Goal: Task Accomplishment & Management: Contribute content

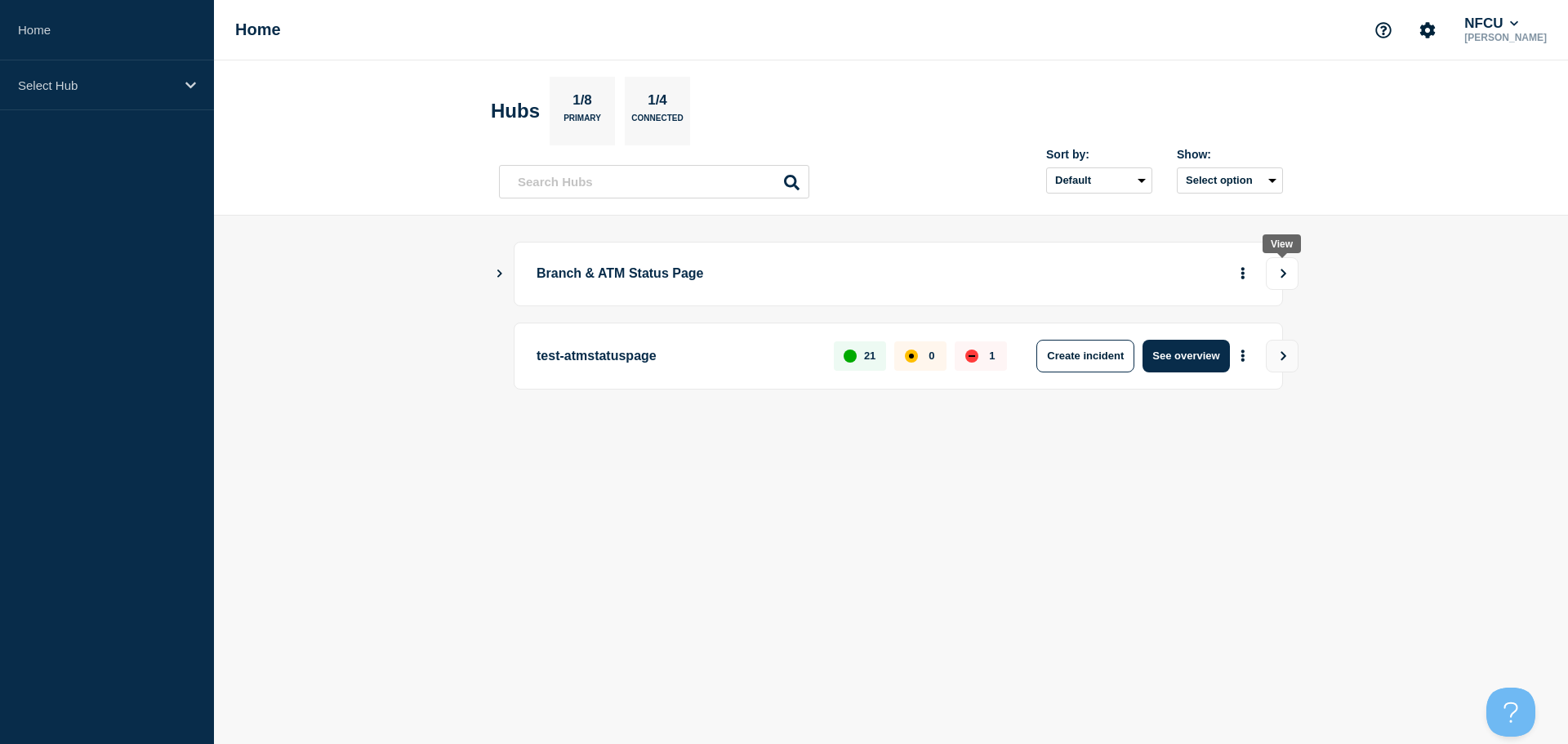
click at [778, 281] on button "View" at bounding box center [1282, 273] width 32 height 32
click at [500, 277] on icon "Show Connected Hubs" at bounding box center [499, 272] width 10 height 8
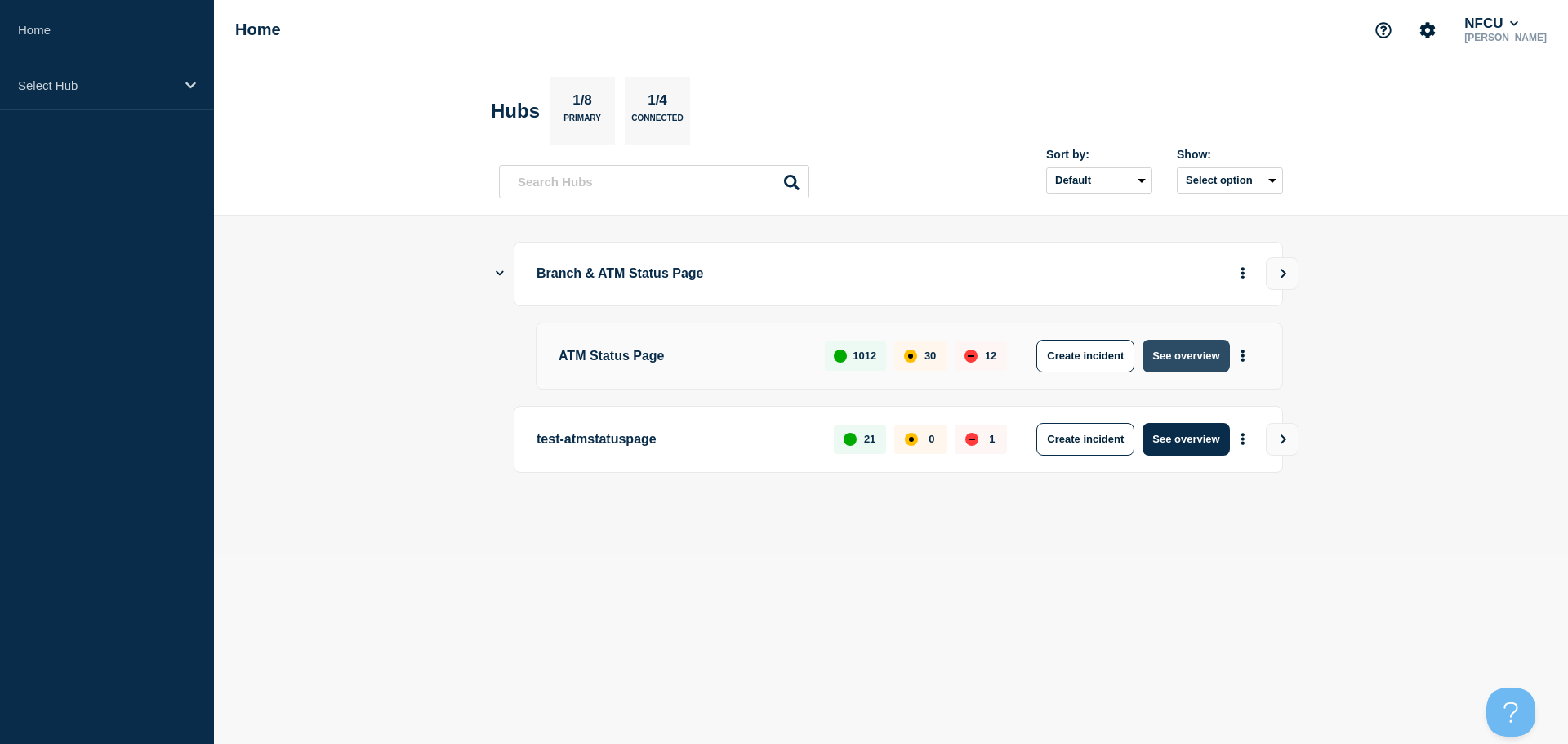
click at [1186, 355] on button "See overview" at bounding box center [1186, 355] width 87 height 32
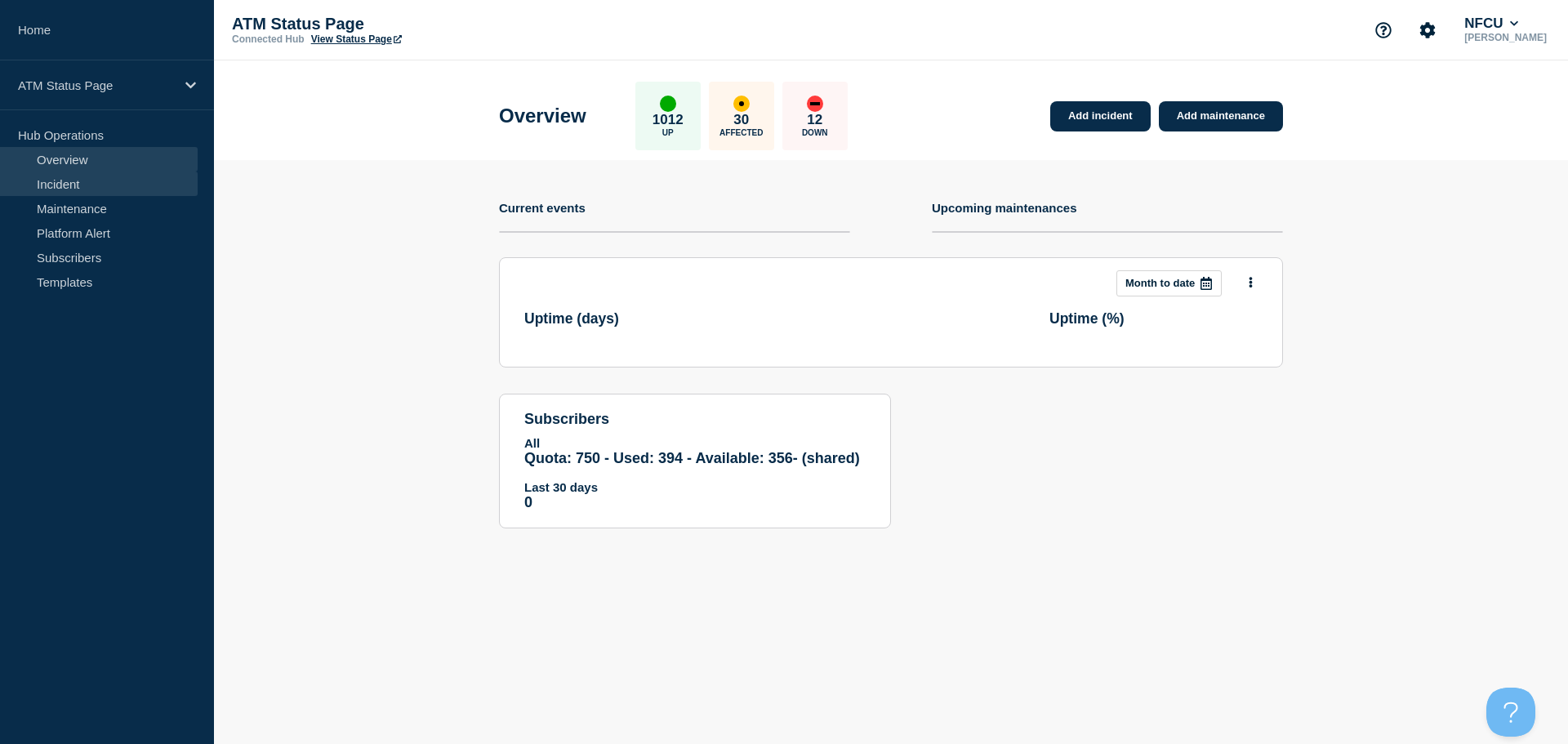
click at [79, 190] on link "Incident" at bounding box center [99, 184] width 198 height 25
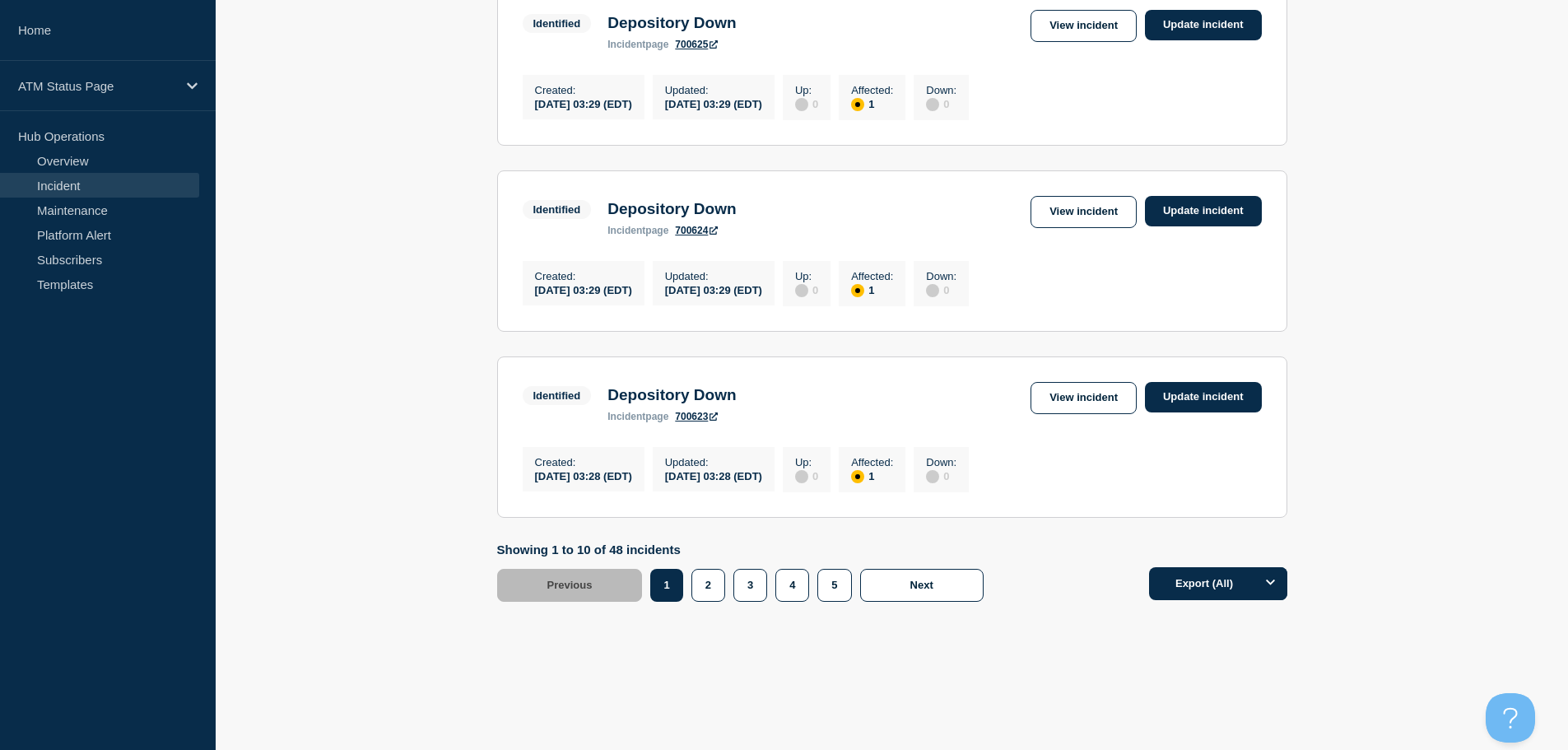
scroll to position [1716, 0]
click at [793, 591] on button "4" at bounding box center [792, 584] width 34 height 33
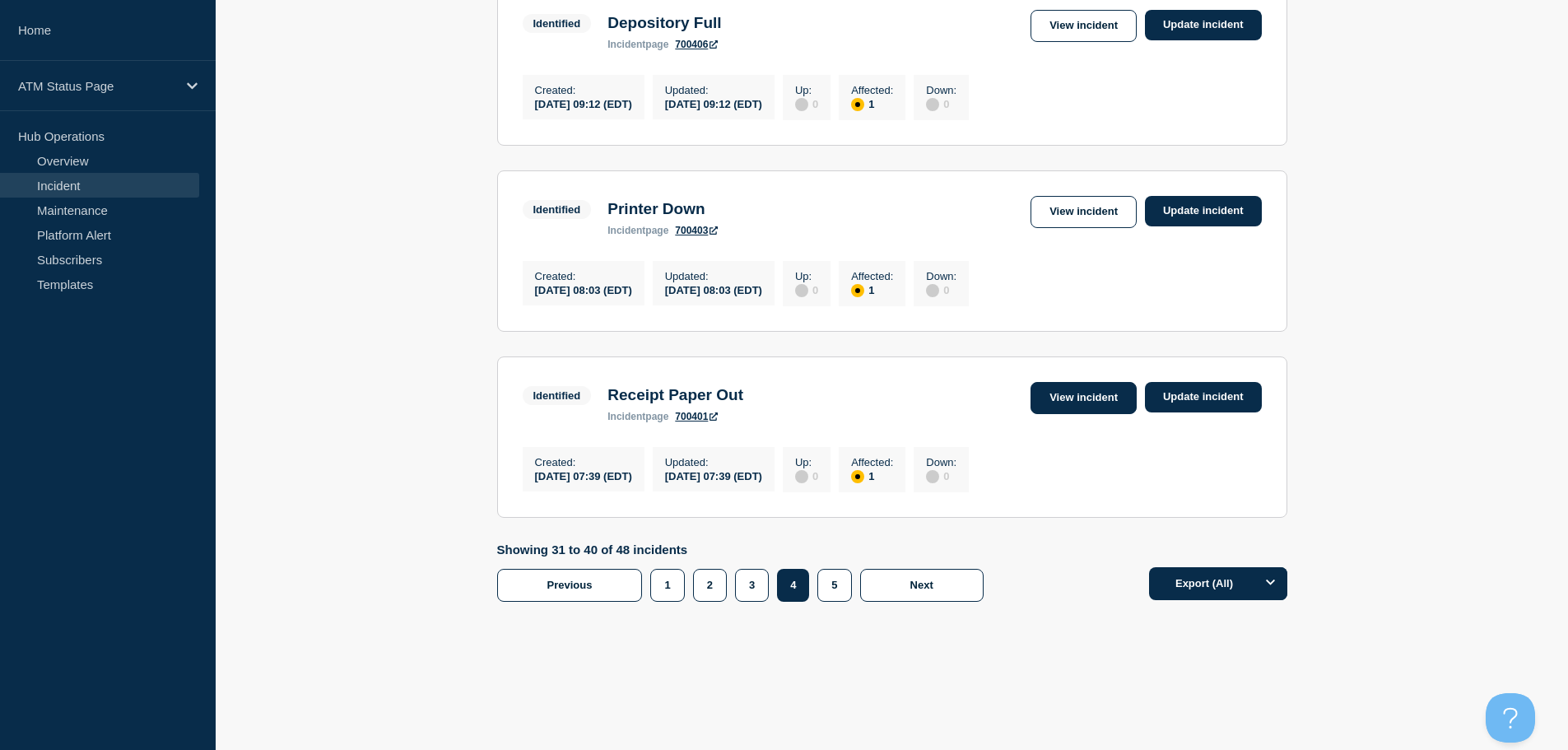
click at [1080, 387] on link "View incident" at bounding box center [1084, 397] width 106 height 32
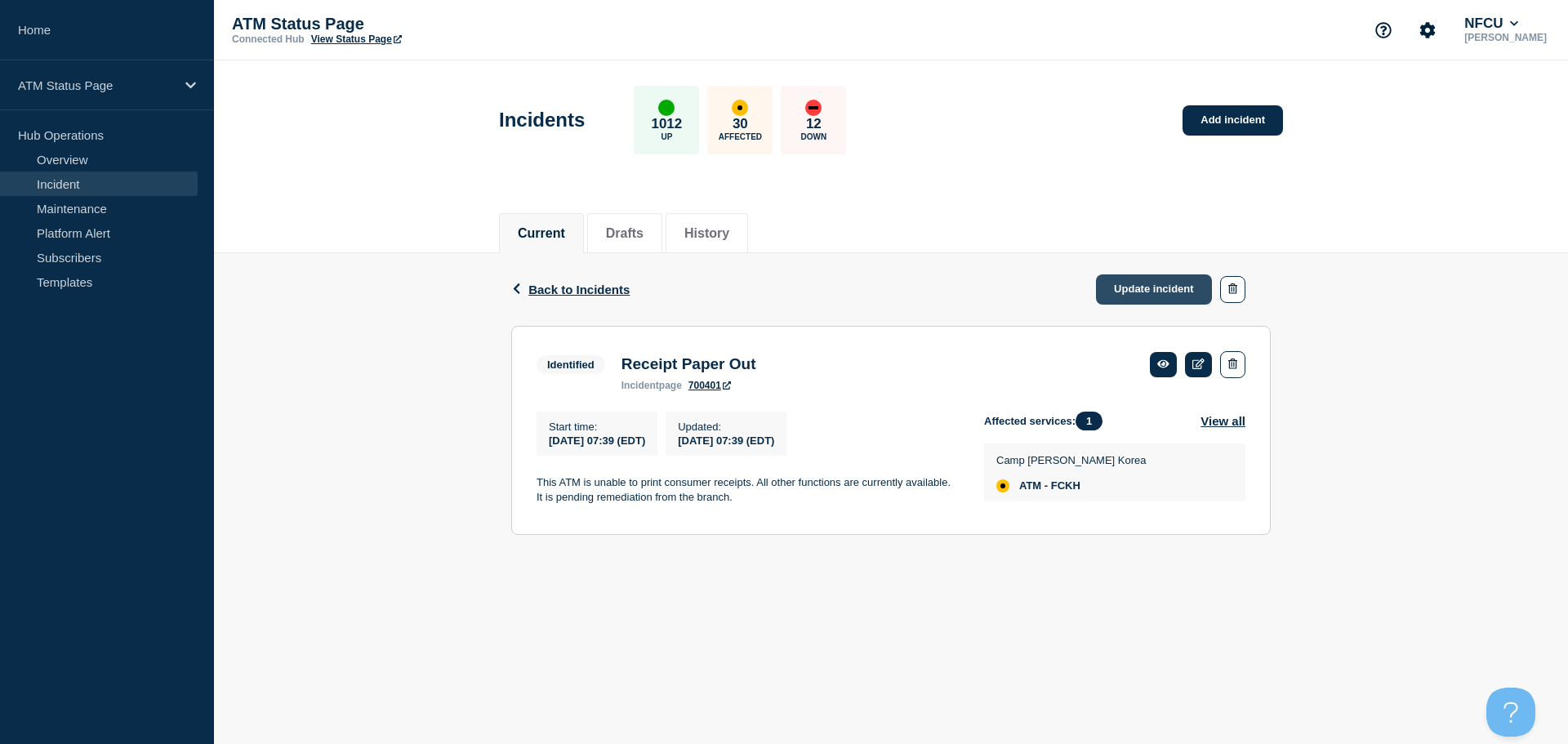
click at [1128, 285] on link "Update incident" at bounding box center [1154, 289] width 116 height 30
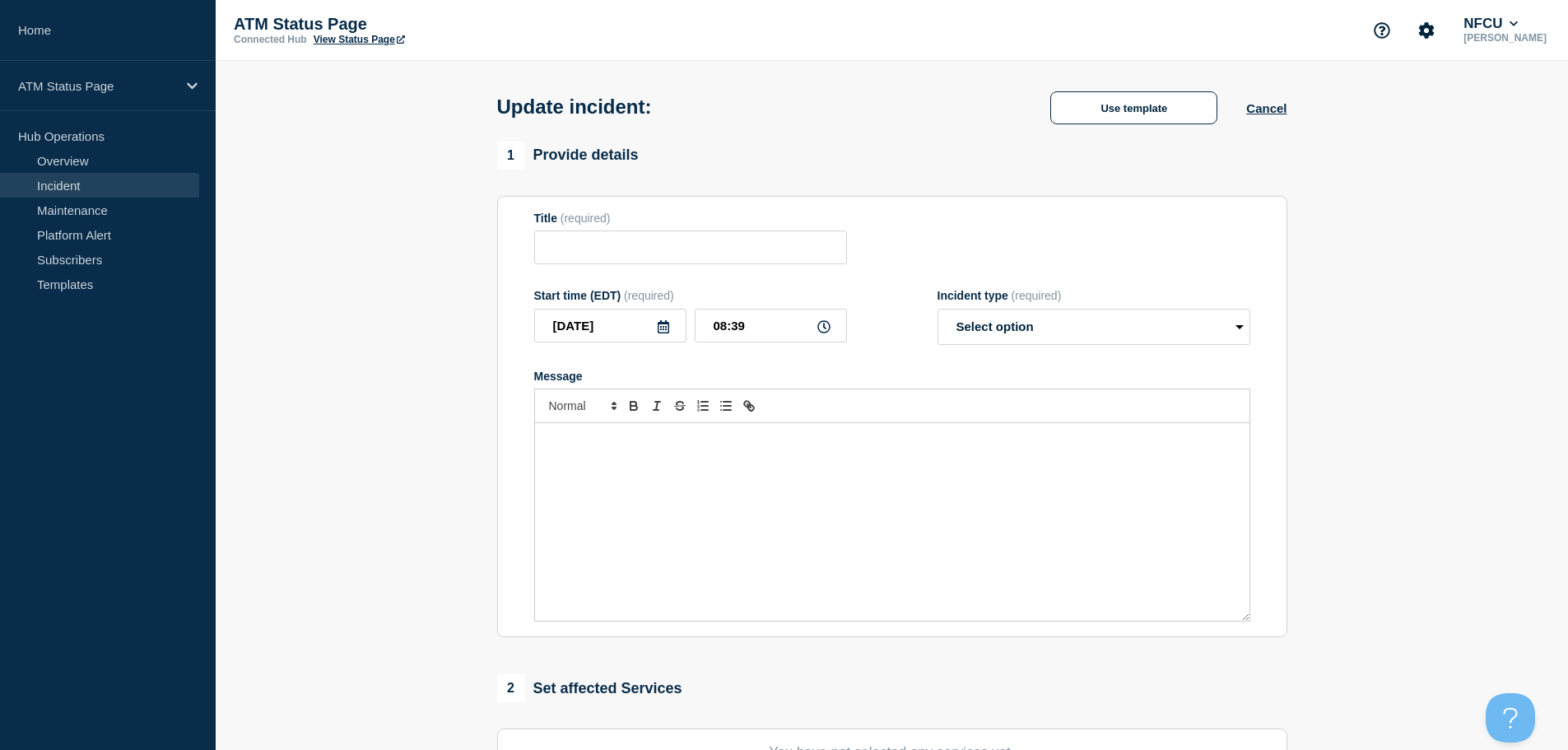
type input "Receipt Paper Out"
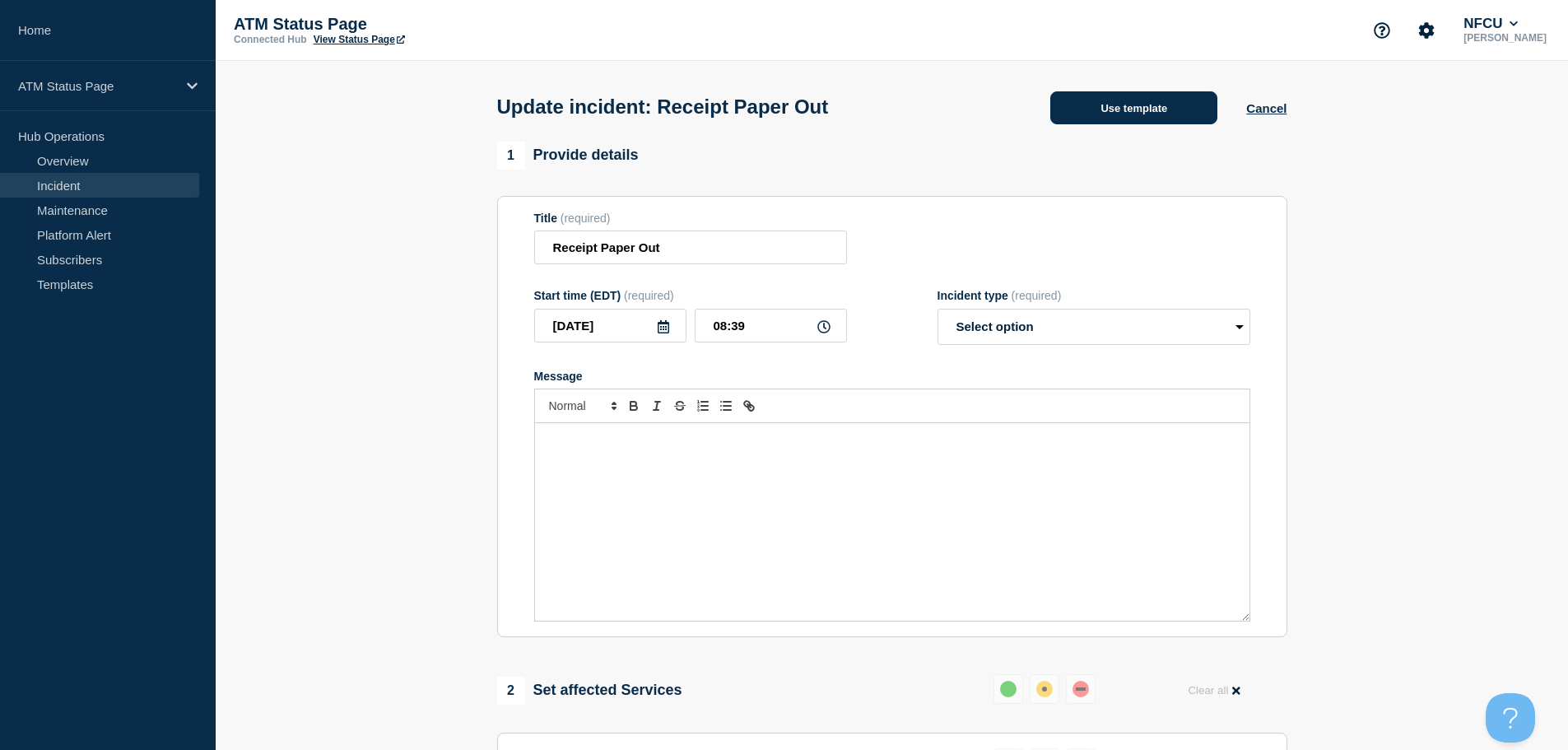
click at [1091, 108] on button "Use template" at bounding box center [1133, 107] width 167 height 33
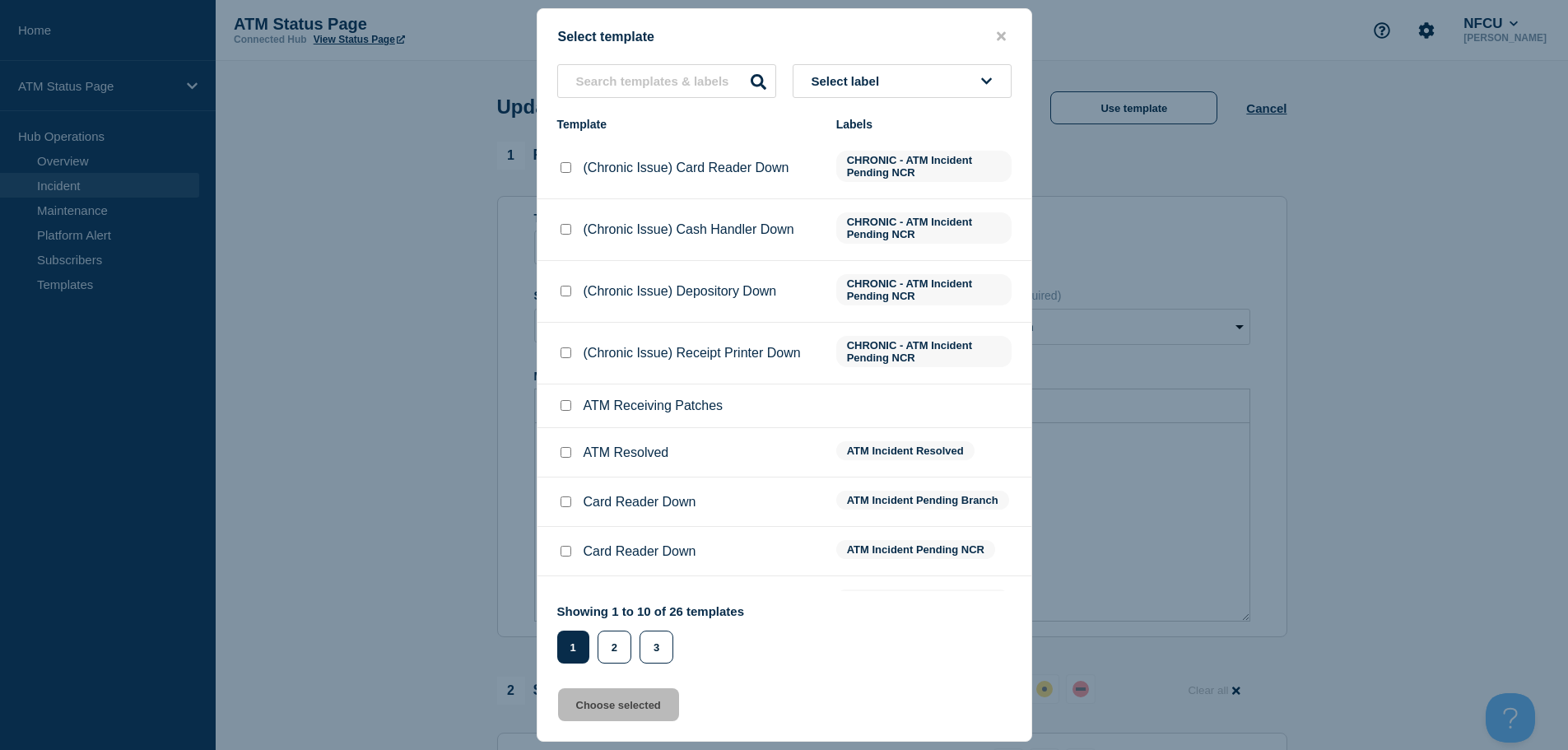
click at [565, 455] on input "ATM Resolved checkbox" at bounding box center [565, 451] width 10 height 10
checkbox input "true"
click at [615, 707] on button "Choose selected" at bounding box center [618, 703] width 121 height 33
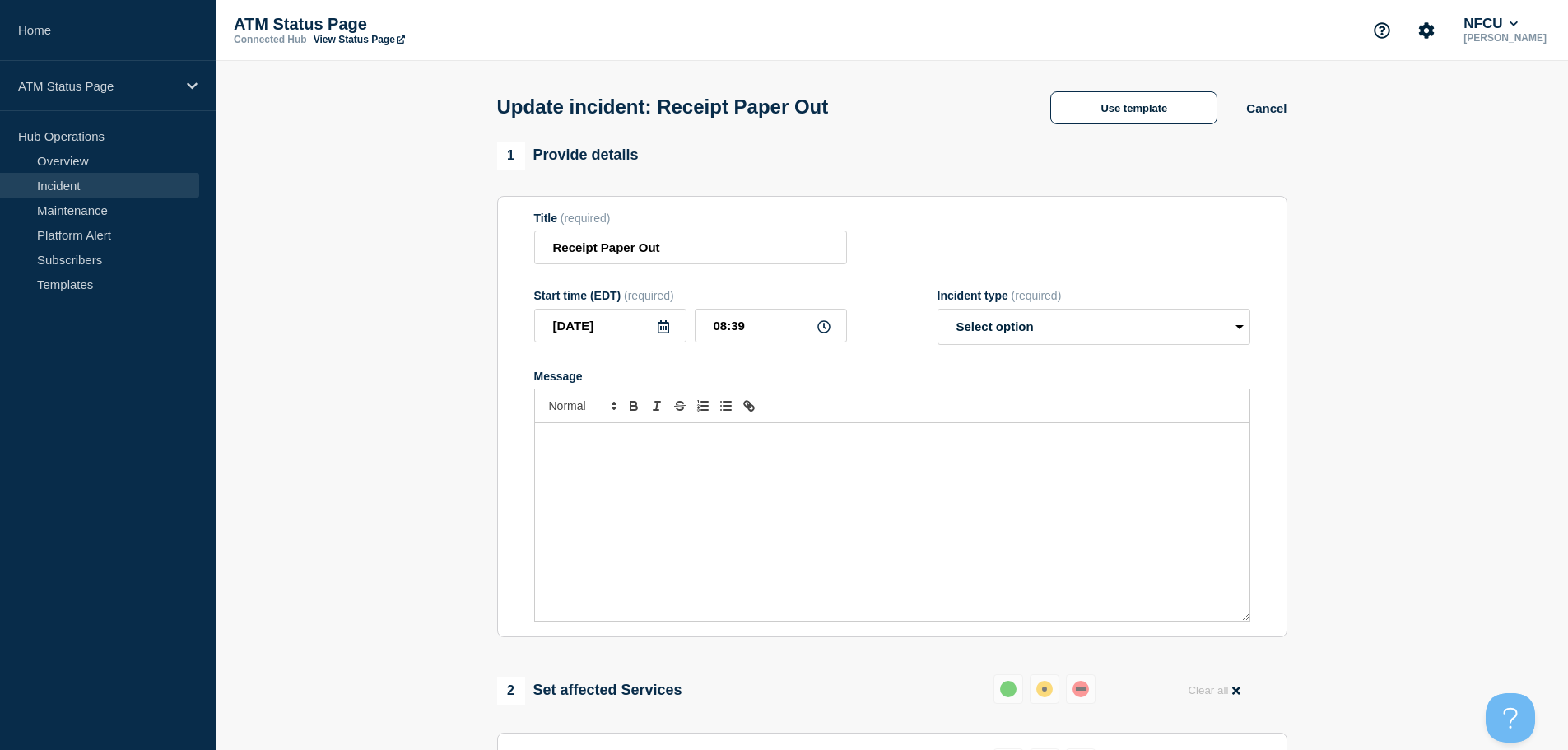
select select "resolved"
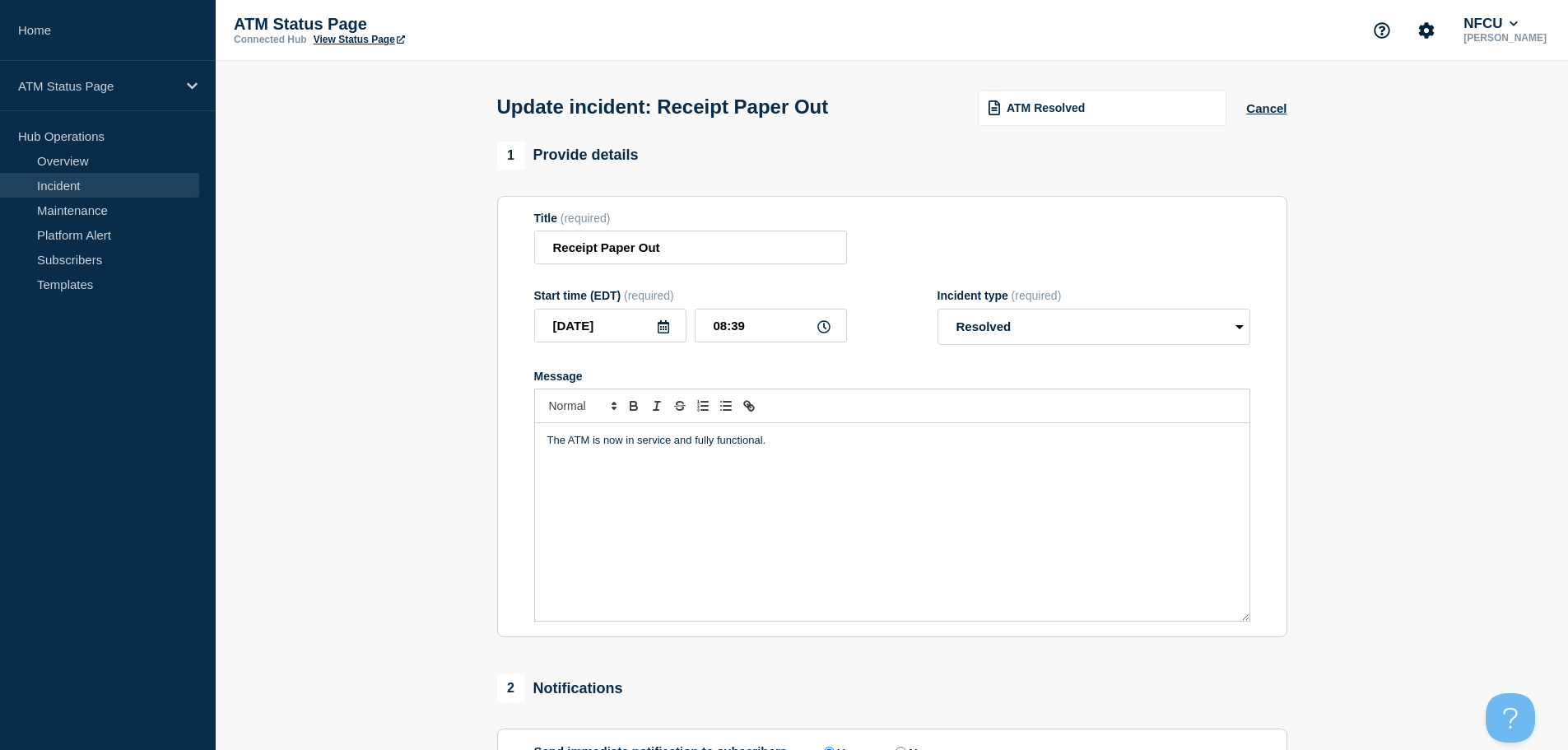
scroll to position [303, 0]
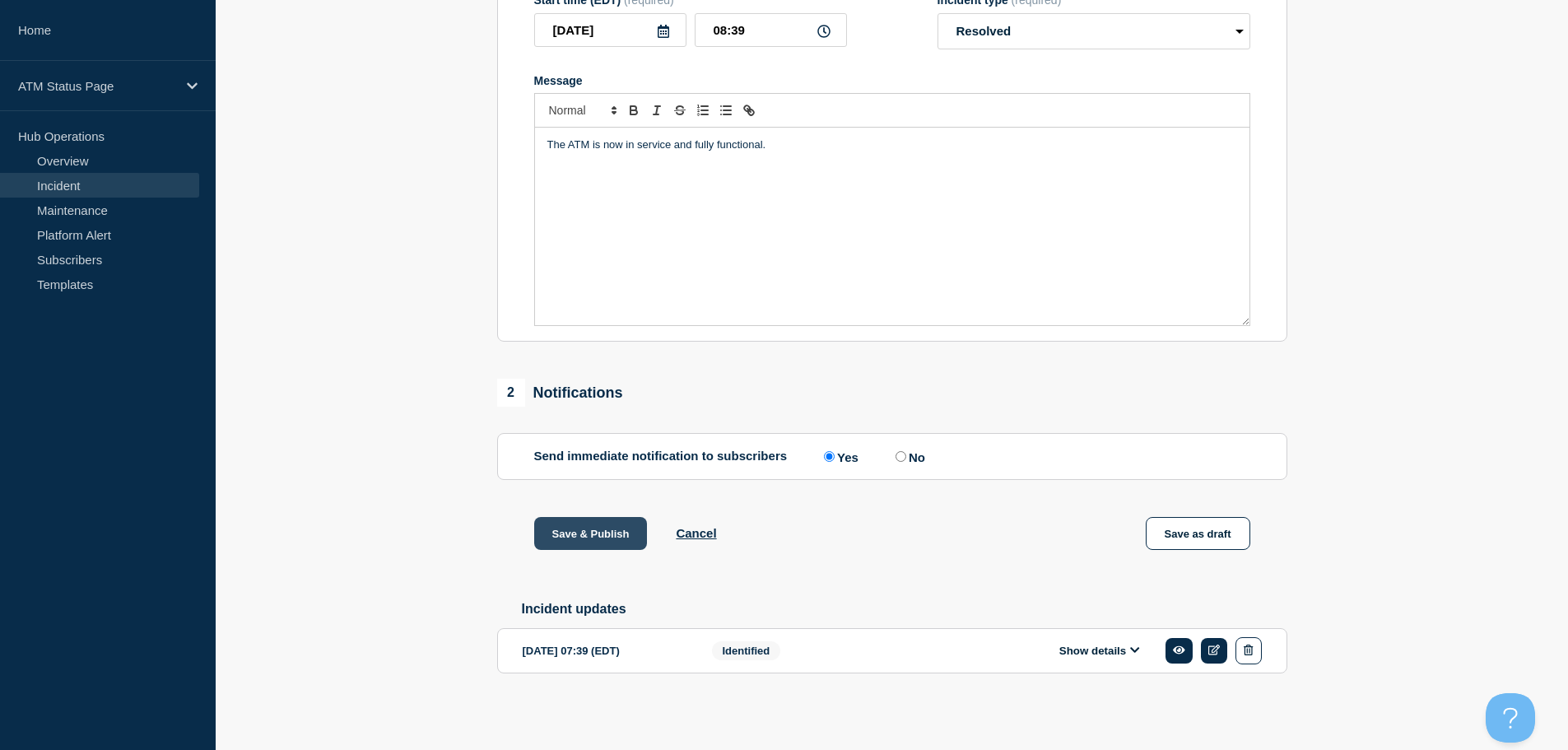
click at [585, 524] on button "Save & Publish" at bounding box center [591, 532] width 114 height 33
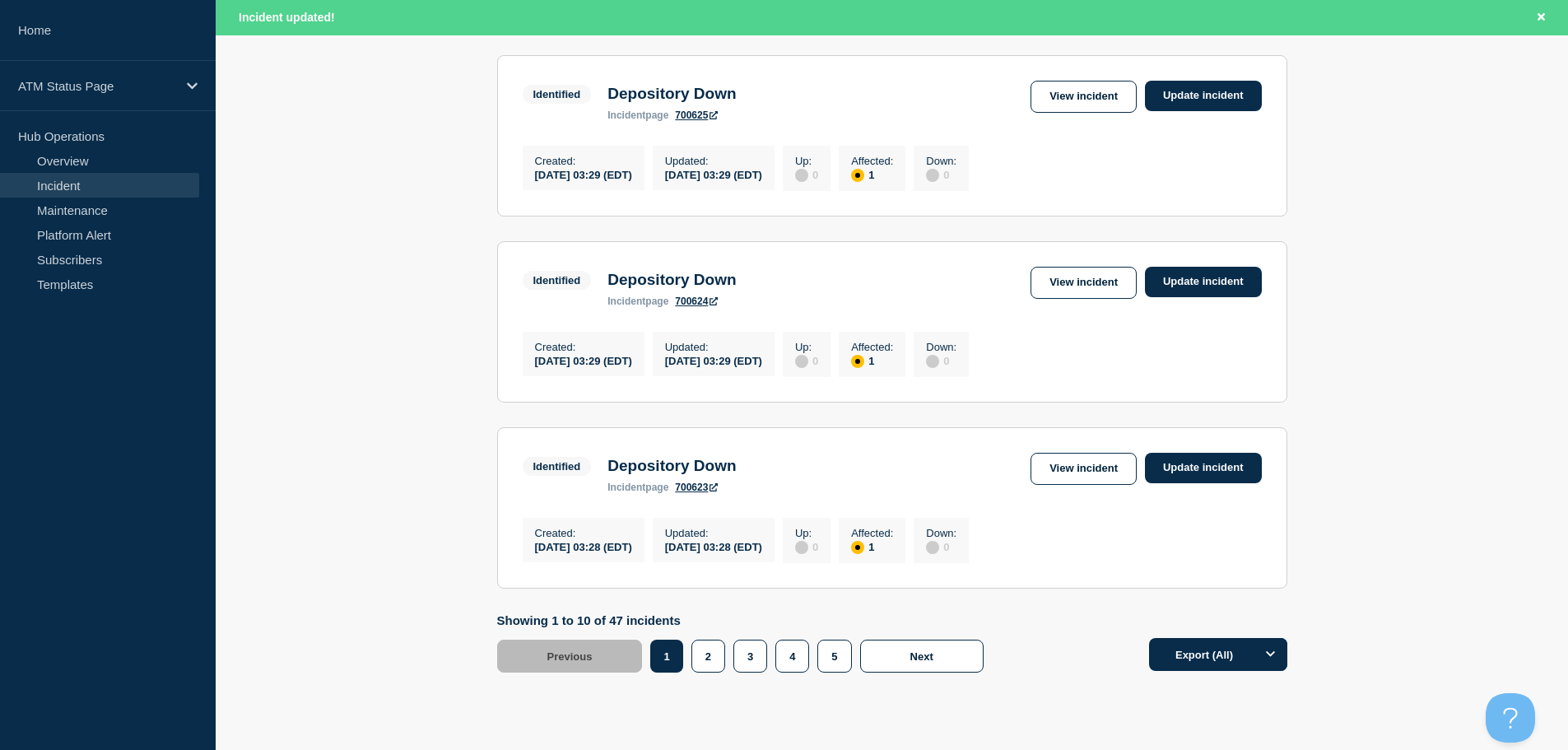
scroll to position [1750, 0]
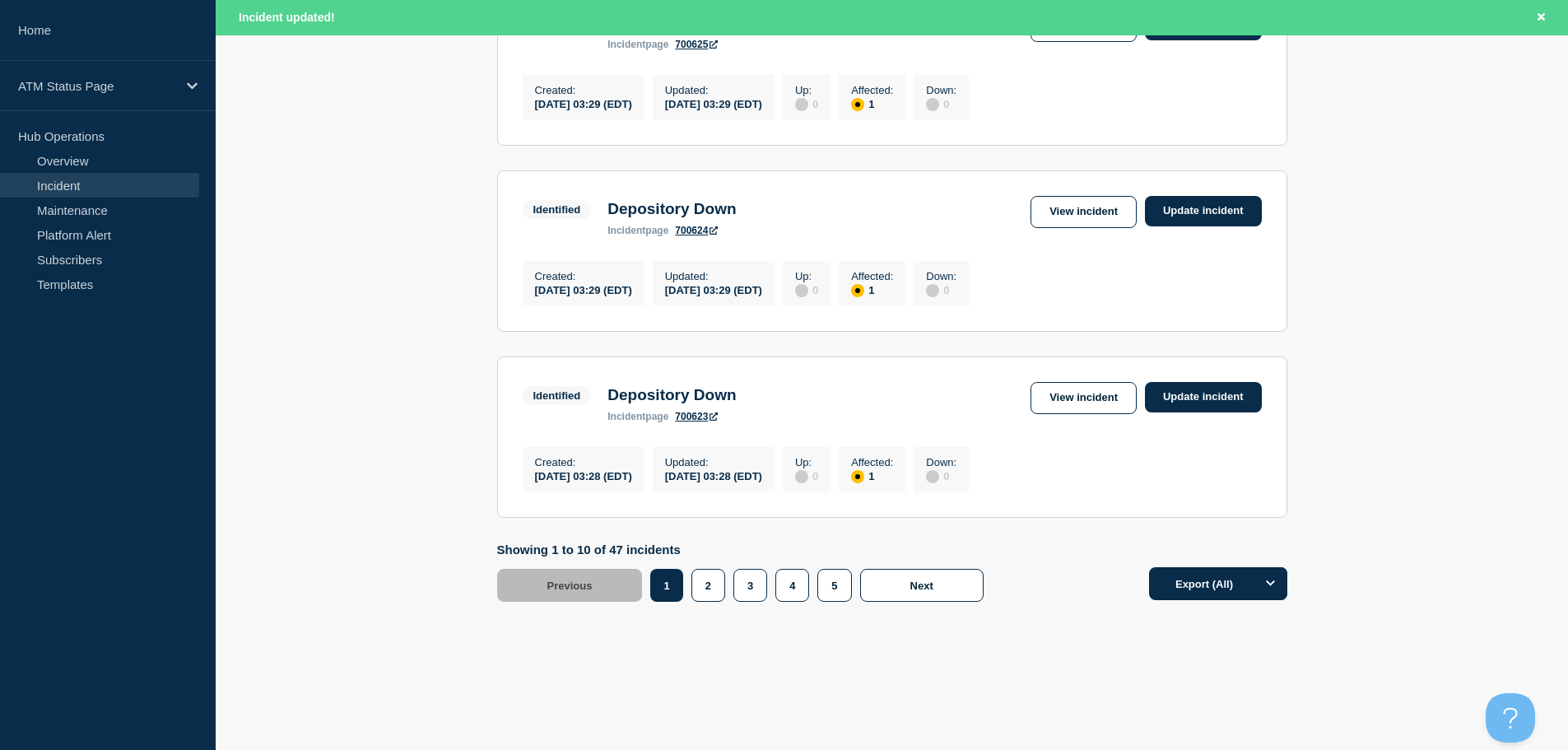
drag, startPoint x: 1577, startPoint y: 117, endPoint x: 33, endPoint y: 23, distance: 1546.9
click at [793, 596] on button "4" at bounding box center [792, 584] width 34 height 33
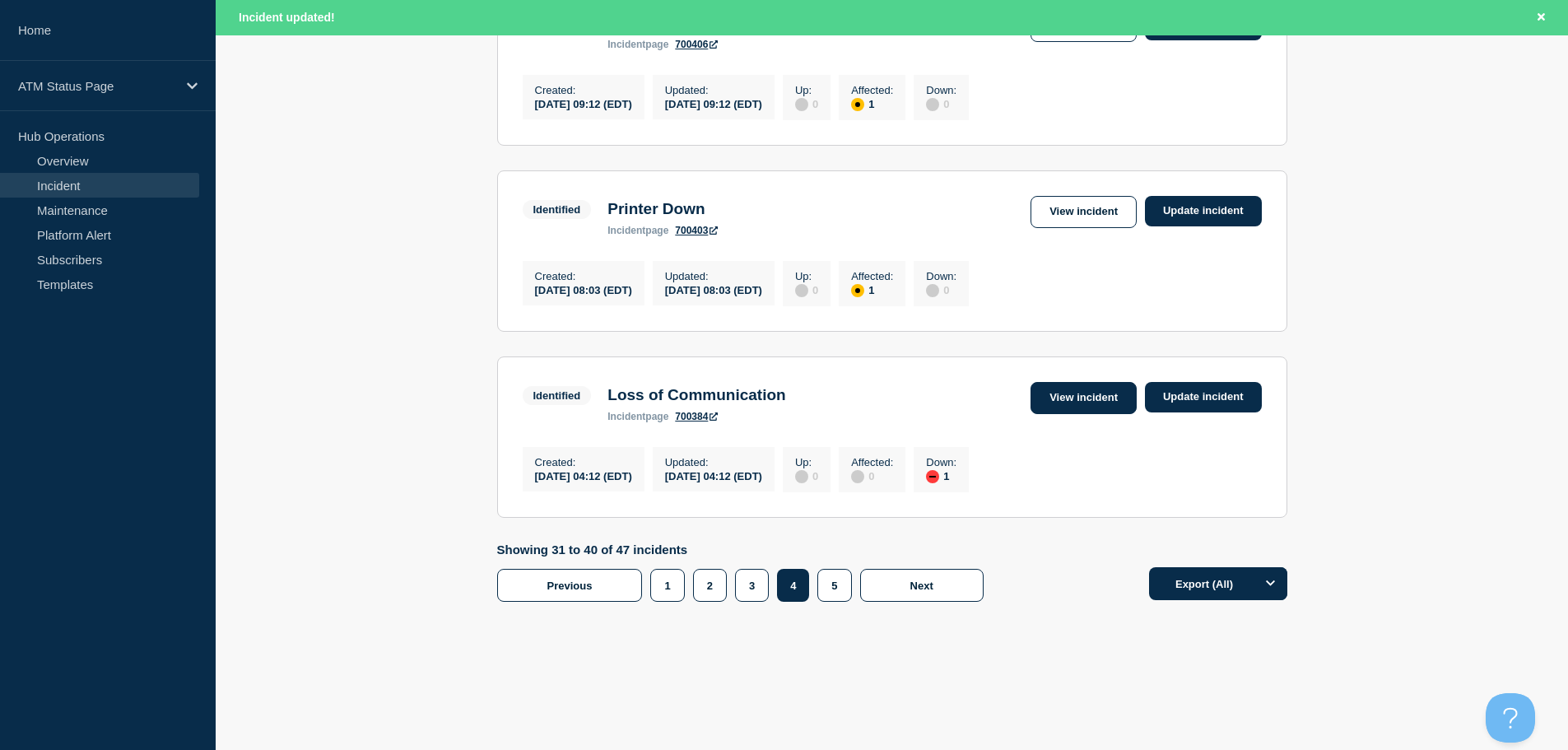
click at [1065, 393] on link "View incident" at bounding box center [1084, 397] width 106 height 32
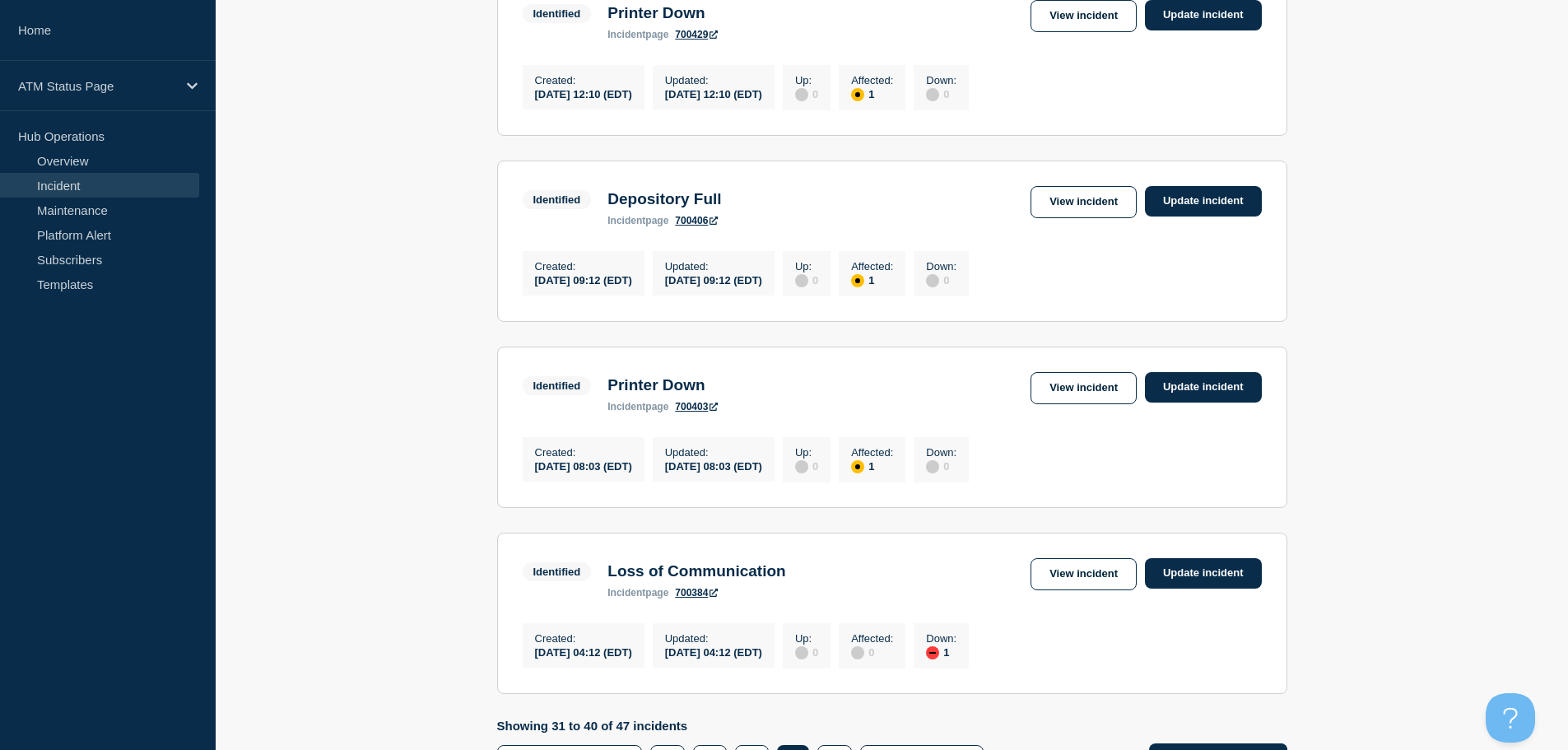
scroll to position [1716, 0]
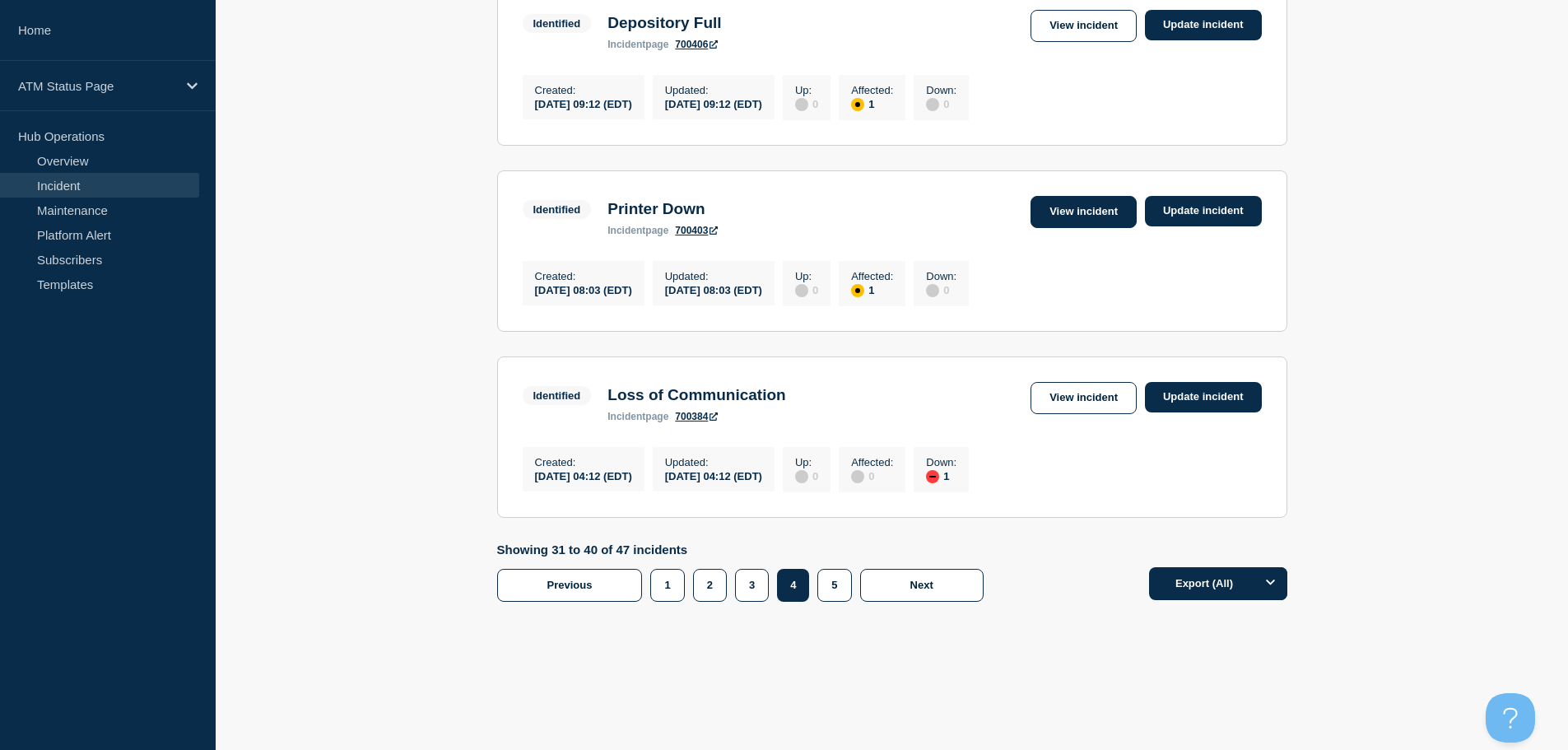
click at [1055, 207] on link "View incident" at bounding box center [1084, 211] width 106 height 32
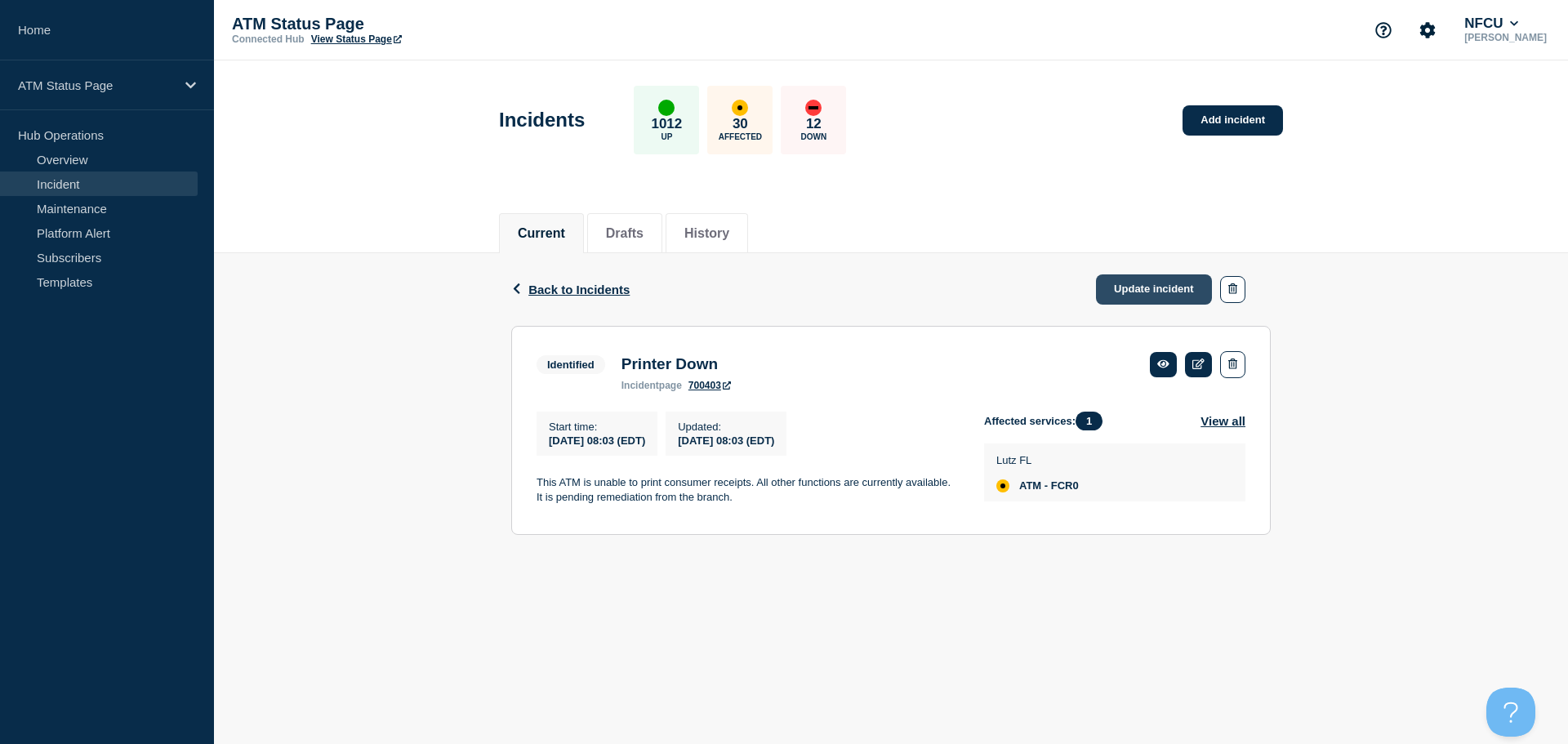
click at [1130, 292] on link "Update incident" at bounding box center [1154, 289] width 116 height 30
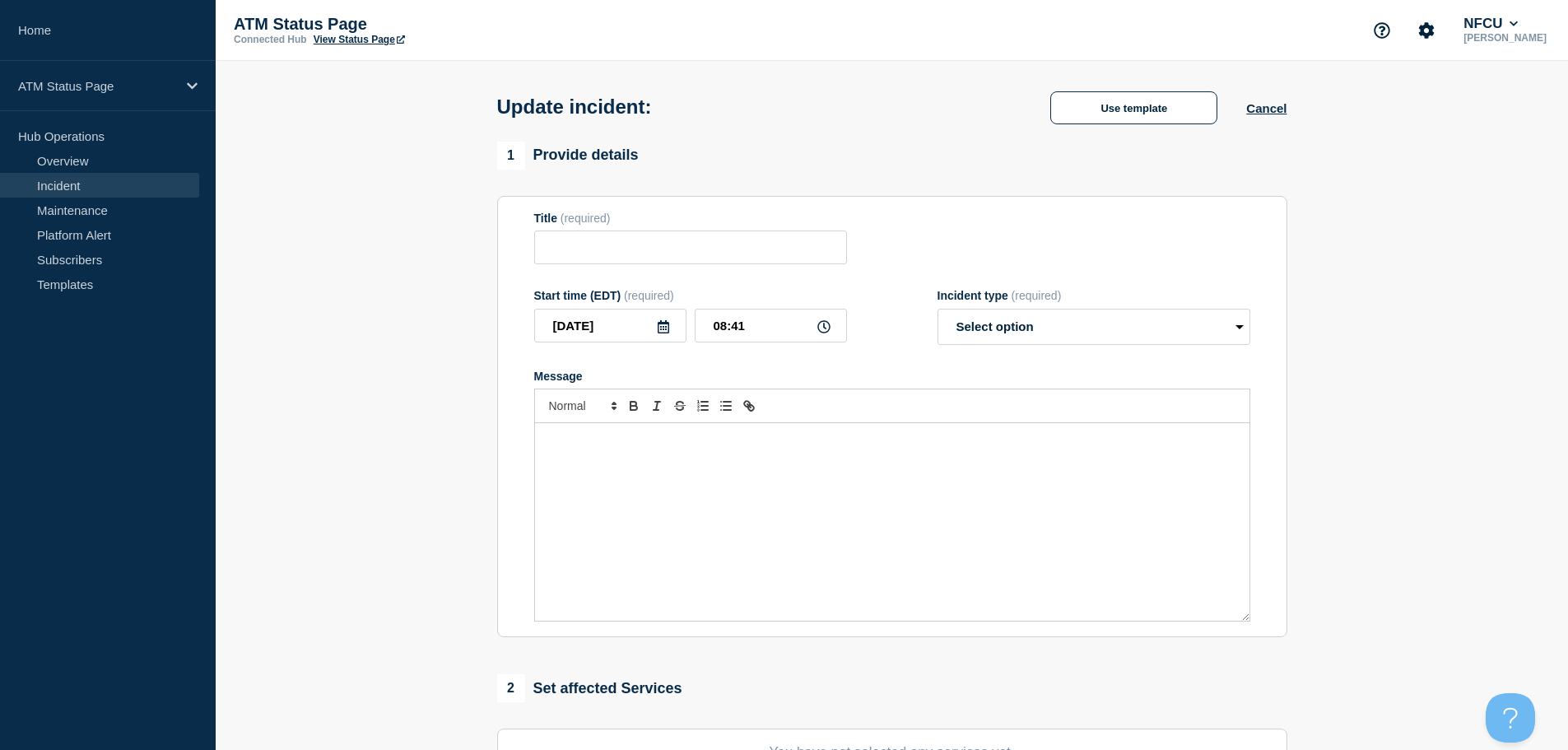
type input "Printer Down"
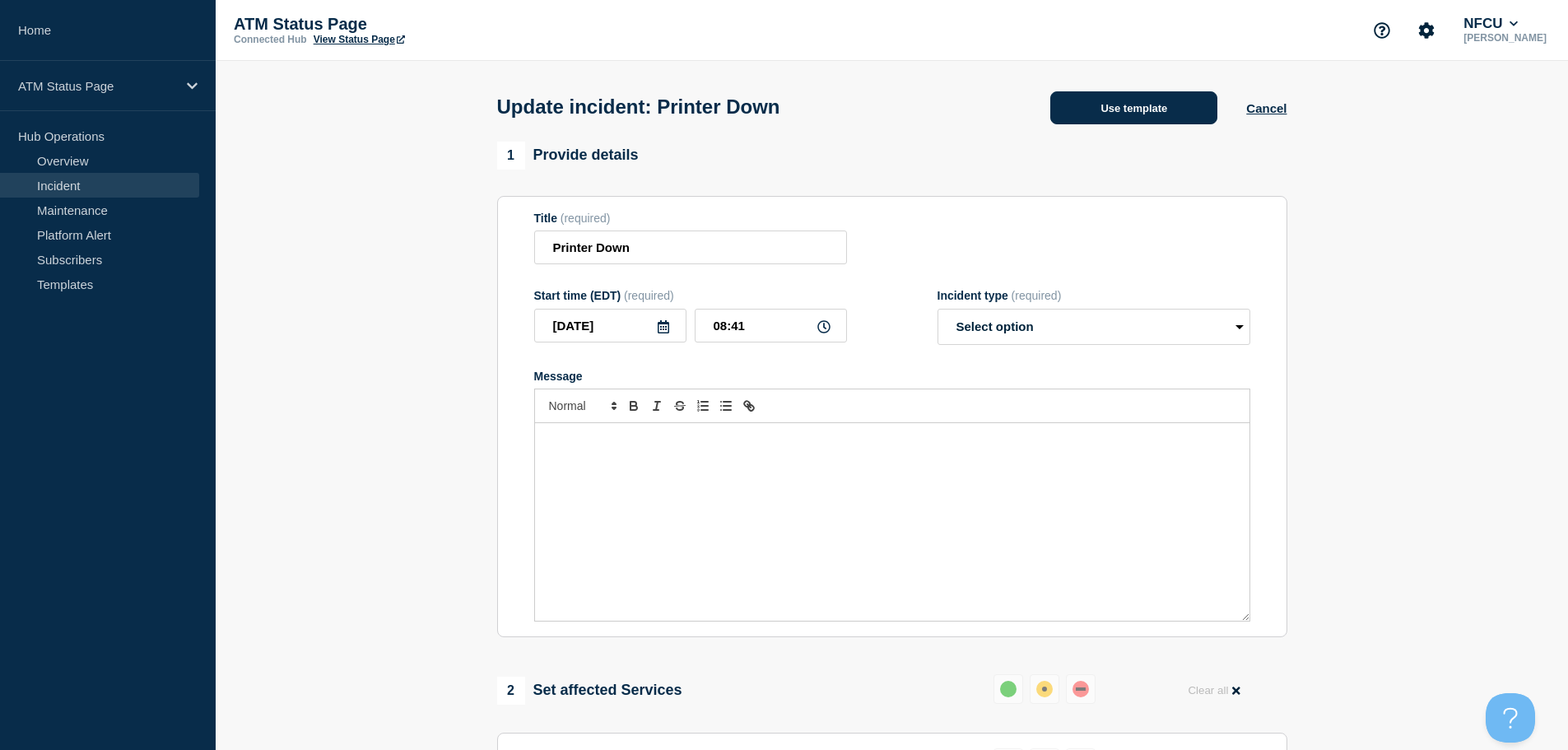
click at [1086, 110] on button "Use template" at bounding box center [1133, 107] width 167 height 33
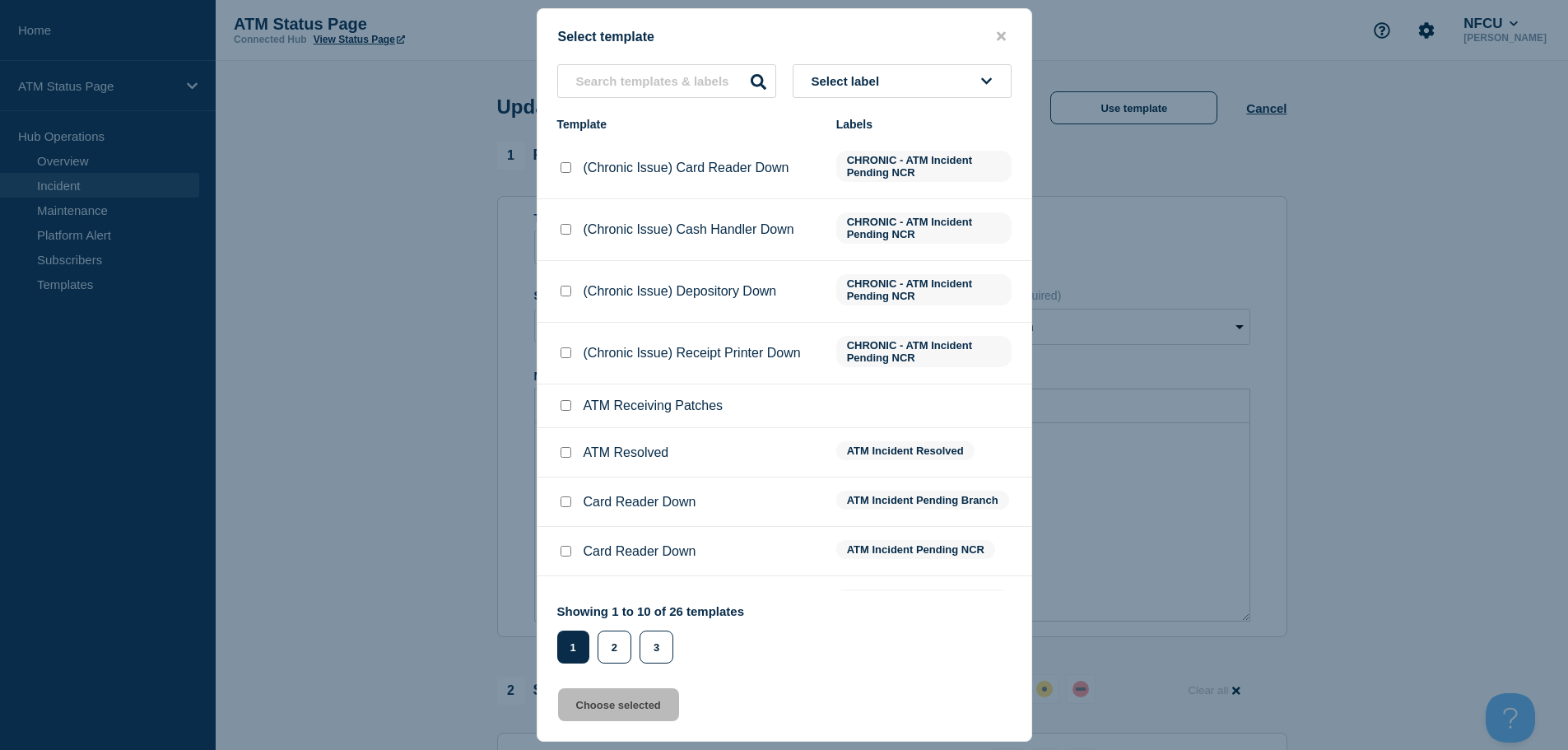
click at [565, 451] on input "ATM Resolved checkbox" at bounding box center [565, 451] width 10 height 10
checkbox input "true"
click at [585, 714] on button "Choose selected" at bounding box center [618, 703] width 121 height 33
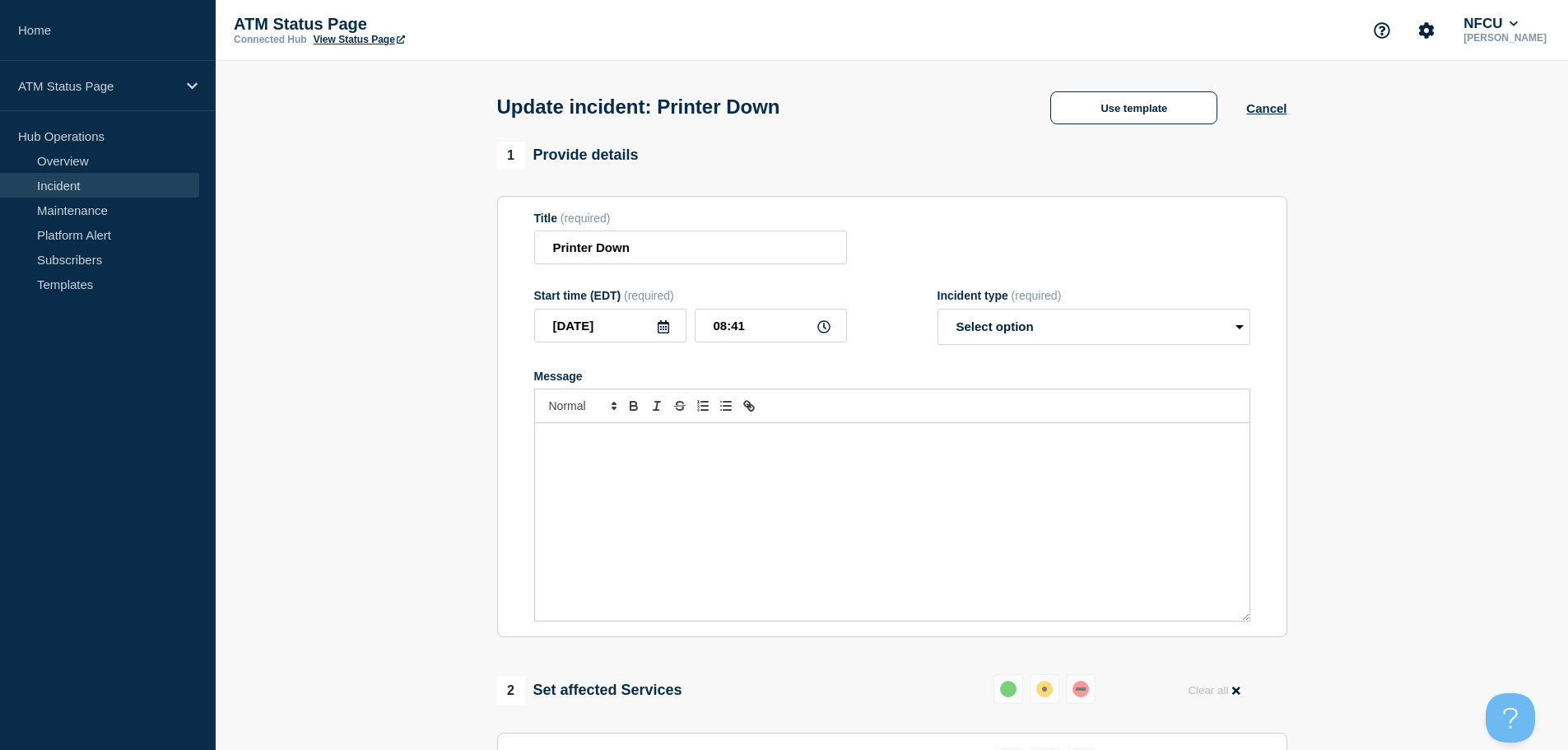
select select "resolved"
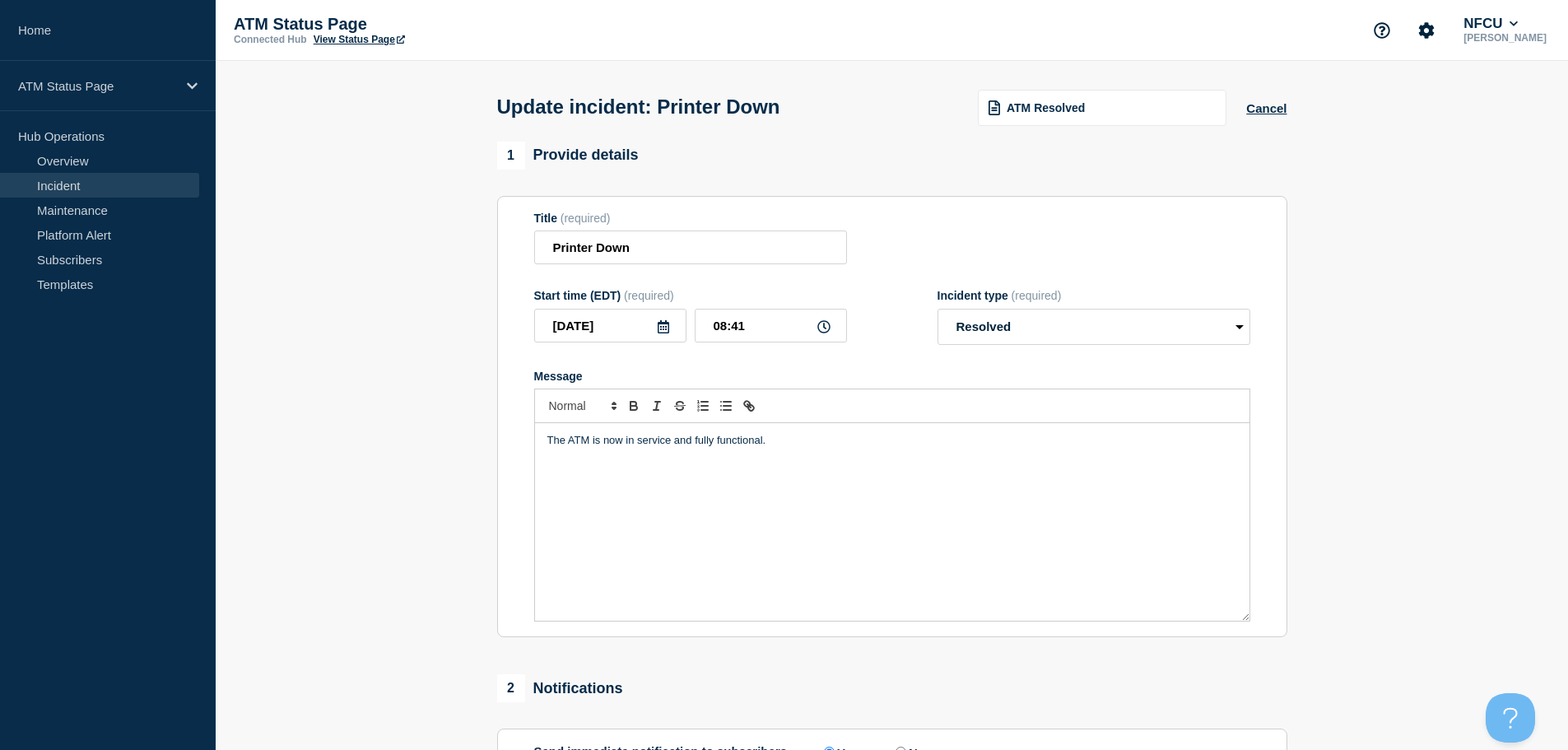
scroll to position [165, 0]
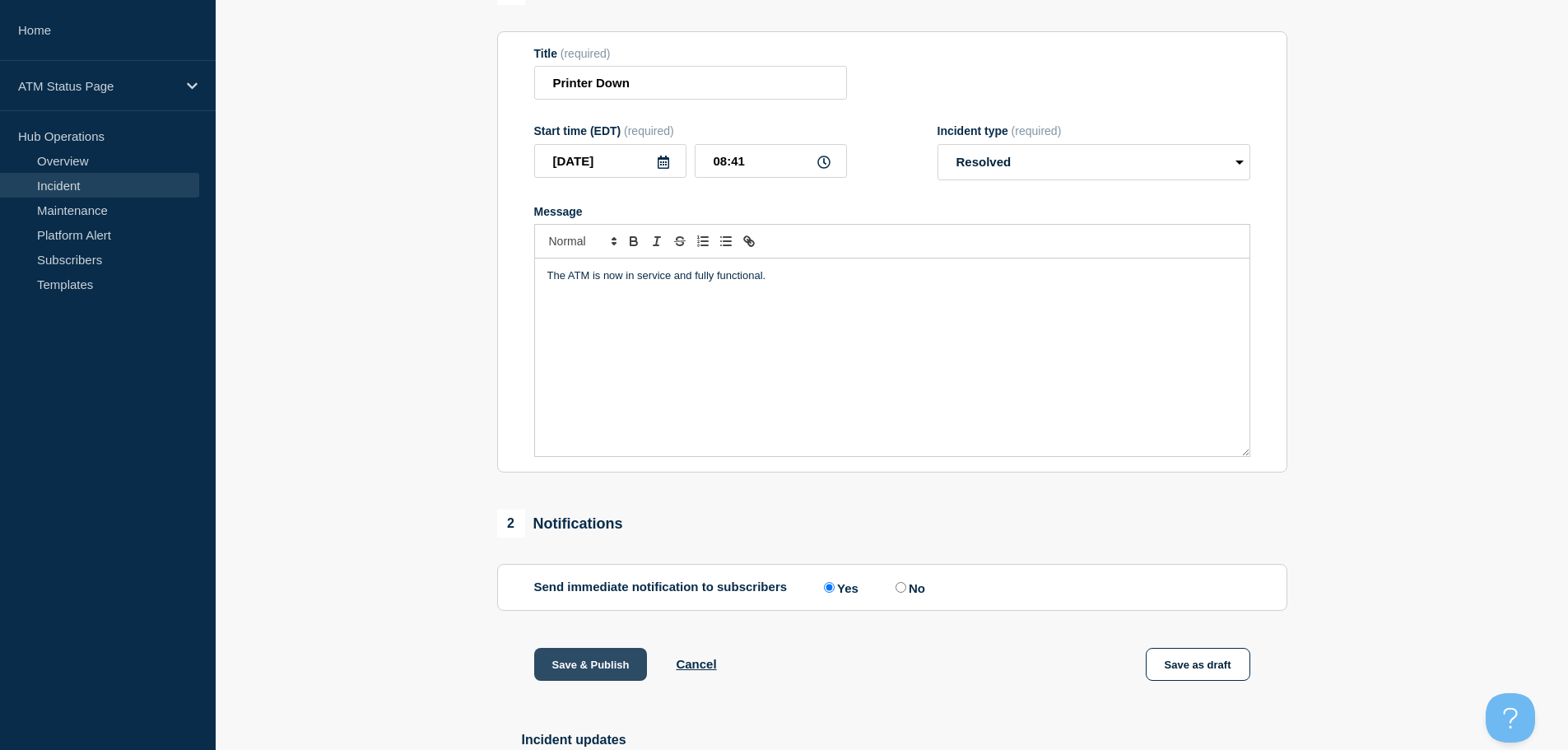
click at [575, 655] on button "Save & Publish" at bounding box center [591, 663] width 114 height 33
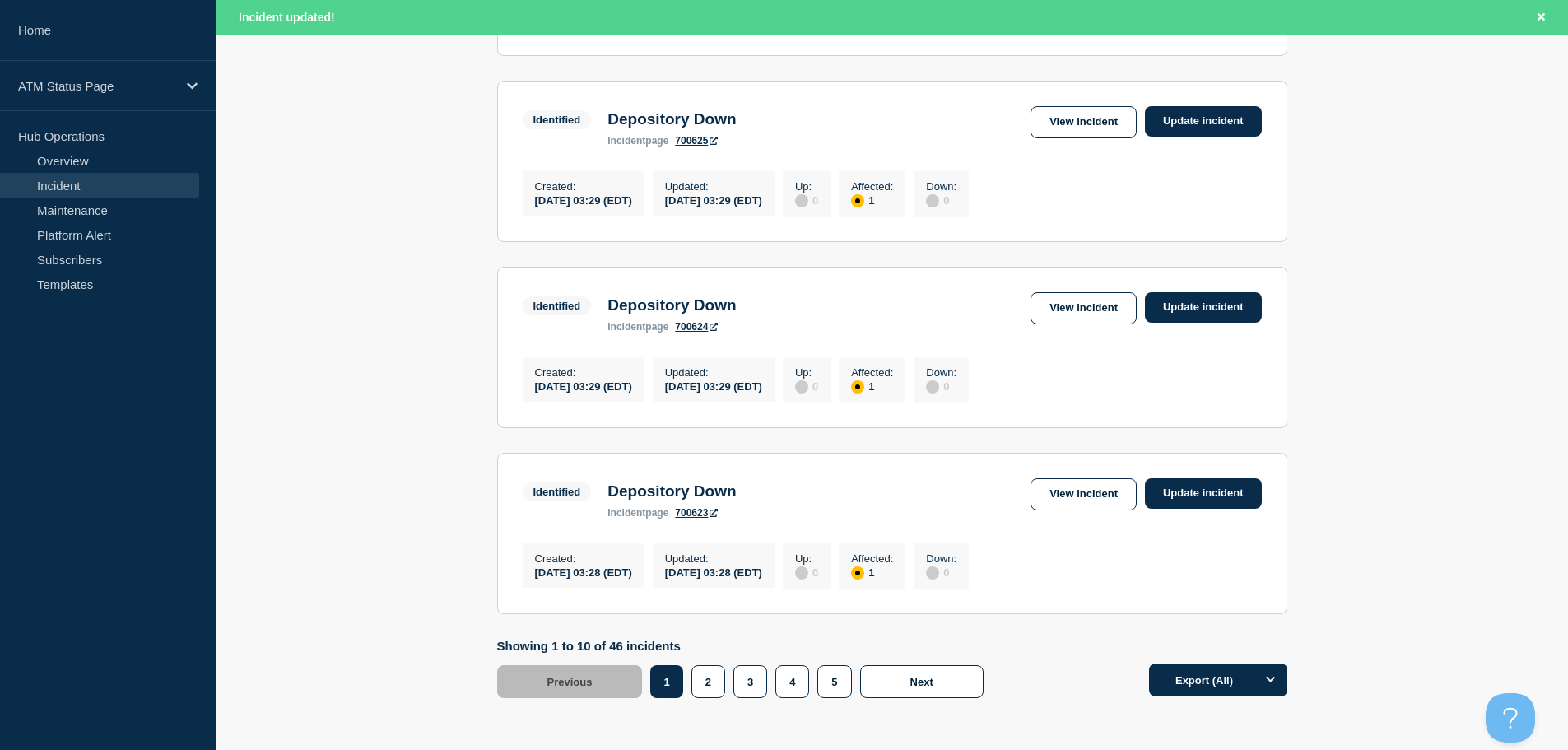
scroll to position [1750, 0]
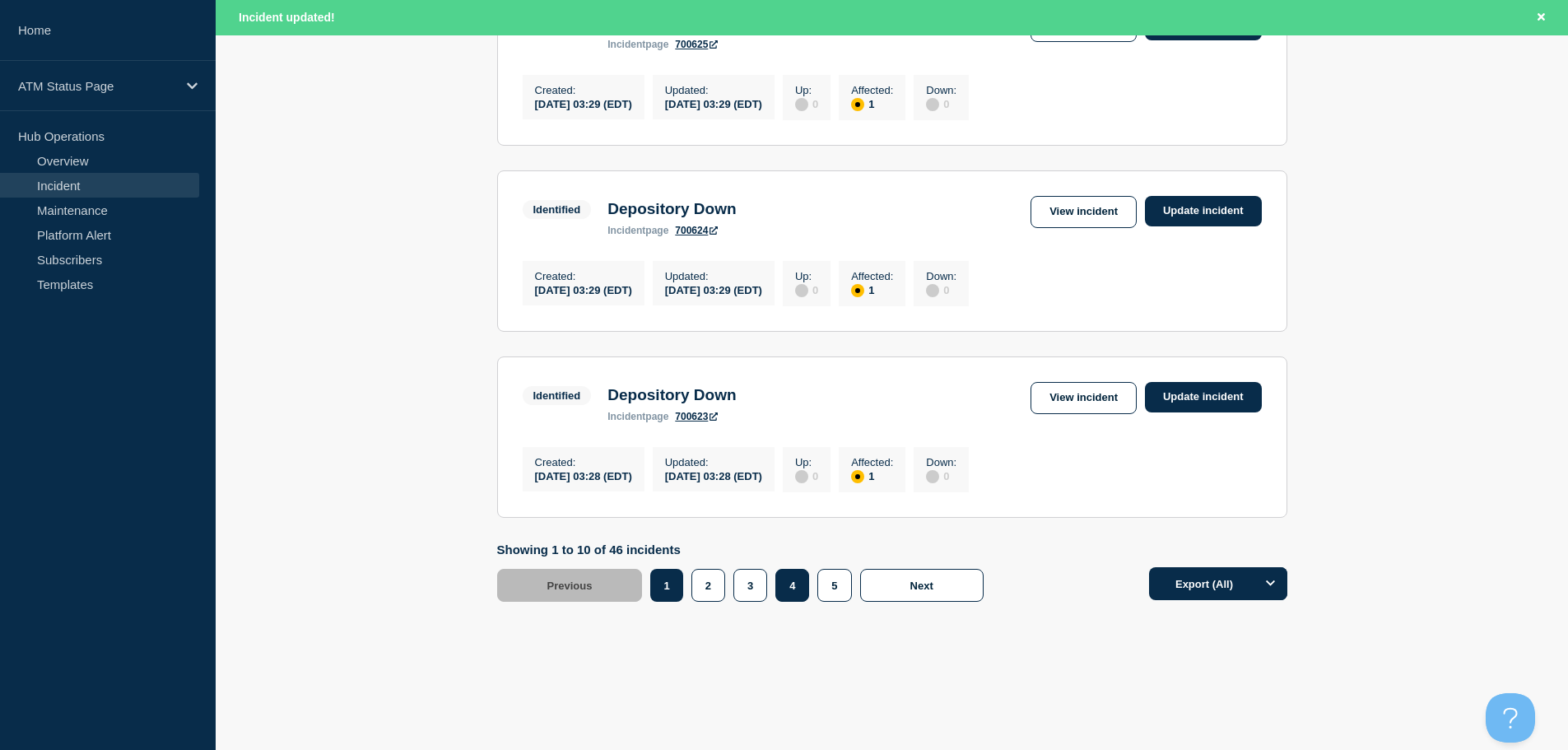
click at [800, 588] on button "4" at bounding box center [792, 584] width 34 height 33
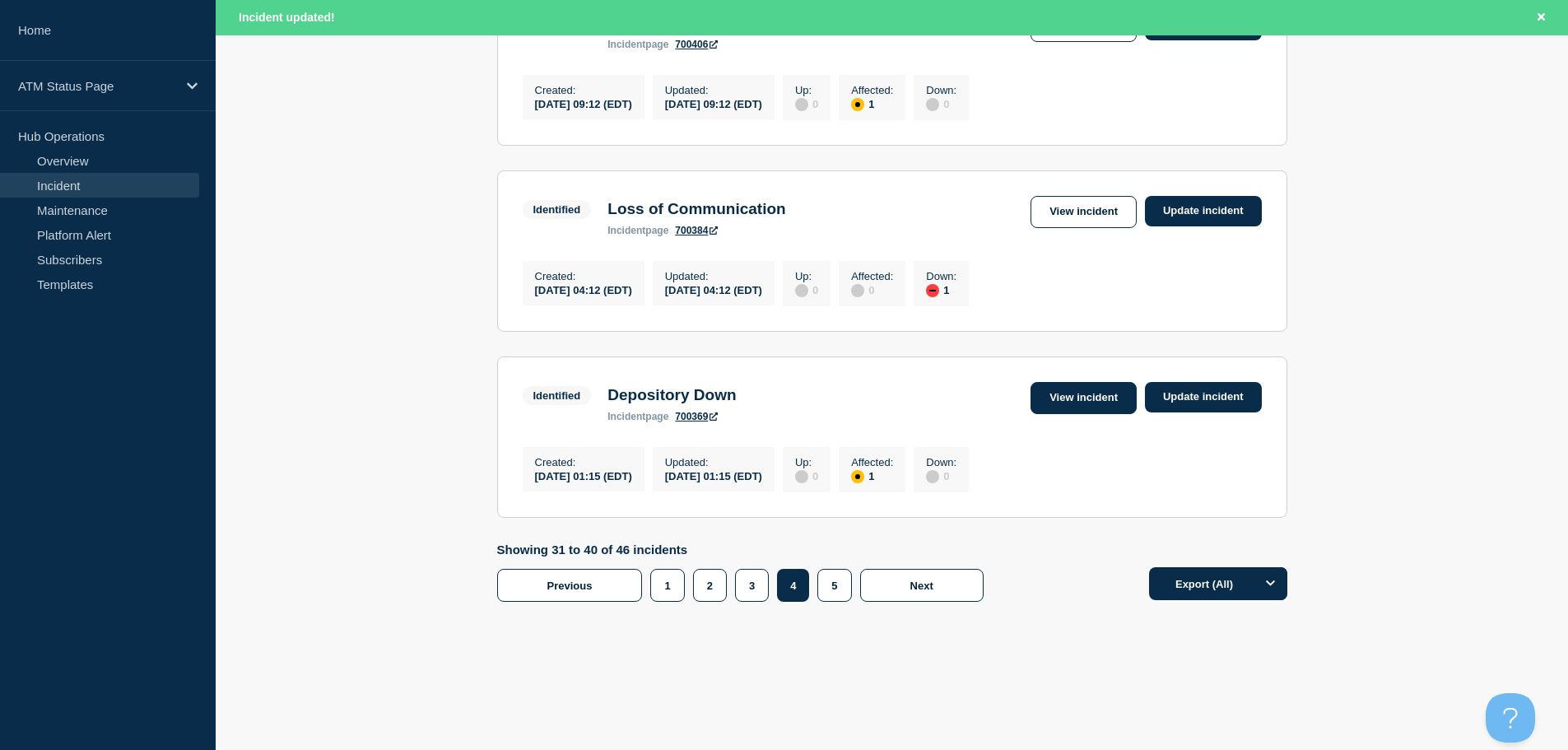
click at [1063, 395] on link "View incident" at bounding box center [1084, 397] width 106 height 32
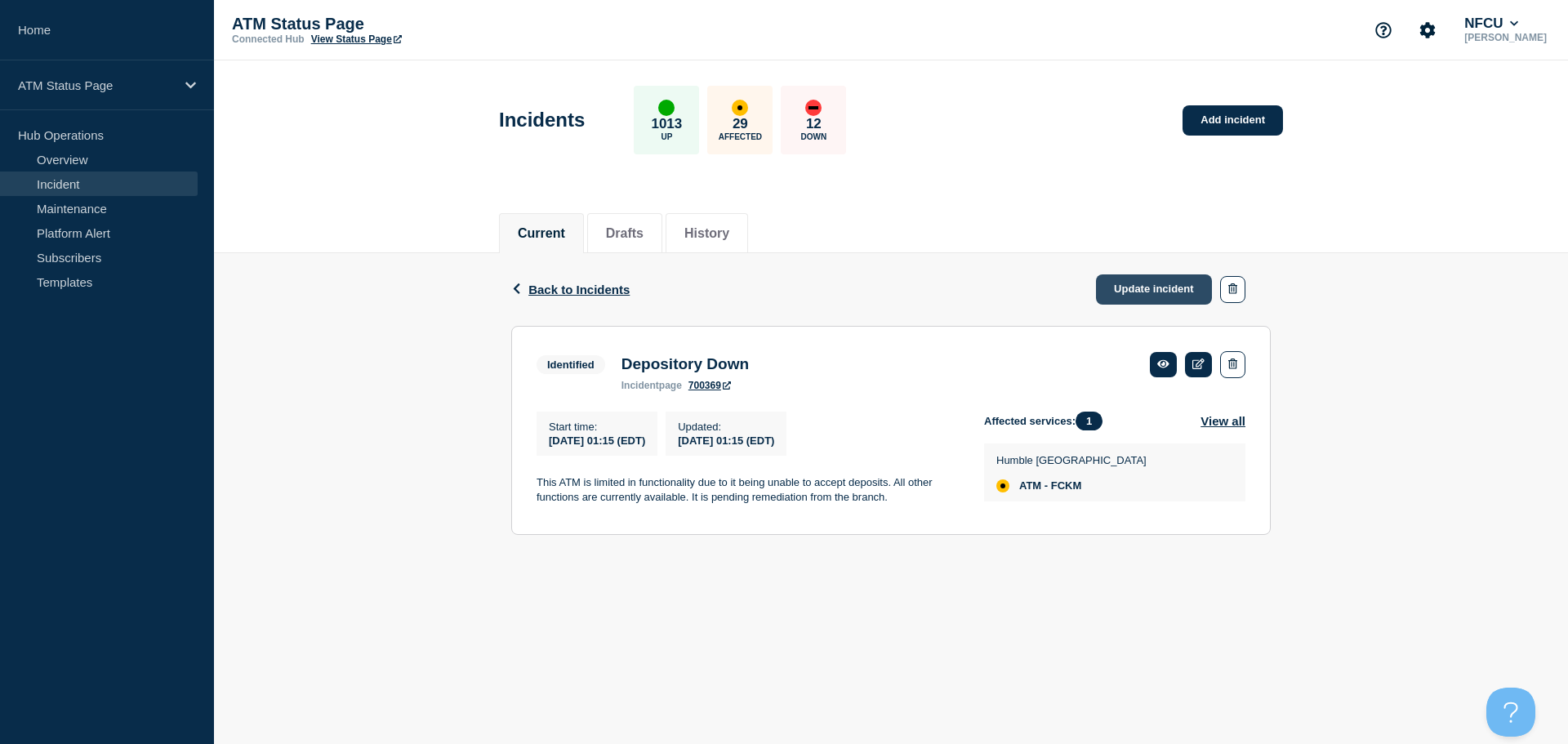
click at [1128, 294] on link "Update incident" at bounding box center [1154, 289] width 116 height 30
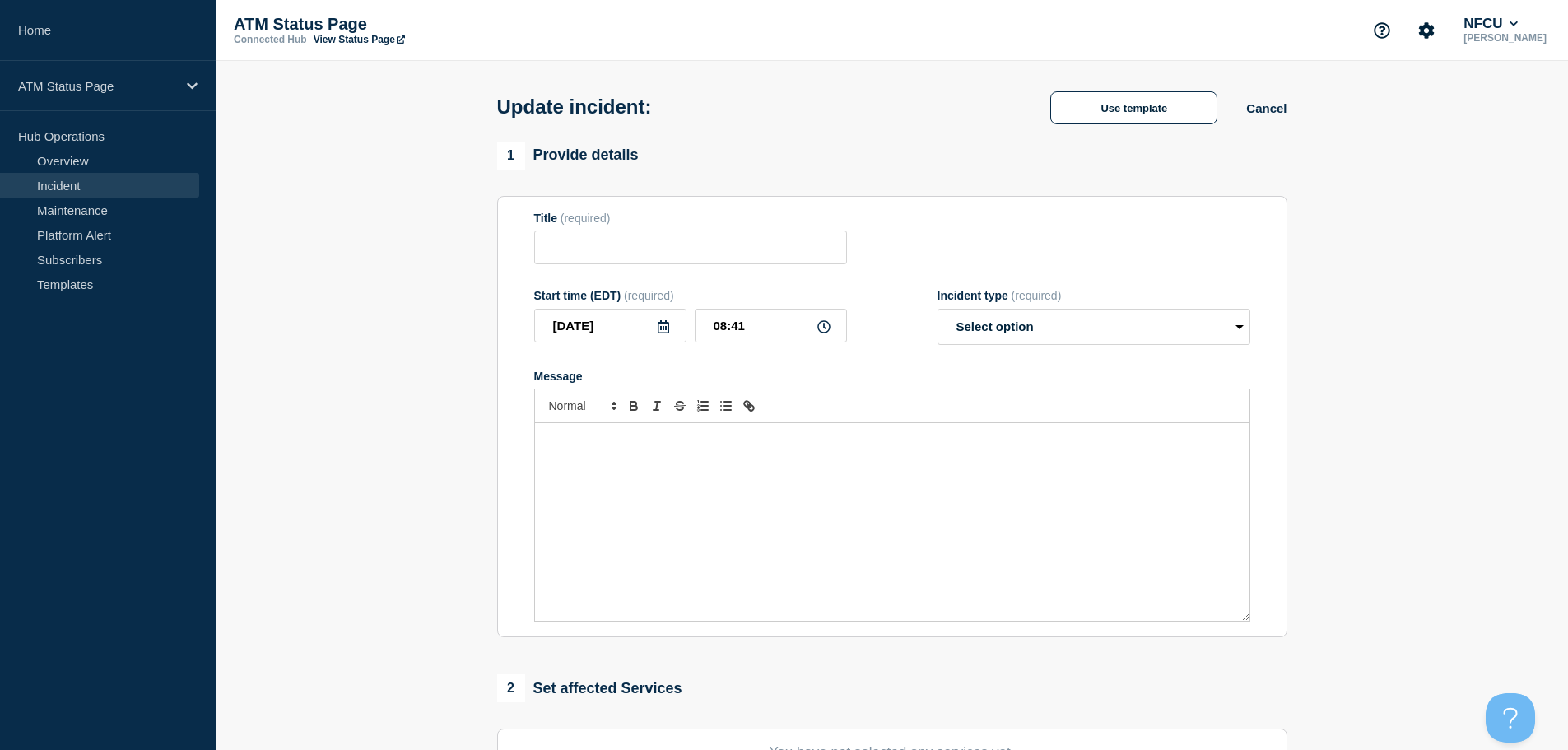
type input "Depository Down"
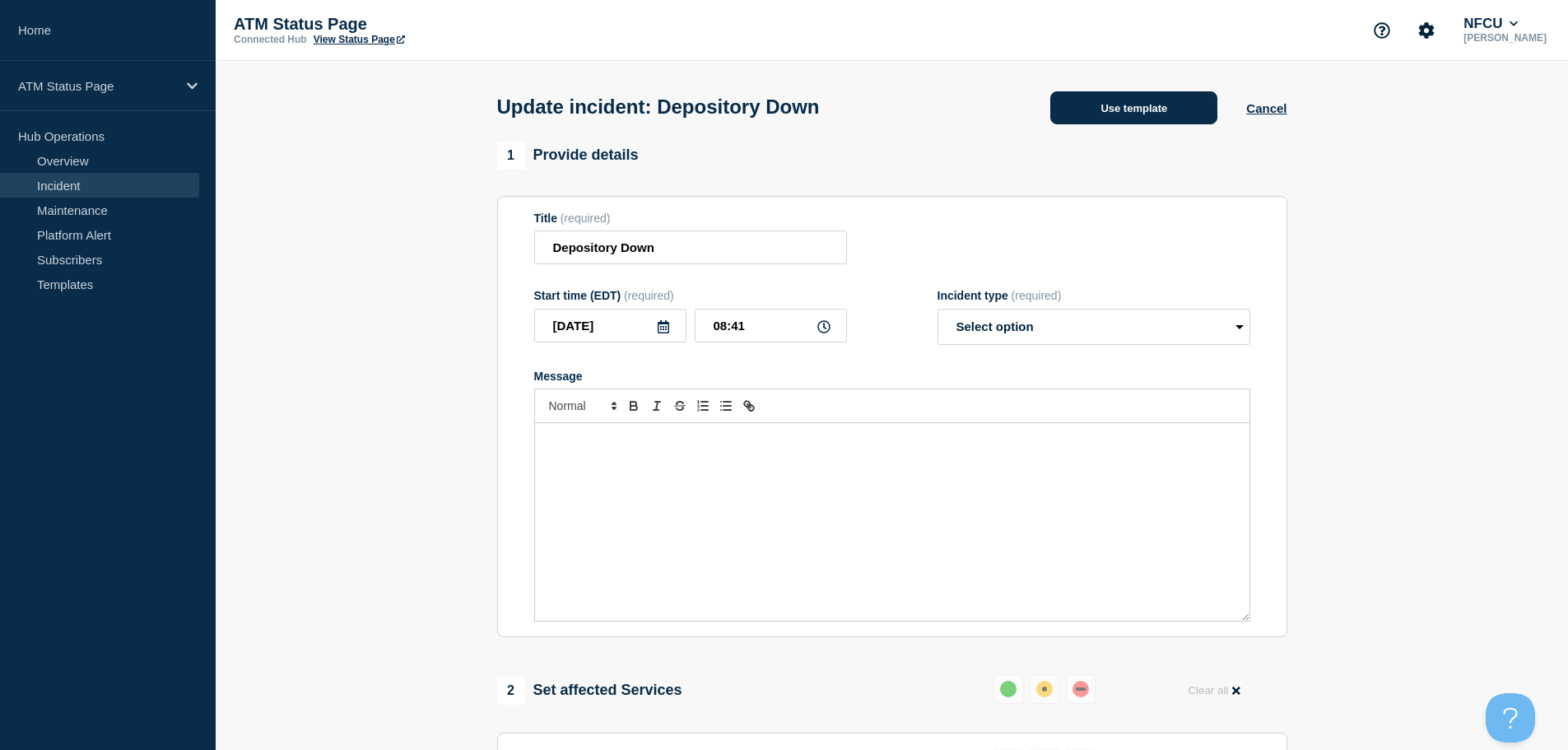
click at [1061, 114] on button "Use template" at bounding box center [1133, 107] width 167 height 33
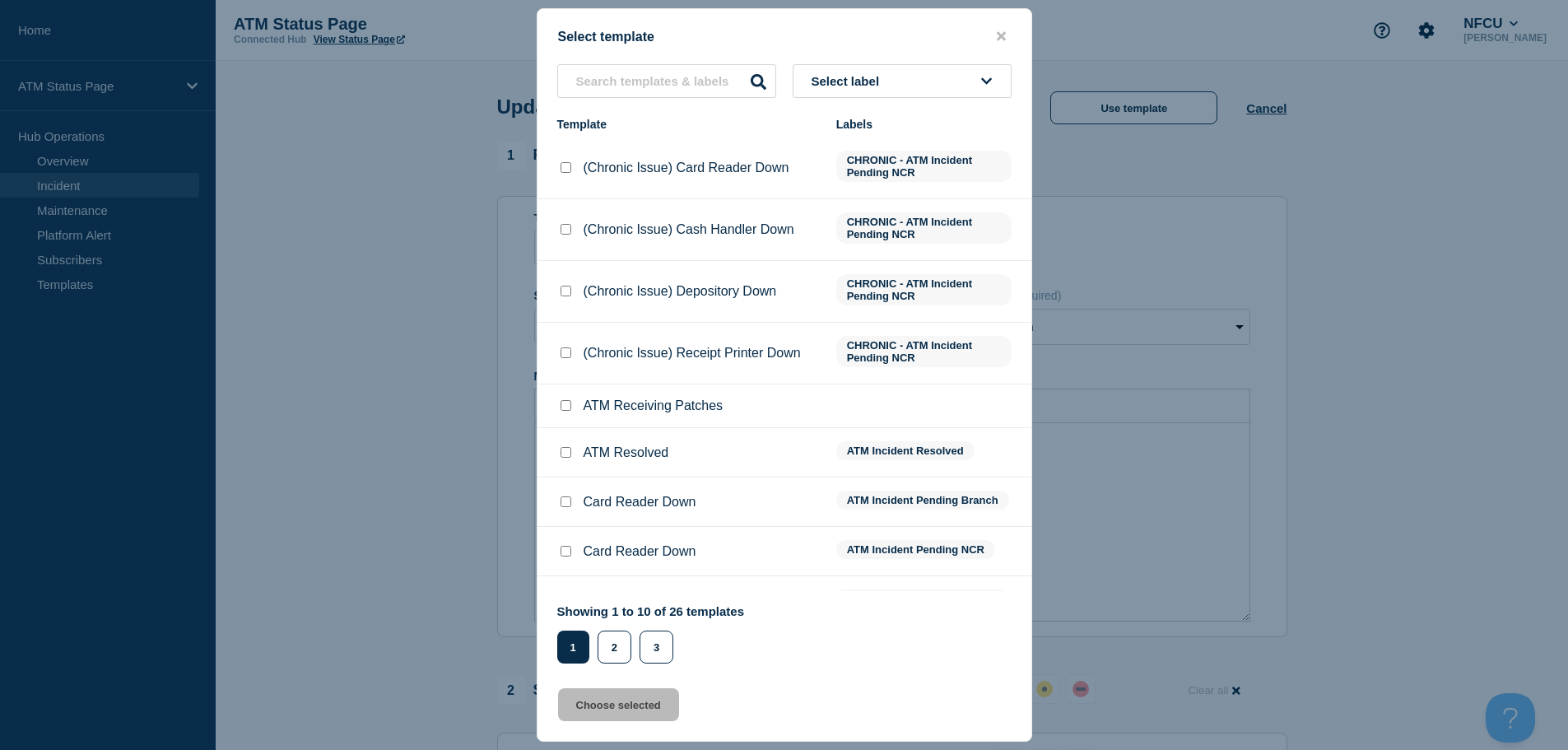
click at [565, 458] on input "ATM Resolved checkbox" at bounding box center [565, 451] width 10 height 10
checkbox input "true"
click at [611, 714] on button "Choose selected" at bounding box center [618, 703] width 121 height 33
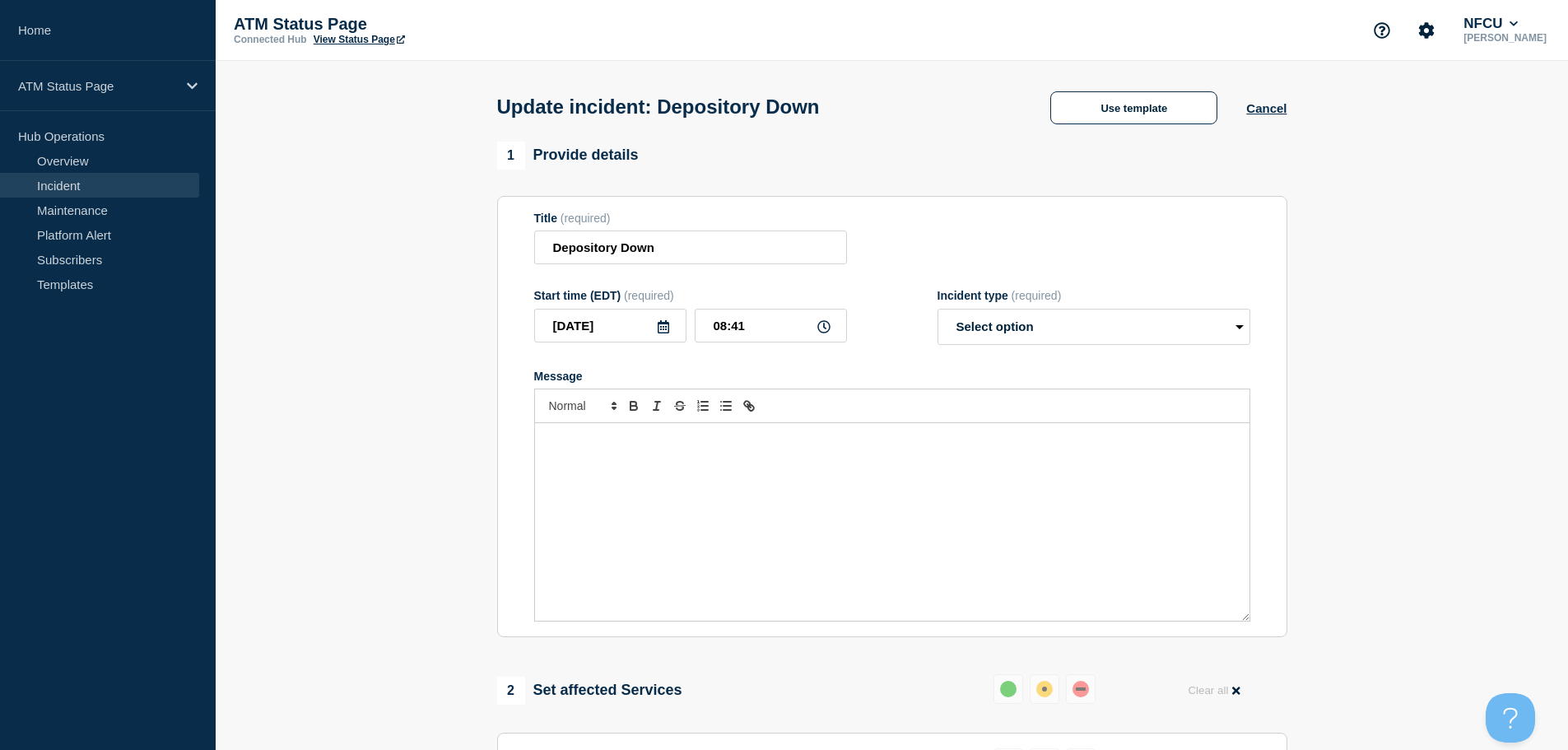
select select "resolved"
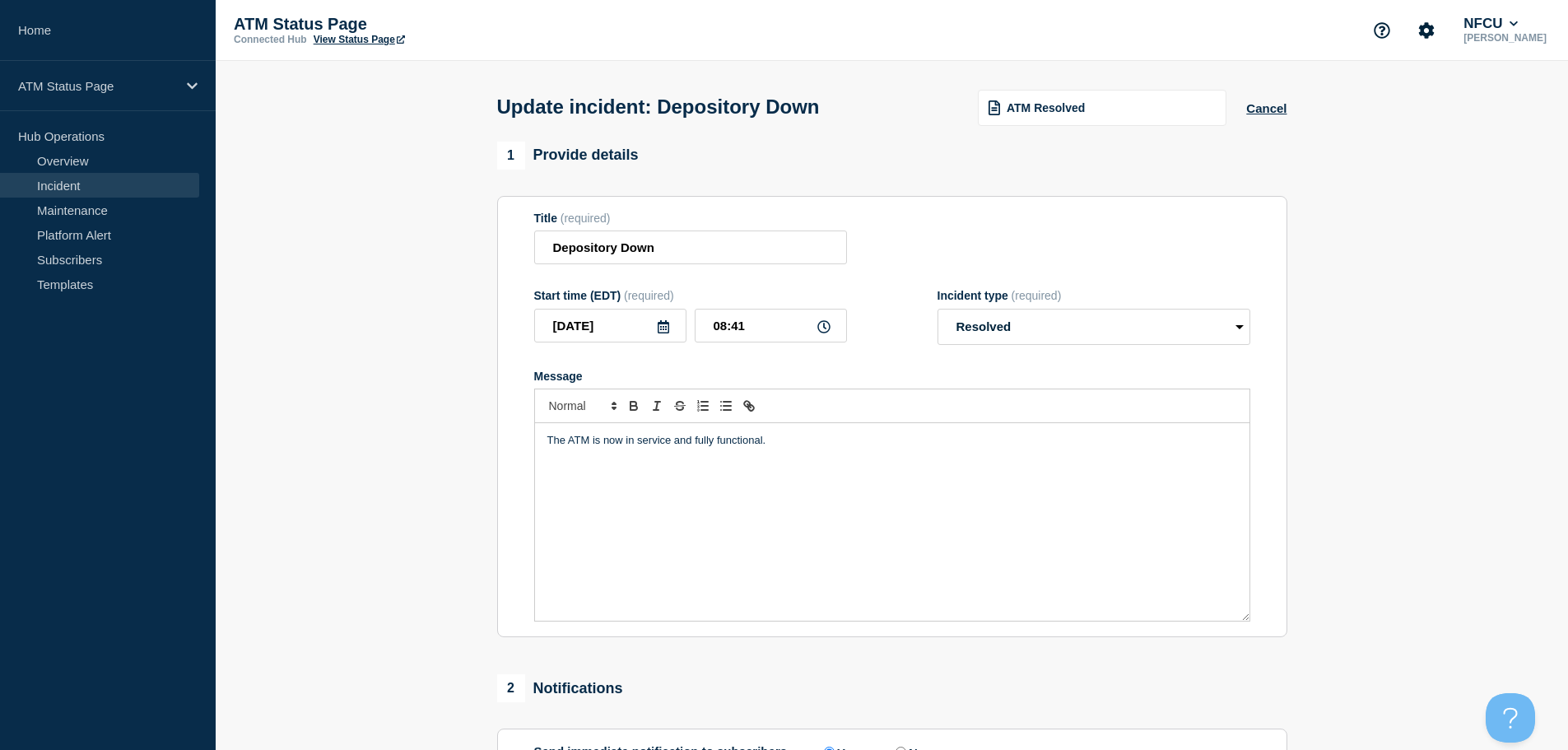
scroll to position [303, 0]
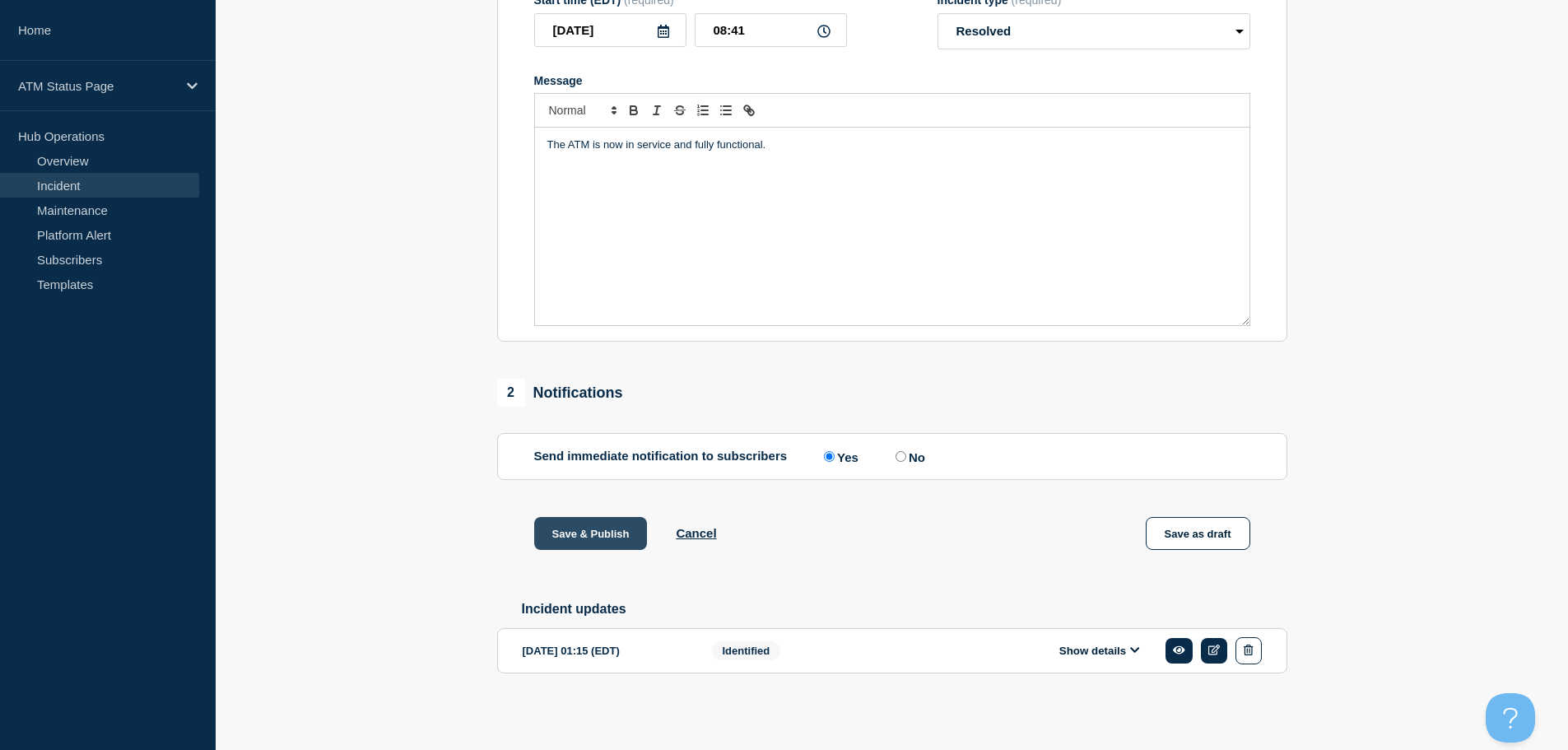
click at [561, 537] on button "Save & Publish" at bounding box center [591, 532] width 114 height 33
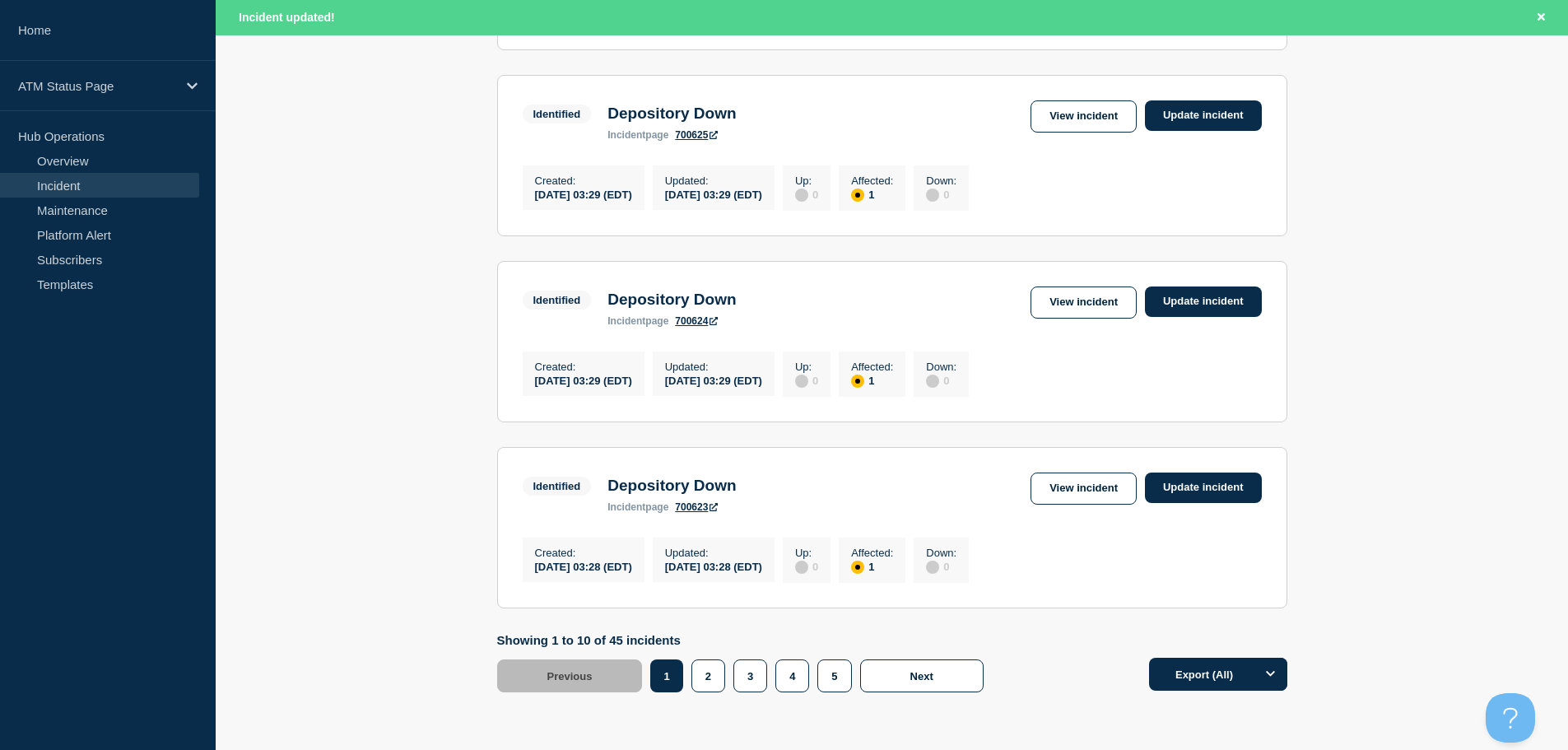
scroll to position [1750, 0]
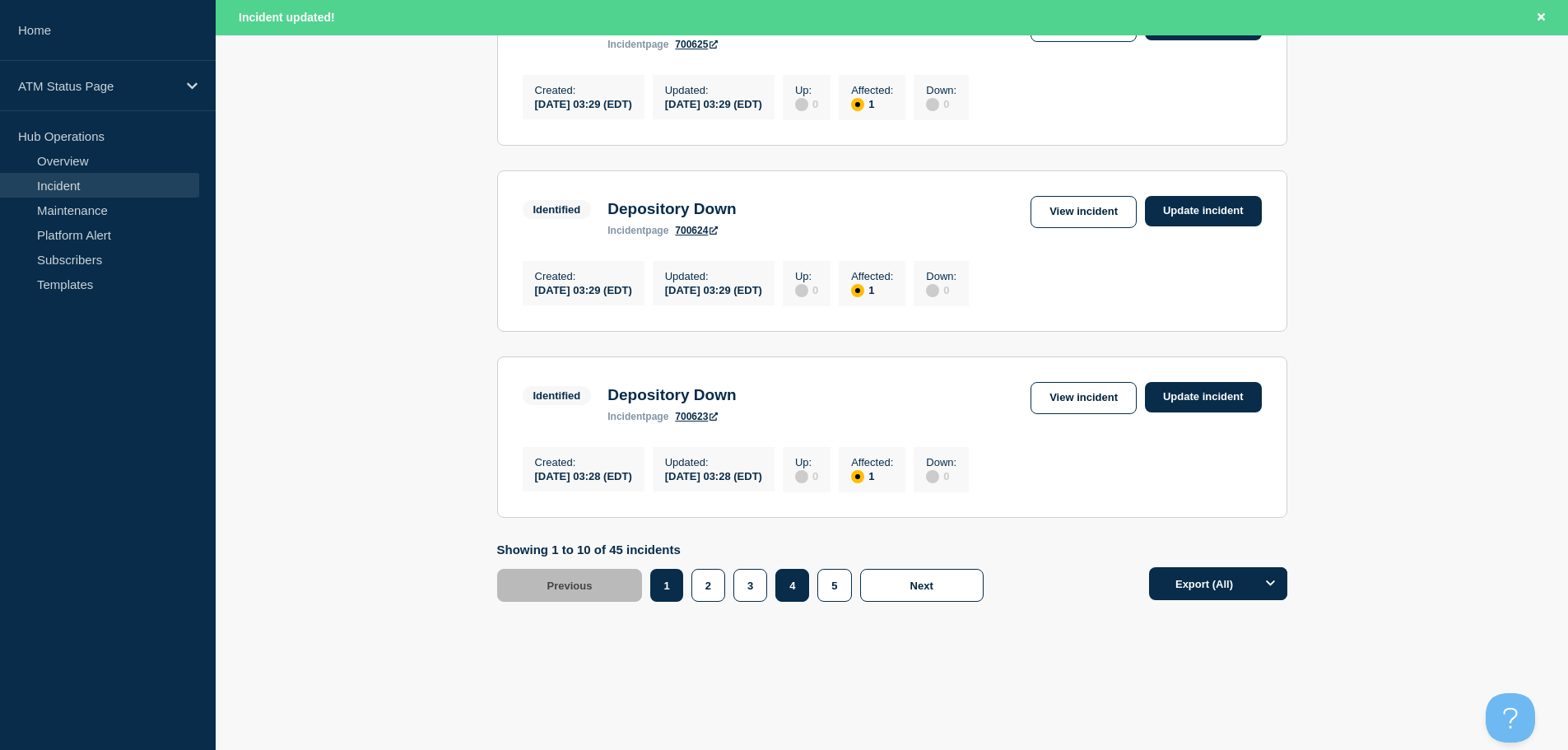
click at [786, 587] on button "4" at bounding box center [792, 584] width 34 height 33
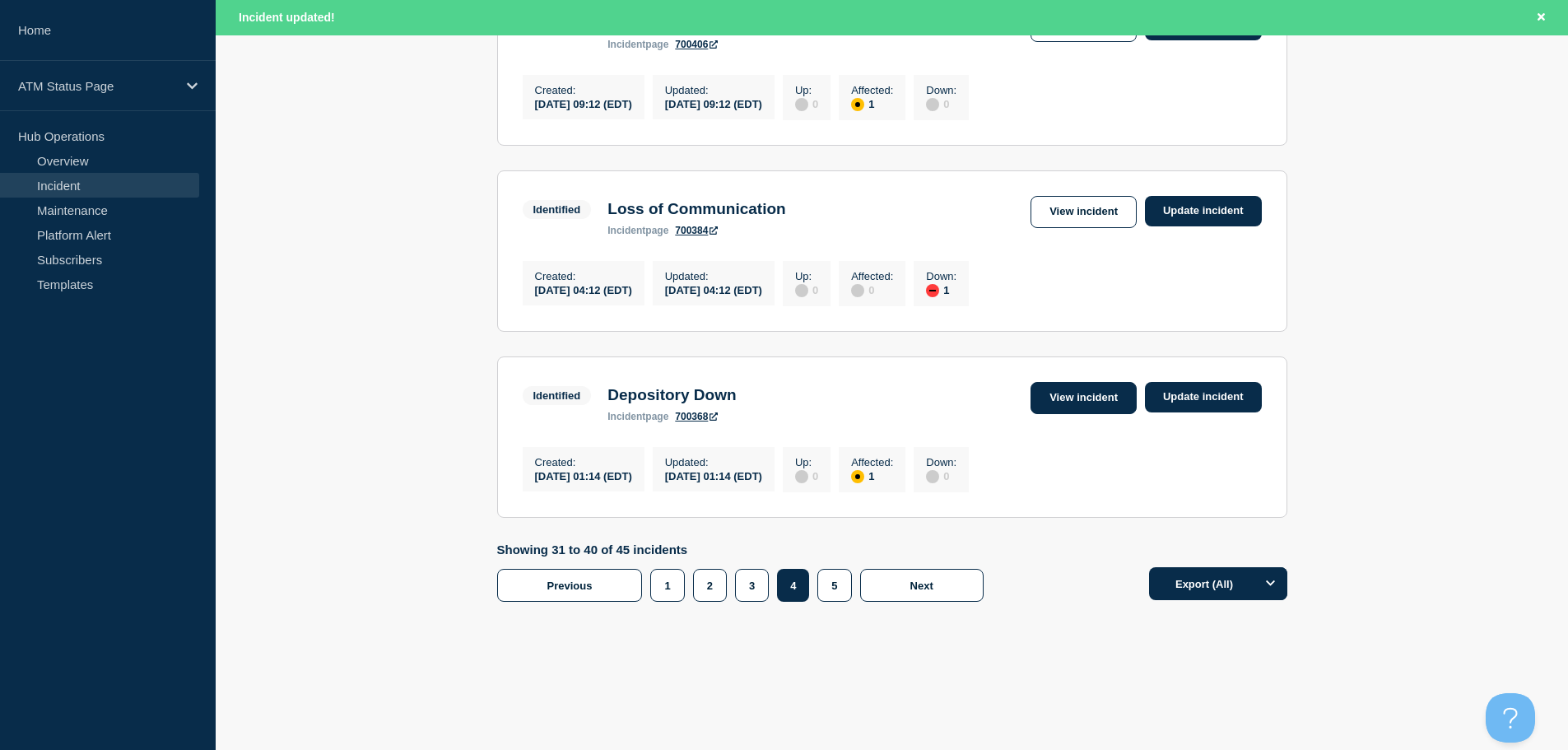
click at [1075, 396] on link "View incident" at bounding box center [1084, 397] width 106 height 32
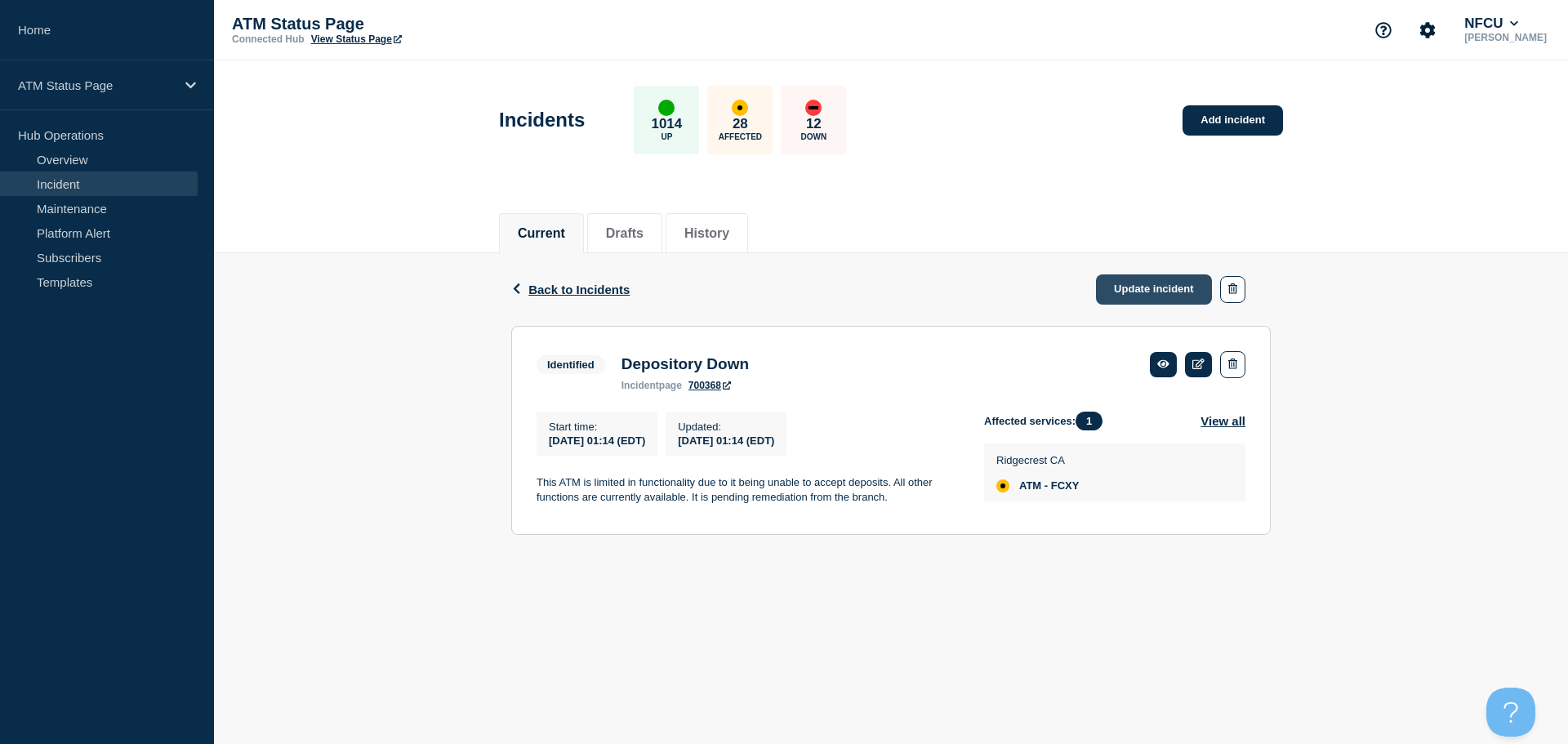
click at [1129, 282] on link "Update incident" at bounding box center [1154, 289] width 116 height 30
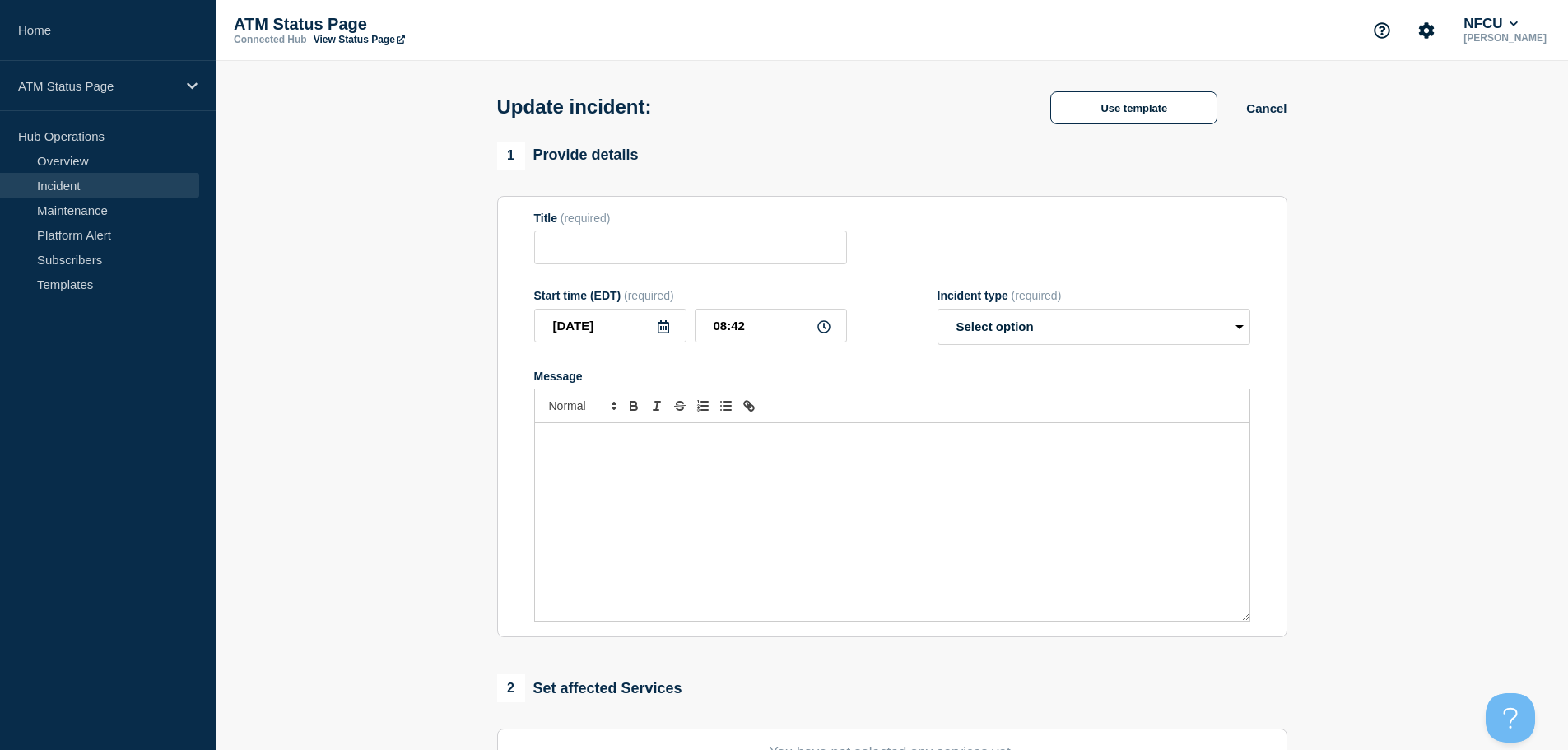
type input "Depository Down"
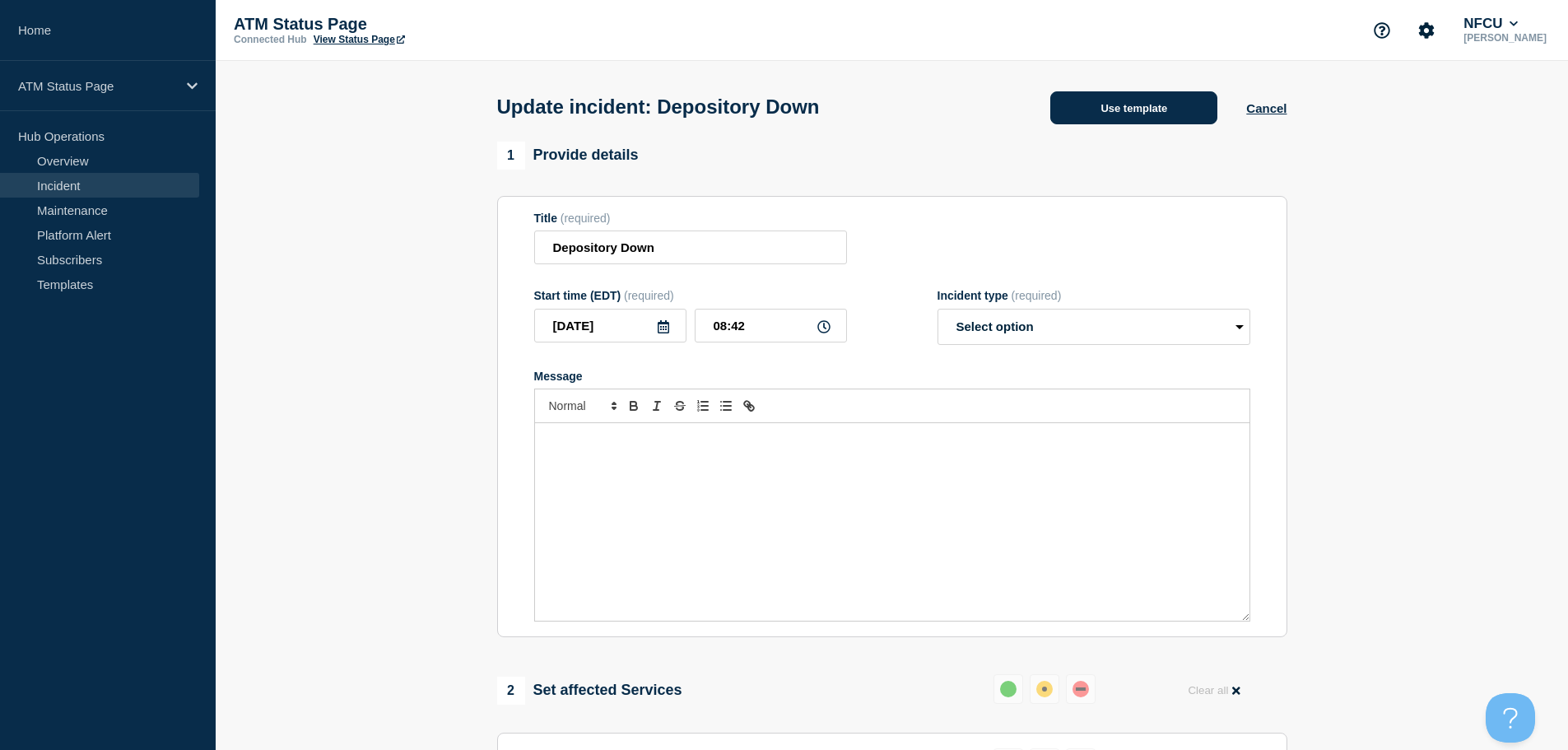
click at [1092, 111] on button "Use template" at bounding box center [1133, 107] width 167 height 33
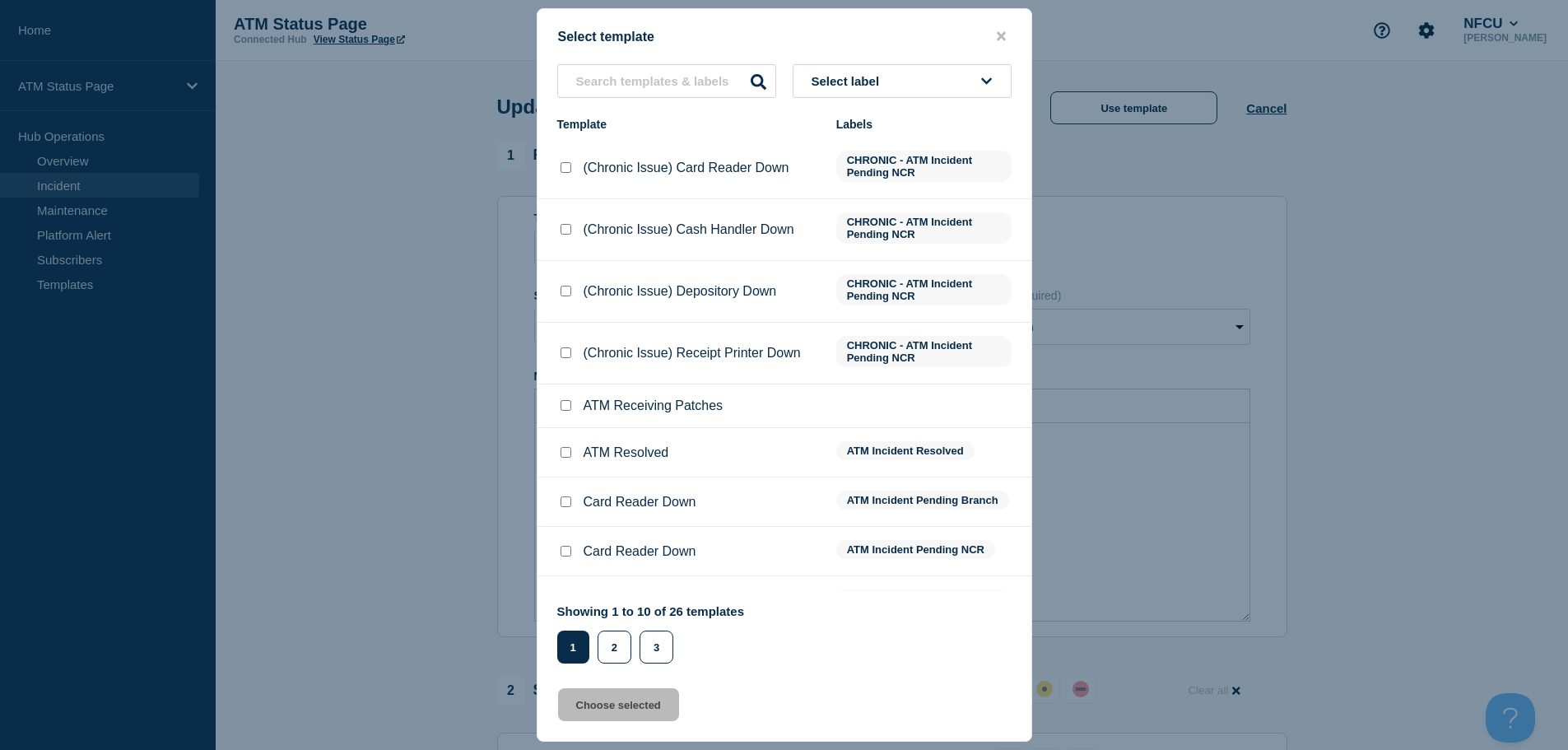
click at [562, 458] on input "ATM Resolved checkbox" at bounding box center [565, 451] width 10 height 10
checkbox input "true"
click at [583, 718] on button "Choose selected" at bounding box center [618, 703] width 121 height 33
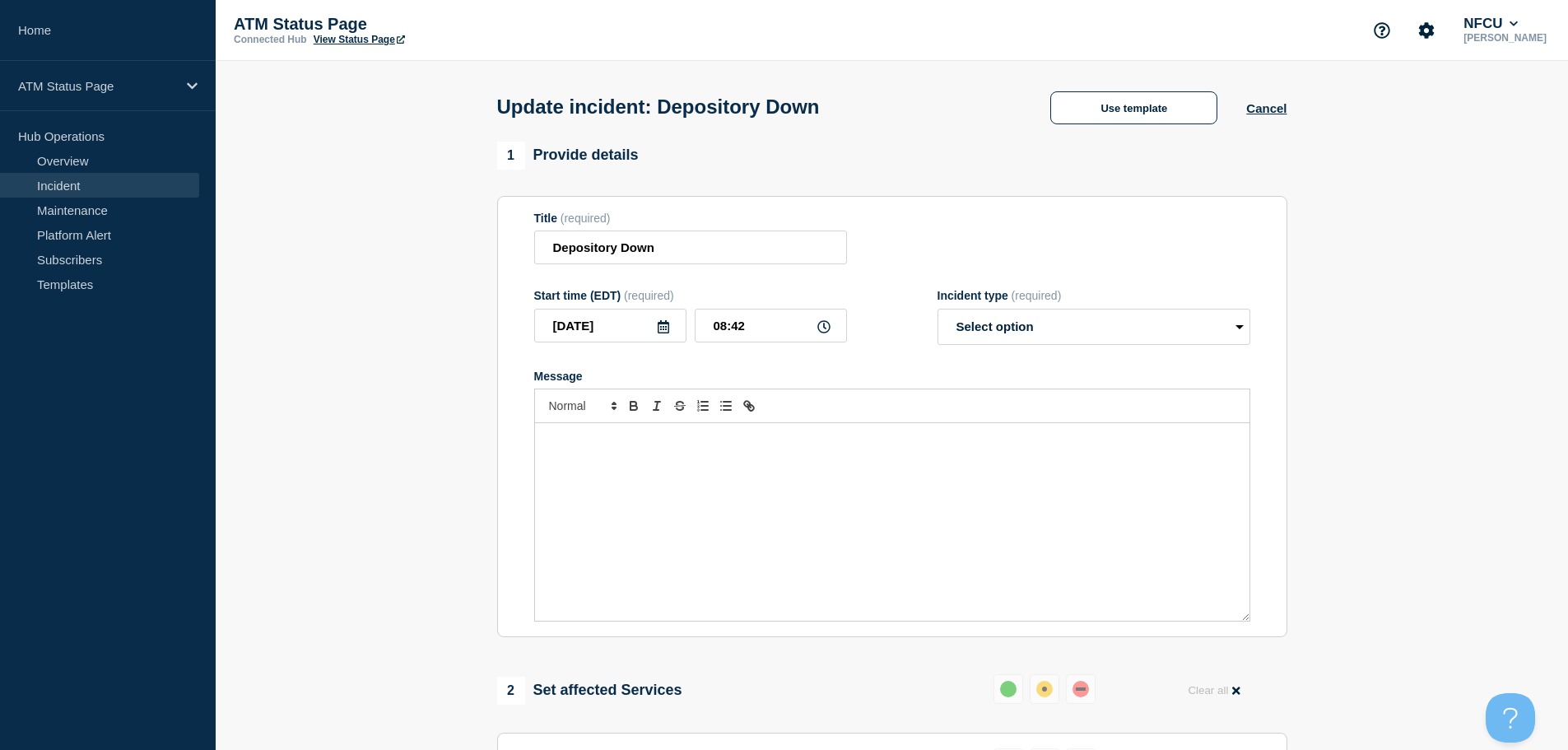
select select "resolved"
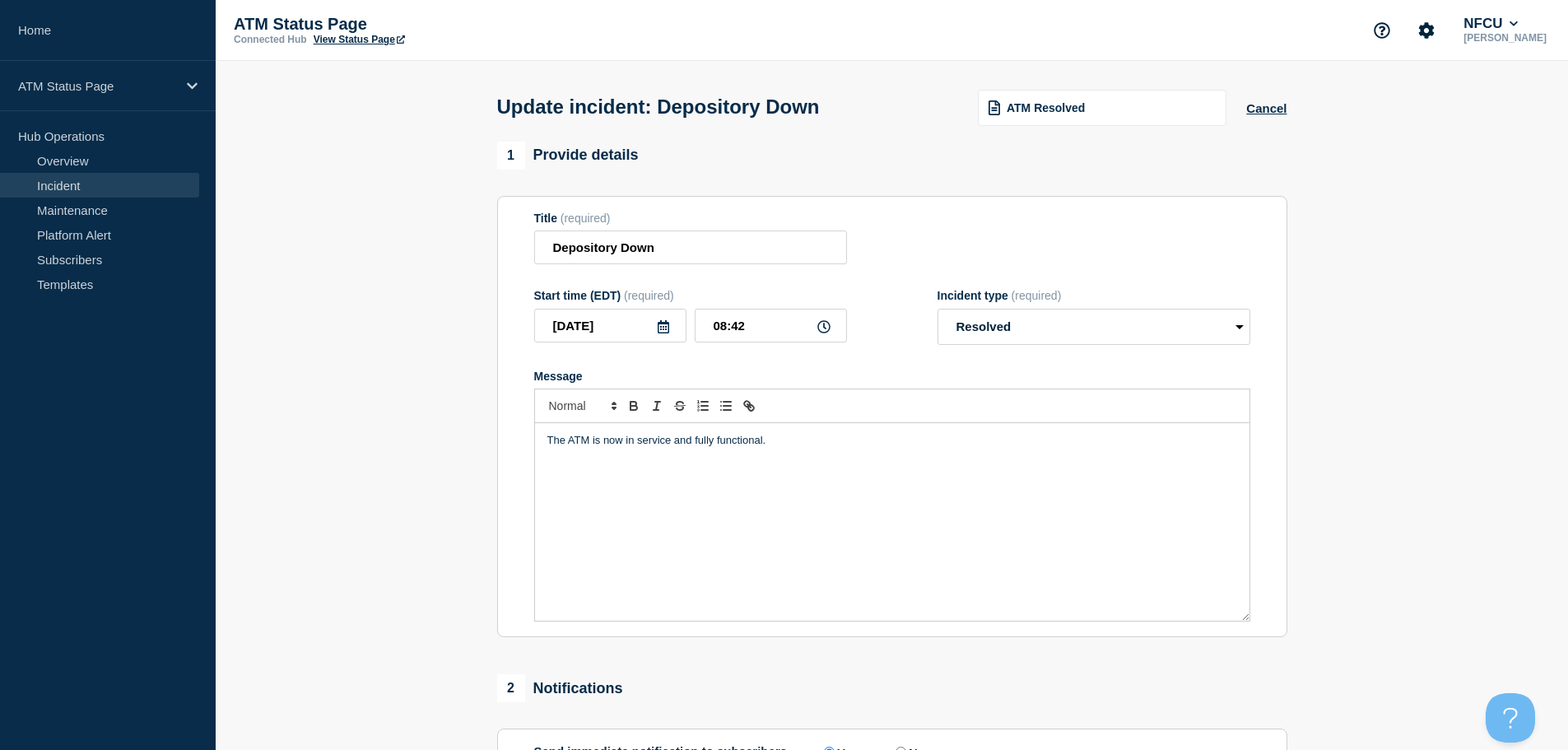
scroll to position [303, 0]
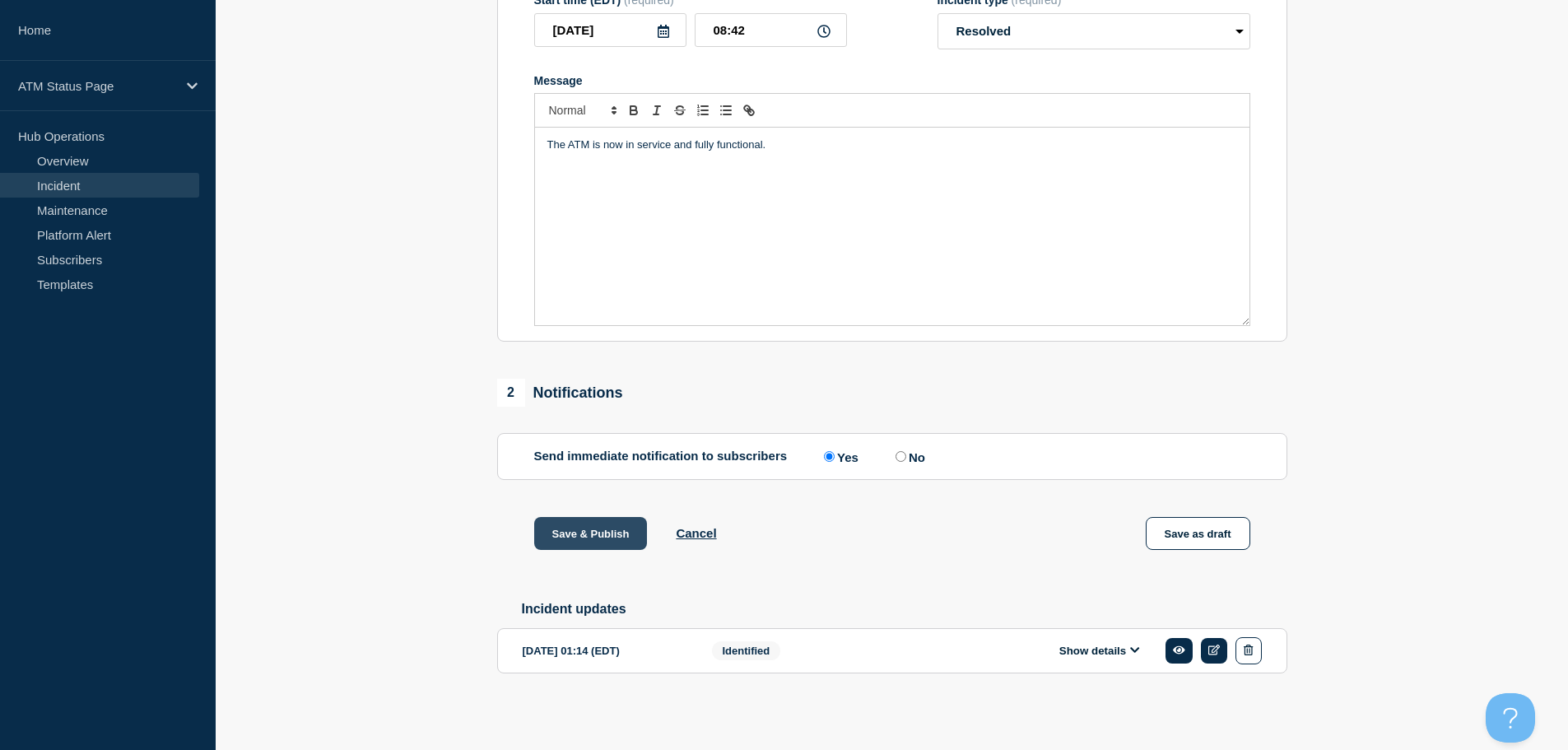
click at [586, 538] on button "Save & Publish" at bounding box center [591, 532] width 114 height 33
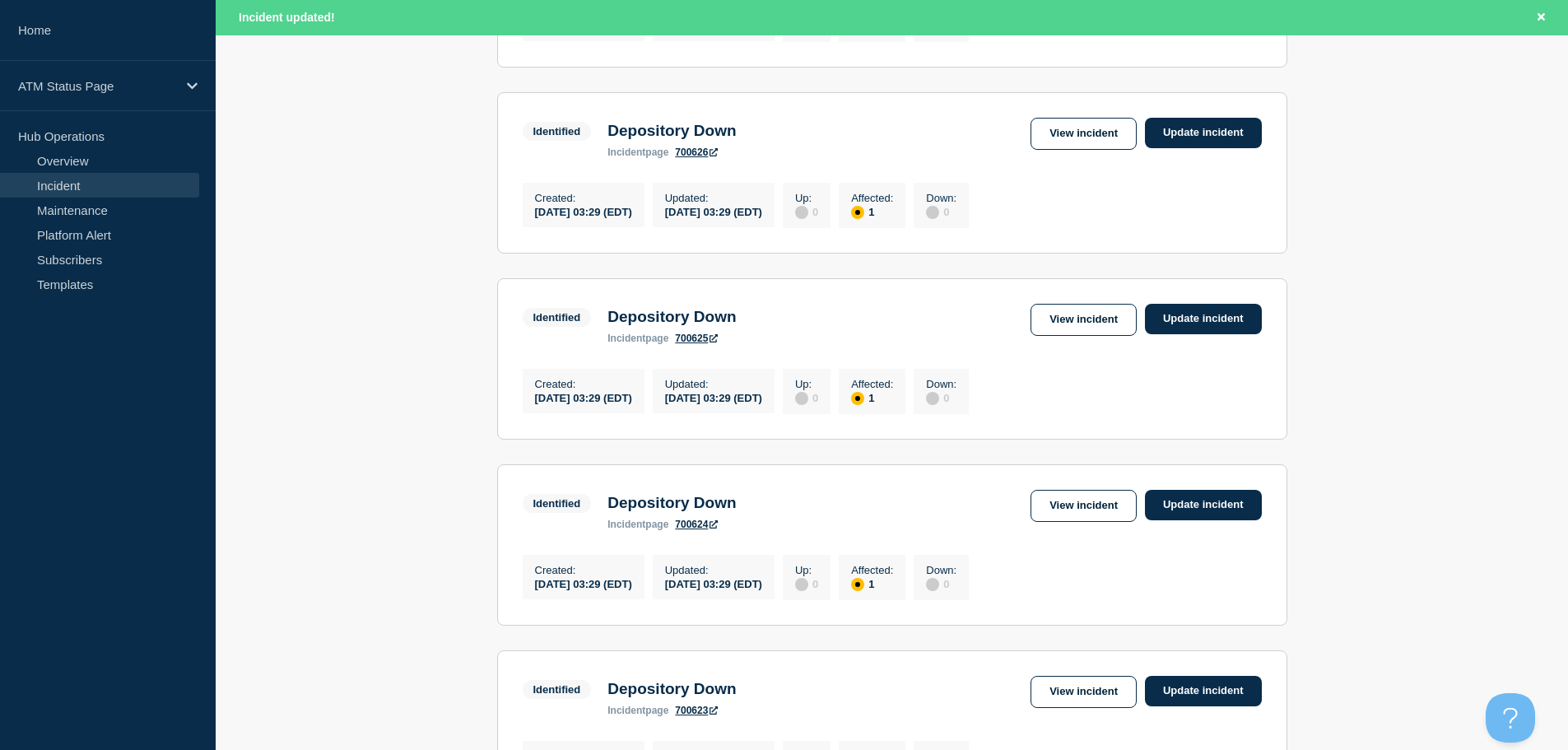
scroll to position [1750, 0]
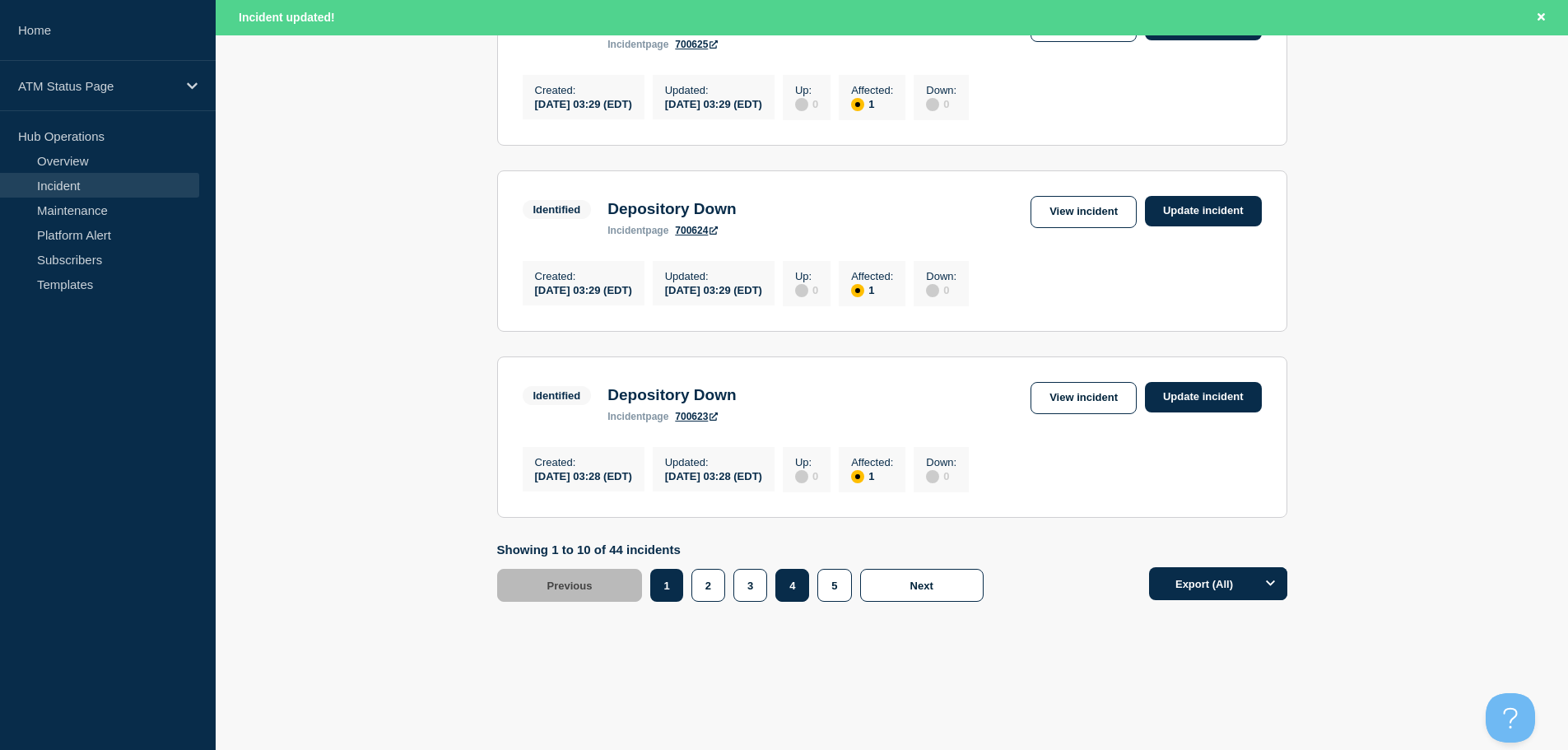
click at [800, 586] on button "4" at bounding box center [792, 584] width 34 height 33
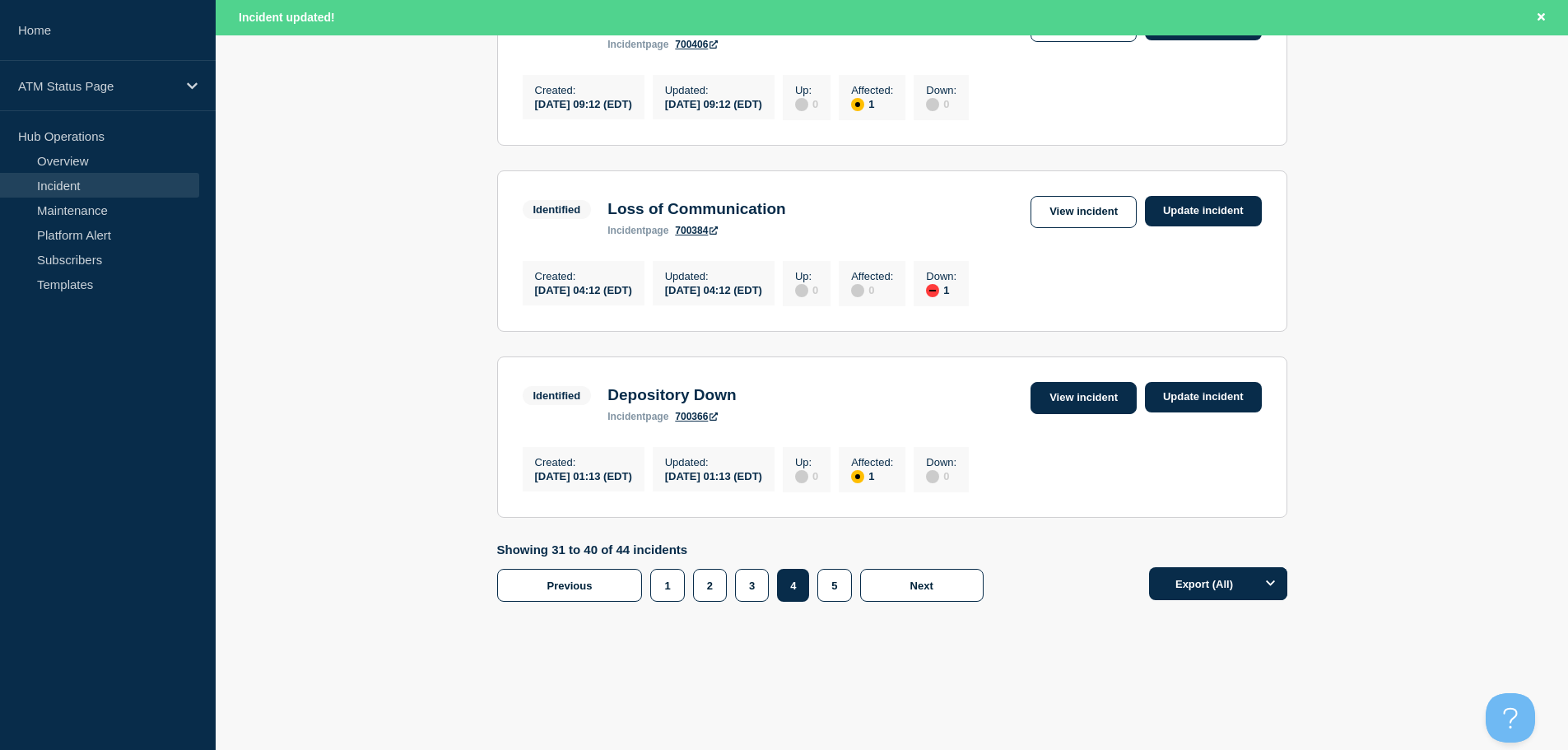
click at [1096, 400] on link "View incident" at bounding box center [1084, 397] width 106 height 32
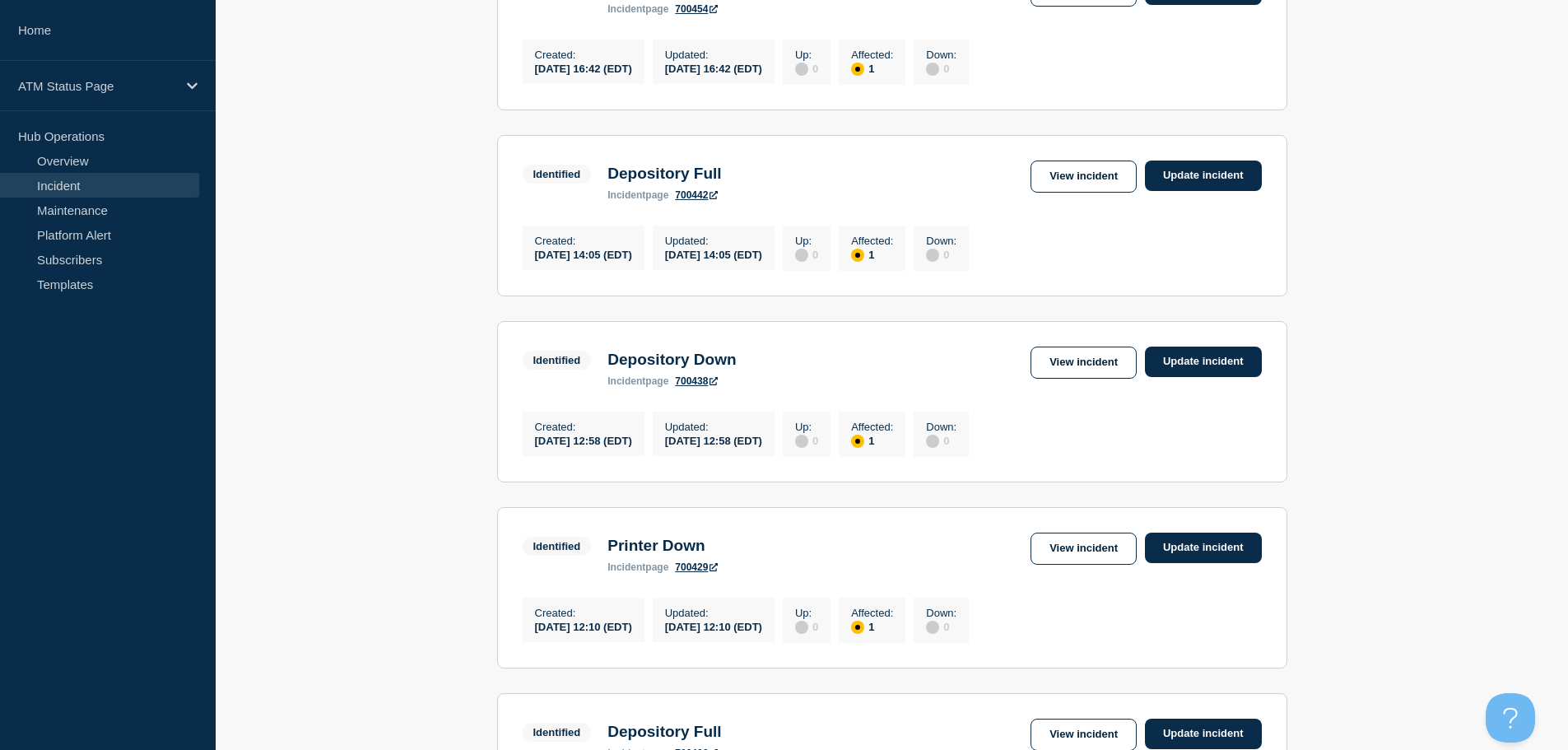
scroll to position [1716, 0]
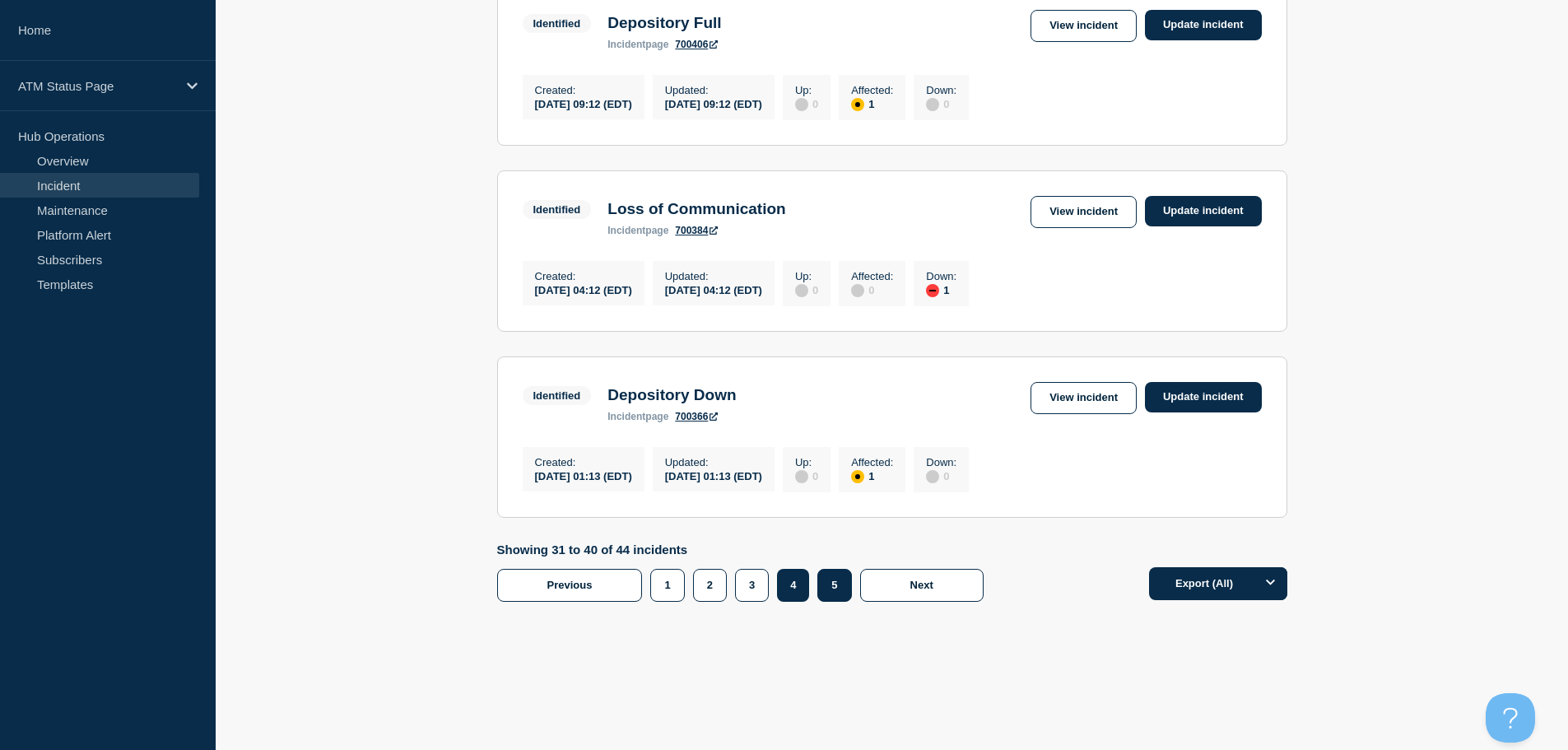
click at [833, 593] on button "5" at bounding box center [834, 584] width 34 height 33
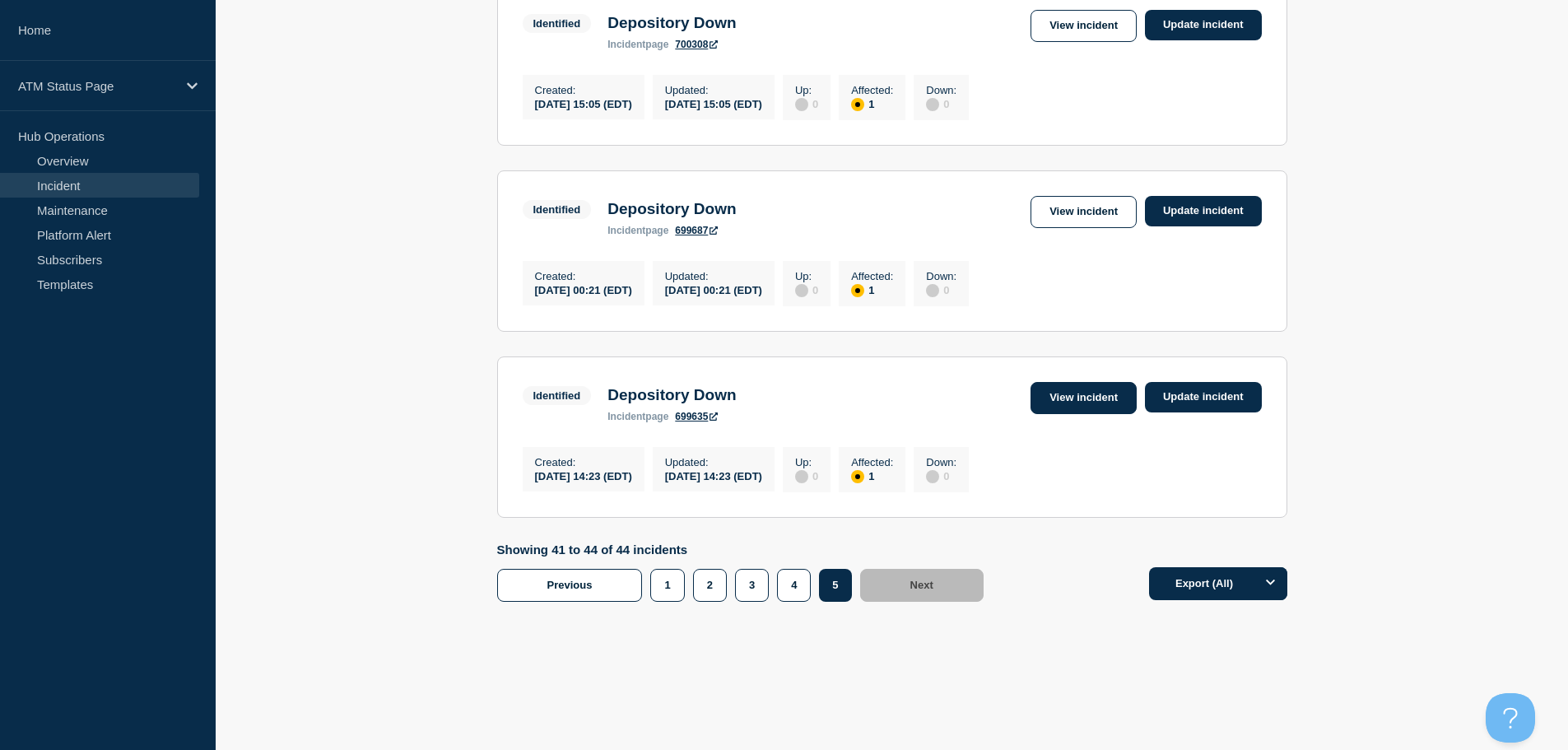
click at [1102, 396] on link "View incident" at bounding box center [1084, 397] width 106 height 32
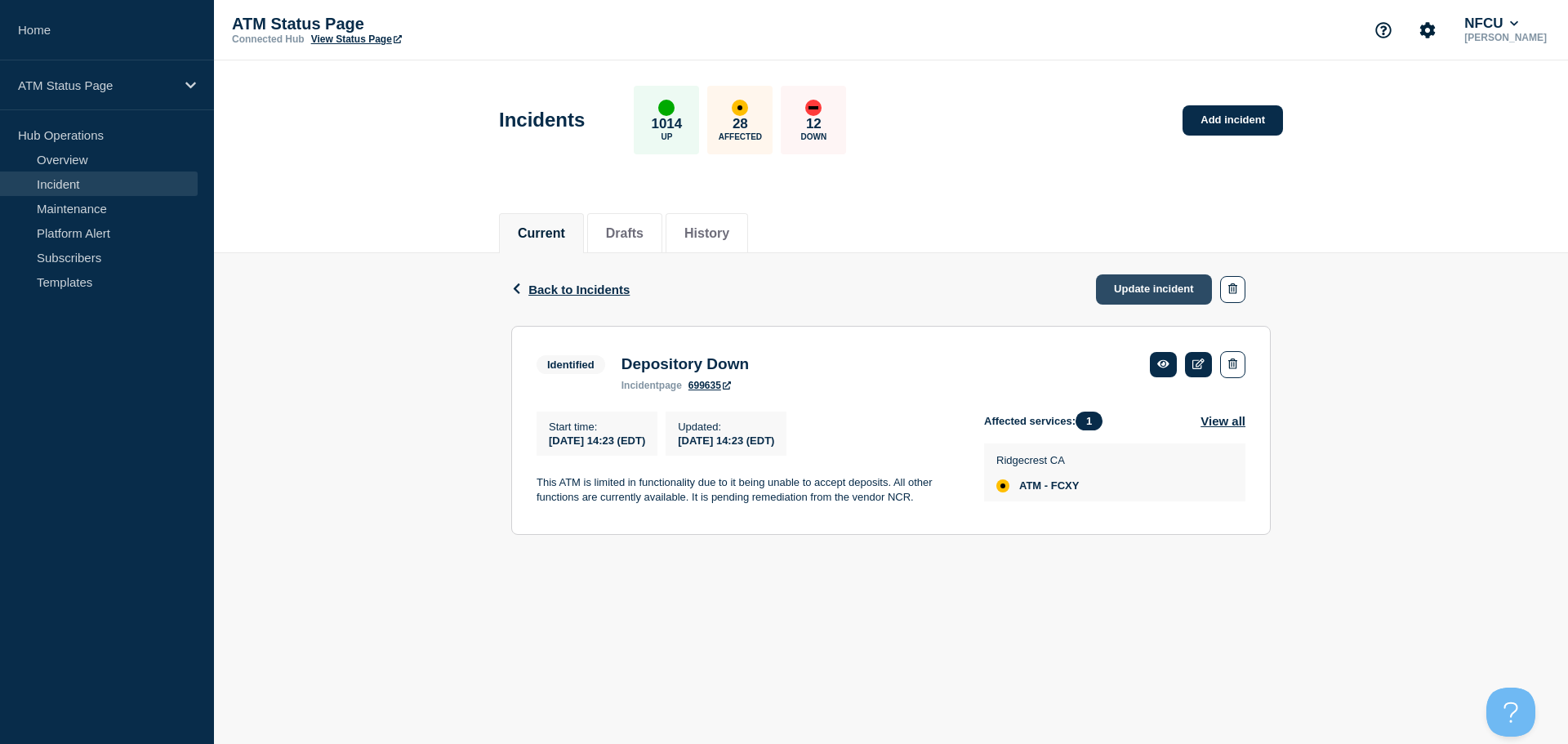
click at [1125, 297] on link "Update incident" at bounding box center [1154, 289] width 116 height 30
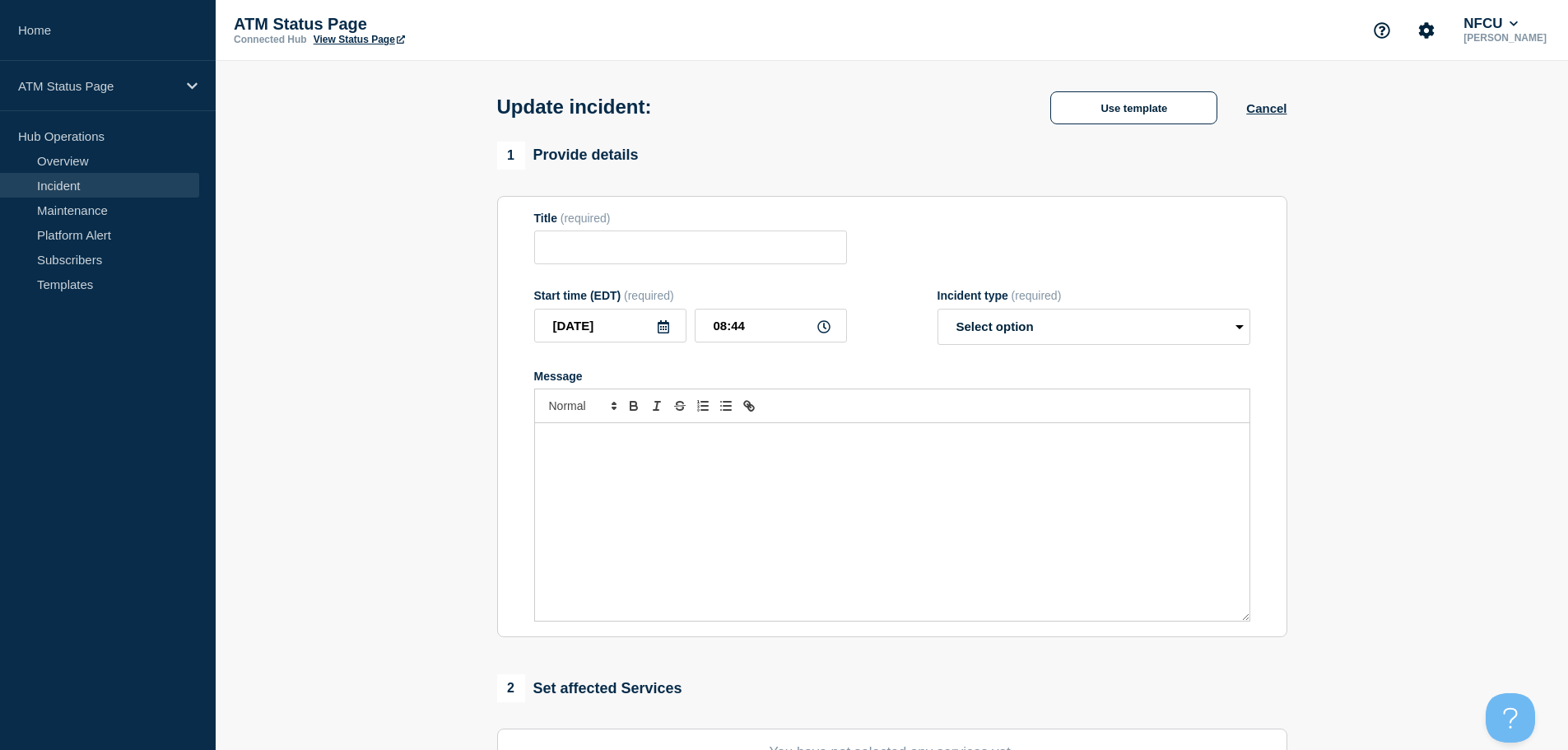
type input "Depository Down"
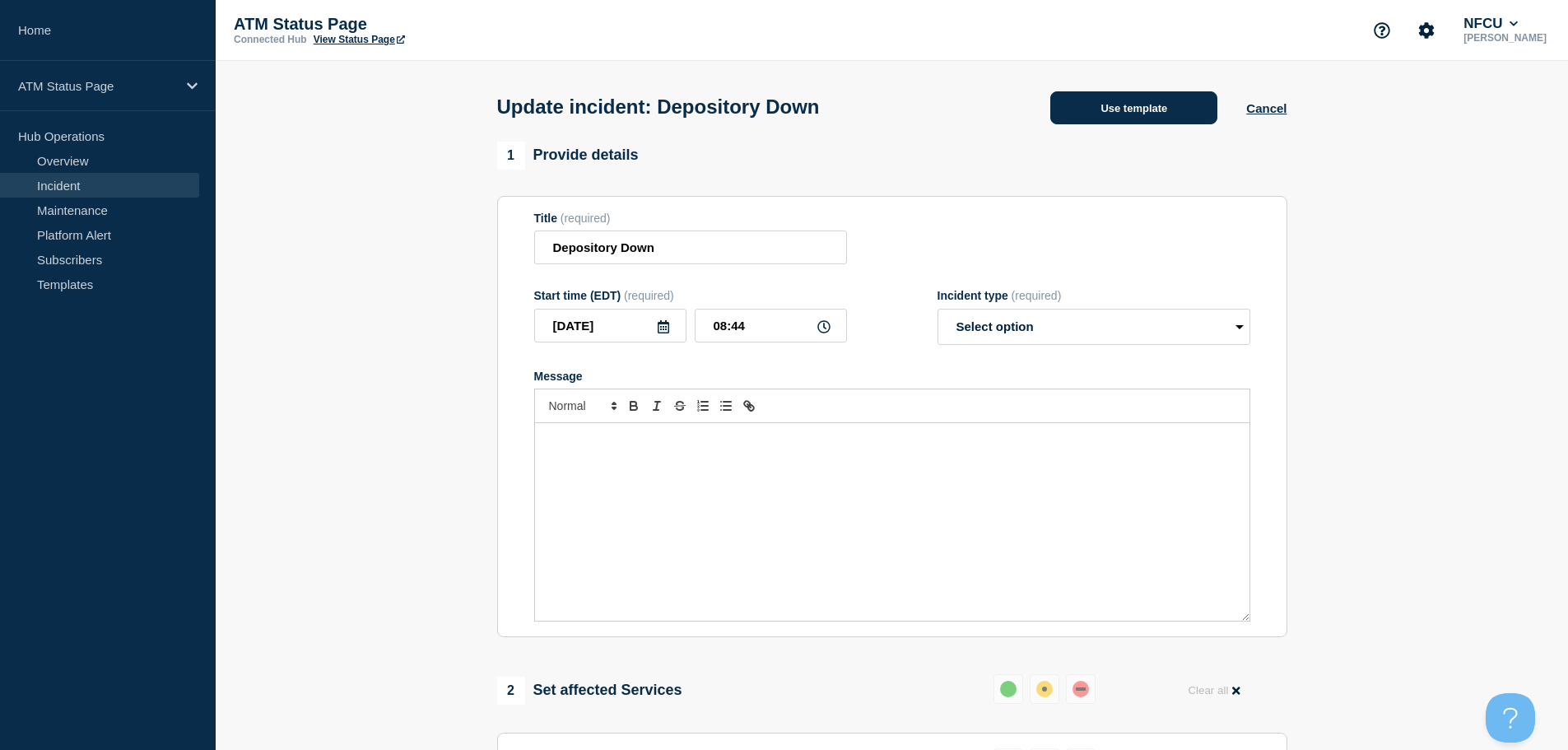
click at [1075, 117] on button "Use template" at bounding box center [1133, 107] width 167 height 33
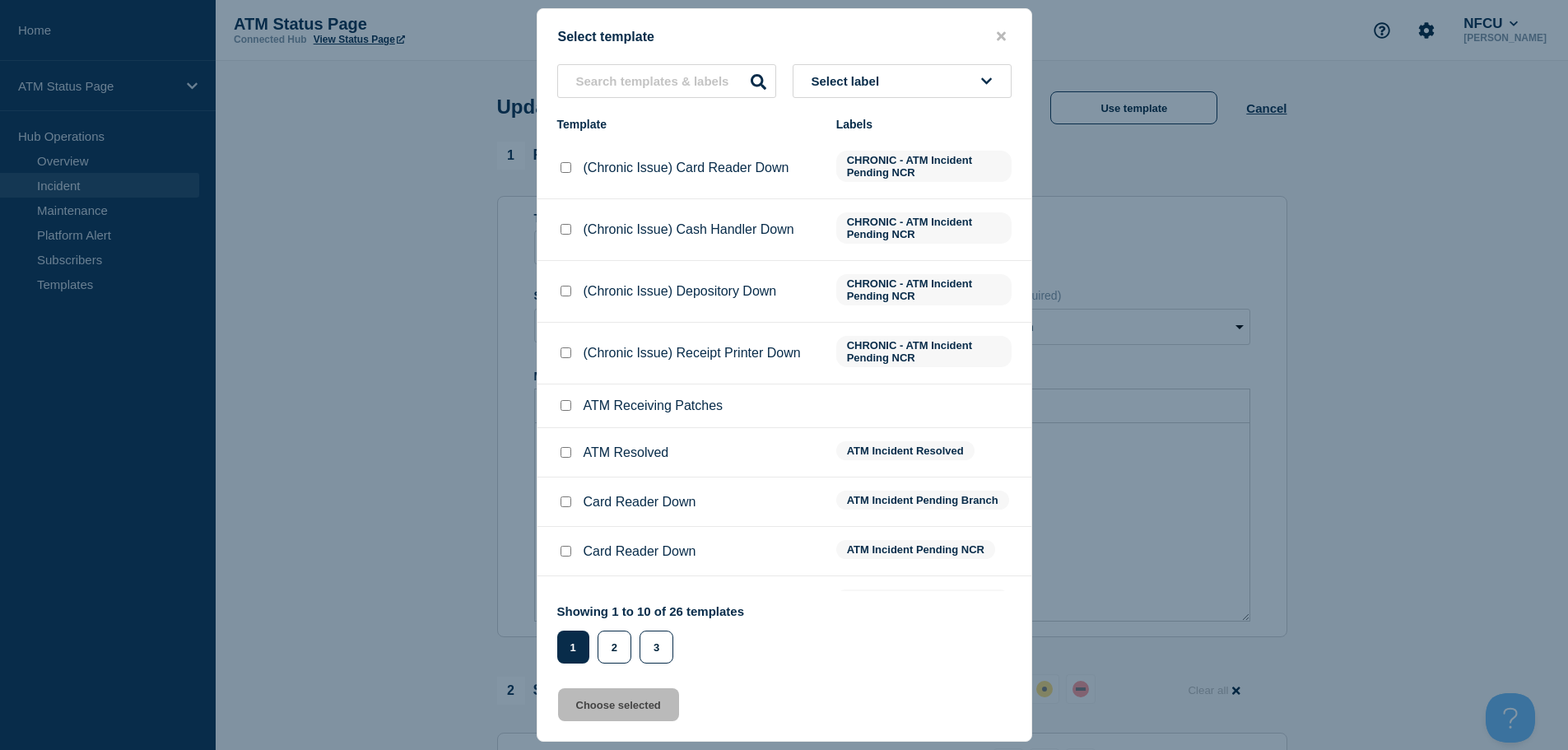
click at [567, 451] on input "ATM Resolved checkbox" at bounding box center [565, 451] width 10 height 10
checkbox input "true"
click at [588, 702] on button "Choose selected" at bounding box center [618, 703] width 121 height 33
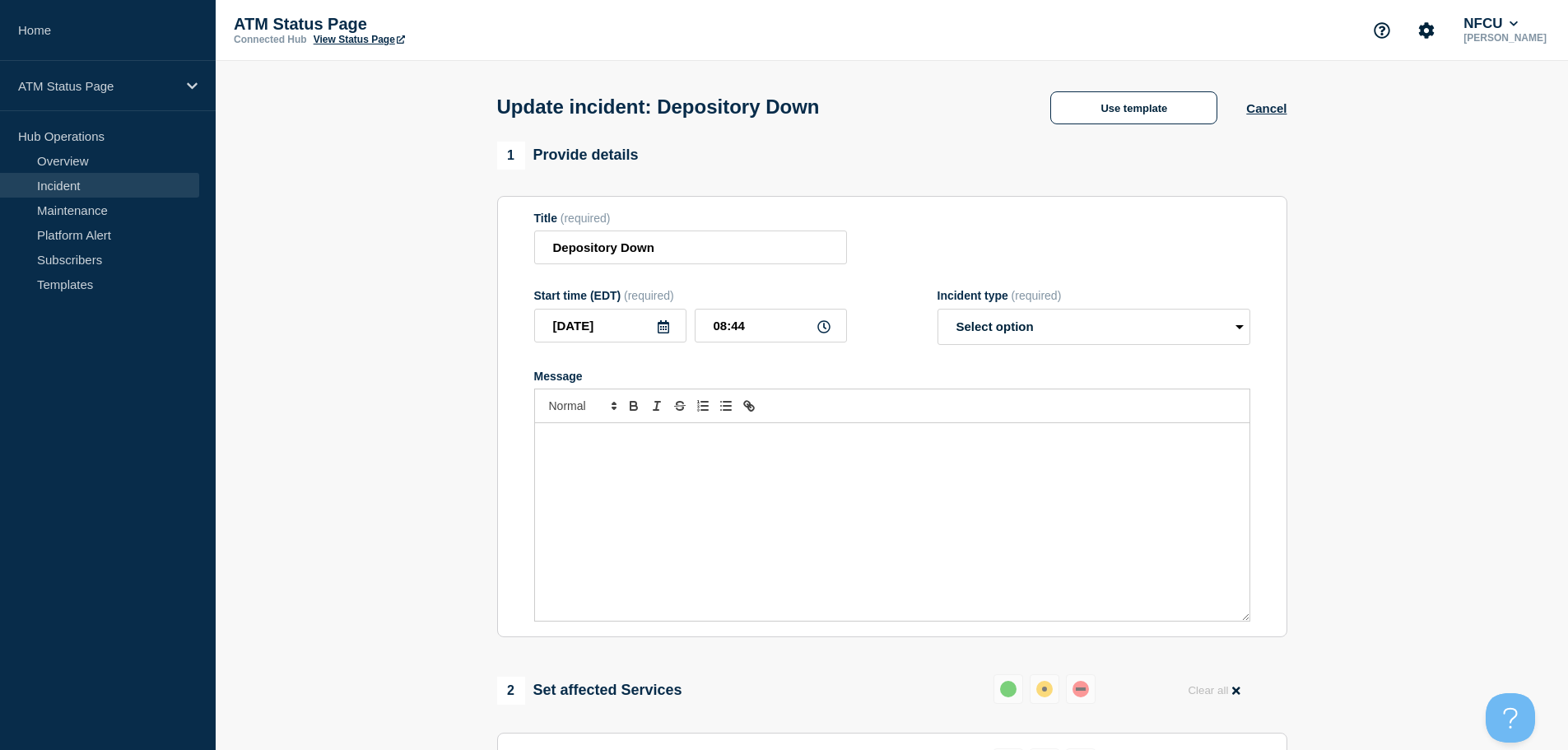
select select "resolved"
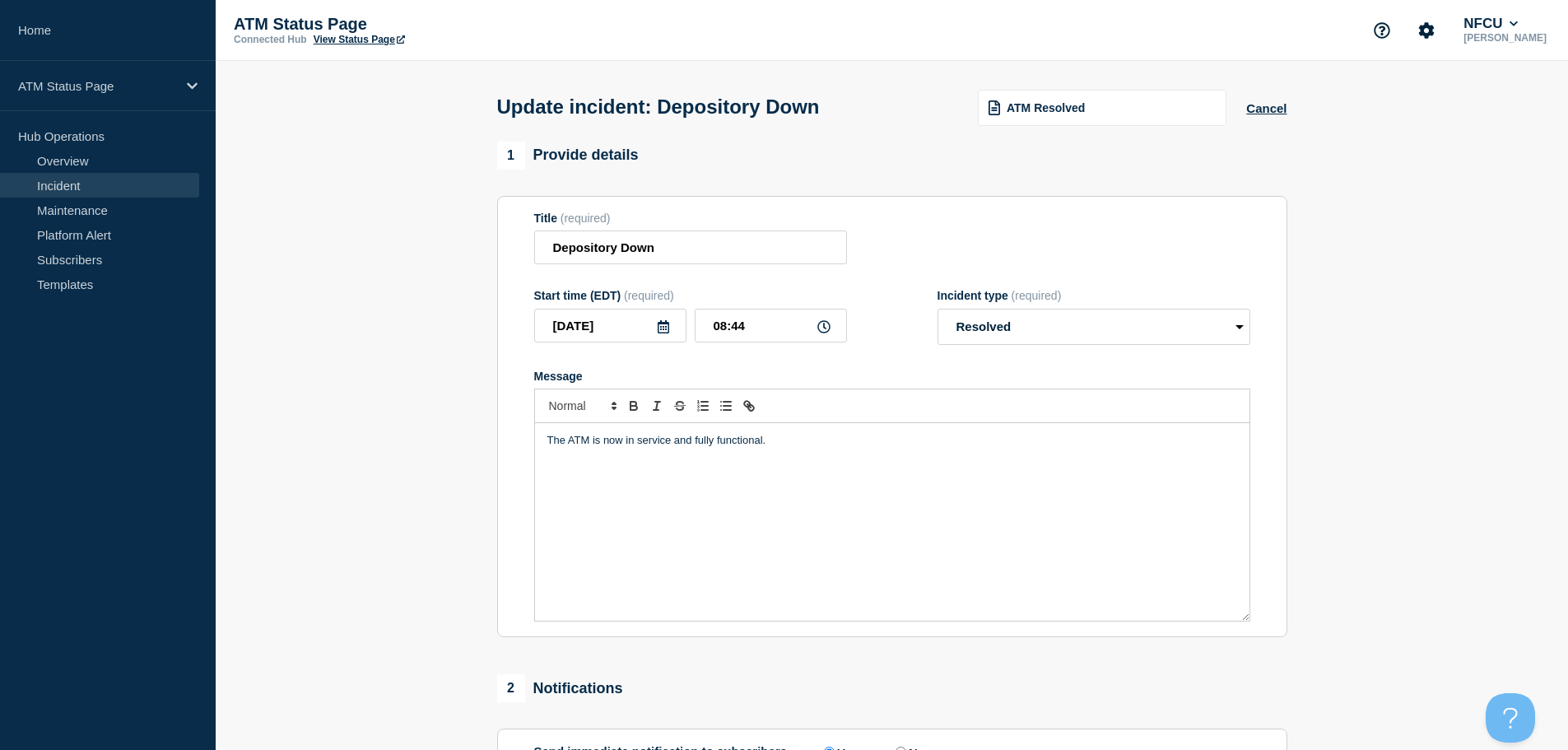
scroll to position [247, 0]
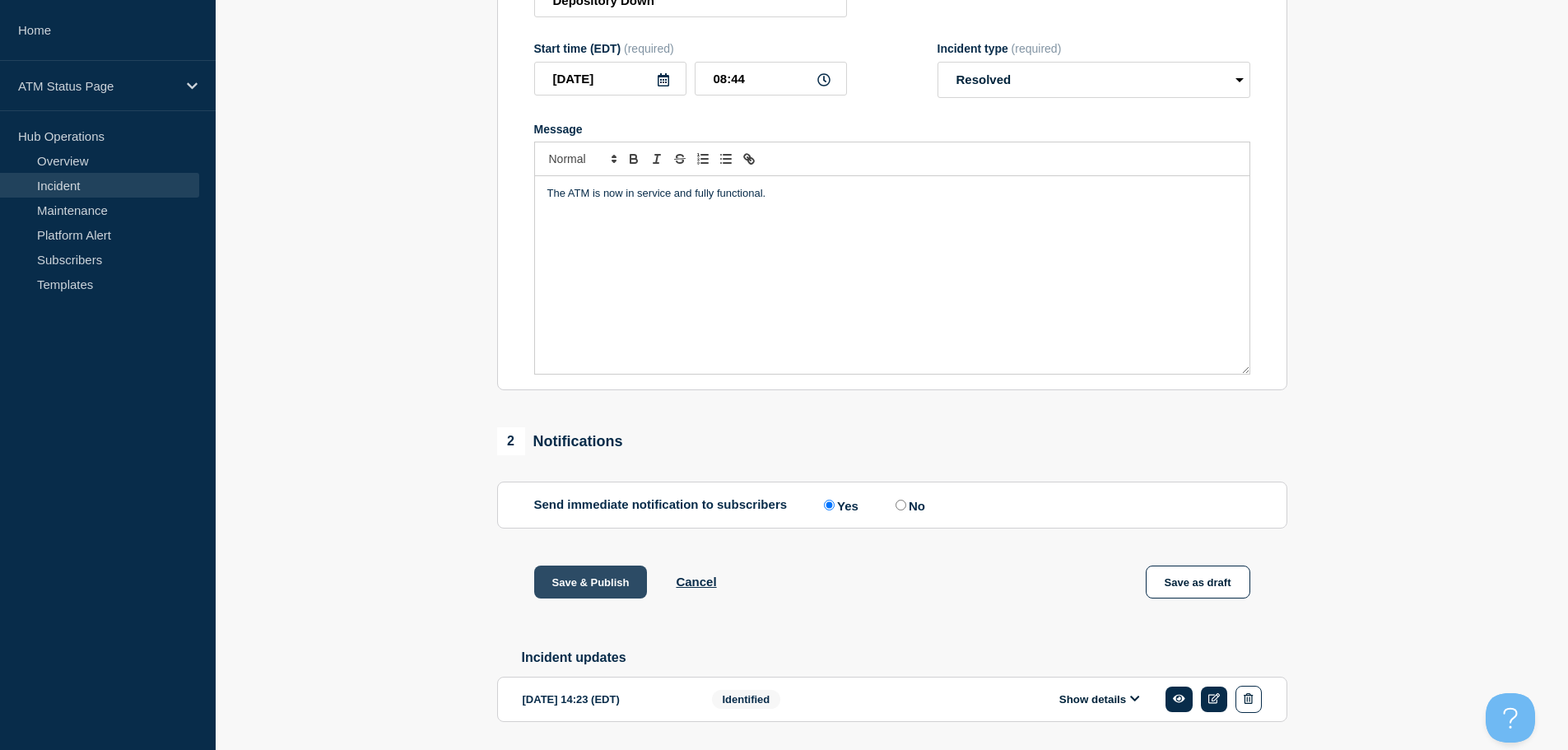
click at [591, 585] on button "Save & Publish" at bounding box center [591, 581] width 114 height 33
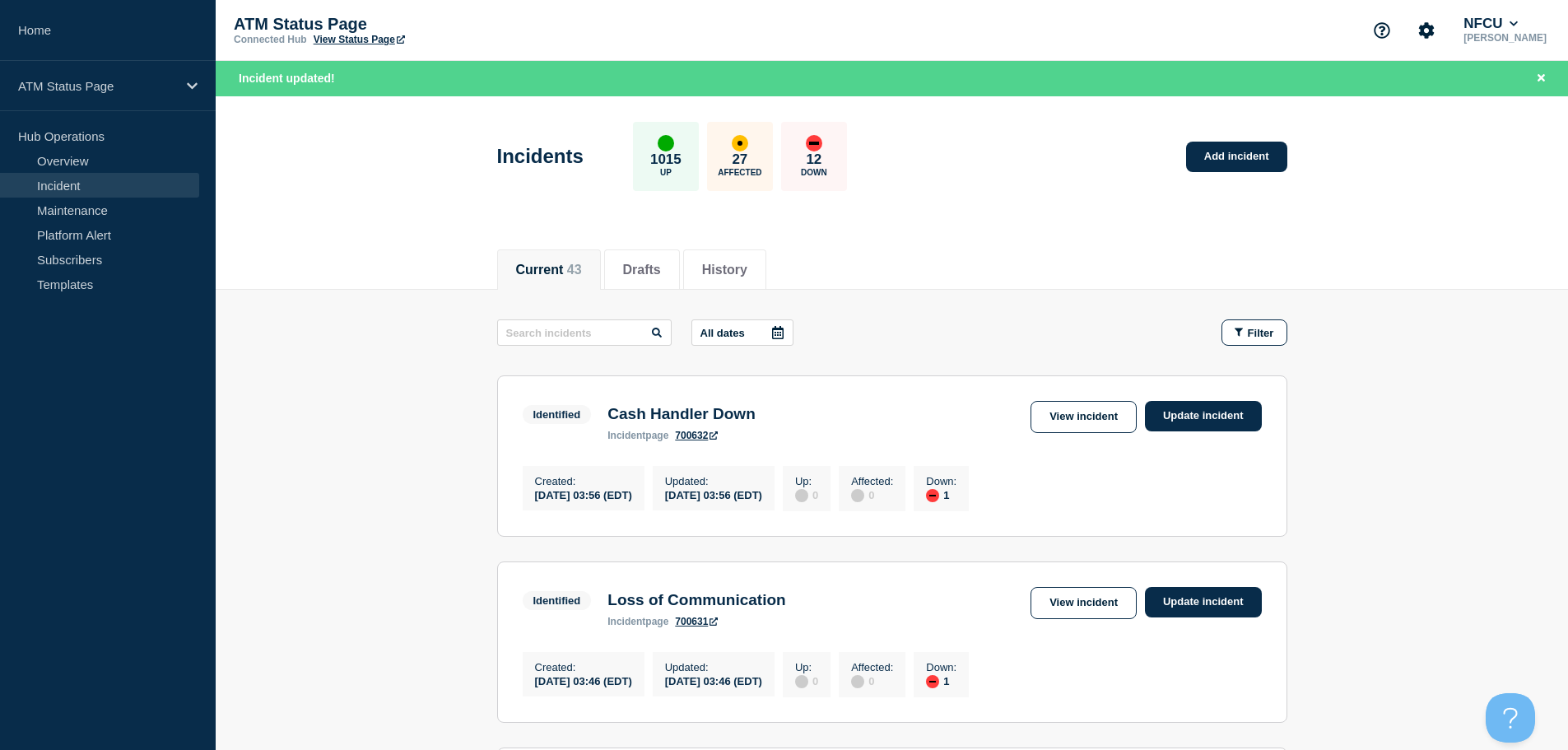
click at [1075, 238] on div "Current 43 Drafts History" at bounding box center [892, 261] width 791 height 56
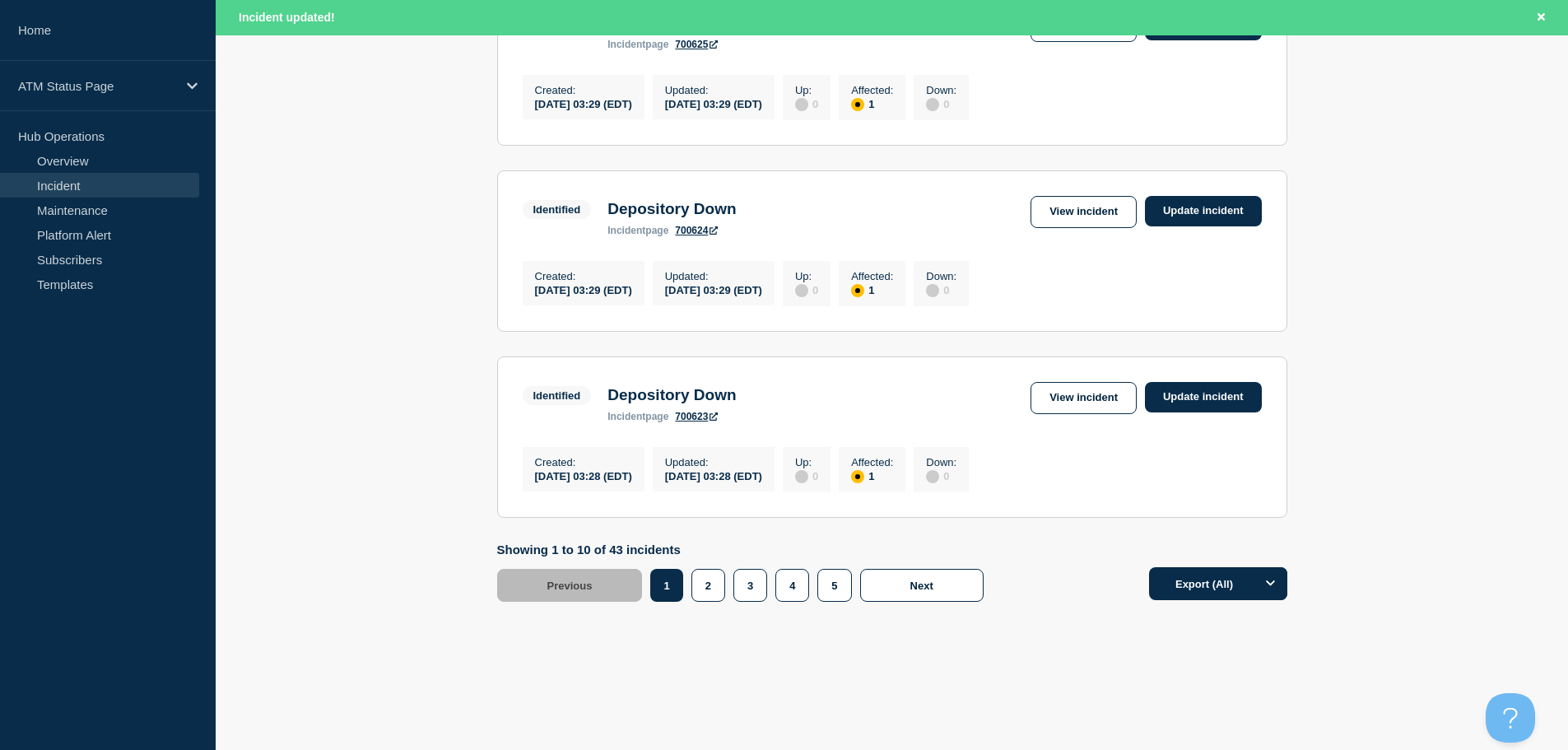
scroll to position [1713, 0]
click at [834, 601] on button "5" at bounding box center [834, 584] width 34 height 33
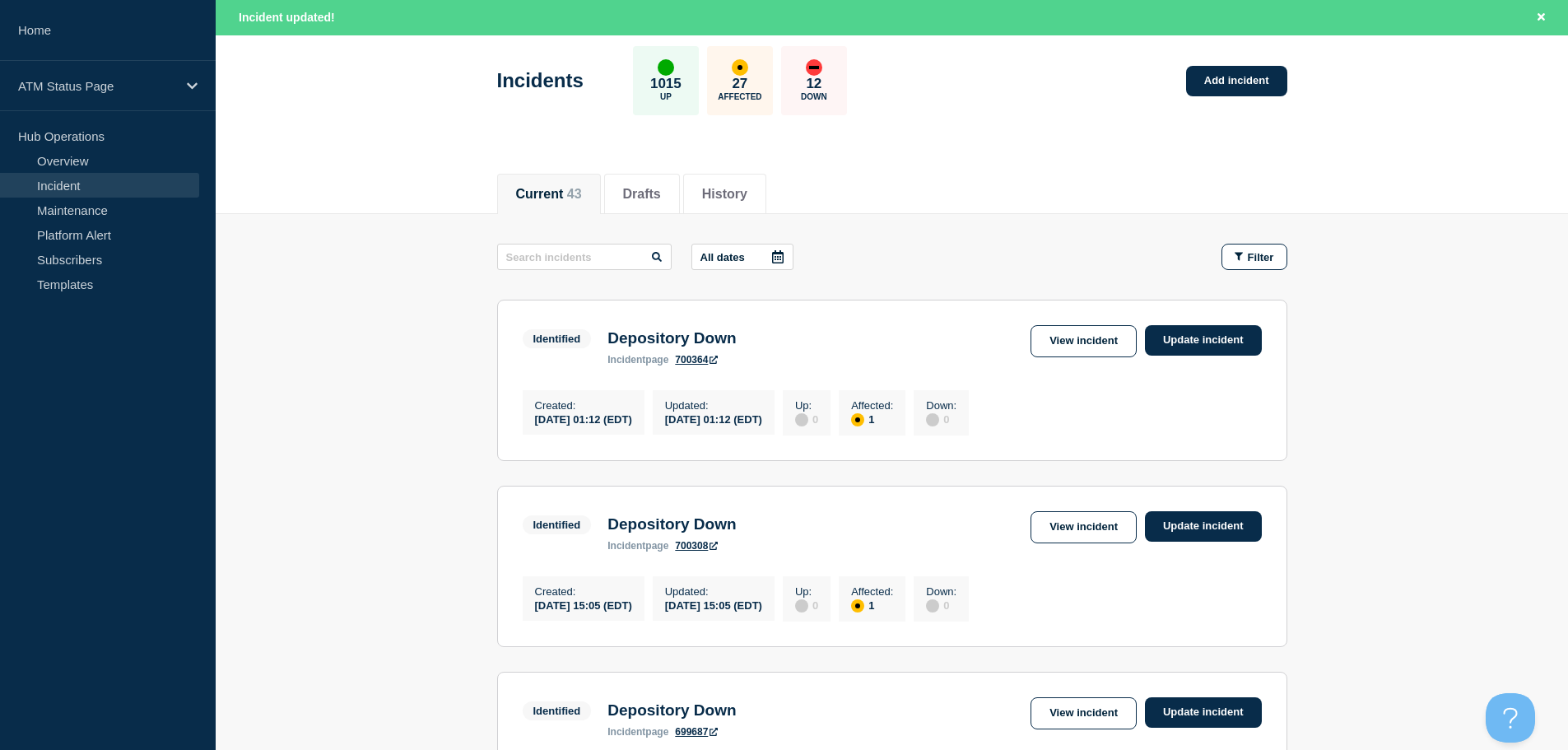
scroll to position [68, 0]
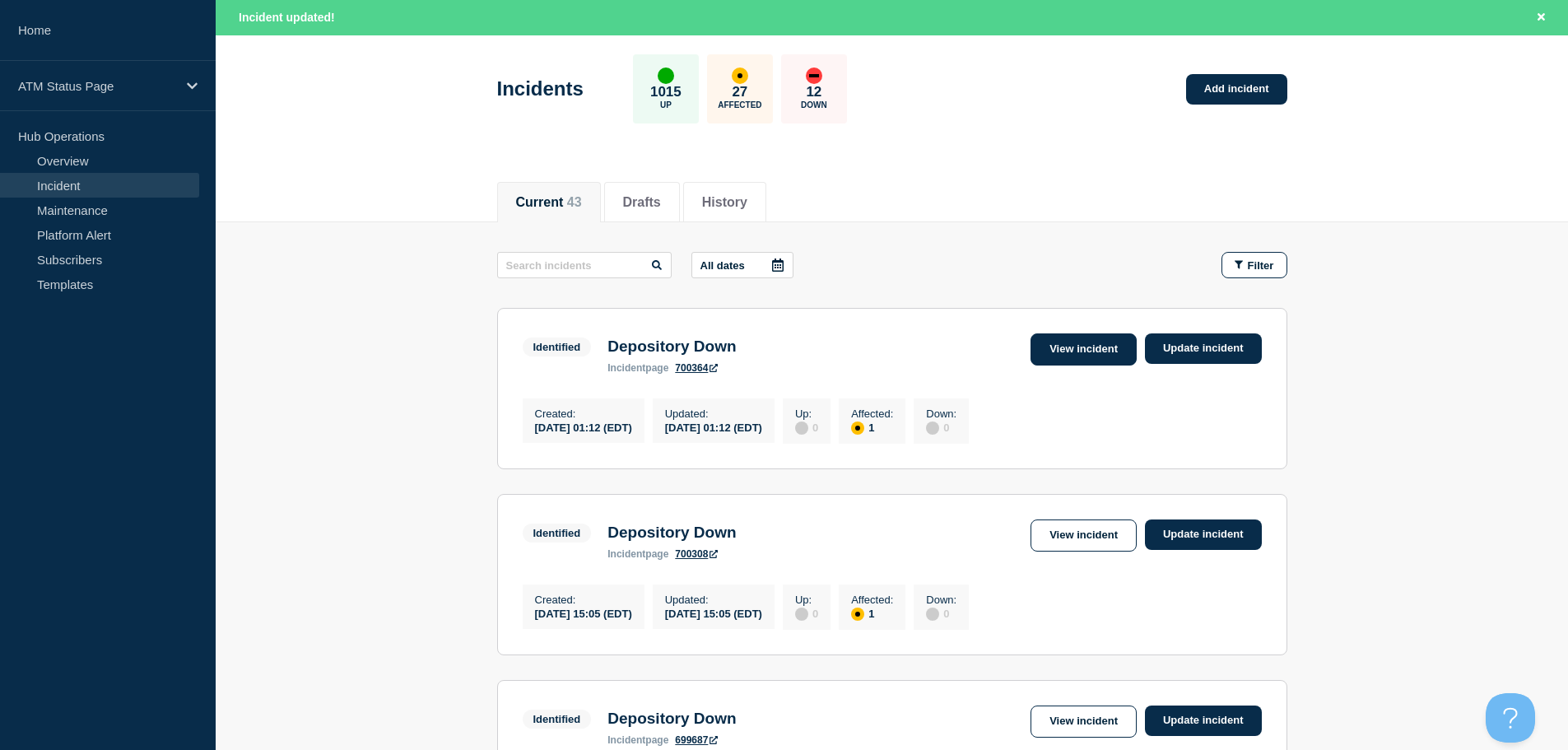
click at [1086, 344] on link "View incident" at bounding box center [1084, 349] width 106 height 32
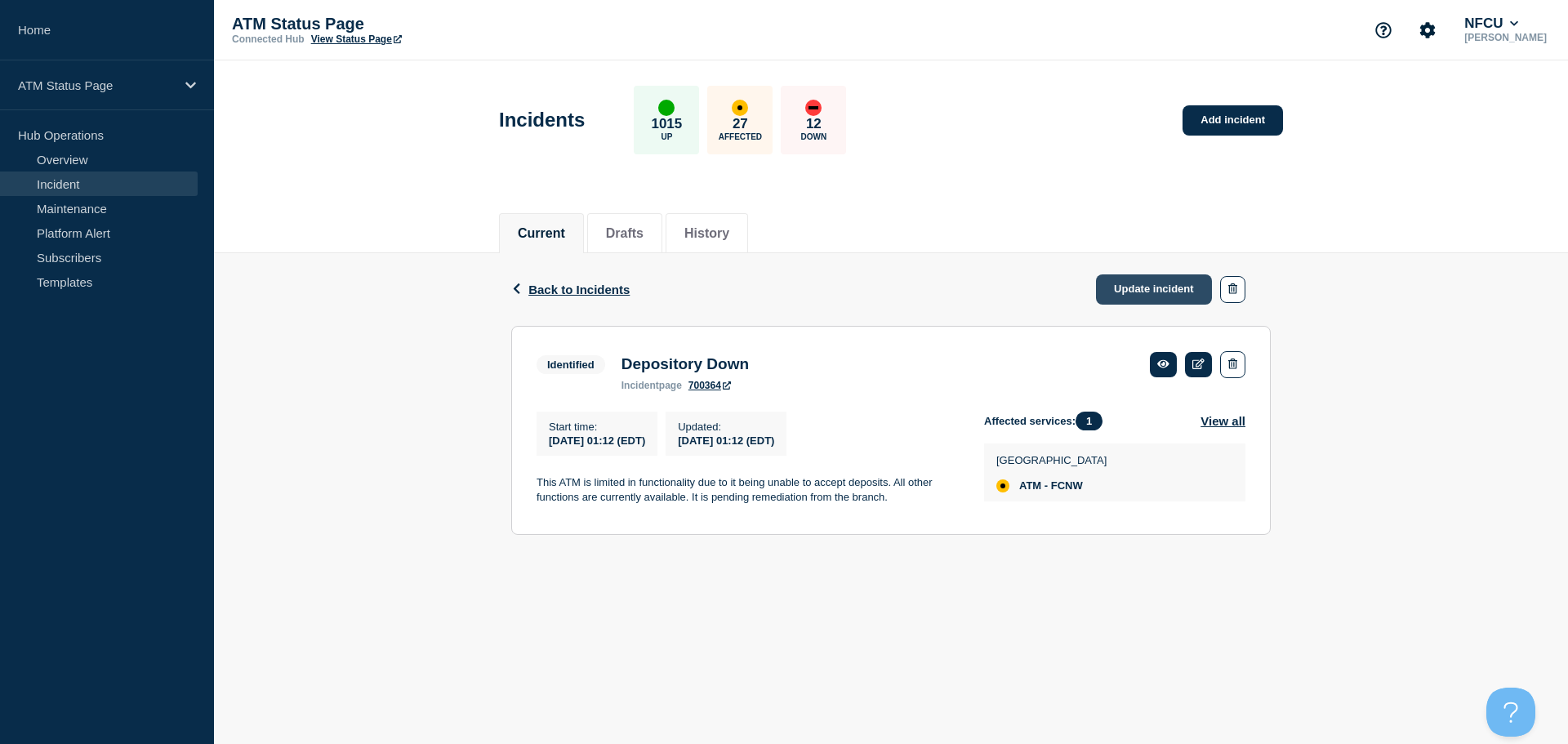
click at [1138, 290] on link "Update incident" at bounding box center [1154, 289] width 116 height 30
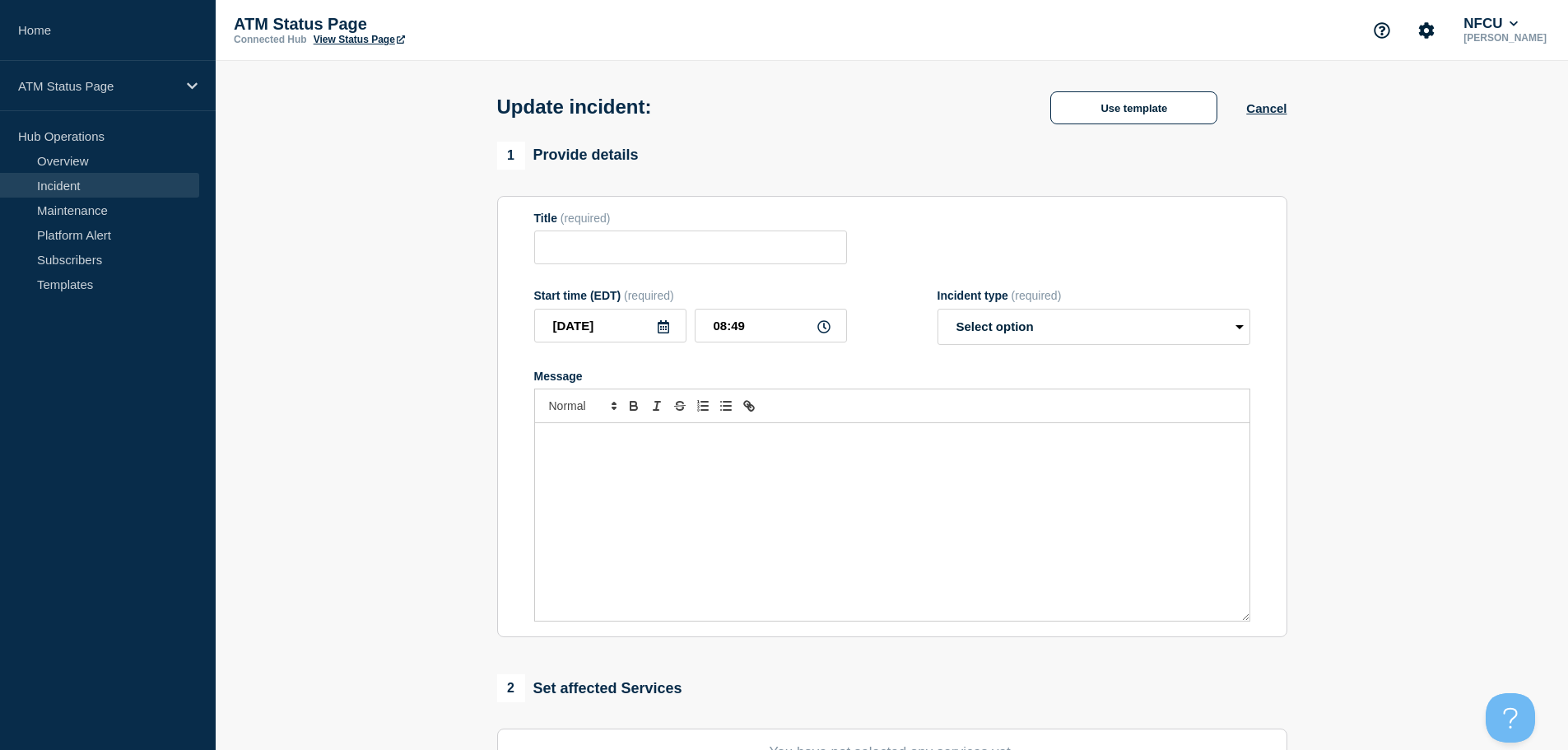
type input "Depository Down"
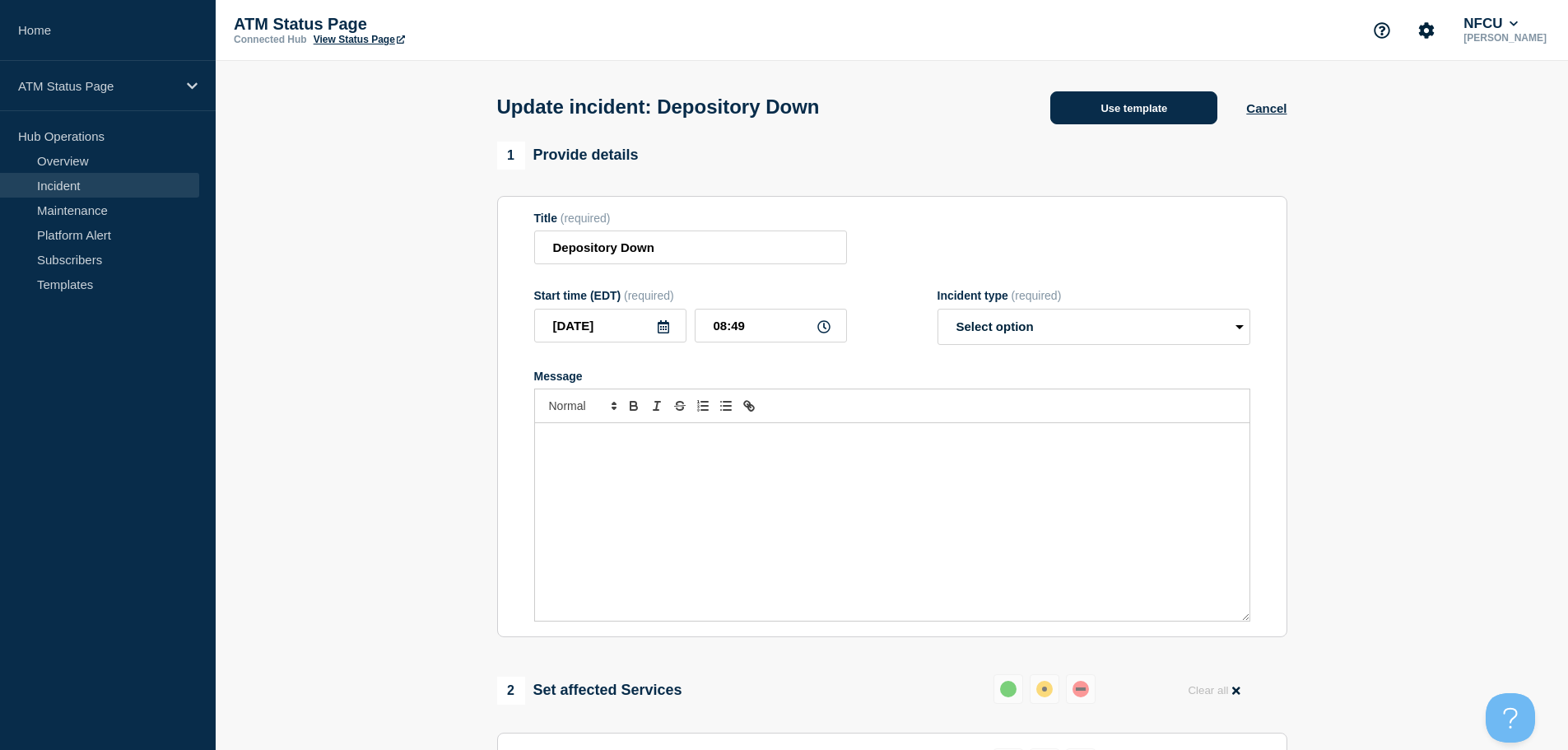
click at [1087, 117] on button "Use template" at bounding box center [1133, 107] width 167 height 33
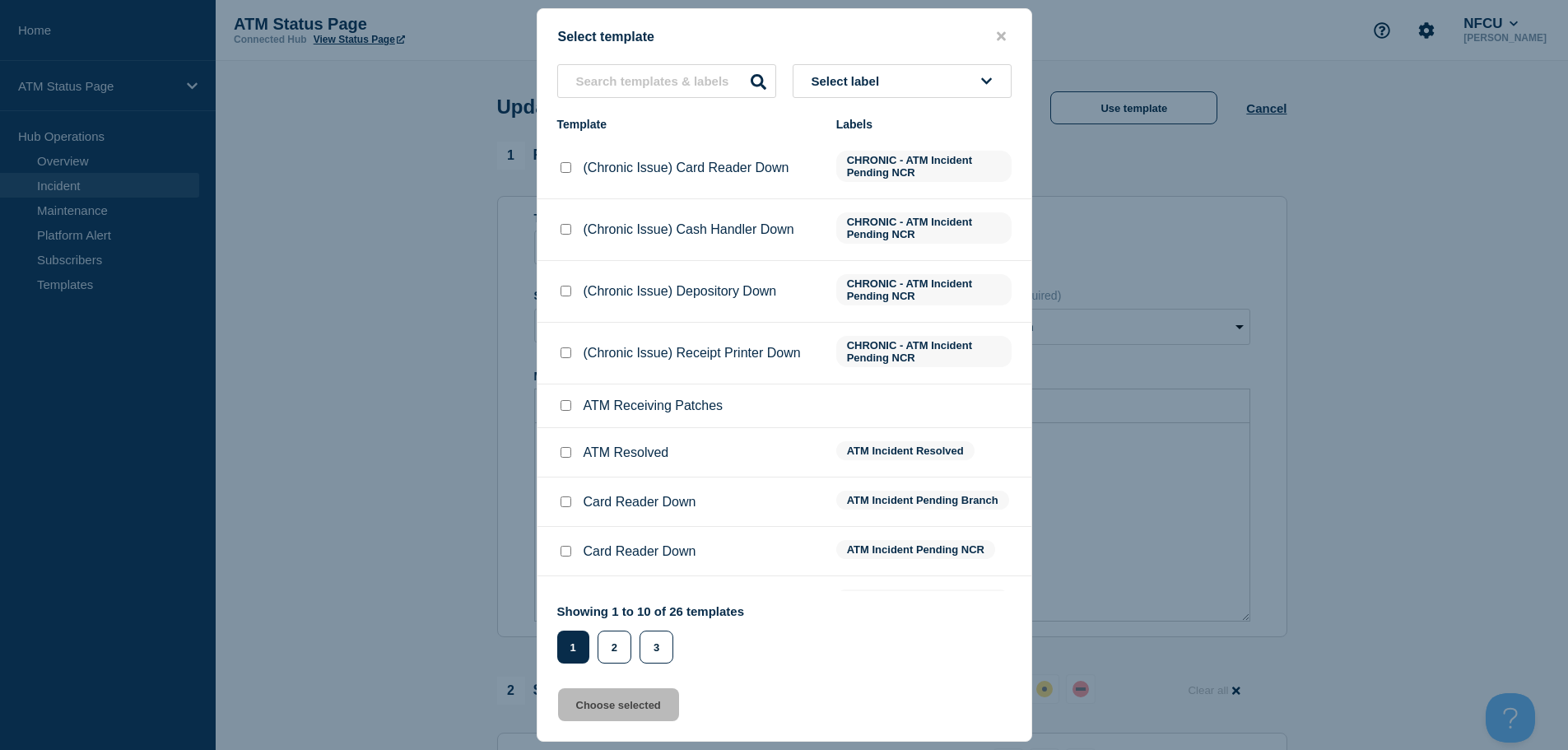
click at [566, 457] on input "ATM Resolved checkbox" at bounding box center [565, 451] width 10 height 10
checkbox input "true"
click at [577, 710] on button "Choose selected" at bounding box center [618, 703] width 121 height 33
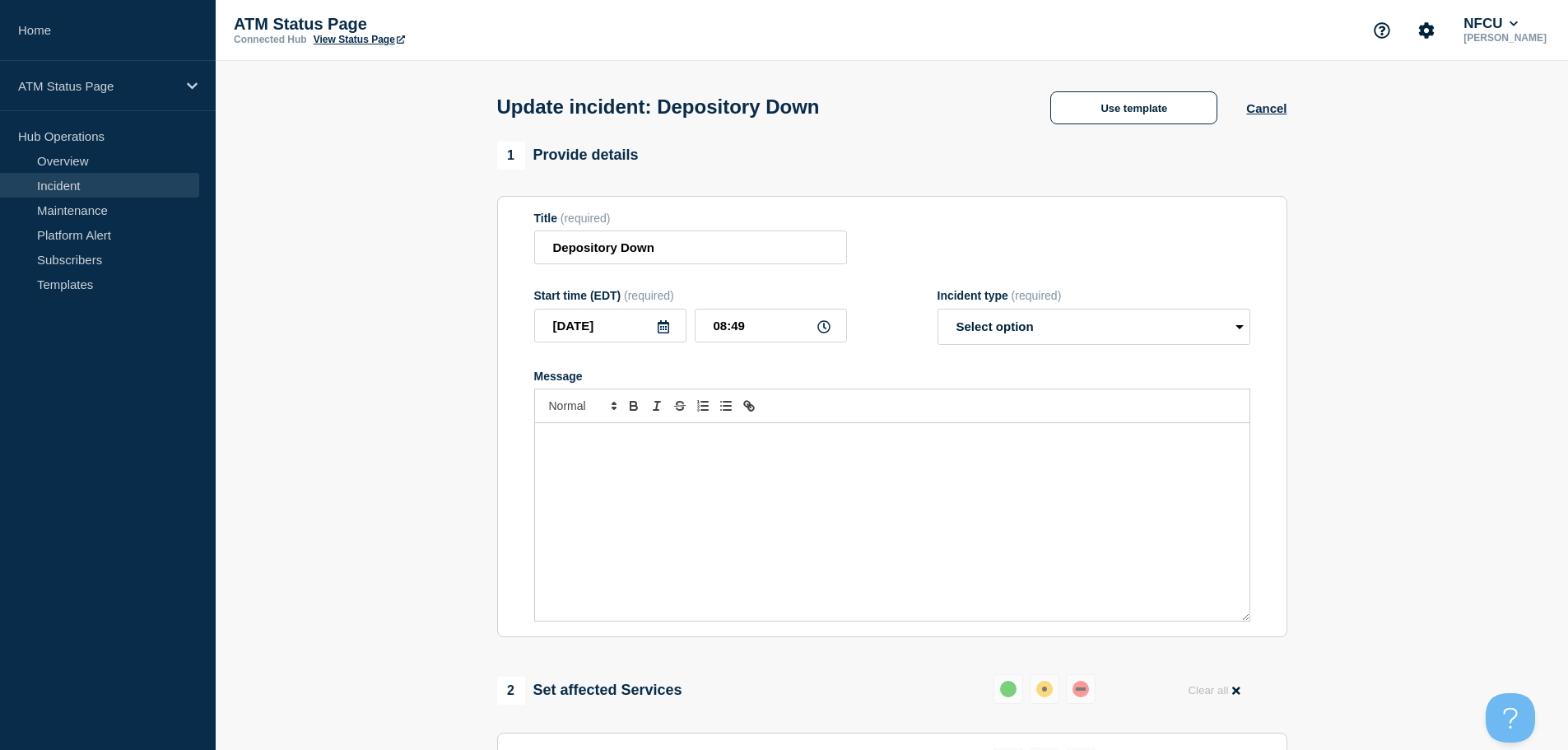
select select "resolved"
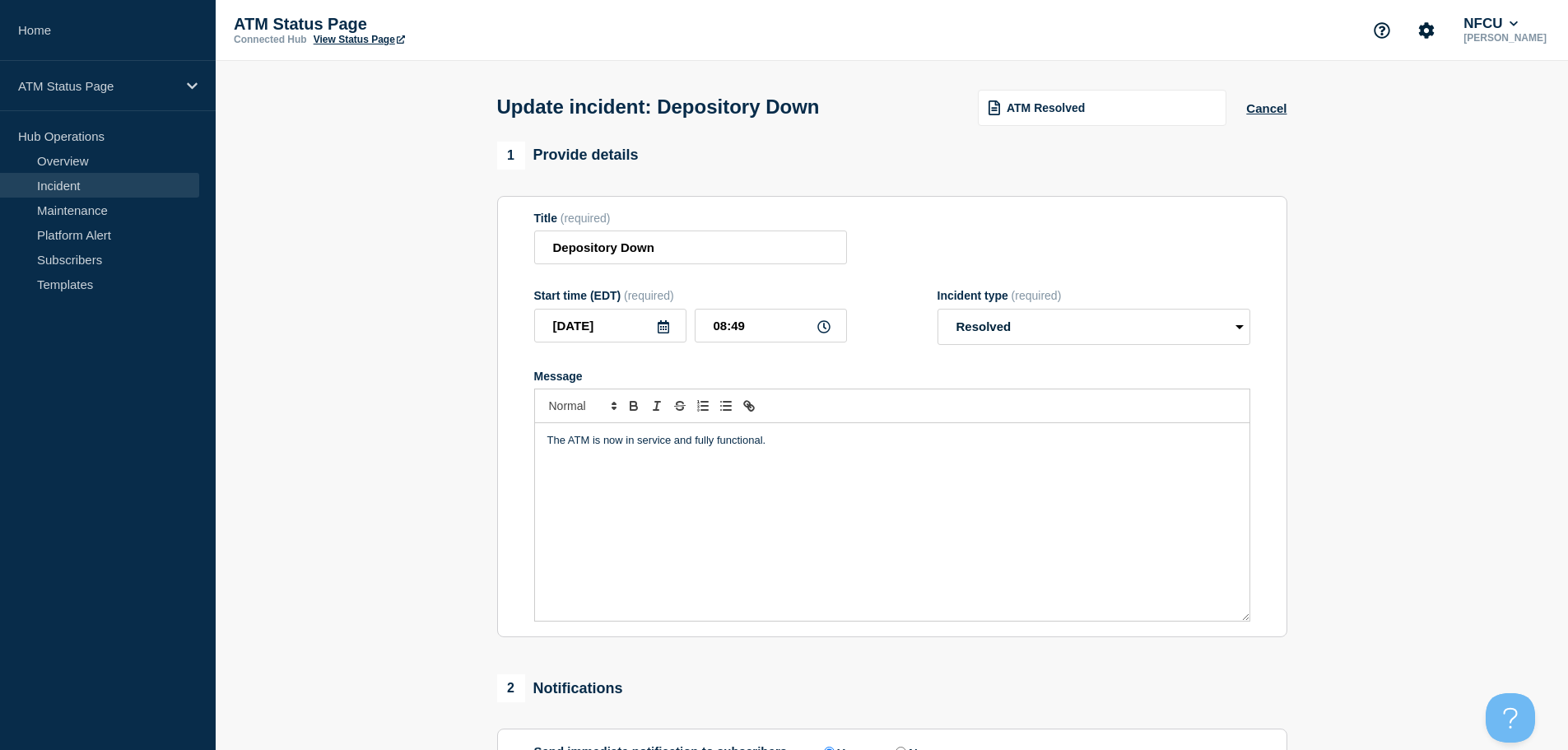
scroll to position [303, 0]
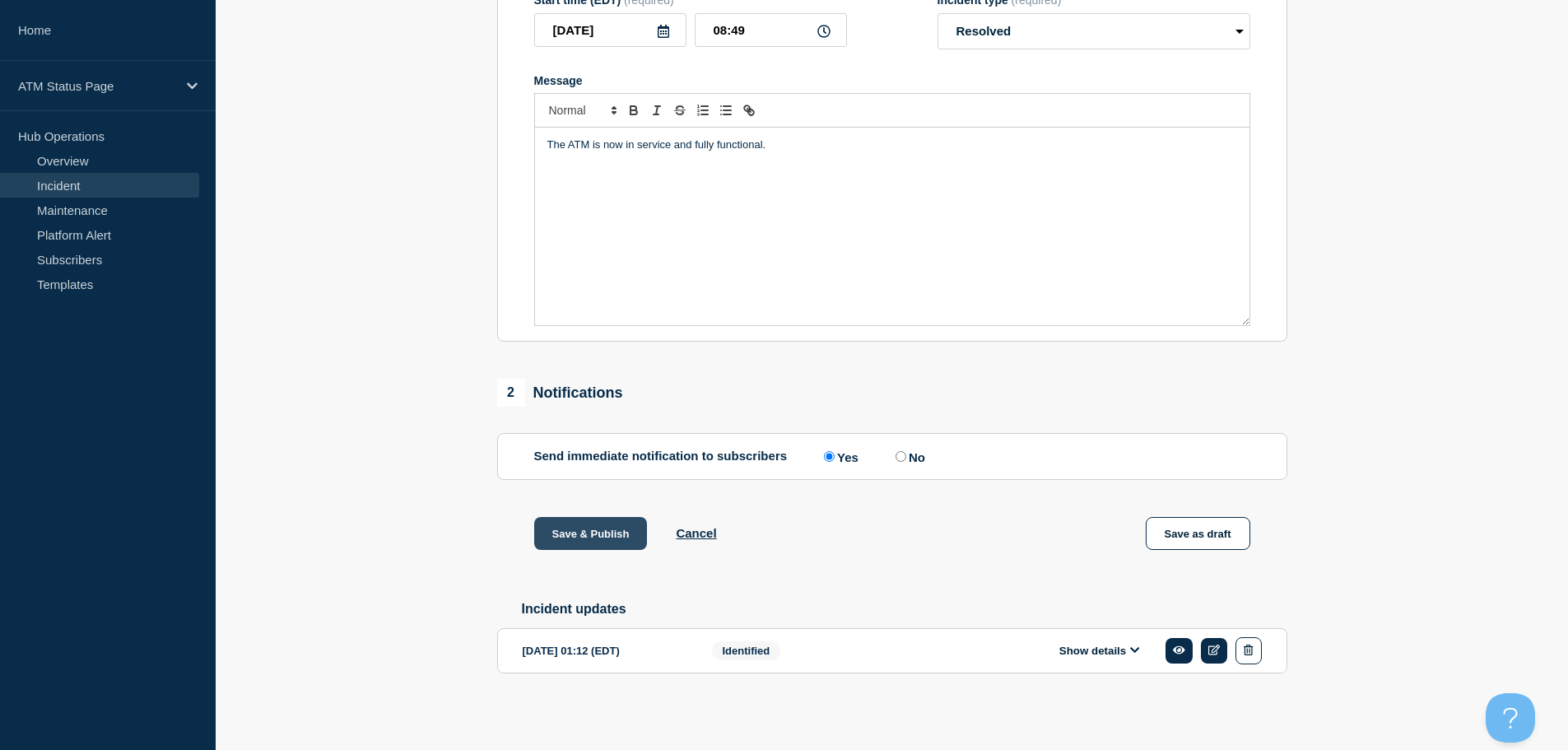
click at [612, 537] on button "Save & Publish" at bounding box center [591, 532] width 114 height 33
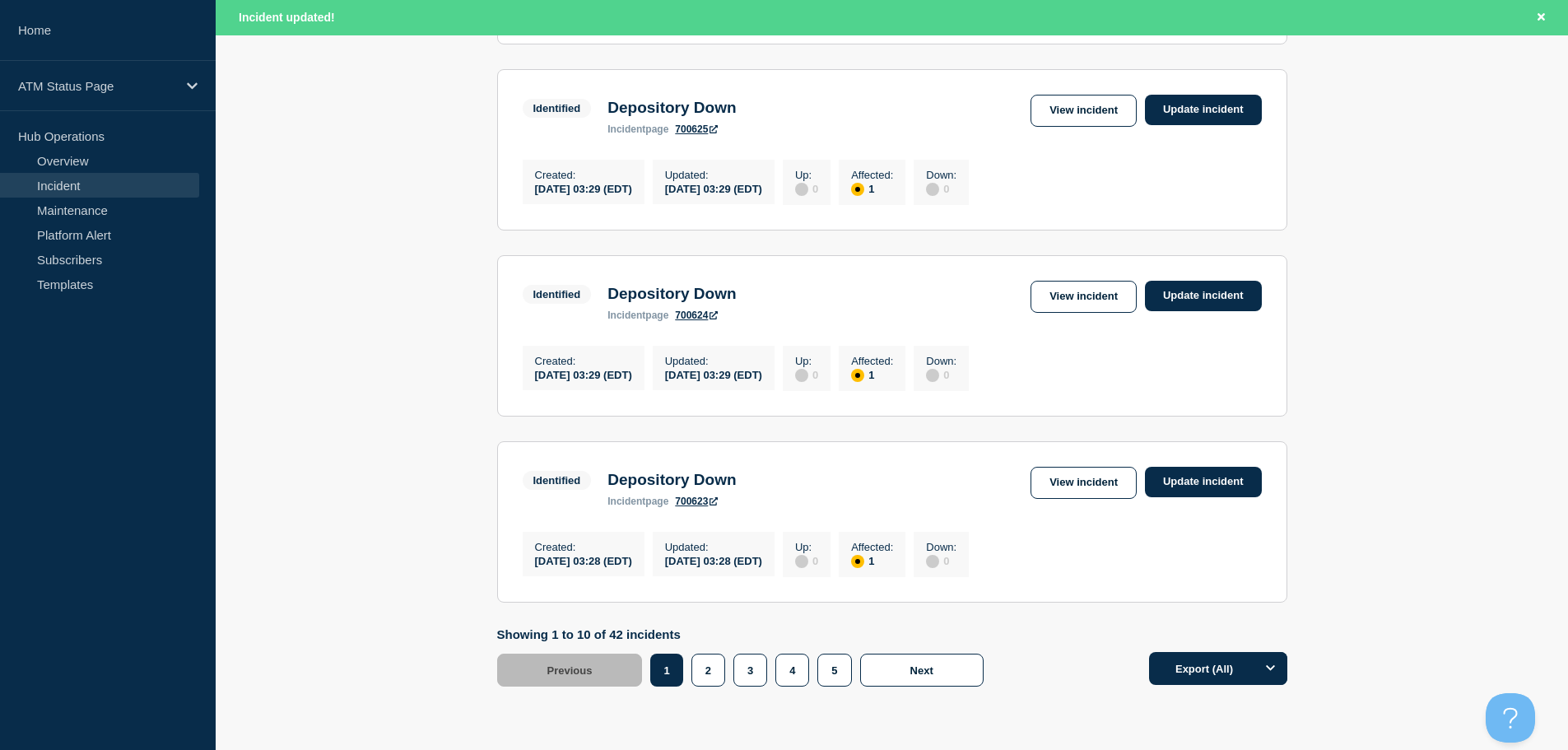
scroll to position [1750, 0]
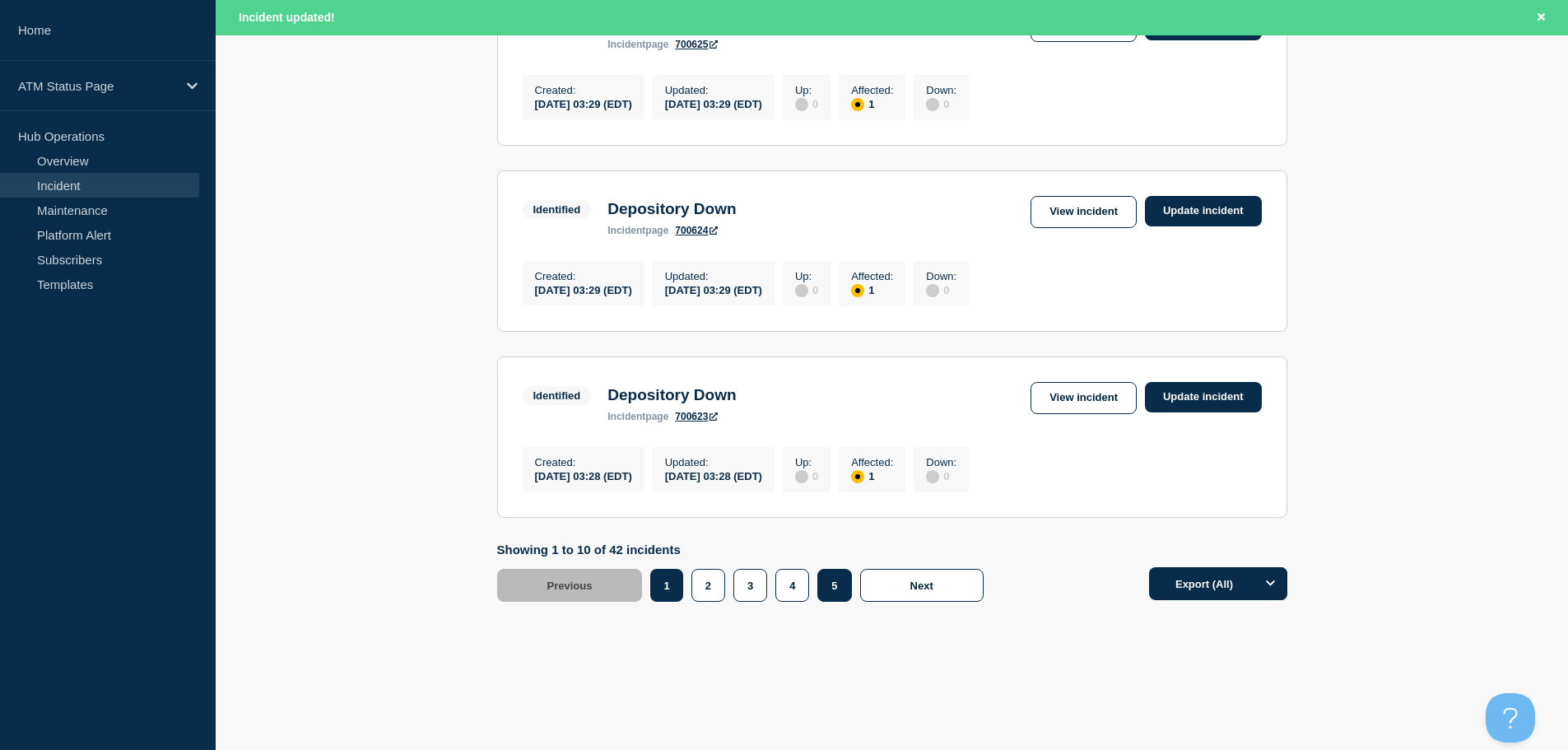
click at [841, 592] on button "5" at bounding box center [834, 584] width 34 height 33
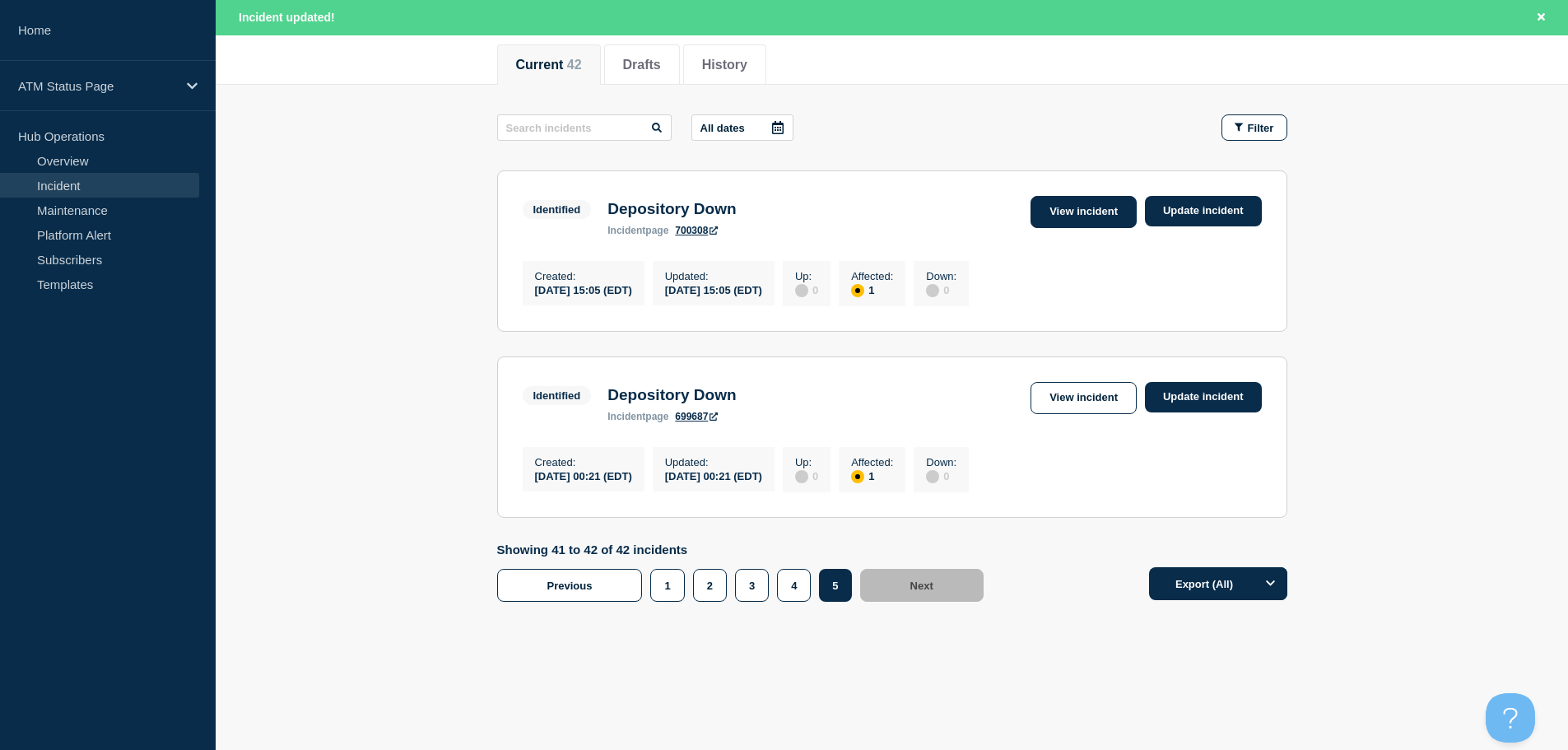
click at [1075, 202] on link "View incident" at bounding box center [1084, 211] width 106 height 32
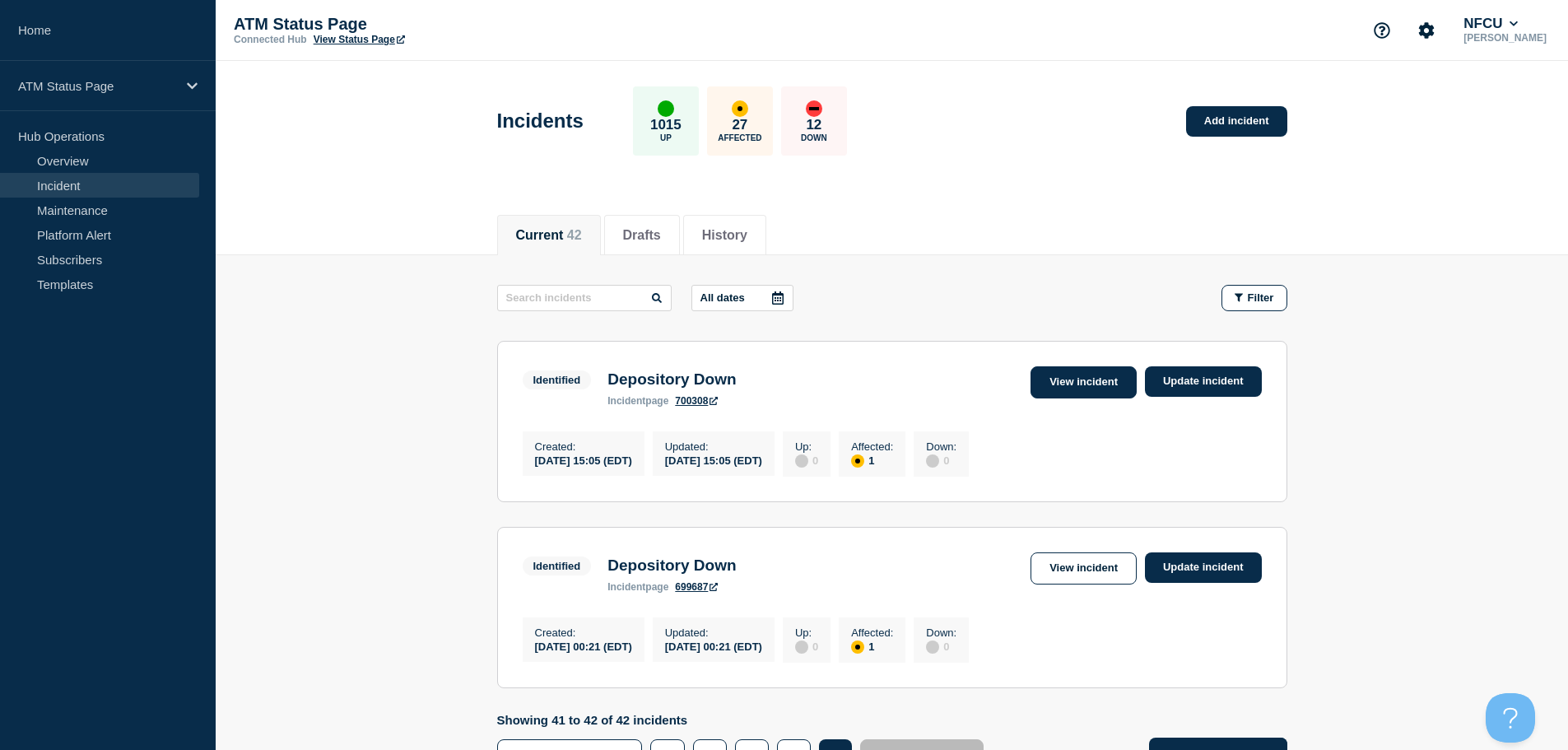
click at [1085, 381] on link "View incident" at bounding box center [1084, 382] width 106 height 32
click at [1061, 577] on link "View incident" at bounding box center [1084, 568] width 106 height 32
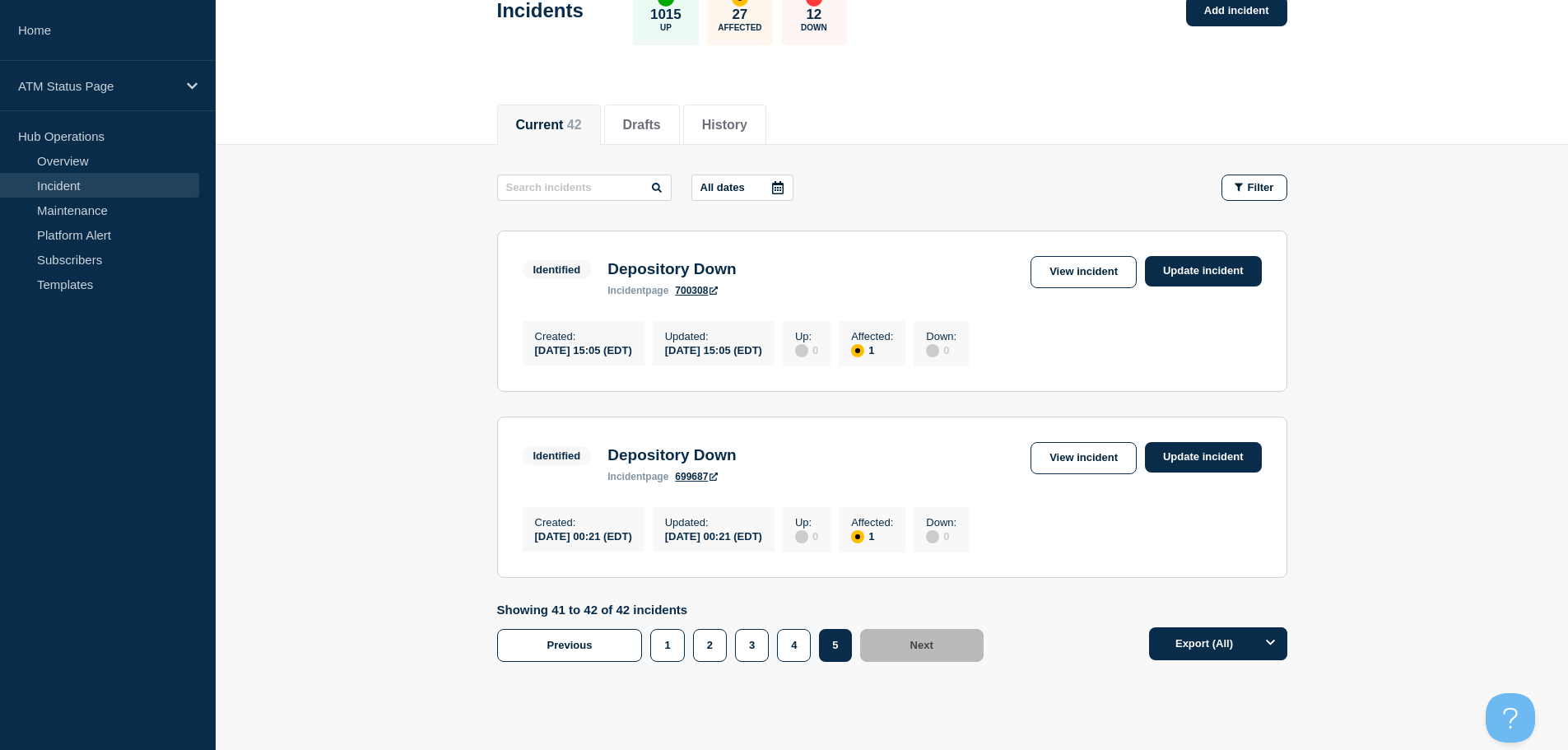
scroll to position [181, 0]
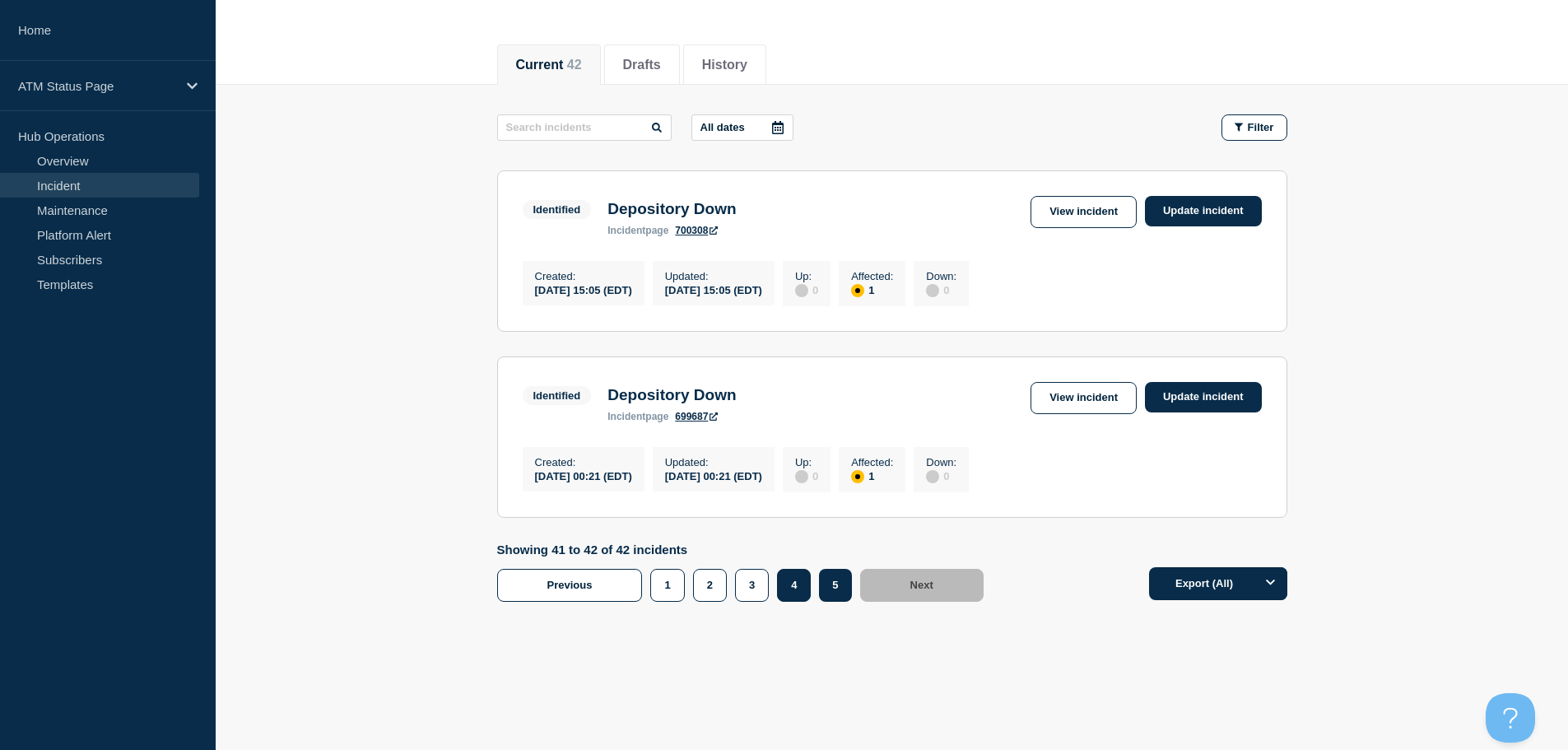
click at [789, 591] on button "4" at bounding box center [794, 584] width 34 height 33
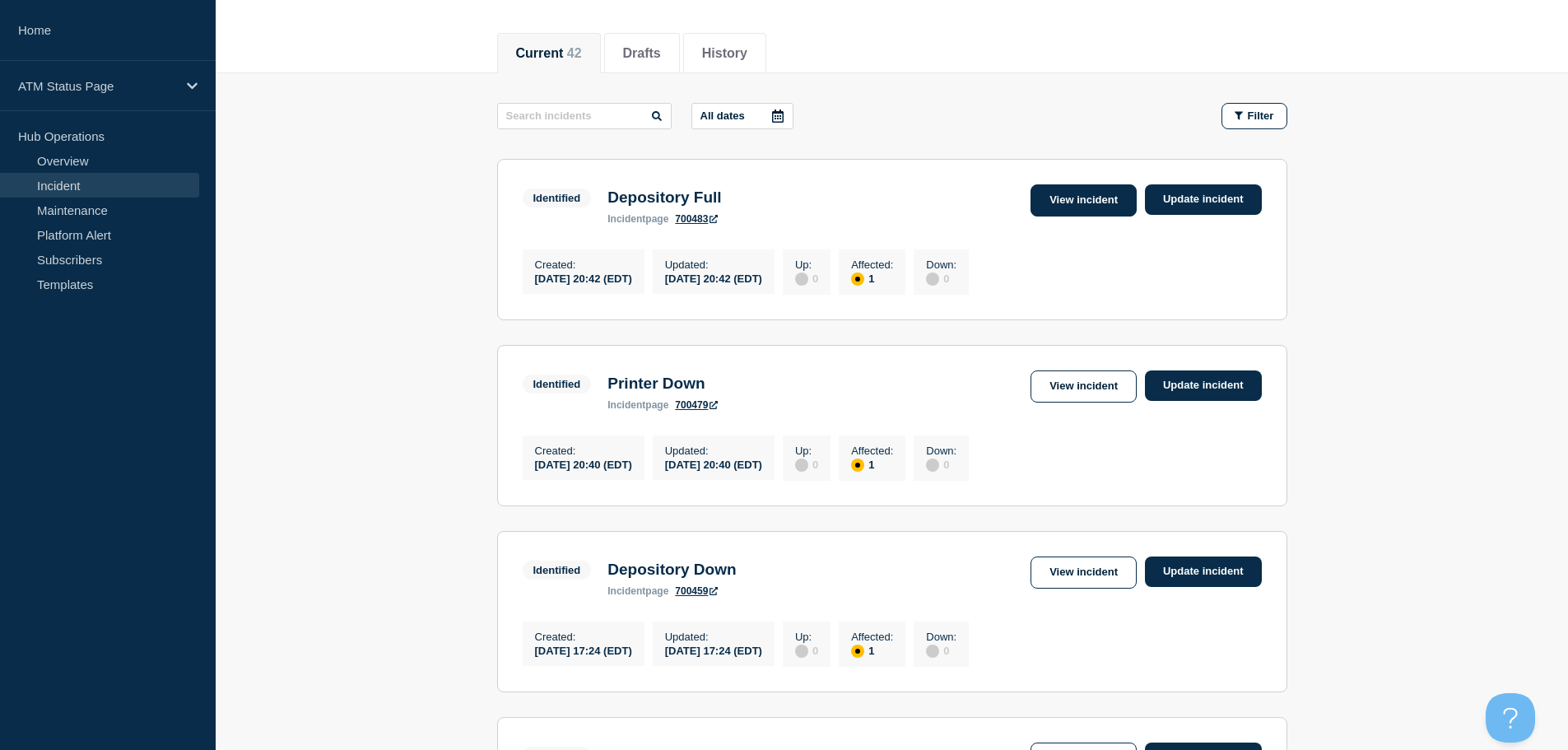
click at [1094, 209] on link "View incident" at bounding box center [1084, 200] width 106 height 32
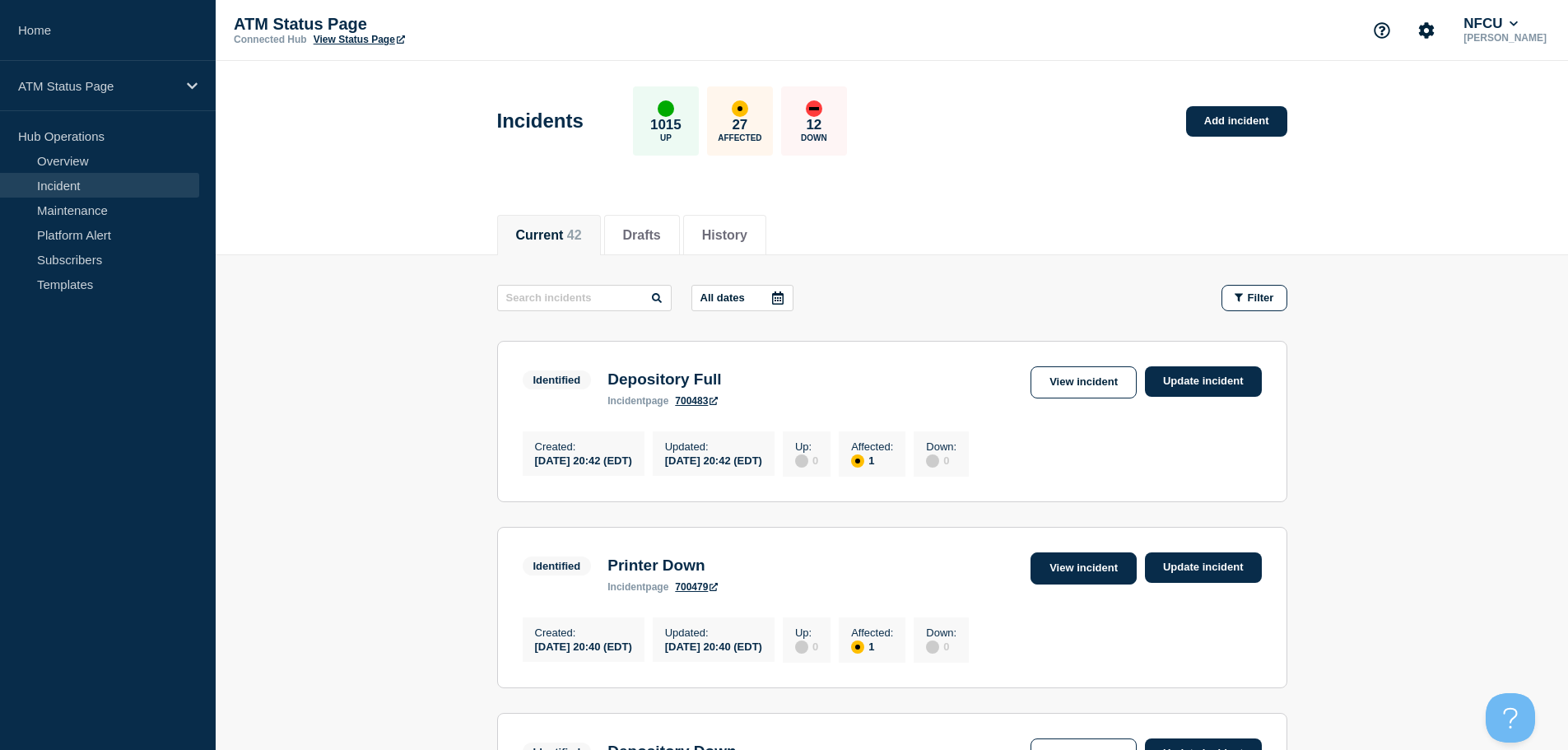
click at [1074, 565] on link "View incident" at bounding box center [1084, 568] width 106 height 32
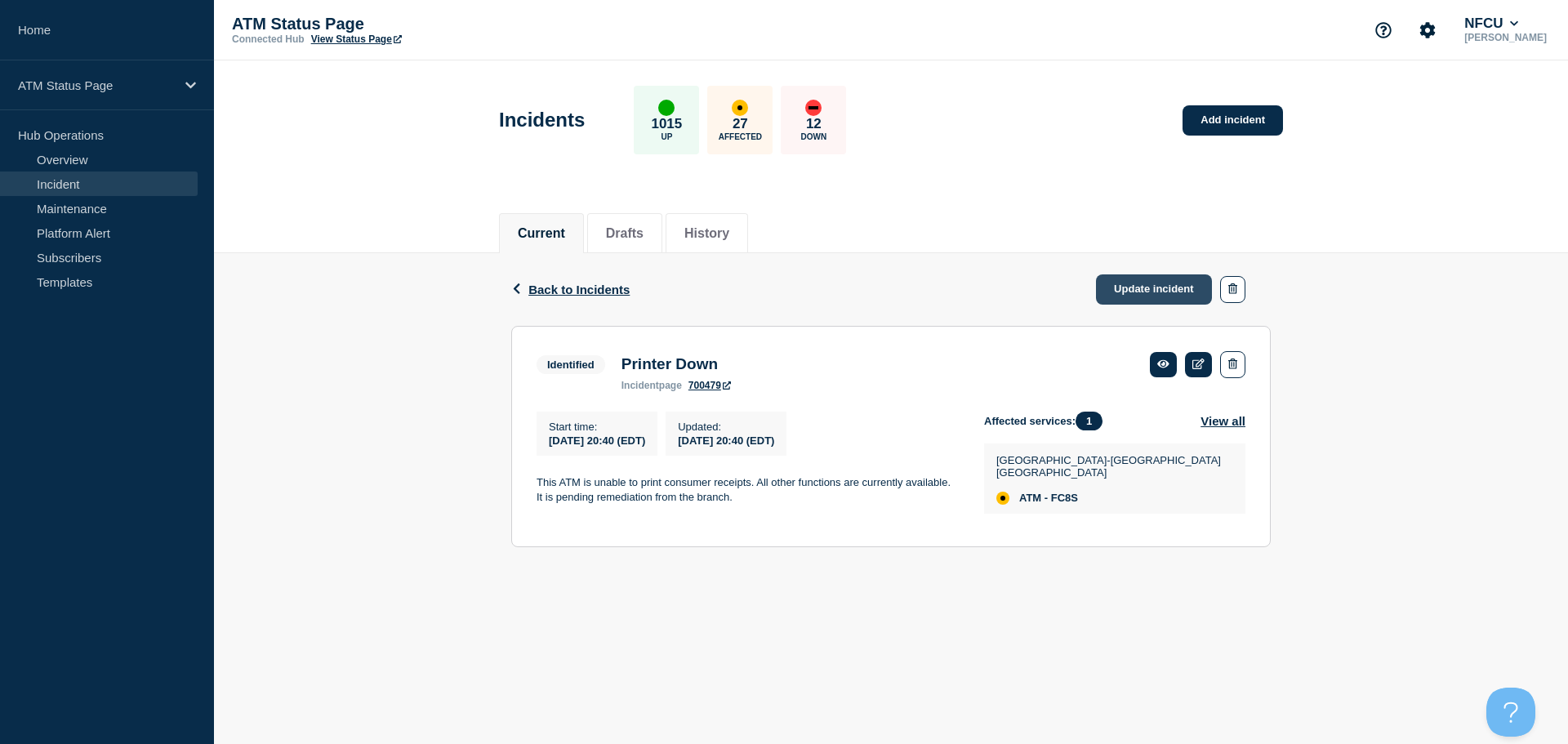
click at [1152, 294] on link "Update incident" at bounding box center [1154, 289] width 116 height 30
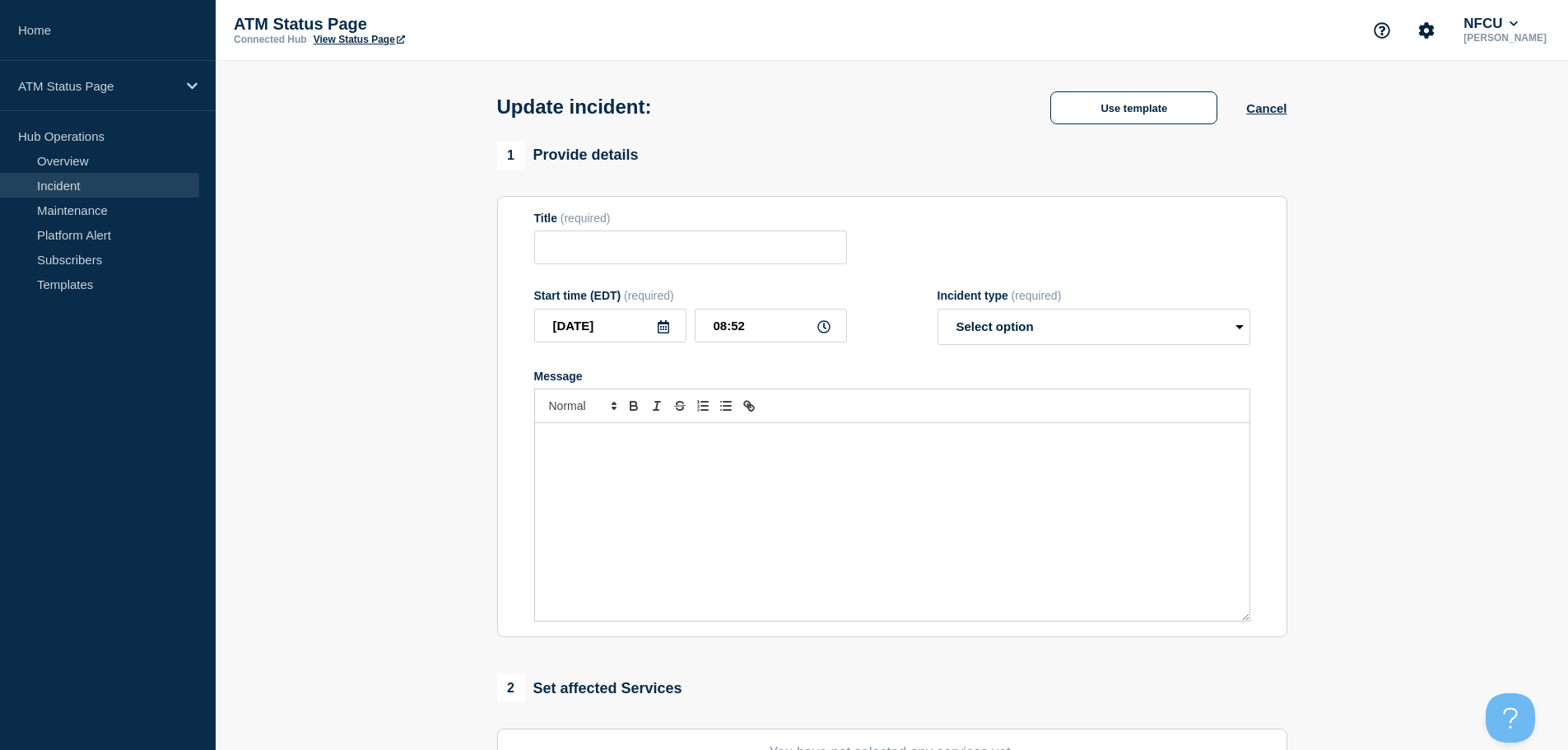
type input "Printer Down"
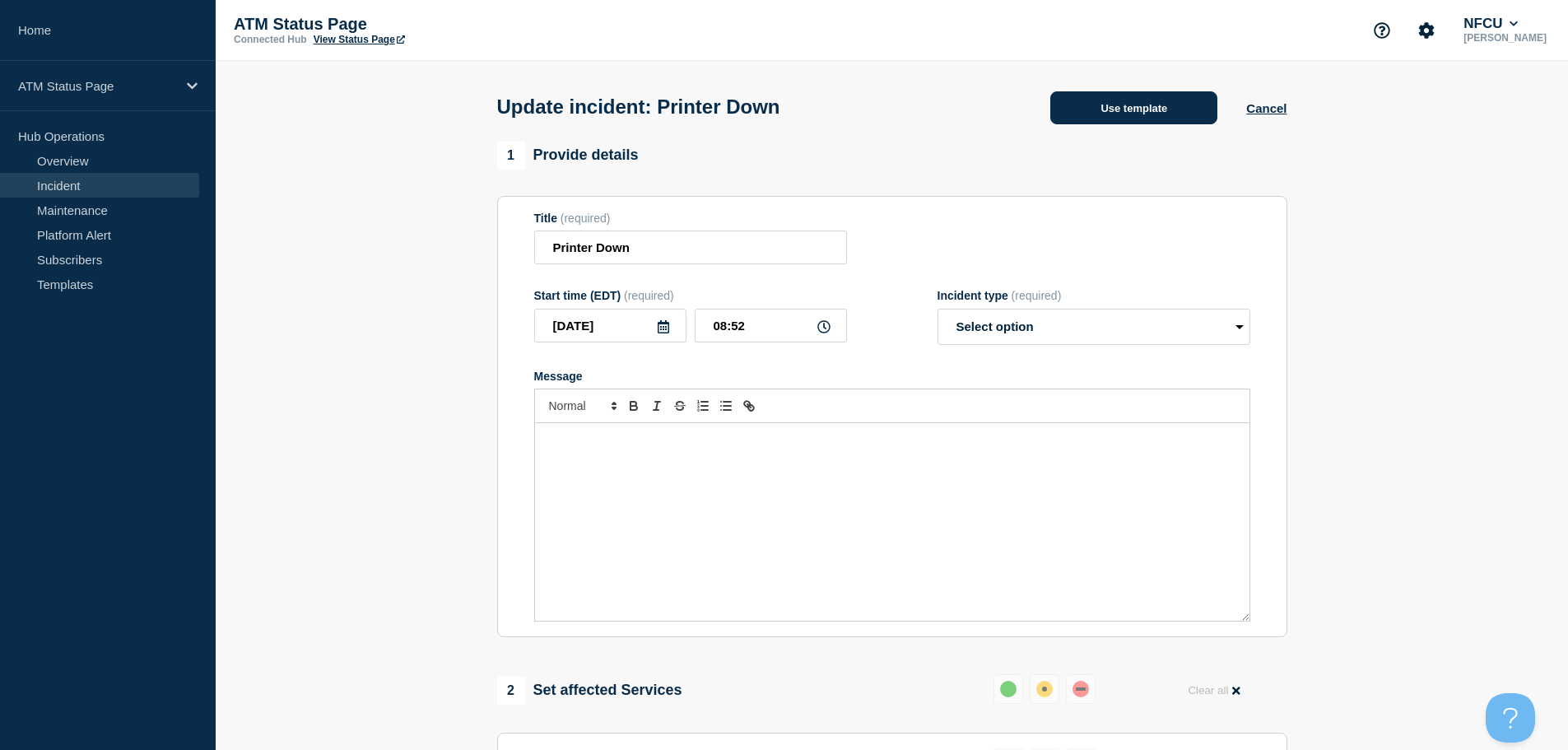
click at [1094, 117] on button "Use template" at bounding box center [1133, 107] width 167 height 33
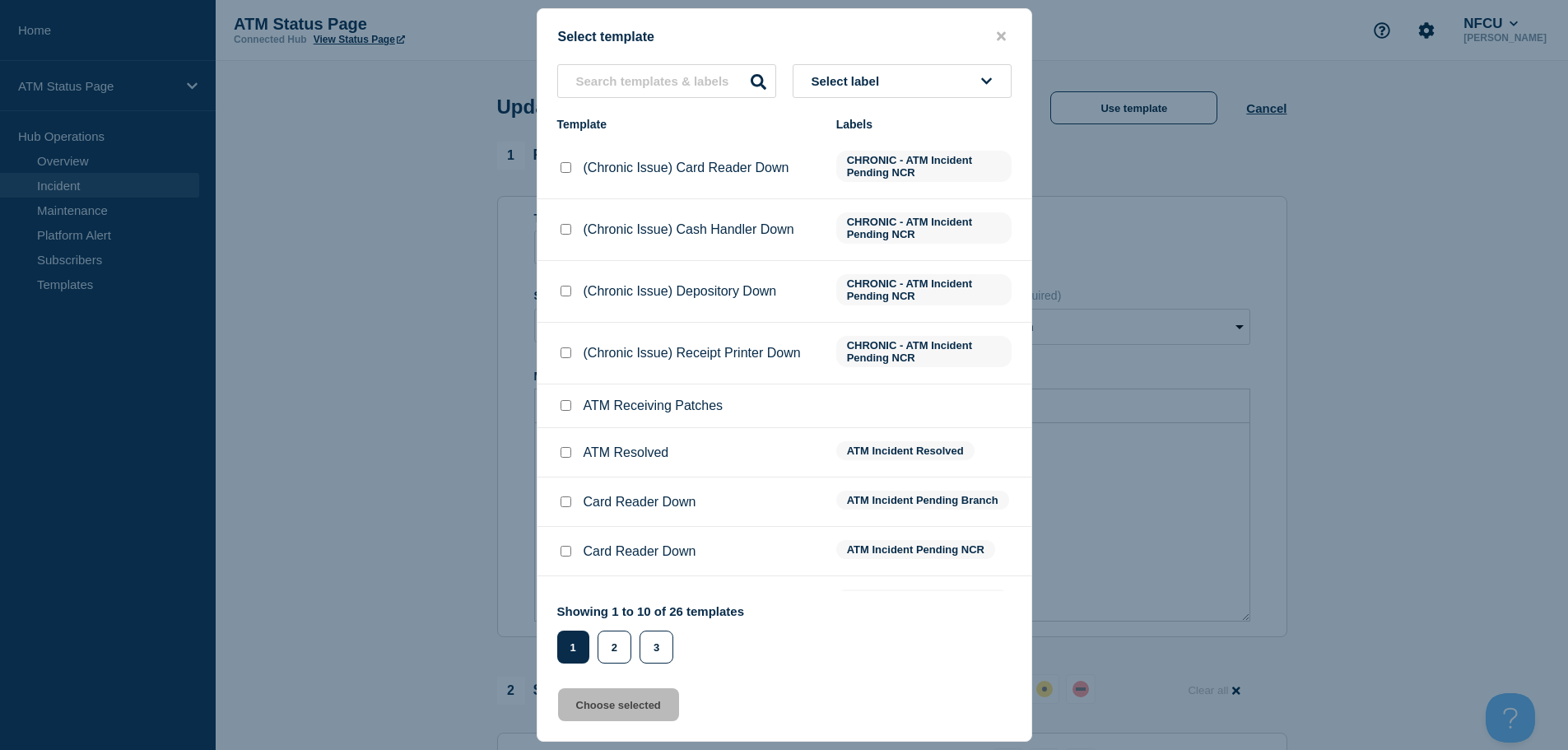
click at [562, 458] on input "ATM Resolved checkbox" at bounding box center [565, 451] width 10 height 10
checkbox input "true"
click at [615, 714] on button "Choose selected" at bounding box center [618, 703] width 121 height 33
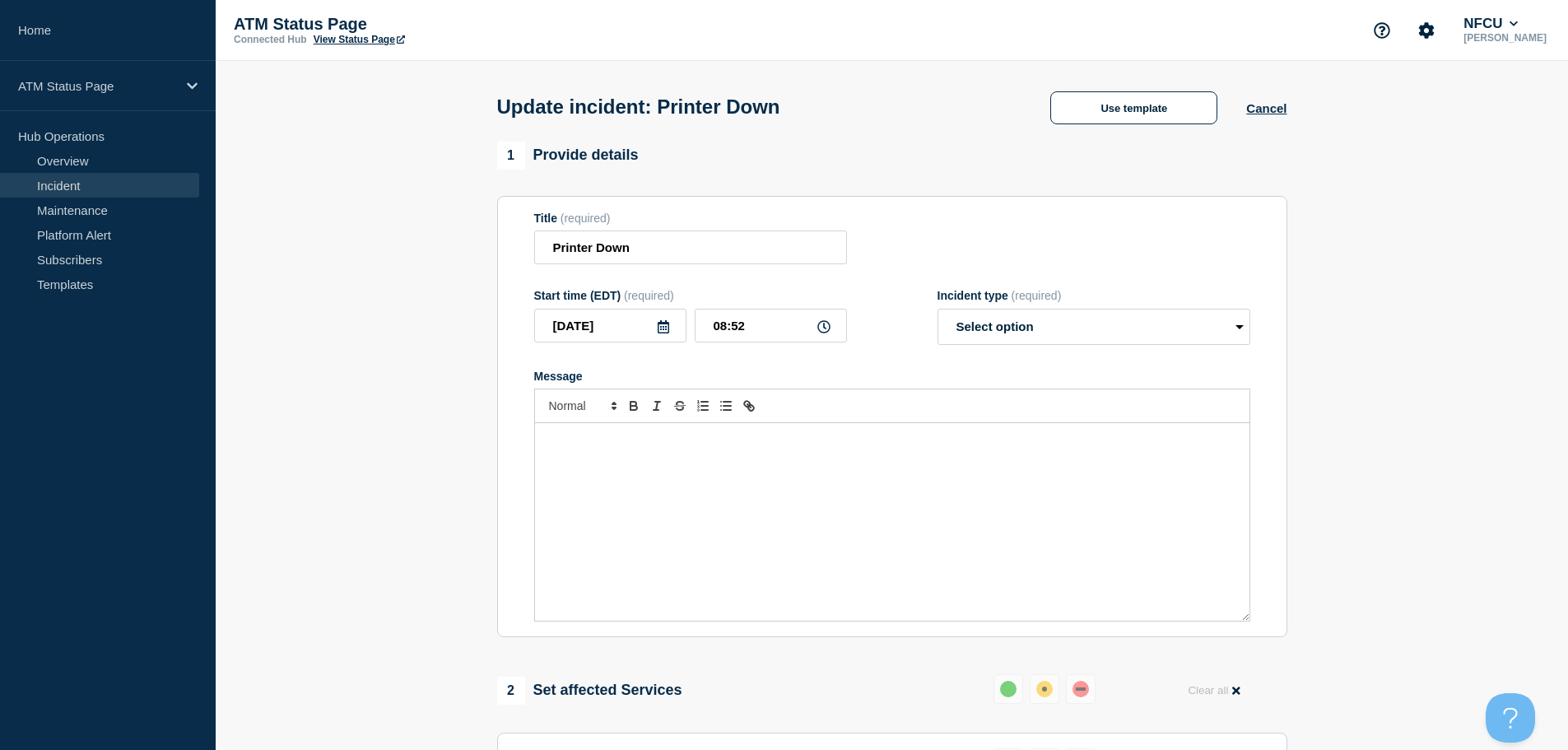
select select "resolved"
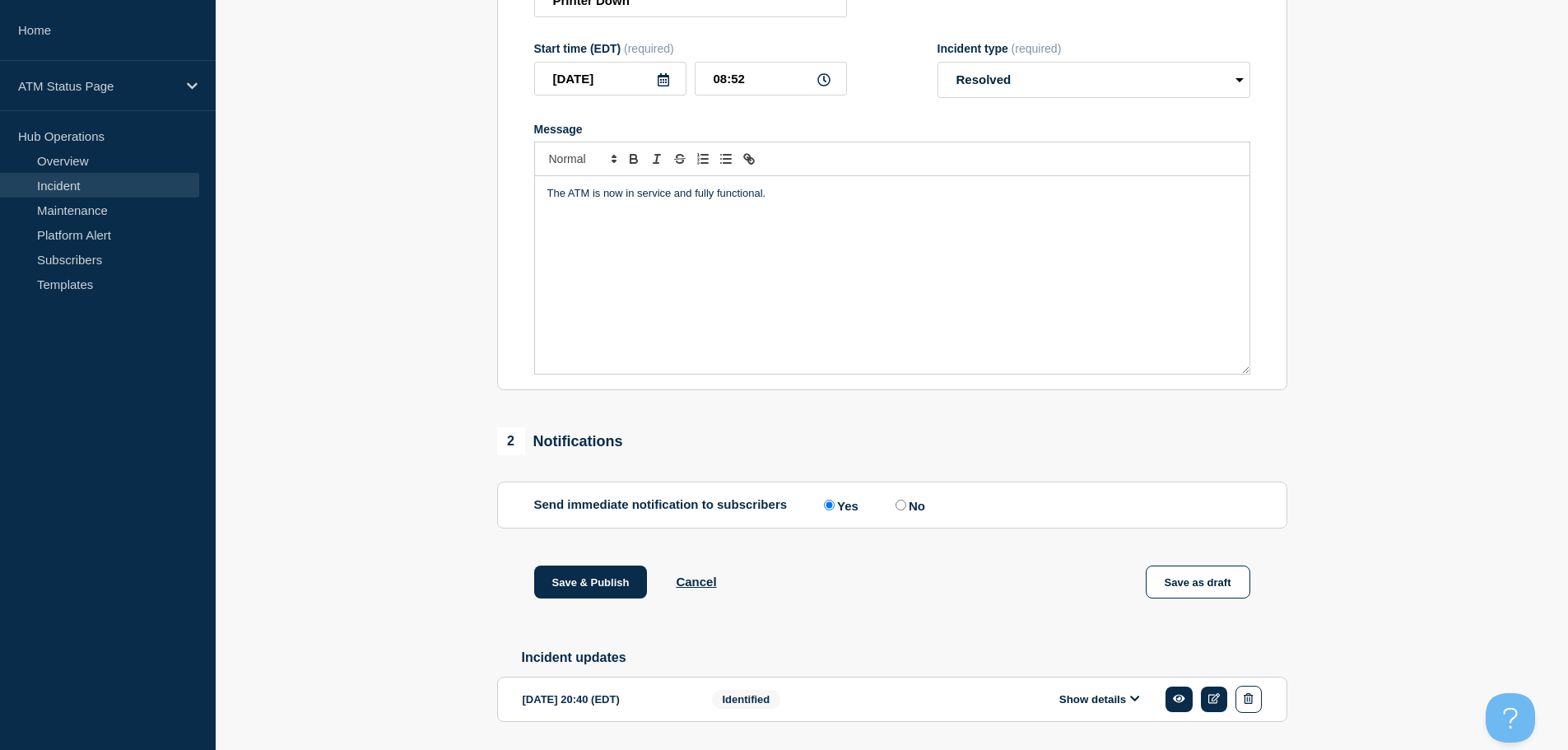
scroll to position [303, 0]
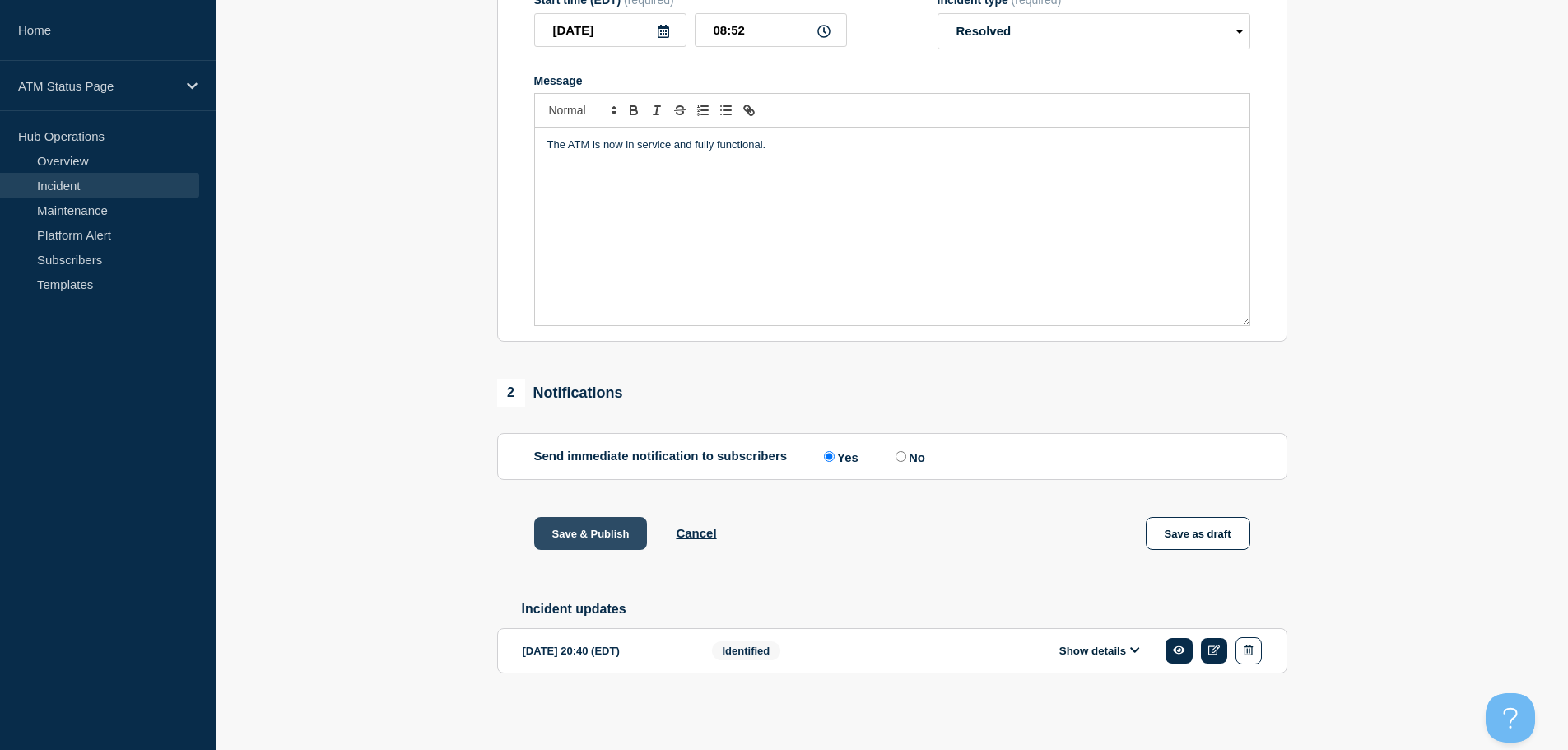
click at [587, 535] on button "Save & Publish" at bounding box center [591, 532] width 114 height 33
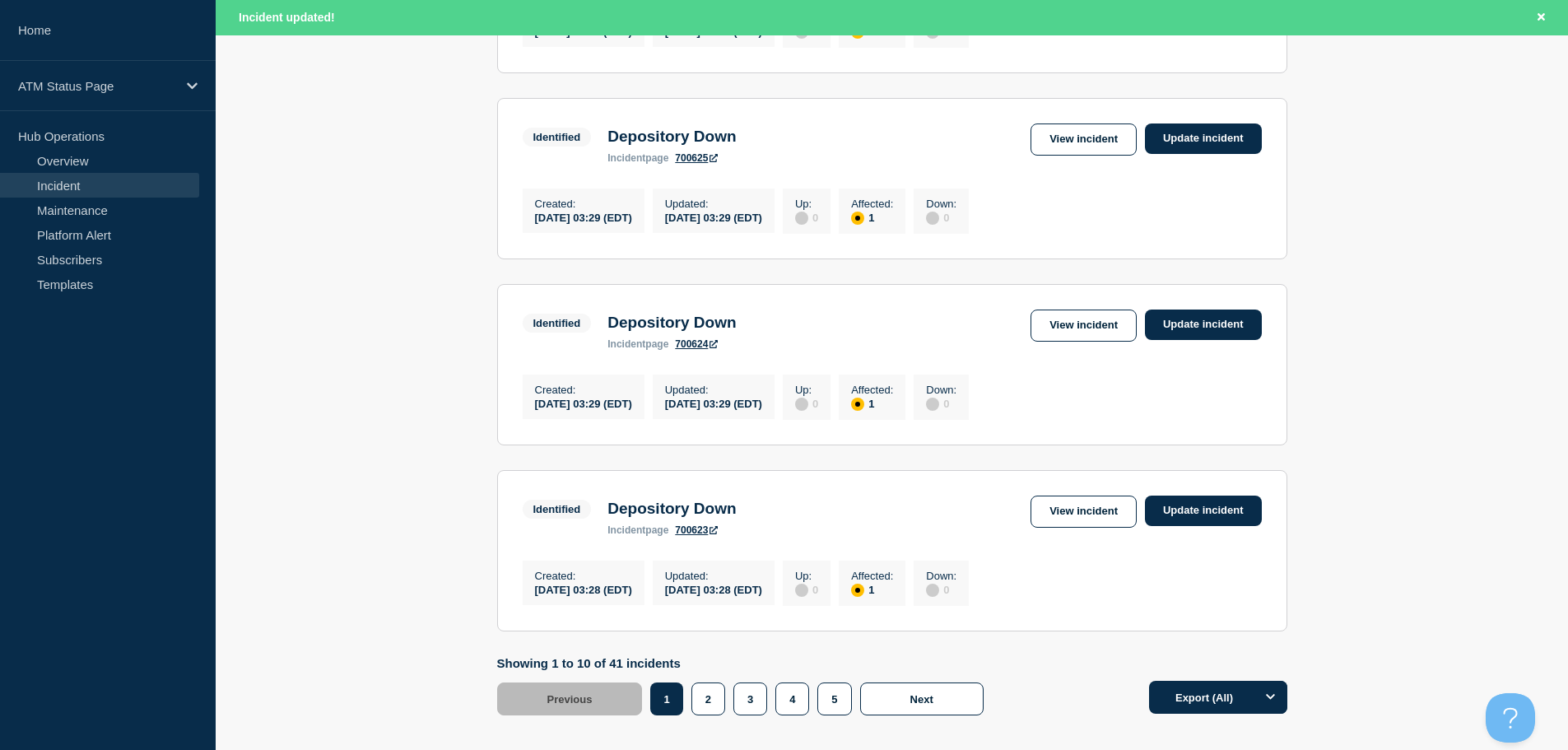
scroll to position [1750, 0]
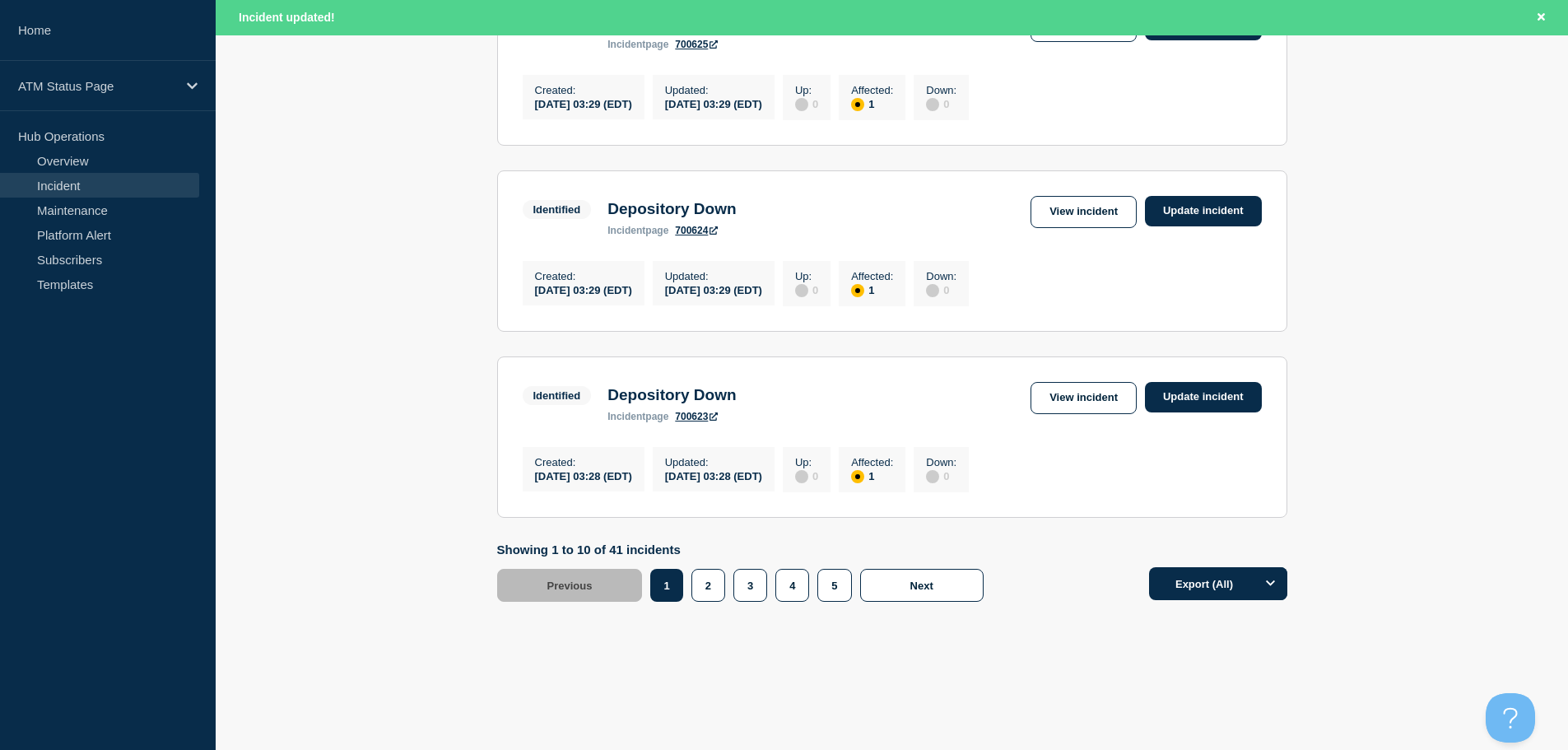
drag, startPoint x: 1575, startPoint y: 176, endPoint x: 48, endPoint y: 38, distance: 1533.2
click at [800, 590] on button "4" at bounding box center [792, 584] width 34 height 33
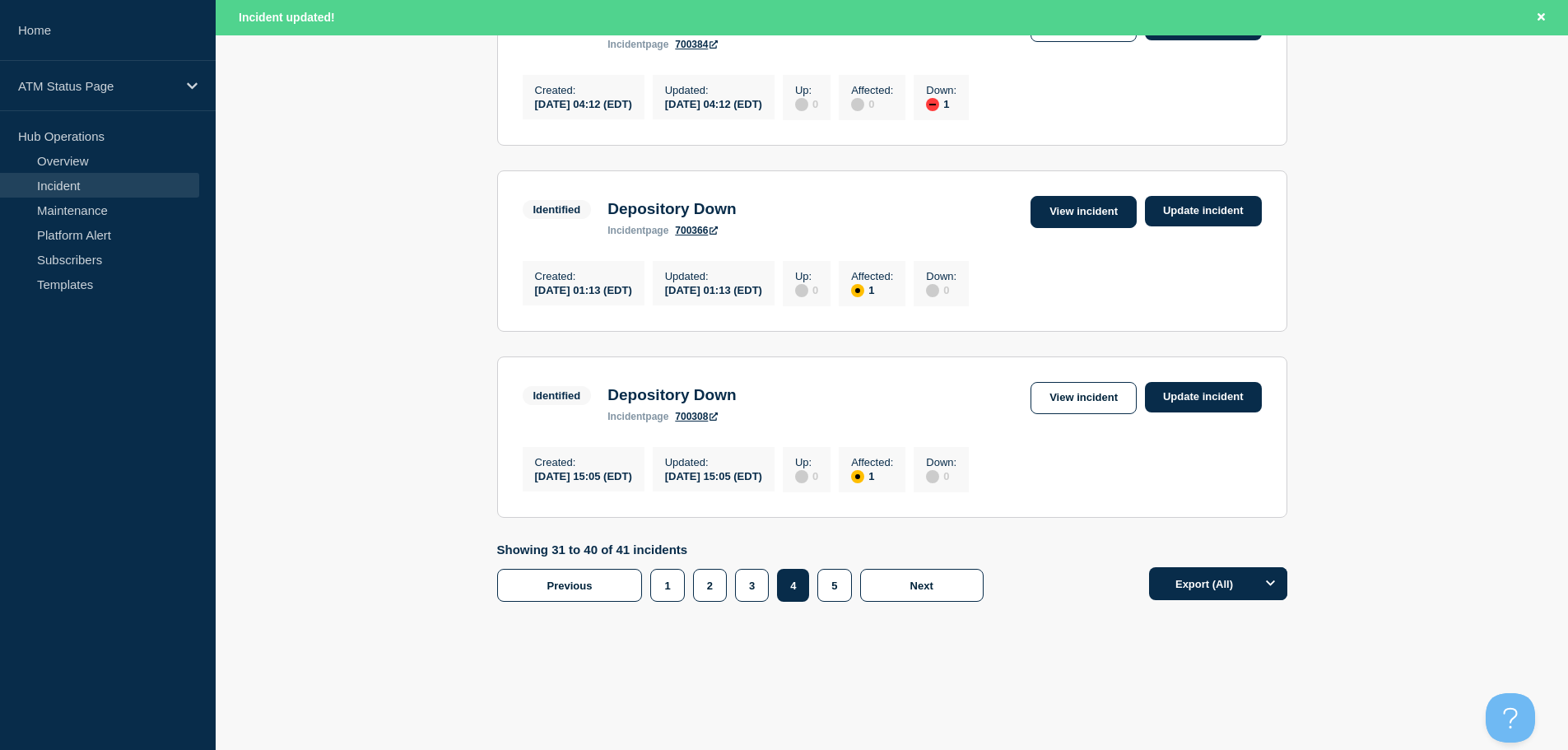
click at [1062, 195] on link "View incident" at bounding box center [1084, 211] width 106 height 32
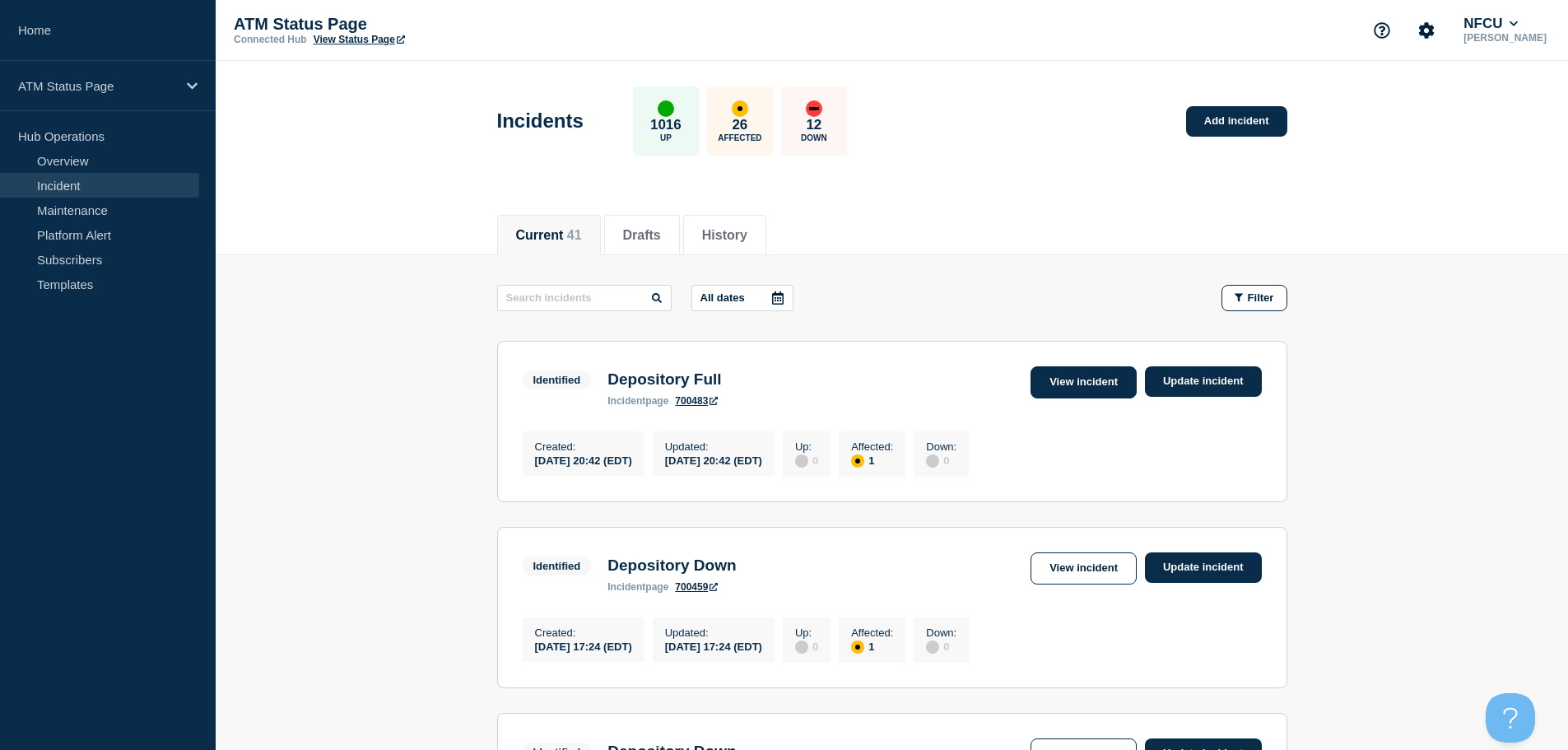
click at [1060, 374] on link "View incident" at bounding box center [1084, 382] width 106 height 32
click at [1061, 575] on link "View incident" at bounding box center [1084, 568] width 106 height 32
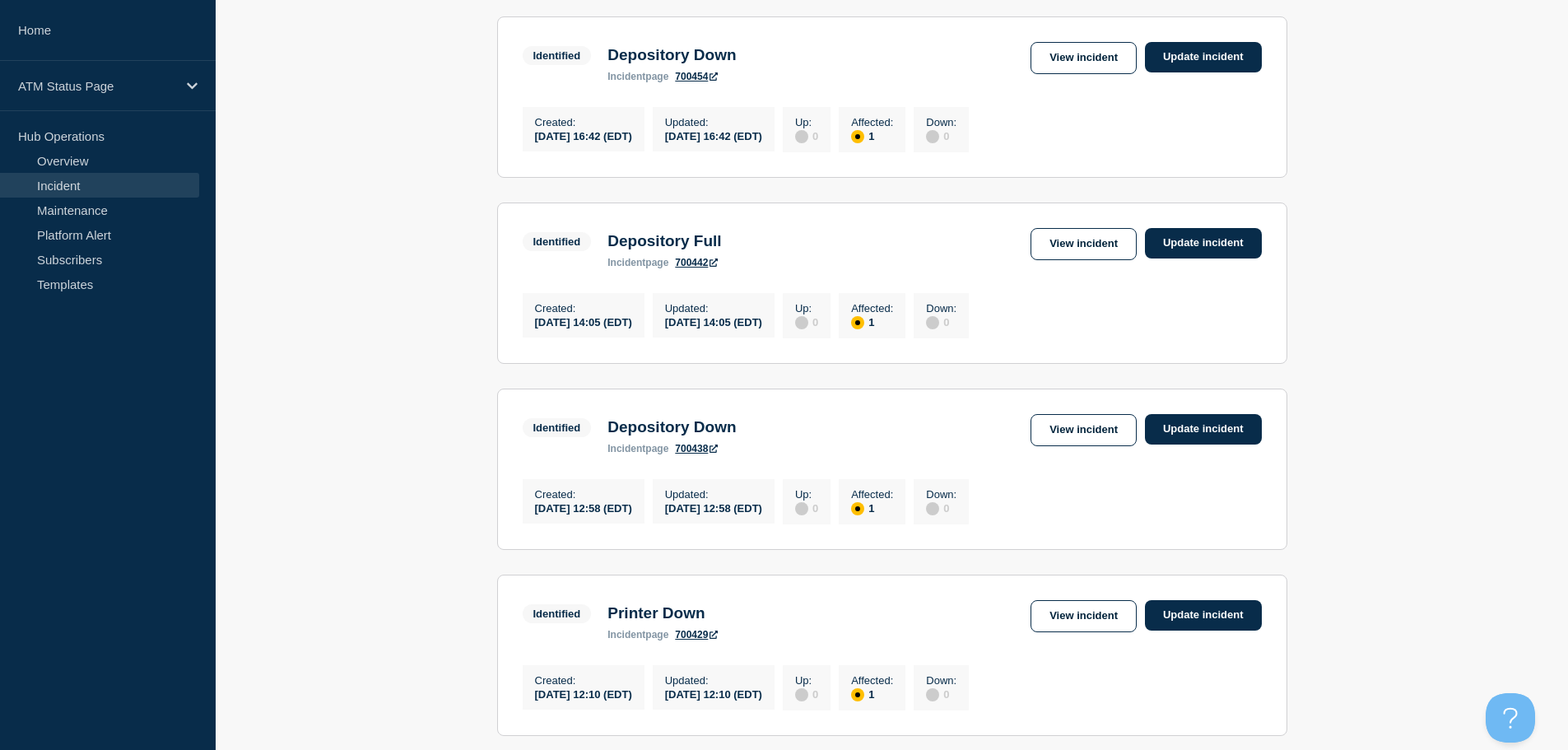
scroll to position [693, 0]
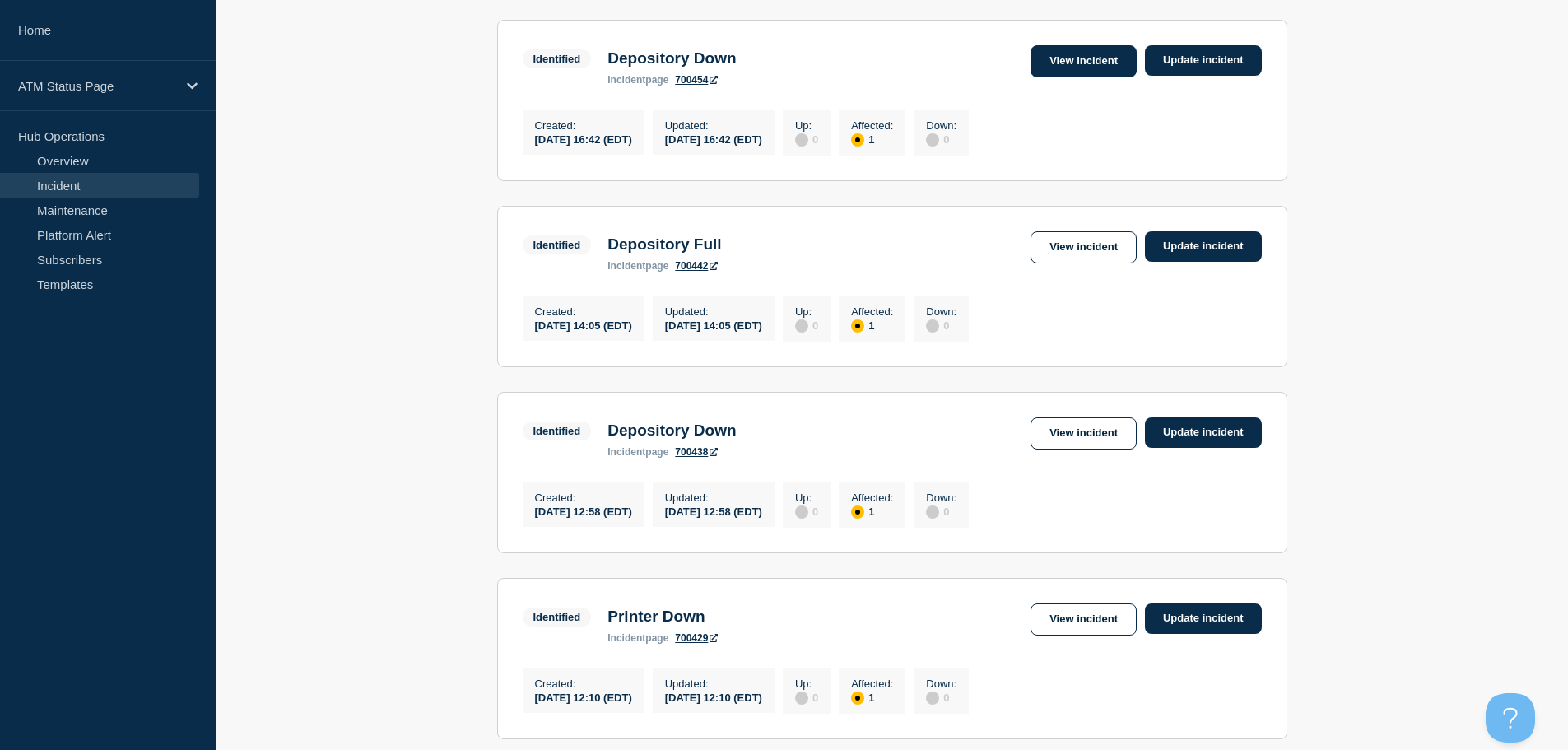
click at [1080, 73] on link "View incident" at bounding box center [1084, 61] width 106 height 32
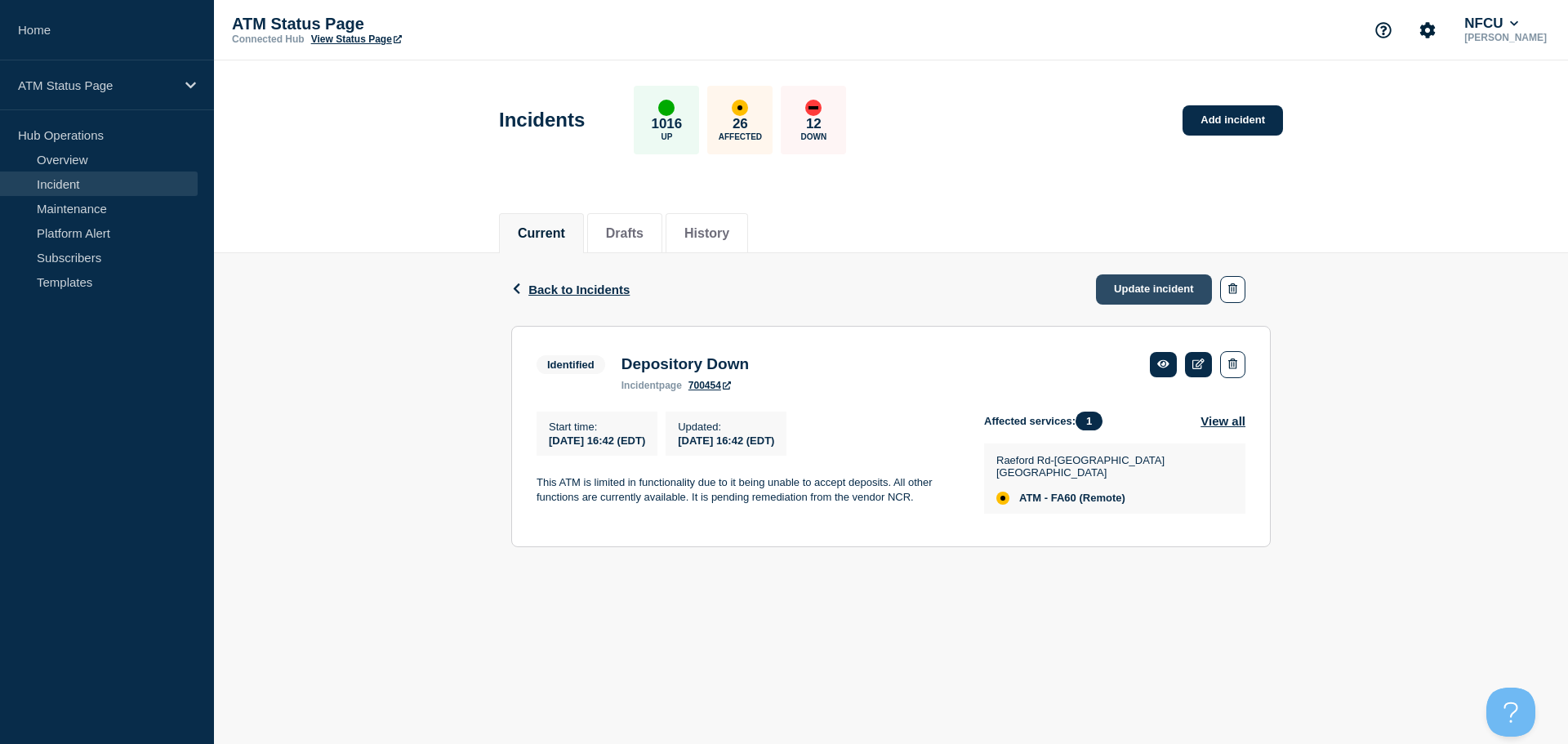
click at [1162, 290] on link "Update incident" at bounding box center [1154, 289] width 116 height 30
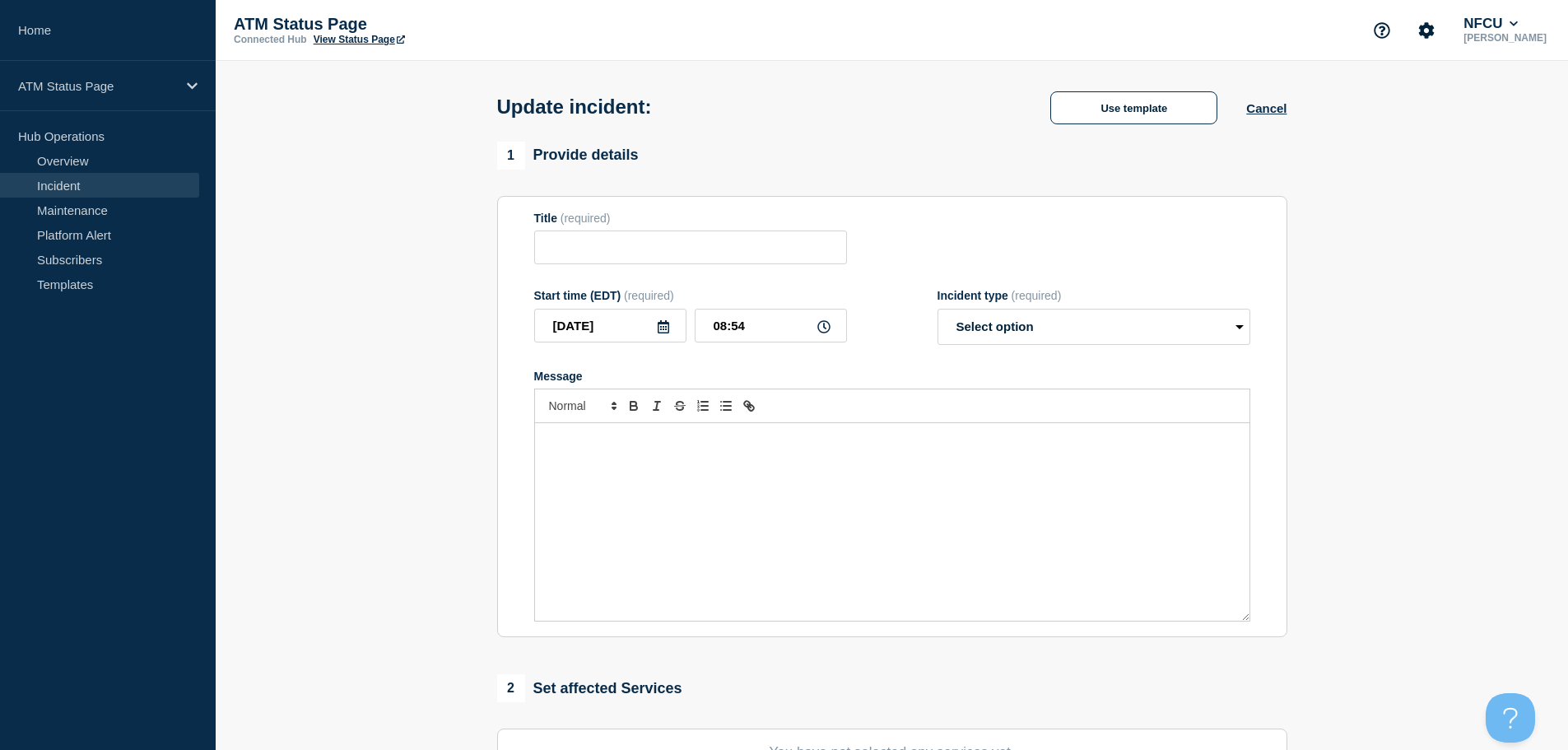
type input "Depository Down"
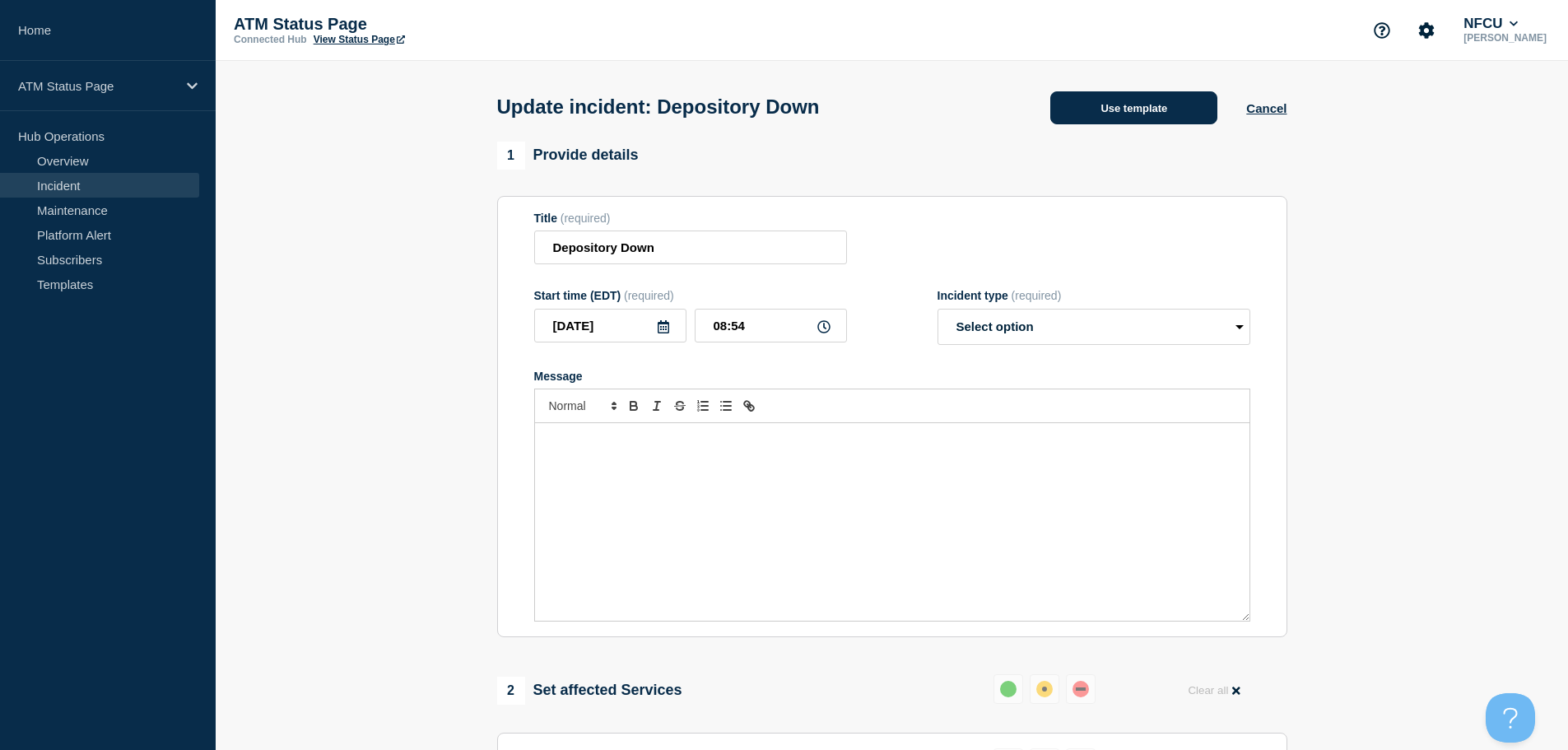
click at [1085, 103] on button "Use template" at bounding box center [1133, 107] width 167 height 33
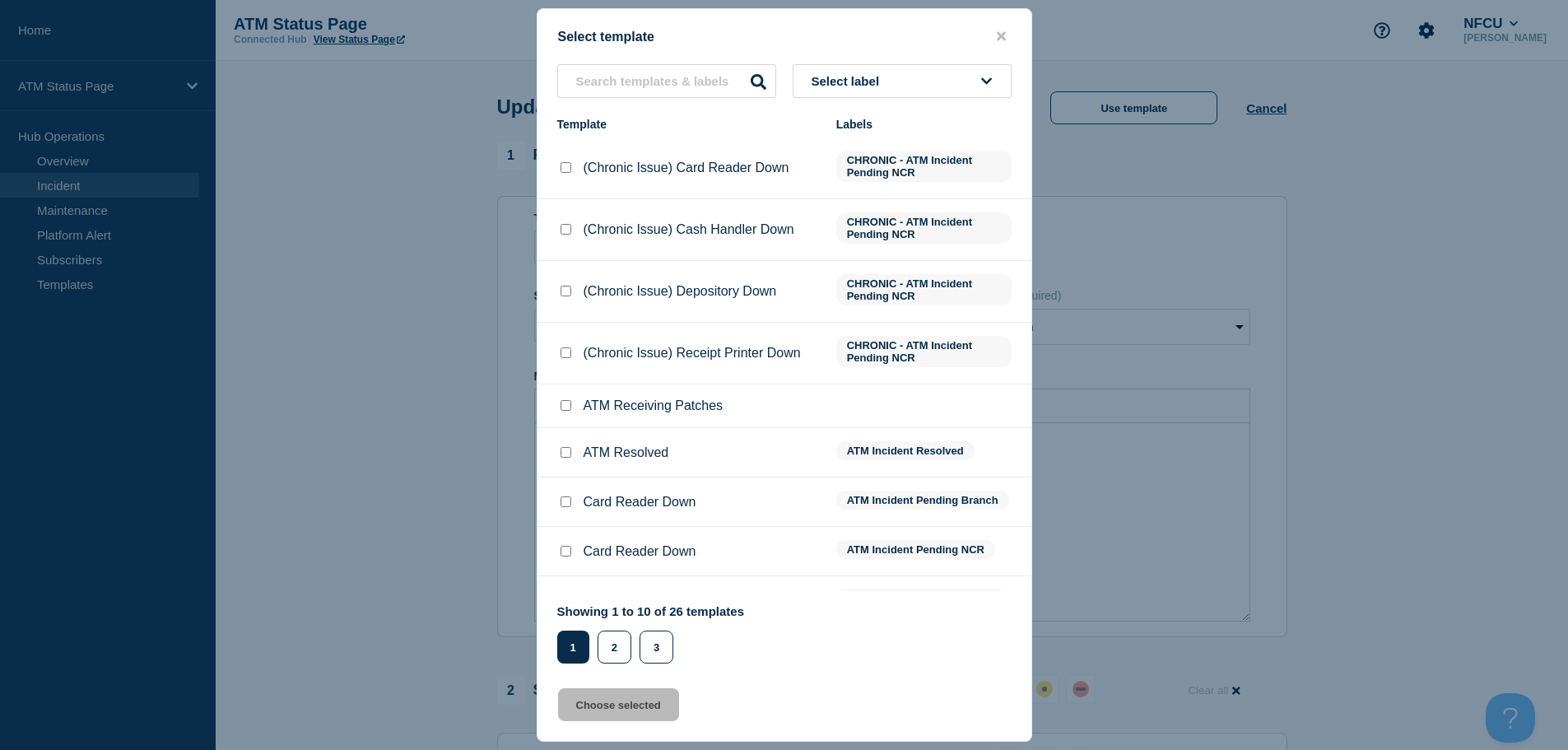
click at [567, 456] on input "ATM Resolved checkbox" at bounding box center [565, 451] width 10 height 10
checkbox input "true"
click at [616, 713] on button "Choose selected" at bounding box center [618, 703] width 121 height 33
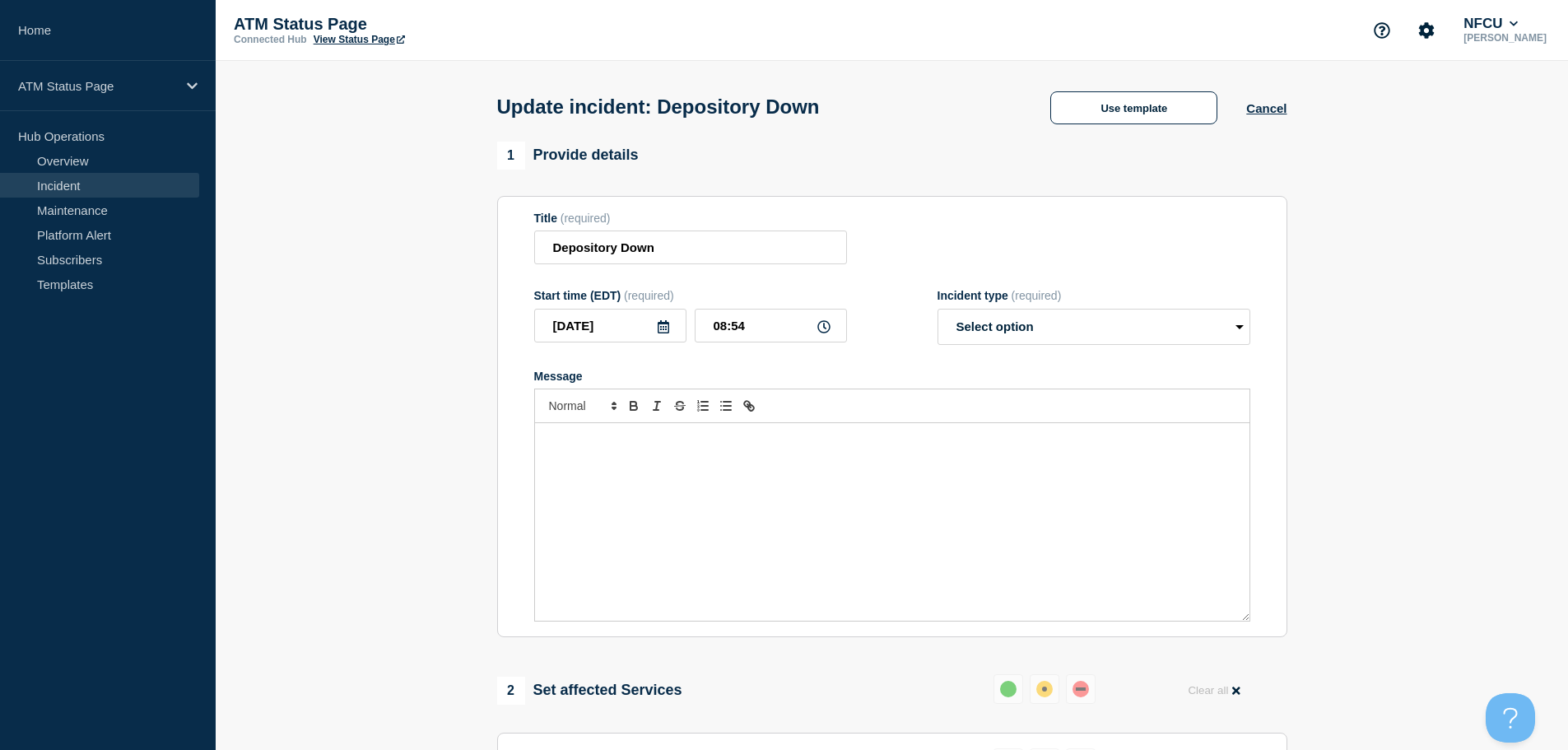
select select "resolved"
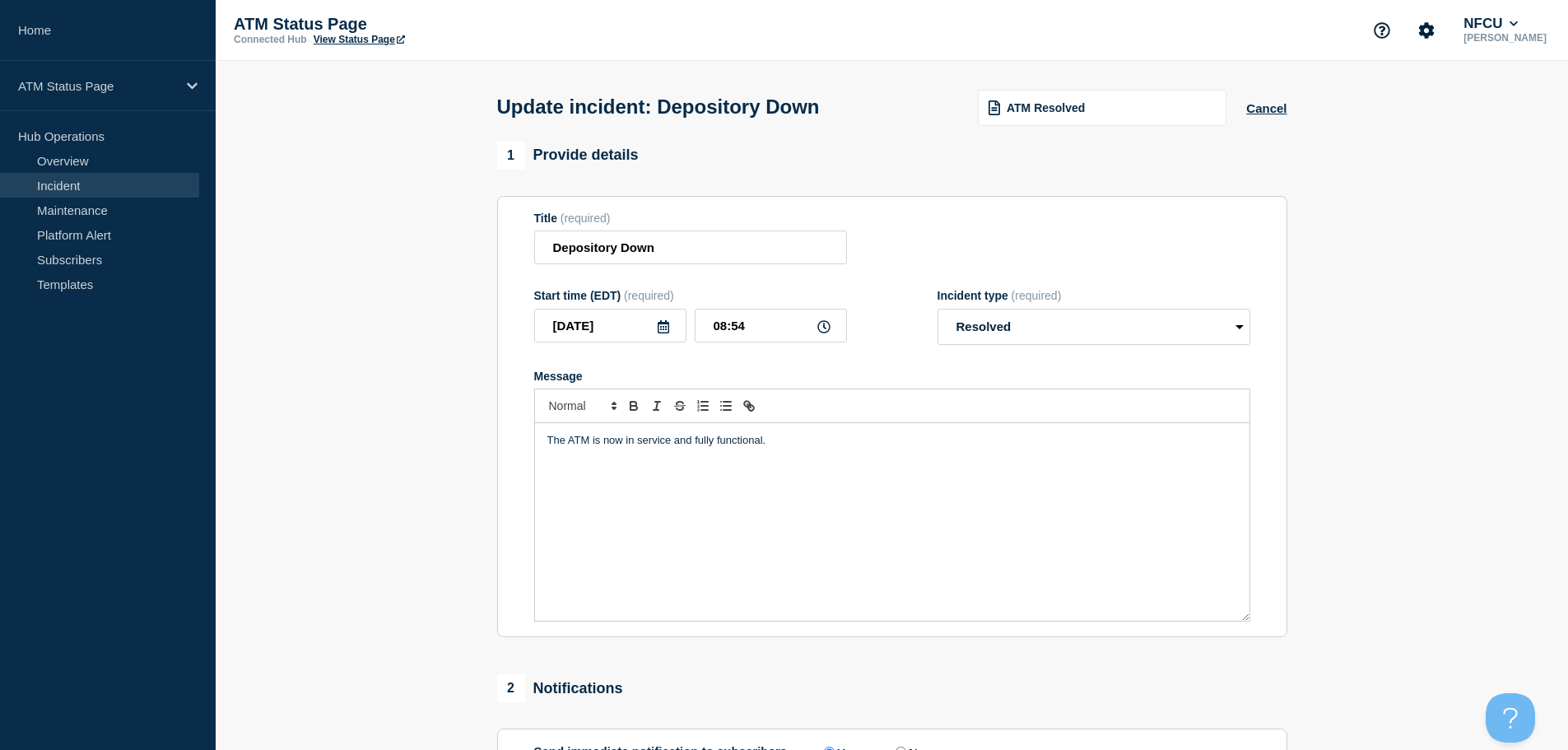
scroll to position [247, 0]
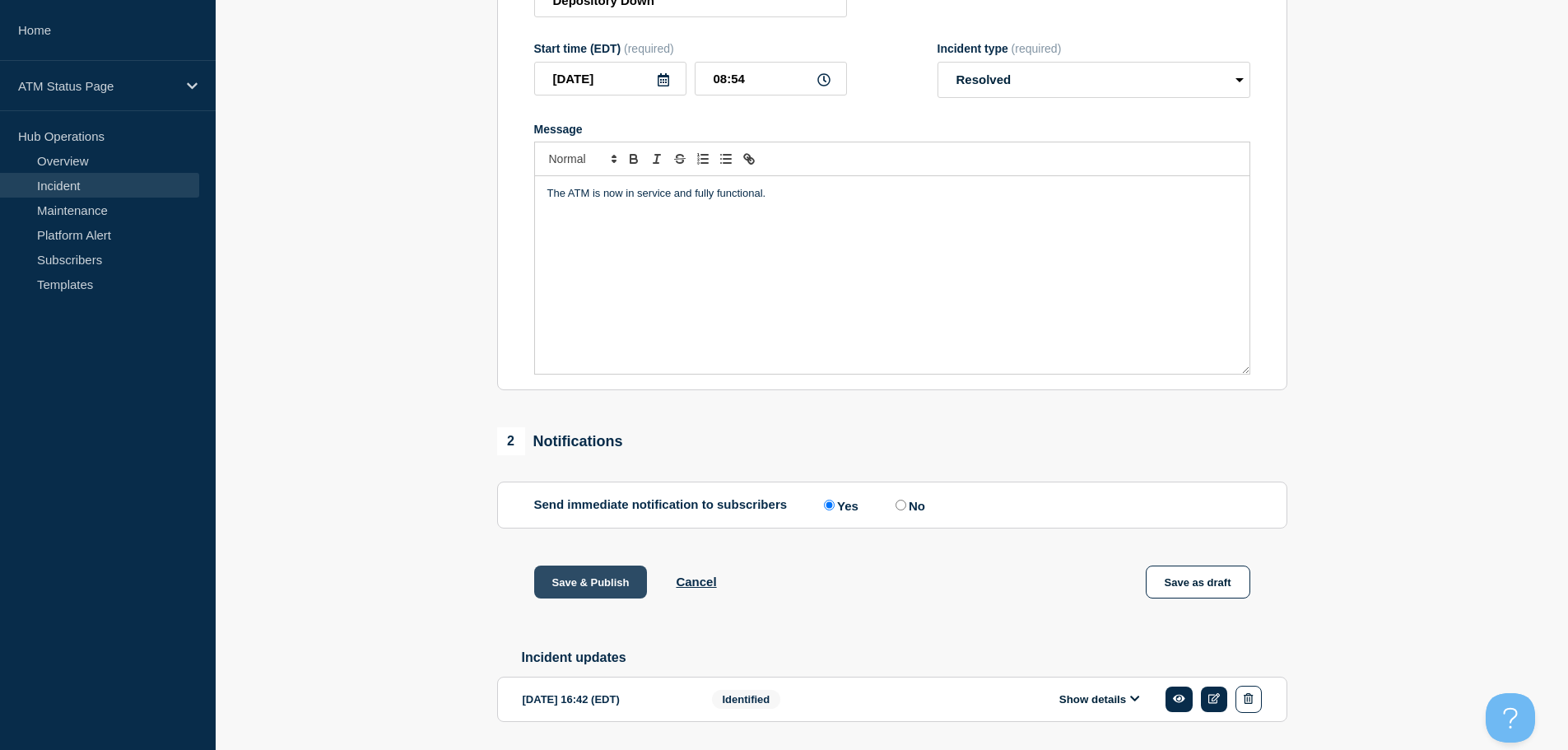
click at [621, 582] on button "Save & Publish" at bounding box center [591, 581] width 114 height 33
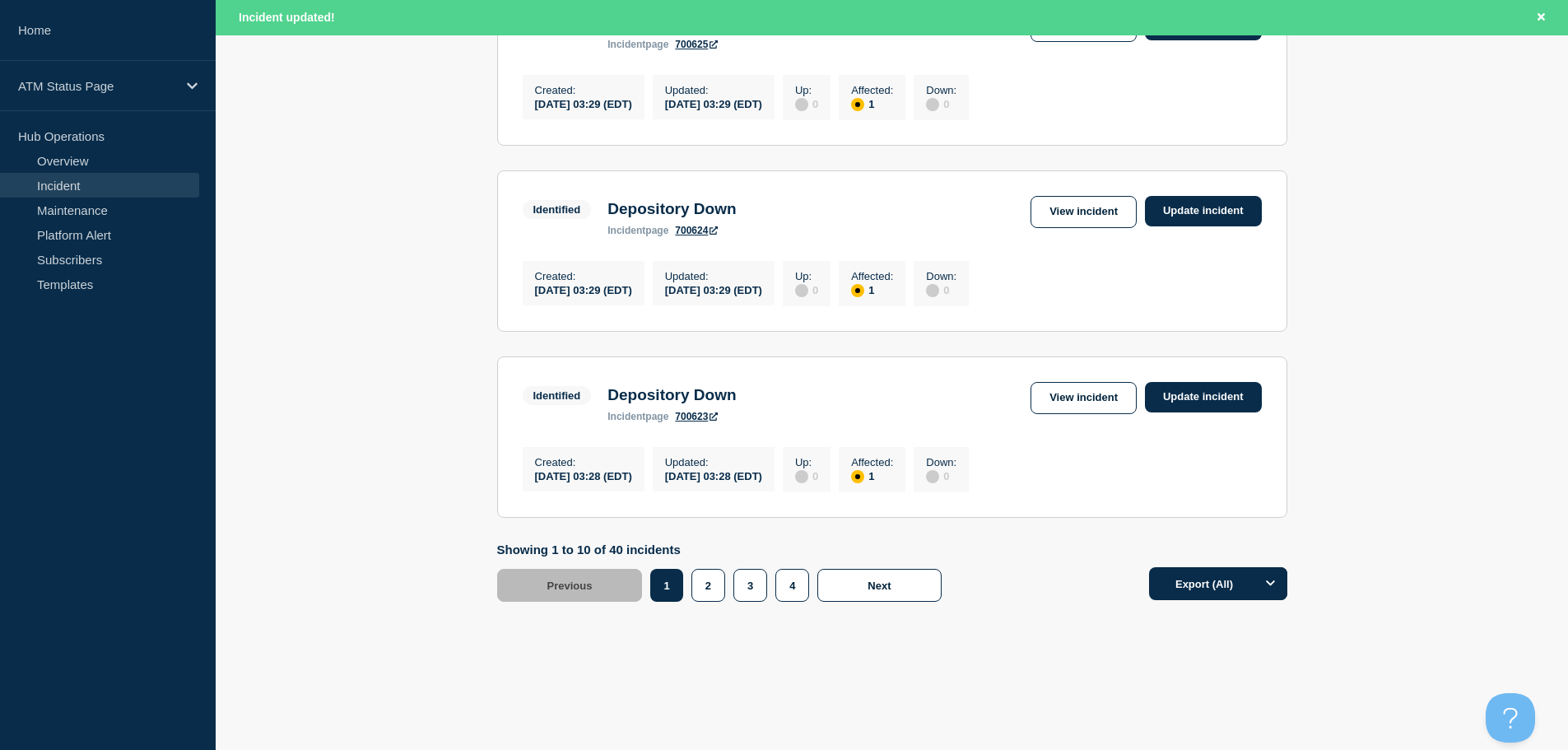
scroll to position [1750, 0]
click at [786, 589] on button "4" at bounding box center [792, 584] width 34 height 33
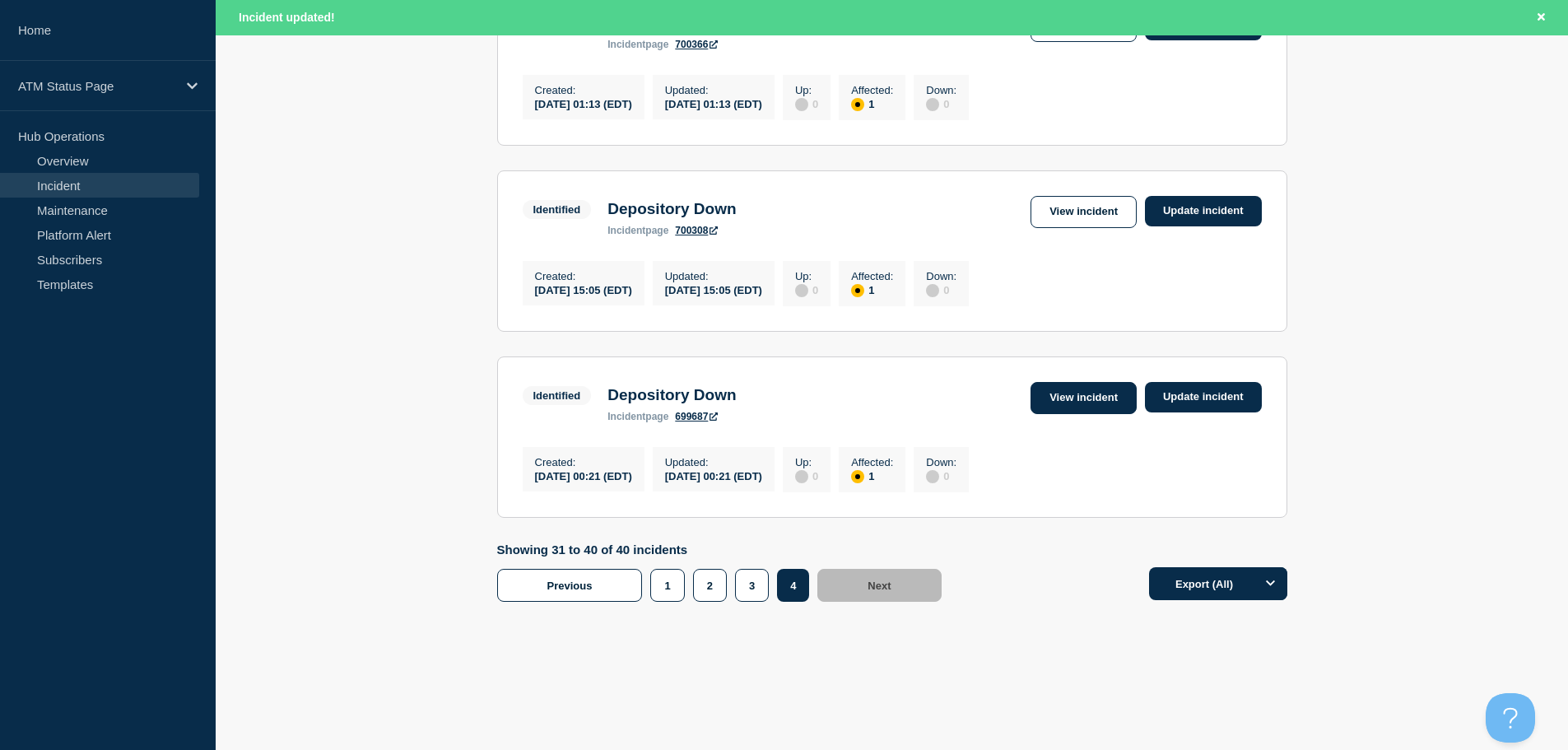
click at [1071, 388] on link "View incident" at bounding box center [1084, 397] width 106 height 32
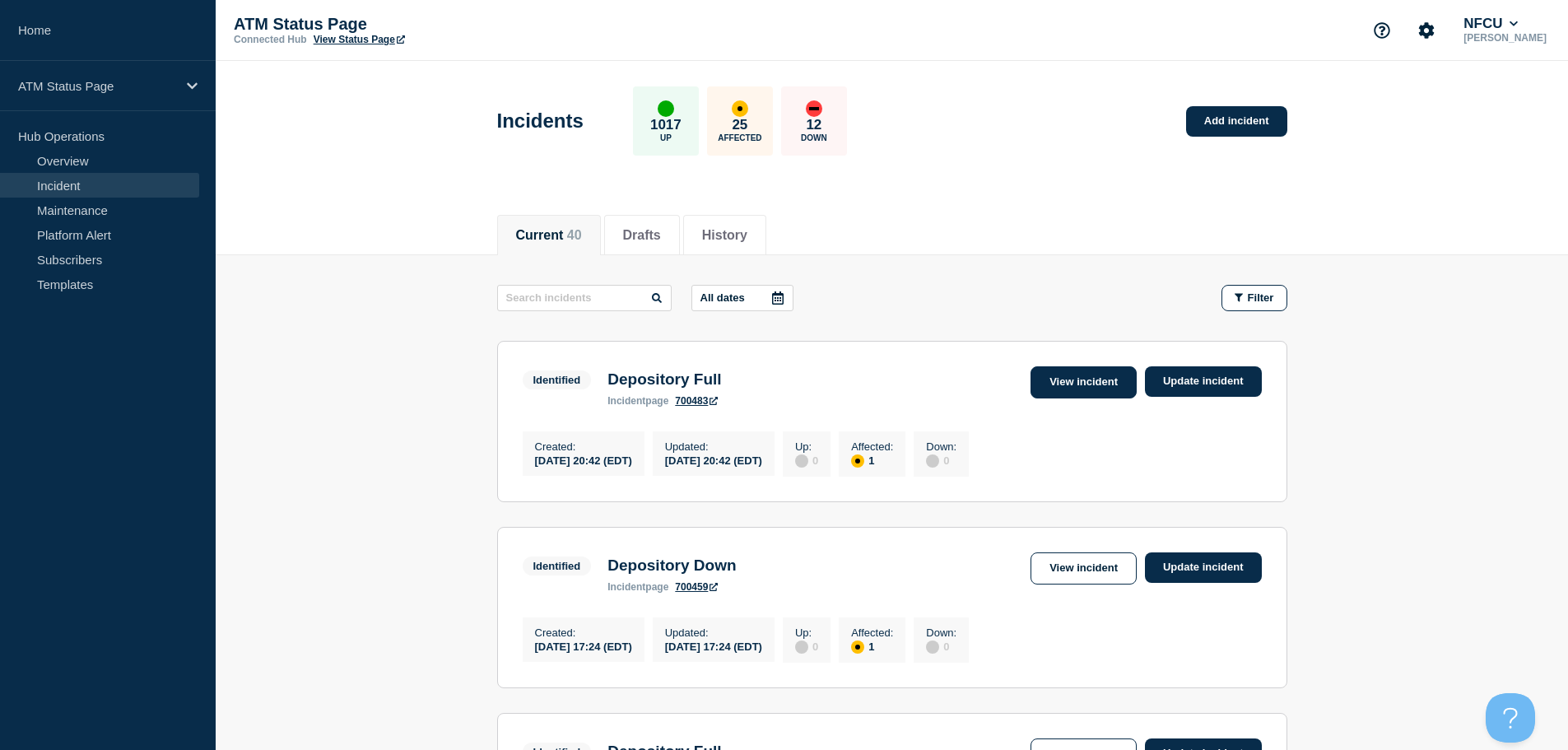
click at [1113, 378] on link "View incident" at bounding box center [1084, 382] width 106 height 32
click at [1082, 573] on link "View incident" at bounding box center [1084, 568] width 106 height 32
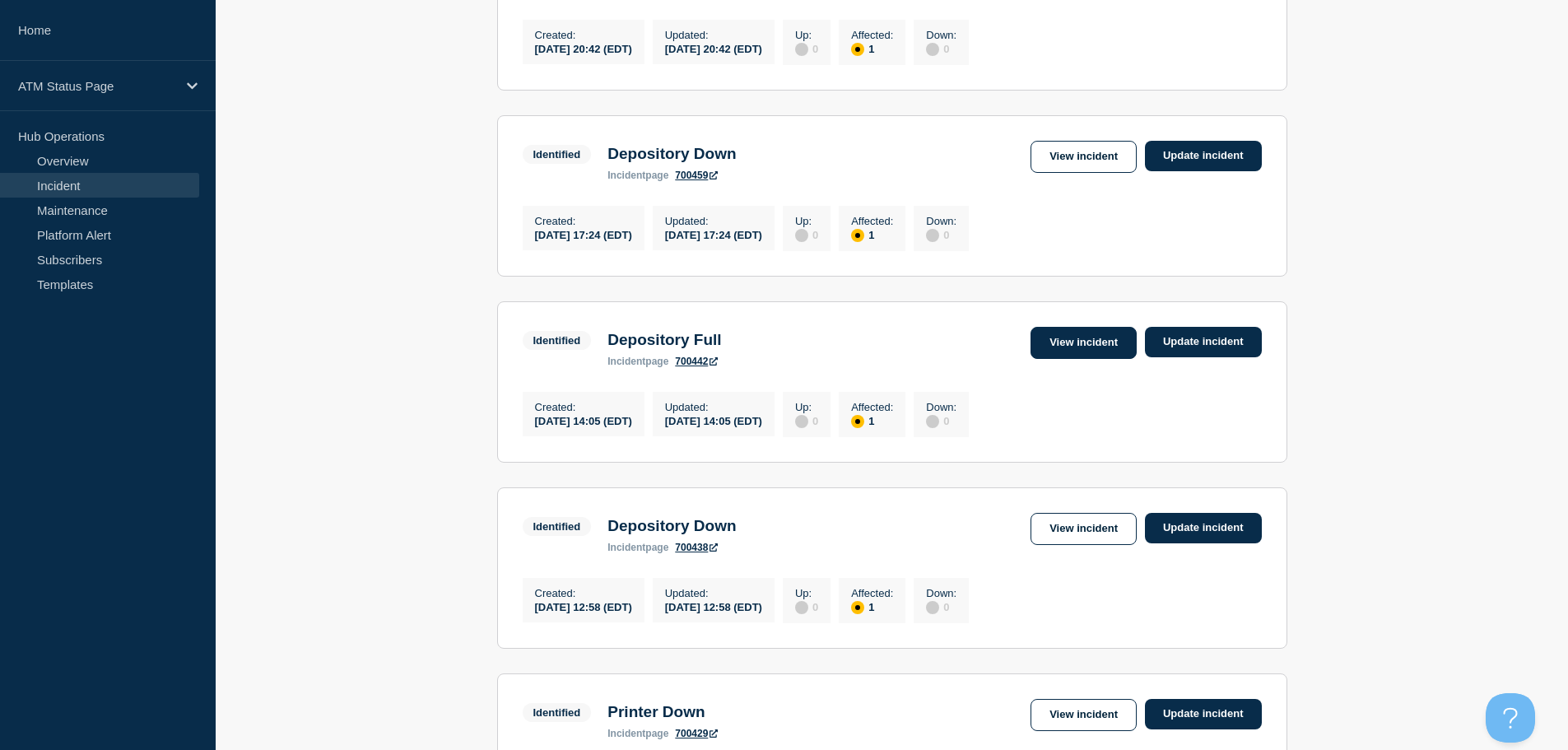
click at [1075, 353] on link "View incident" at bounding box center [1084, 342] width 106 height 32
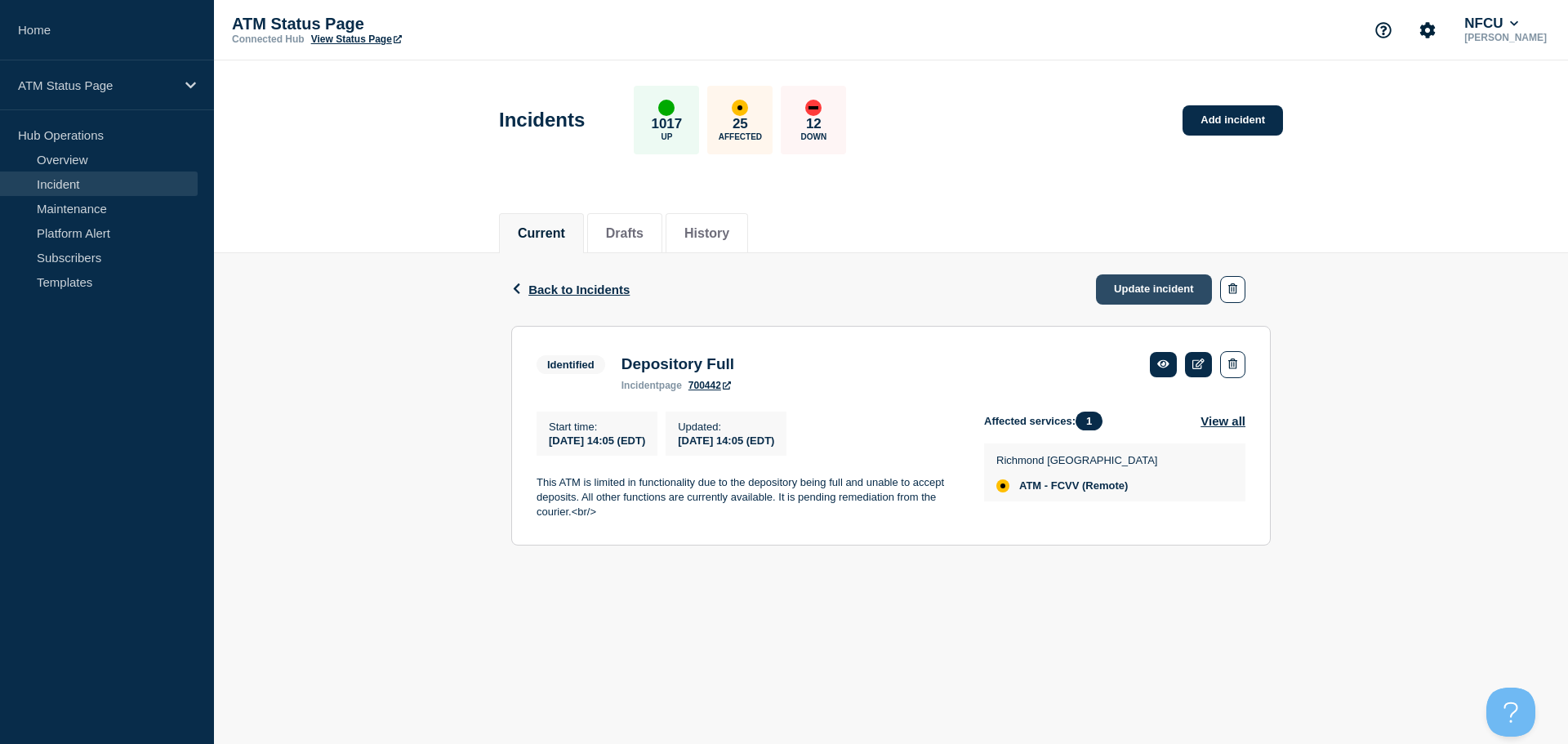
click at [1160, 292] on link "Update incident" at bounding box center [1154, 289] width 116 height 30
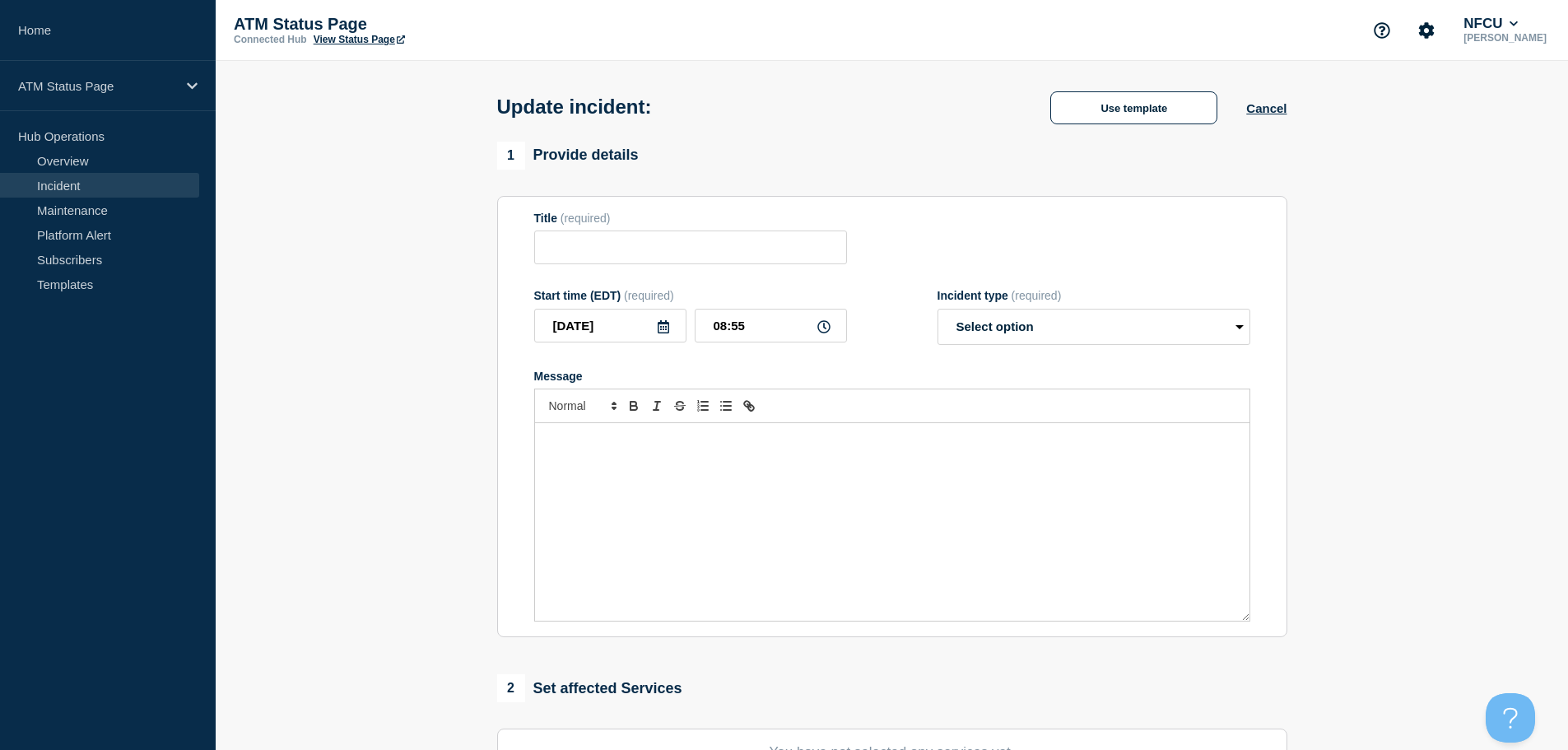
type input "Depository Full"
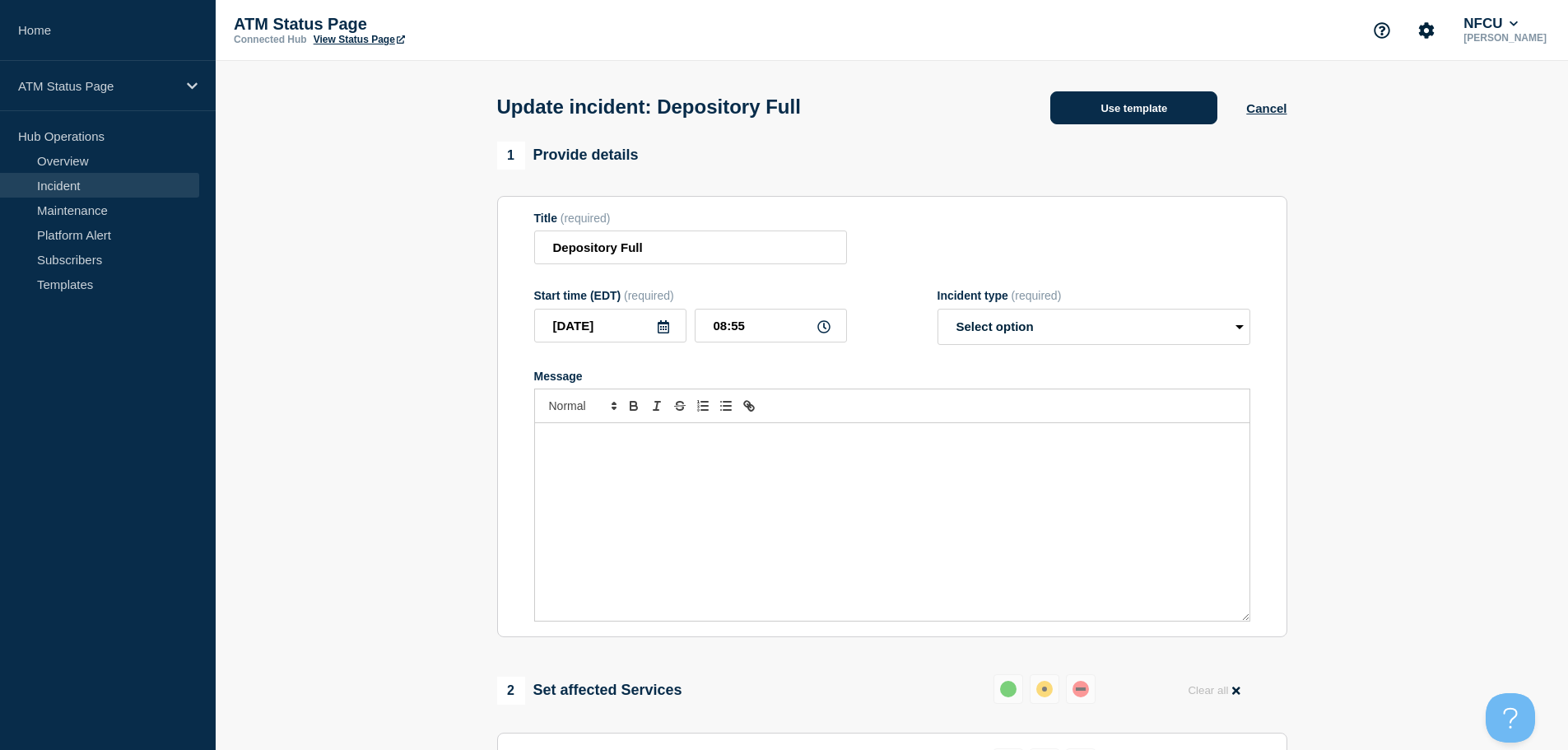
click at [1082, 123] on button "Use template" at bounding box center [1133, 107] width 167 height 33
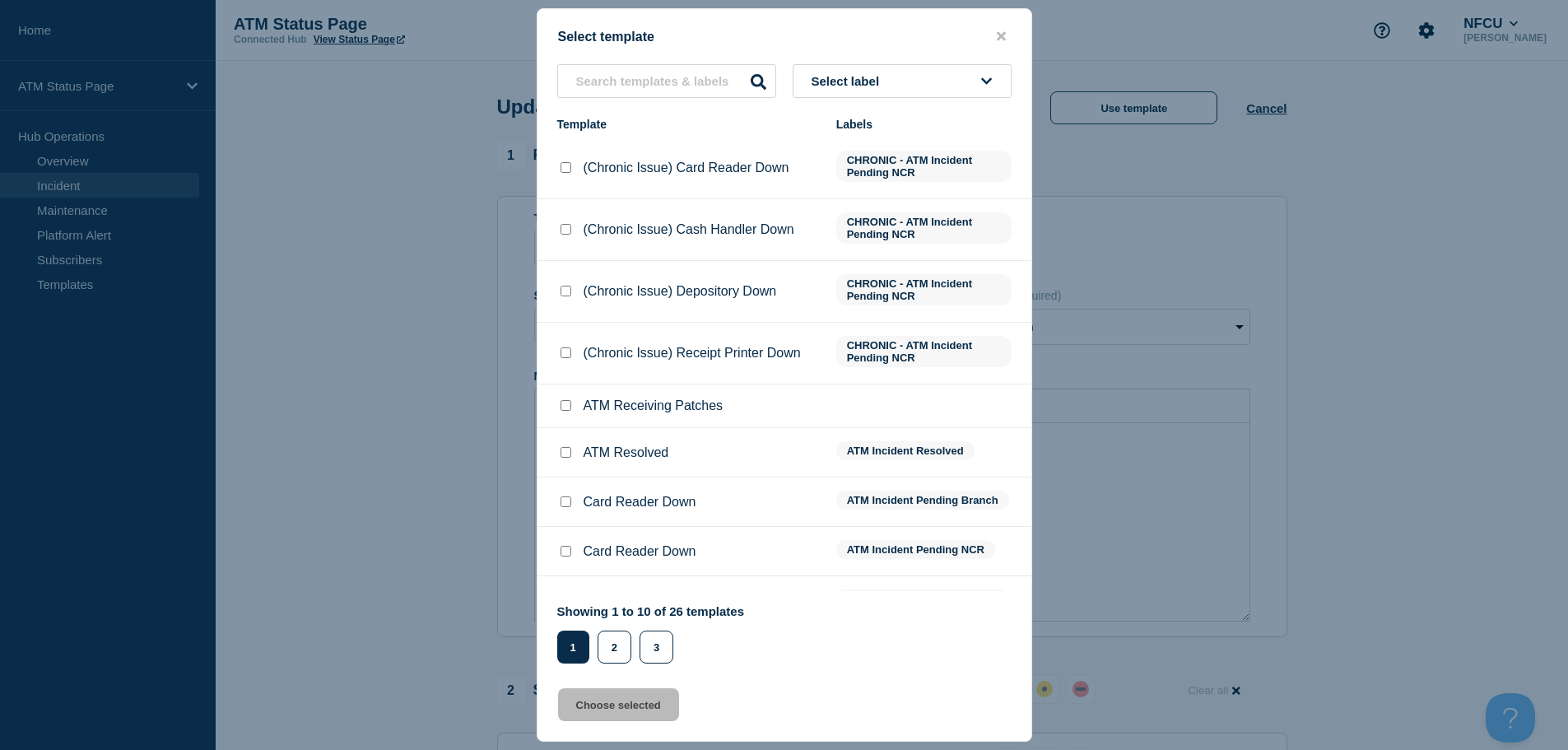
click at [565, 458] on input "ATM Resolved checkbox" at bounding box center [565, 451] width 10 height 10
checkbox input "true"
click at [595, 717] on button "Choose selected" at bounding box center [618, 703] width 121 height 33
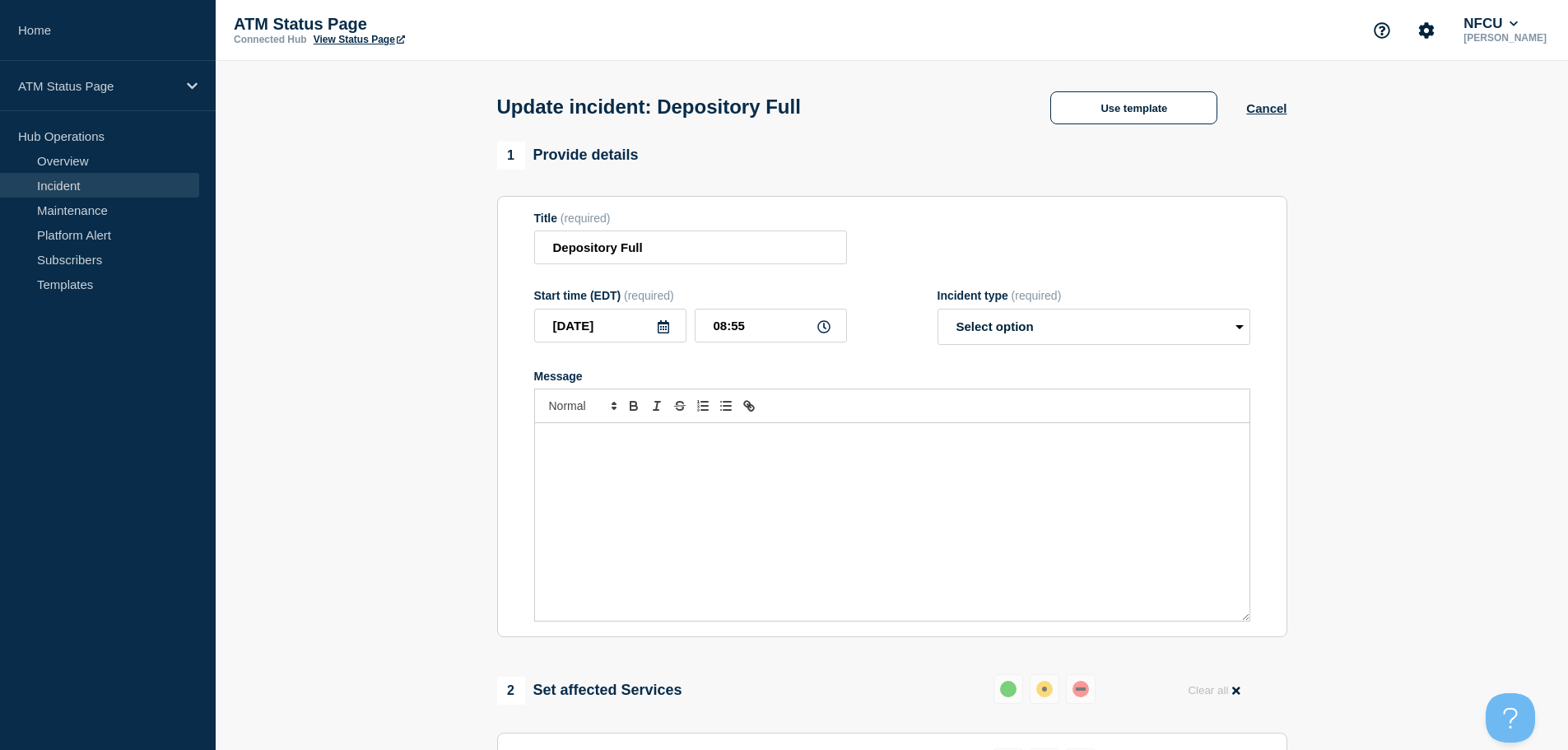
select select "resolved"
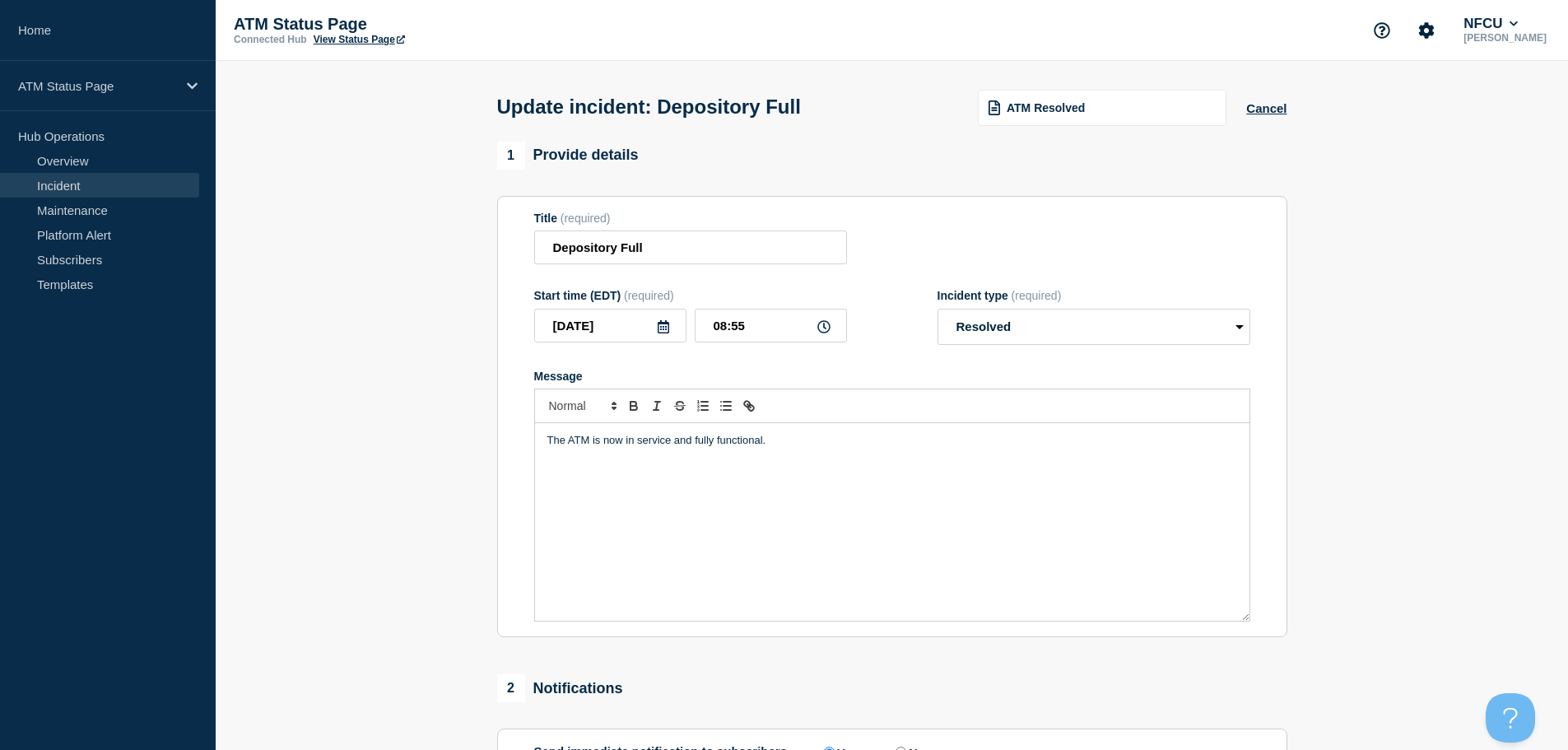
scroll to position [303, 0]
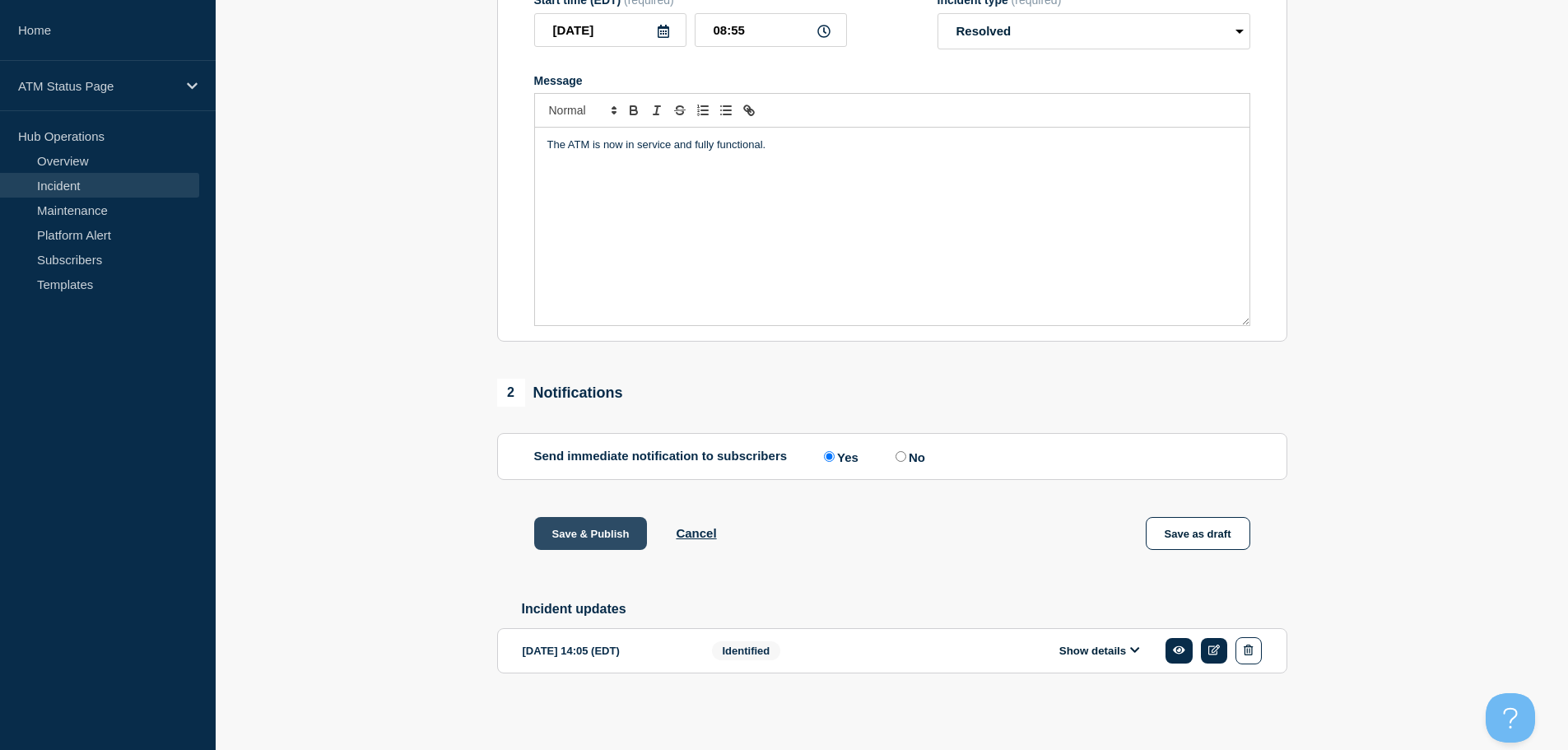
click at [558, 533] on button "Save & Publish" at bounding box center [591, 532] width 114 height 33
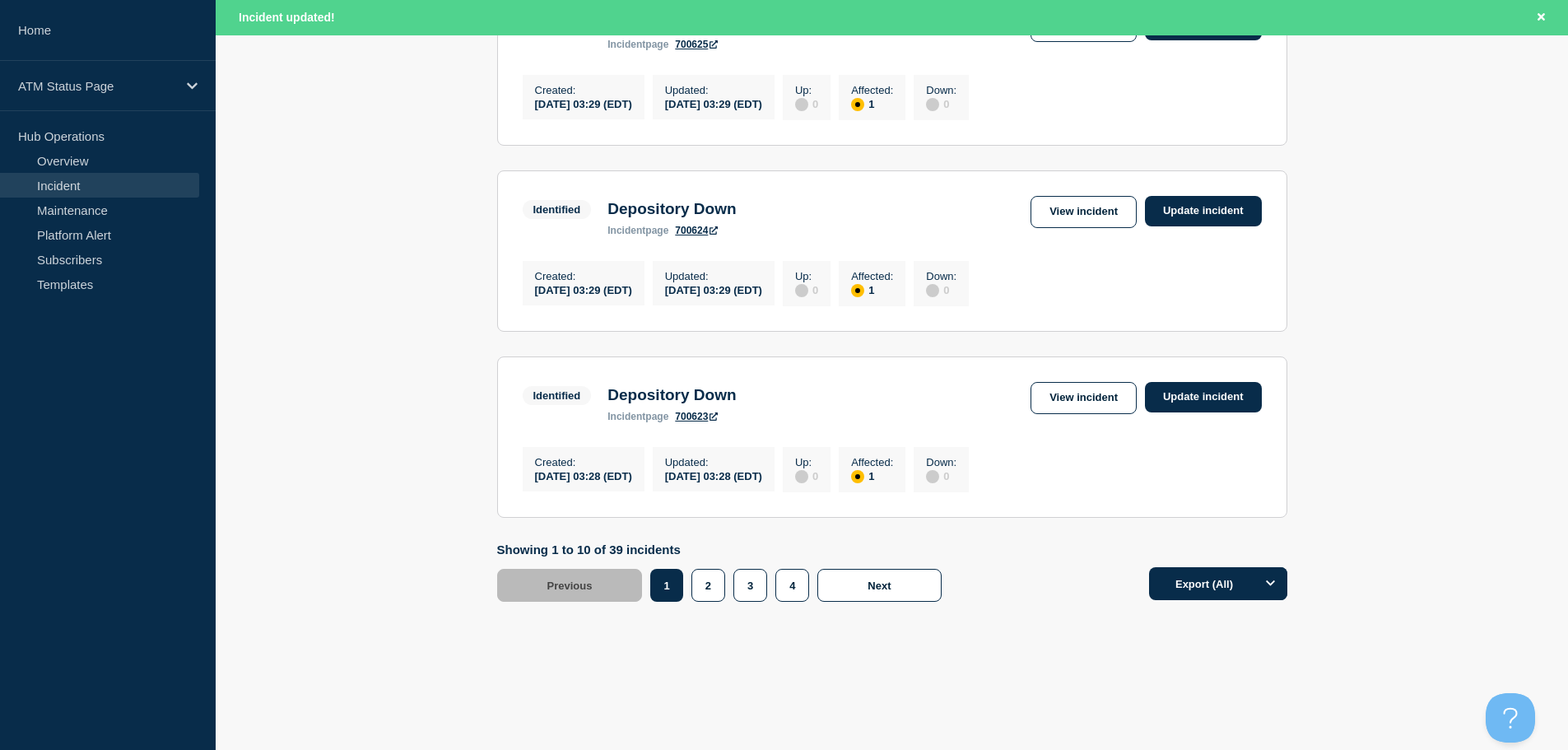
scroll to position [1750, 0]
click at [787, 589] on button "4" at bounding box center [792, 584] width 34 height 33
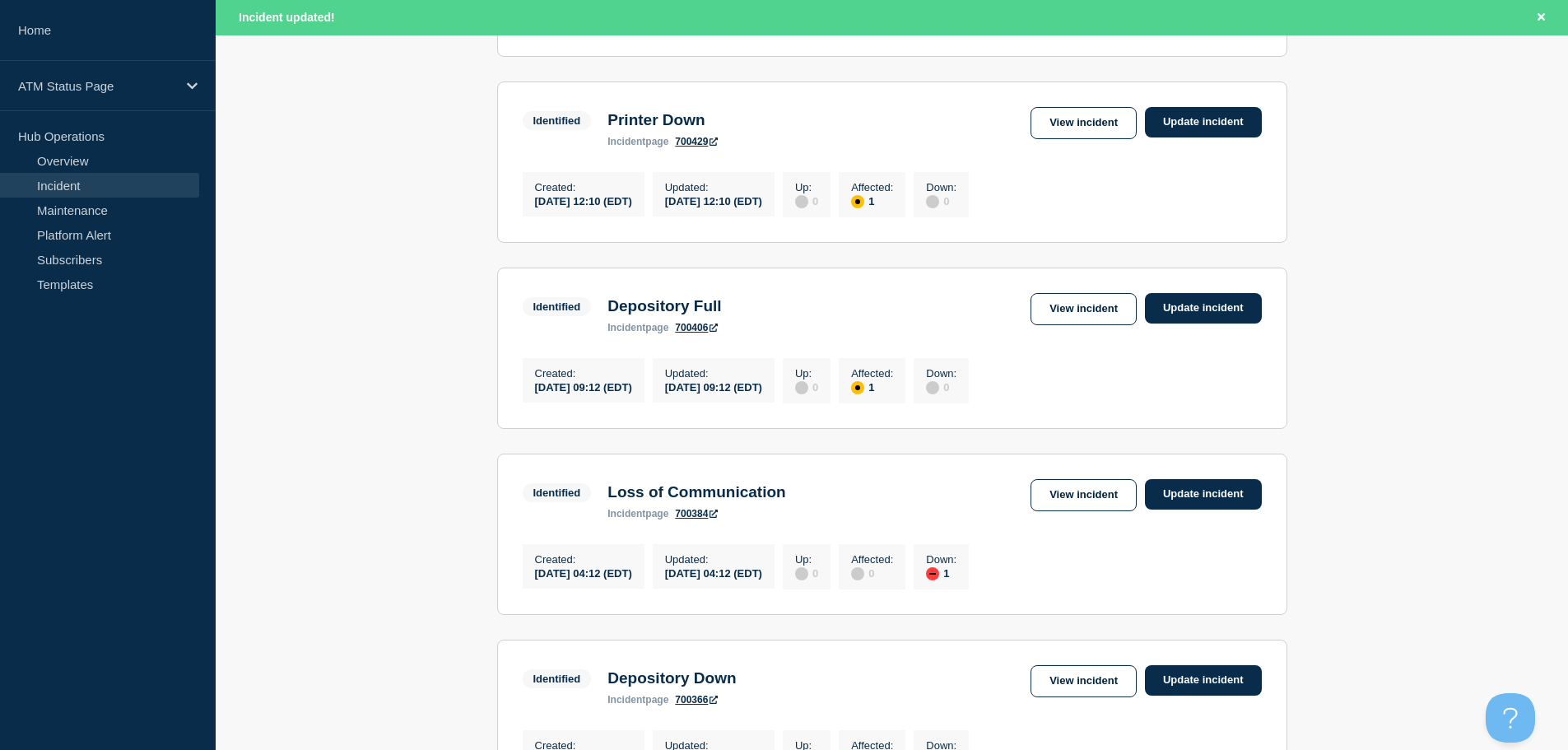
scroll to position [873, 0]
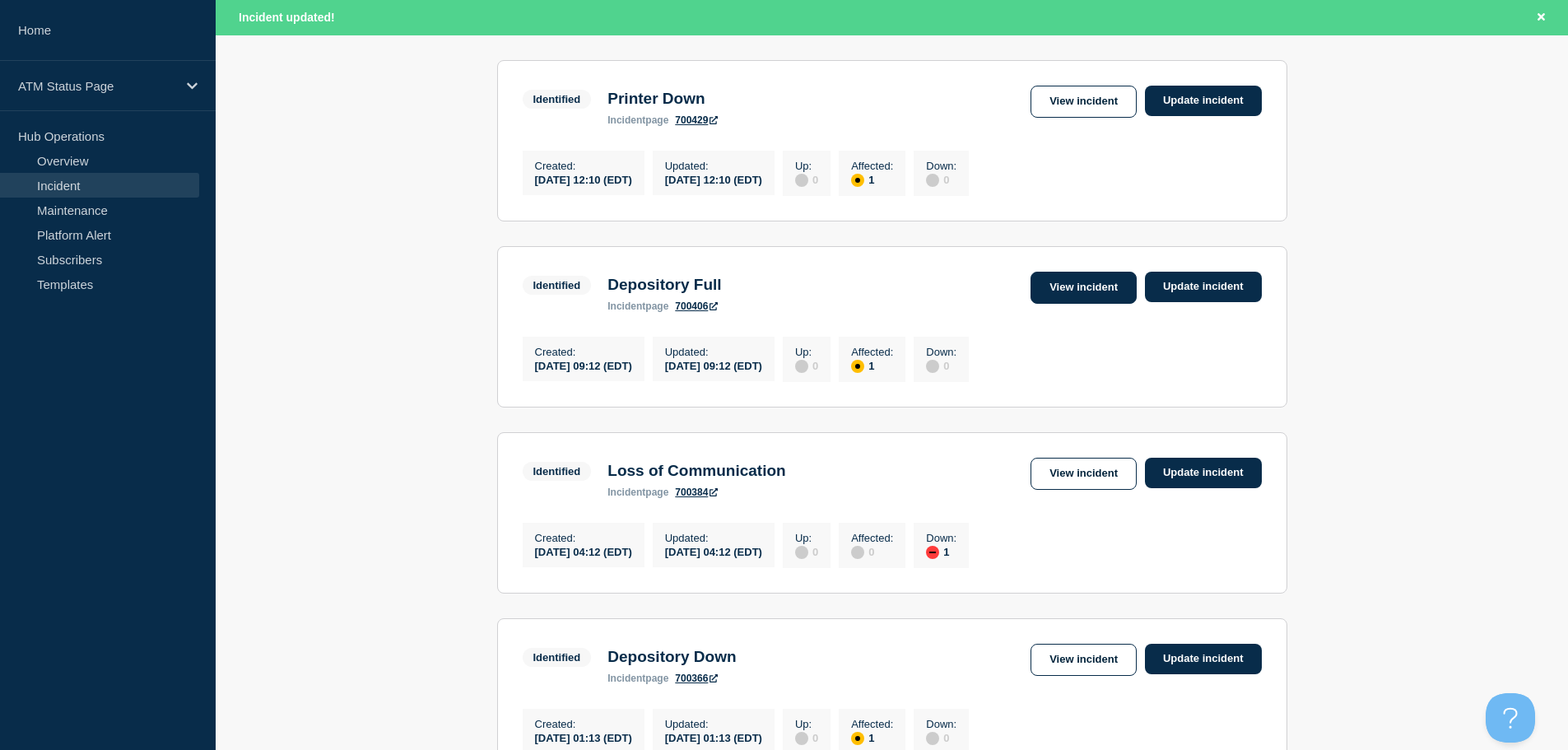
click at [1061, 303] on link "View incident" at bounding box center [1084, 288] width 106 height 32
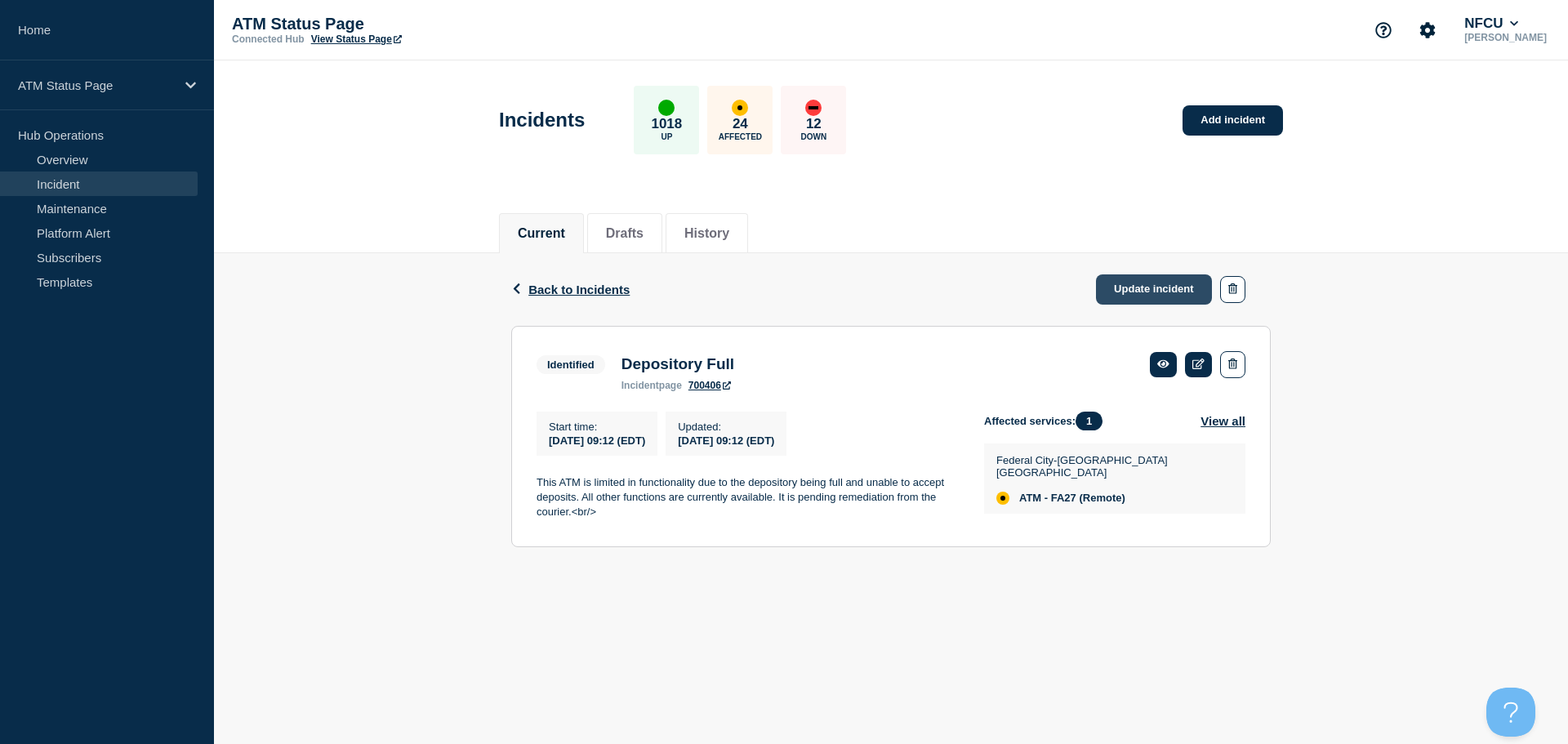
click at [1139, 289] on link "Update incident" at bounding box center [1154, 289] width 116 height 30
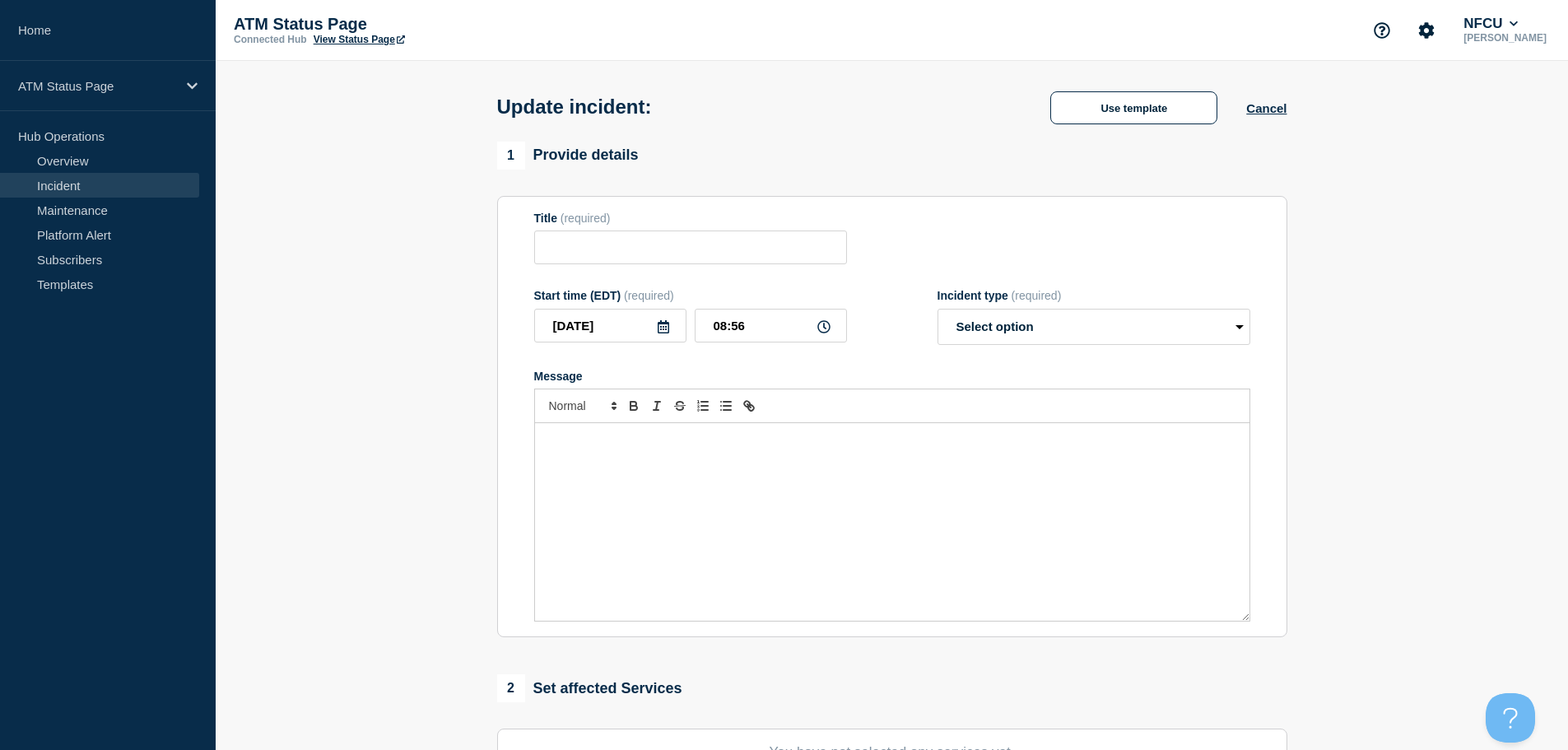
type input "Depository Full"
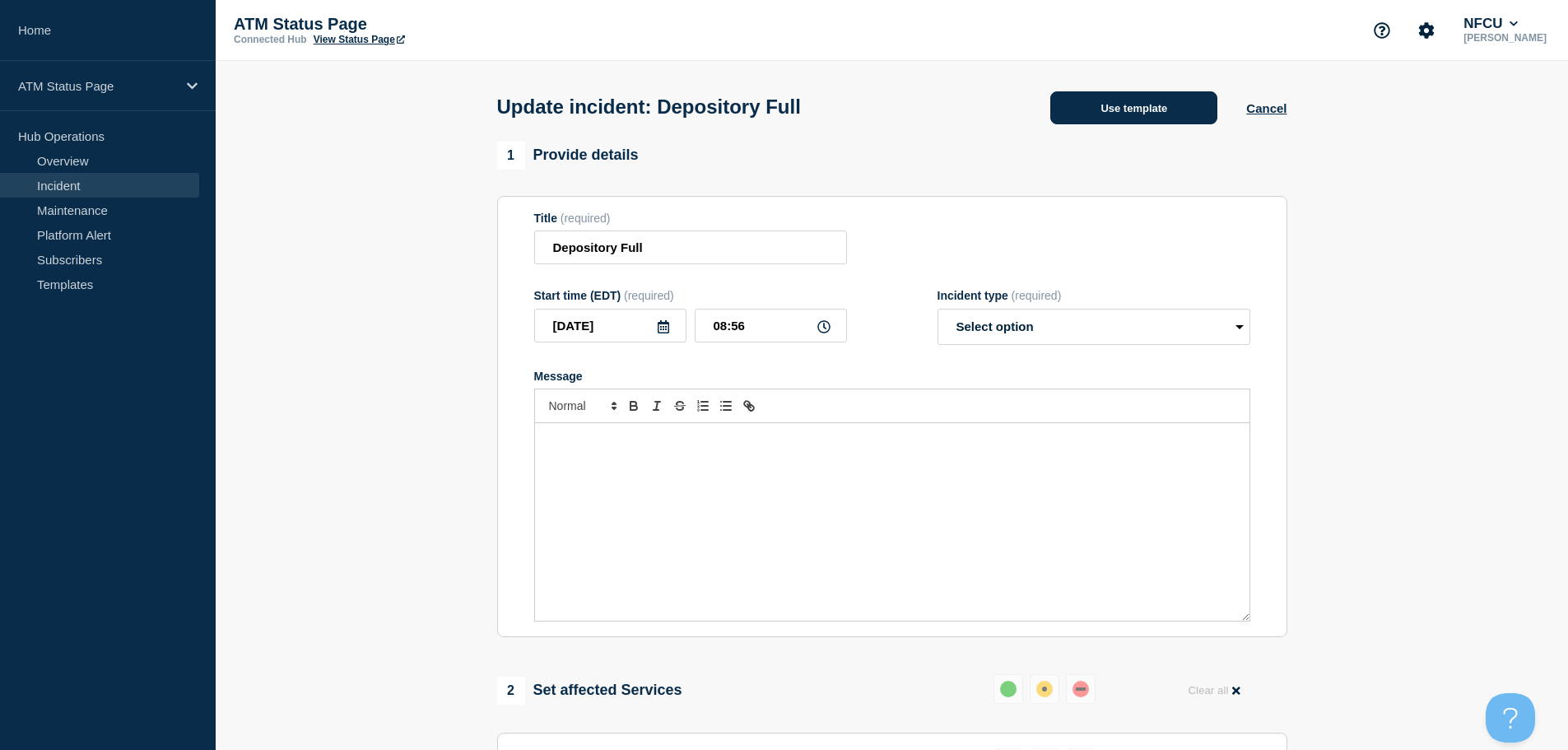
click at [1091, 115] on button "Use template" at bounding box center [1133, 107] width 167 height 33
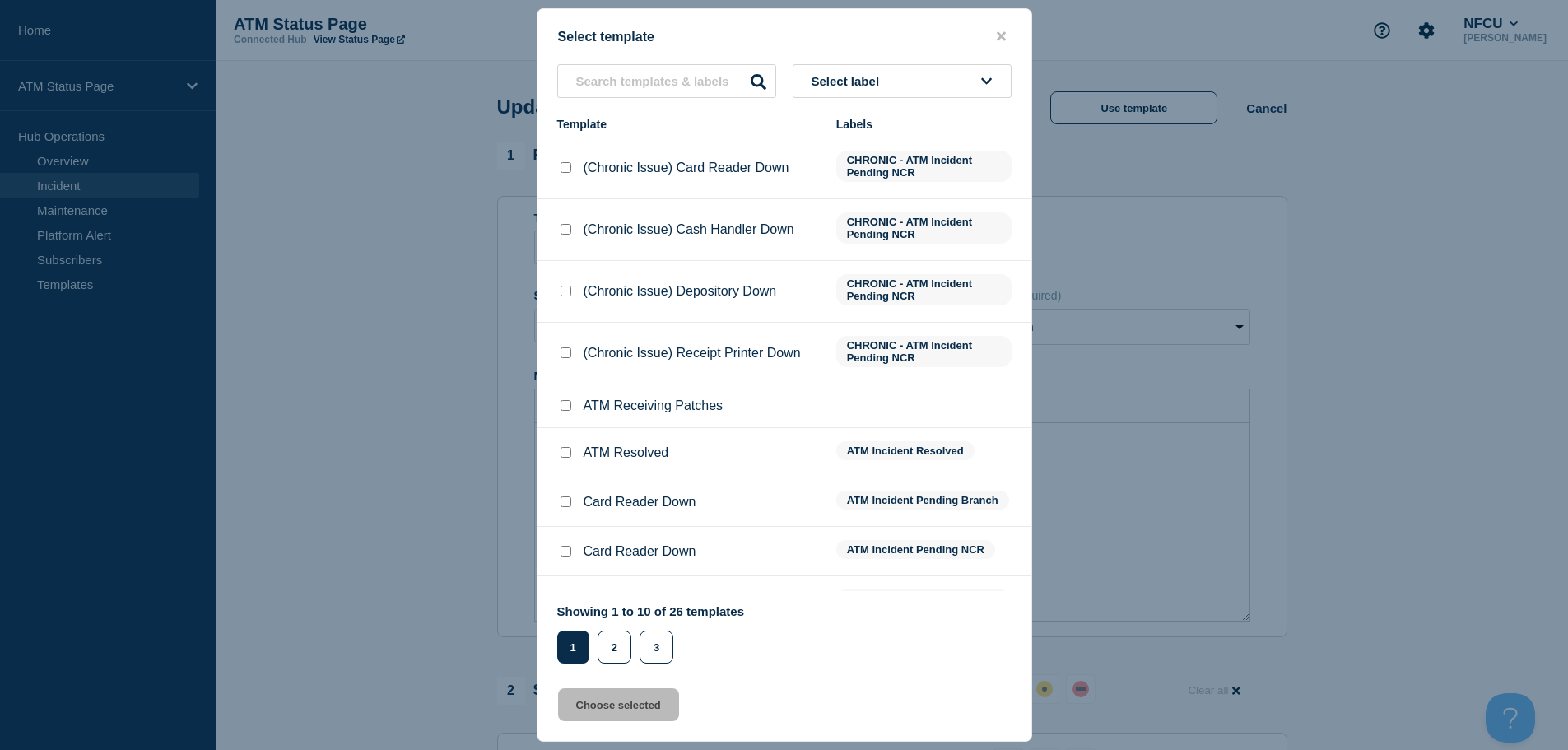
click at [564, 452] on input "ATM Resolved checkbox" at bounding box center [565, 451] width 10 height 10
checkbox input "true"
click at [587, 704] on button "Choose selected" at bounding box center [618, 703] width 121 height 33
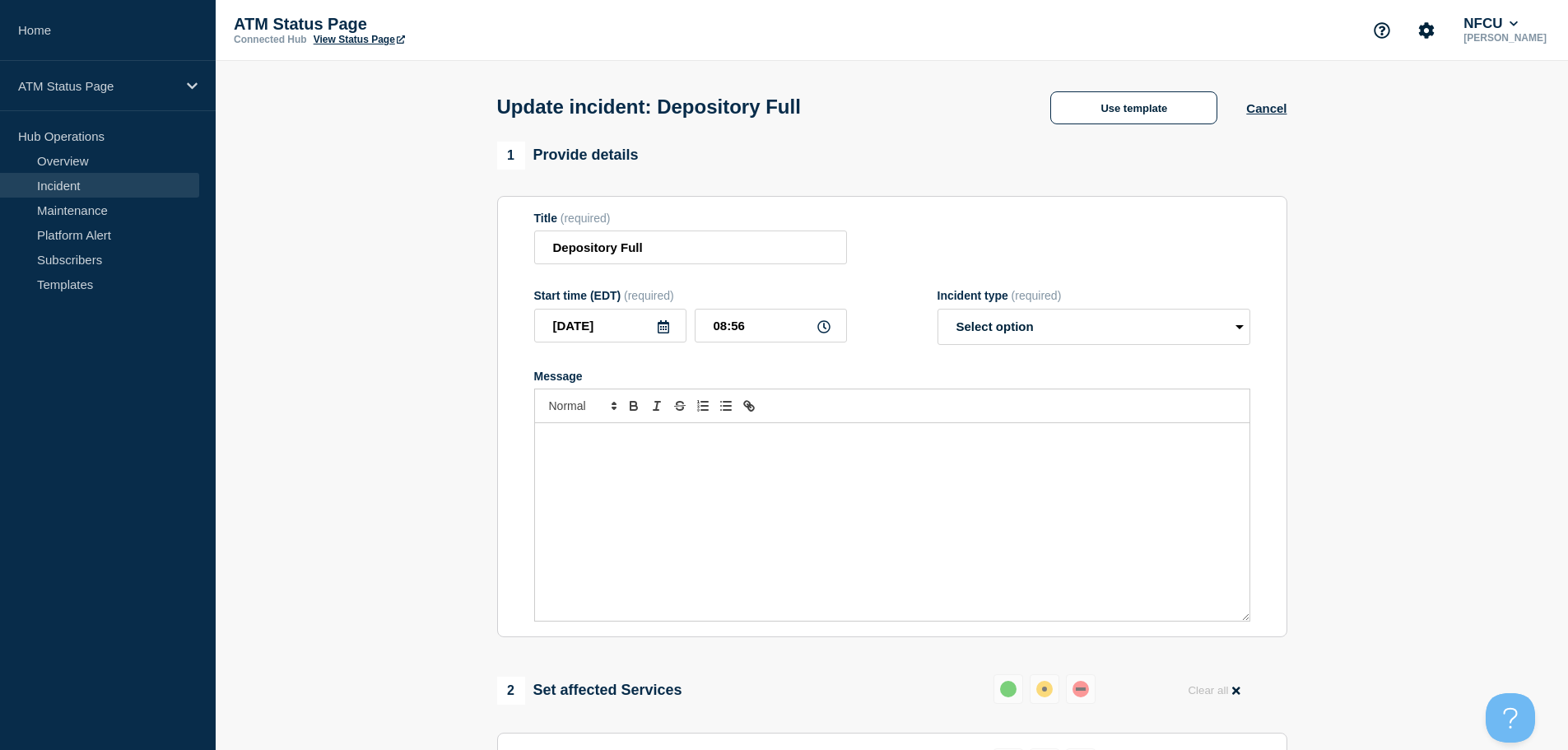
select select "resolved"
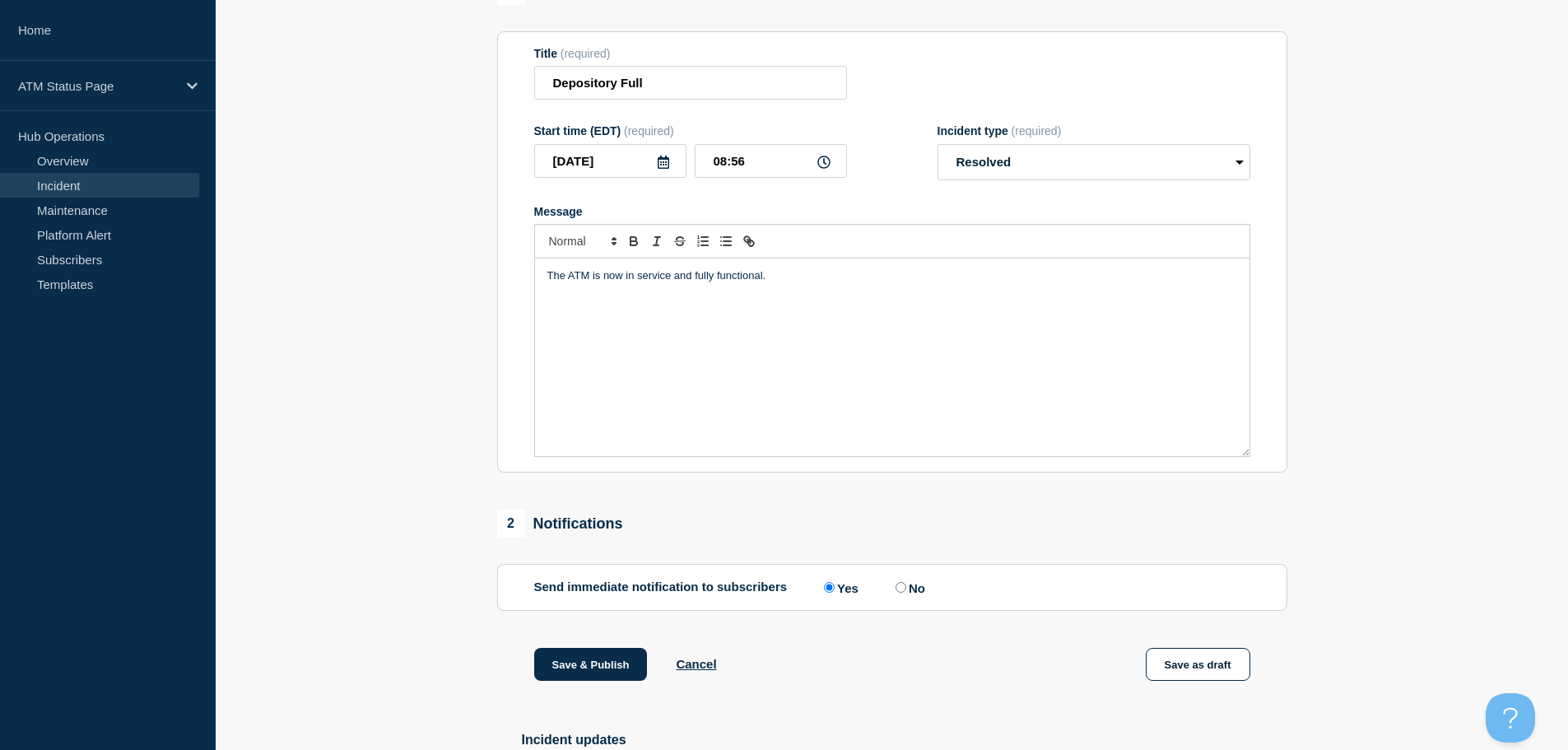
scroll to position [303, 0]
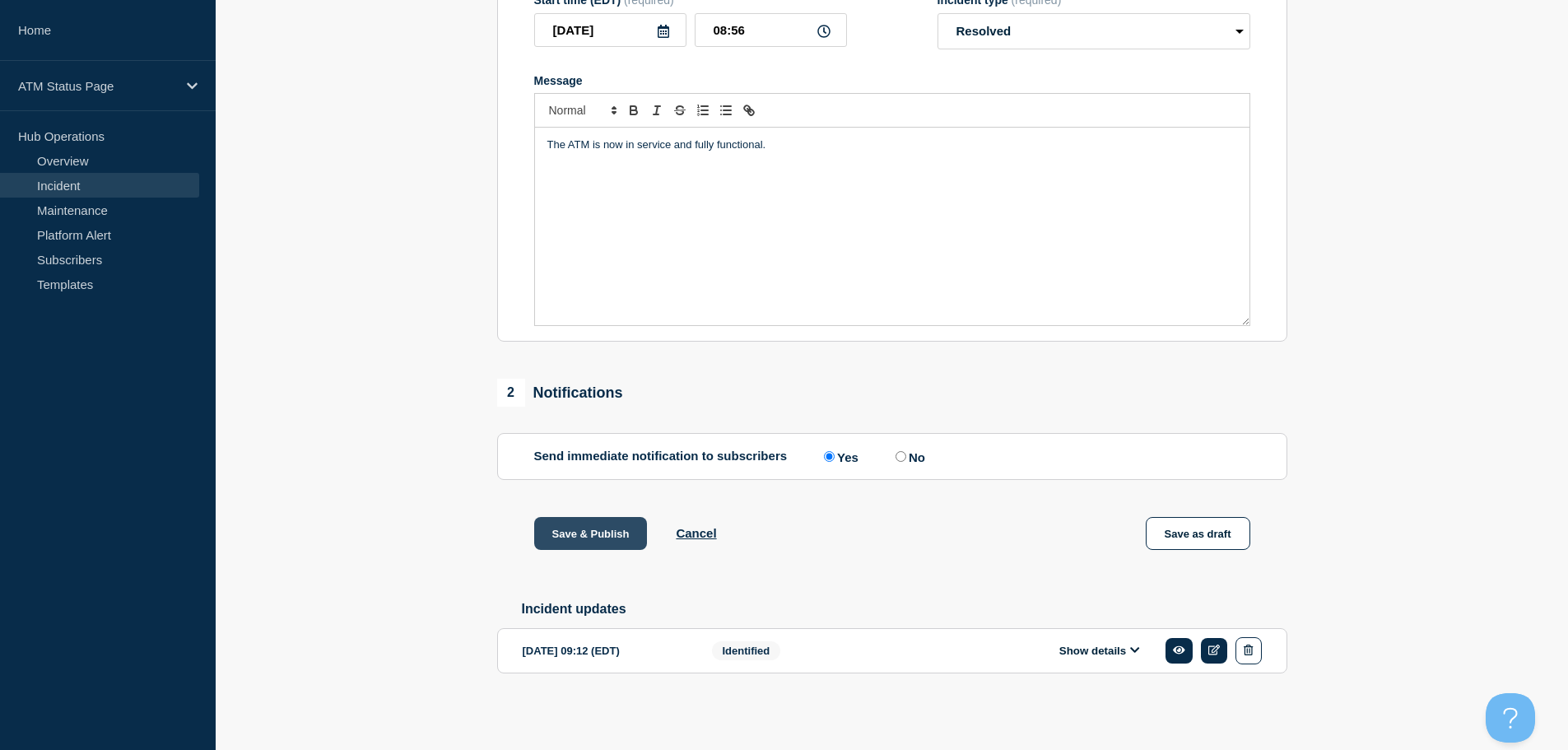
click at [607, 529] on button "Save & Publish" at bounding box center [591, 532] width 114 height 33
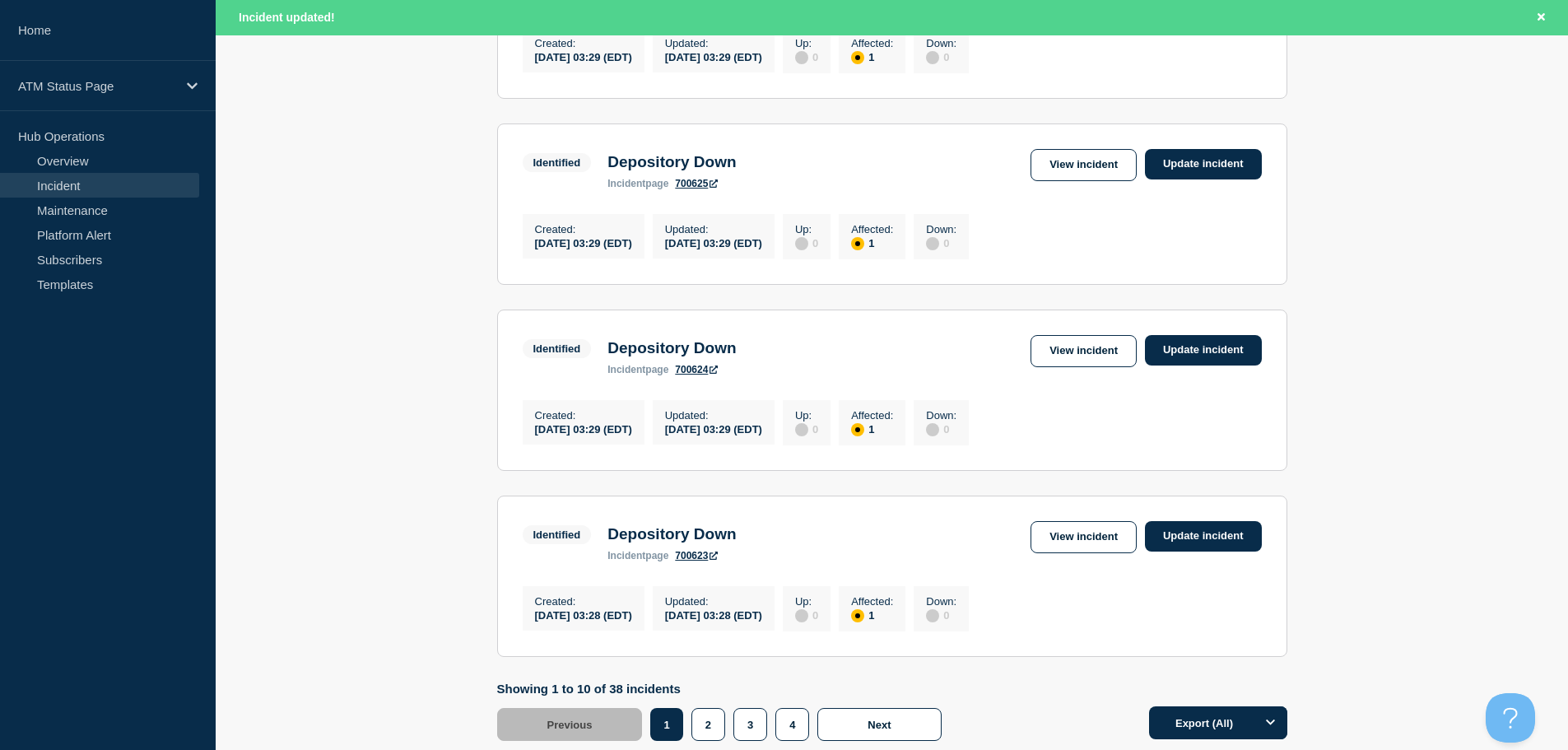
scroll to position [1750, 0]
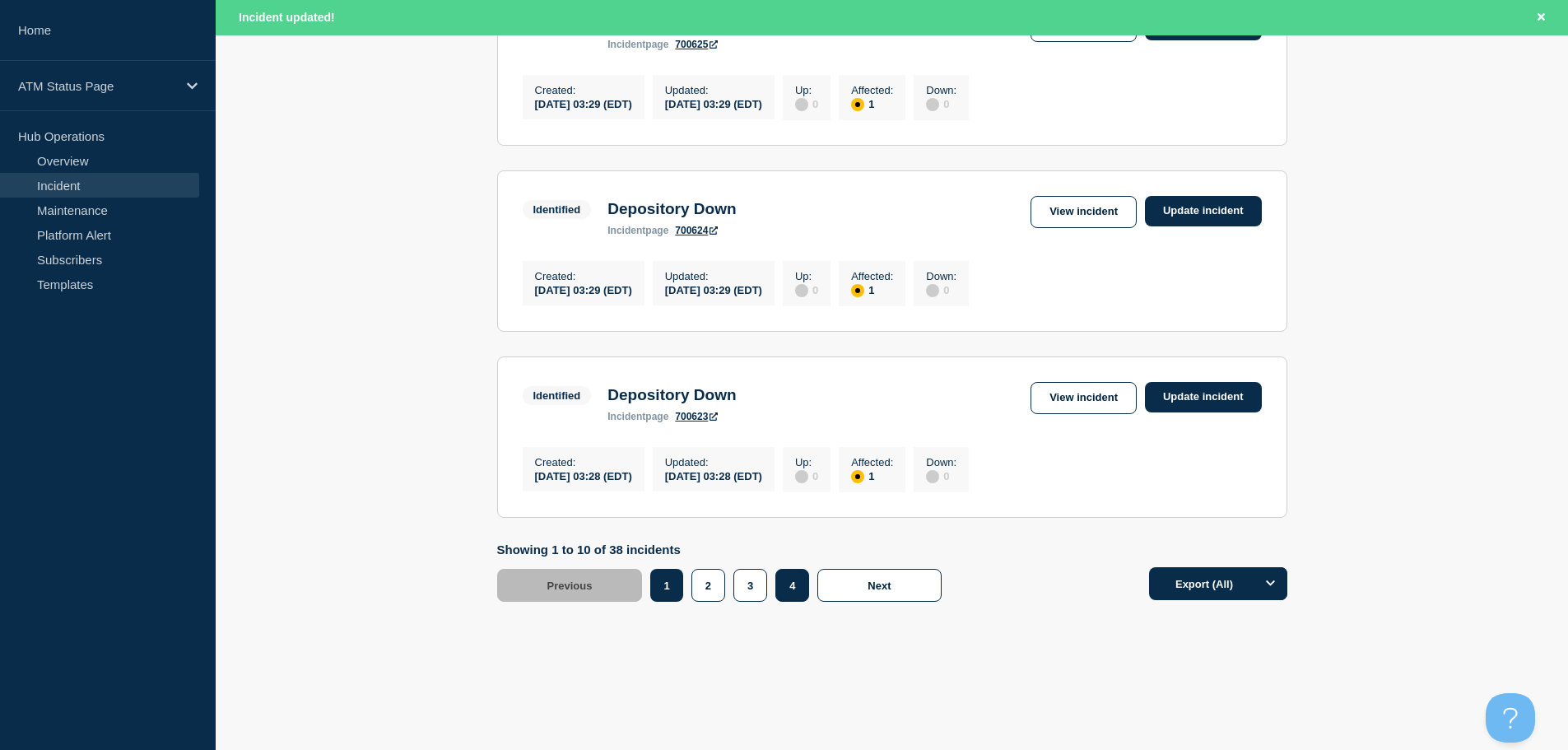
click at [791, 594] on button "4" at bounding box center [792, 584] width 34 height 33
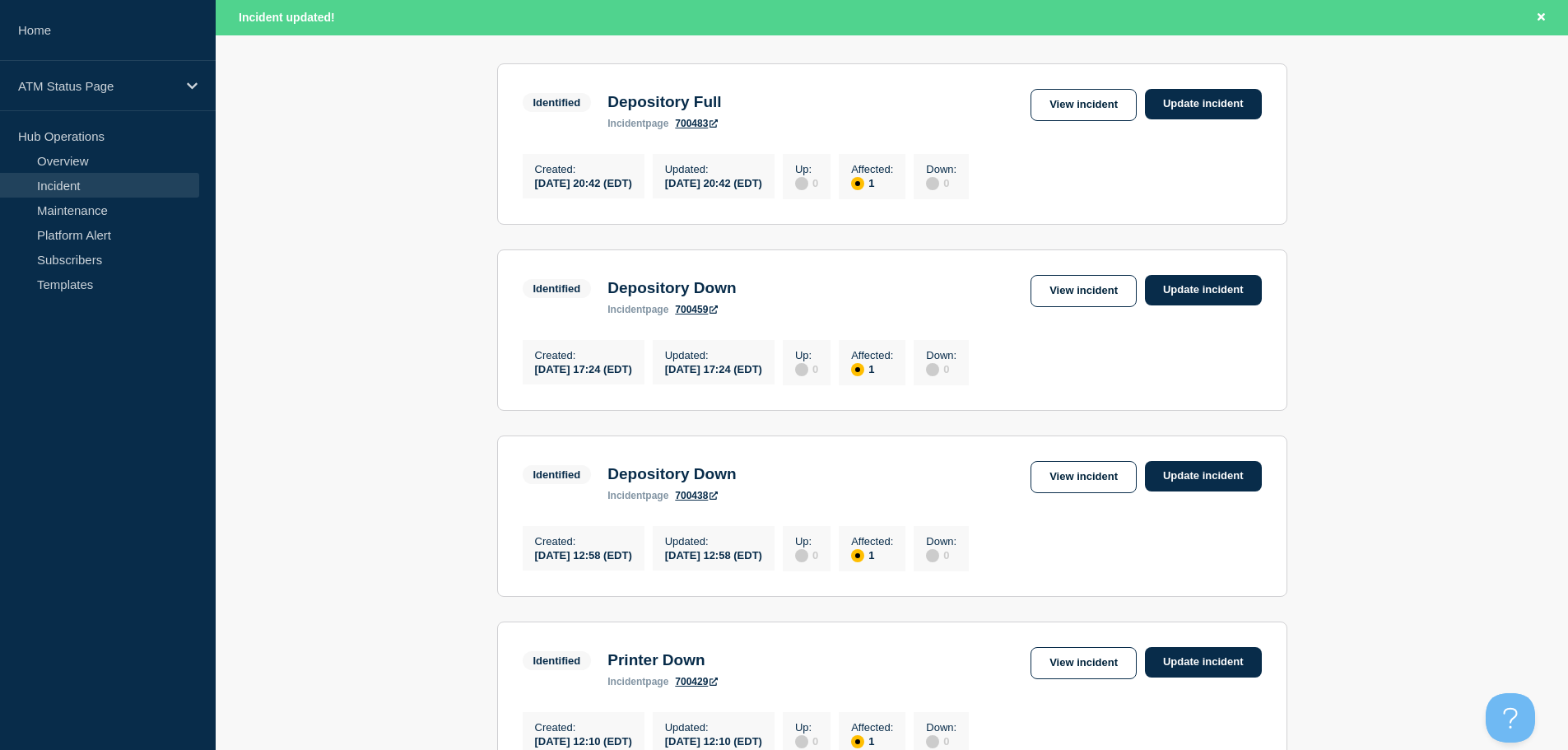
scroll to position [373, 0]
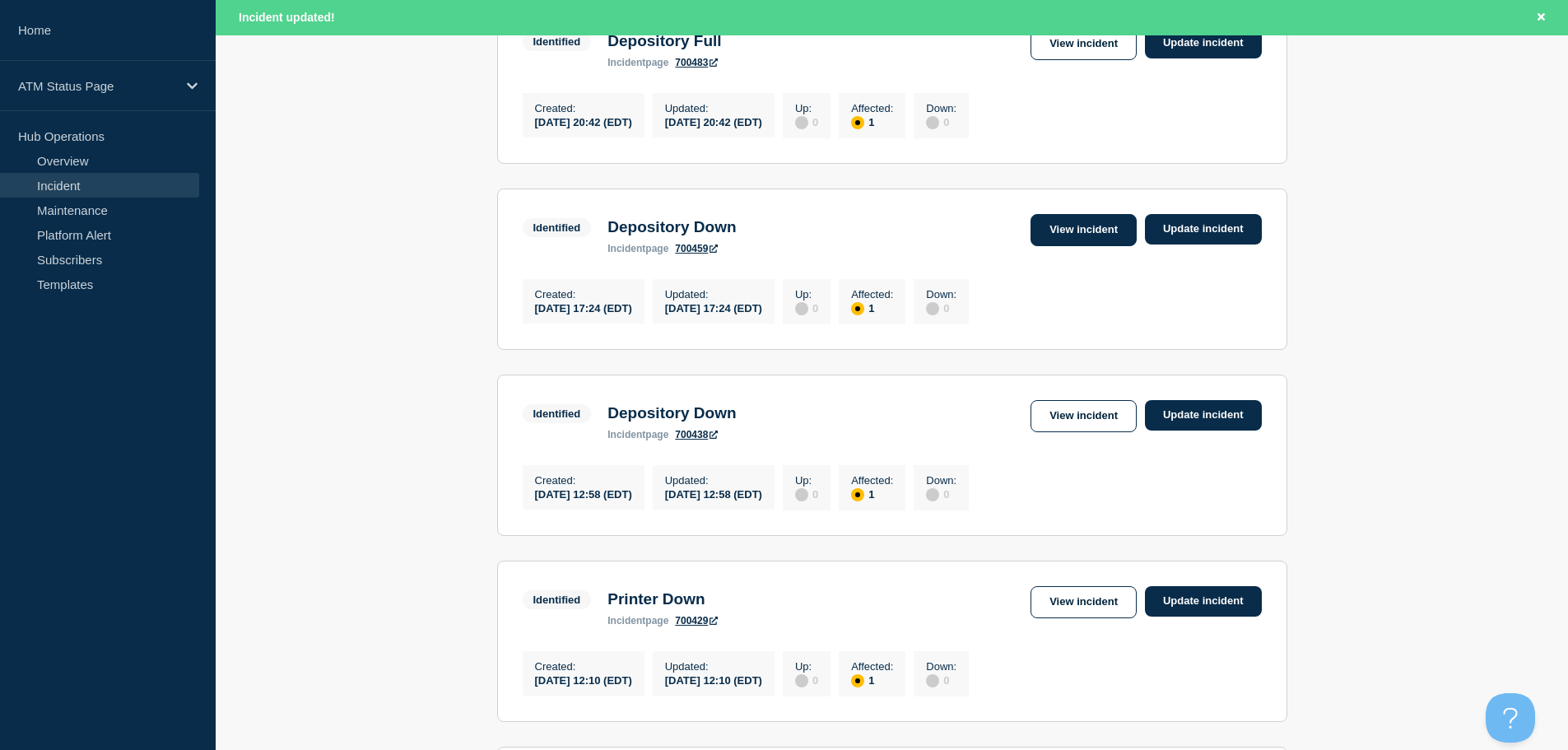
click at [1056, 236] on link "View incident" at bounding box center [1084, 230] width 106 height 32
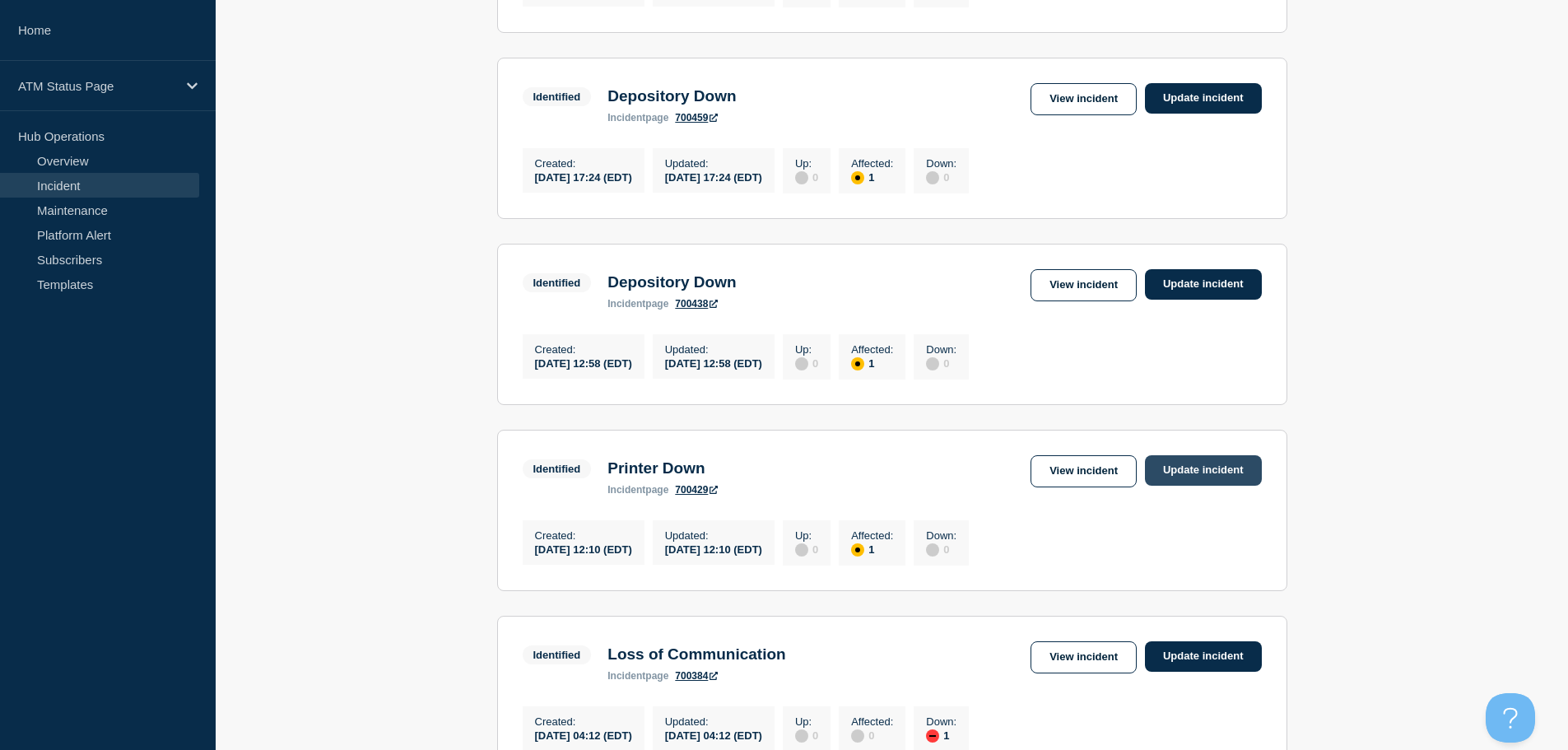
scroll to position [466, 0]
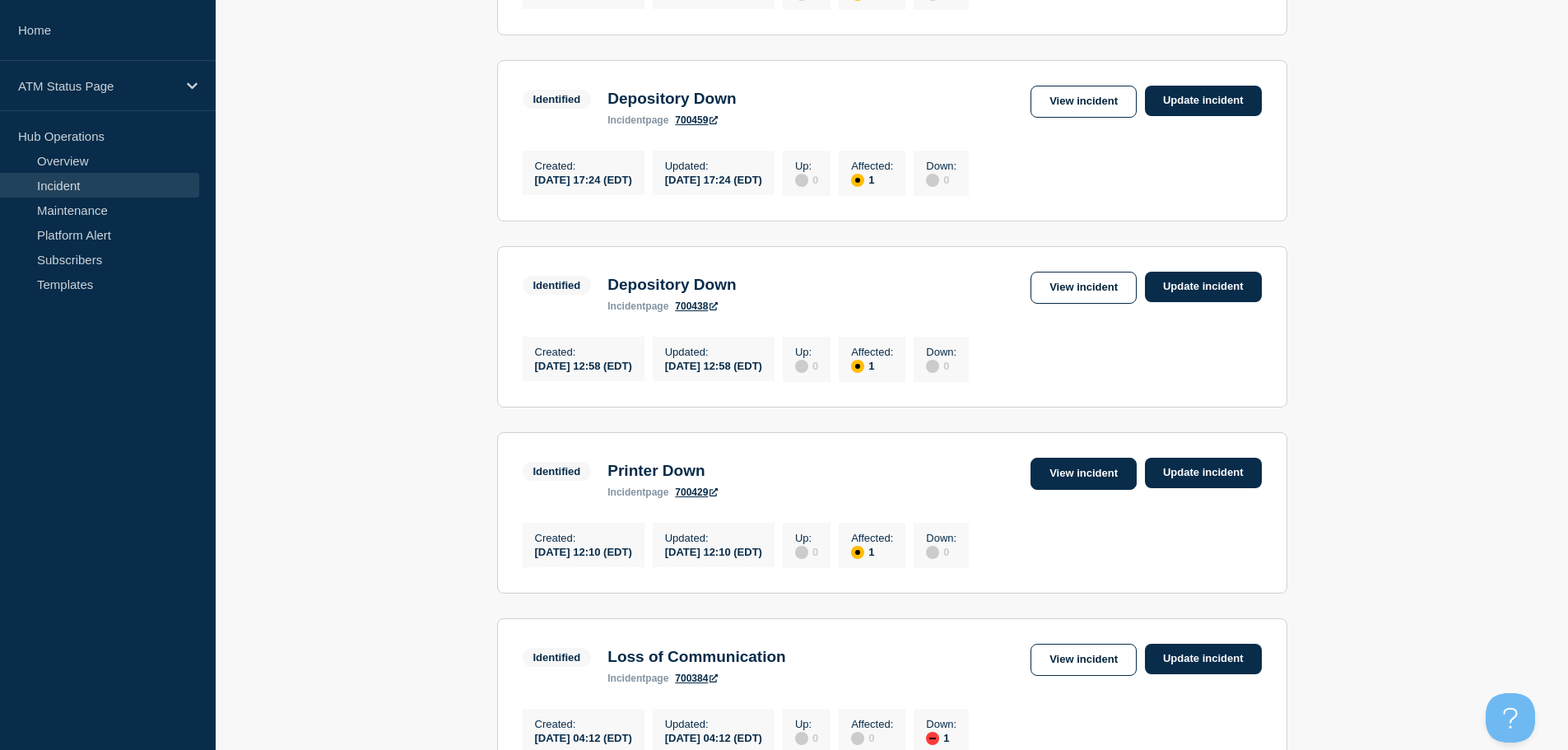
click at [1077, 489] on link "View incident" at bounding box center [1084, 474] width 106 height 32
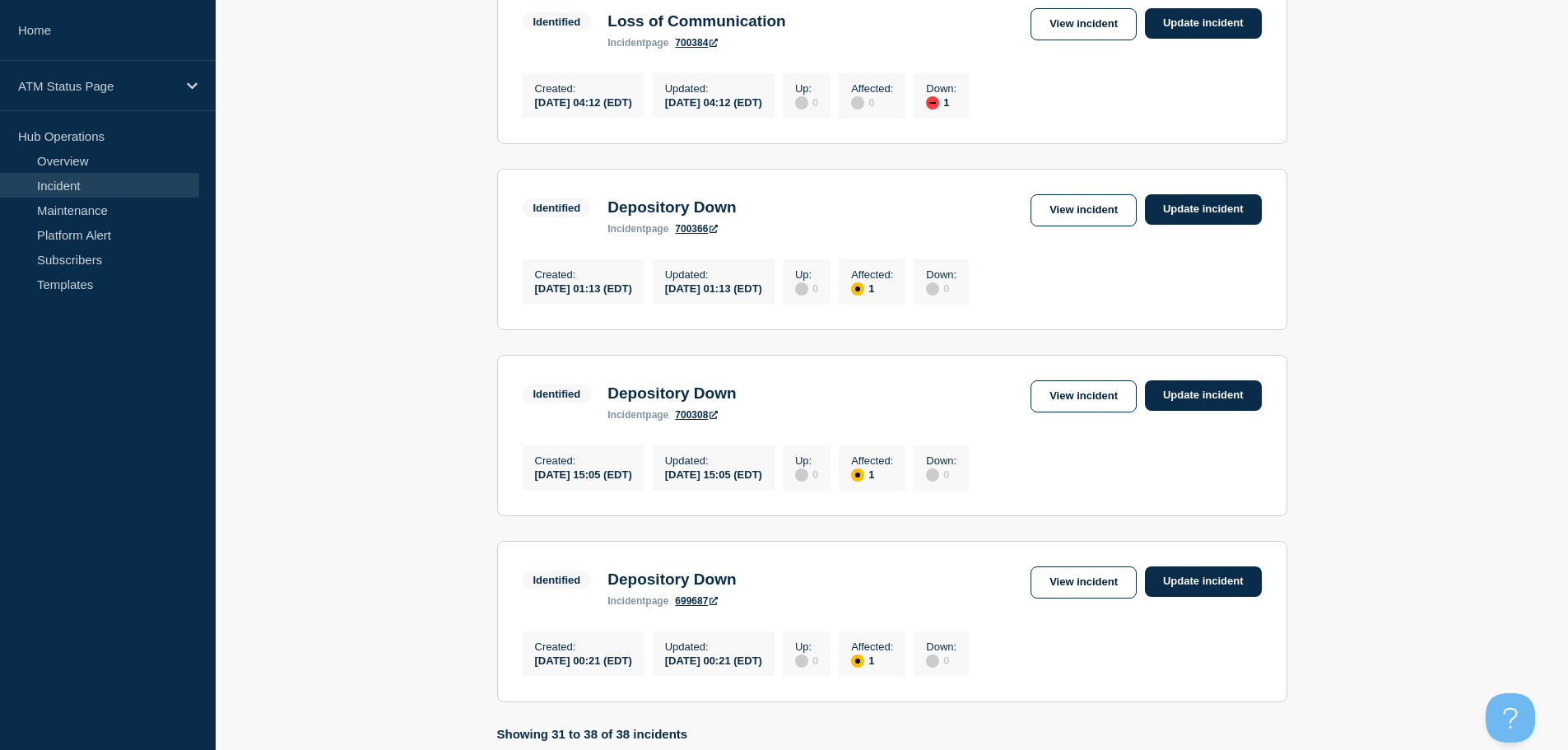
scroll to position [1113, 0]
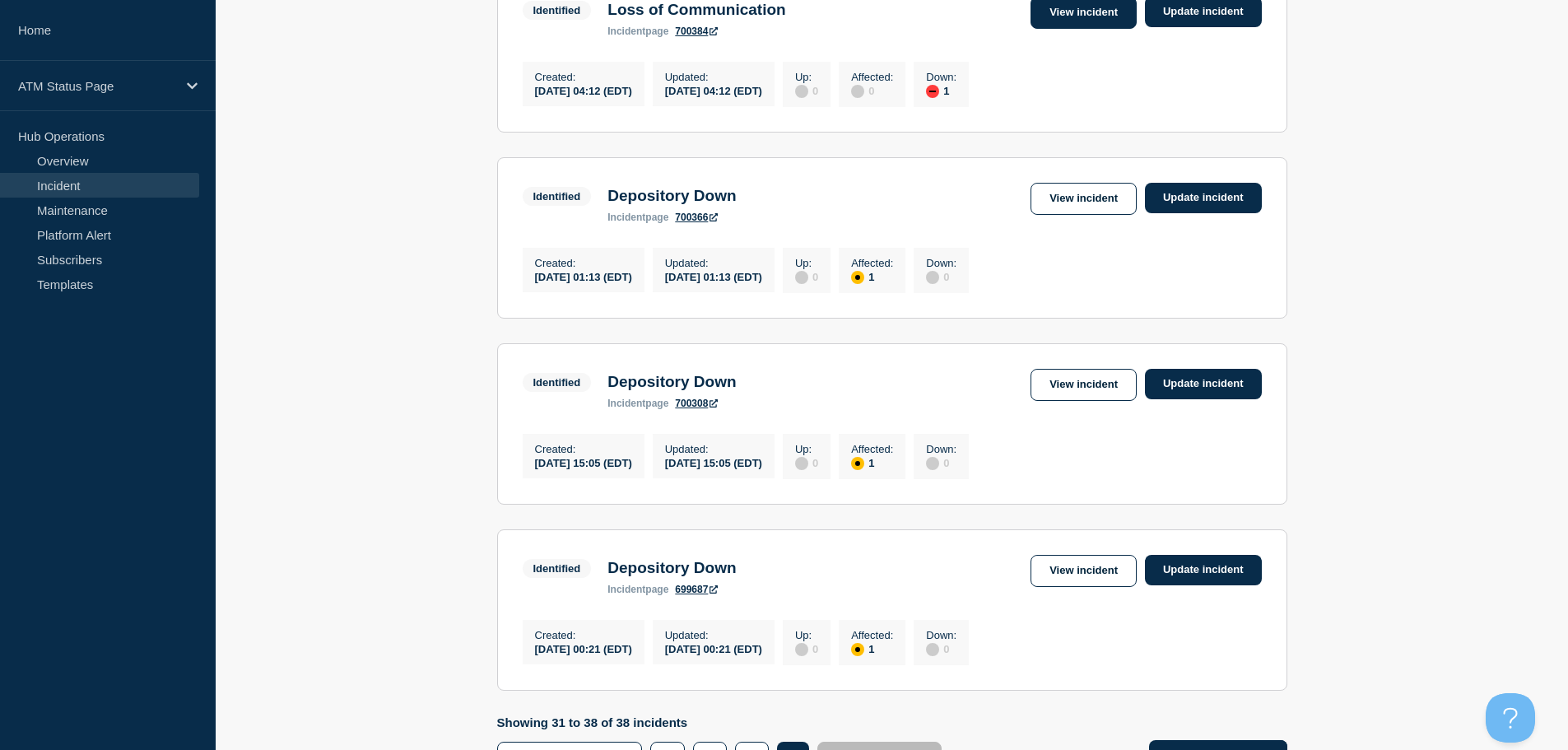
click at [1067, 26] on link "View incident" at bounding box center [1084, 12] width 106 height 32
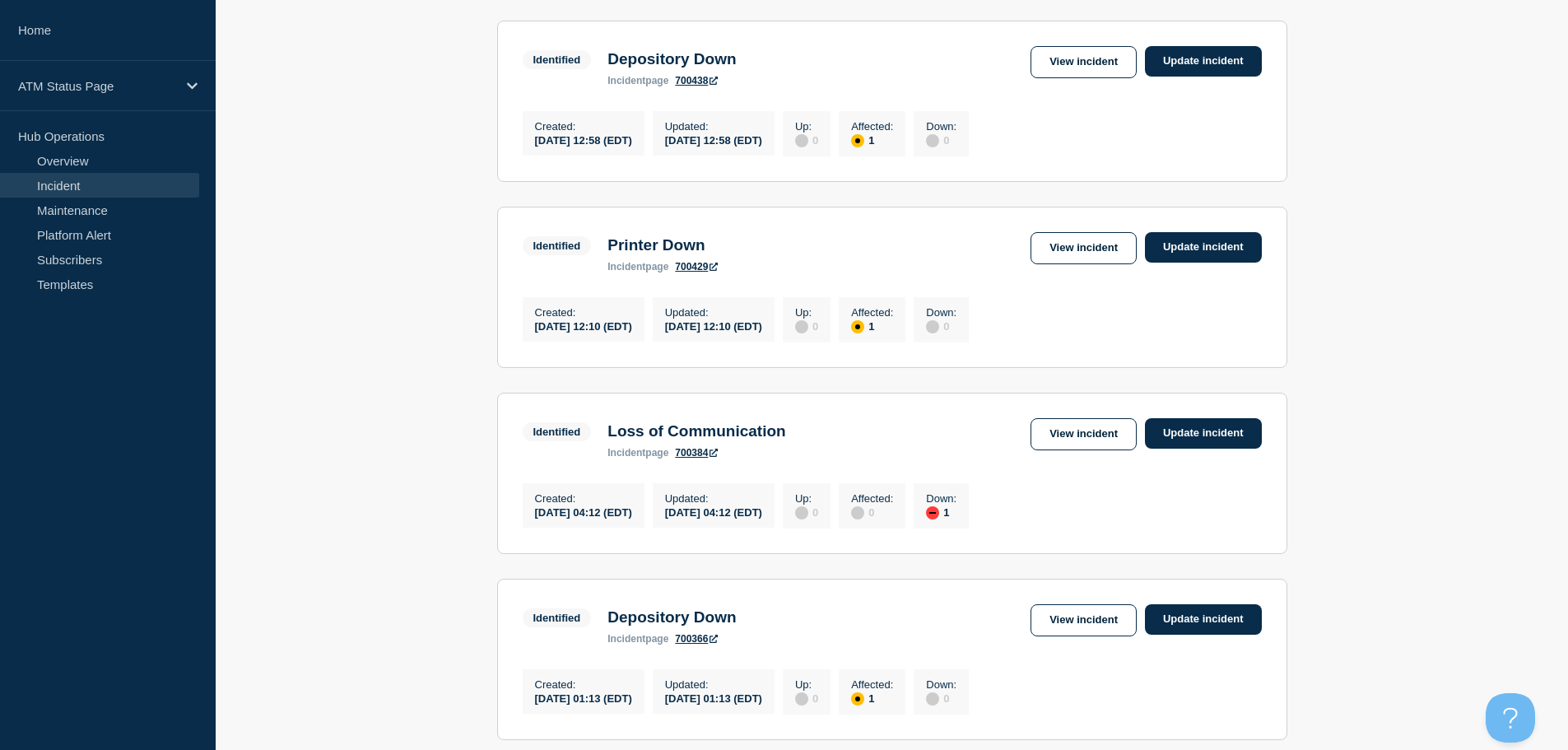
scroll to position [752, 0]
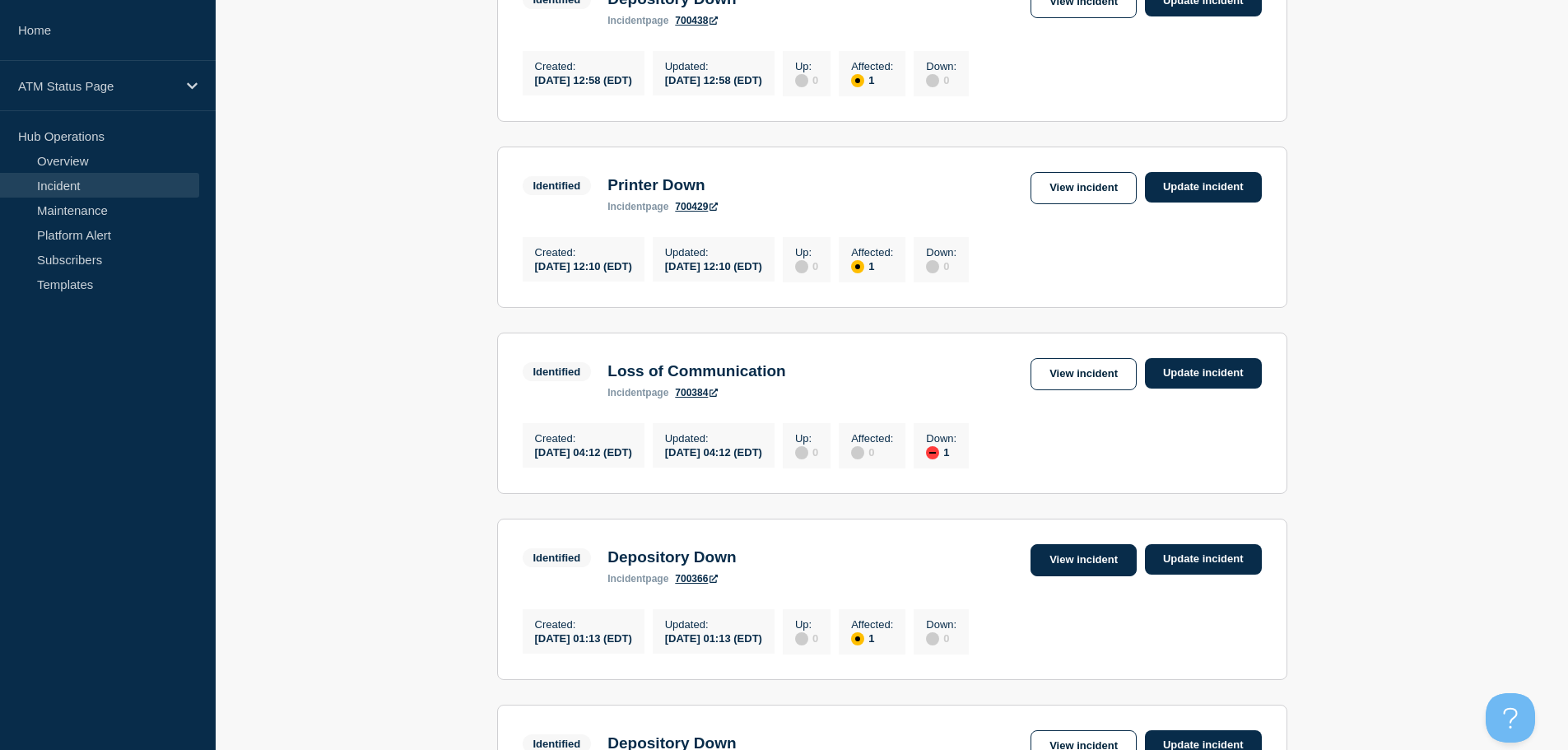
click at [1044, 576] on link "View incident" at bounding box center [1084, 559] width 106 height 32
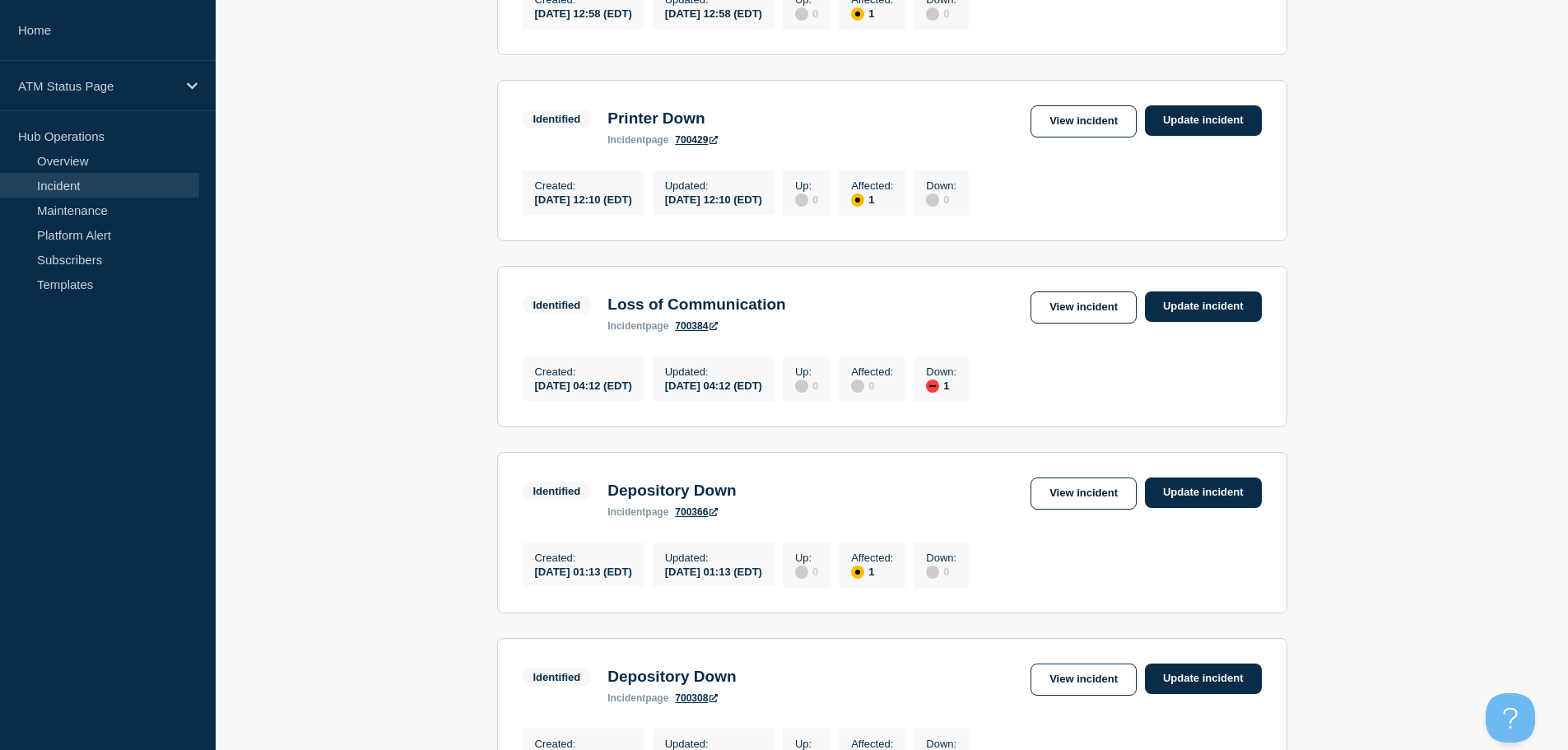
scroll to position [862, 0]
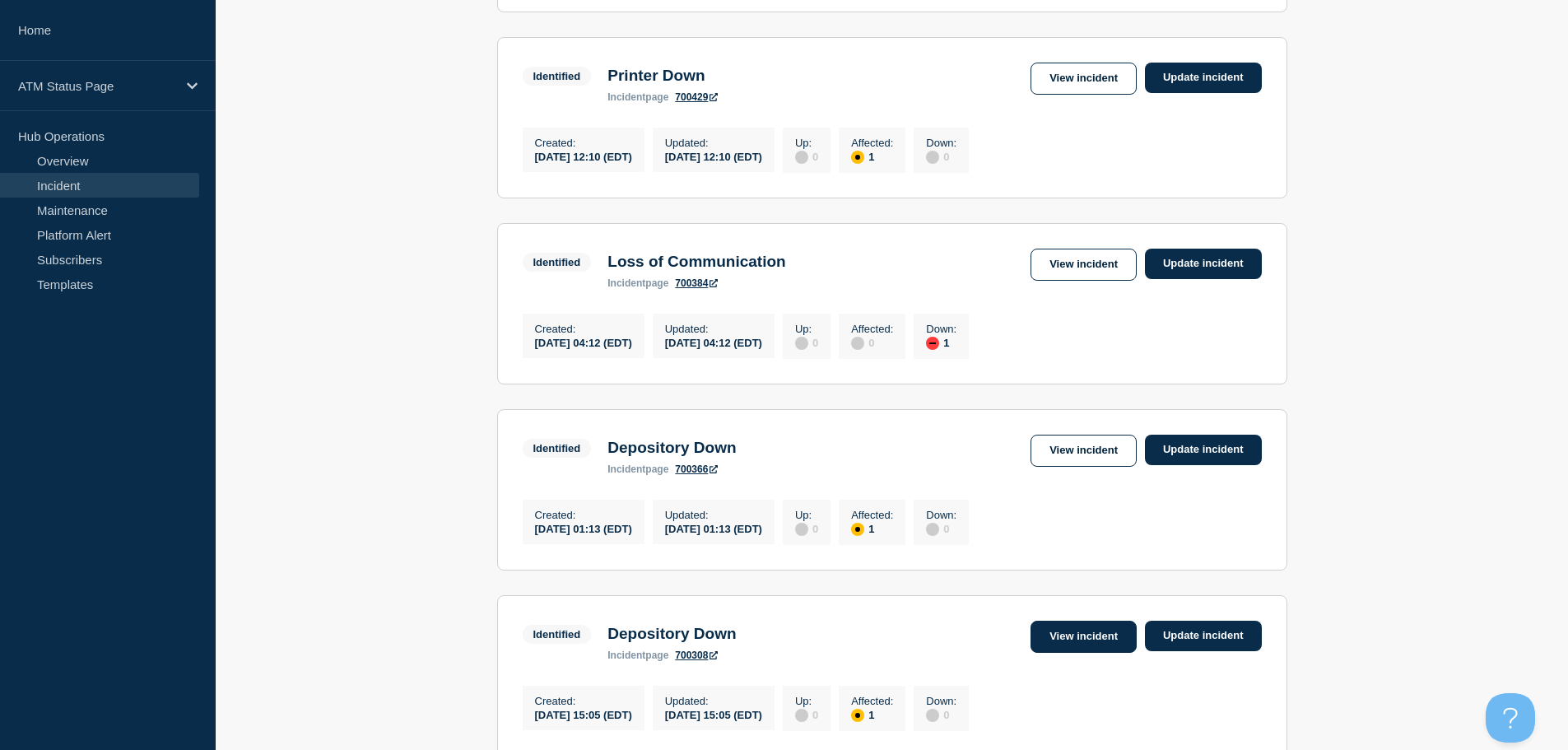
click at [1091, 652] on link "View incident" at bounding box center [1084, 636] width 106 height 32
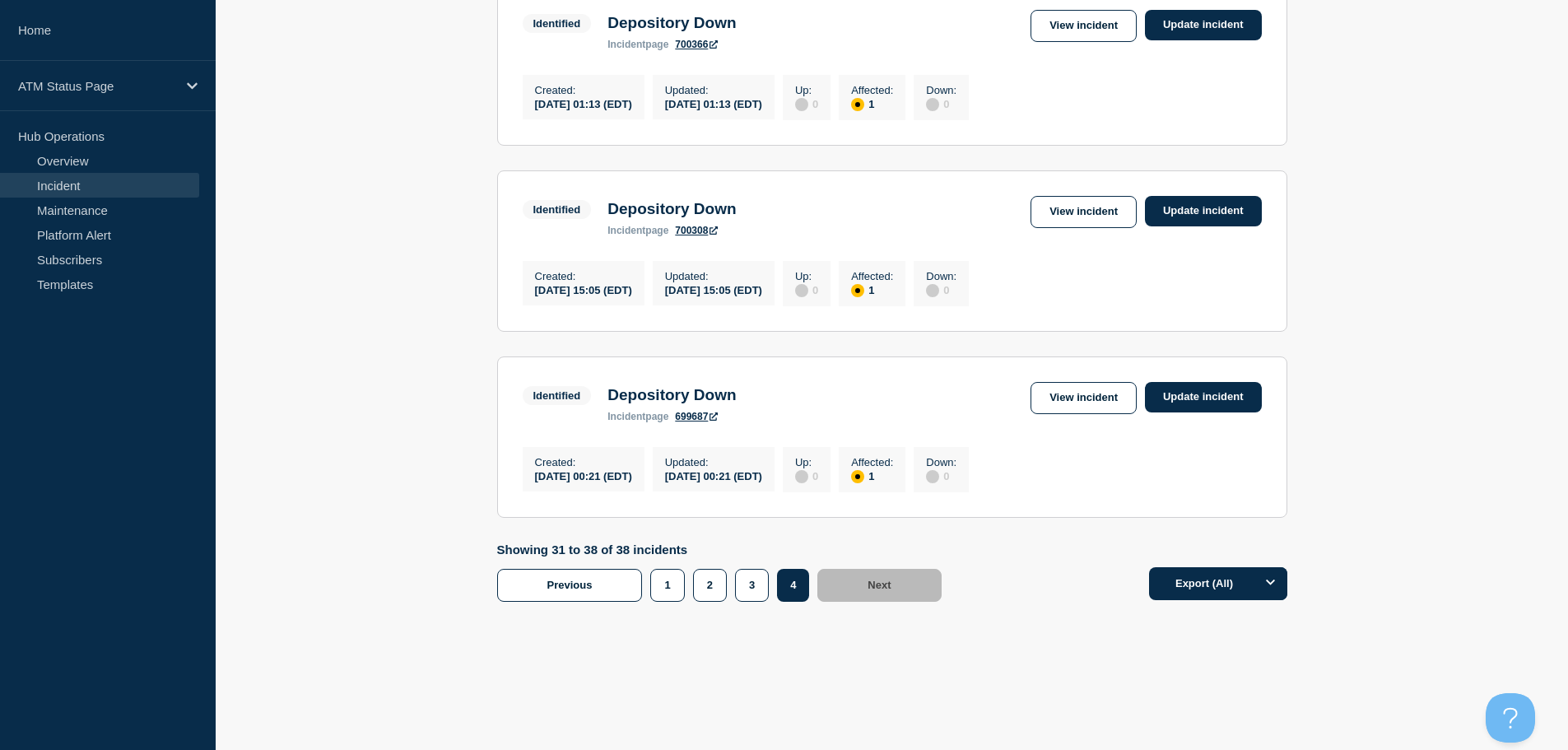
scroll to position [1319, 0]
click at [1102, 208] on link "View incident" at bounding box center [1084, 211] width 106 height 32
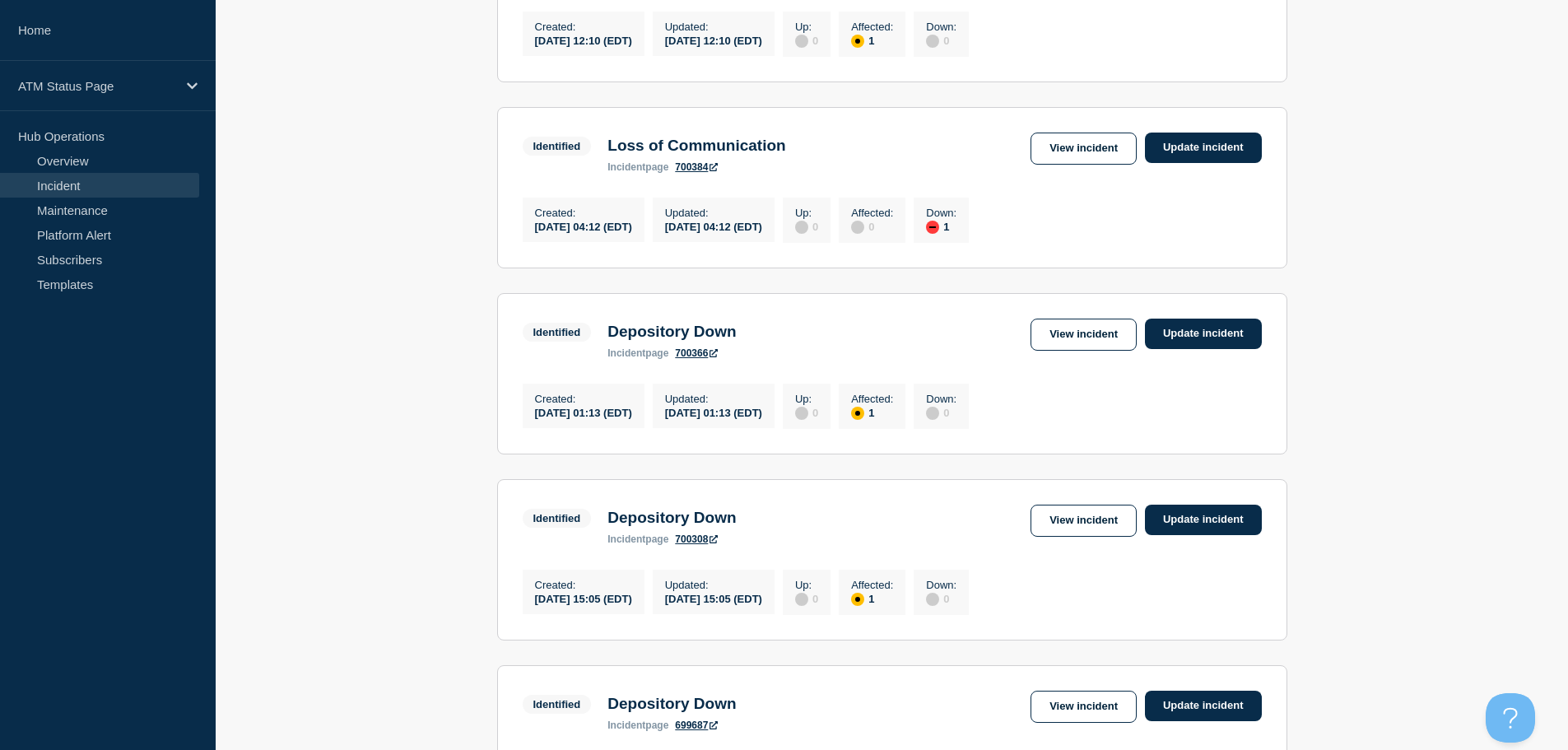
scroll to position [1333, 0]
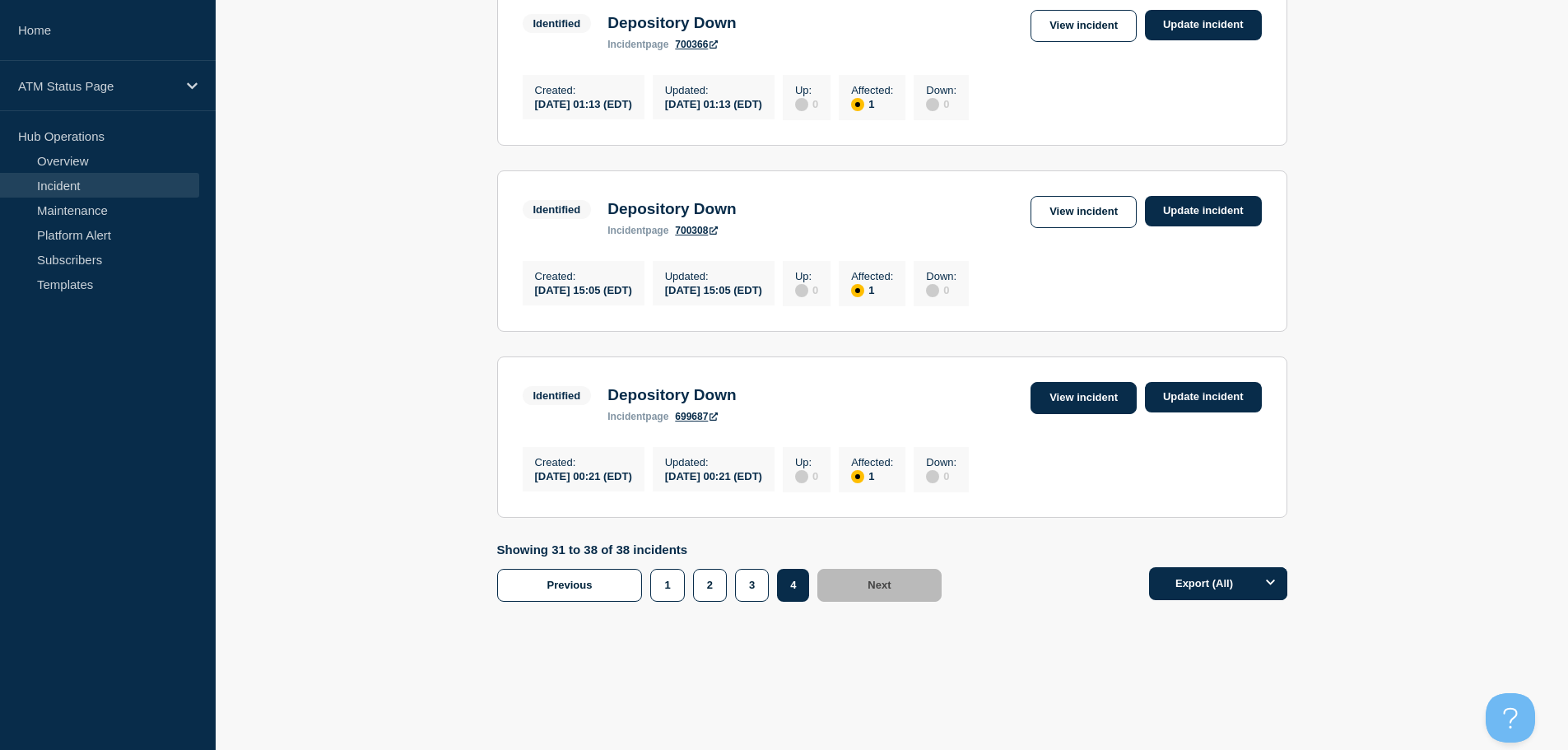
click at [1079, 382] on link "View incident" at bounding box center [1084, 397] width 106 height 32
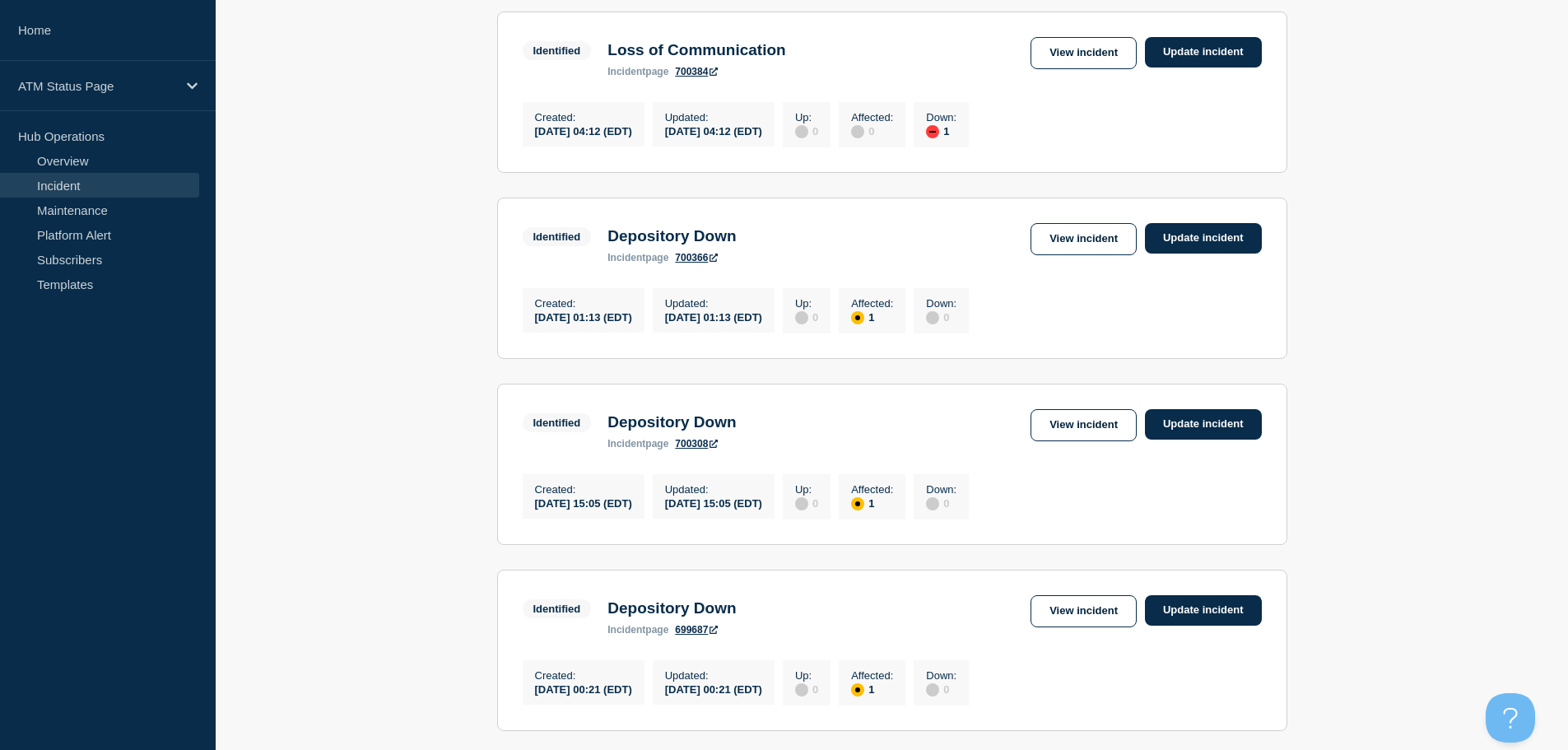
scroll to position [1333, 0]
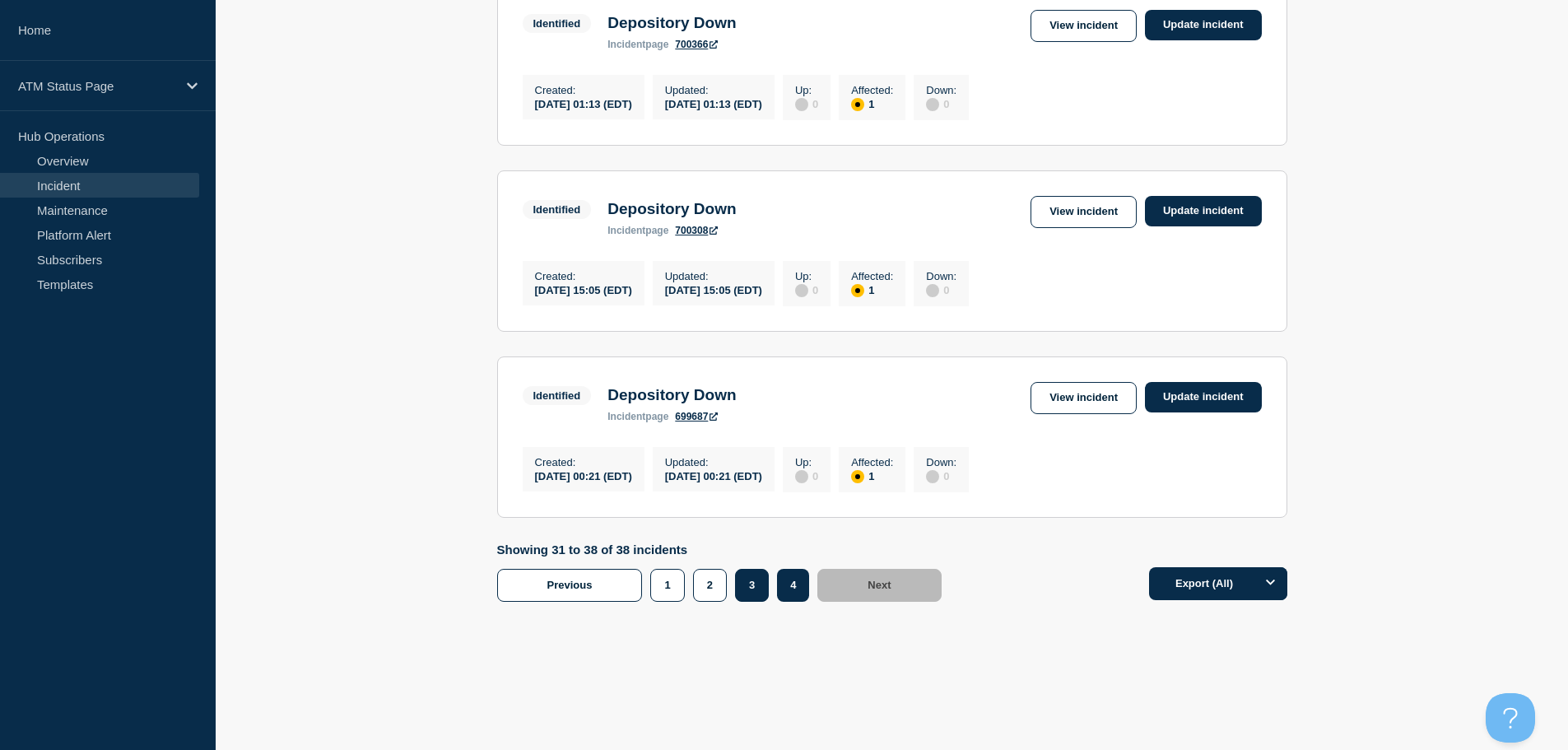
click at [750, 579] on button "3" at bounding box center [752, 584] width 34 height 33
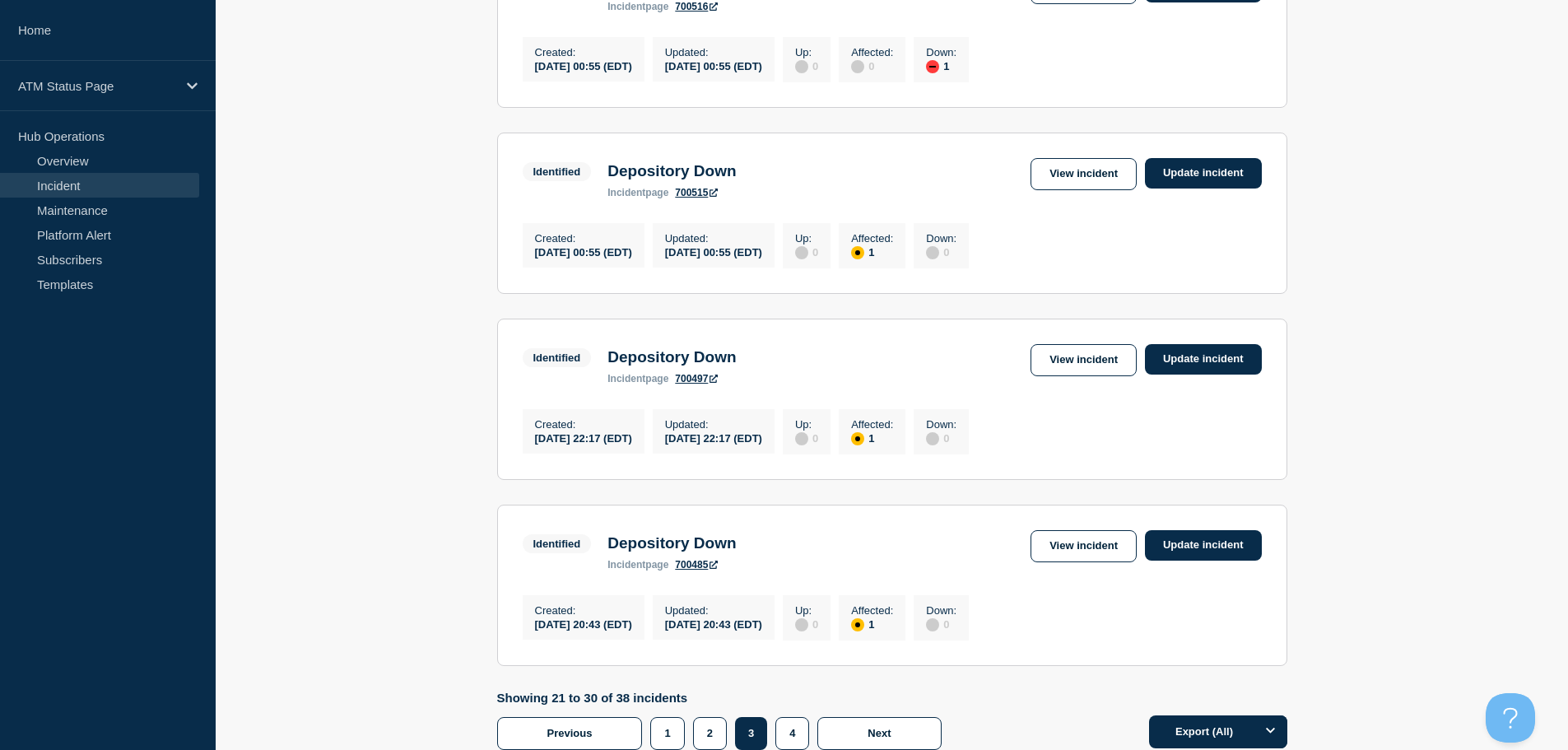
scroll to position [1716, 0]
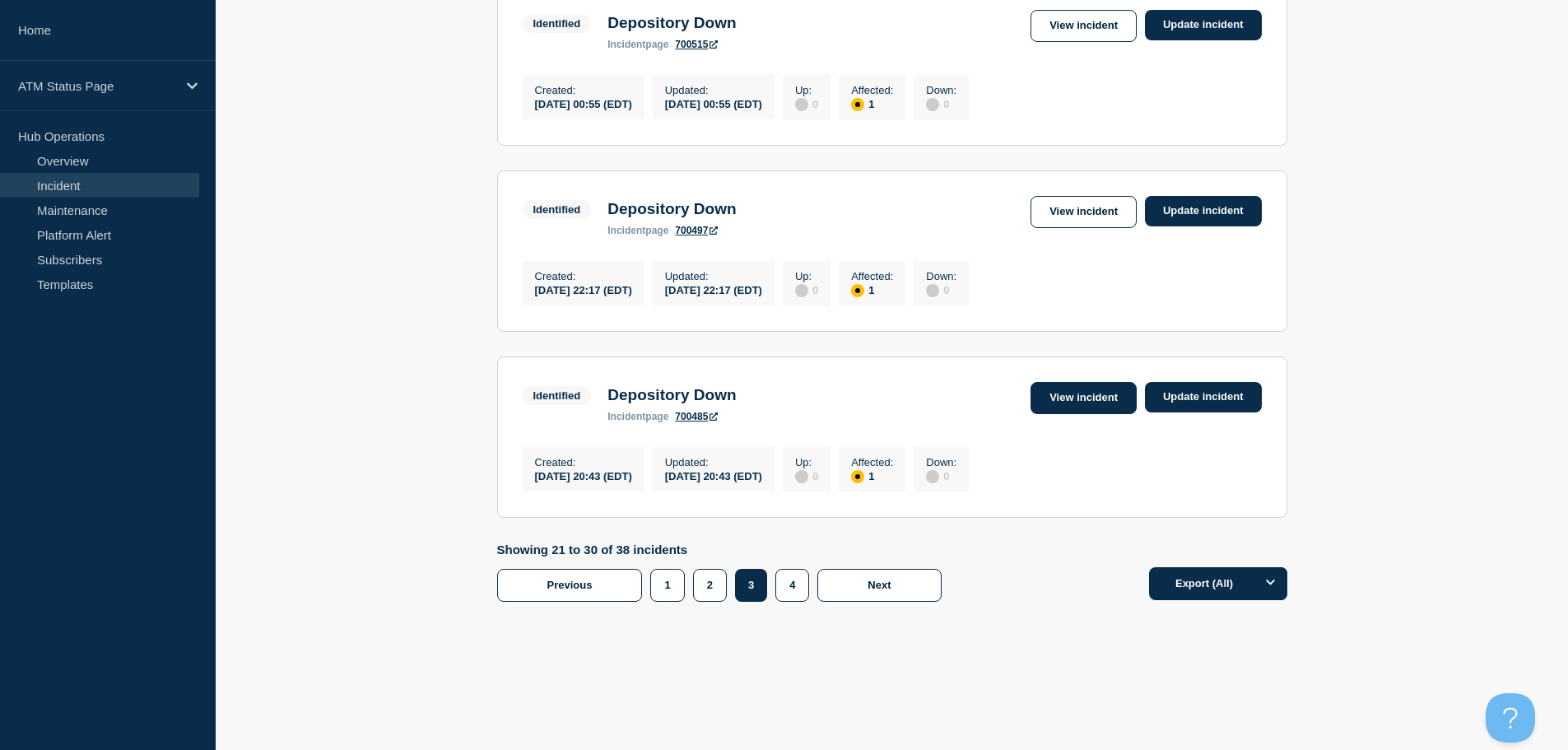
click at [1091, 396] on link "View incident" at bounding box center [1084, 397] width 106 height 32
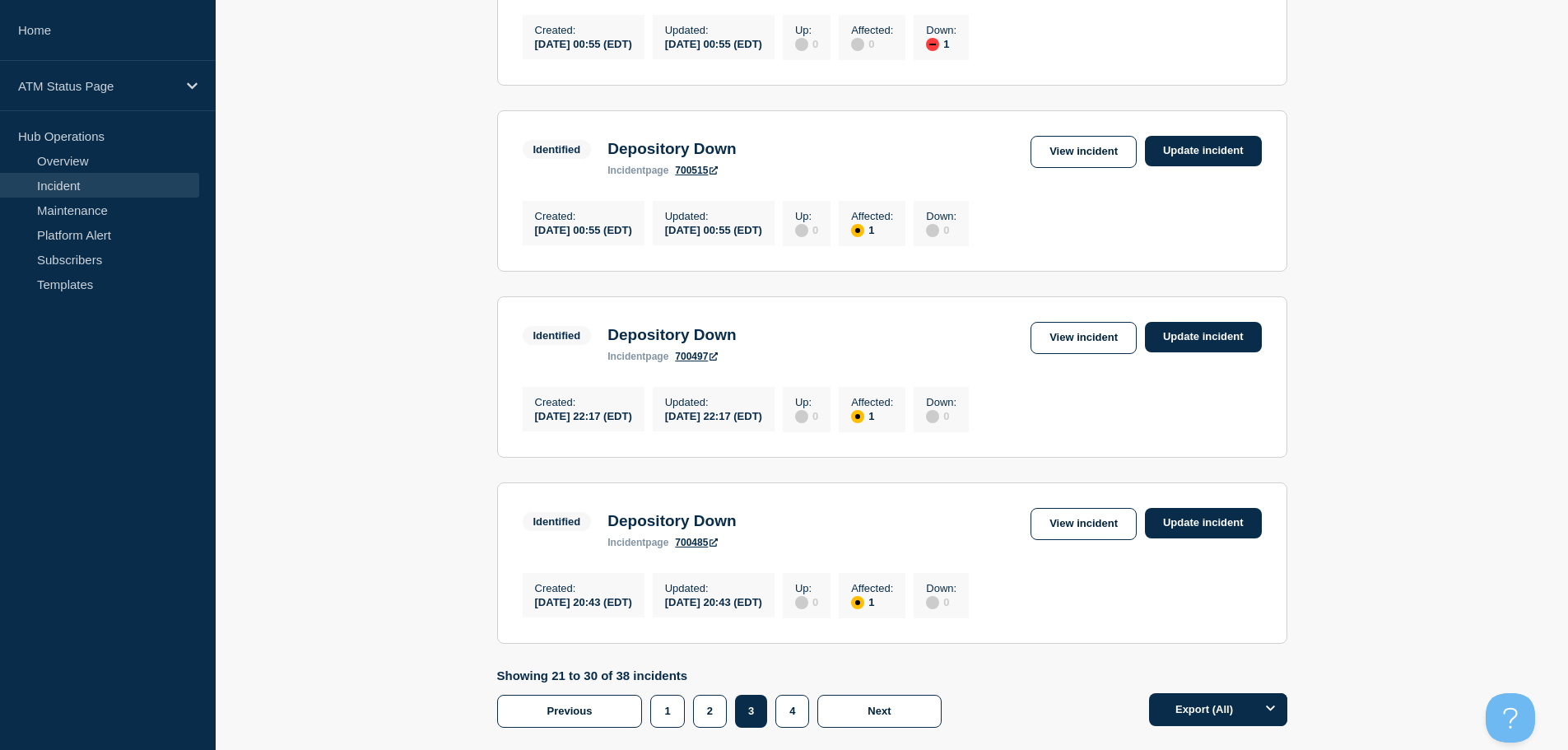
scroll to position [1716, 0]
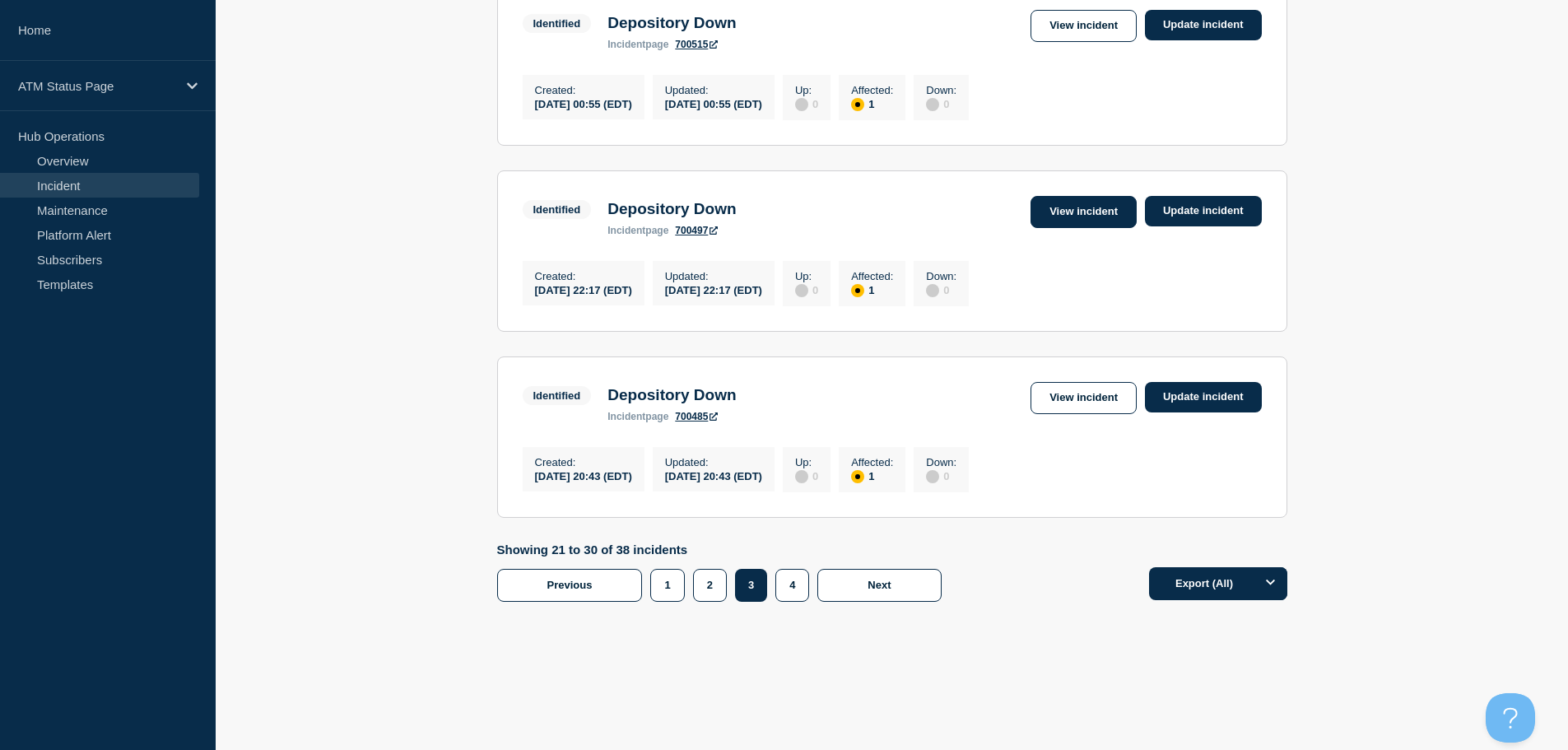
click at [1089, 203] on link "View incident" at bounding box center [1084, 211] width 106 height 32
click at [1078, 13] on link "View incident" at bounding box center [1084, 26] width 106 height 32
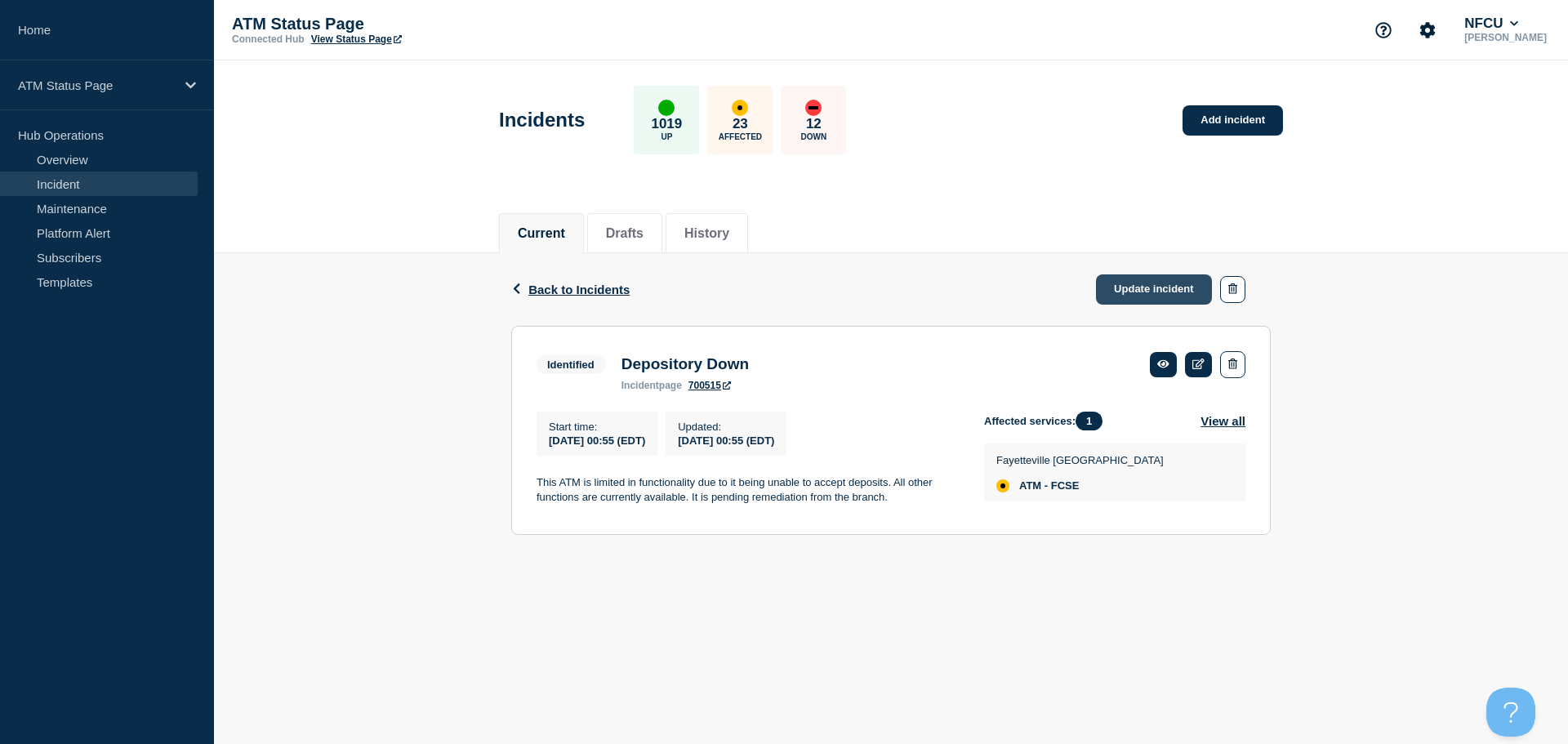
click at [1123, 290] on link "Update incident" at bounding box center [1154, 289] width 116 height 30
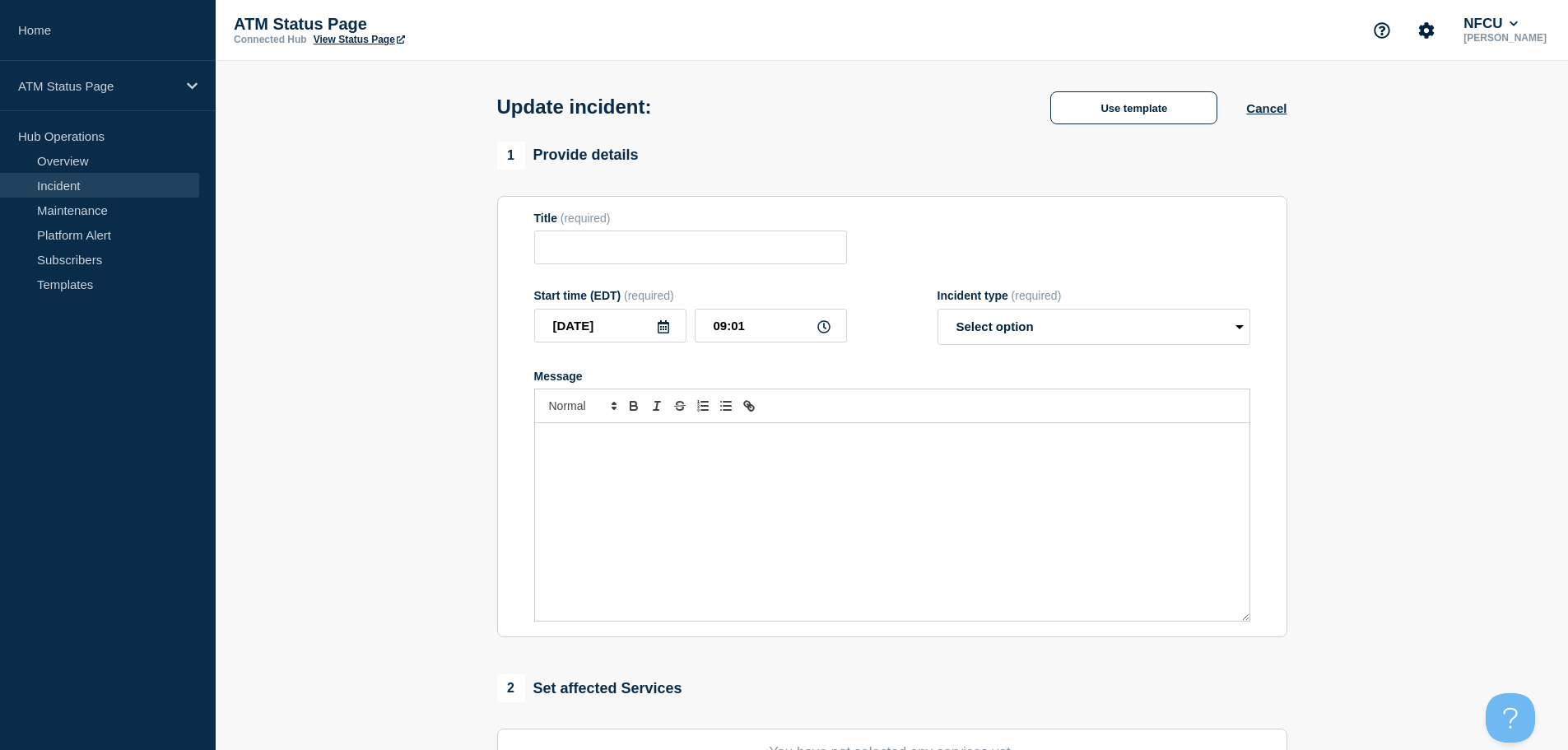
type input "Depository Down"
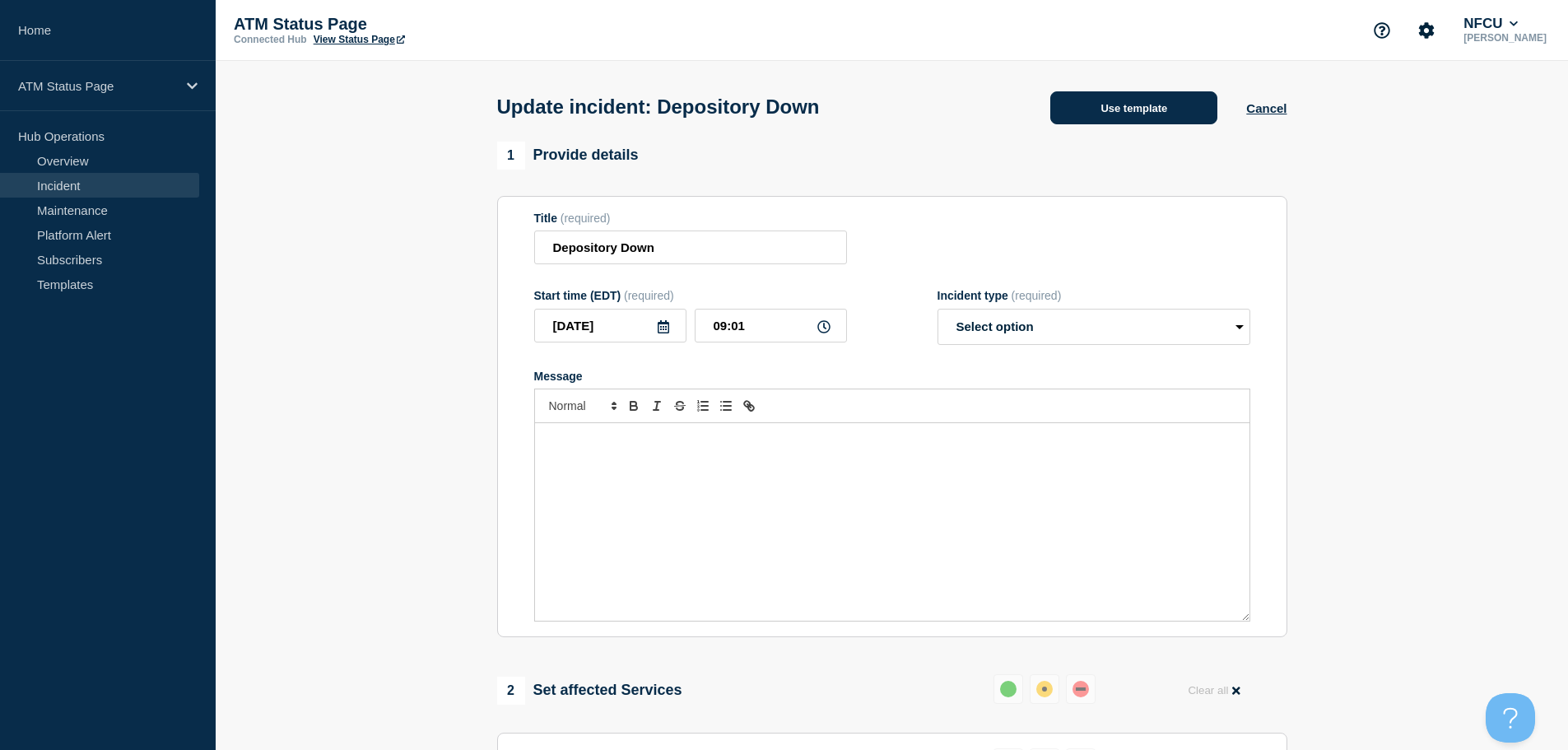
click at [1108, 114] on button "Use template" at bounding box center [1133, 107] width 167 height 33
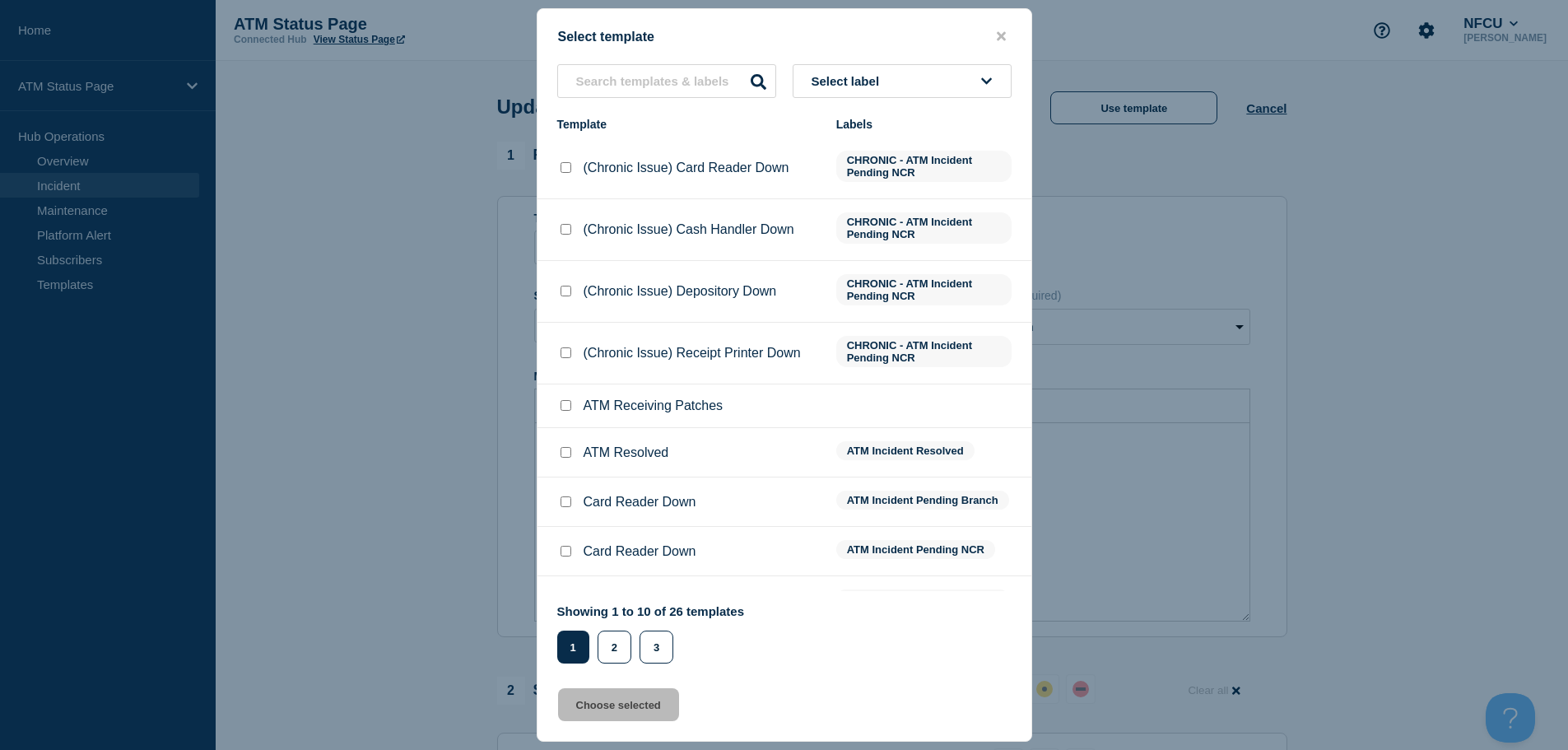
click at [566, 453] on input "ATM Resolved checkbox" at bounding box center [565, 451] width 10 height 10
checkbox input "true"
click at [623, 707] on button "Choose selected" at bounding box center [618, 703] width 121 height 33
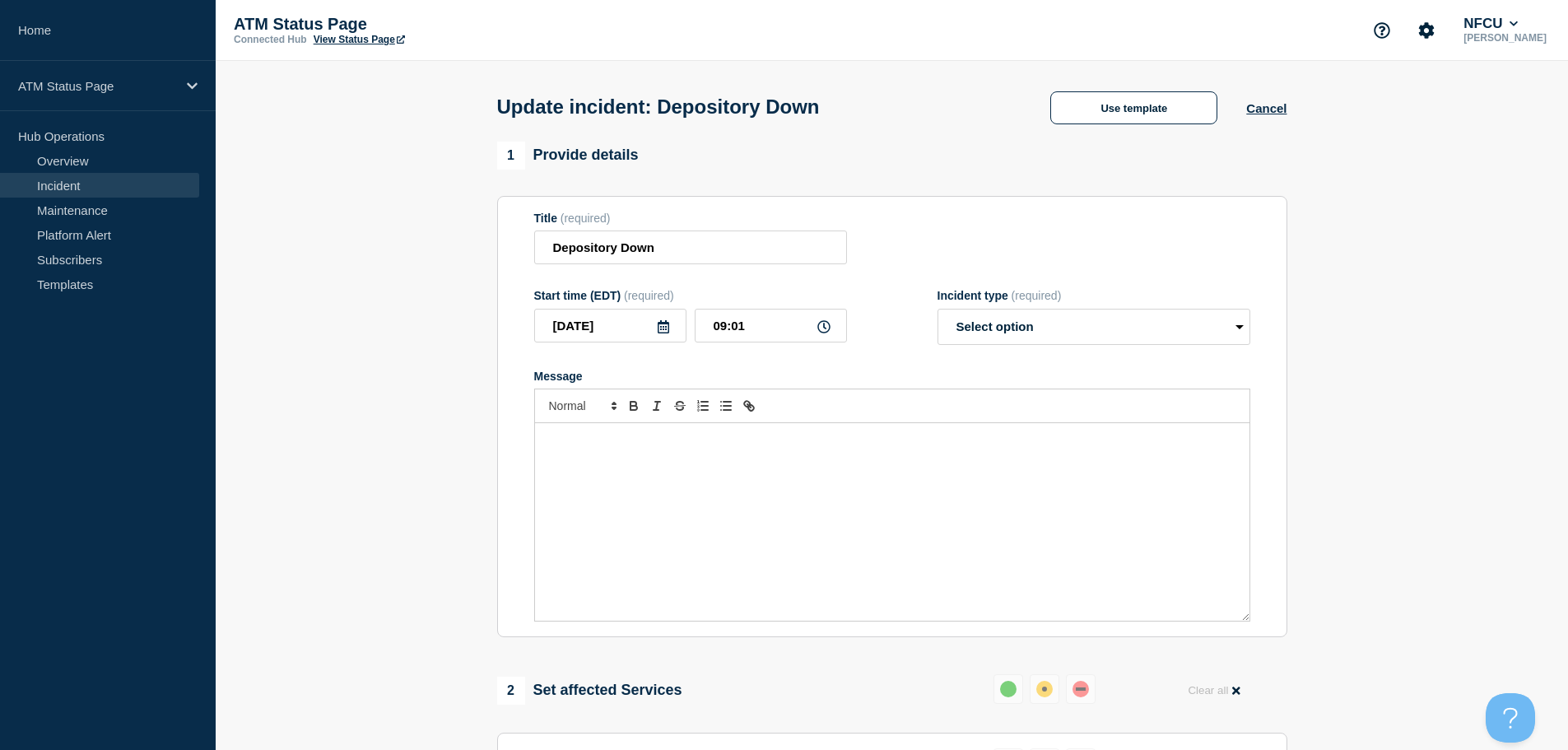
select select "resolved"
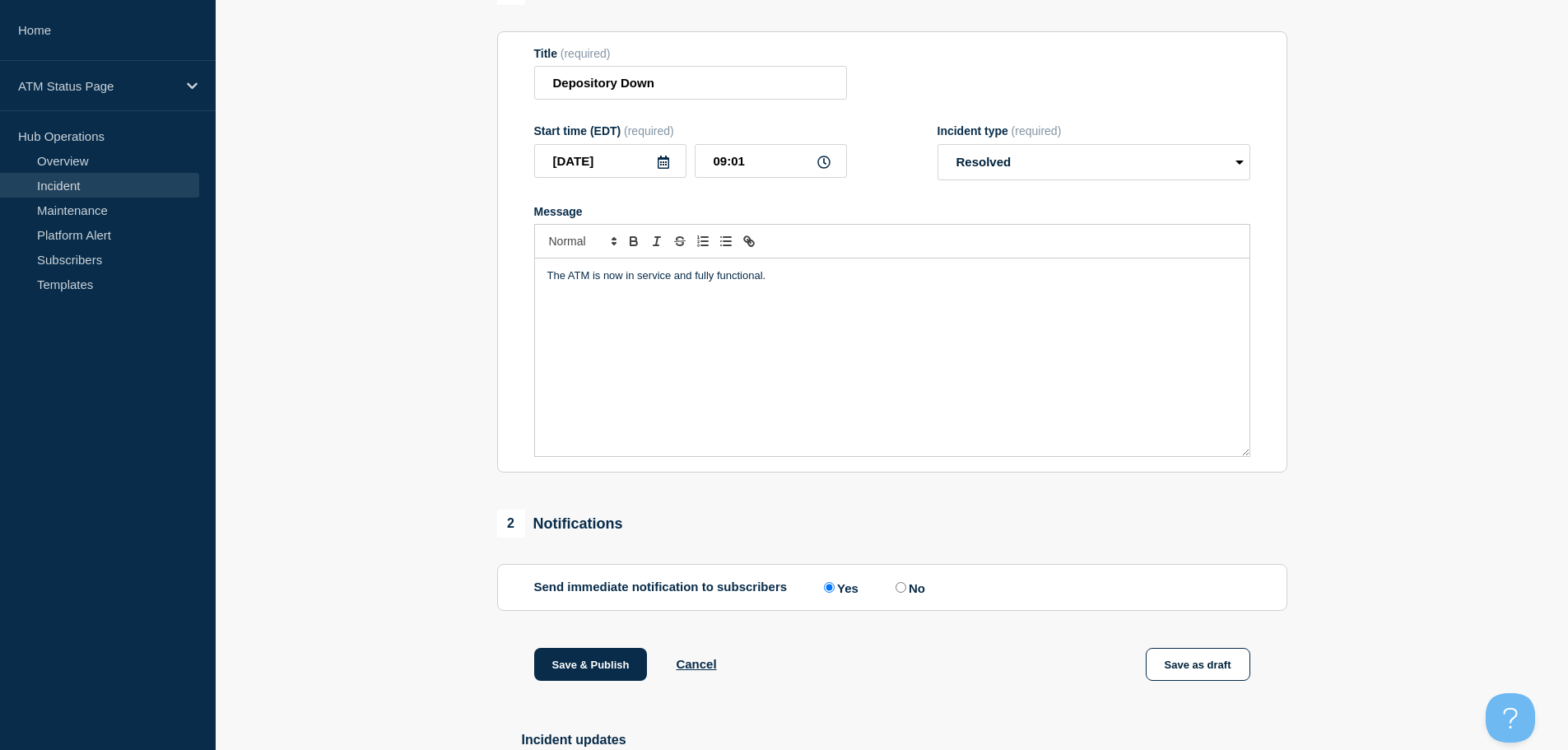
scroll to position [303, 0]
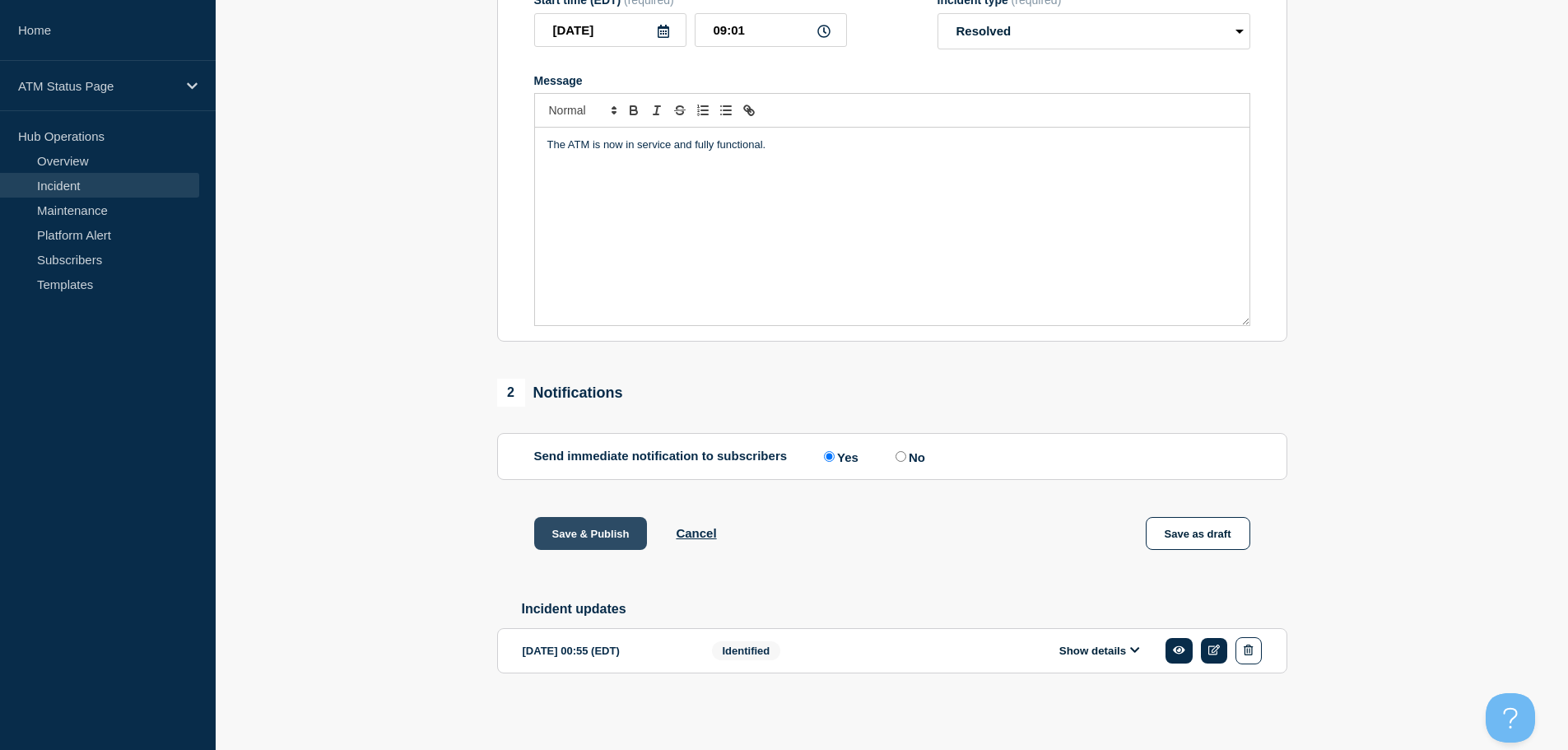
click at [579, 529] on button "Save & Publish" at bounding box center [591, 532] width 114 height 33
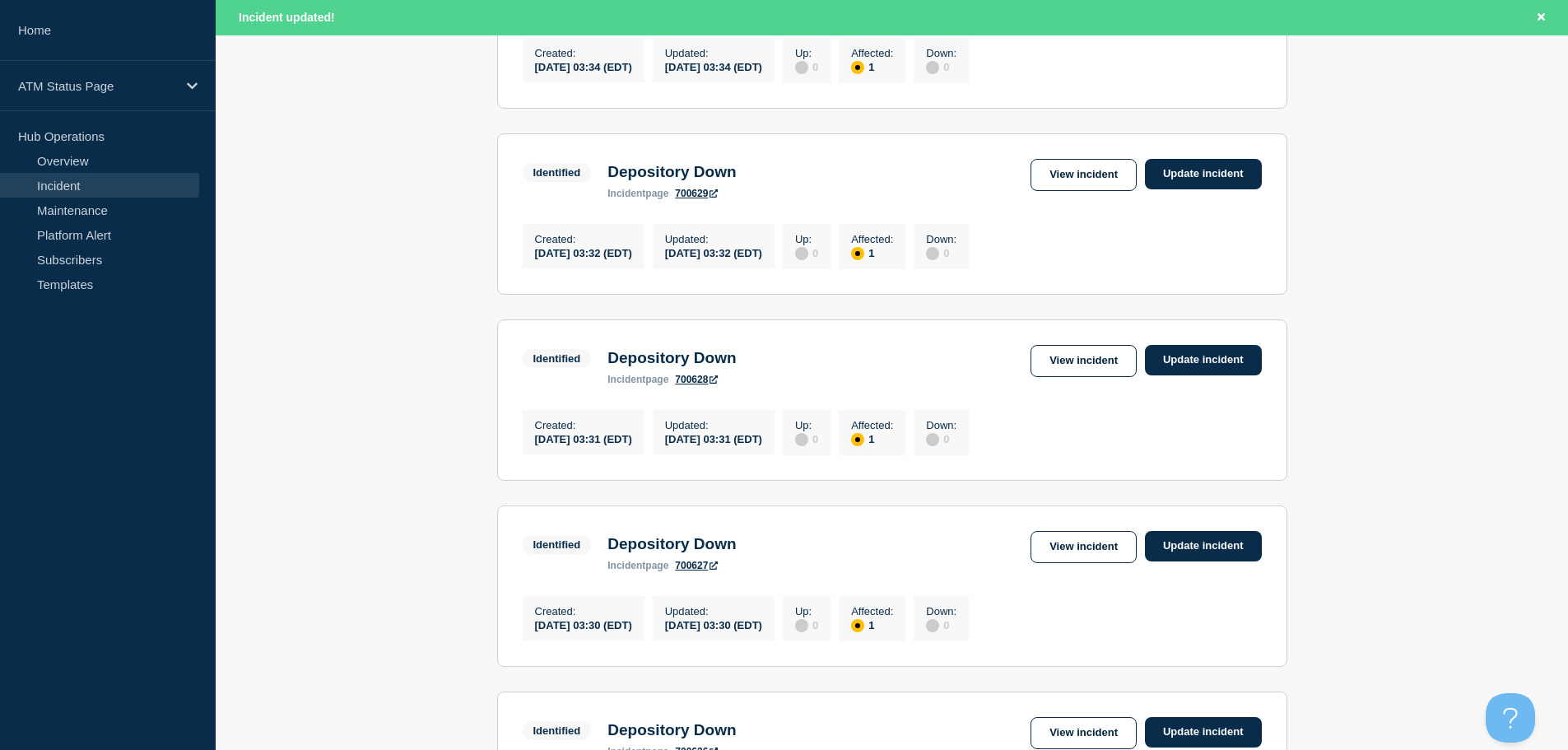
scroll to position [1750, 0]
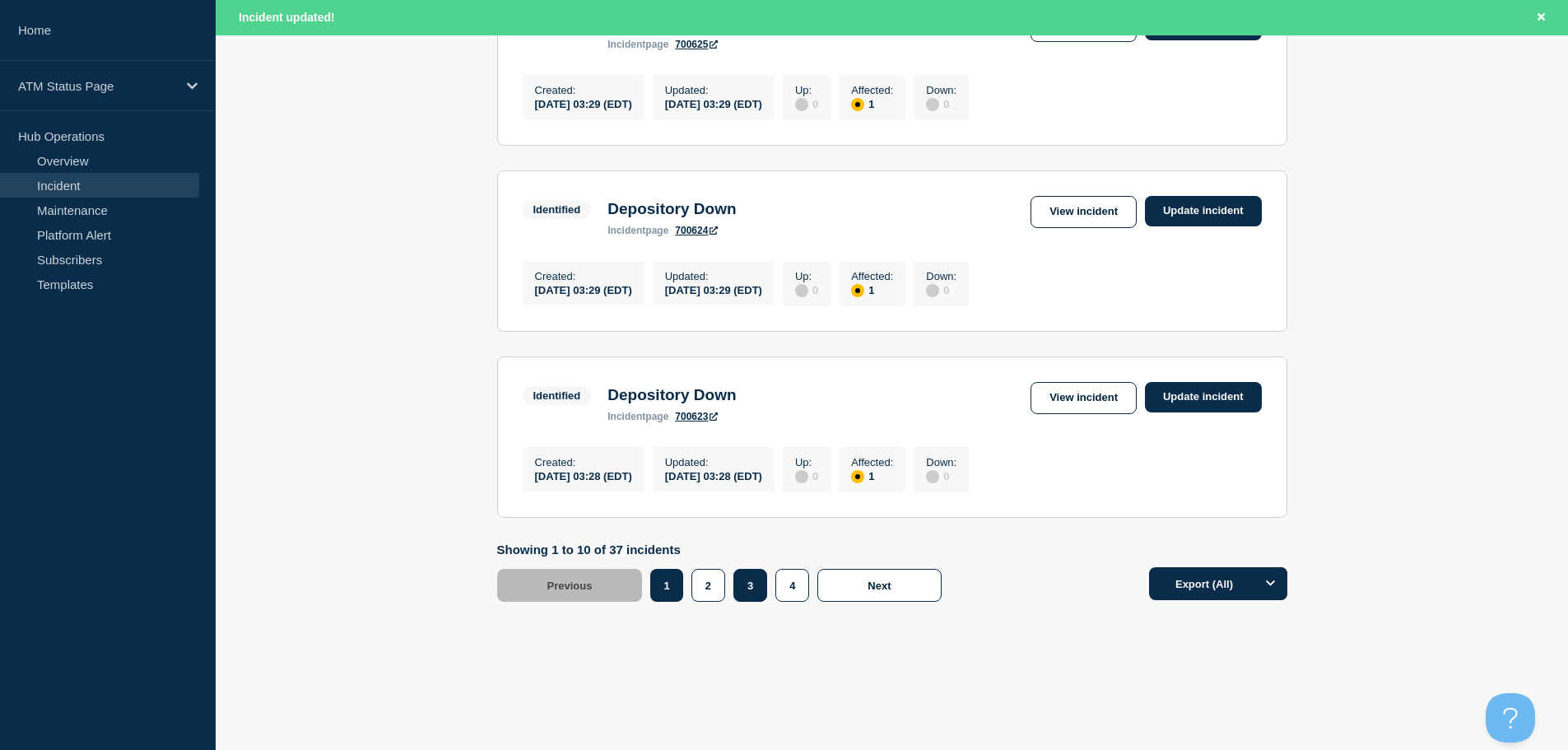
click at [747, 587] on button "3" at bounding box center [750, 584] width 34 height 33
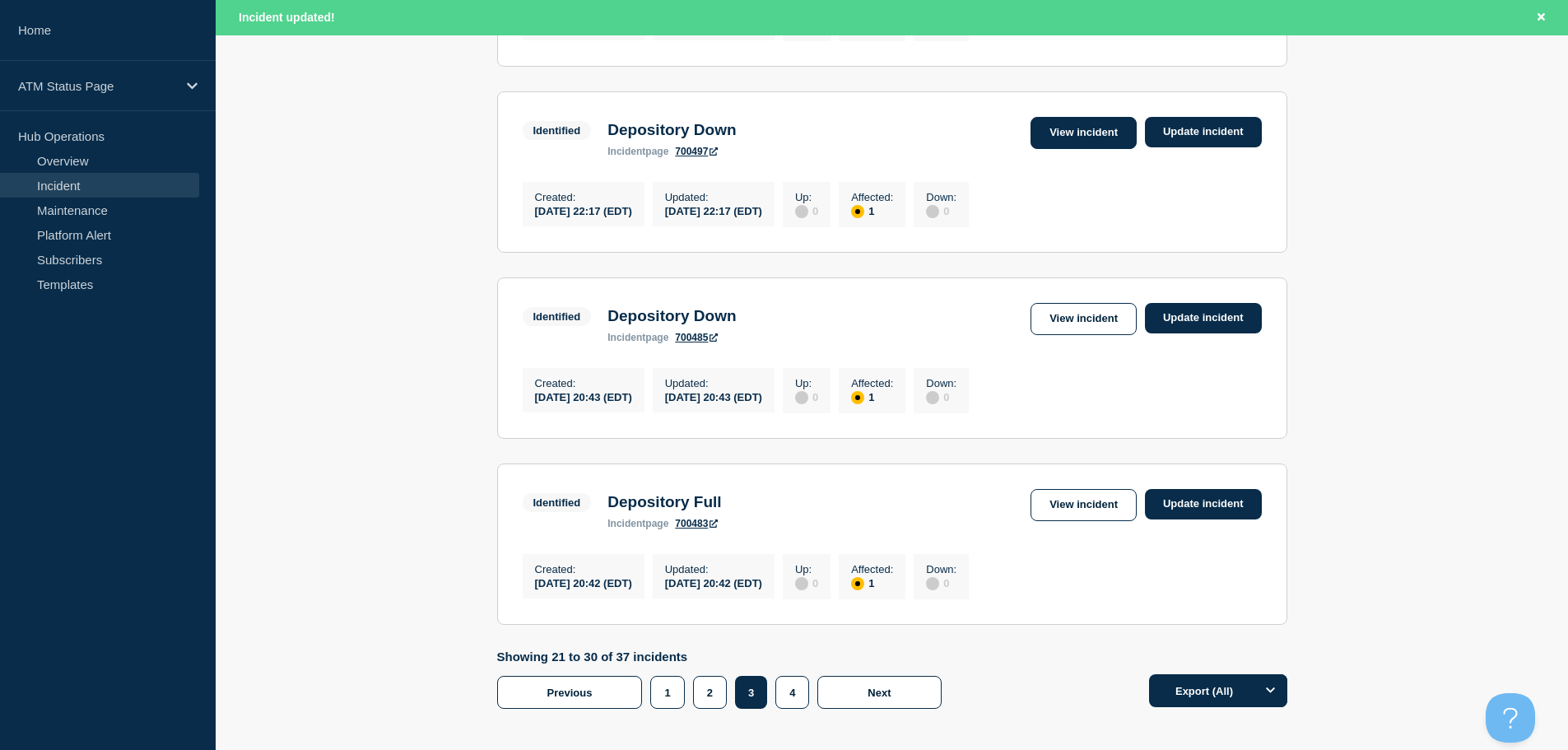
click at [1103, 149] on link "View incident" at bounding box center [1084, 133] width 106 height 32
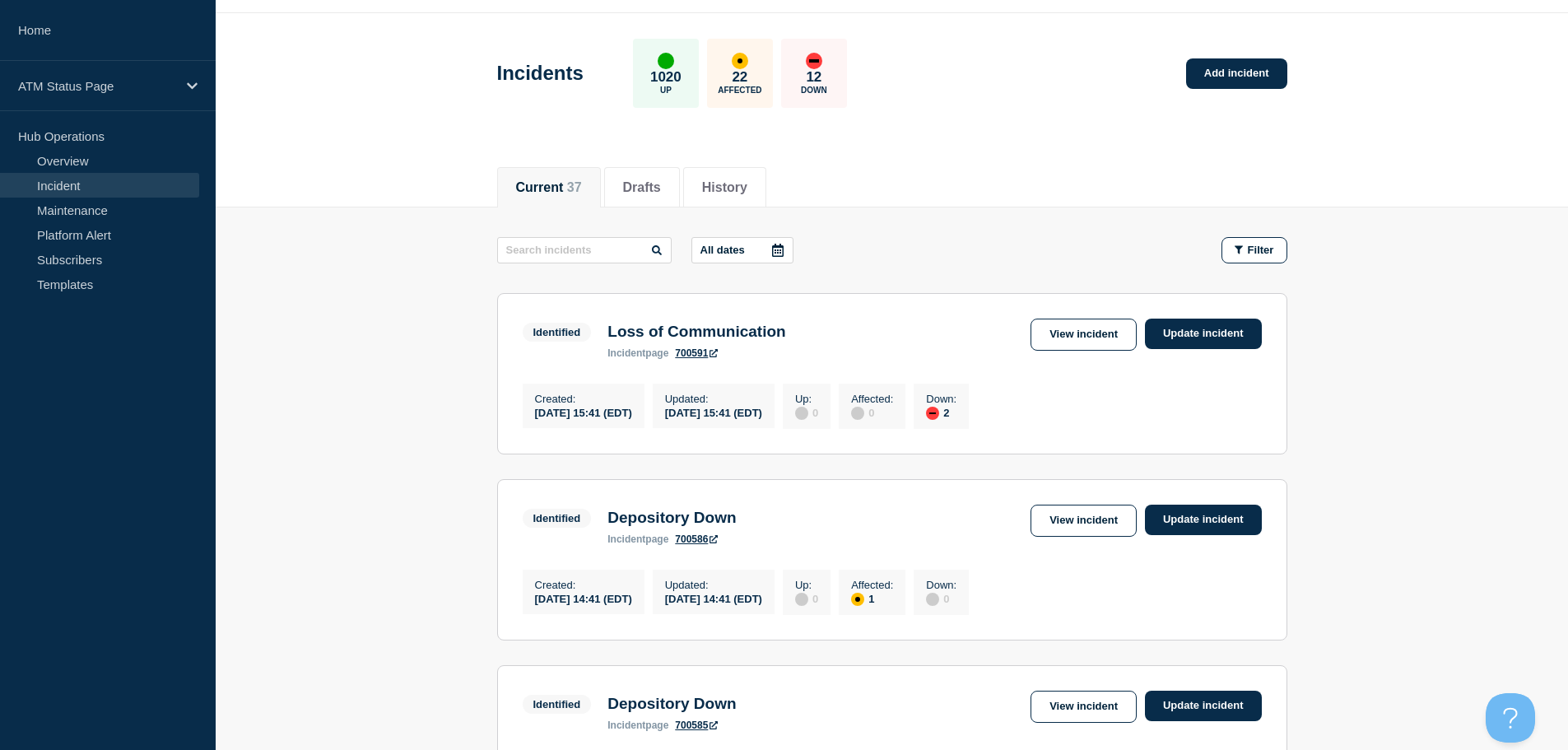
scroll to position [71, 0]
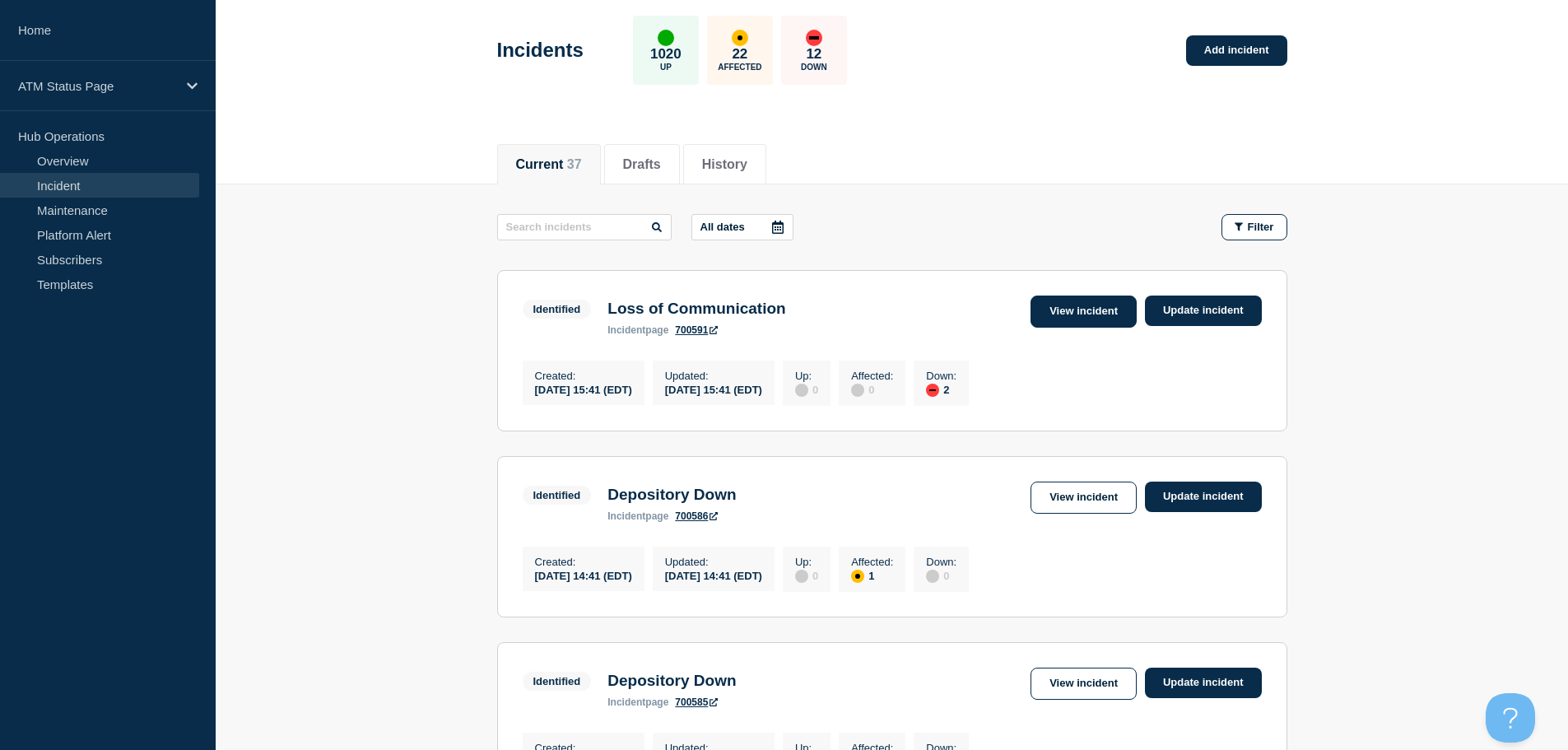
click at [1051, 318] on link "View incident" at bounding box center [1084, 311] width 106 height 32
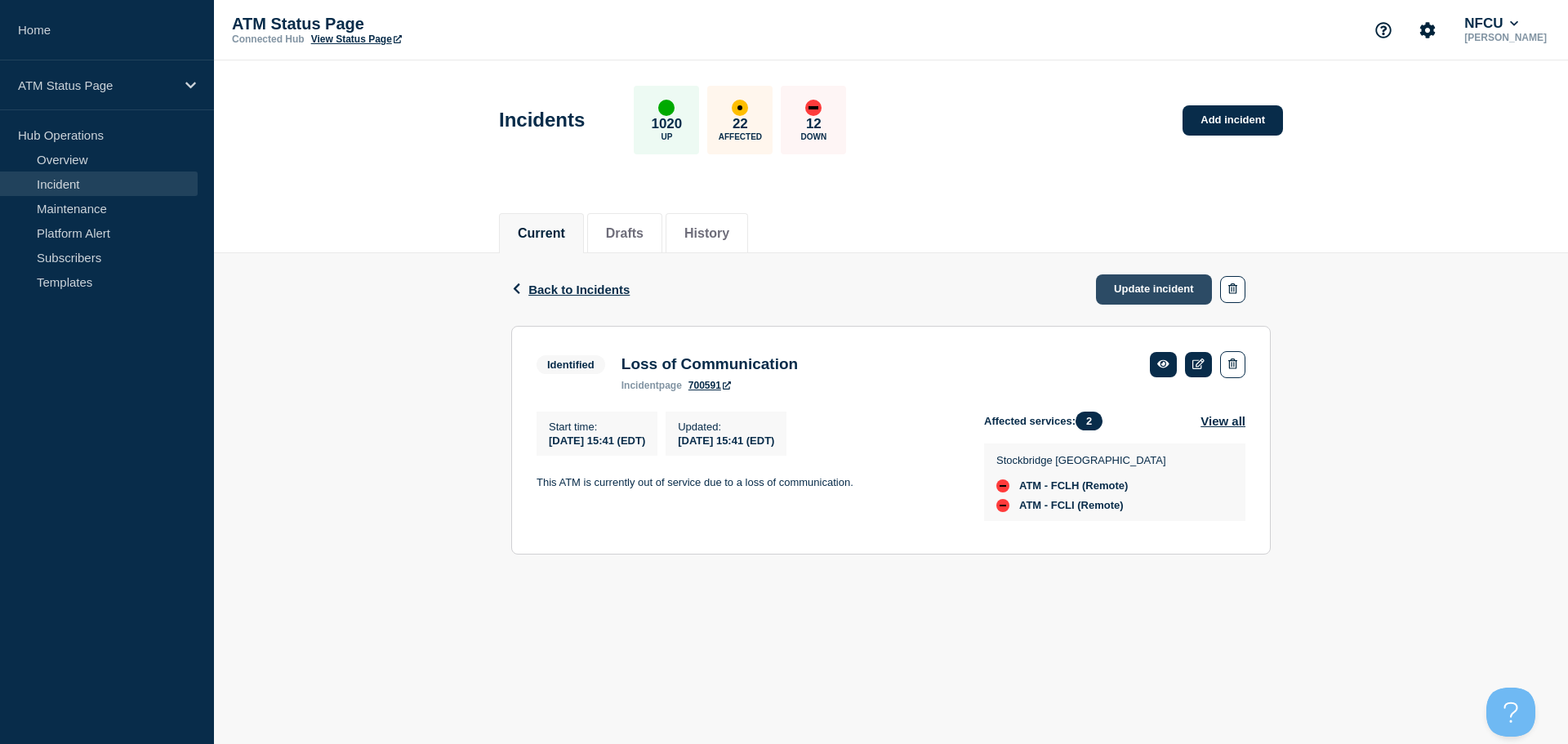
click at [1140, 294] on link "Update incident" at bounding box center [1154, 289] width 116 height 30
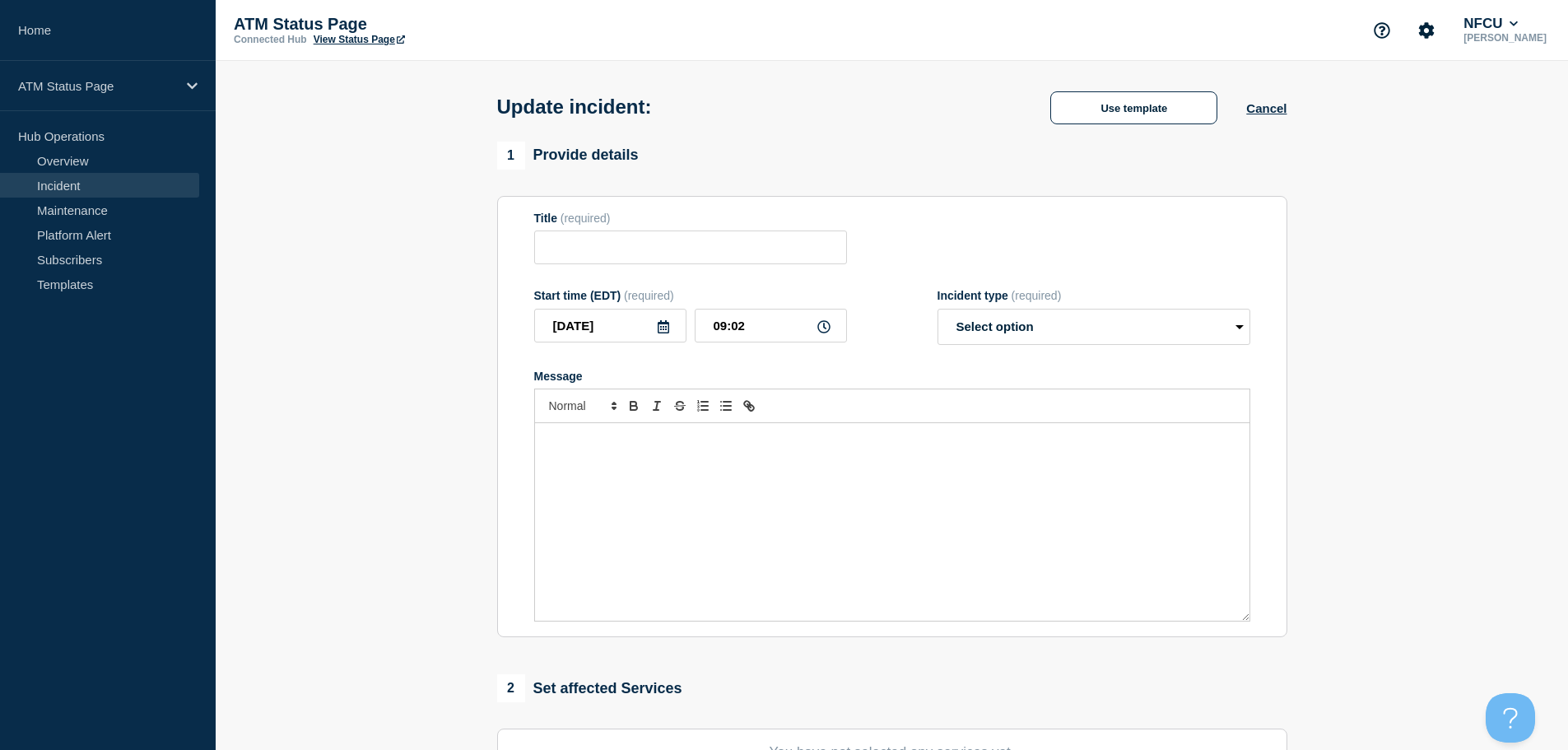
type input "Loss of Communication"
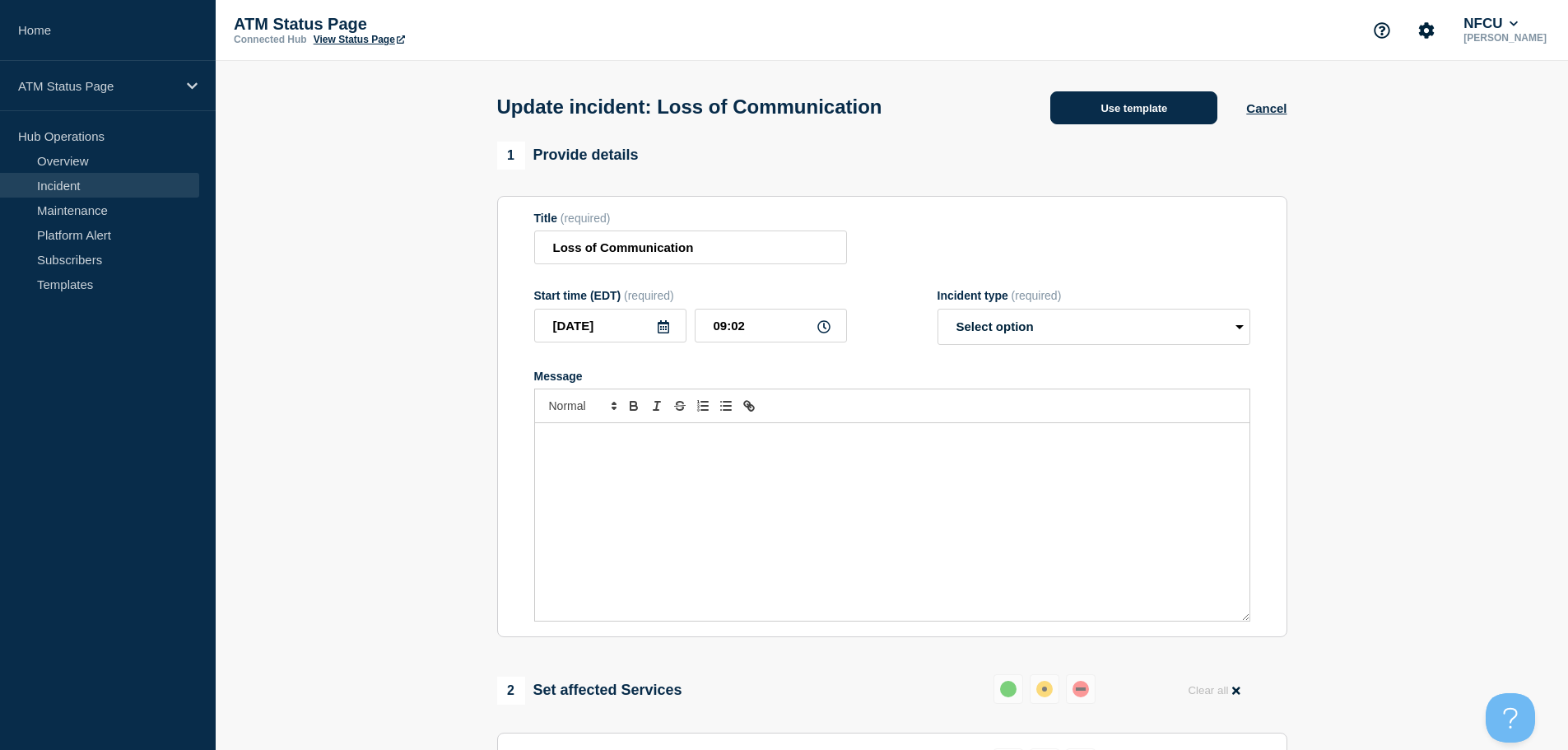
click at [1099, 115] on button "Use template" at bounding box center [1133, 107] width 167 height 33
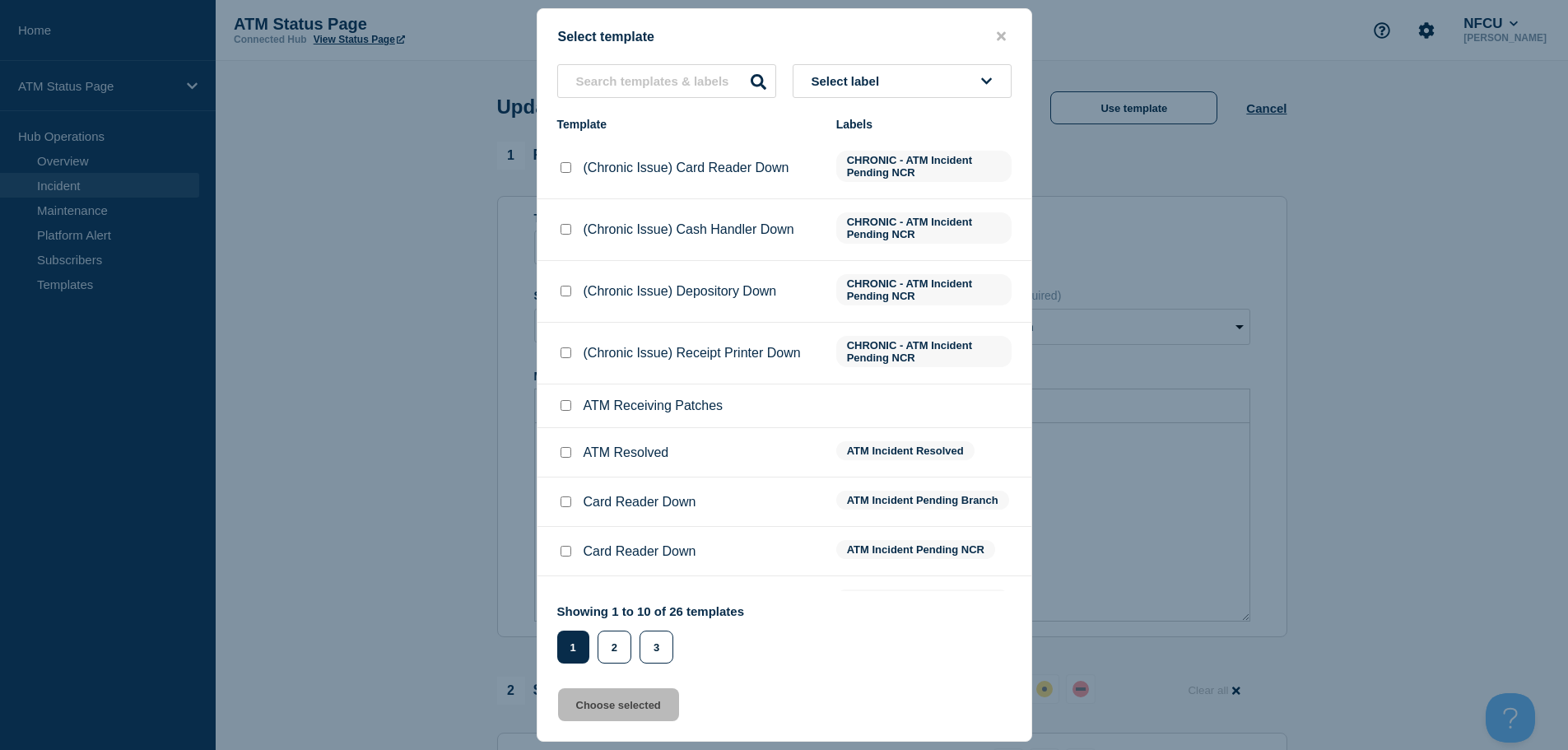
click at [567, 458] on input "ATM Resolved checkbox" at bounding box center [565, 451] width 10 height 10
checkbox input "true"
click at [611, 714] on button "Choose selected" at bounding box center [618, 703] width 121 height 33
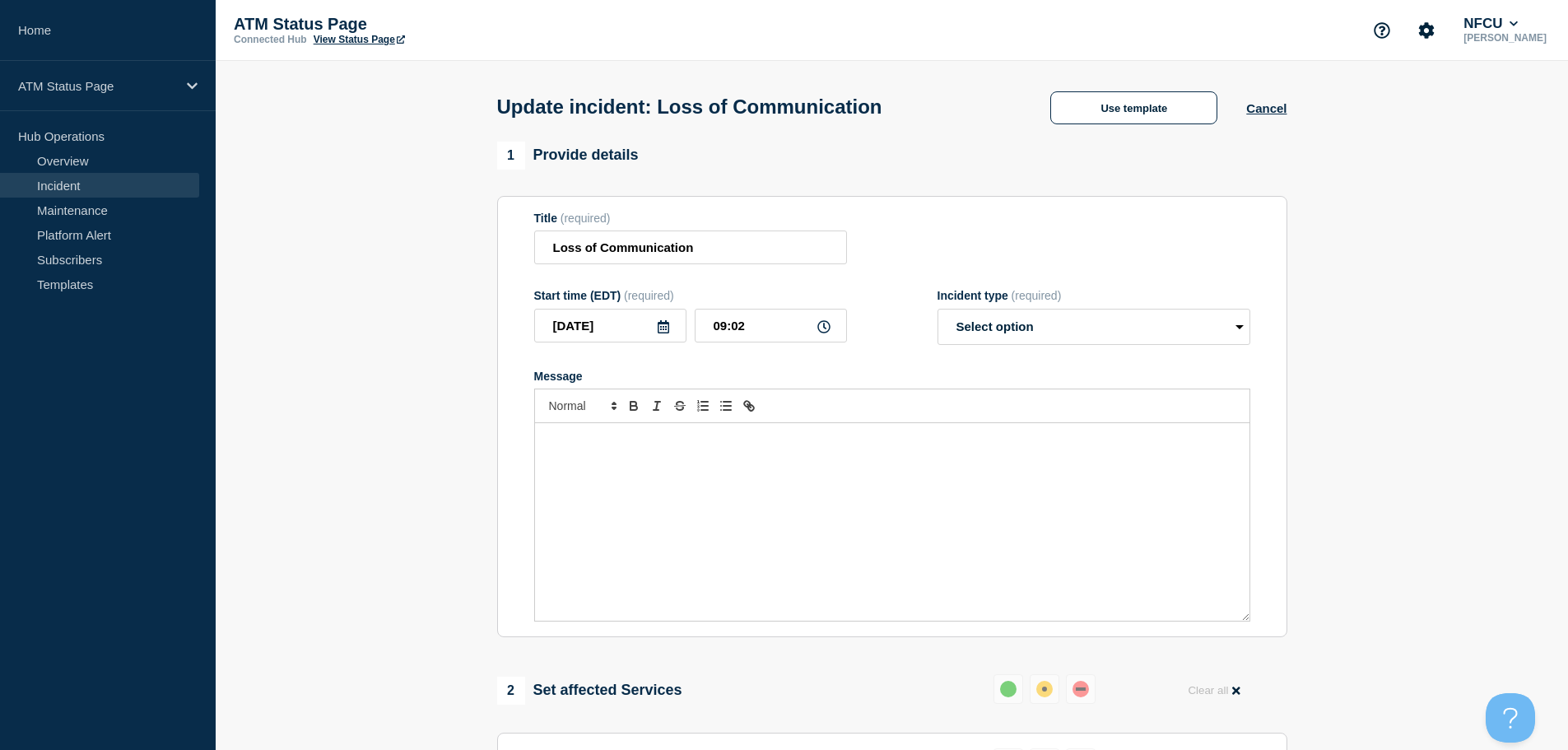
select select "resolved"
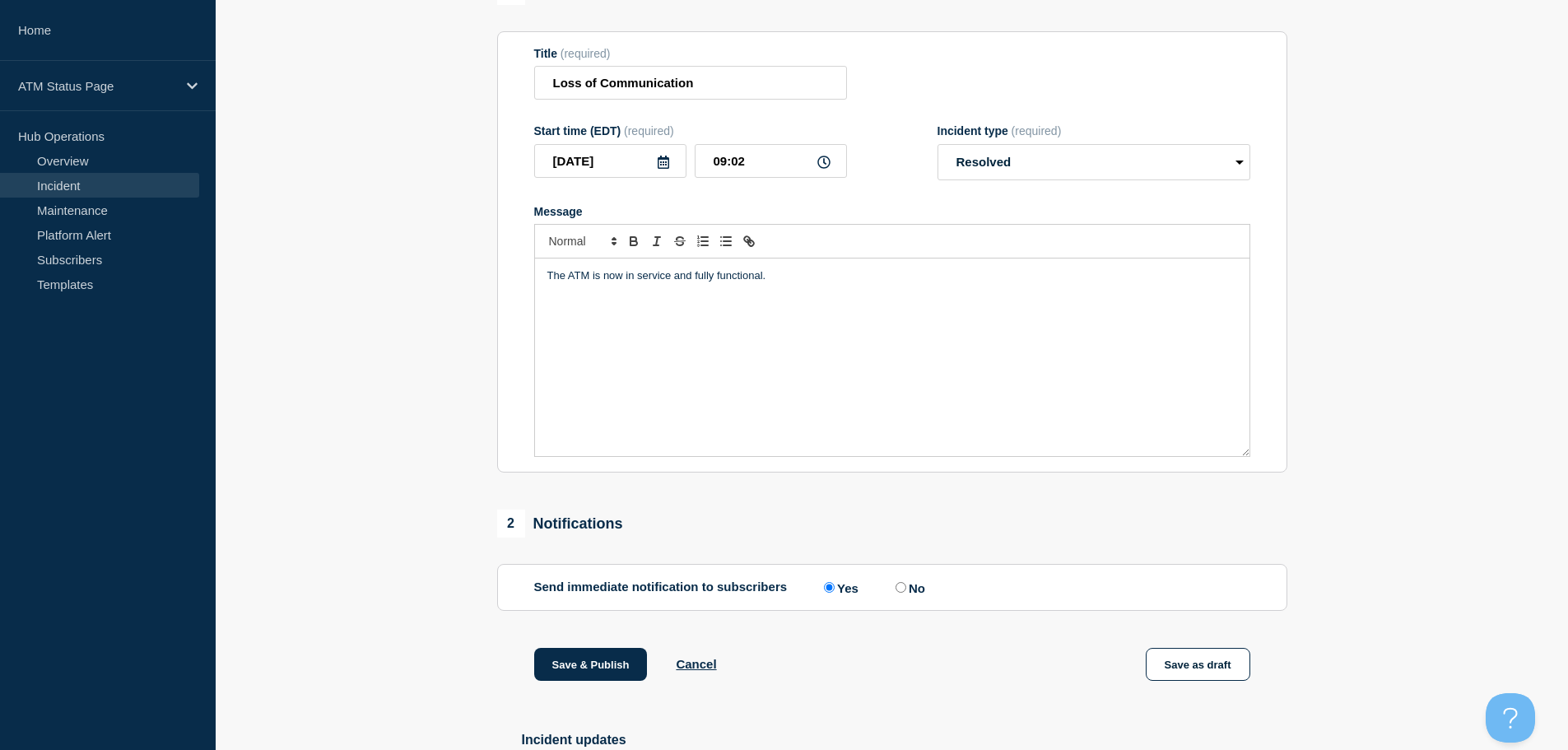
scroll to position [247, 0]
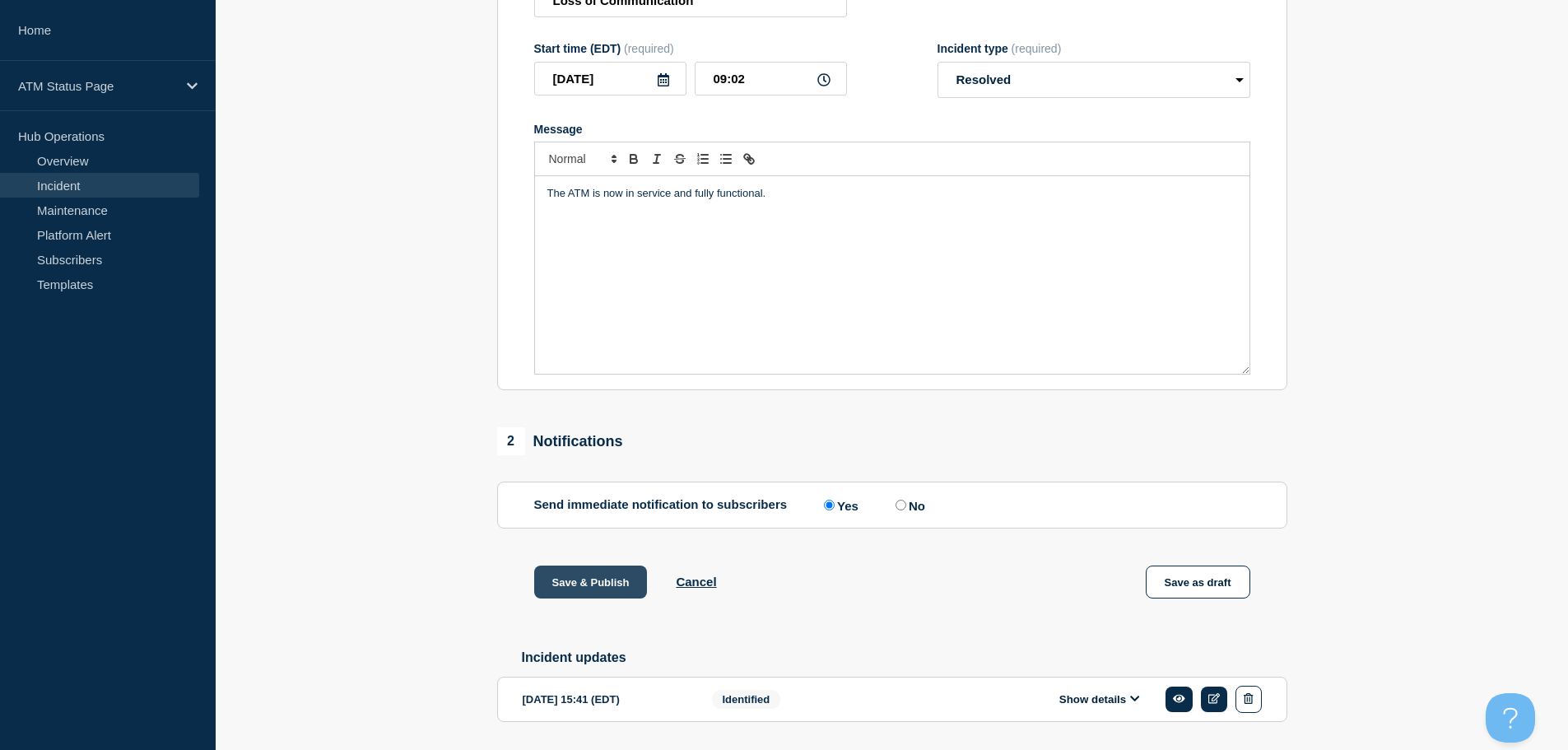
click at [554, 588] on button "Save & Publish" at bounding box center [591, 581] width 114 height 33
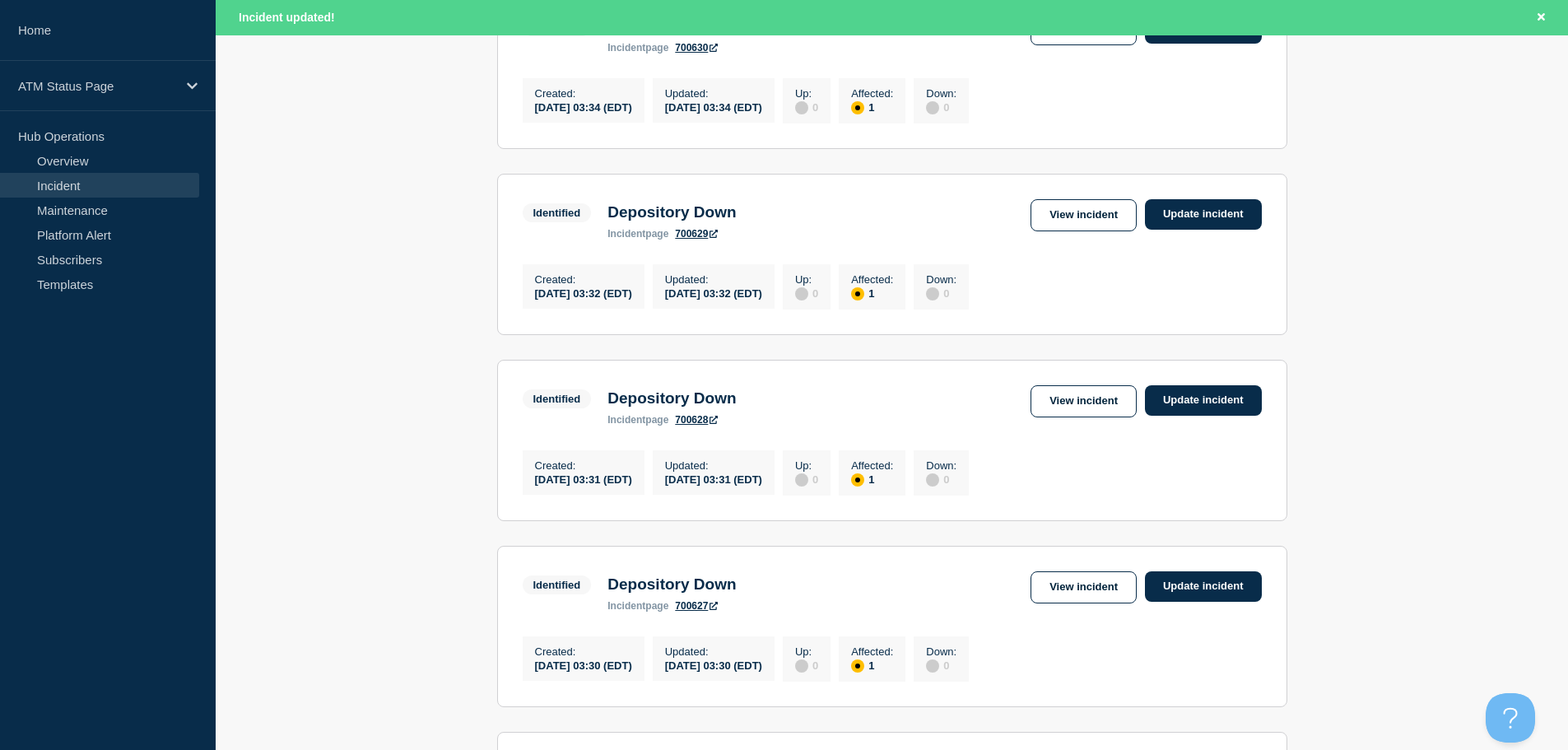
scroll to position [1750, 0]
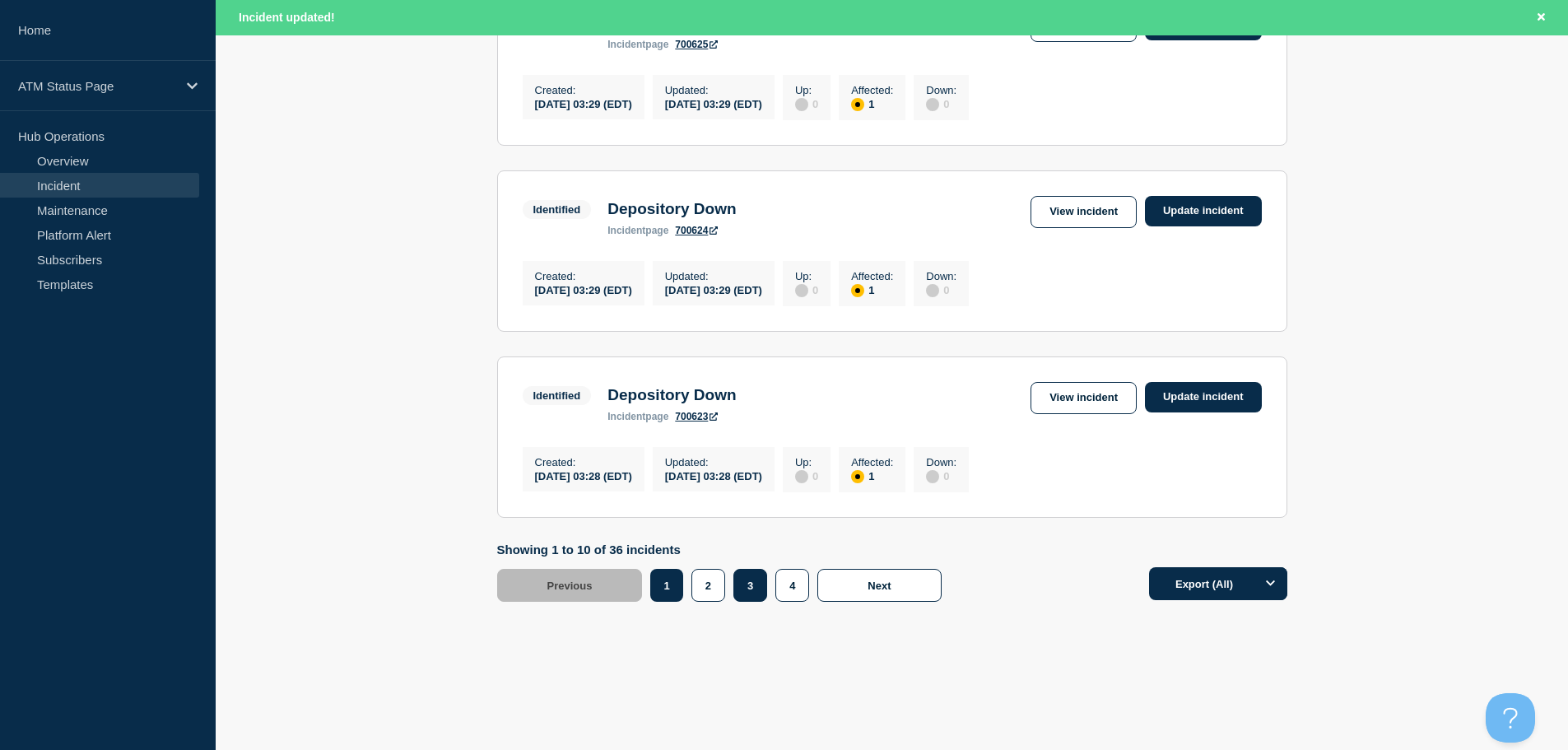
click at [752, 596] on button "3" at bounding box center [750, 584] width 34 height 33
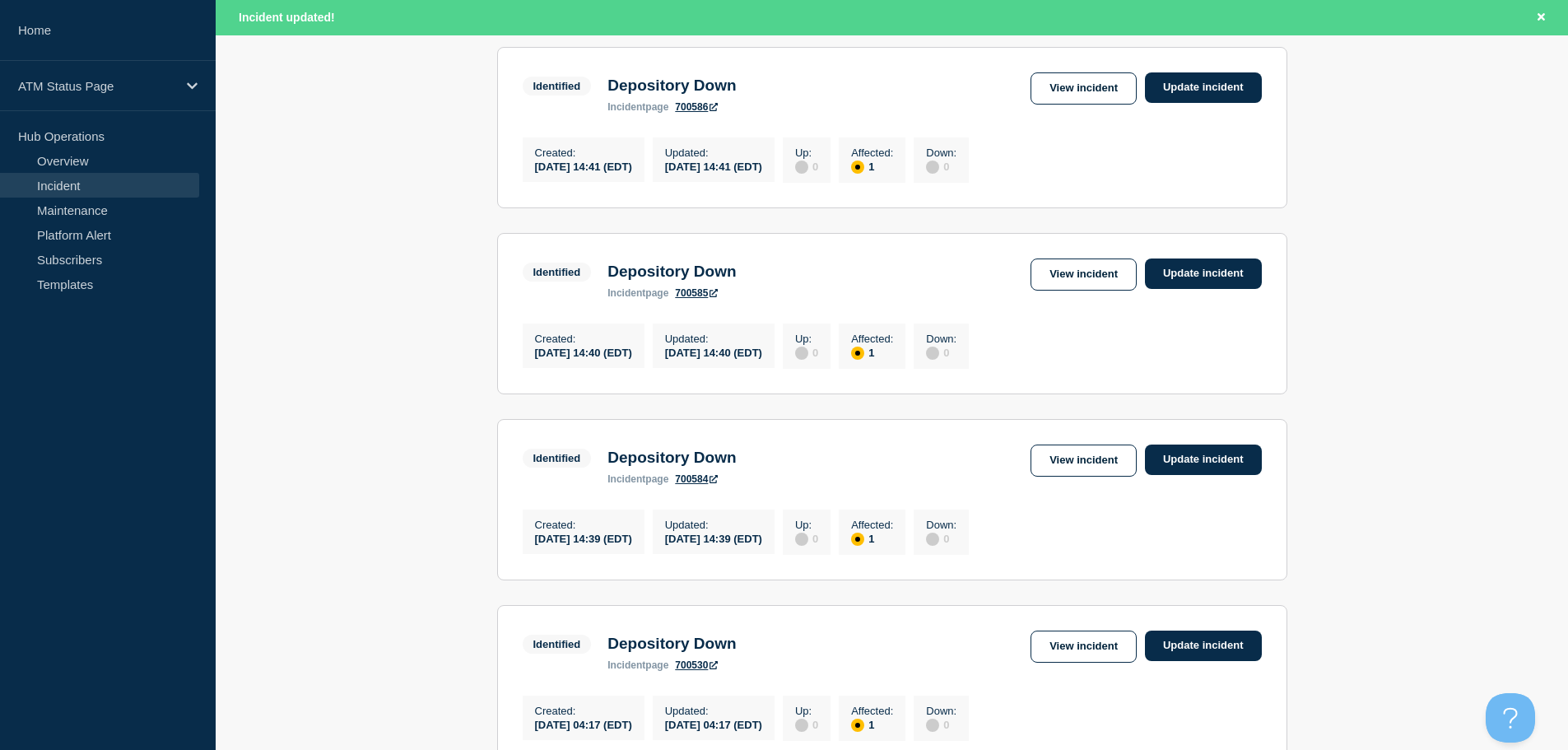
scroll to position [340, 0]
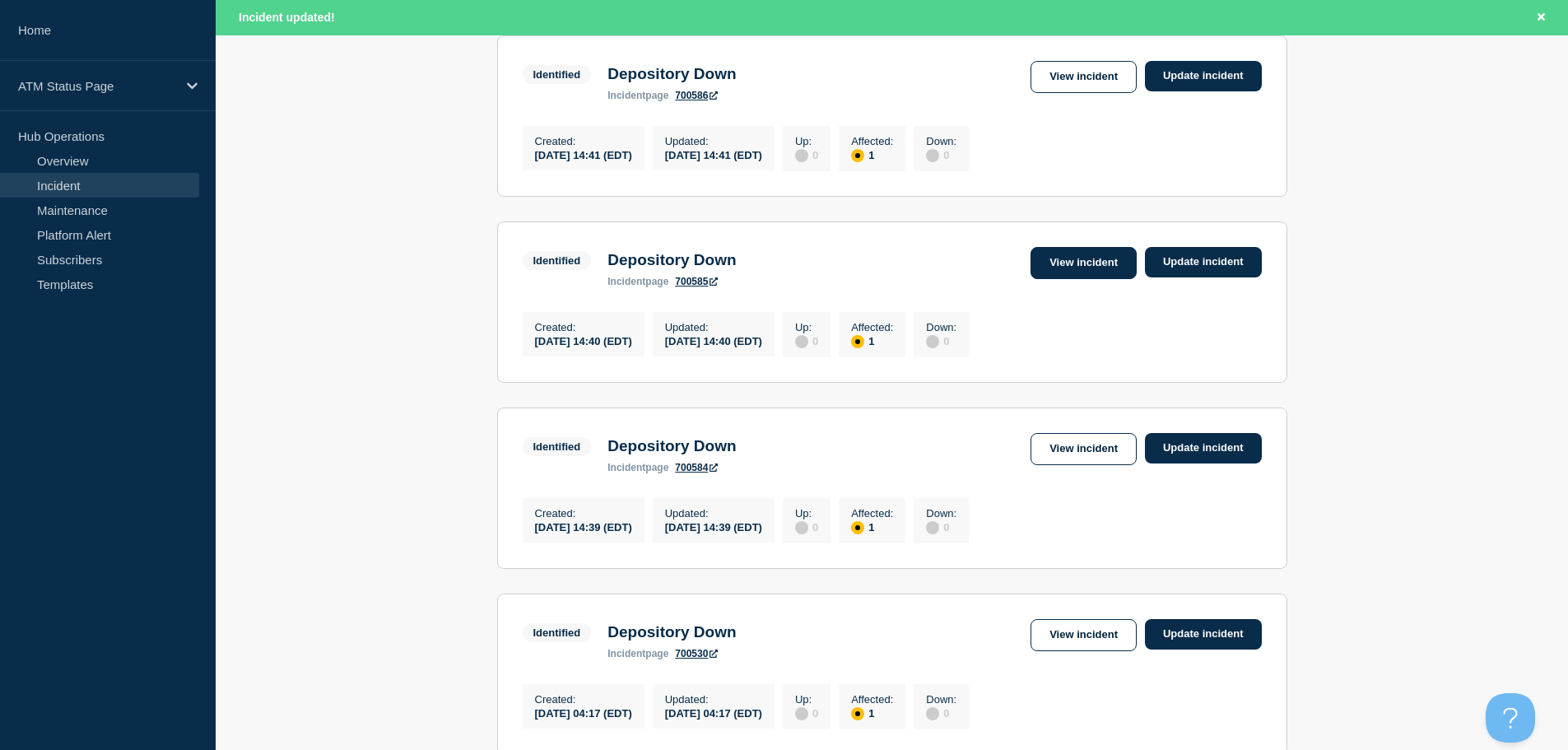
click at [1085, 261] on link "View incident" at bounding box center [1084, 262] width 106 height 32
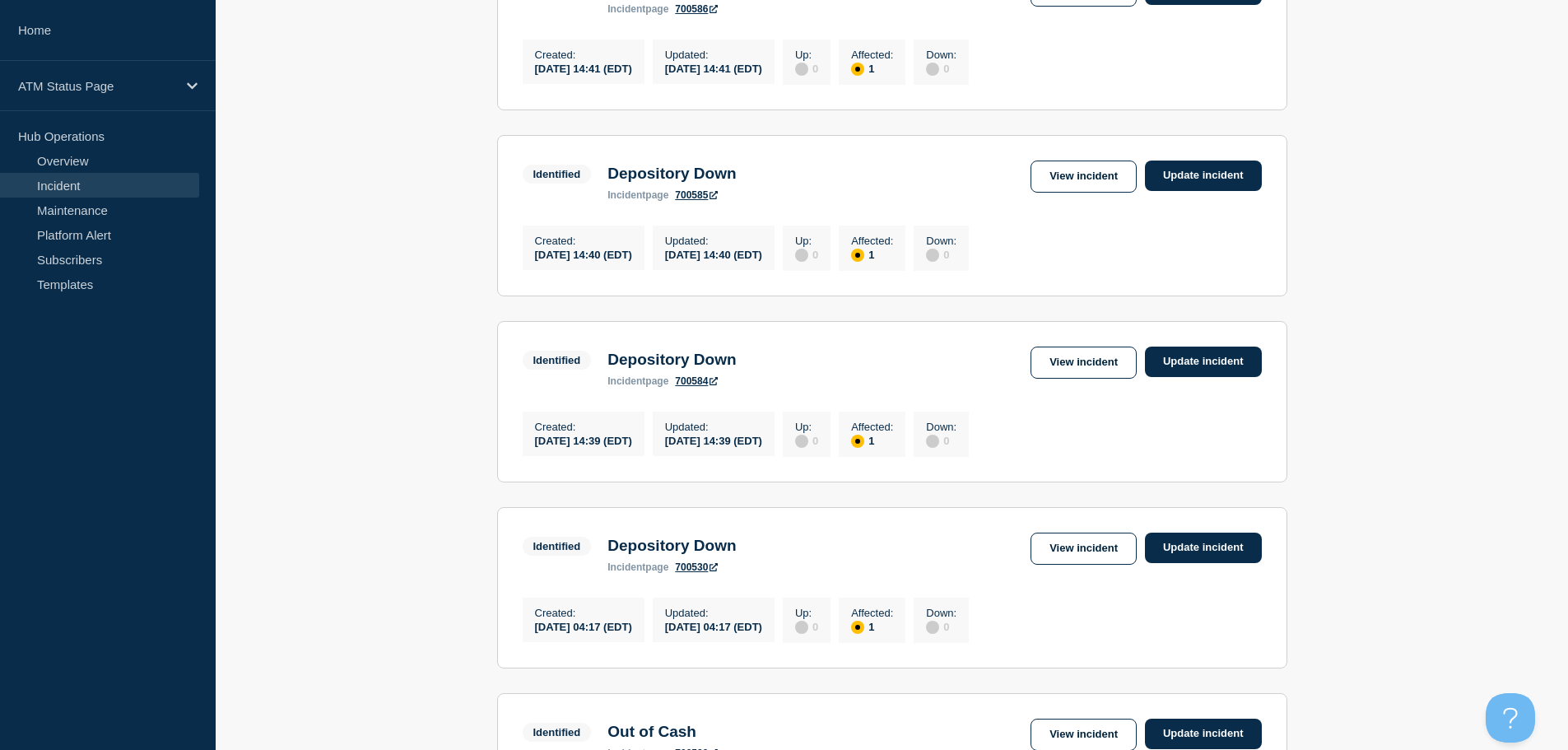
scroll to position [408, 0]
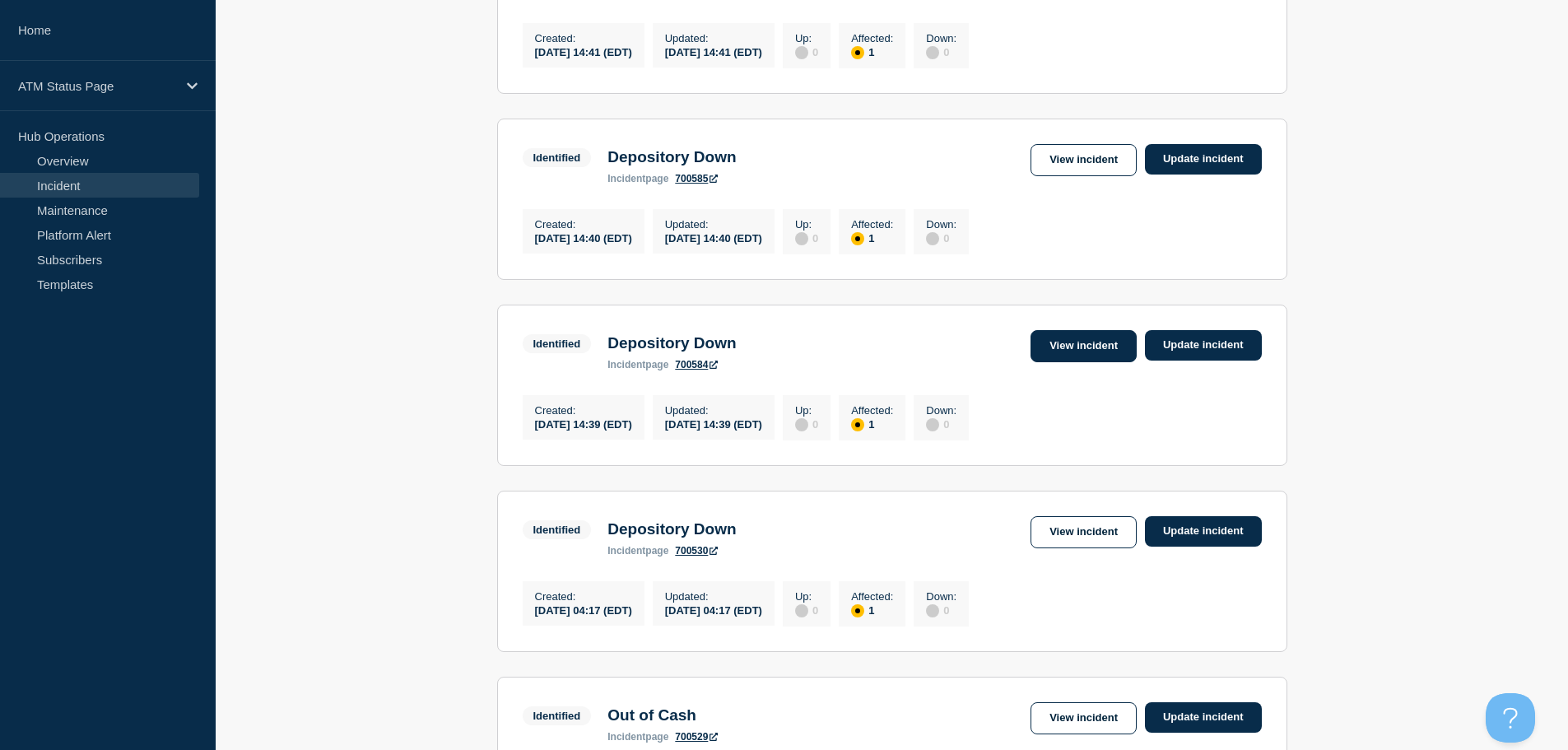
click at [1092, 359] on link "View incident" at bounding box center [1084, 346] width 106 height 32
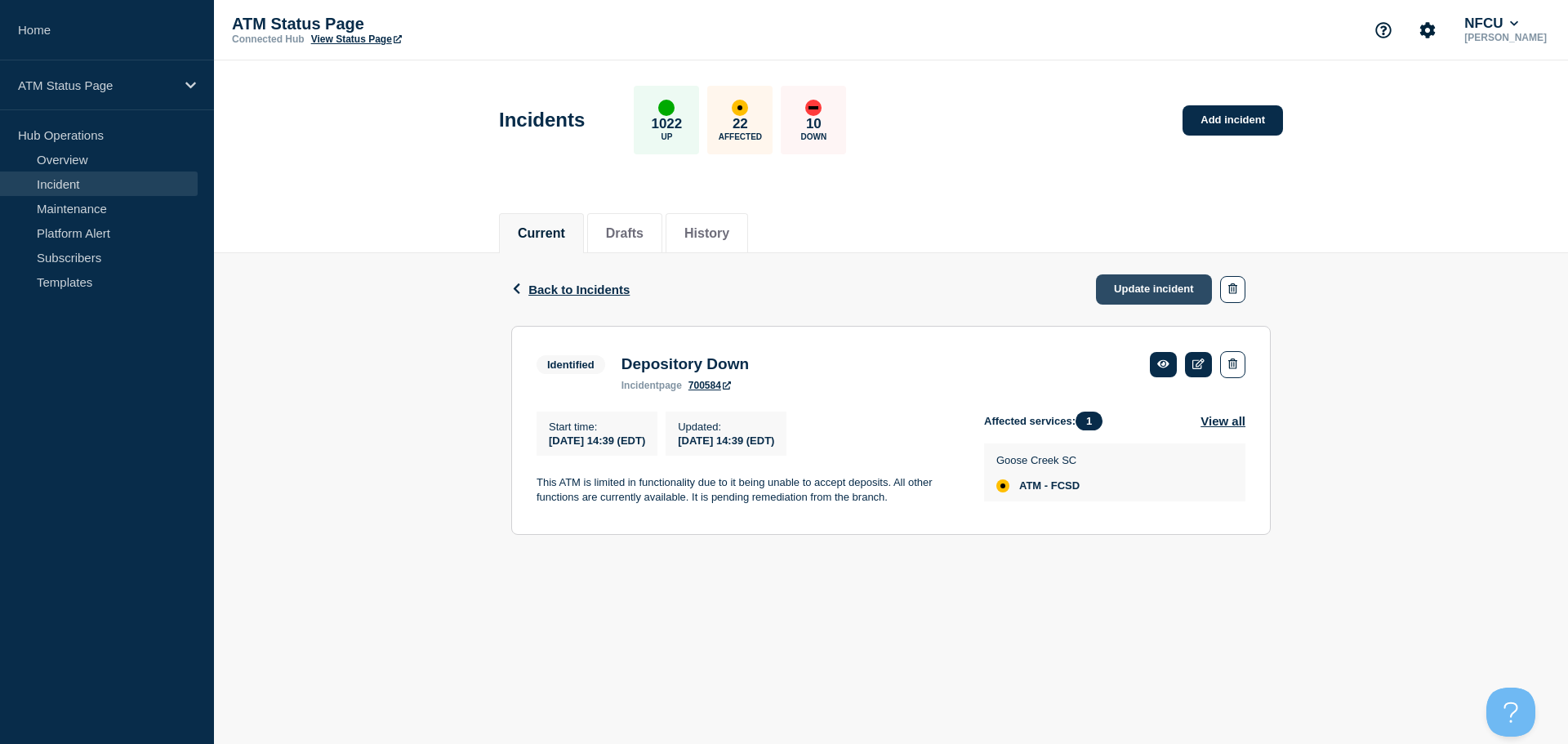
click at [1149, 293] on link "Update incident" at bounding box center [1154, 289] width 116 height 30
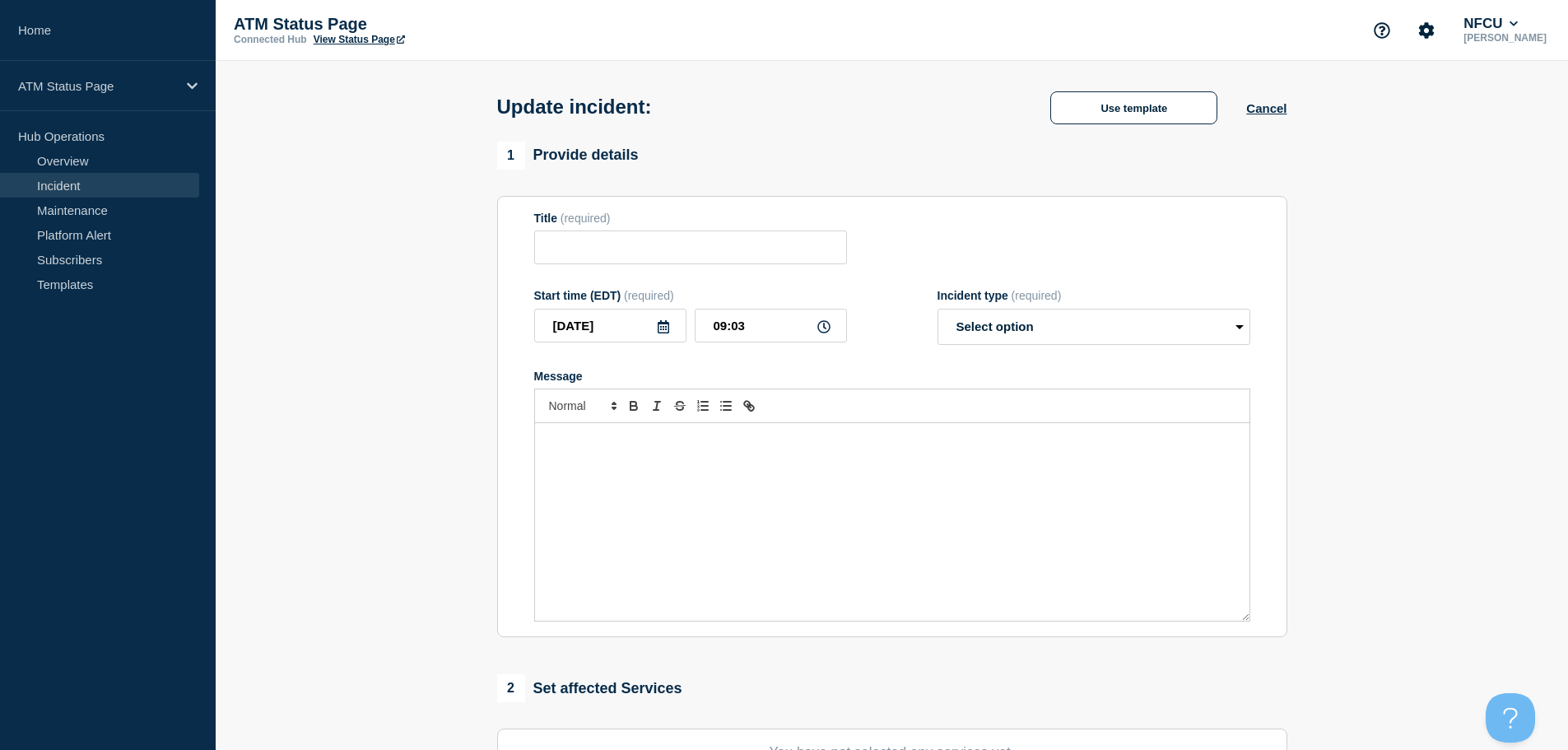
type input "Depository Down"
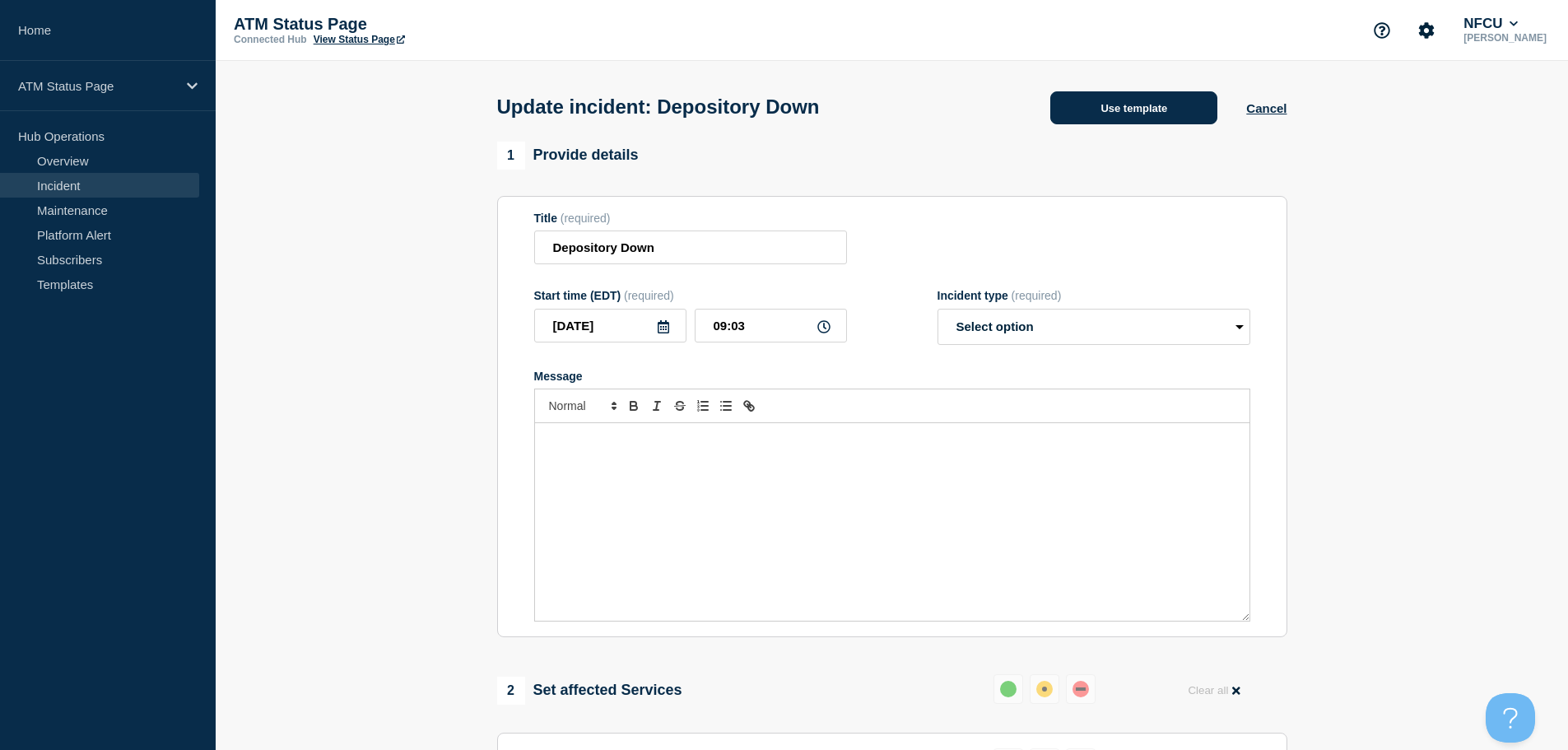
click at [1092, 121] on button "Use template" at bounding box center [1133, 107] width 167 height 33
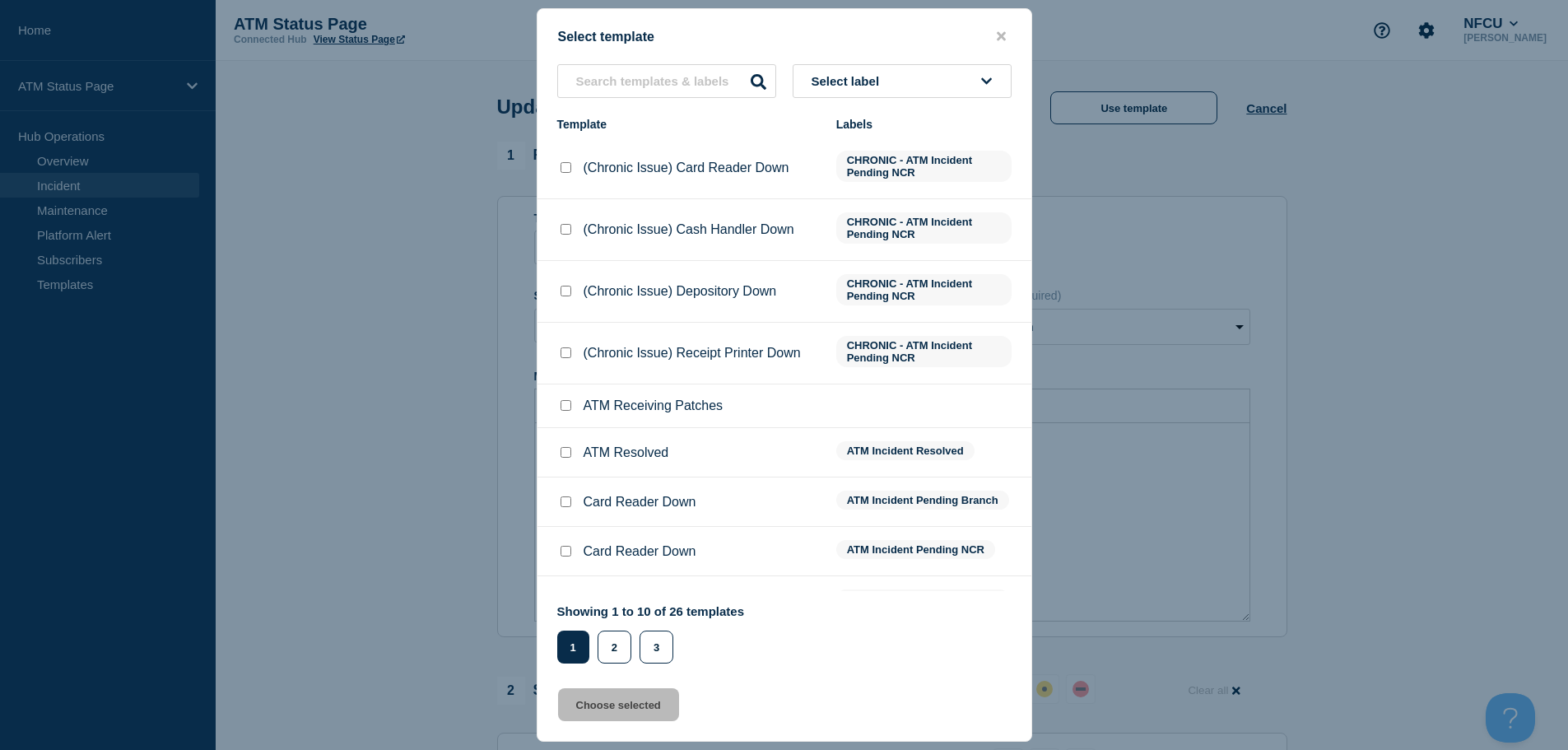
click at [567, 458] on input "ATM Resolved checkbox" at bounding box center [565, 451] width 10 height 10
checkbox input "true"
click at [608, 700] on button "Choose selected" at bounding box center [618, 703] width 121 height 33
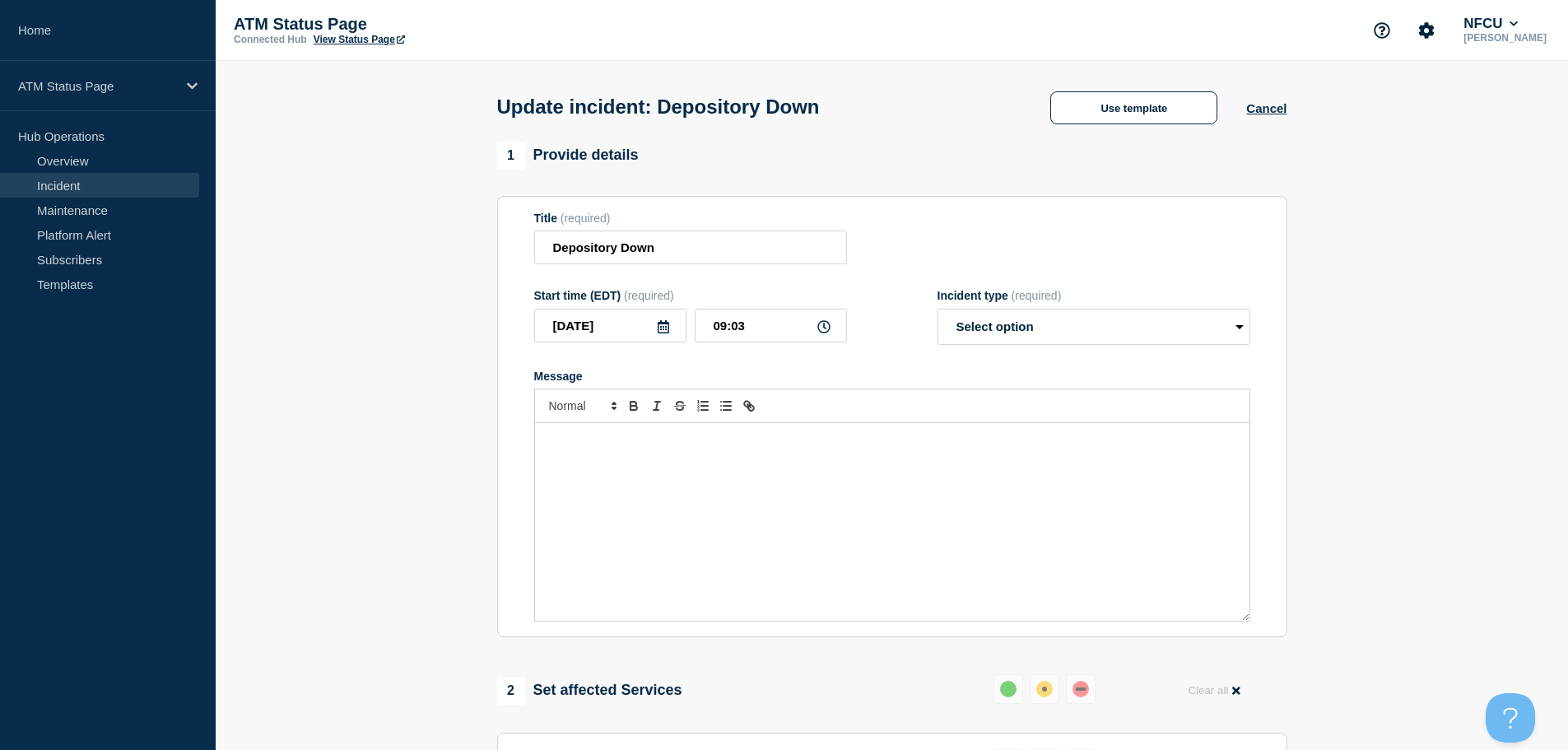
select select "resolved"
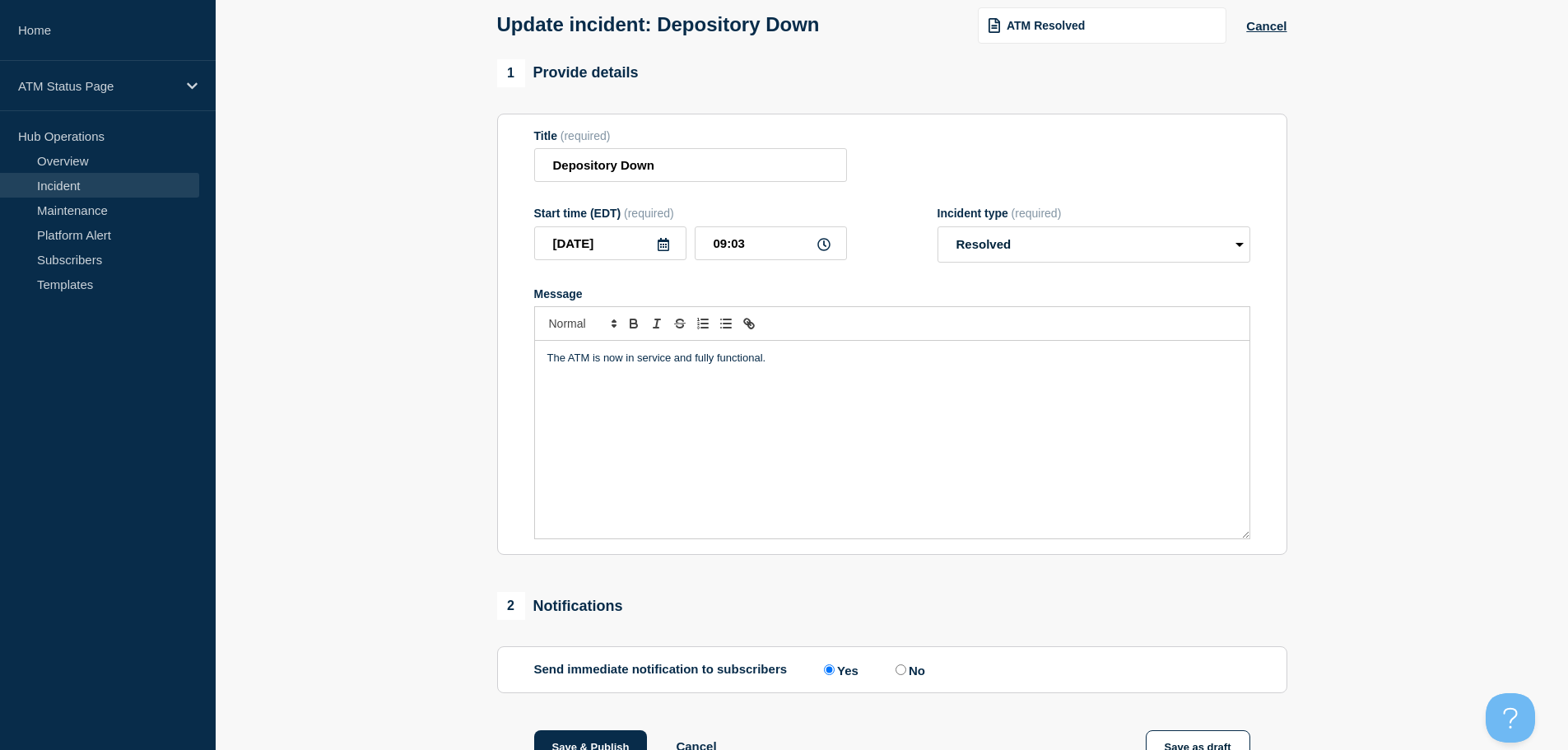
scroll to position [247, 0]
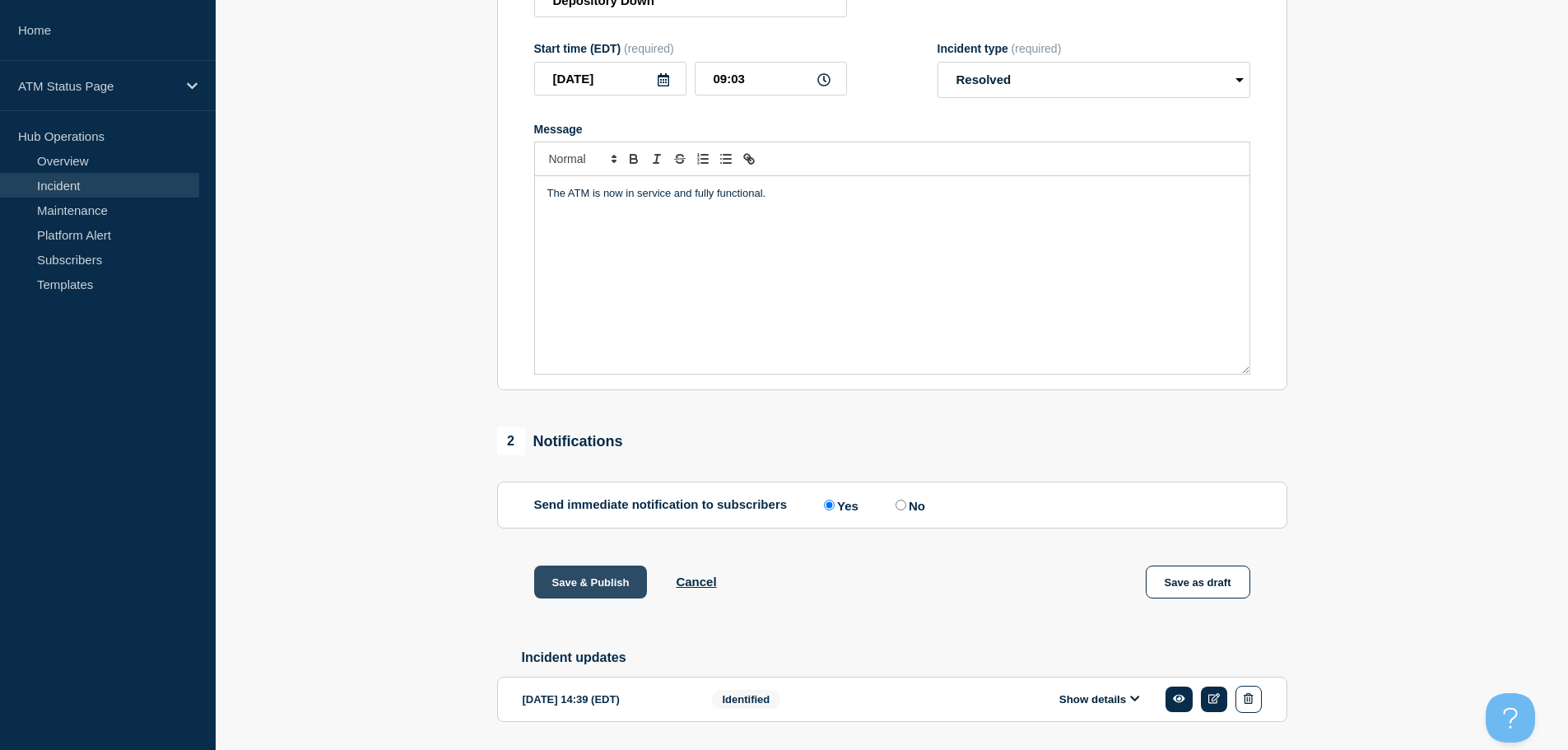
click at [602, 588] on button "Save & Publish" at bounding box center [591, 581] width 114 height 33
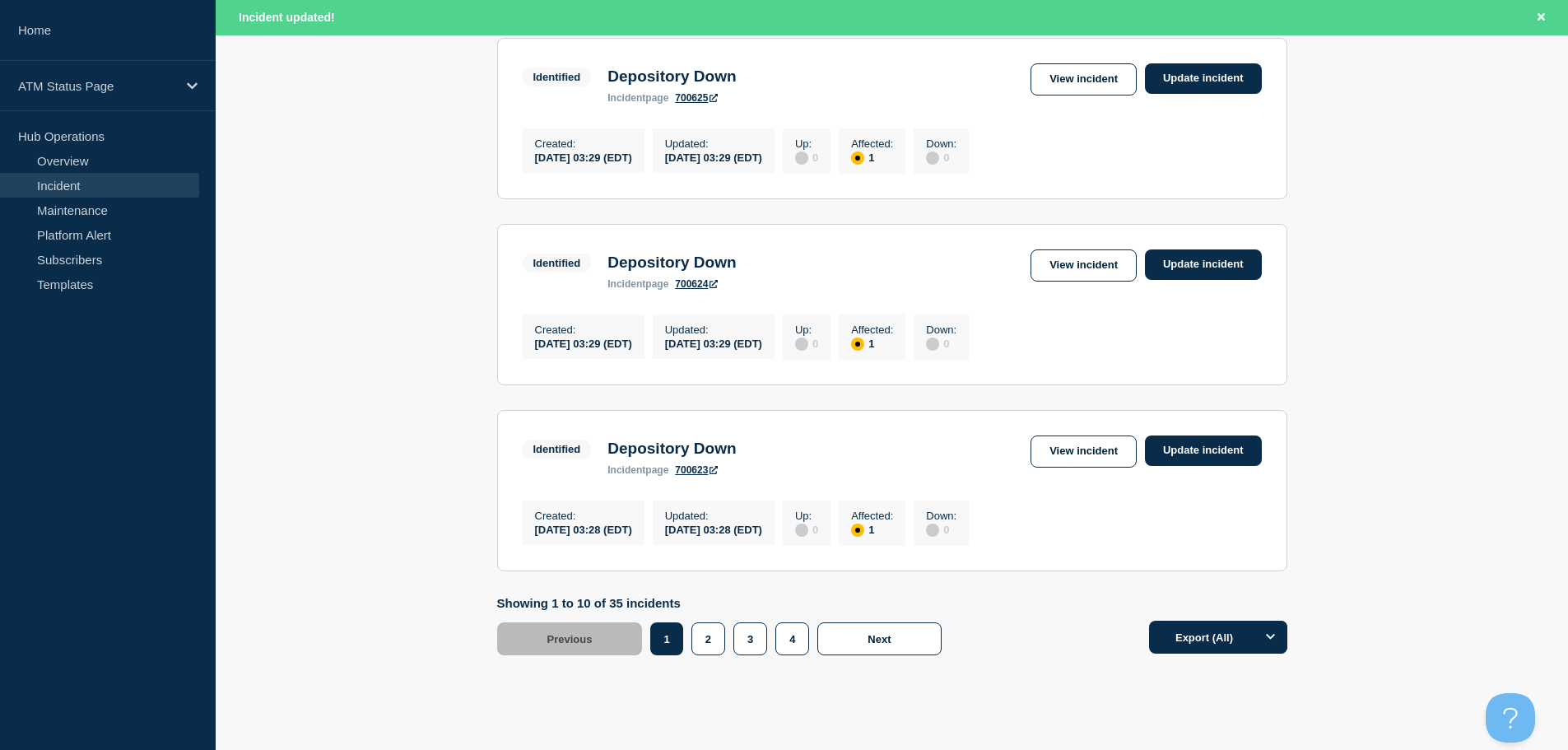
scroll to position [1750, 0]
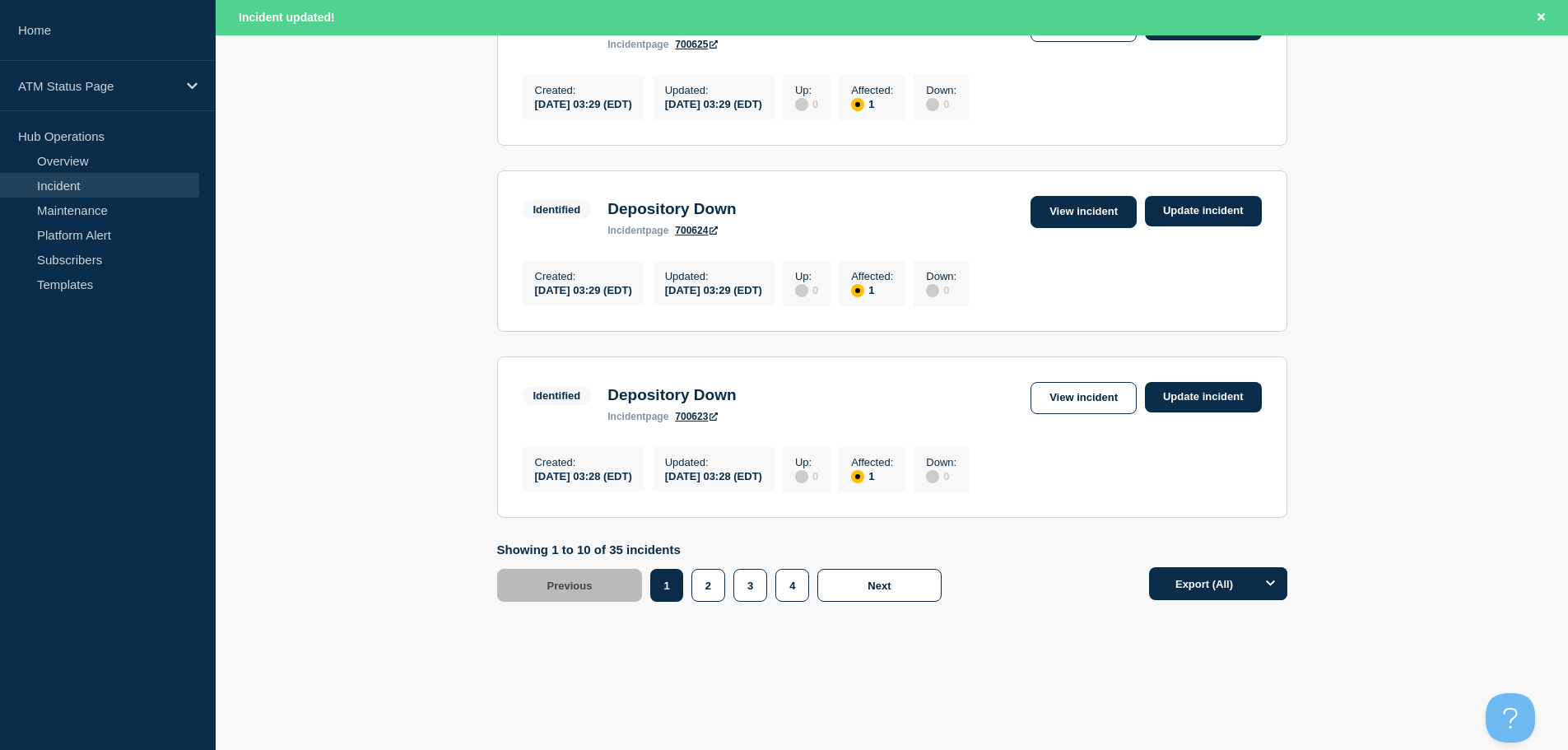
click at [1063, 203] on link "View incident" at bounding box center [1084, 211] width 106 height 32
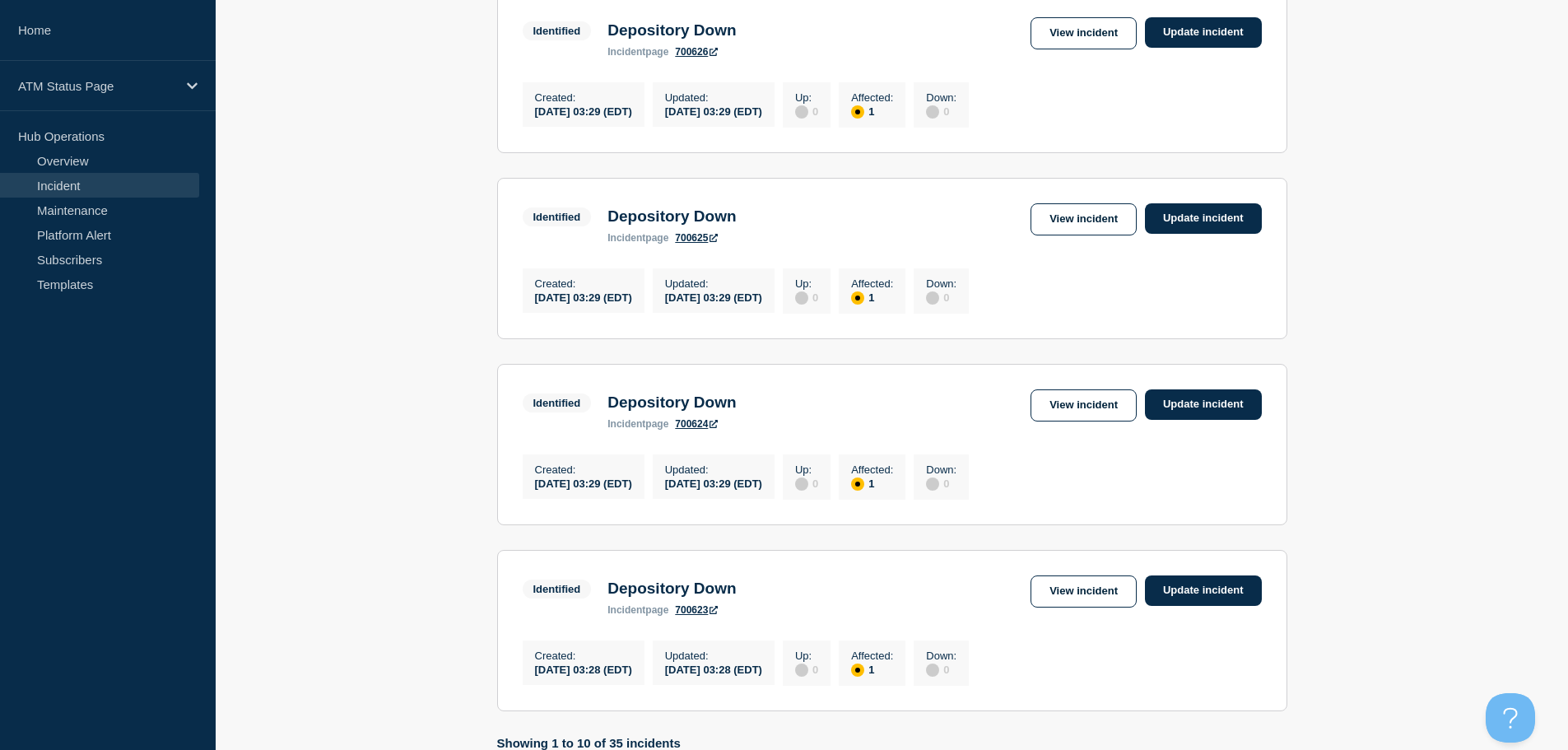
scroll to position [1716, 0]
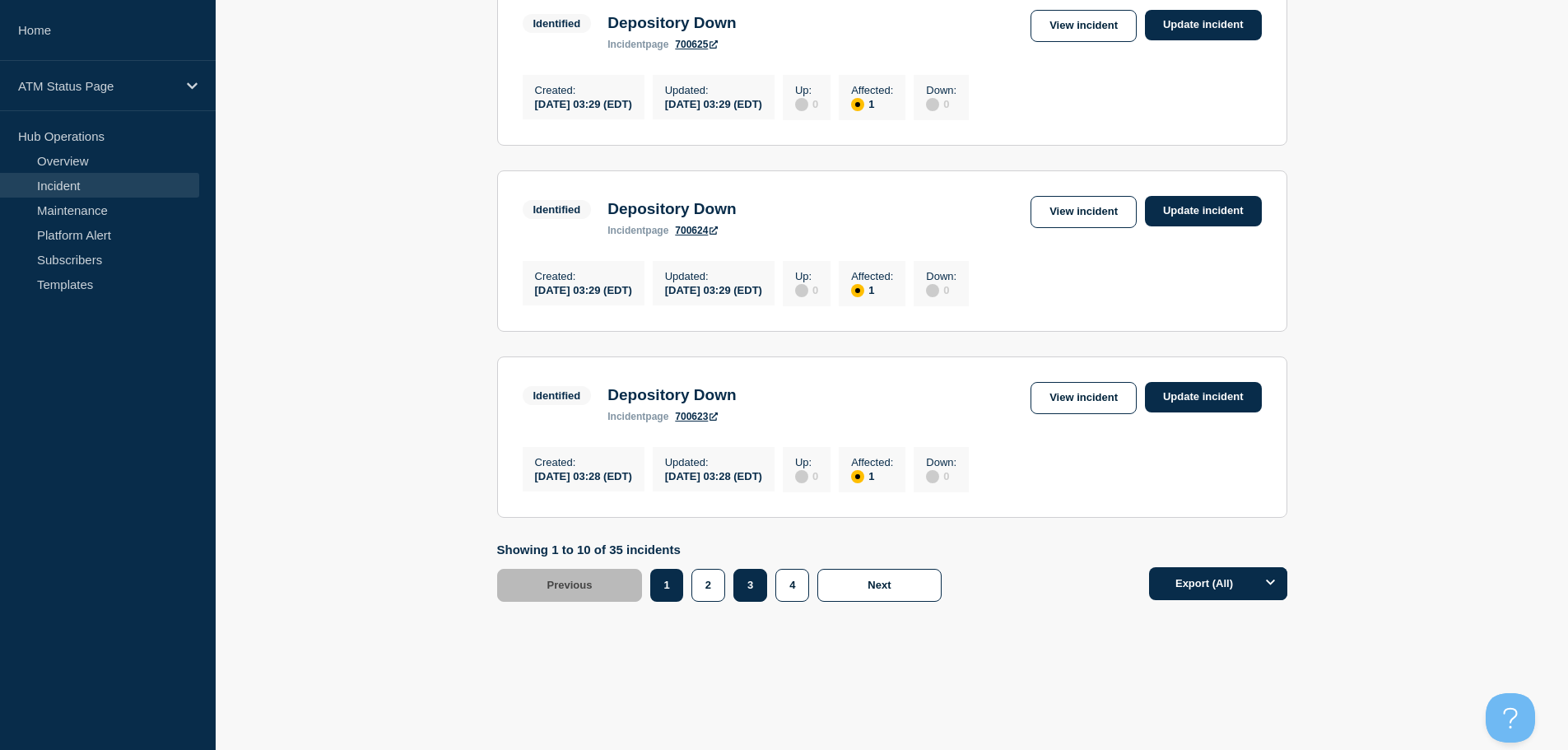
click at [752, 589] on button "3" at bounding box center [750, 584] width 34 height 33
click at [1098, 402] on link "View incident" at bounding box center [1084, 397] width 106 height 32
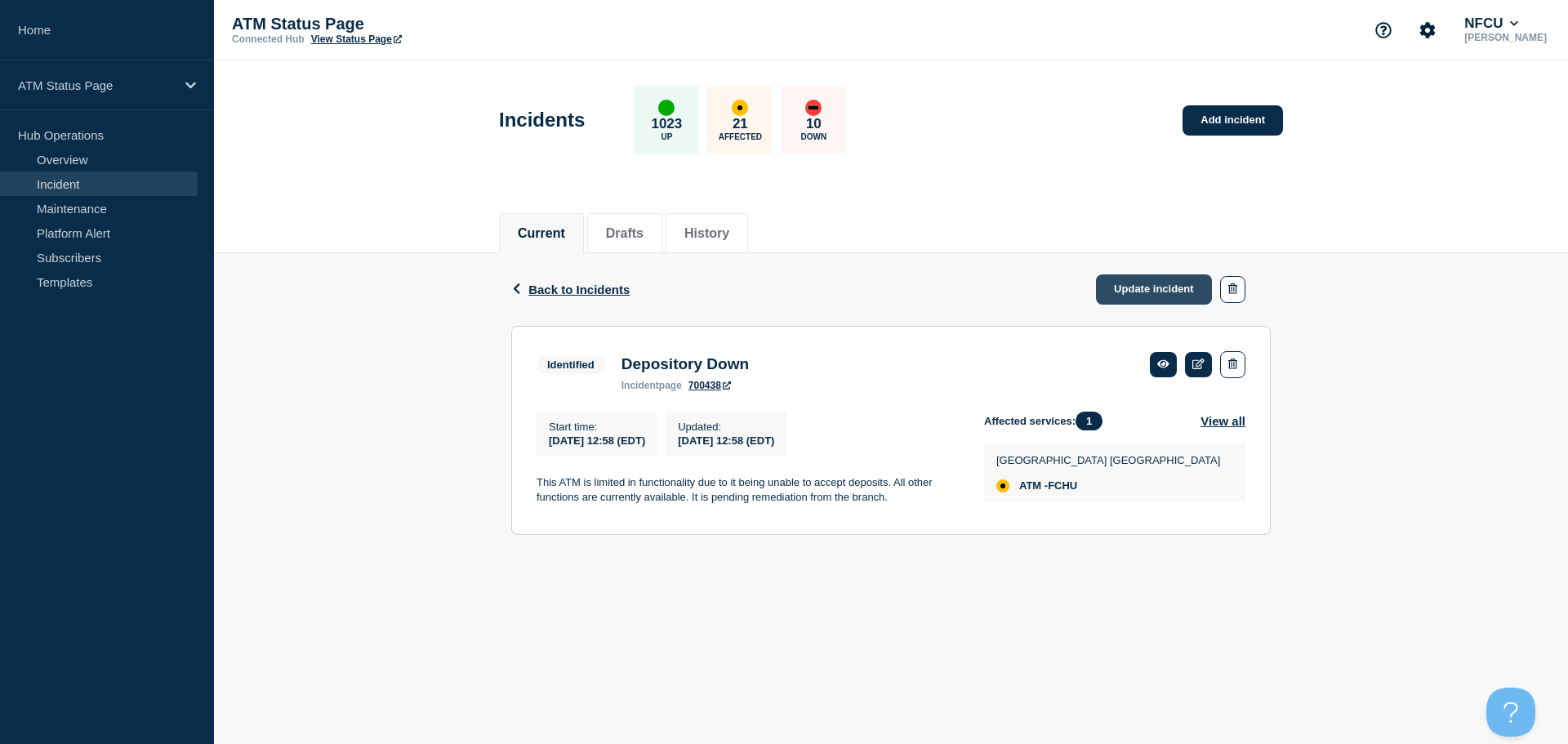
click at [1127, 288] on link "Update incident" at bounding box center [1154, 289] width 116 height 30
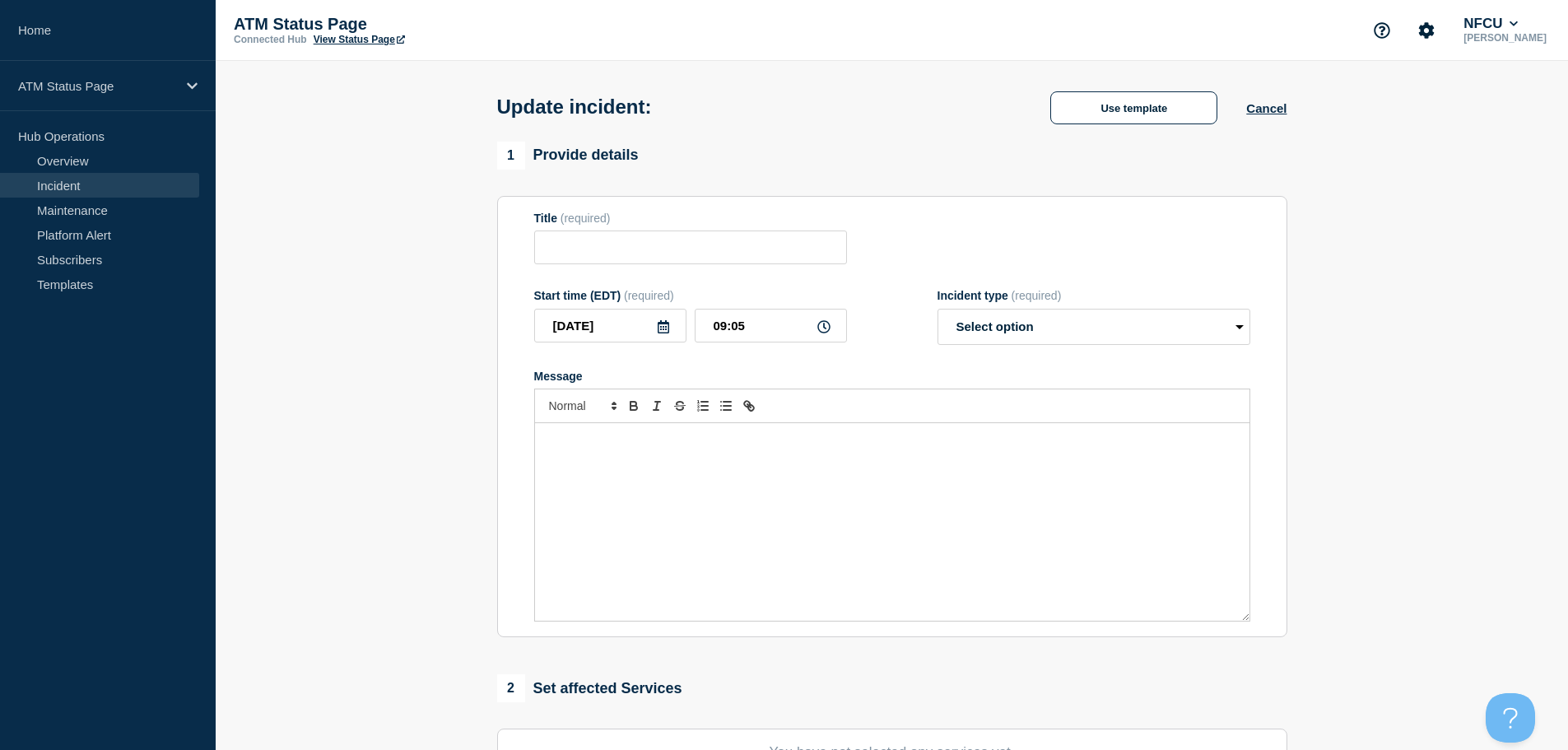
type input "Depository Down"
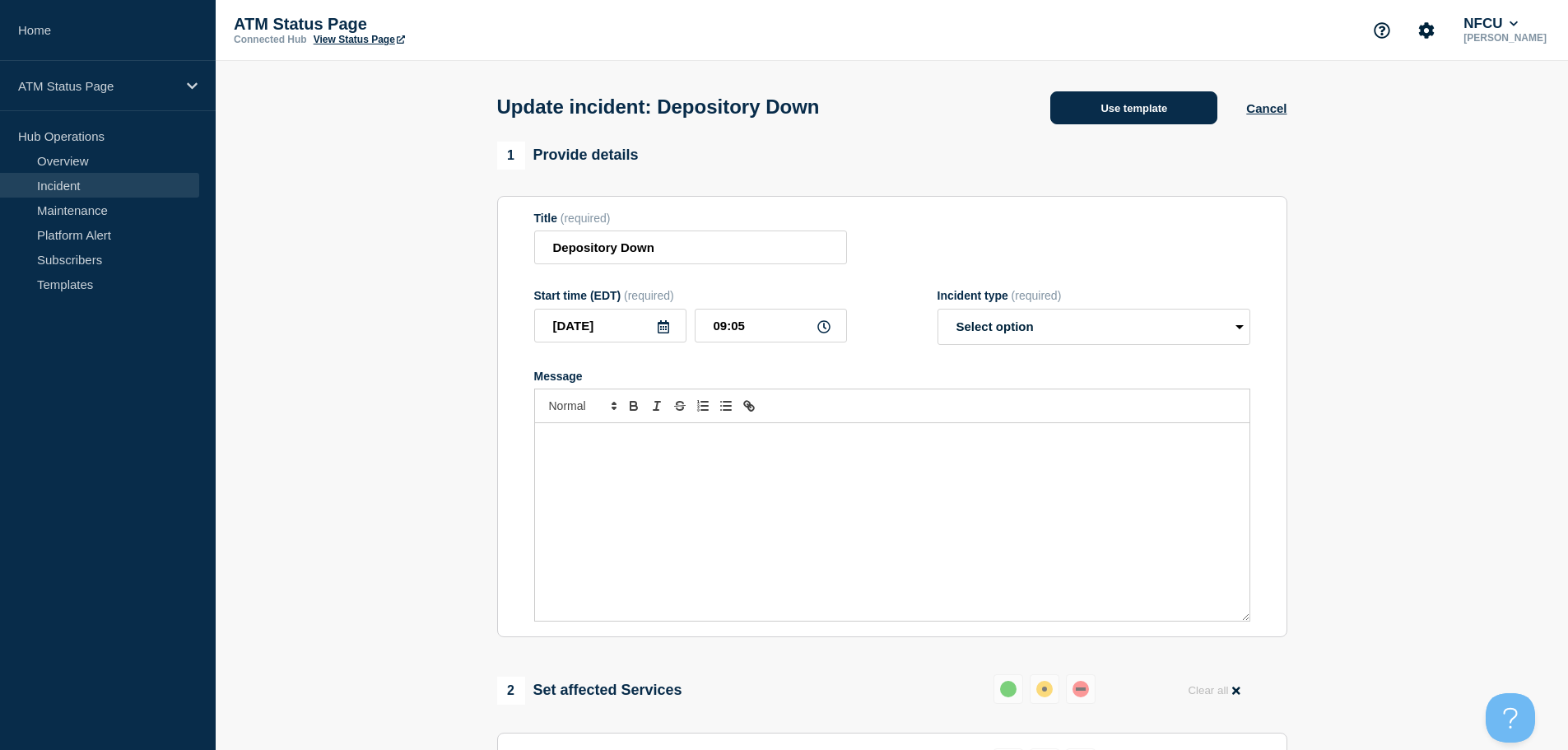
click at [1094, 124] on button "Use template" at bounding box center [1133, 107] width 167 height 33
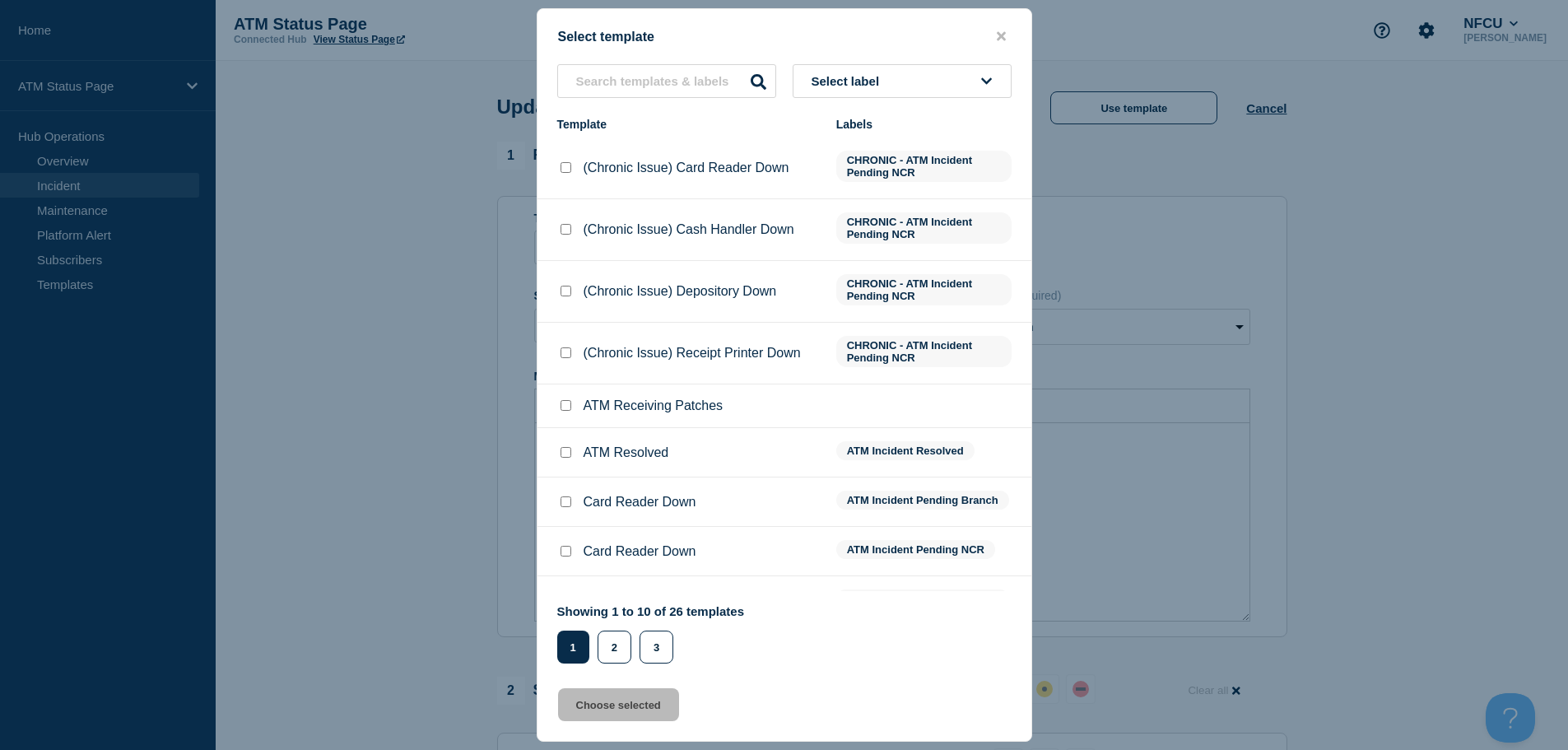
click at [565, 455] on input "ATM Resolved checkbox" at bounding box center [565, 451] width 10 height 10
checkbox input "true"
click at [601, 714] on button "Choose selected" at bounding box center [618, 703] width 121 height 33
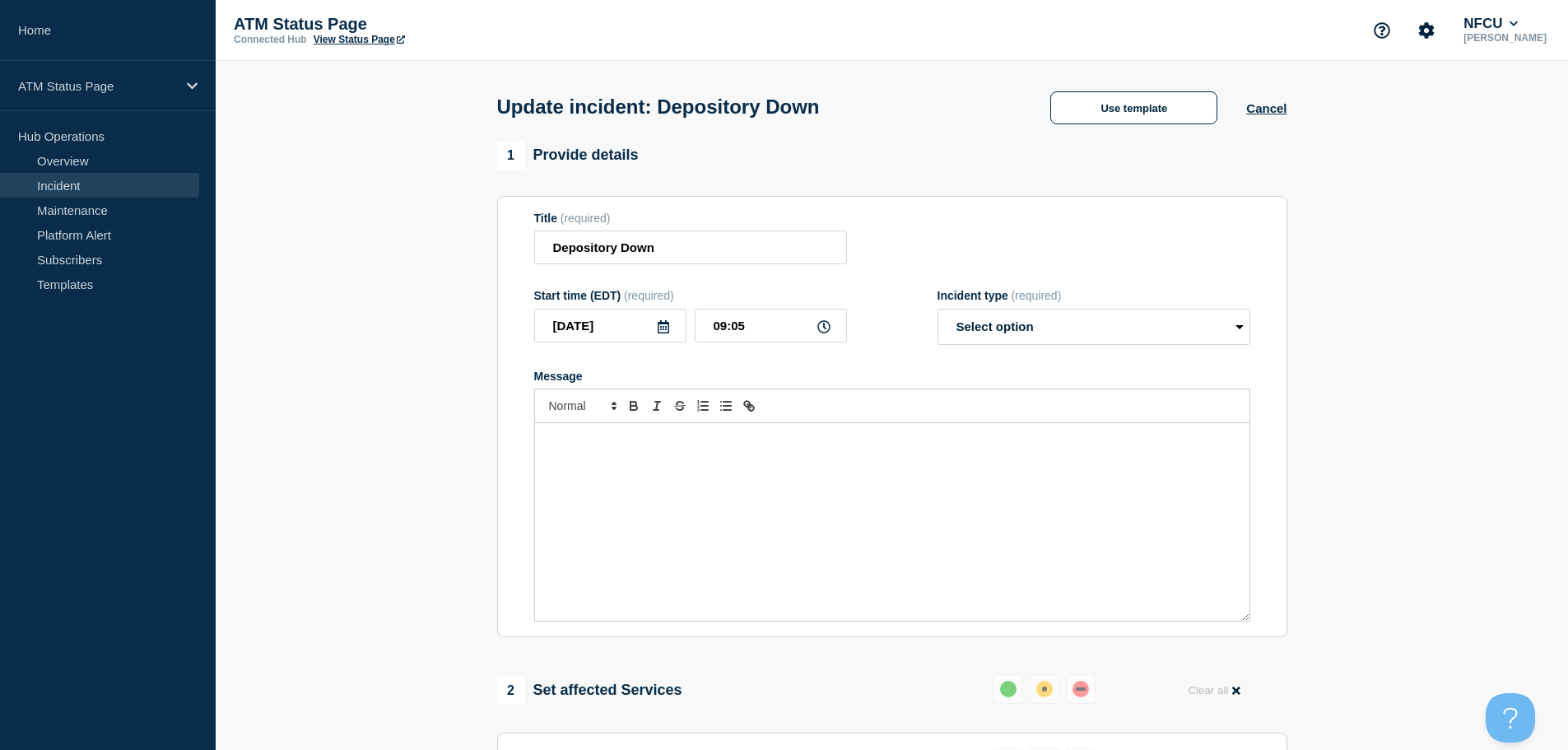
select select "resolved"
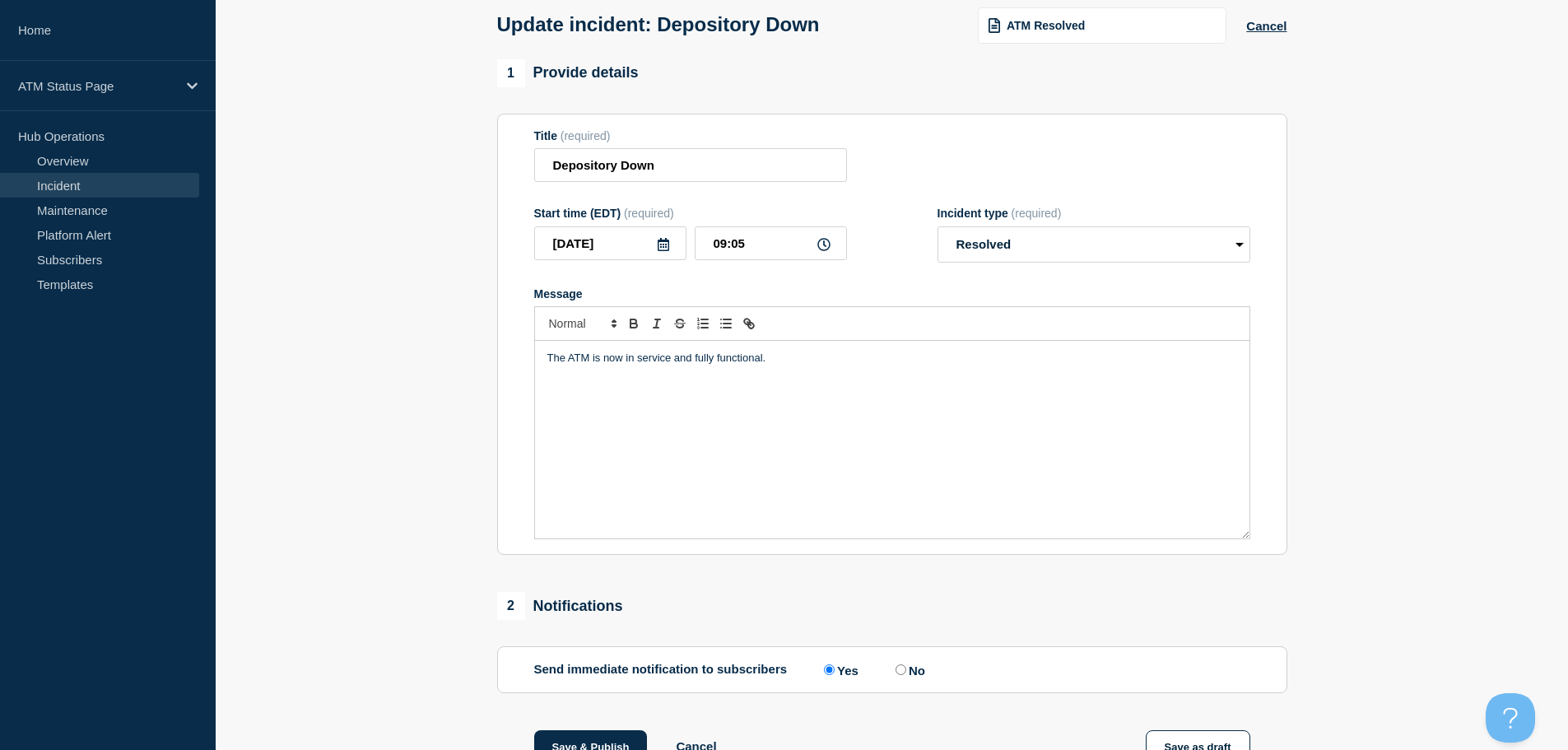
scroll to position [303, 0]
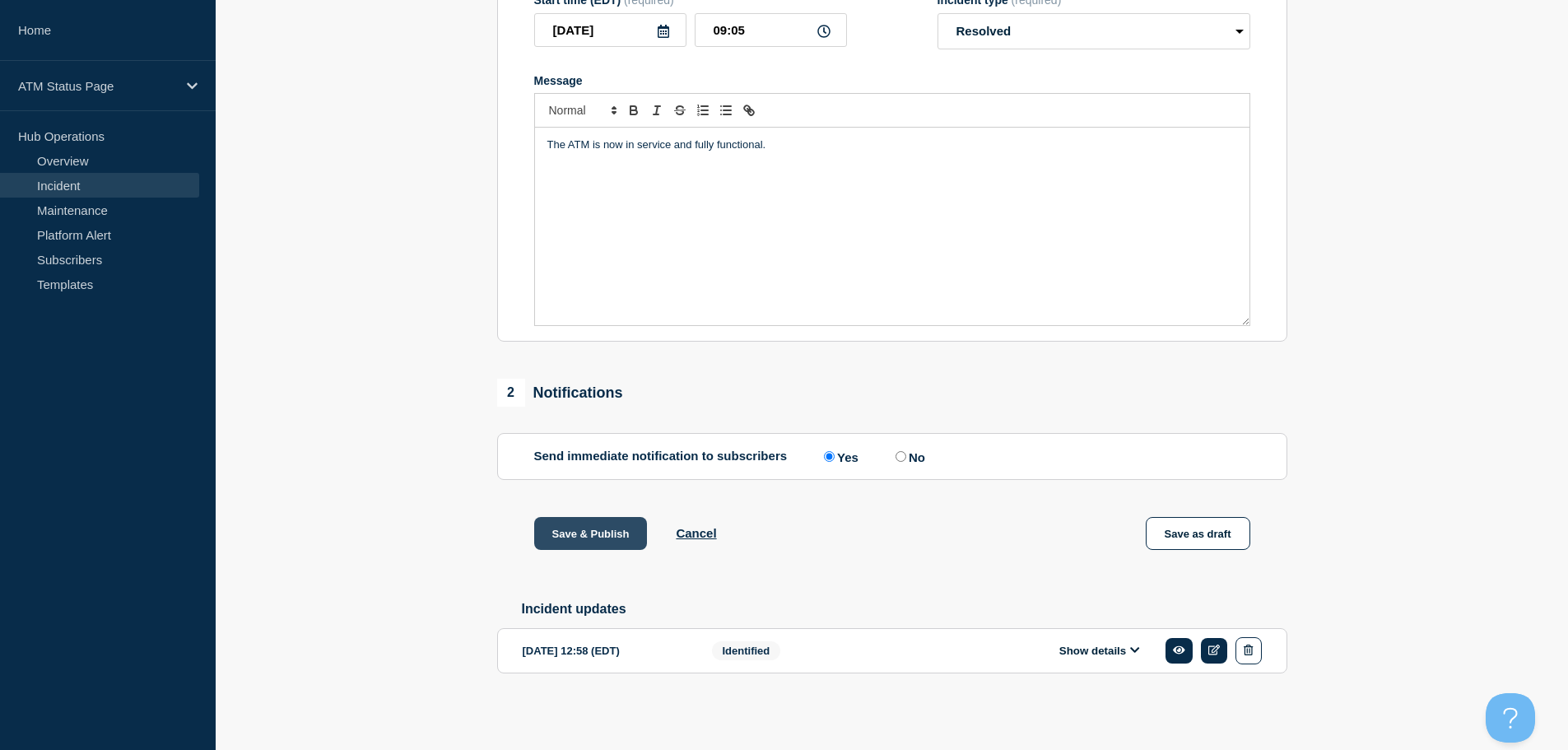
click at [546, 536] on button "Save & Publish" at bounding box center [591, 532] width 114 height 33
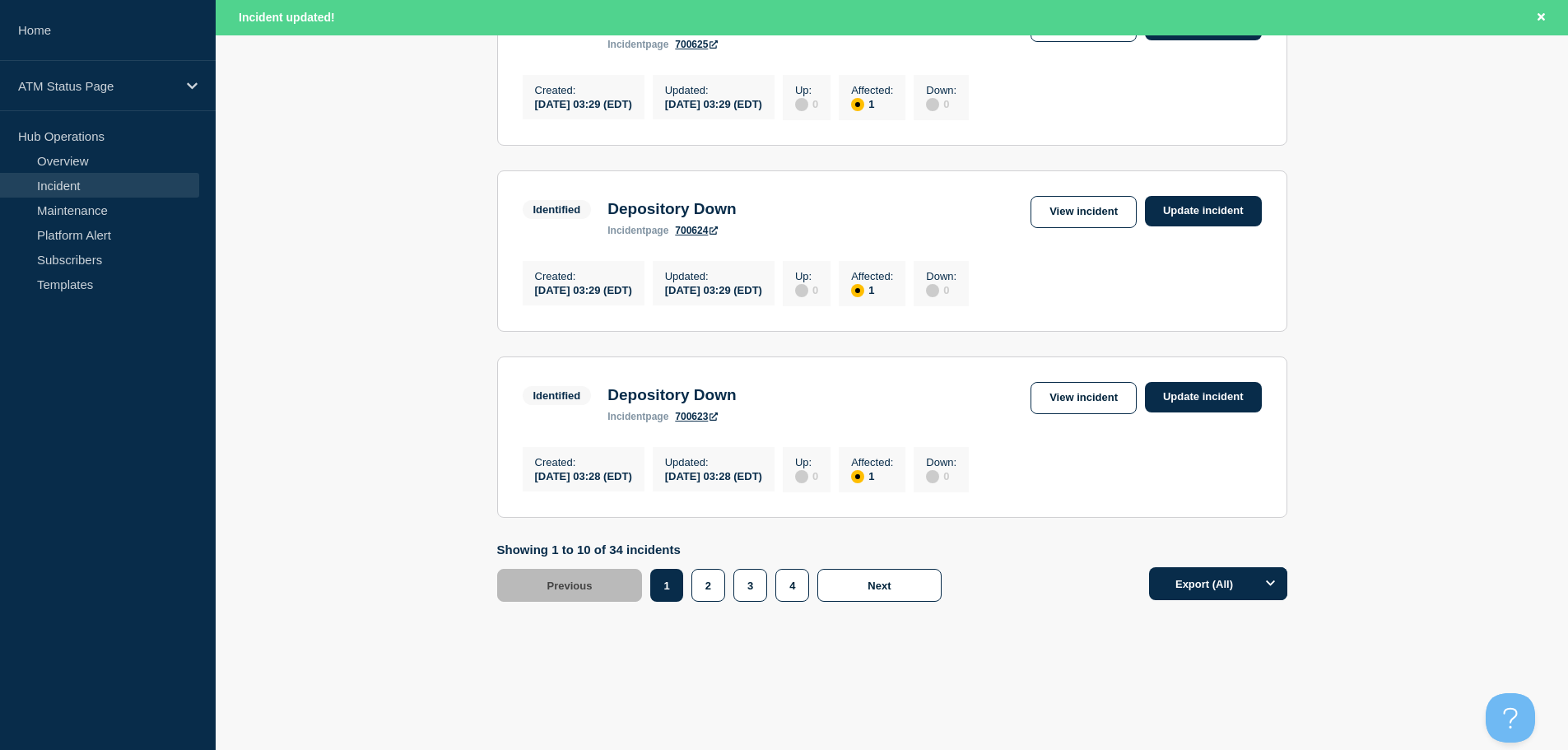
scroll to position [1750, 0]
click at [756, 577] on button "3" at bounding box center [750, 584] width 34 height 33
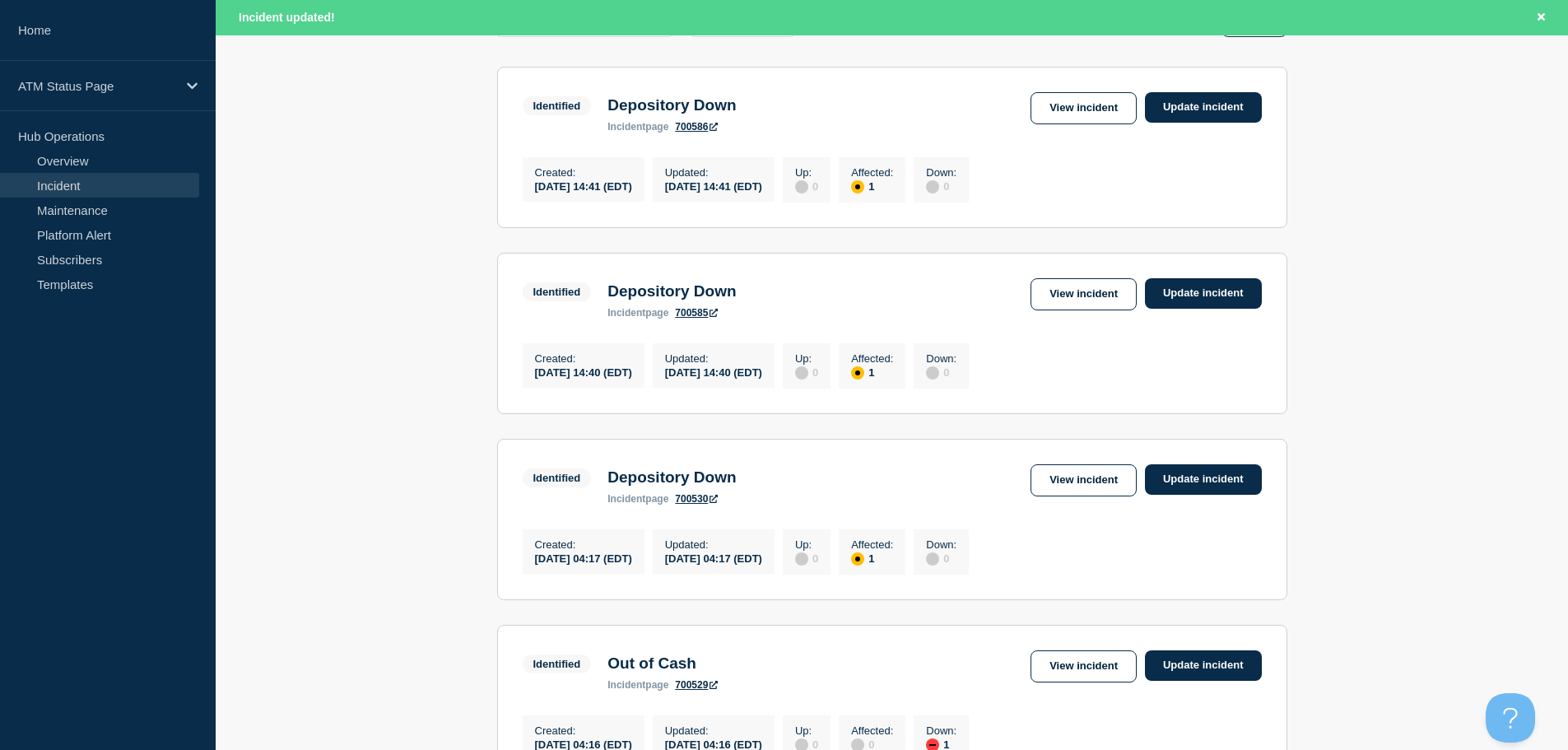
scroll to position [305, 0]
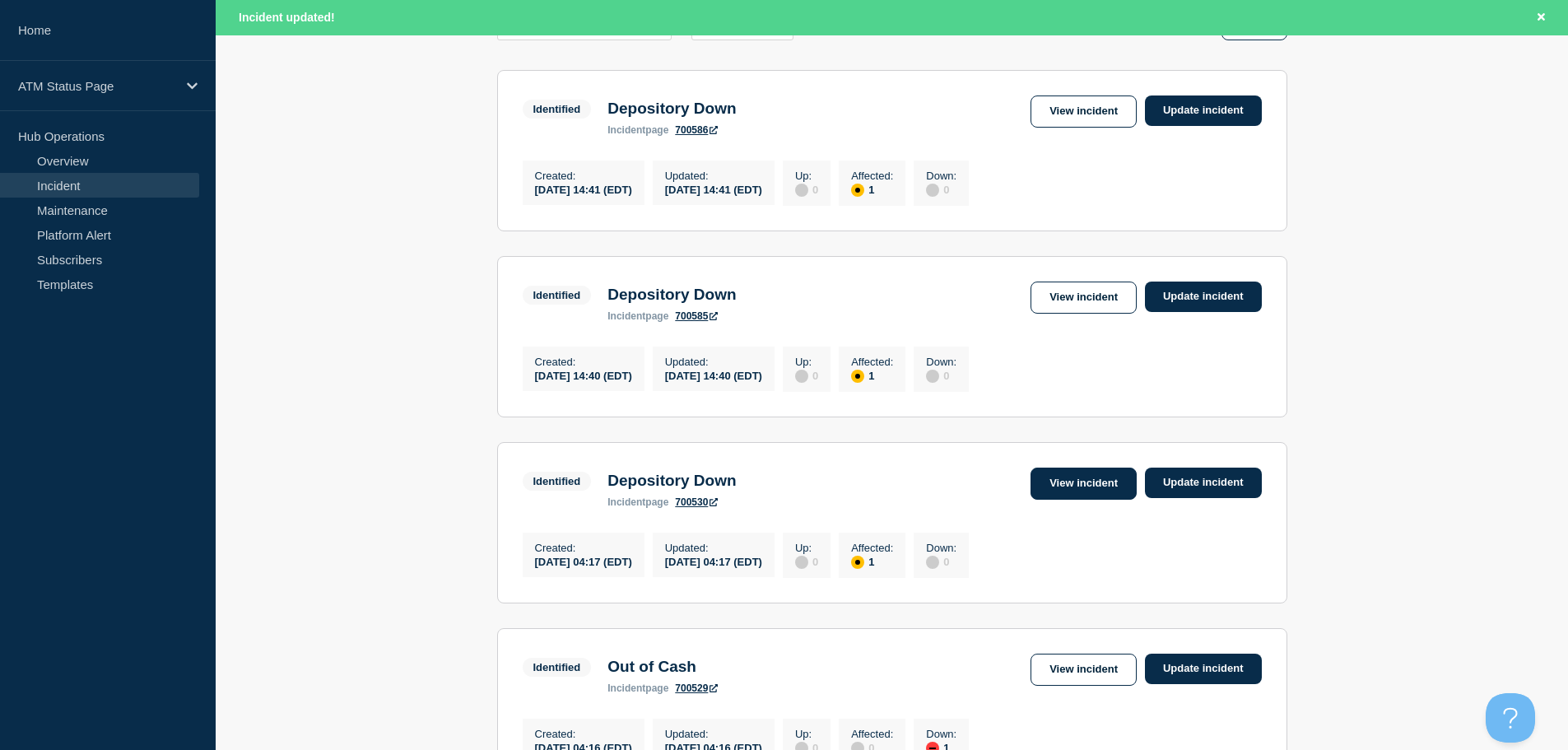
click at [1105, 493] on link "View incident" at bounding box center [1084, 483] width 106 height 32
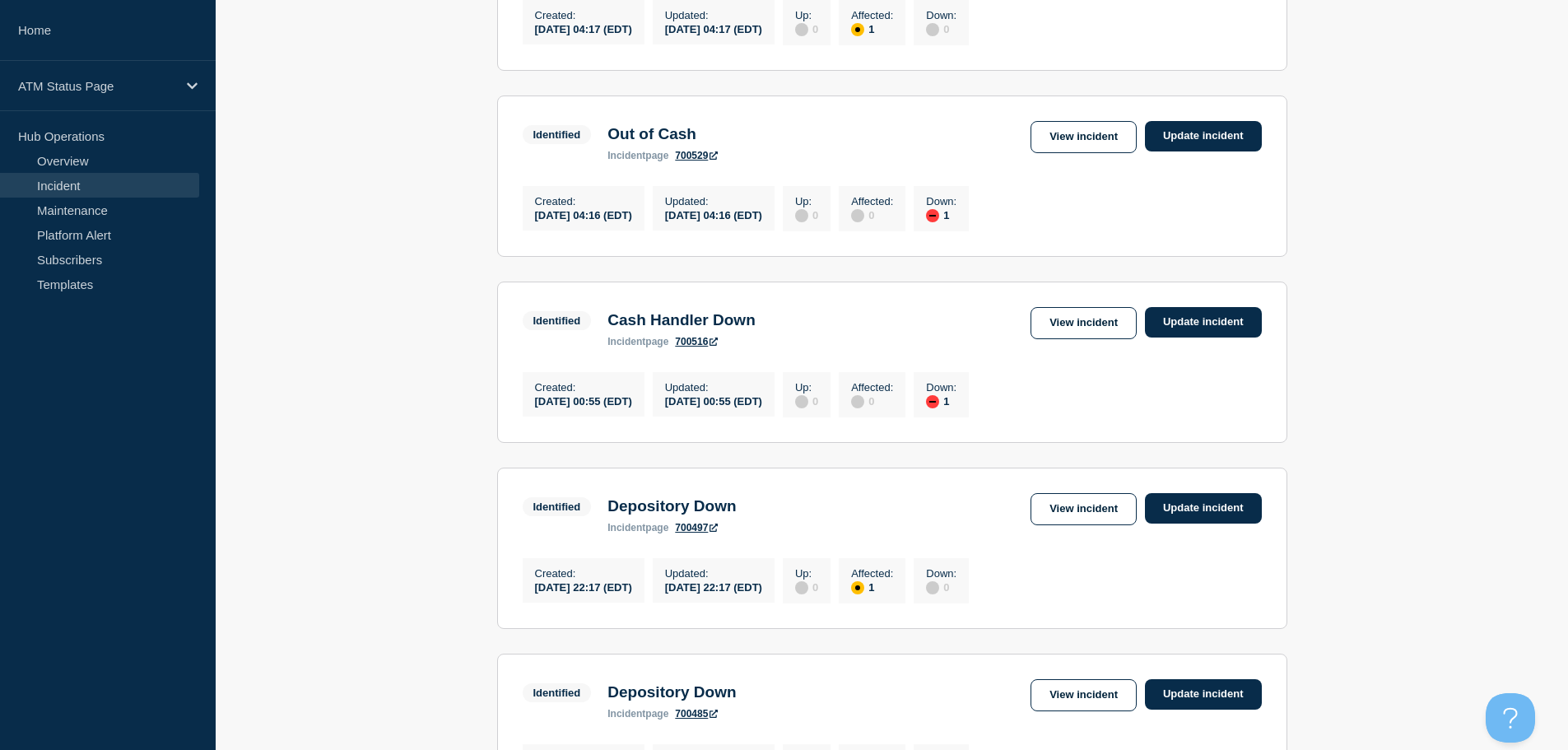
scroll to position [839, 0]
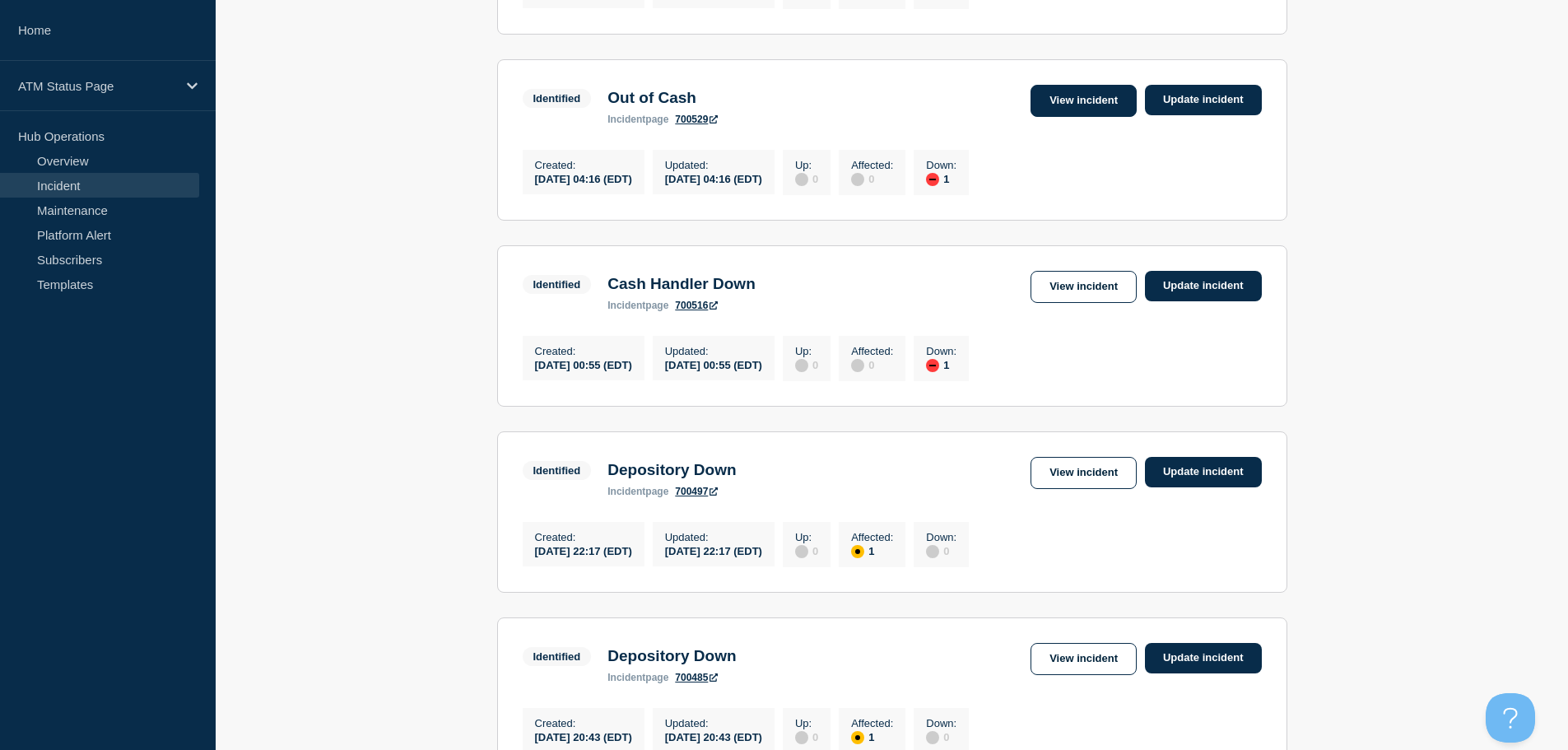
click at [1091, 117] on link "View incident" at bounding box center [1084, 100] width 106 height 32
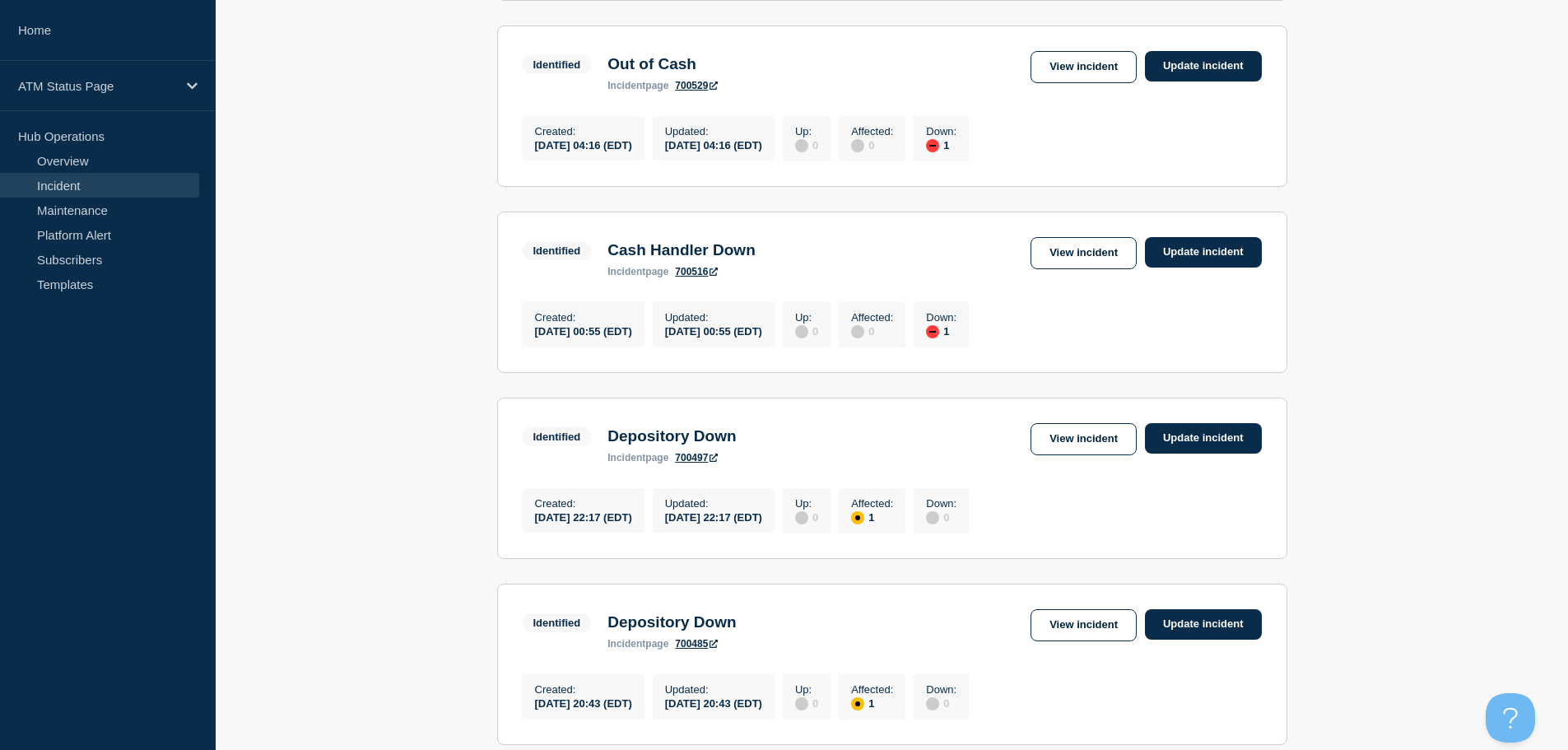
scroll to position [904, 0]
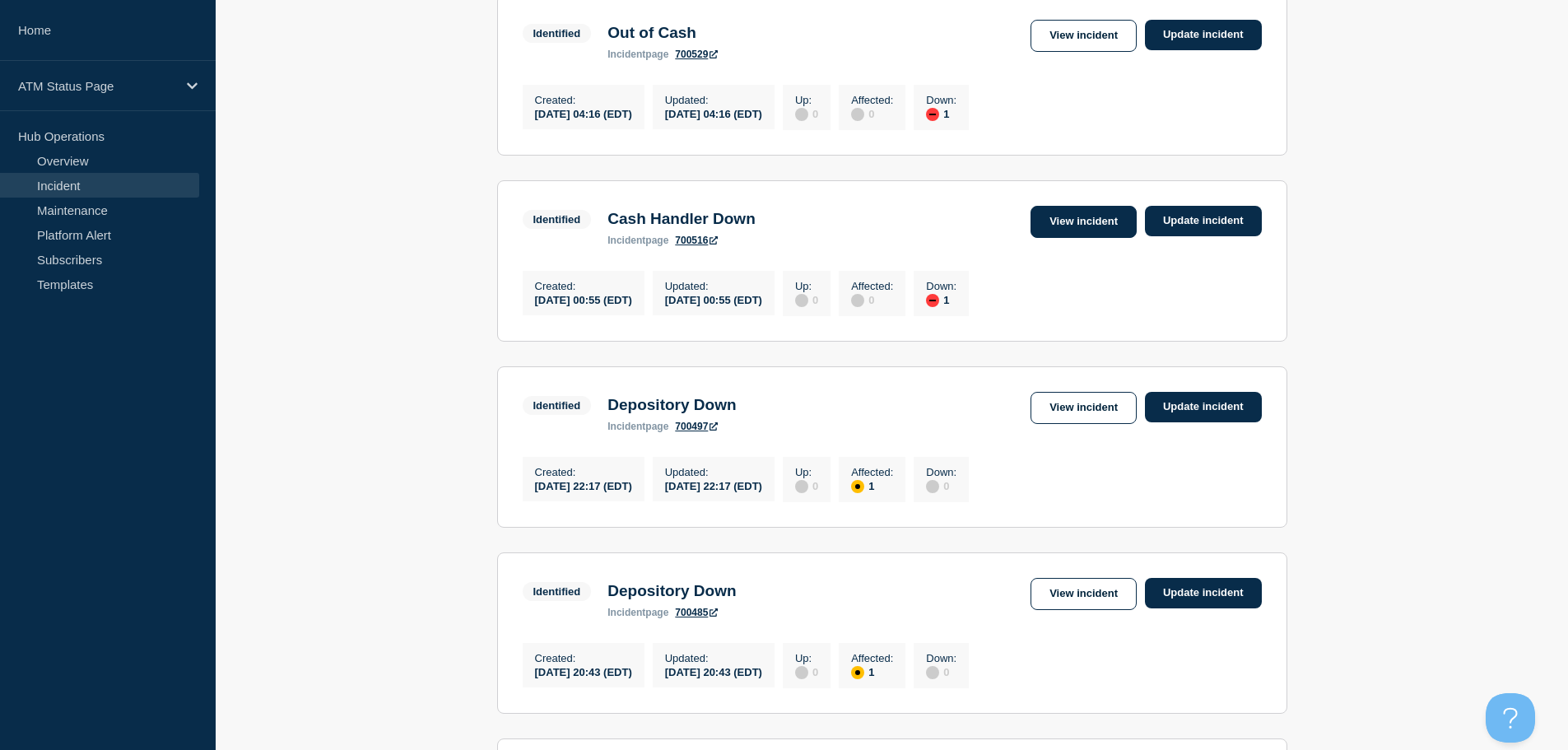
click at [1106, 238] on link "View incident" at bounding box center [1084, 221] width 106 height 32
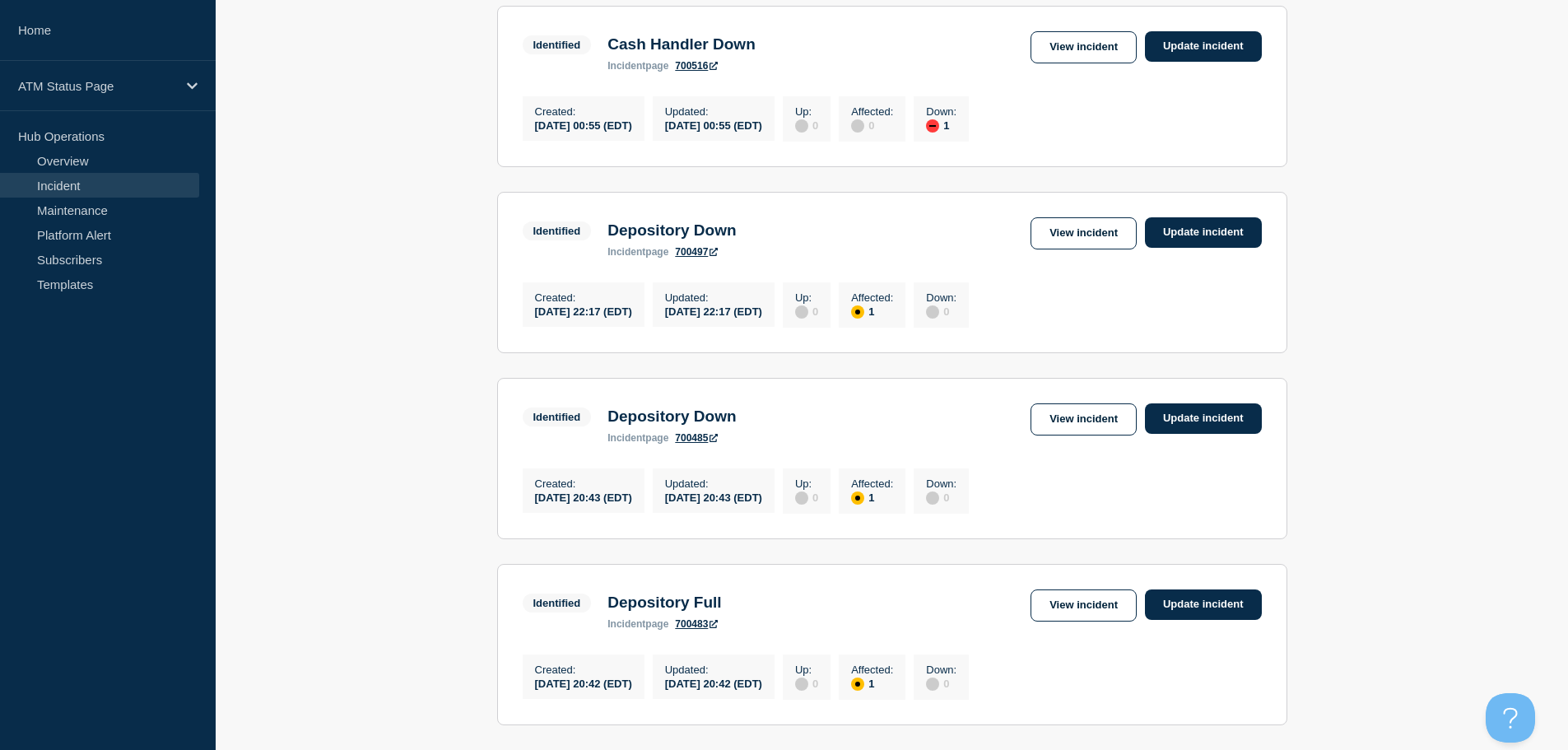
scroll to position [1045, 0]
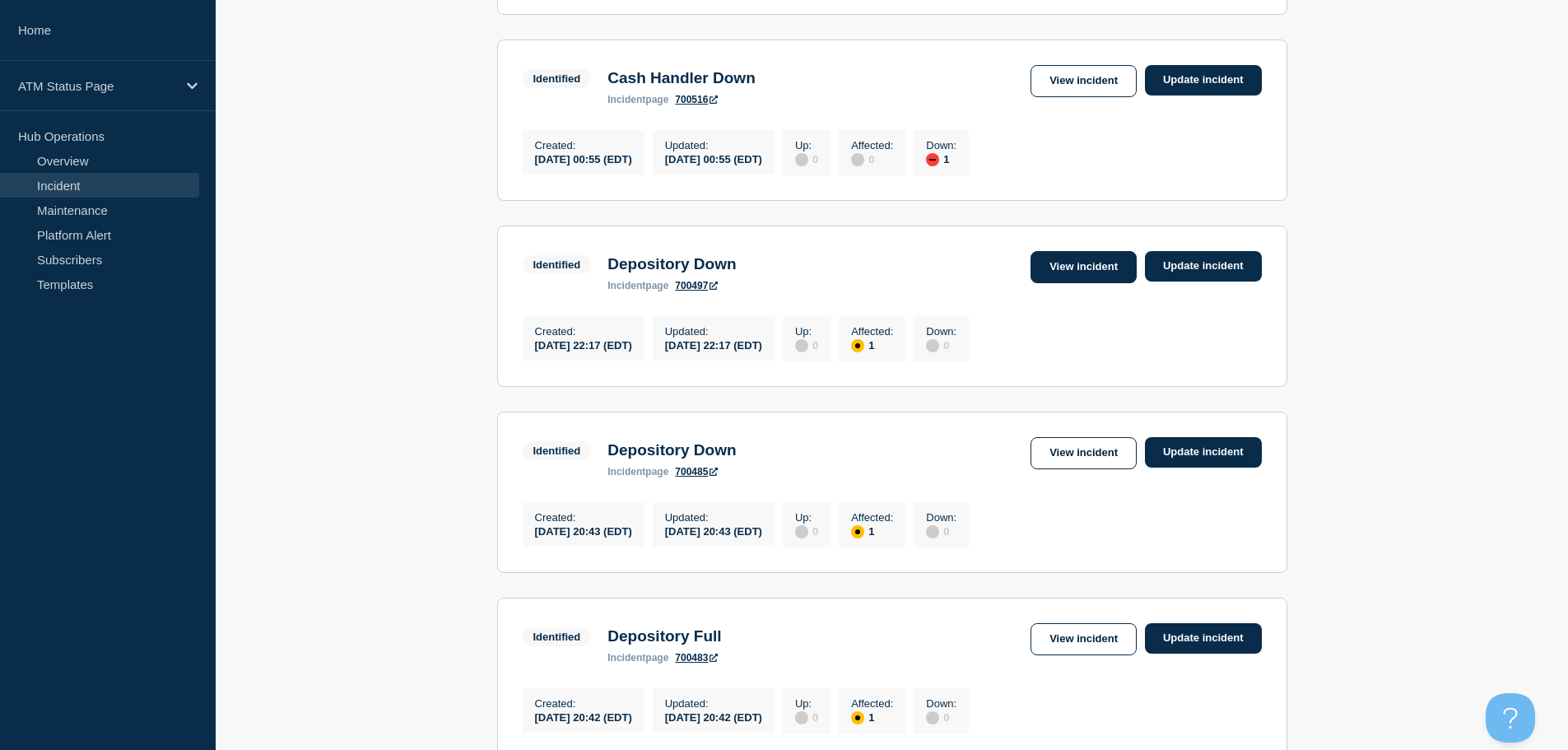
click at [1081, 283] on link "View incident" at bounding box center [1084, 267] width 106 height 32
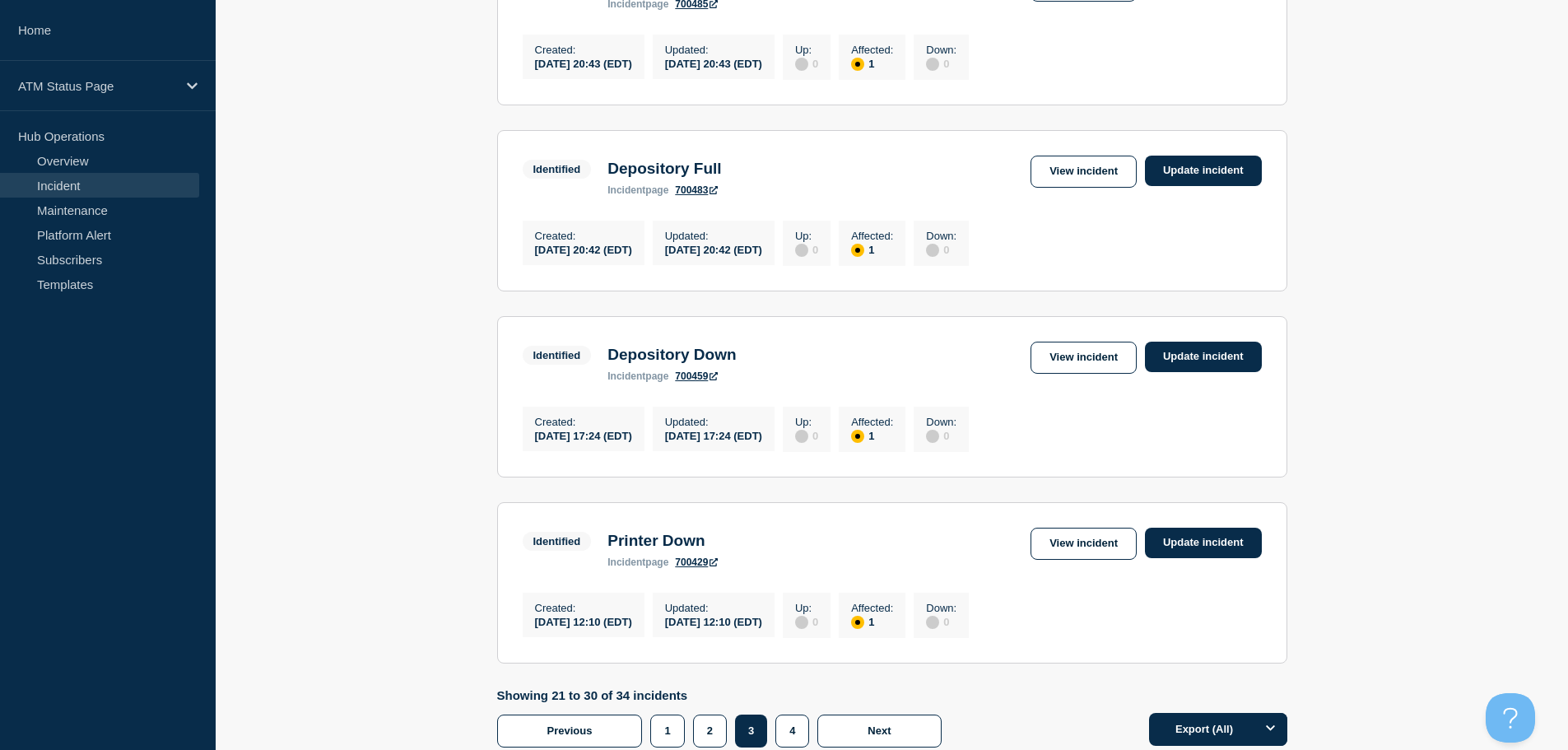
scroll to position [1716, 0]
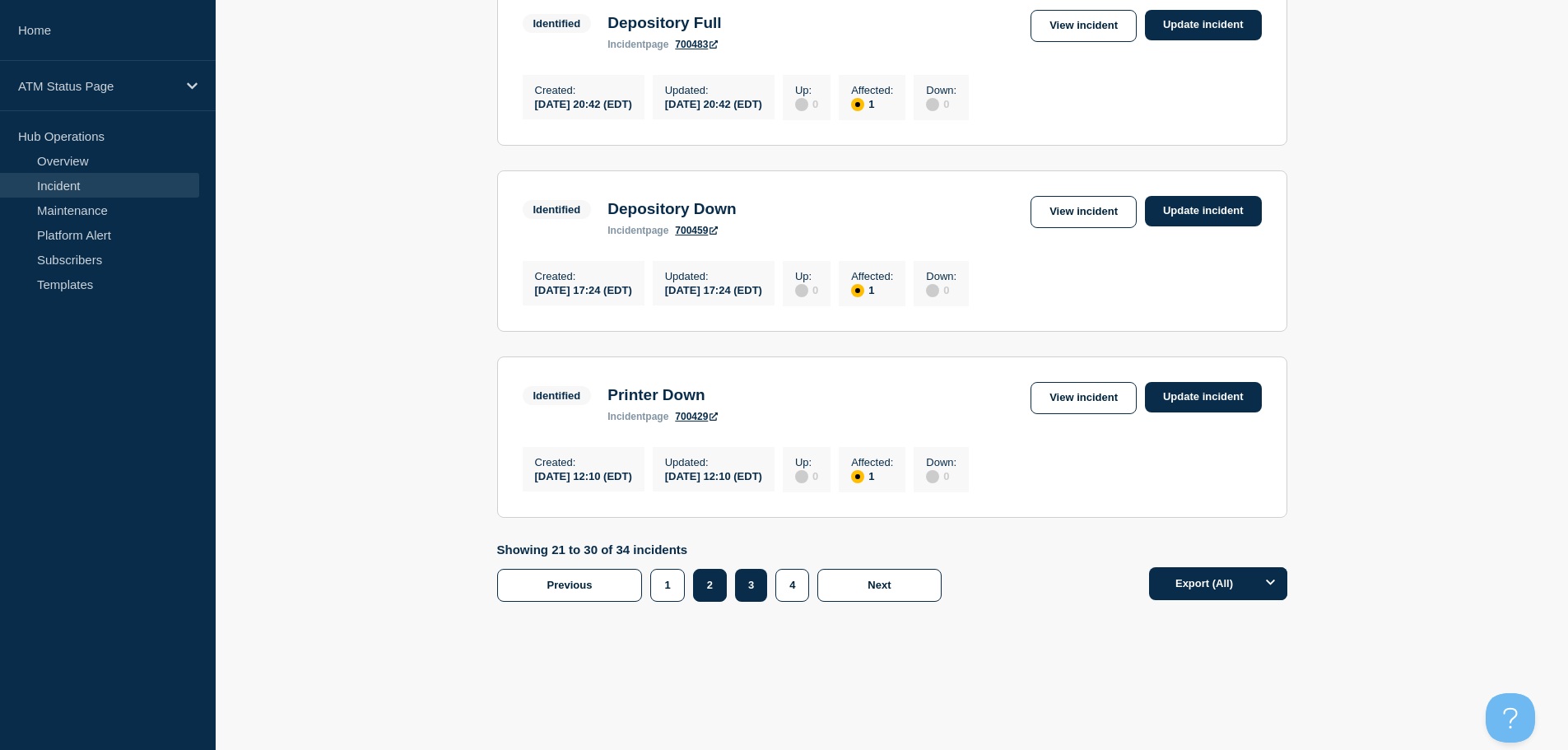
click at [698, 593] on button "2" at bounding box center [710, 584] width 34 height 33
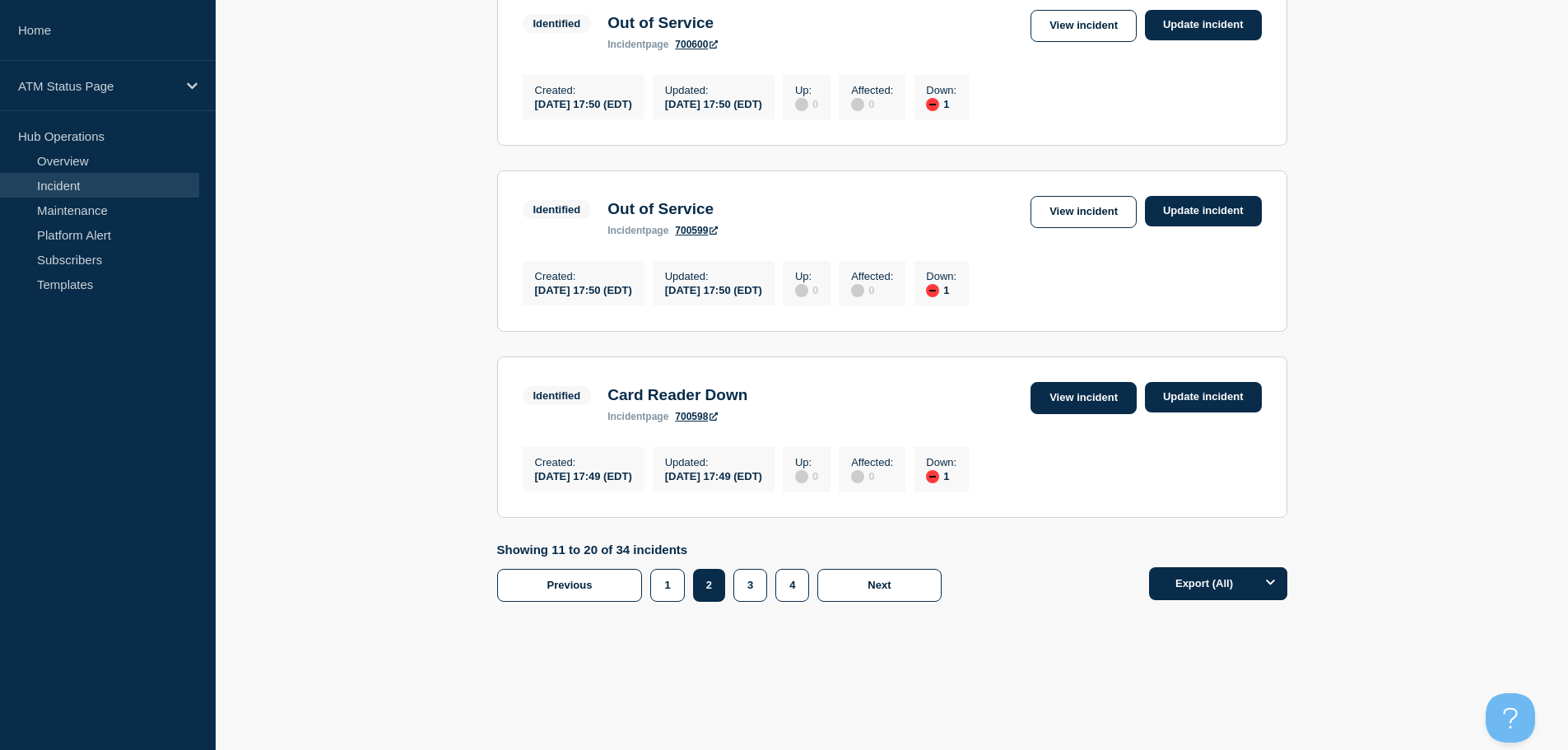
click at [1119, 387] on link "View incident" at bounding box center [1084, 397] width 106 height 32
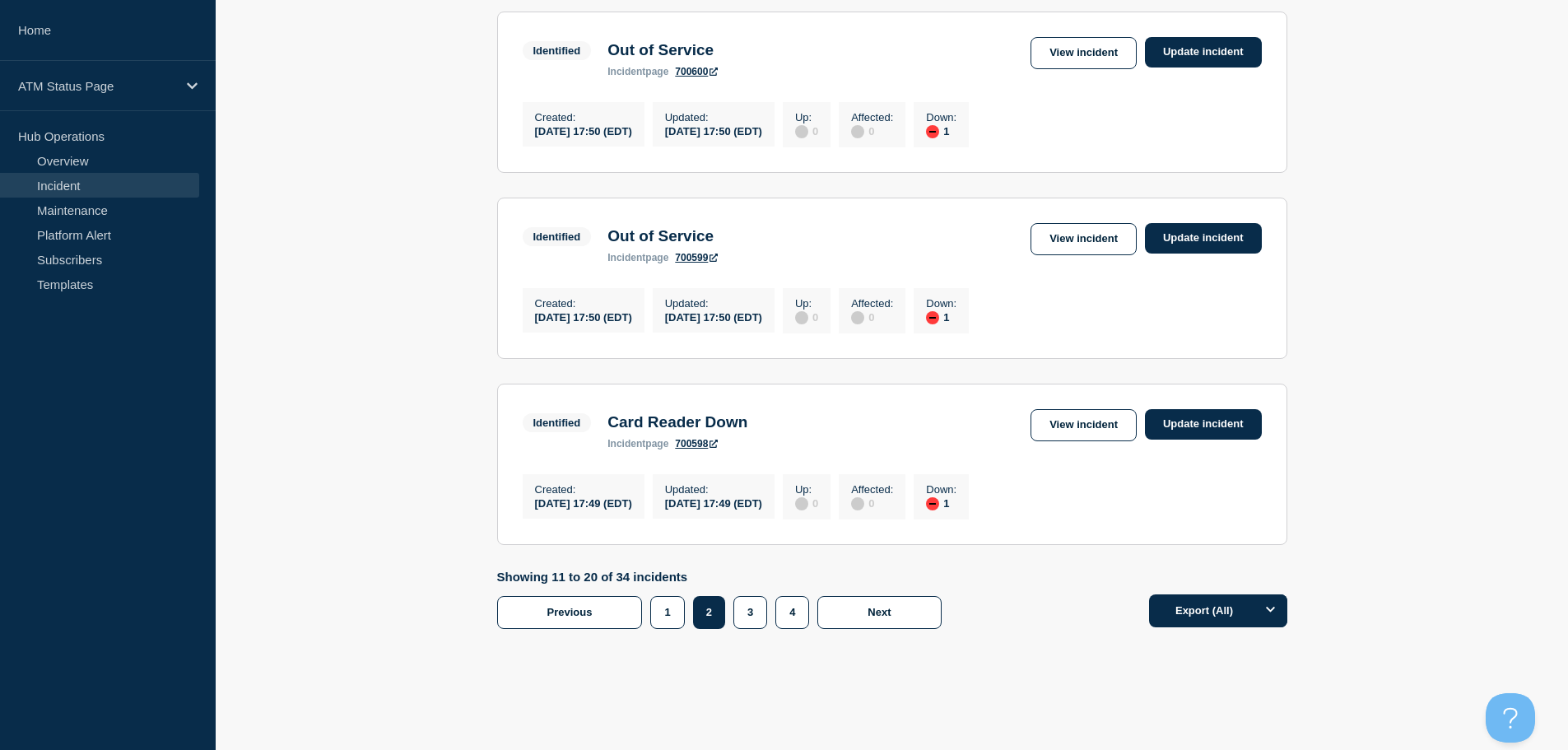
scroll to position [1716, 0]
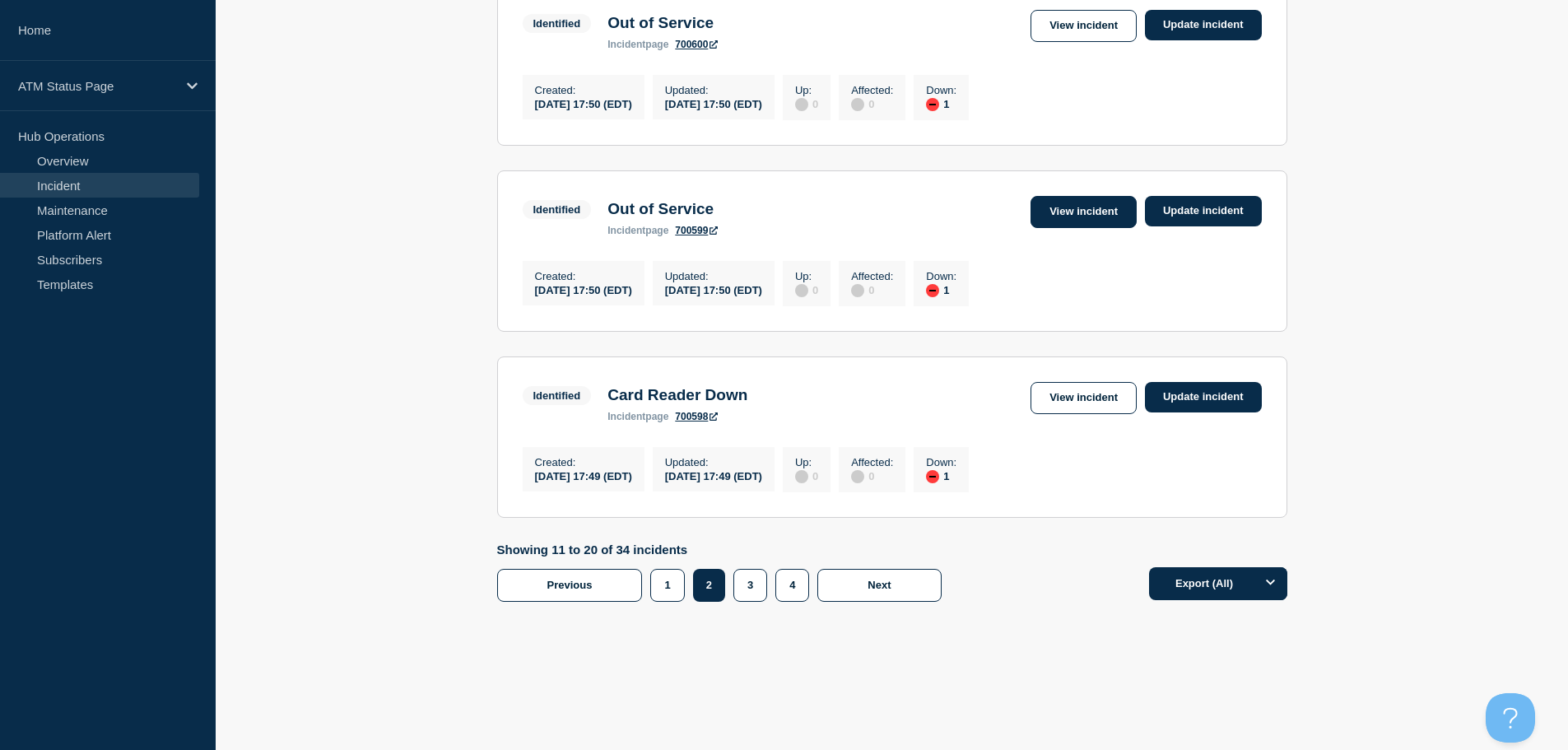
click at [1090, 195] on link "View incident" at bounding box center [1084, 211] width 106 height 32
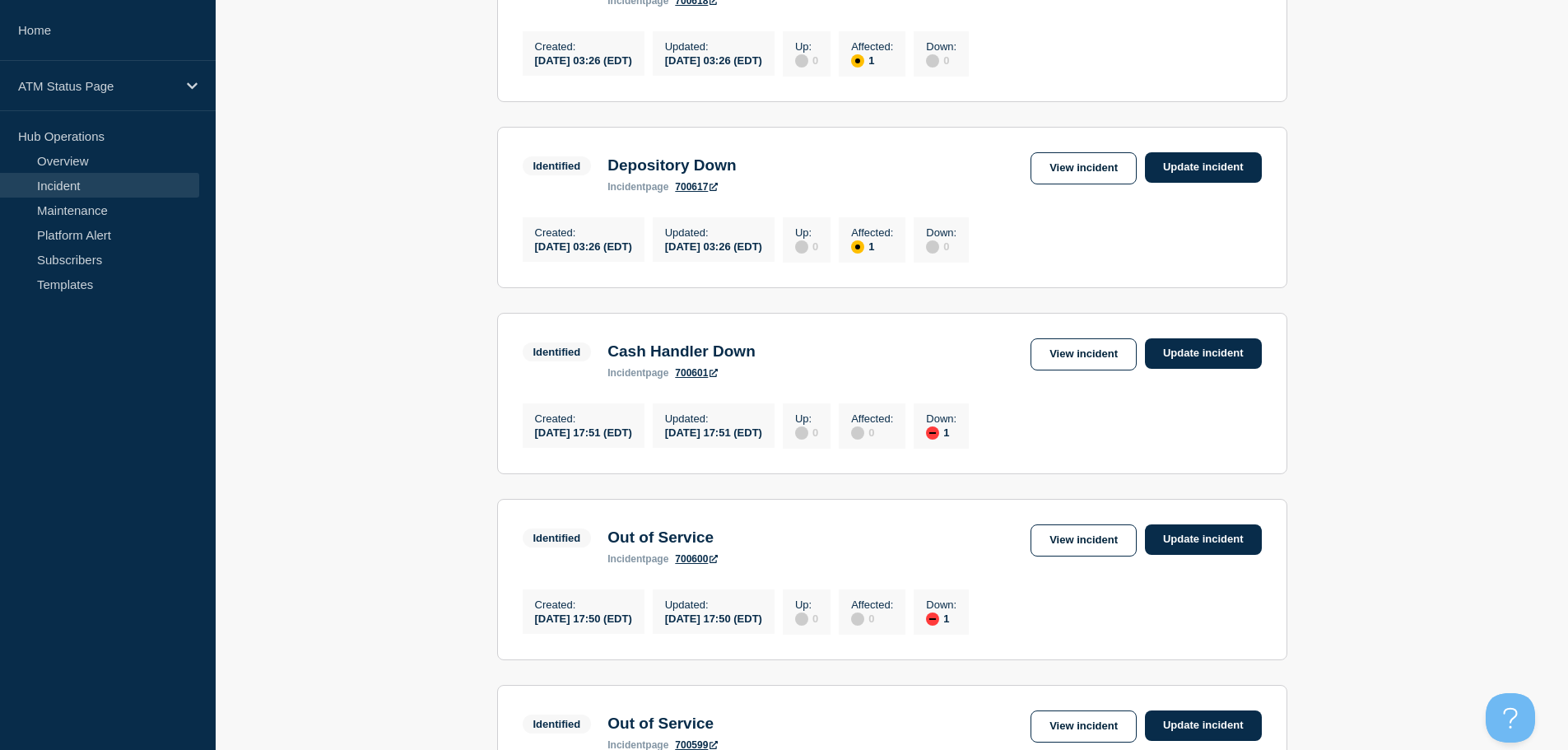
scroll to position [1130, 0]
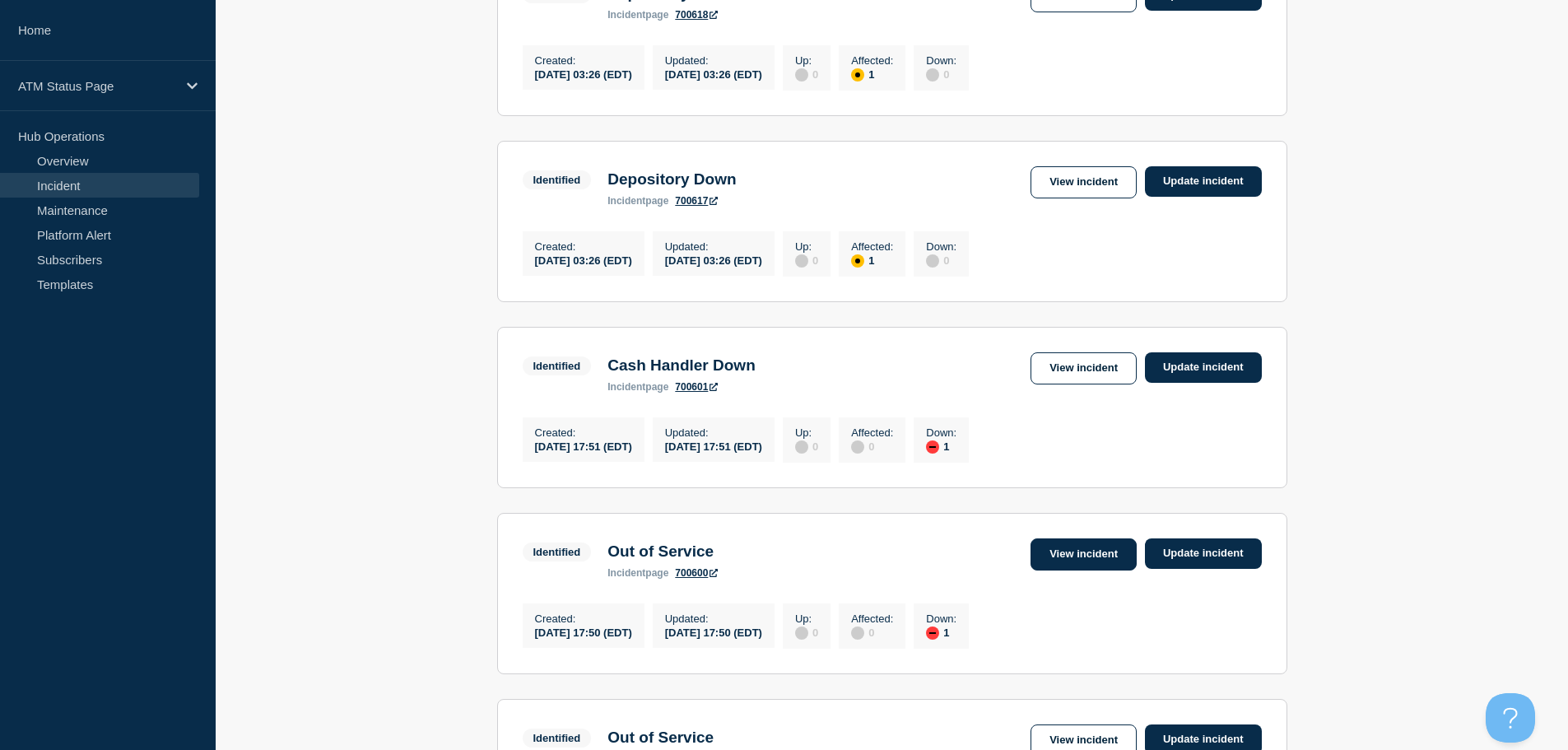
click at [1093, 570] on link "View incident" at bounding box center [1084, 554] width 106 height 32
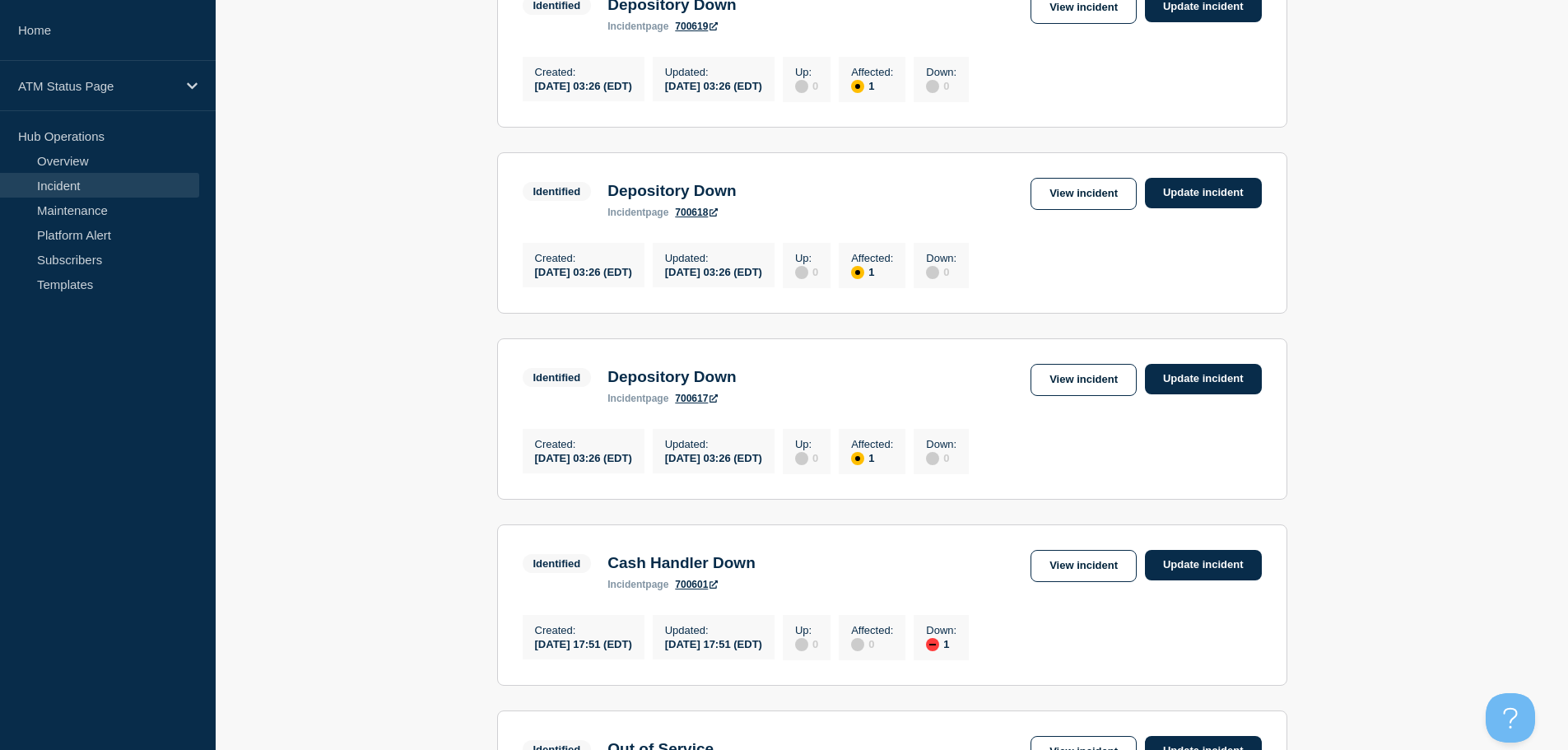
scroll to position [930, 0]
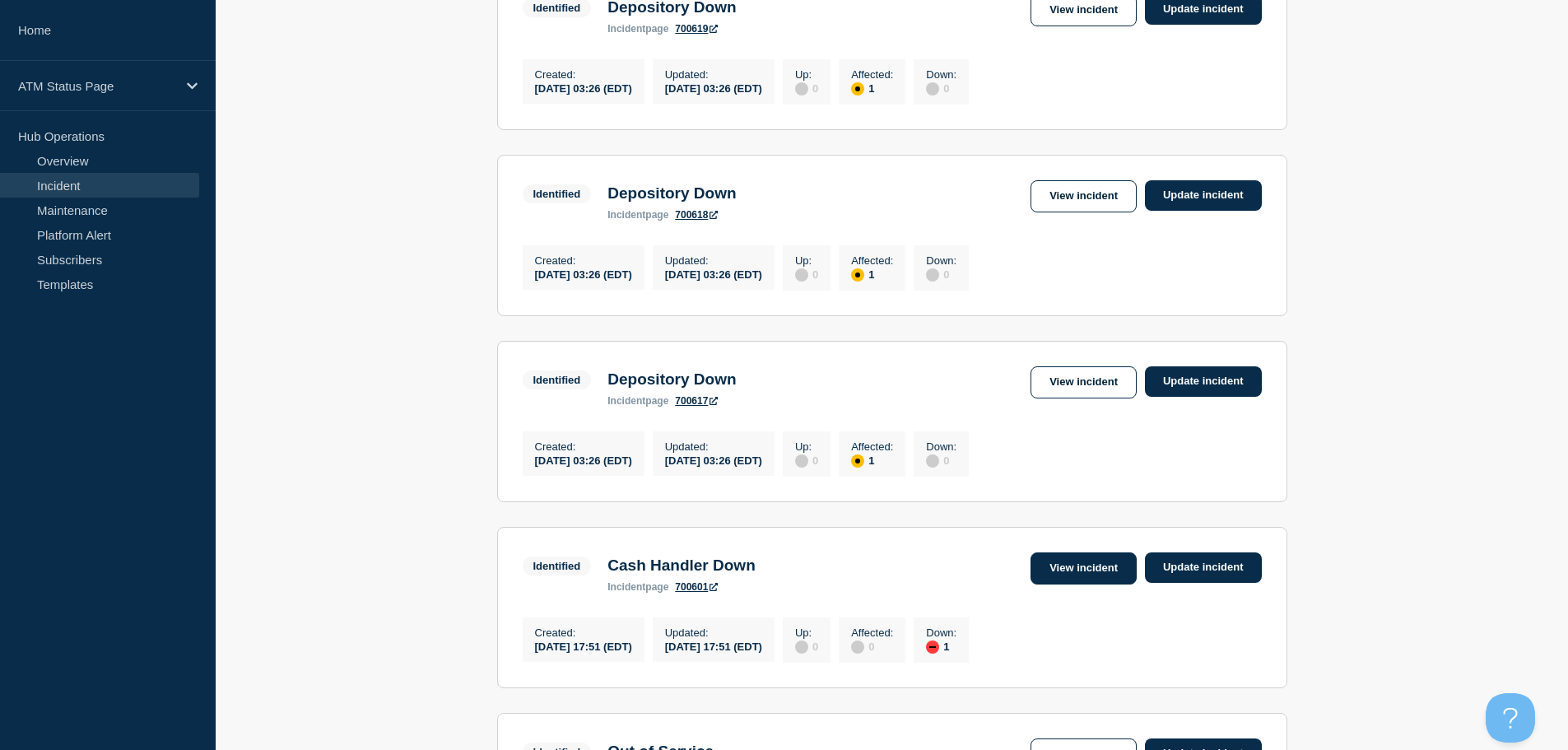
click at [1089, 584] on link "View incident" at bounding box center [1084, 568] width 106 height 32
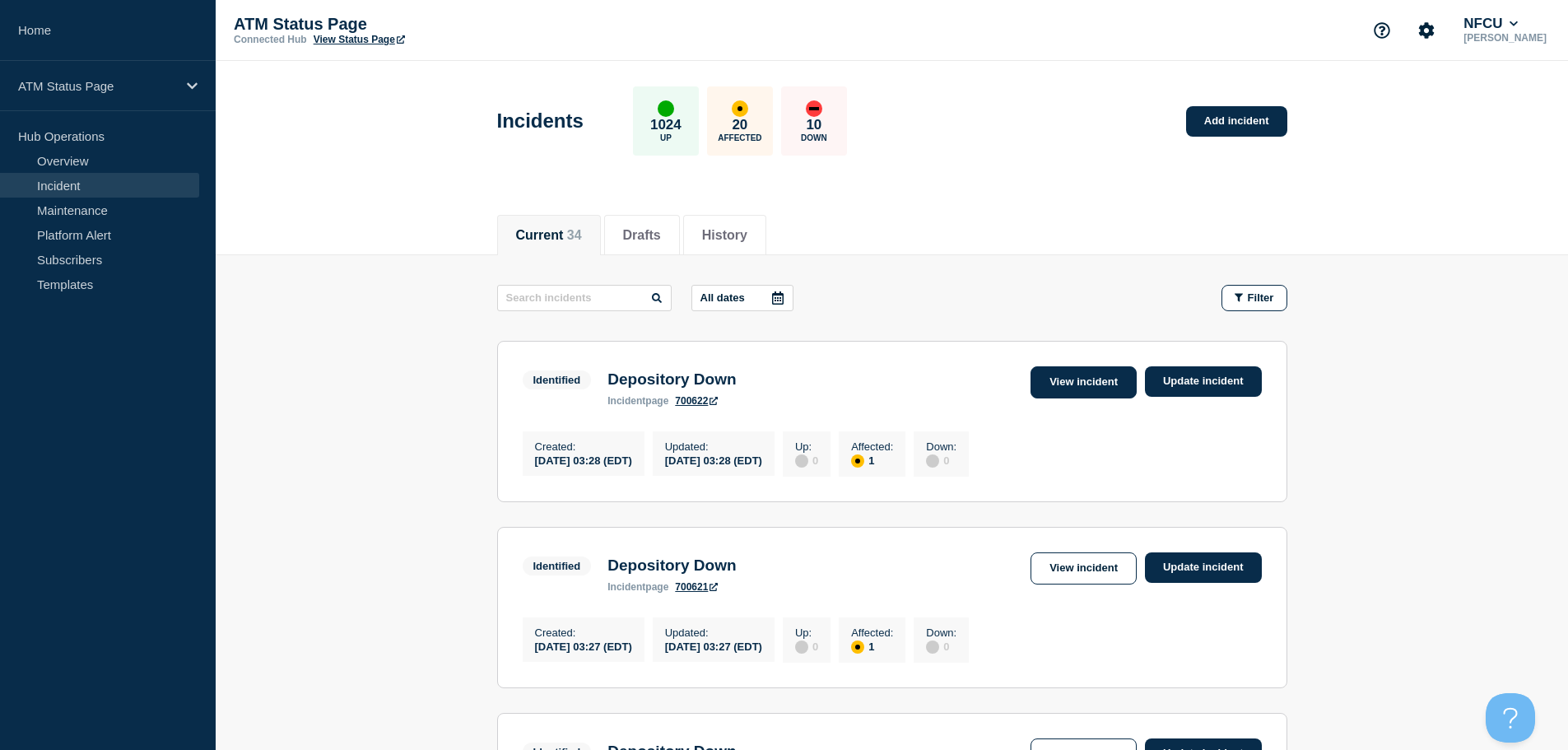
click at [1113, 380] on link "View incident" at bounding box center [1084, 382] width 106 height 32
click at [1066, 569] on link "View incident" at bounding box center [1084, 568] width 106 height 32
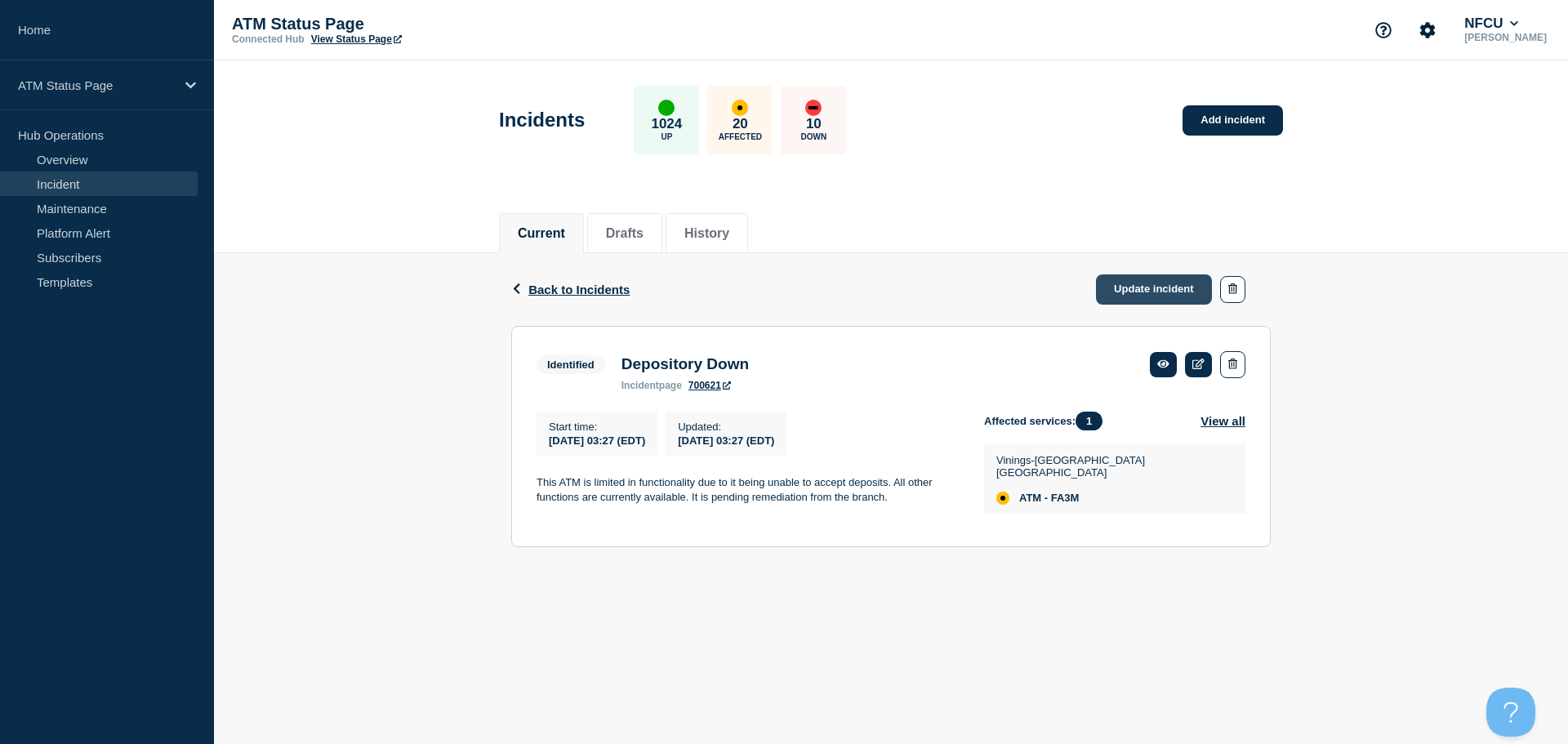
click at [1121, 297] on link "Update incident" at bounding box center [1154, 289] width 116 height 30
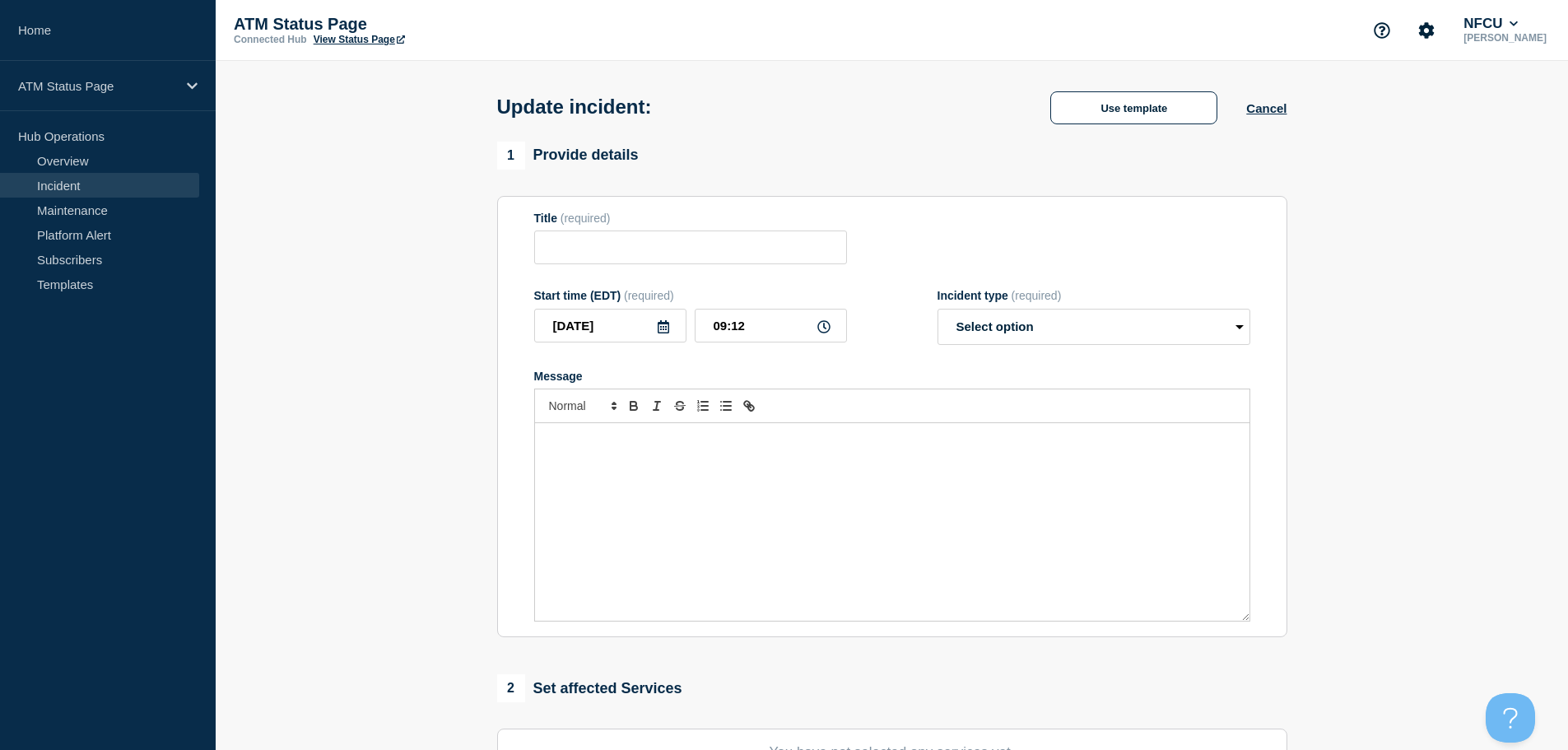
type input "Depository Down"
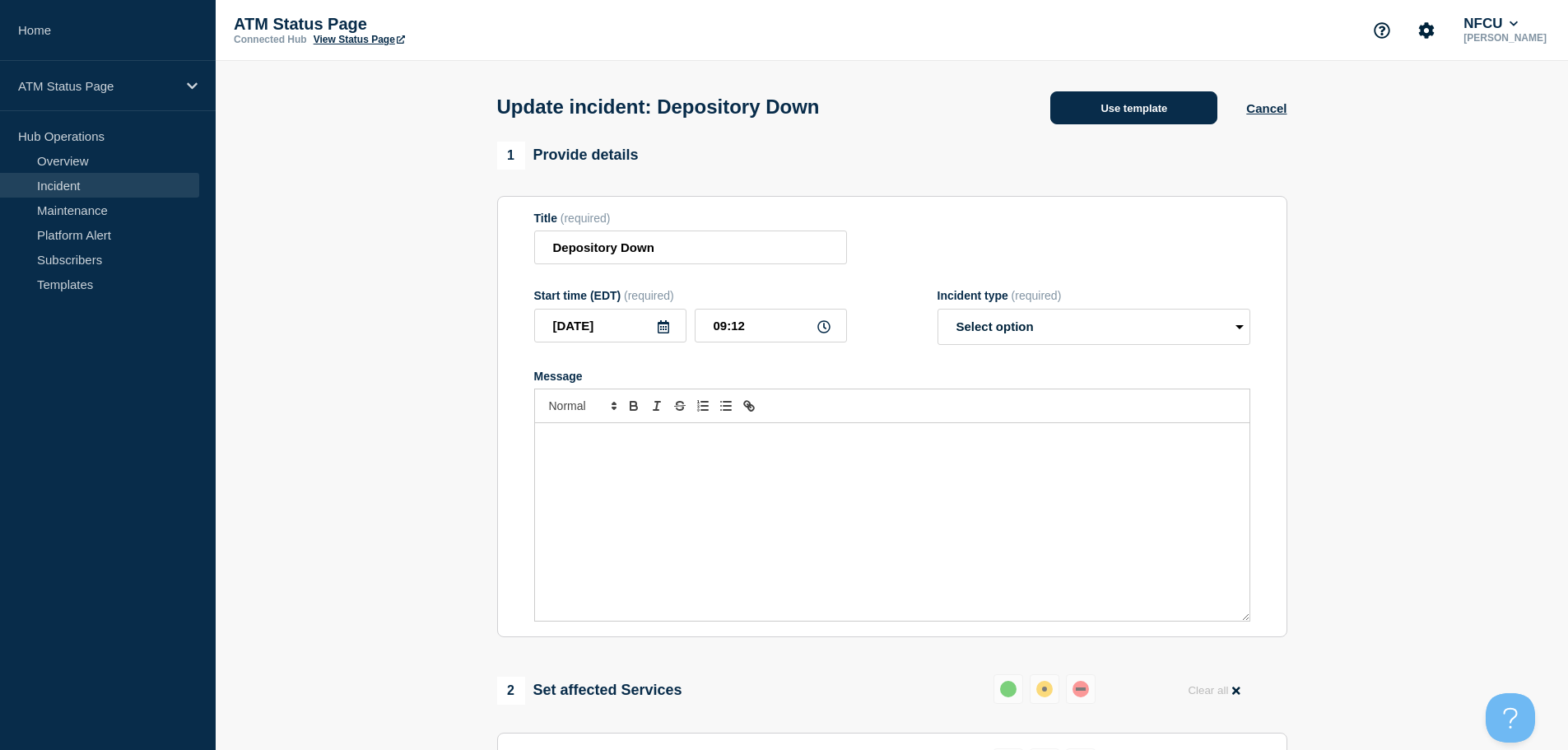
click at [1091, 121] on button "Use template" at bounding box center [1133, 107] width 167 height 33
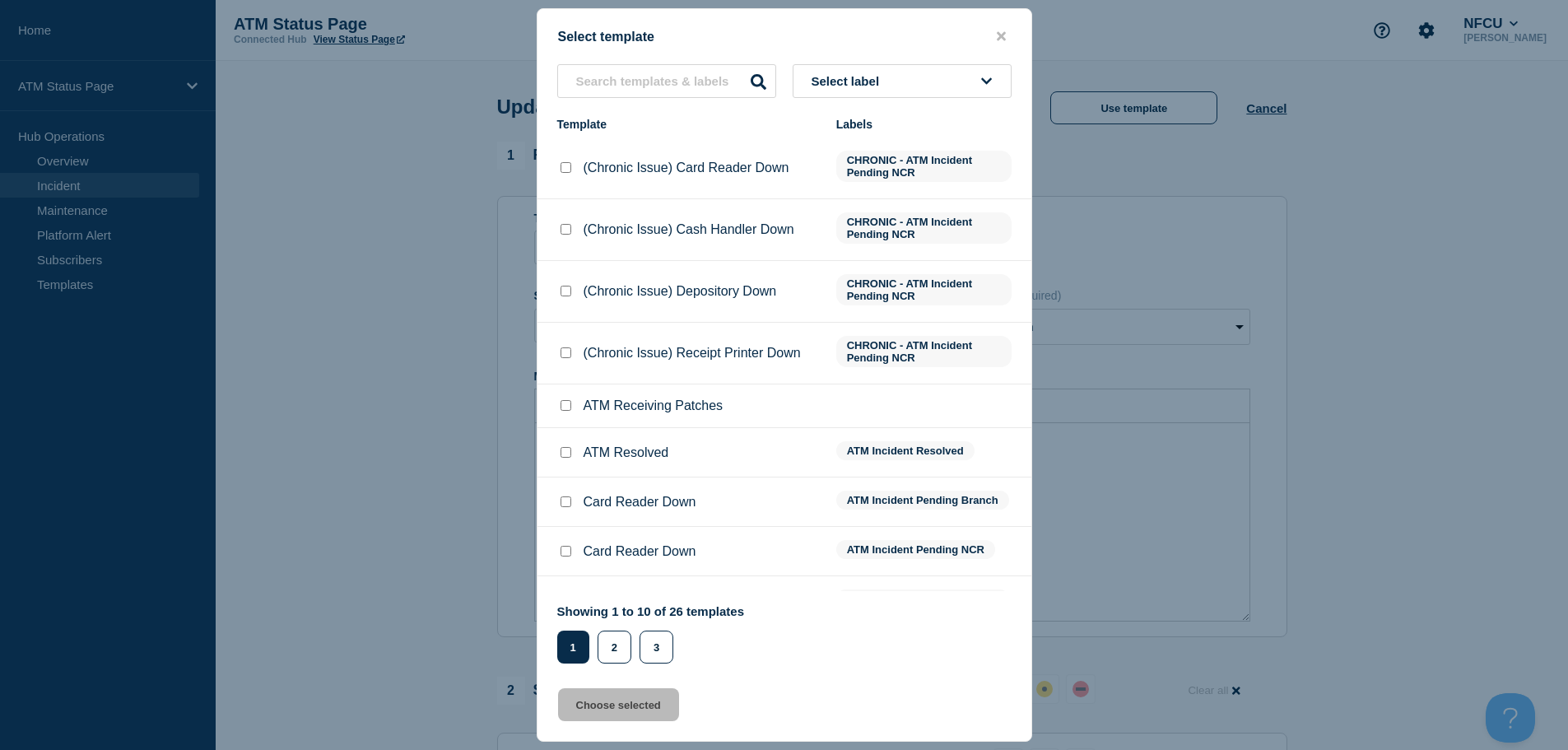
click at [565, 454] on input "ATM Resolved checkbox" at bounding box center [565, 451] width 10 height 10
checkbox input "true"
click at [615, 705] on button "Choose selected" at bounding box center [618, 703] width 121 height 33
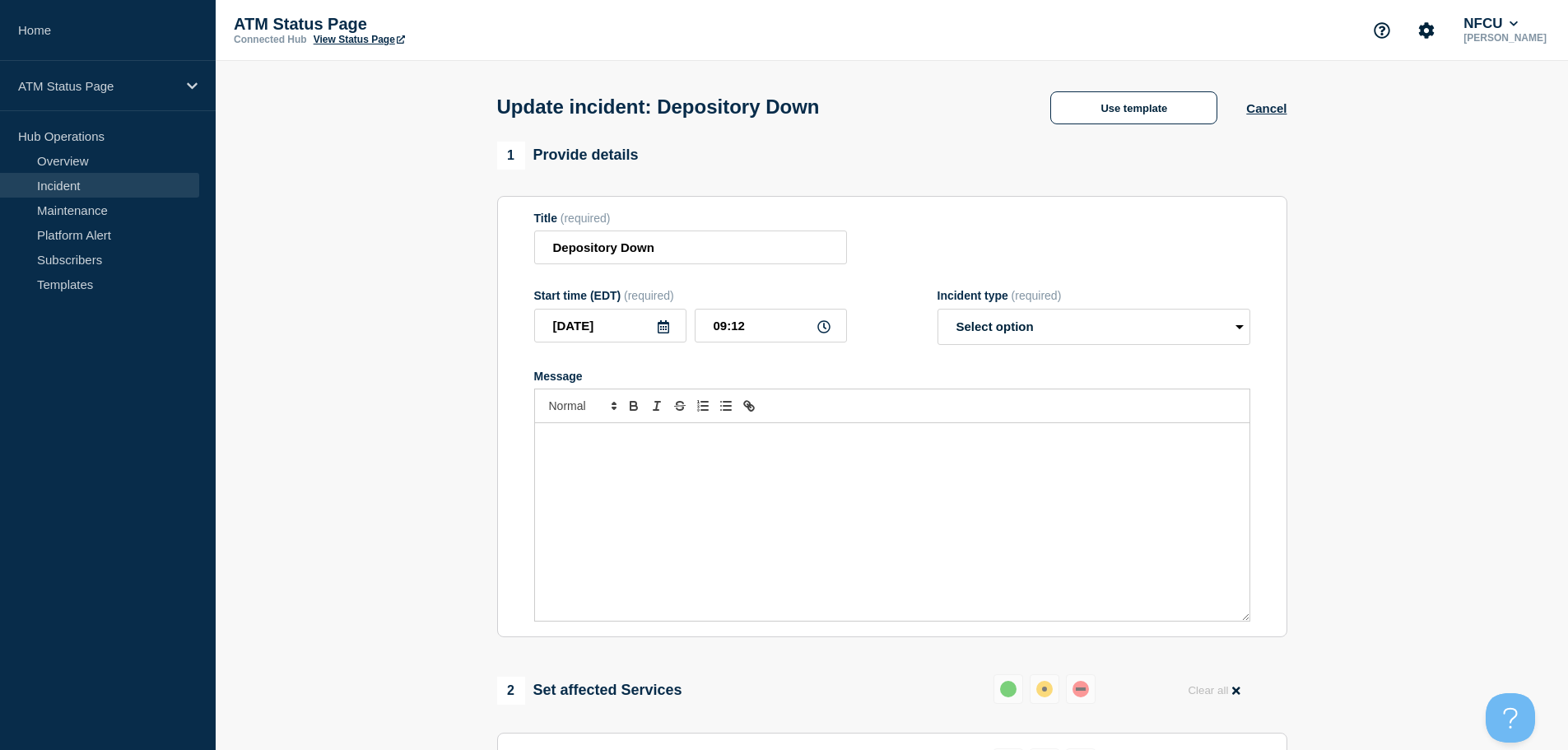
select select "resolved"
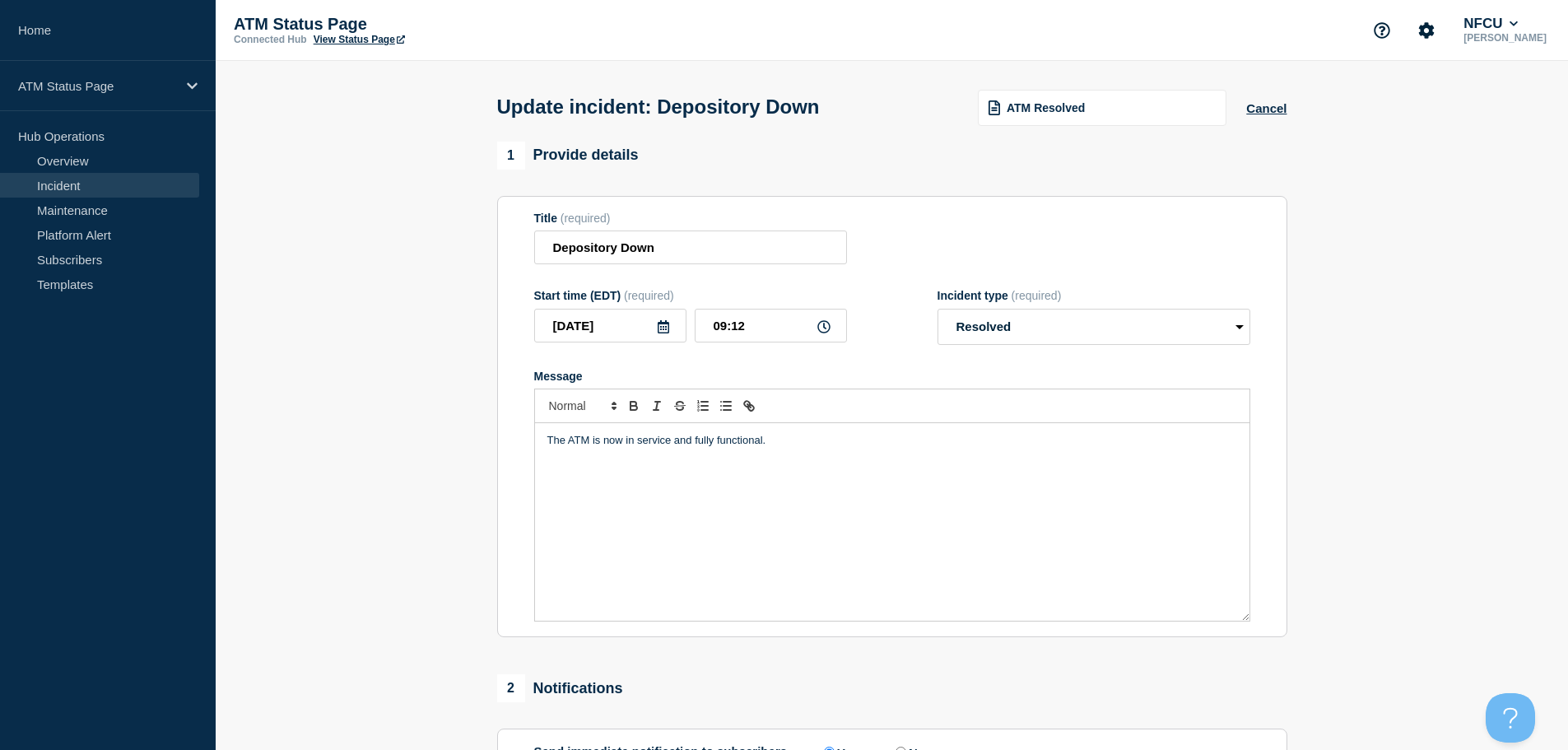
scroll to position [247, 0]
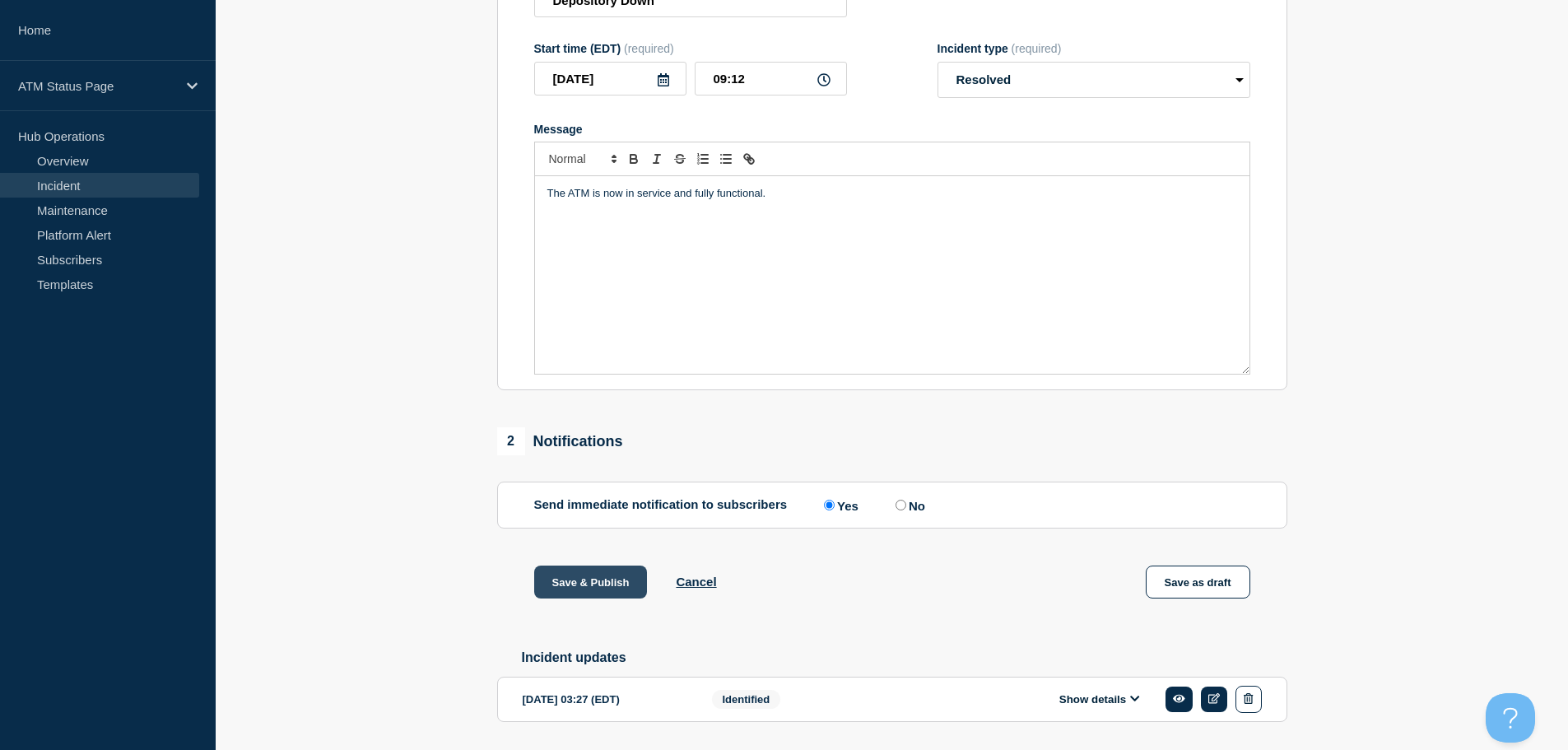
click at [604, 595] on button "Save & Publish" at bounding box center [591, 581] width 114 height 33
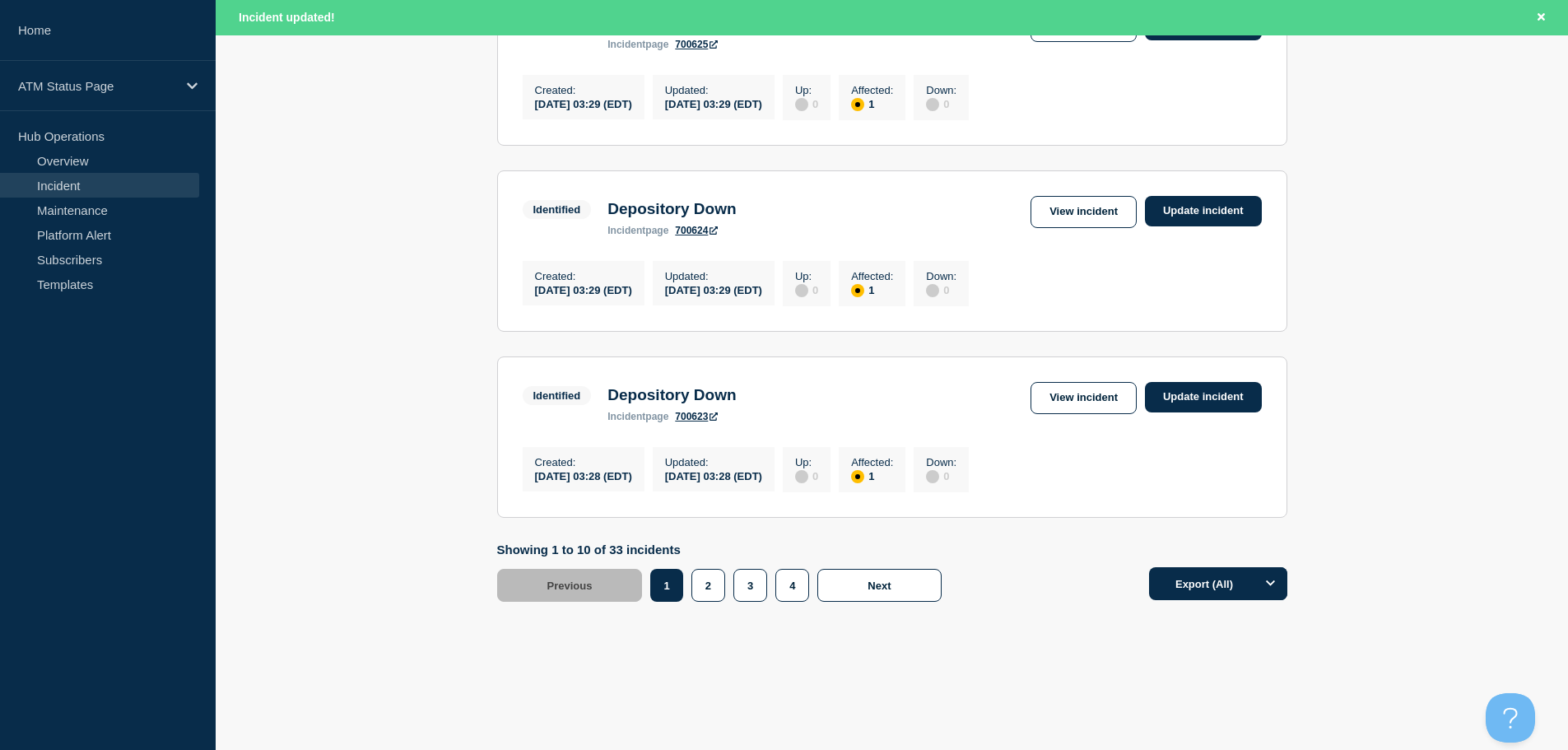
scroll to position [1750, 0]
click at [702, 592] on button "2" at bounding box center [709, 584] width 34 height 33
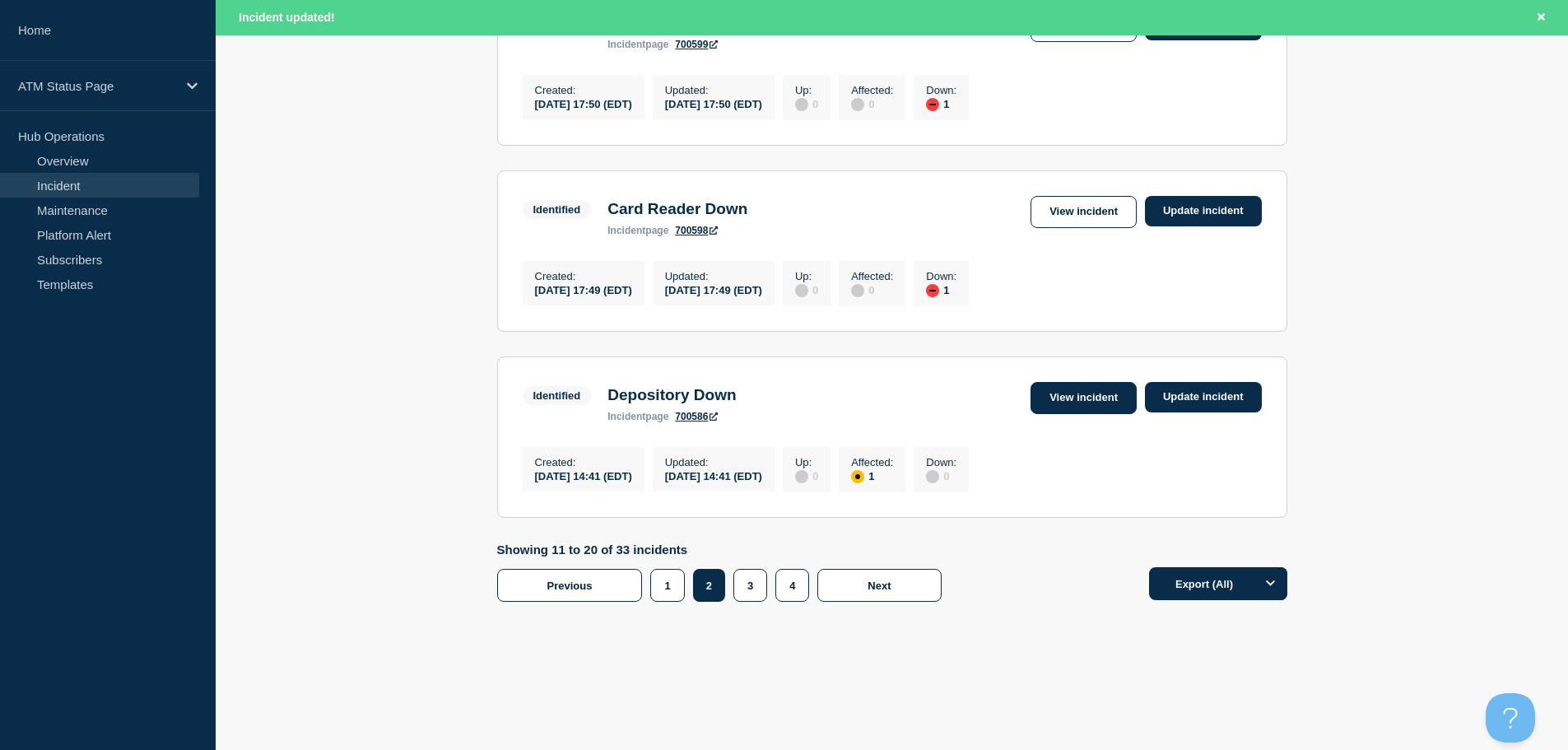
click at [1115, 397] on link "View incident" at bounding box center [1084, 397] width 106 height 32
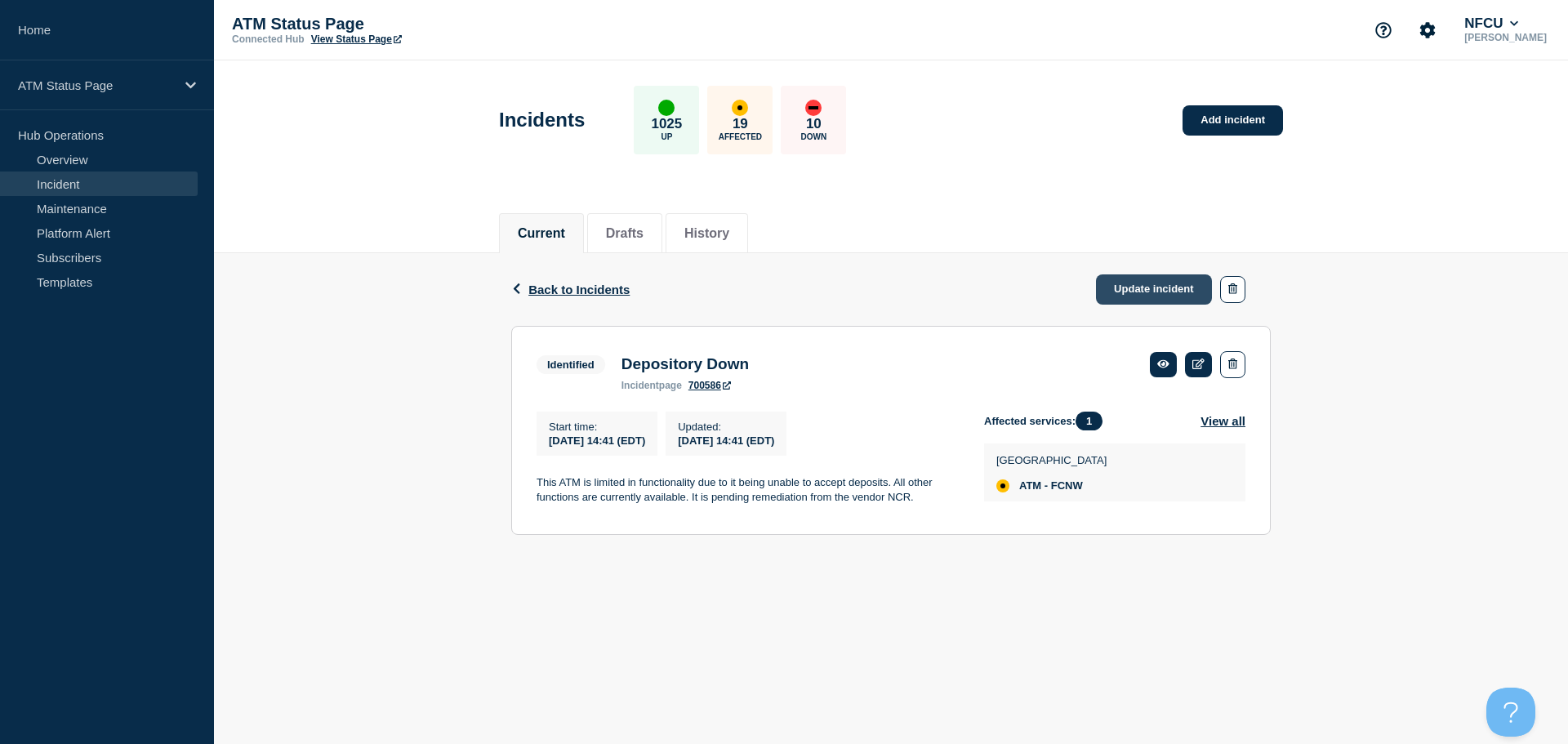
click at [1170, 293] on link "Update incident" at bounding box center [1154, 289] width 116 height 30
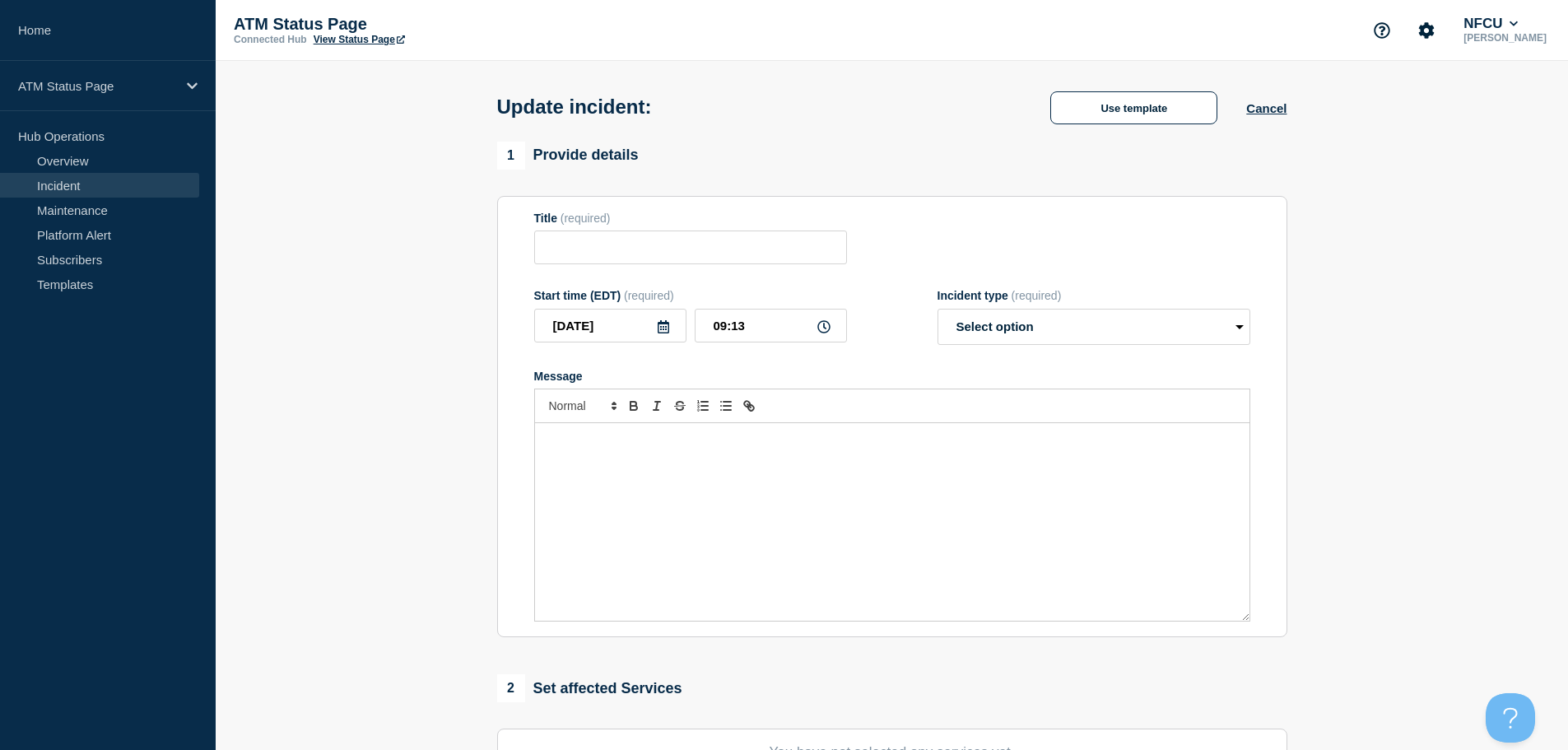
type input "Depository Down"
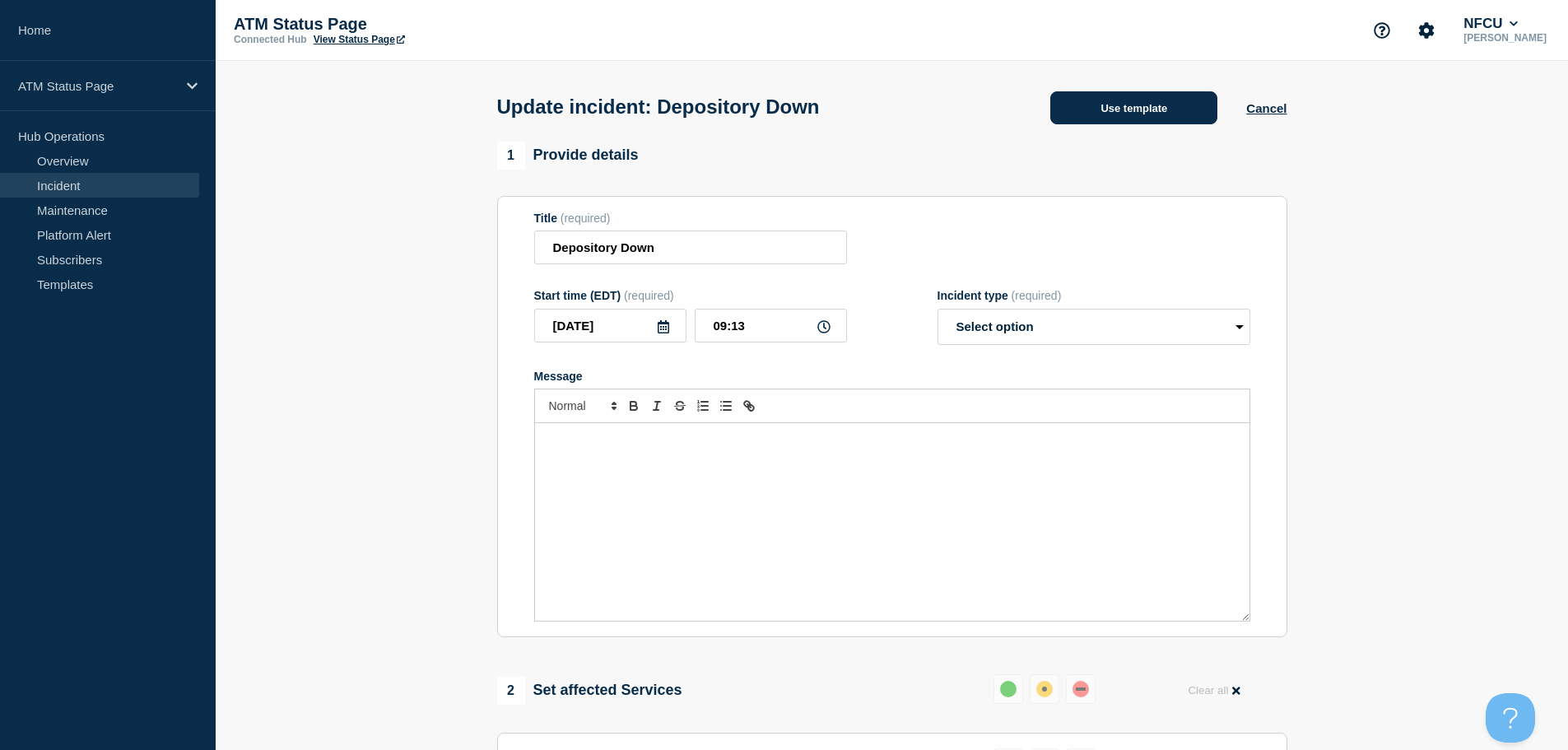
click at [1097, 124] on button "Use template" at bounding box center [1133, 107] width 167 height 33
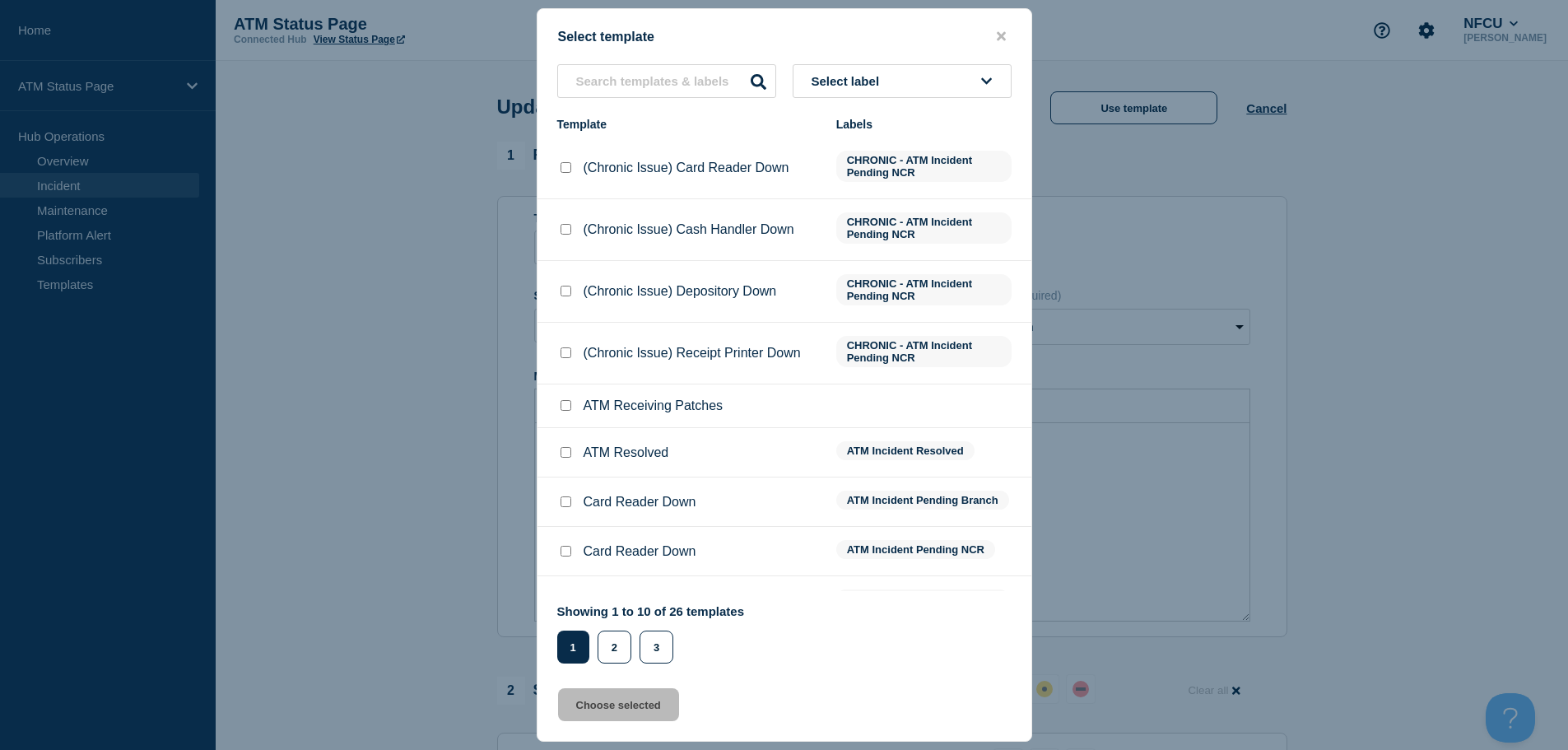
click at [568, 458] on input "ATM Resolved checkbox" at bounding box center [565, 451] width 10 height 10
checkbox input "true"
click at [601, 716] on button "Choose selected" at bounding box center [618, 703] width 121 height 33
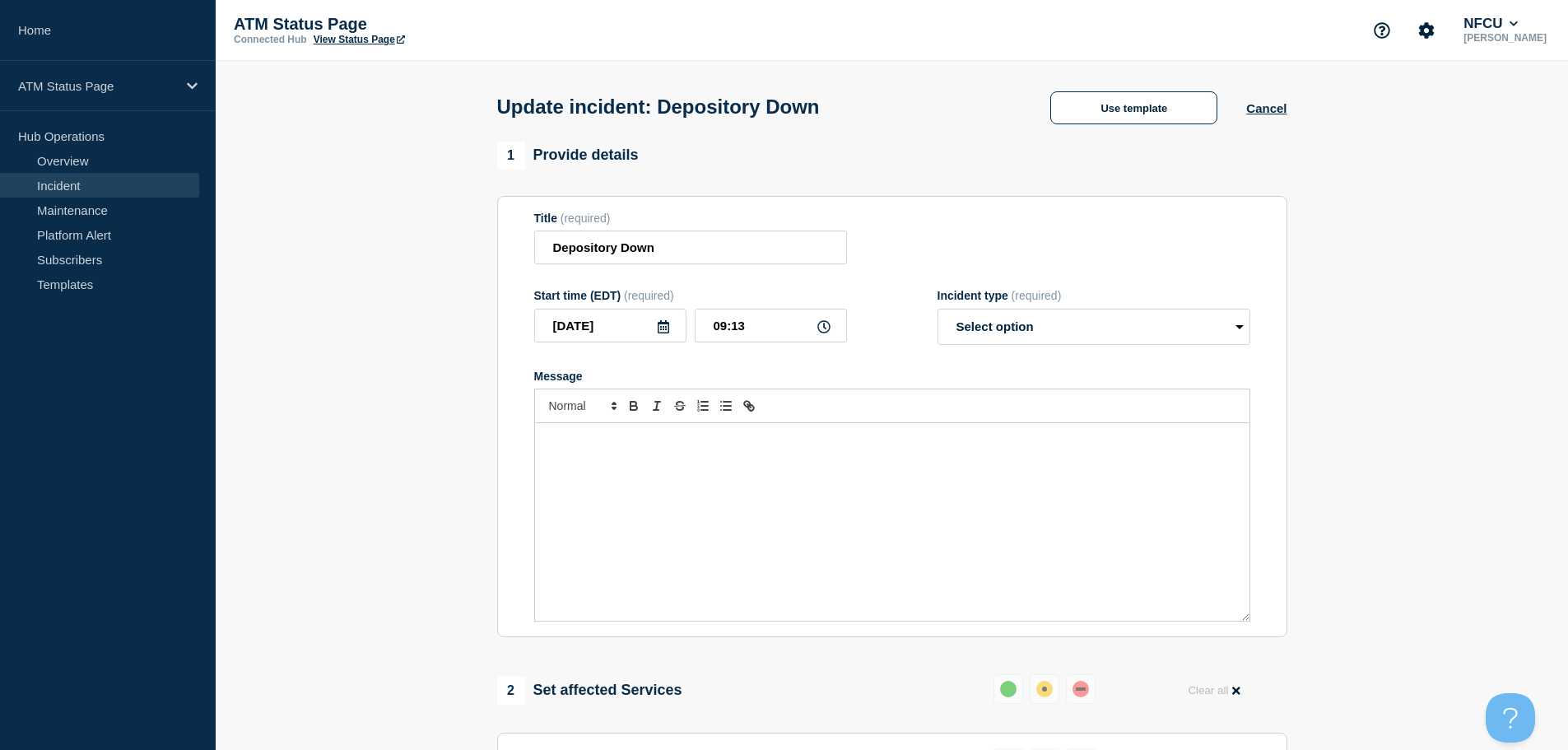
select select "resolved"
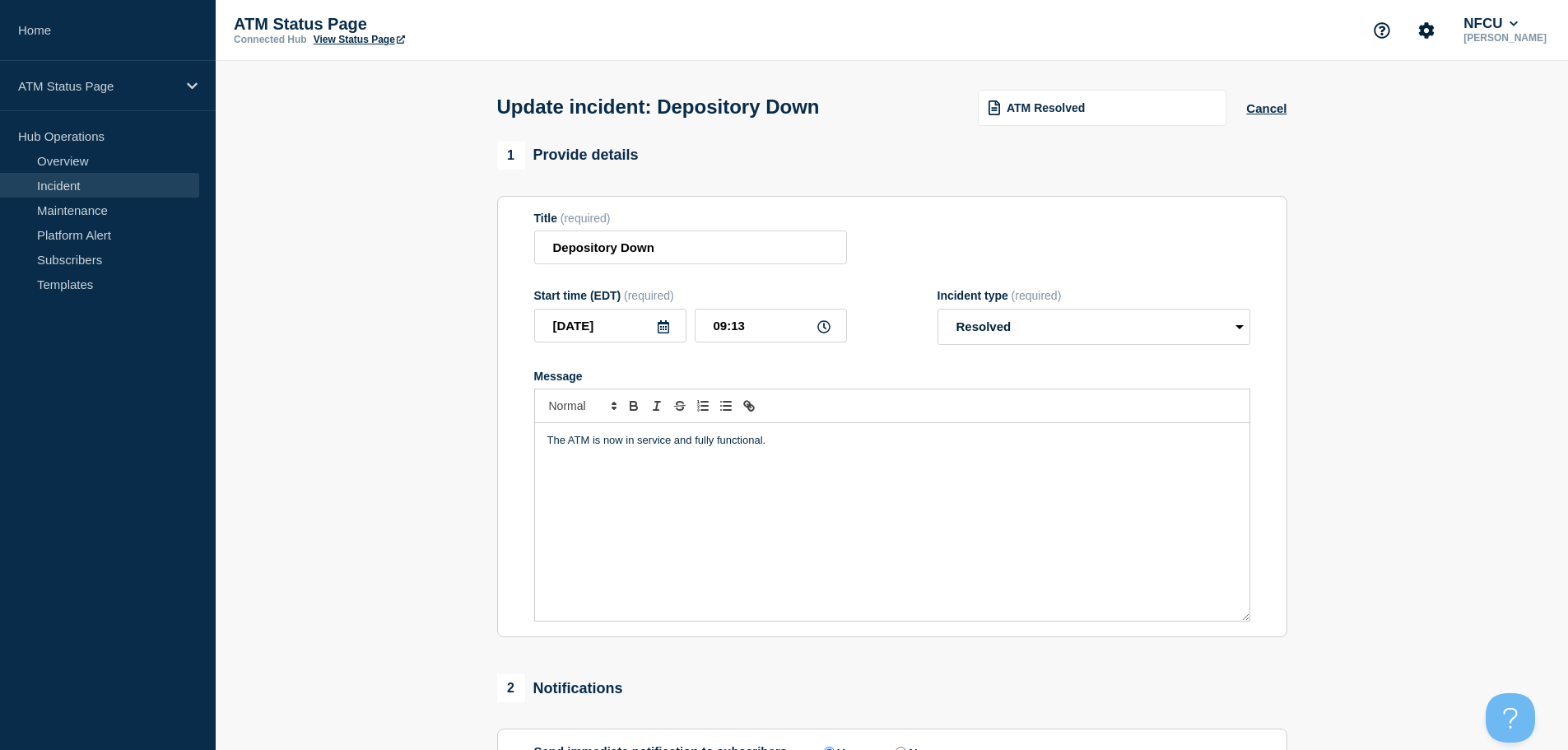
scroll to position [247, 0]
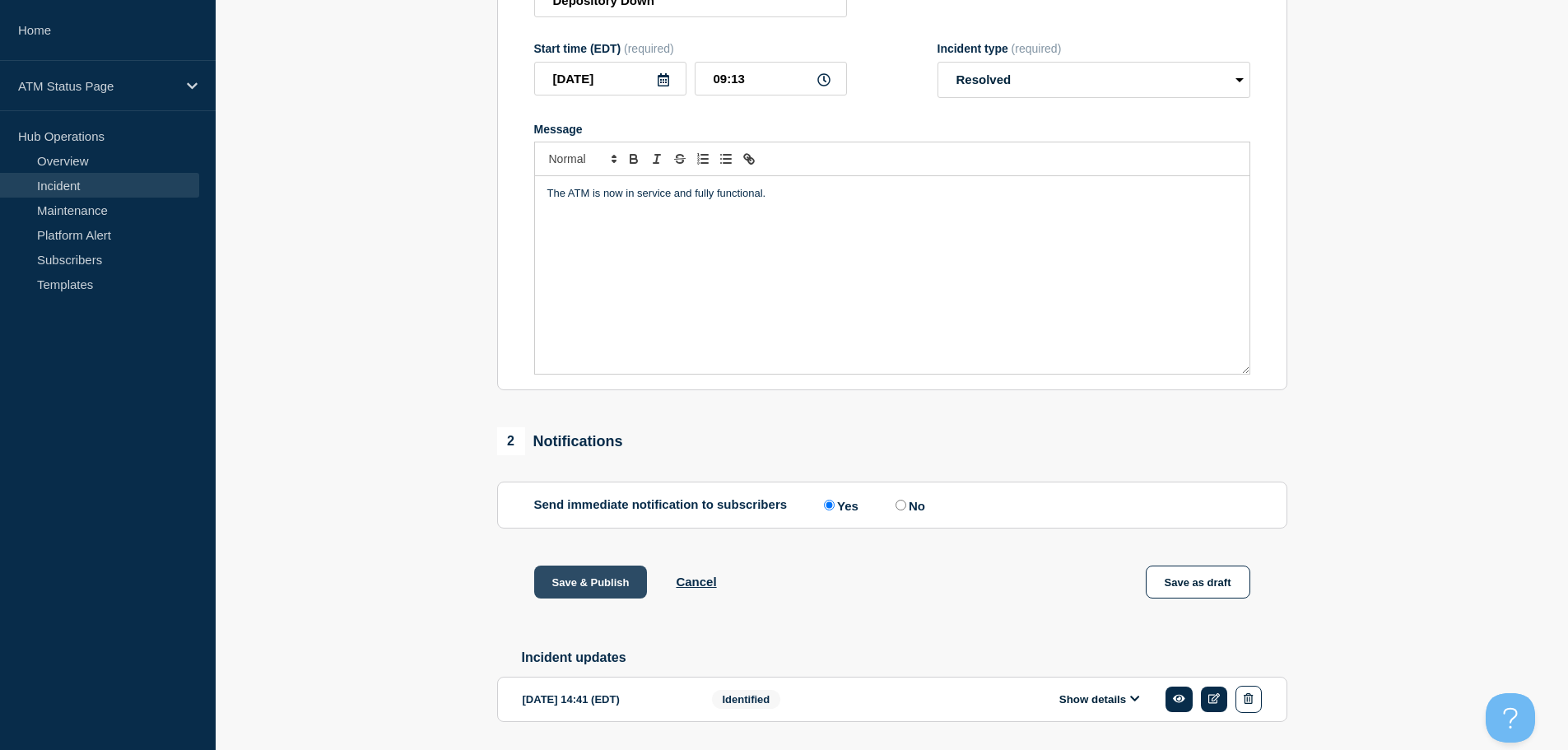
click at [615, 594] on button "Save & Publish" at bounding box center [591, 581] width 114 height 33
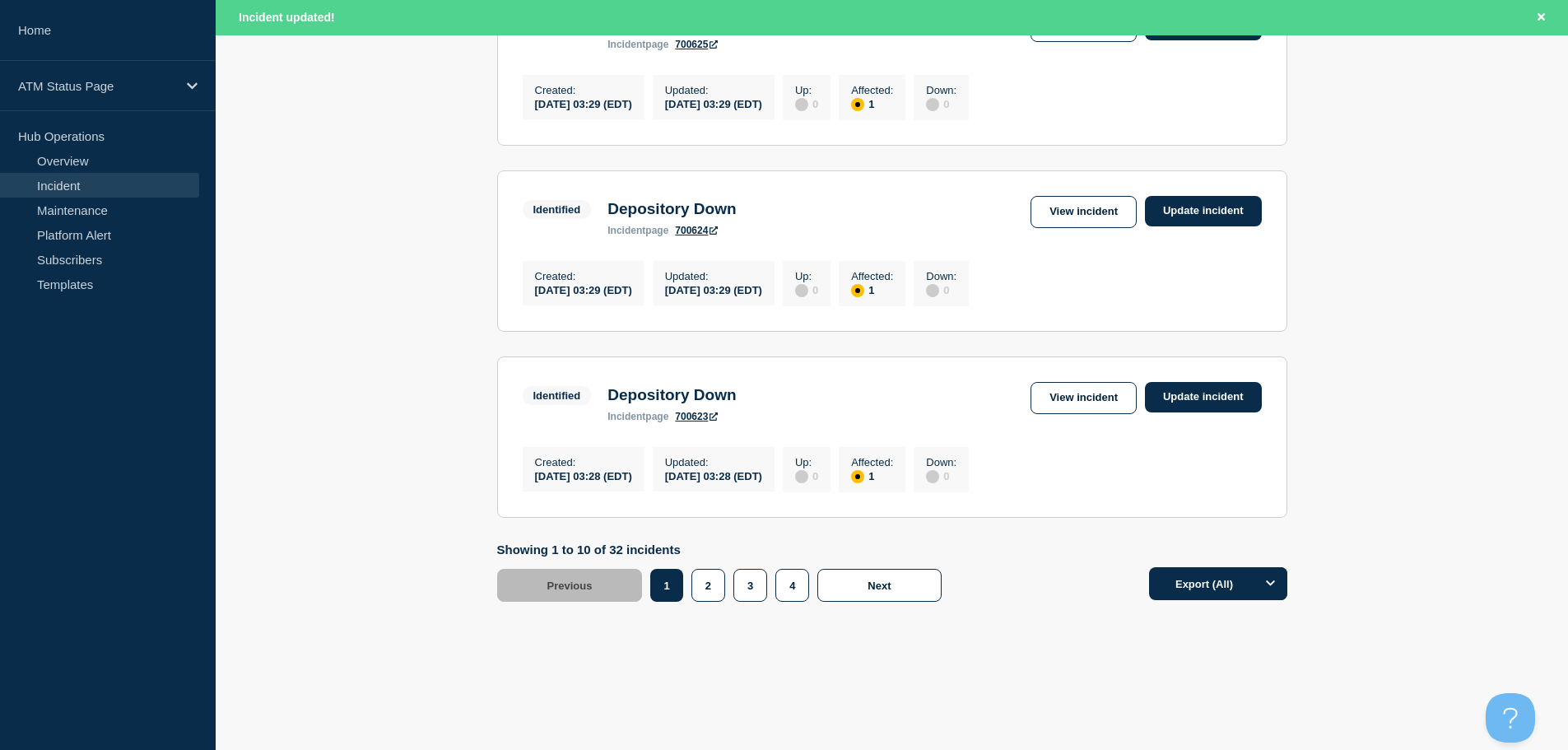
scroll to position [1750, 0]
click at [702, 592] on button "2" at bounding box center [709, 584] width 34 height 33
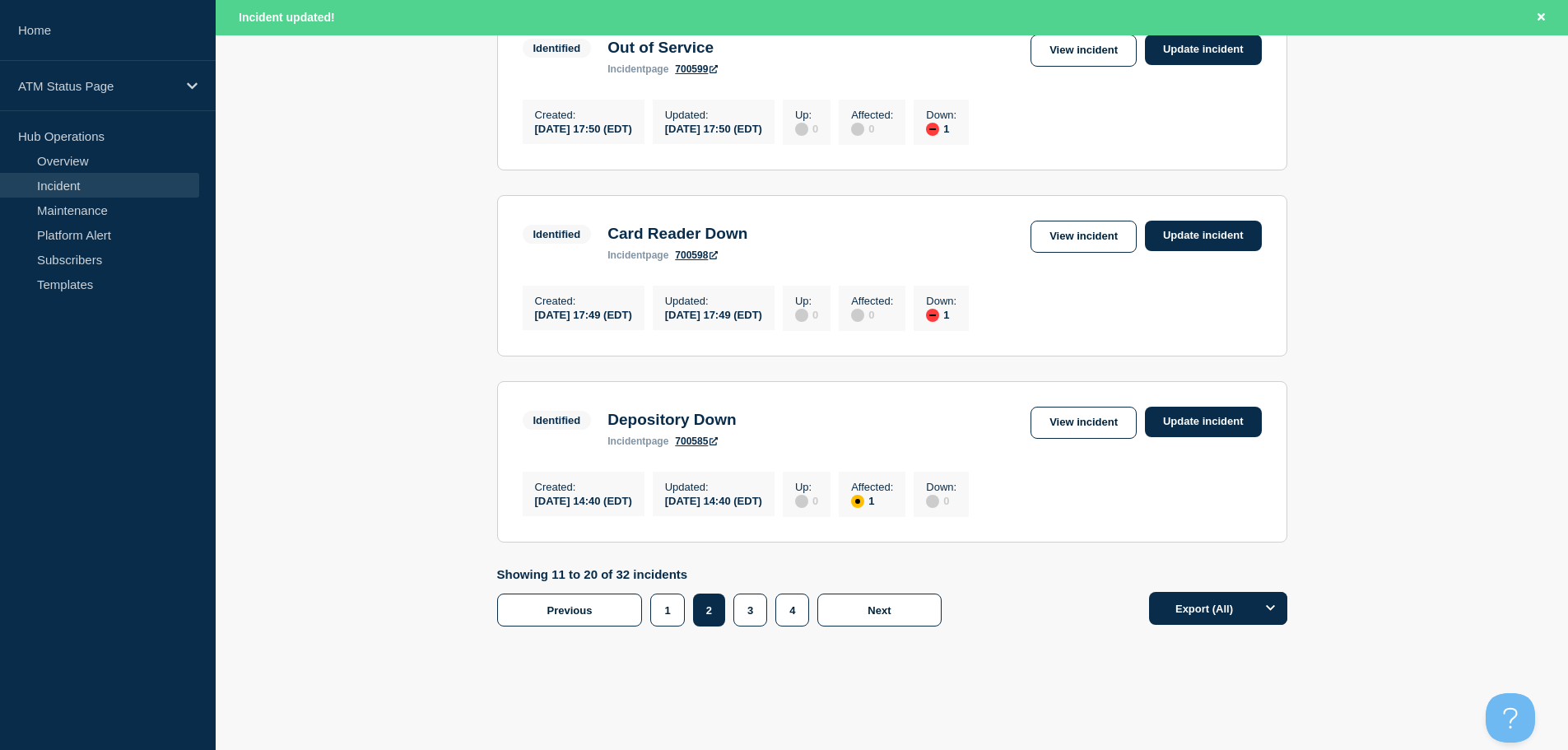
scroll to position [1586, 0]
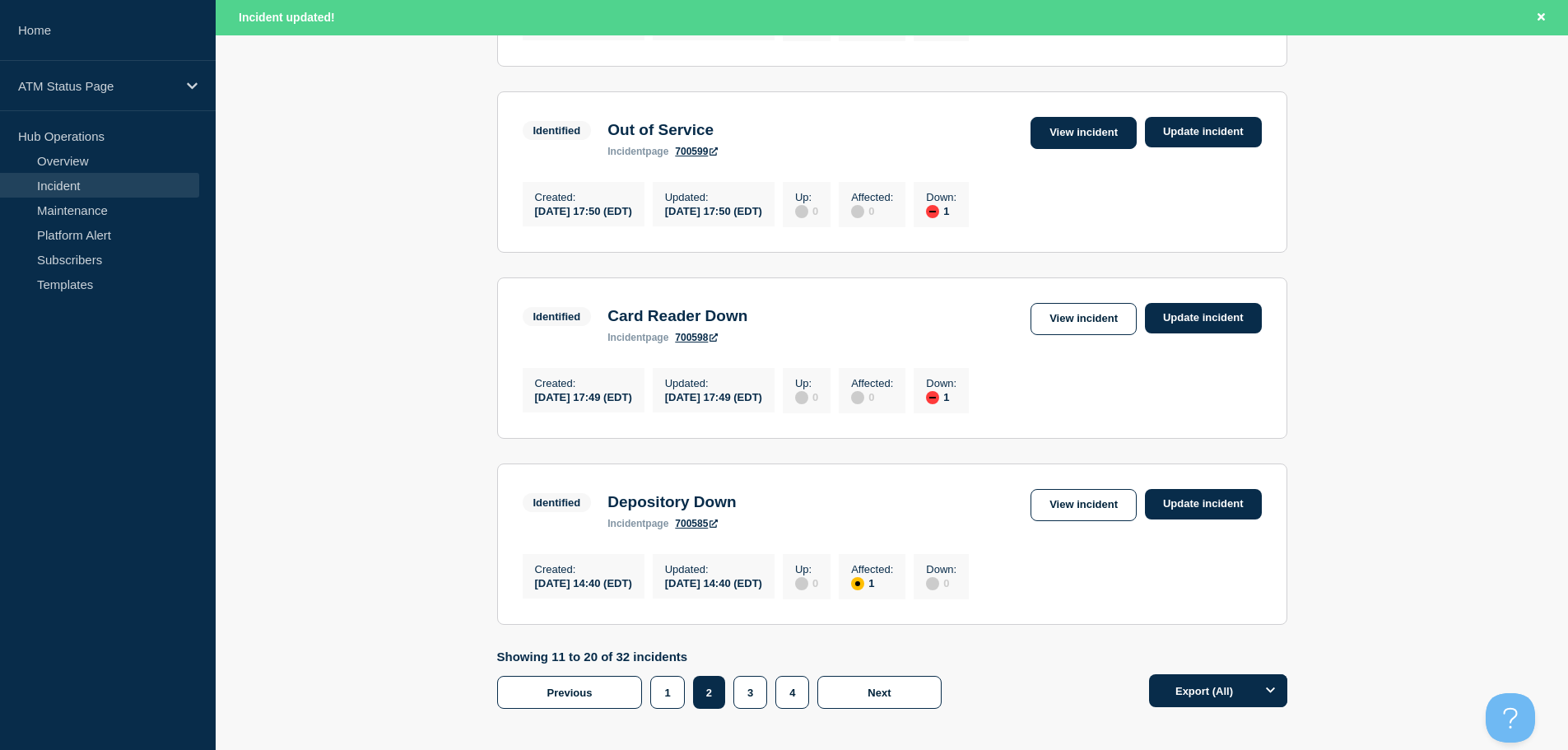
click at [1115, 149] on link "View incident" at bounding box center [1084, 133] width 106 height 32
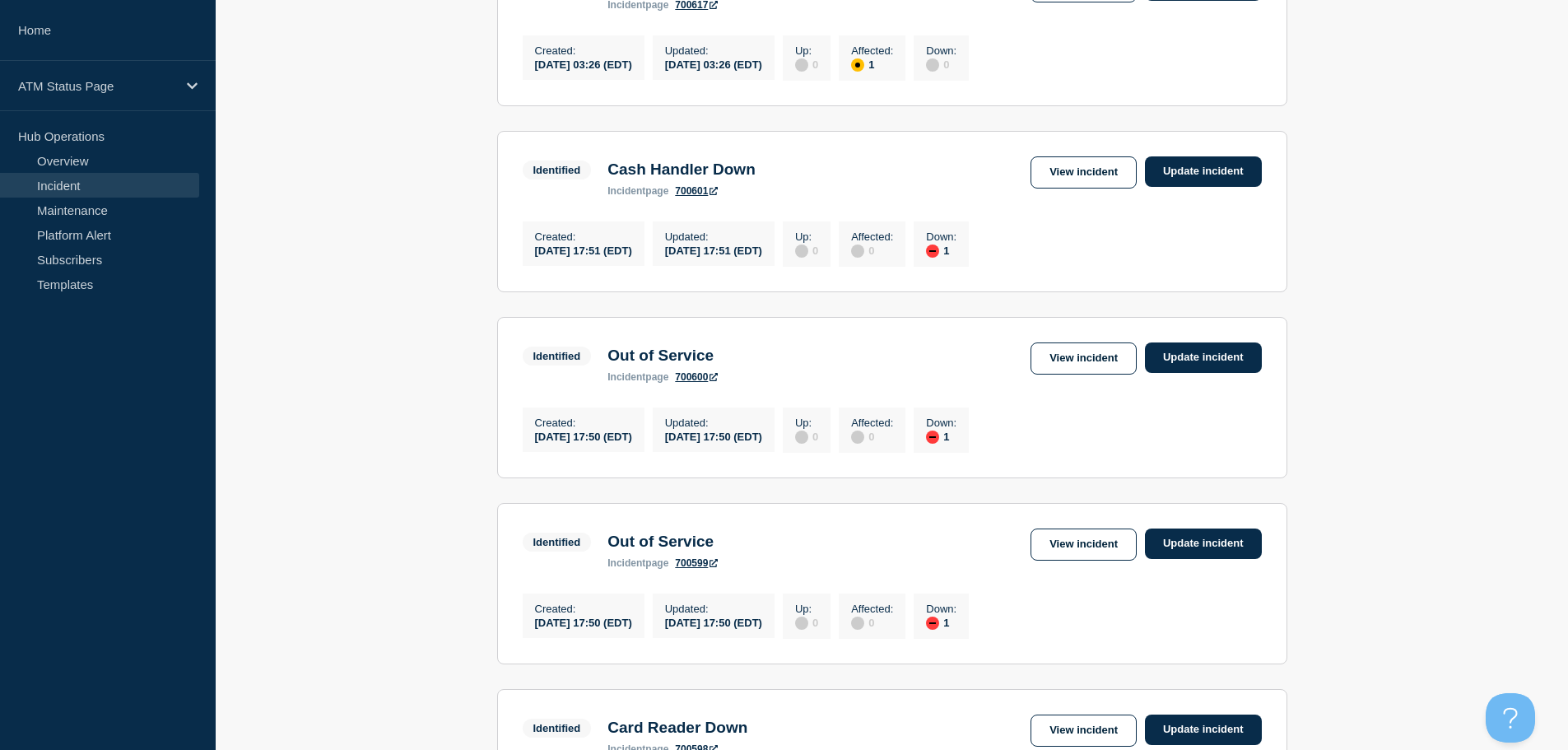
scroll to position [892, 0]
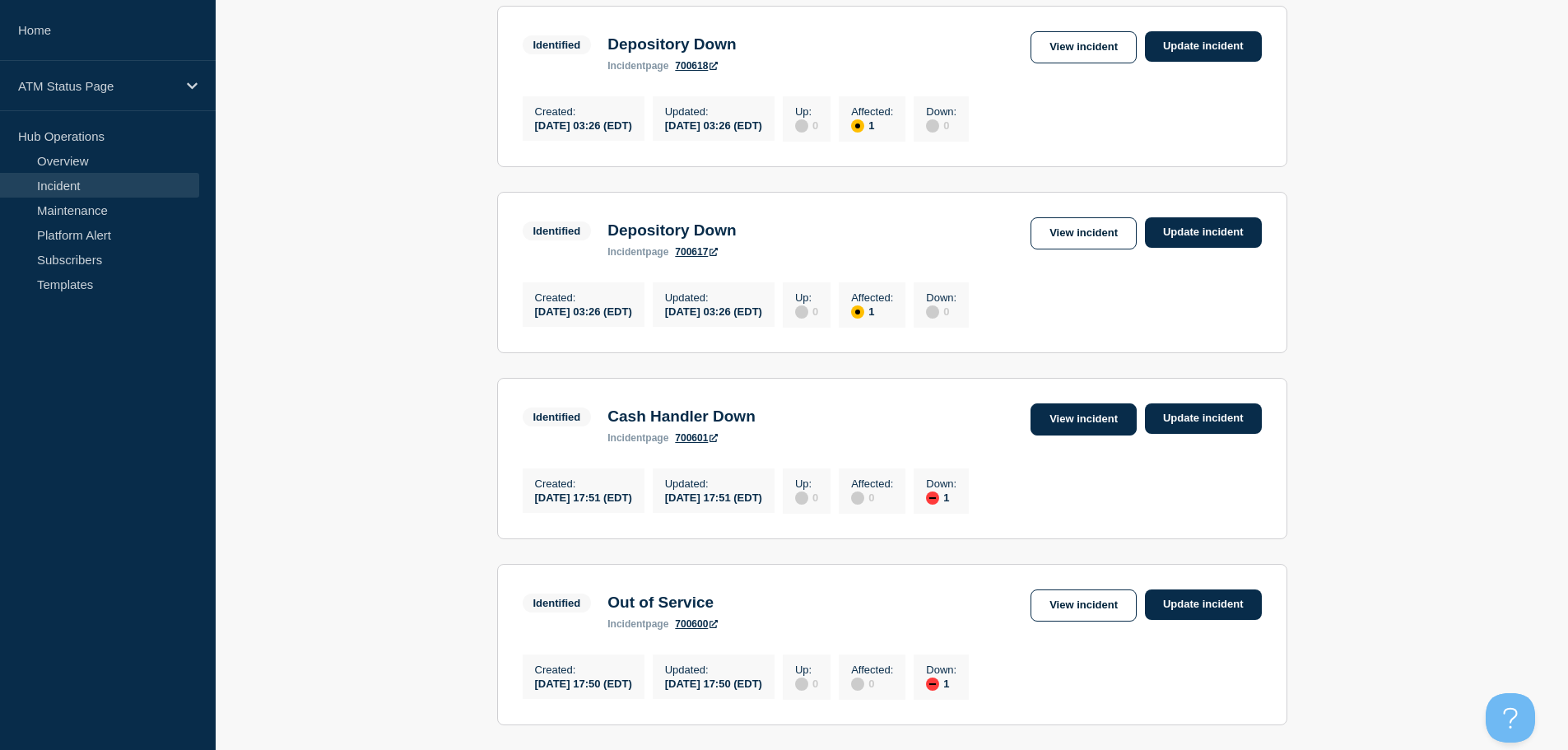
click at [1061, 435] on link "View incident" at bounding box center [1084, 419] width 106 height 32
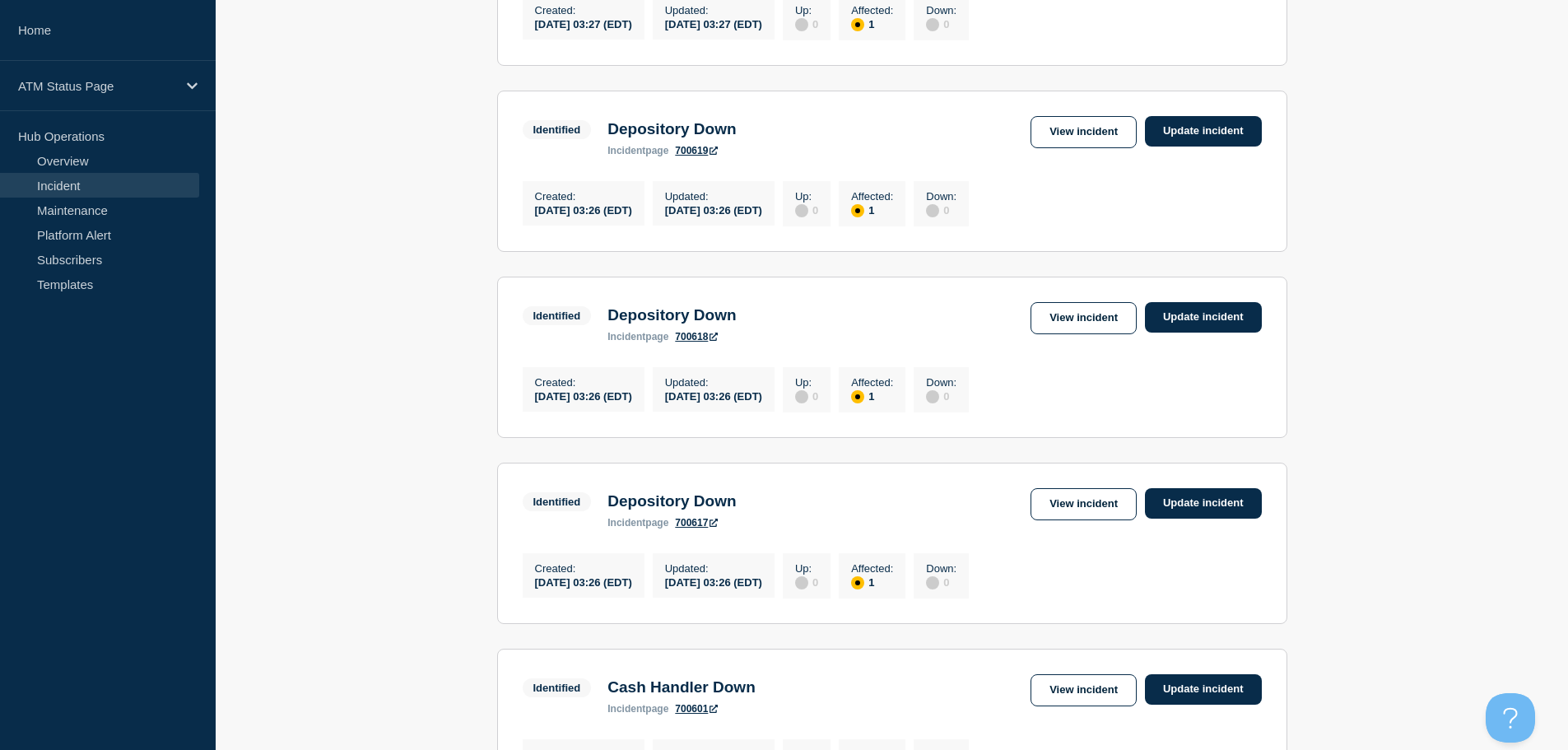
scroll to position [786, 0]
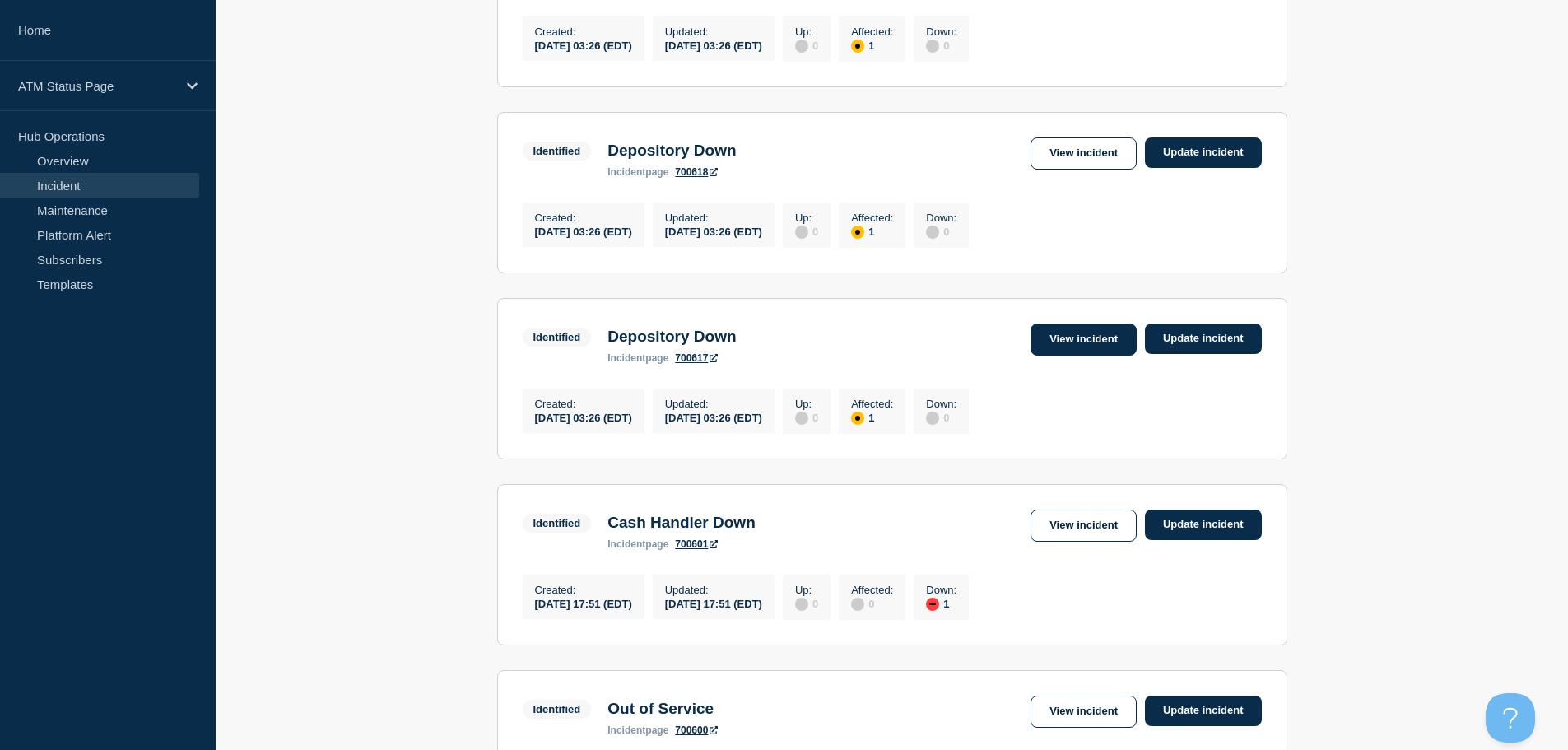
click at [1063, 355] on link "View incident" at bounding box center [1084, 339] width 106 height 32
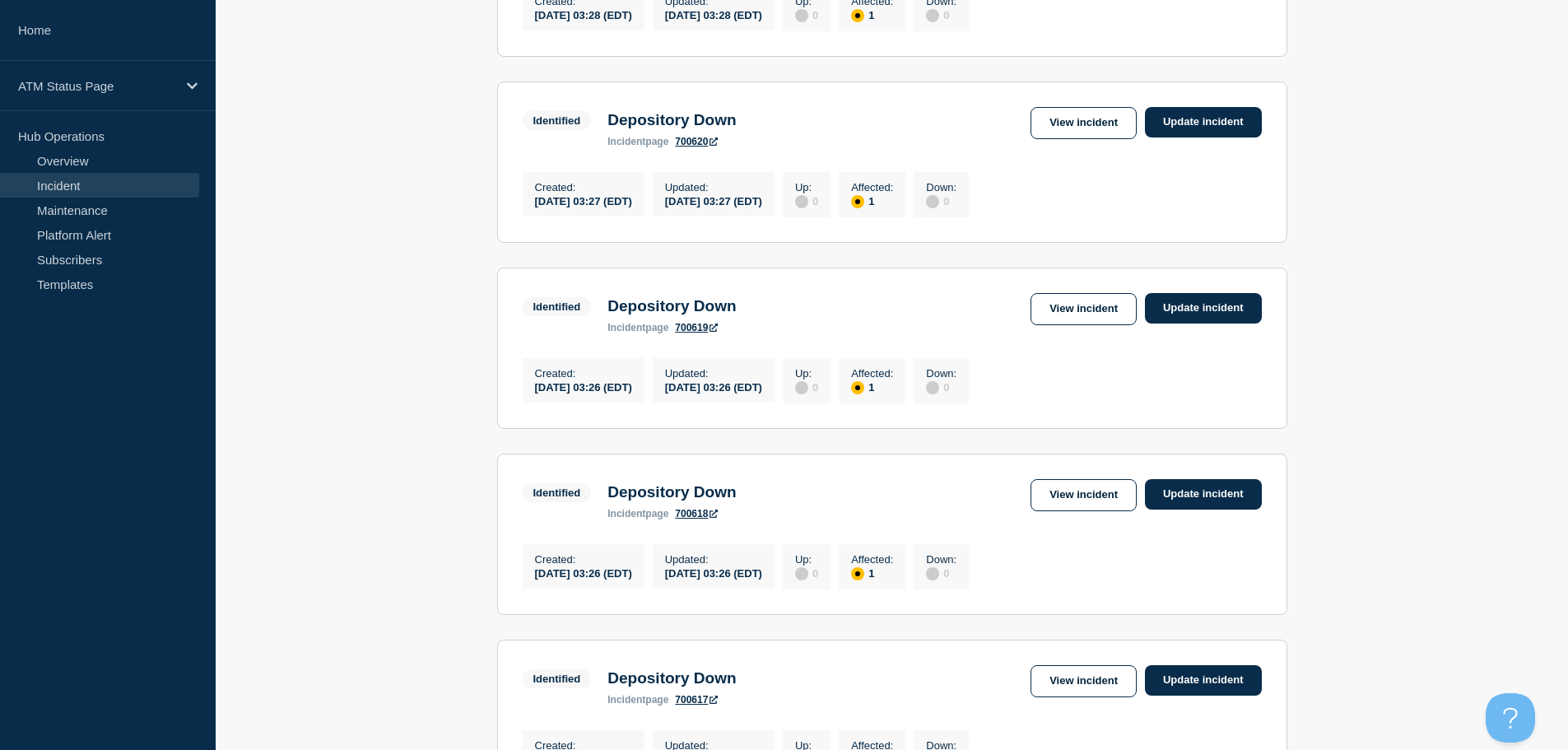
scroll to position [462, 0]
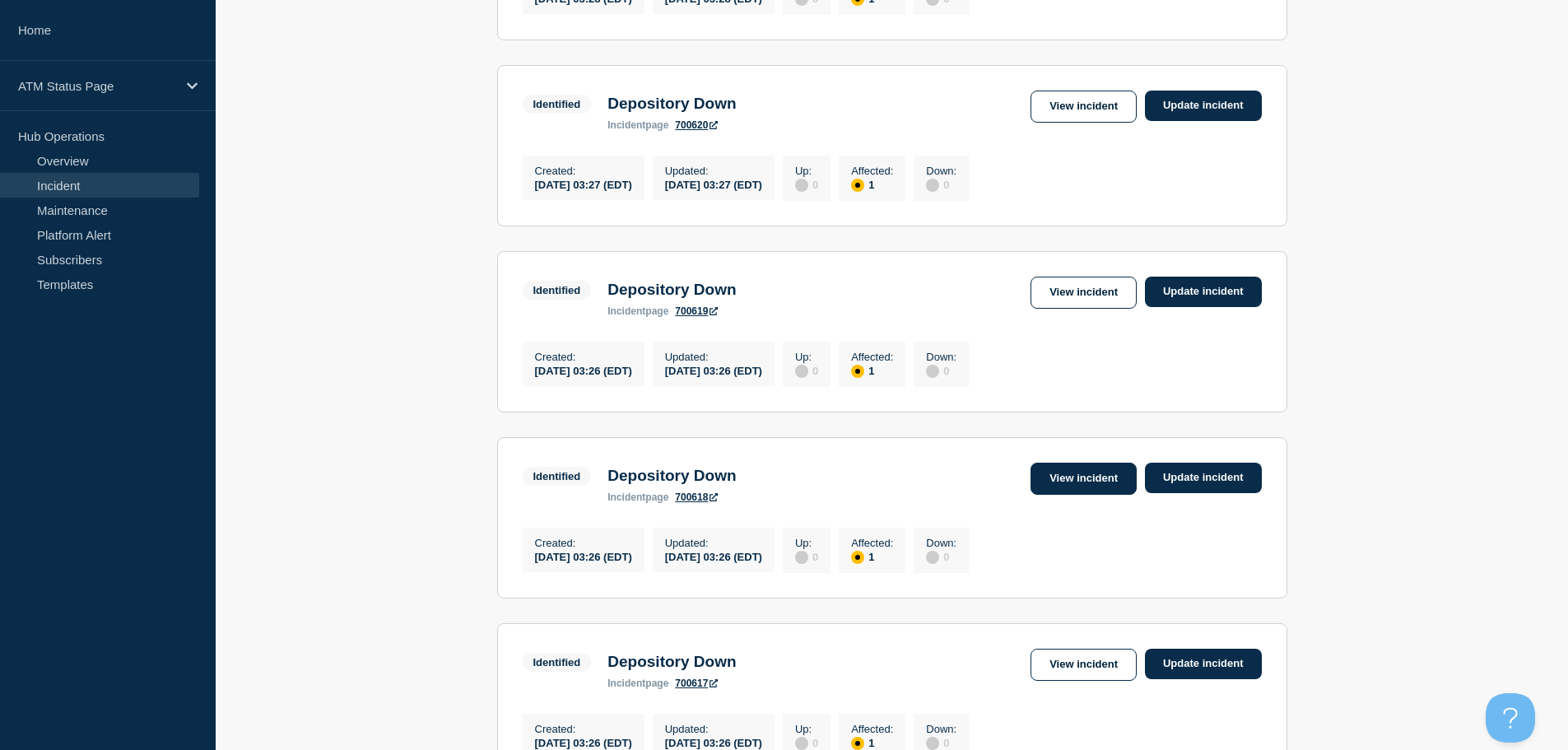
click at [1081, 494] on link "View incident" at bounding box center [1084, 478] width 106 height 32
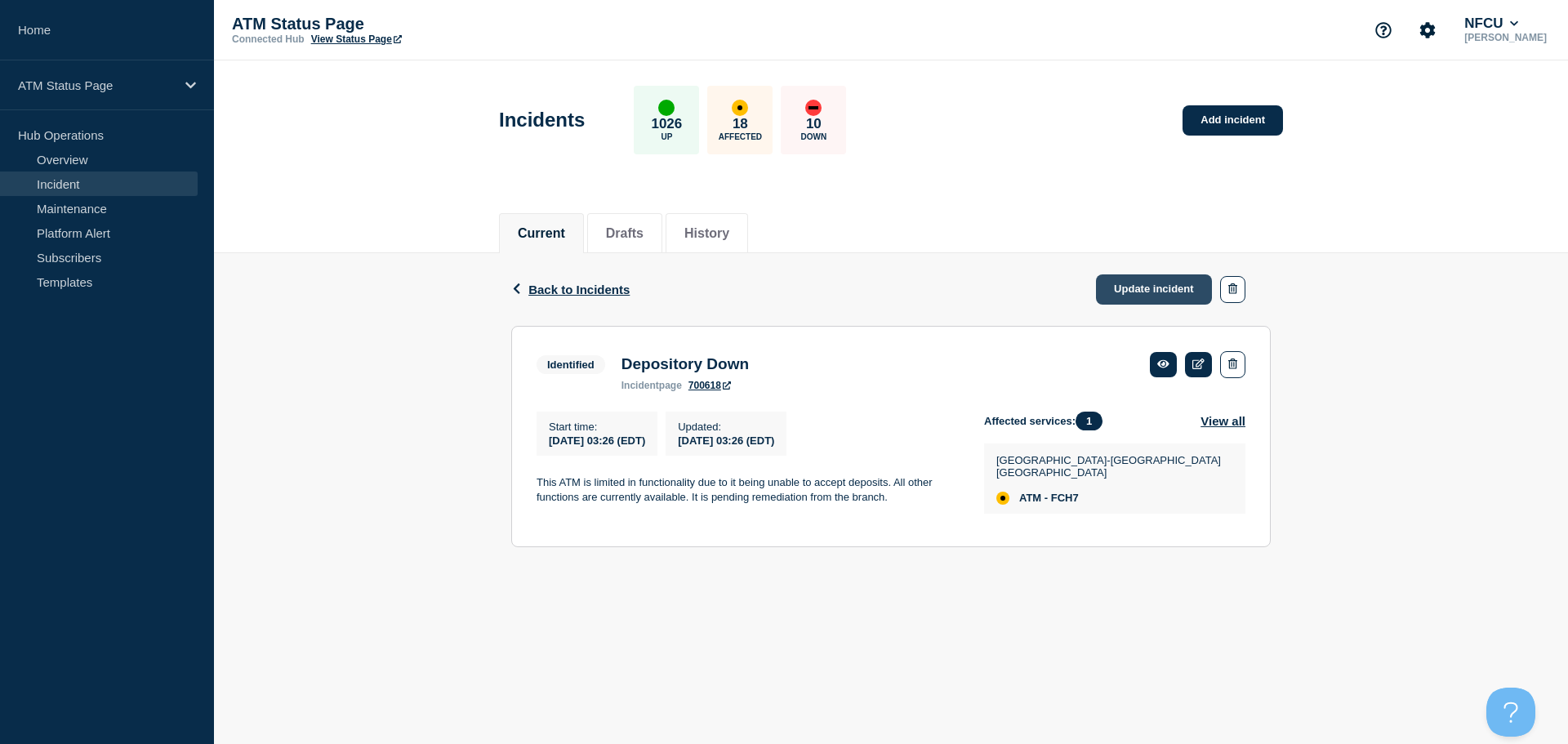
click at [1141, 295] on link "Update incident" at bounding box center [1154, 289] width 116 height 30
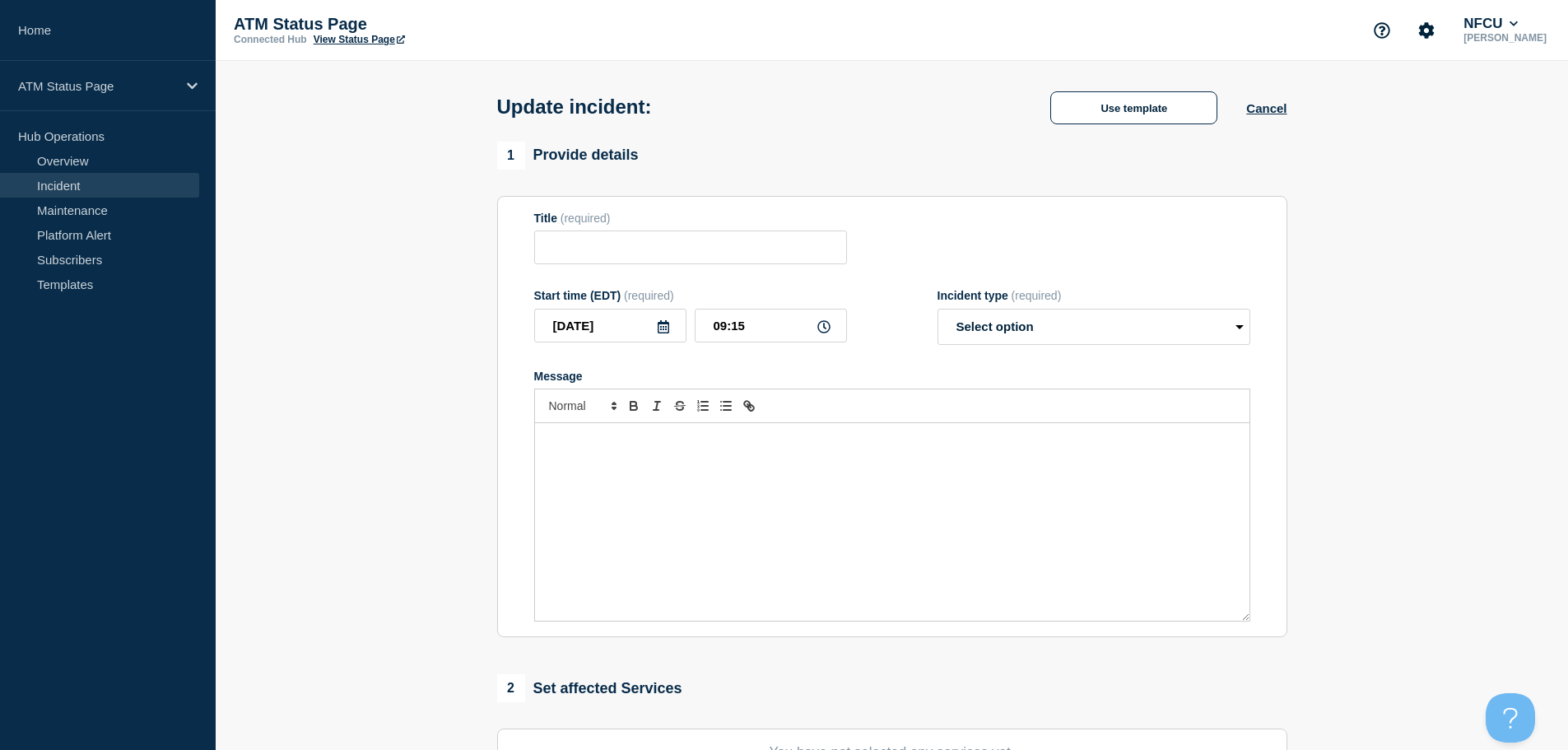
type input "Depository Down"
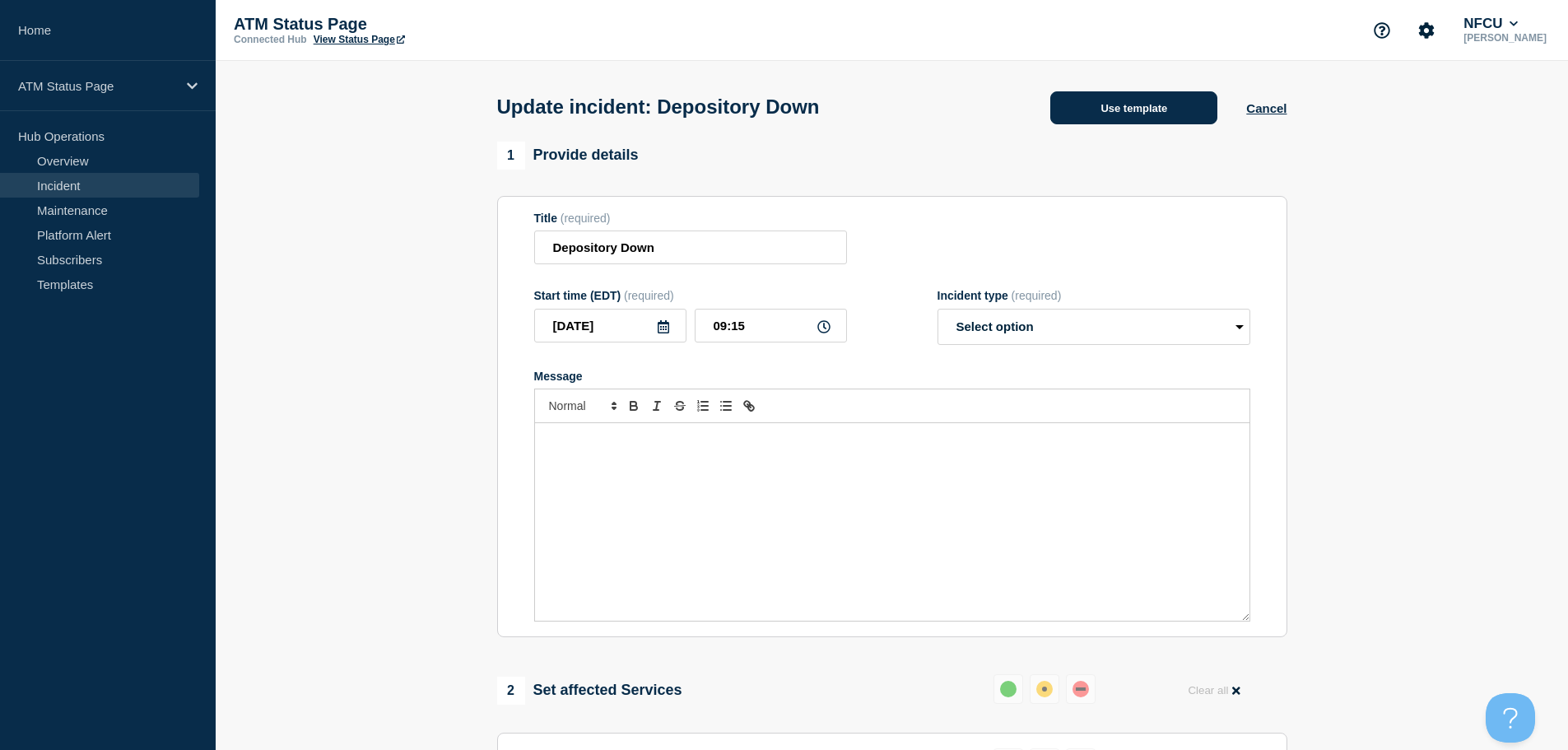
click at [1090, 119] on button "Use template" at bounding box center [1133, 107] width 167 height 33
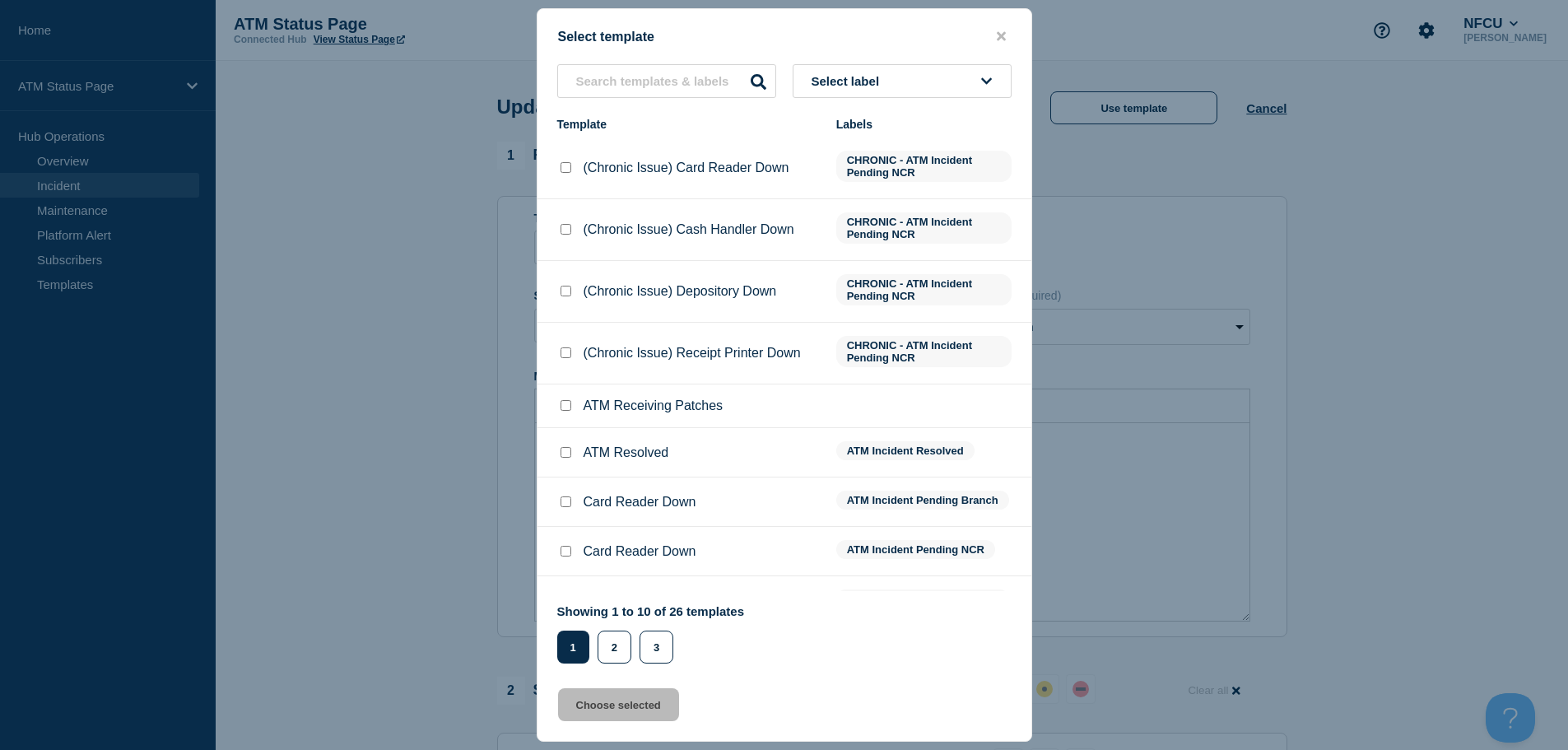
click at [565, 454] on input "ATM Resolved checkbox" at bounding box center [565, 451] width 10 height 10
checkbox input "true"
click at [1005, 41] on icon "close button" at bounding box center [1002, 36] width 9 height 13
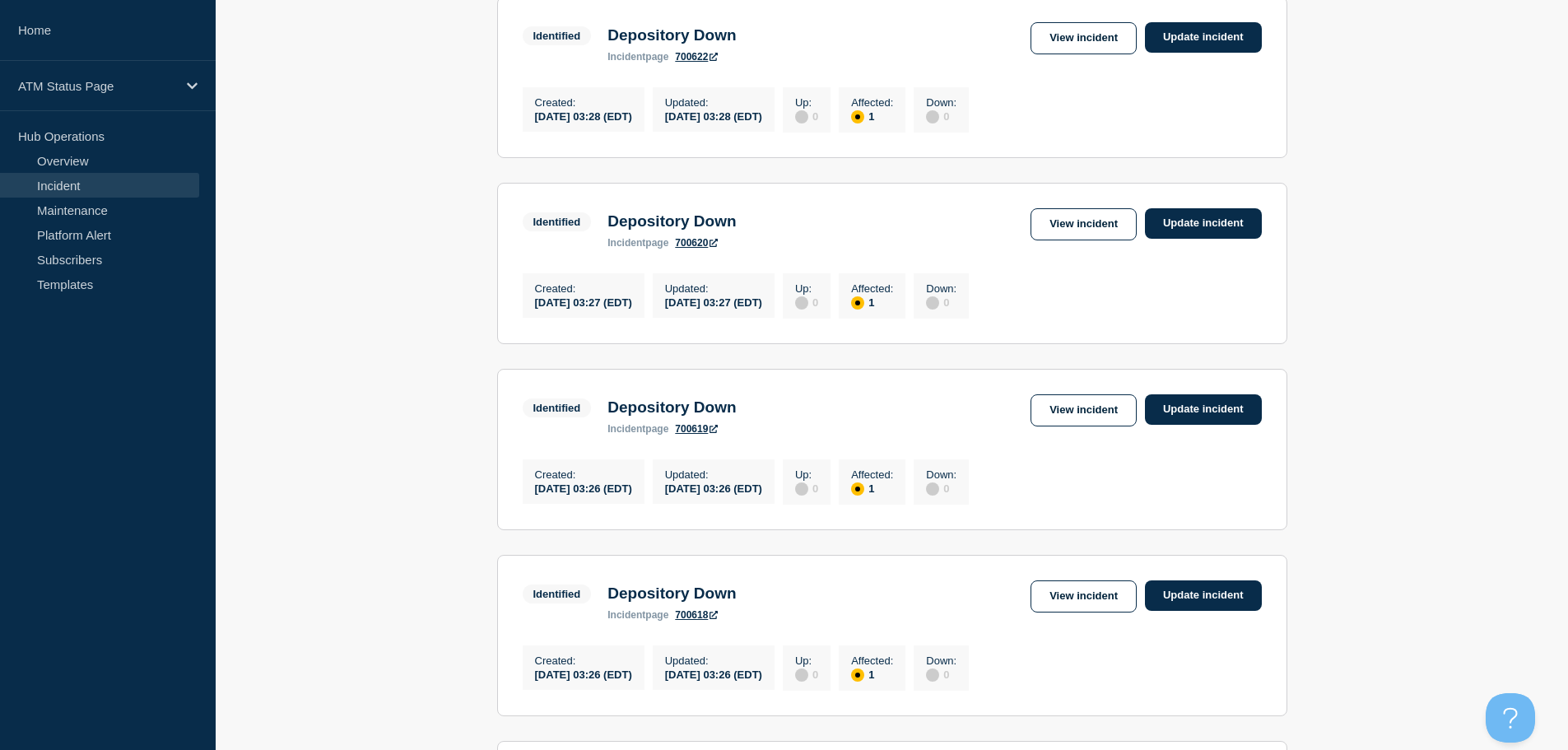
scroll to position [378, 0]
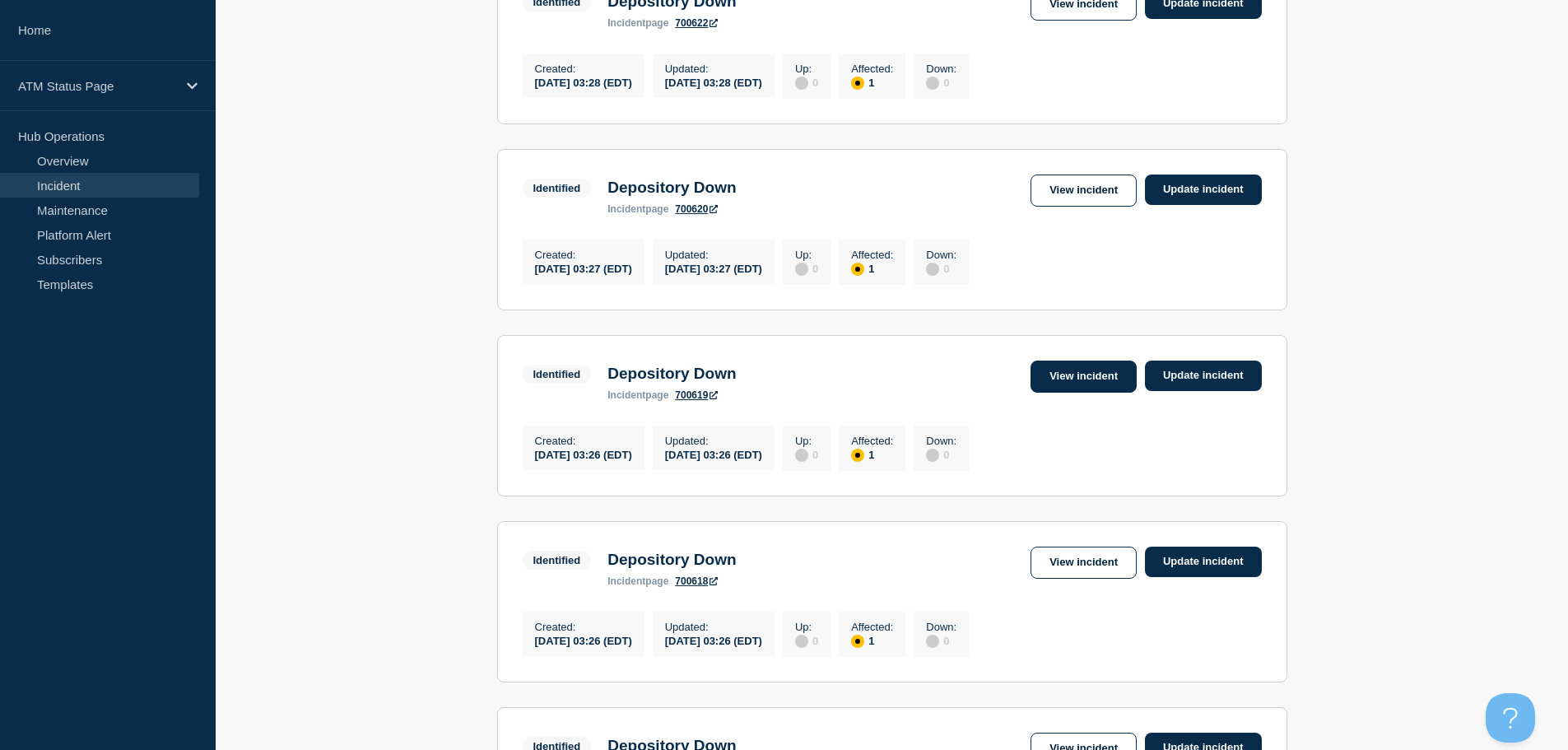
click at [1048, 385] on link "View incident" at bounding box center [1084, 376] width 106 height 32
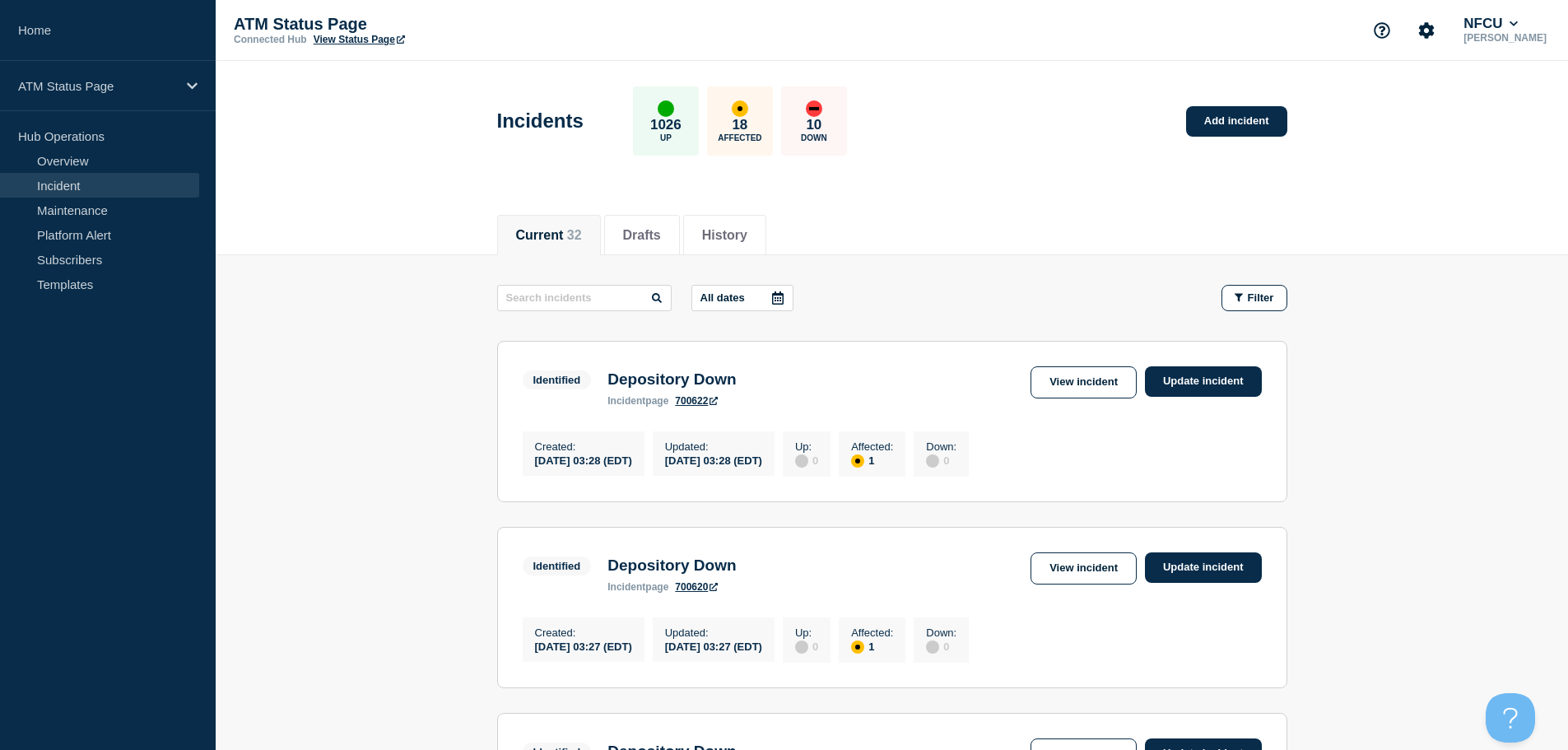
scroll to position [247, 0]
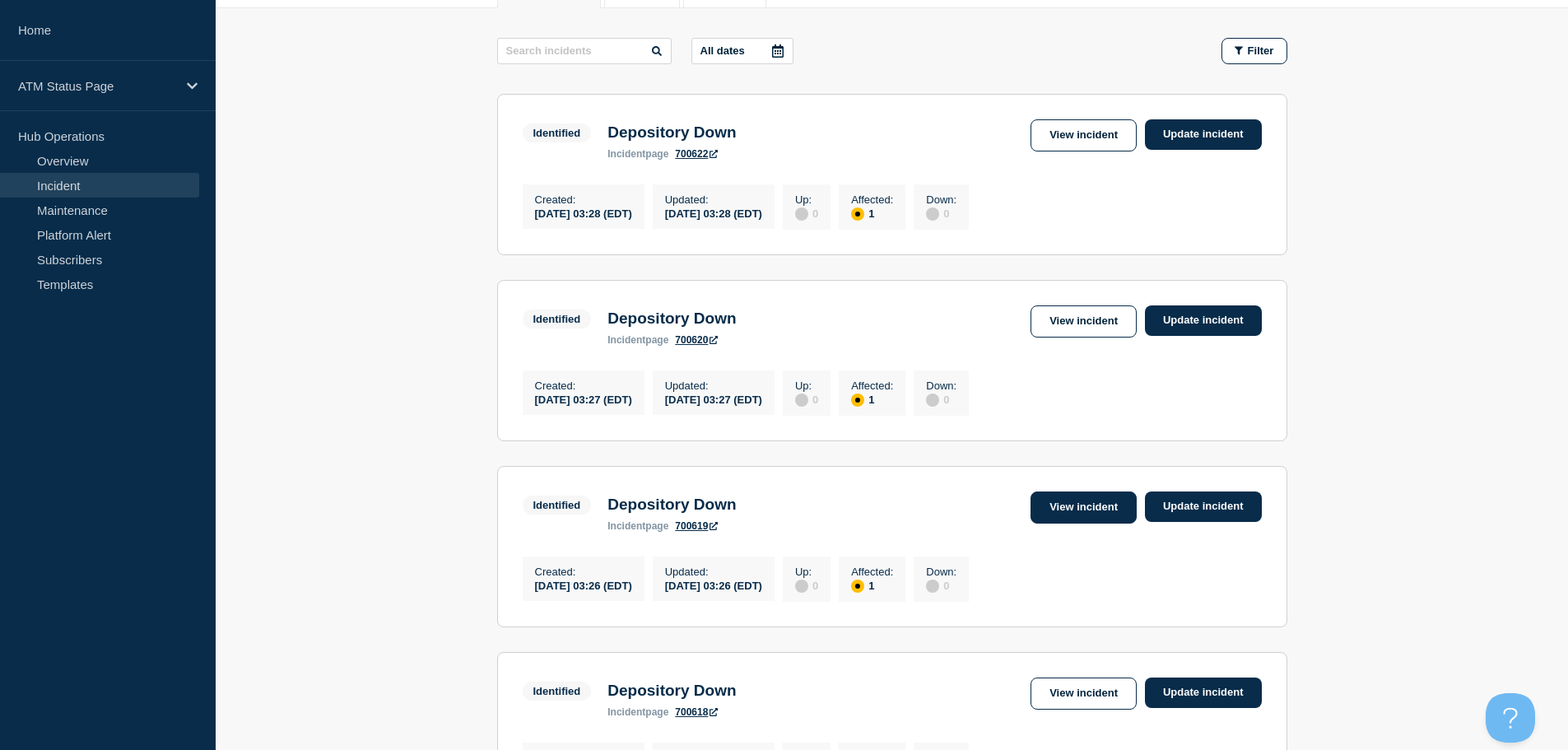
click at [1102, 523] on link "View incident" at bounding box center [1084, 507] width 106 height 32
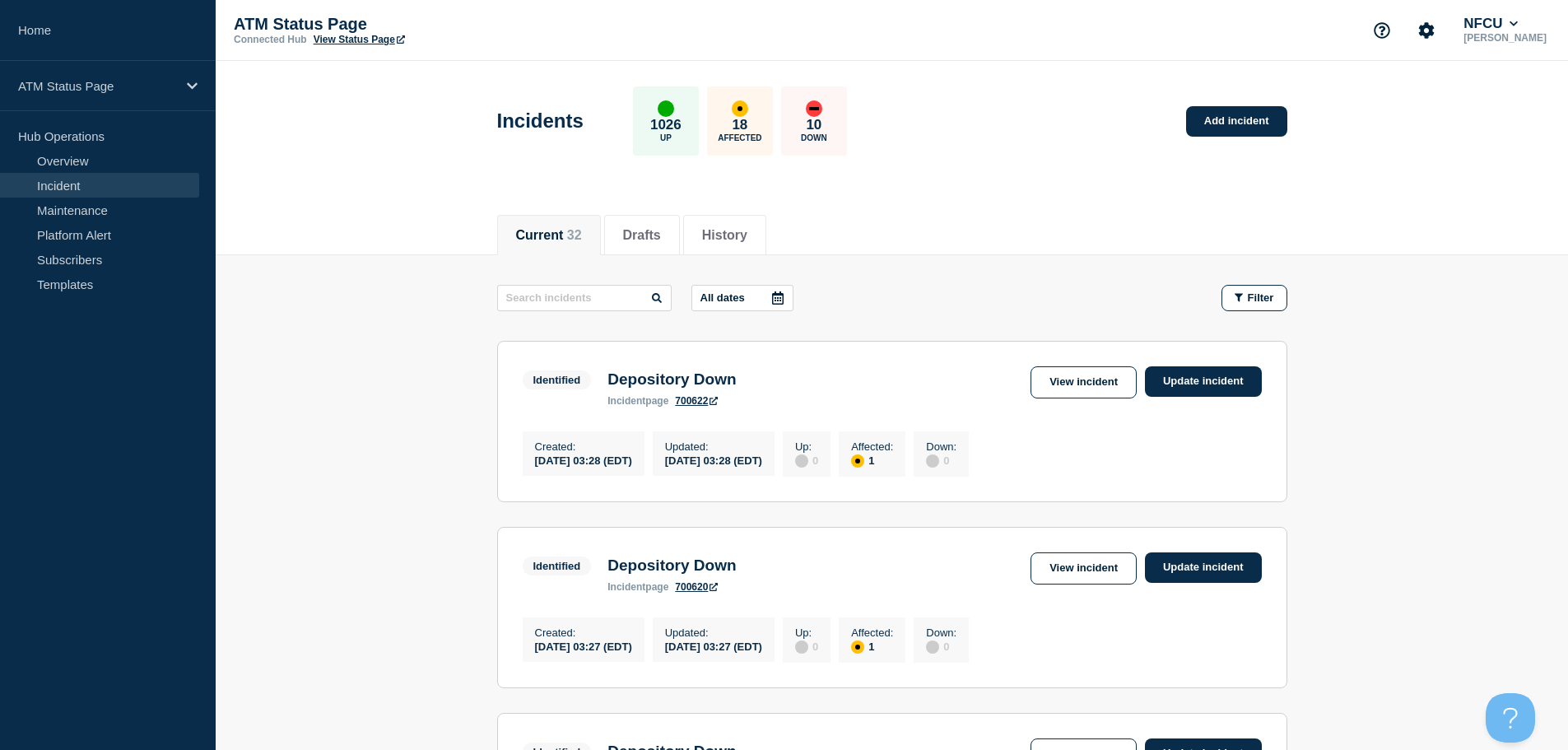
scroll to position [82, 0]
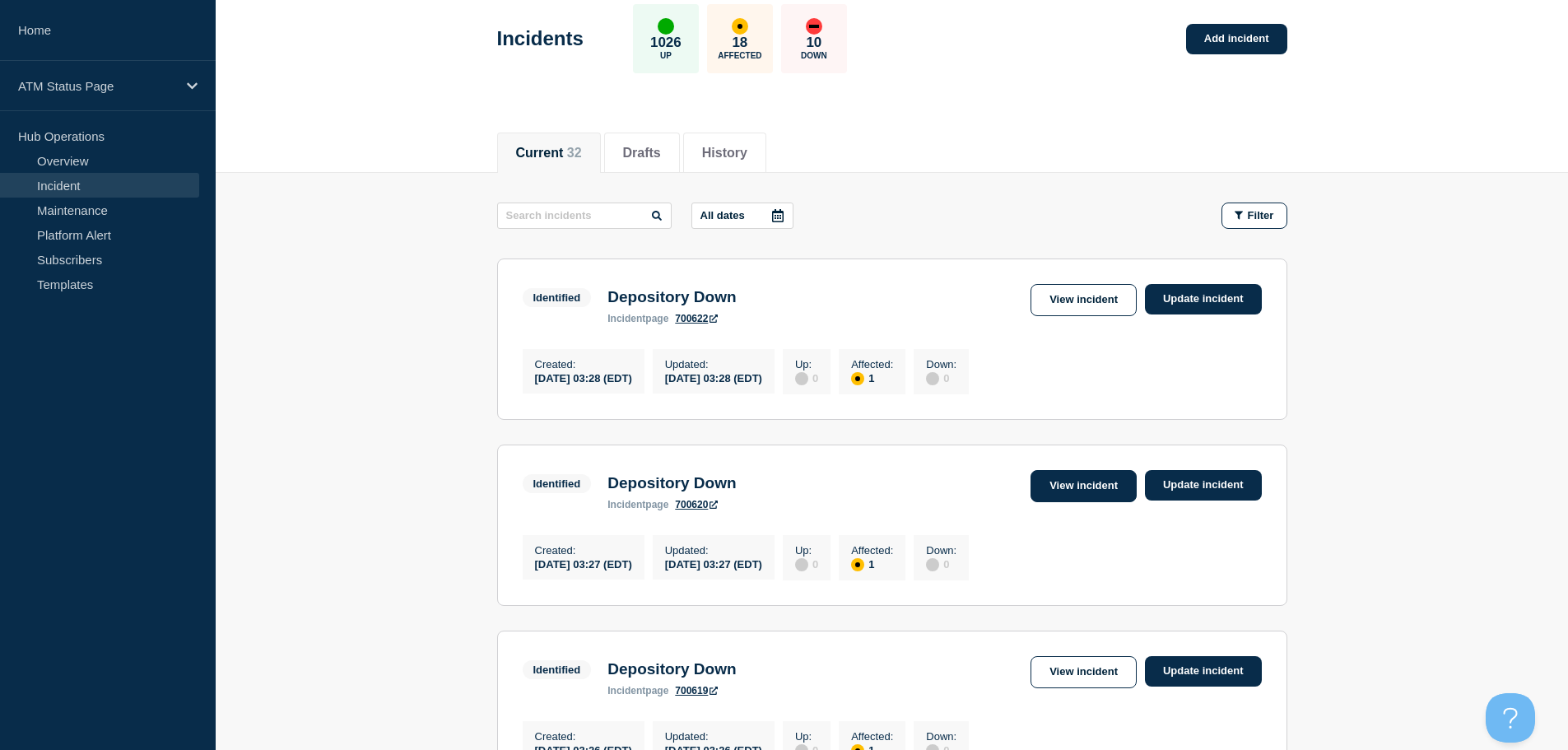
click at [1077, 490] on link "View incident" at bounding box center [1084, 486] width 106 height 32
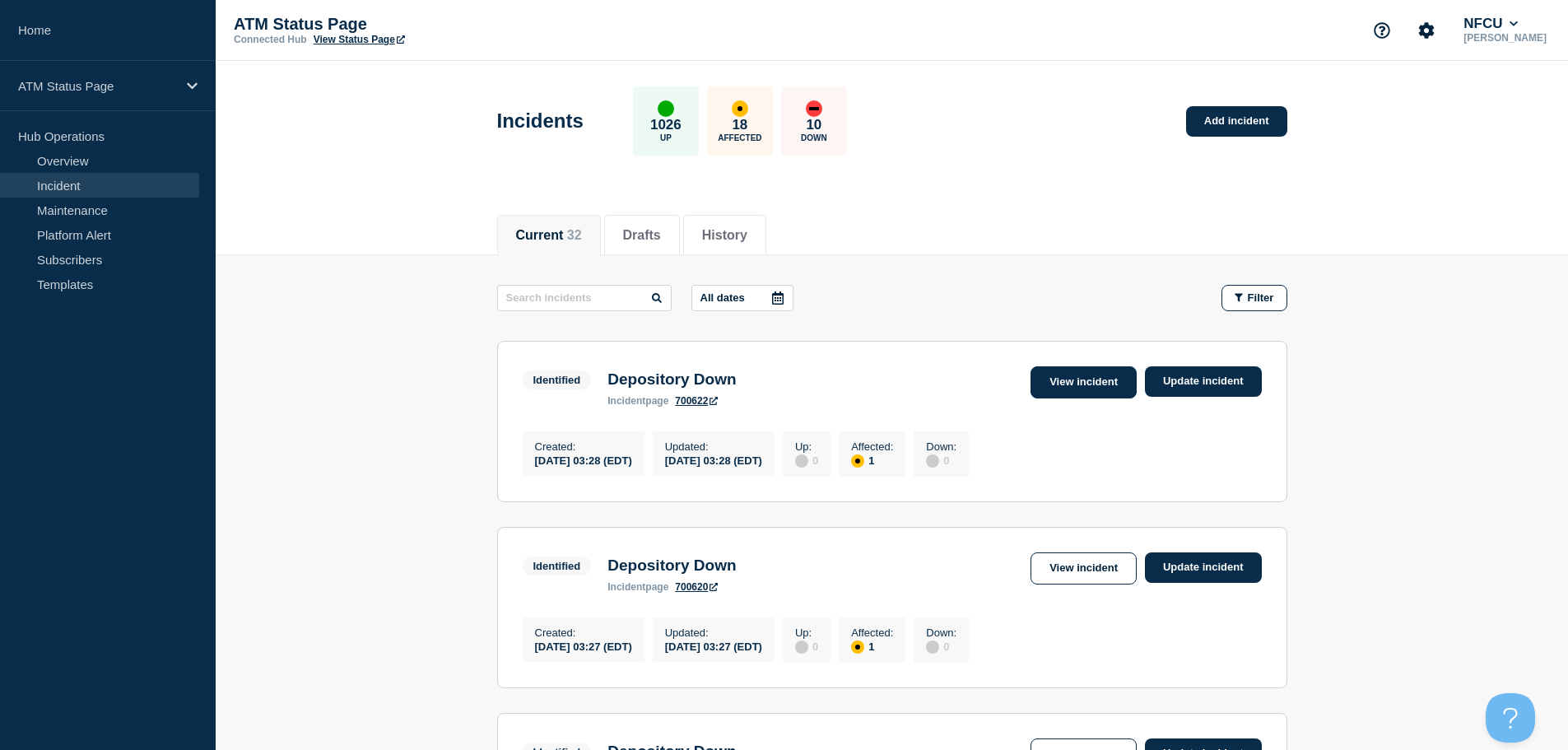
click at [1083, 391] on link "View incident" at bounding box center [1084, 382] width 106 height 32
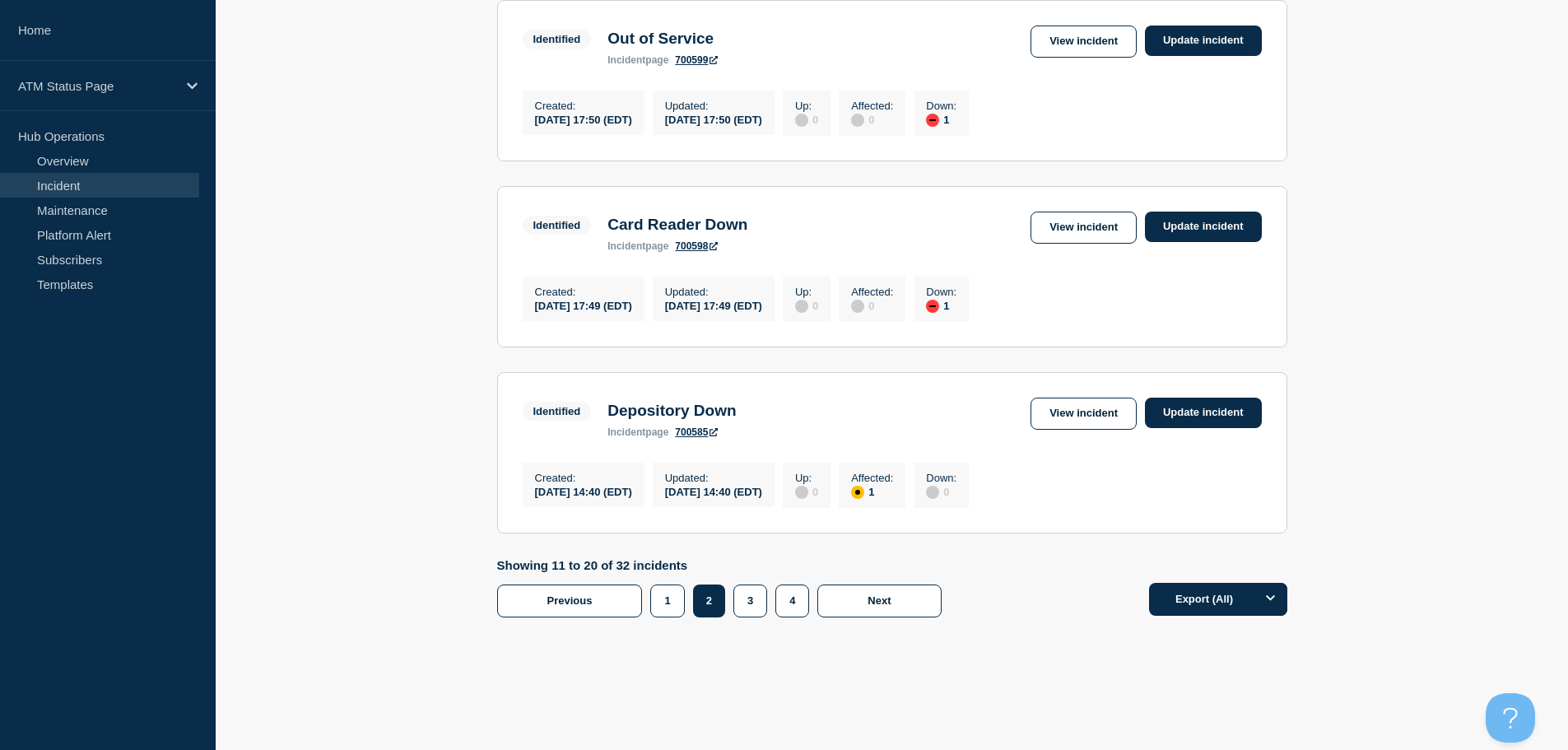
scroll to position [1716, 0]
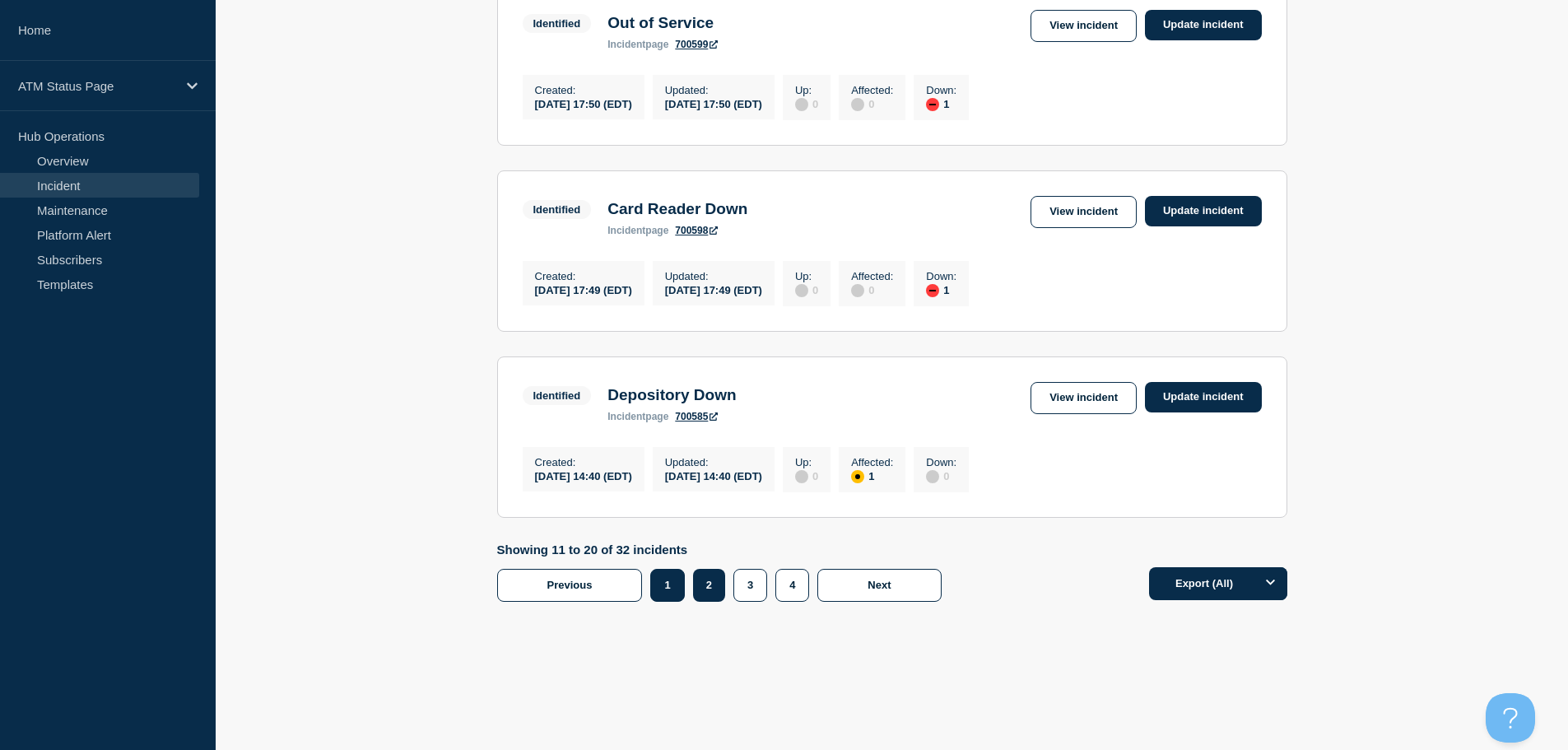
click at [672, 589] on button "1" at bounding box center [668, 584] width 34 height 33
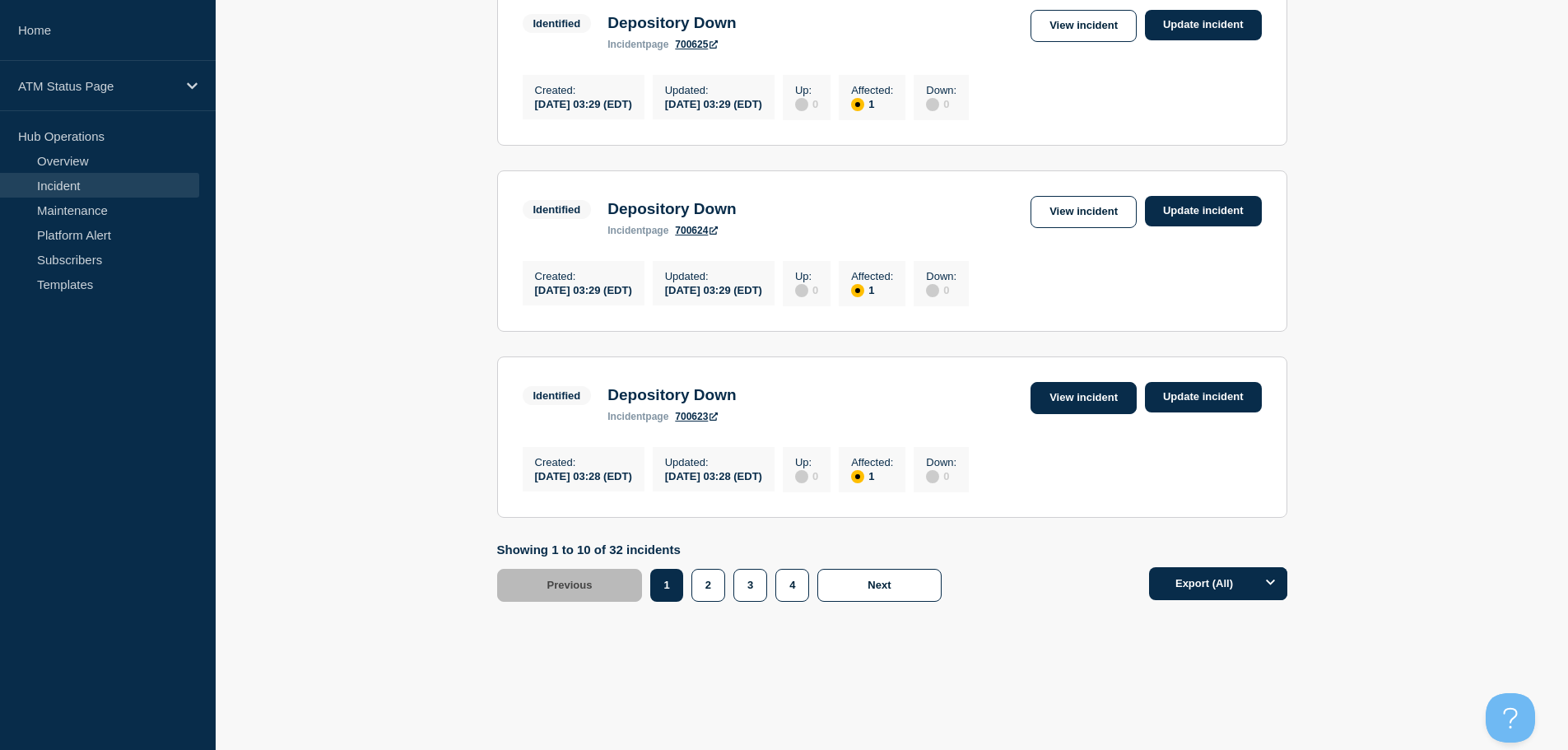
click at [1056, 386] on link "View incident" at bounding box center [1084, 397] width 106 height 32
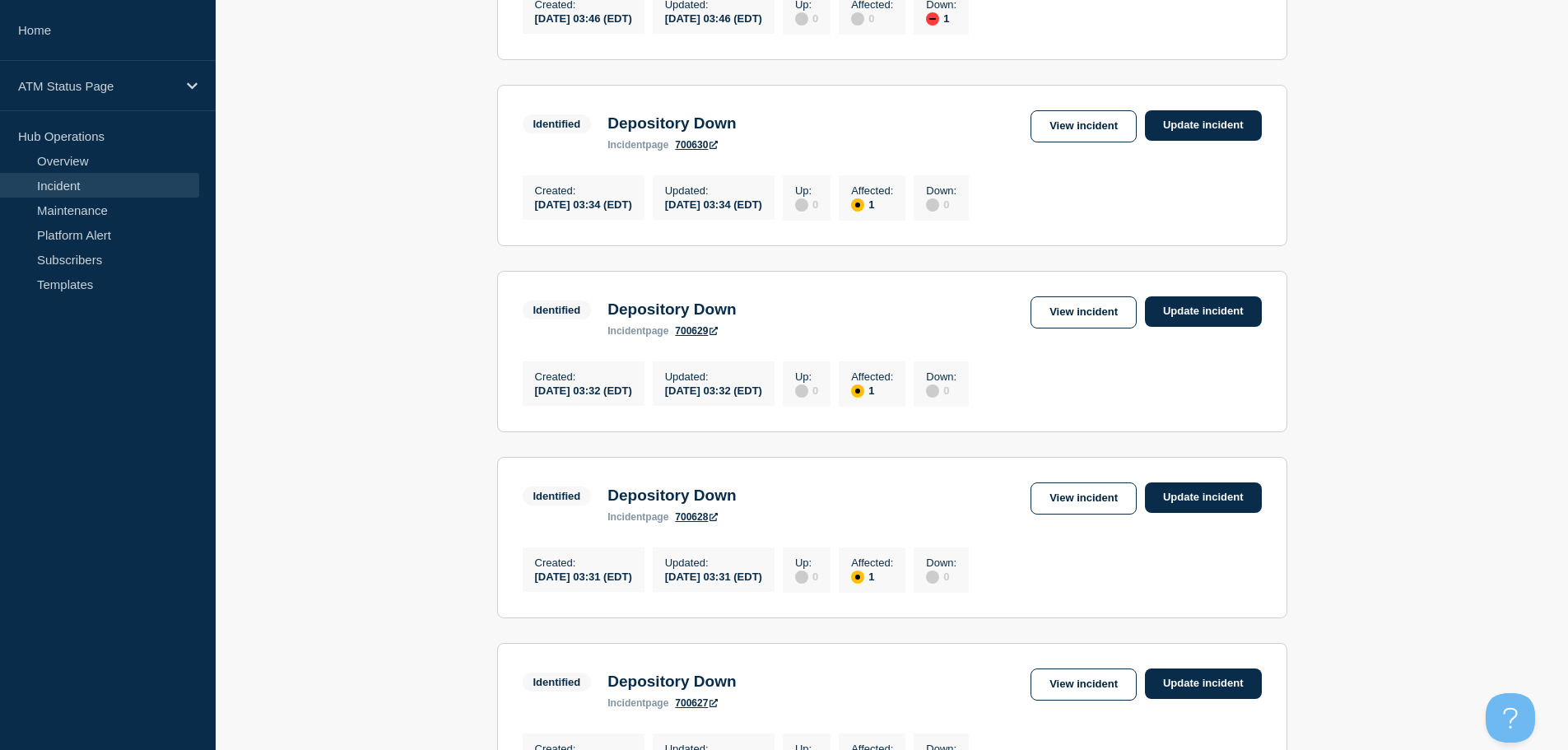
scroll to position [1716, 0]
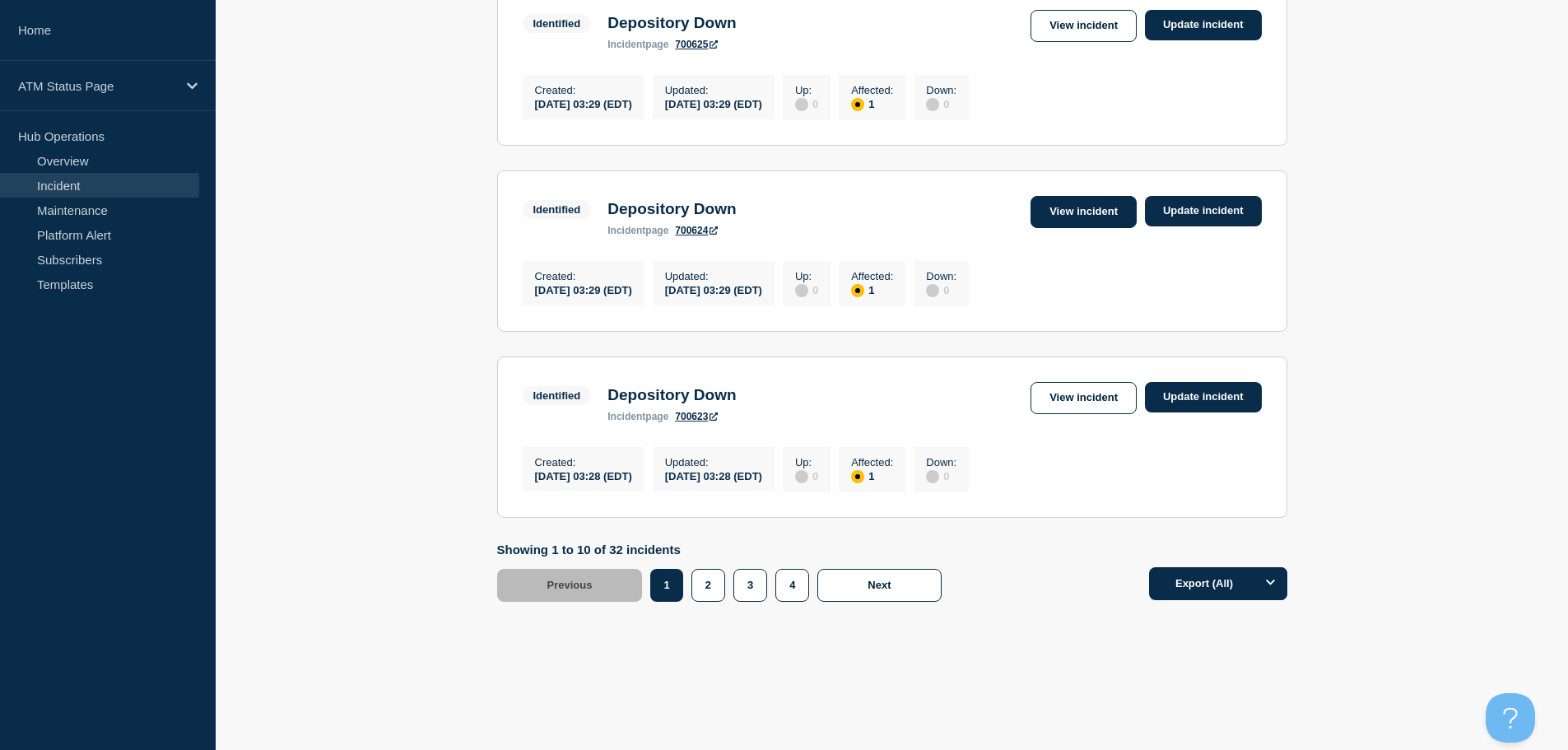
click at [1106, 197] on link "View incident" at bounding box center [1084, 211] width 106 height 32
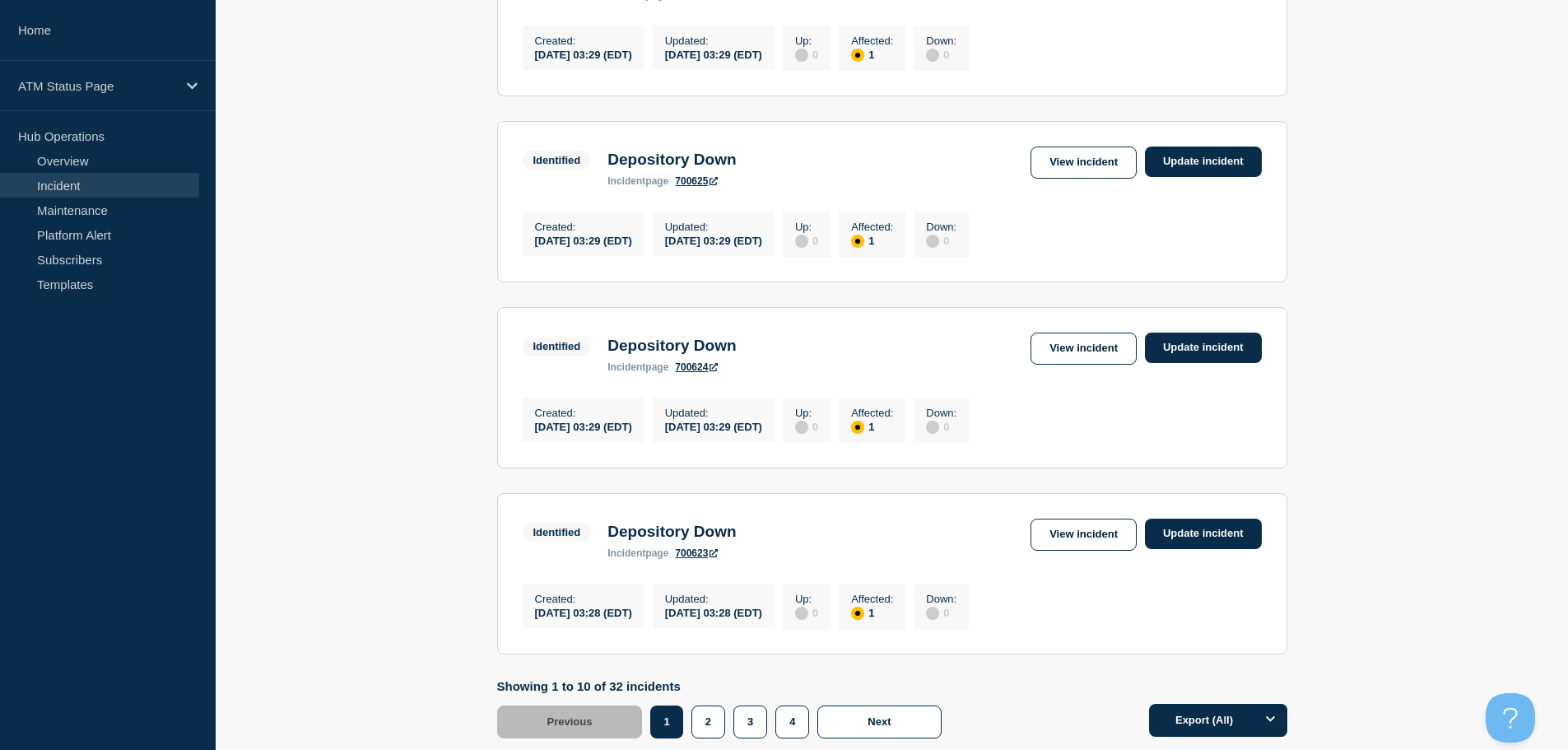
scroll to position [1716, 0]
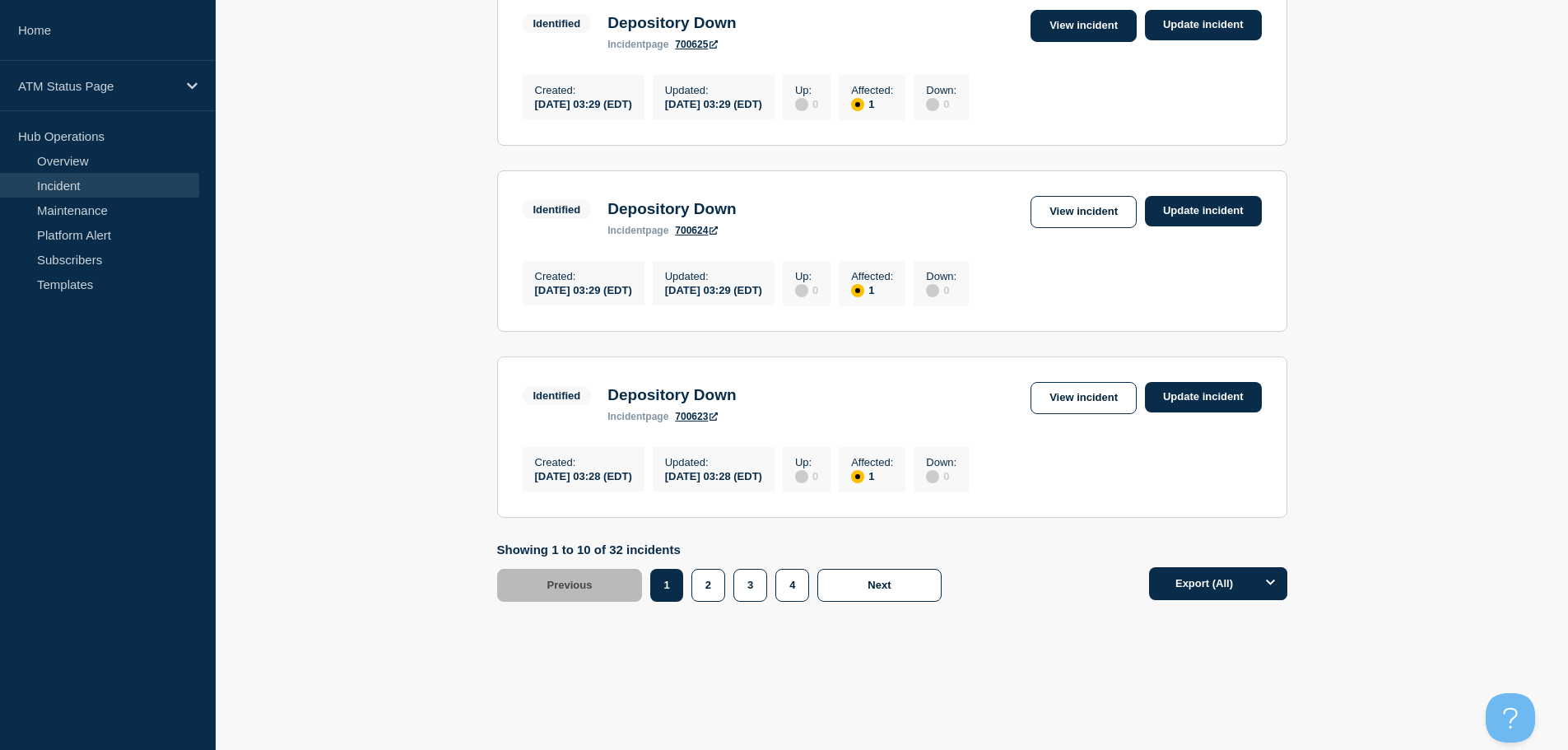
click at [1101, 16] on link "View incident" at bounding box center [1084, 26] width 106 height 32
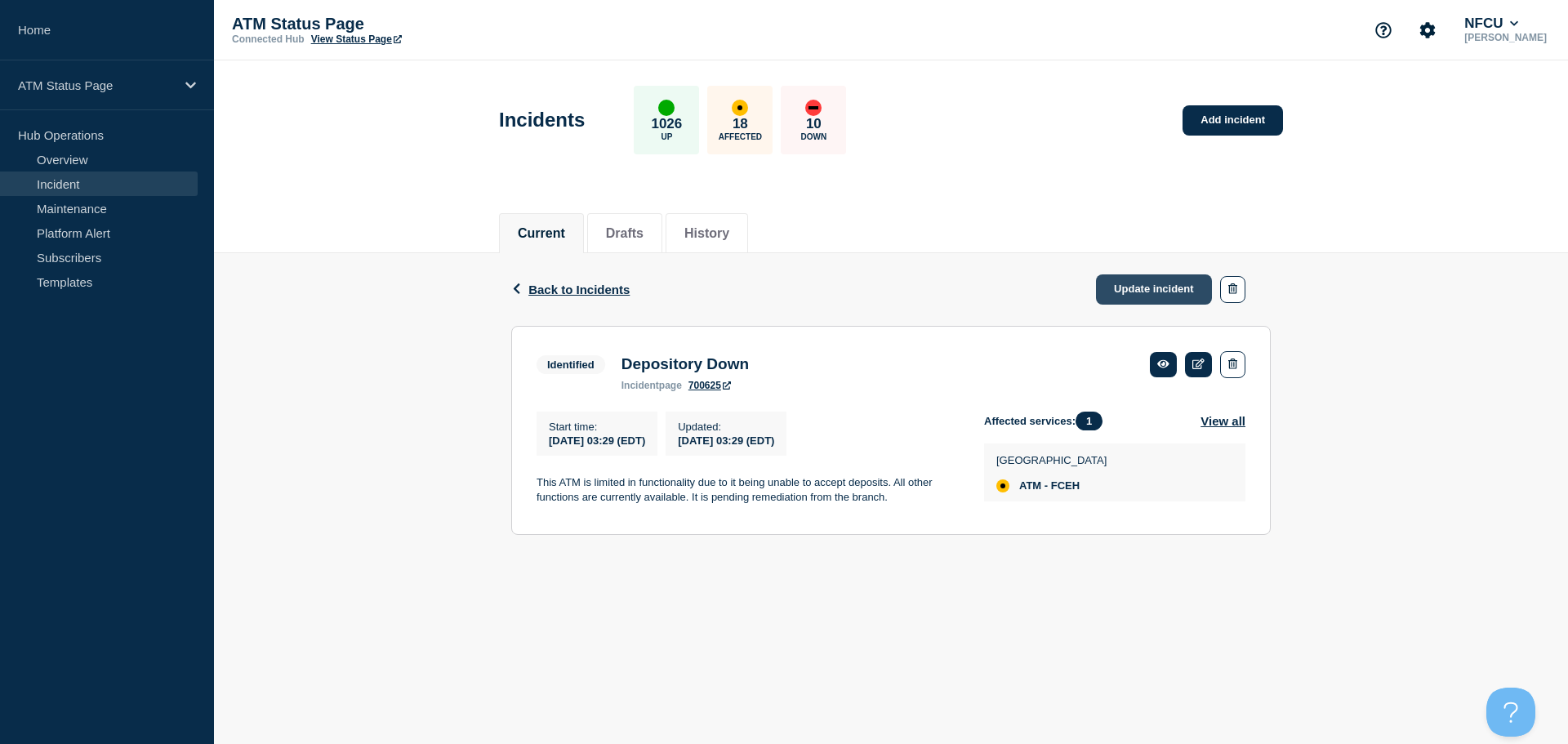
click at [1105, 294] on link "Update incident" at bounding box center [1154, 289] width 116 height 30
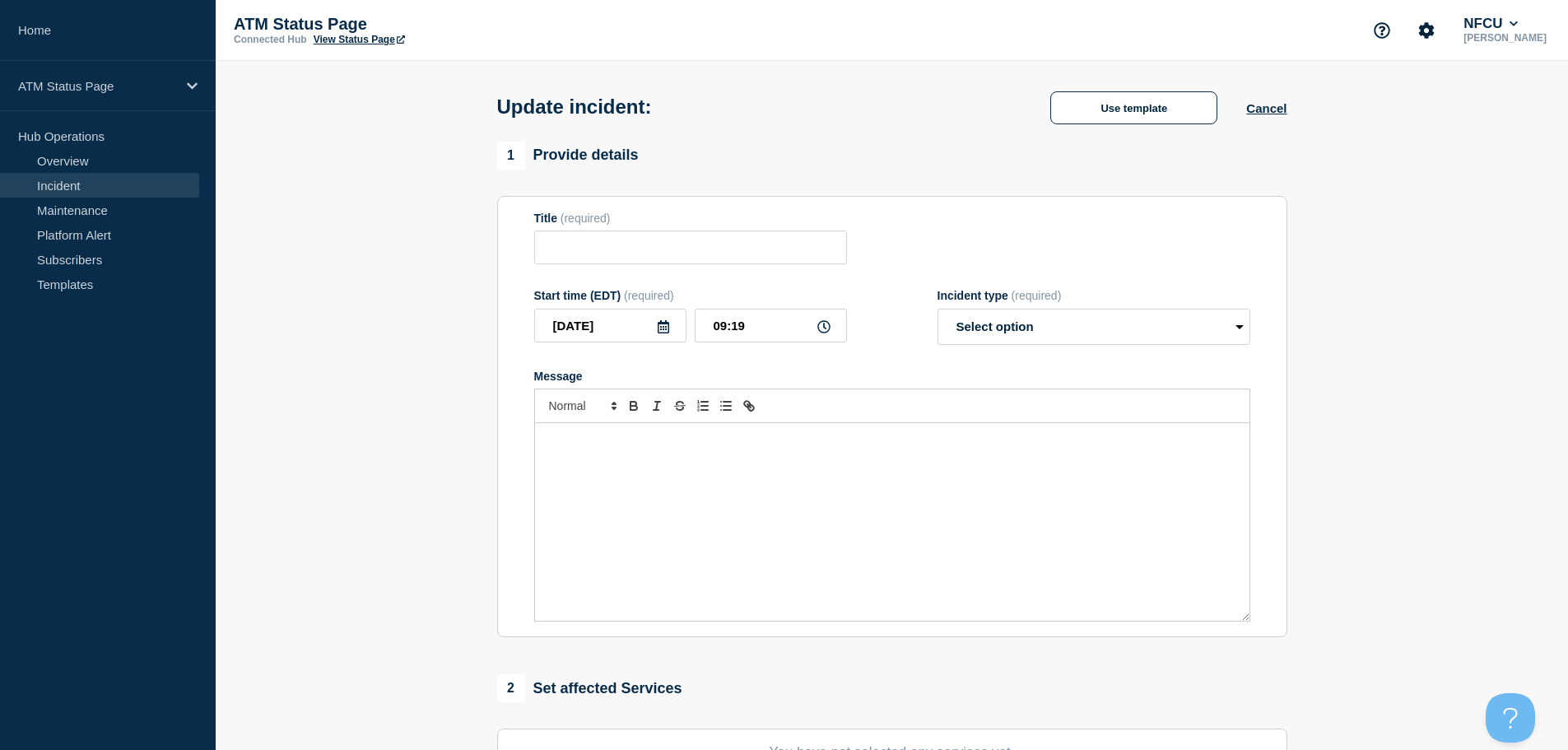
type input "Depository Down"
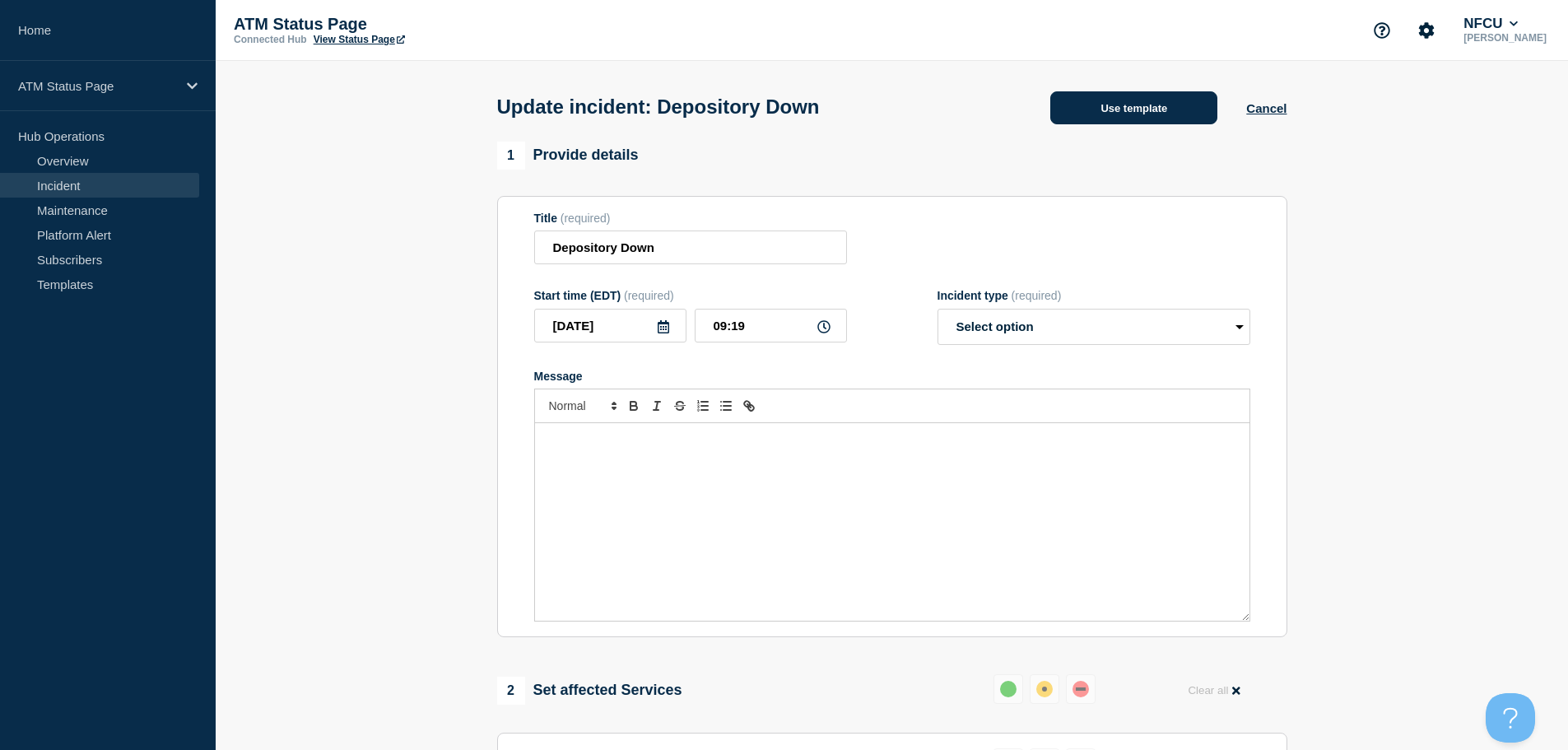
click at [1086, 112] on button "Use template" at bounding box center [1133, 107] width 167 height 33
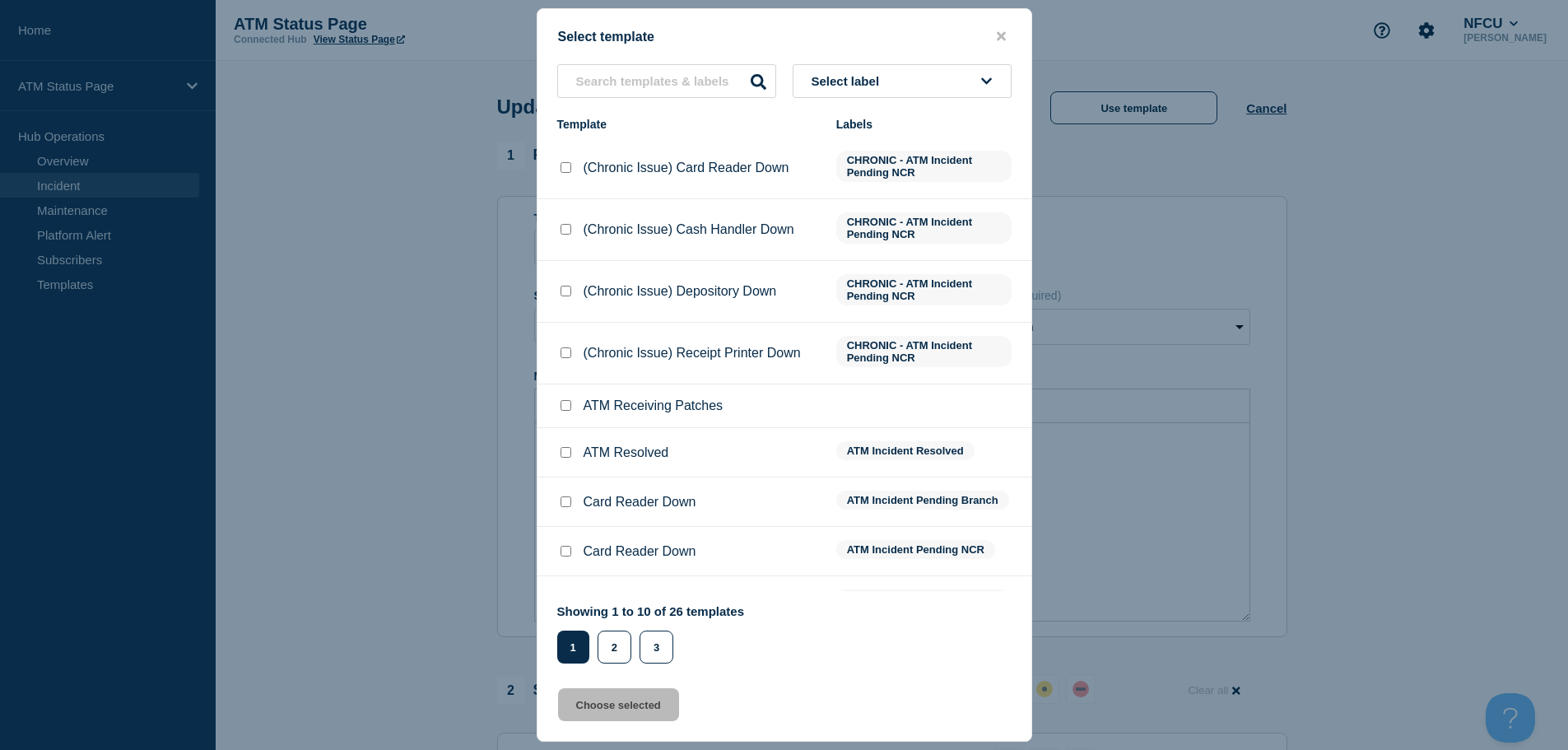
click at [565, 456] on input "ATM Resolved checkbox" at bounding box center [565, 451] width 10 height 10
checkbox input "true"
click at [591, 708] on button "Choose selected" at bounding box center [618, 703] width 121 height 33
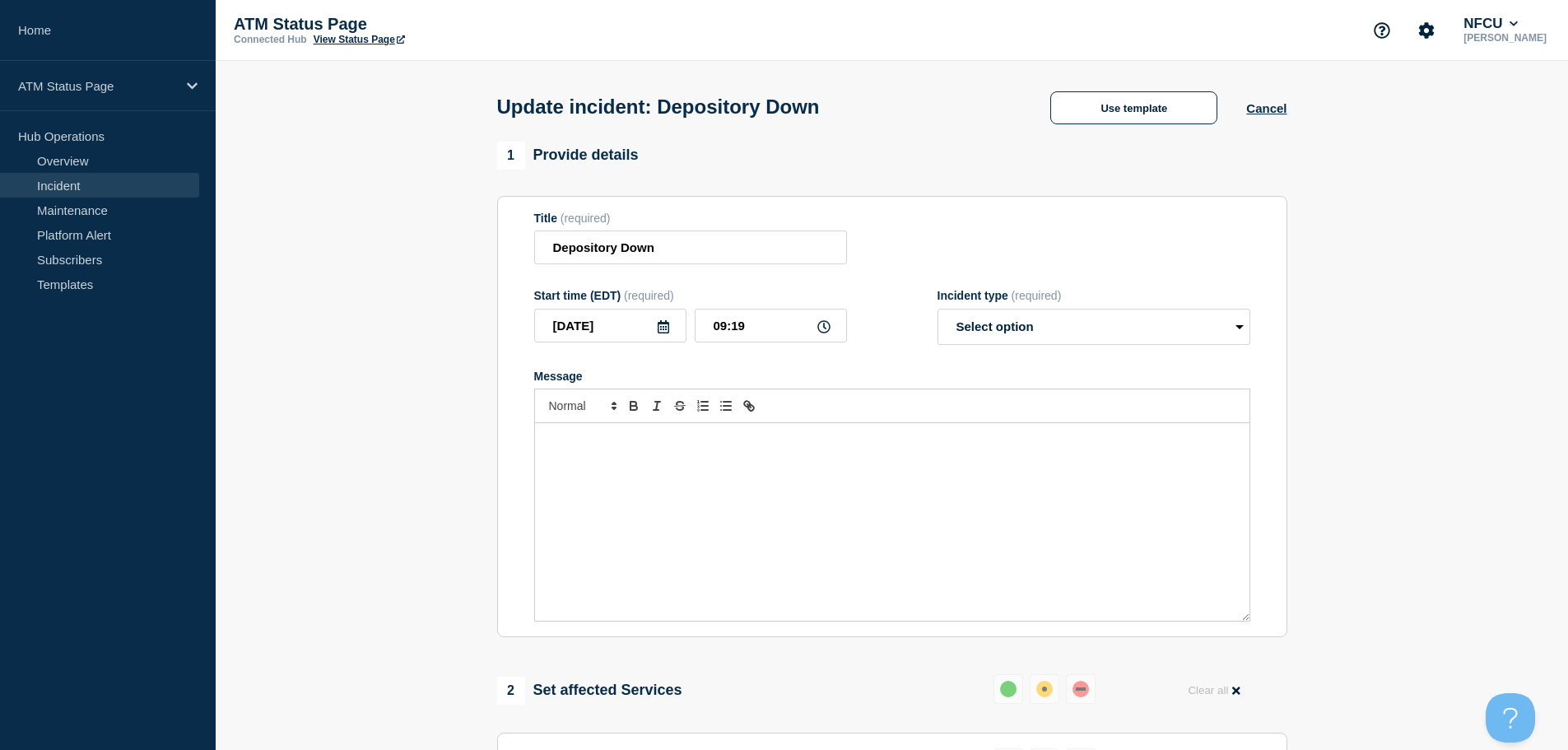
select select "resolved"
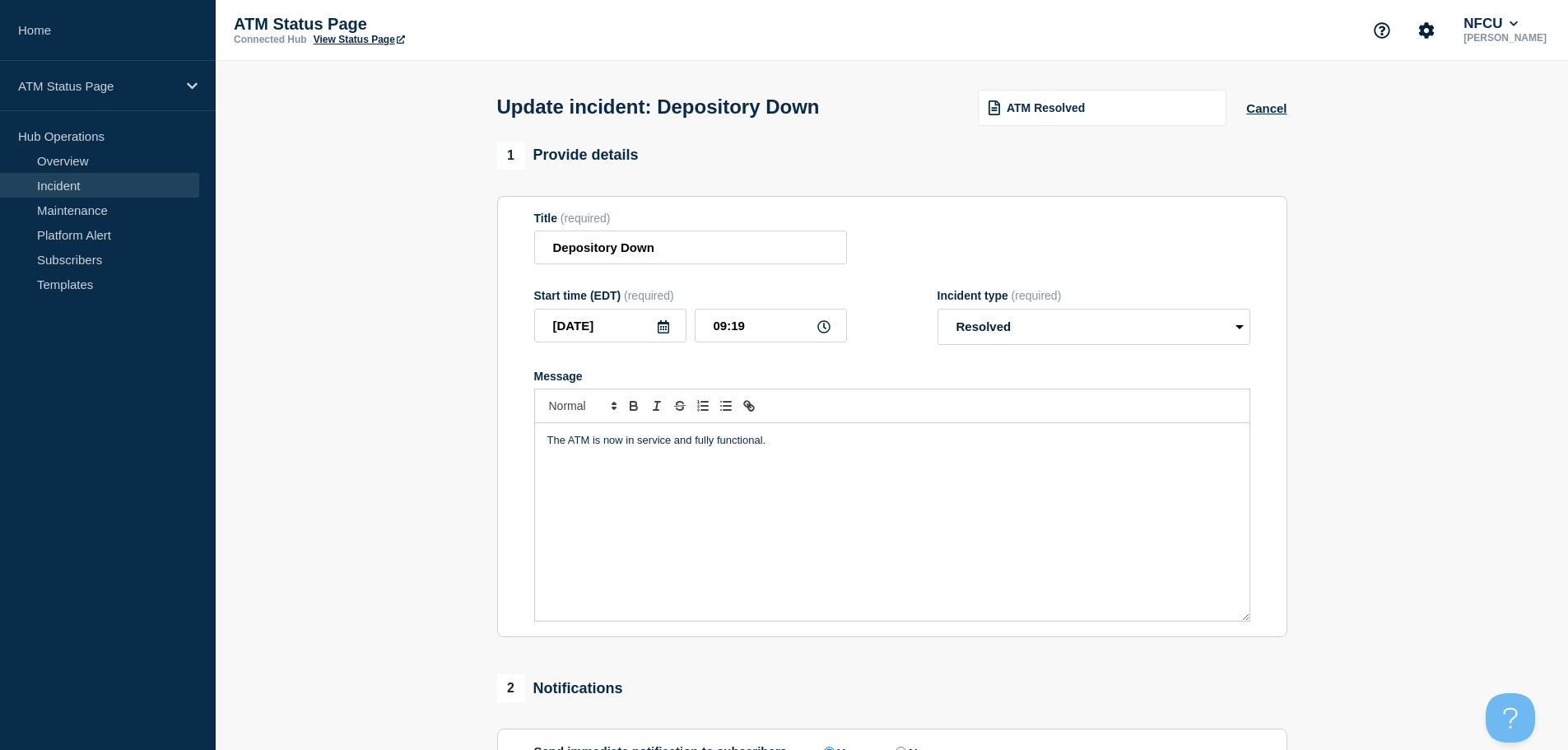
scroll to position [165, 0]
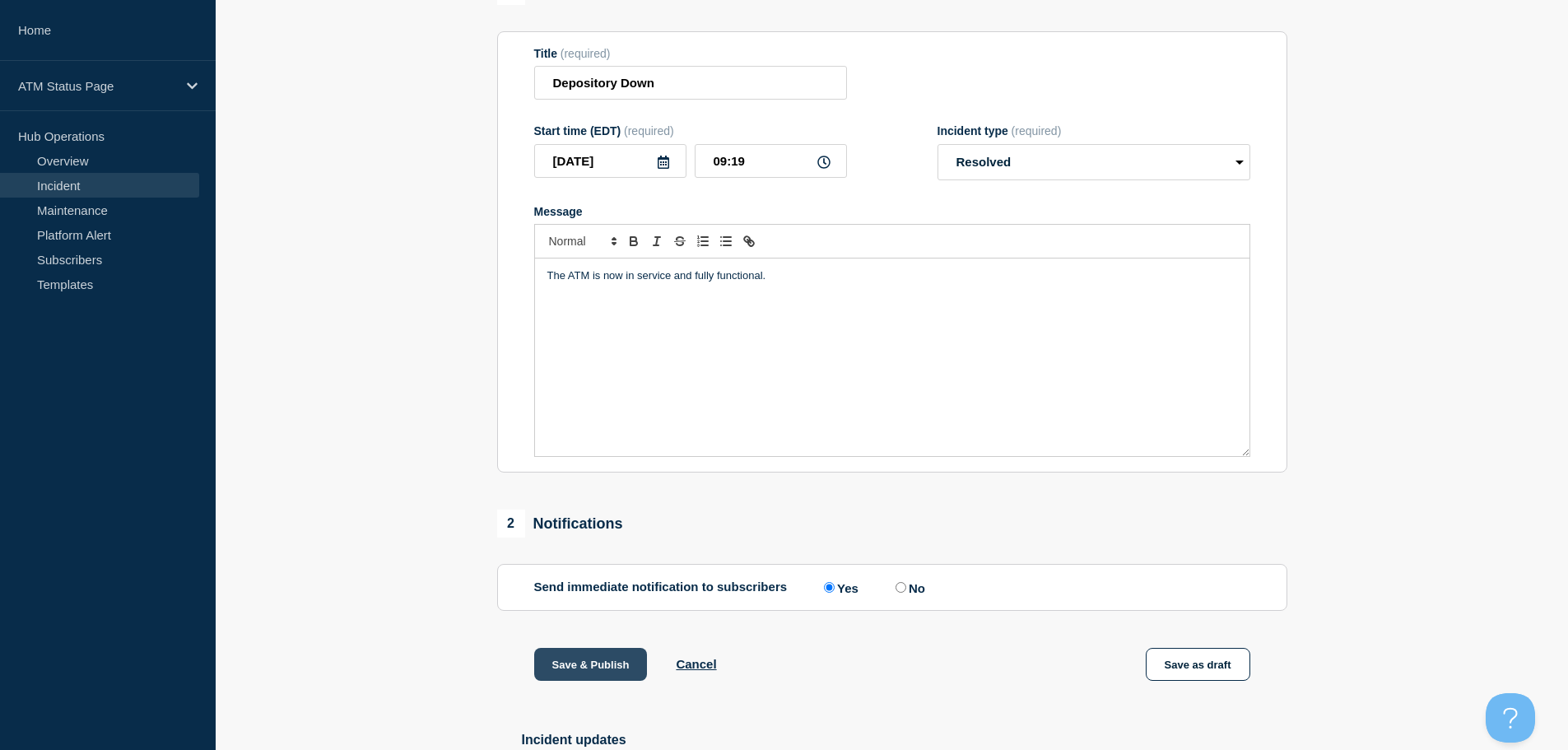
click at [590, 664] on button "Save & Publish" at bounding box center [591, 663] width 114 height 33
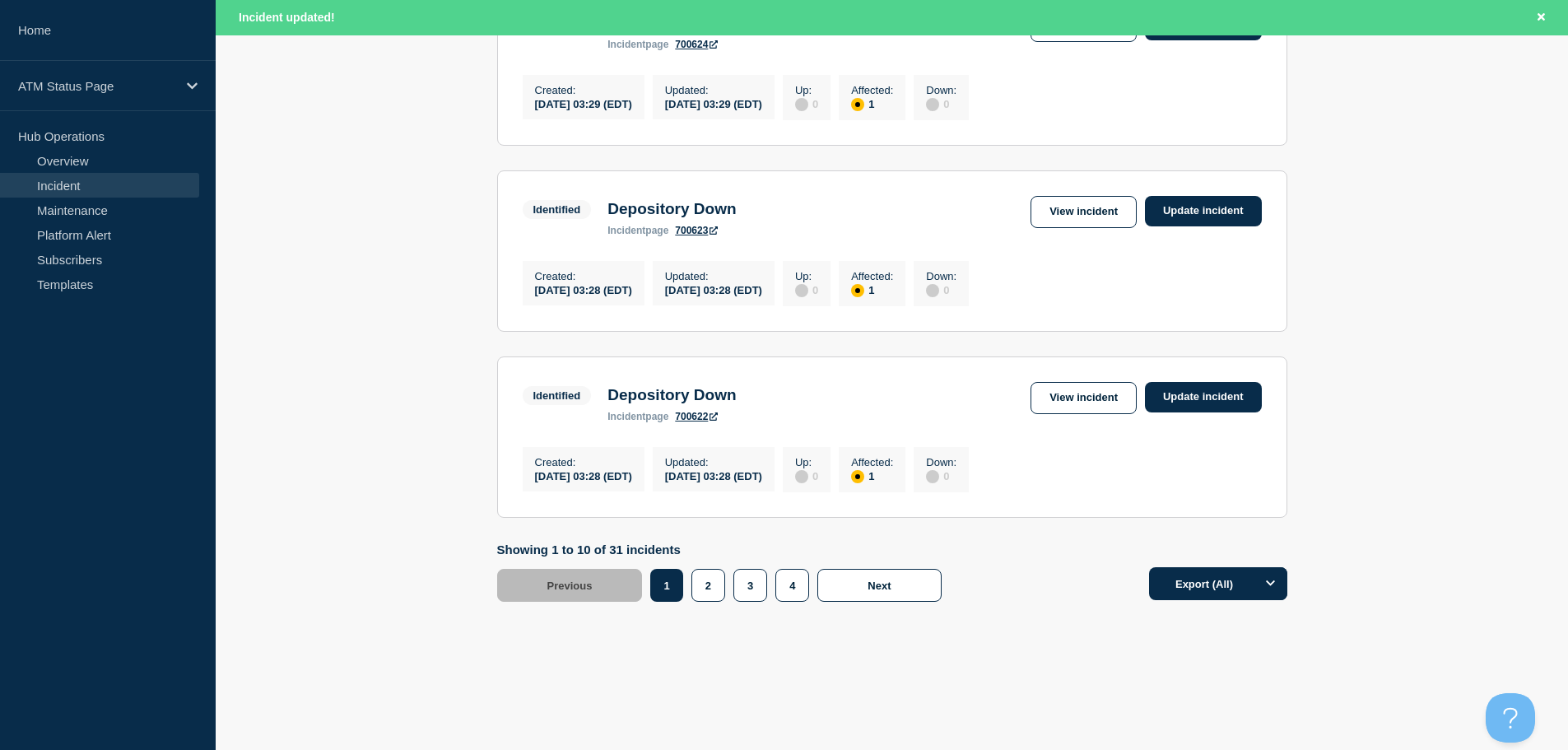
scroll to position [1750, 0]
click at [1105, 398] on link "View incident" at bounding box center [1084, 397] width 106 height 32
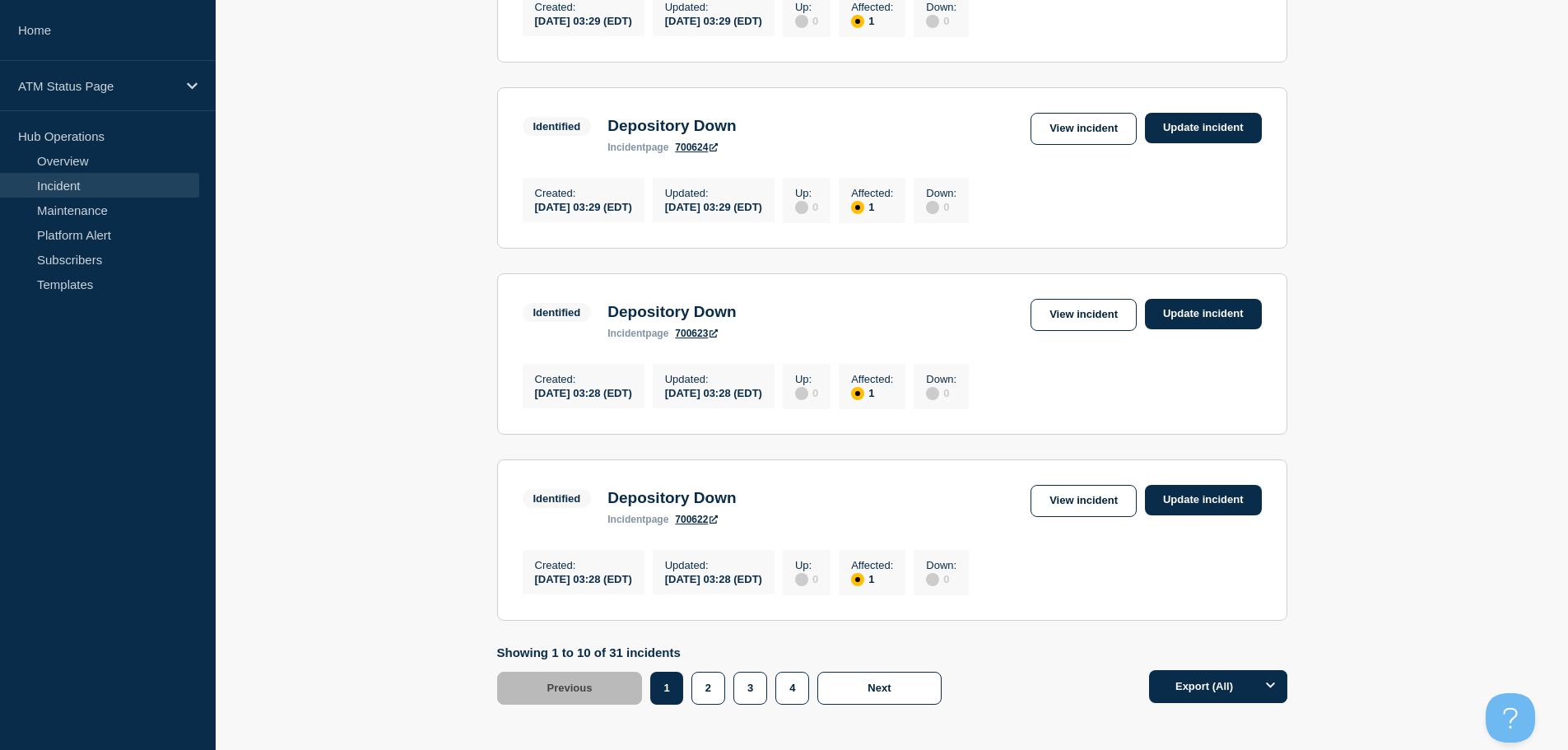
scroll to position [1716, 0]
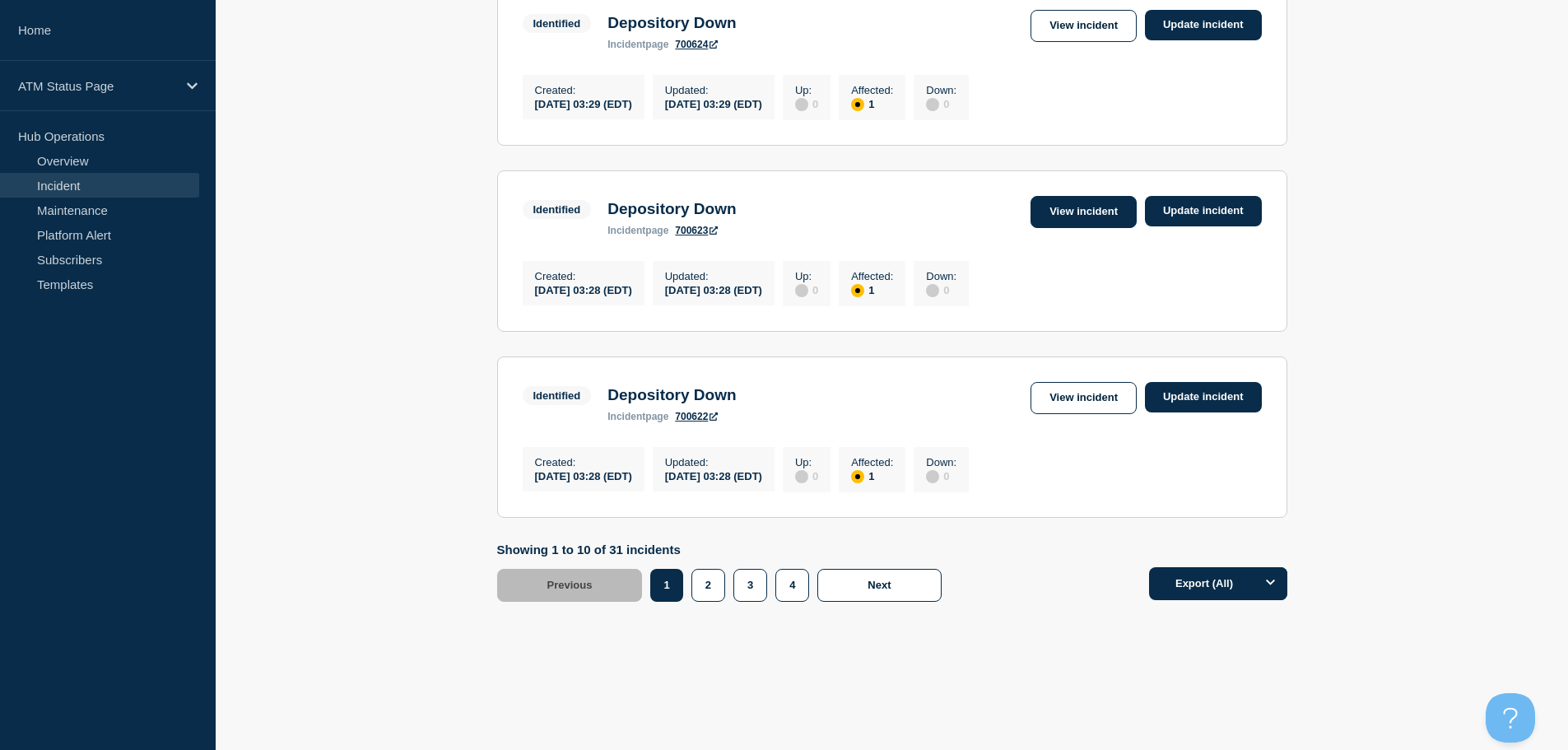
click at [1074, 198] on link "View incident" at bounding box center [1084, 211] width 106 height 32
click at [1107, 17] on link "View incident" at bounding box center [1084, 26] width 106 height 32
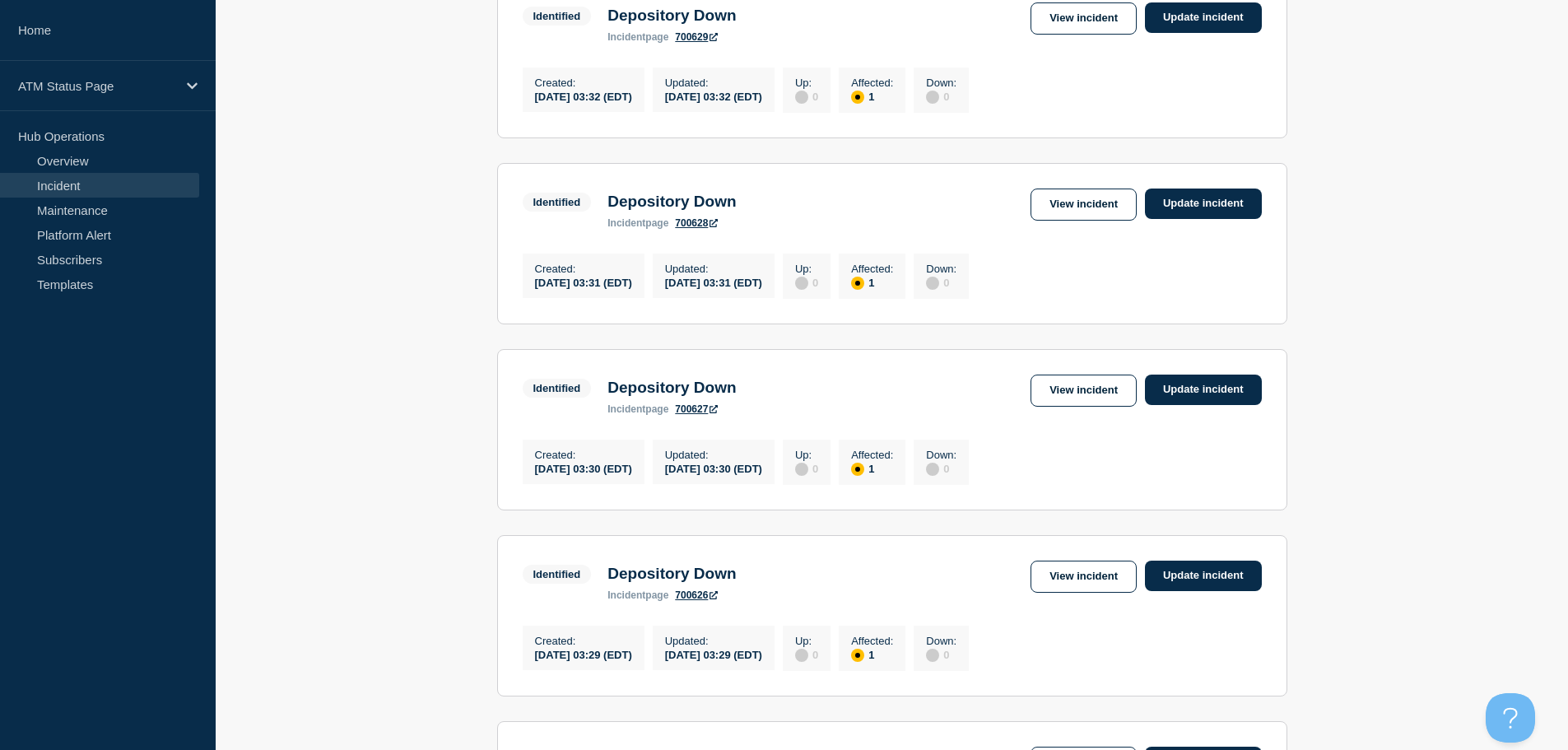
scroll to position [918, 0]
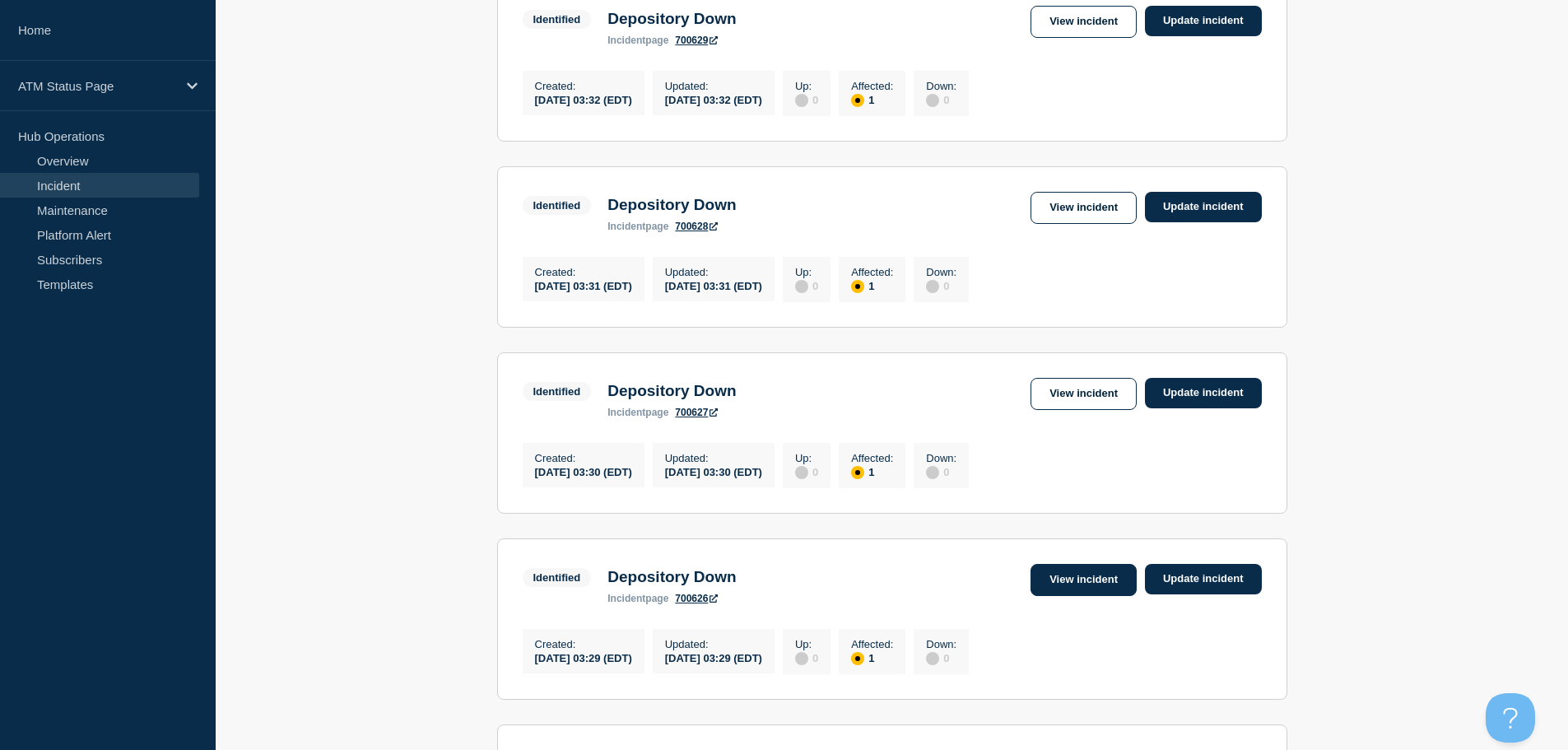
click at [1071, 596] on link "View incident" at bounding box center [1084, 580] width 106 height 32
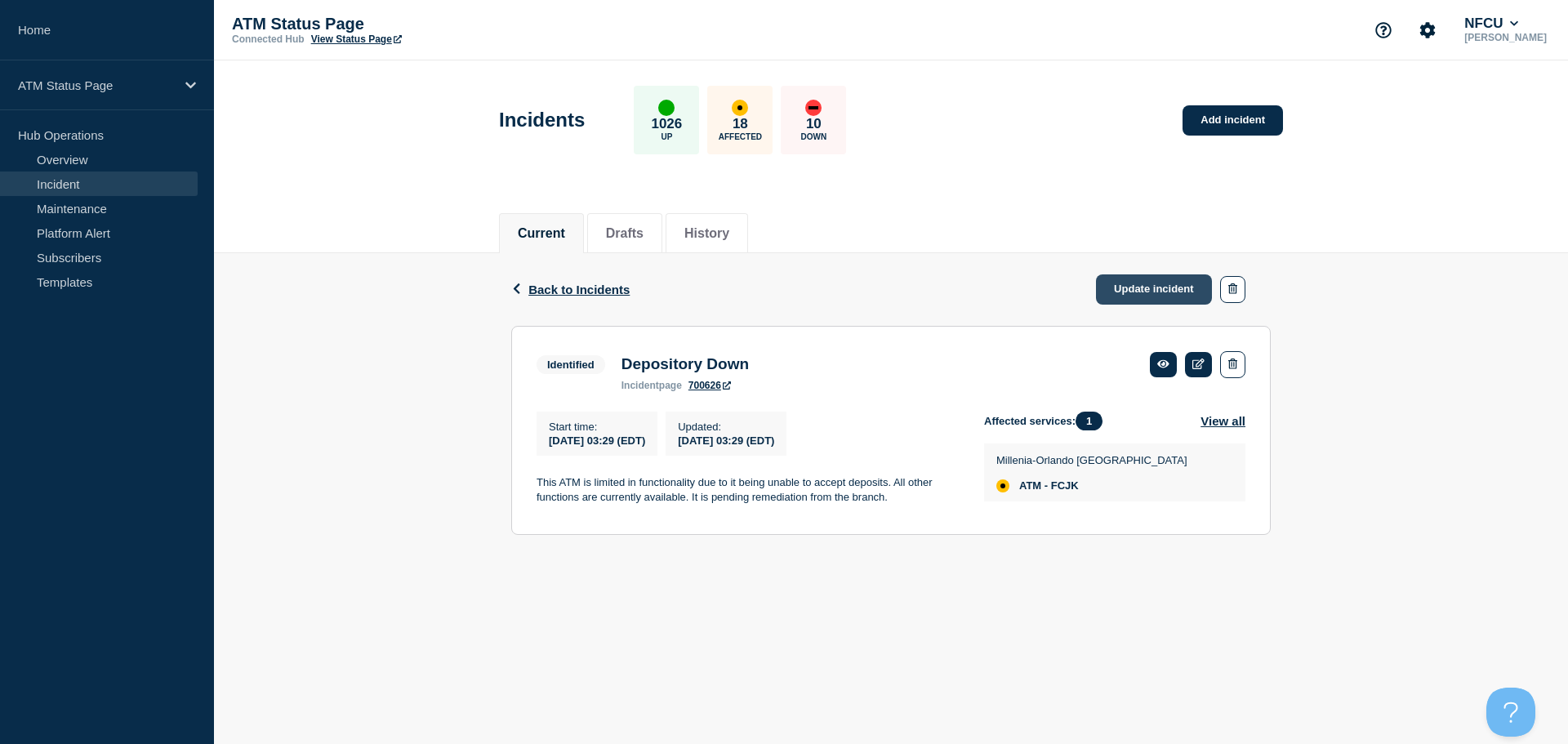
click at [1161, 284] on link "Update incident" at bounding box center [1154, 289] width 116 height 30
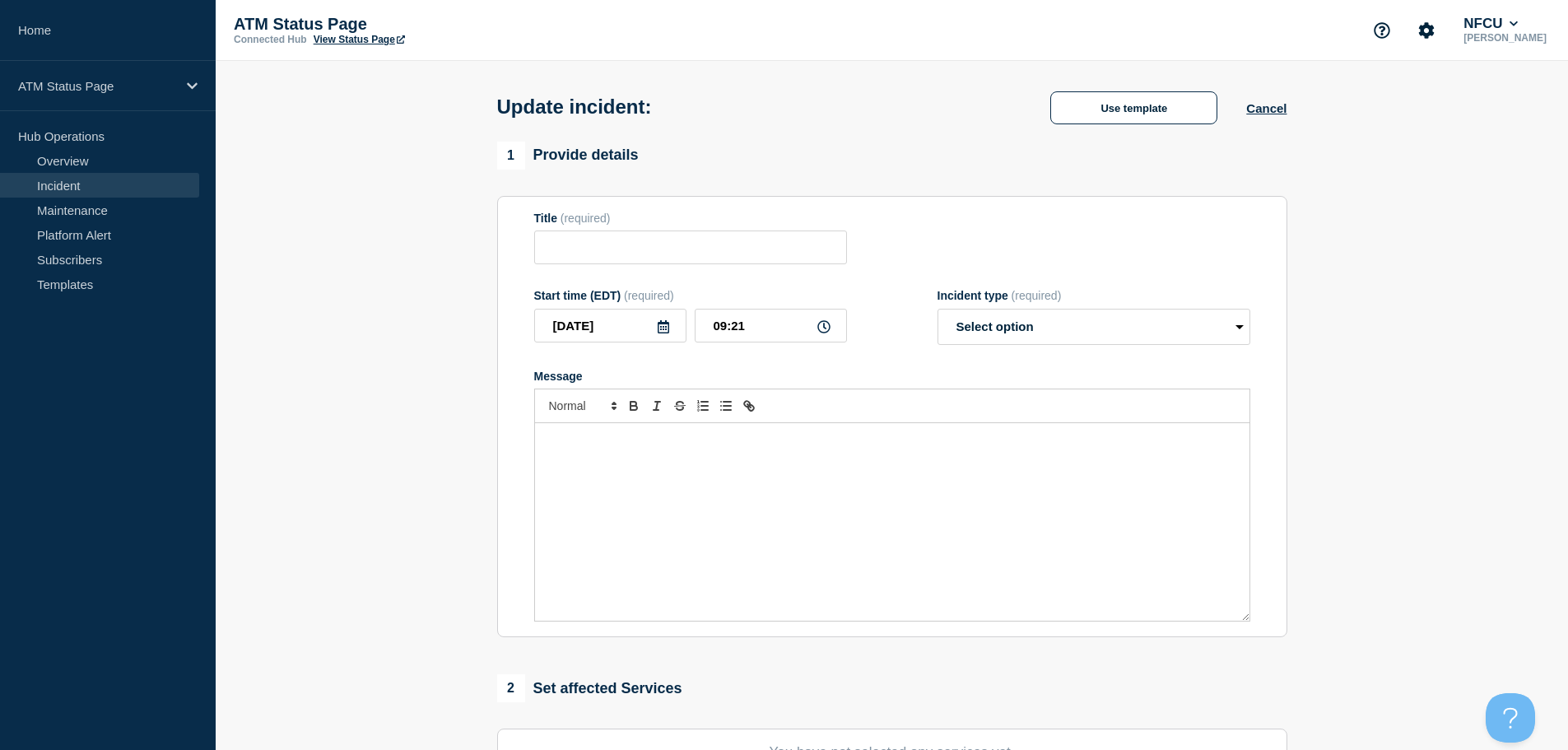
type input "Depository Down"
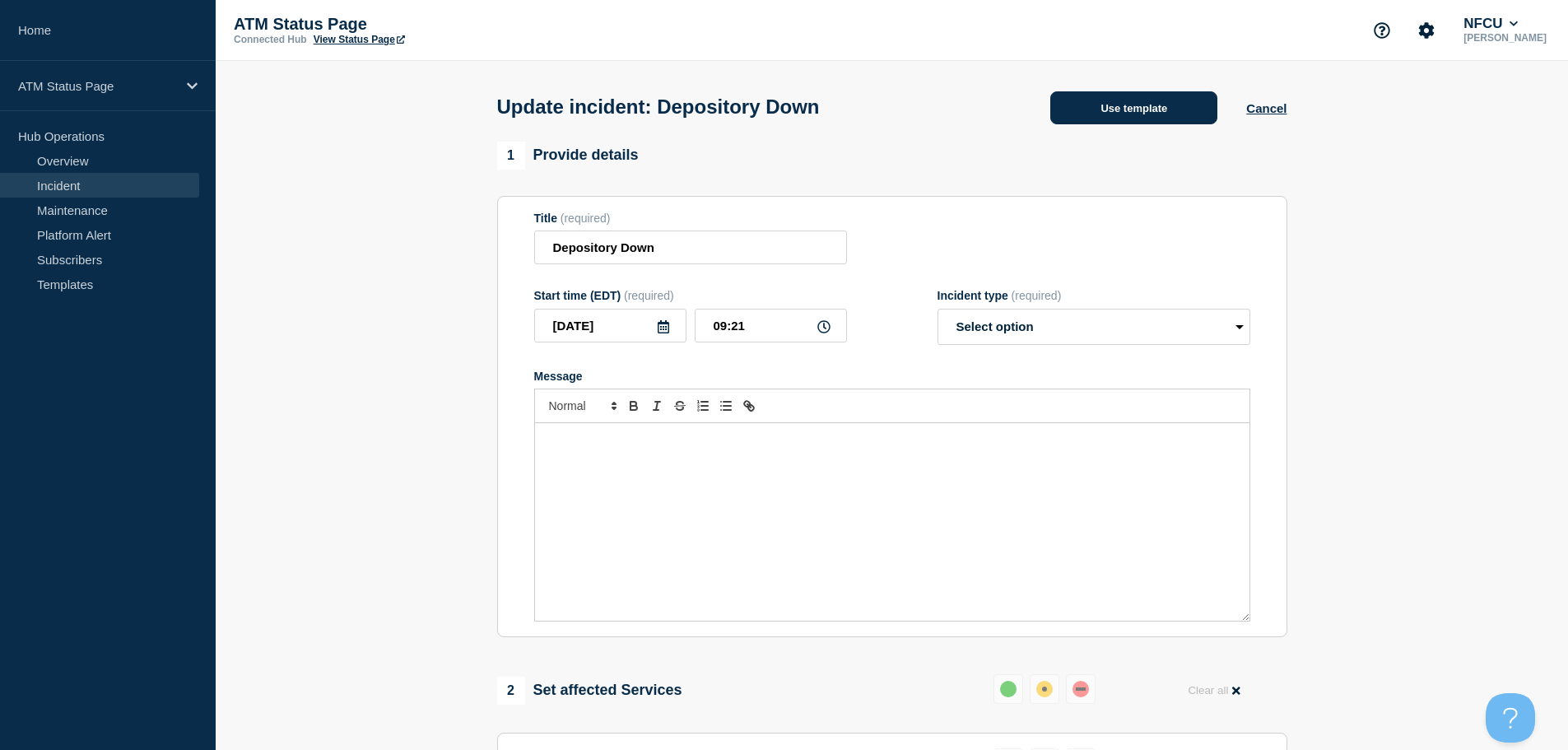
click at [1102, 111] on button "Use template" at bounding box center [1133, 107] width 167 height 33
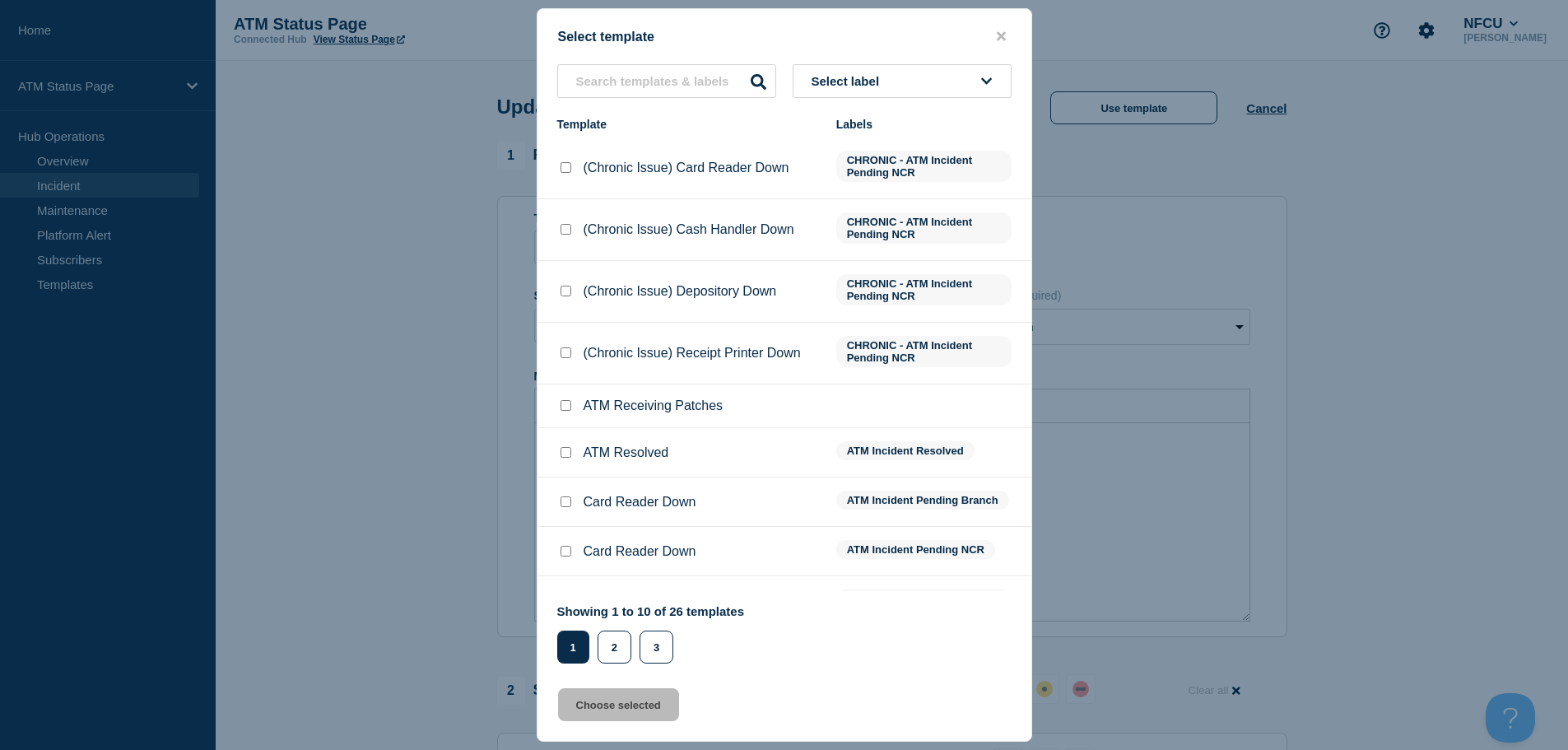
click at [567, 458] on input "ATM Resolved checkbox" at bounding box center [565, 451] width 10 height 10
checkbox input "true"
click at [628, 714] on button "Choose selected" at bounding box center [618, 703] width 121 height 33
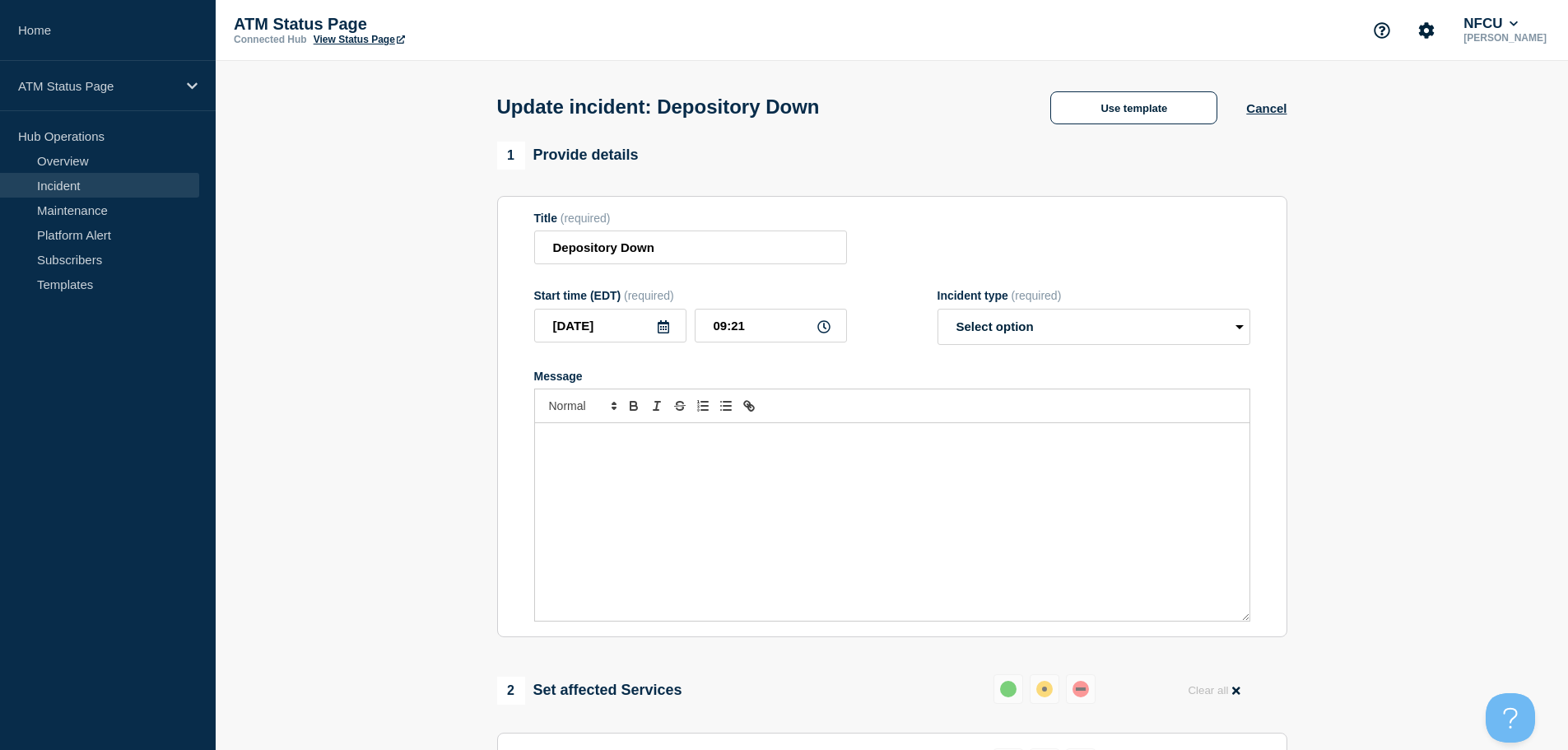
select select "resolved"
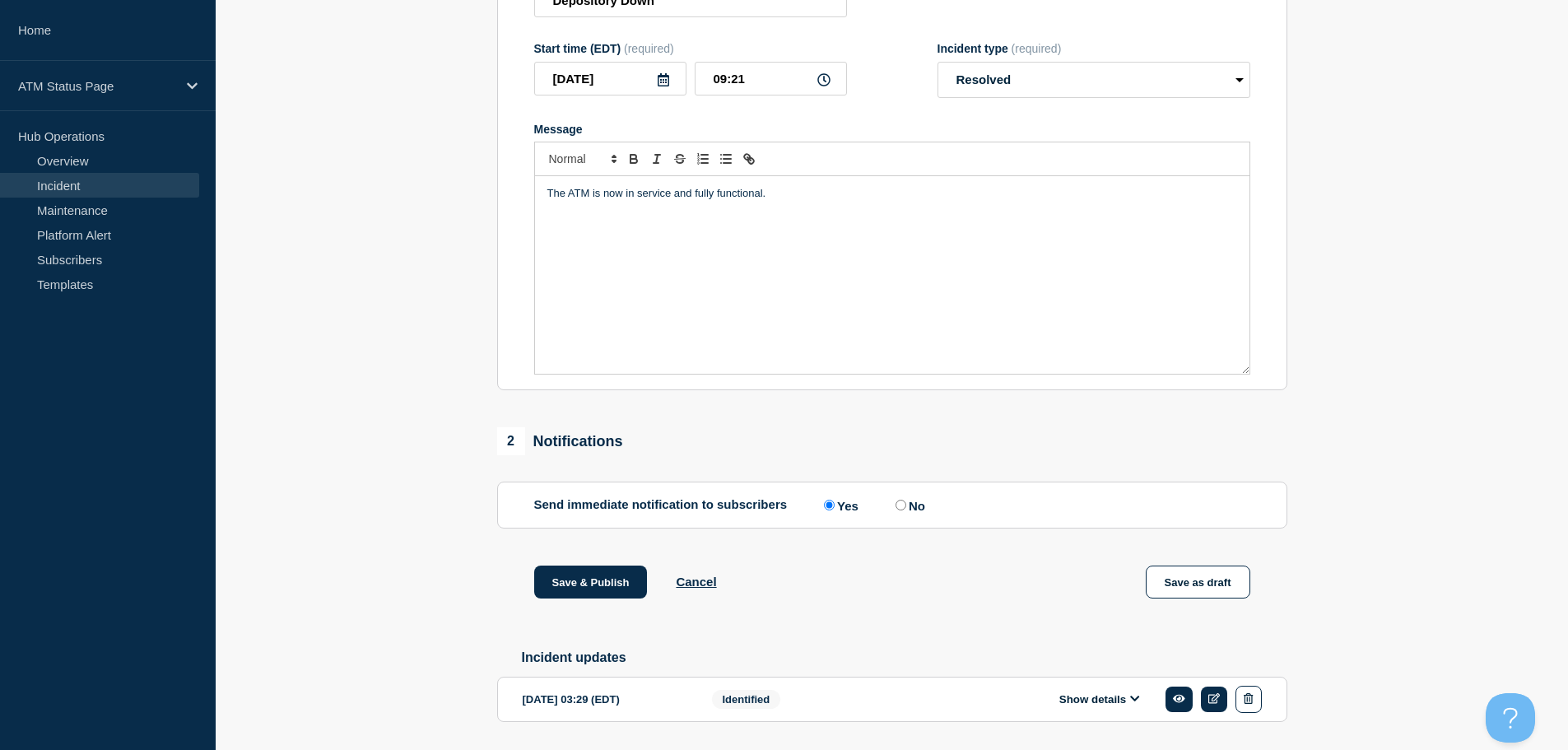
scroll to position [303, 0]
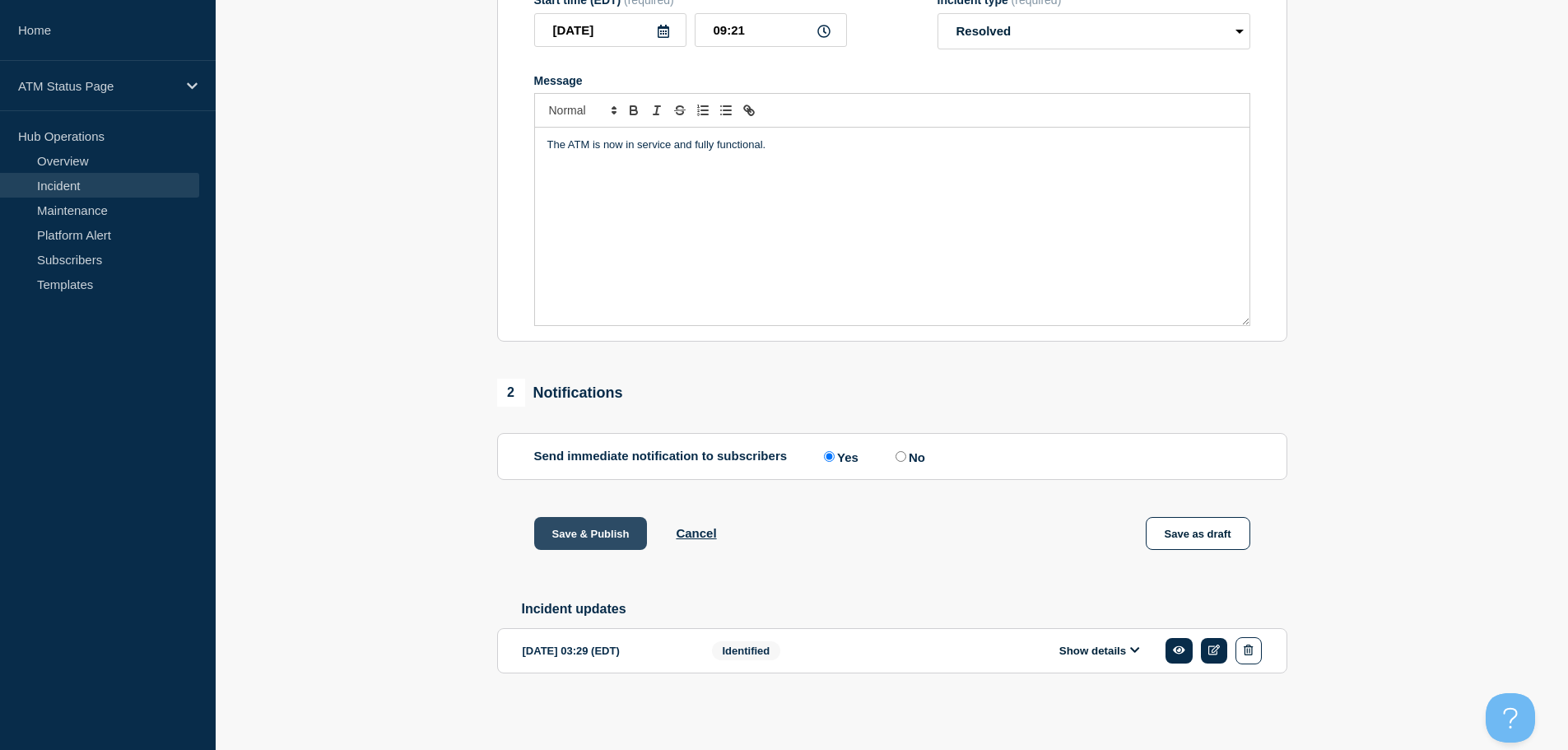
click at [615, 538] on button "Save & Publish" at bounding box center [591, 532] width 114 height 33
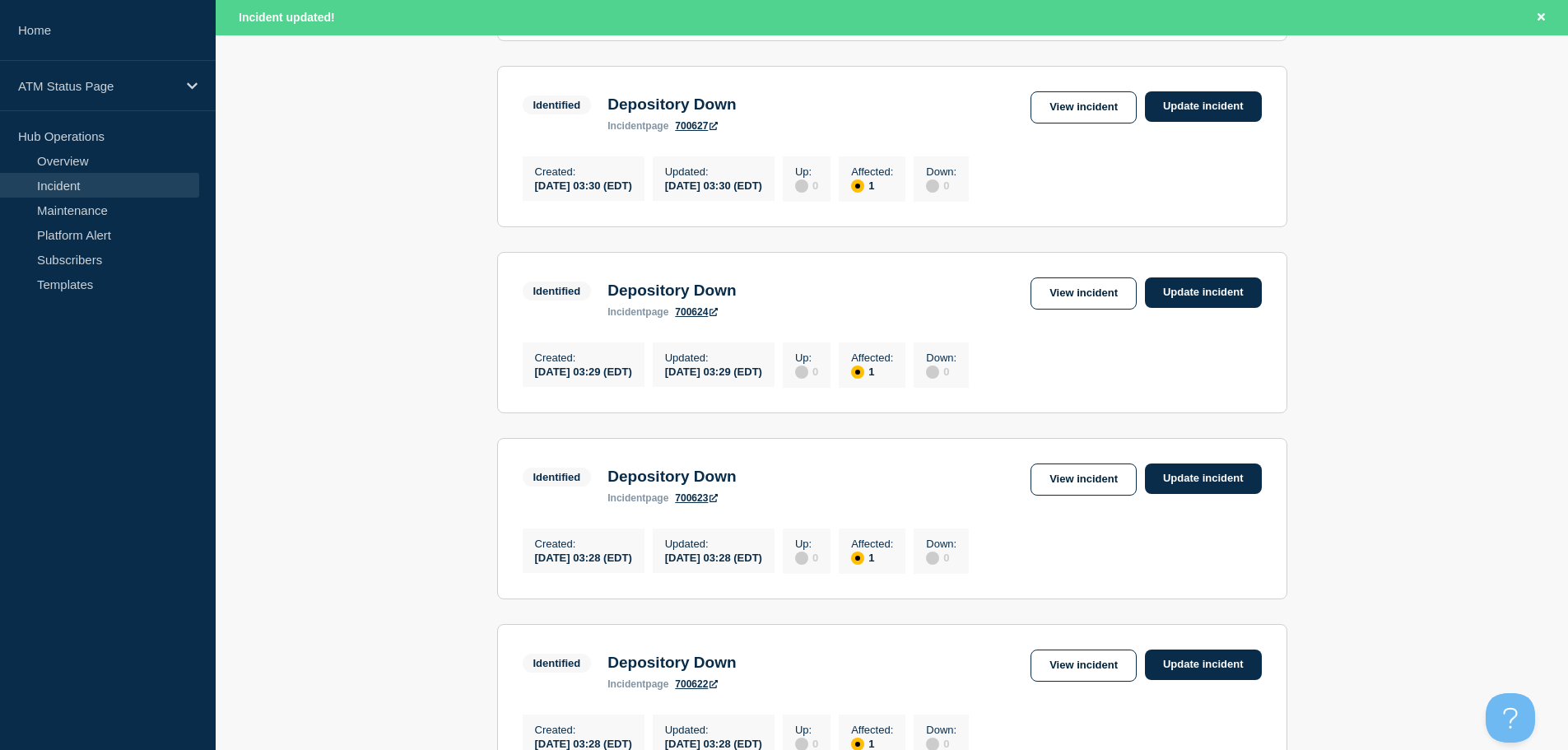
scroll to position [1216, 0]
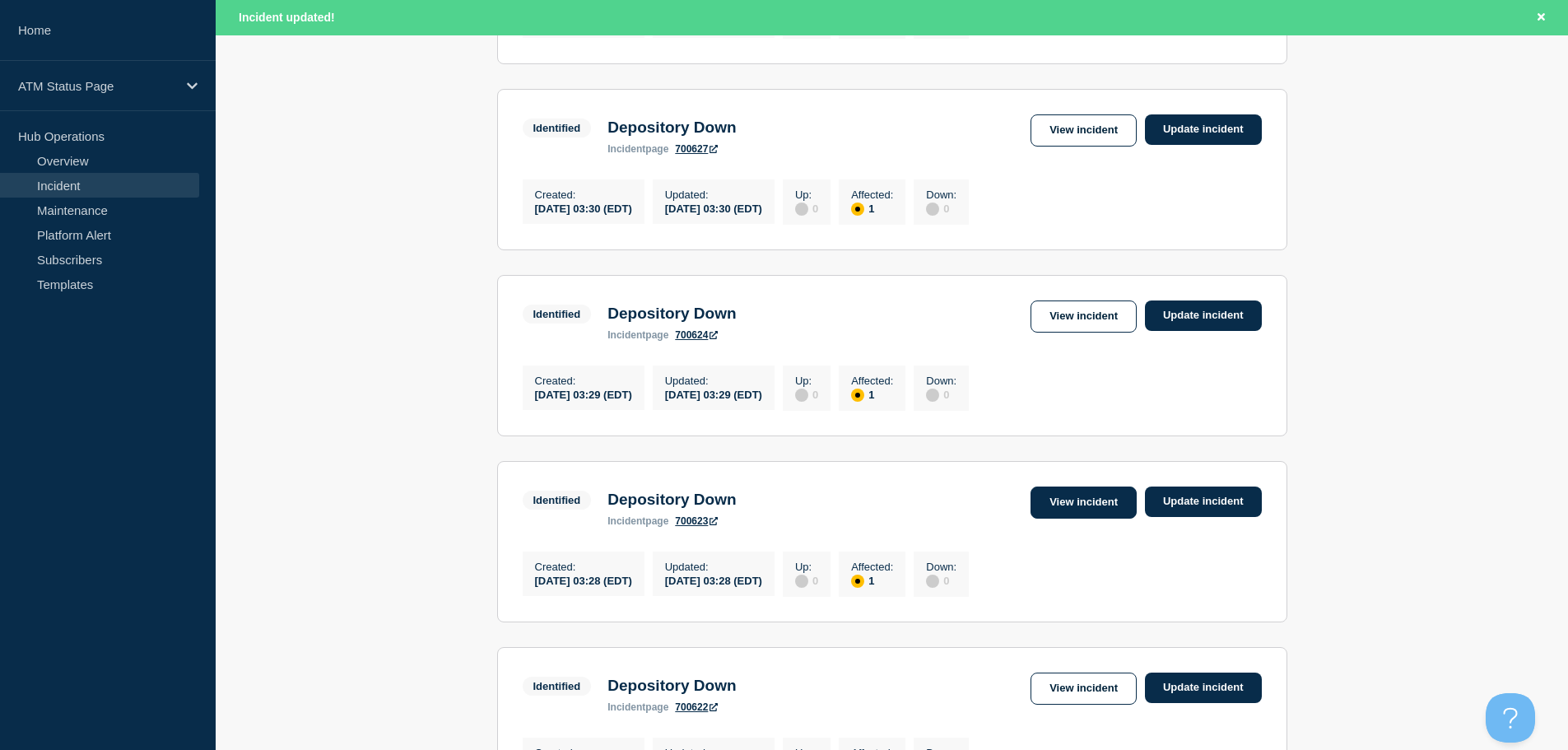
click at [1085, 518] on link "View incident" at bounding box center [1084, 502] width 106 height 32
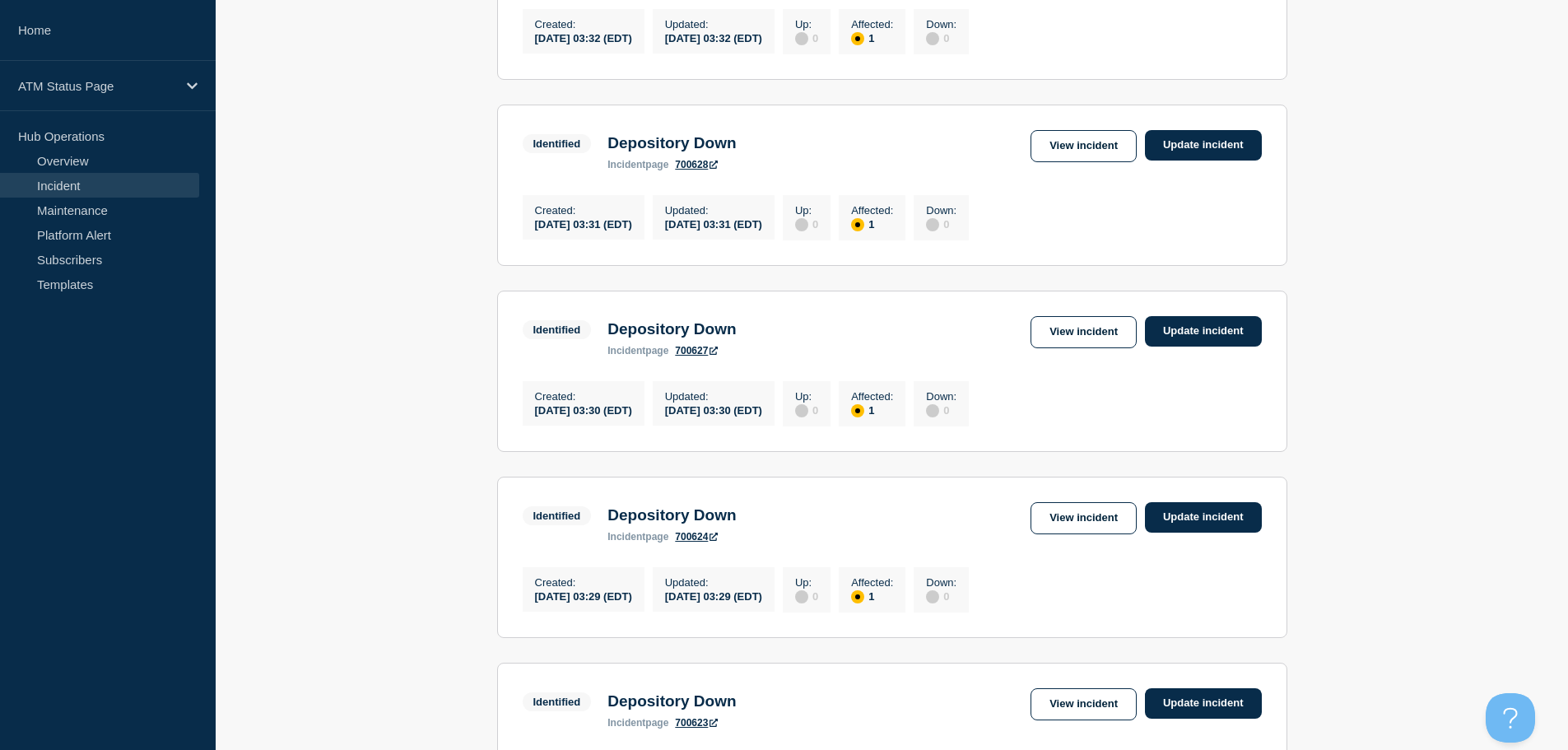
scroll to position [999, 0]
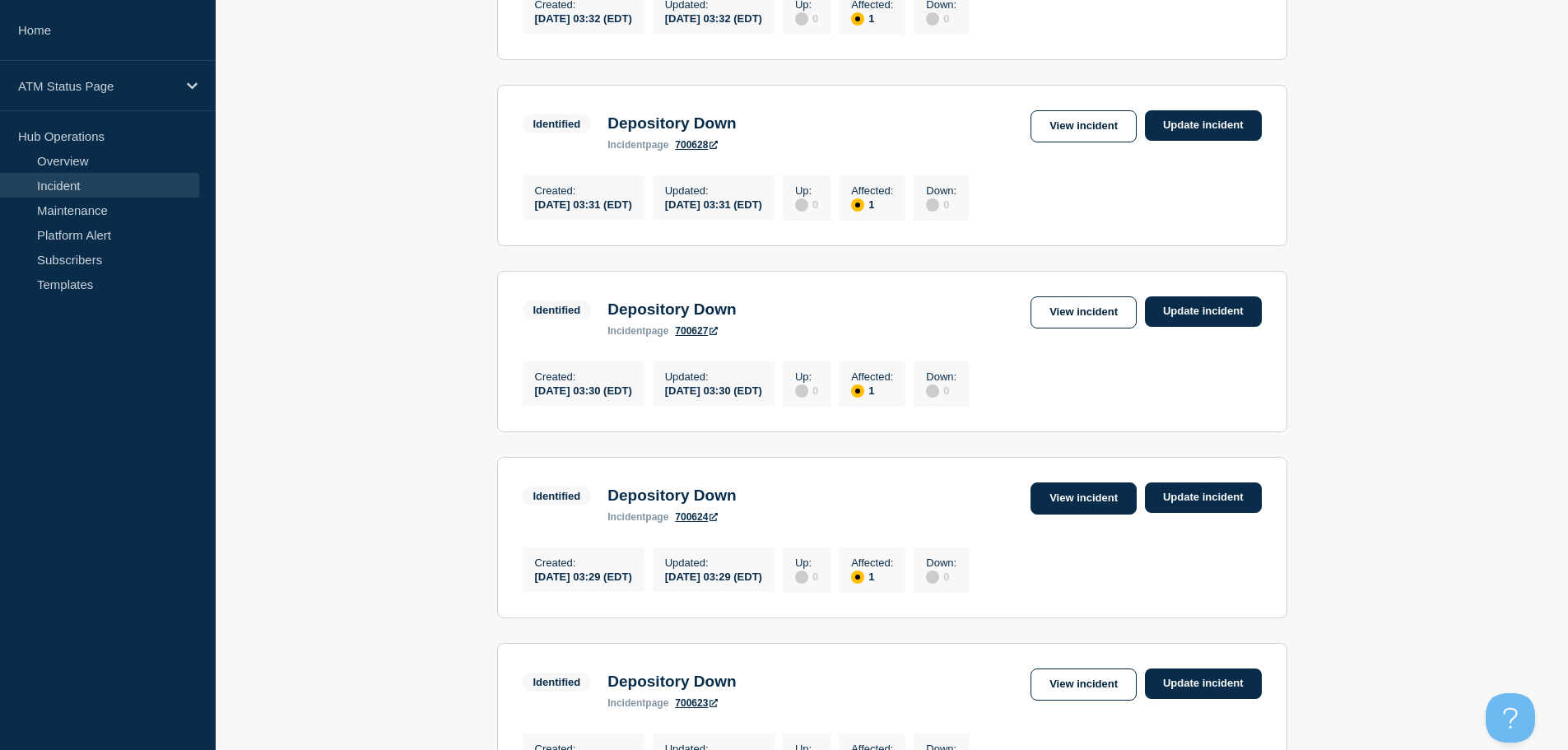
click at [1099, 515] on link "View incident" at bounding box center [1084, 498] width 106 height 32
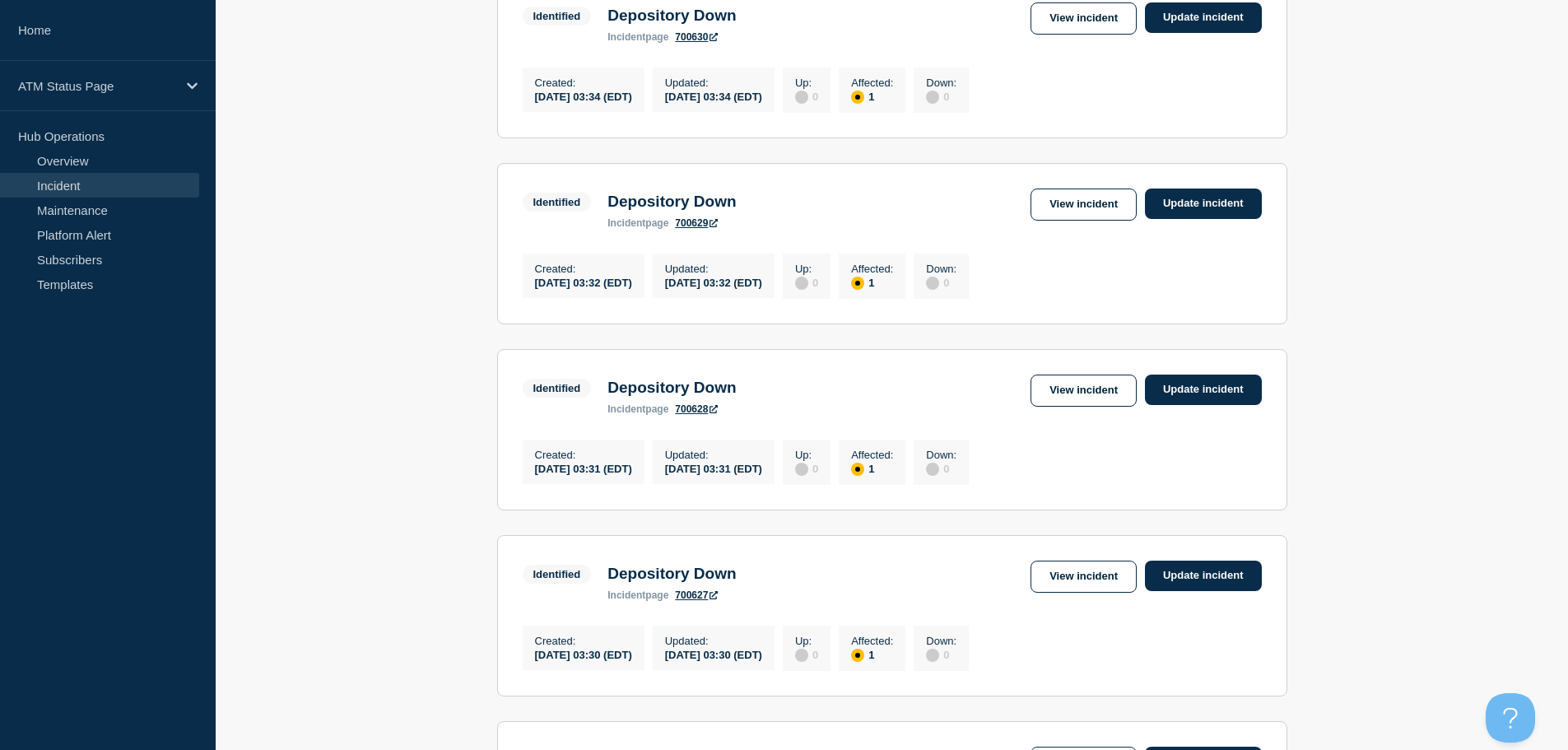
scroll to position [766, 0]
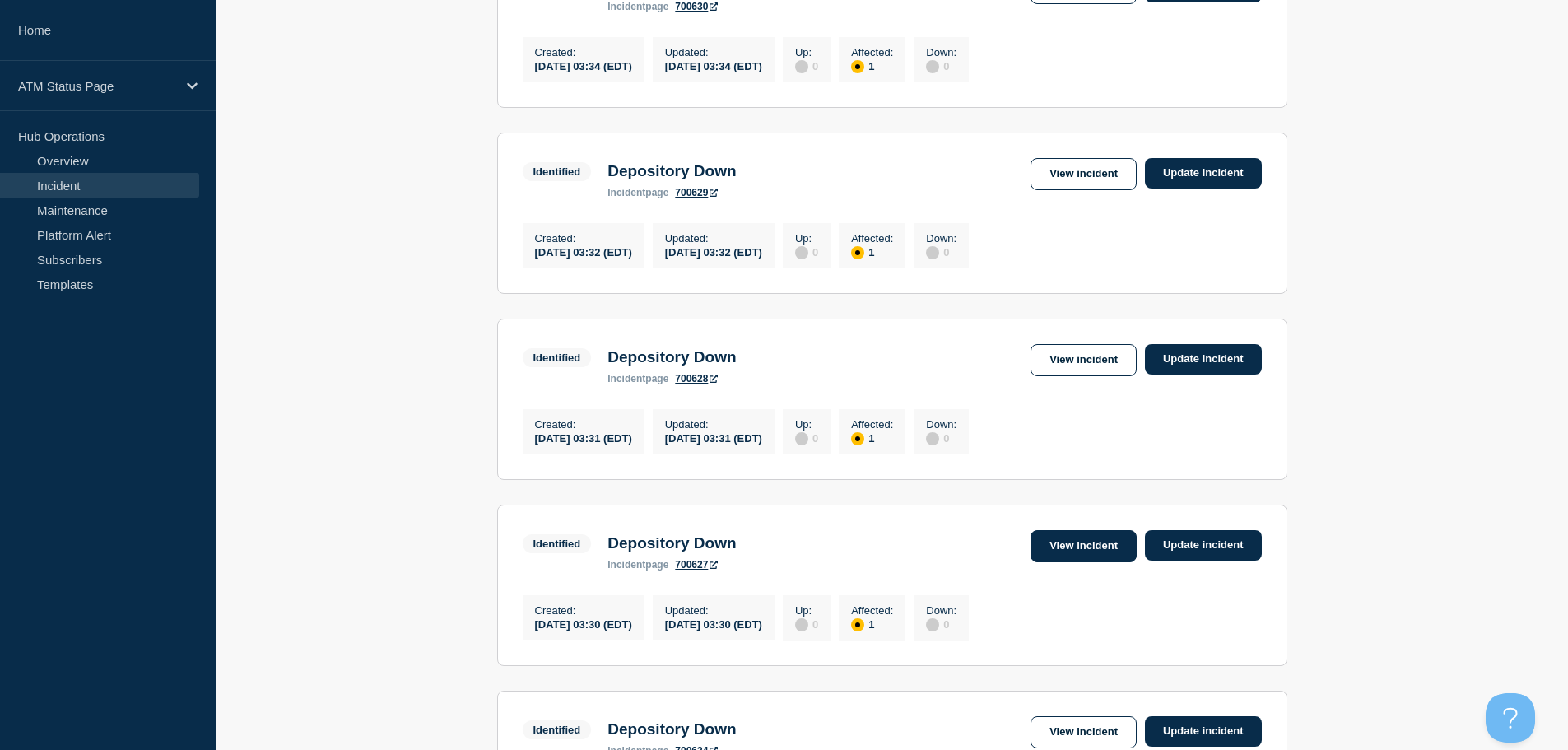
click at [1103, 562] on link "View incident" at bounding box center [1084, 545] width 106 height 32
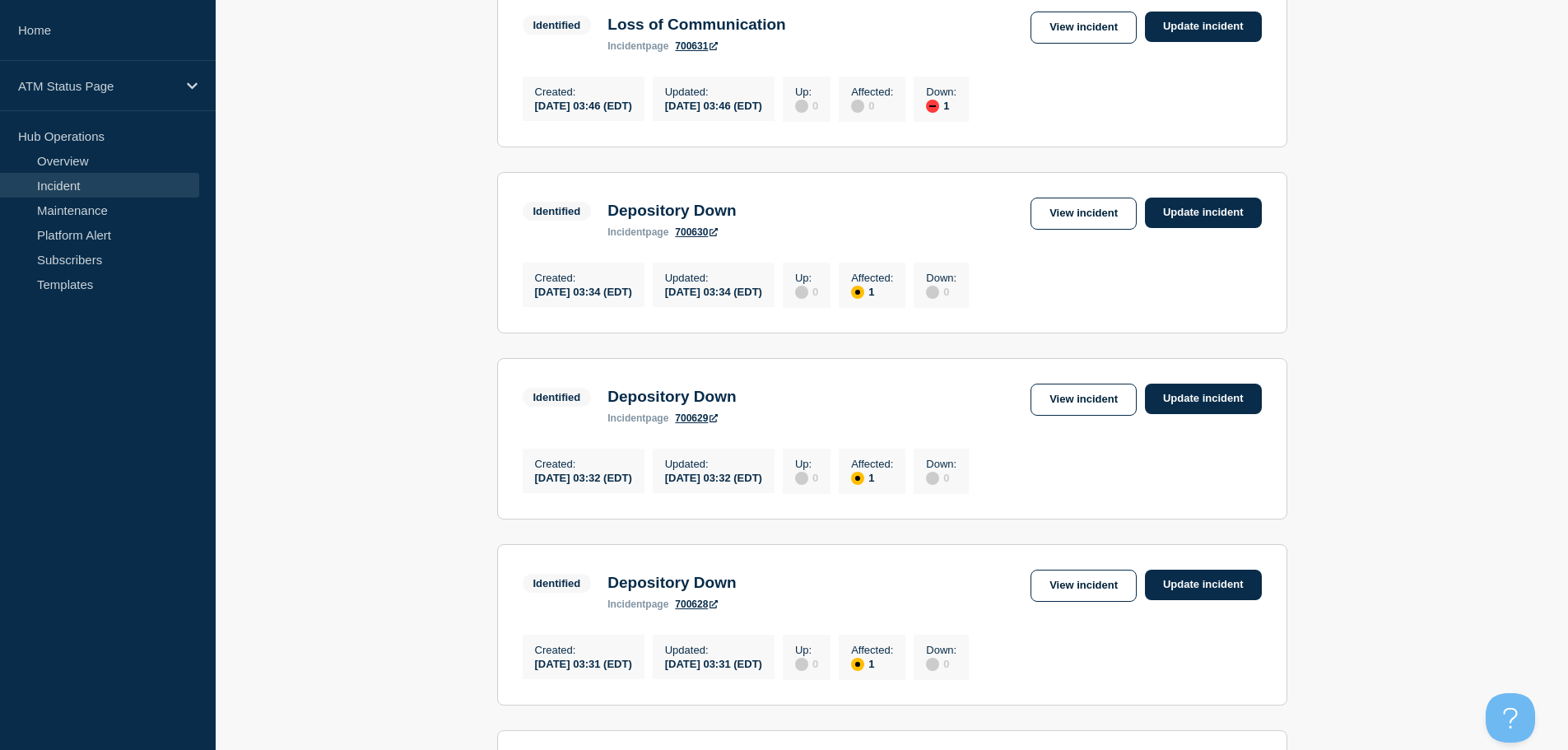
scroll to position [566, 0]
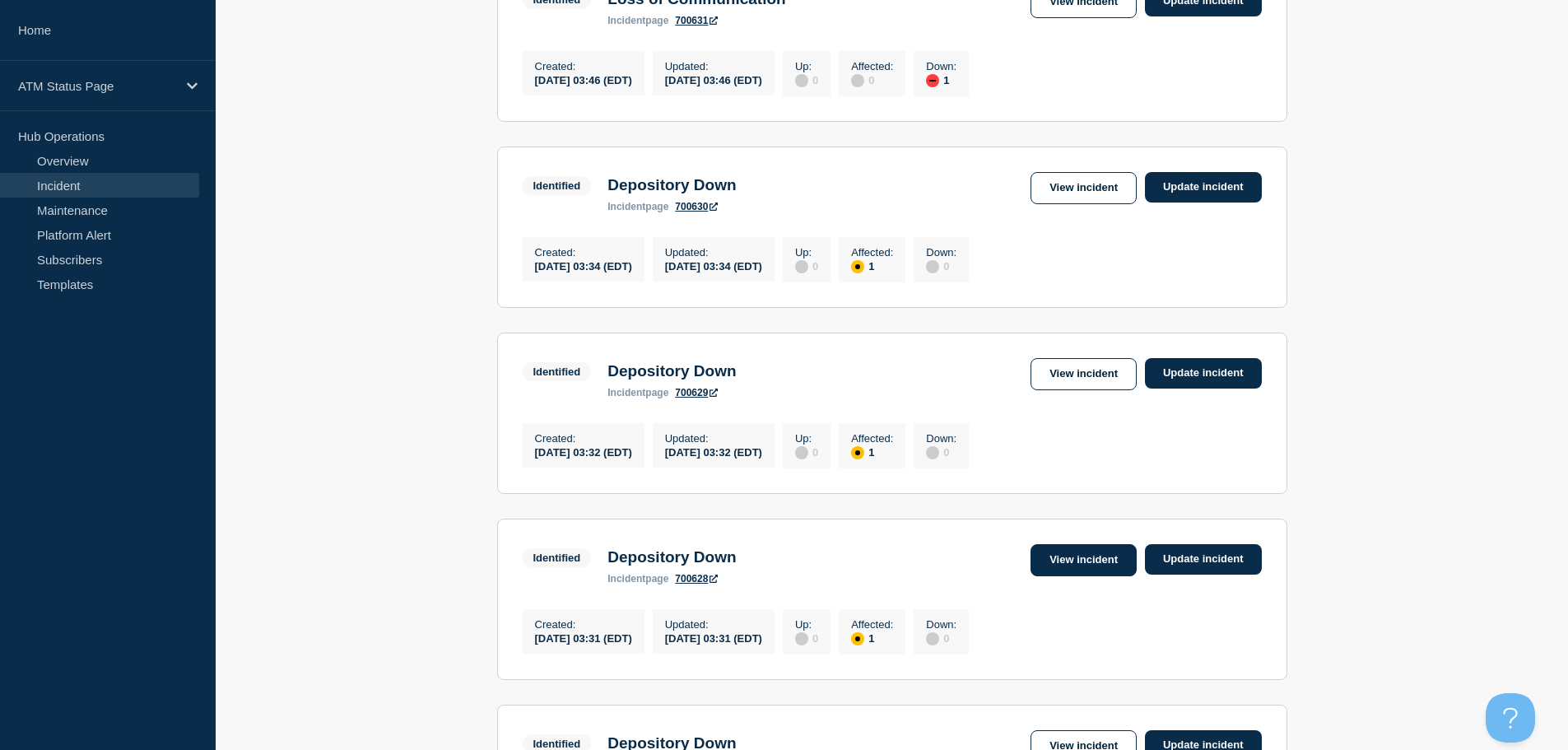
click at [1063, 576] on link "View incident" at bounding box center [1084, 559] width 106 height 32
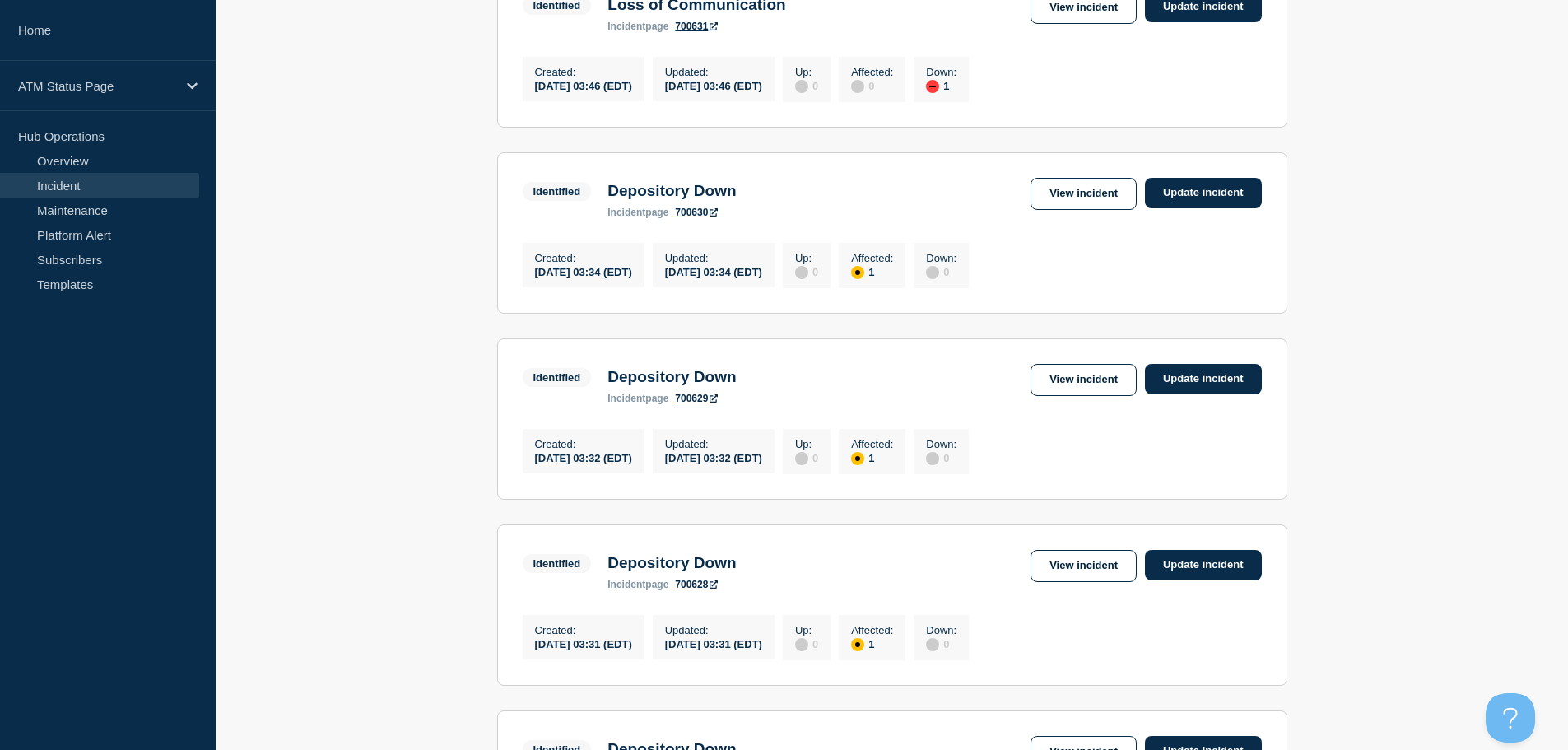
scroll to position [586, 0]
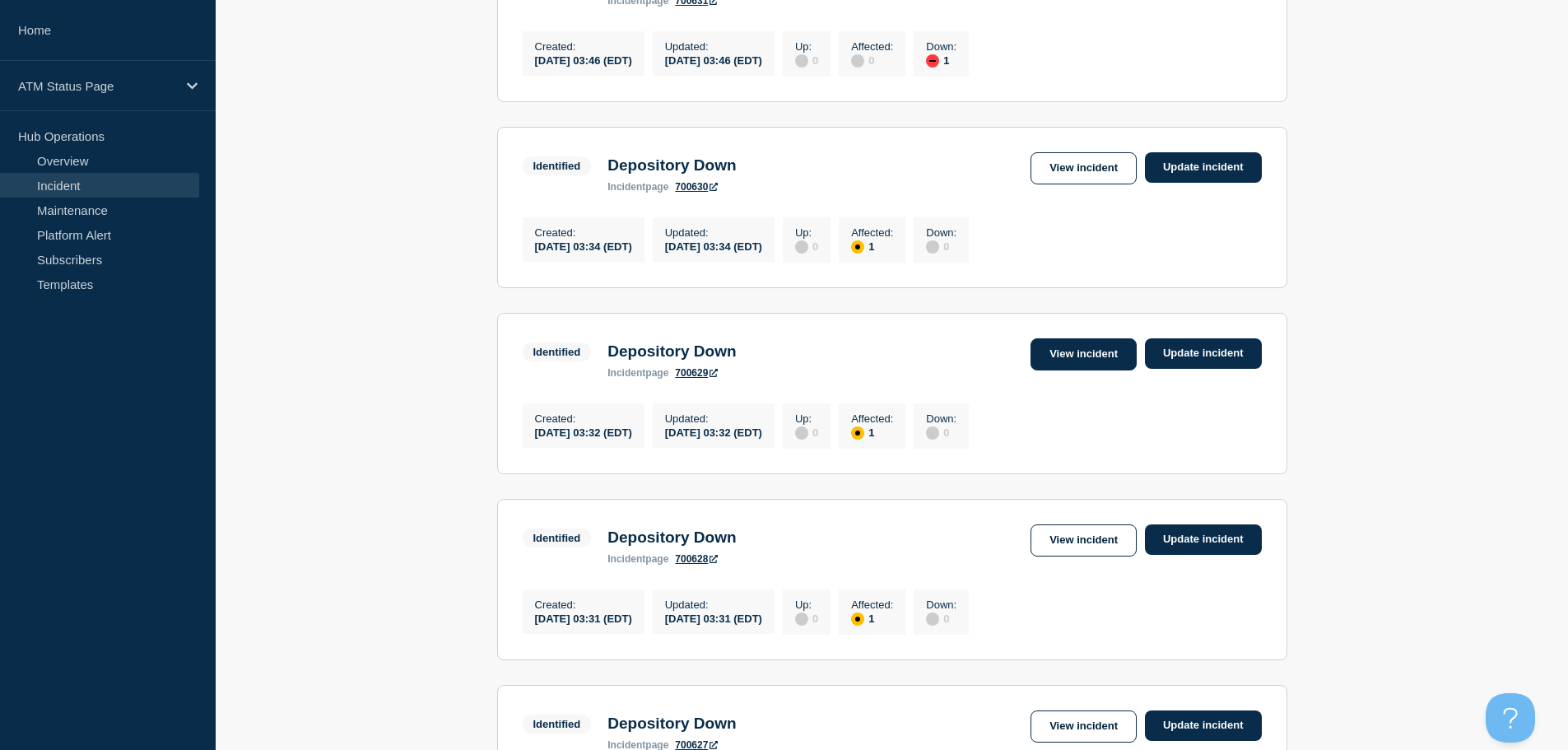
click at [1086, 367] on link "View incident" at bounding box center [1084, 354] width 106 height 32
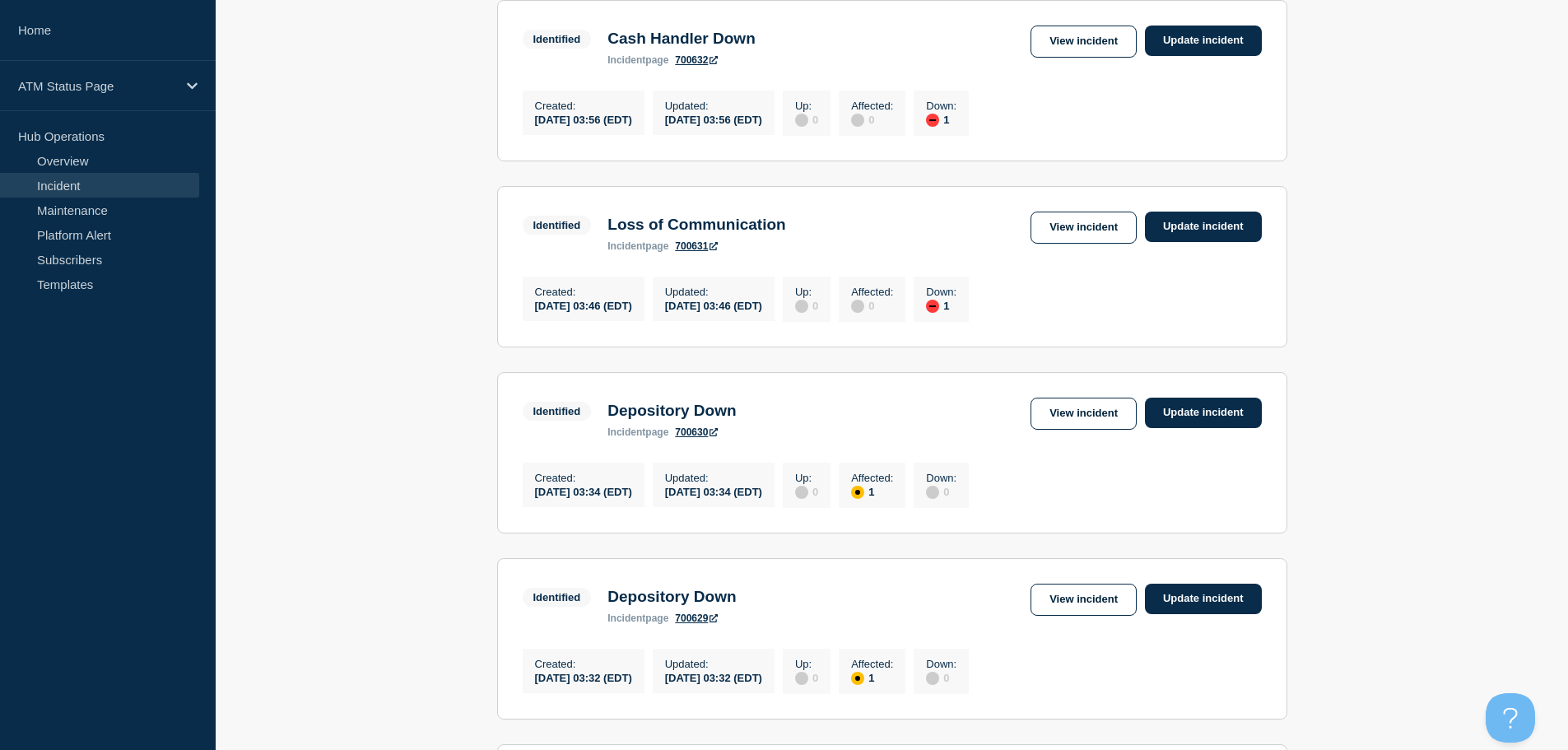
scroll to position [366, 0]
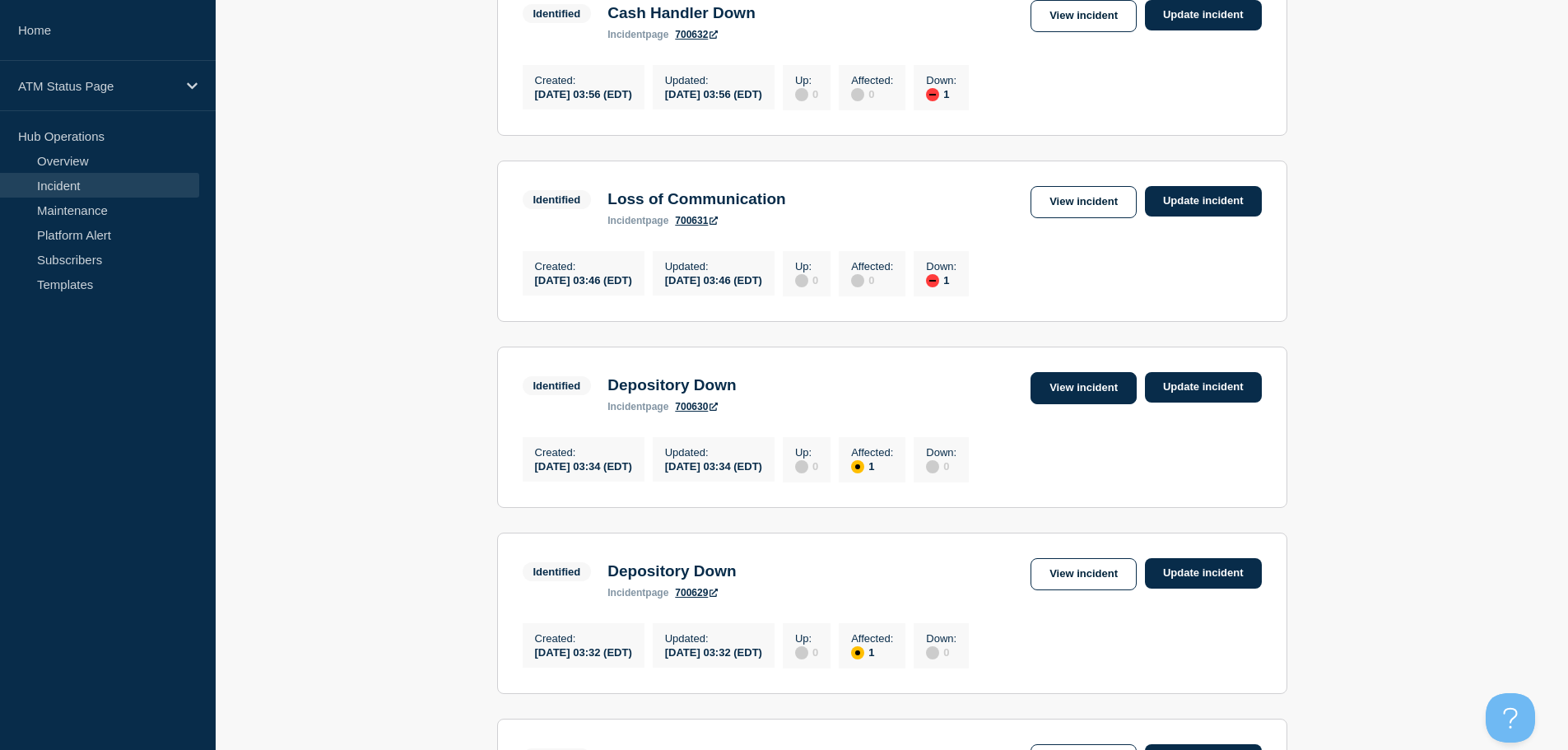
click at [1085, 404] on link "View incident" at bounding box center [1084, 388] width 106 height 32
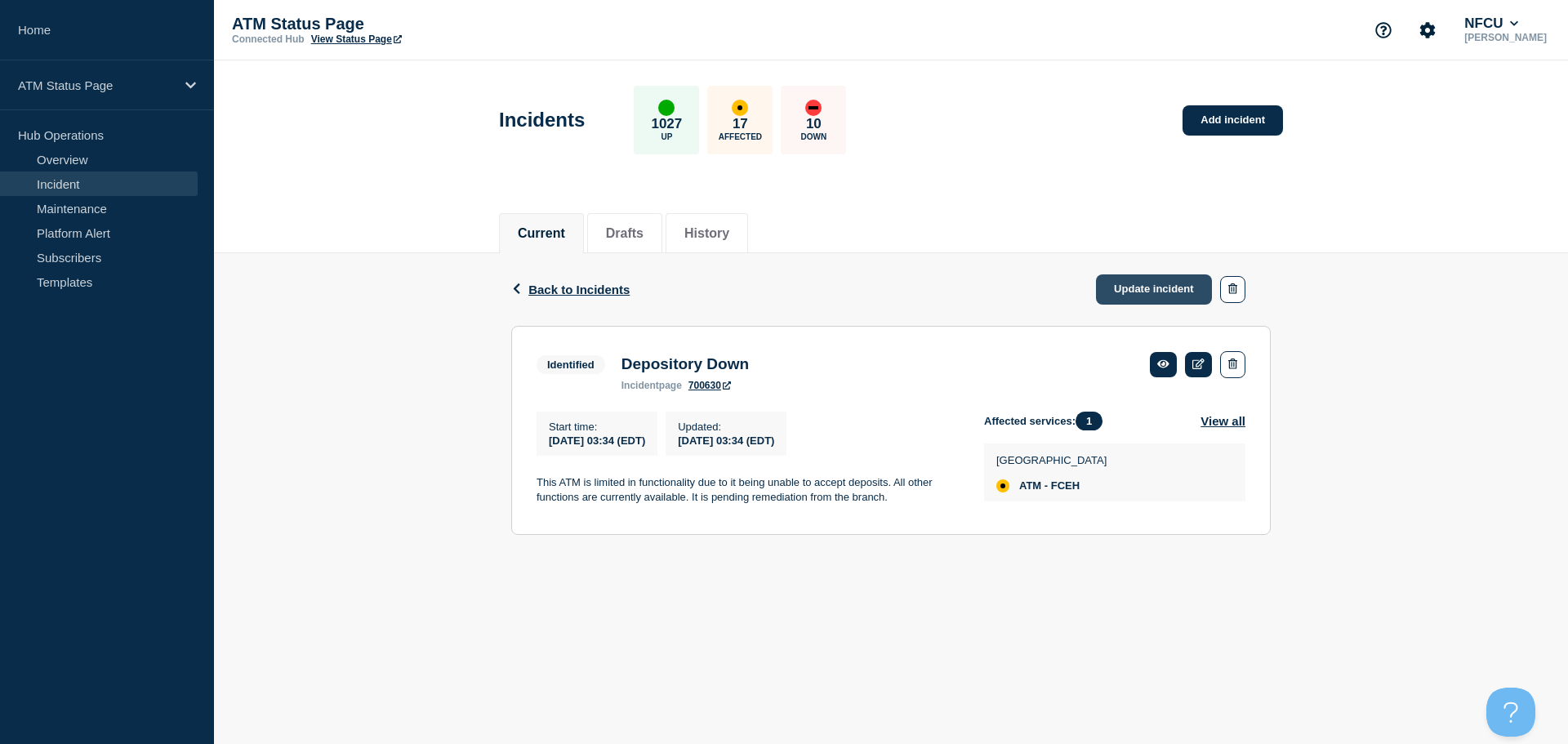
click at [1144, 288] on link "Update incident" at bounding box center [1154, 289] width 116 height 30
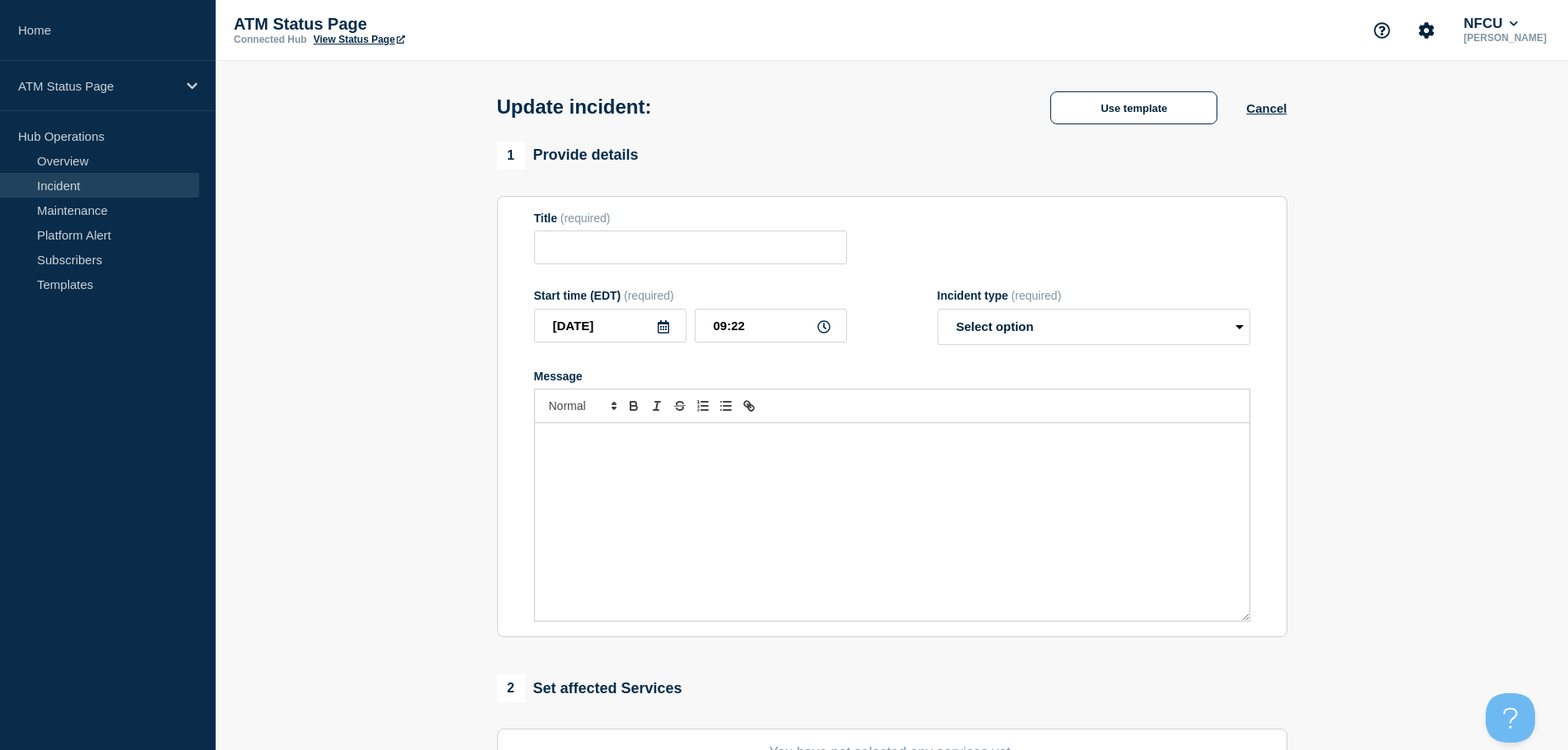
type input "Depository Down"
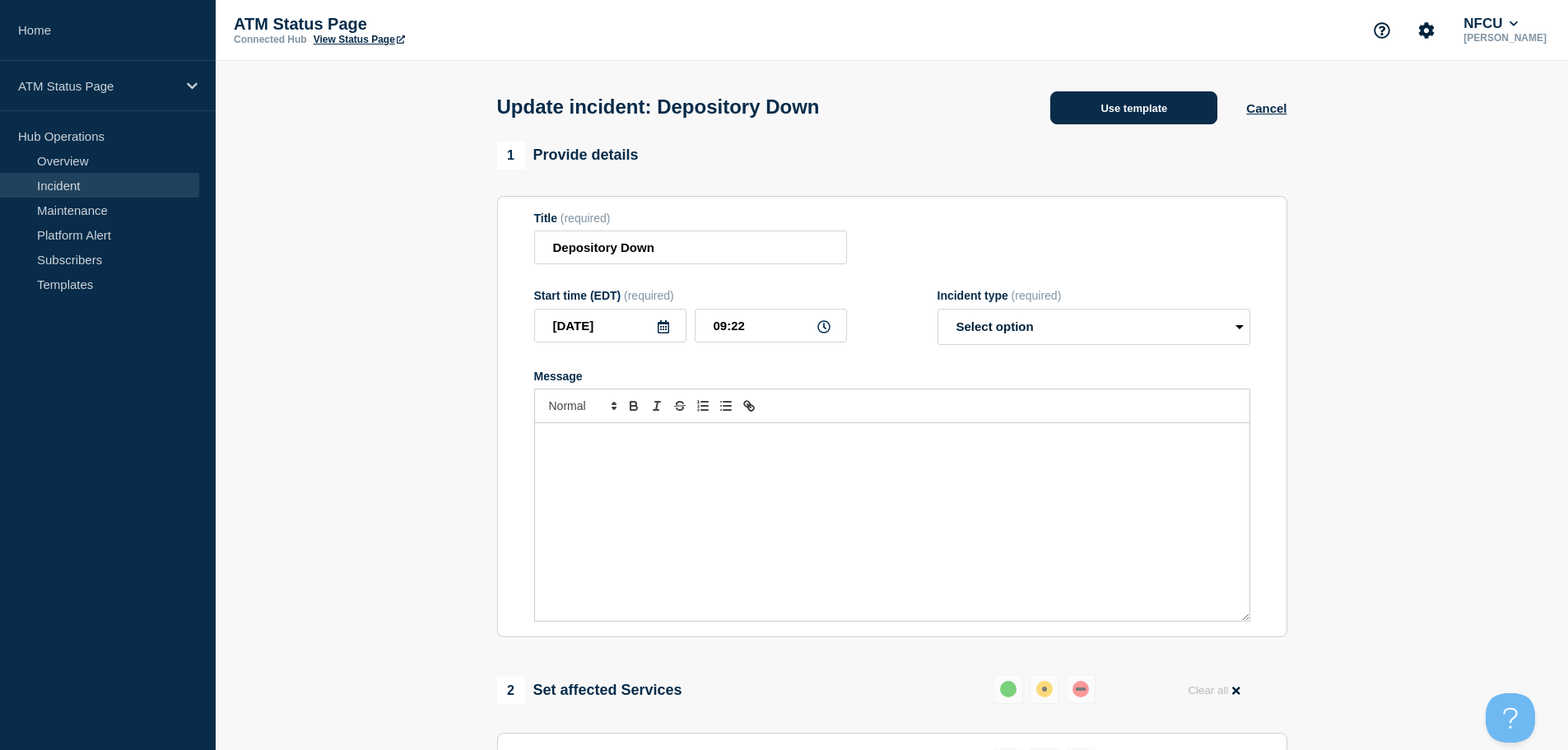
click at [1099, 110] on button "Use template" at bounding box center [1133, 107] width 167 height 33
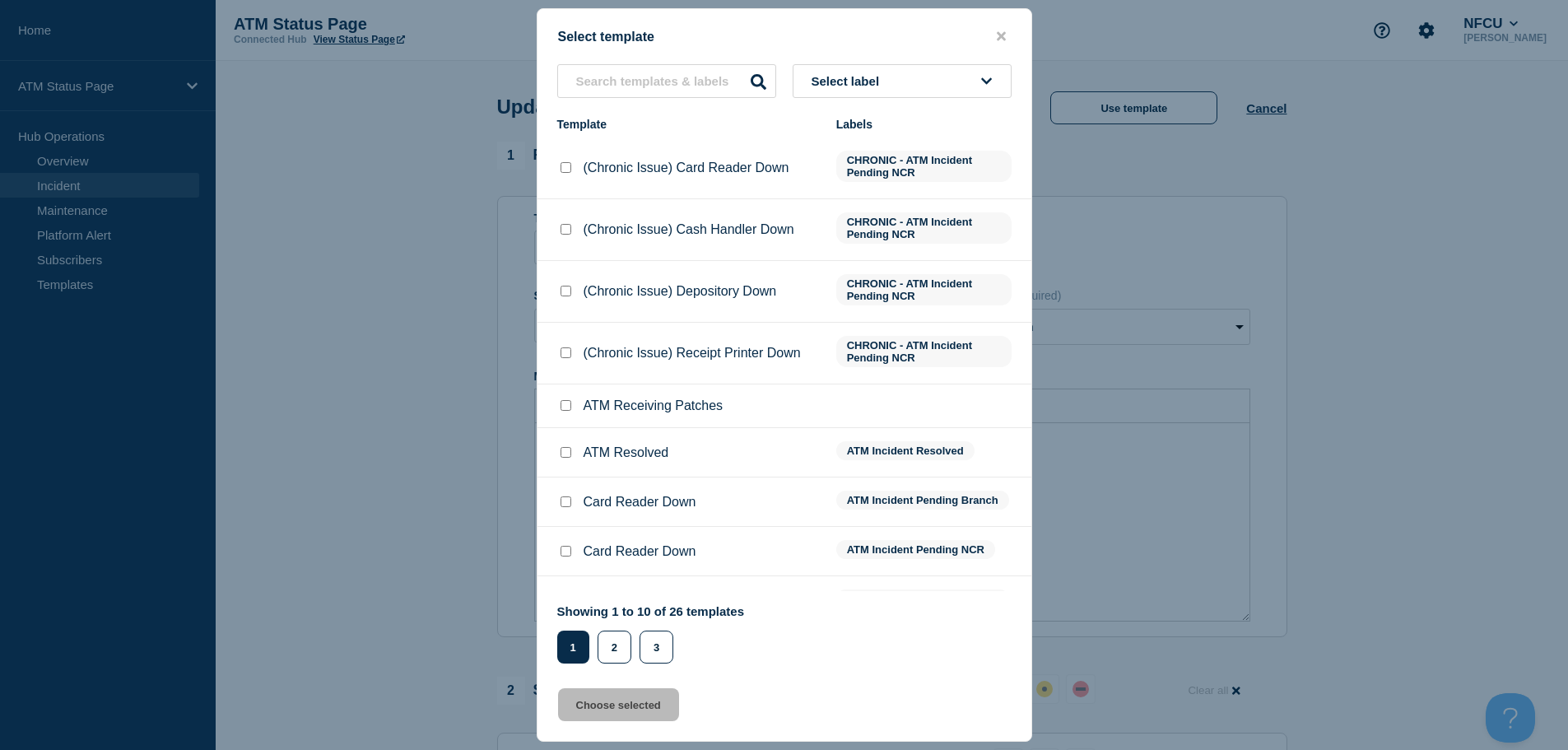
click at [568, 454] on input "ATM Resolved checkbox" at bounding box center [565, 451] width 10 height 10
checkbox input "true"
click at [622, 709] on button "Choose selected" at bounding box center [618, 703] width 121 height 33
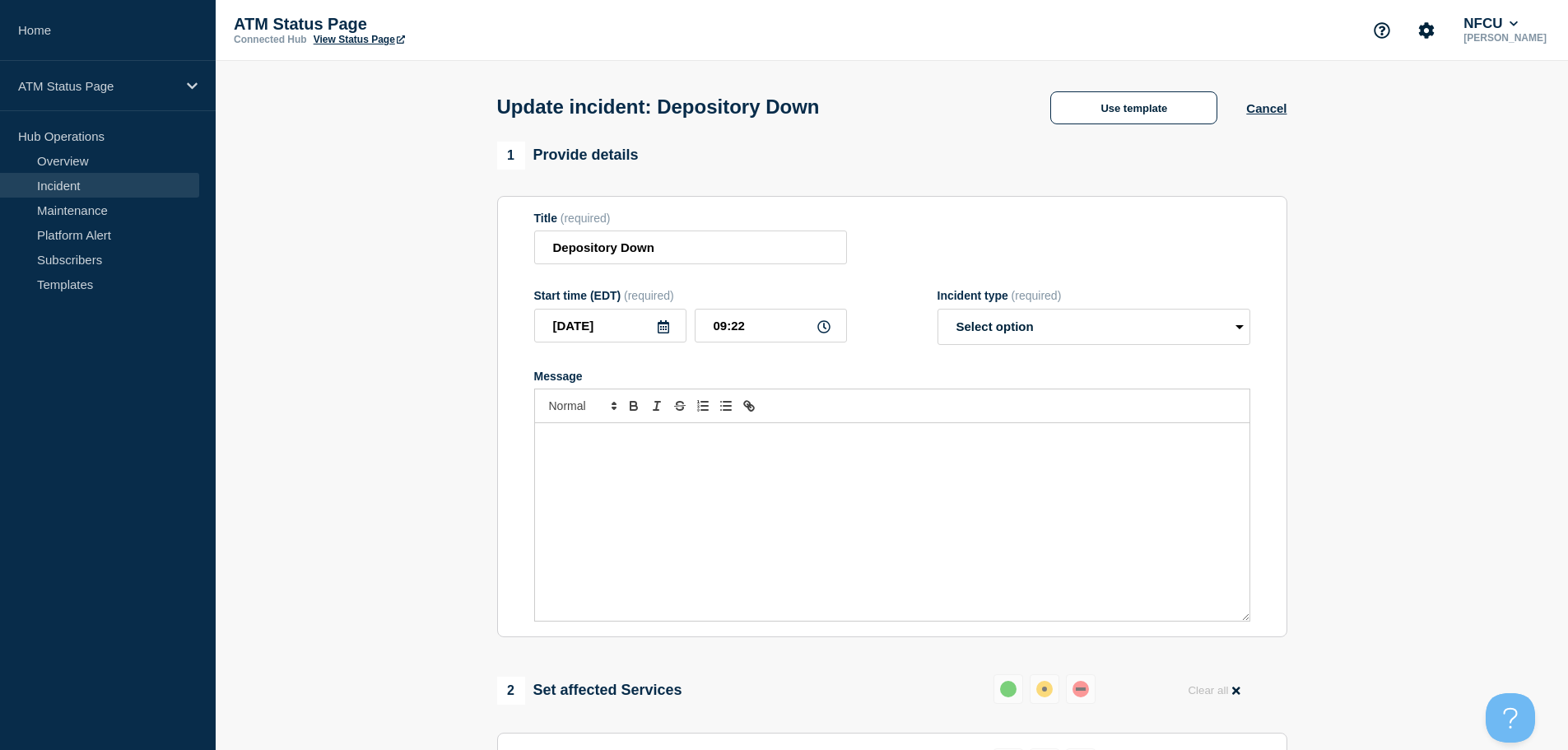
select select "resolved"
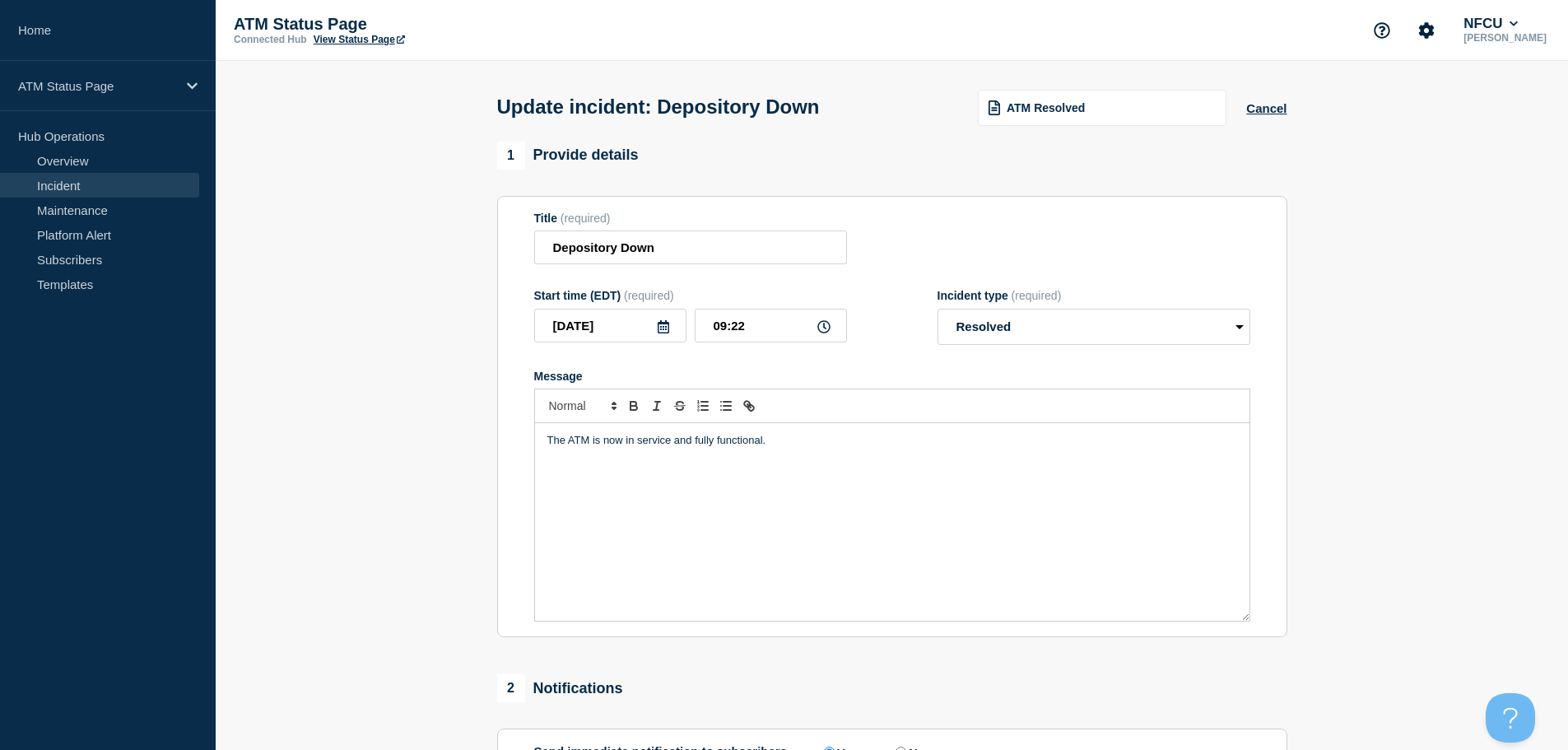
scroll to position [303, 0]
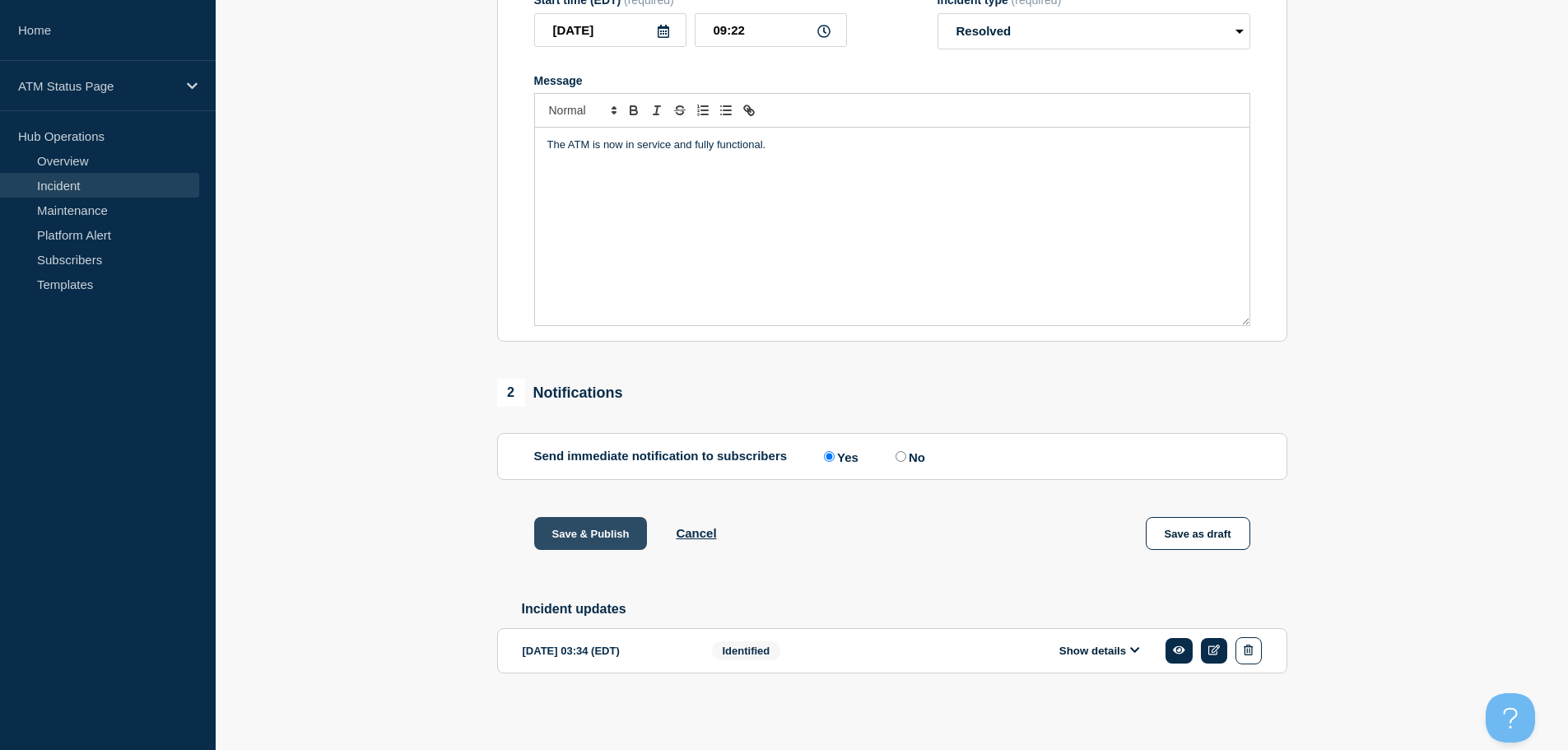
click at [582, 536] on button "Save & Publish" at bounding box center [591, 532] width 114 height 33
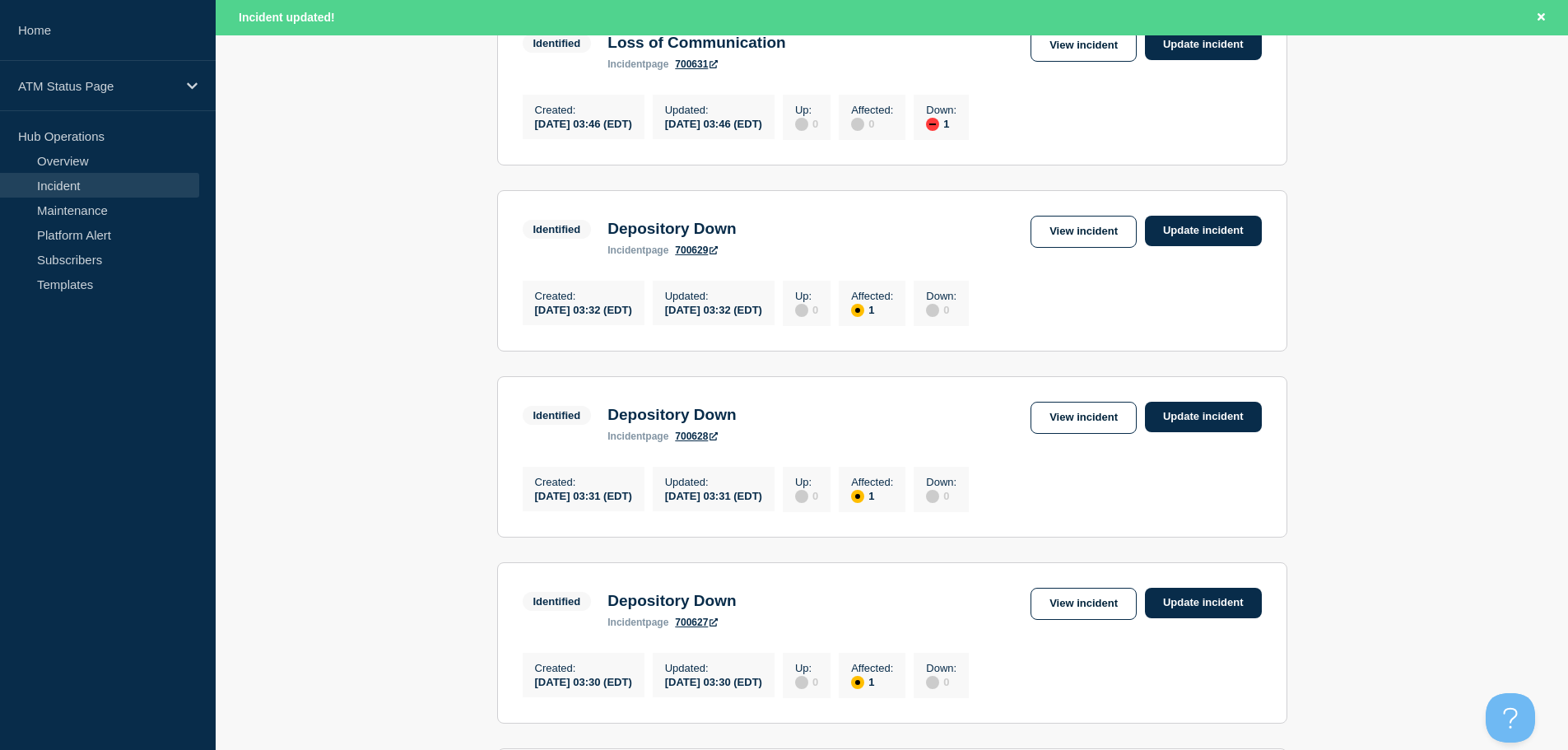
scroll to position [643, 0]
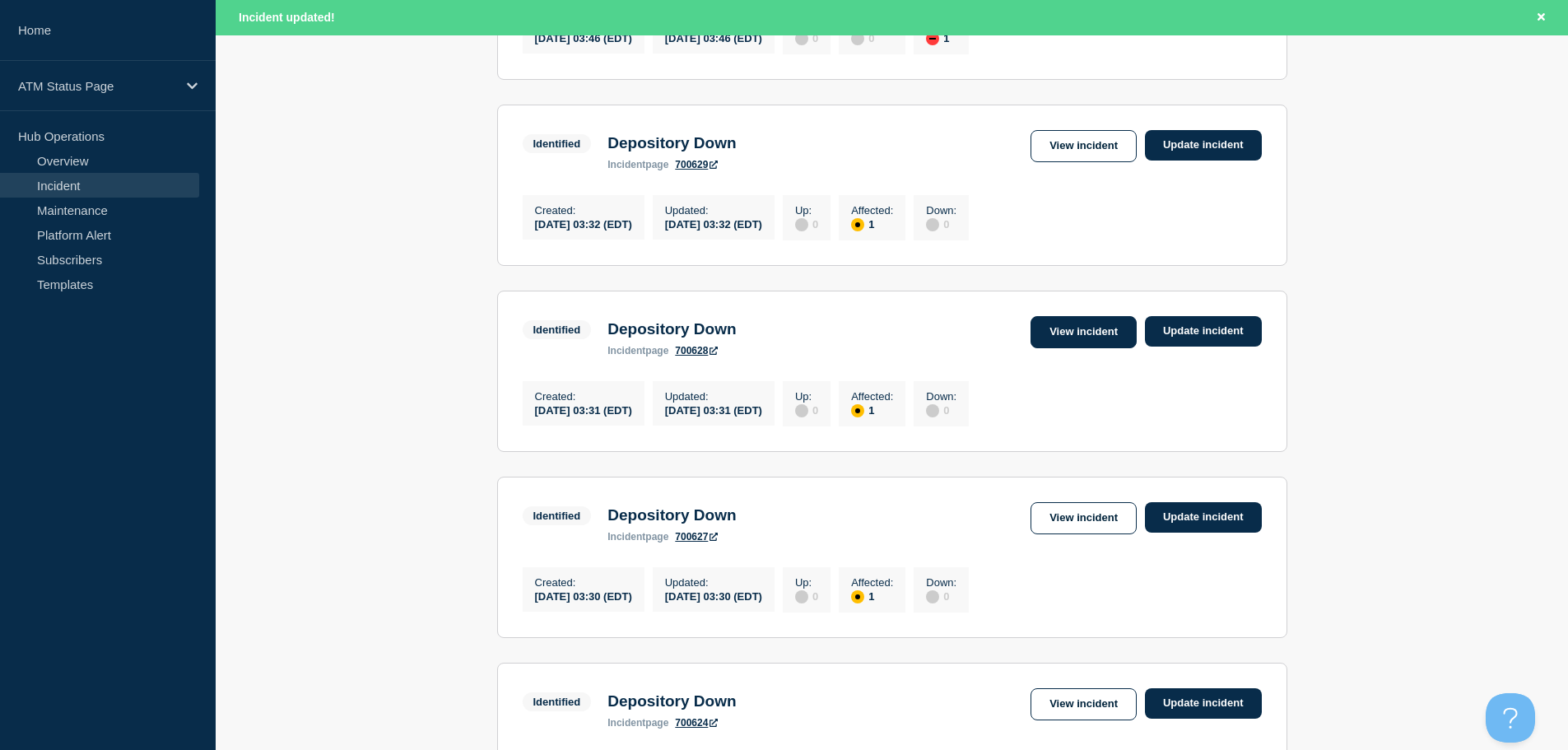
click at [1098, 348] on link "View incident" at bounding box center [1084, 332] width 106 height 32
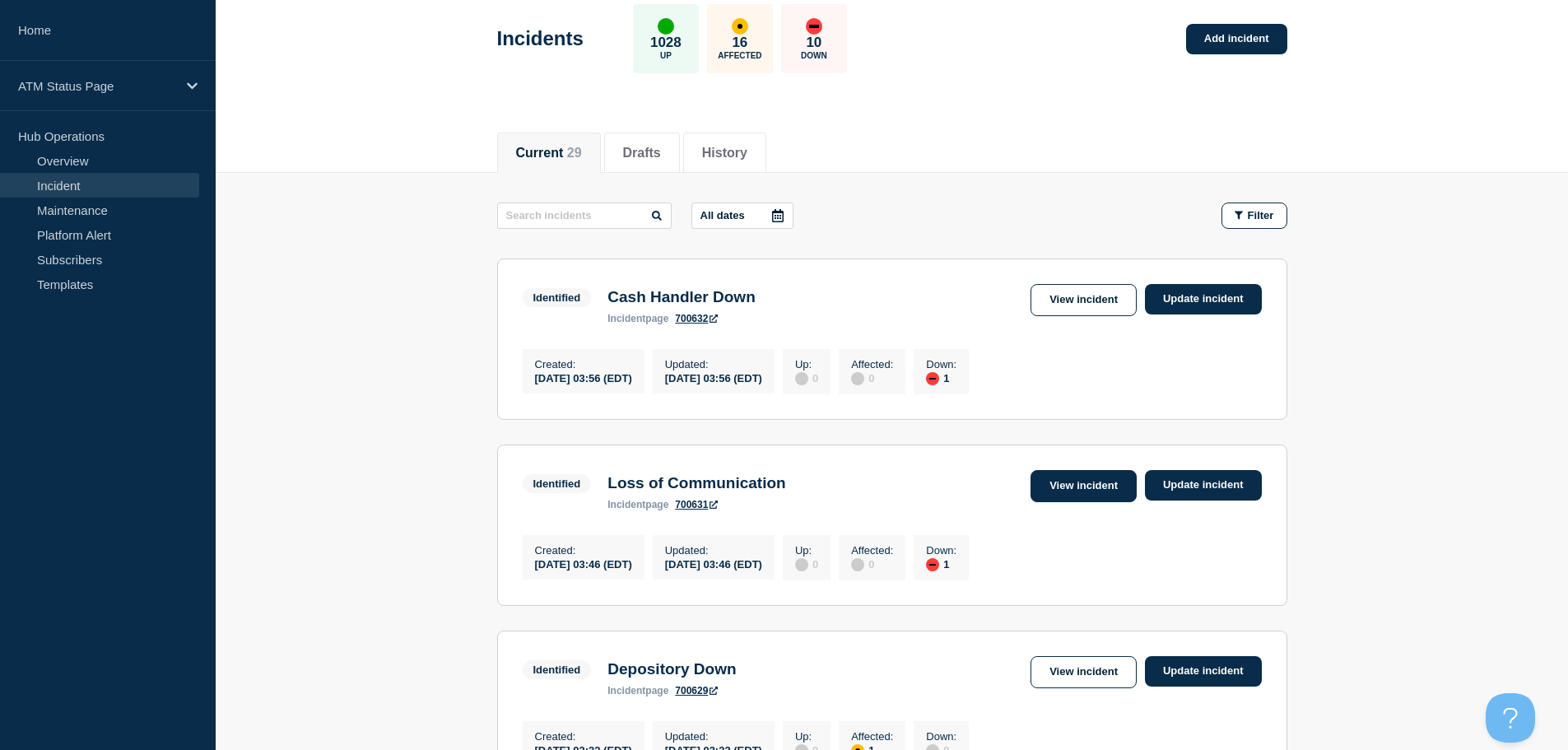
scroll to position [165, 0]
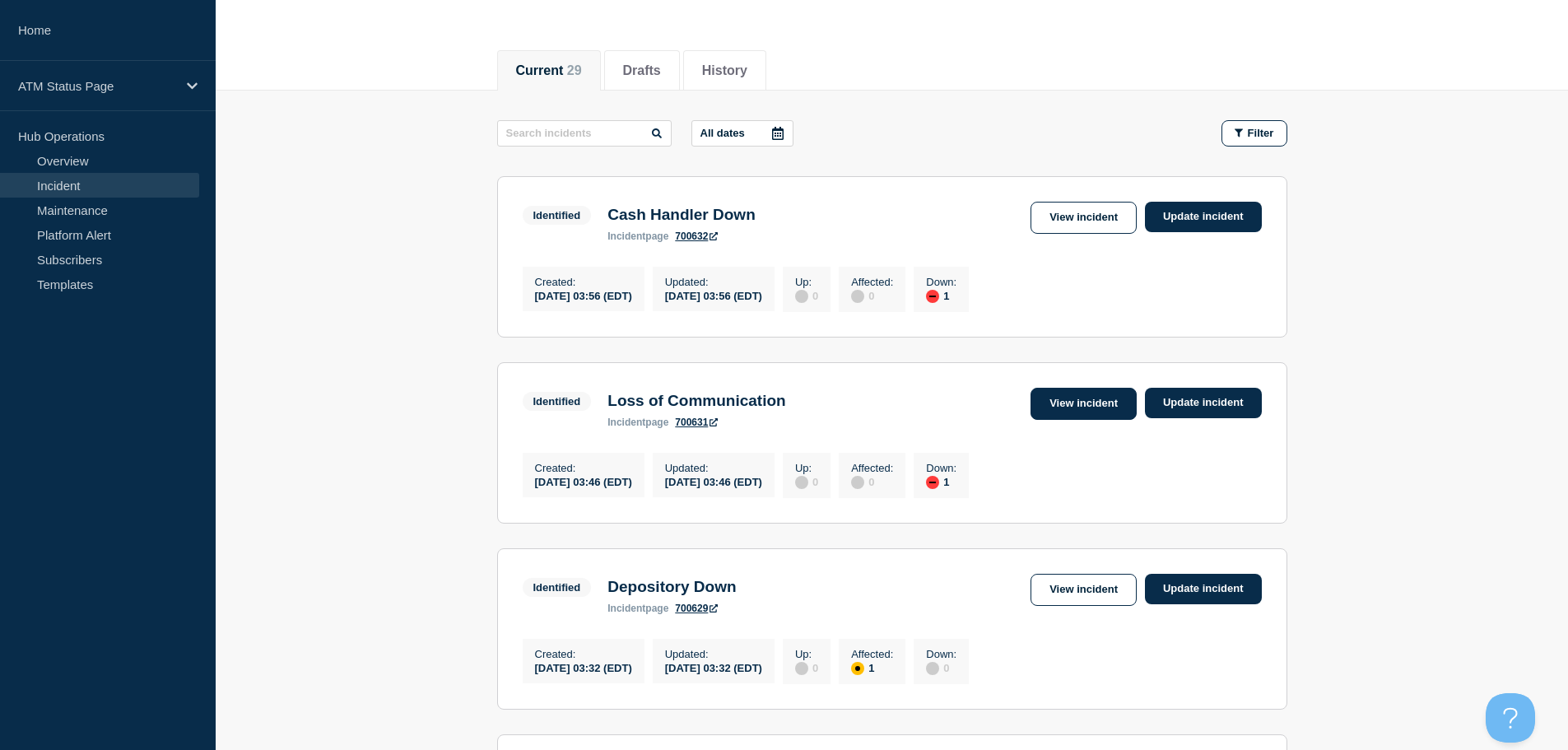
click at [1088, 408] on link "View incident" at bounding box center [1084, 403] width 106 height 32
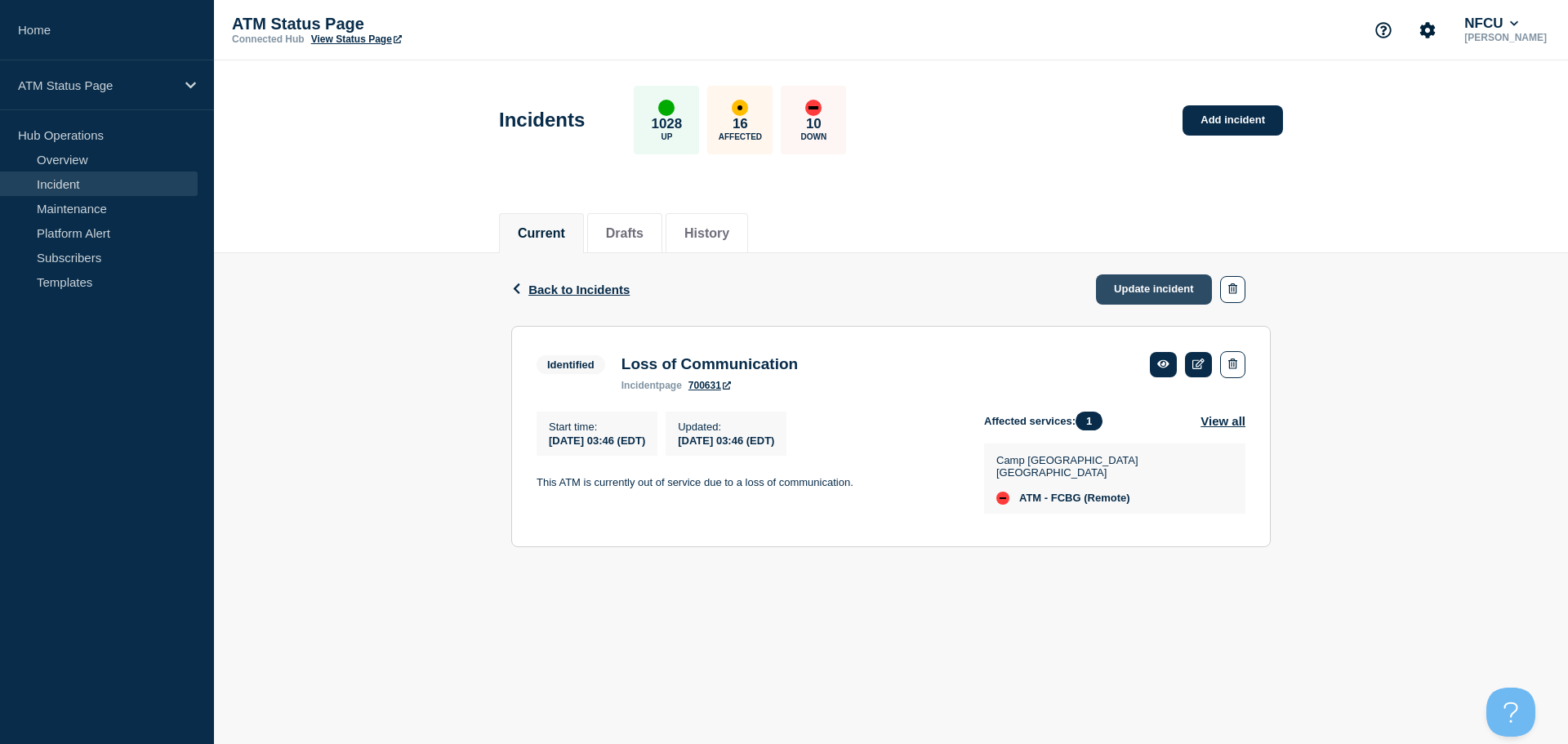
click at [1139, 279] on link "Update incident" at bounding box center [1154, 289] width 116 height 30
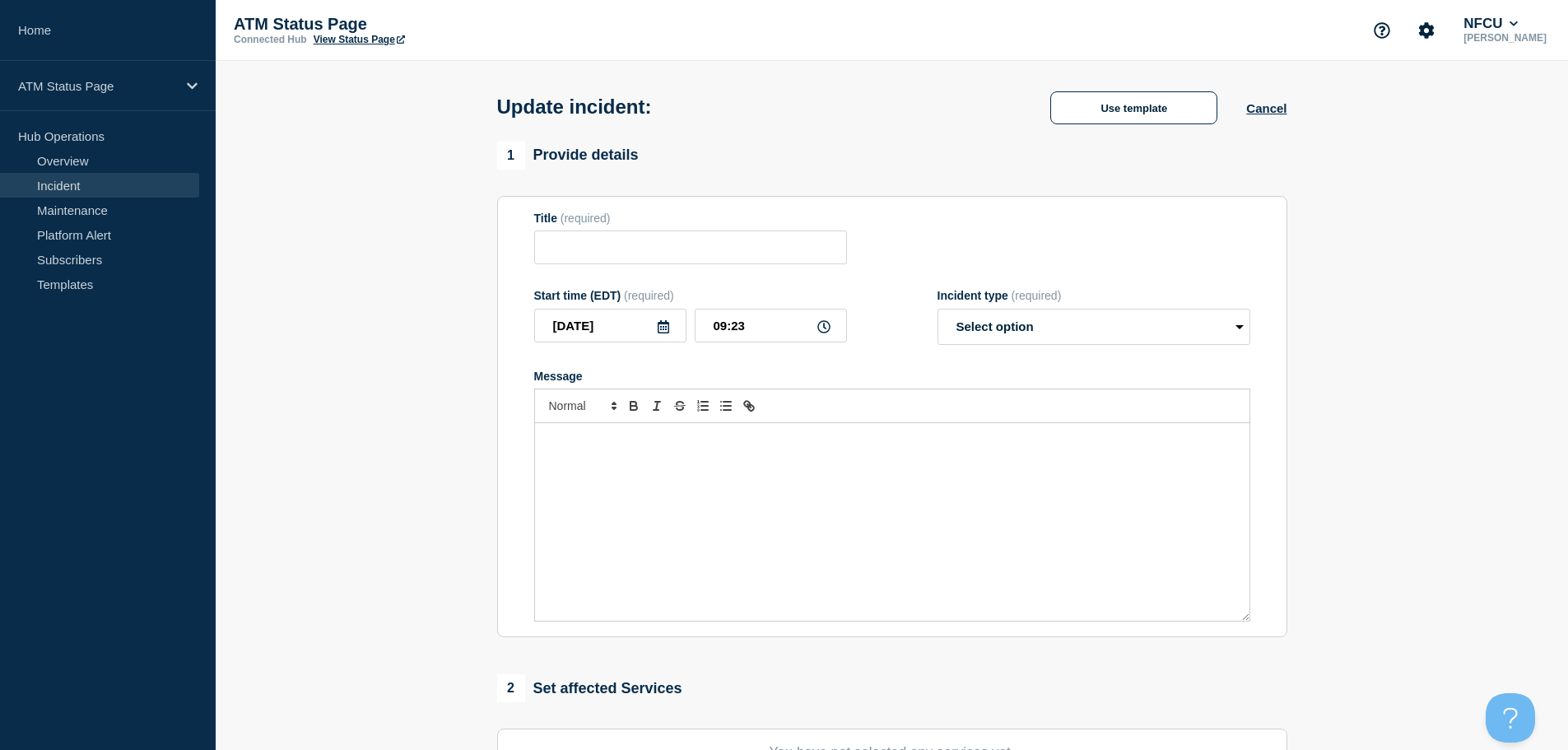
type input "Loss of Communication"
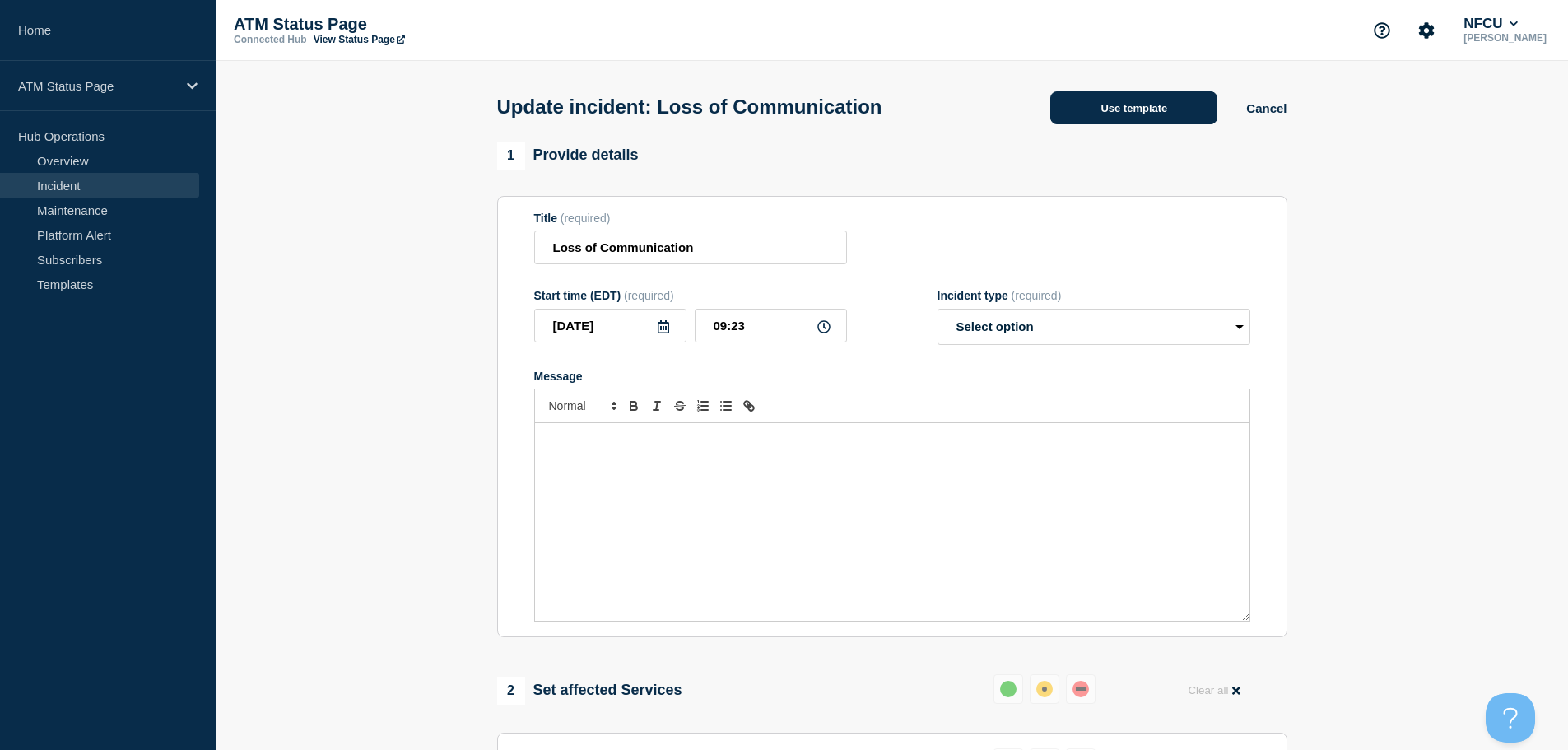
click at [1125, 109] on button "Use template" at bounding box center [1133, 107] width 167 height 33
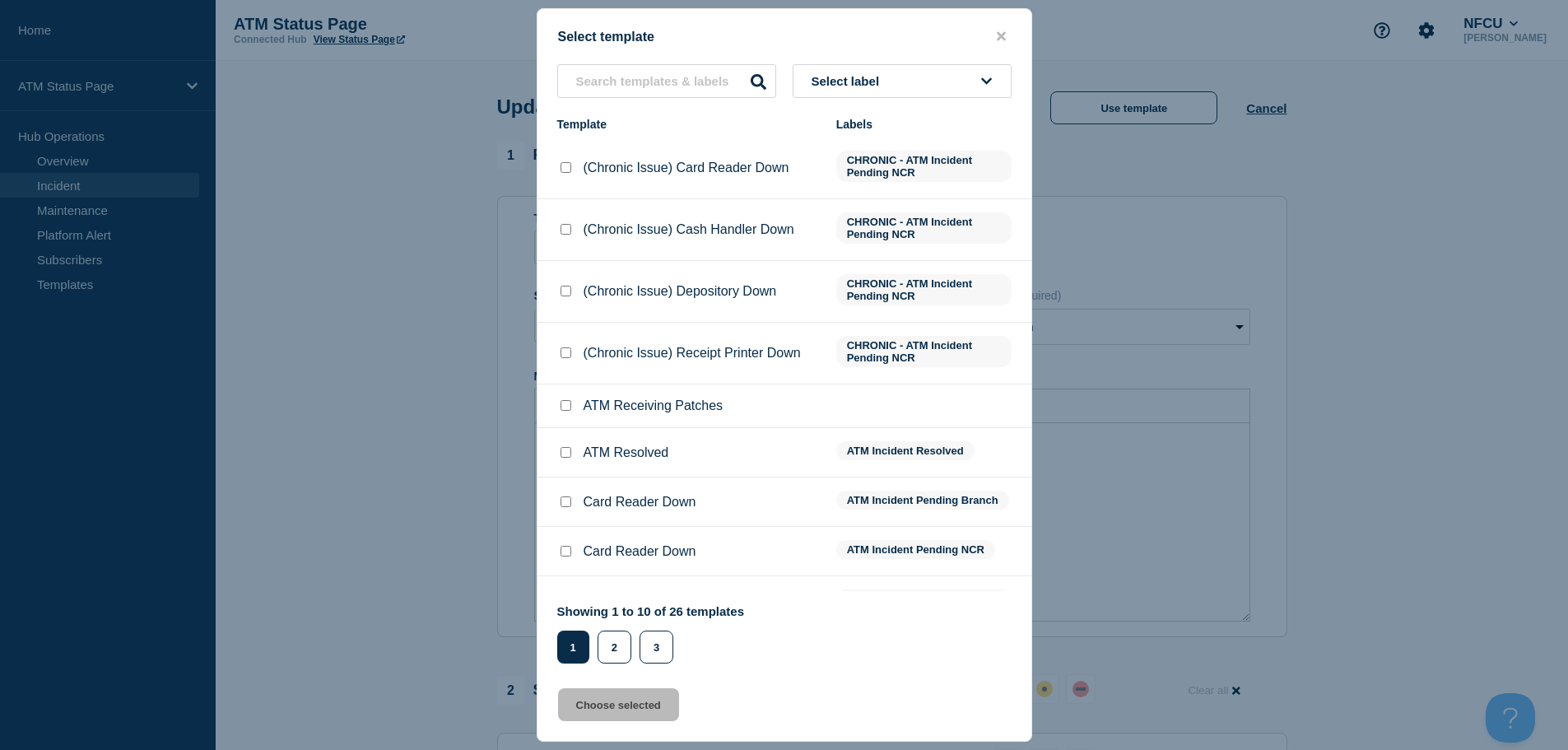
click at [570, 455] on input "ATM Resolved checkbox" at bounding box center [565, 451] width 10 height 10
checkbox input "true"
click at [608, 707] on button "Choose selected" at bounding box center [618, 703] width 121 height 33
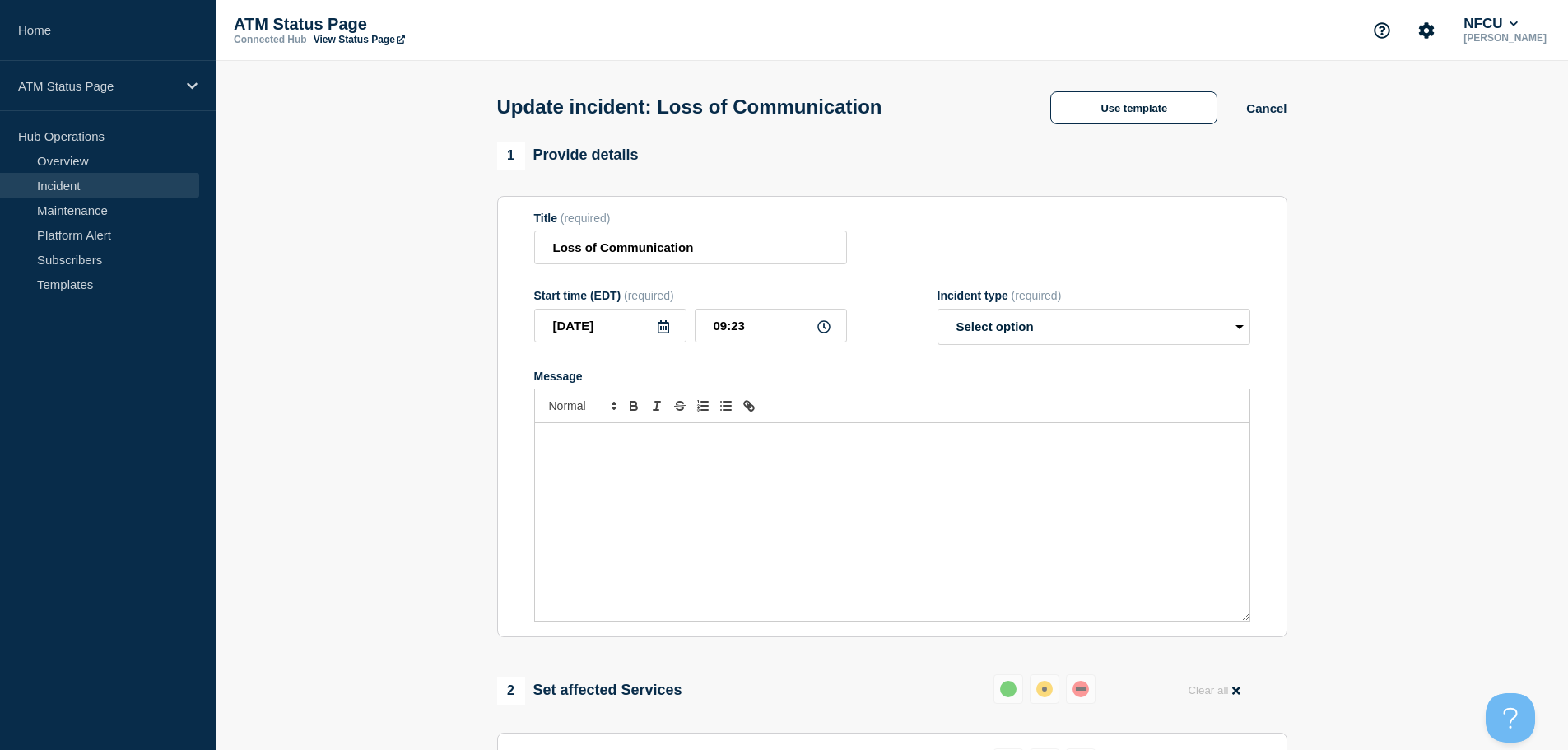
select select "resolved"
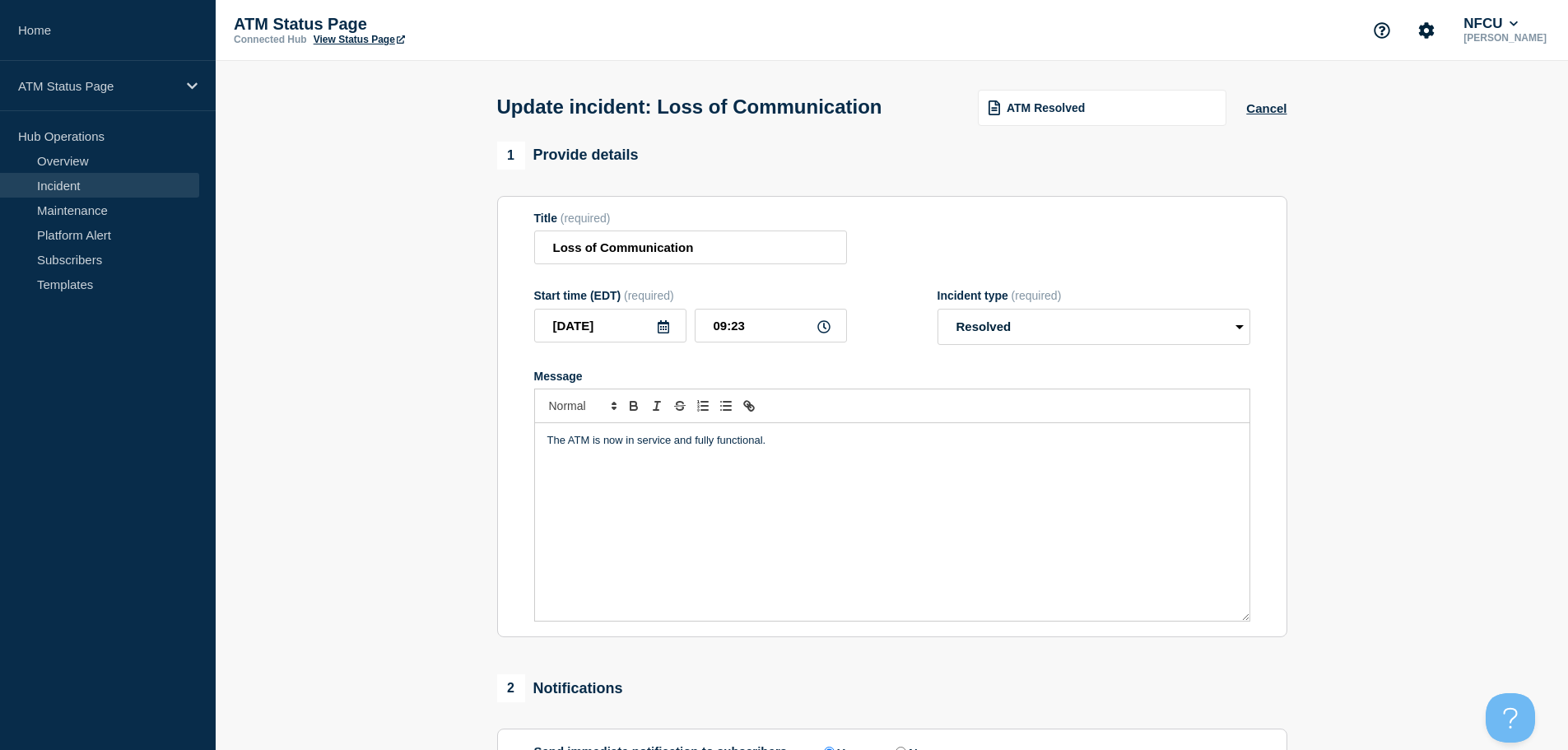
scroll to position [303, 0]
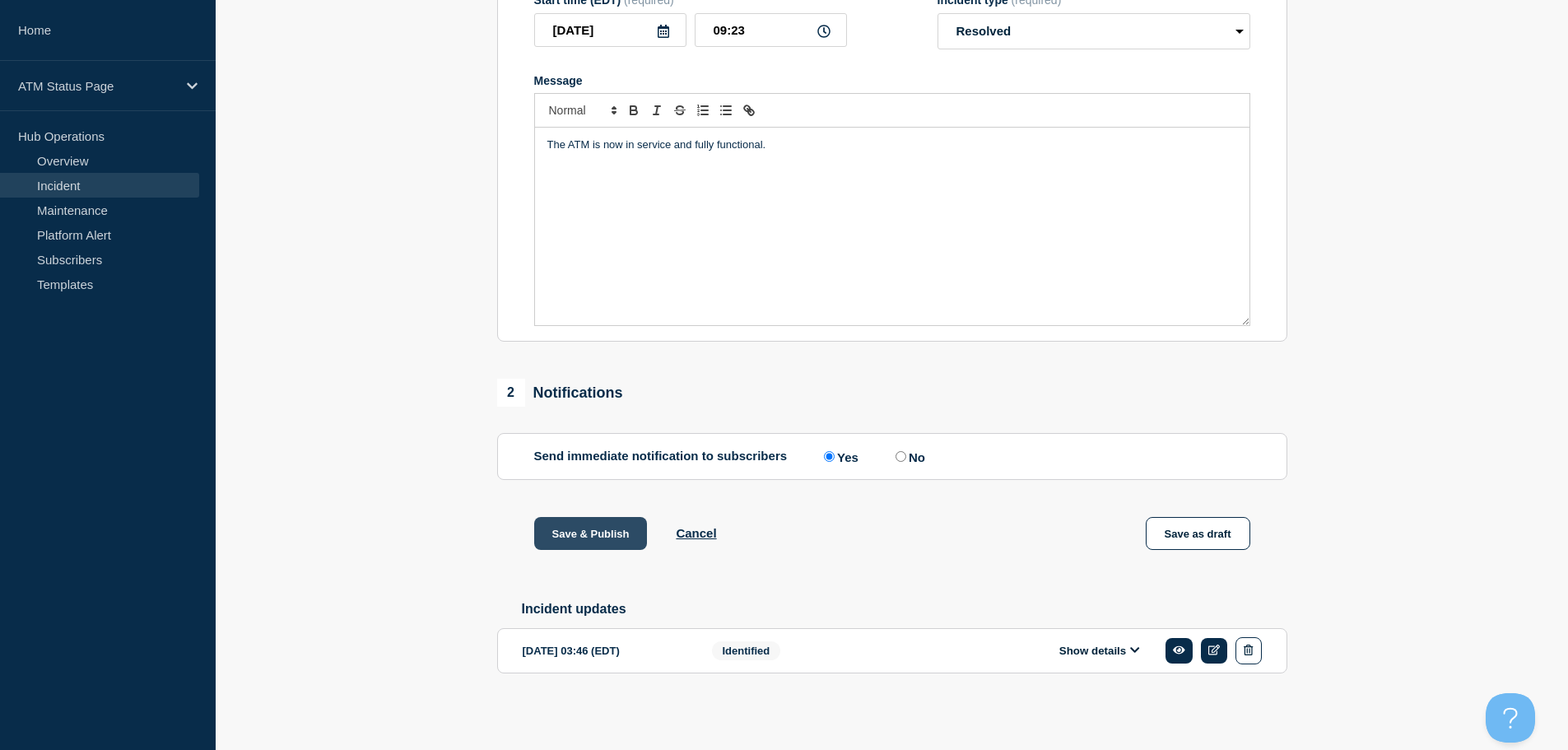
click at [625, 535] on button "Save & Publish" at bounding box center [591, 532] width 114 height 33
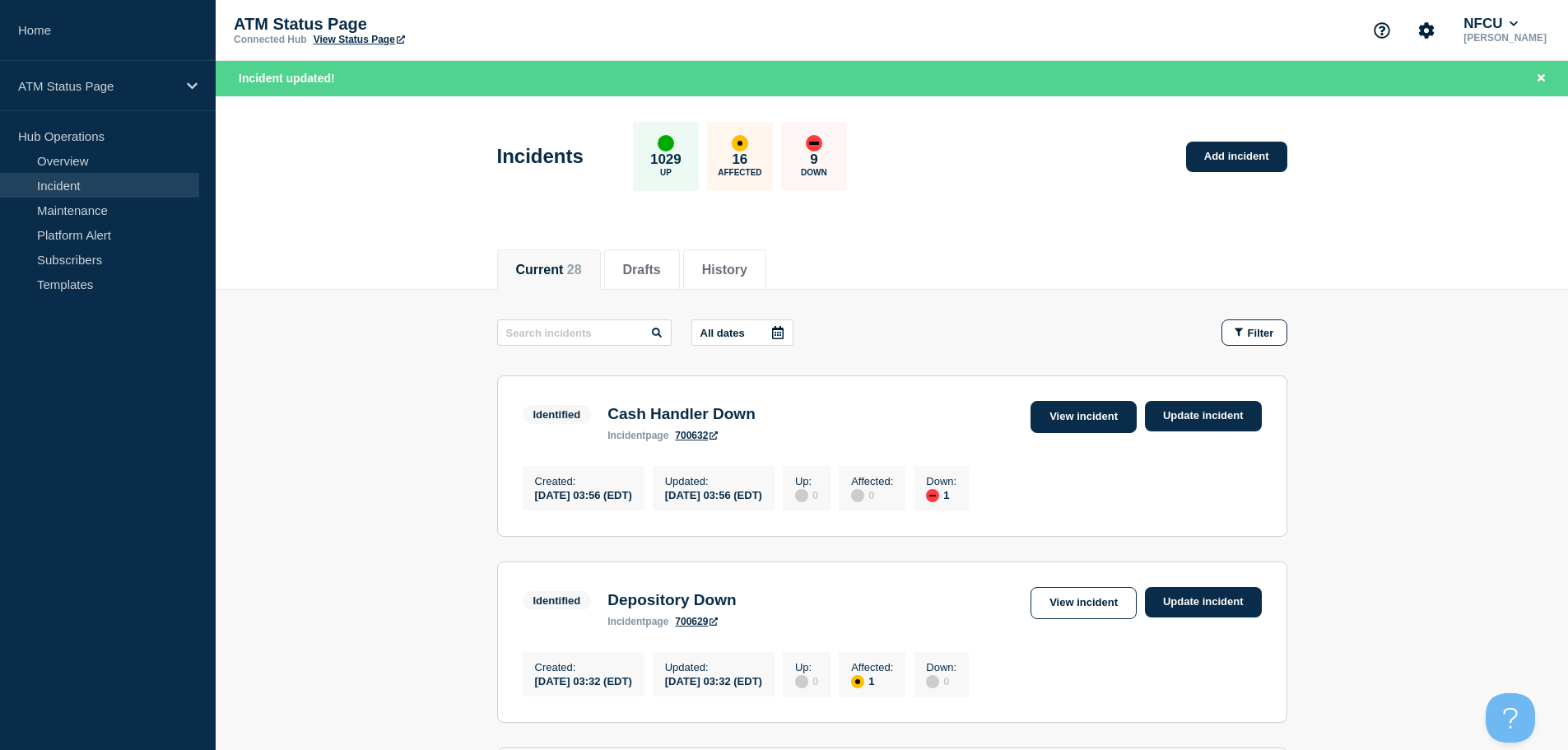
click at [1072, 409] on link "View incident" at bounding box center [1084, 417] width 106 height 32
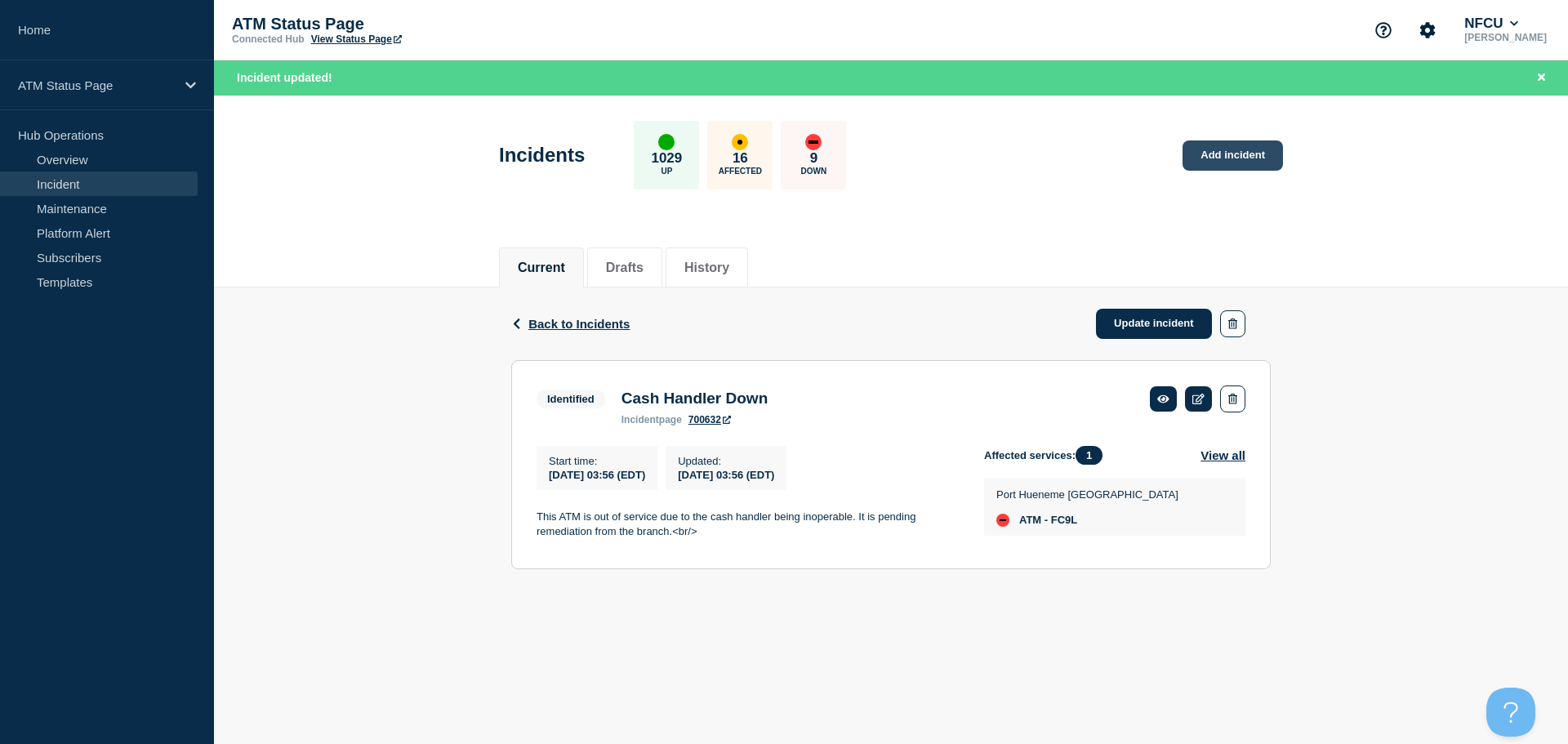
click at [1261, 158] on link "Add incident" at bounding box center [1232, 155] width 101 height 30
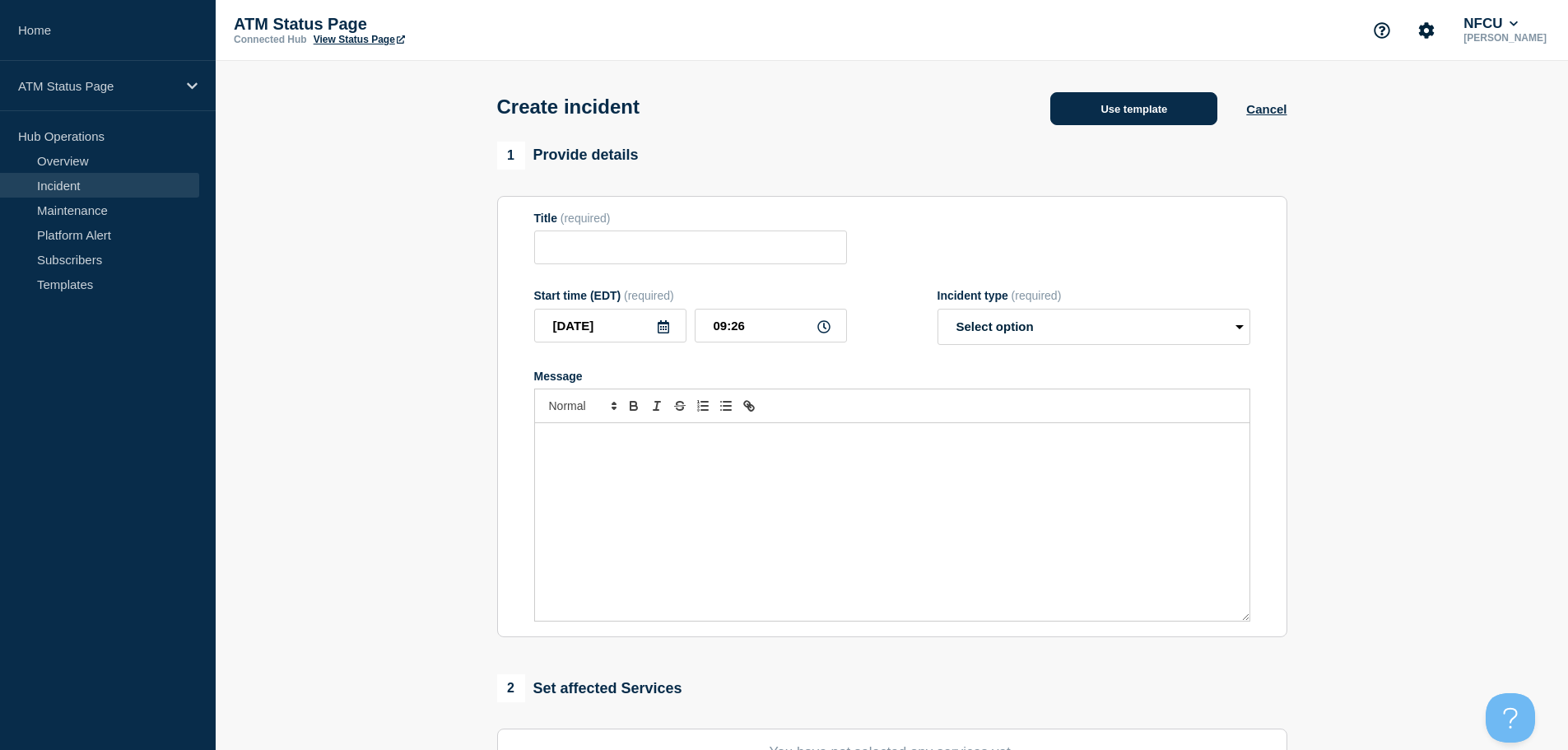
click at [1071, 116] on button "Use template" at bounding box center [1133, 108] width 167 height 33
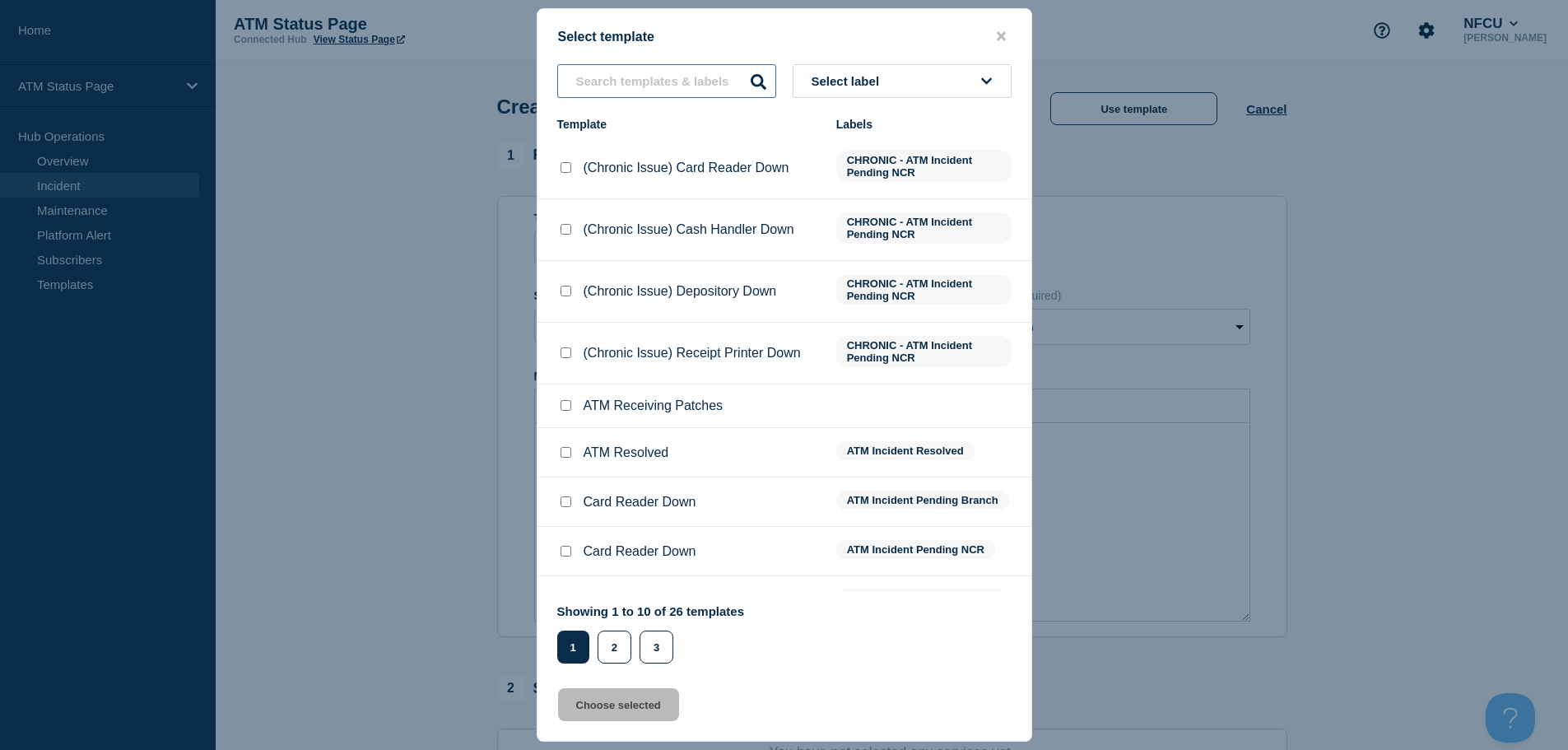
click at [643, 88] on input "text" at bounding box center [667, 81] width 219 height 33
click at [1003, 33] on icon "close button" at bounding box center [1002, 36] width 9 height 9
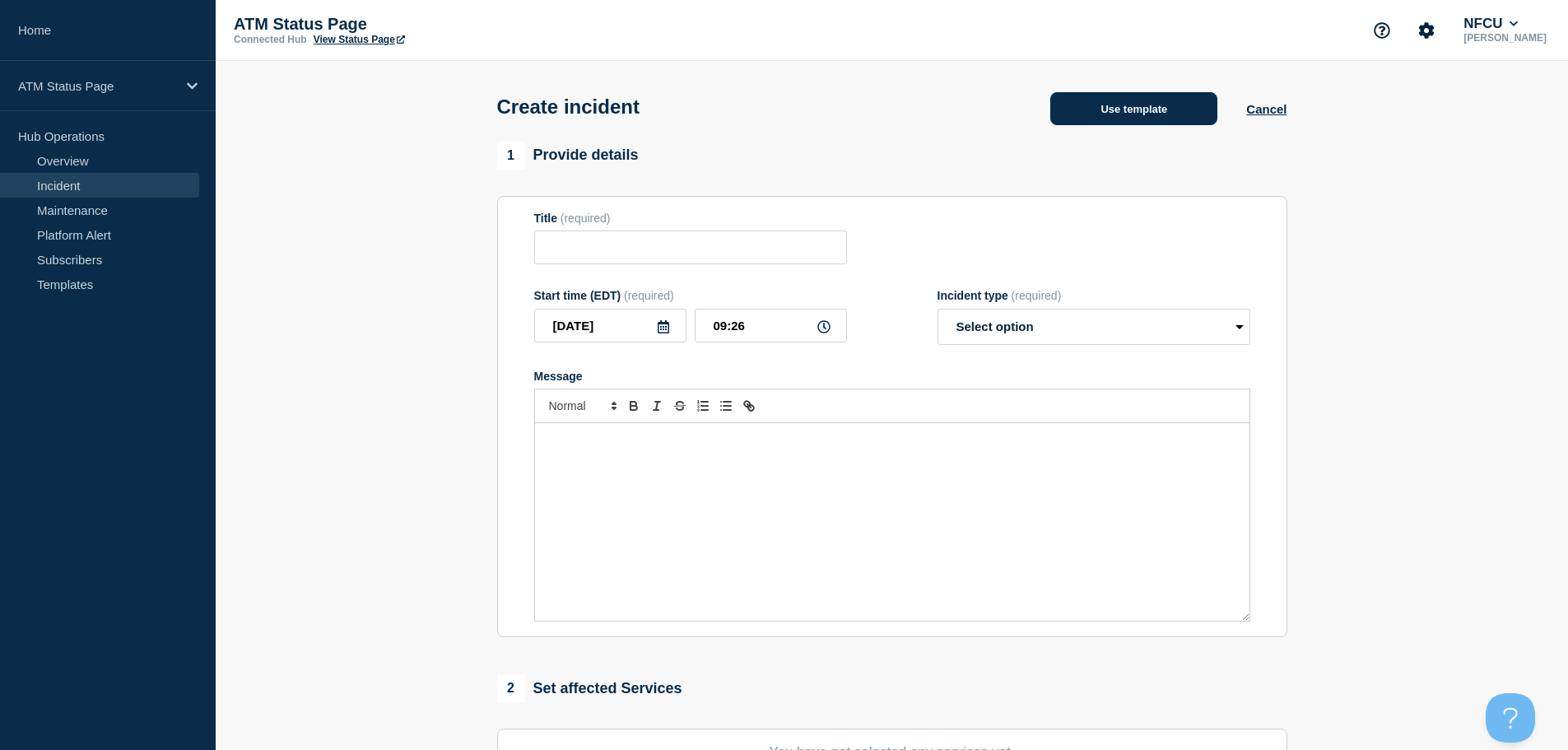
click at [1178, 122] on button "Use template" at bounding box center [1133, 108] width 167 height 33
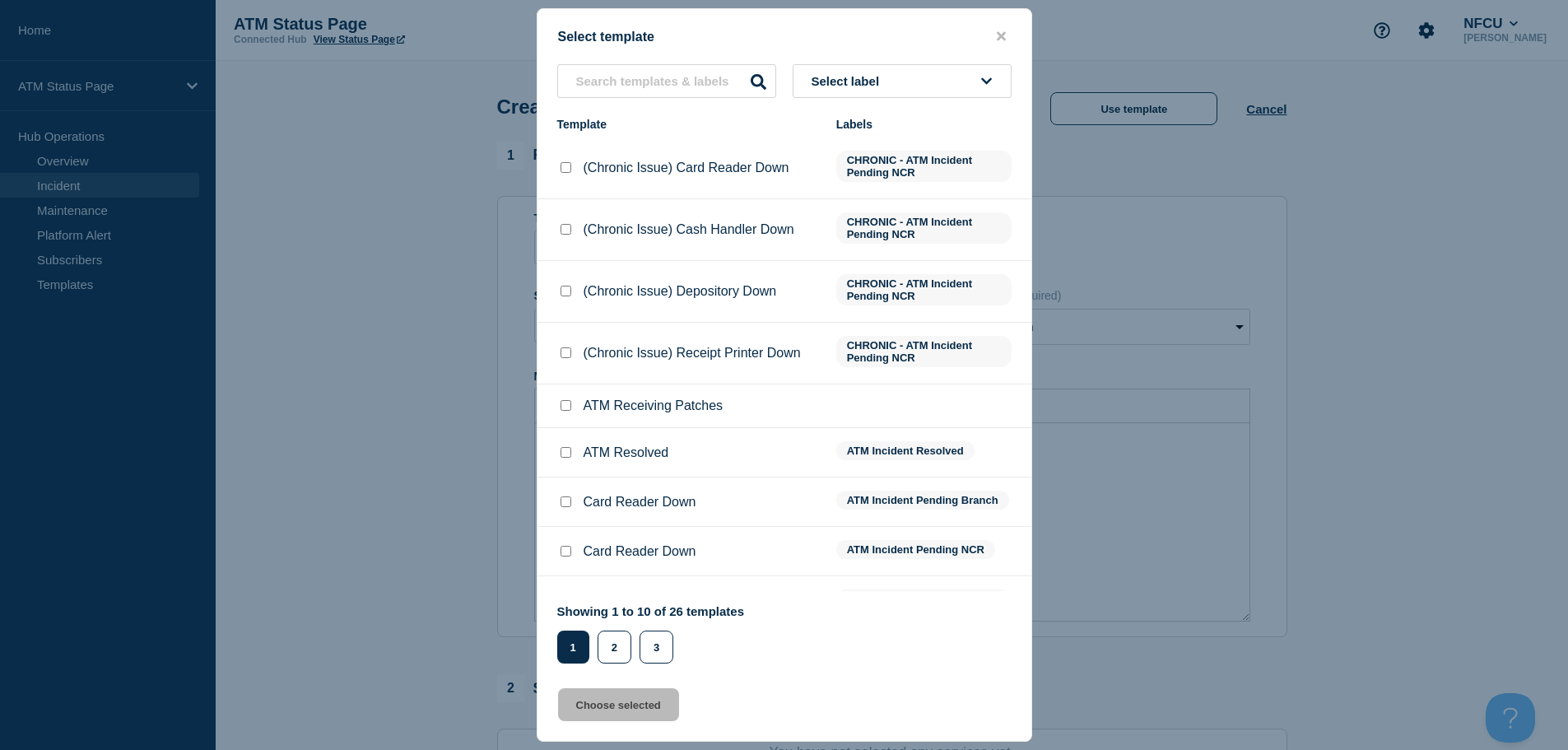
click at [910, 85] on button "Select label" at bounding box center [901, 81] width 219 height 33
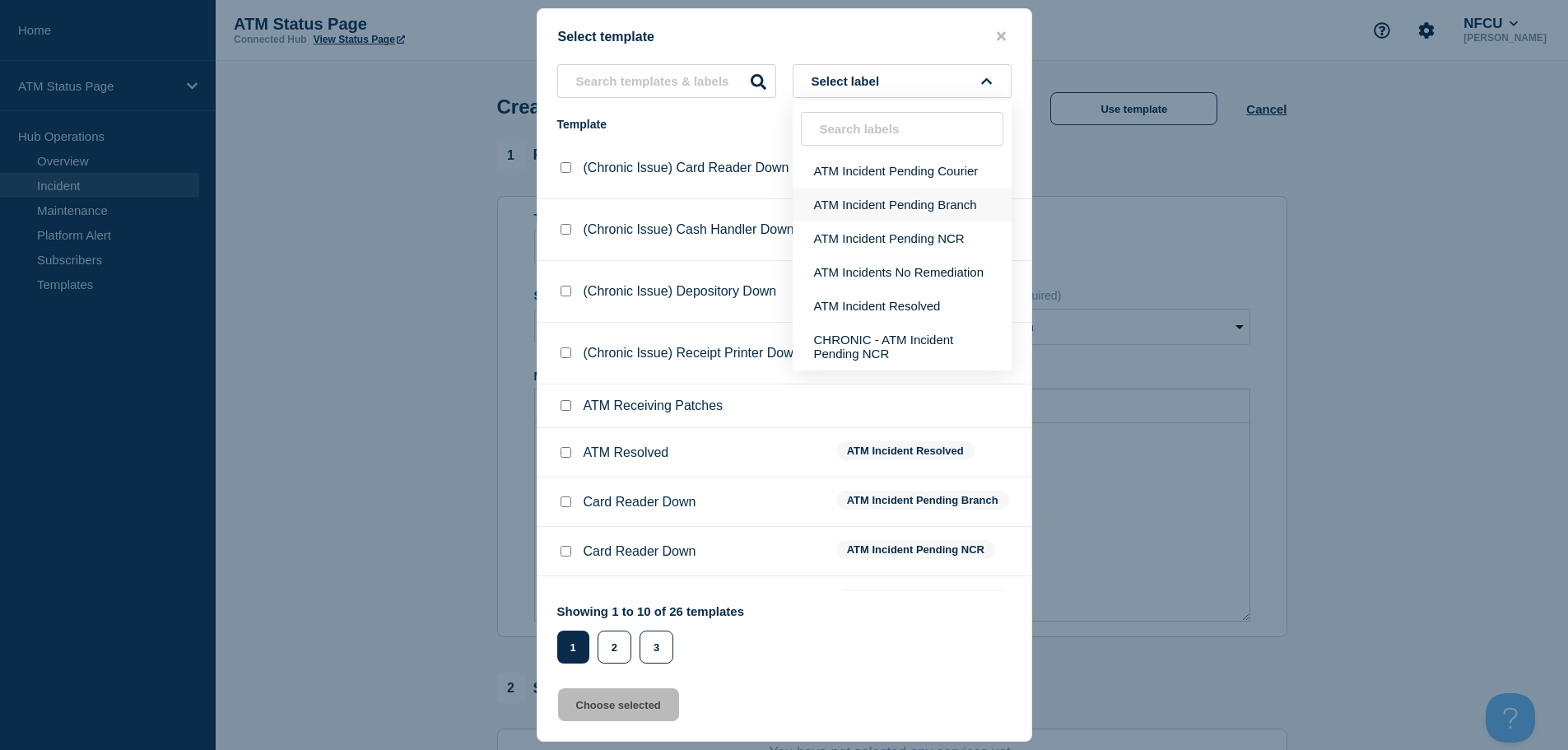
click at [925, 205] on button "ATM Incident Pending Branch" at bounding box center [901, 205] width 219 height 33
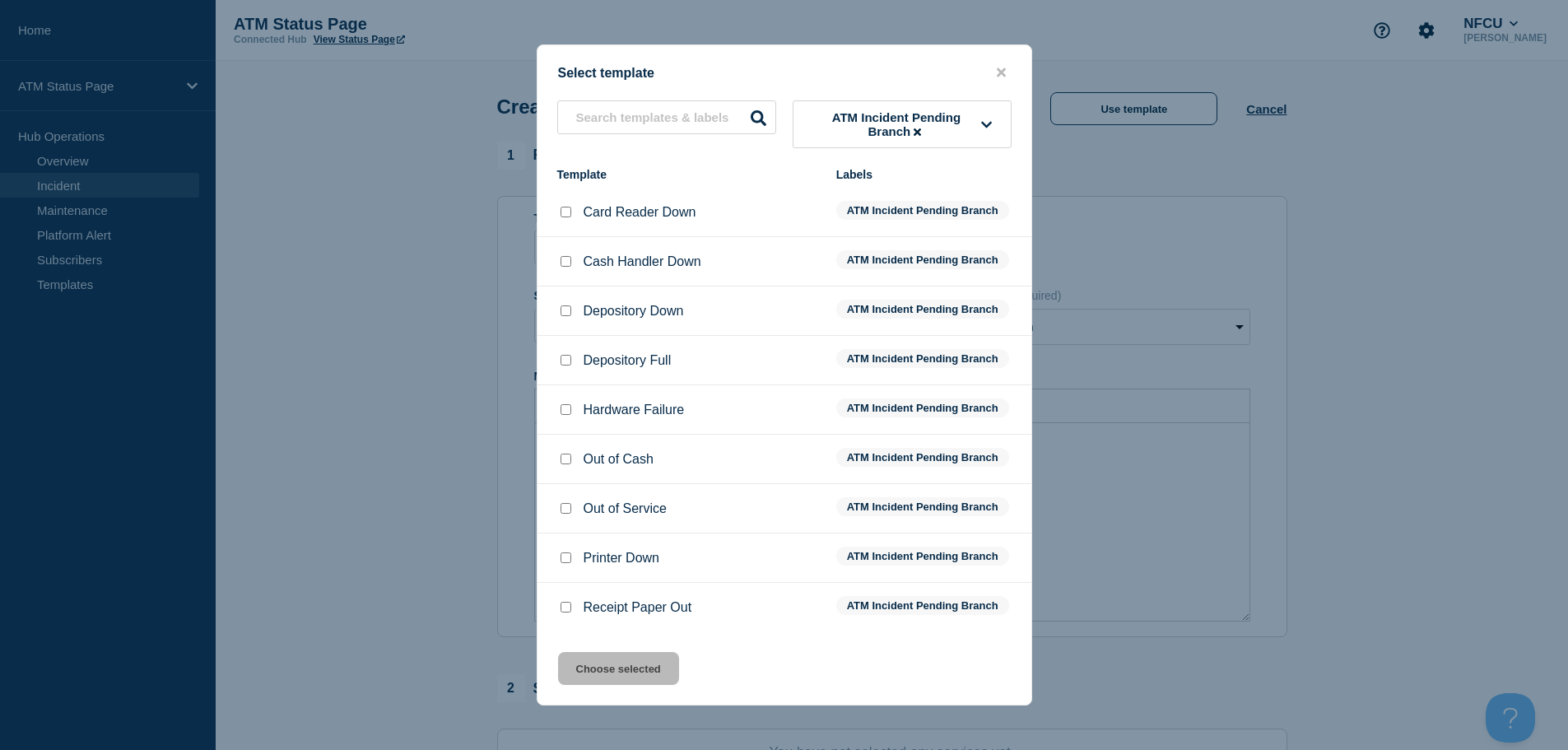
click at [567, 310] on input "Depository Down checkbox" at bounding box center [565, 310] width 10 height 10
checkbox input "true"
click at [617, 670] on button "Choose selected" at bounding box center [618, 667] width 121 height 33
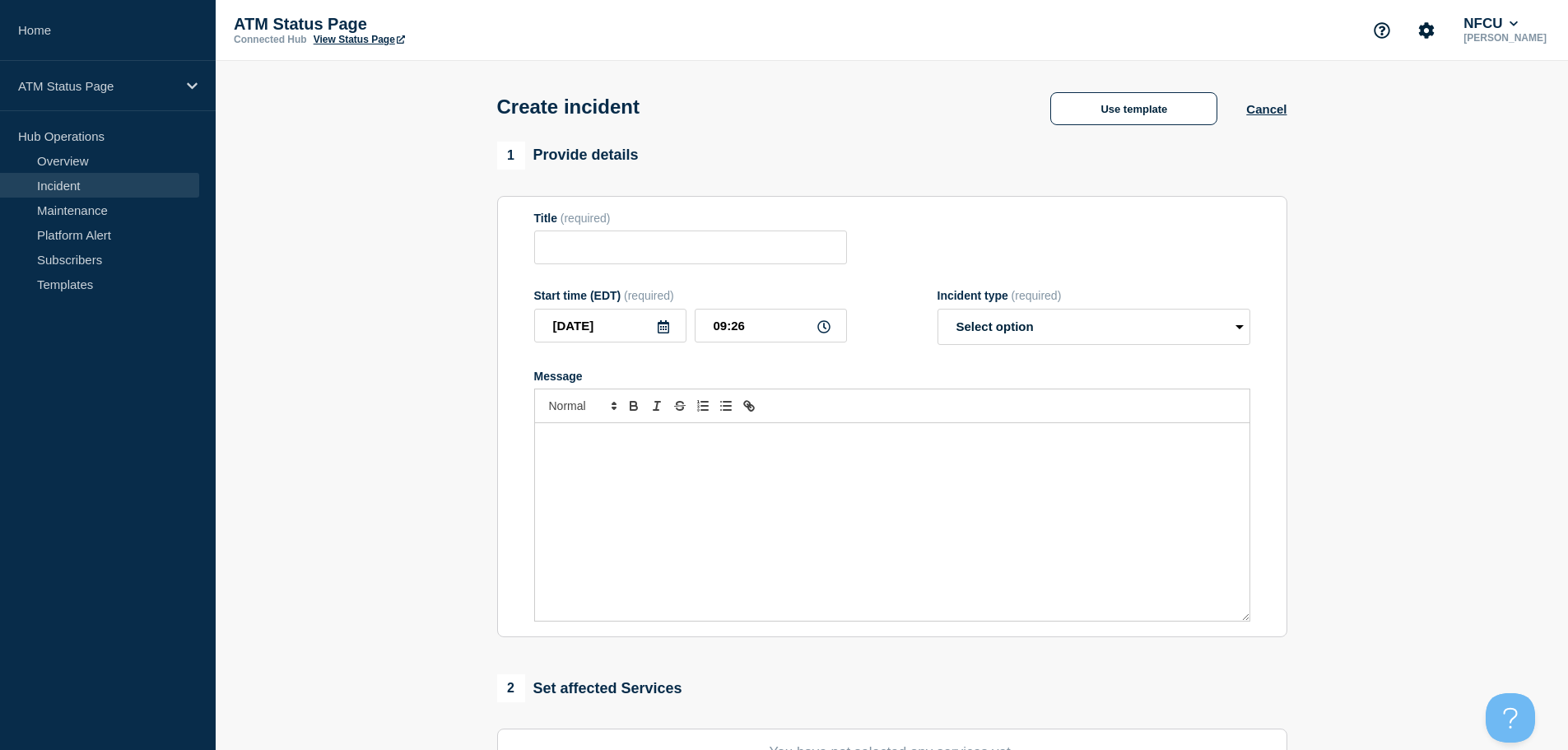
type input "Depository Down"
select select "identified"
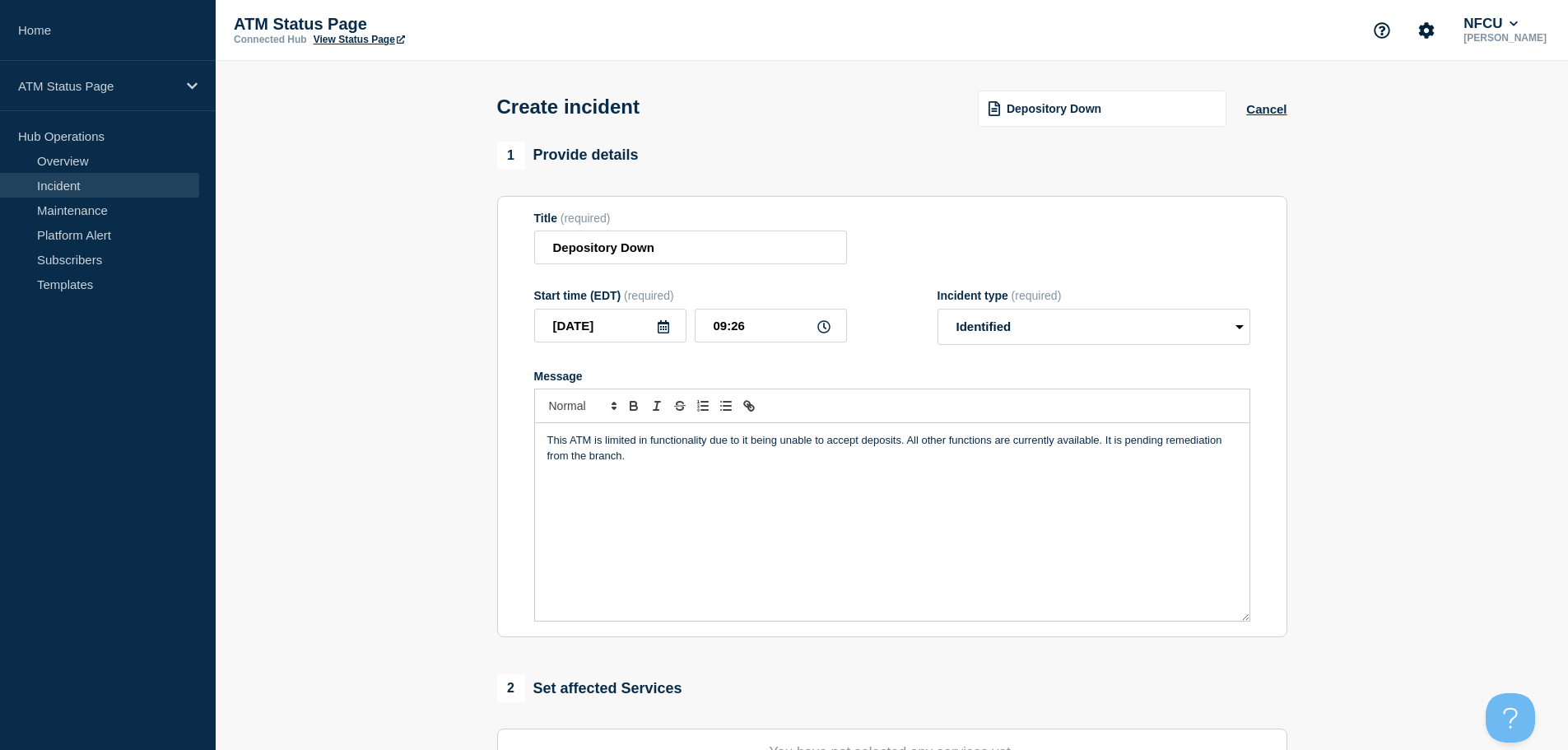
scroll to position [247, 0]
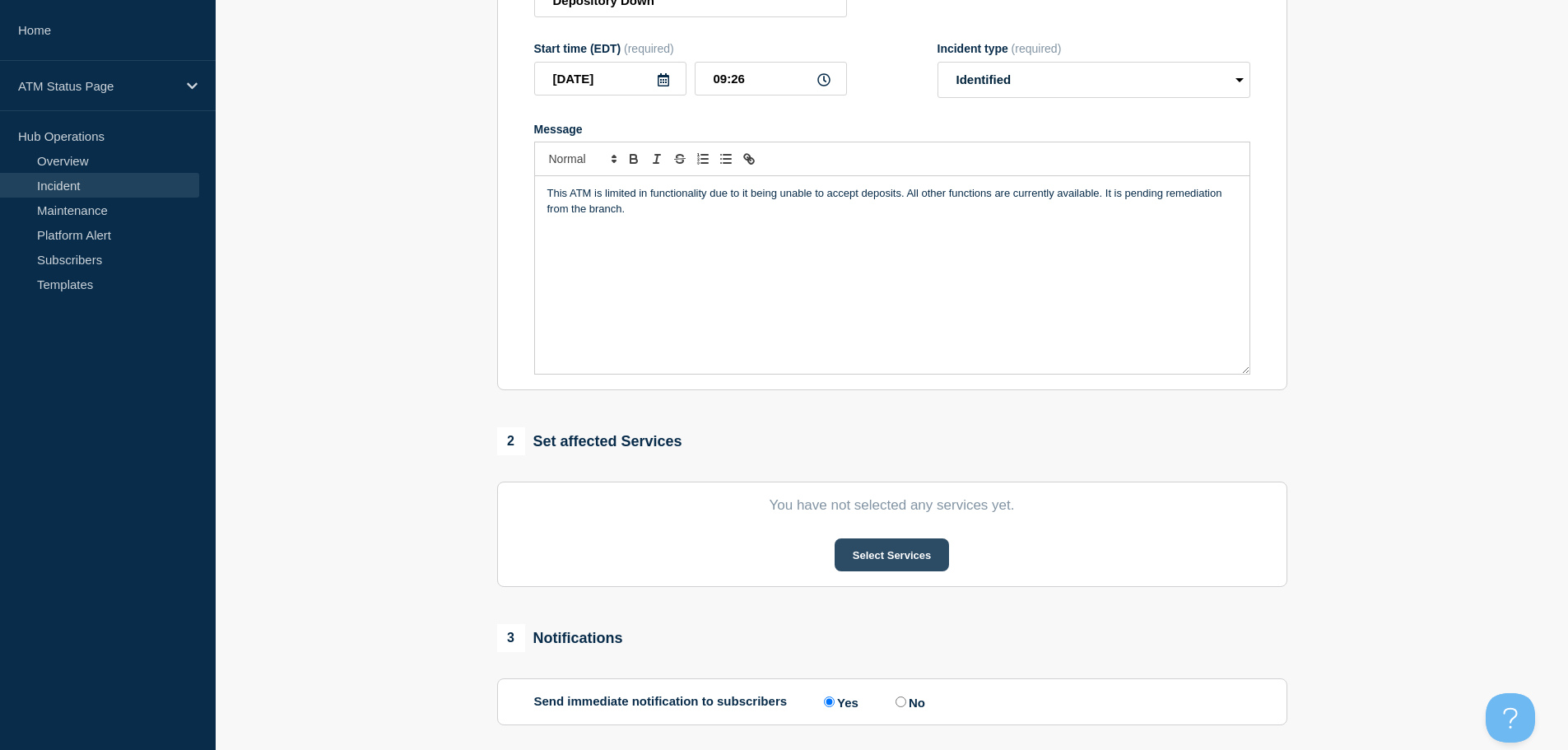
click at [886, 559] on button "Select Services" at bounding box center [892, 554] width 115 height 33
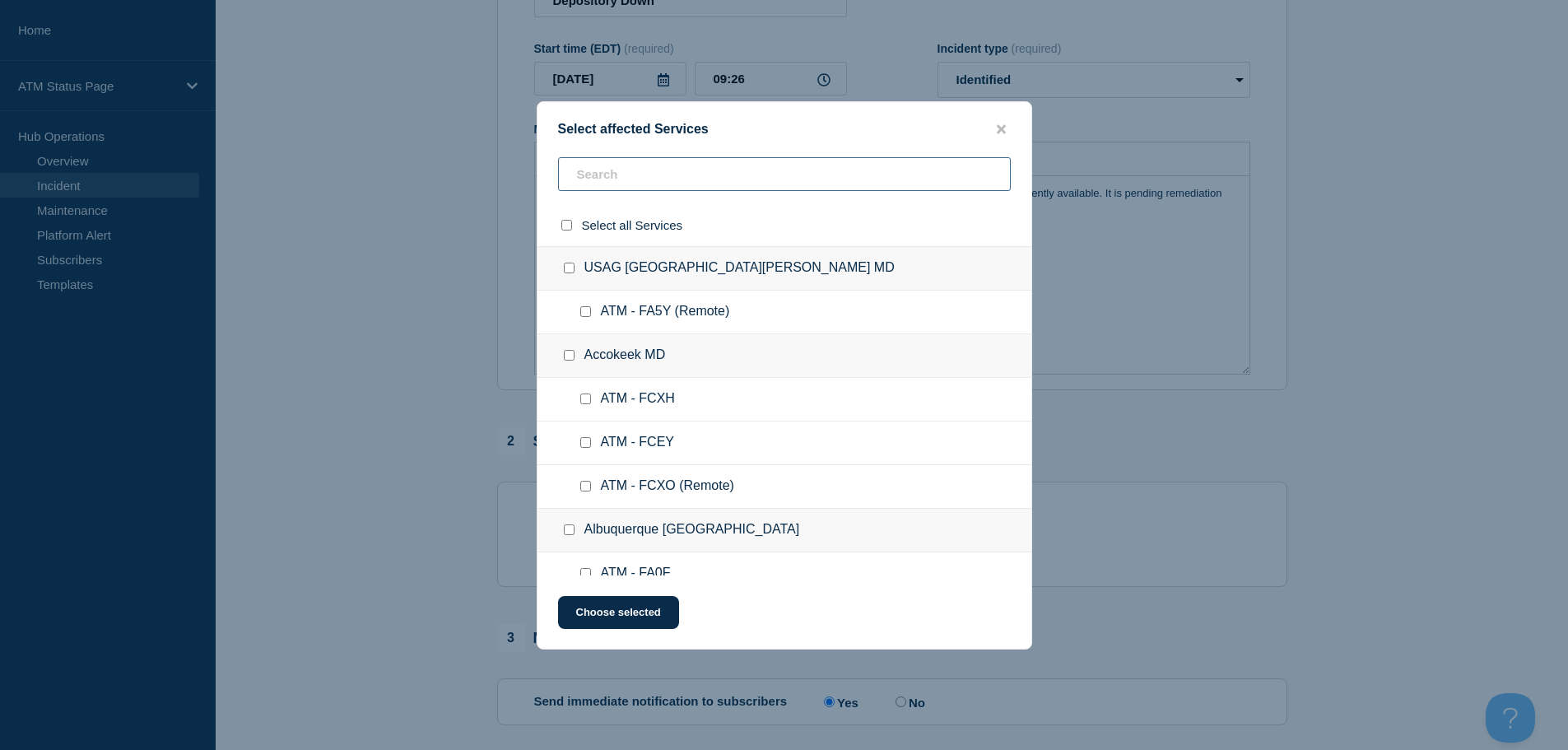
click at [747, 169] on input "text" at bounding box center [784, 174] width 453 height 33
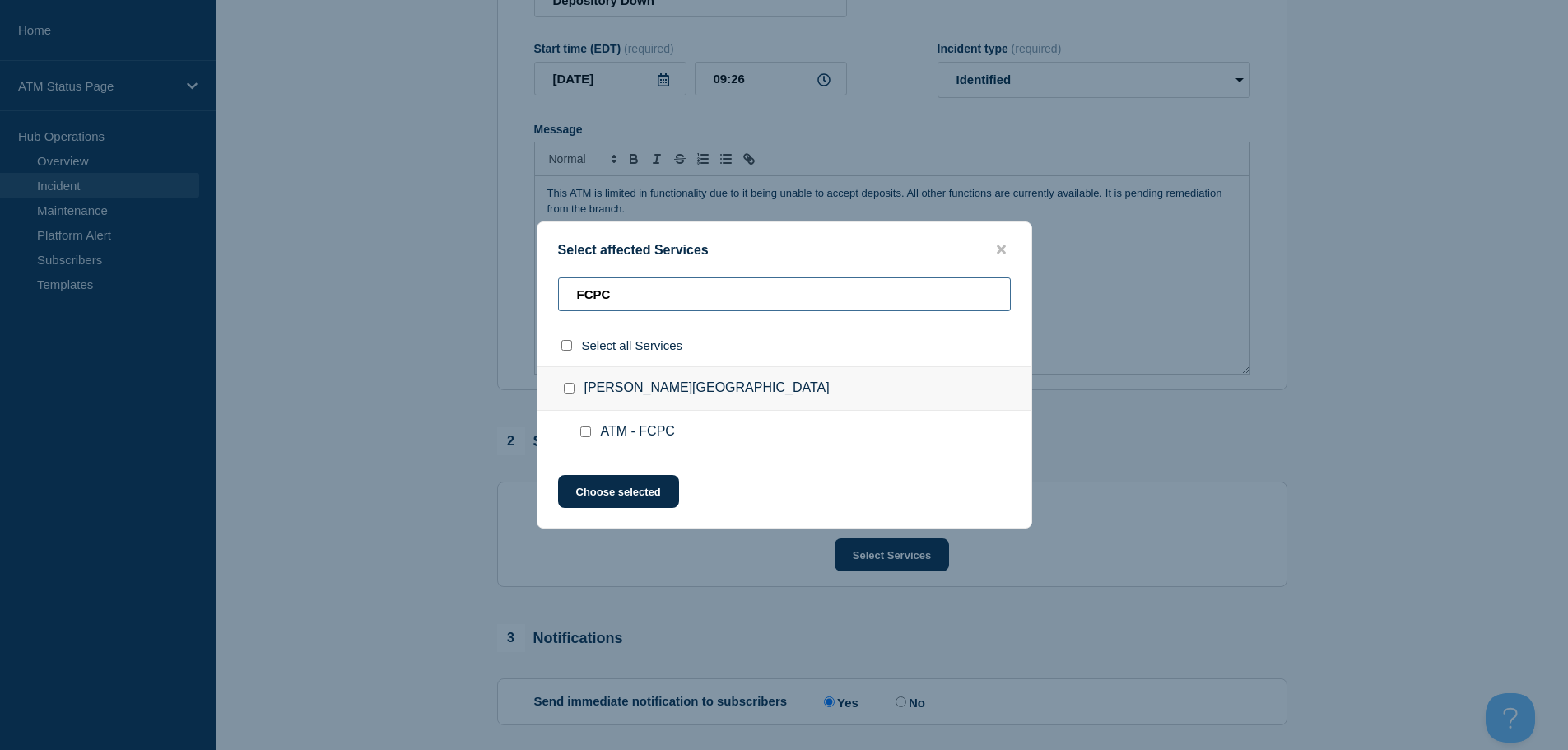
type input "FCPC"
click at [586, 435] on input "ATM - FCPC checkbox" at bounding box center [585, 431] width 10 height 10
checkbox input "true"
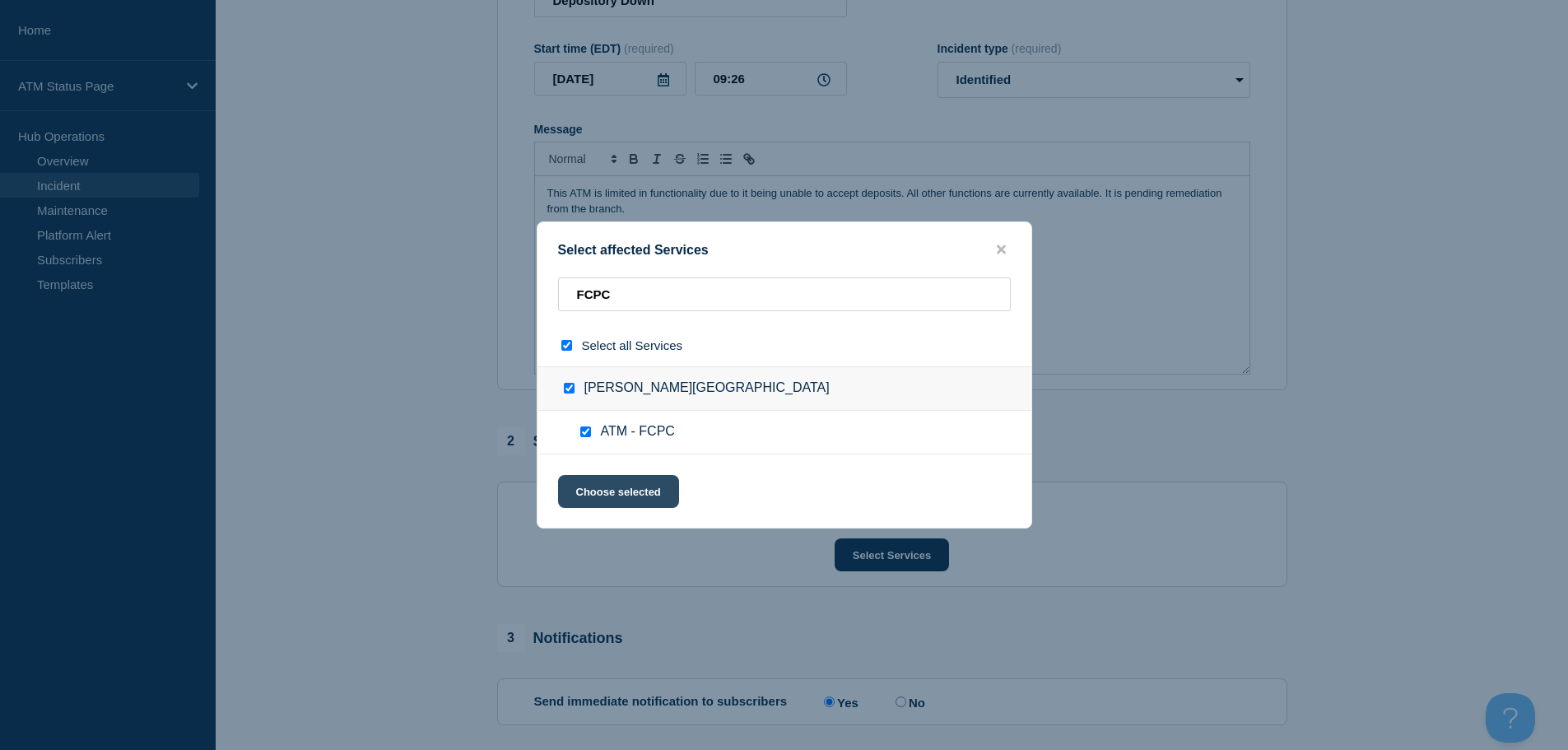
click at [636, 502] on button "Choose selected" at bounding box center [618, 490] width 121 height 33
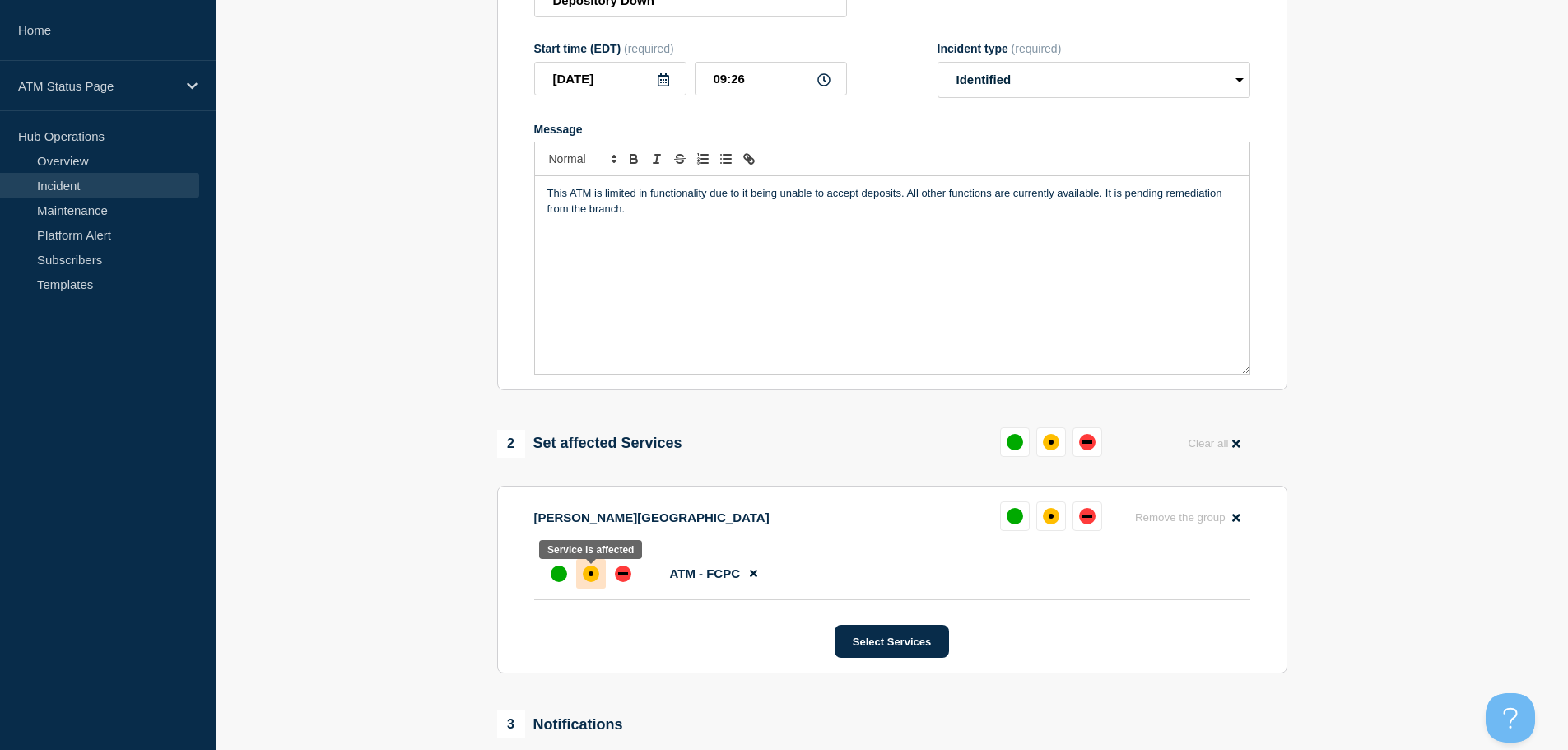
click at [583, 579] on div "affected" at bounding box center [591, 573] width 17 height 17
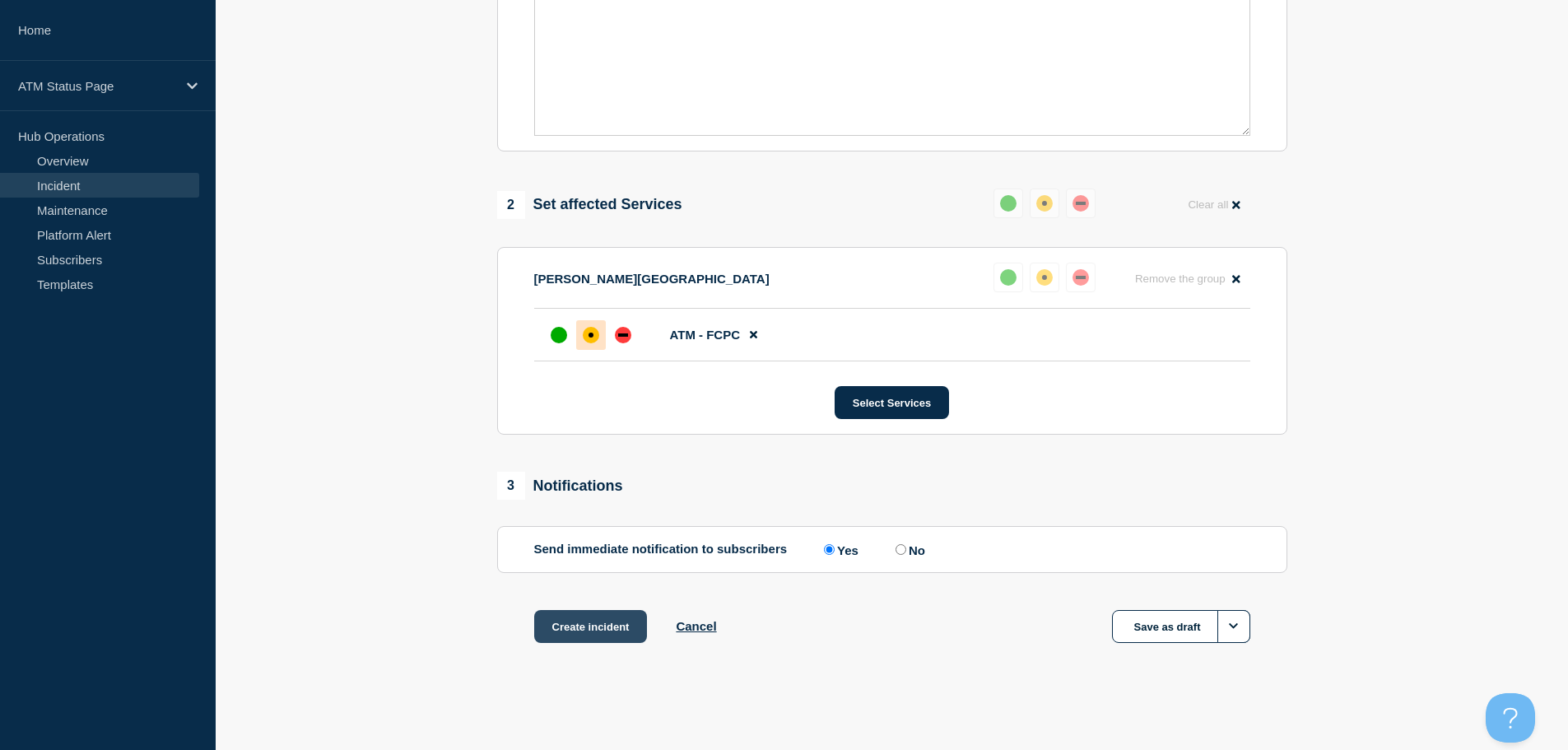
click at [614, 626] on button "Create incident" at bounding box center [591, 625] width 114 height 33
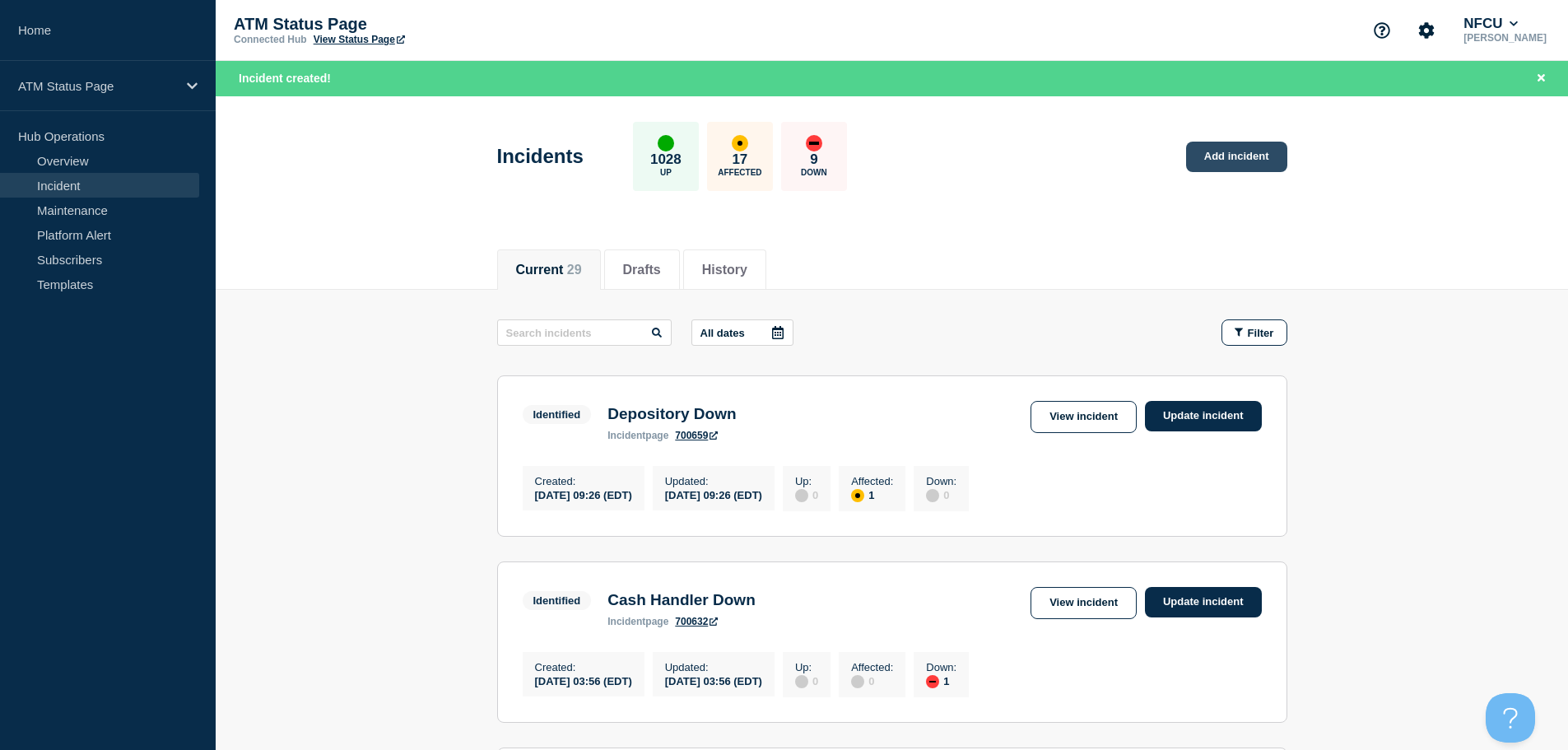
click at [1208, 160] on link "Add incident" at bounding box center [1237, 156] width 101 height 31
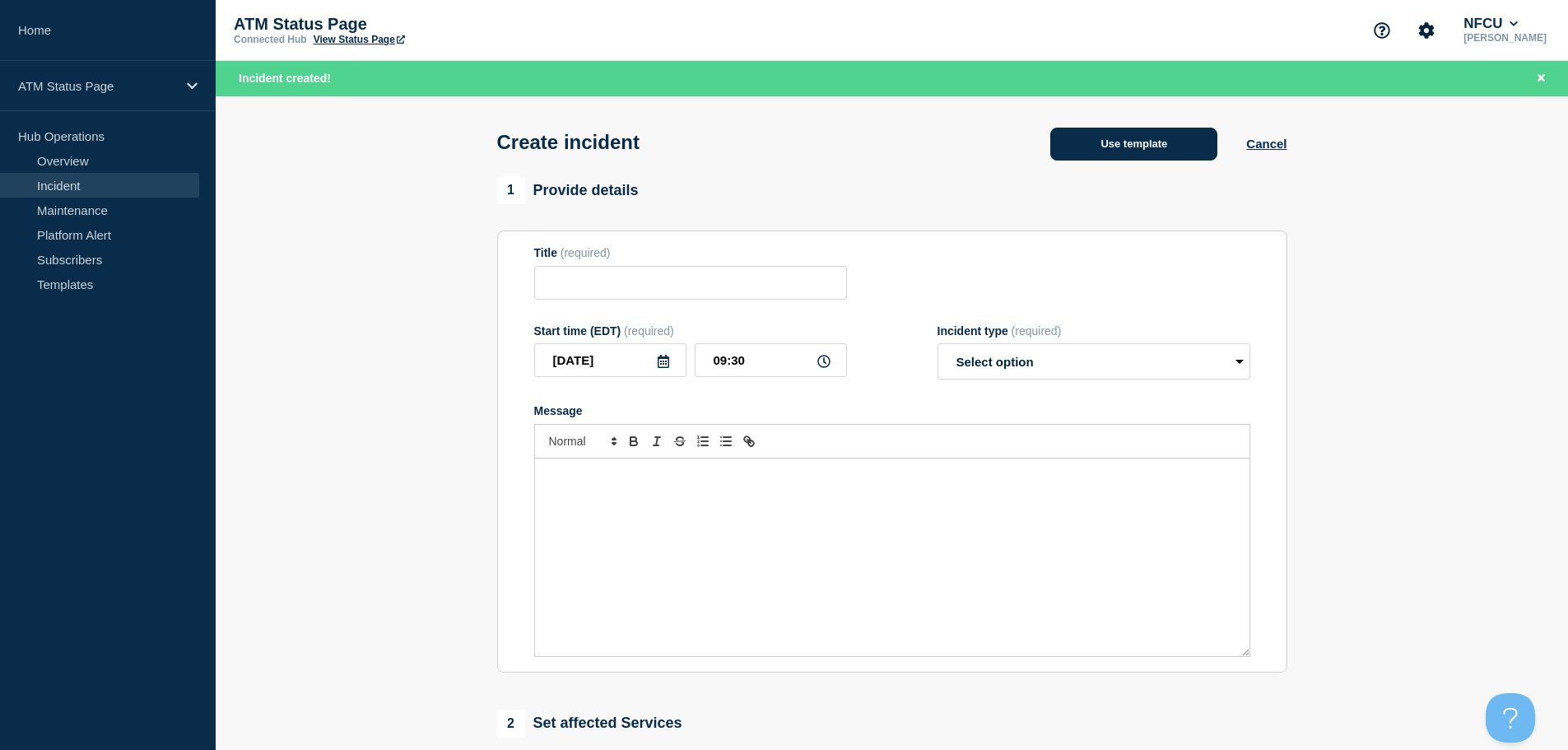
click at [1148, 153] on button "Use template" at bounding box center [1133, 143] width 167 height 33
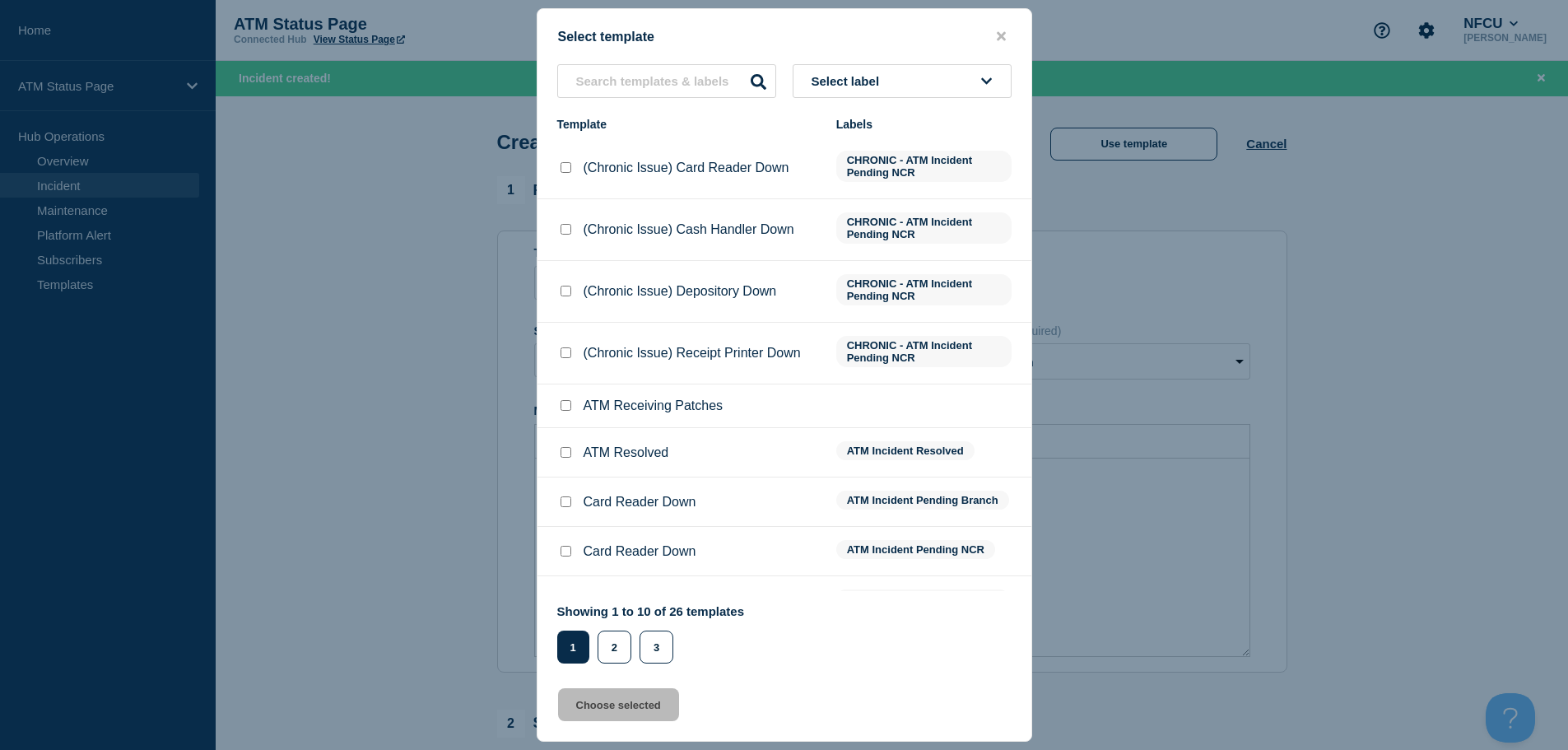
click at [854, 74] on span "Select label" at bounding box center [849, 81] width 74 height 14
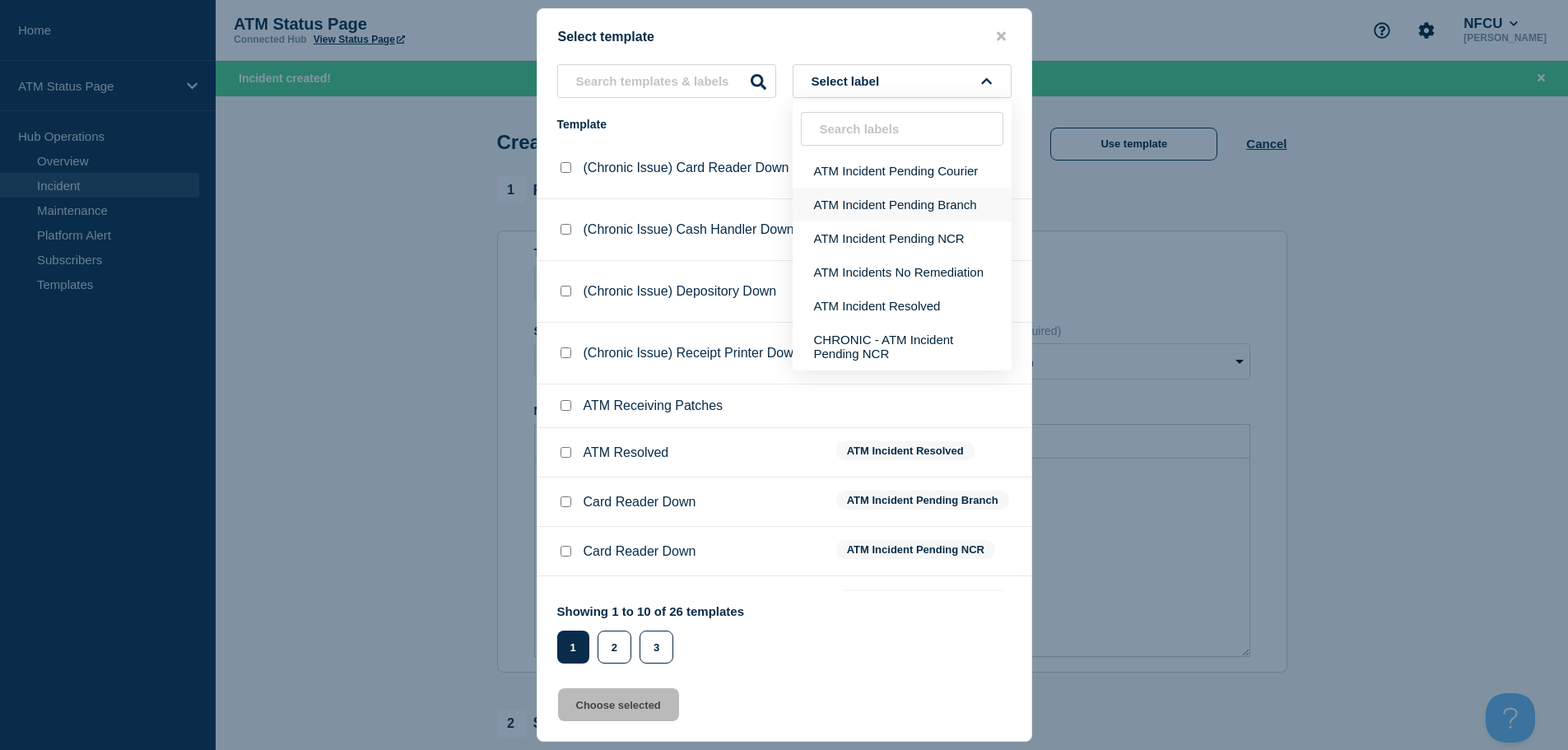
click at [907, 208] on button "ATM Incident Pending Branch" at bounding box center [901, 205] width 219 height 33
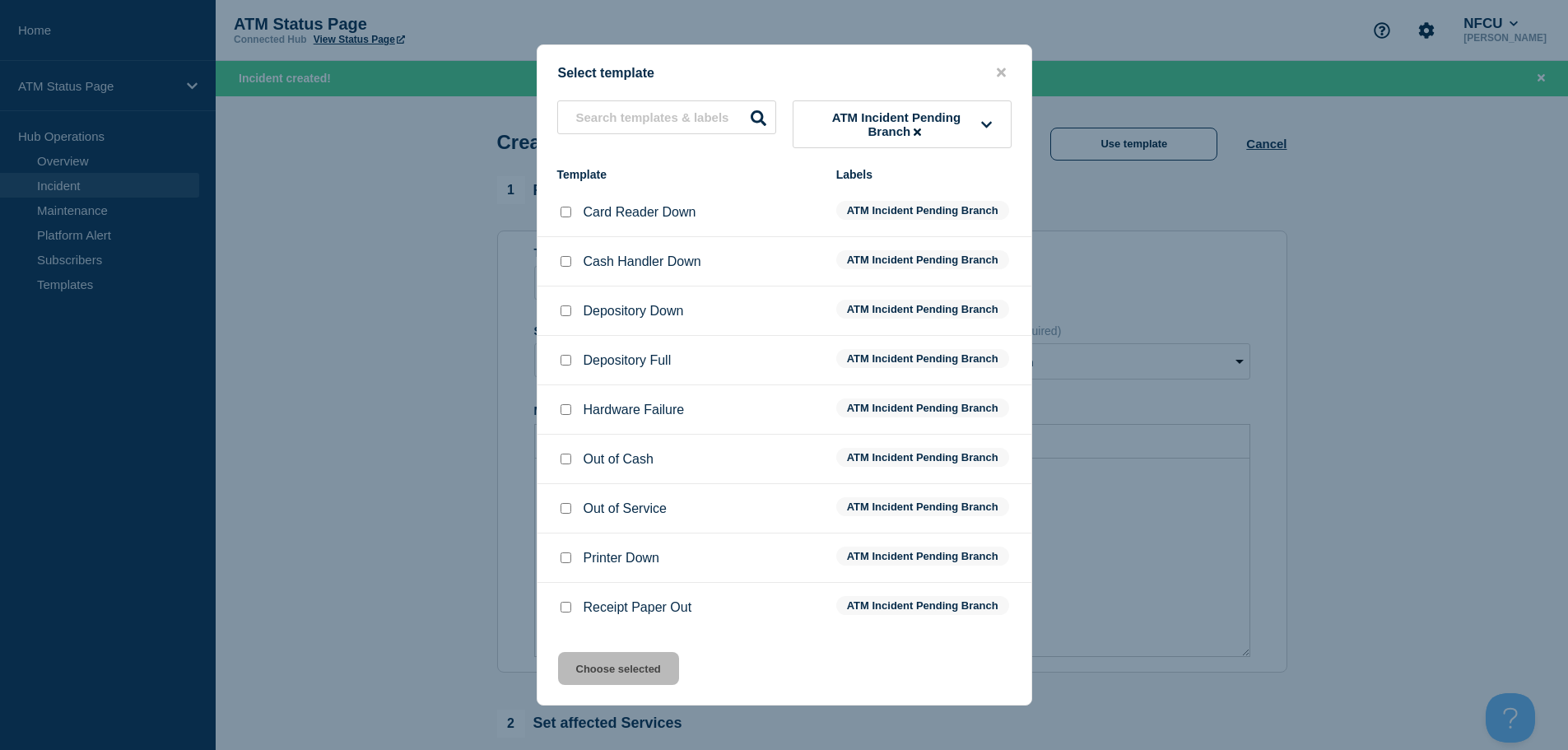
click at [569, 315] on input "Depository Down checkbox" at bounding box center [565, 310] width 10 height 10
checkbox input "true"
click at [596, 672] on button "Choose selected" at bounding box center [618, 667] width 121 height 33
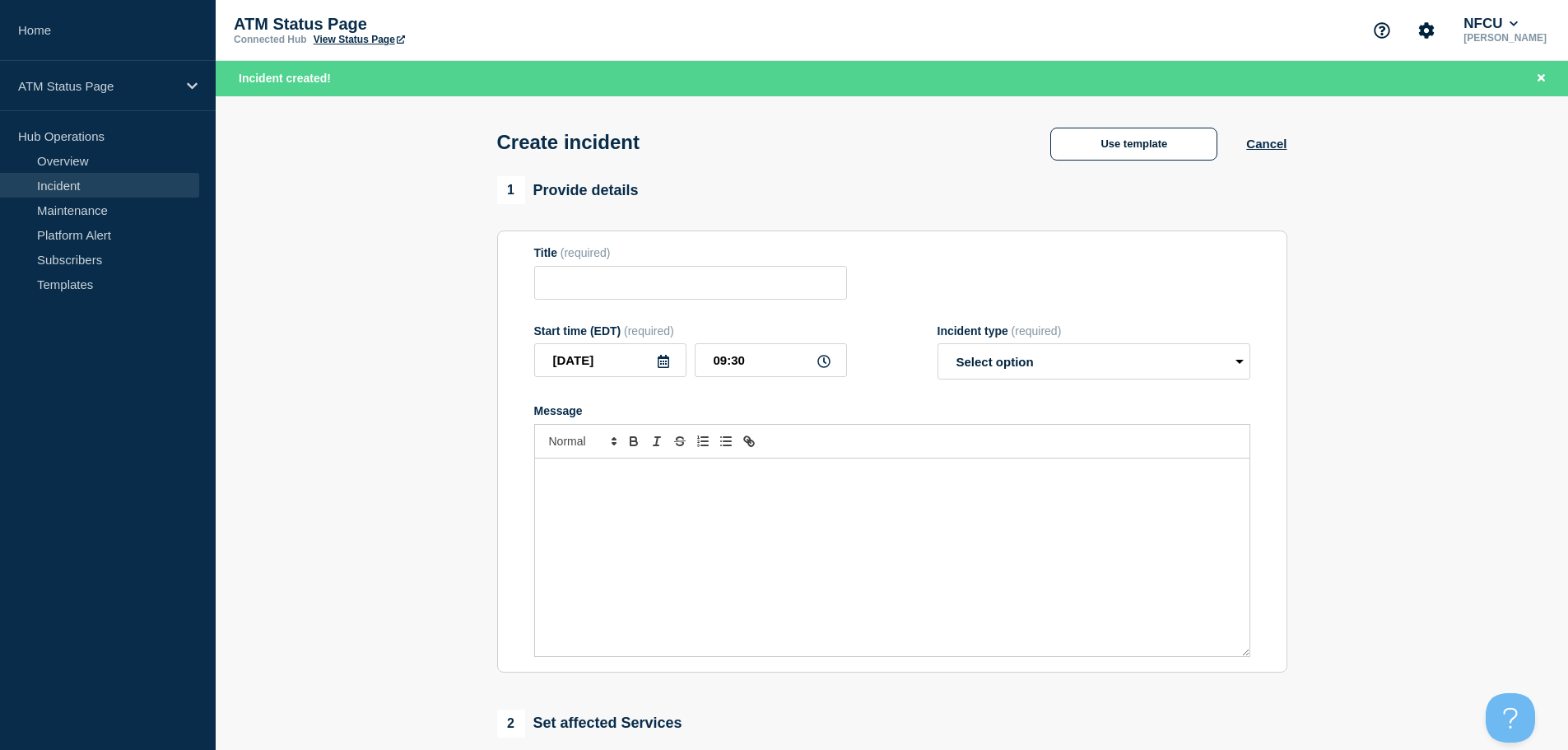
type input "Depository Down"
select select "identified"
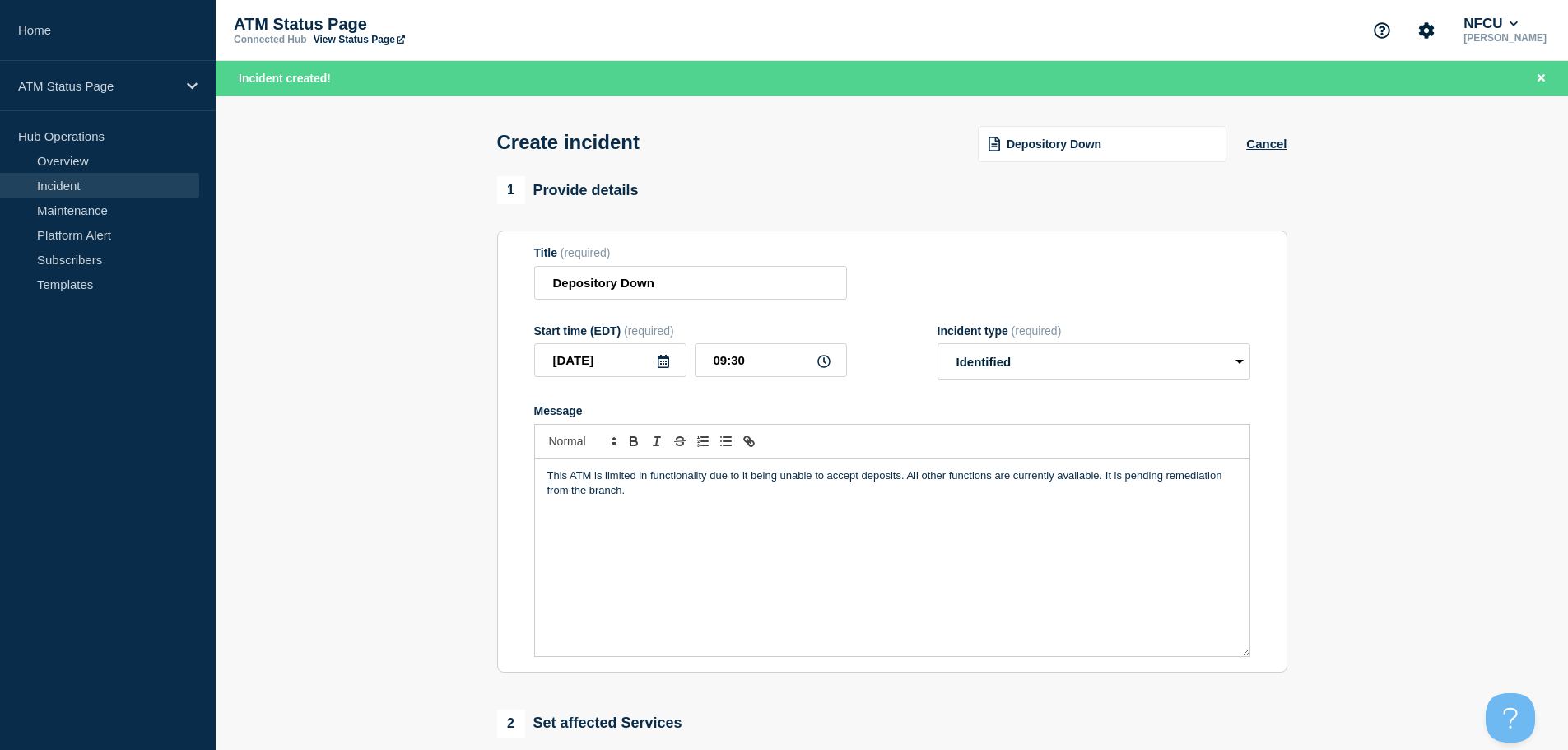
scroll to position [247, 0]
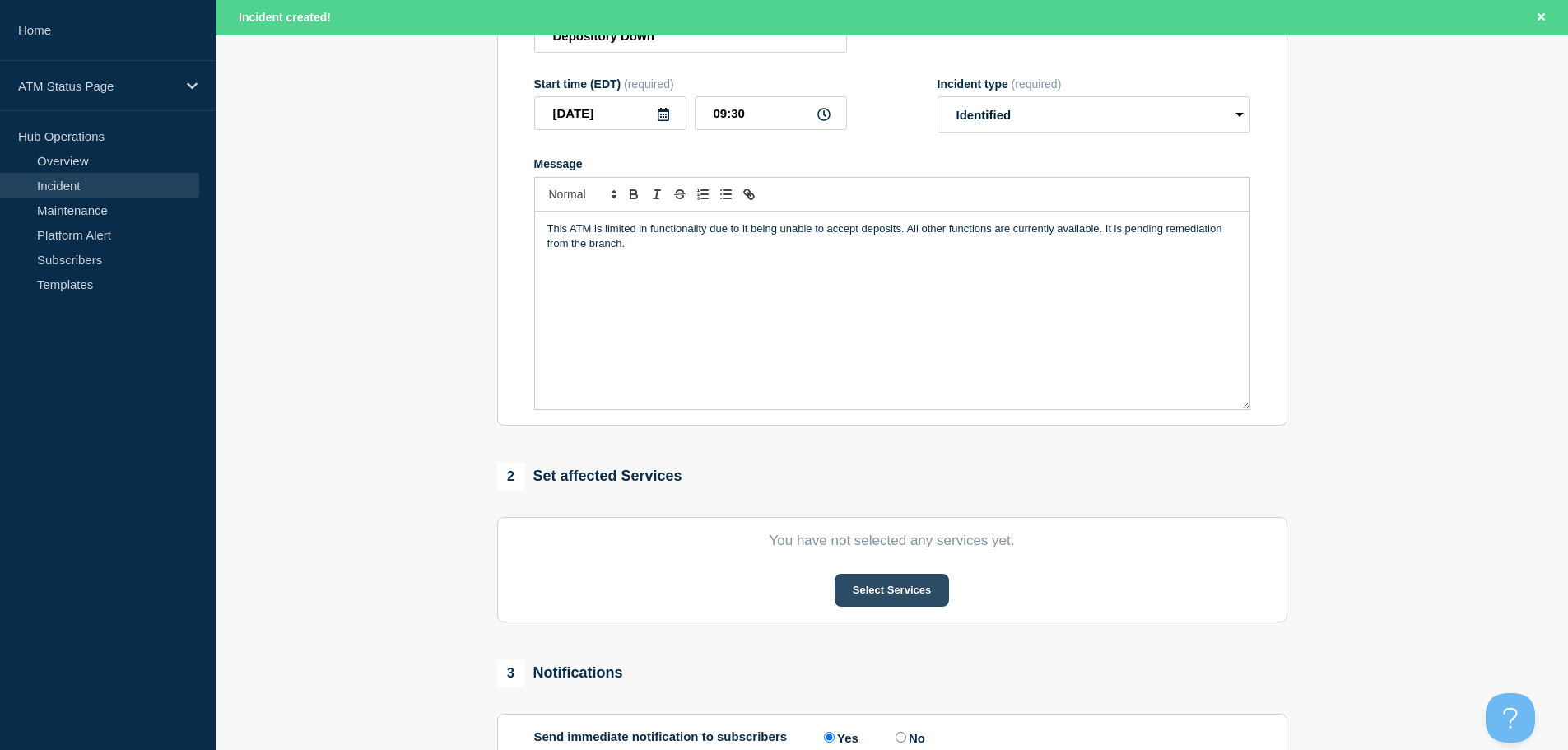
click at [878, 599] on button "Select Services" at bounding box center [892, 589] width 115 height 33
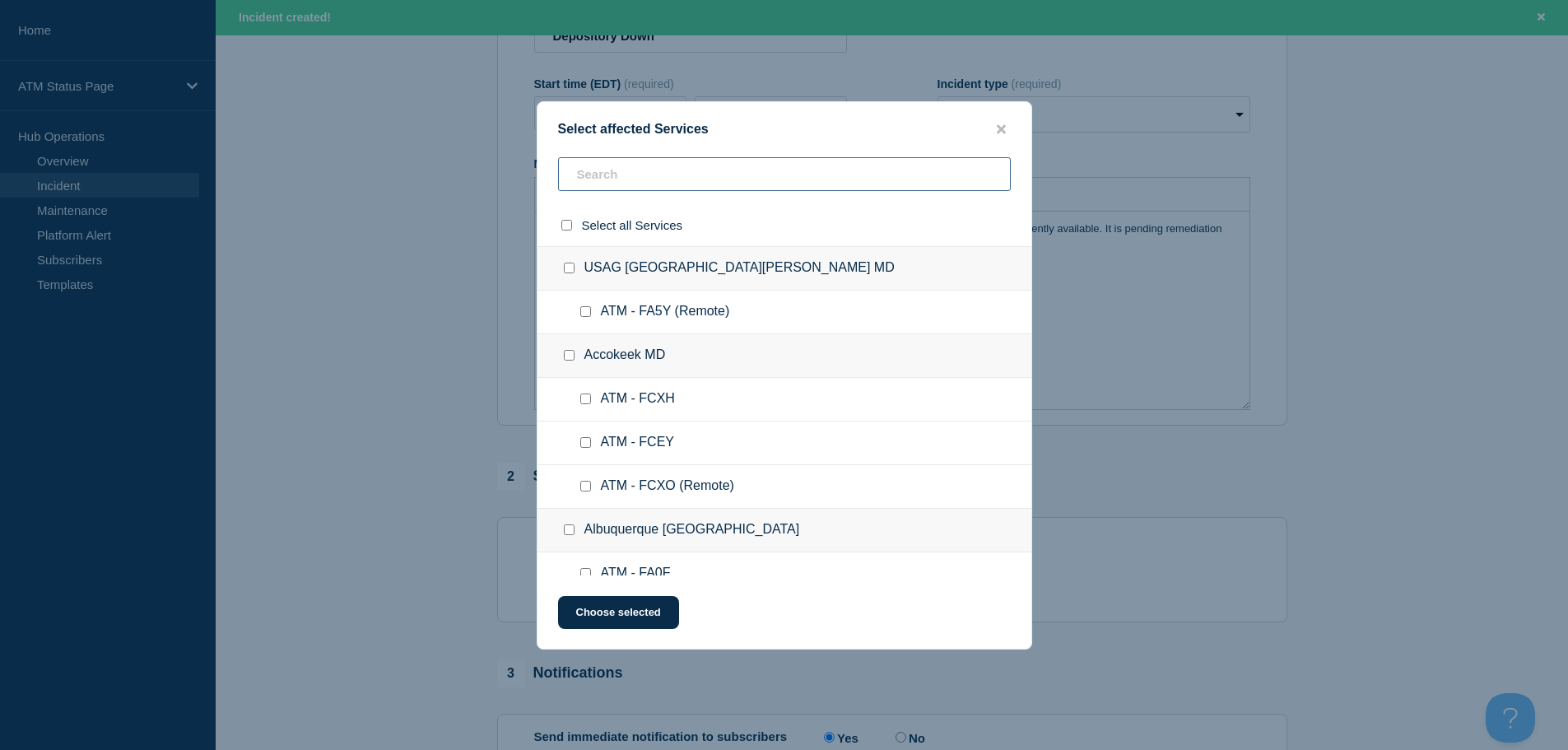
click at [721, 187] on input "text" at bounding box center [784, 174] width 453 height 33
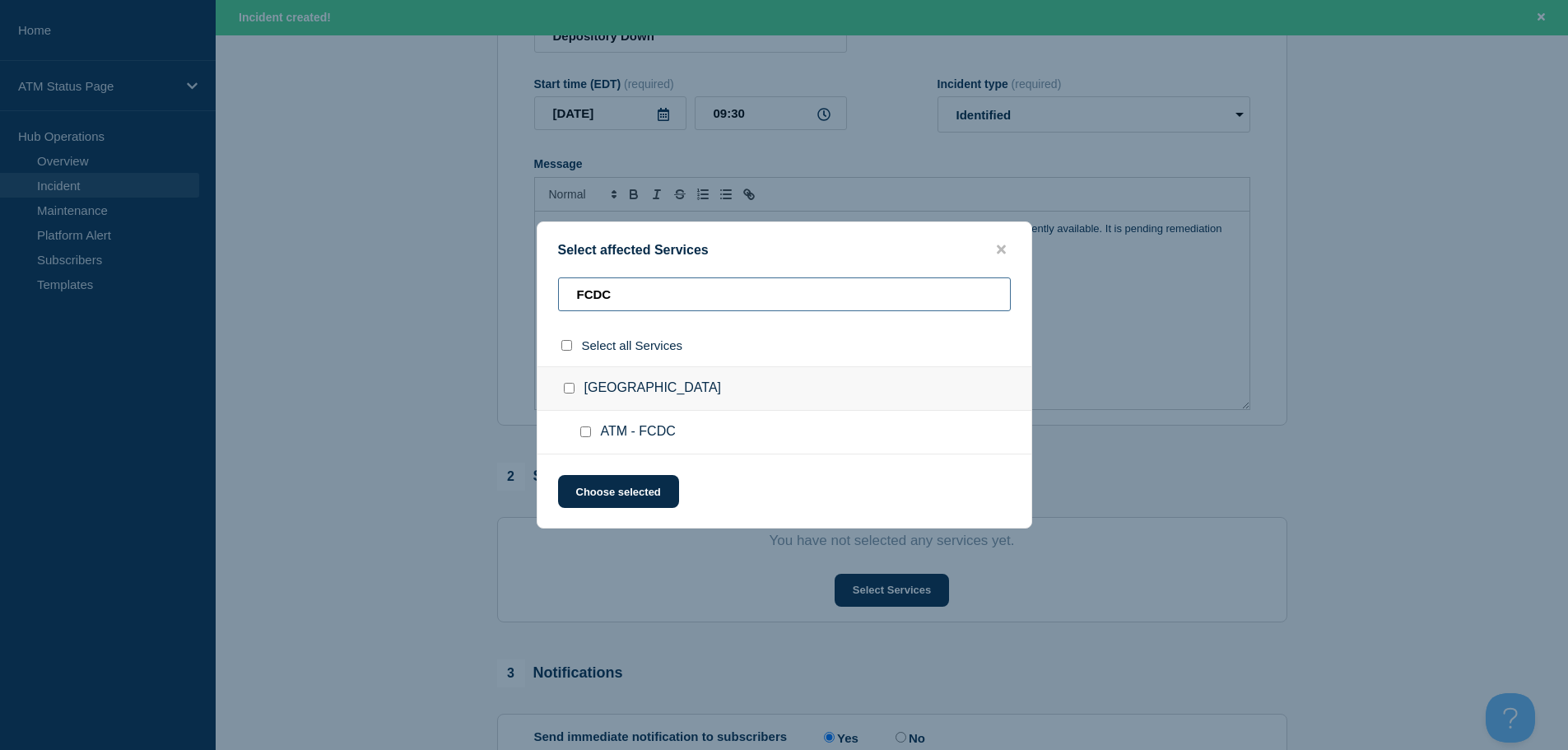
type input "FCDC"
click at [588, 437] on input "ATM - FCDC checkbox" at bounding box center [585, 431] width 10 height 10
checkbox input "true"
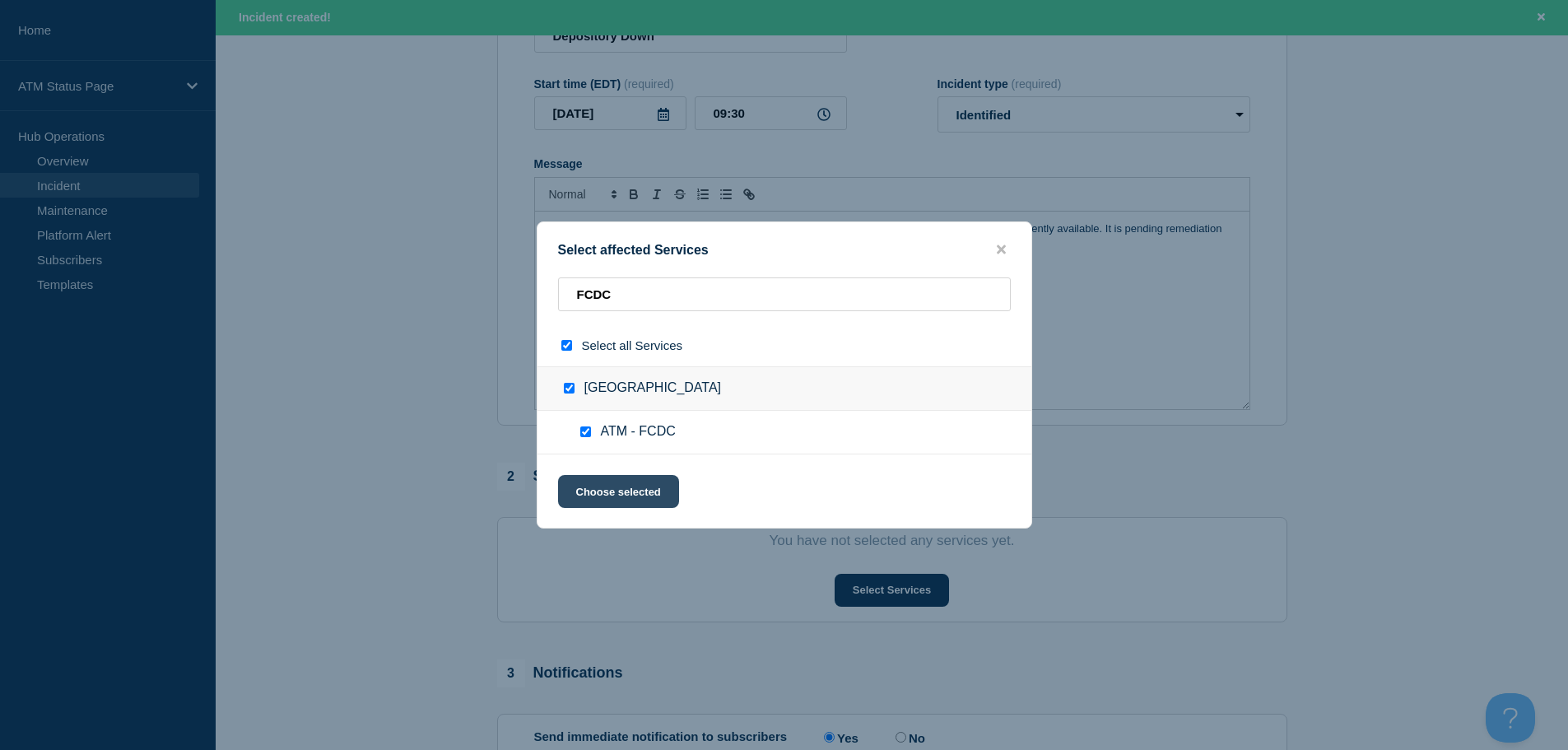
click at [644, 498] on button "Choose selected" at bounding box center [618, 490] width 121 height 33
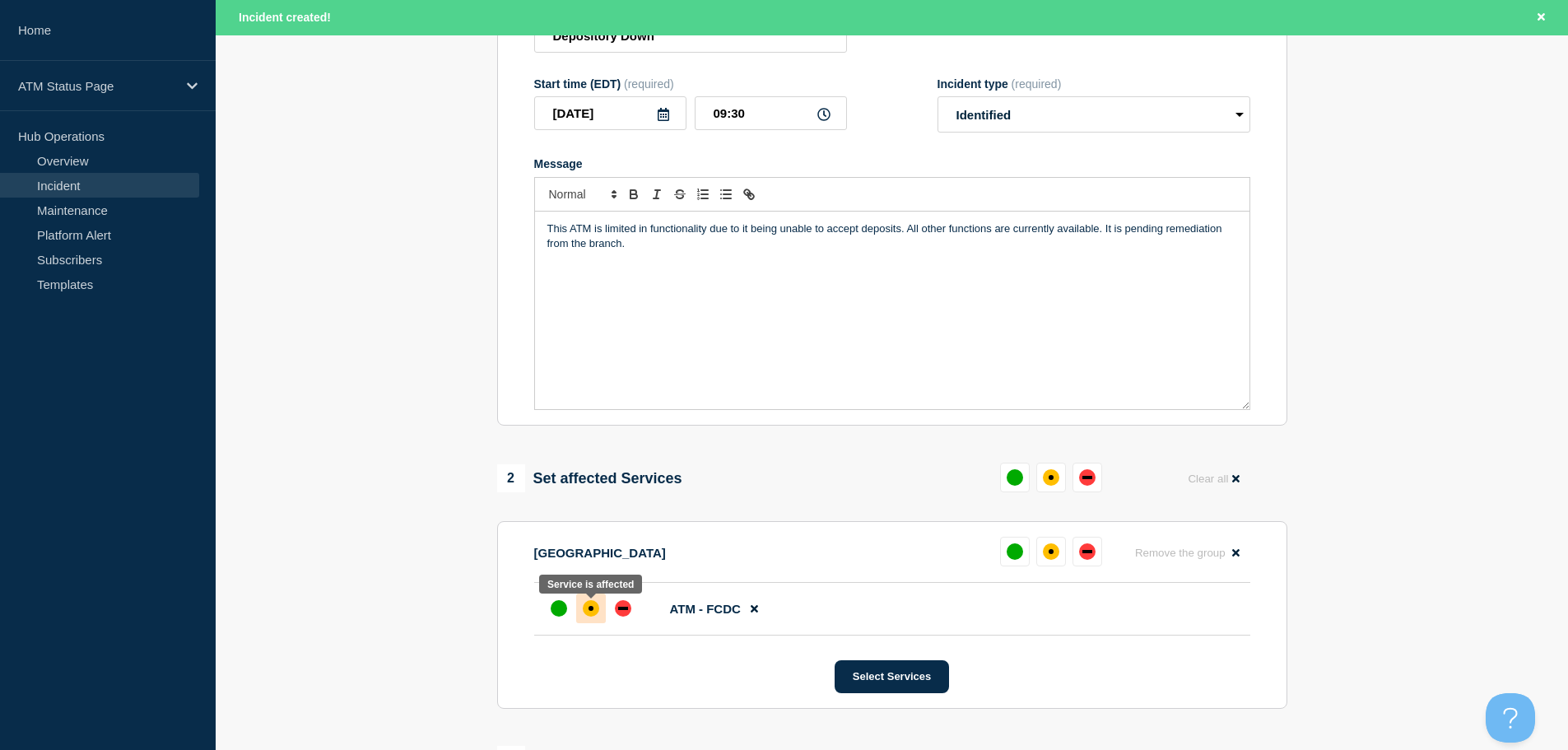
click at [597, 611] on div "affected" at bounding box center [591, 609] width 17 height 17
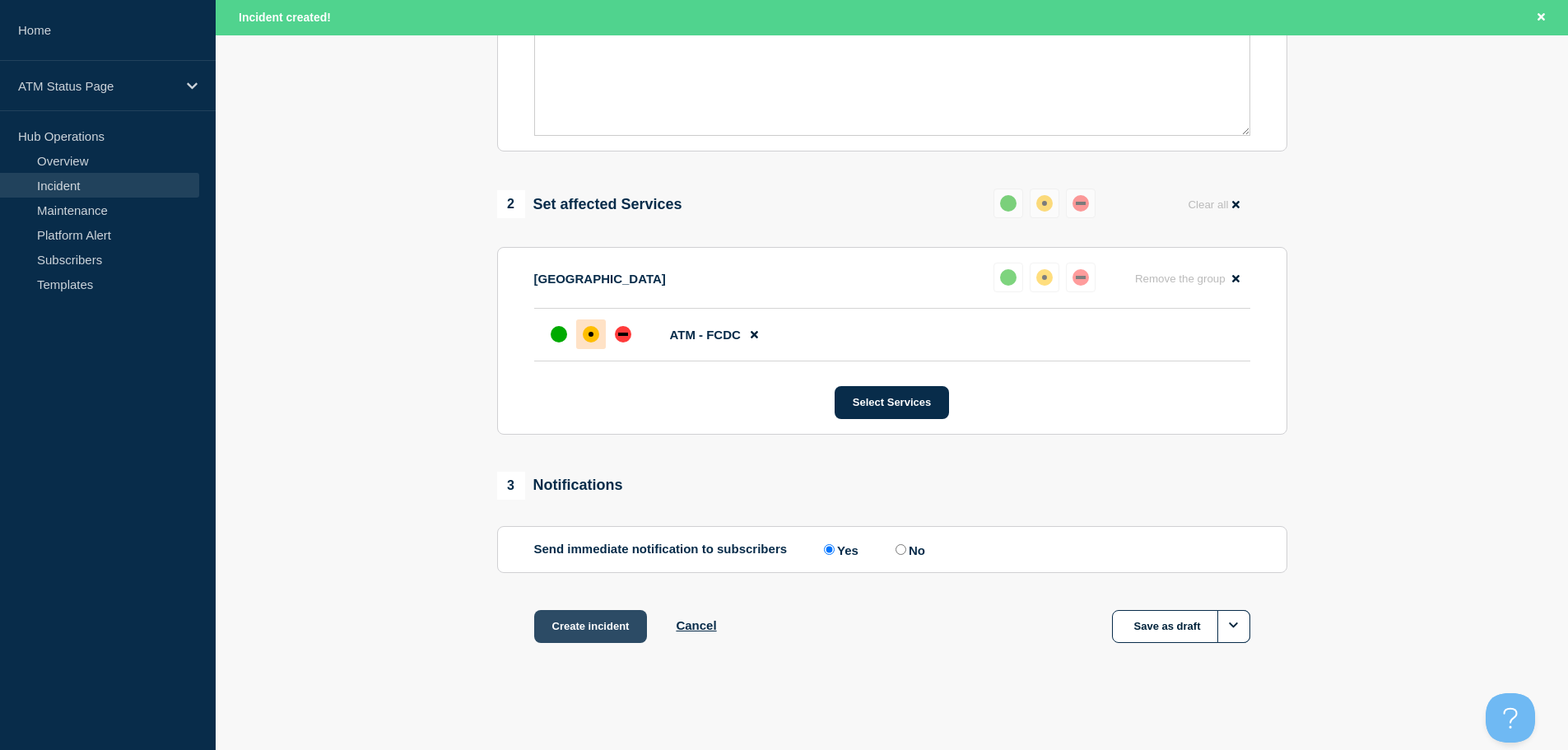
click at [608, 624] on button "Create incident" at bounding box center [591, 625] width 114 height 33
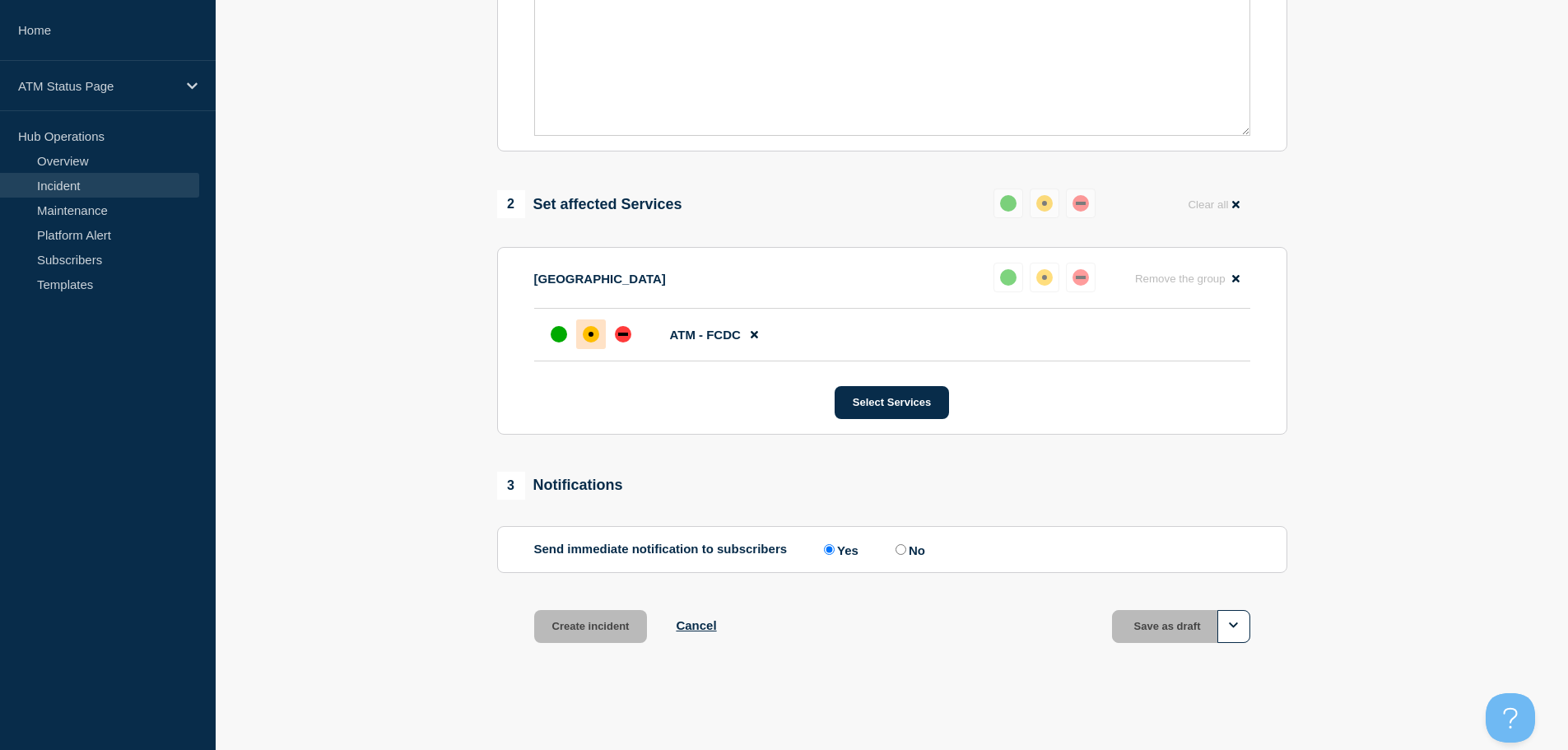
scroll to position [489, 0]
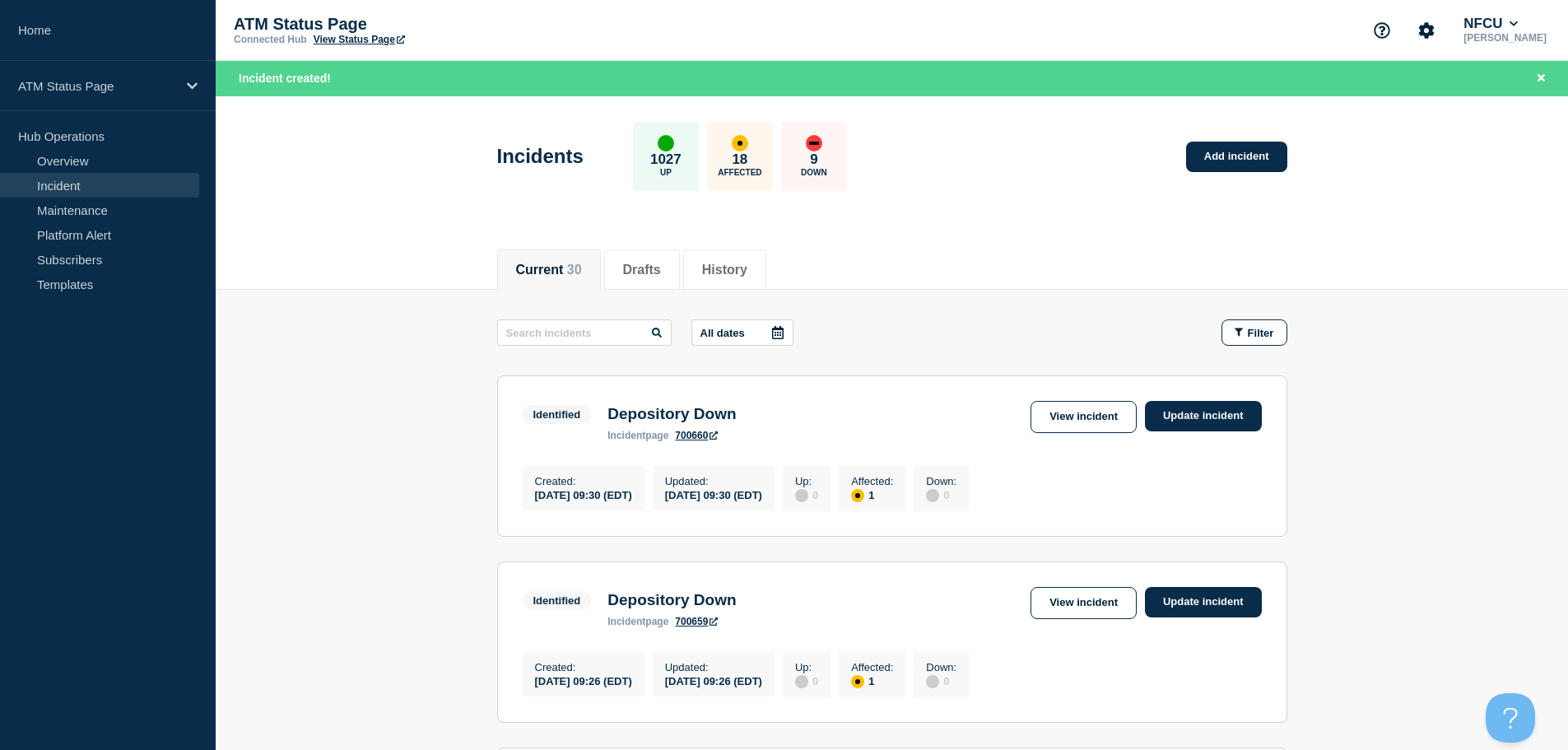
click at [1105, 133] on div "Incidents 1027 Up 18 Affected 9 Down Add incident" at bounding box center [892, 151] width 828 height 100
click at [1081, 612] on link "View incident" at bounding box center [1084, 602] width 106 height 32
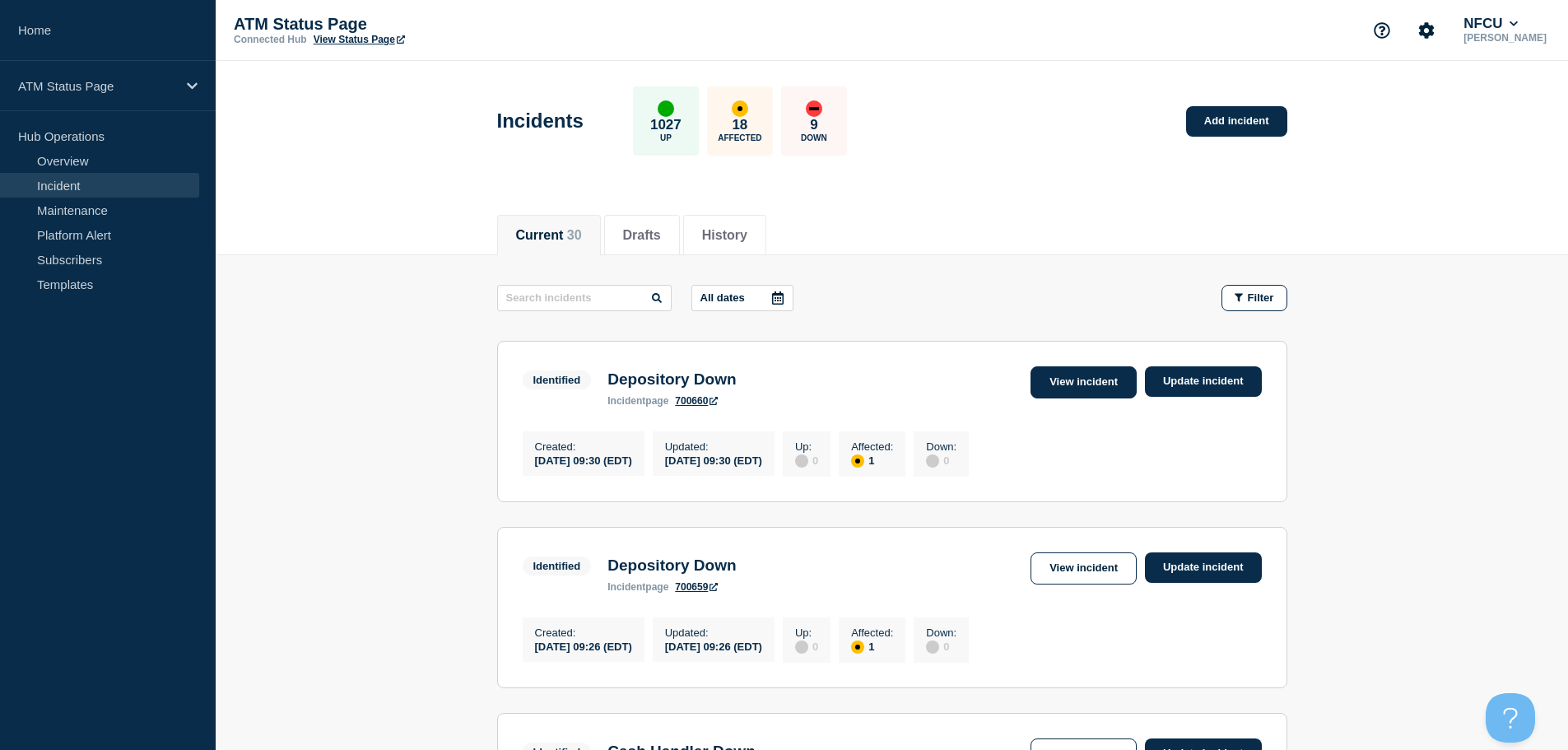
click at [1038, 383] on link "View incident" at bounding box center [1084, 382] width 106 height 32
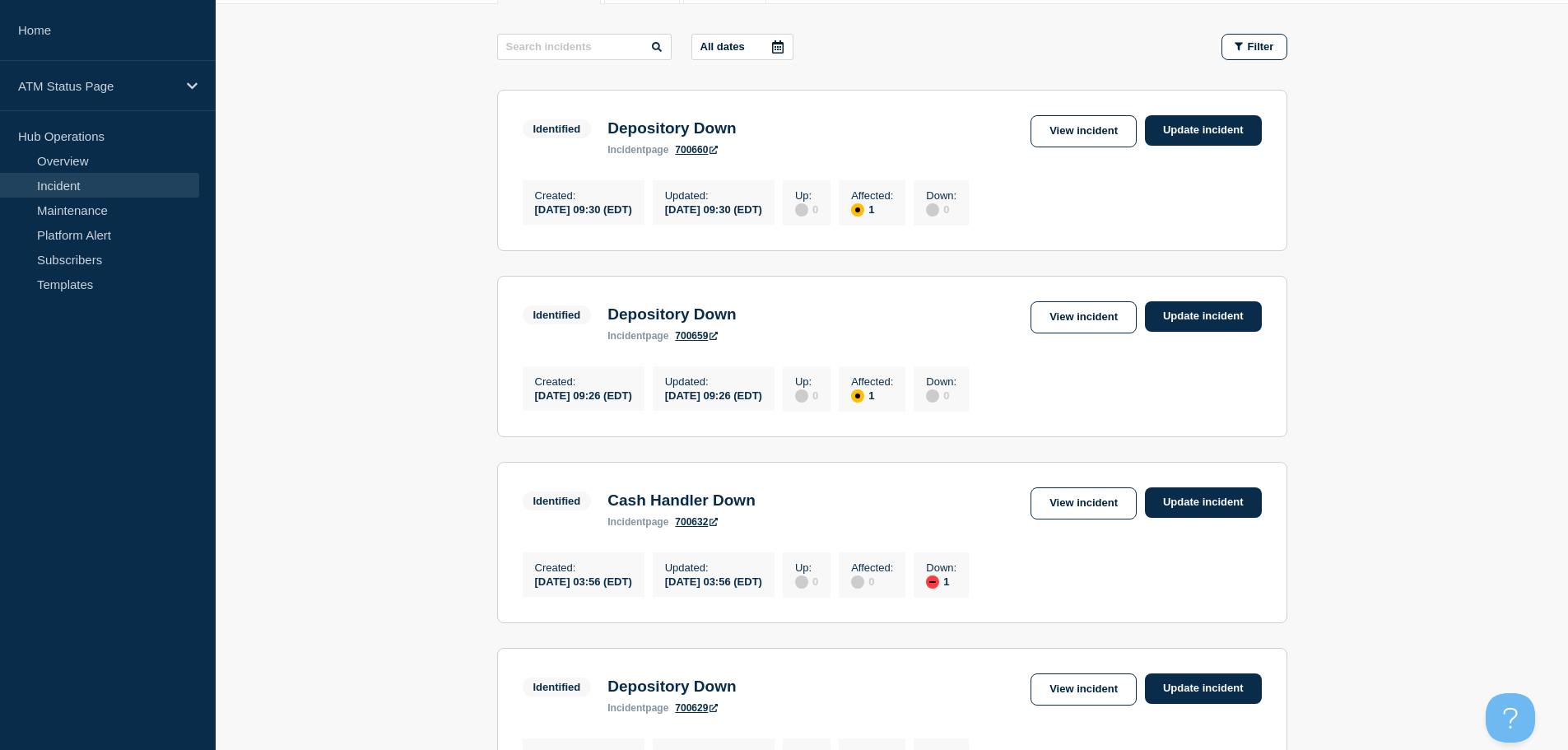
scroll to position [257, 0]
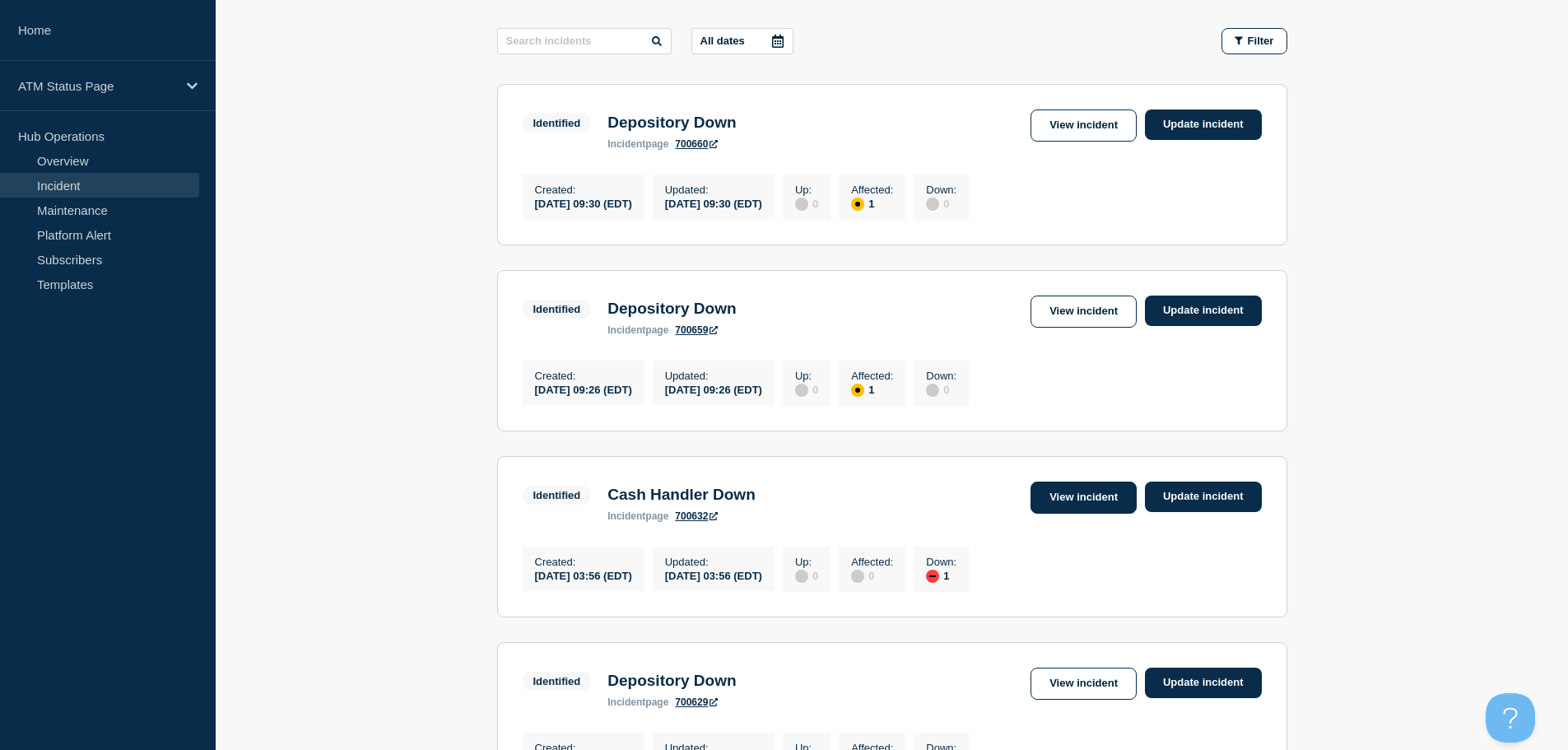
click at [1042, 504] on link "View incident" at bounding box center [1084, 497] width 106 height 32
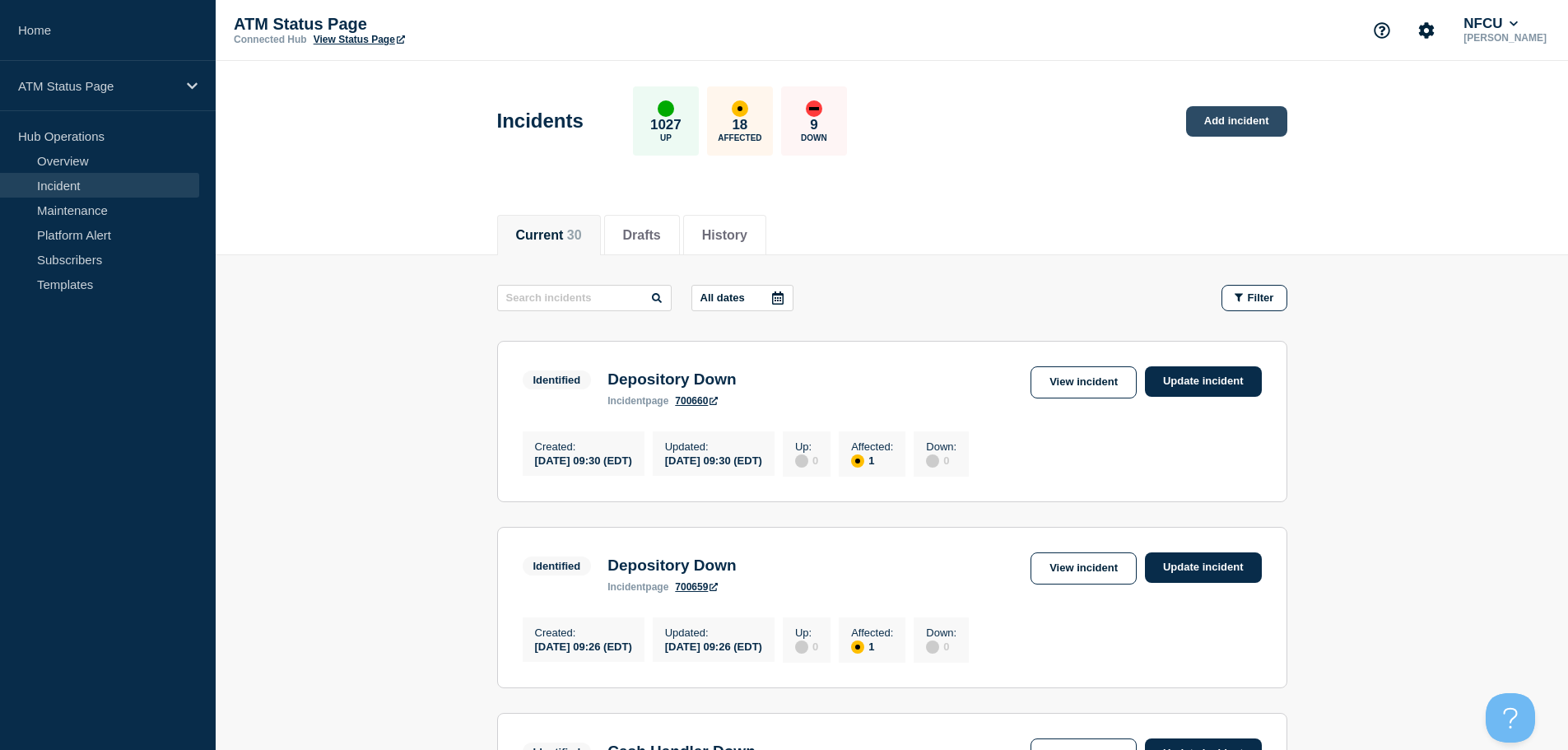
click at [1220, 118] on link "Add incident" at bounding box center [1237, 121] width 101 height 31
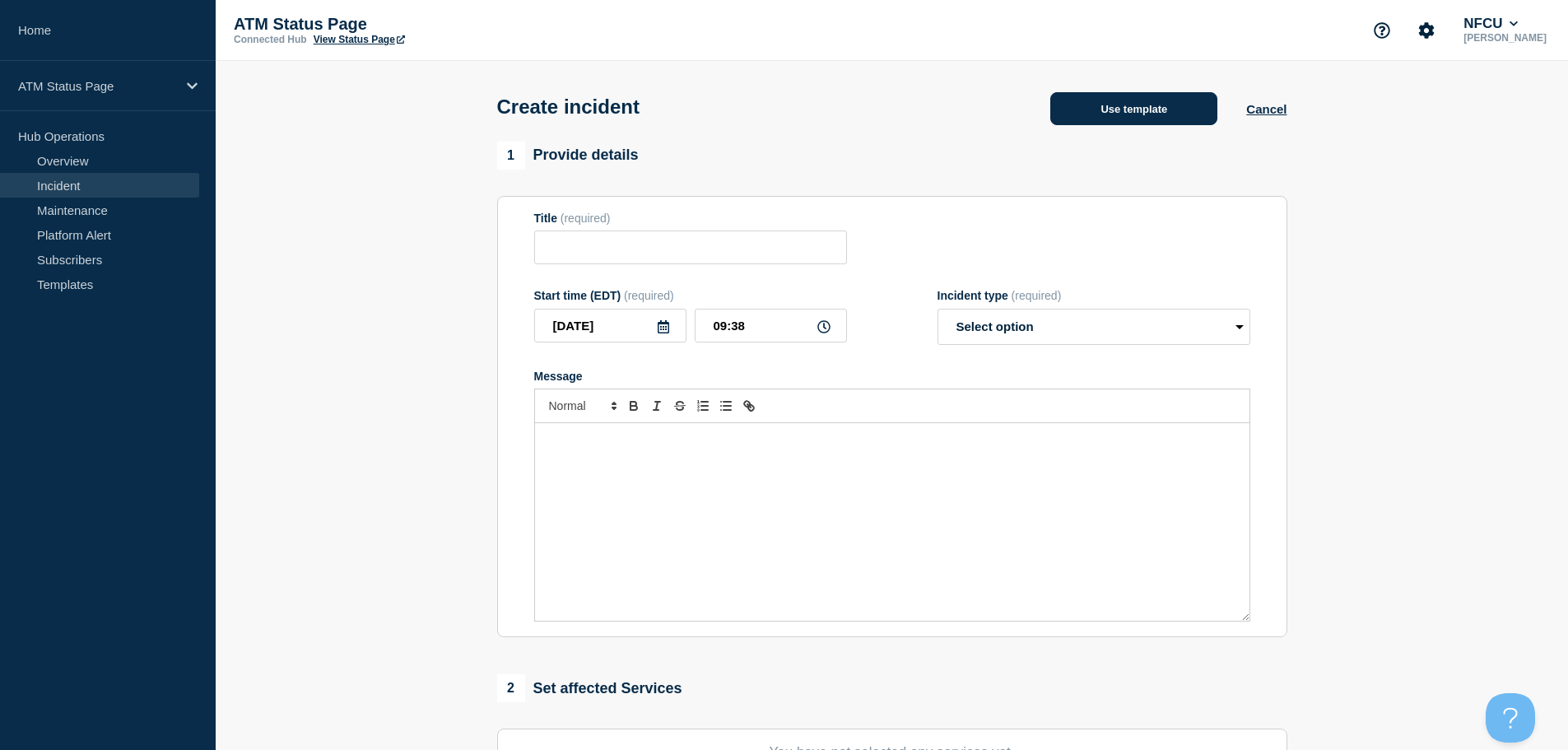
click at [1100, 110] on button "Use template" at bounding box center [1133, 108] width 167 height 33
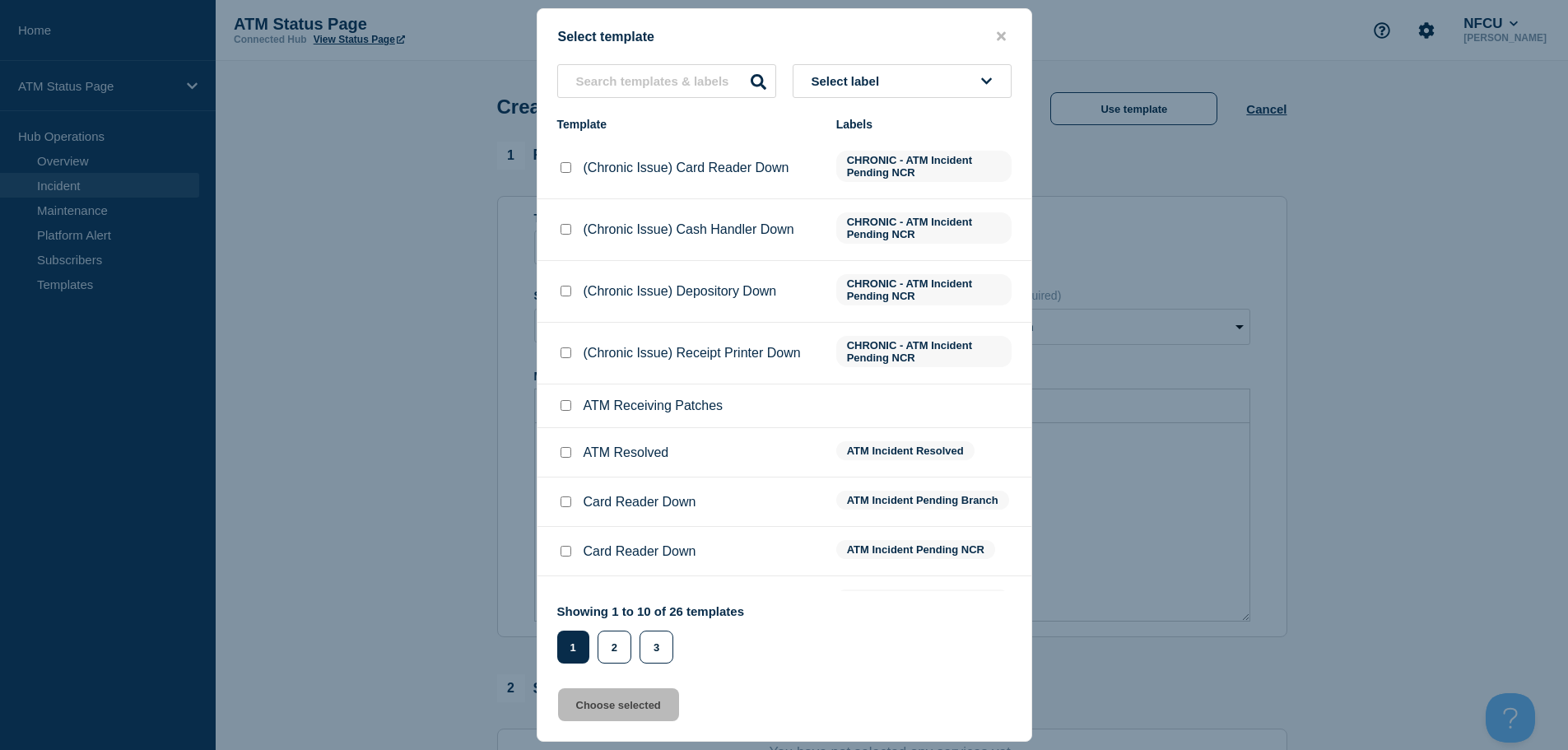
click at [878, 82] on span "Select label" at bounding box center [849, 81] width 74 height 14
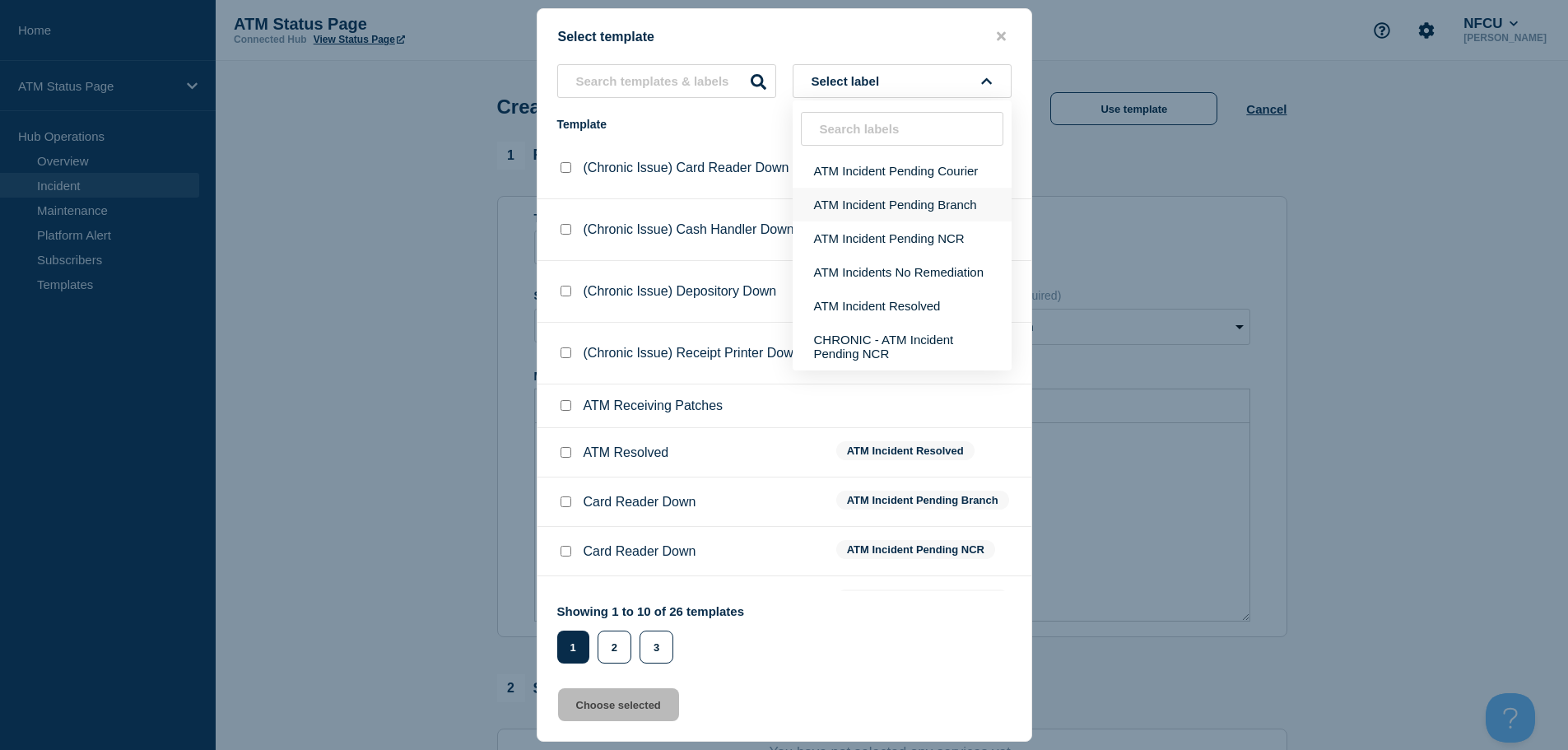
click at [865, 200] on button "ATM Incident Pending Branch" at bounding box center [901, 205] width 219 height 33
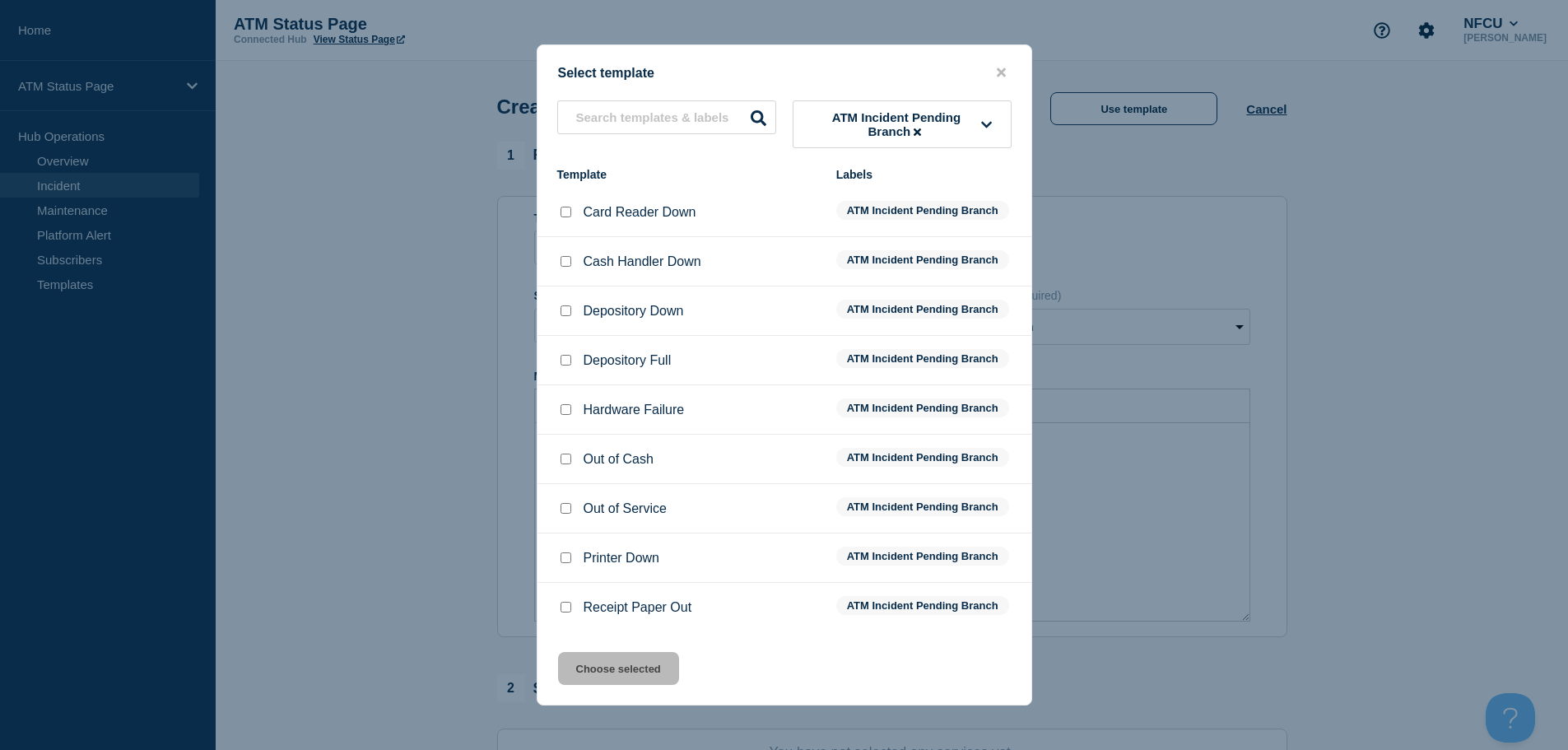
click at [565, 315] on input "Depository Down checkbox" at bounding box center [565, 310] width 10 height 10
checkbox input "true"
click at [583, 681] on button "Choose selected" at bounding box center [618, 667] width 121 height 33
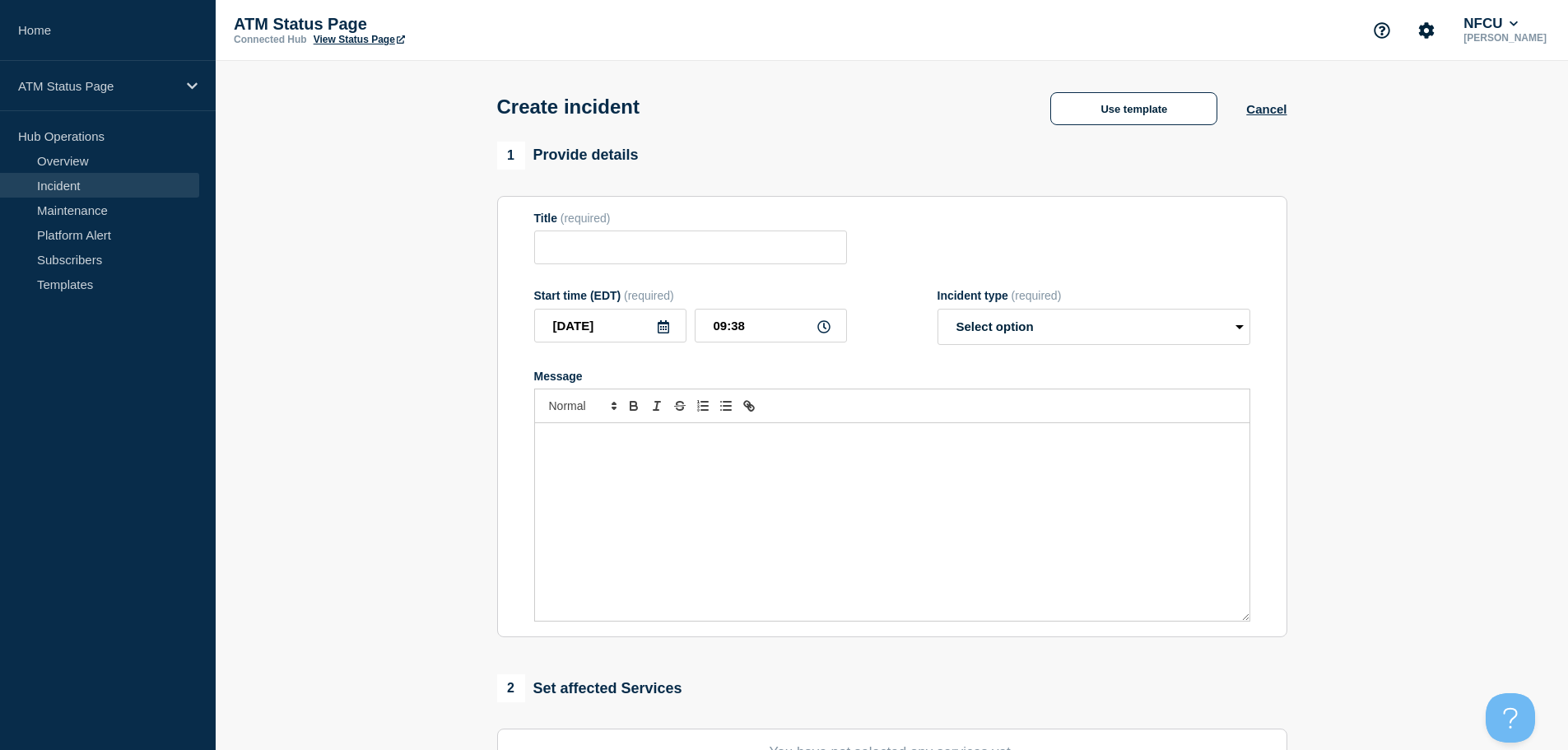
type input "Depository Down"
select select "identified"
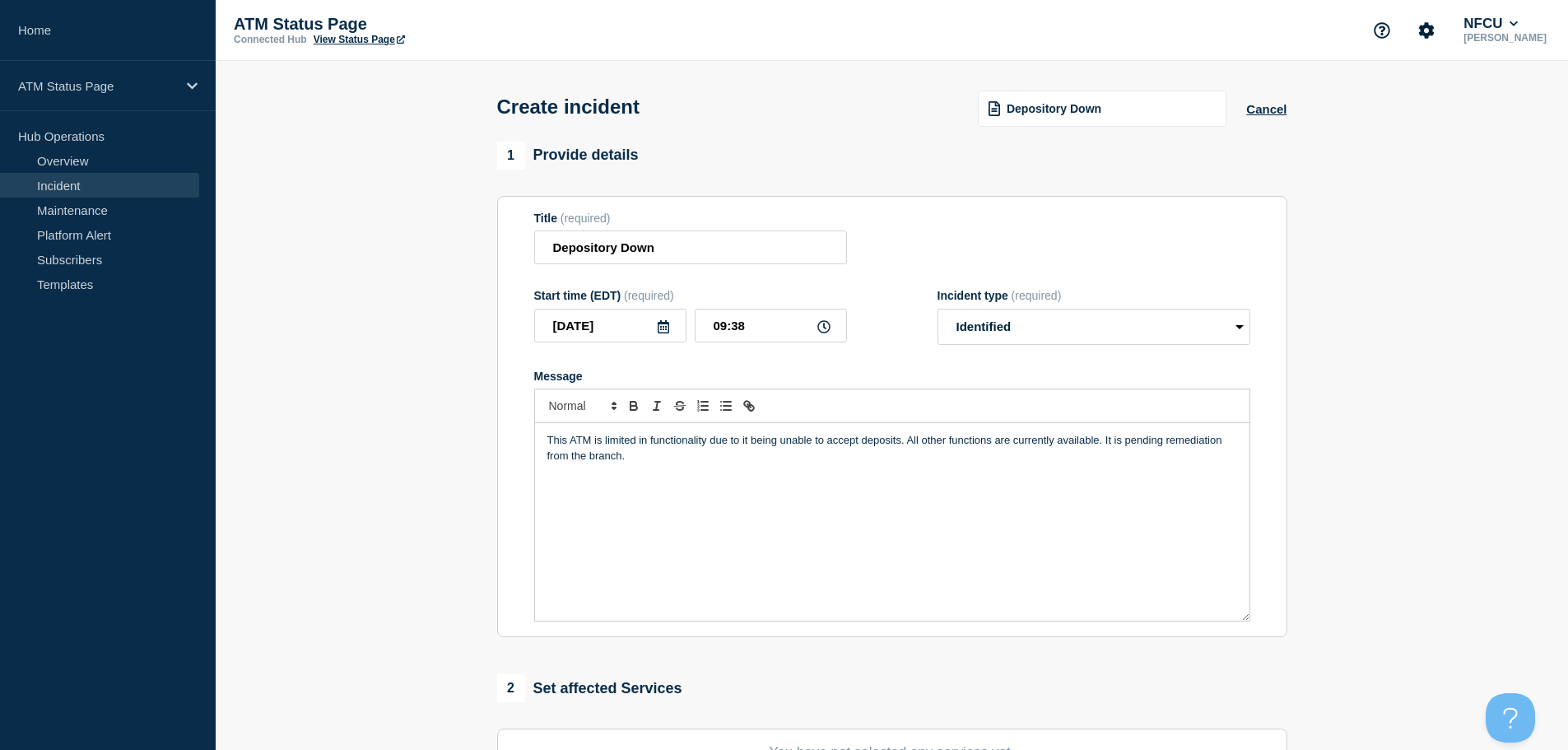
scroll to position [329, 0]
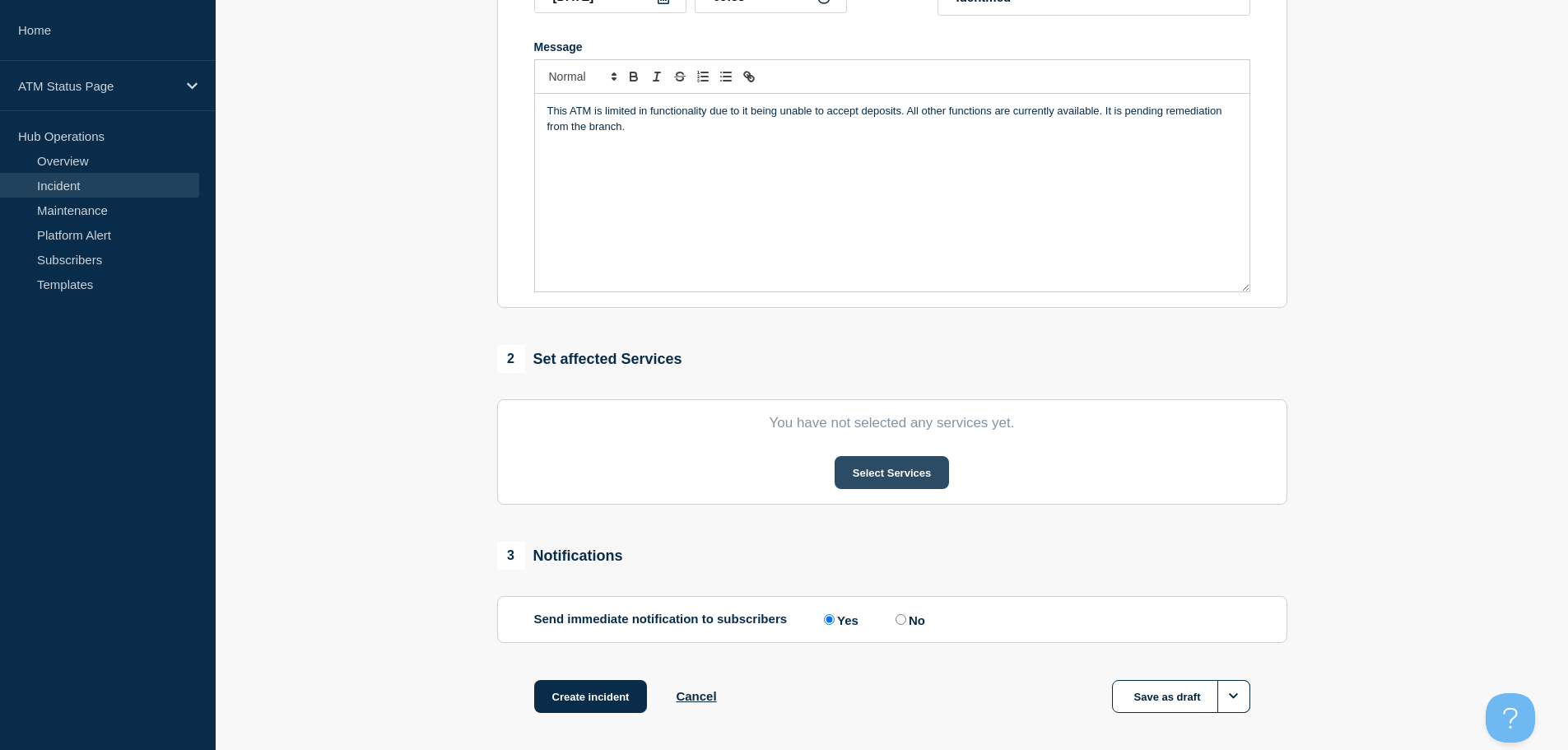
click at [920, 476] on button "Select Services" at bounding box center [892, 472] width 115 height 33
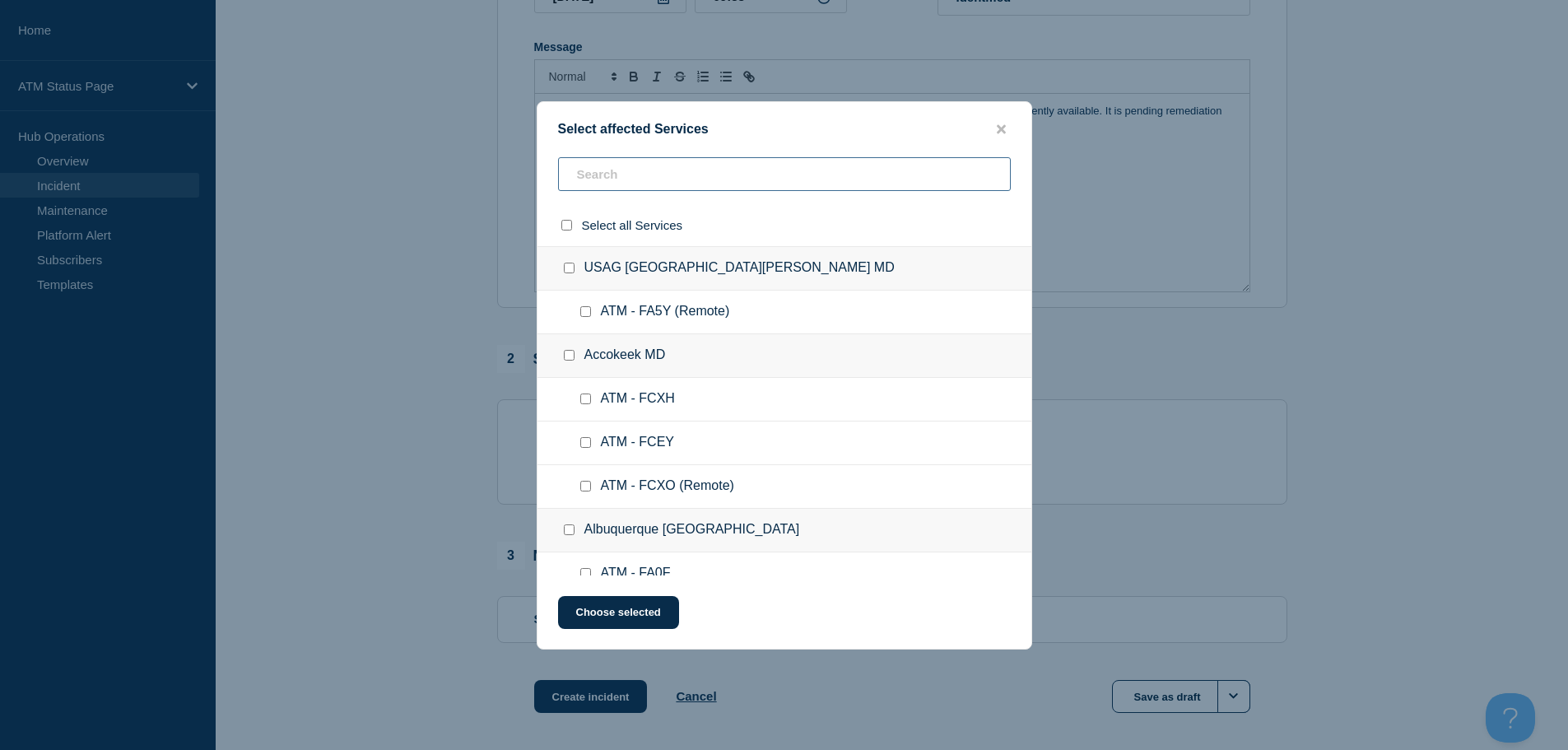
click at [724, 184] on input "text" at bounding box center [784, 174] width 453 height 33
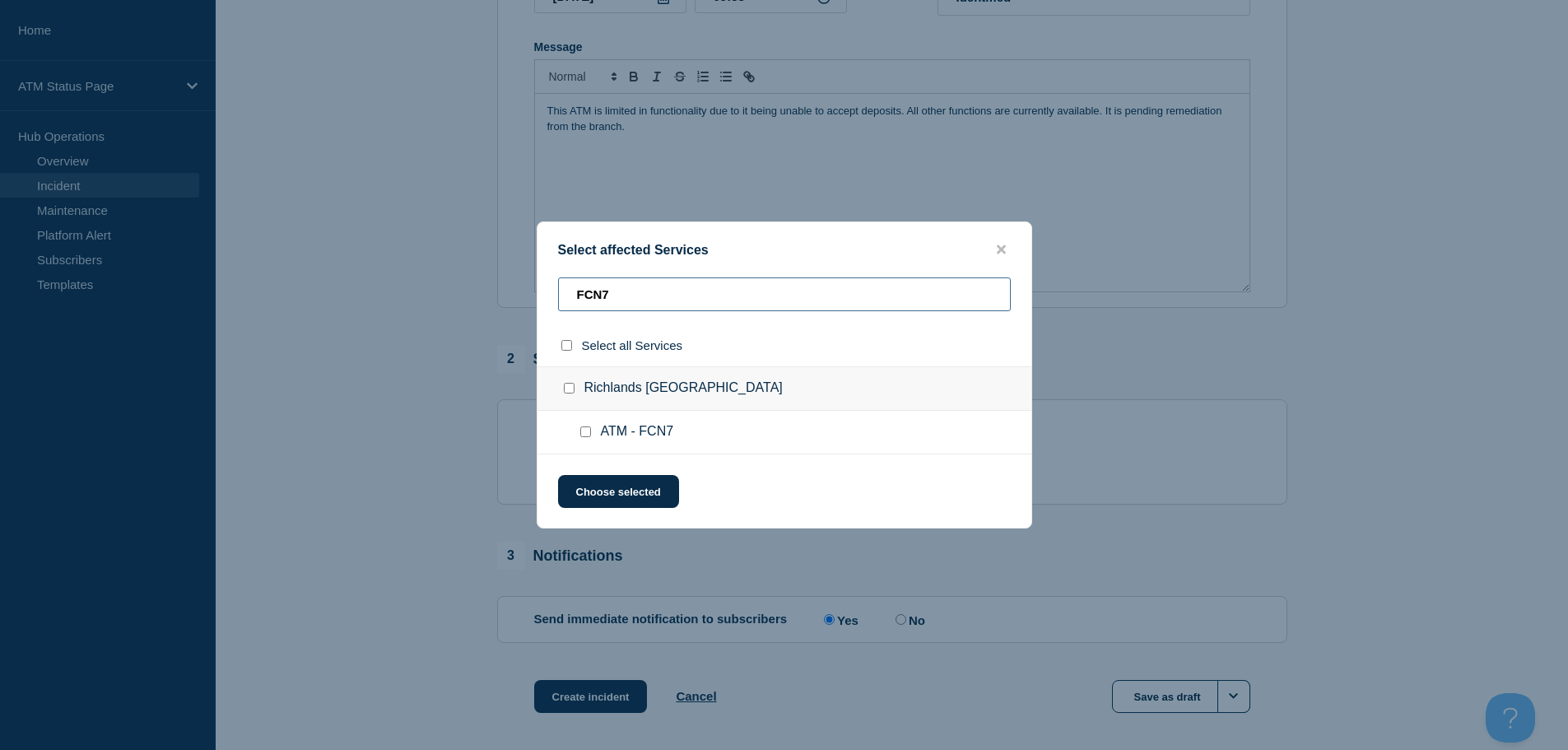
type input "FCN7"
click at [587, 430] on input "ATM - FCN7 checkbox" at bounding box center [585, 431] width 10 height 10
checkbox input "true"
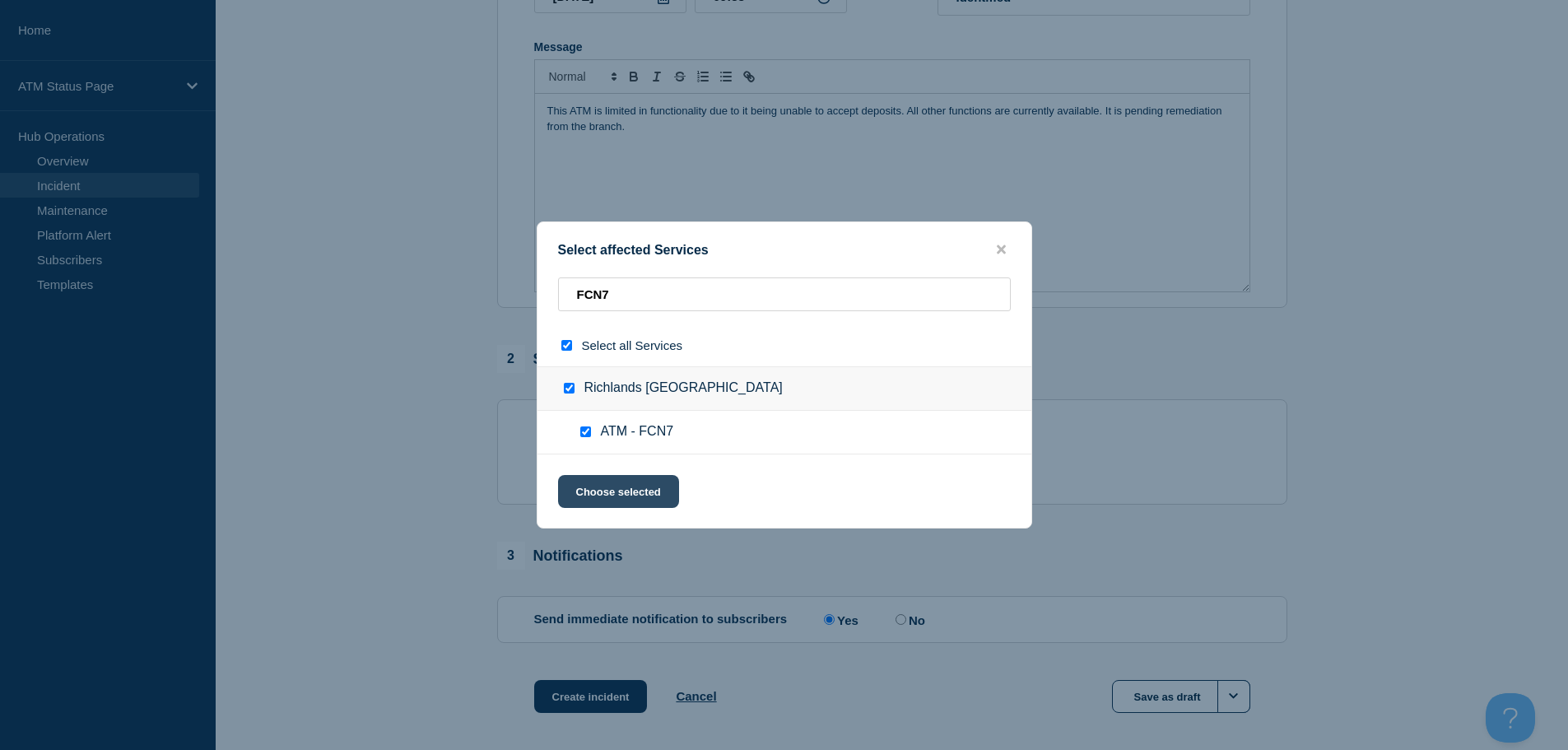
click at [608, 478] on button "Choose selected" at bounding box center [618, 490] width 121 height 33
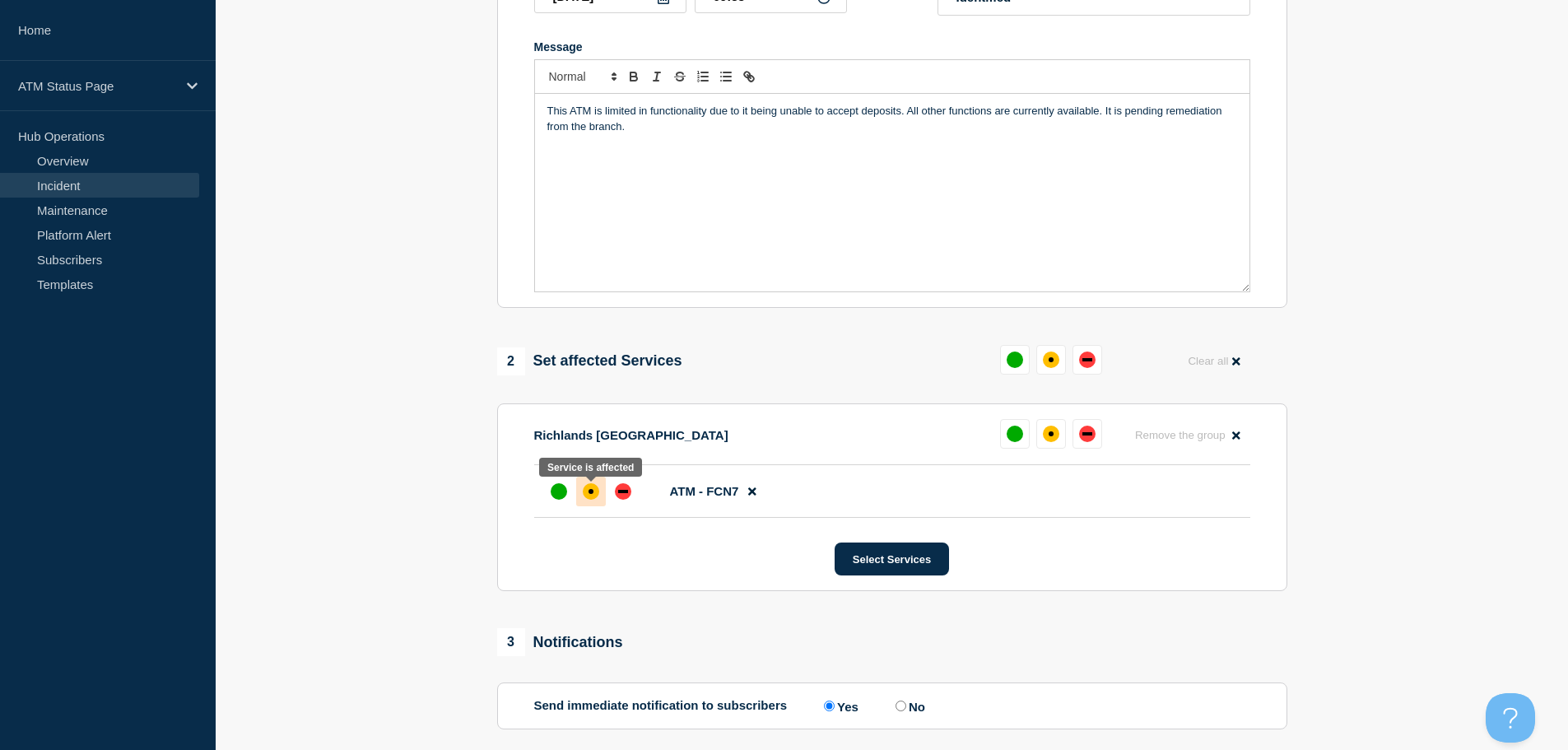
click at [588, 489] on div "affected" at bounding box center [591, 491] width 17 height 17
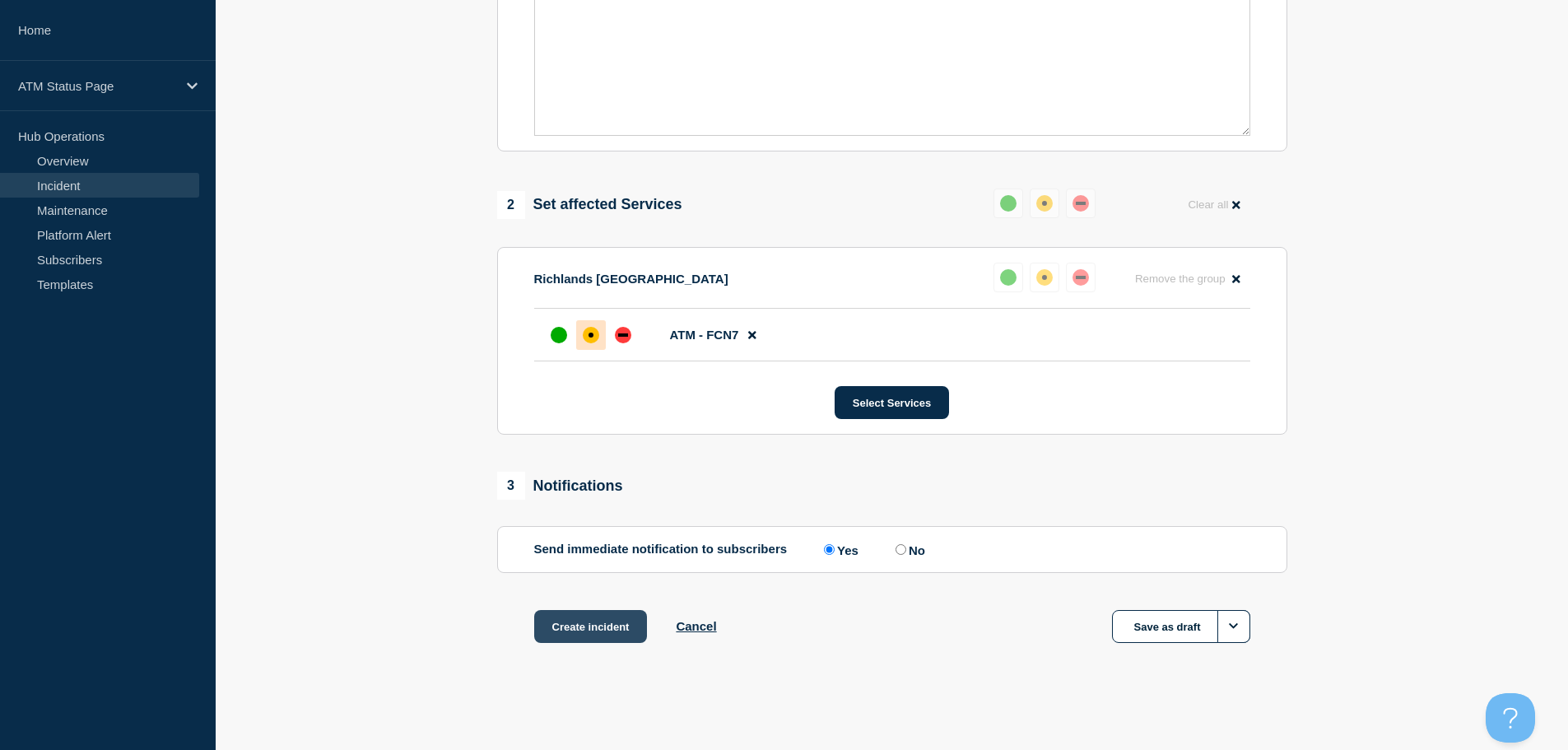
click at [594, 625] on button "Create incident" at bounding box center [591, 625] width 114 height 33
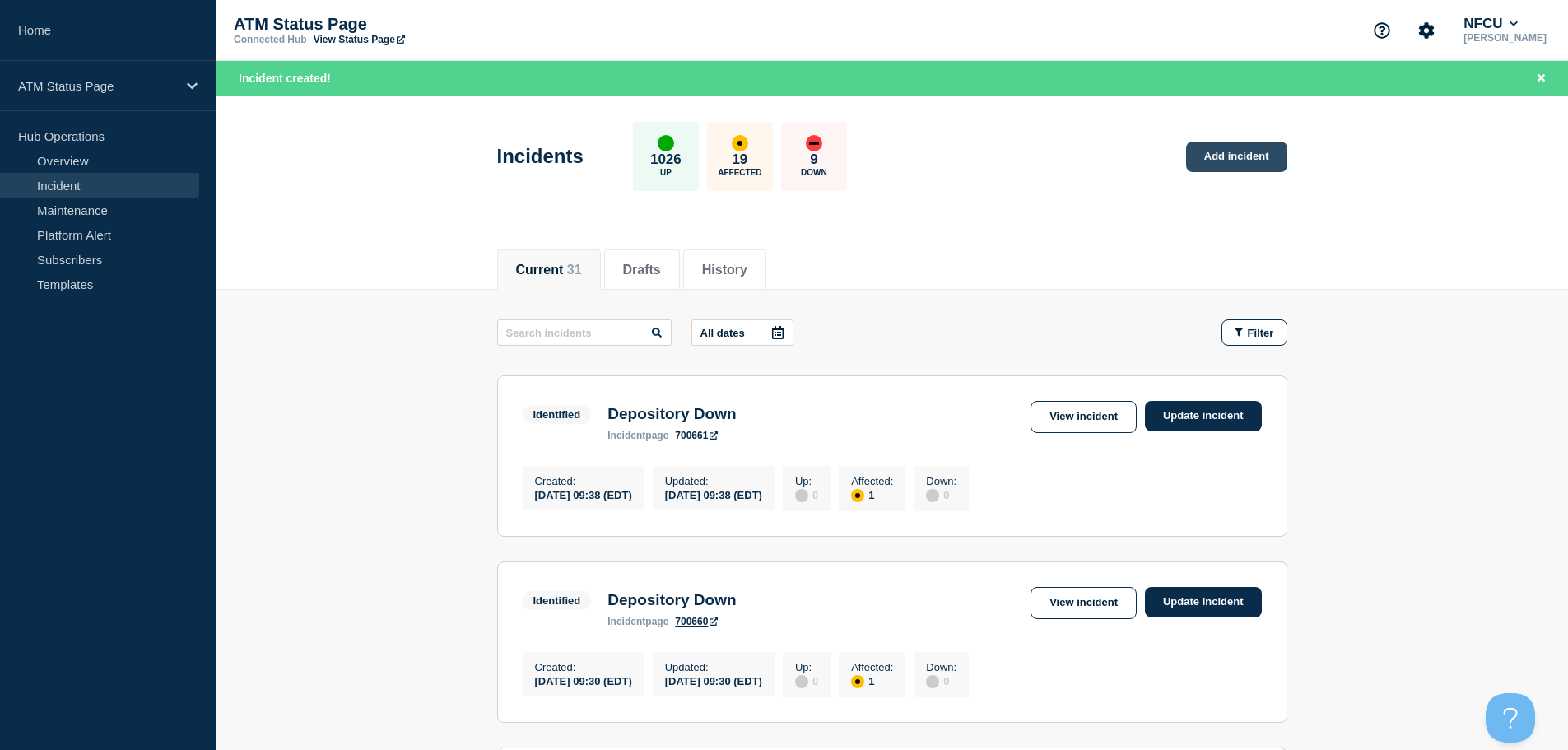
click at [1226, 163] on link "Add incident" at bounding box center [1237, 156] width 101 height 31
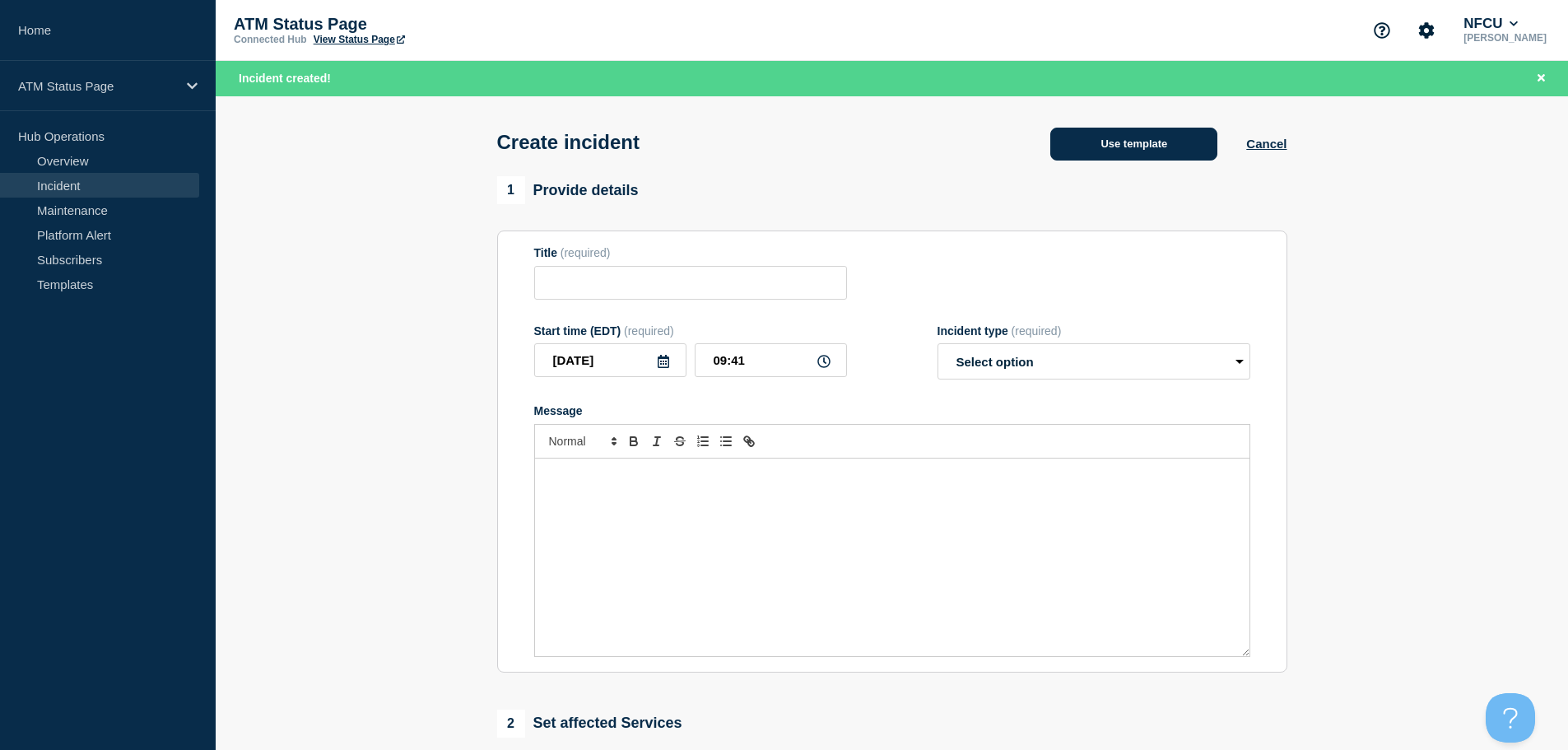
click at [1141, 145] on button "Use template" at bounding box center [1133, 143] width 167 height 33
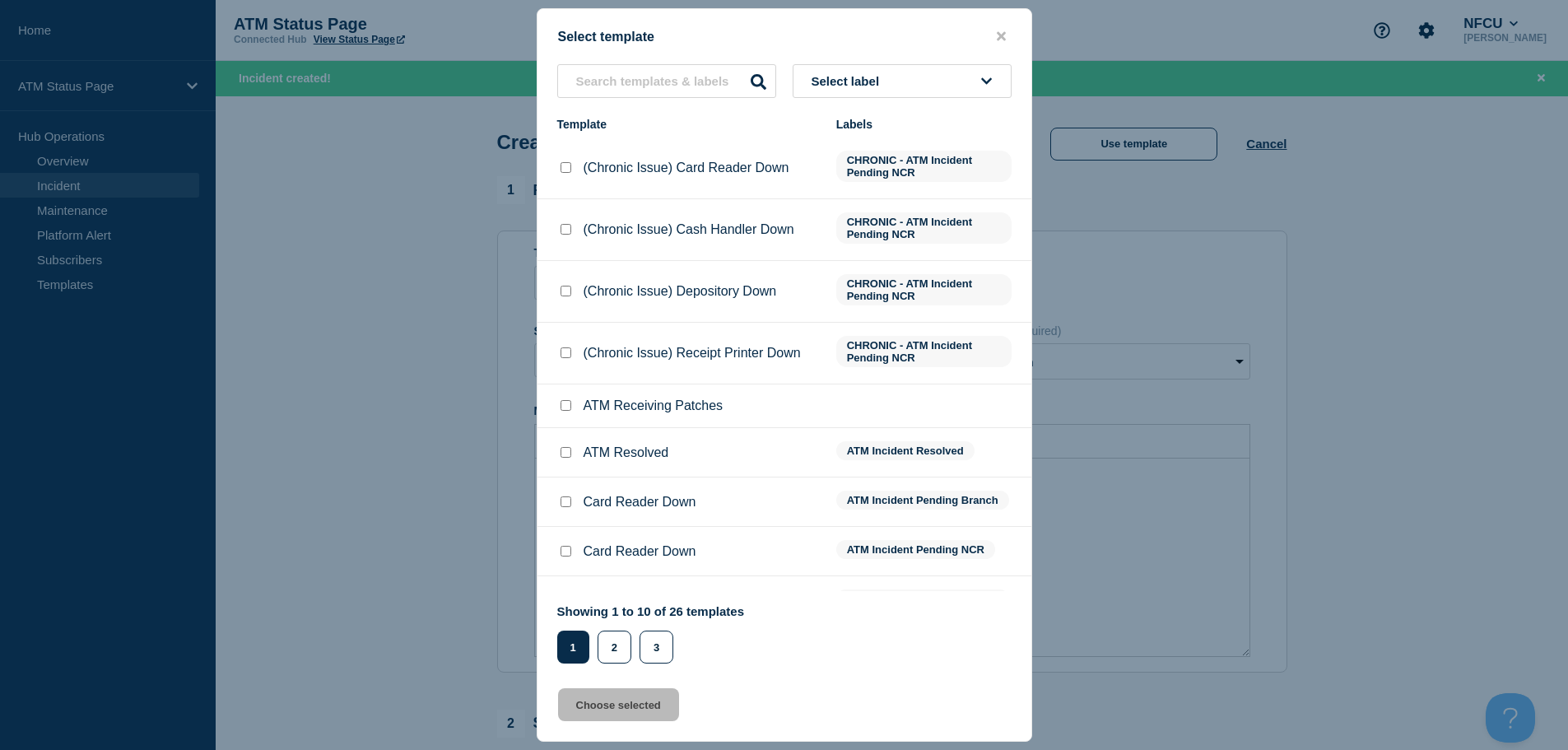
click at [853, 80] on span "Select label" at bounding box center [849, 81] width 74 height 14
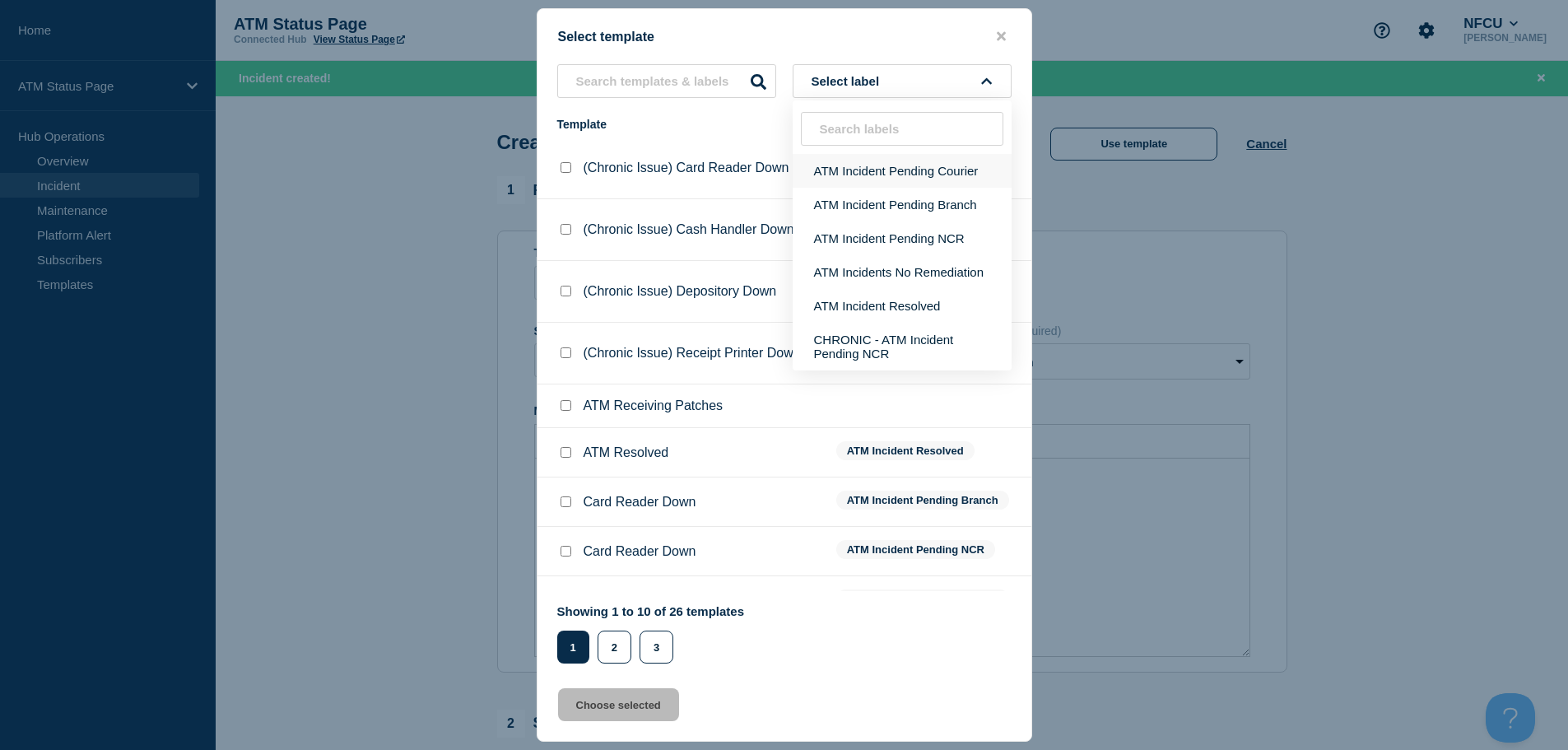
click at [878, 181] on button "ATM Incident Pending Courier" at bounding box center [901, 170] width 219 height 33
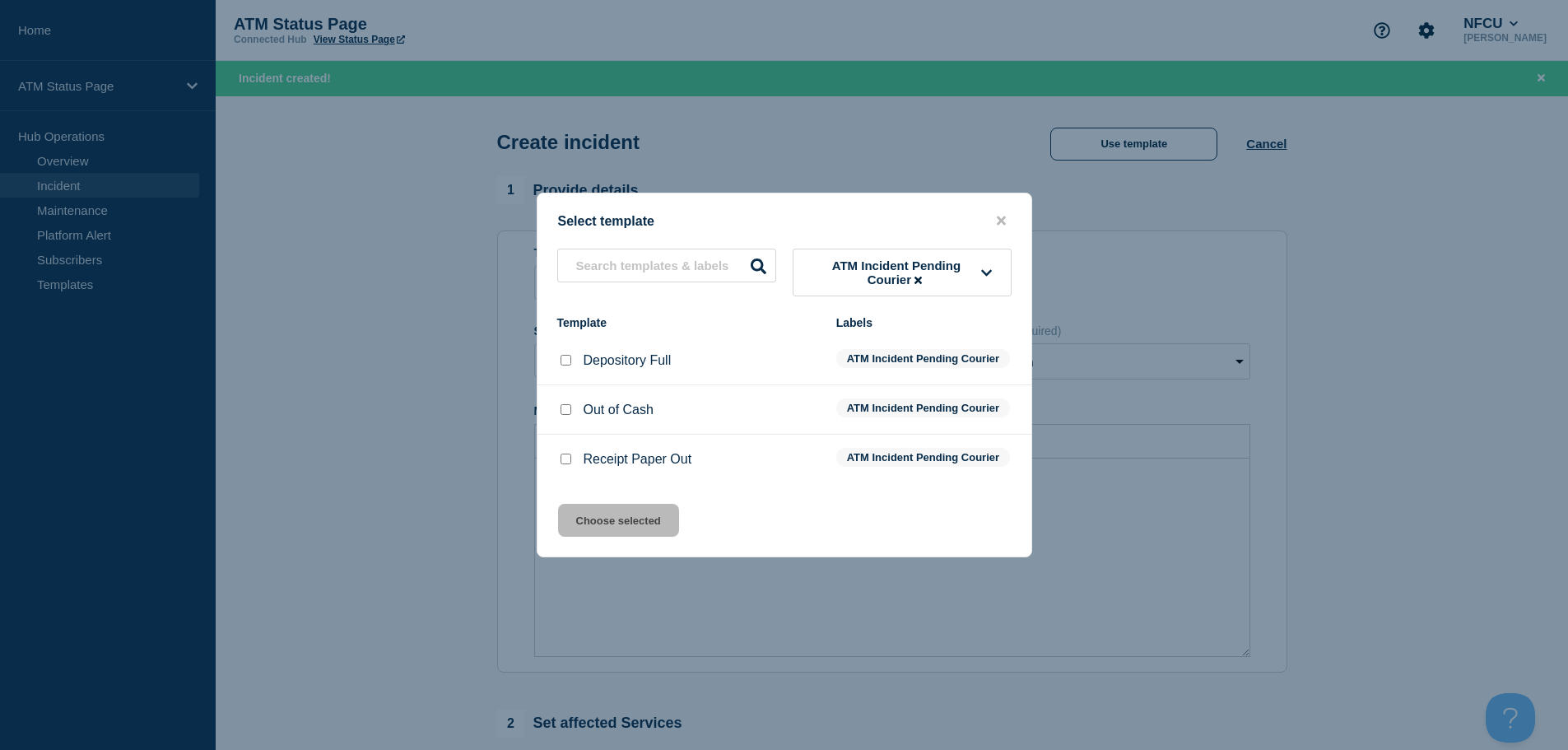
click at [567, 355] on input "Depository Full checkbox" at bounding box center [565, 359] width 10 height 10
checkbox input "true"
click at [599, 537] on button "Choose selected" at bounding box center [618, 519] width 121 height 33
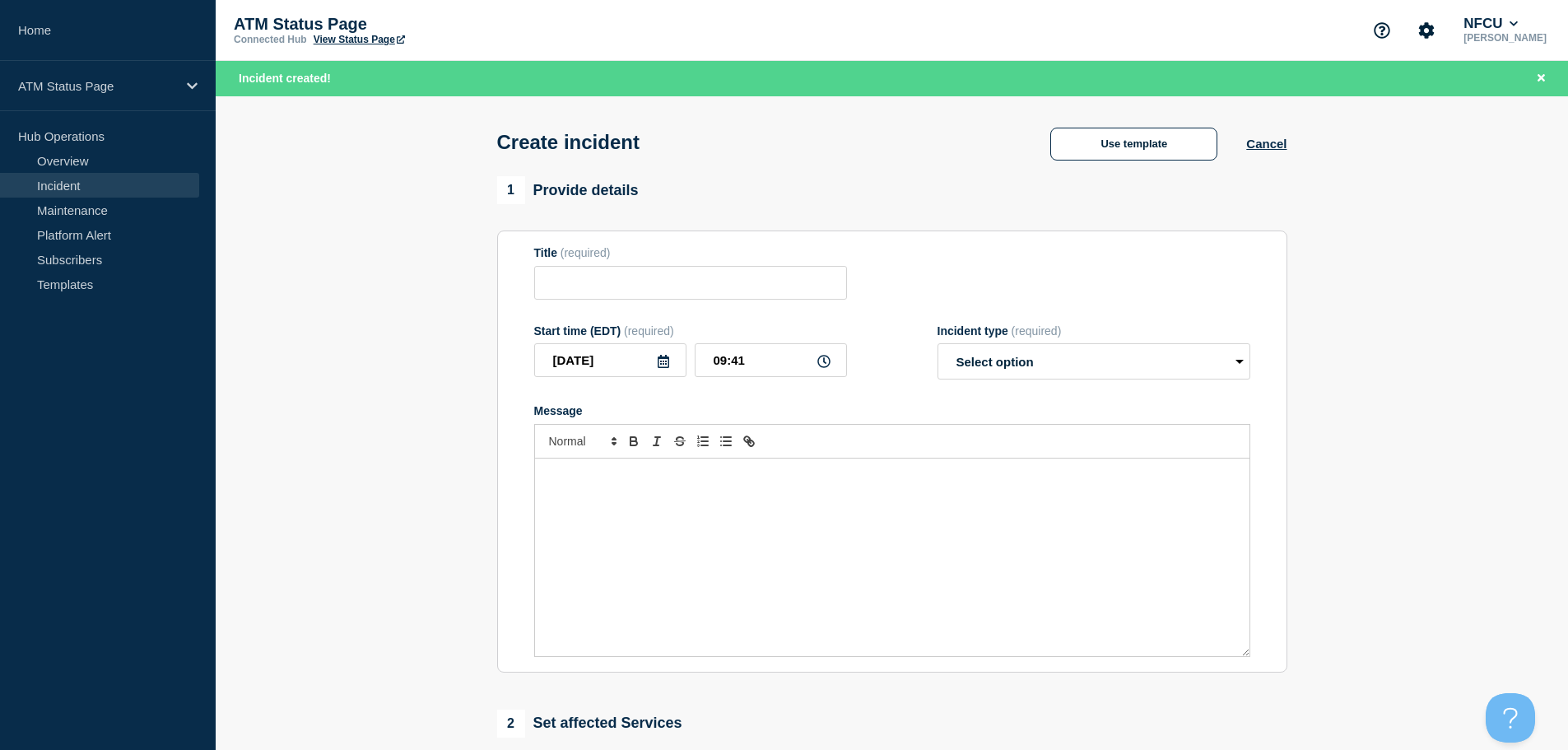
type input "Depository Full"
select select "identified"
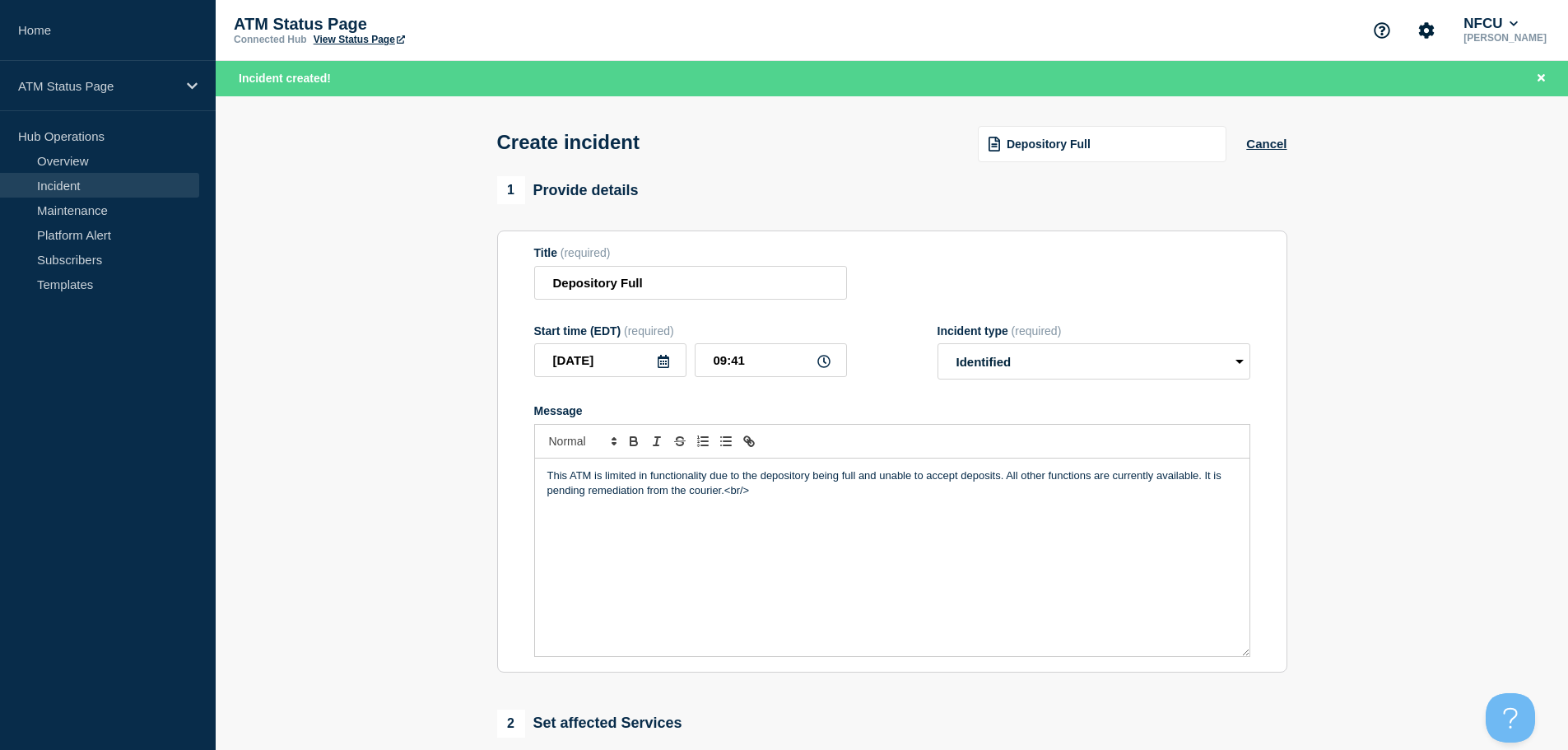
scroll to position [411, 0]
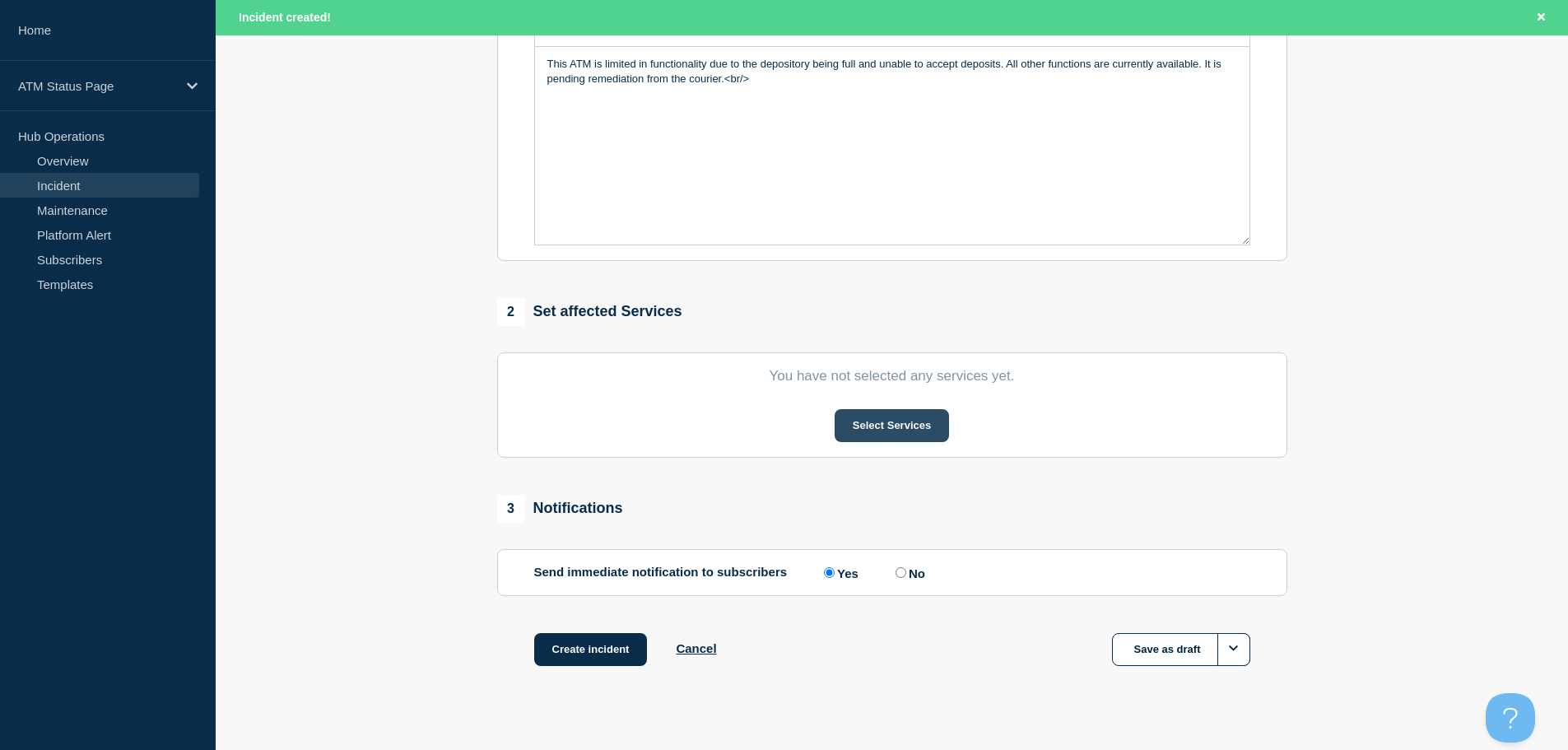
click at [875, 430] on button "Select Services" at bounding box center [892, 424] width 115 height 33
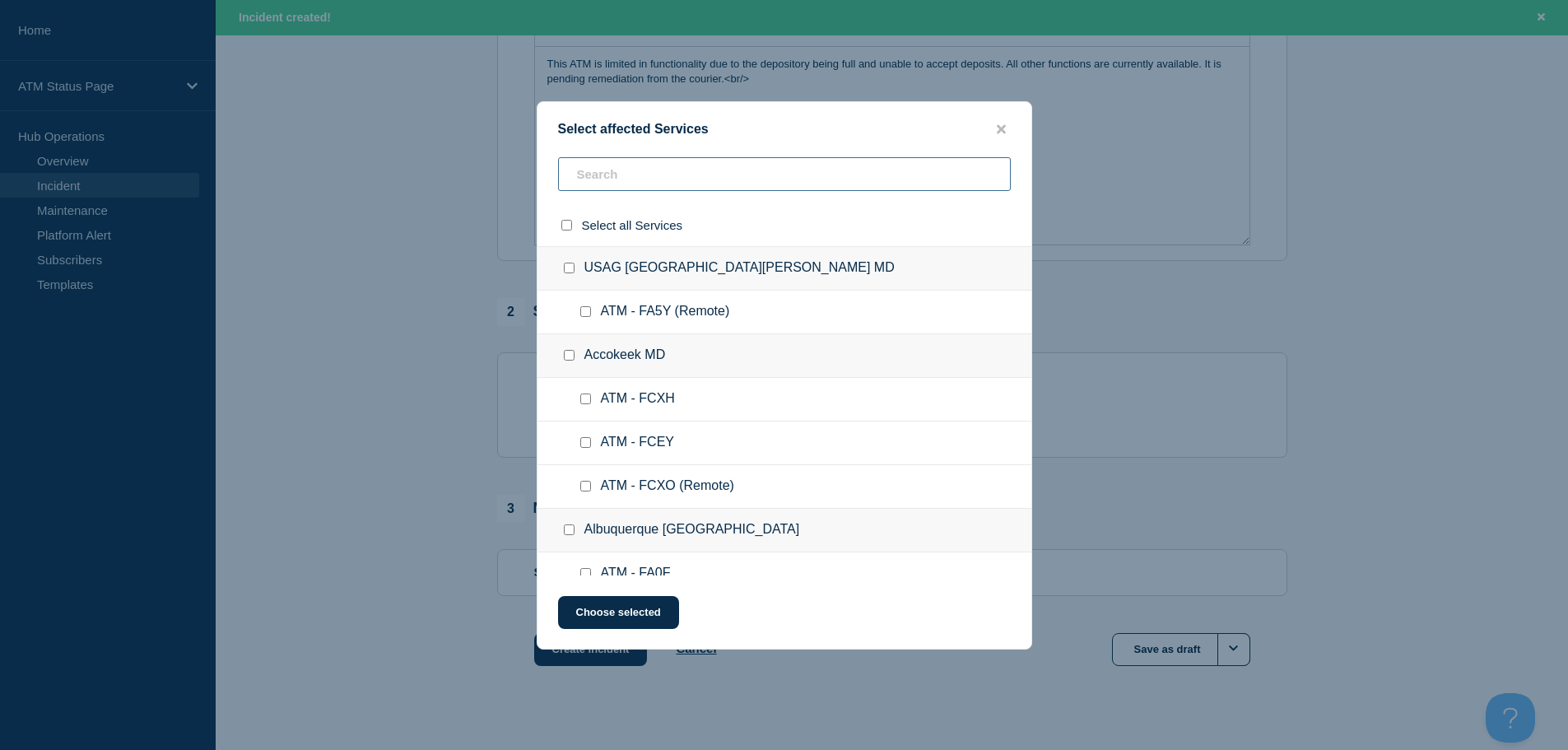
click at [784, 175] on input "text" at bounding box center [784, 174] width 453 height 33
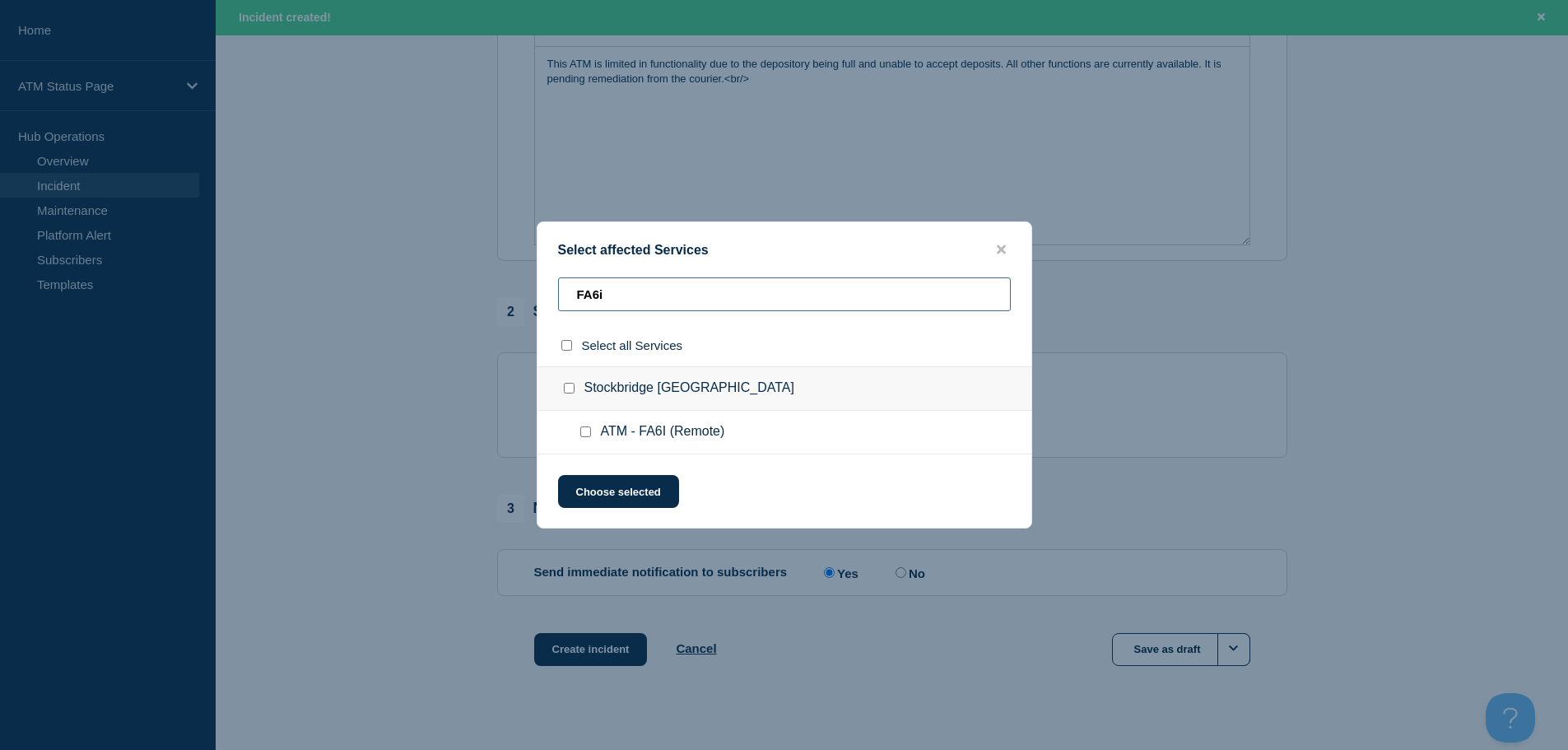
type input "FA6i"
click at [584, 437] on input "ATM - FA6I (Remote) checkbox" at bounding box center [585, 431] width 10 height 10
checkbox input "true"
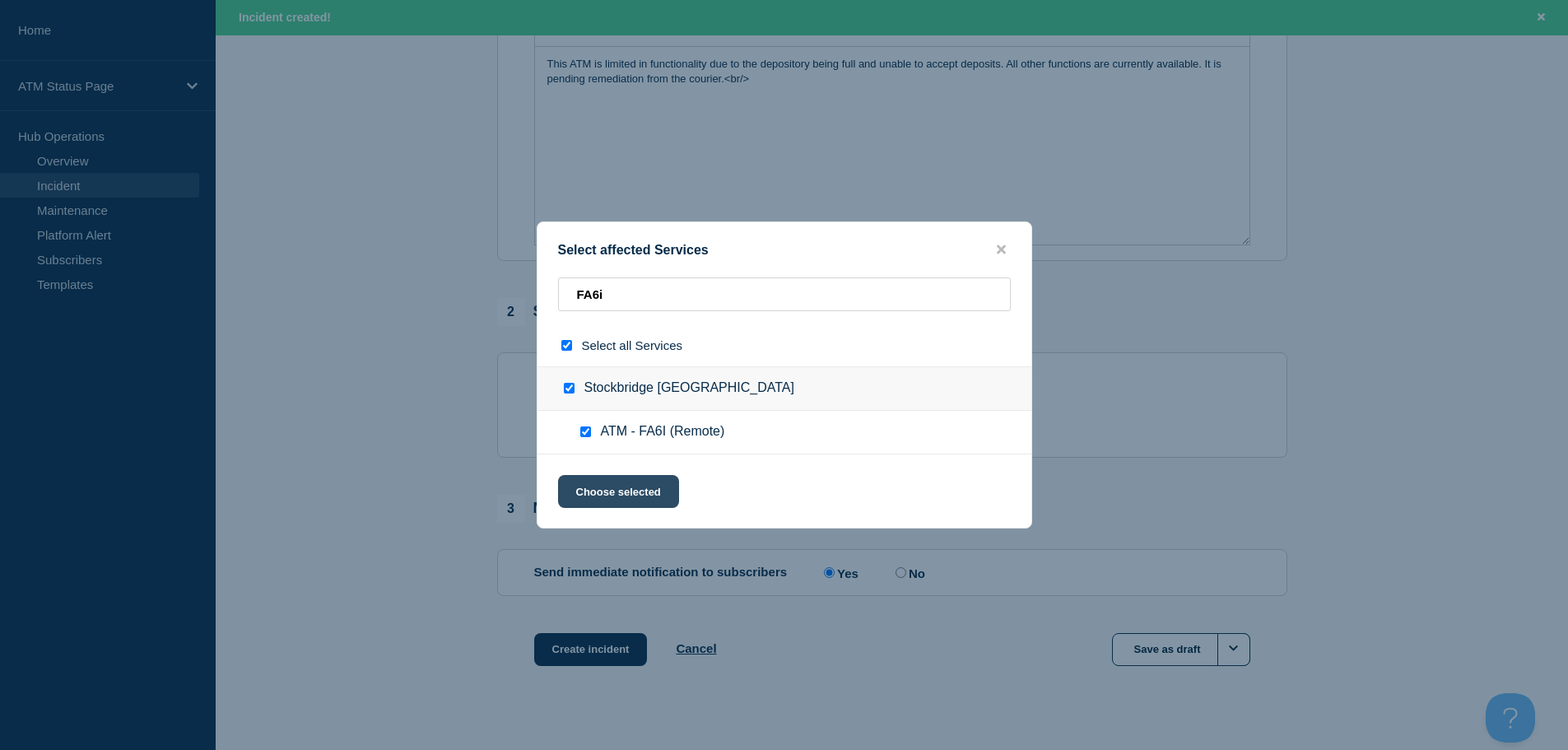
click at [601, 493] on button "Choose selected" at bounding box center [618, 490] width 121 height 33
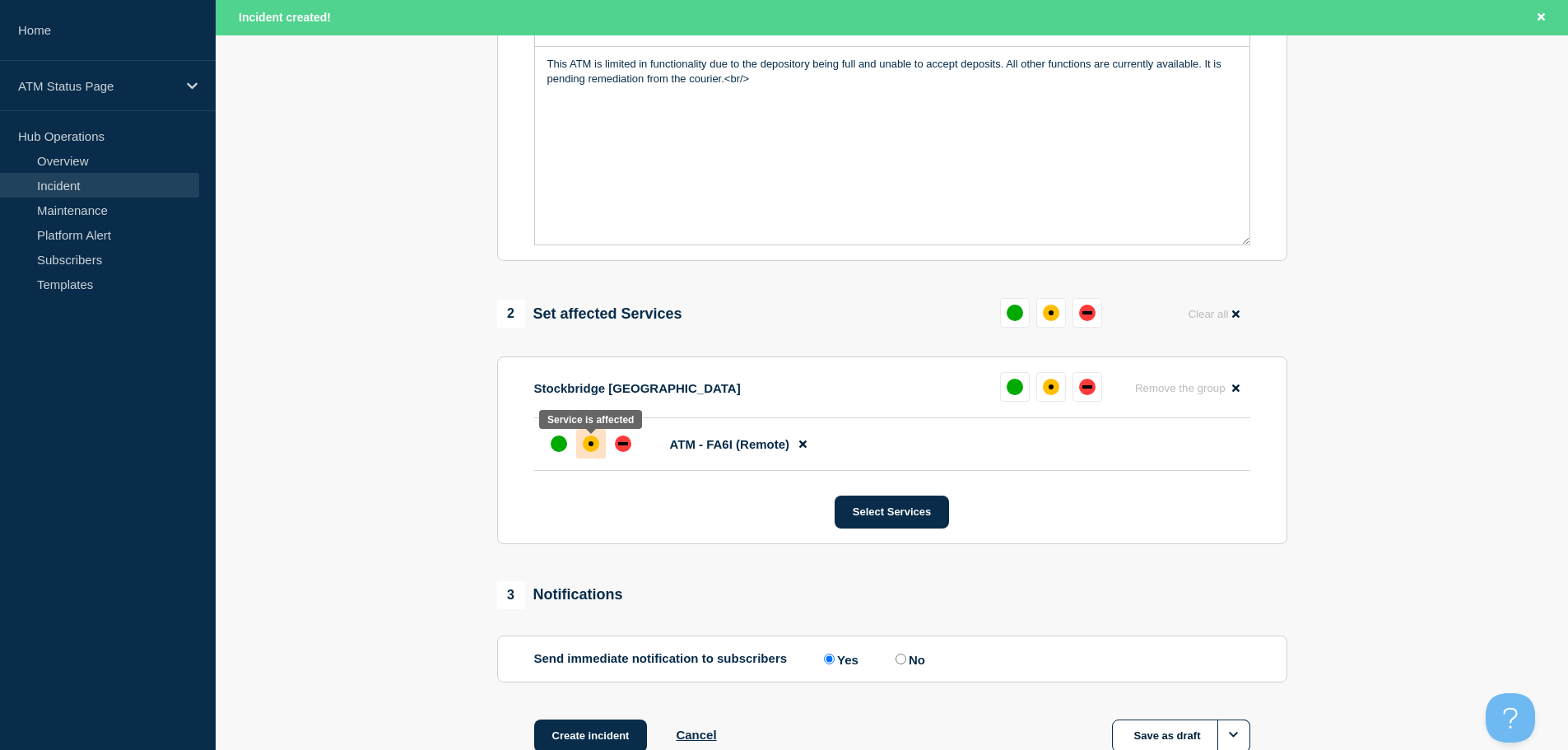
click at [597, 451] on div "affected" at bounding box center [591, 444] width 17 height 17
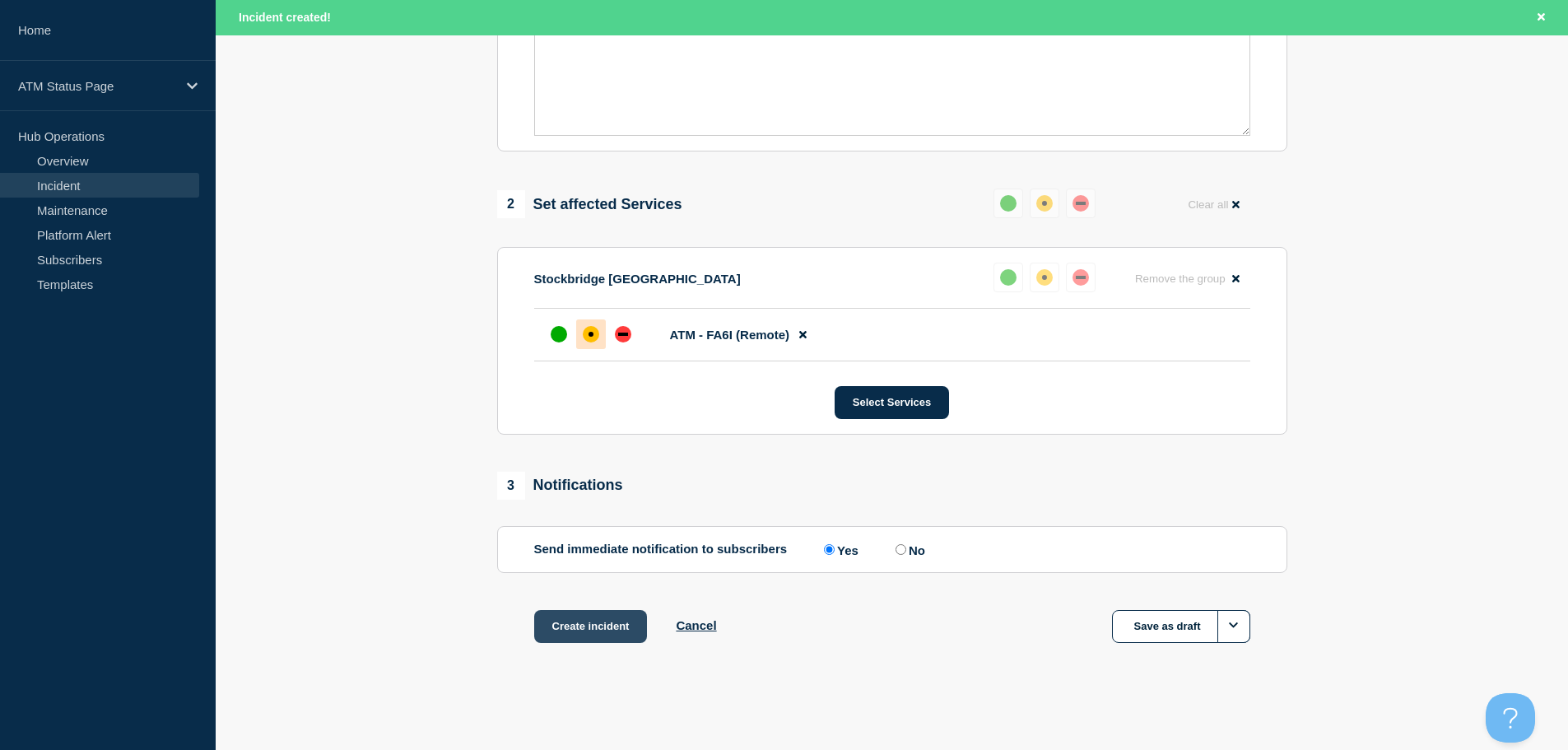
click at [579, 626] on button "Create incident" at bounding box center [591, 625] width 114 height 33
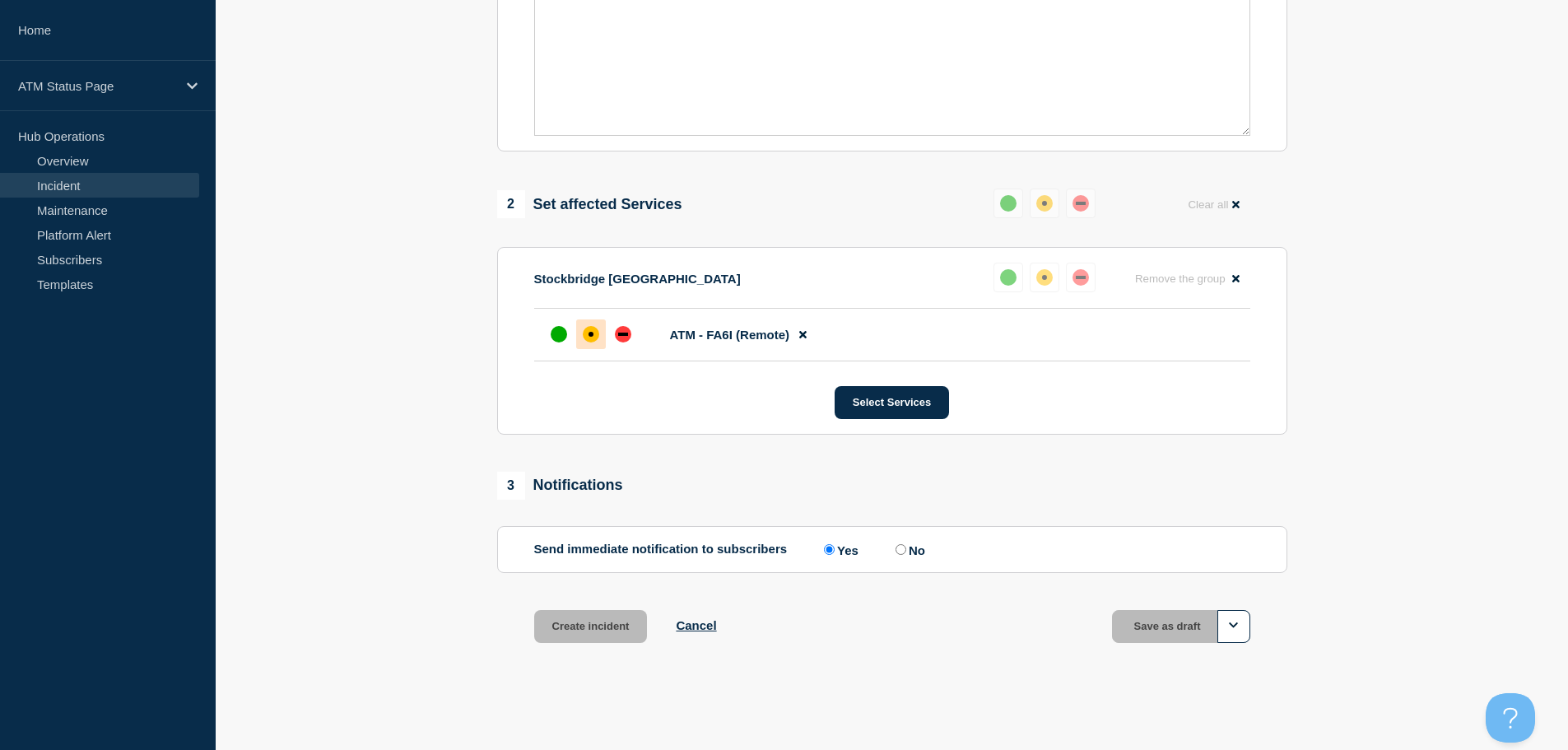
scroll to position [489, 0]
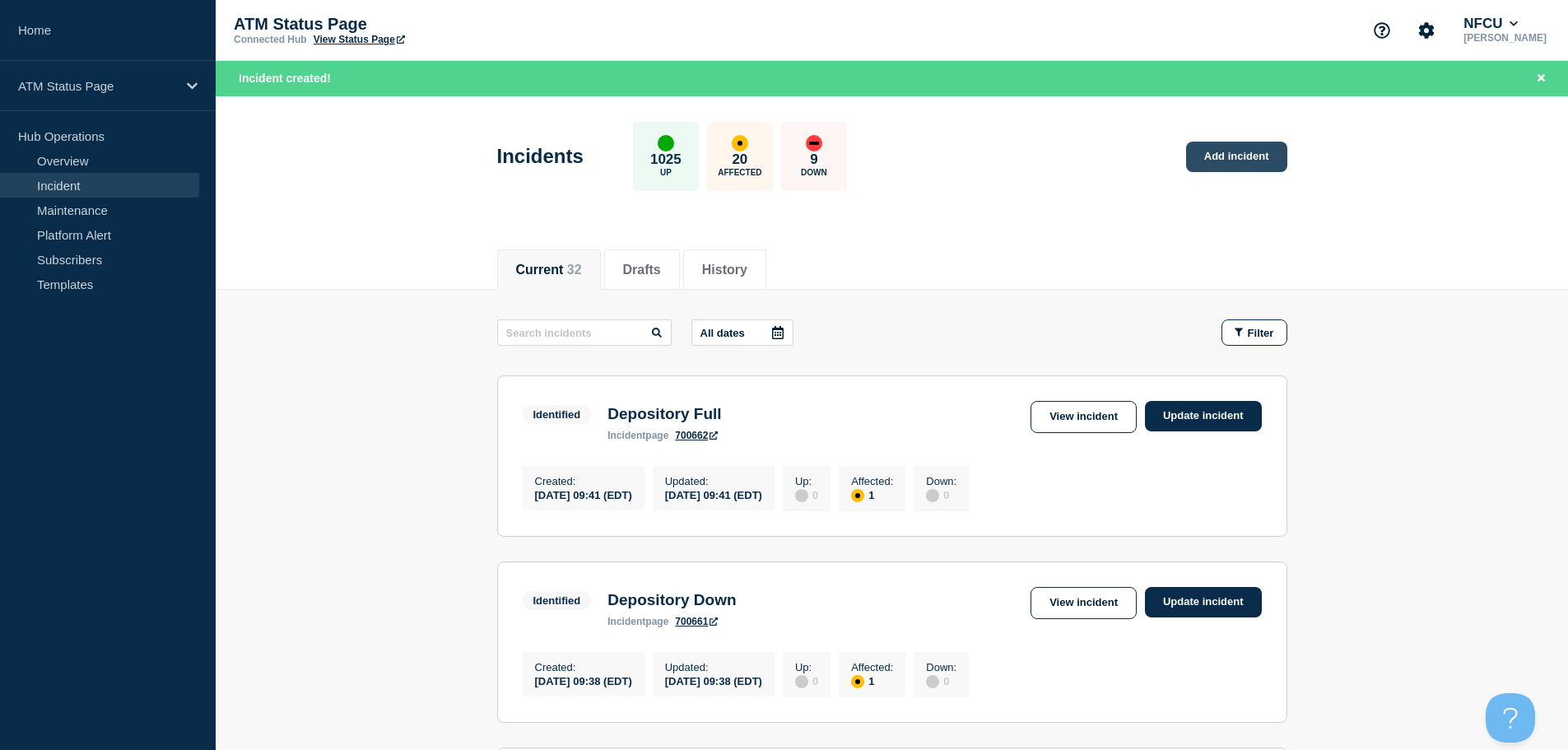
click at [1238, 156] on link "Add incident" at bounding box center [1237, 156] width 101 height 31
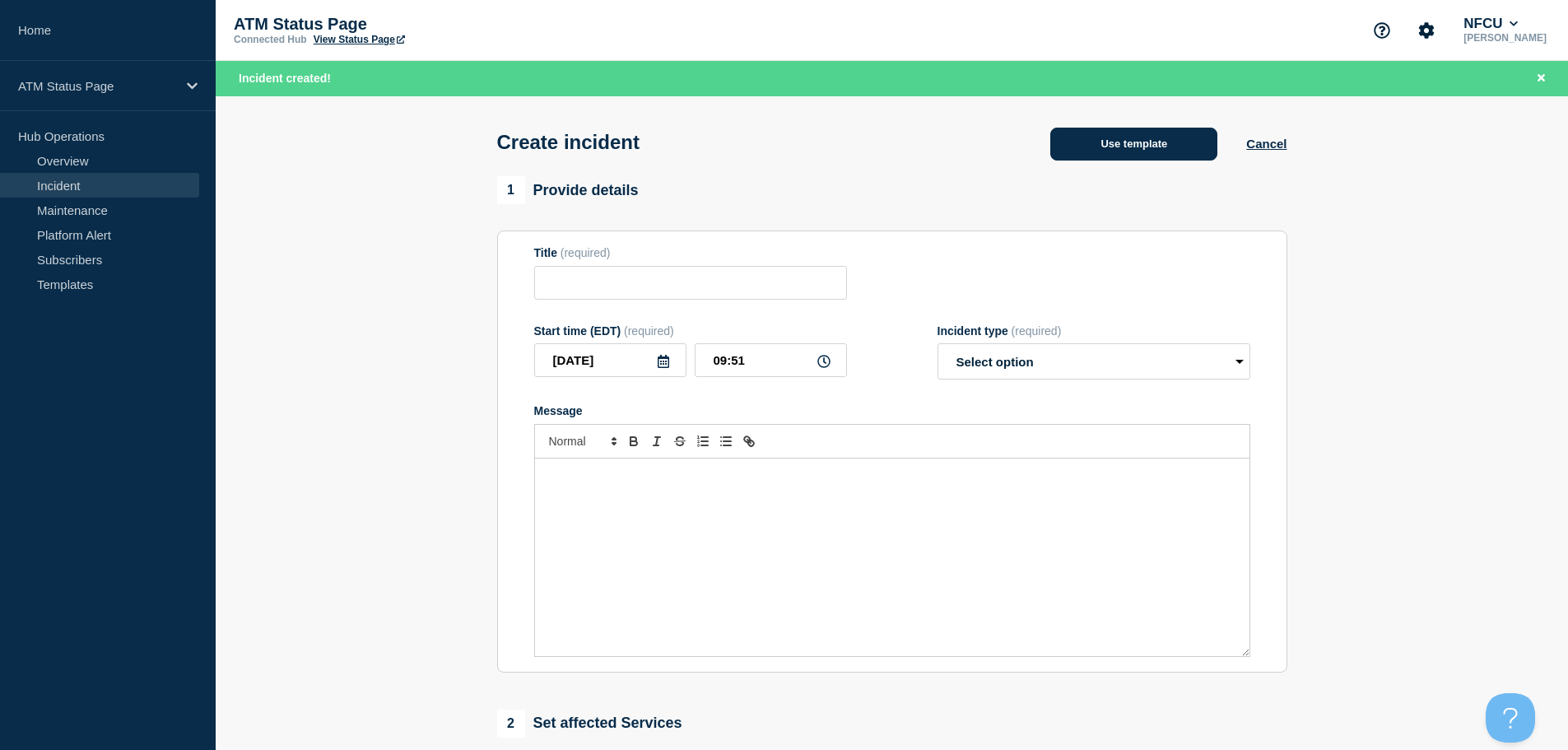
click at [1081, 150] on button "Use template" at bounding box center [1133, 143] width 167 height 33
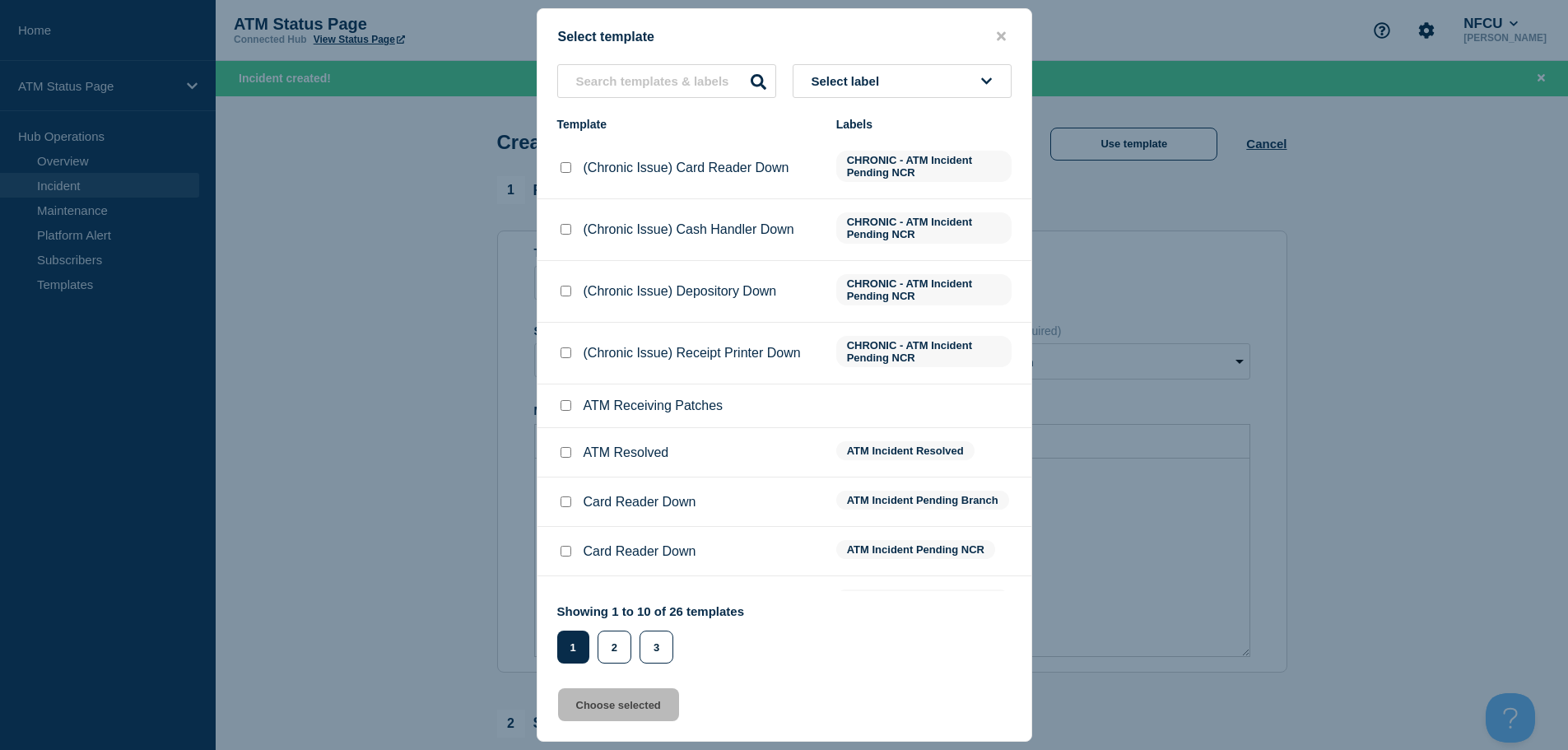
click at [861, 77] on span "Select label" at bounding box center [849, 81] width 74 height 14
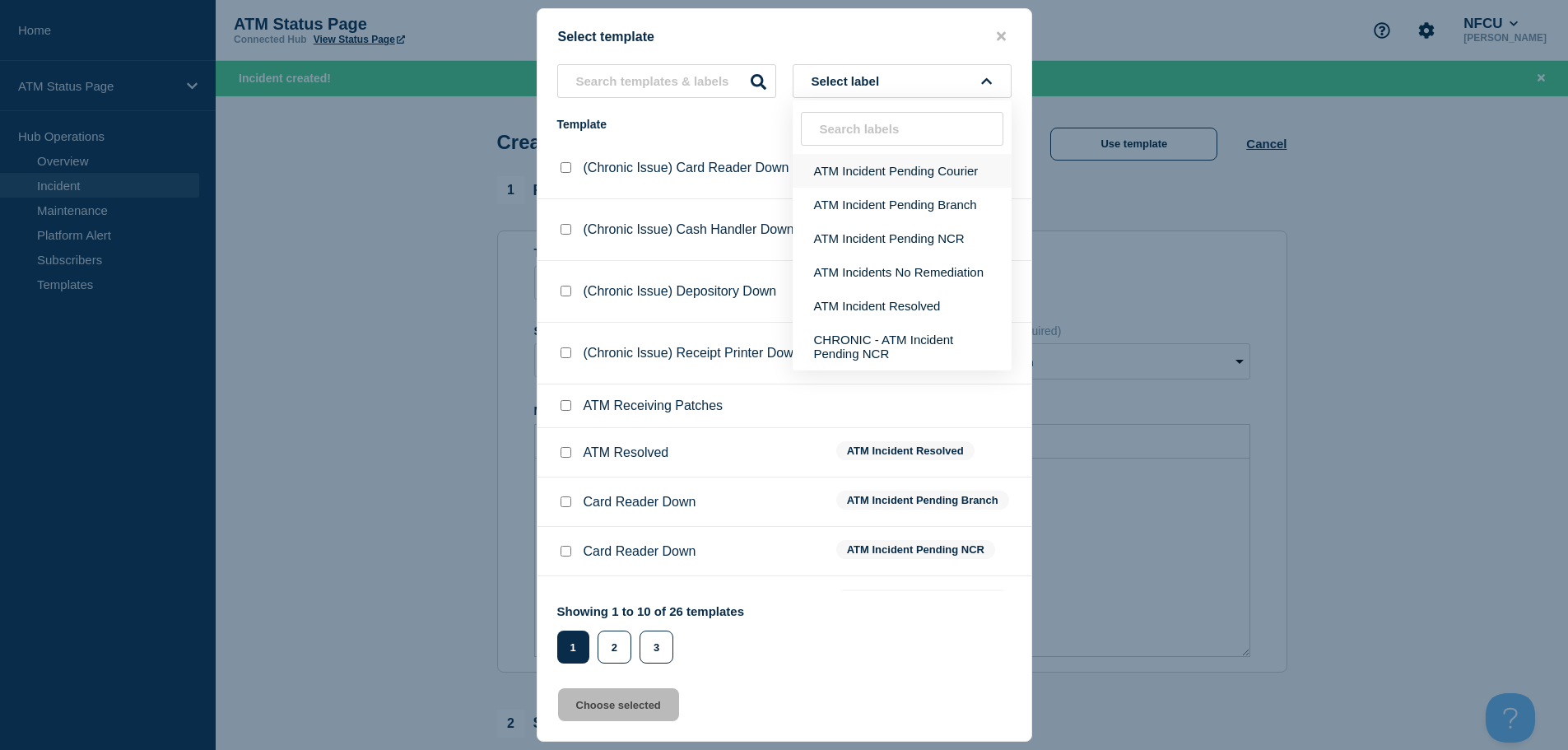
click at [873, 169] on button "ATM Incident Pending Courier" at bounding box center [901, 170] width 219 height 33
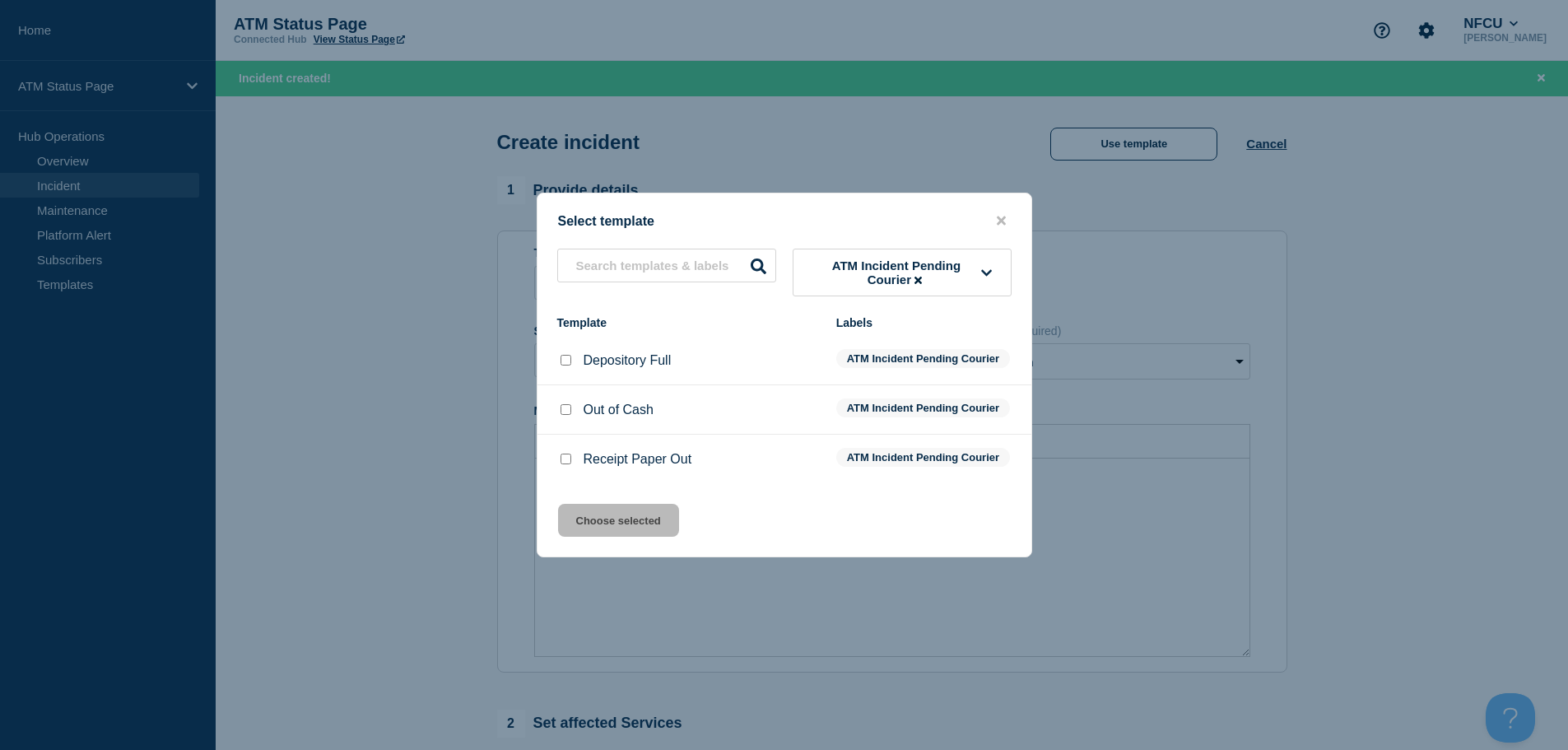
click at [984, 269] on icon at bounding box center [987, 272] width 10 height 7
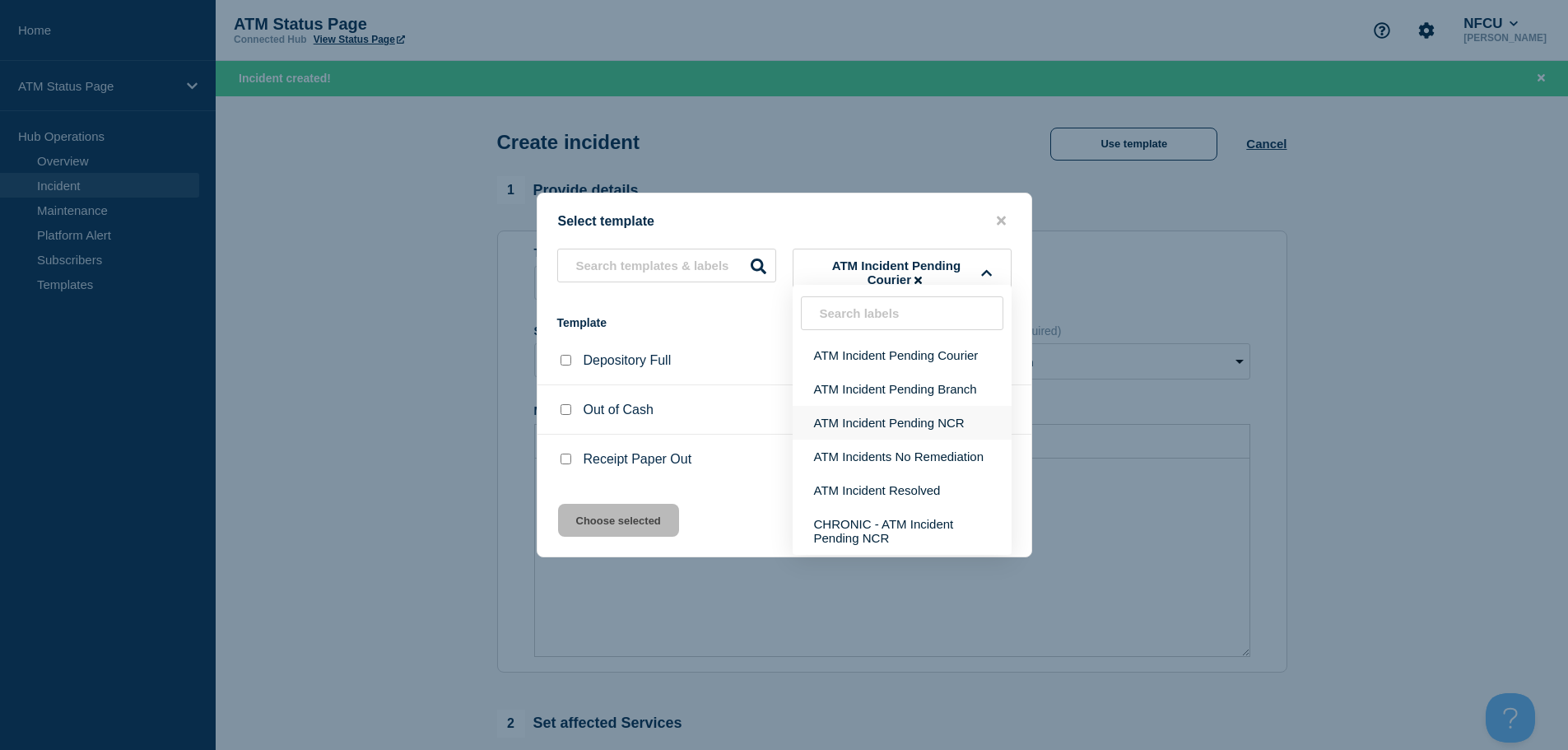
click at [946, 406] on button "ATM Incident Pending NCR" at bounding box center [901, 422] width 219 height 33
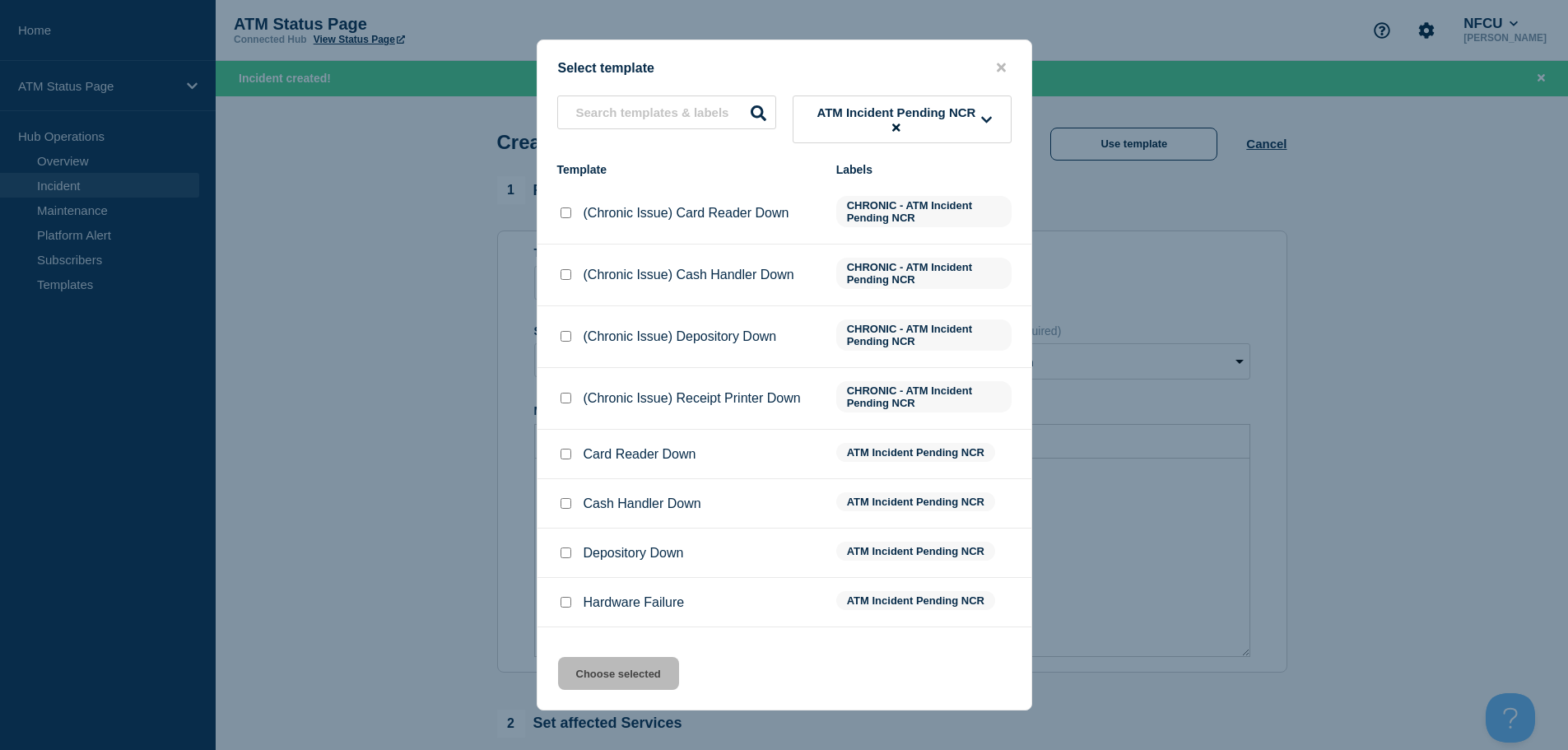
click at [563, 557] on input "Depository Down checkbox" at bounding box center [565, 552] width 10 height 10
checkbox input "true"
click at [585, 690] on button "Choose selected" at bounding box center [618, 673] width 121 height 33
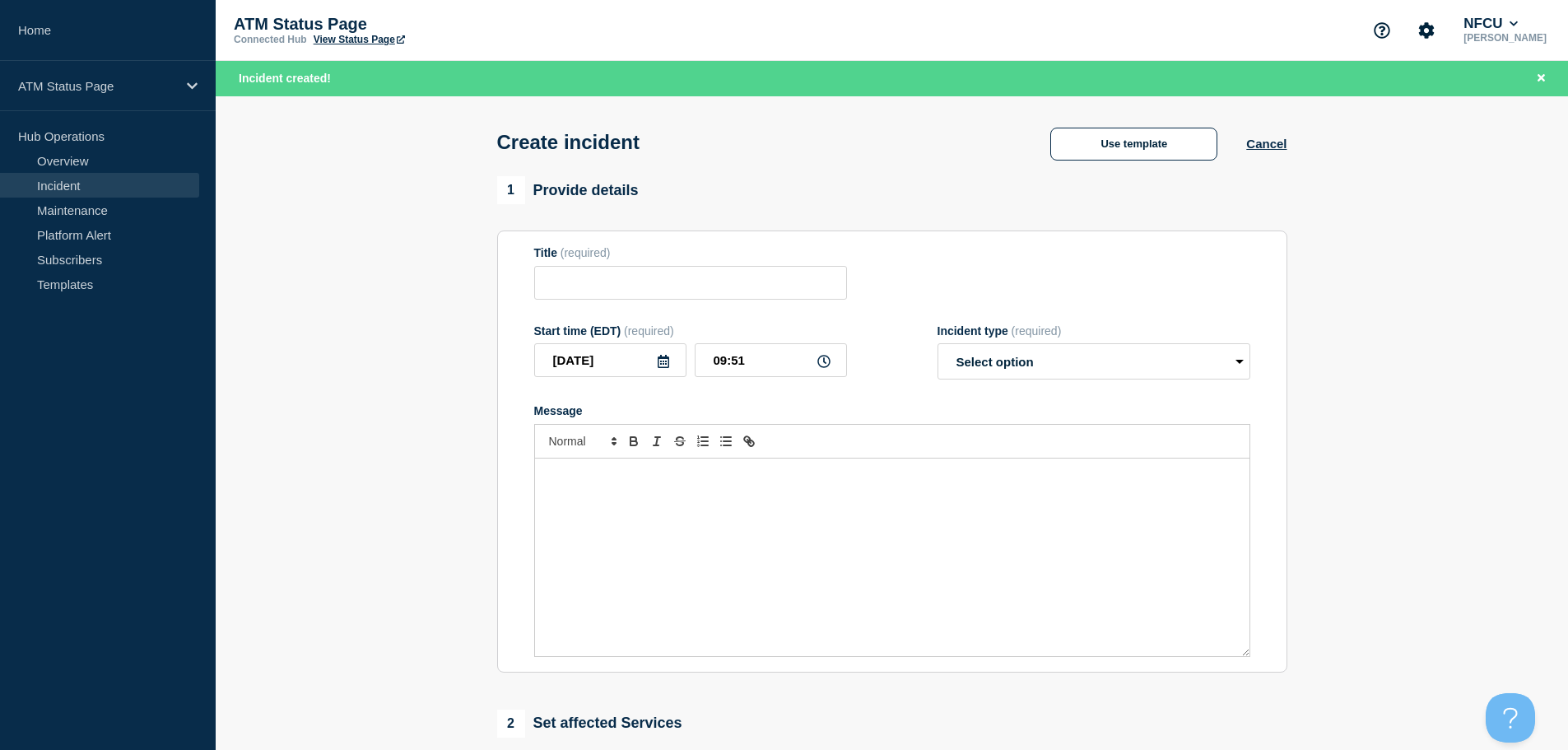
type input "Depository Down"
select select "identified"
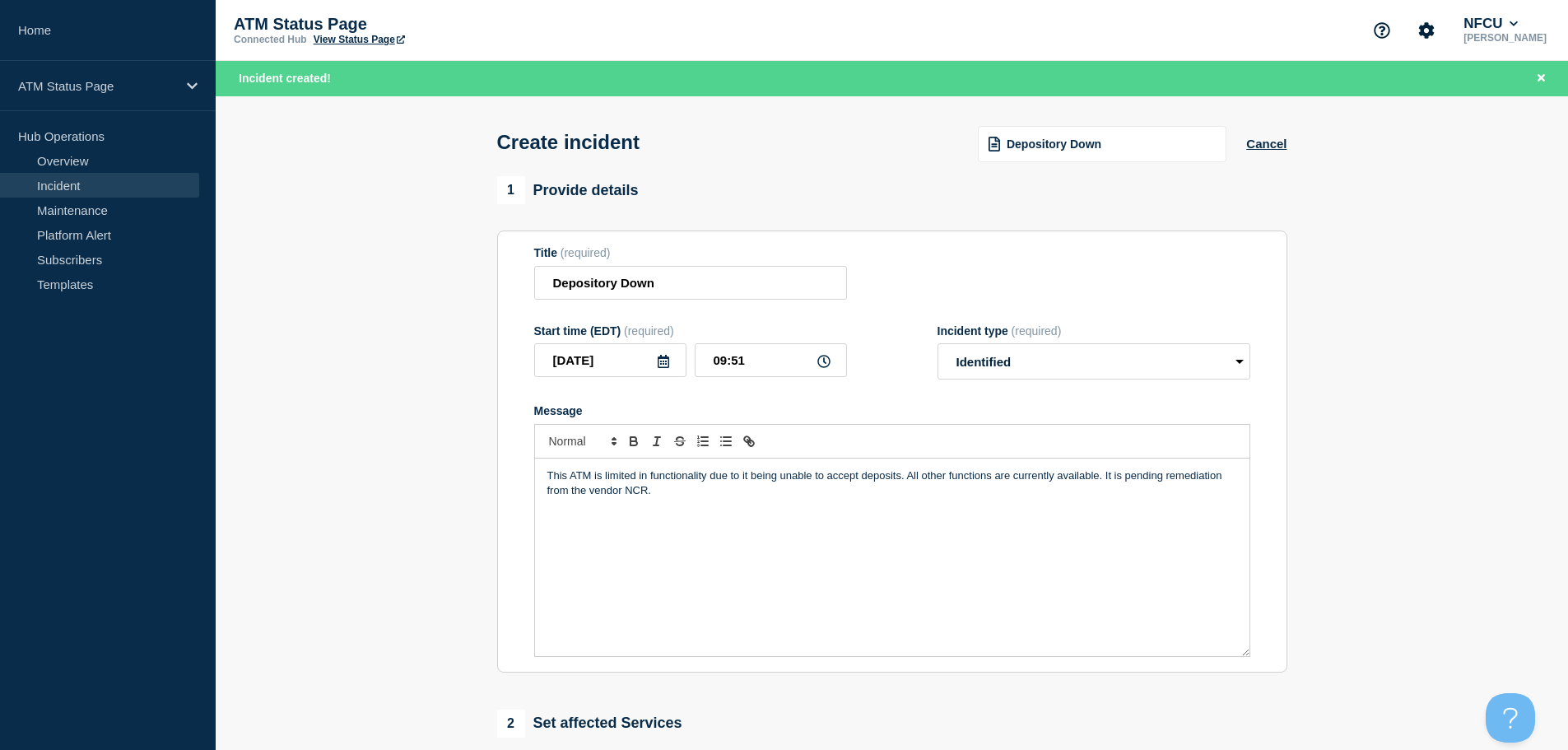
scroll to position [329, 0]
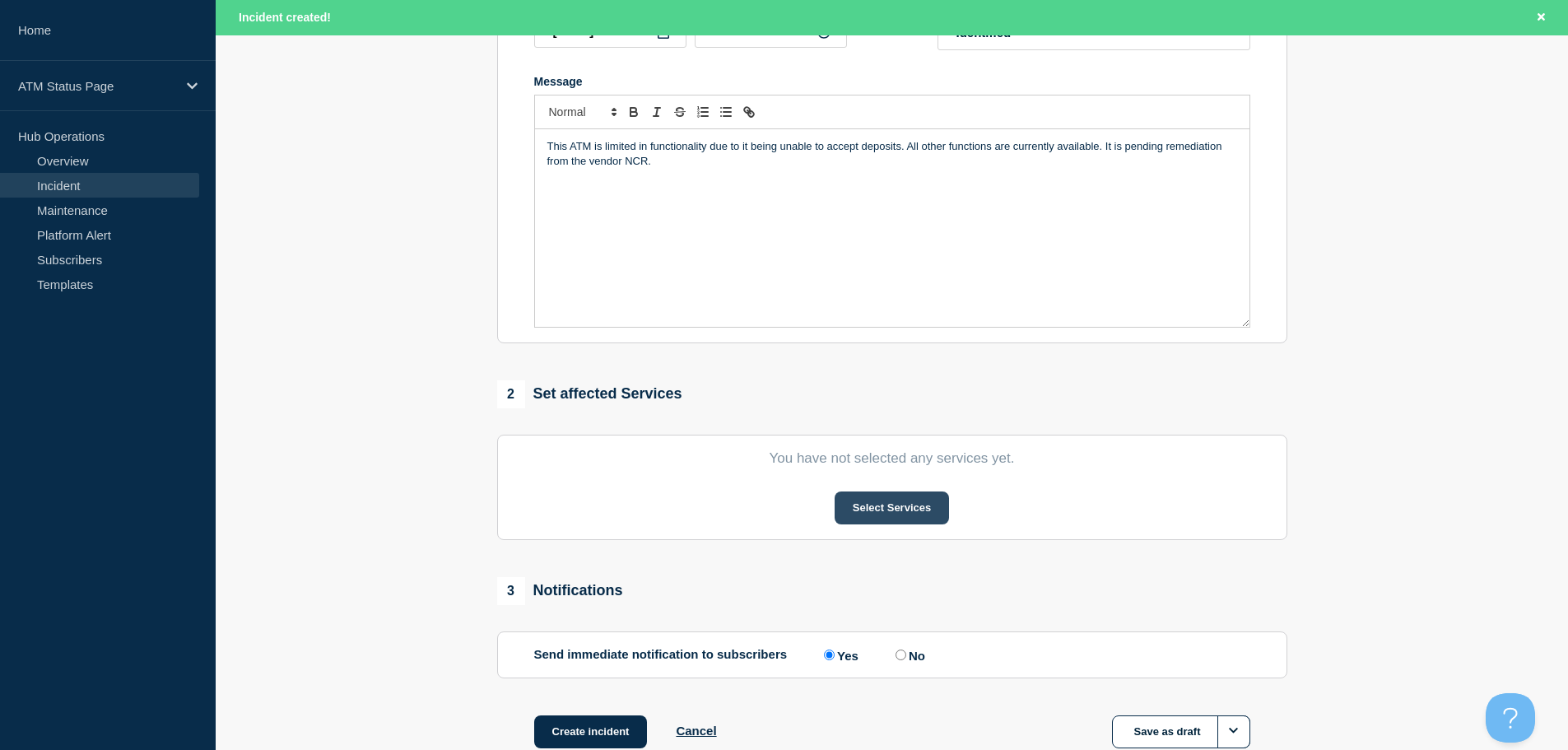
click at [883, 506] on button "Select Services" at bounding box center [892, 507] width 115 height 33
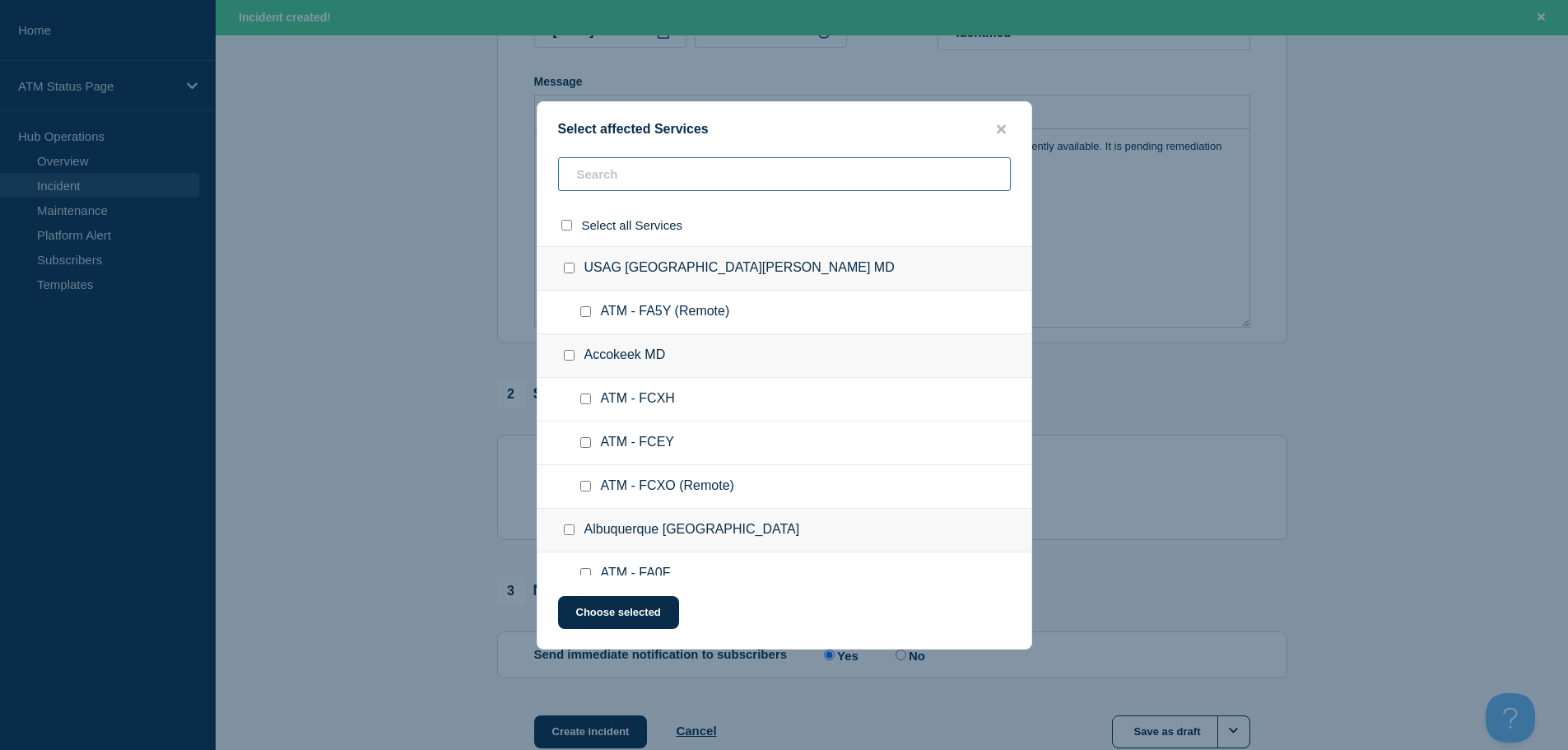
click at [817, 171] on input "text" at bounding box center [784, 174] width 453 height 33
click at [653, 173] on input "text" at bounding box center [784, 174] width 453 height 33
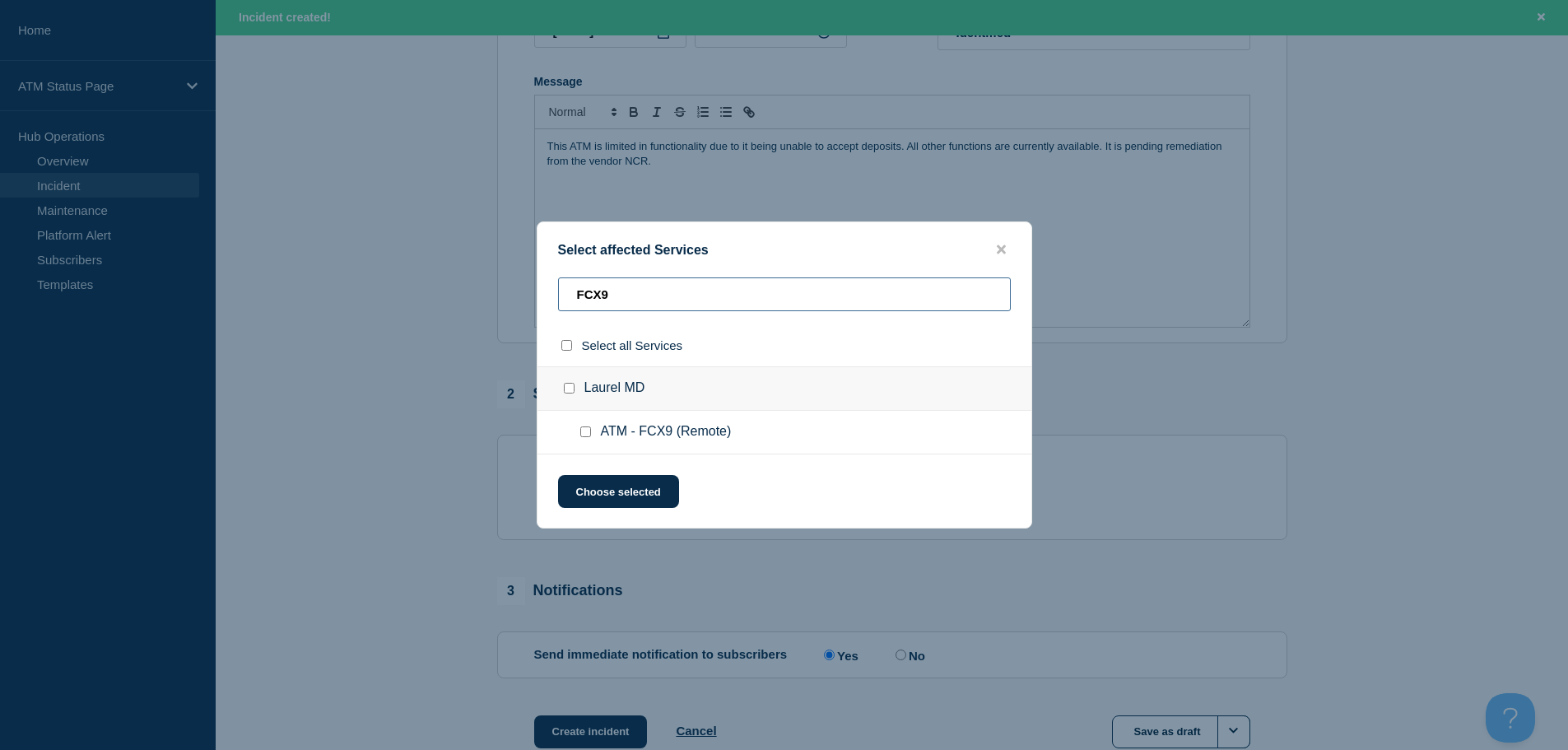
type input "FCX9"
click at [587, 437] on input "ATM - FCX9 (Remote) checkbox" at bounding box center [585, 431] width 10 height 10
checkbox input "true"
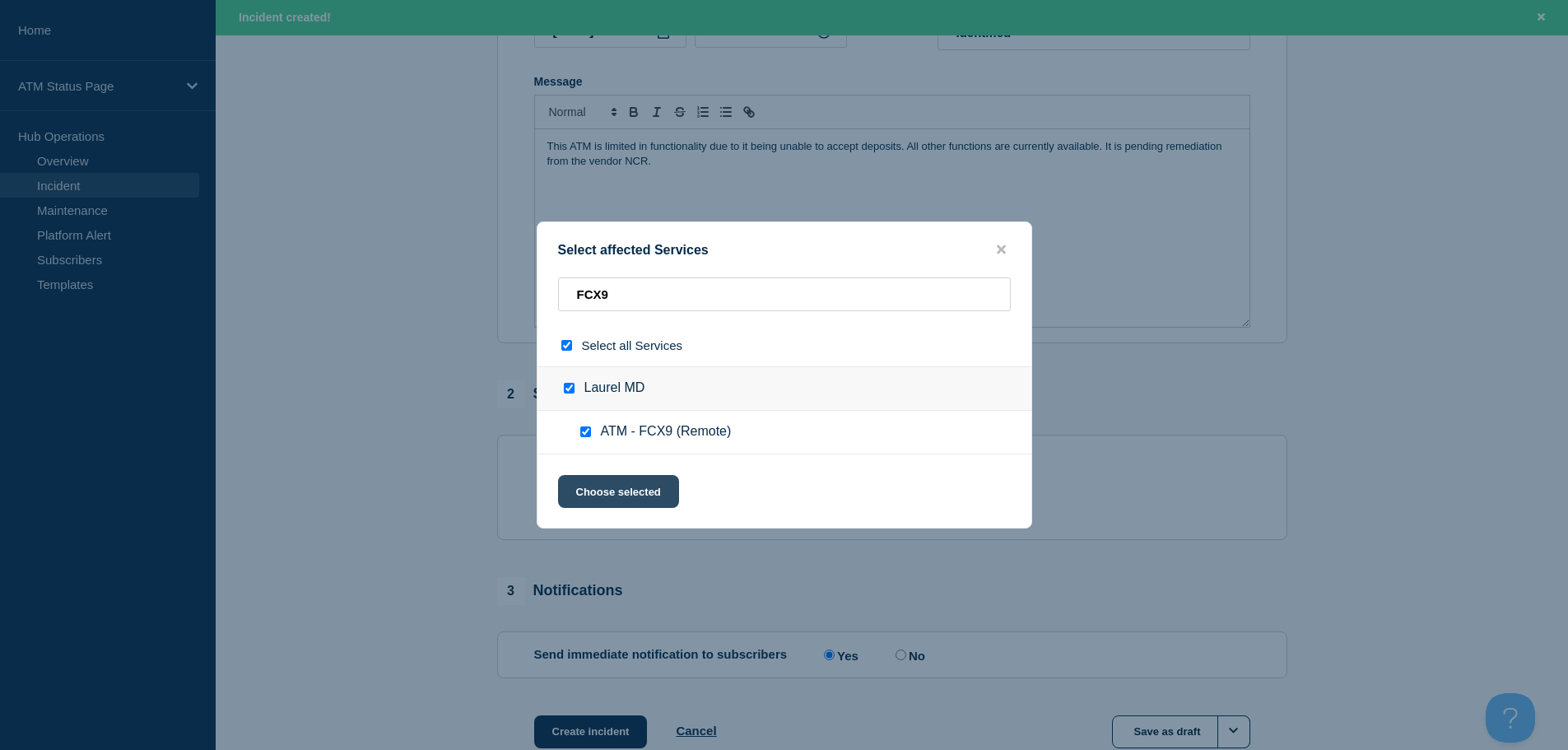
click at [603, 496] on button "Choose selected" at bounding box center [618, 490] width 121 height 33
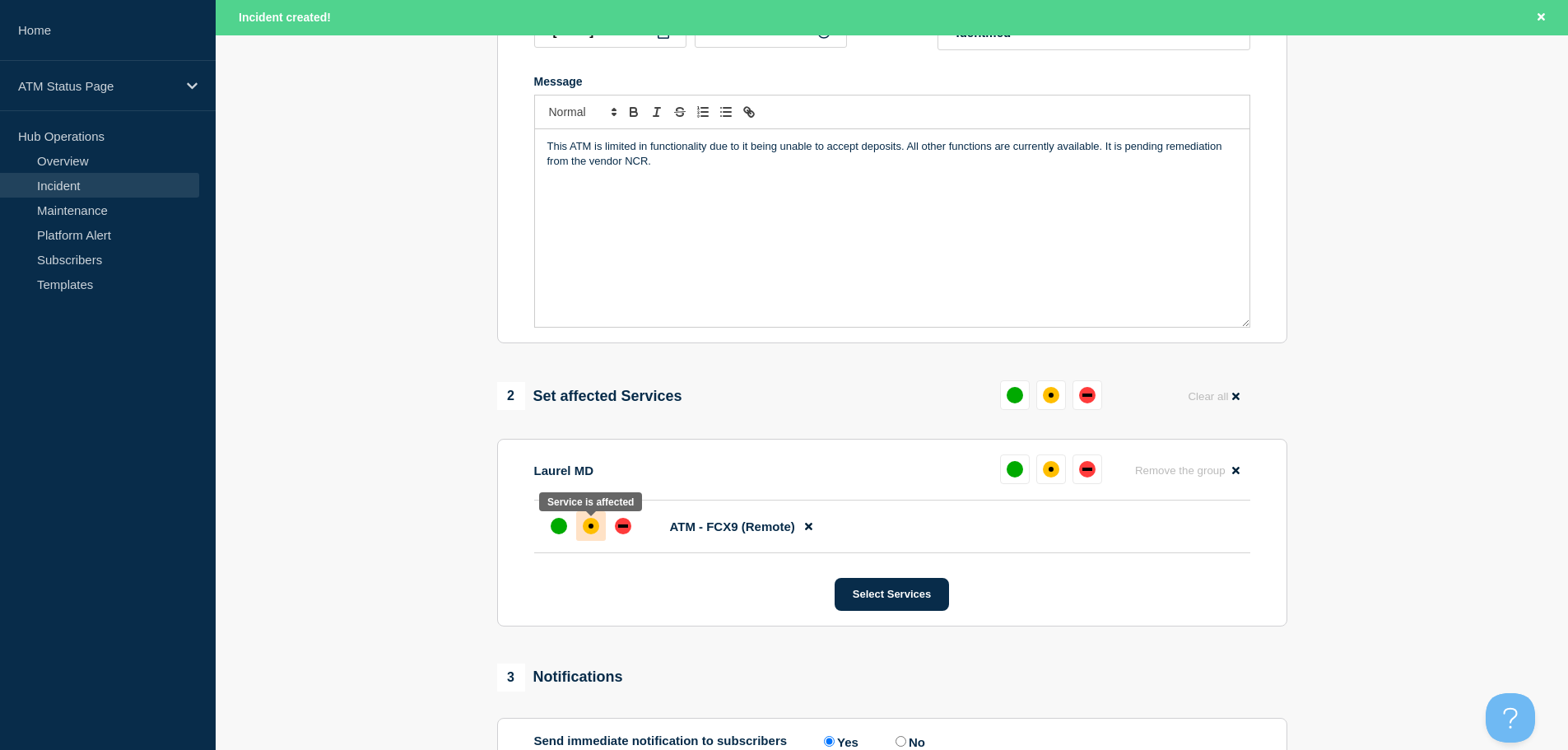
click at [589, 533] on div "affected" at bounding box center [591, 526] width 17 height 17
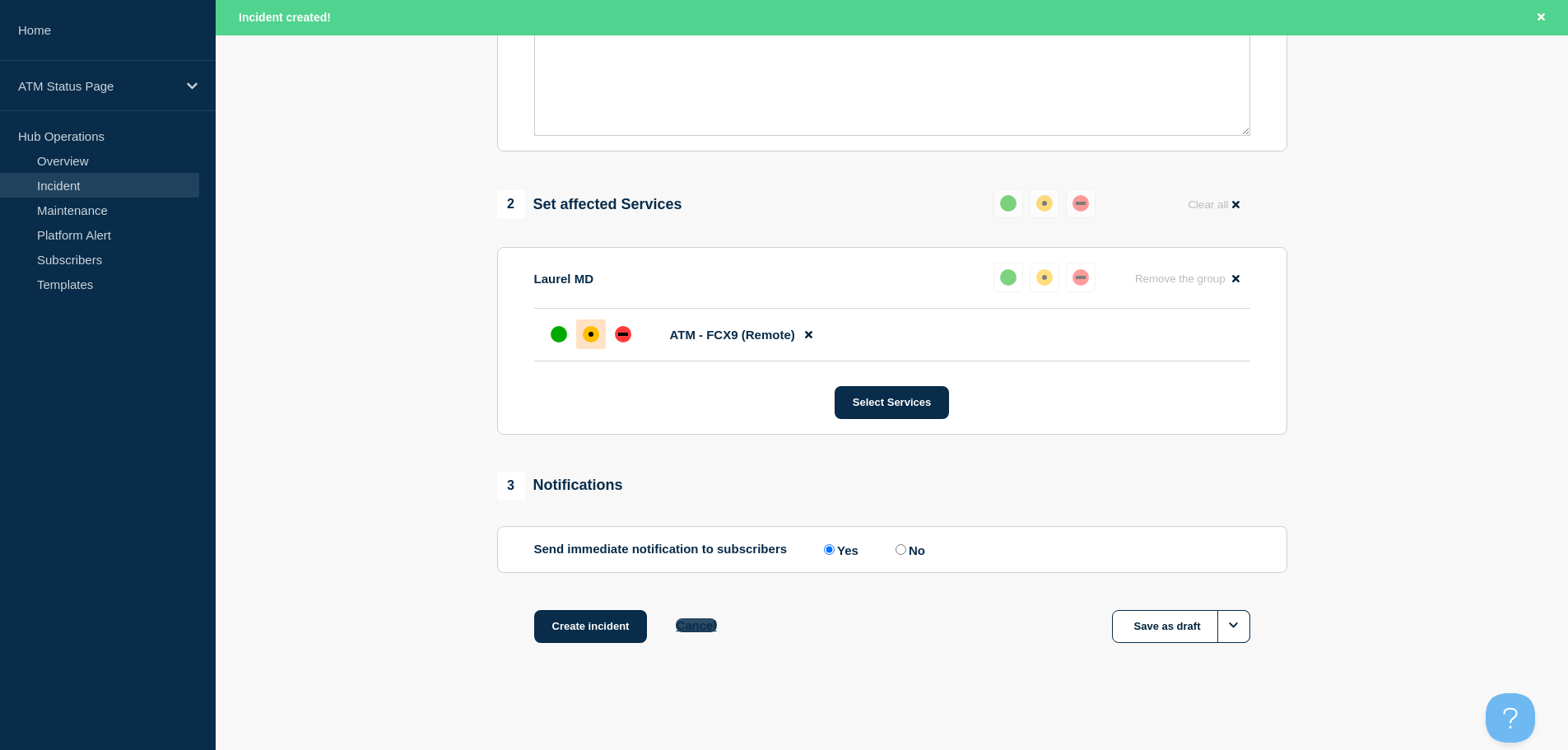
drag, startPoint x: 595, startPoint y: 626, endPoint x: 686, endPoint y: 628, distance: 91.0
click at [594, 628] on button "Create incident" at bounding box center [591, 625] width 114 height 33
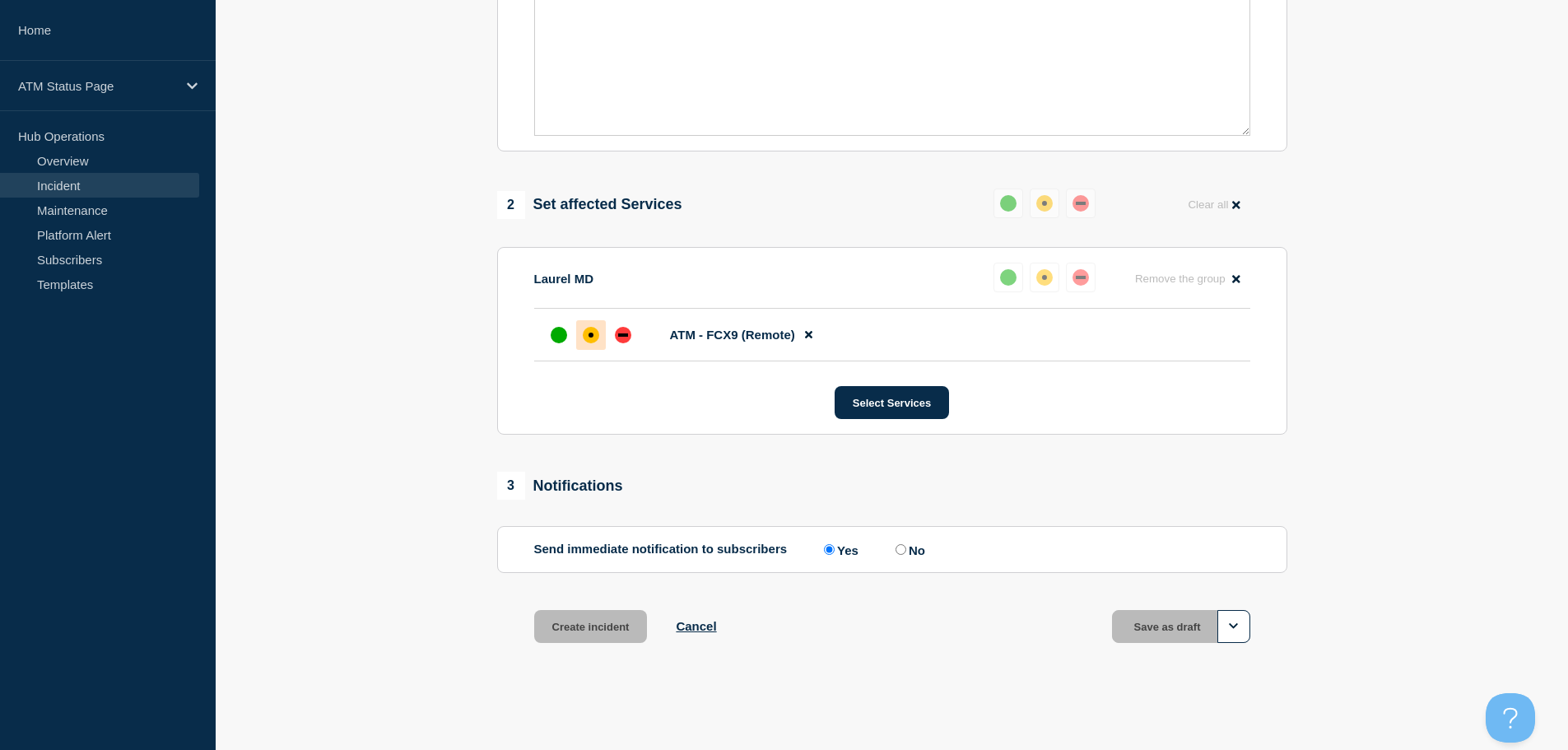
scroll to position [489, 0]
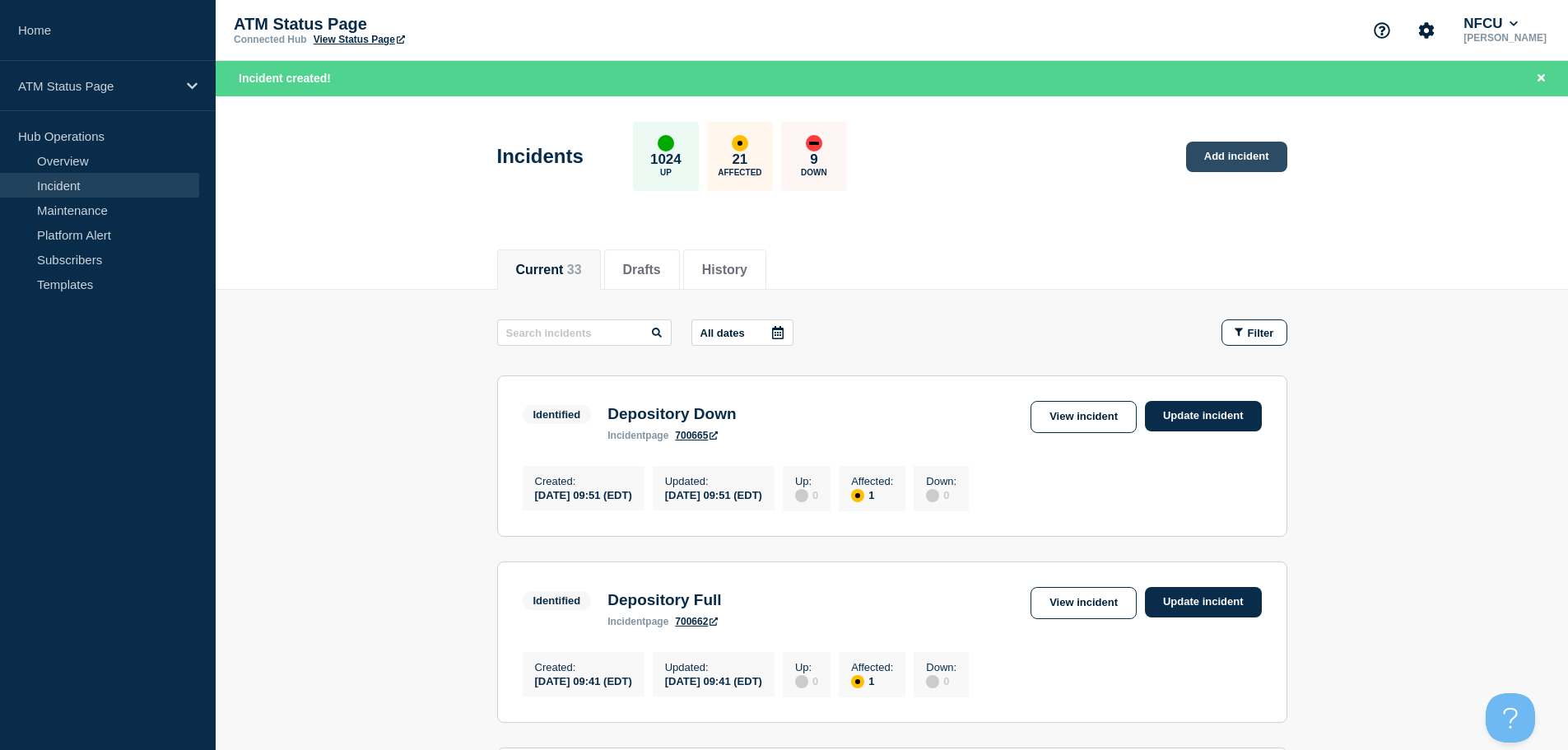
click at [1220, 160] on link "Add incident" at bounding box center [1237, 156] width 101 height 31
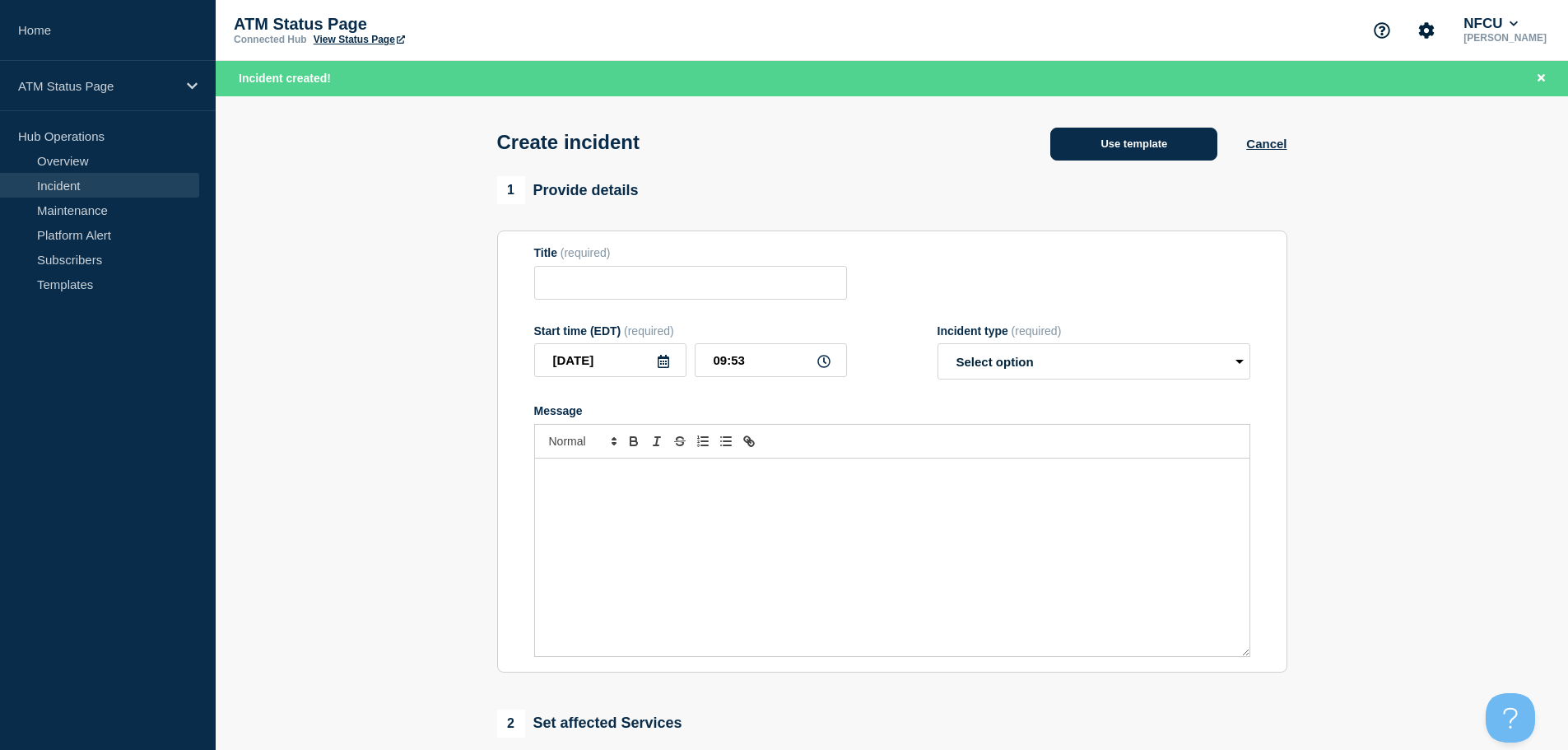
click at [1141, 154] on button "Use template" at bounding box center [1133, 143] width 167 height 33
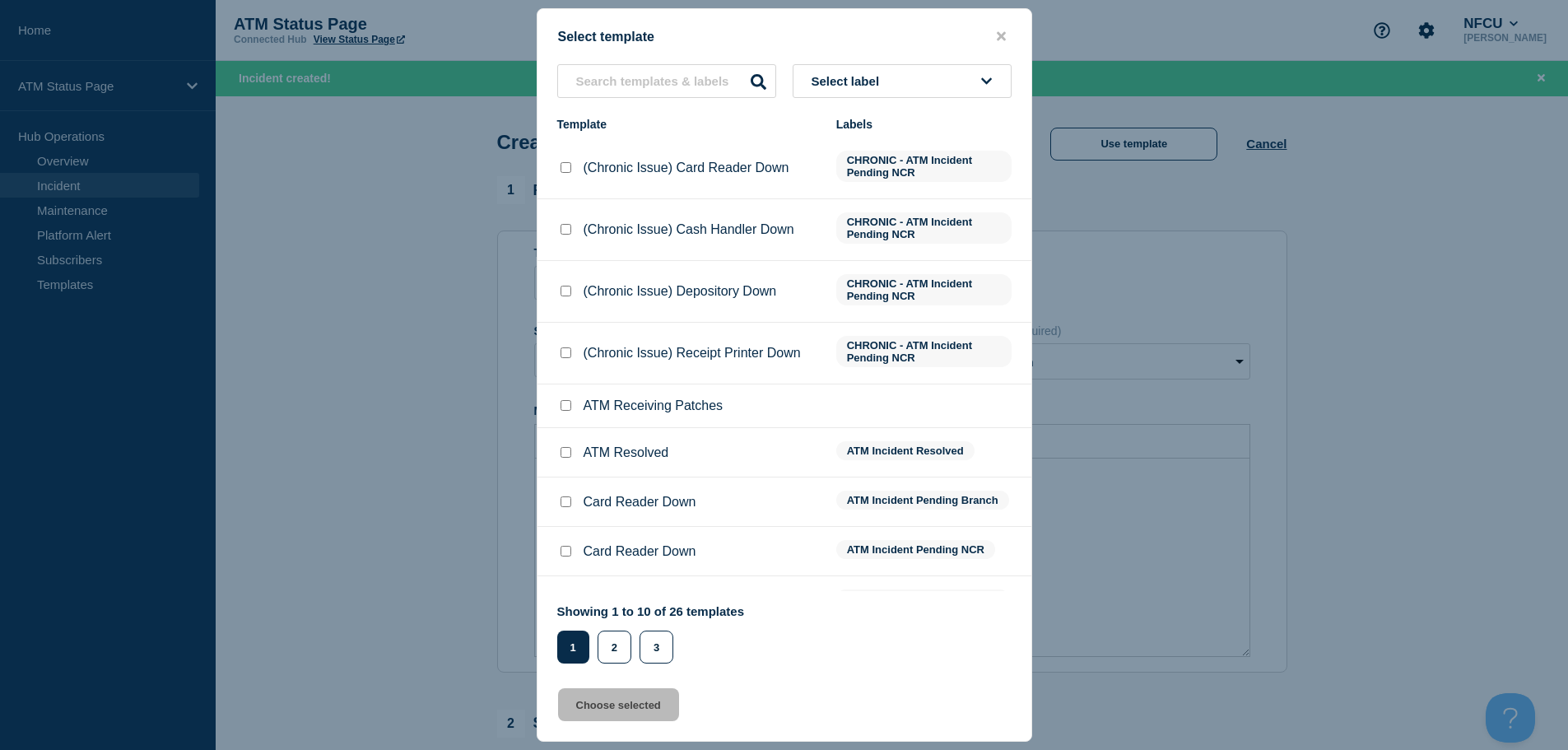
click at [908, 88] on button "Select label" at bounding box center [901, 81] width 219 height 33
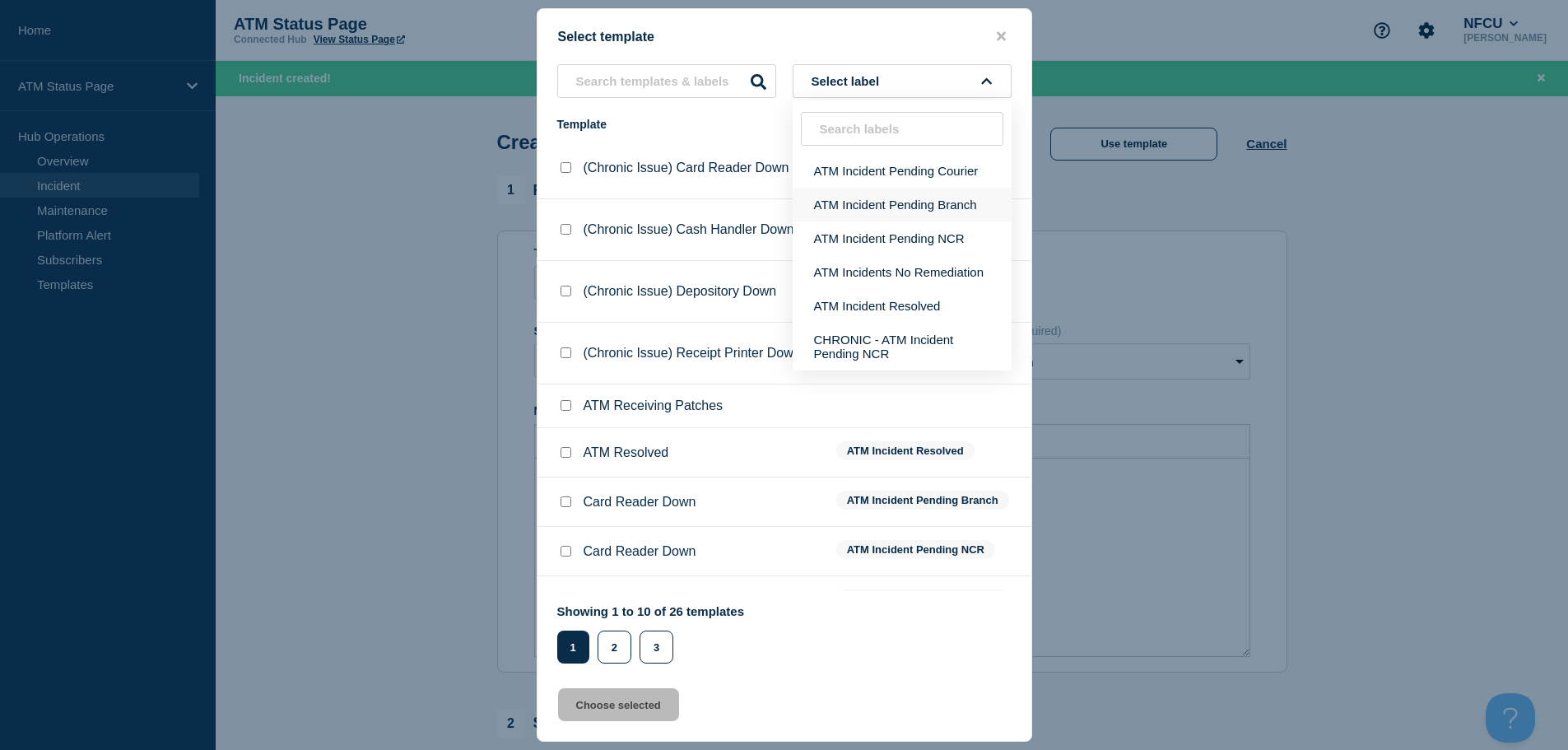
click at [912, 209] on button "ATM Incident Pending Branch" at bounding box center [901, 205] width 219 height 33
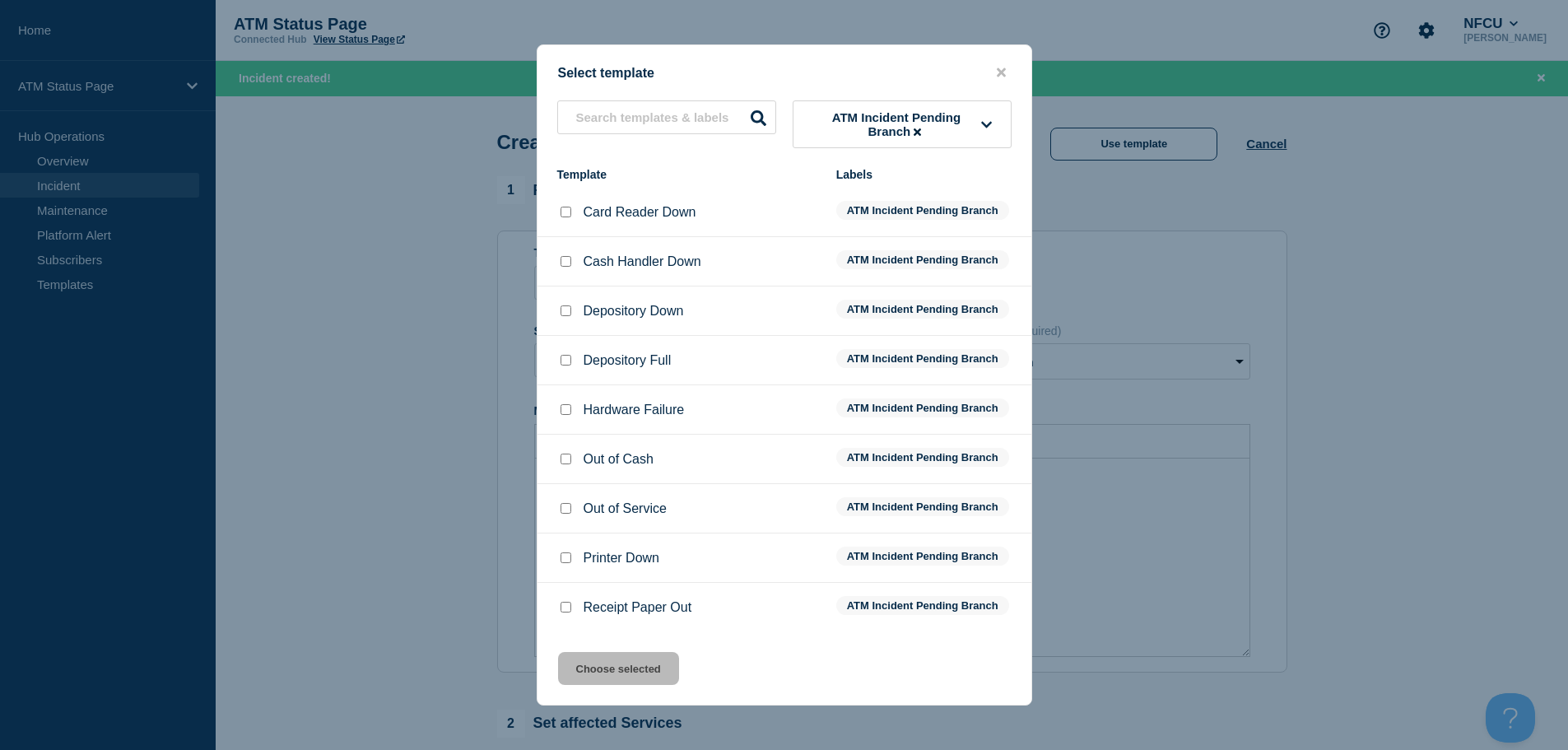
click at [565, 313] on input "Depository Down checkbox" at bounding box center [565, 310] width 10 height 10
checkbox input "true"
click at [637, 675] on button "Choose selected" at bounding box center [618, 667] width 121 height 33
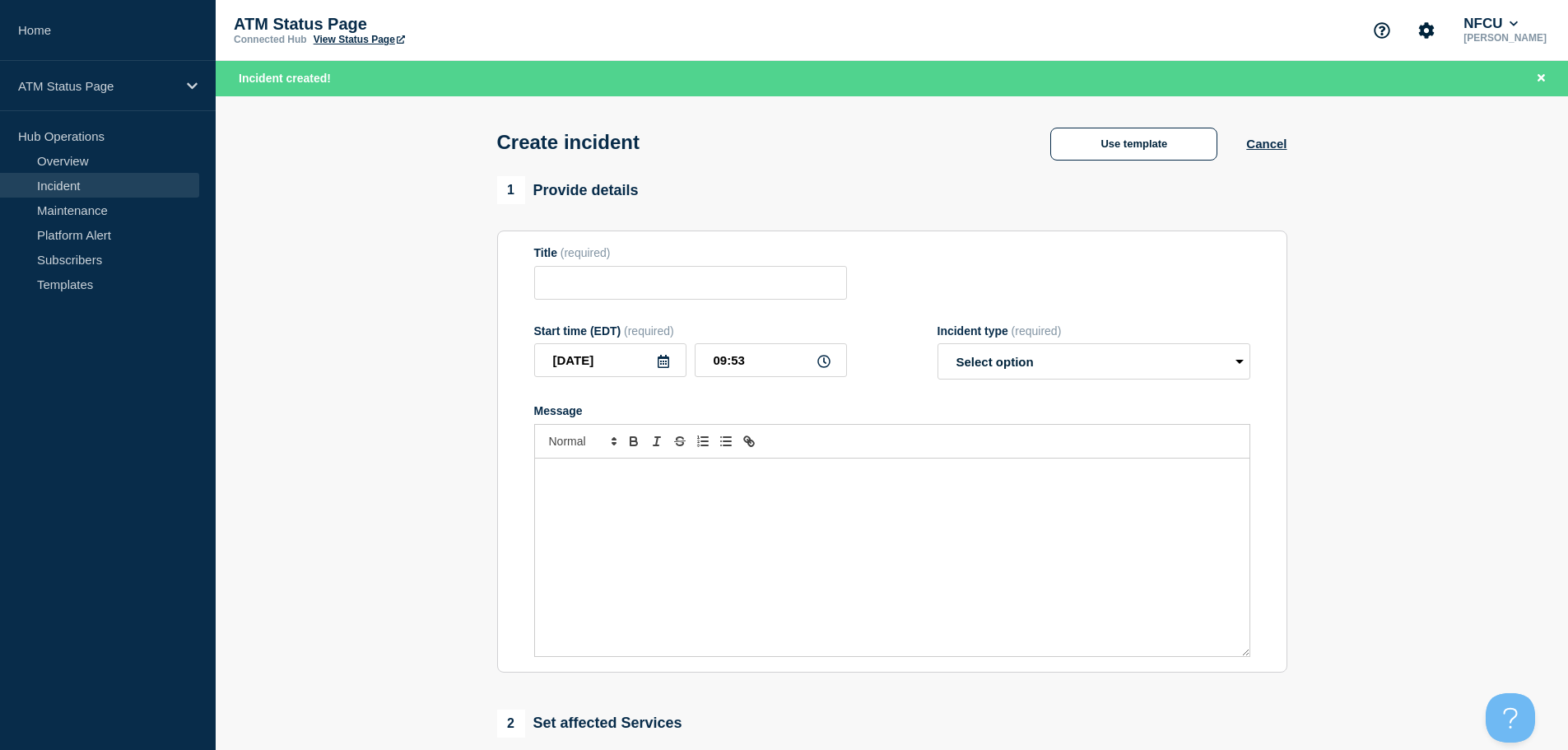
type input "Depository Down"
select select "identified"
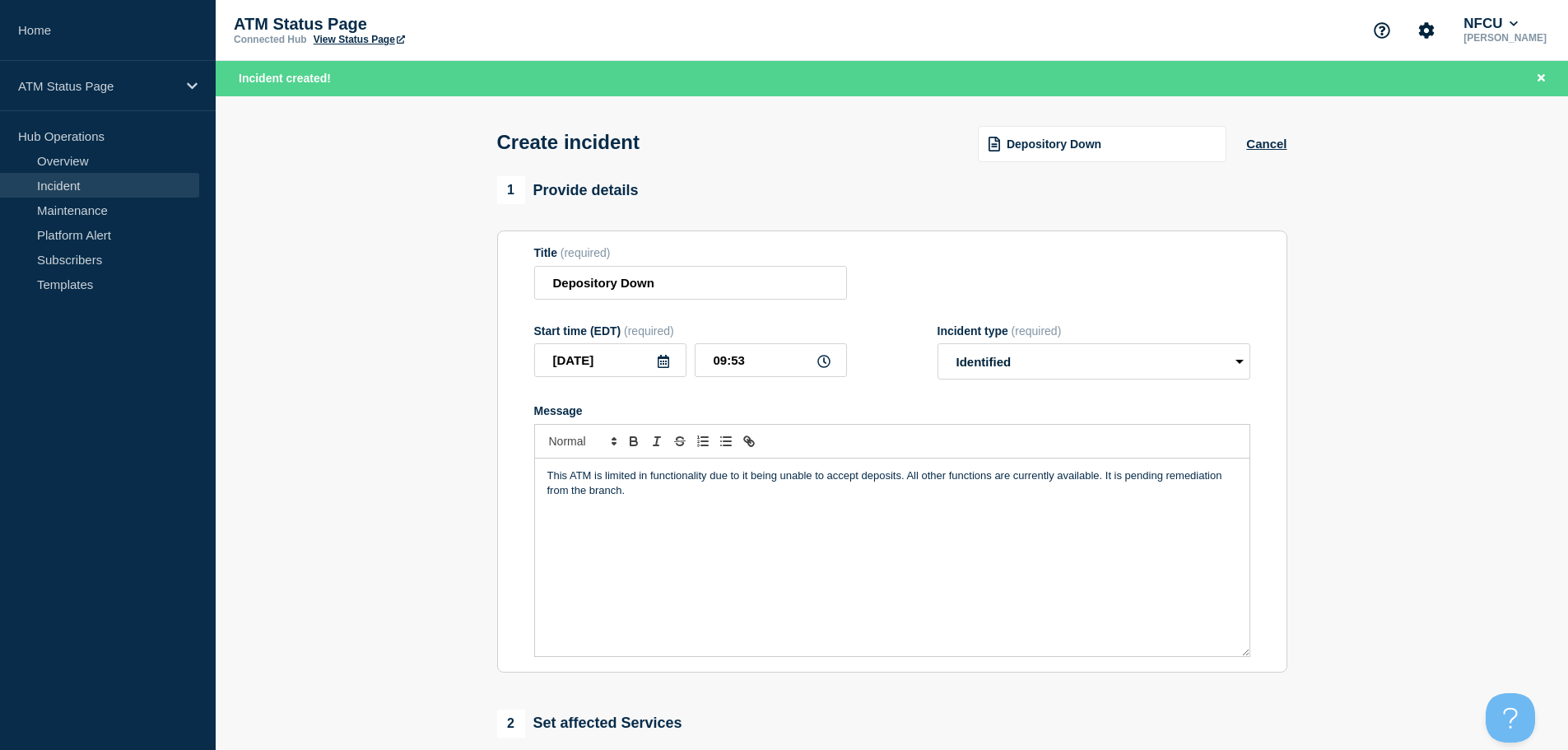
scroll to position [329, 0]
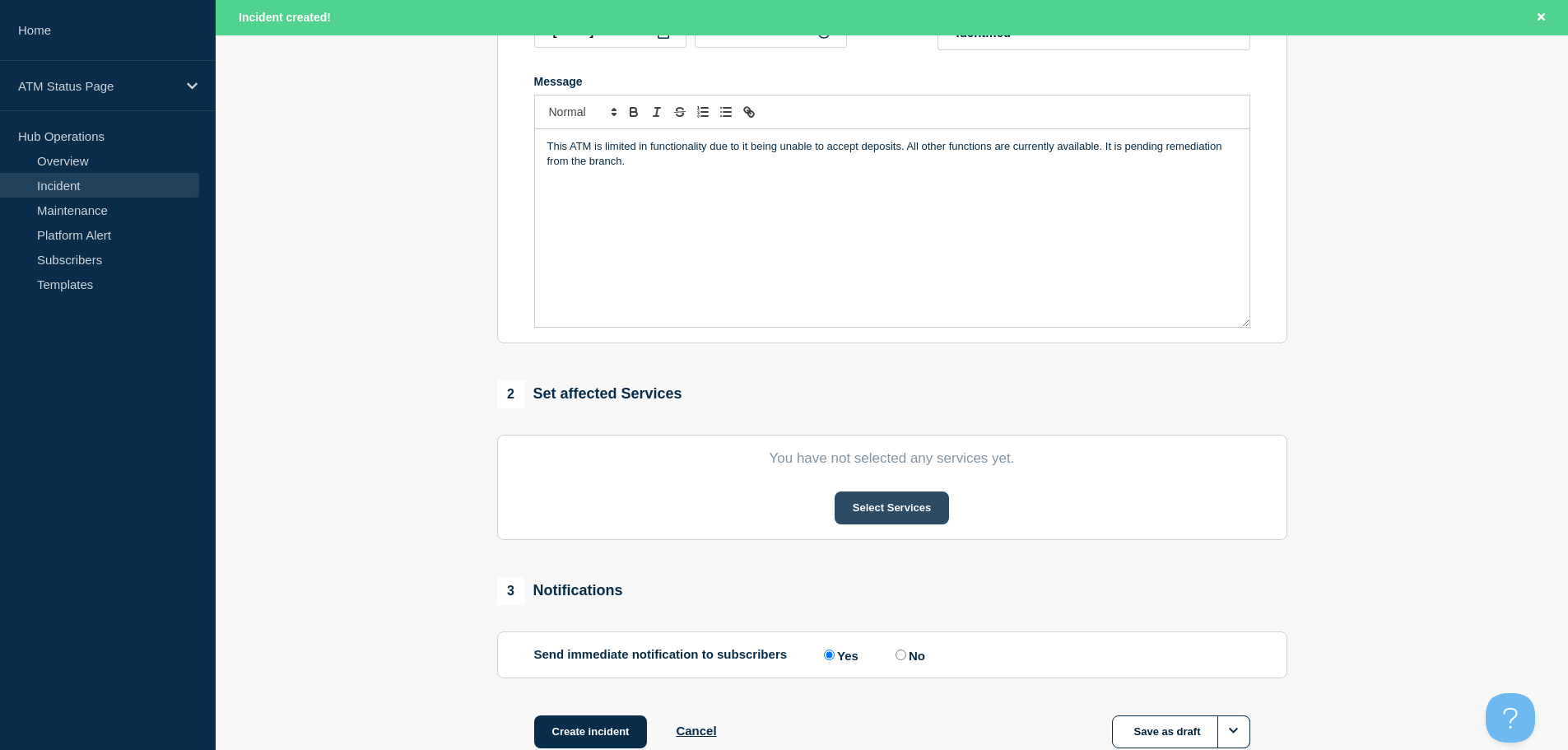
click at [922, 522] on button "Select Services" at bounding box center [892, 507] width 115 height 33
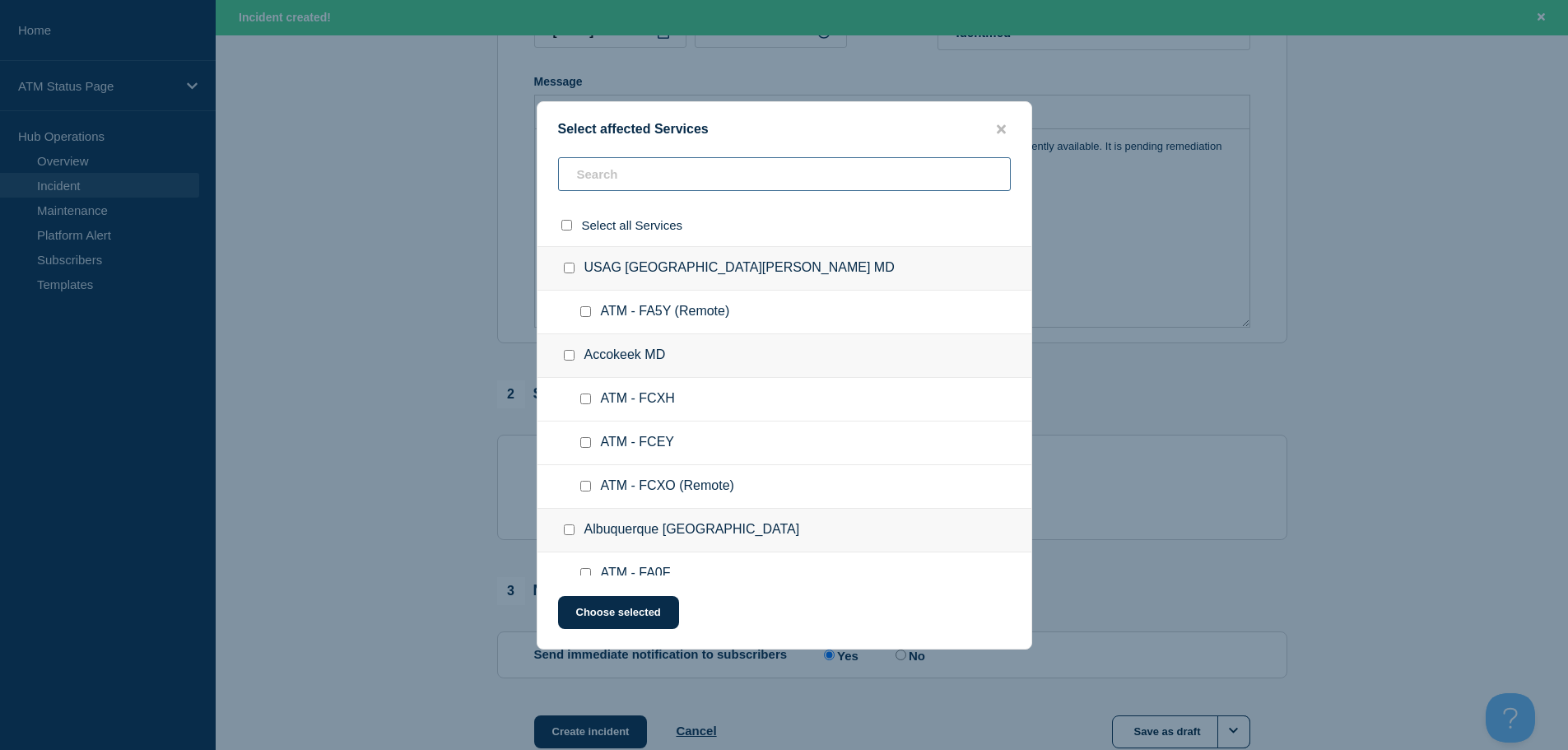
click at [648, 167] on input "text" at bounding box center [784, 174] width 453 height 33
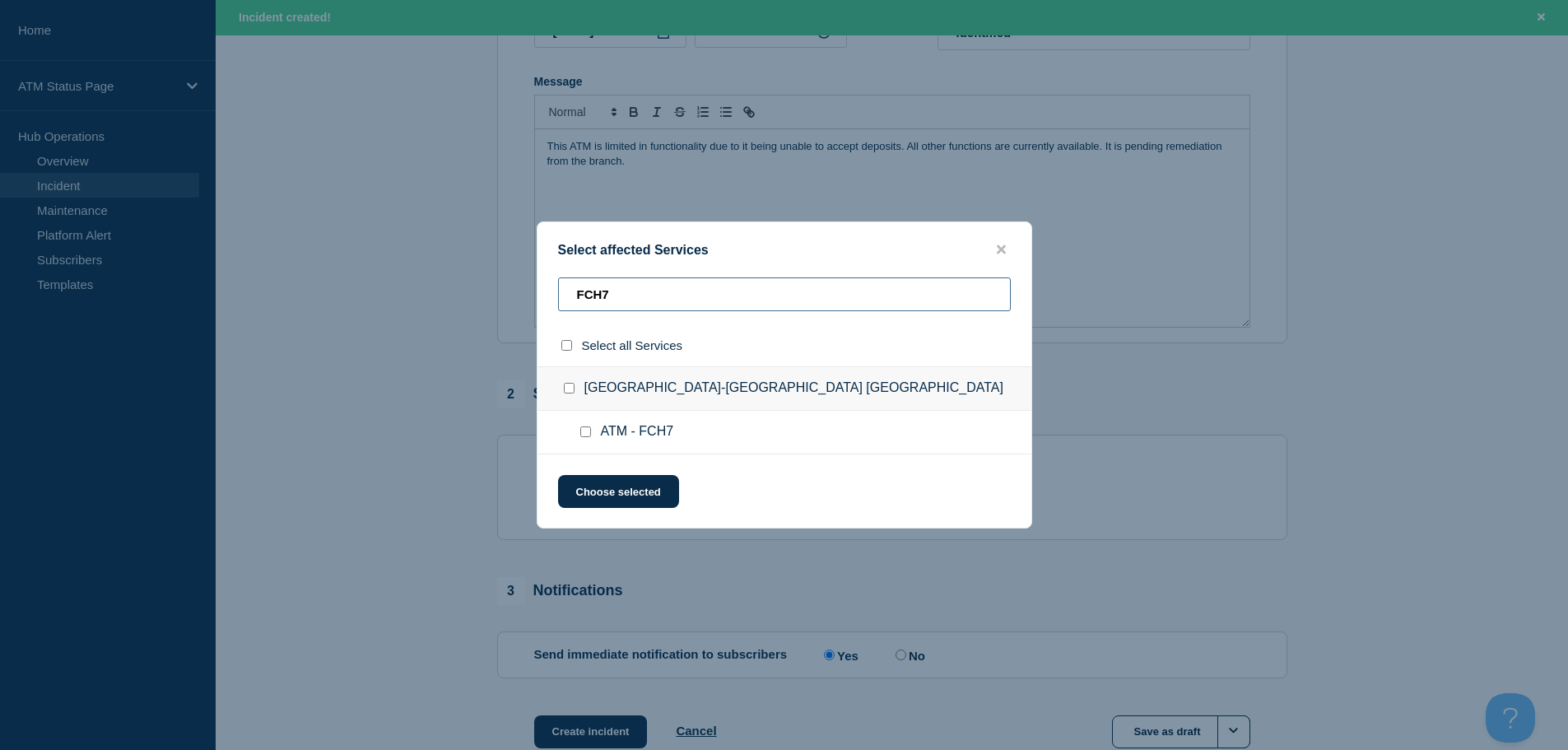
type input "FCH7"
click at [586, 425] on div at bounding box center [589, 432] width 24 height 17
click at [586, 436] on input "ATM - FCH7 checkbox" at bounding box center [585, 431] width 10 height 10
checkbox input "true"
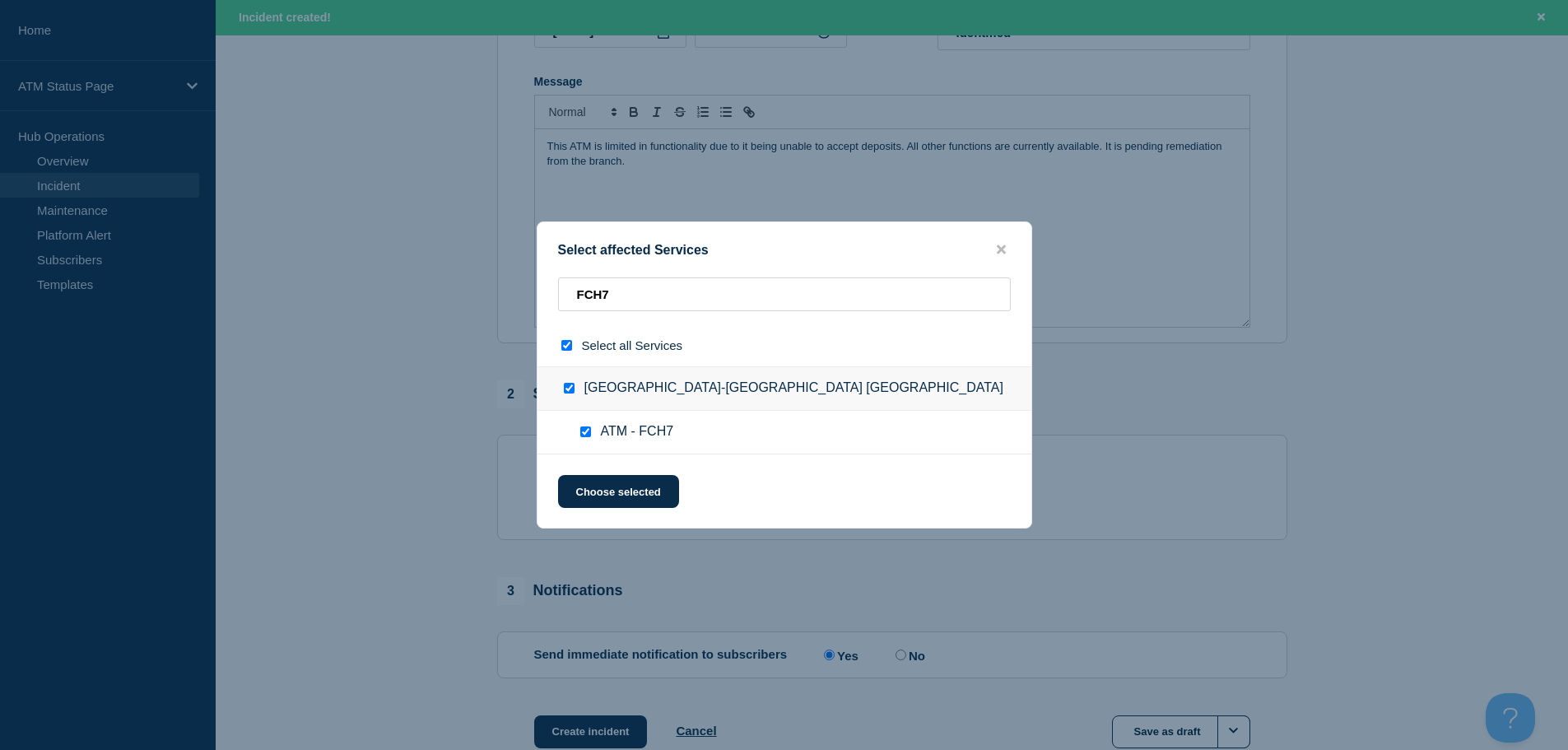
checkbox input "true"
click at [588, 496] on button "Choose selected" at bounding box center [618, 490] width 121 height 33
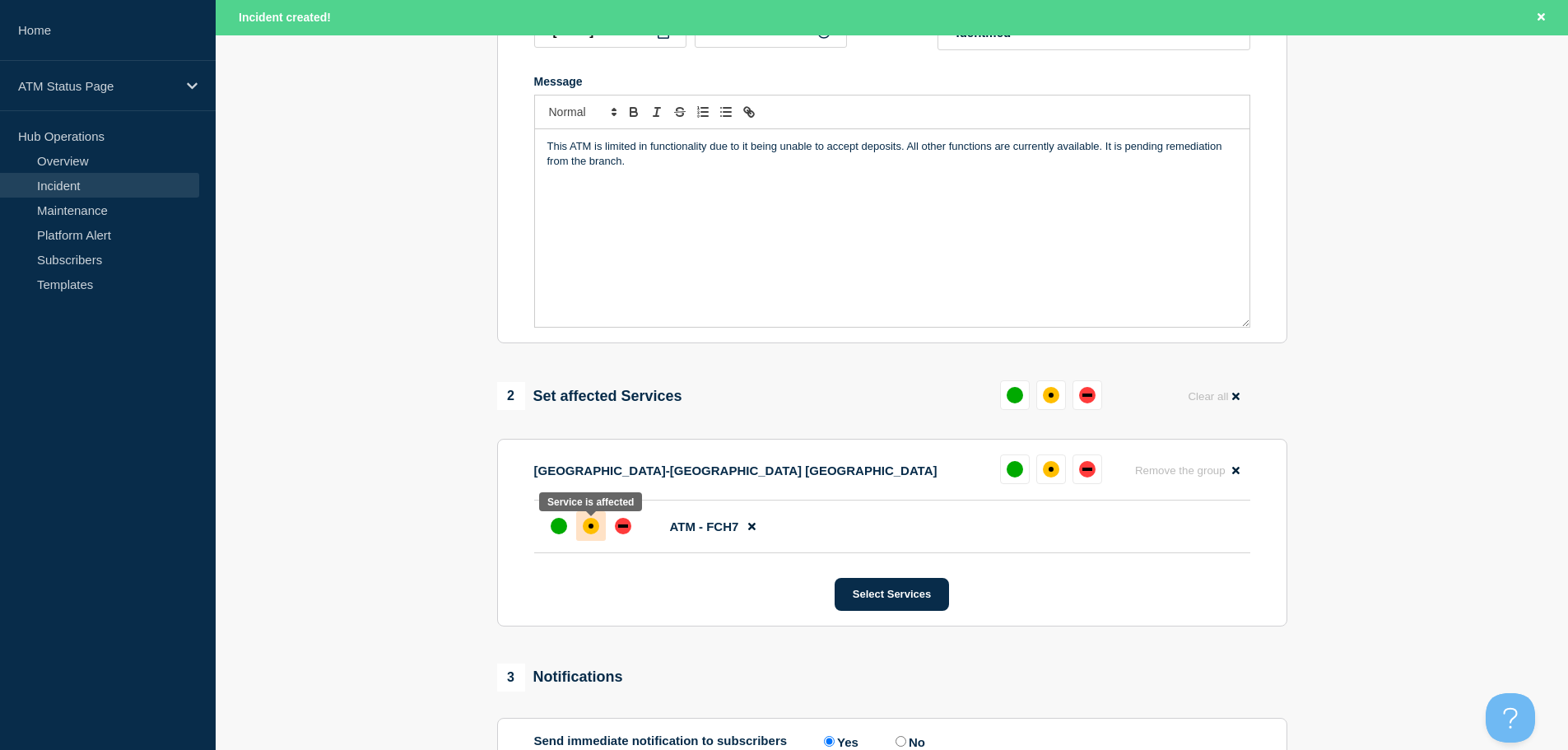
click at [593, 533] on div "affected" at bounding box center [591, 526] width 17 height 17
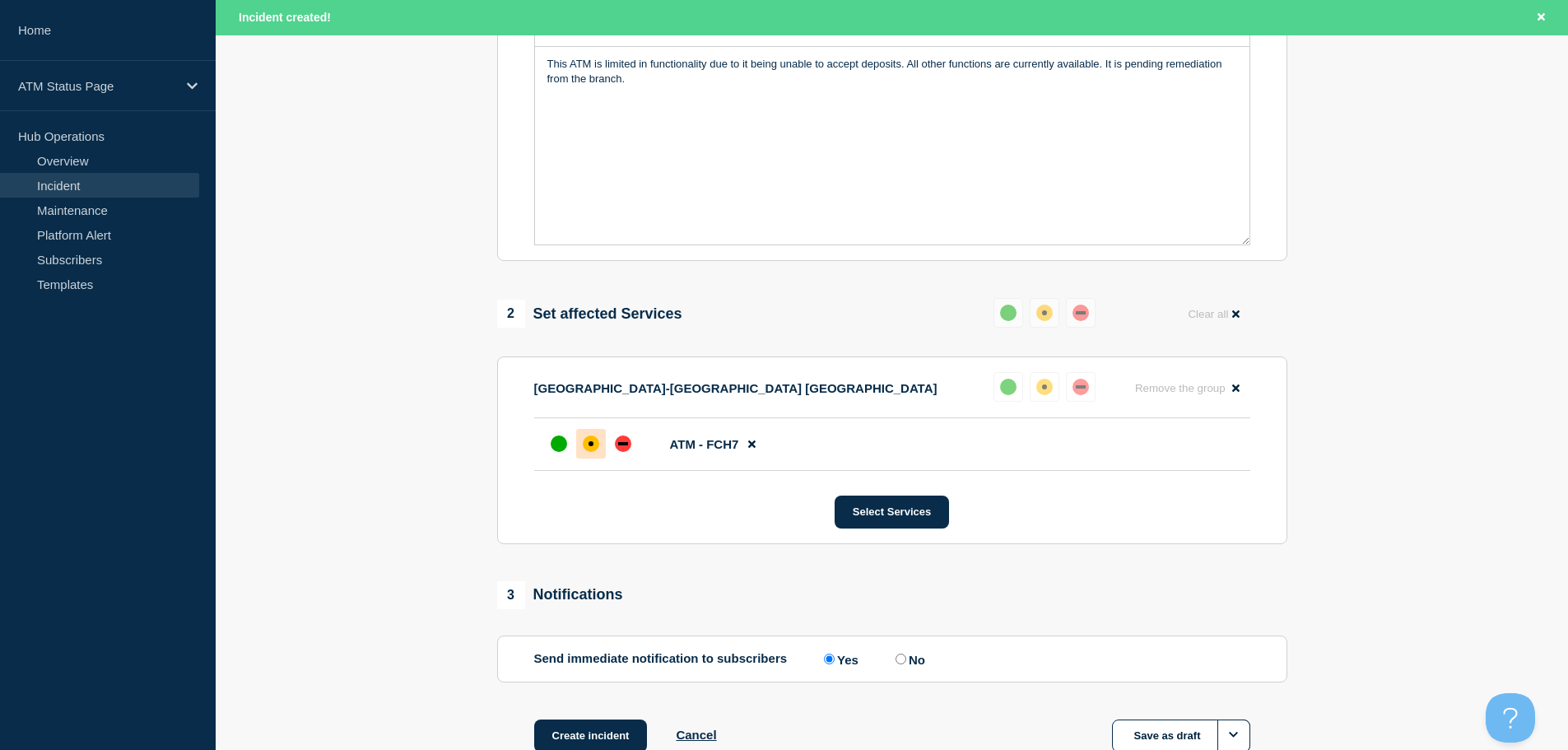
scroll to position [494, 0]
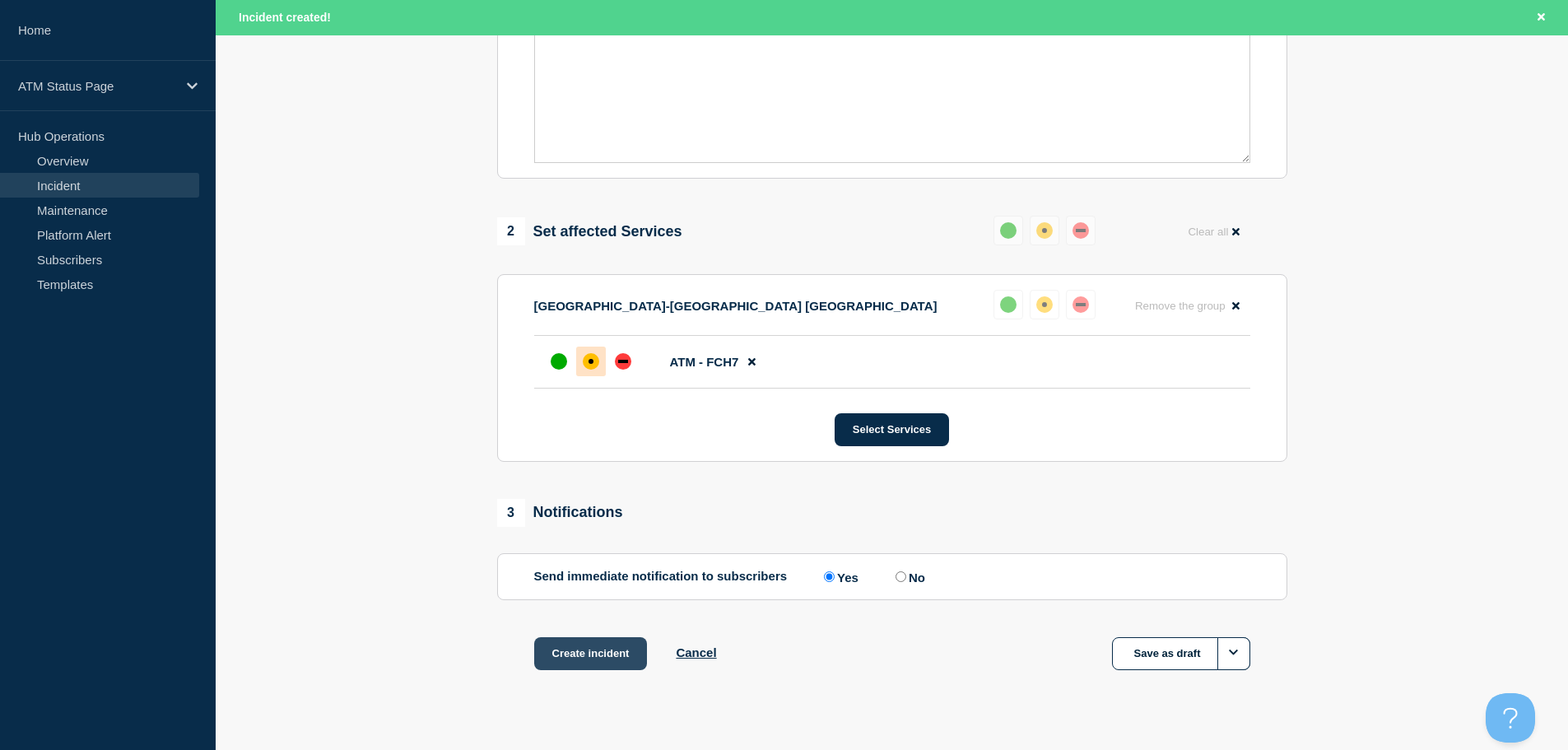
click at [582, 663] on button "Create incident" at bounding box center [591, 652] width 114 height 33
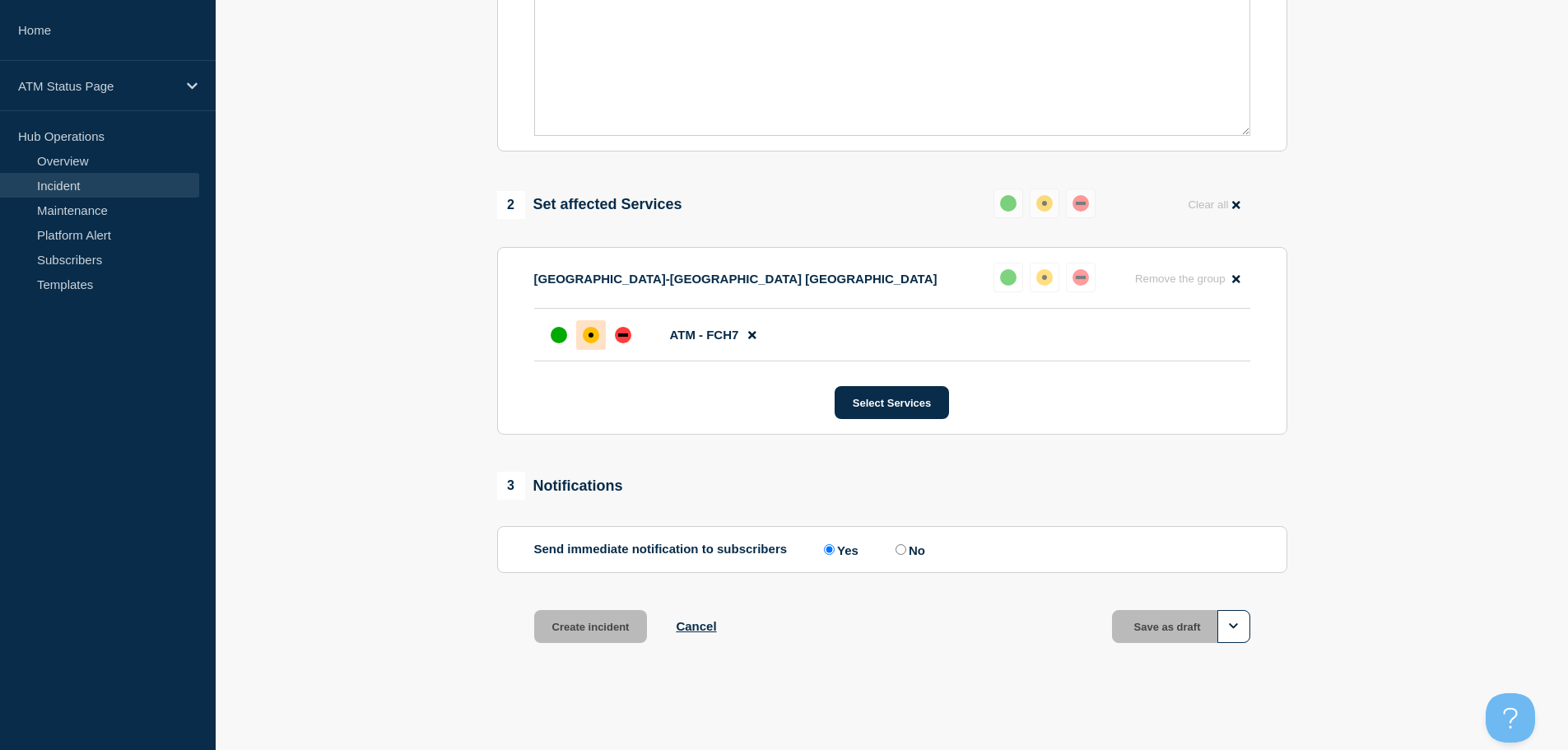
scroll to position [459, 0]
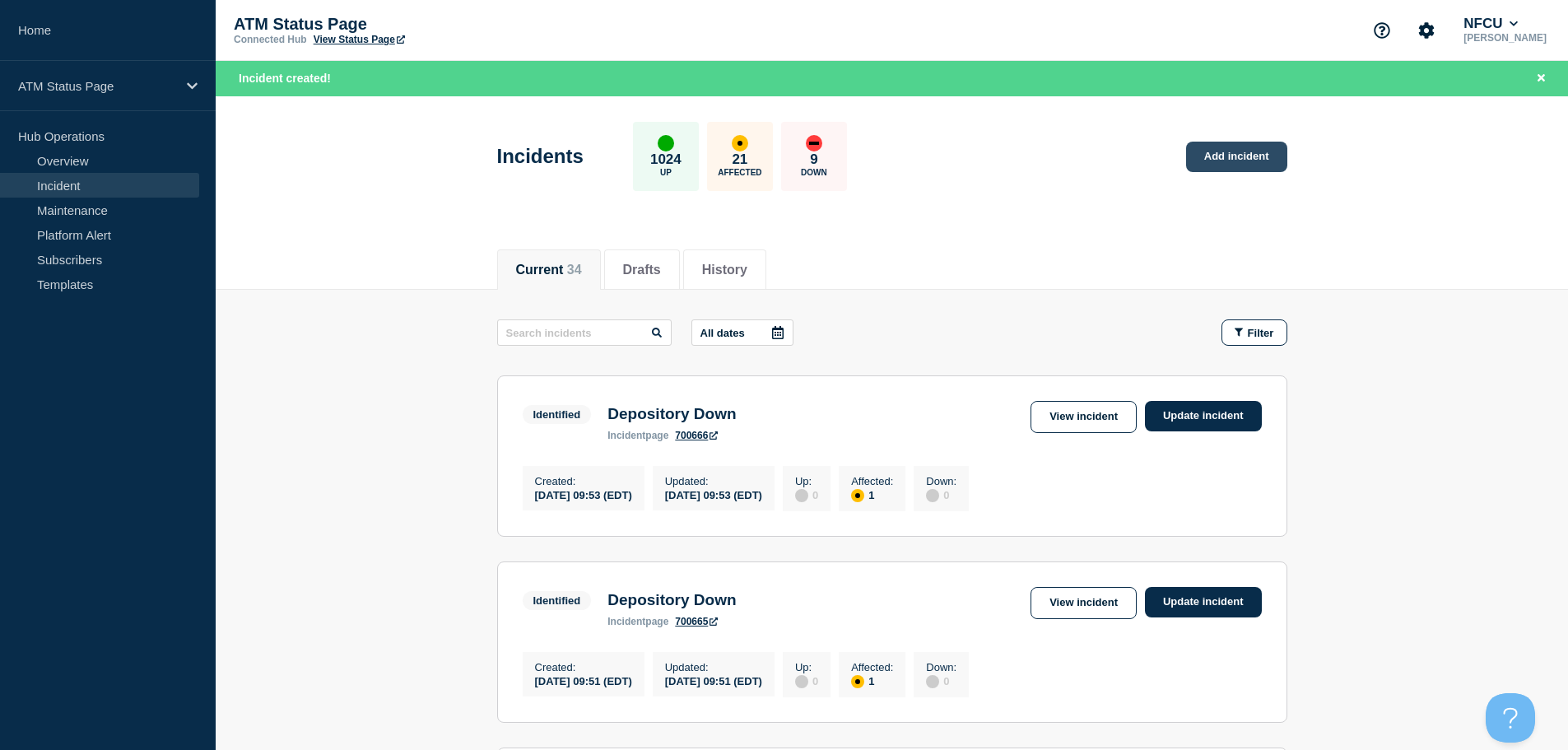
click at [1247, 166] on link "Add incident" at bounding box center [1237, 156] width 101 height 31
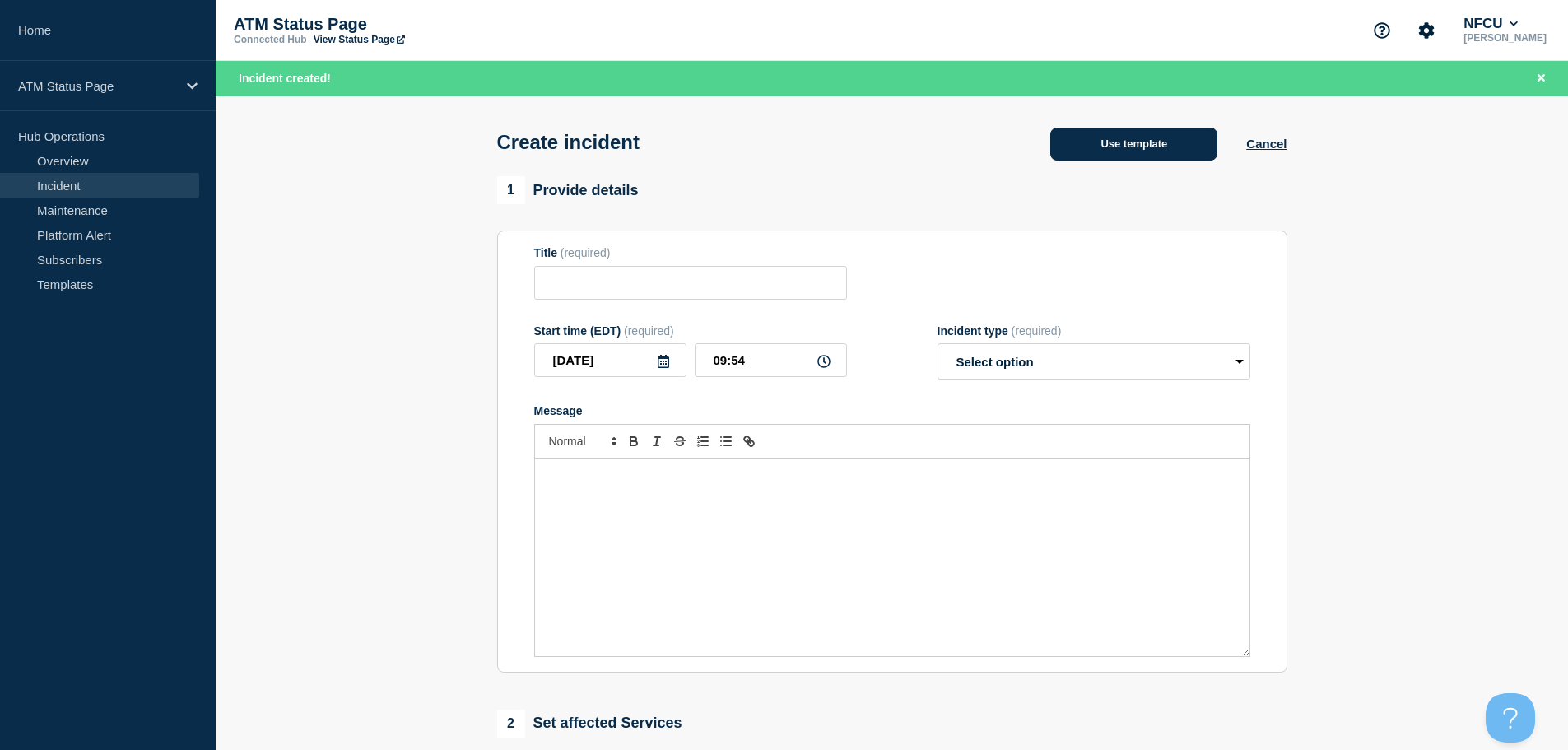
click at [1114, 154] on button "Use template" at bounding box center [1133, 143] width 167 height 33
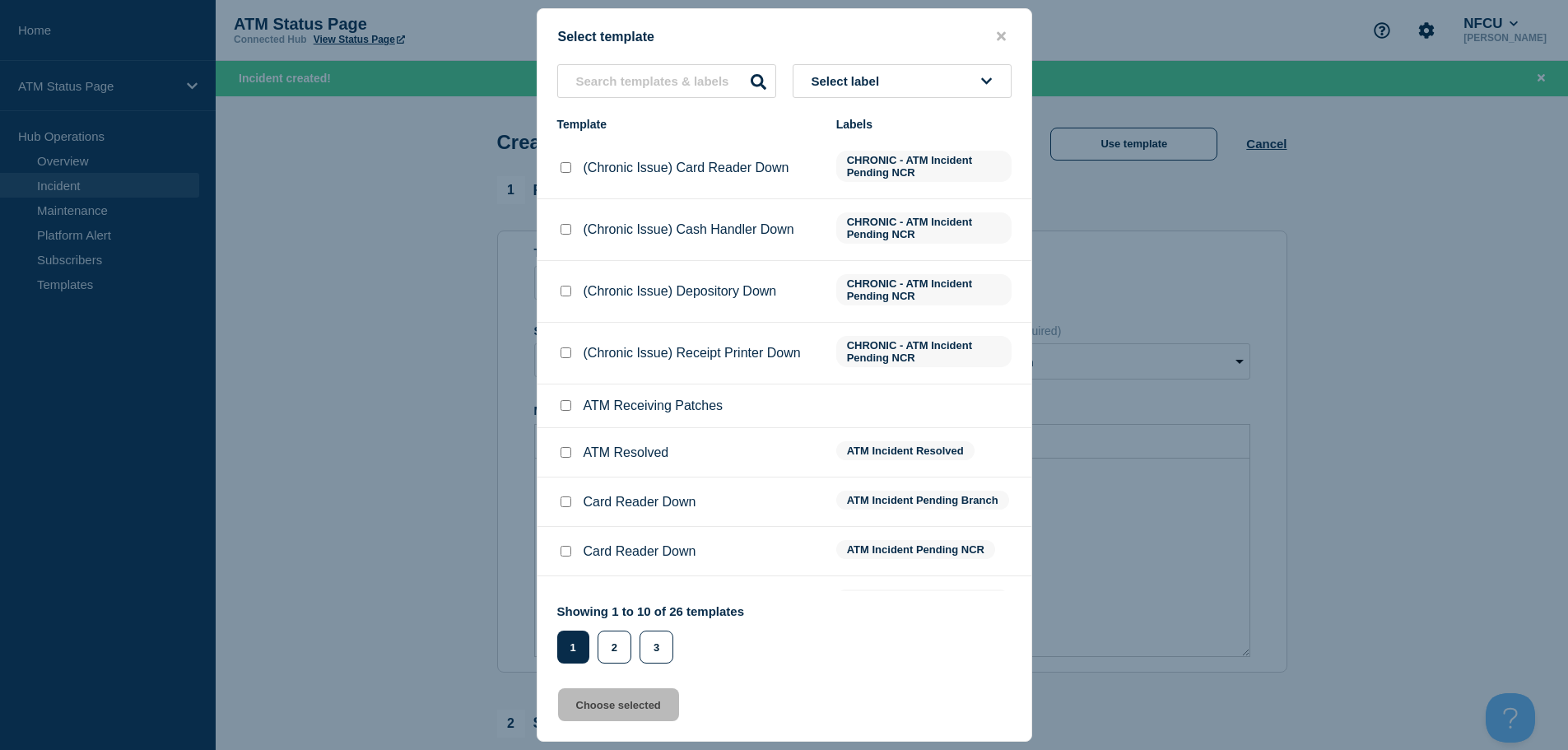
click at [814, 87] on span "Select label" at bounding box center [849, 81] width 74 height 14
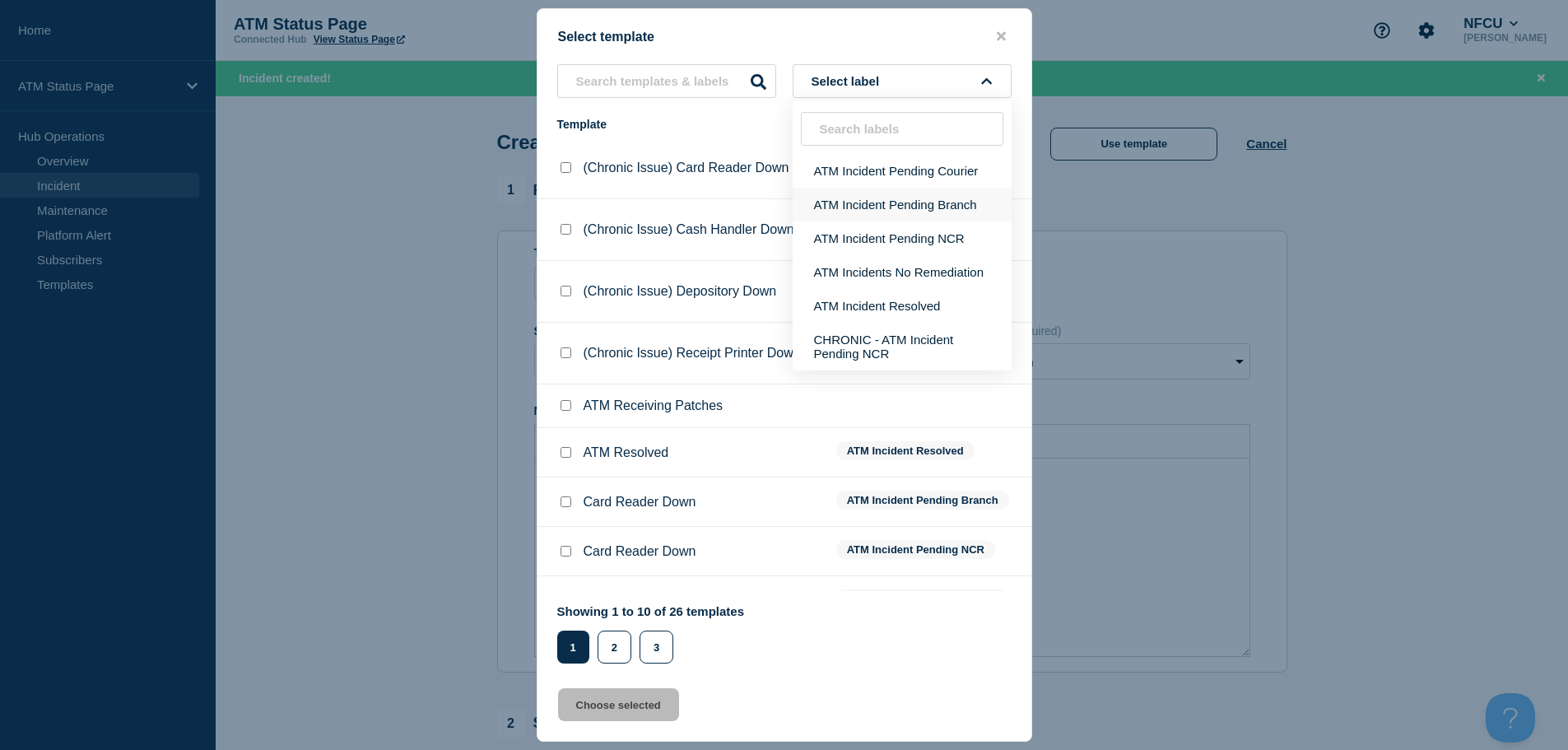
click at [860, 202] on button "ATM Incident Pending Branch" at bounding box center [901, 205] width 219 height 33
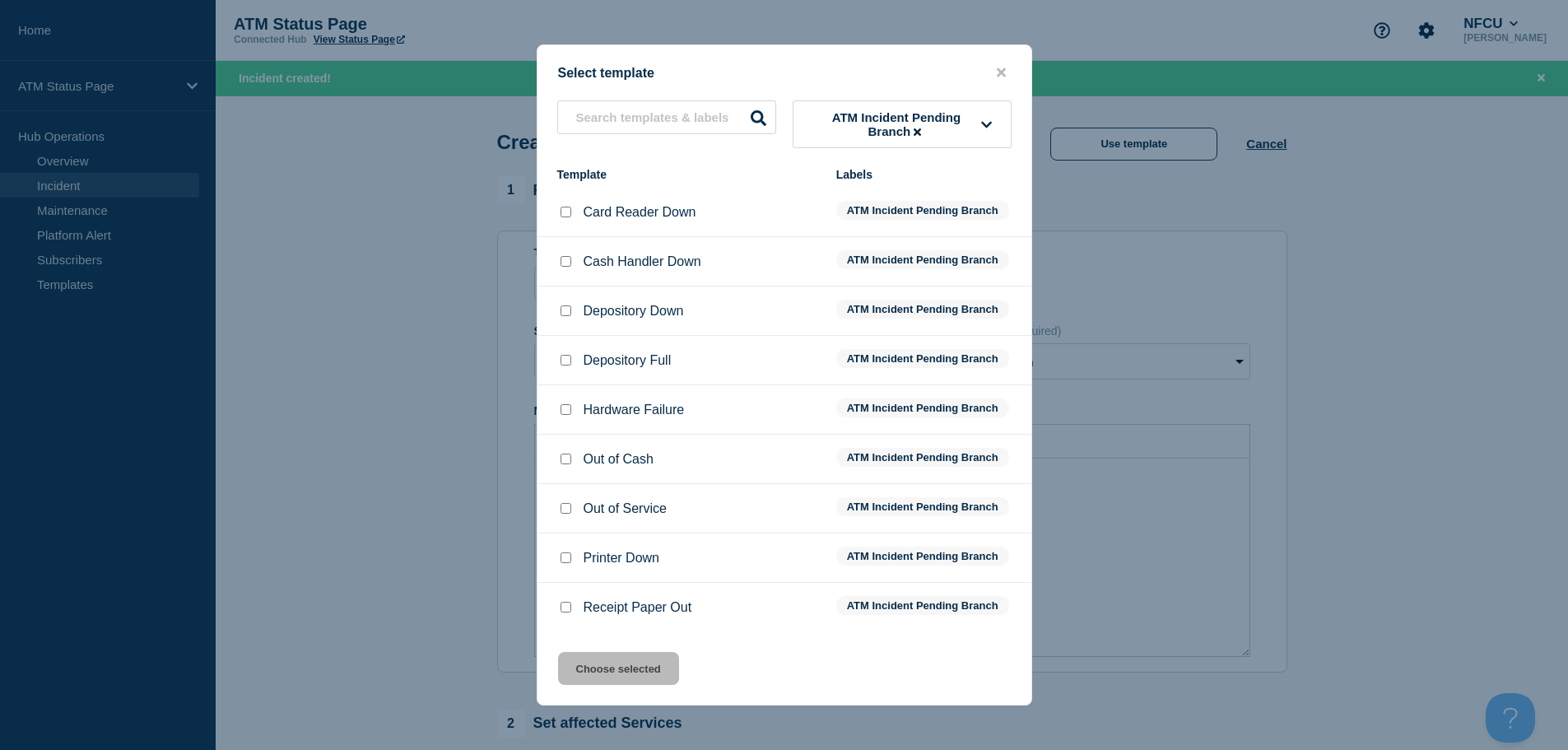
click at [568, 314] on input "Depository Down checkbox" at bounding box center [565, 310] width 10 height 10
checkbox input "true"
click at [618, 676] on button "Choose selected" at bounding box center [618, 667] width 121 height 33
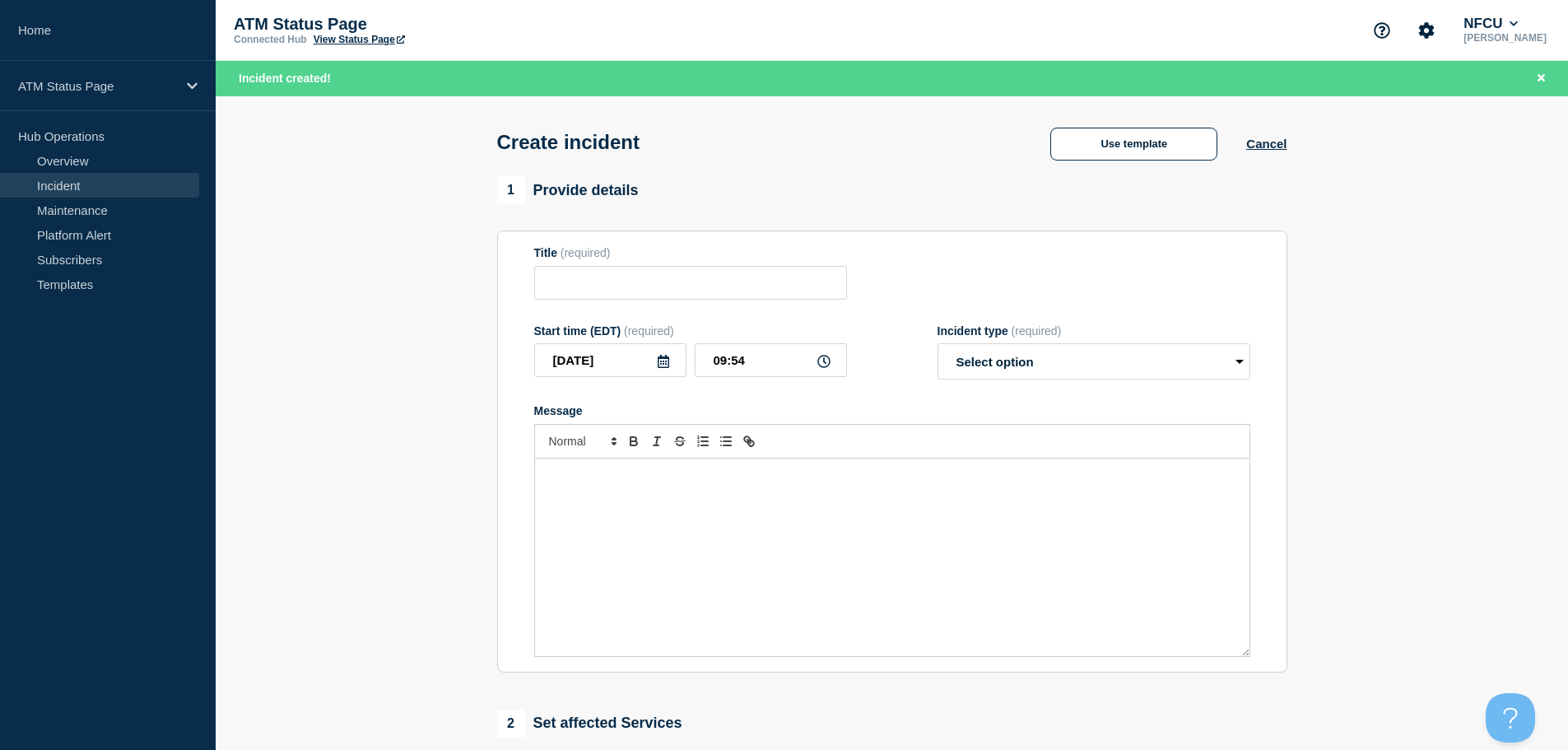
type input "Depository Down"
select select "identified"
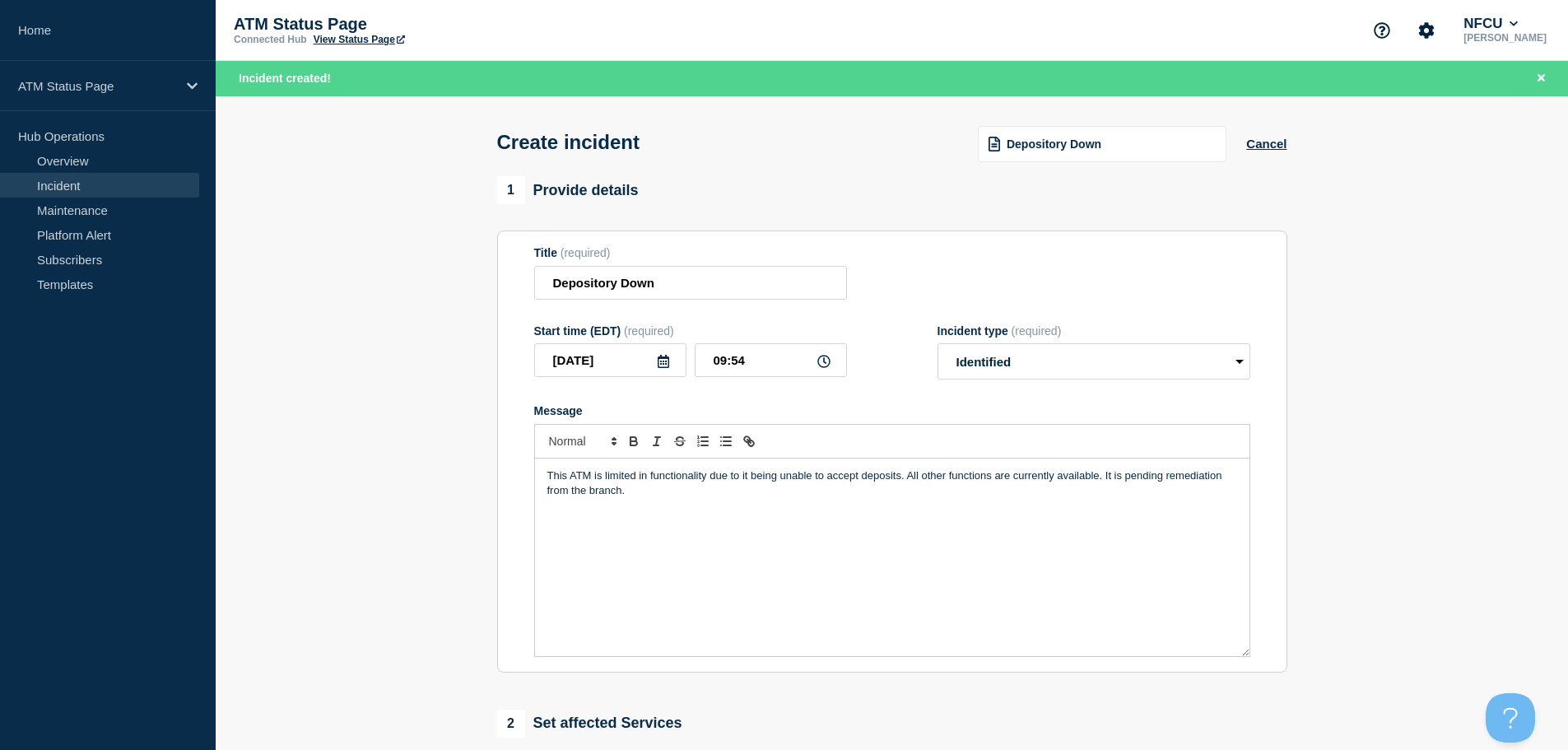
scroll to position [329, 0]
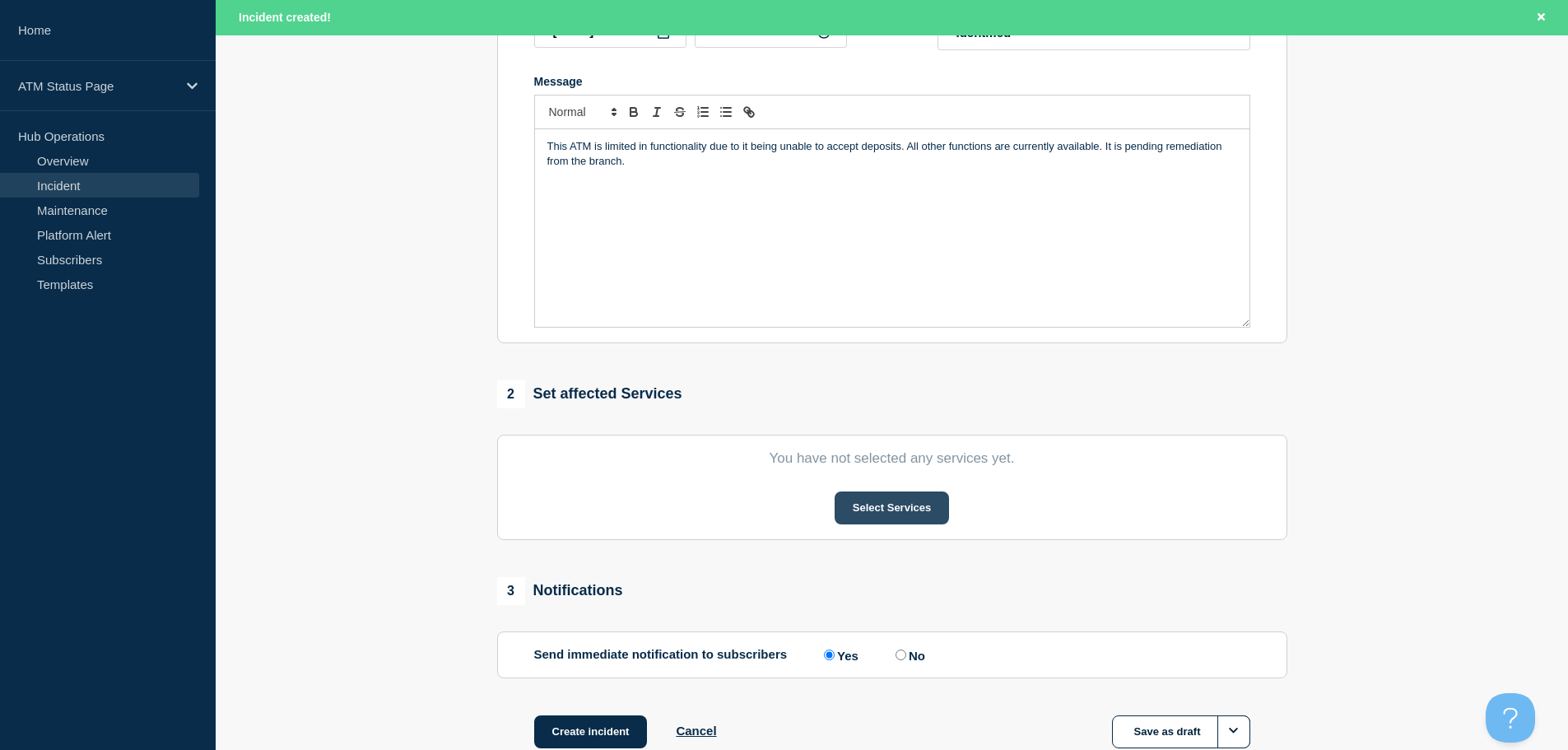
click at [920, 511] on button "Select Services" at bounding box center [892, 507] width 115 height 33
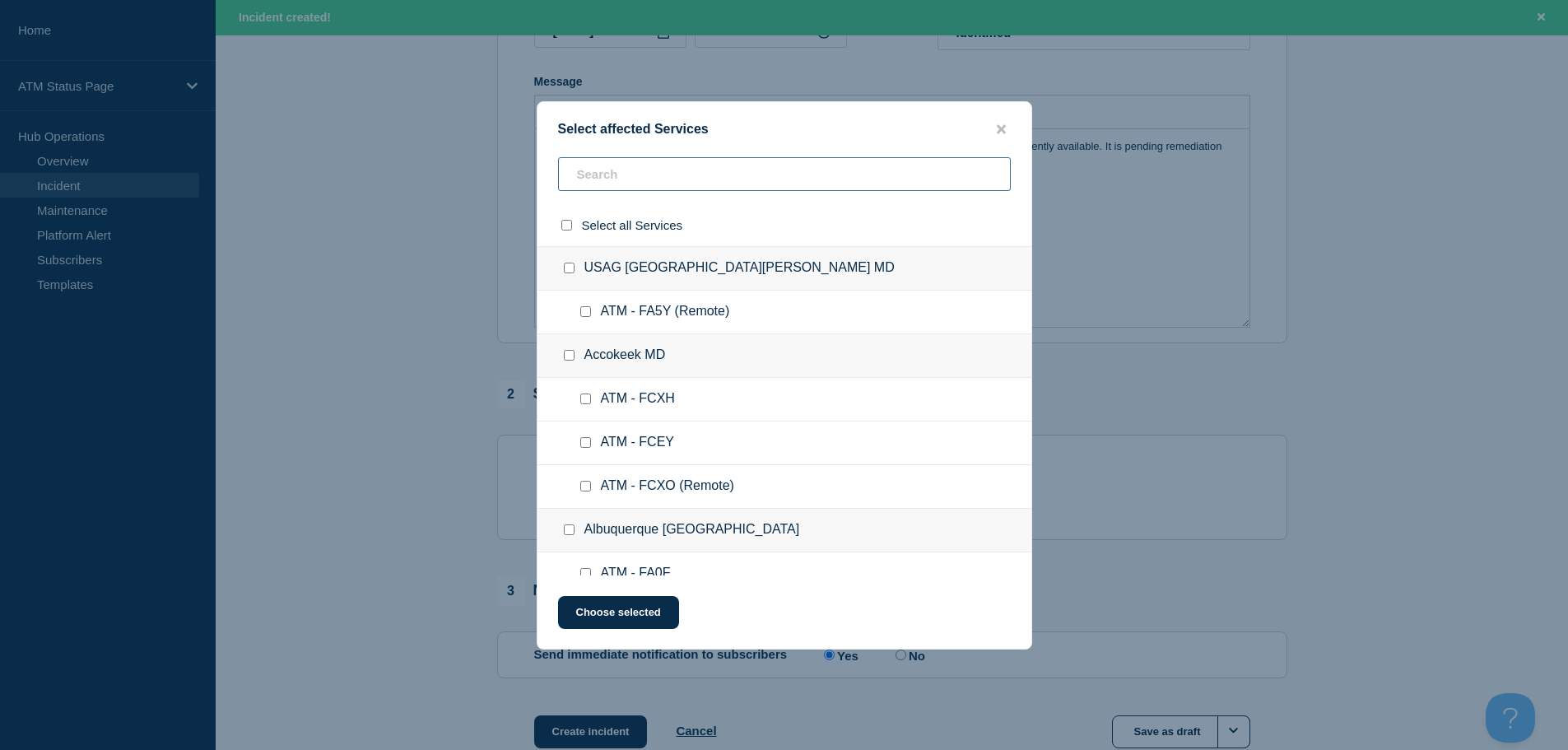
click at [769, 168] on input "text" at bounding box center [784, 174] width 453 height 33
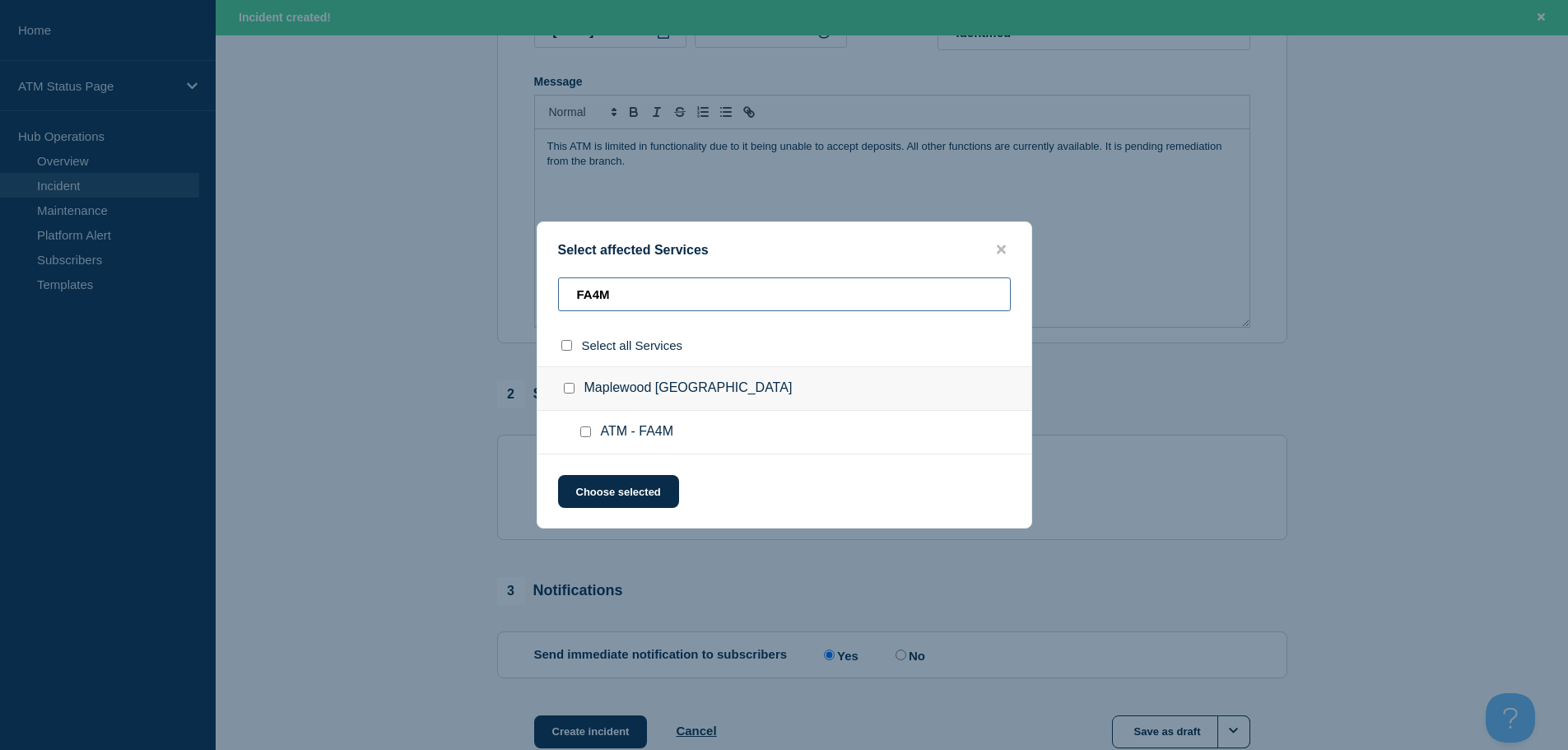
type input "FA4M"
click at [585, 433] on input "ATM - FA4M checkbox" at bounding box center [585, 431] width 10 height 10
checkbox input "true"
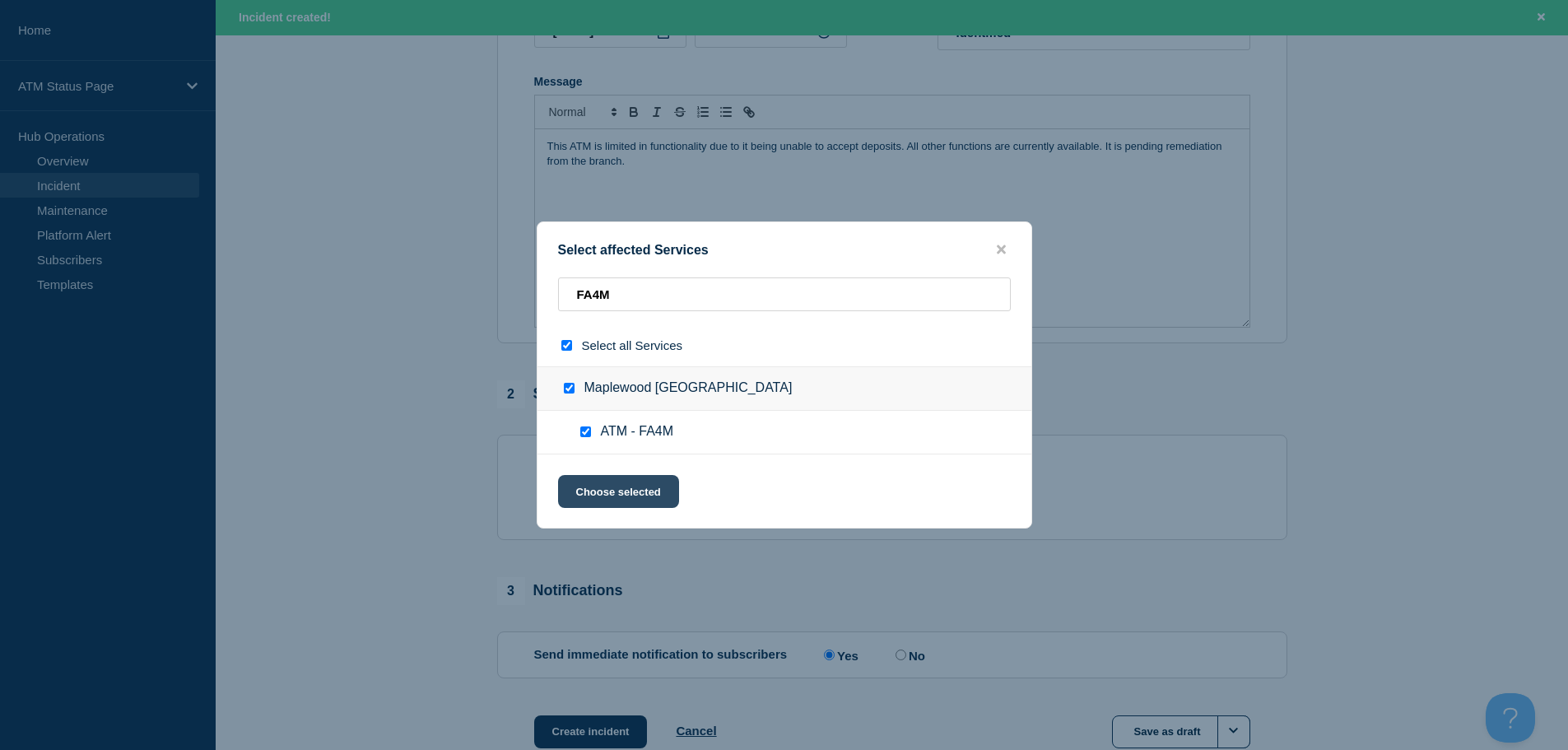
click at [599, 485] on button "Choose selected" at bounding box center [618, 490] width 121 height 33
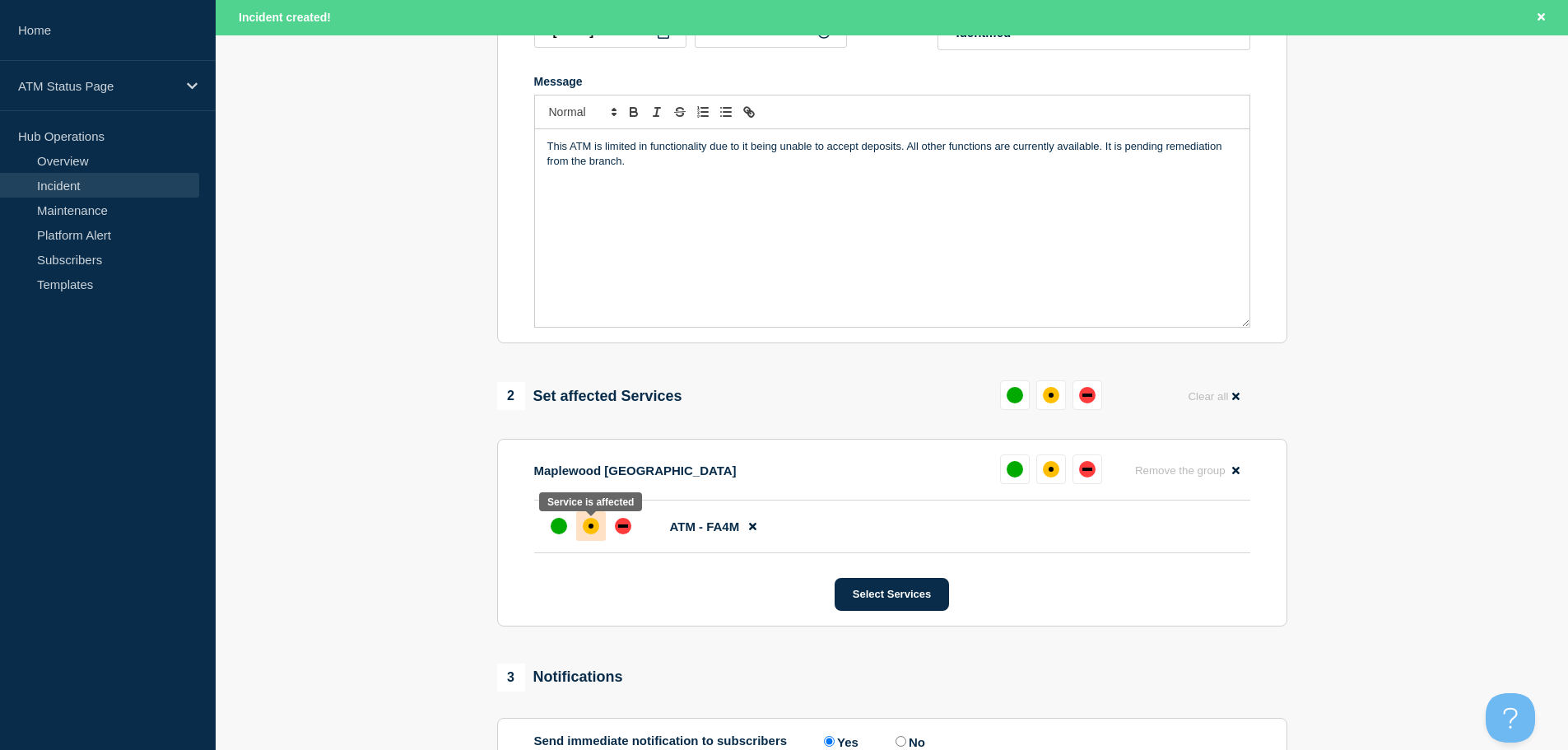
click at [597, 527] on div "affected" at bounding box center [591, 526] width 17 height 17
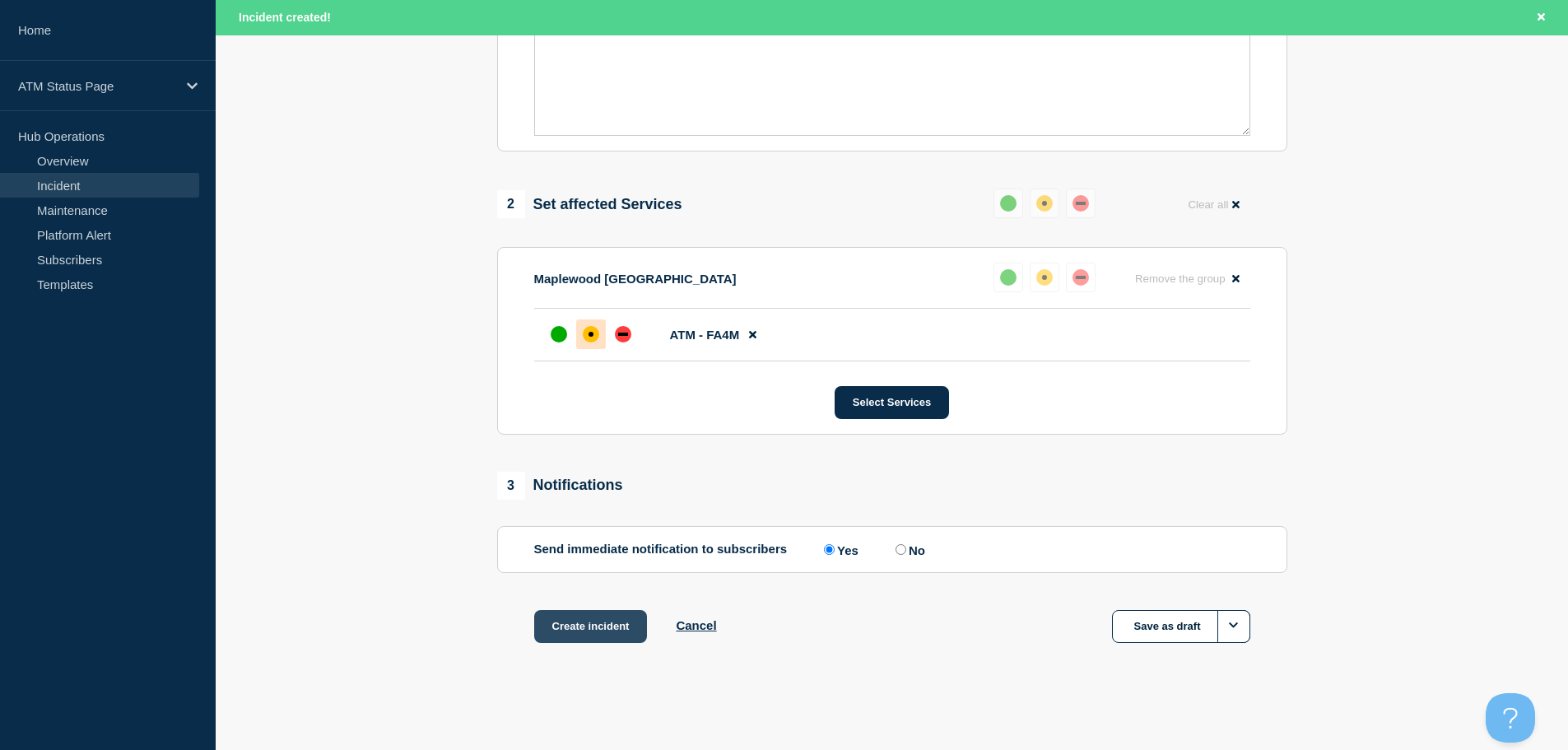
click at [605, 630] on button "Create incident" at bounding box center [591, 625] width 114 height 33
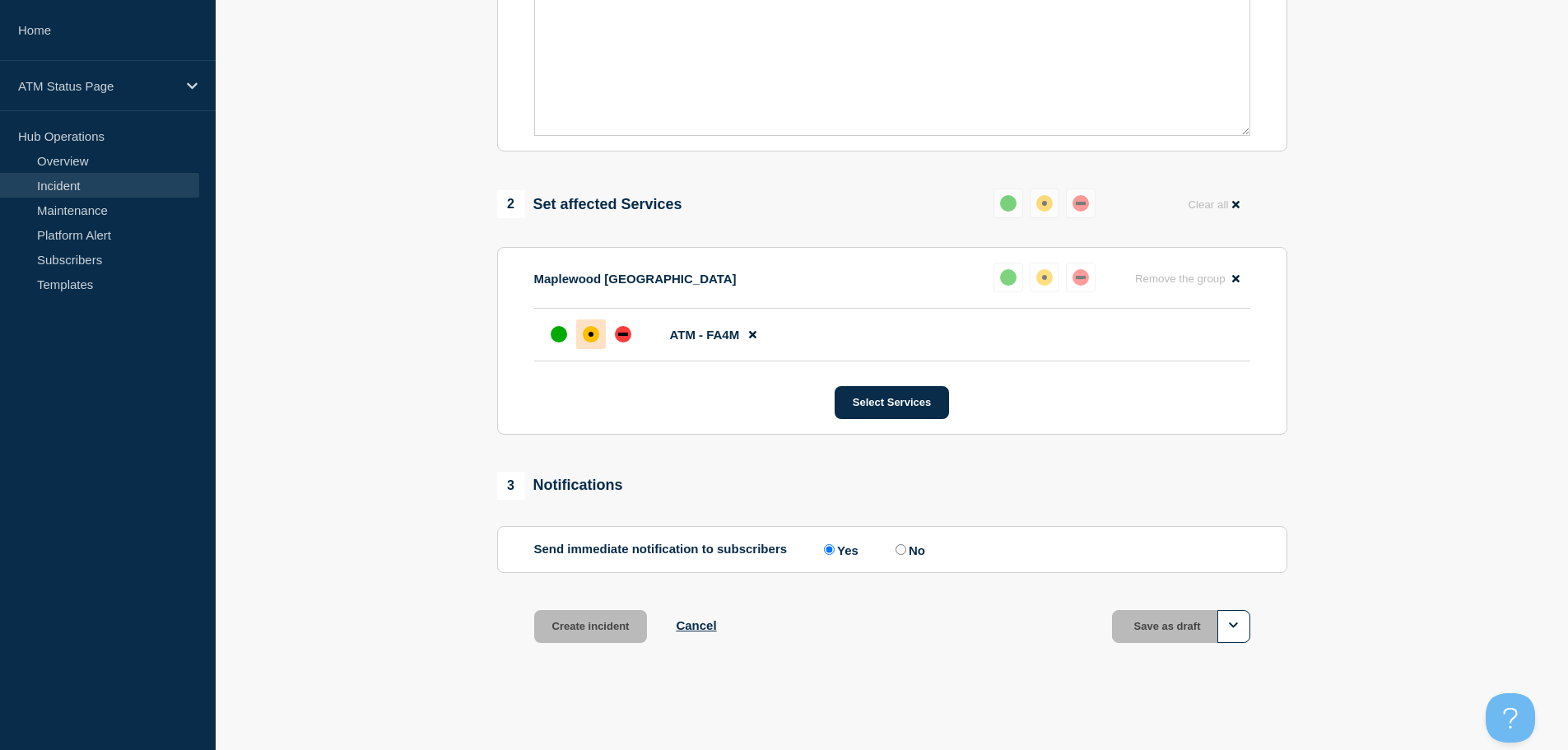
scroll to position [489, 0]
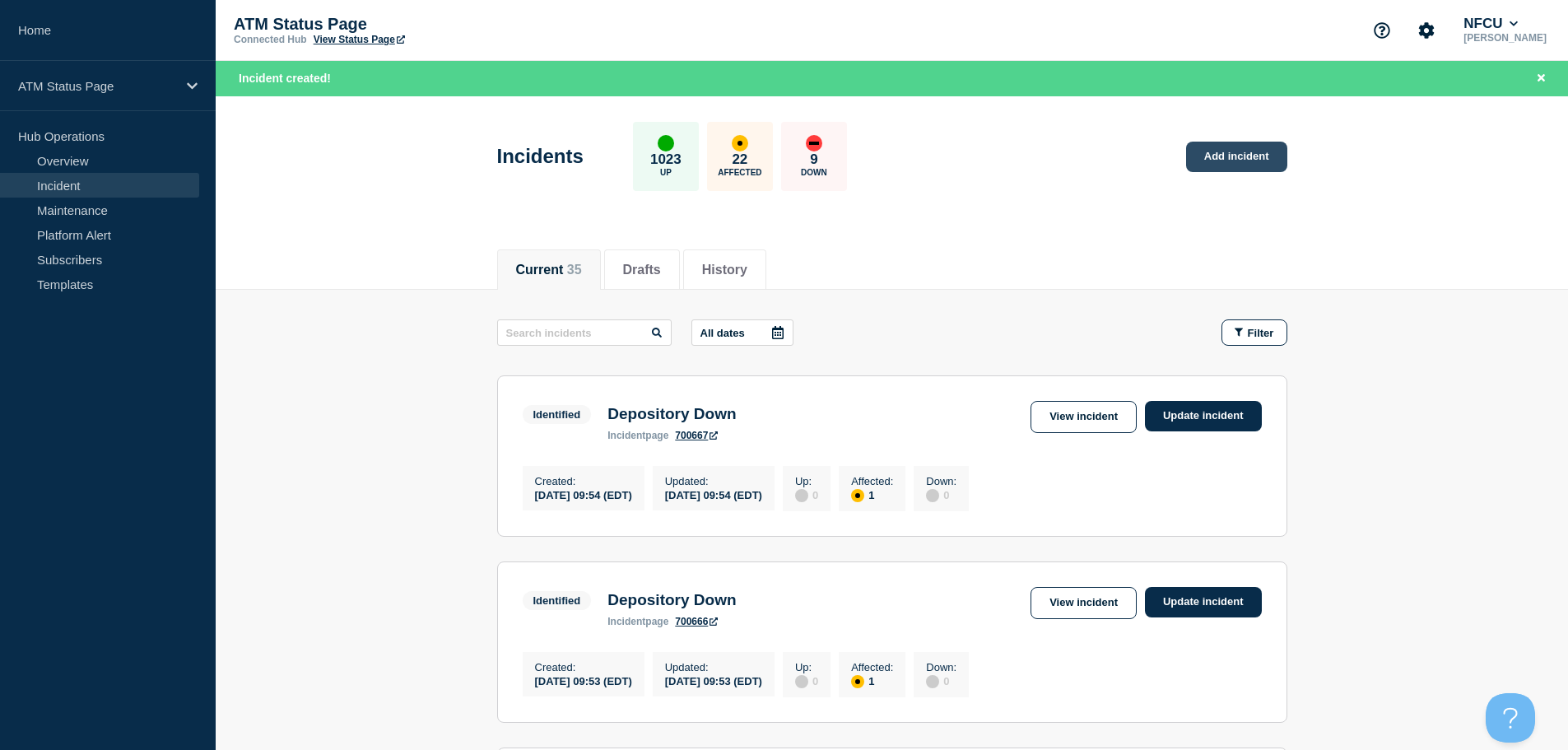
click at [1210, 163] on link "Add incident" at bounding box center [1237, 156] width 101 height 31
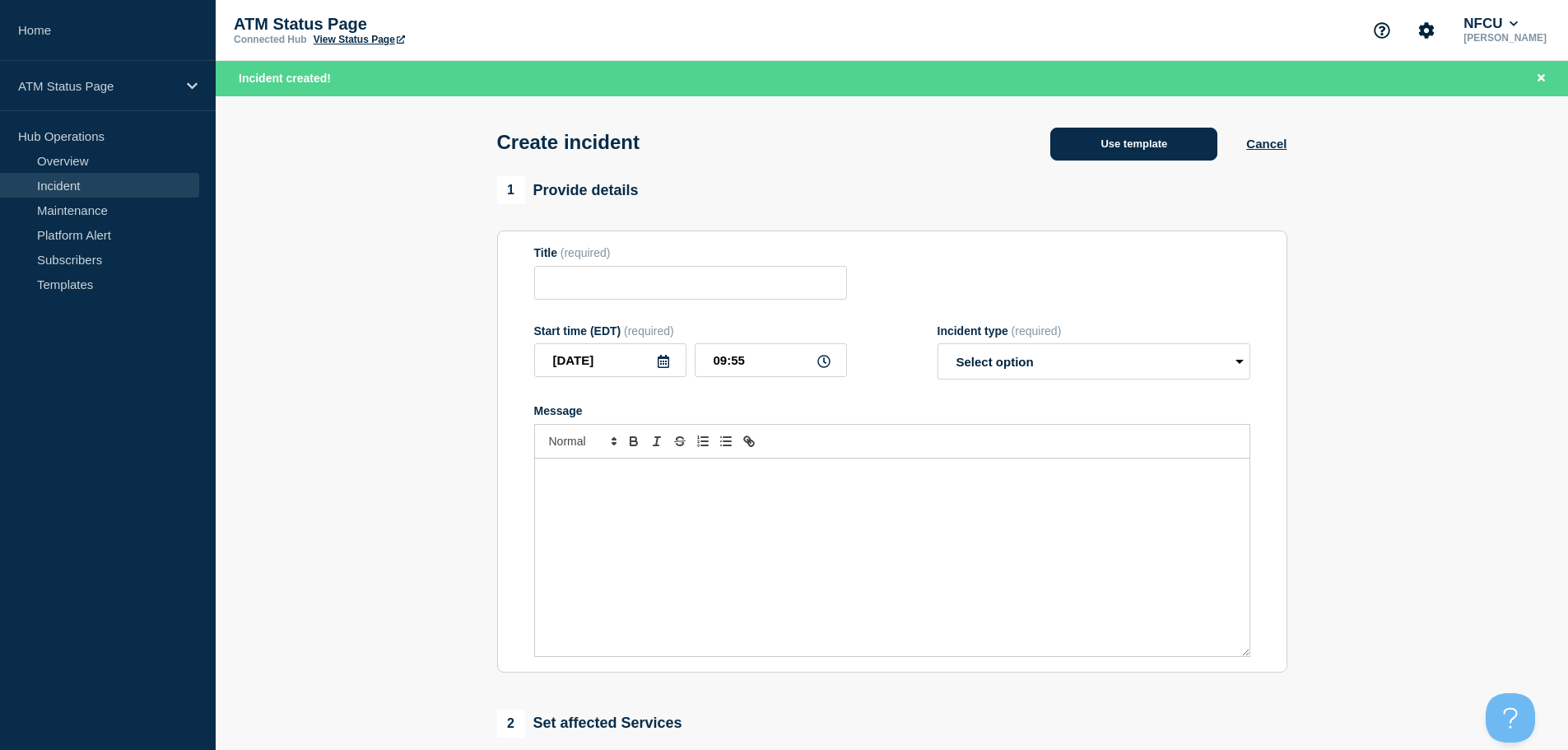
click at [1150, 149] on button "Use template" at bounding box center [1133, 143] width 167 height 33
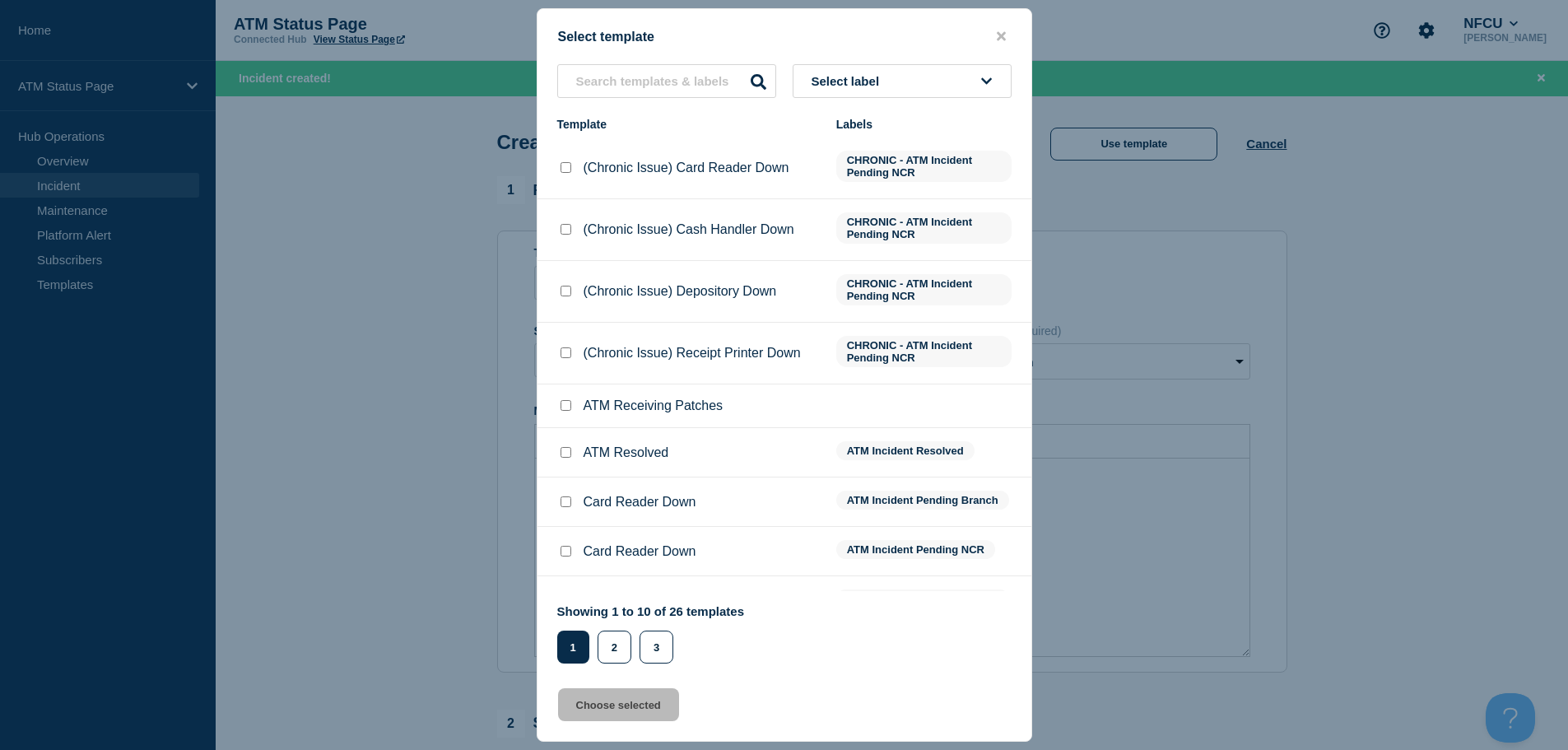
click at [874, 72] on button "Select label" at bounding box center [901, 81] width 219 height 33
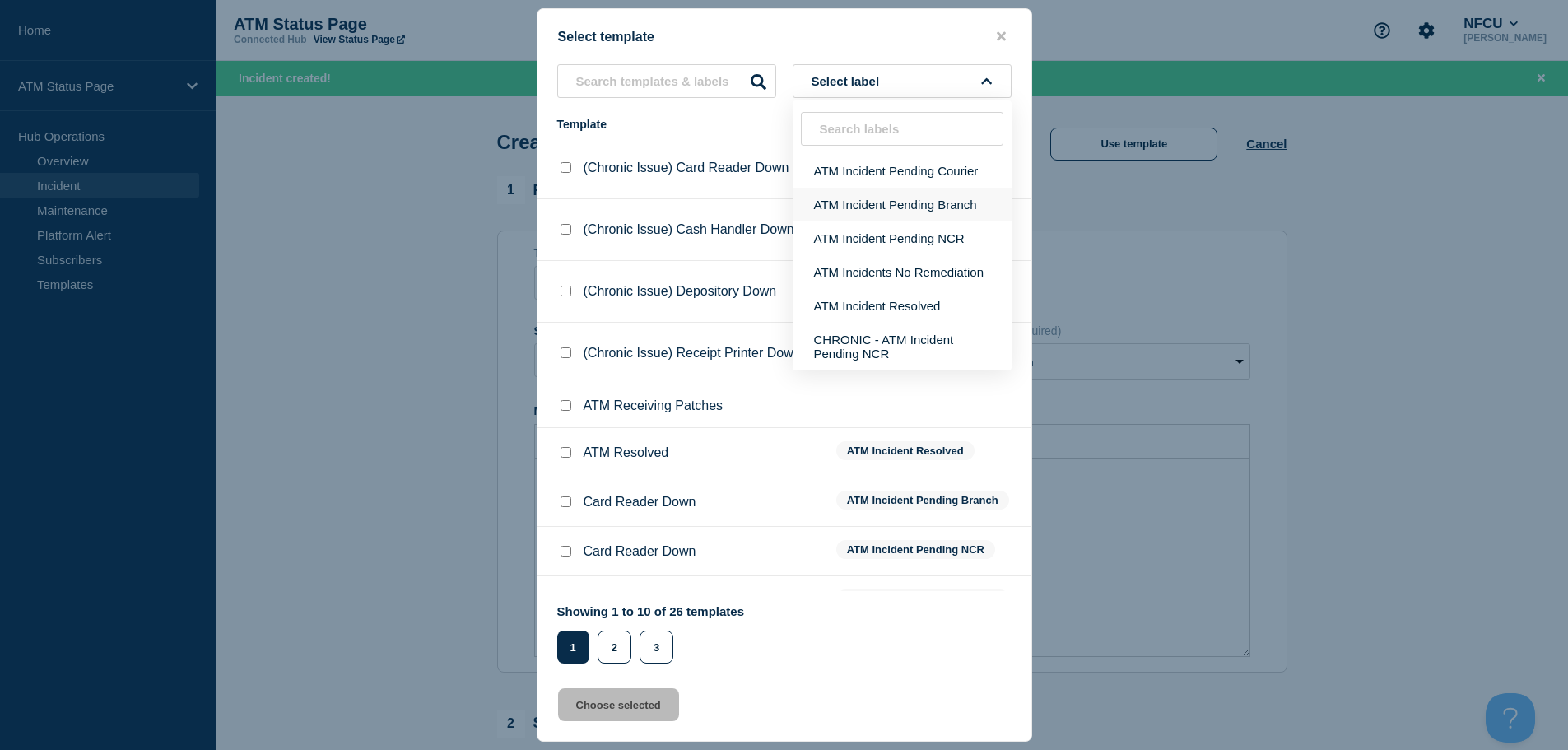
click at [900, 204] on button "ATM Incident Pending Branch" at bounding box center [901, 205] width 219 height 33
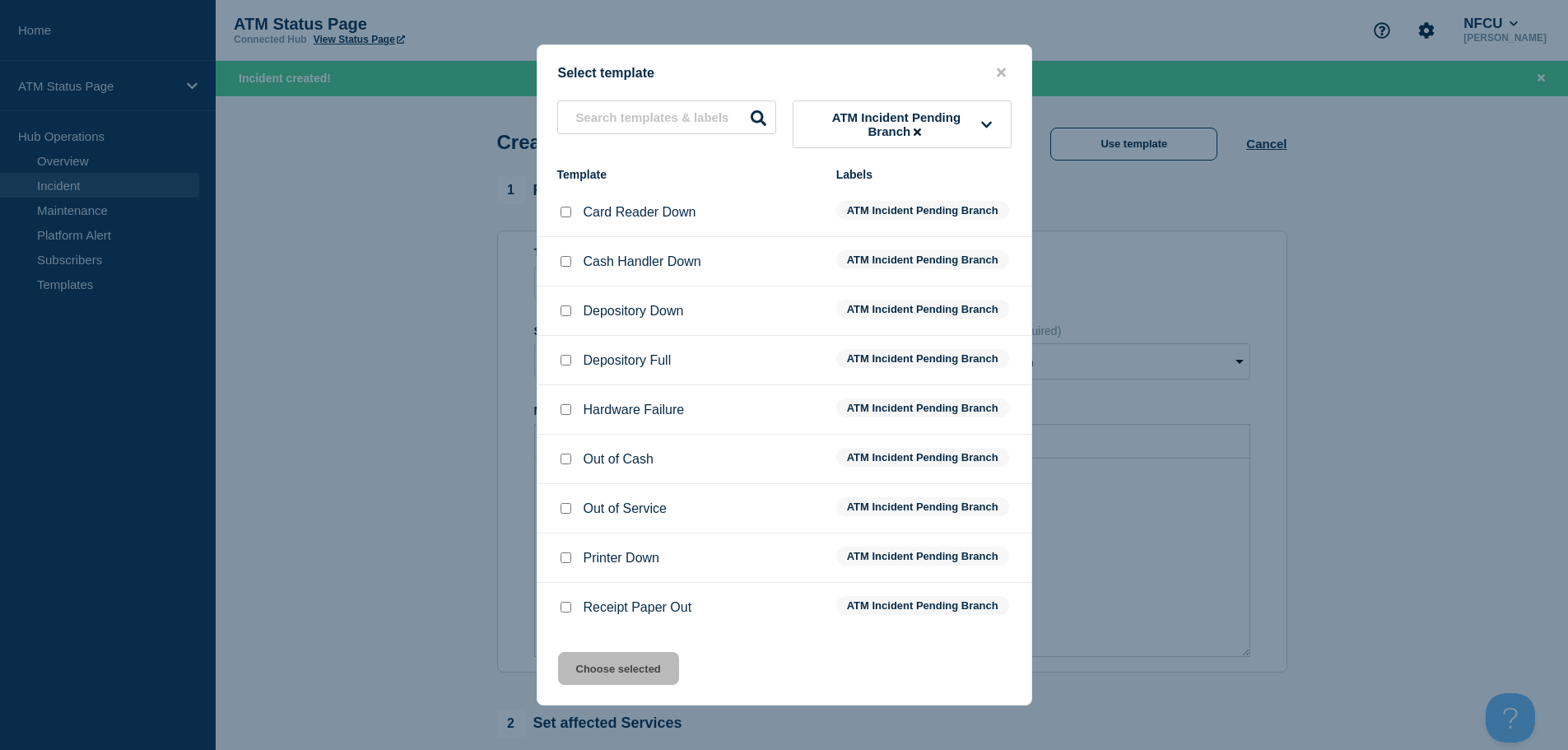
click at [568, 612] on input "Receipt Paper Out checkbox" at bounding box center [565, 606] width 10 height 10
checkbox input "true"
click at [604, 679] on button "Choose selected" at bounding box center [618, 667] width 121 height 33
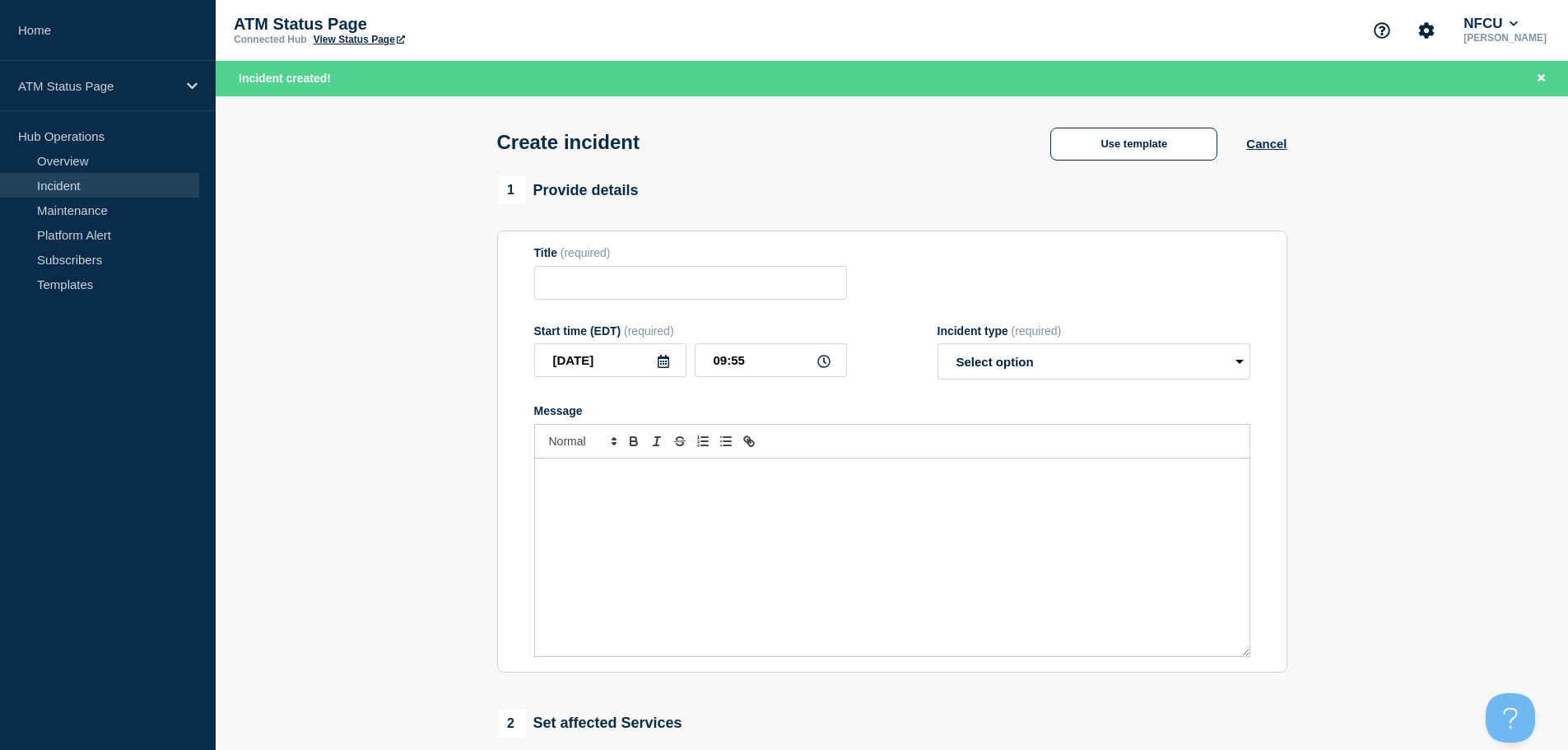
type input "Receipt Paper Out"
select select "identified"
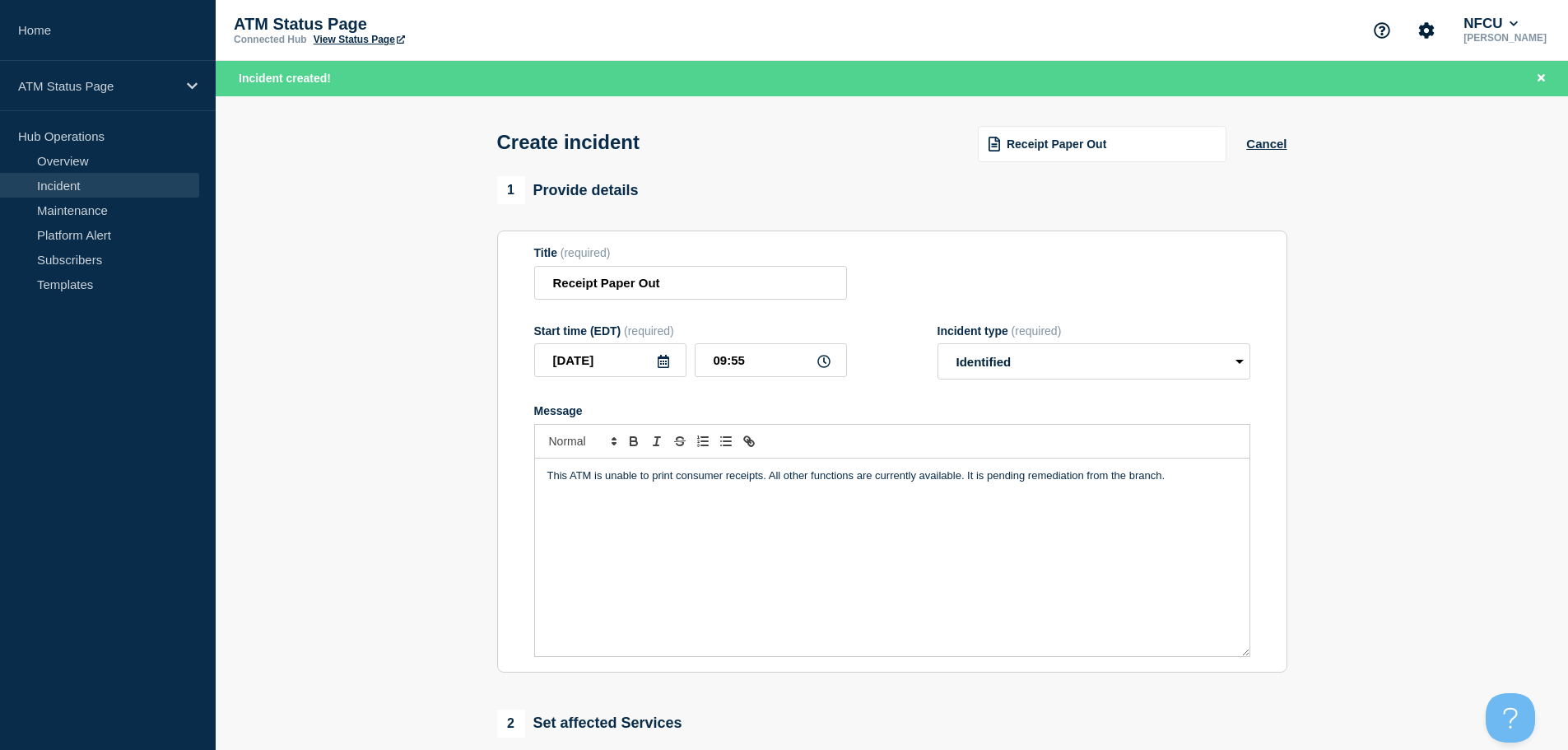
scroll to position [329, 0]
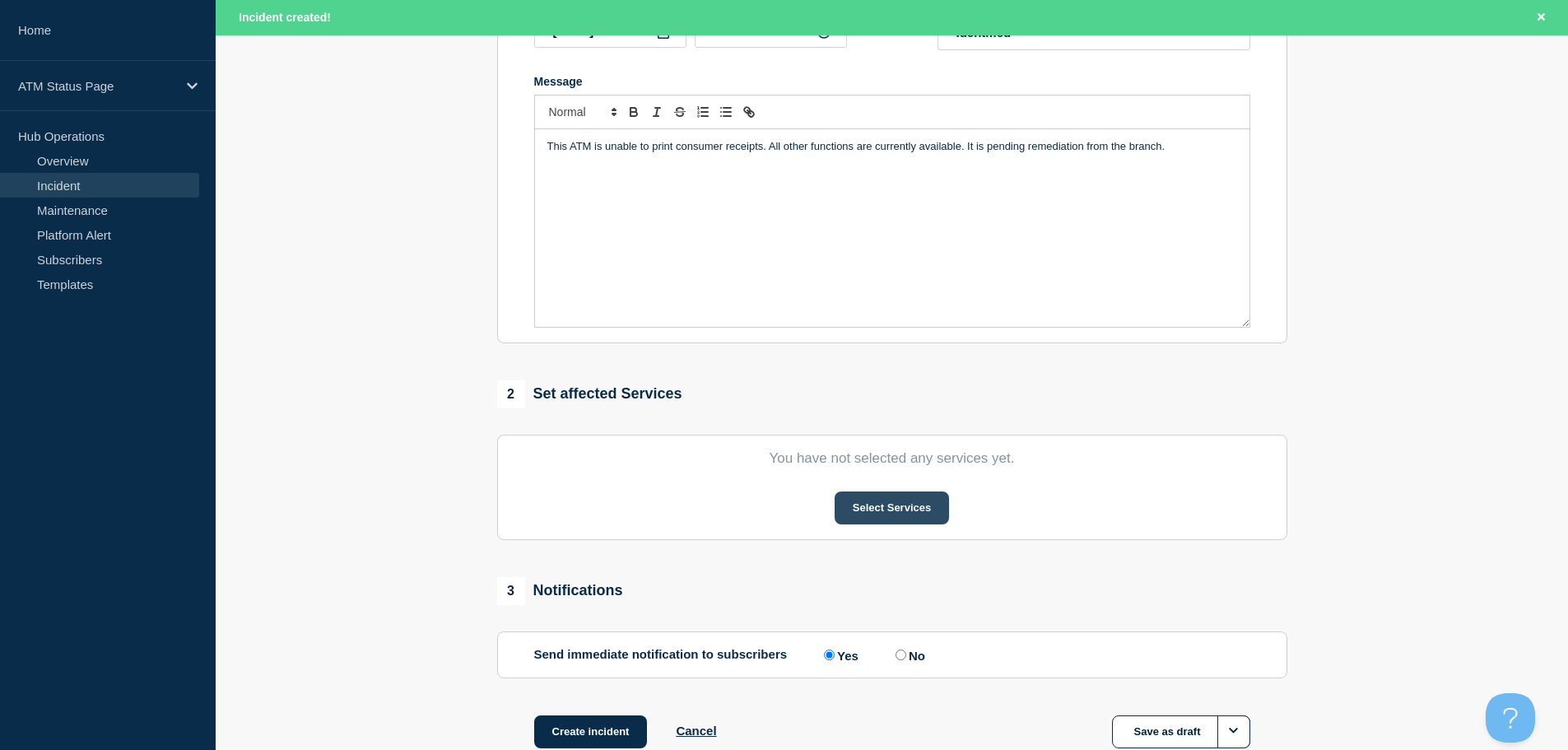
click at [899, 516] on button "Select Services" at bounding box center [892, 507] width 115 height 33
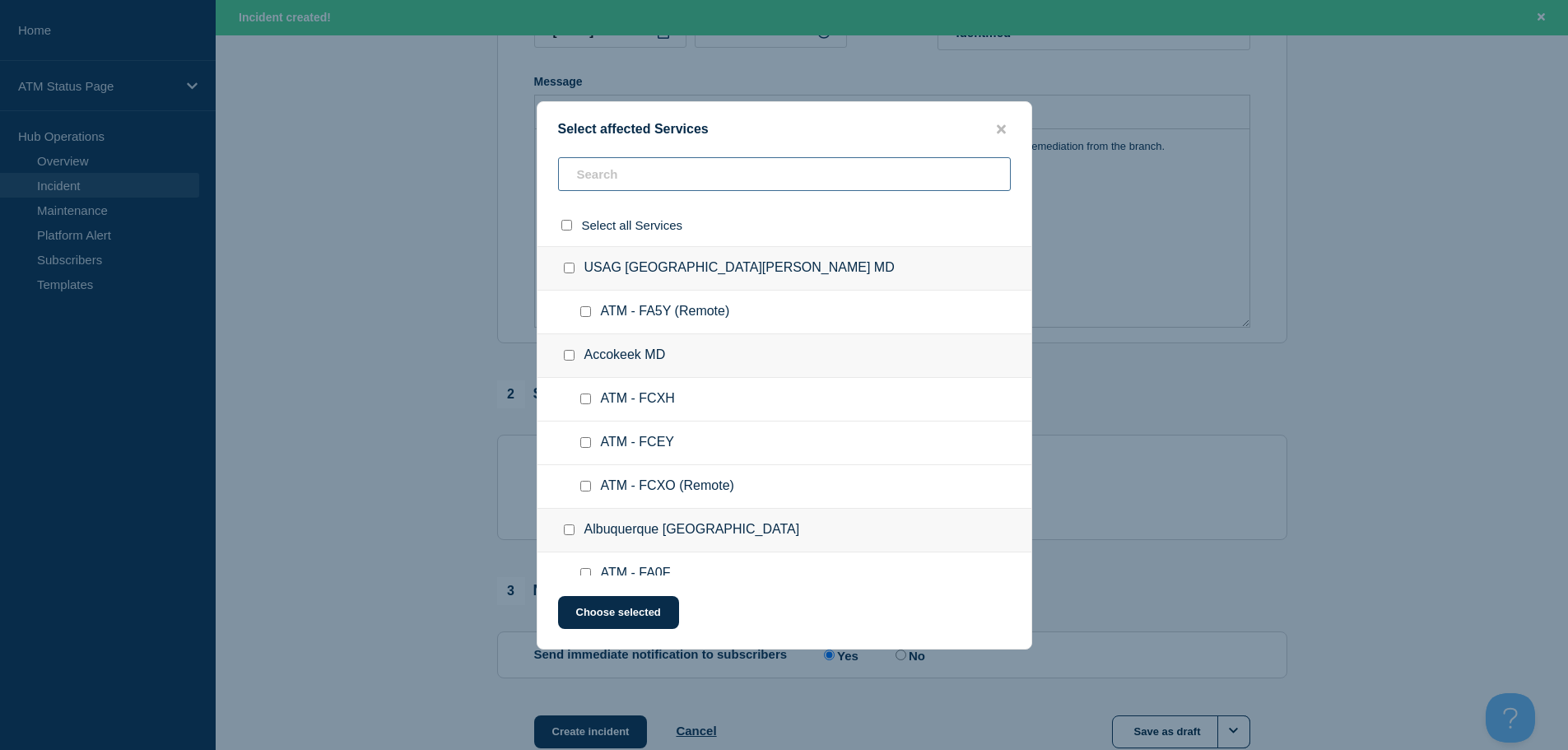
click at [622, 165] on input "text" at bounding box center [784, 174] width 453 height 33
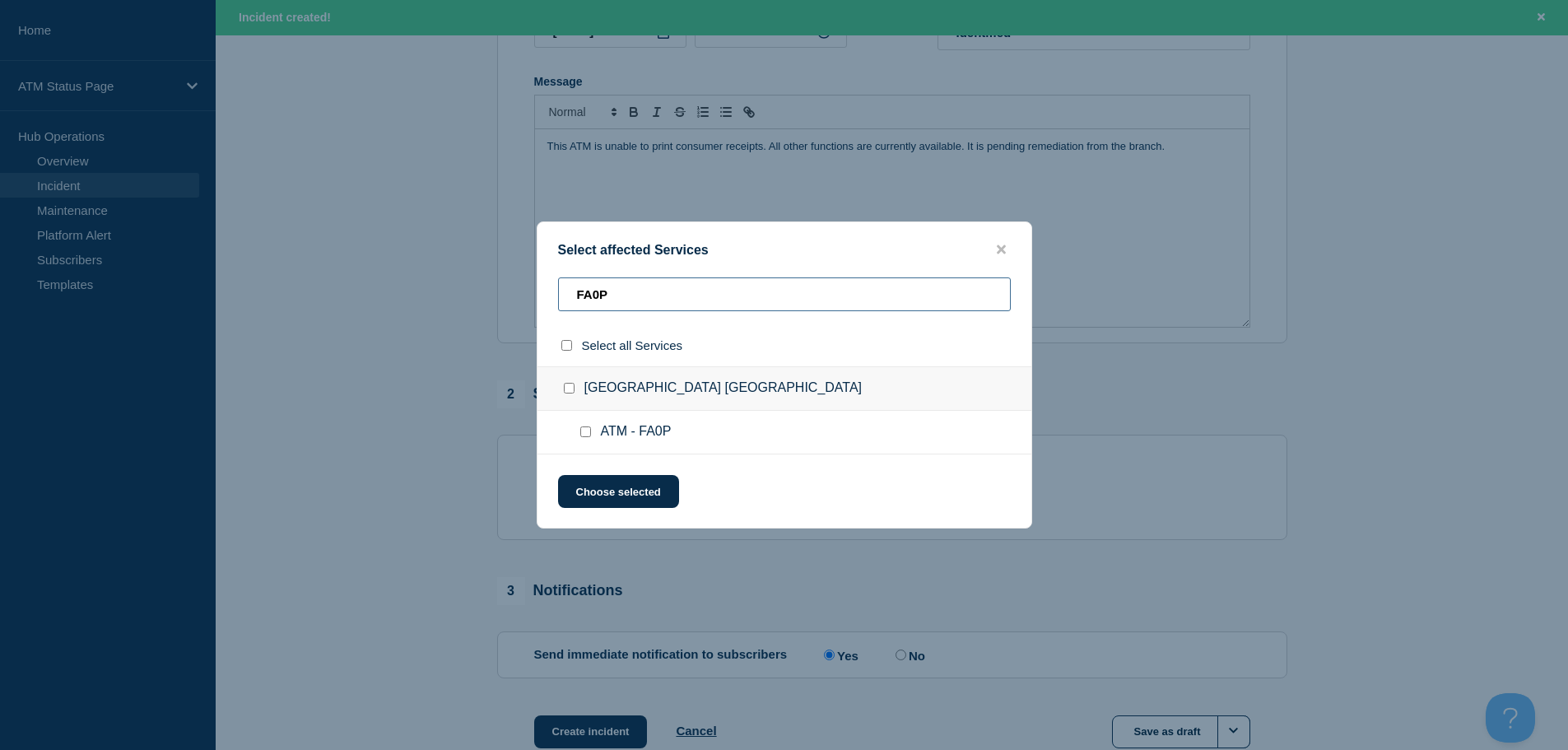
type input "FA0P"
click at [585, 433] on input "ATM - FA0P checkbox" at bounding box center [585, 431] width 10 height 10
checkbox input "true"
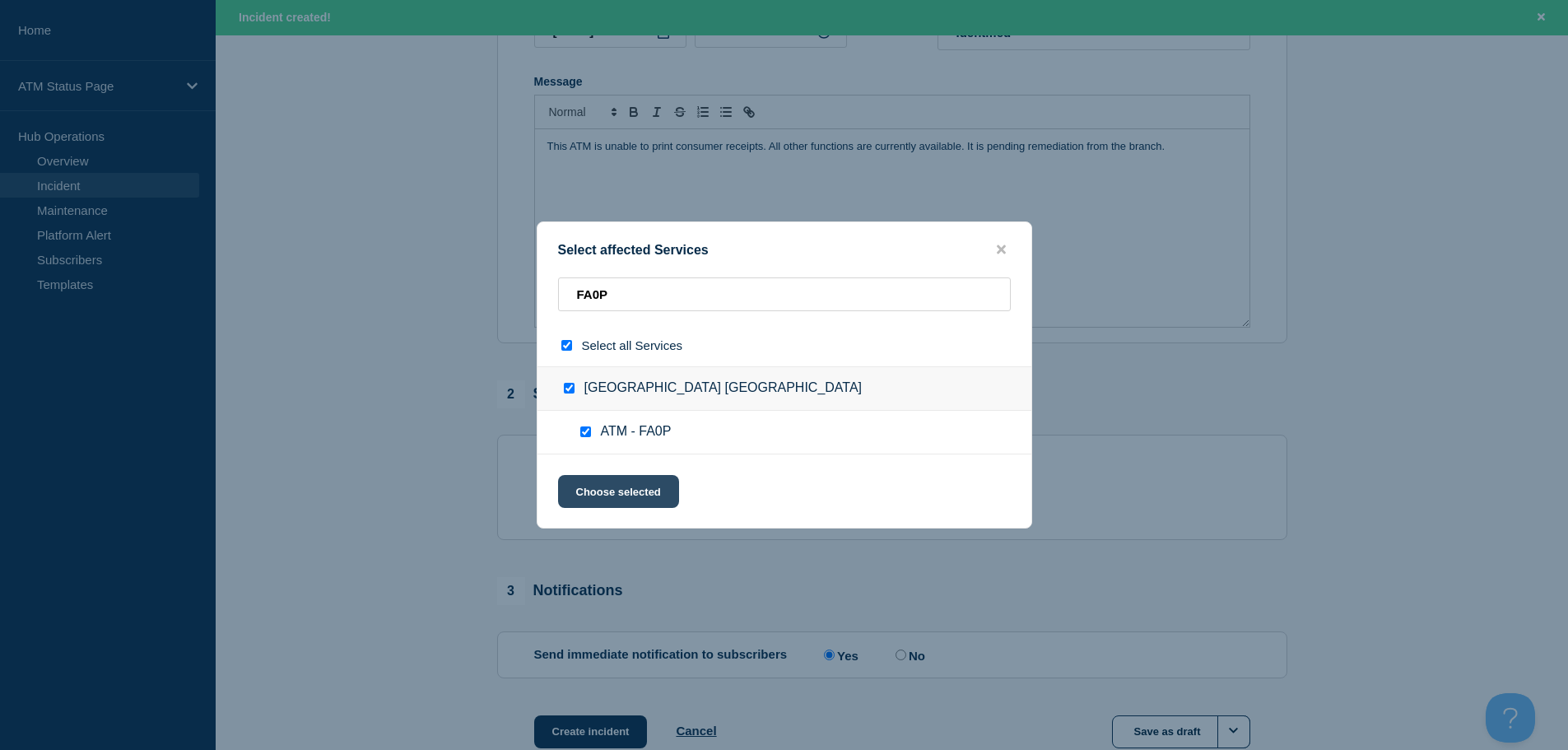
click at [606, 491] on button "Choose selected" at bounding box center [618, 490] width 121 height 33
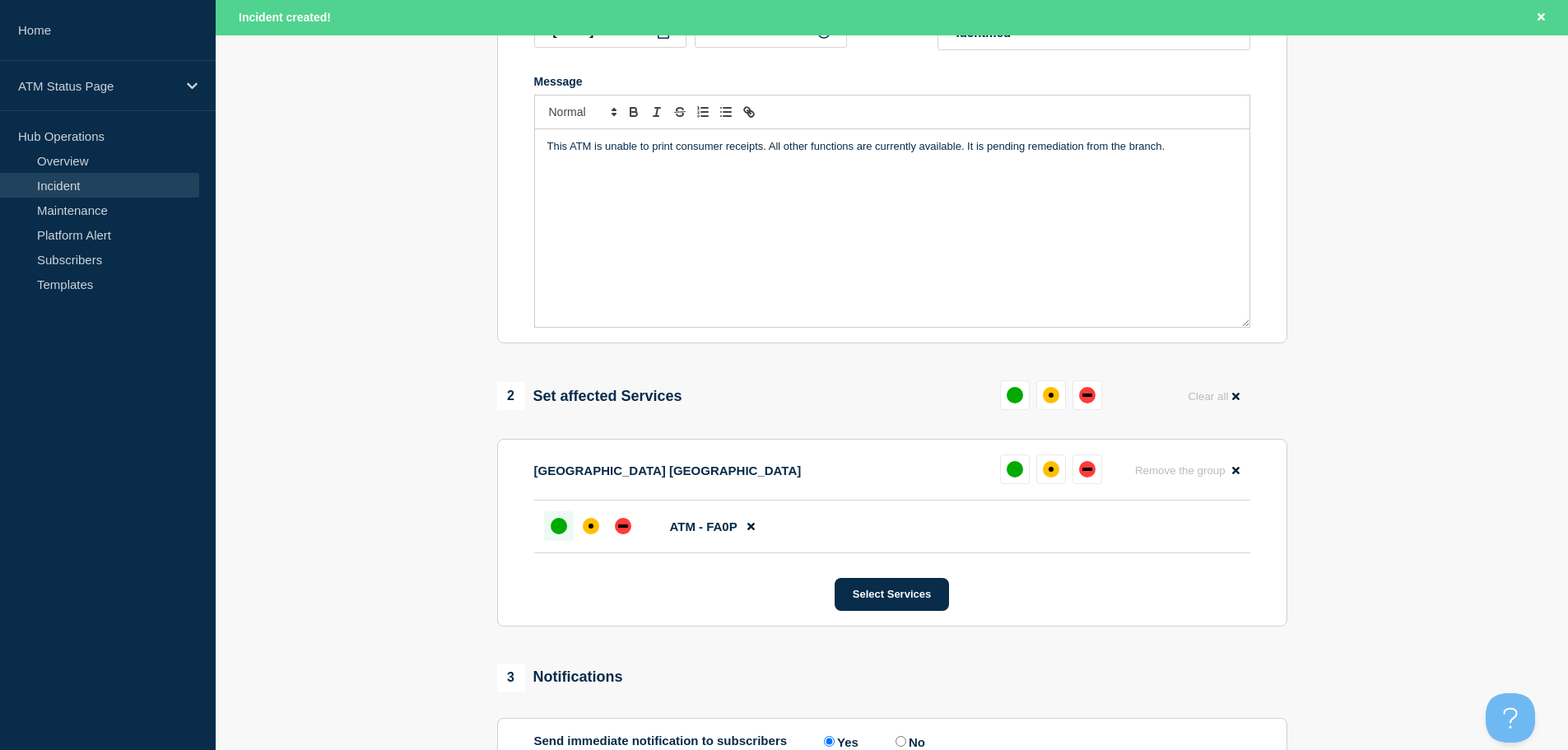
click at [560, 530] on div "up" at bounding box center [560, 526] width 17 height 17
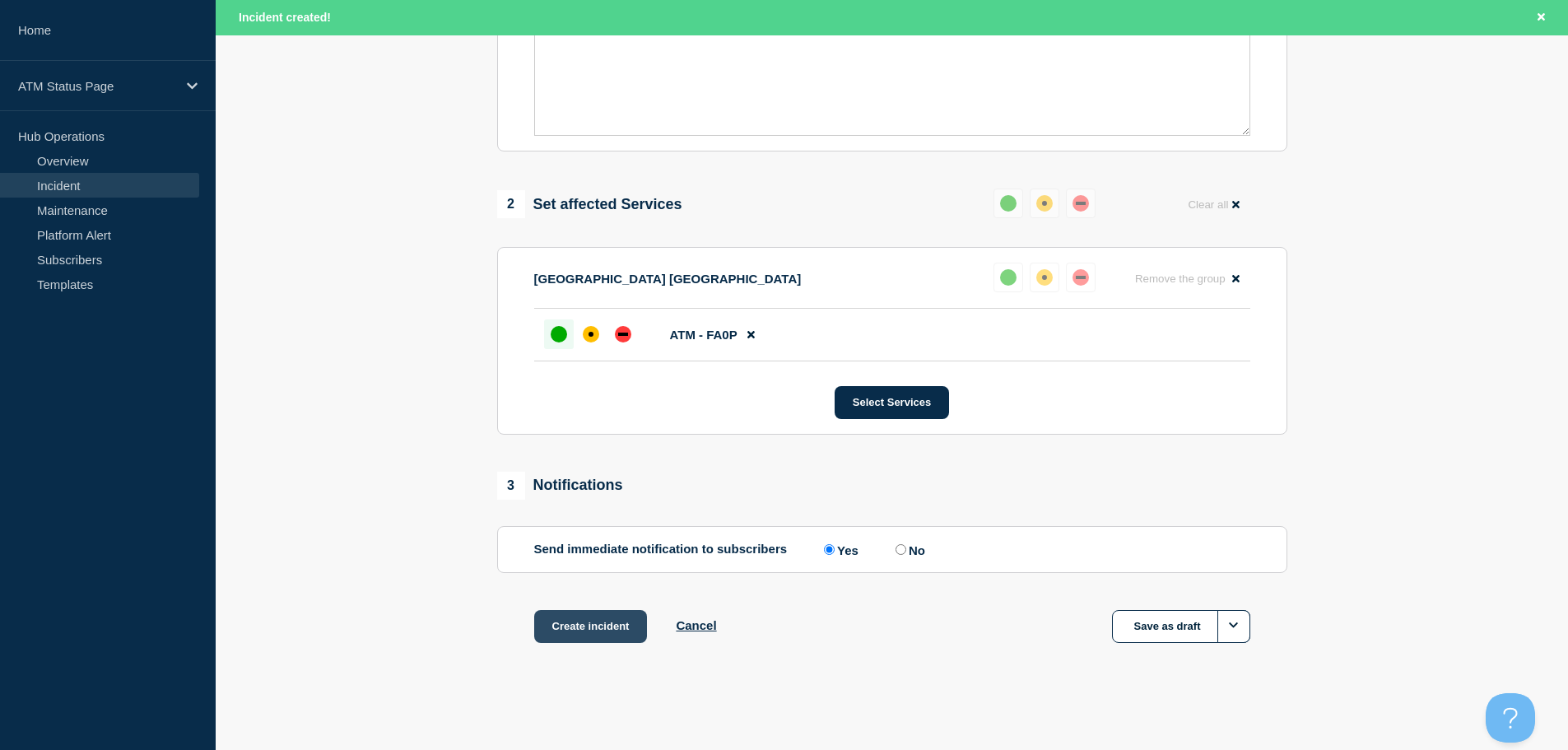
click at [589, 616] on button "Create incident" at bounding box center [591, 625] width 114 height 33
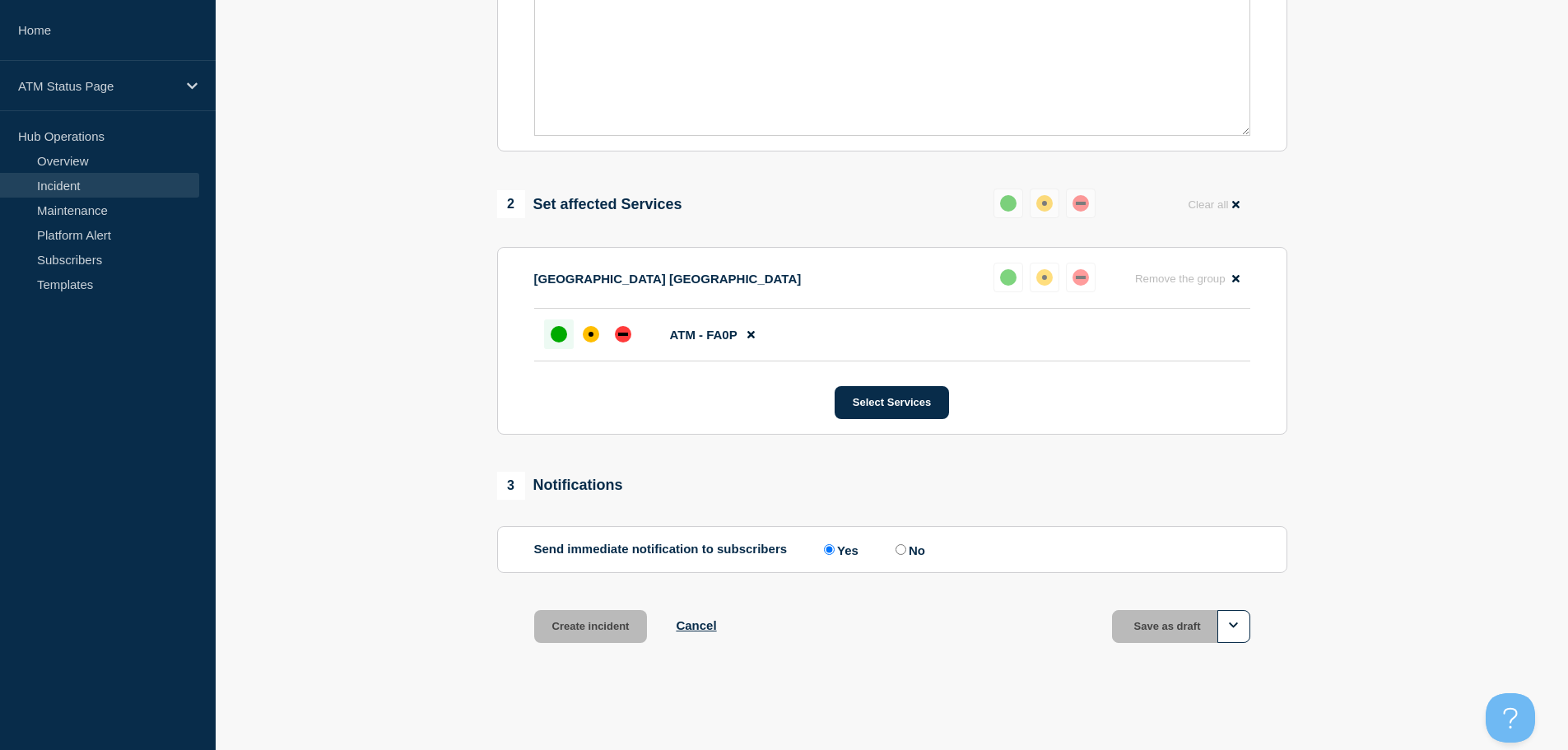
scroll to position [489, 0]
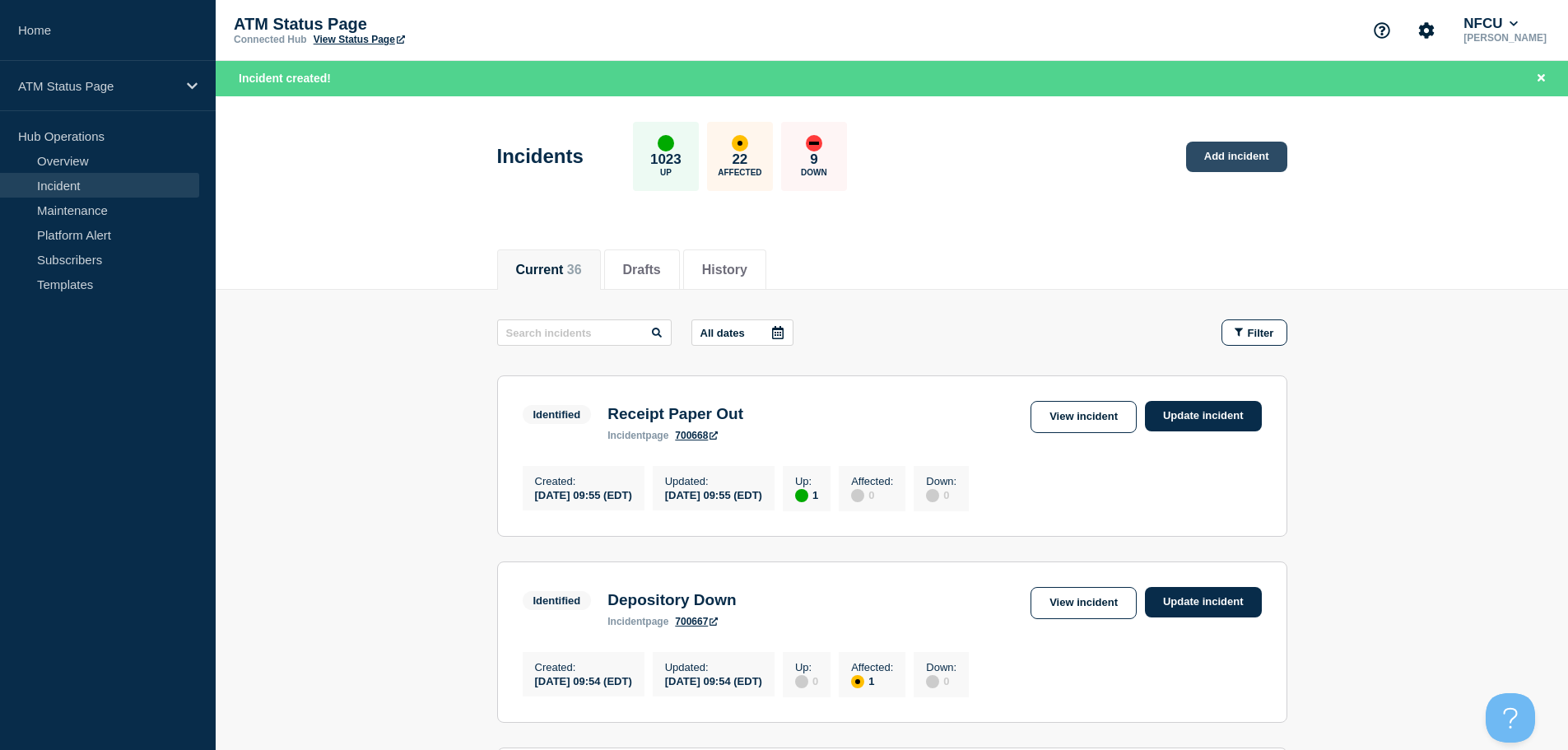
click at [1241, 161] on link "Add incident" at bounding box center [1237, 156] width 101 height 31
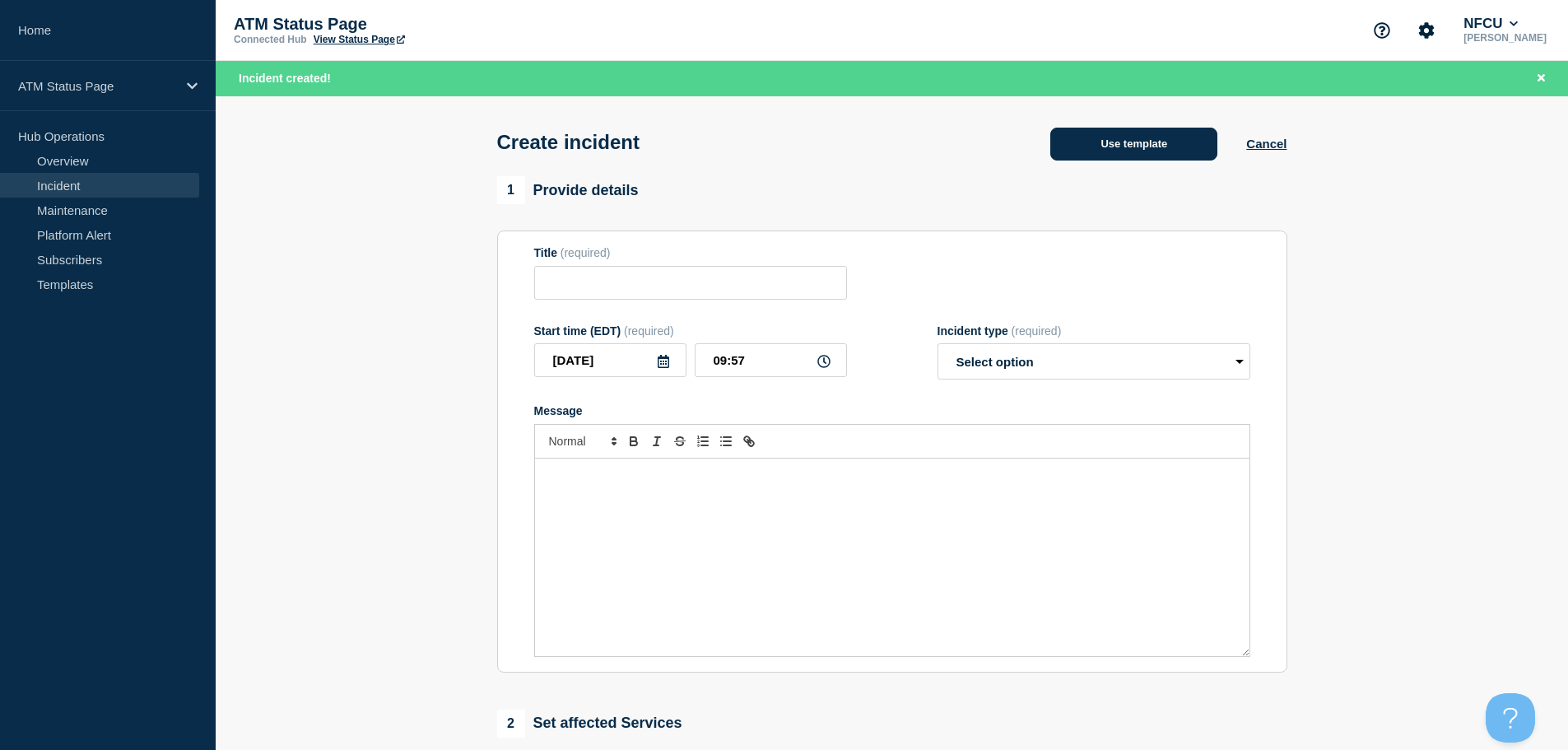
click at [1160, 155] on button "Use template" at bounding box center [1133, 143] width 167 height 33
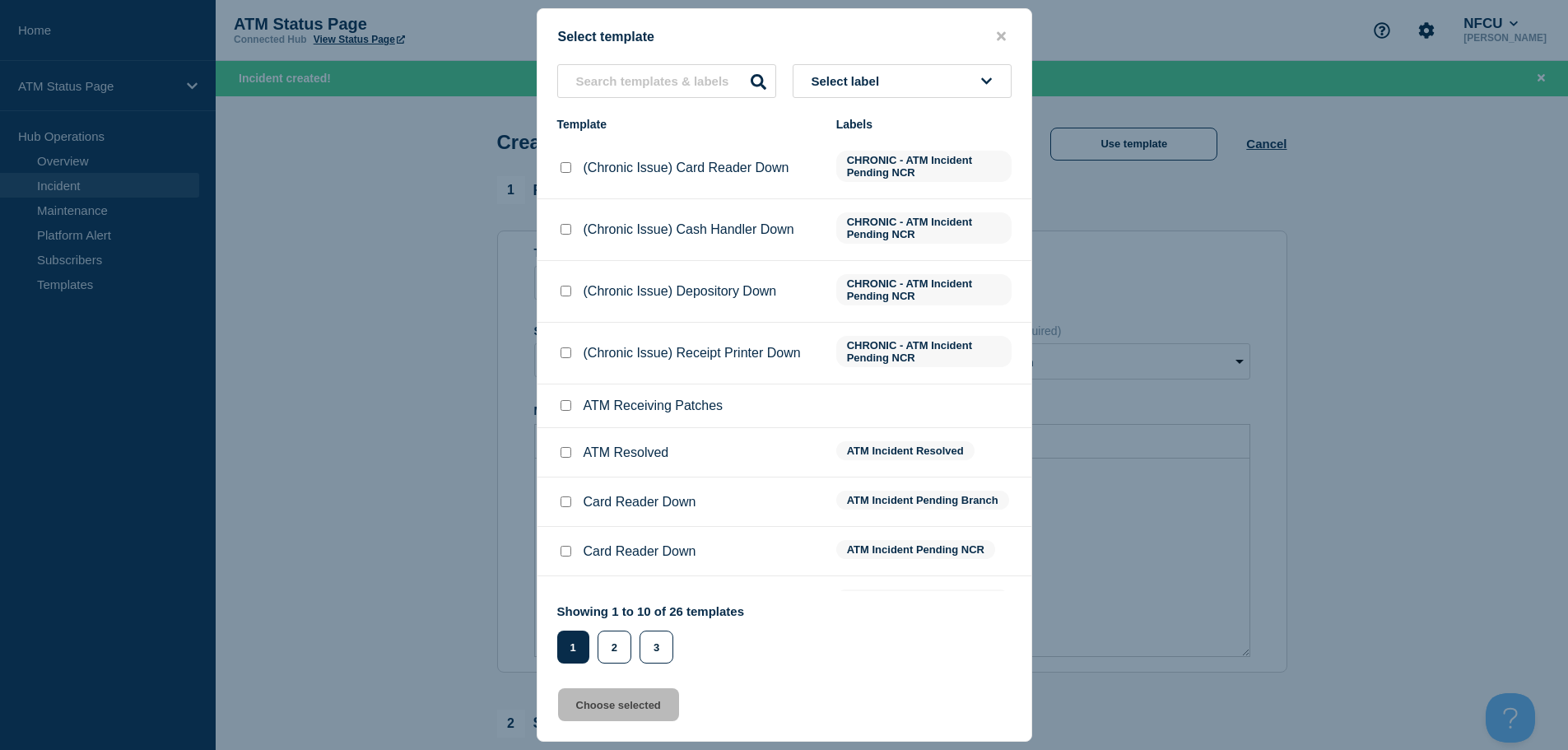
click at [891, 78] on button "Select label" at bounding box center [901, 81] width 219 height 33
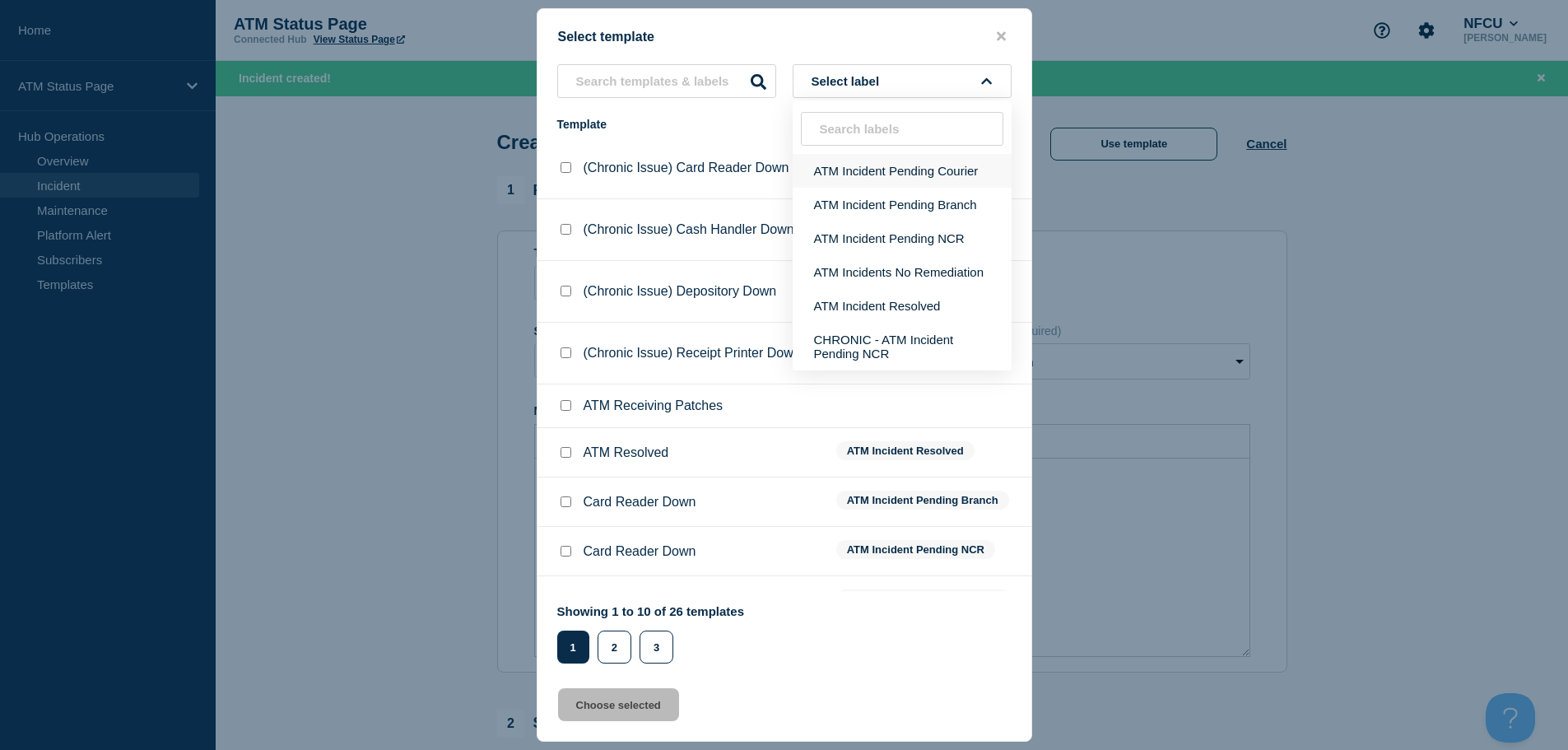
click at [918, 173] on button "ATM Incident Pending Courier" at bounding box center [901, 170] width 219 height 33
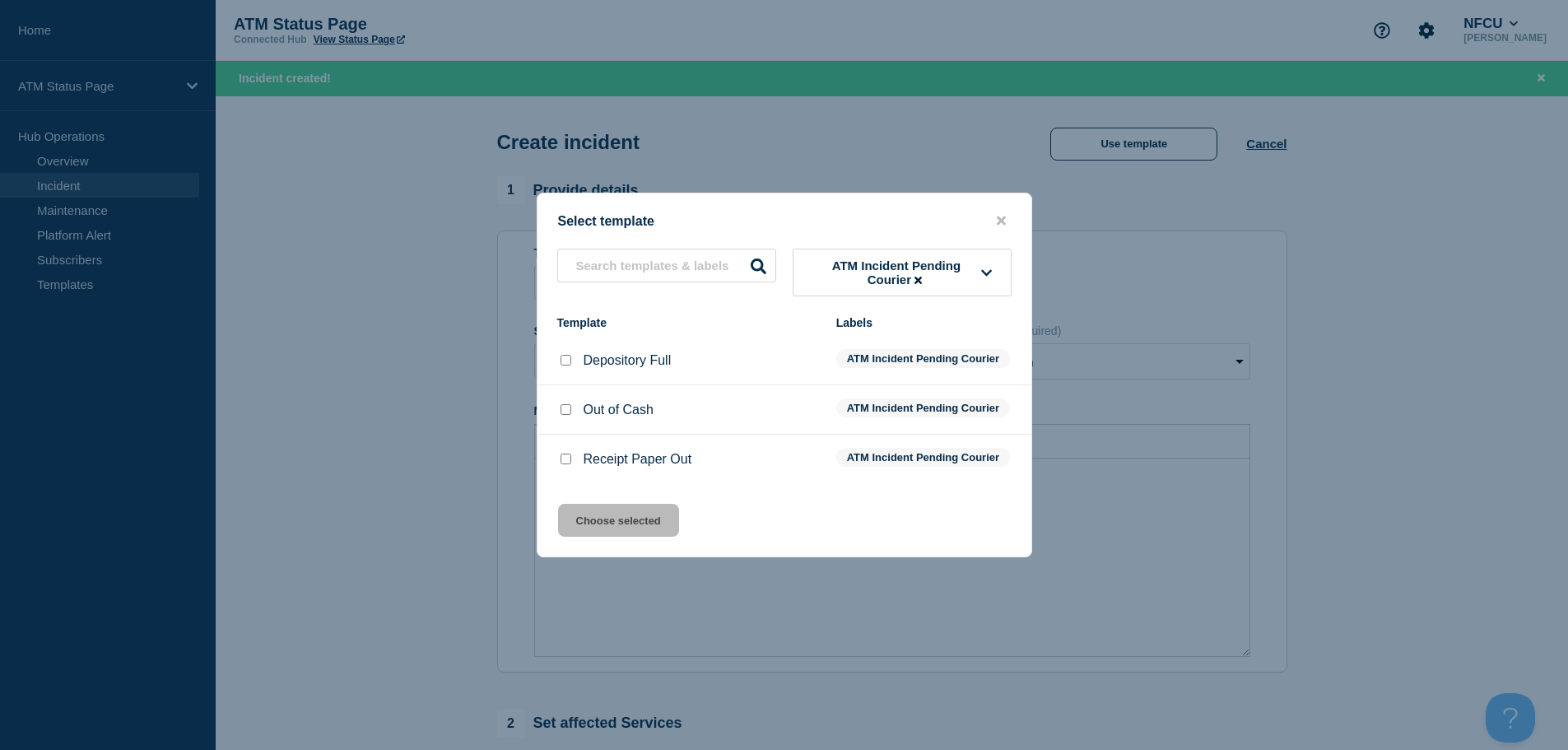
click at [572, 467] on div at bounding box center [566, 460] width 17 height 17
click at [565, 464] on input "Receipt Paper Out checkbox" at bounding box center [565, 458] width 10 height 10
checkbox input "true"
click at [581, 537] on button "Choose selected" at bounding box center [618, 519] width 121 height 33
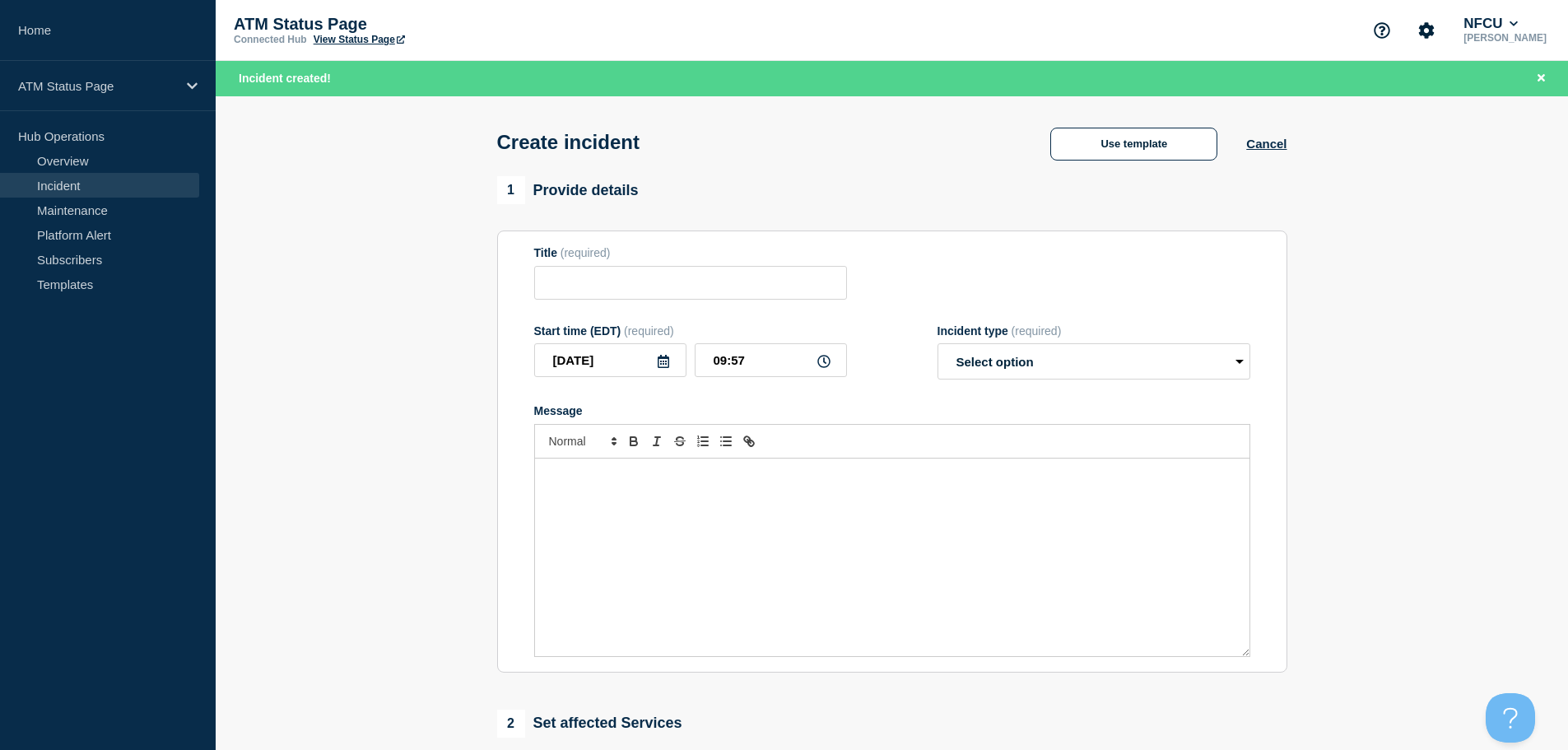
type input "Receipt Paper Out"
select select "identified"
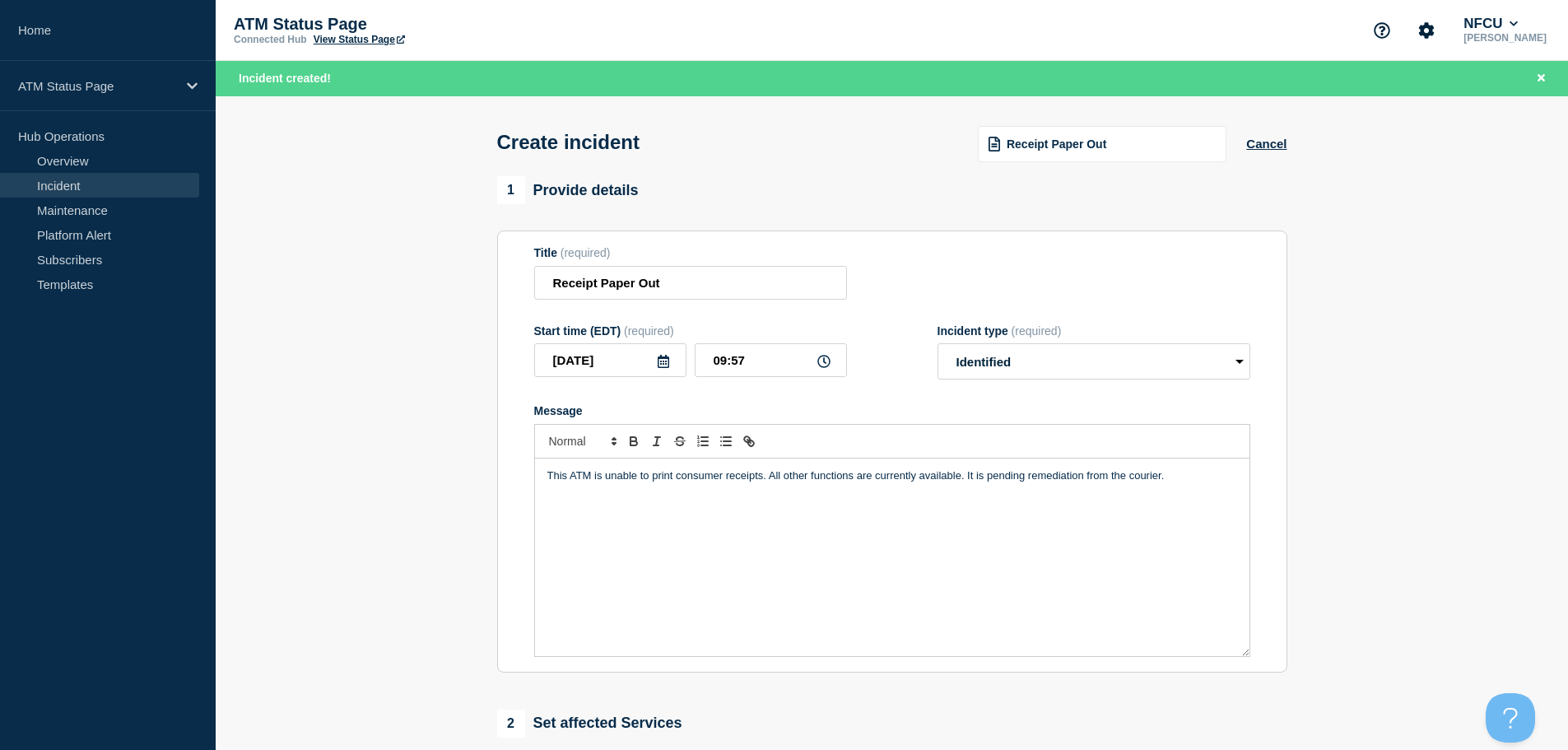
scroll to position [247, 0]
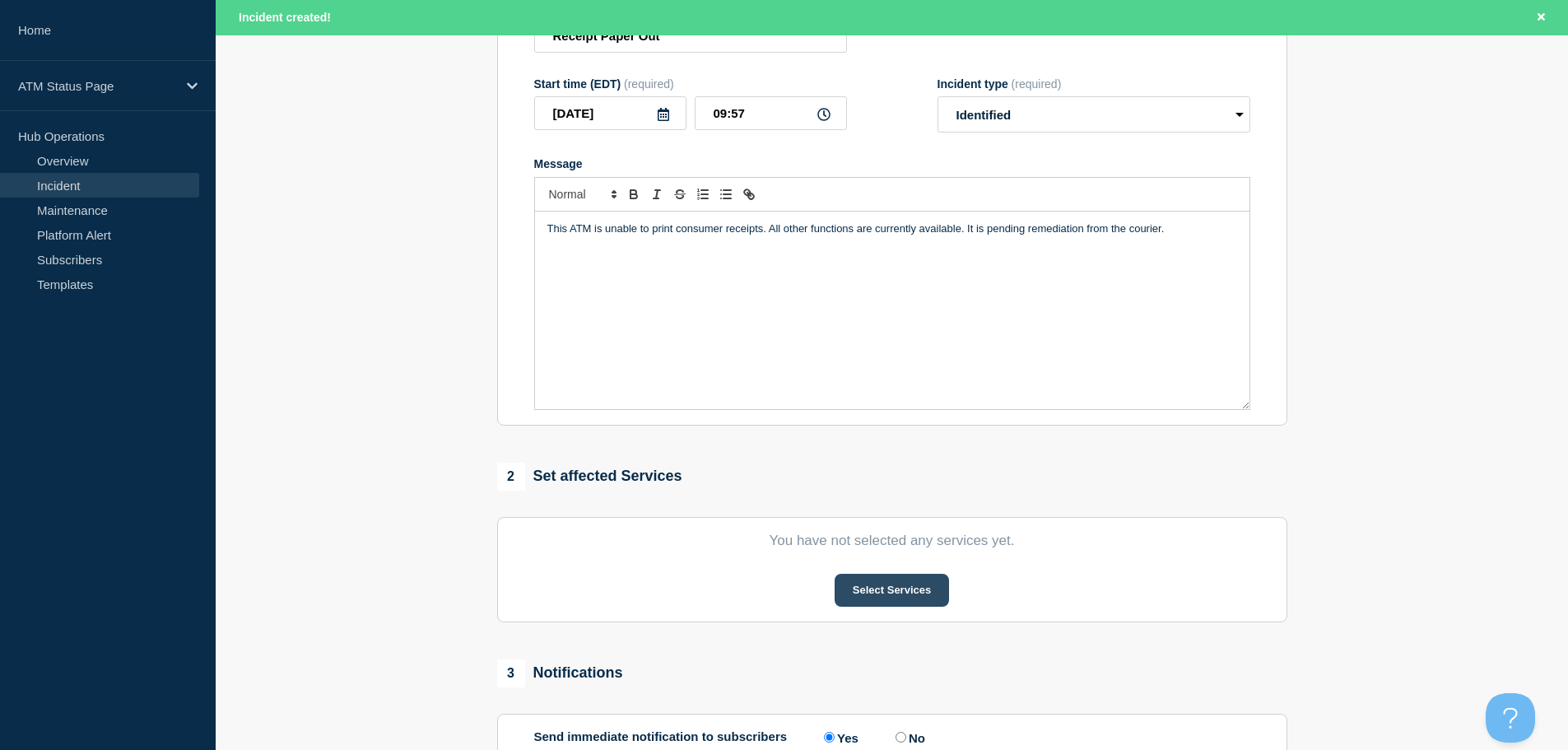
click at [888, 598] on button "Select Services" at bounding box center [892, 589] width 115 height 33
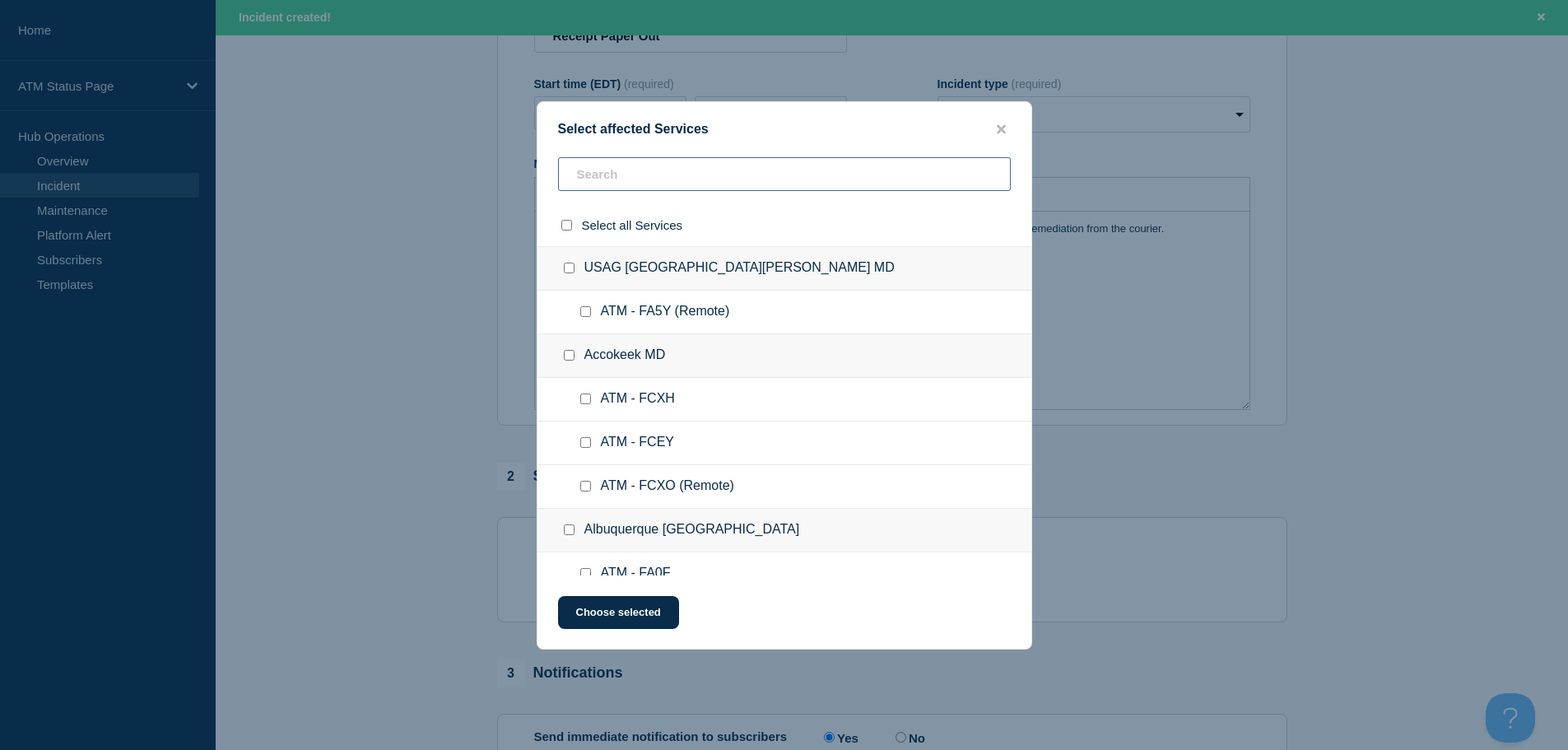
click at [821, 176] on input "text" at bounding box center [784, 174] width 453 height 33
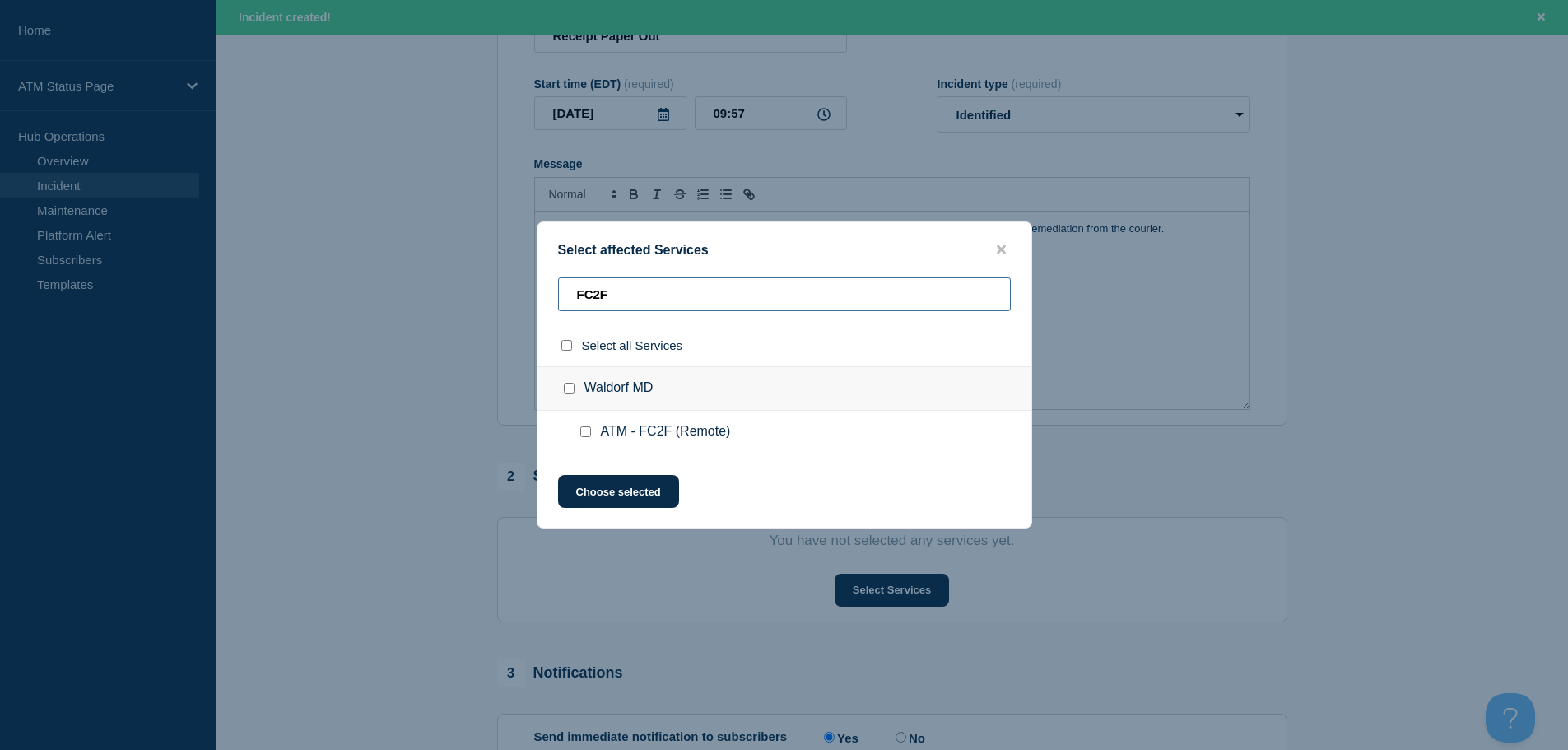
type input "FC2F"
click at [583, 430] on input "ATM - FC2F (Remote) checkbox" at bounding box center [585, 431] width 10 height 10
checkbox input "true"
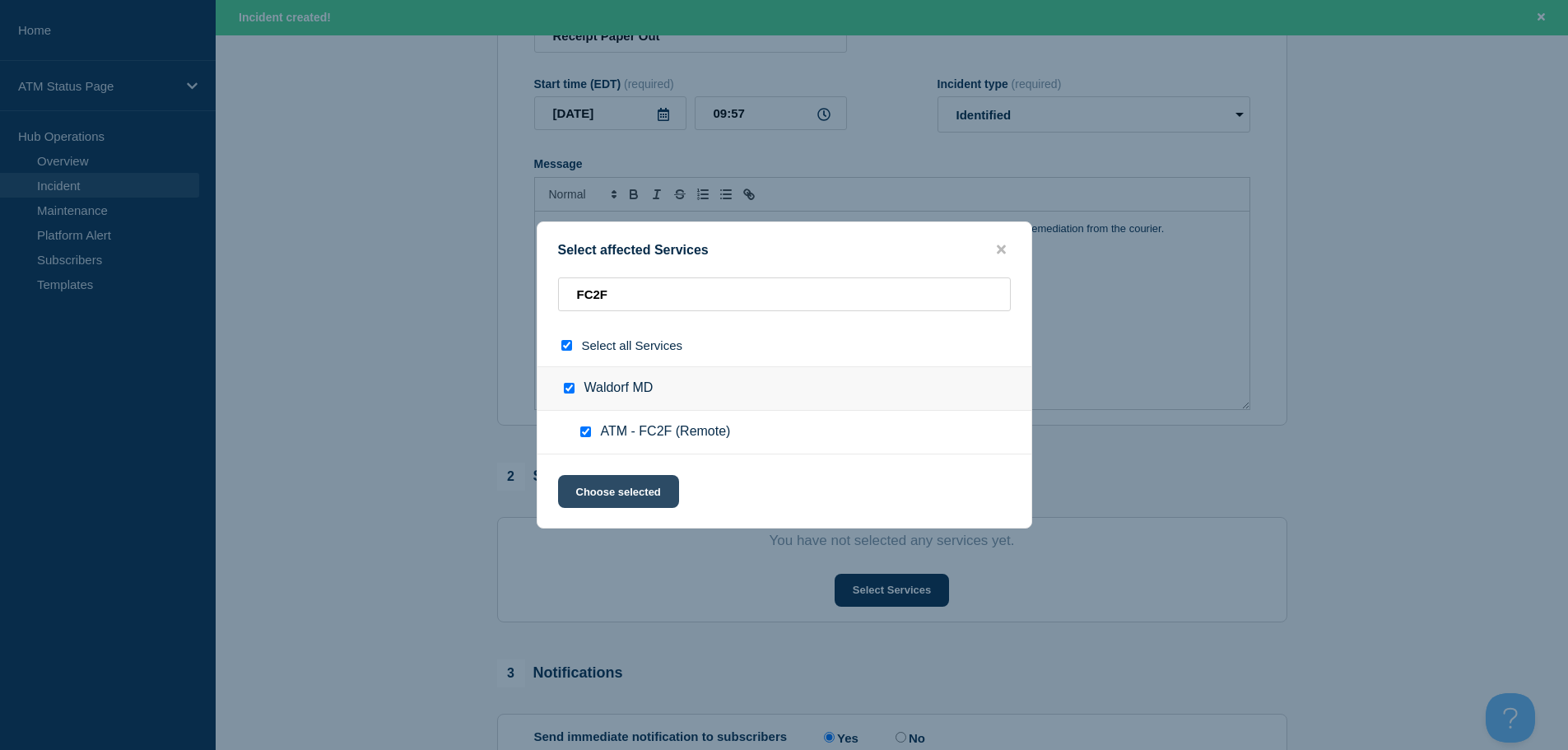
click at [604, 495] on button "Choose selected" at bounding box center [618, 490] width 121 height 33
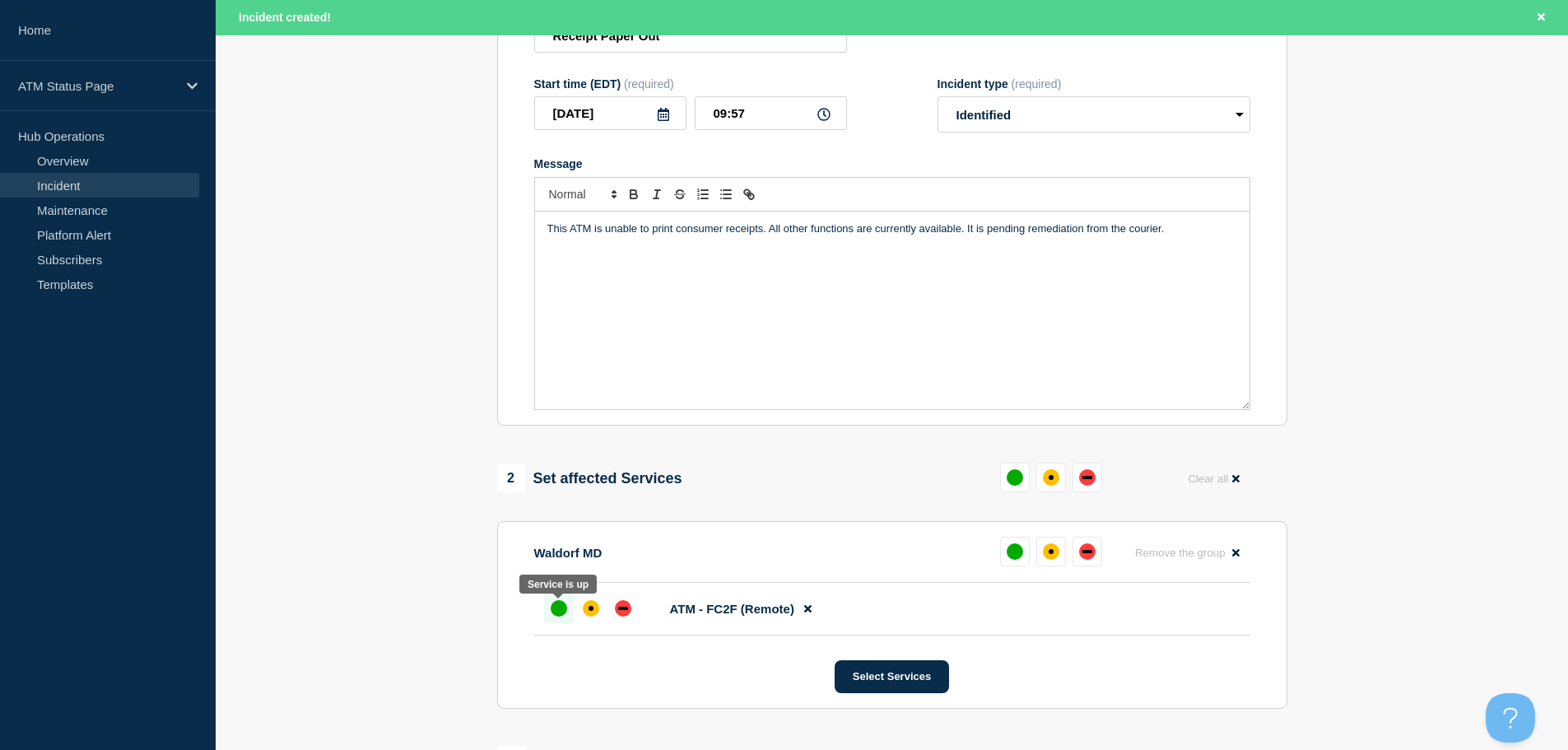
click at [561, 613] on div "up" at bounding box center [560, 609] width 17 height 17
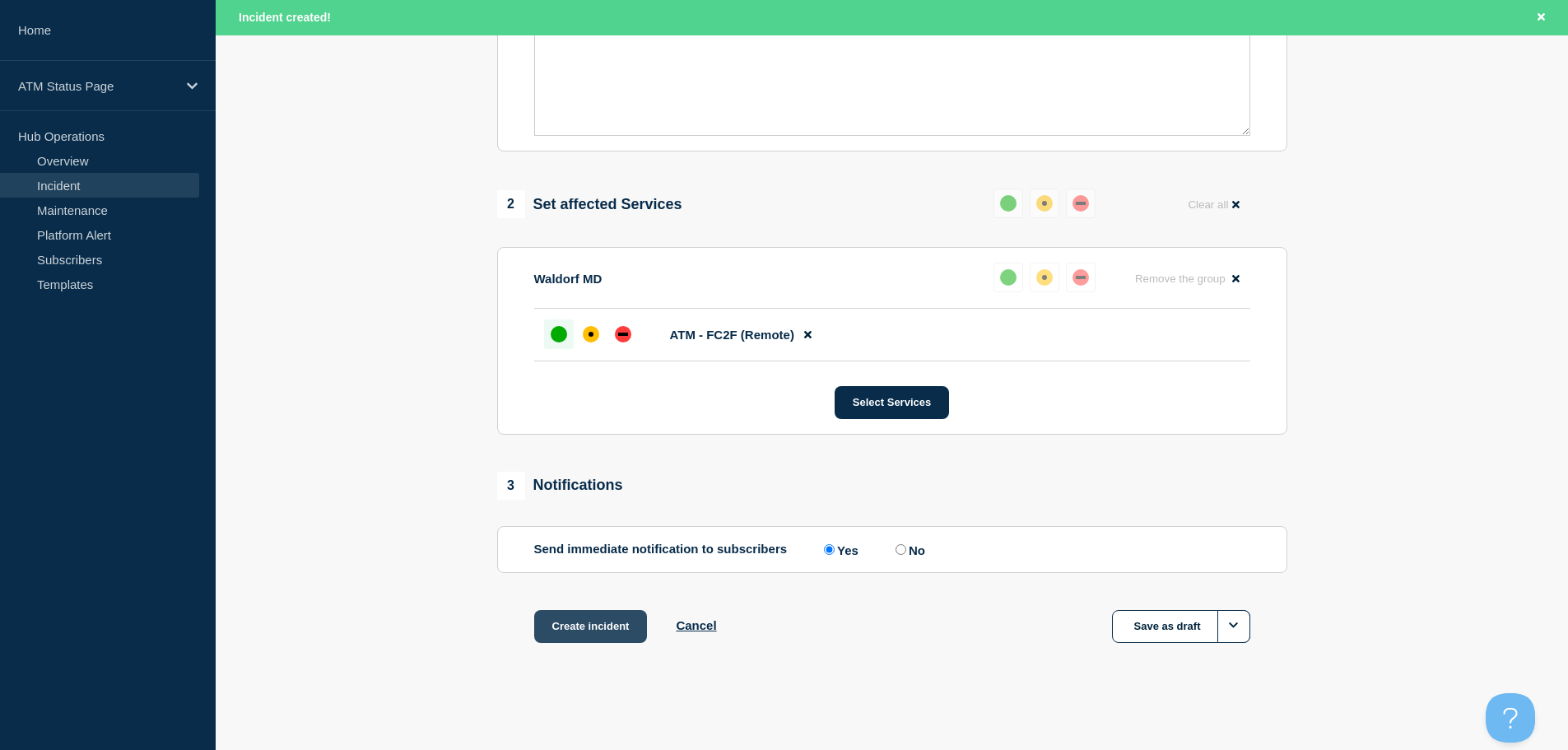
click at [609, 615] on button "Create incident" at bounding box center [591, 625] width 114 height 33
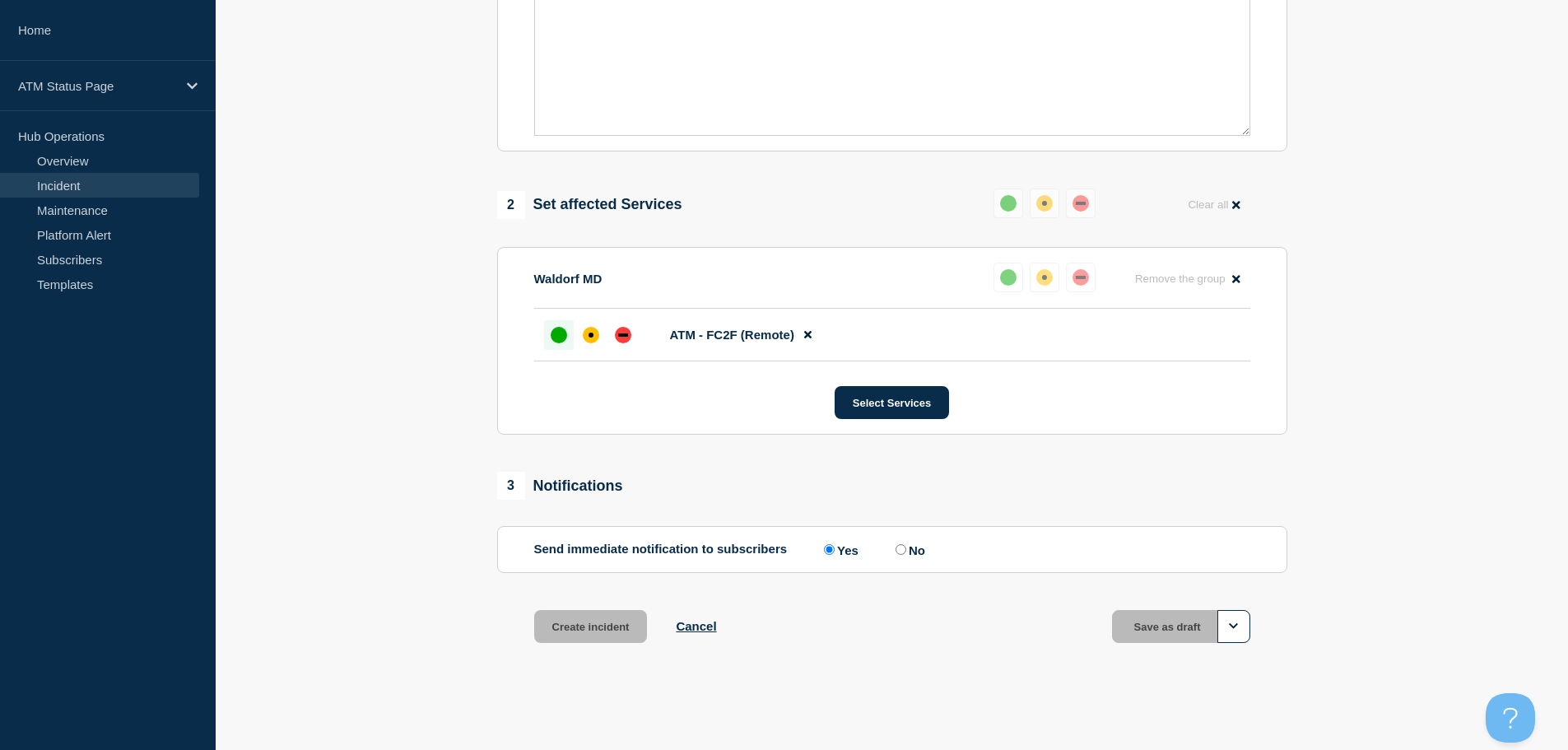
scroll to position [489, 0]
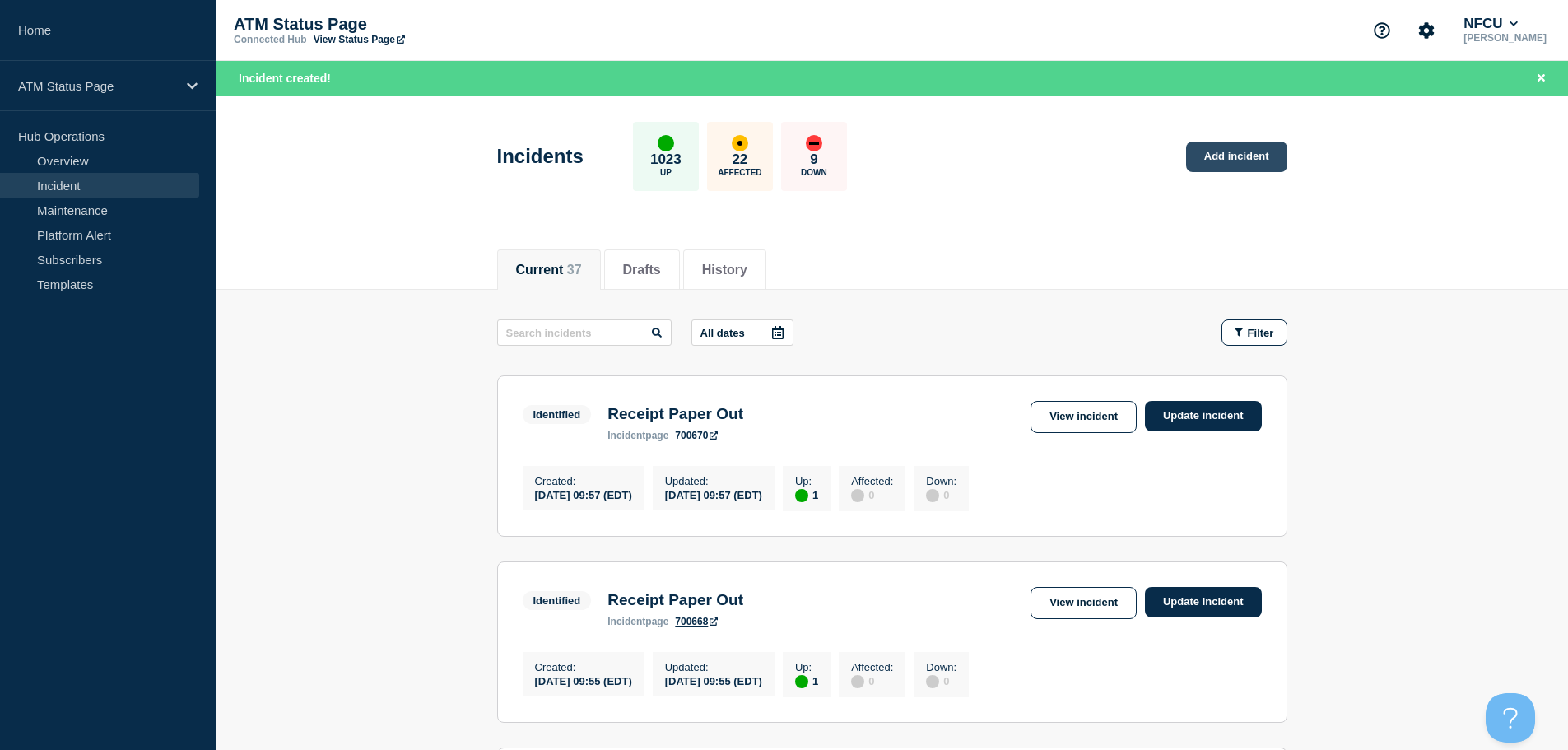
click at [1240, 167] on link "Add incident" at bounding box center [1237, 156] width 101 height 31
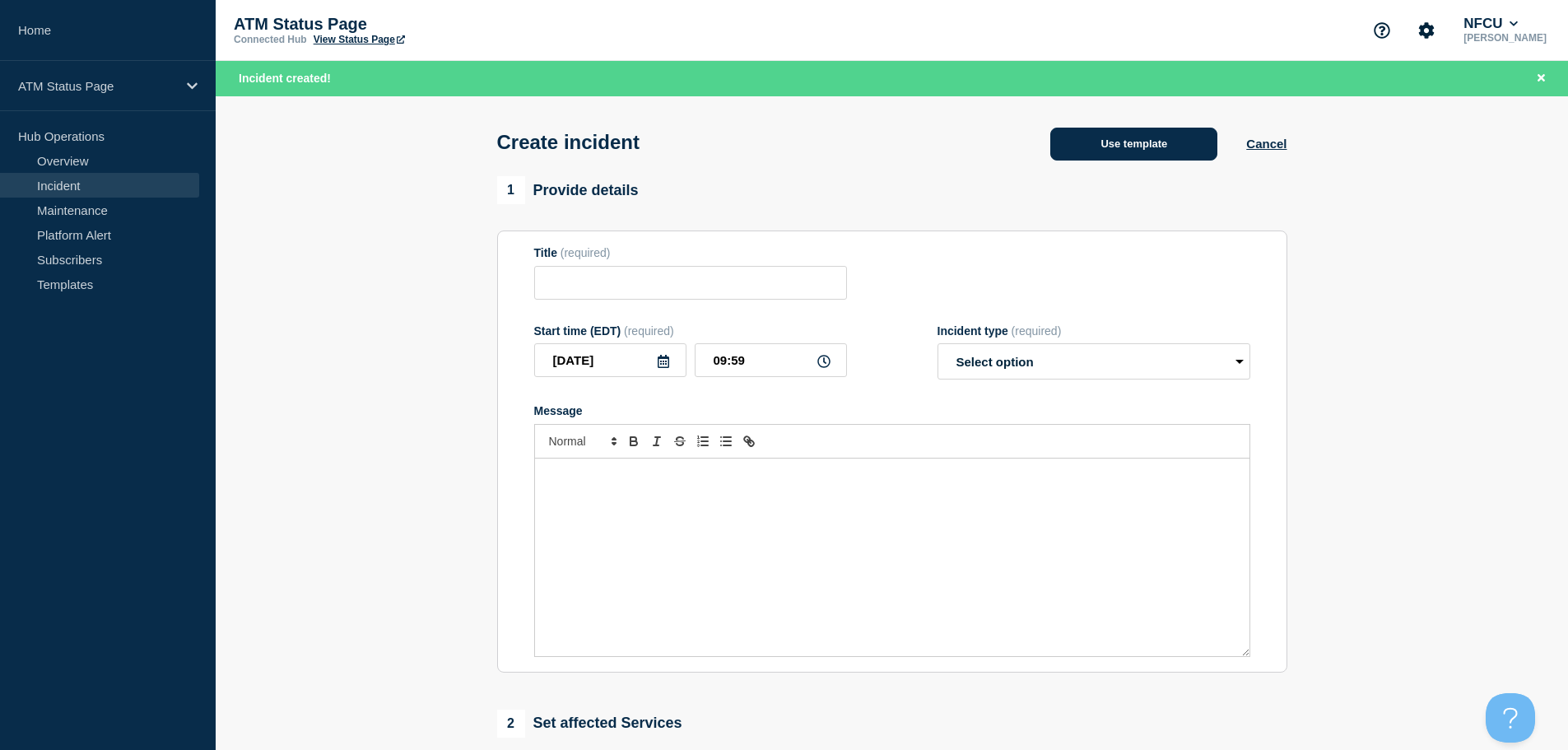
click at [1123, 147] on button "Use template" at bounding box center [1133, 143] width 167 height 33
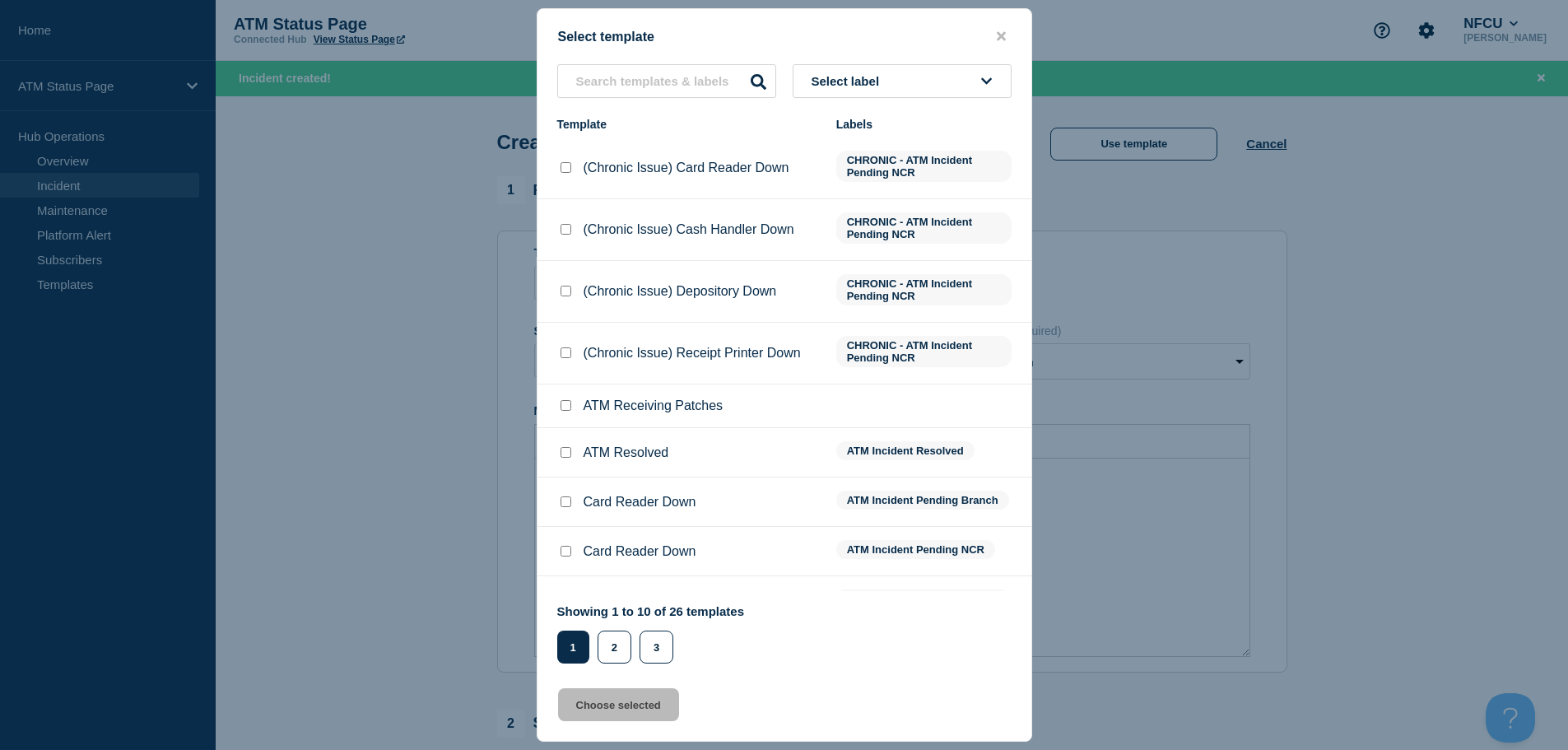
click at [897, 89] on button "Select label" at bounding box center [901, 81] width 219 height 33
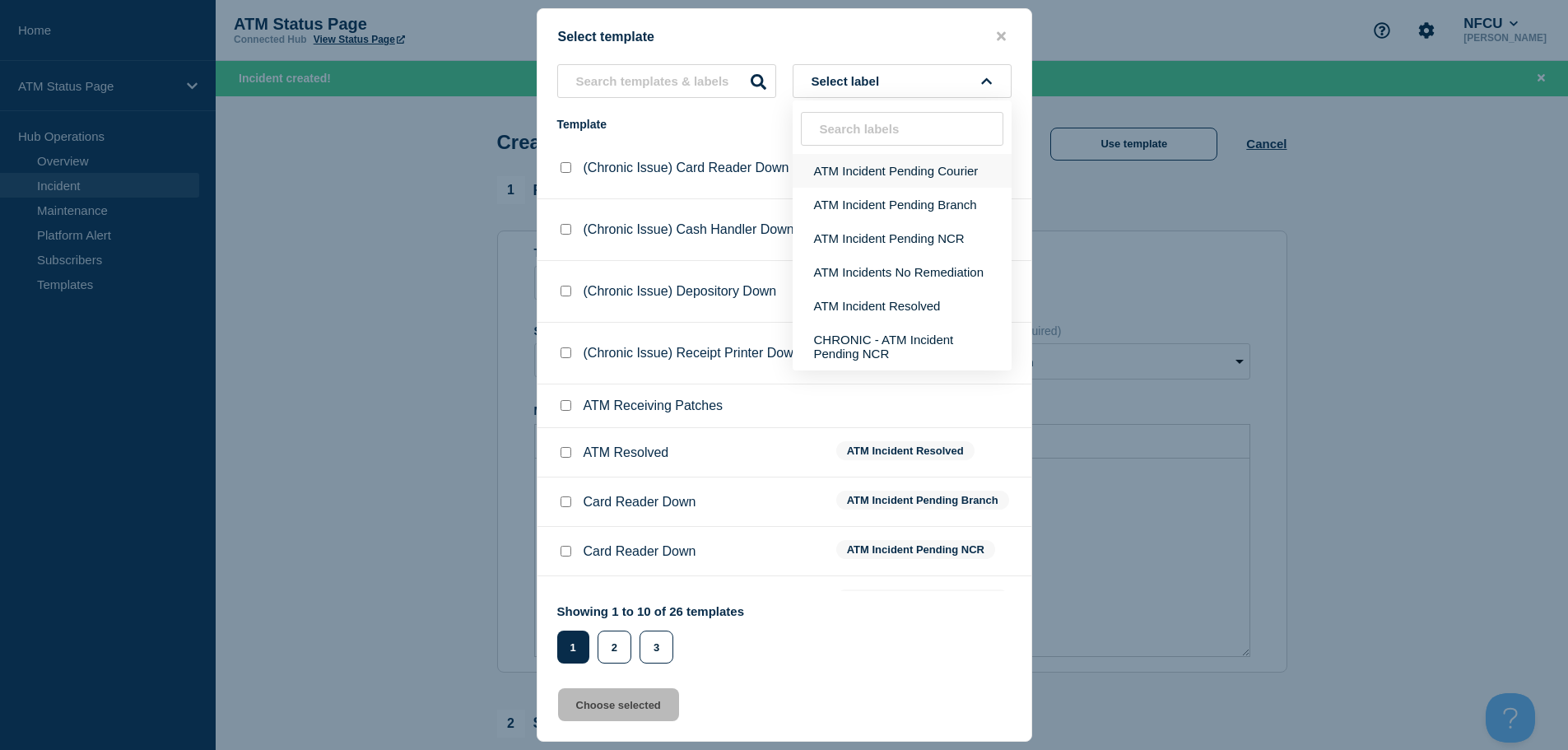
click at [897, 172] on button "ATM Incident Pending Courier" at bounding box center [901, 170] width 219 height 33
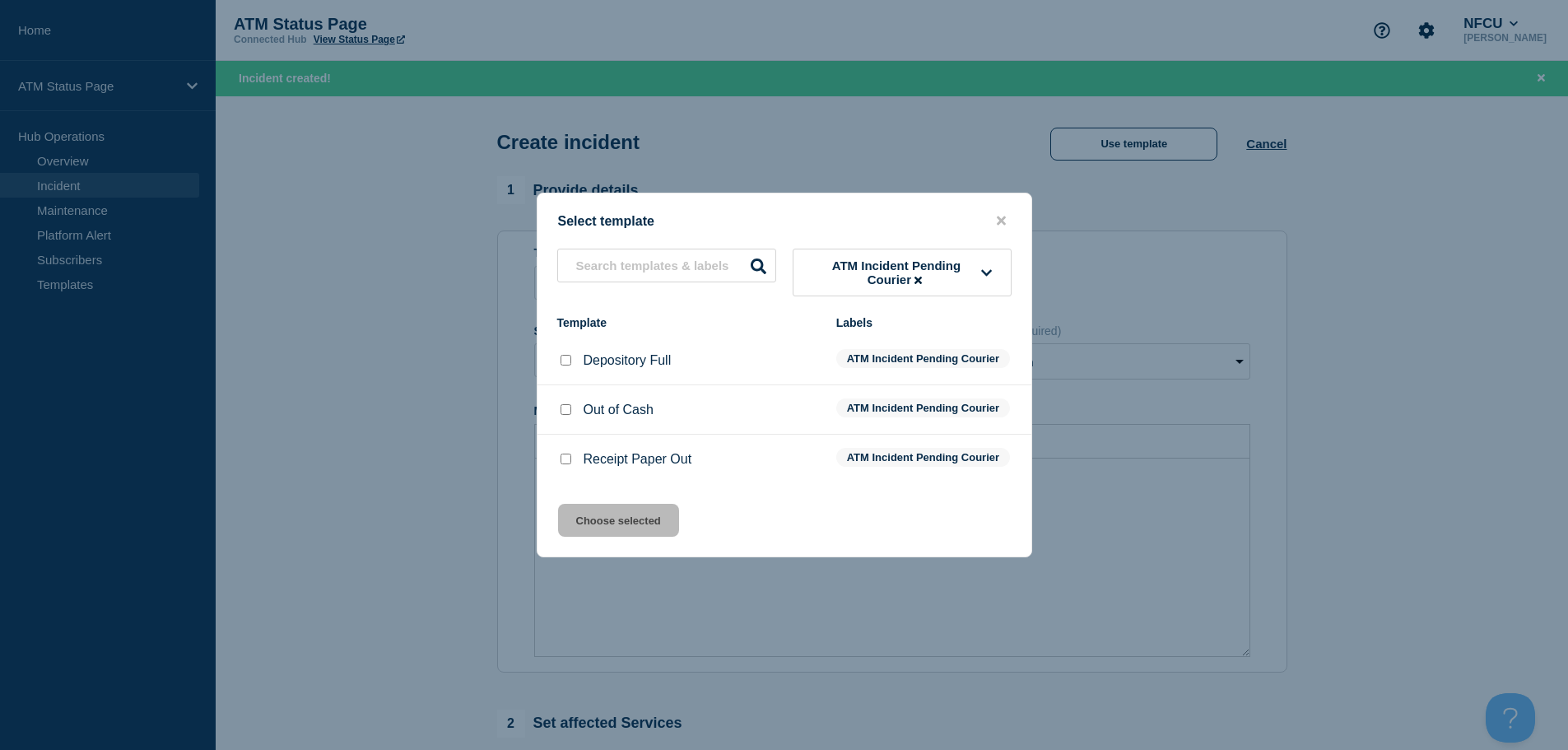
click at [567, 464] on input "Receipt Paper Out checkbox" at bounding box center [565, 458] width 10 height 10
checkbox input "true"
click at [573, 535] on button "Choose selected" at bounding box center [618, 519] width 121 height 33
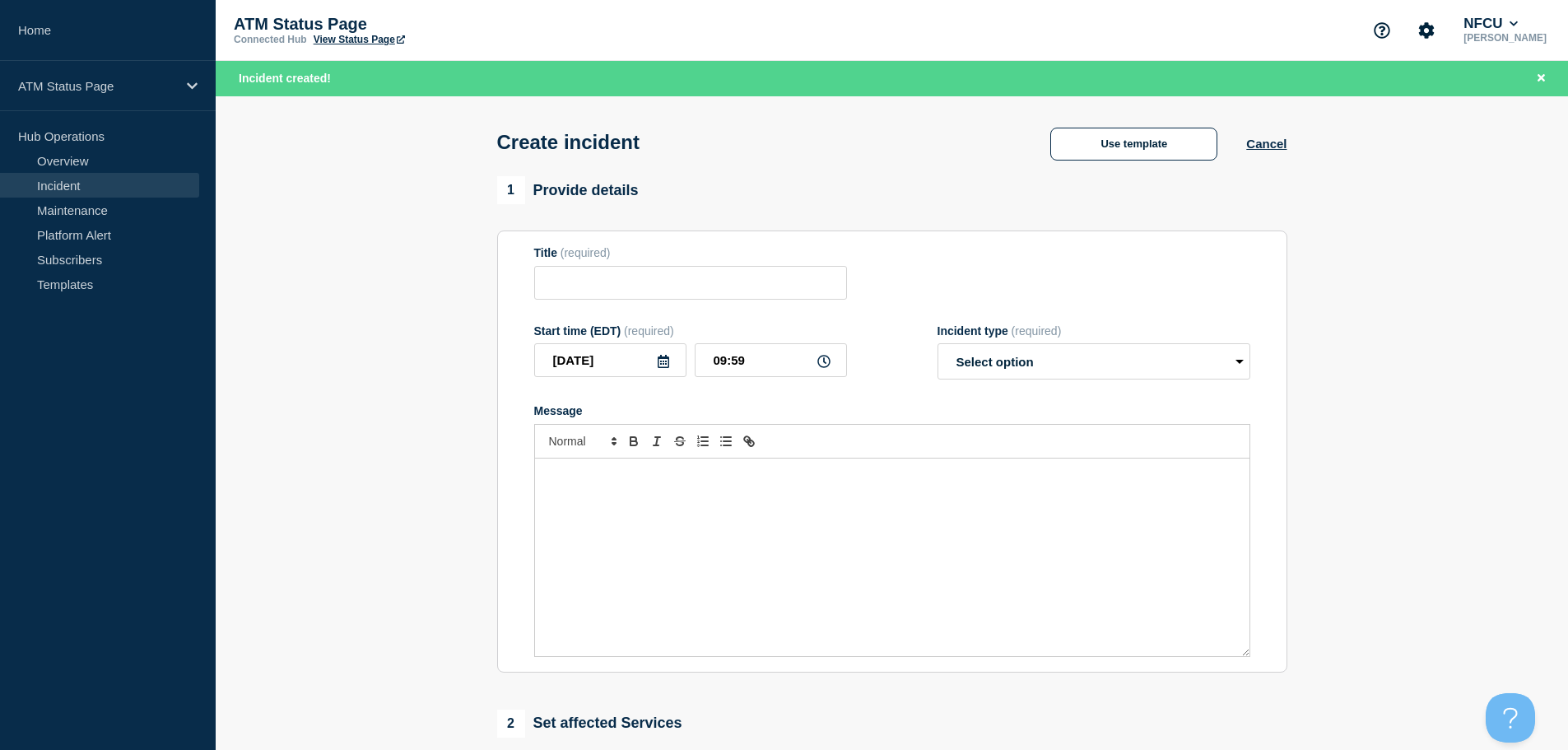
type input "Receipt Paper Out"
select select "identified"
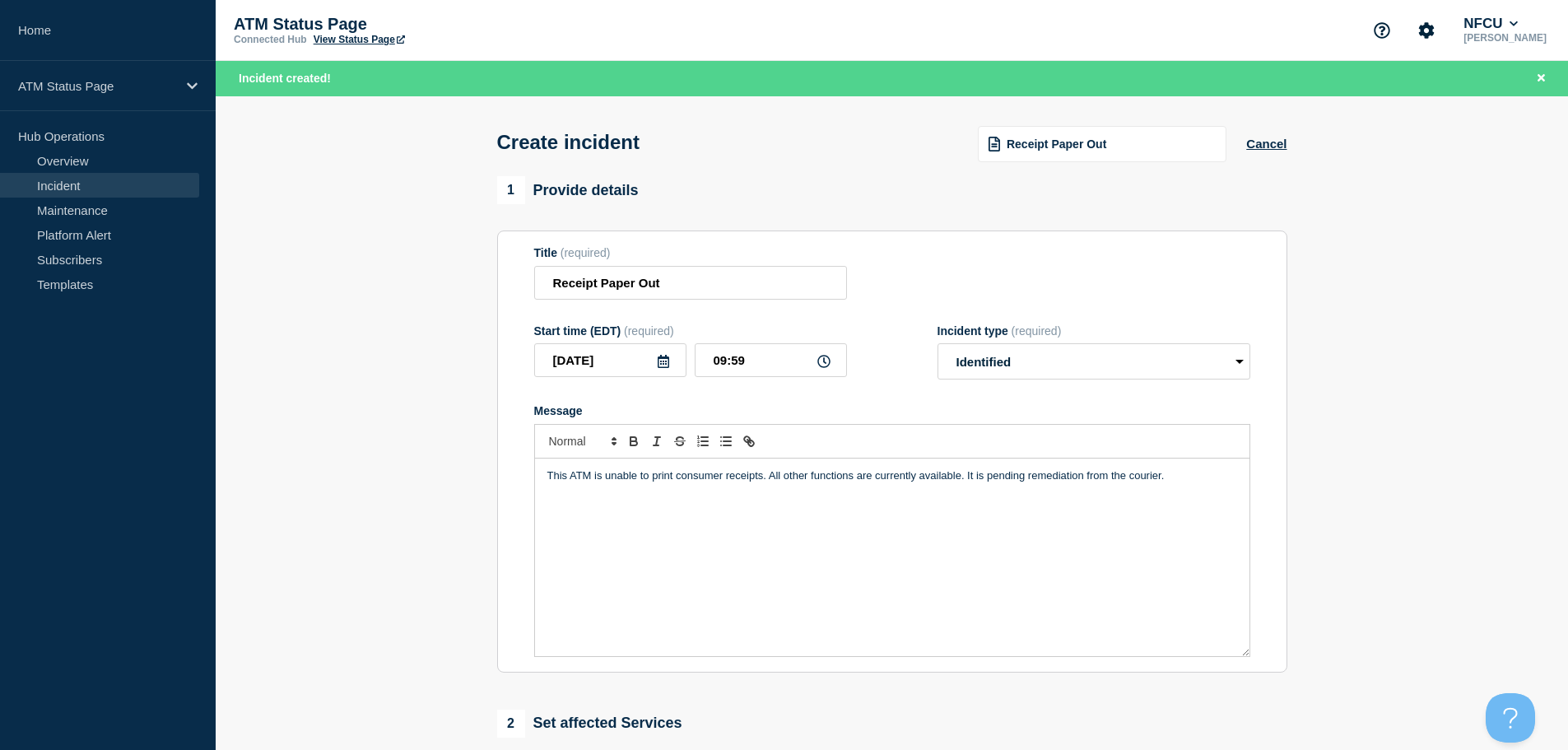
scroll to position [247, 0]
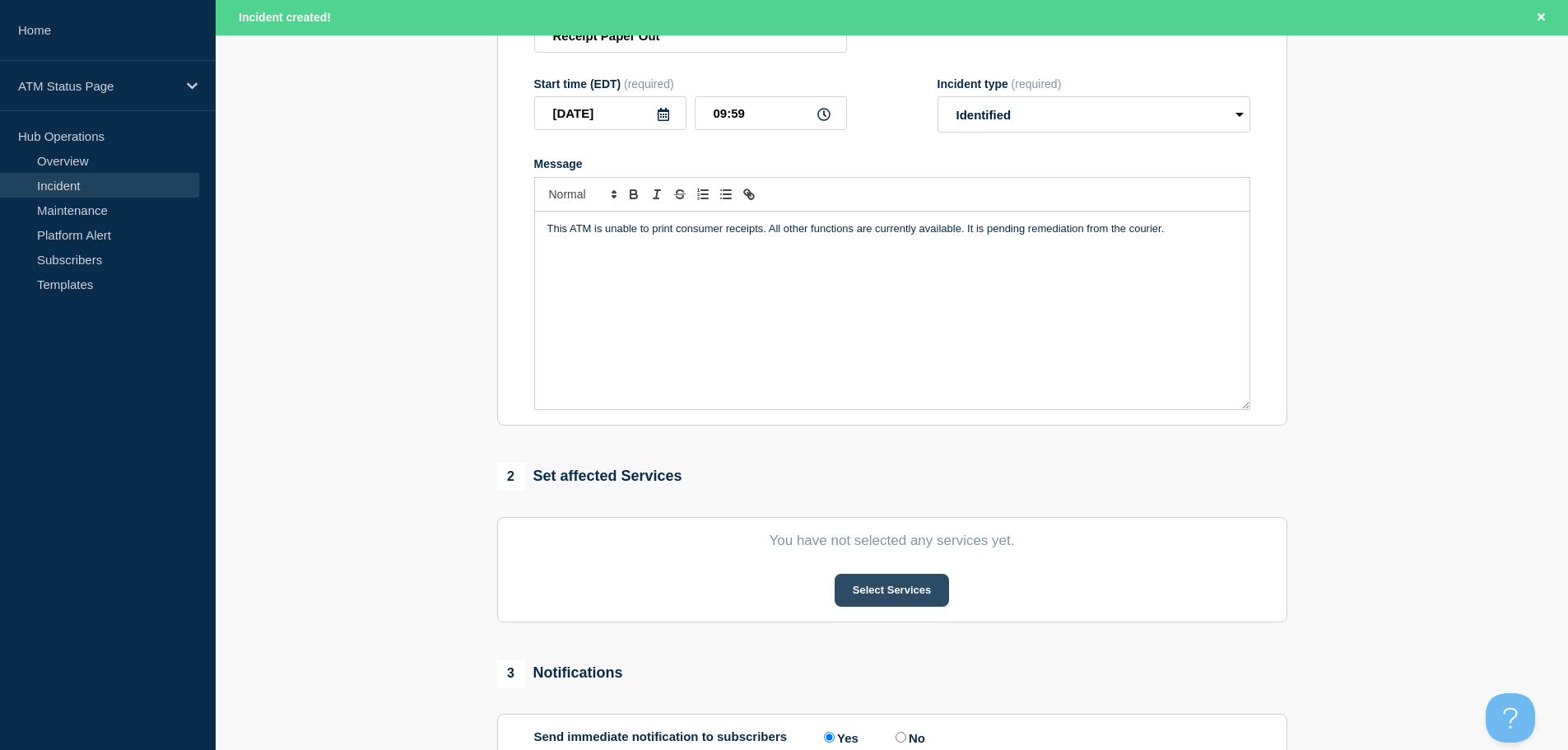
click at [853, 593] on button "Select Services" at bounding box center [892, 589] width 115 height 33
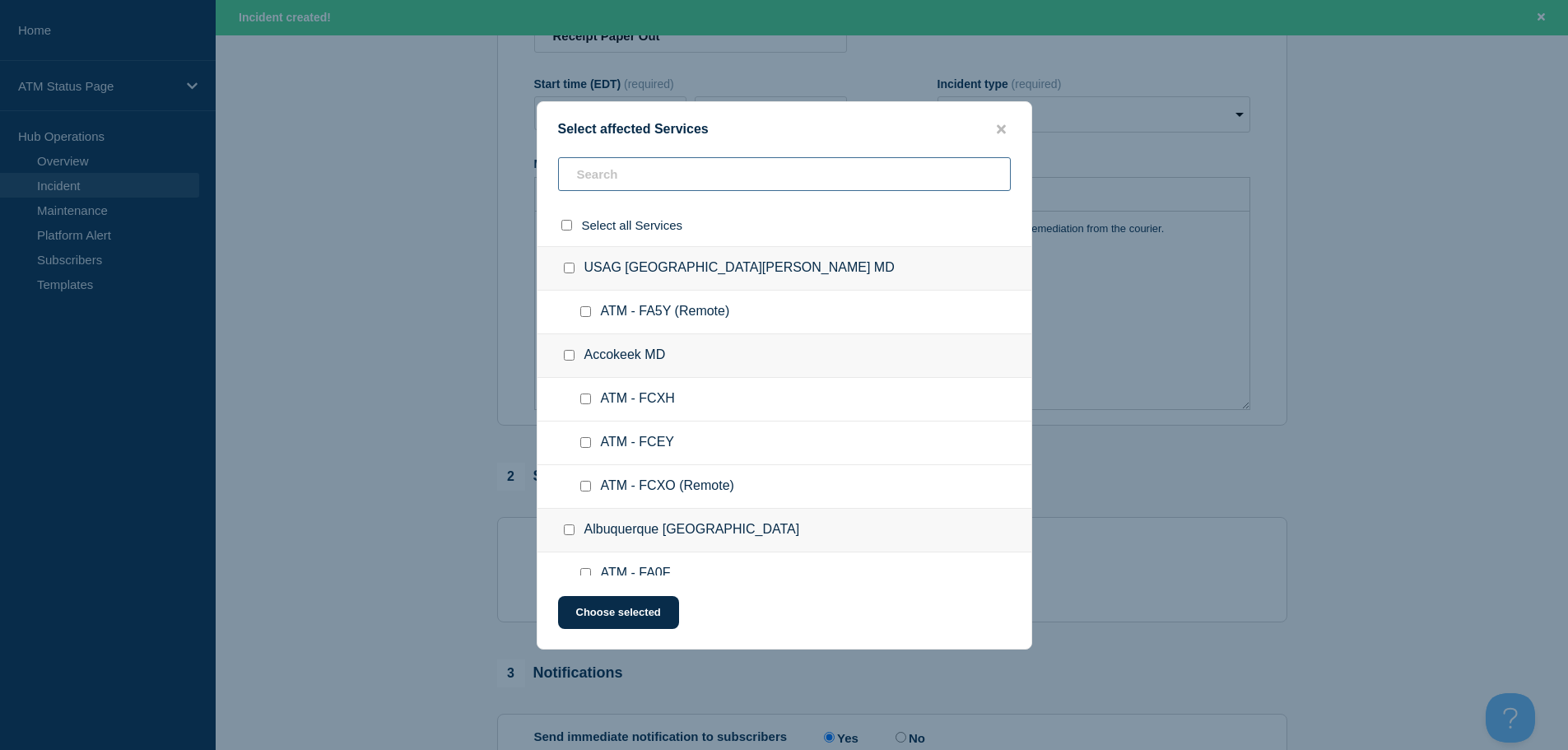
click at [699, 178] on input "text" at bounding box center [784, 174] width 453 height 33
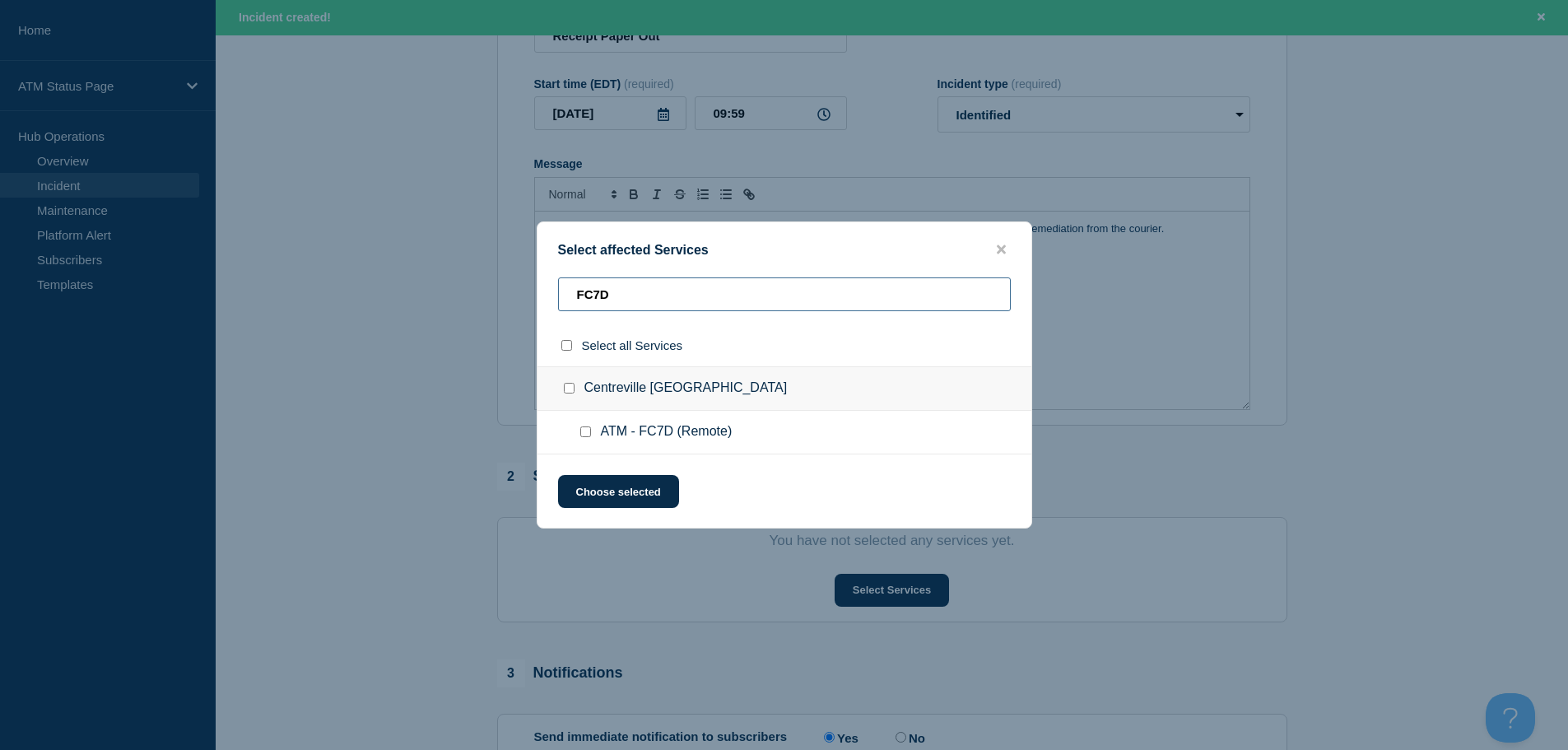
type input "FC7D"
click at [588, 429] on input "ATM - FC7D (Remote) checkbox" at bounding box center [585, 431] width 10 height 10
checkbox input "true"
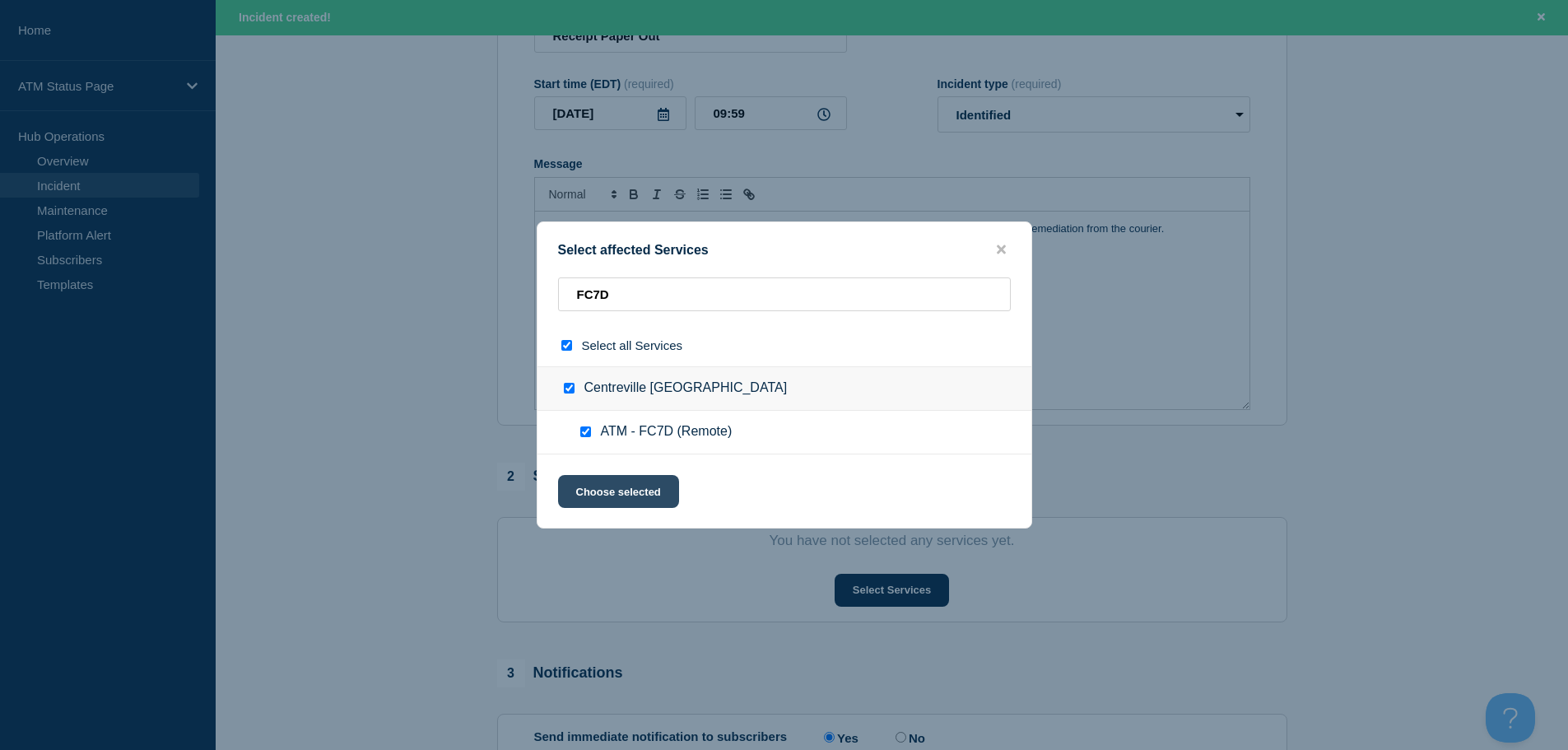
click at [596, 479] on button "Choose selected" at bounding box center [618, 490] width 121 height 33
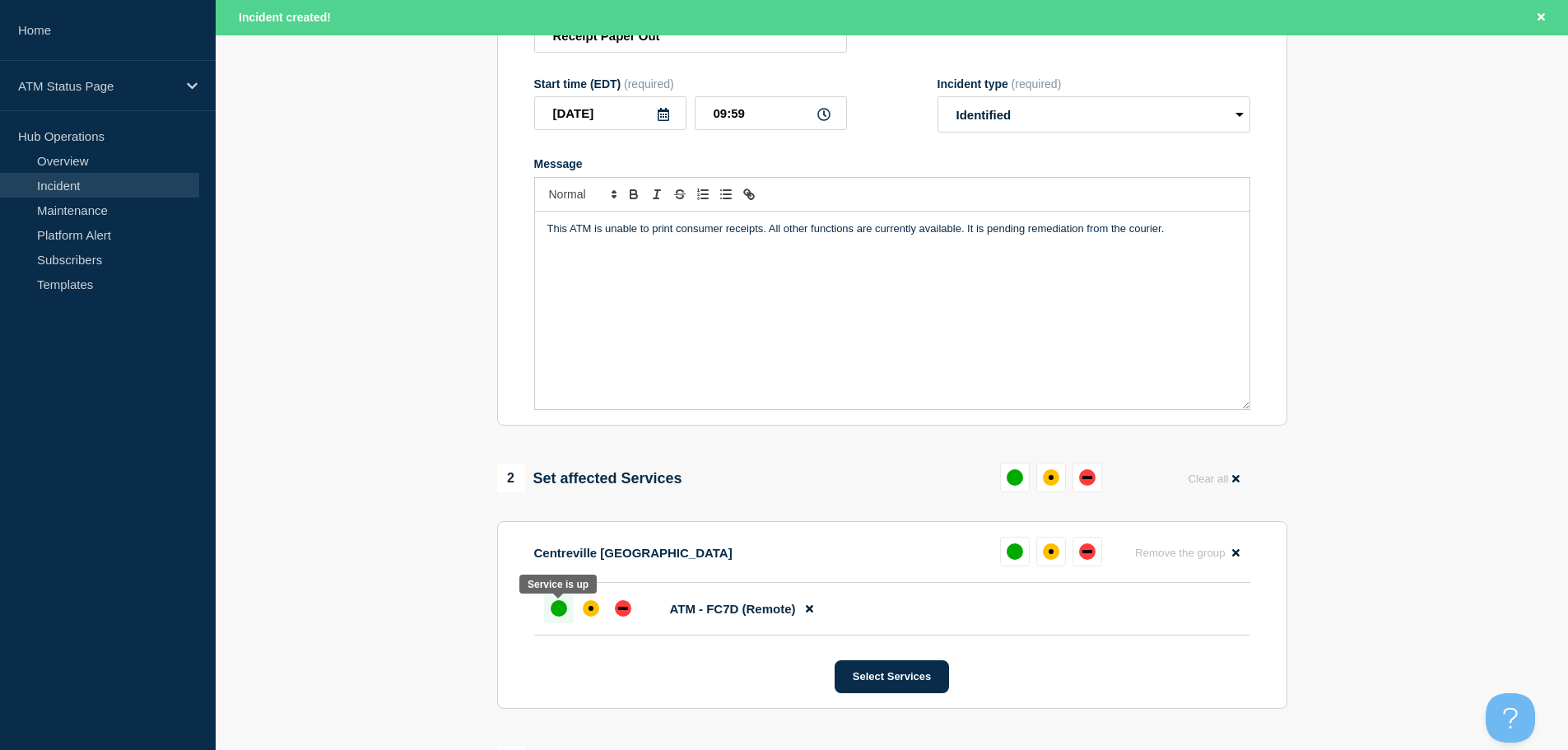
click at [558, 613] on div "up" at bounding box center [560, 609] width 17 height 17
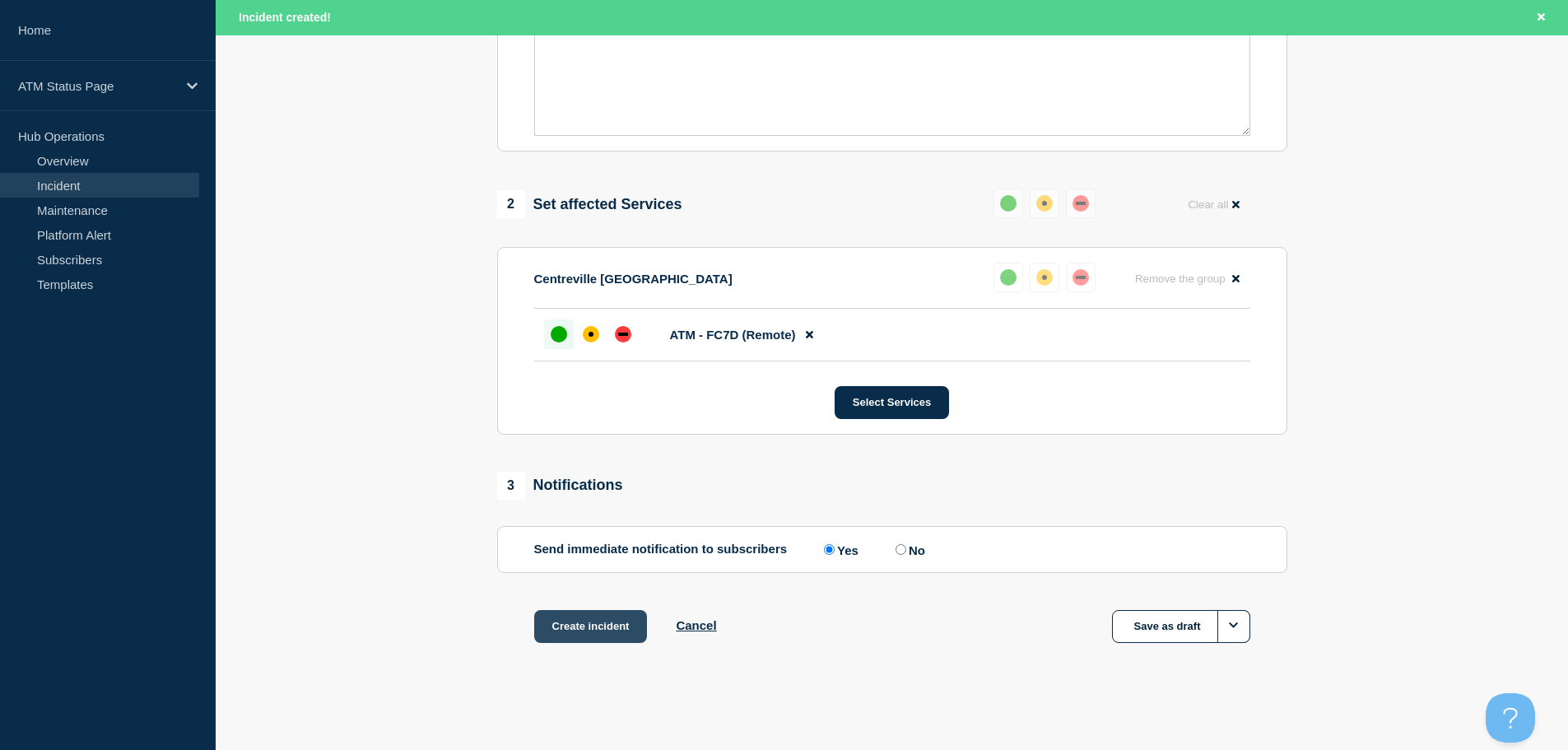
click at [598, 629] on button "Create incident" at bounding box center [591, 625] width 114 height 33
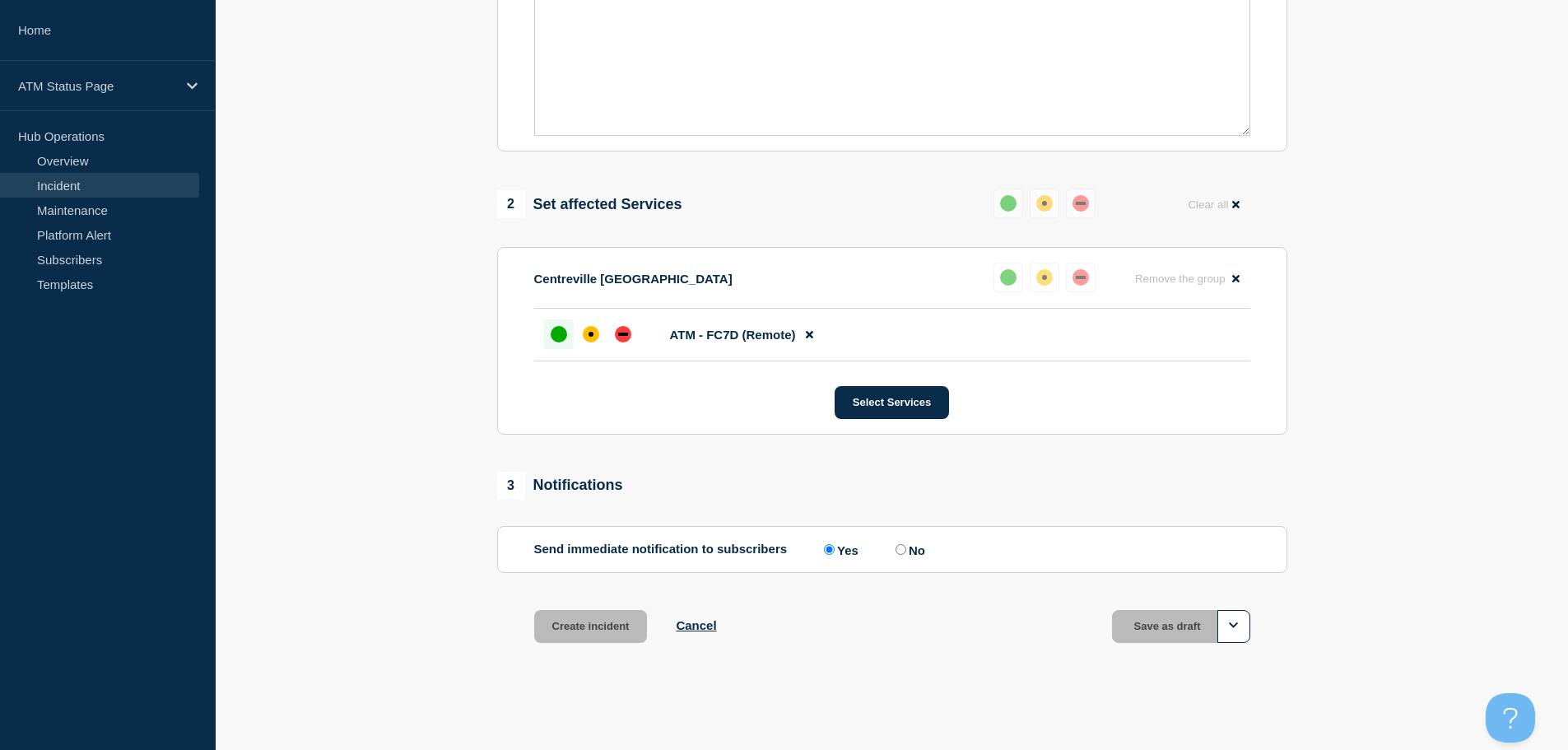
scroll to position [489, 0]
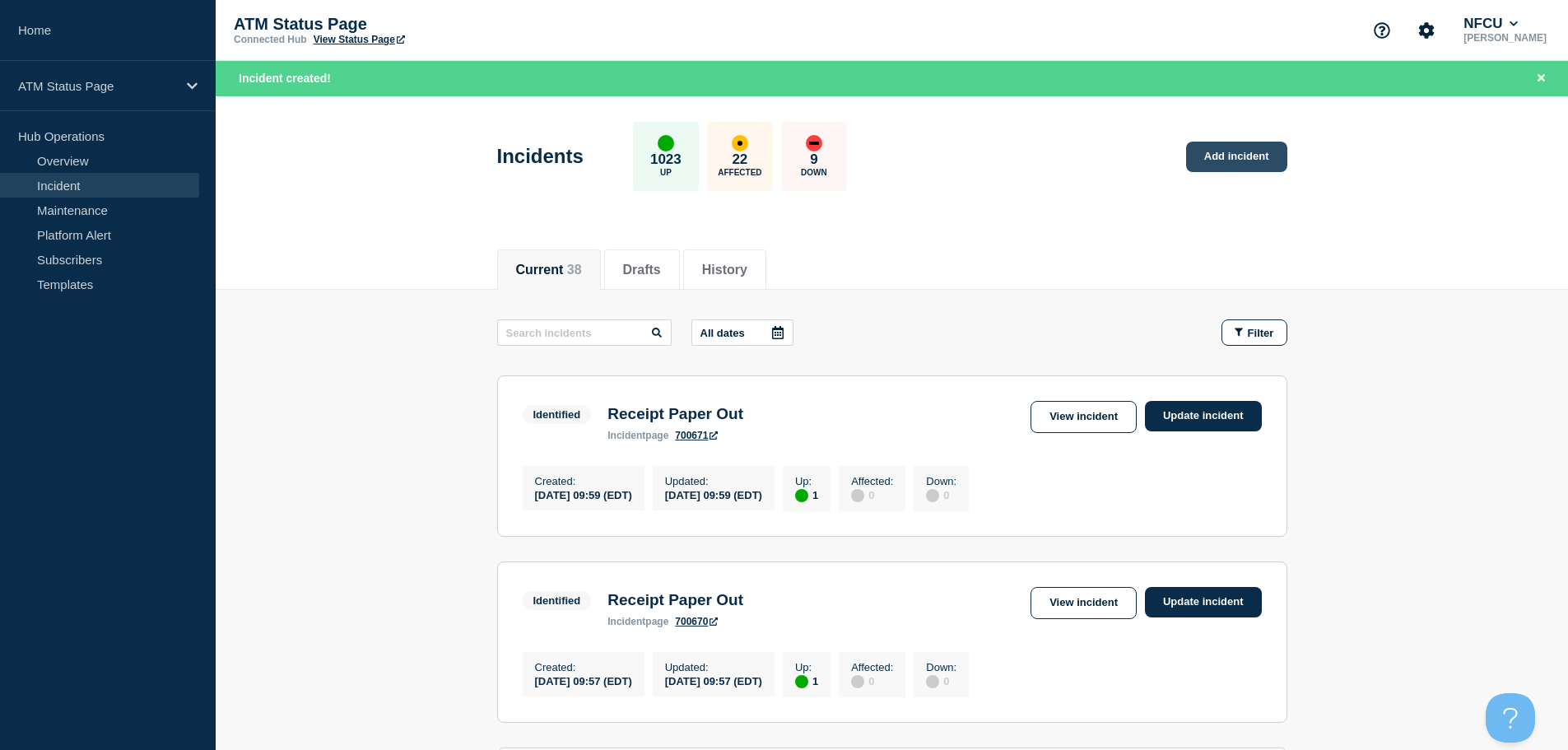
click at [1255, 162] on link "Add incident" at bounding box center [1237, 156] width 101 height 31
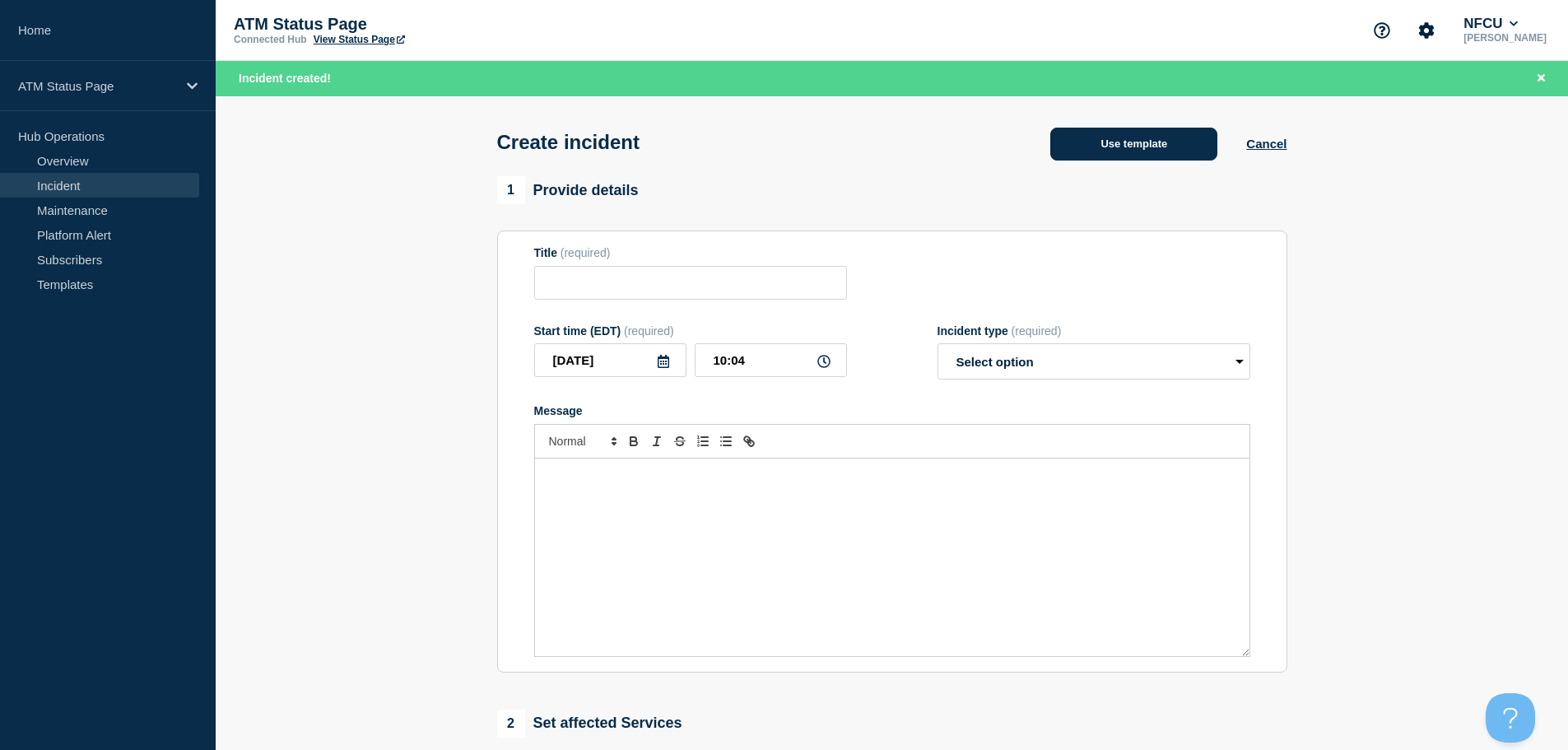
click at [1072, 159] on button "Use template" at bounding box center [1133, 143] width 167 height 33
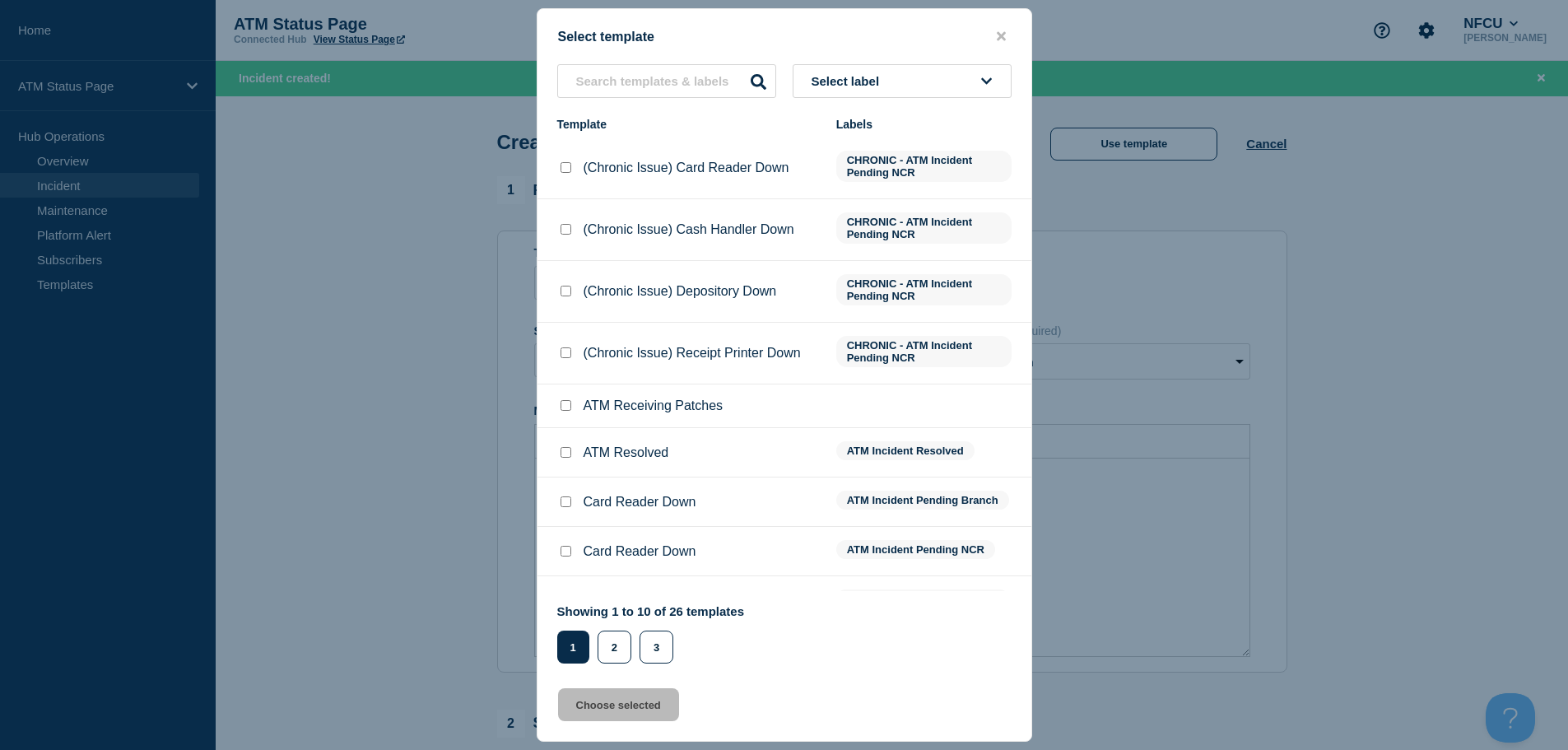
click at [875, 90] on button "Select label" at bounding box center [901, 81] width 219 height 33
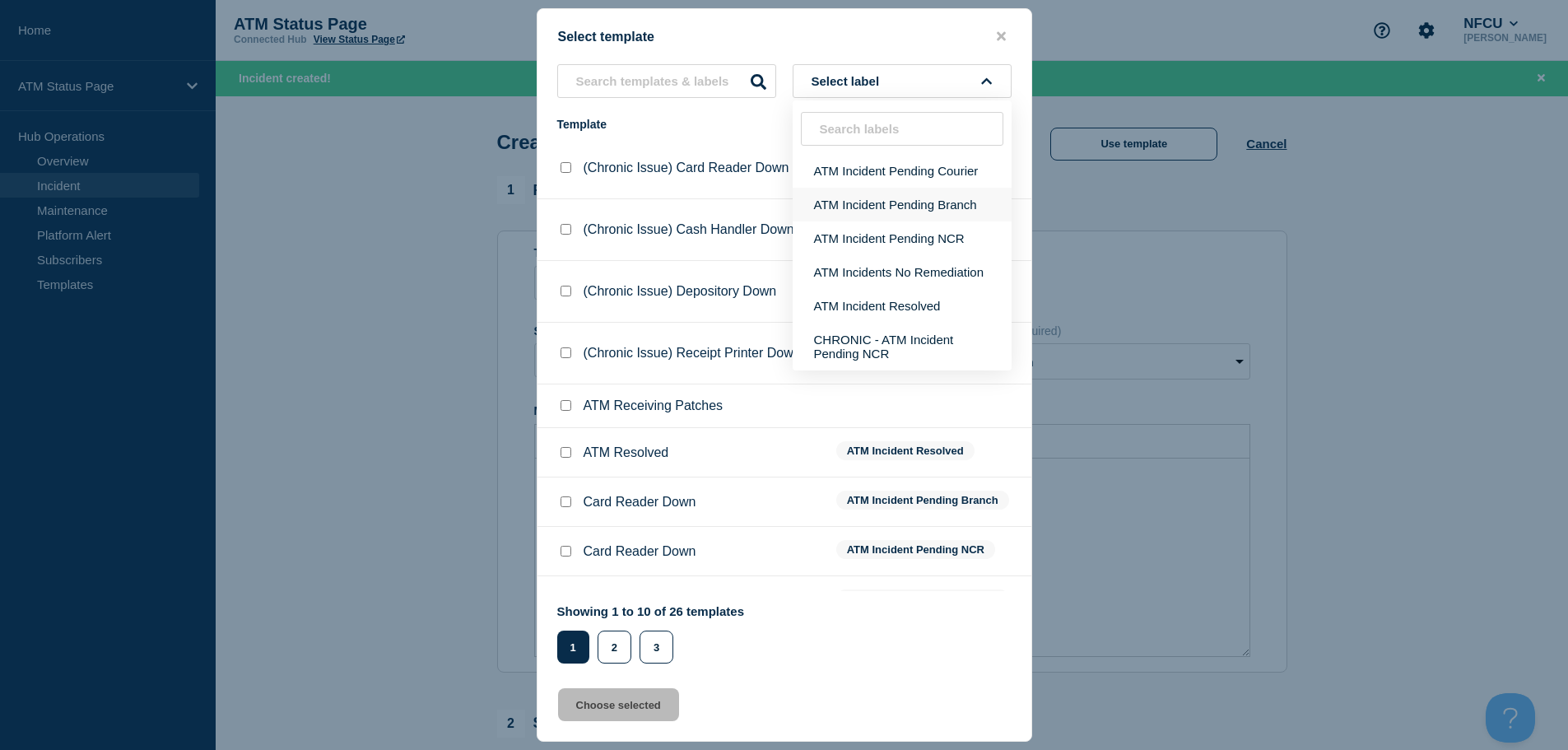
click at [913, 206] on button "ATM Incident Pending Branch" at bounding box center [901, 205] width 219 height 33
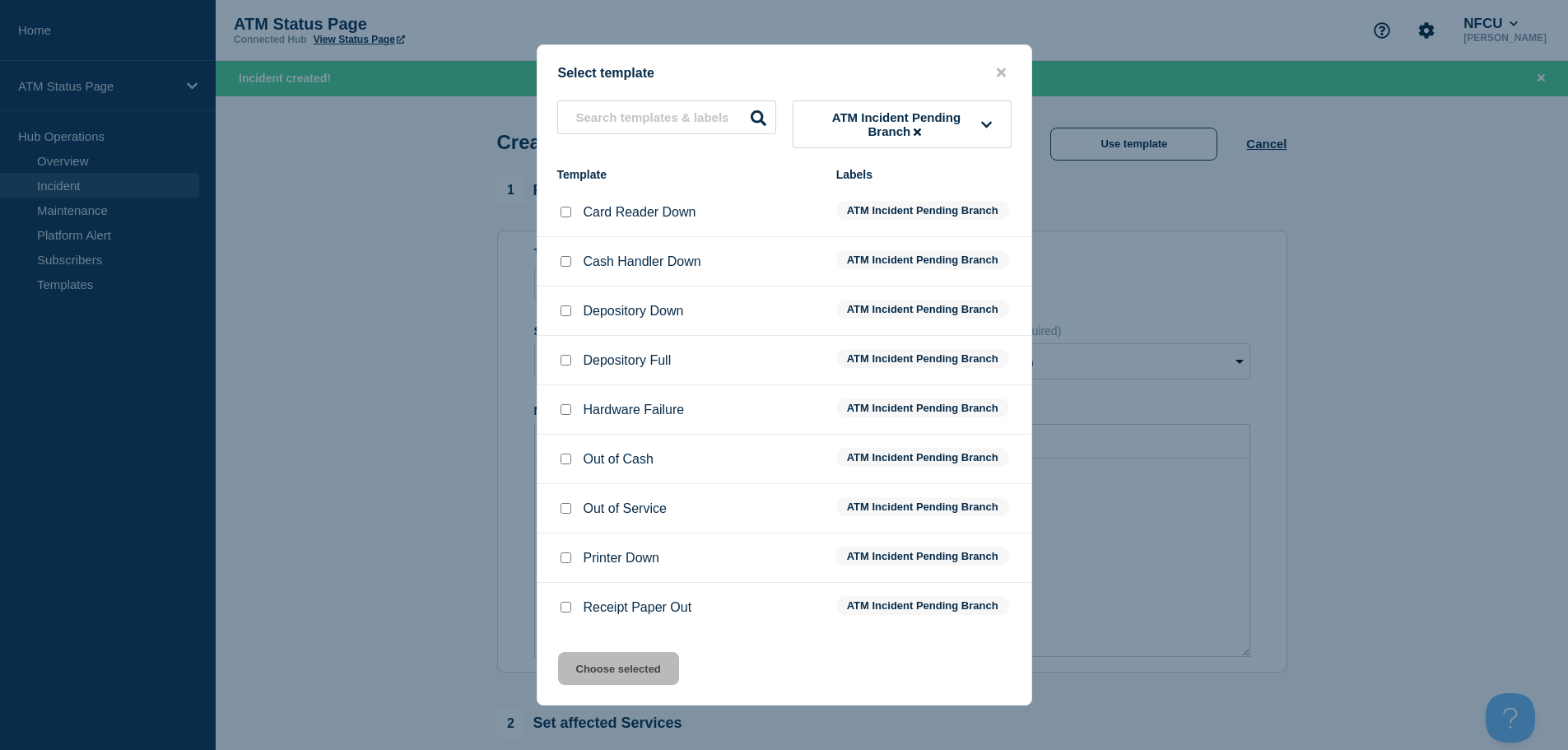
click at [562, 563] on input "Printer Down checkbox" at bounding box center [565, 556] width 10 height 10
checkbox input "true"
click at [580, 671] on button "Choose selected" at bounding box center [618, 667] width 121 height 33
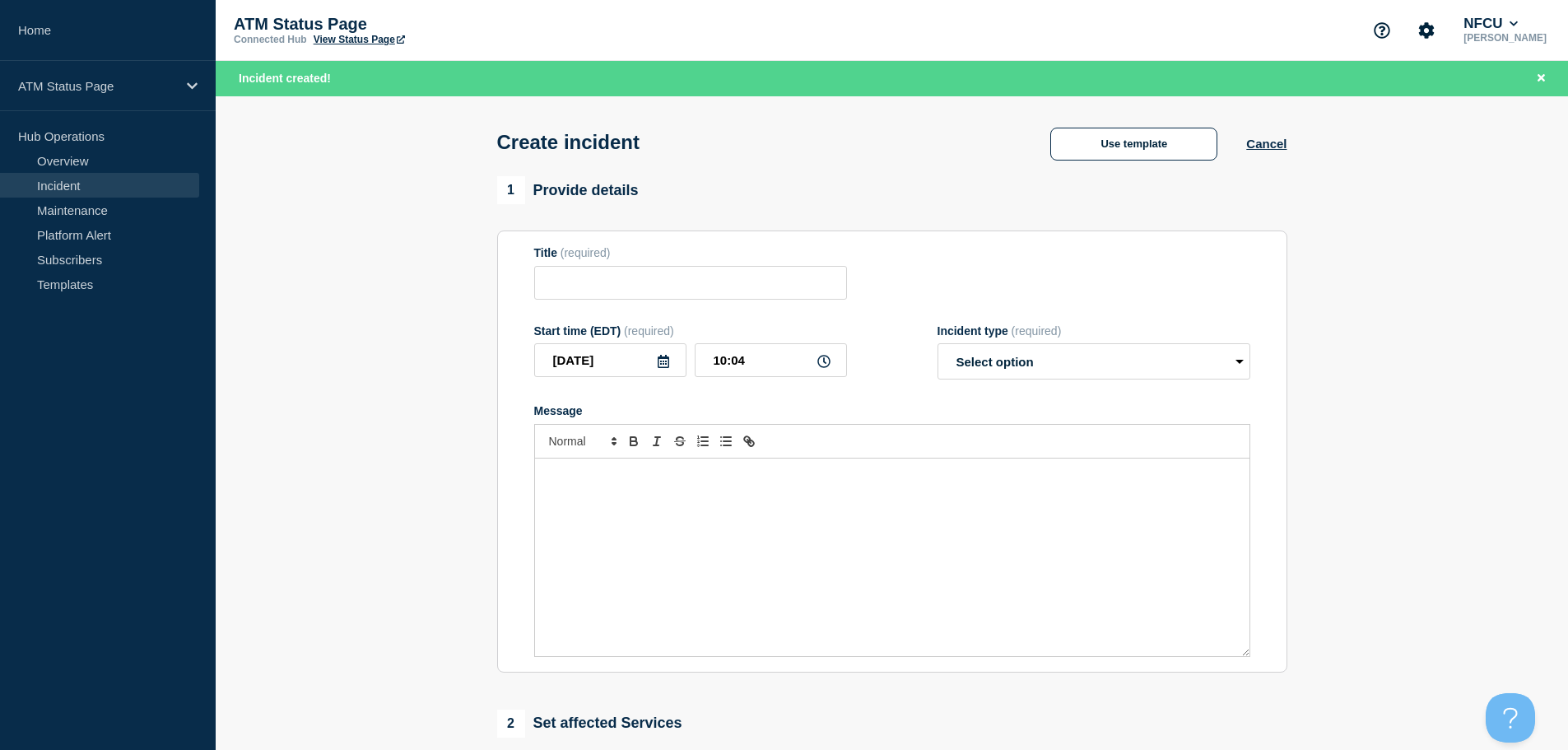
type input "Printer Down"
select select "identified"
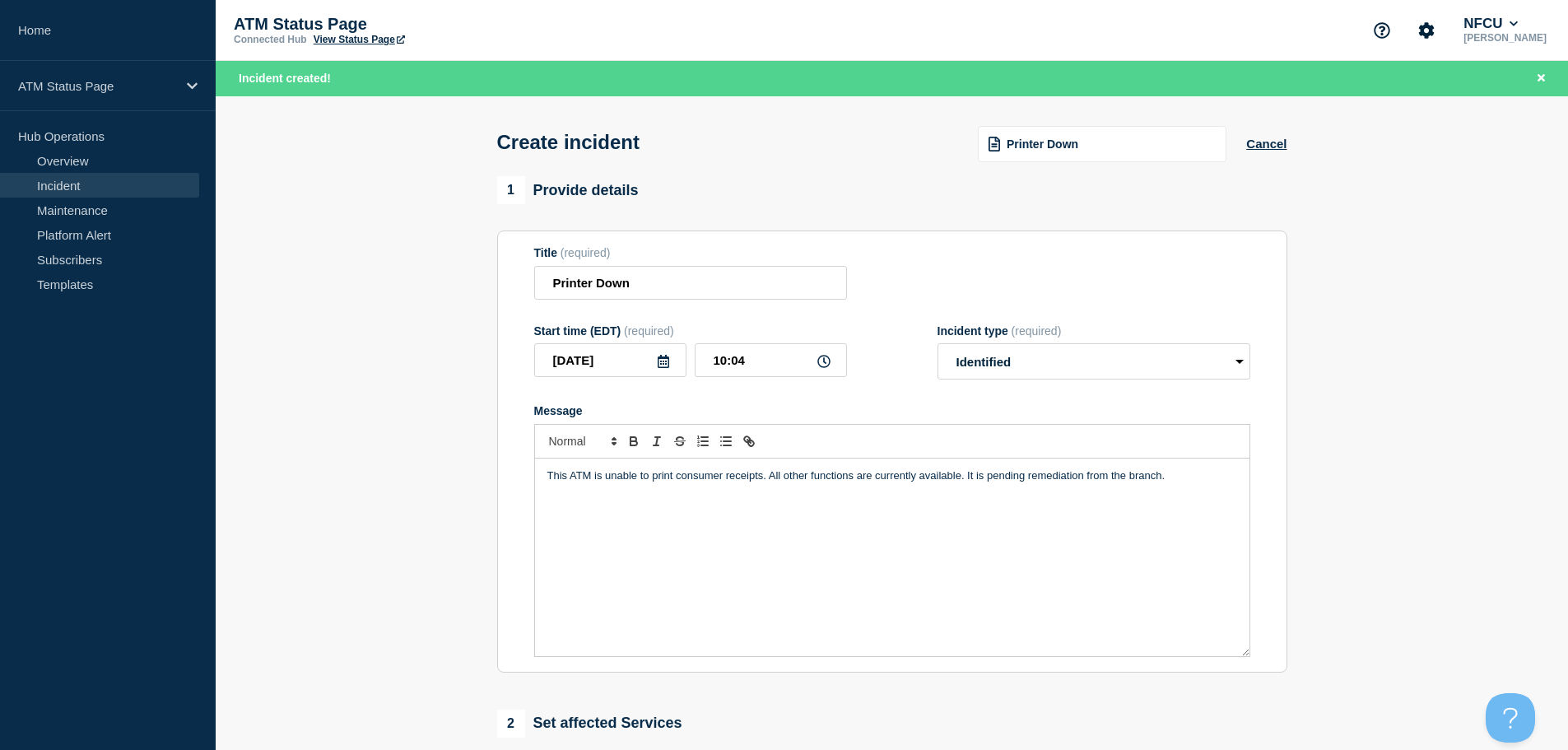
scroll to position [247, 0]
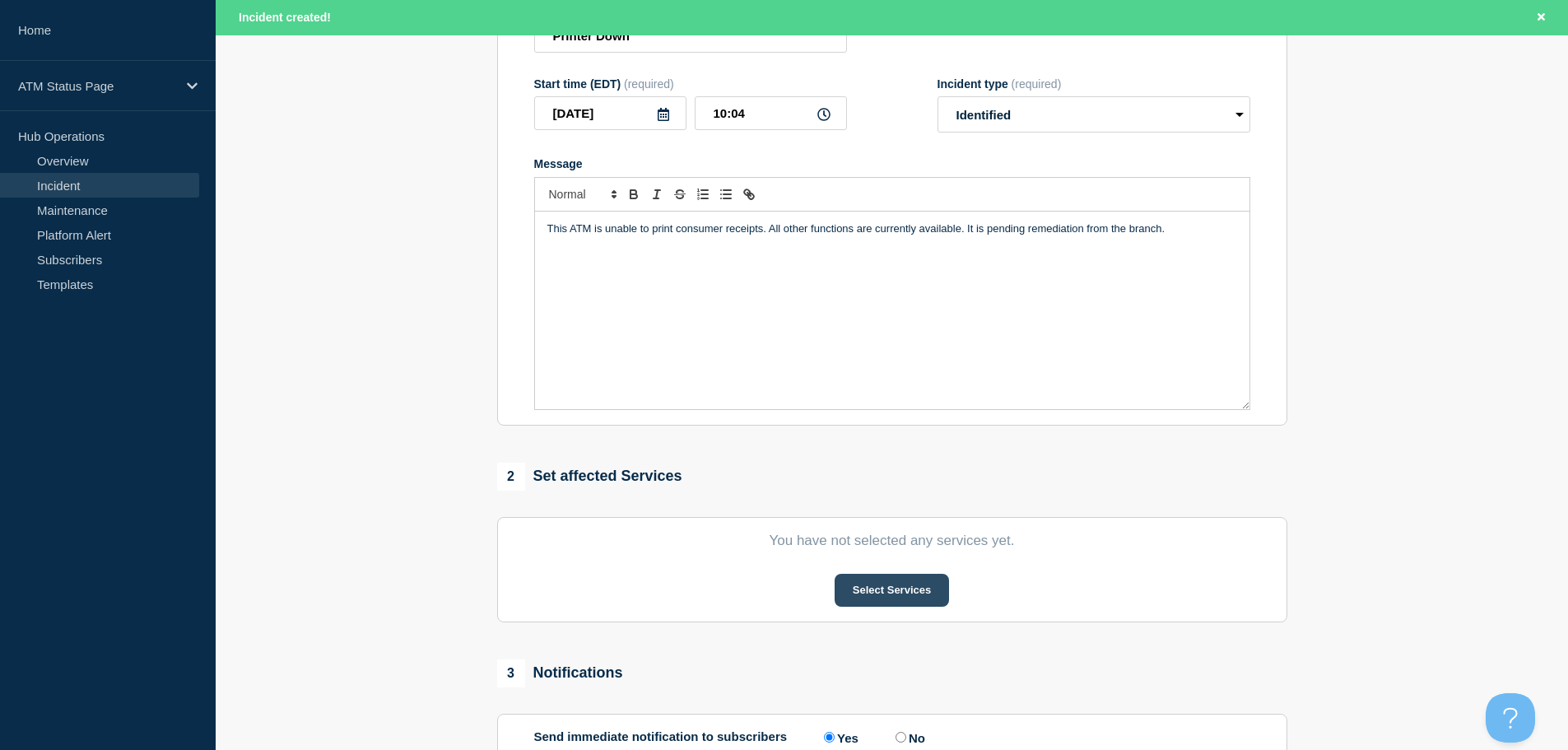
click at [867, 600] on button "Select Services" at bounding box center [892, 589] width 115 height 33
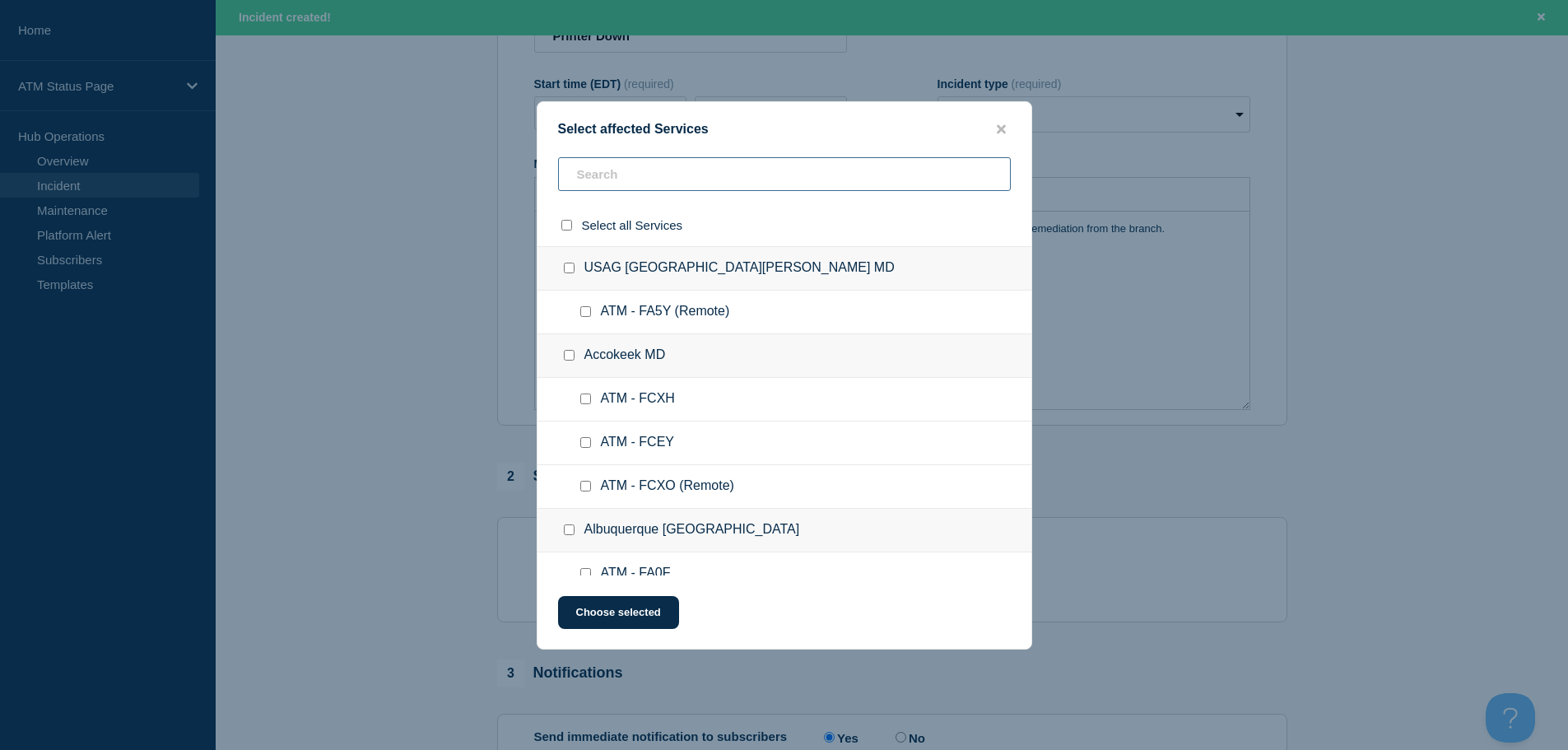
click at [836, 186] on input "text" at bounding box center [784, 174] width 453 height 33
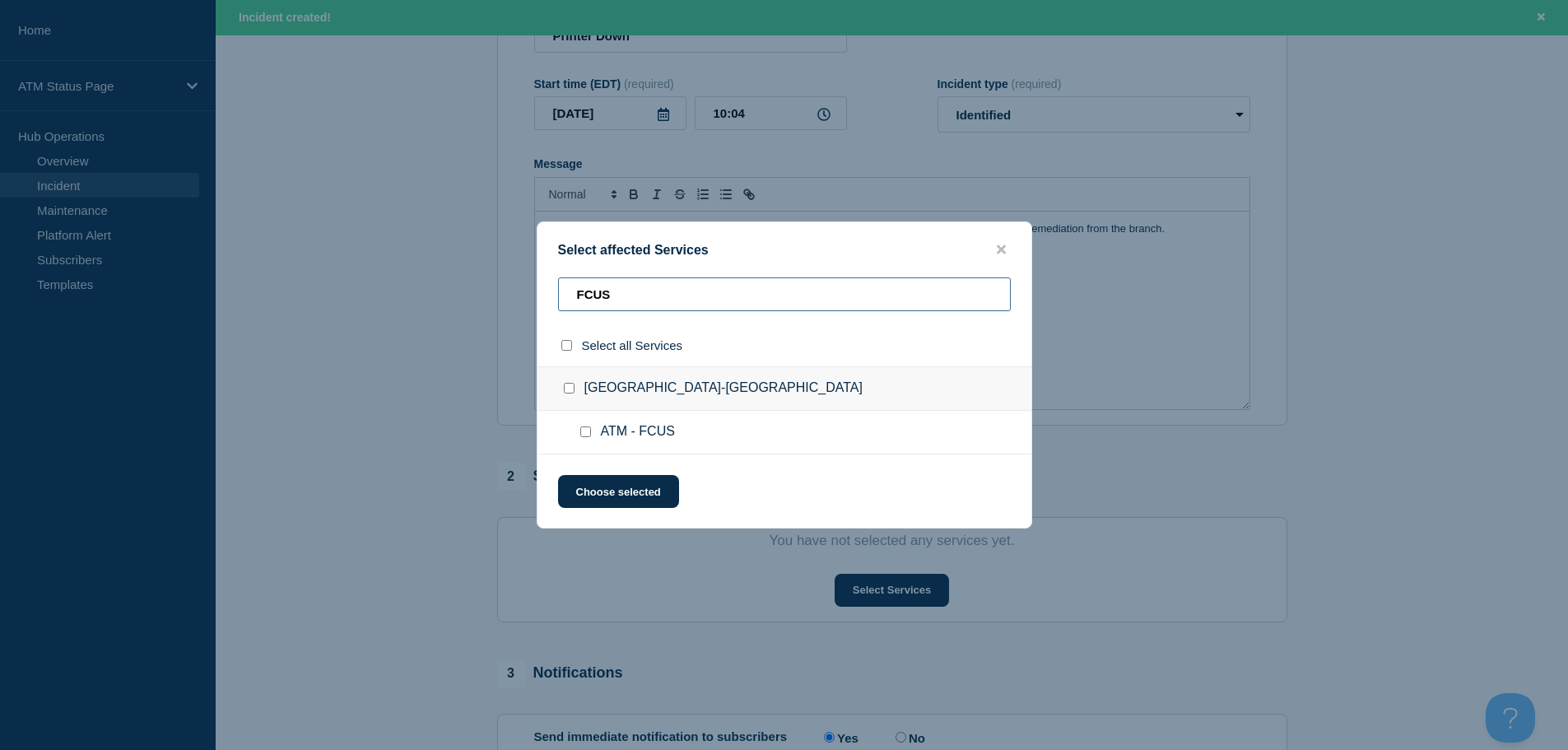
type input "FCUS"
click at [591, 437] on div at bounding box center [589, 432] width 24 height 17
click at [586, 435] on input "ATM - FCUS checkbox" at bounding box center [585, 431] width 10 height 10
checkbox input "true"
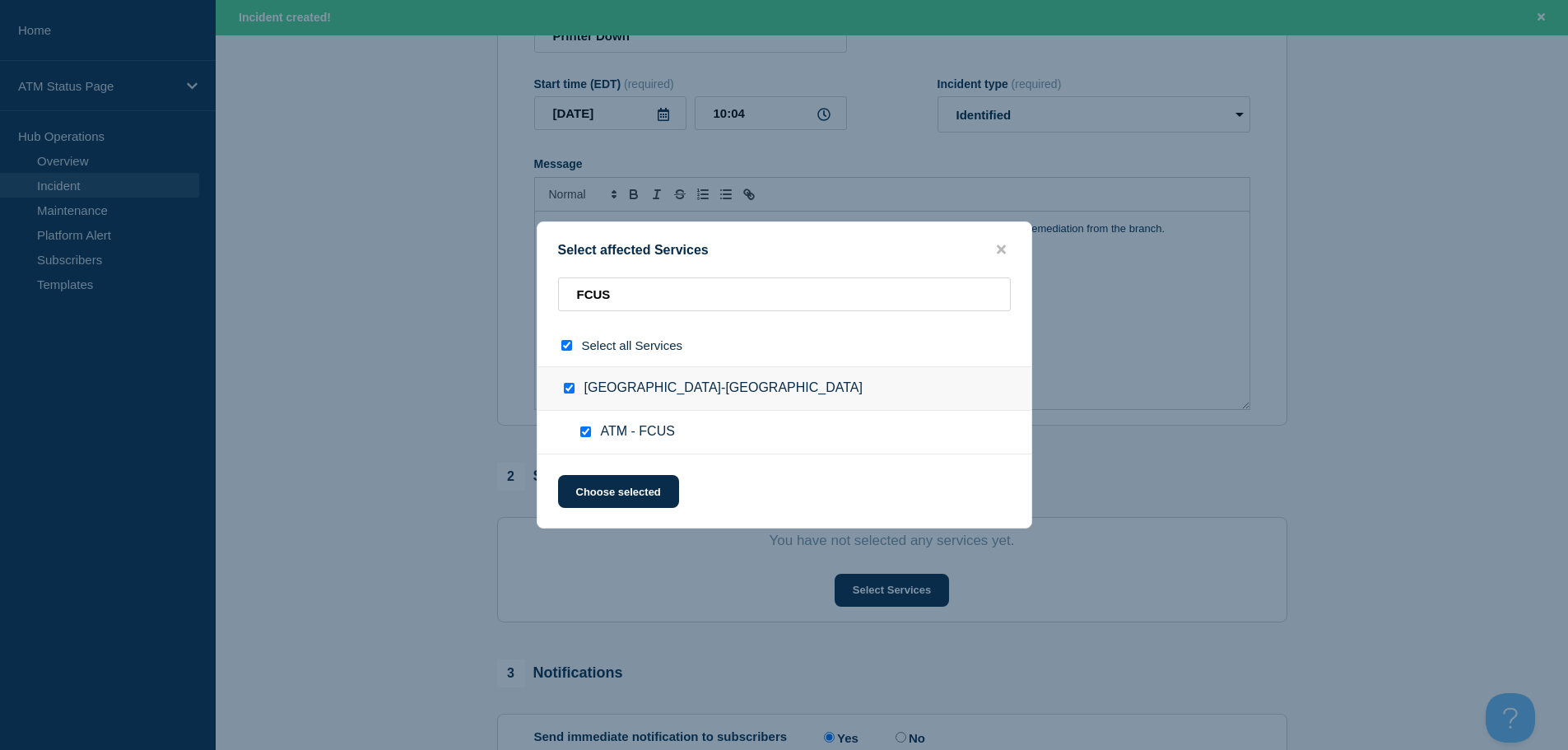
checkbox input "true"
click at [582, 483] on button "Choose selected" at bounding box center [618, 490] width 121 height 33
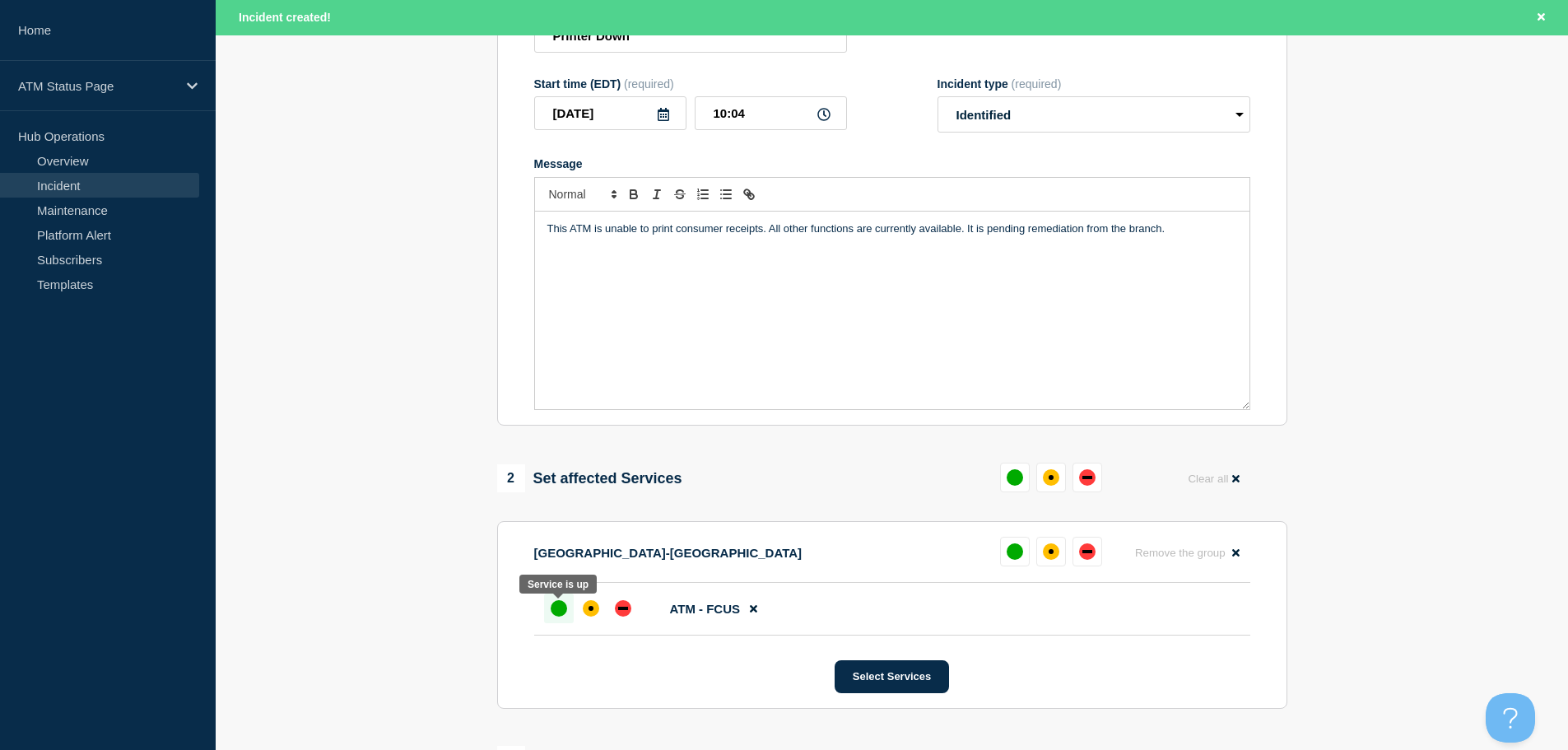
click at [554, 611] on div "up" at bounding box center [560, 609] width 17 height 17
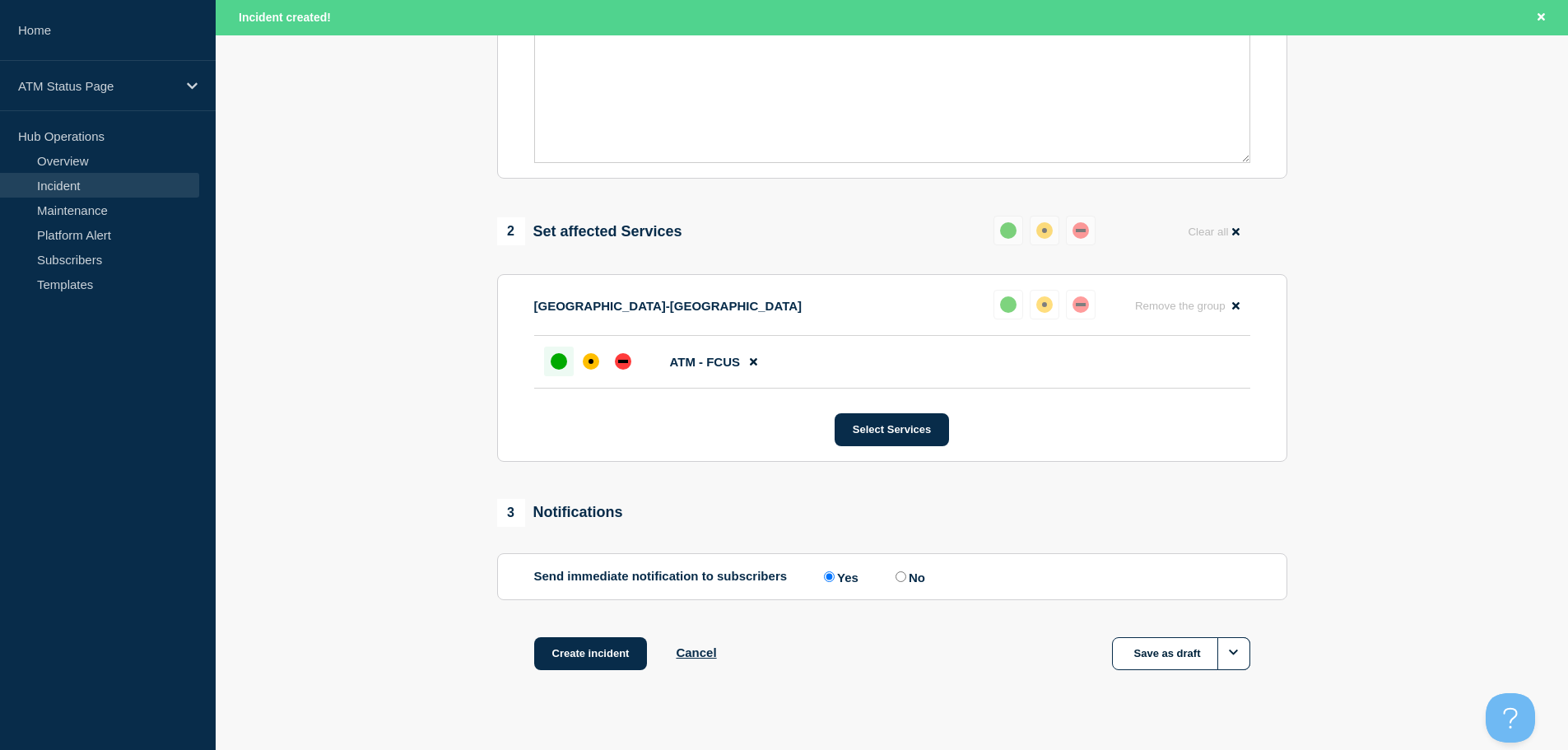
click at [586, 655] on button "Create incident" at bounding box center [591, 652] width 114 height 33
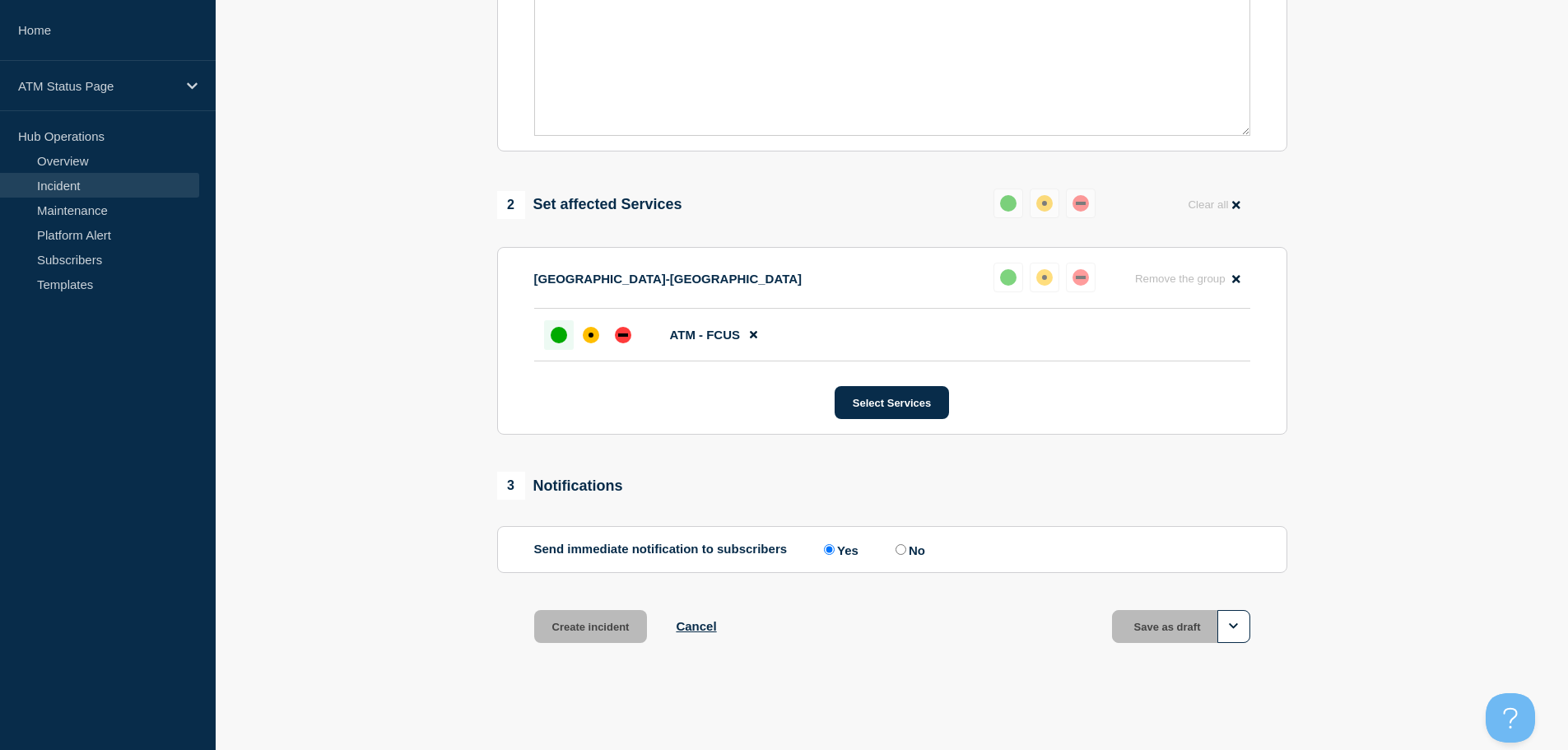
scroll to position [459, 0]
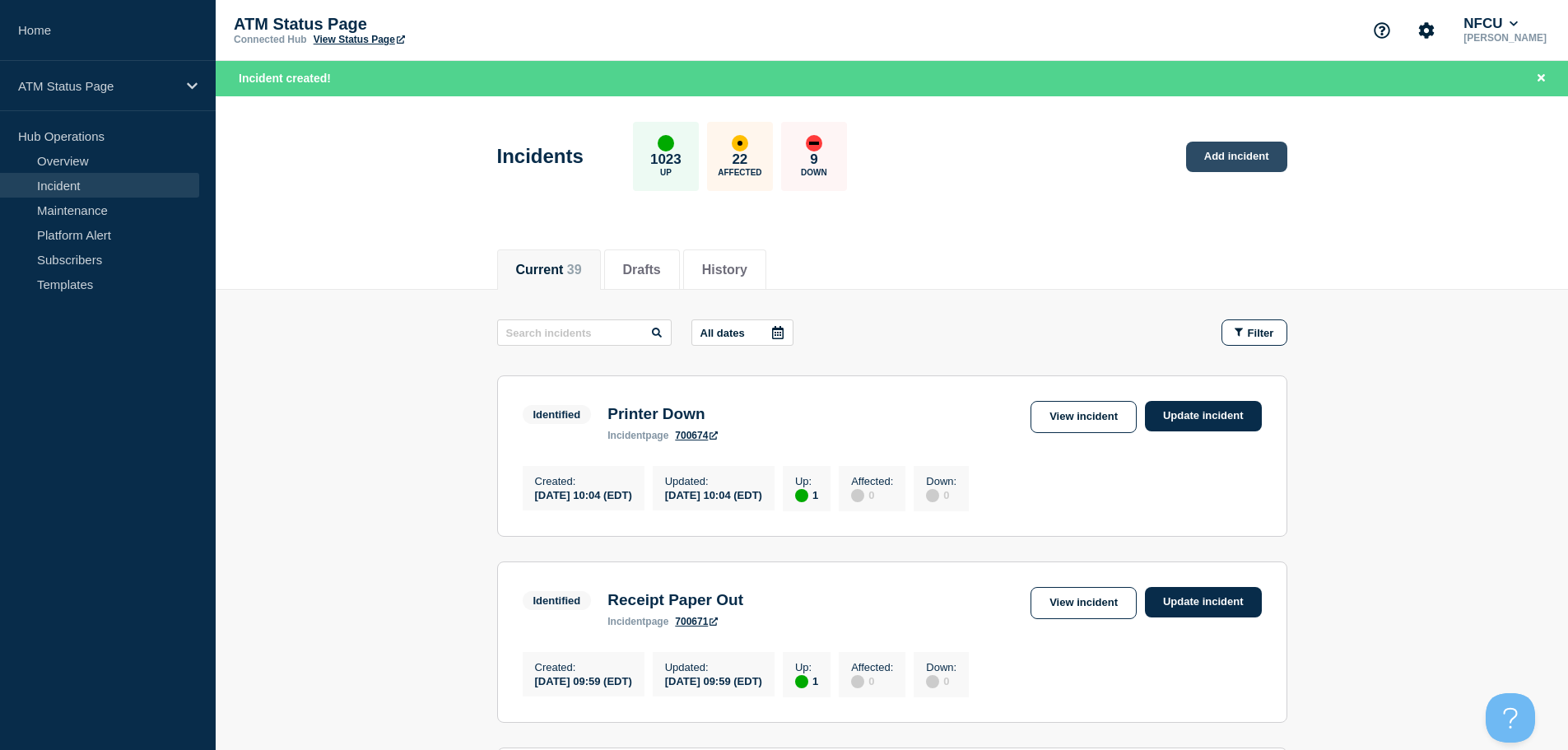
click at [1237, 163] on link "Add incident" at bounding box center [1237, 156] width 101 height 31
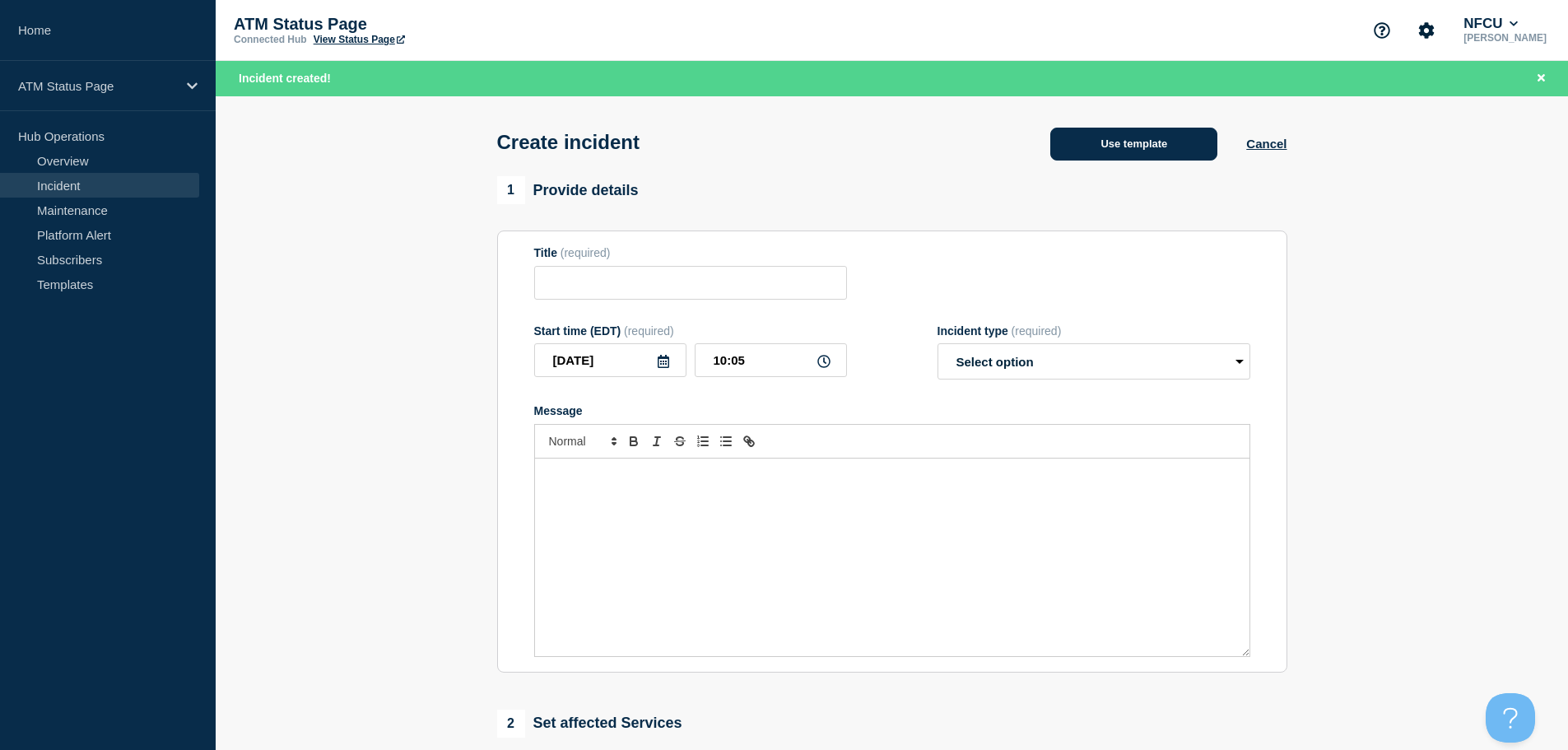
click at [1146, 153] on button "Use template" at bounding box center [1133, 143] width 167 height 33
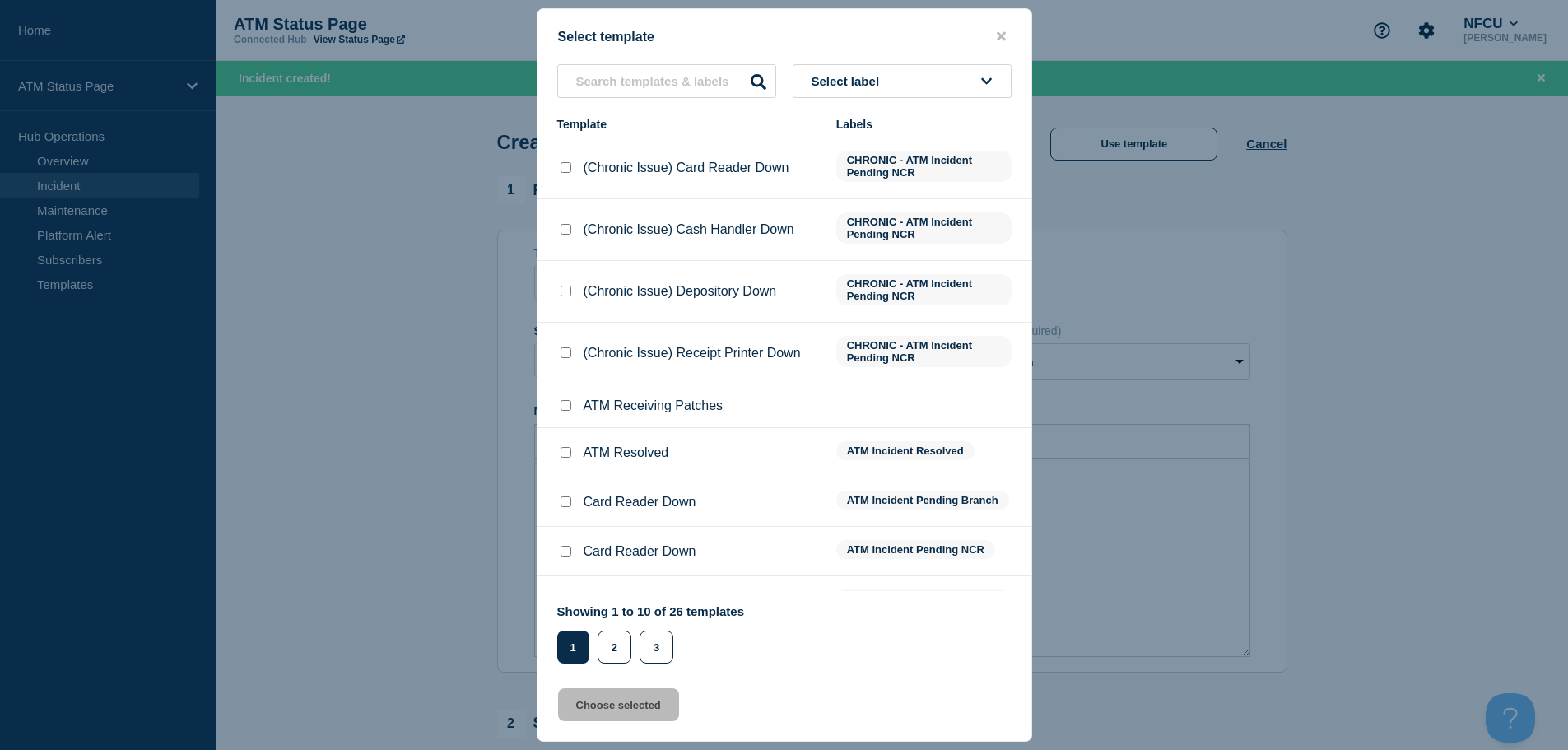
click at [872, 93] on button "Select label" at bounding box center [901, 81] width 219 height 33
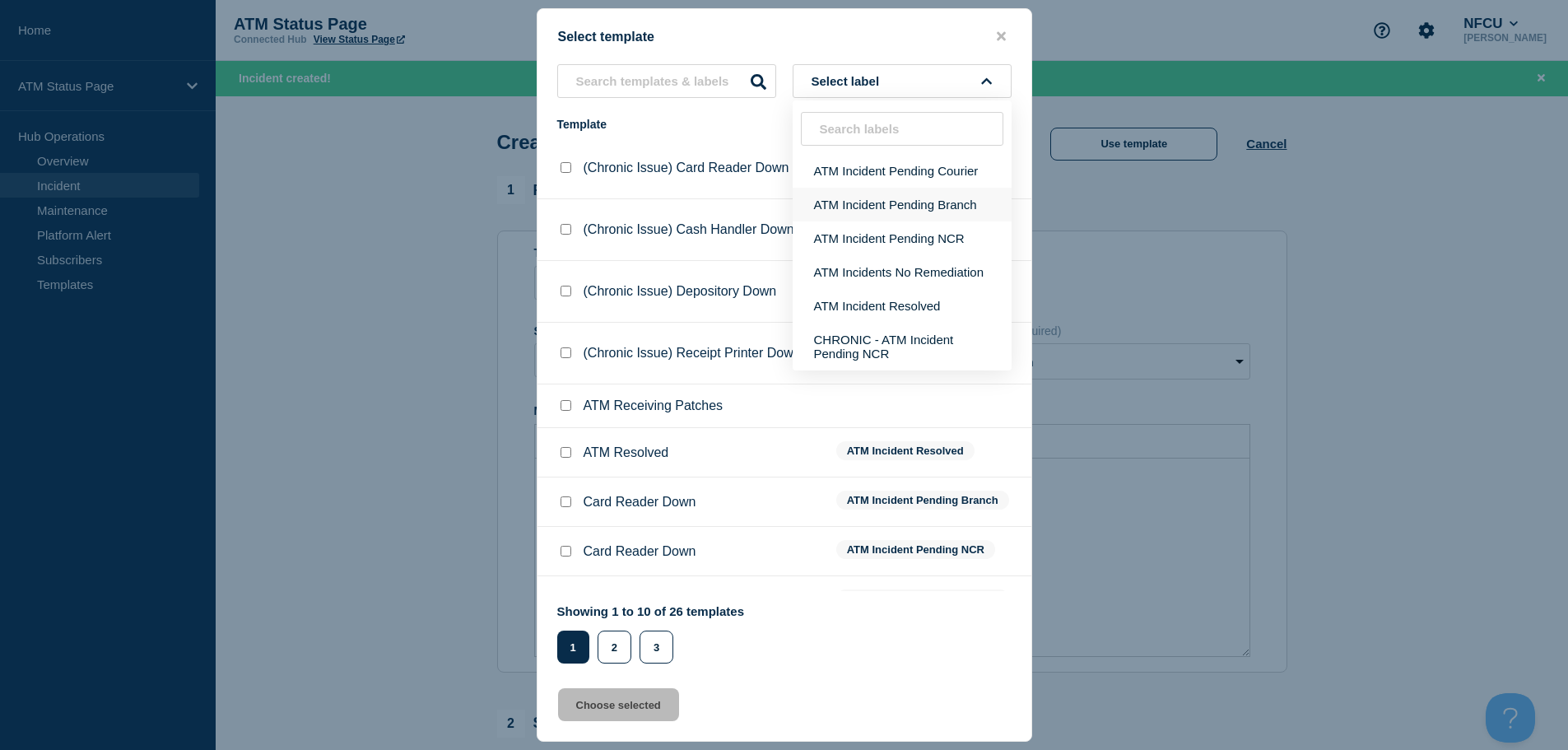
click at [909, 195] on button "ATM Incident Pending Branch" at bounding box center [901, 205] width 219 height 33
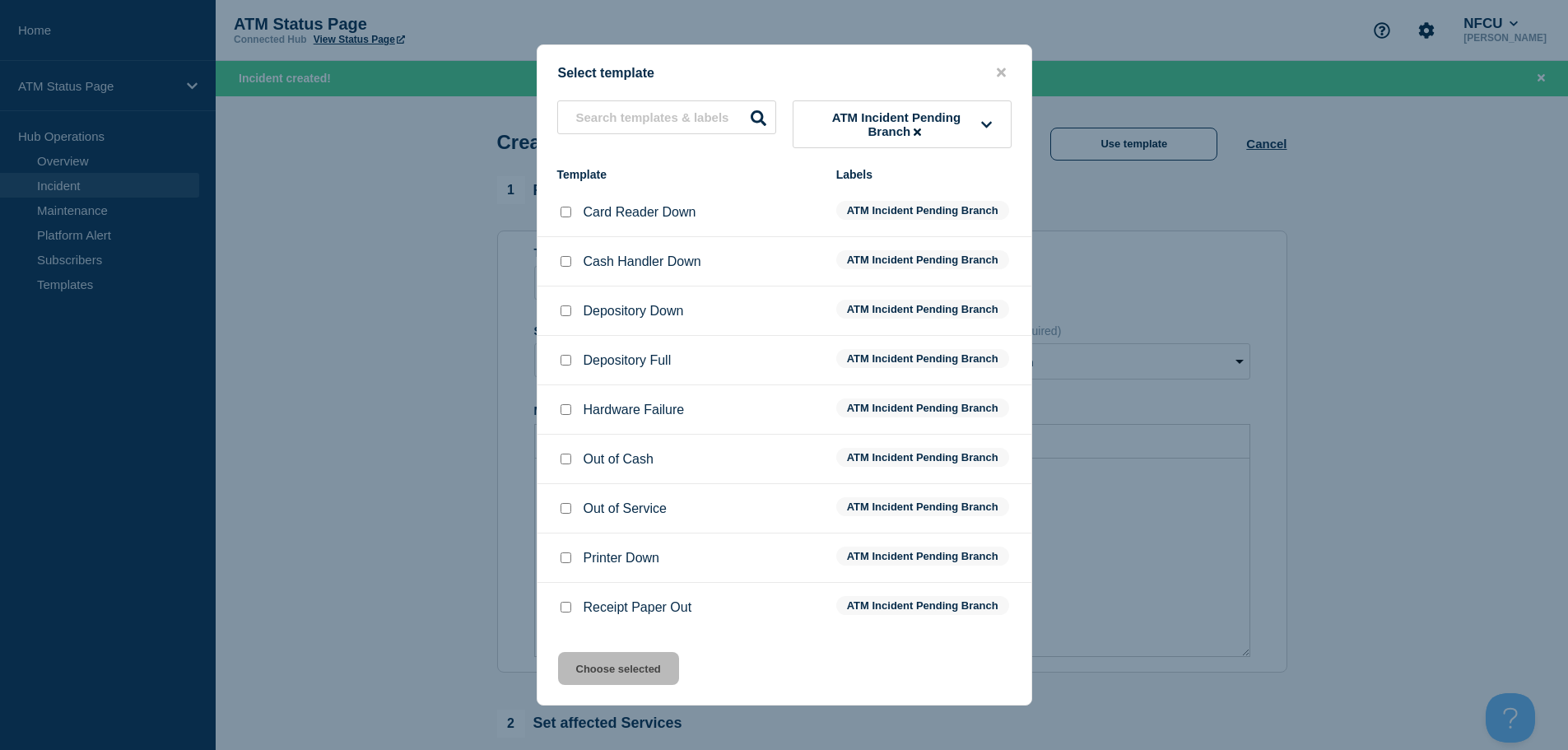
click at [570, 561] on input "Printer Down checkbox" at bounding box center [565, 556] width 10 height 10
checkbox input "true"
click at [601, 672] on button "Choose selected" at bounding box center [618, 667] width 121 height 33
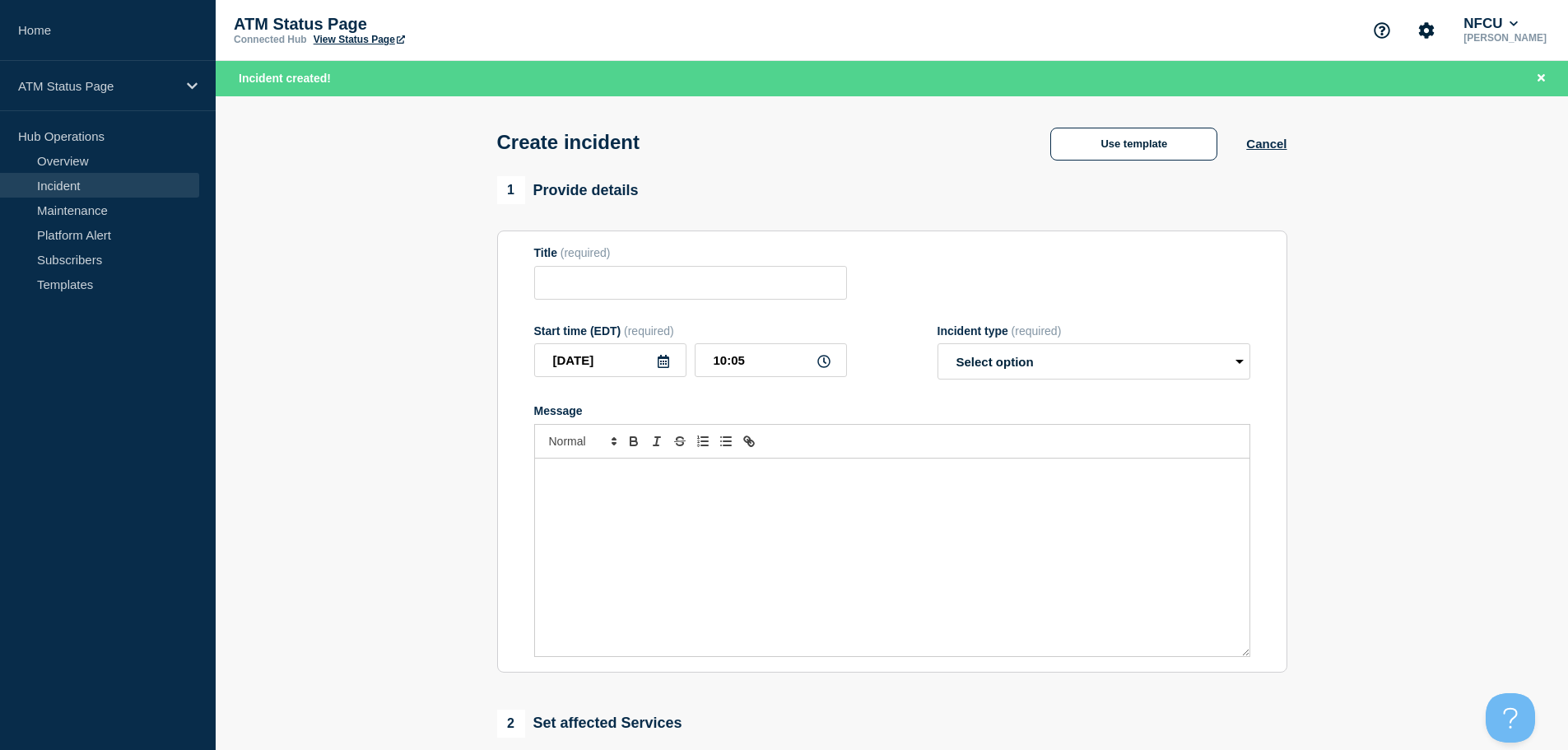
type input "Printer Down"
select select "identified"
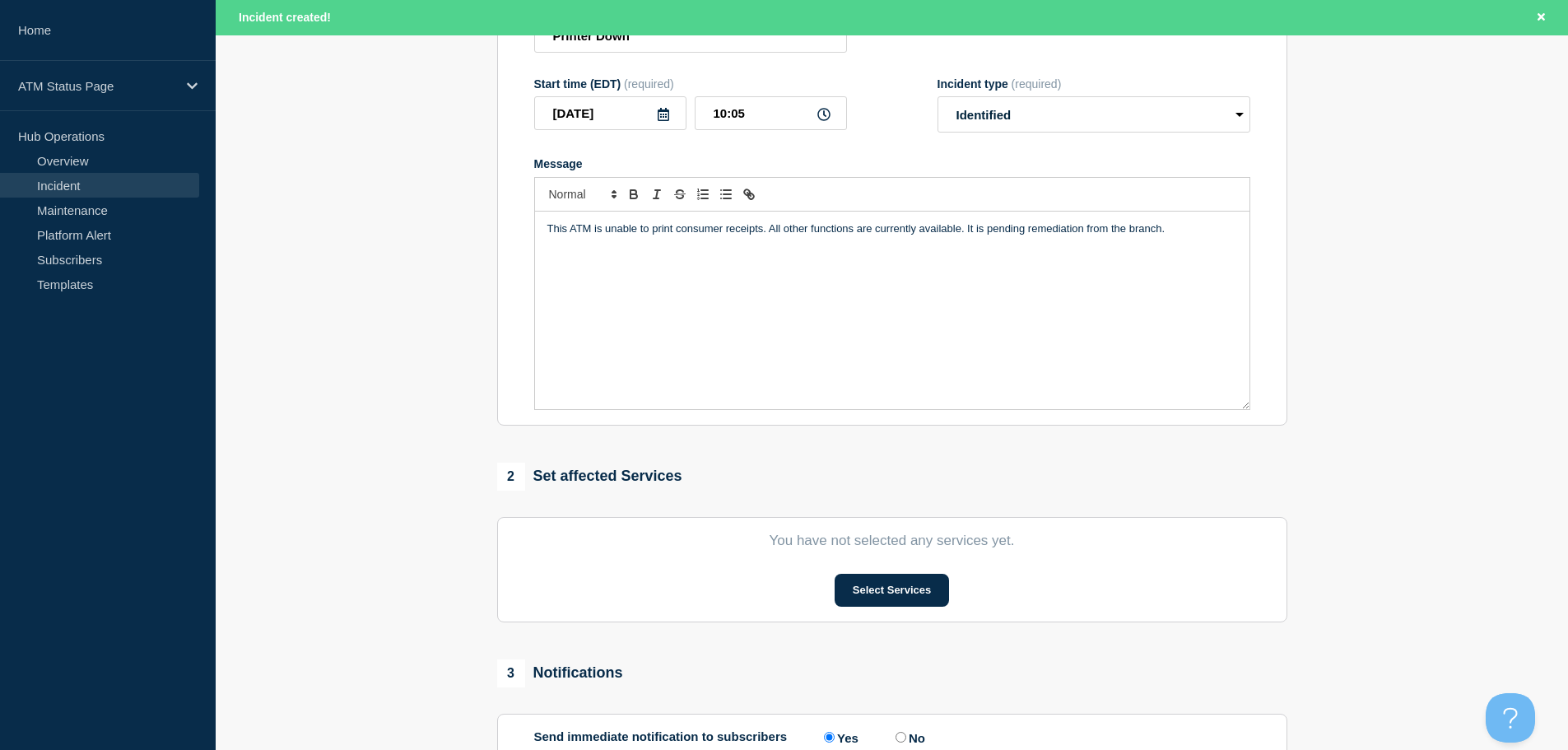
scroll to position [329, 0]
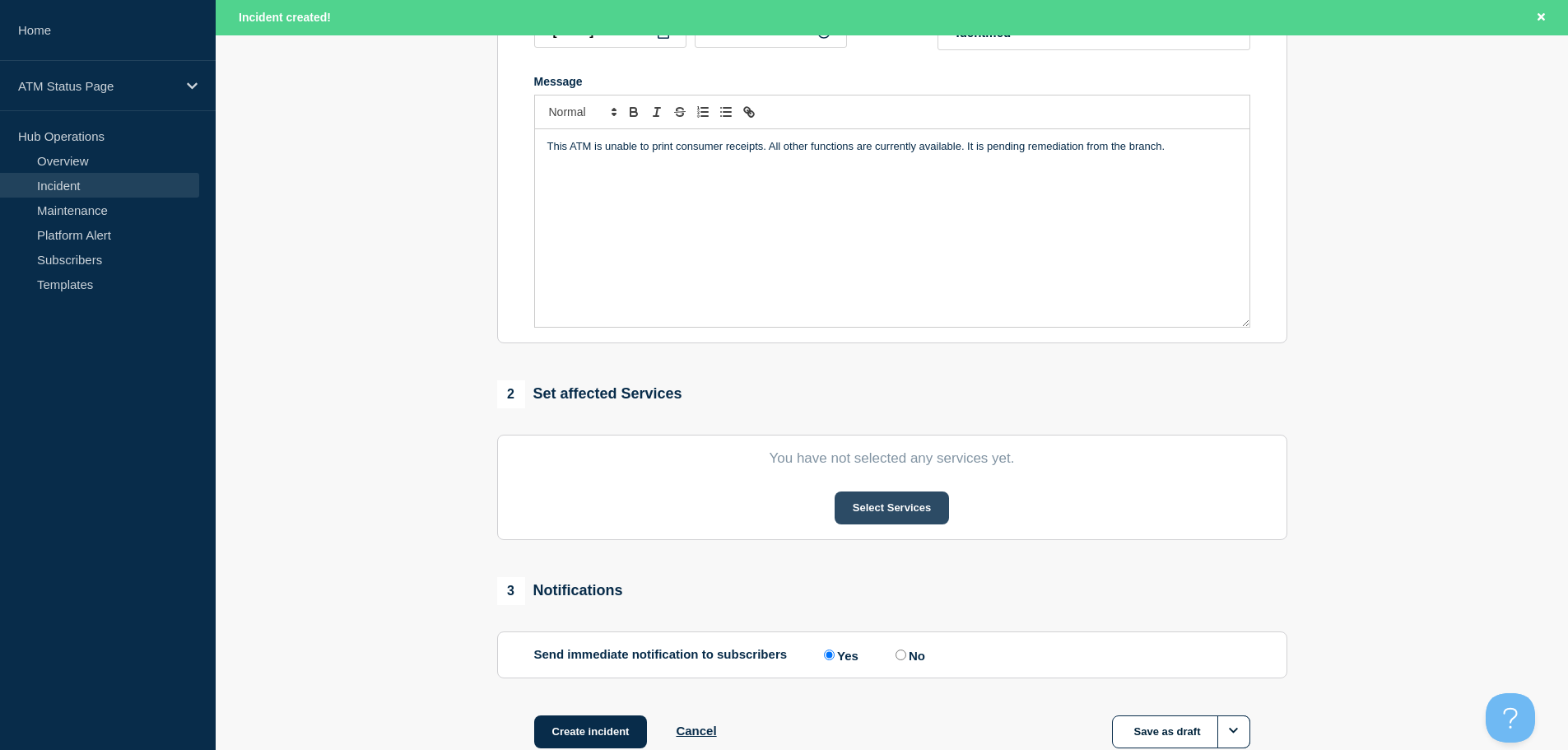
click at [896, 505] on button "Select Services" at bounding box center [892, 507] width 115 height 33
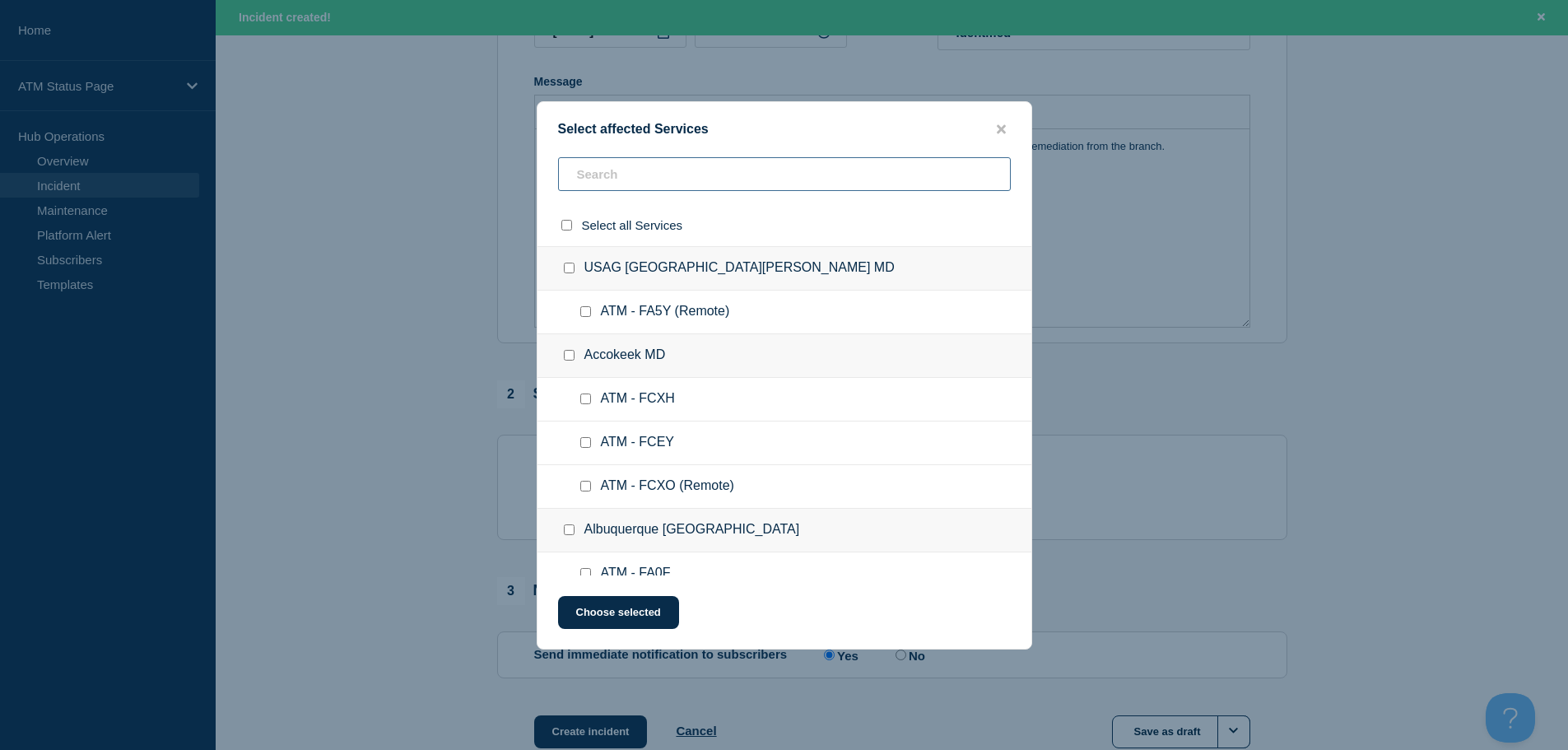
click at [856, 186] on input "text" at bounding box center [784, 174] width 453 height 33
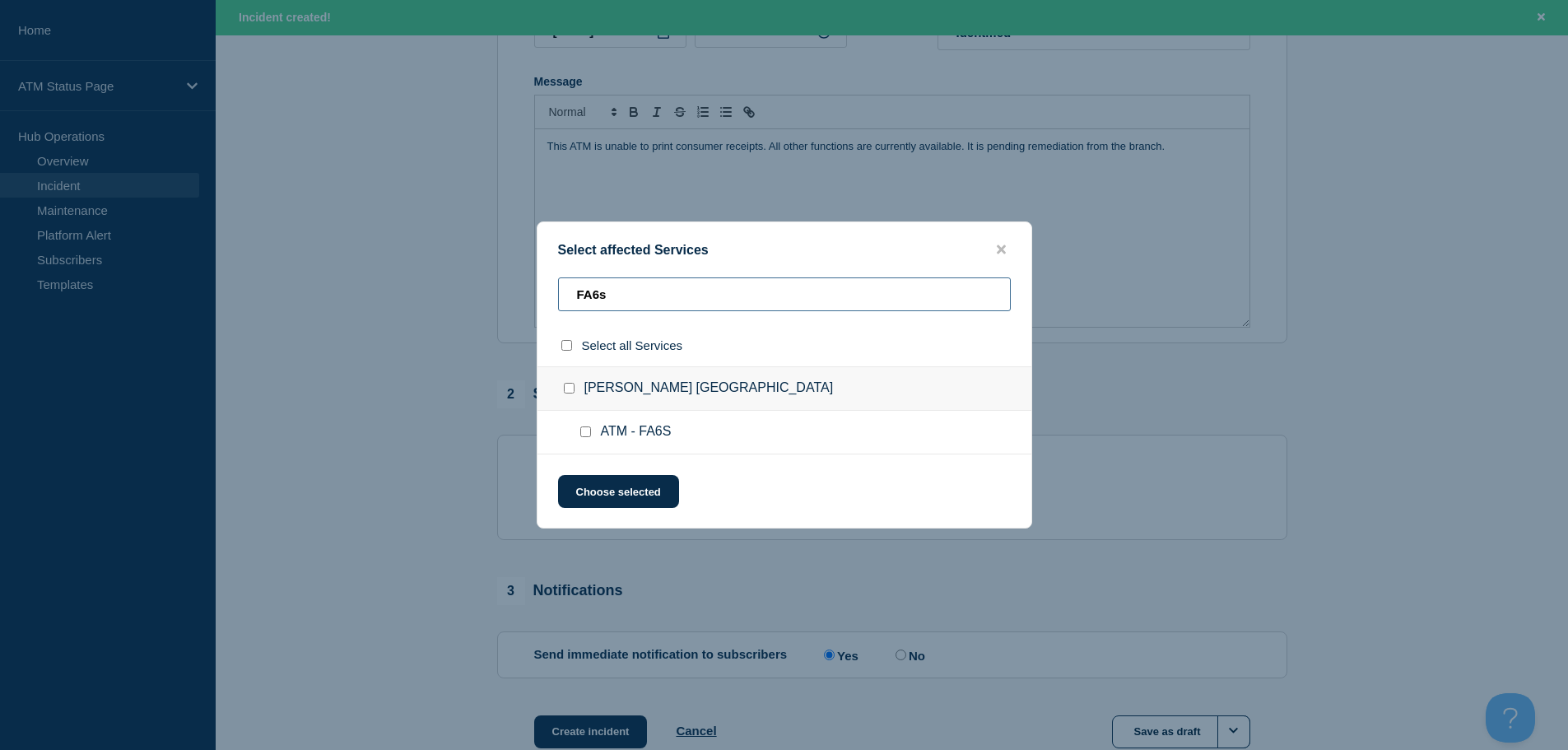
type input "FA6s"
click at [583, 432] on input "ATM - FA6S checkbox" at bounding box center [585, 431] width 10 height 10
checkbox input "true"
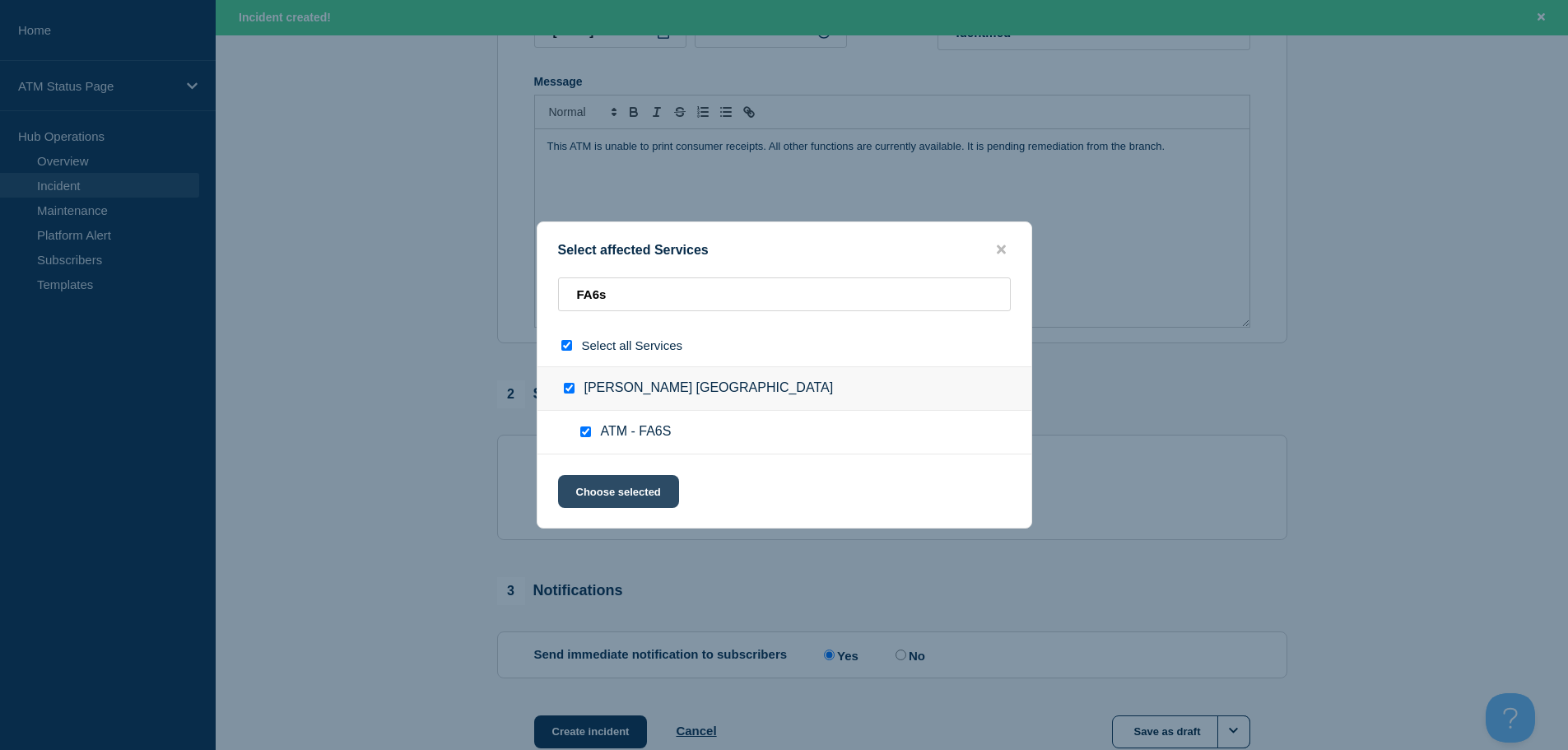
click at [608, 498] on button "Choose selected" at bounding box center [618, 490] width 121 height 33
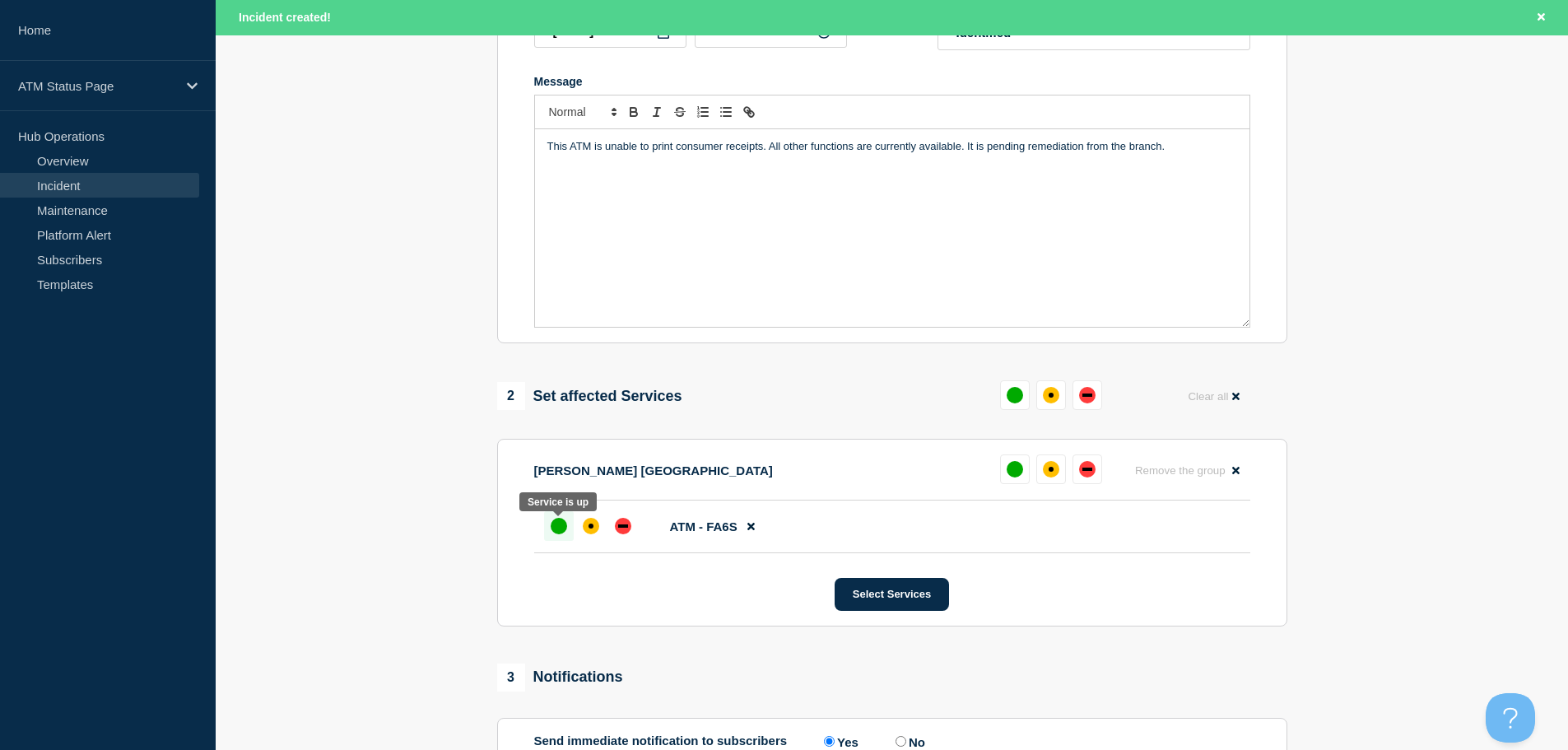
click at [558, 528] on div "up" at bounding box center [560, 526] width 17 height 17
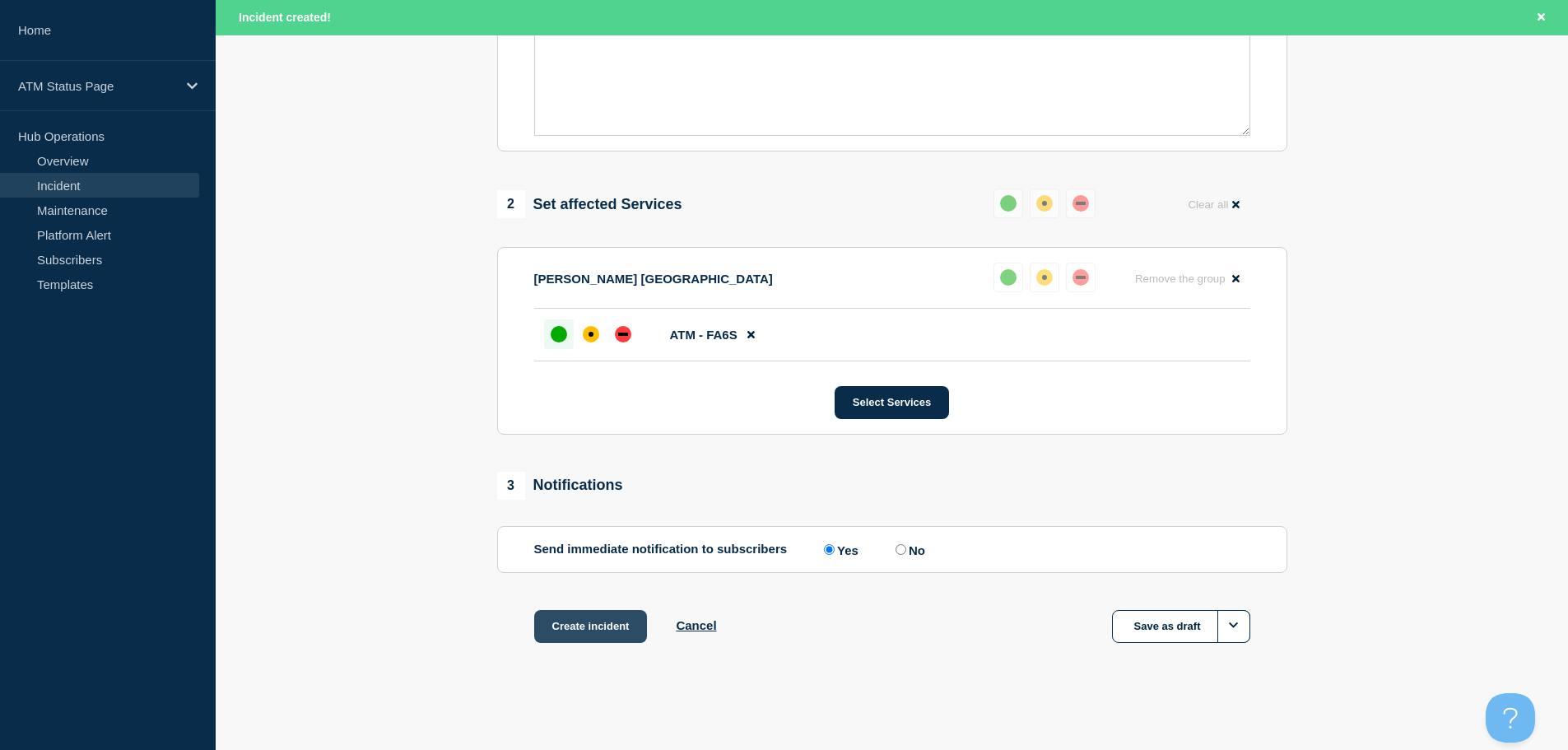
click at [566, 628] on button "Create incident" at bounding box center [591, 625] width 114 height 33
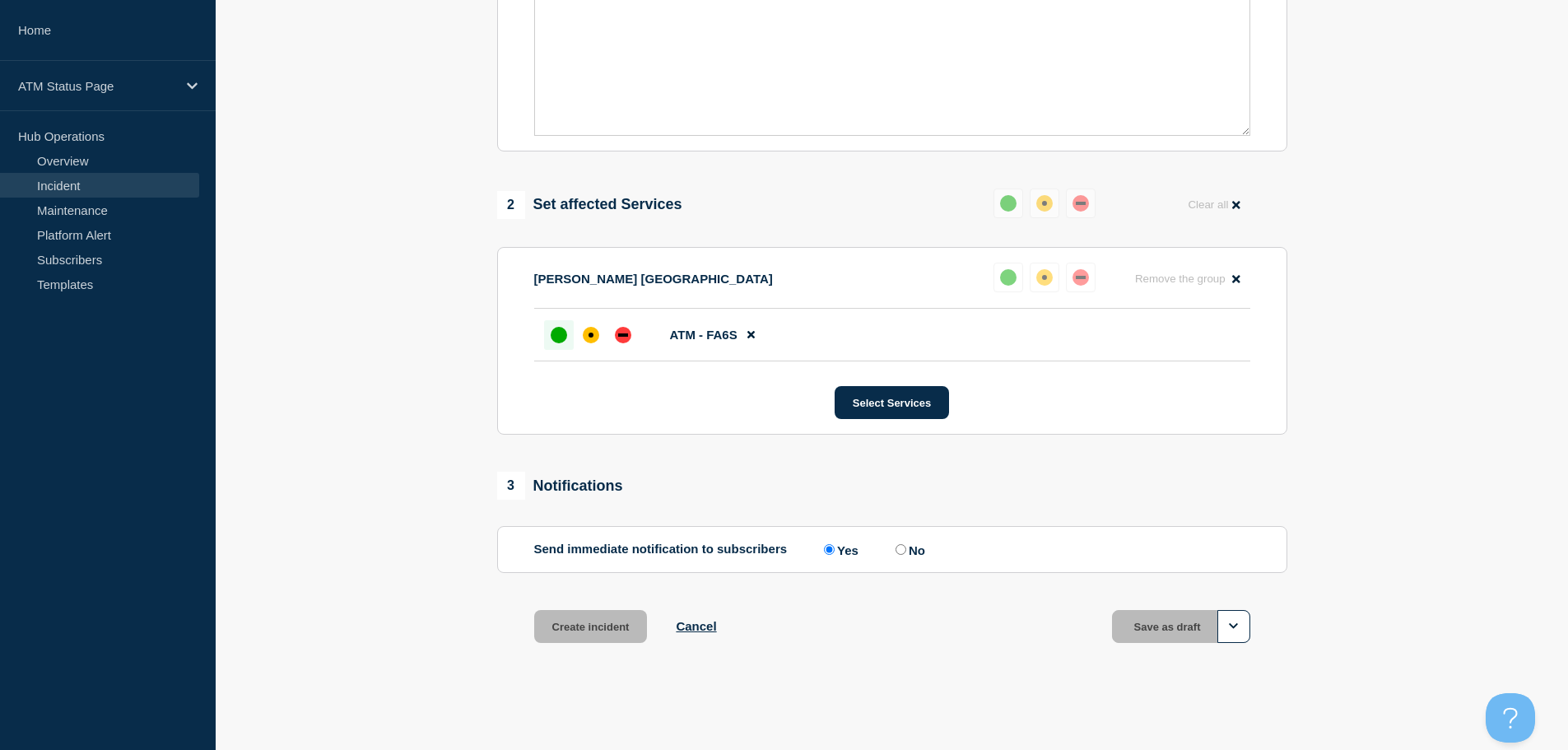
scroll to position [489, 0]
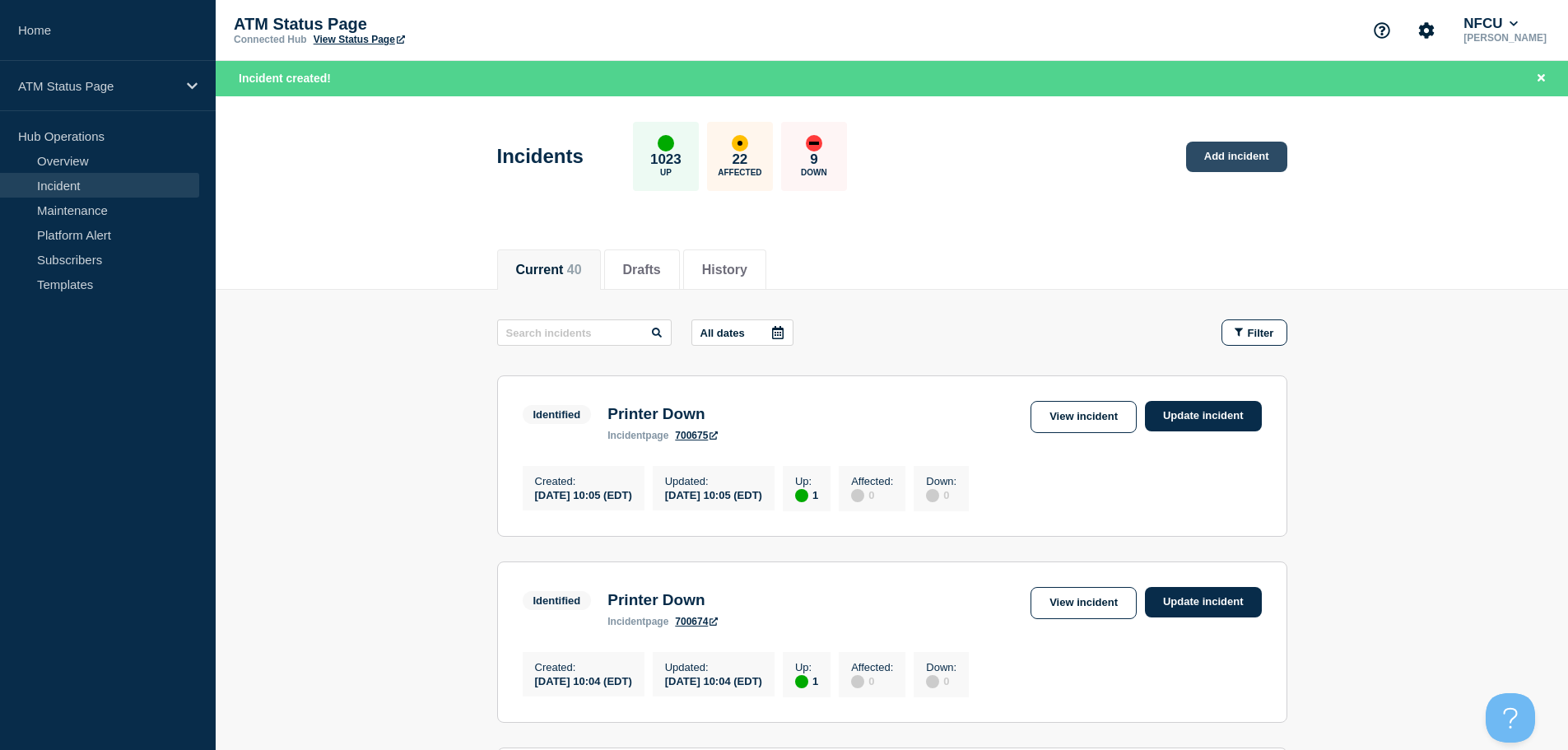
click at [1219, 158] on link "Add incident" at bounding box center [1237, 156] width 101 height 31
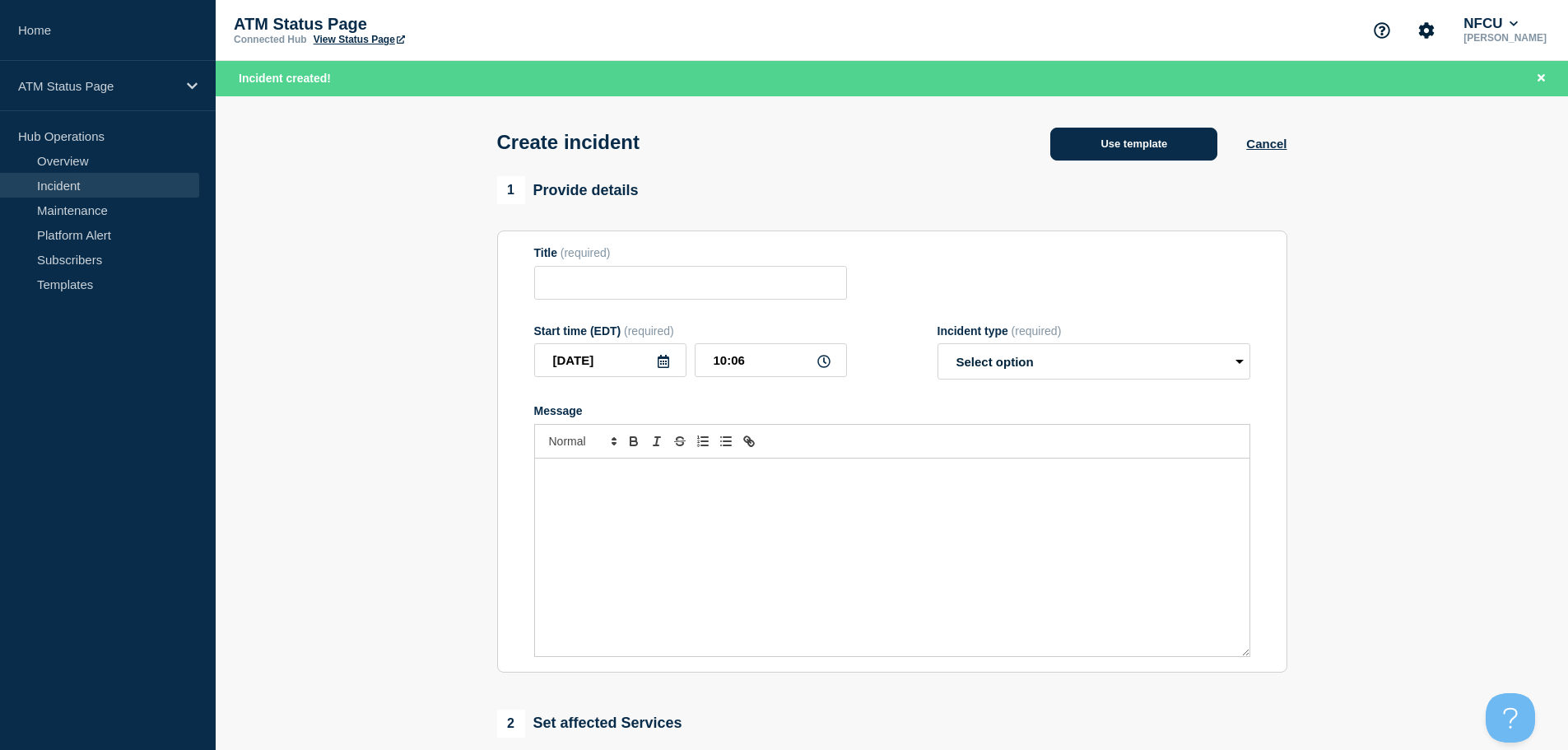
click at [1148, 142] on button "Use template" at bounding box center [1133, 143] width 167 height 33
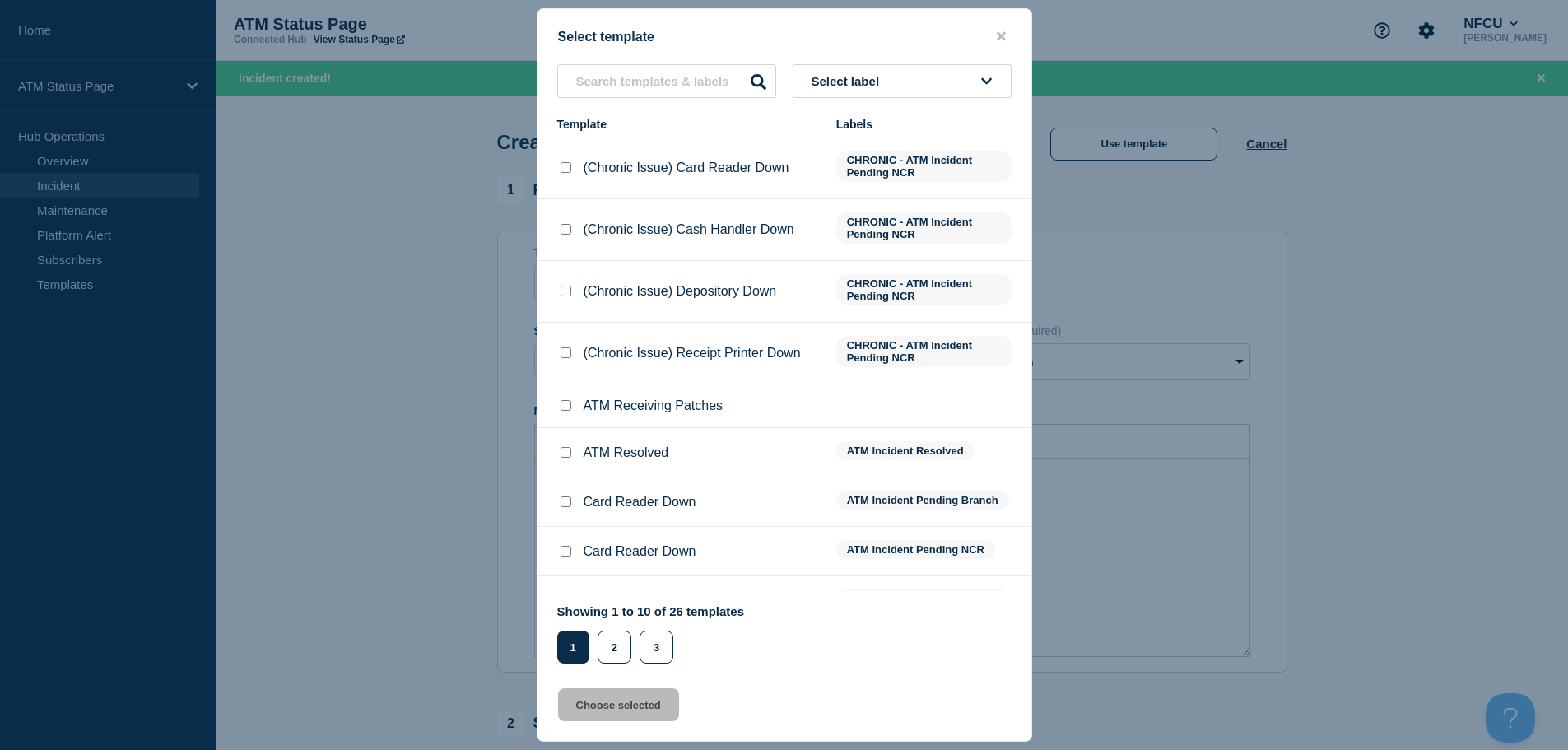
click at [855, 85] on span "Select label" at bounding box center [849, 81] width 74 height 14
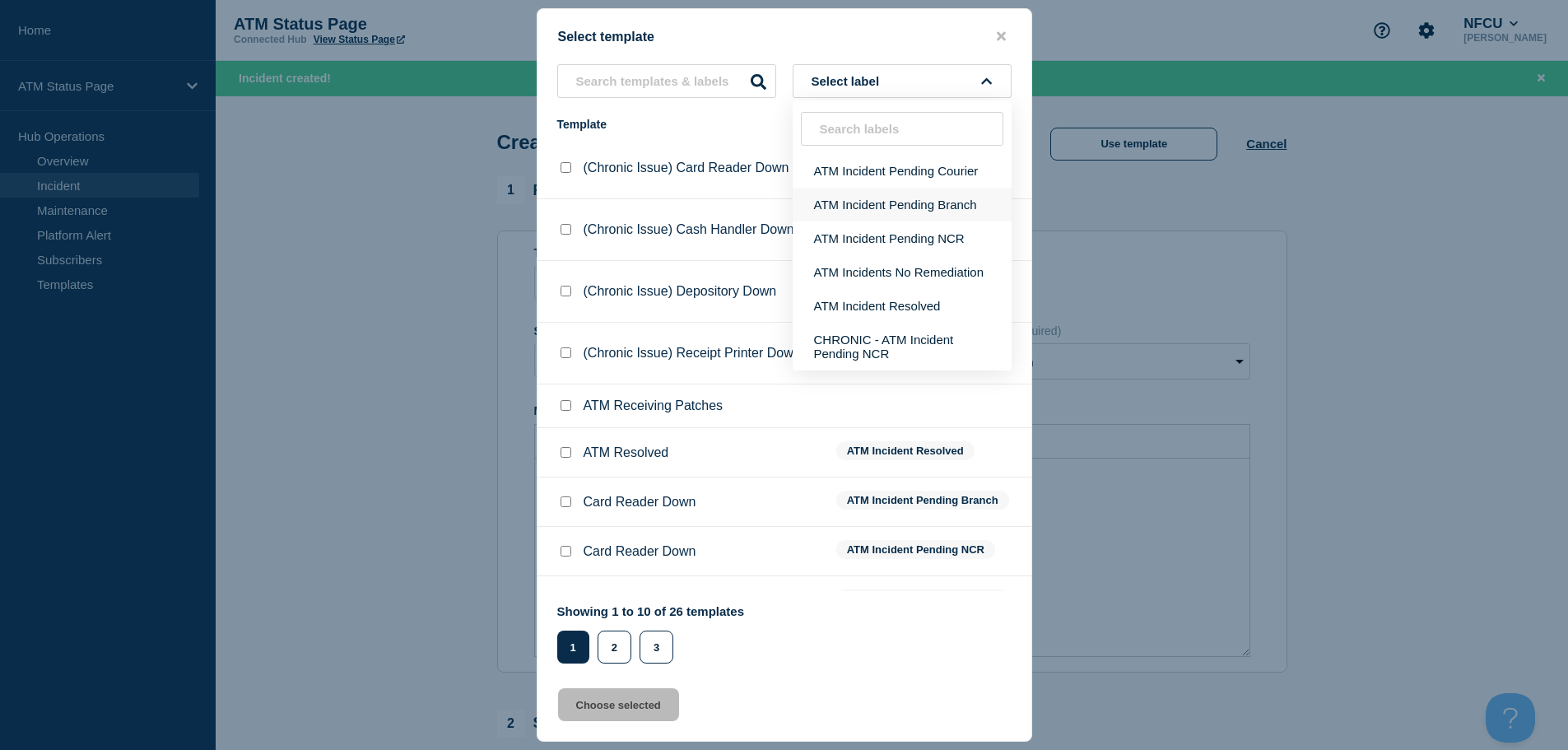
click at [903, 207] on button "ATM Incident Pending Branch" at bounding box center [901, 205] width 219 height 33
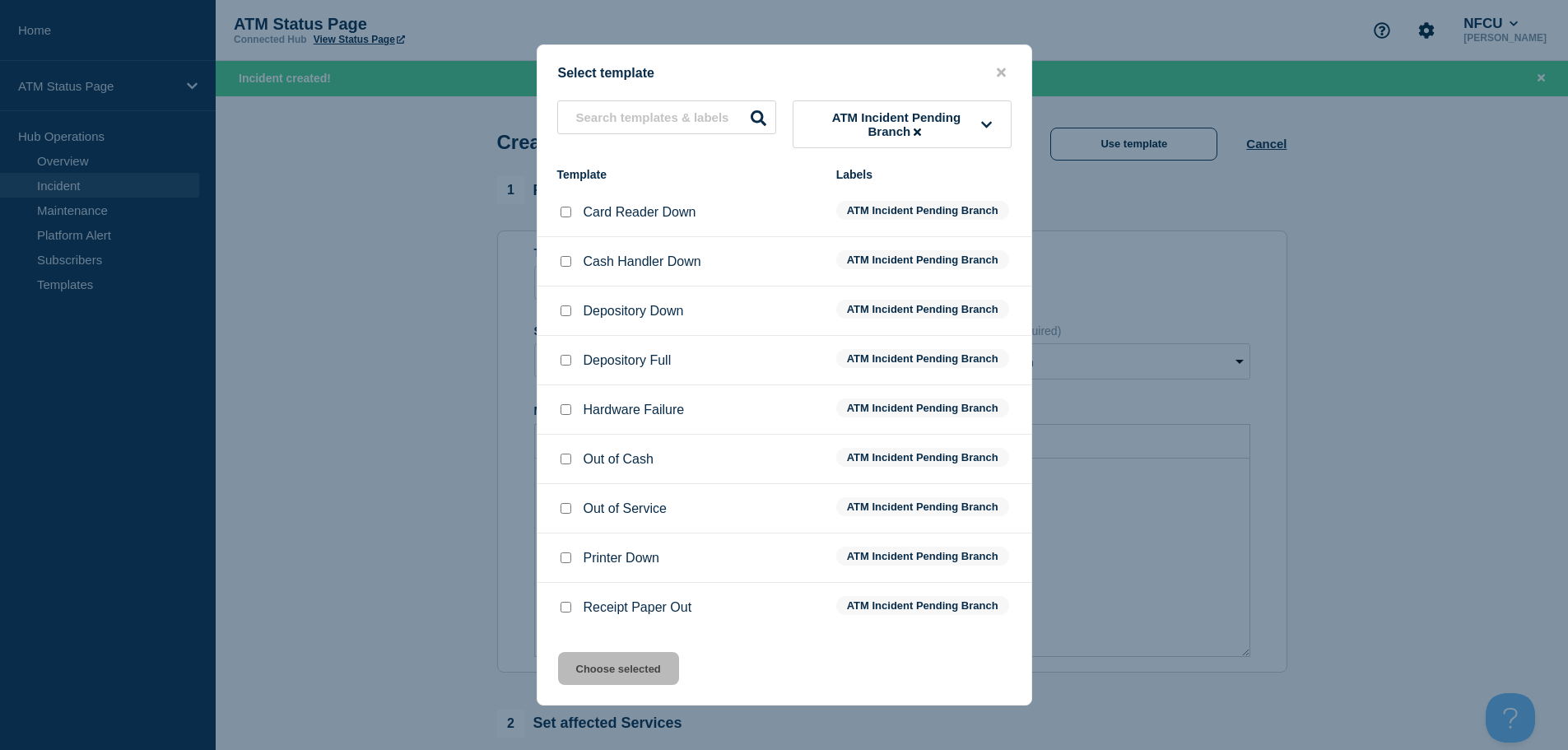
click at [567, 557] on input "Printer Down checkbox" at bounding box center [565, 556] width 10 height 10
checkbox input "true"
click at [593, 672] on button "Choose selected" at bounding box center [618, 667] width 121 height 33
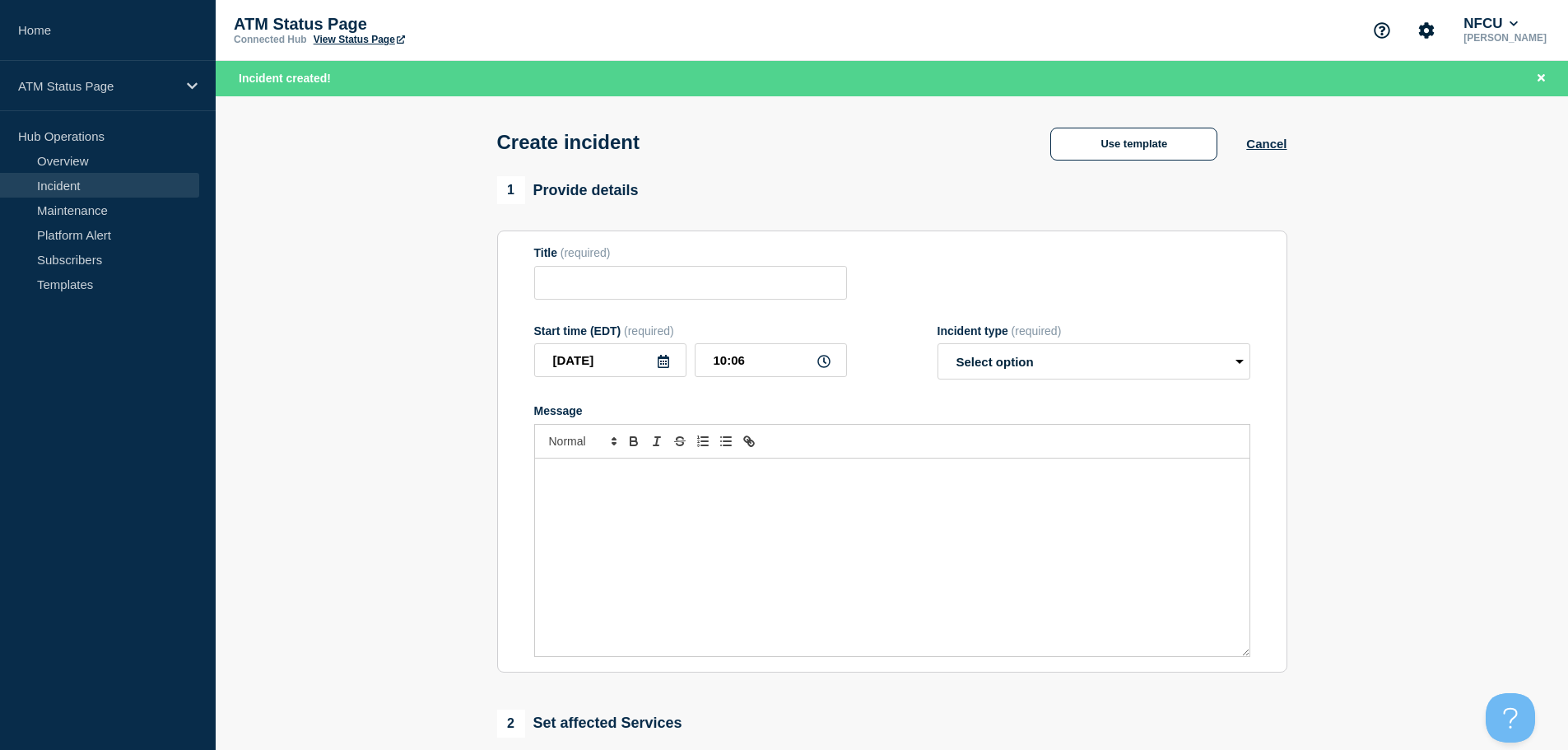
type input "Printer Down"
select select "identified"
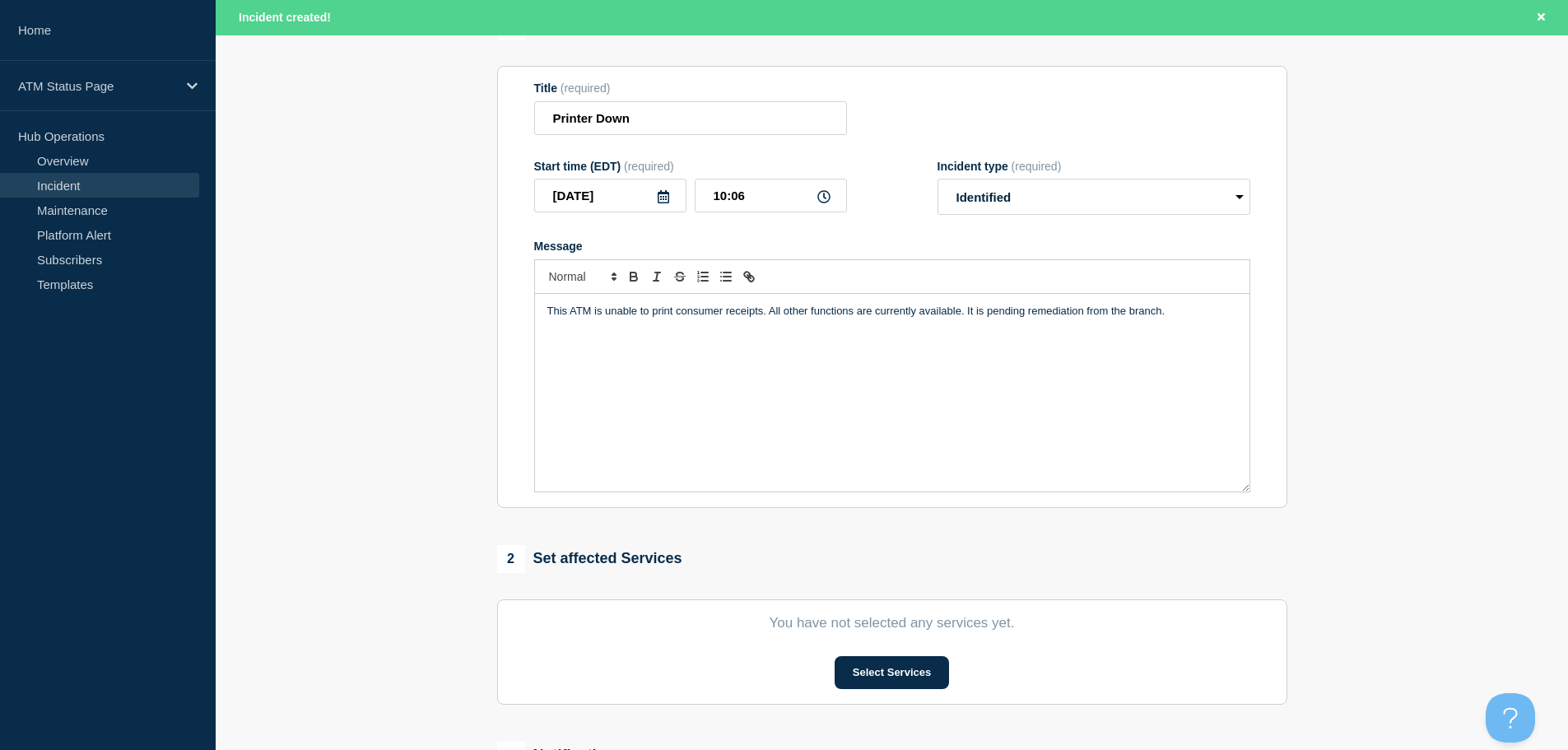
scroll to position [329, 0]
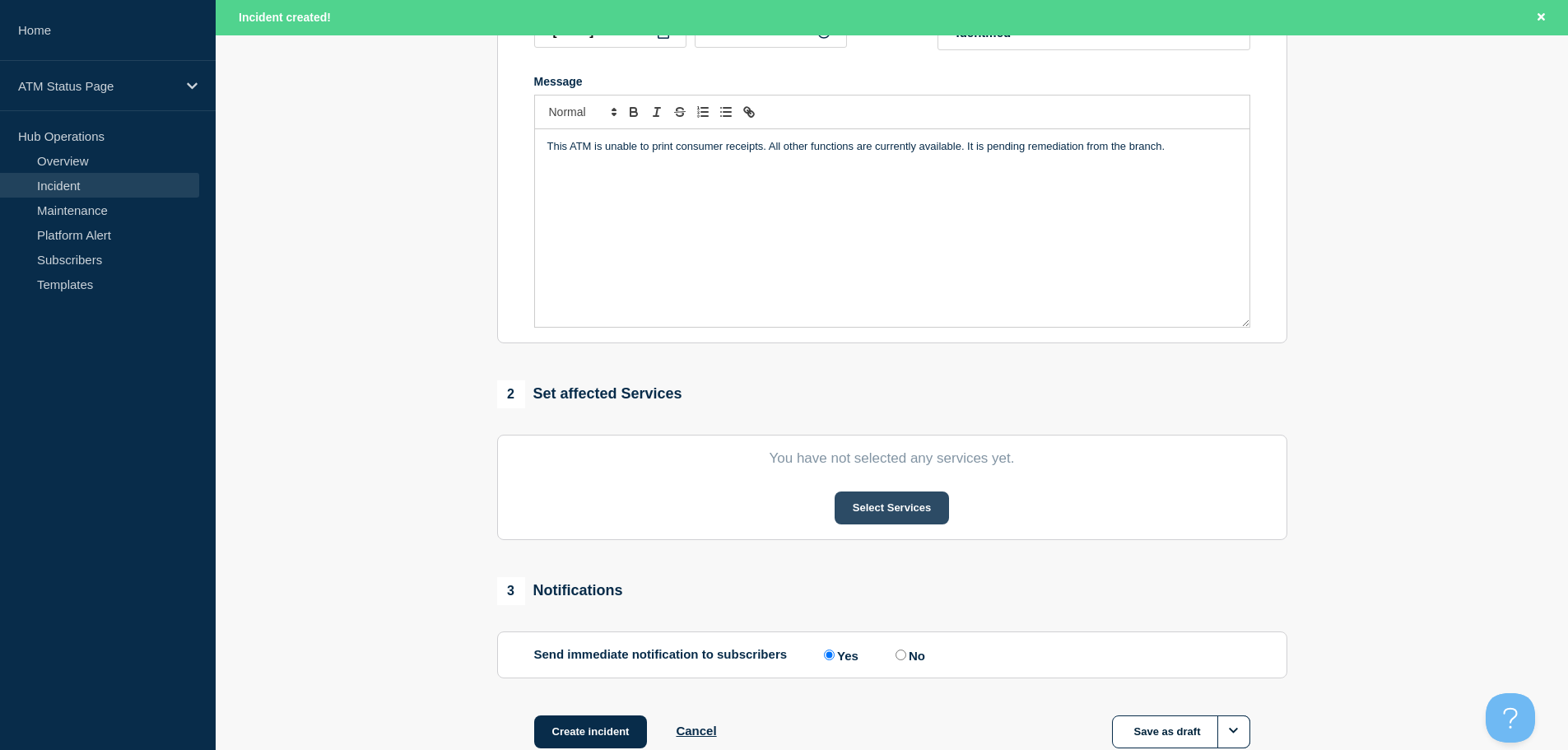
click at [874, 512] on button "Select Services" at bounding box center [892, 507] width 115 height 33
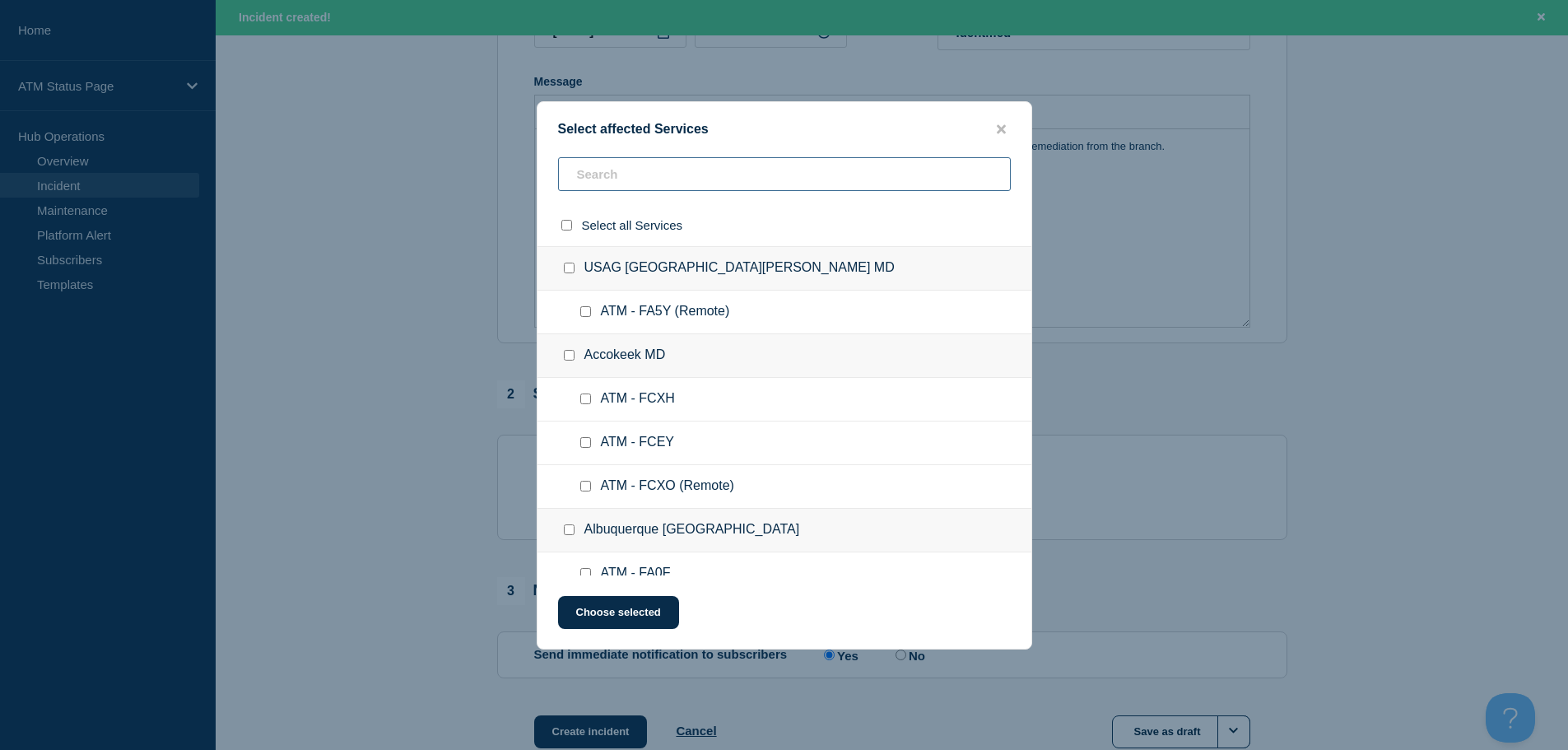
click at [750, 184] on input "text" at bounding box center [784, 174] width 453 height 33
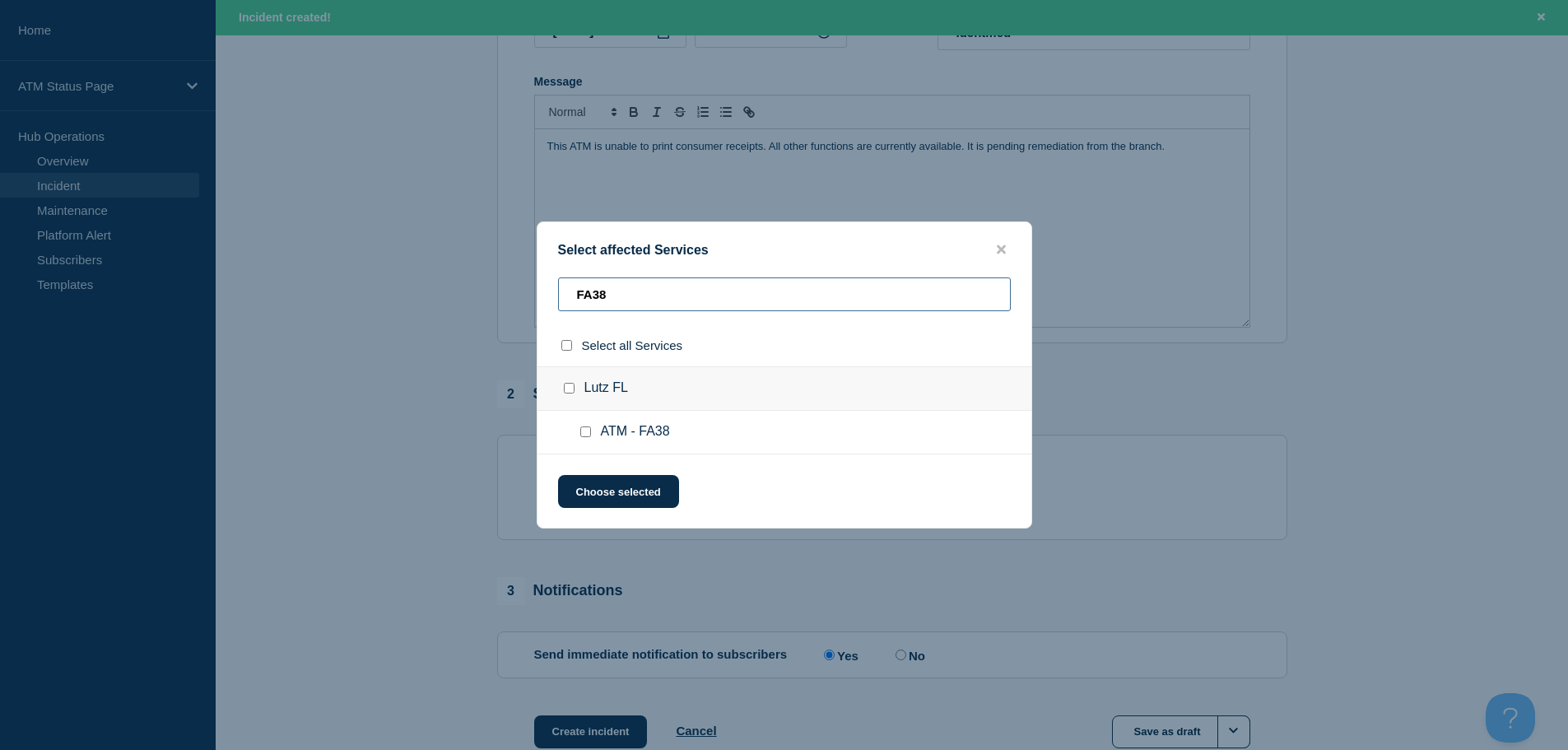
type input "FA38"
click at [582, 437] on input "ATM - FA38 checkbox" at bounding box center [585, 431] width 10 height 10
checkbox input "true"
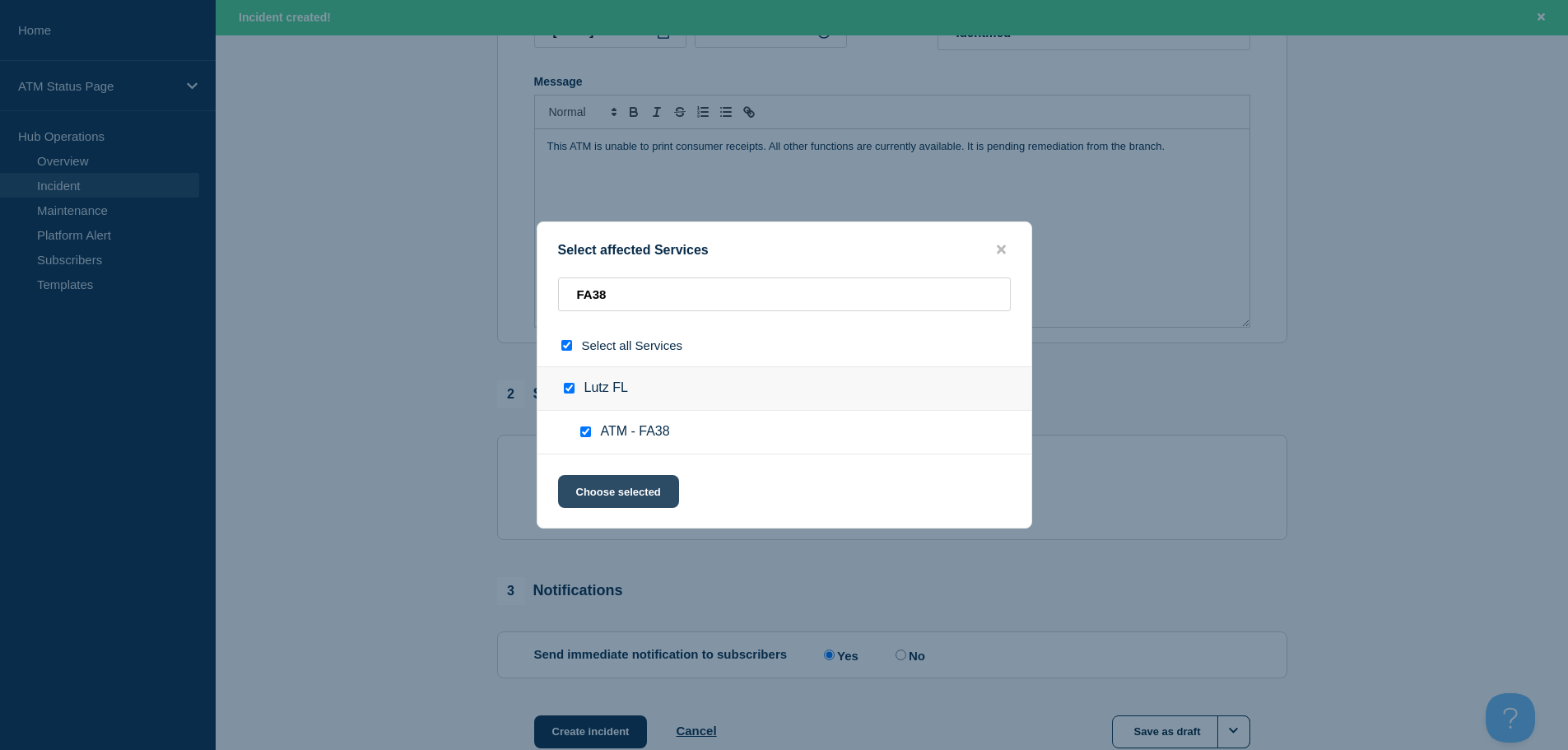
click at [605, 499] on button "Choose selected" at bounding box center [618, 490] width 121 height 33
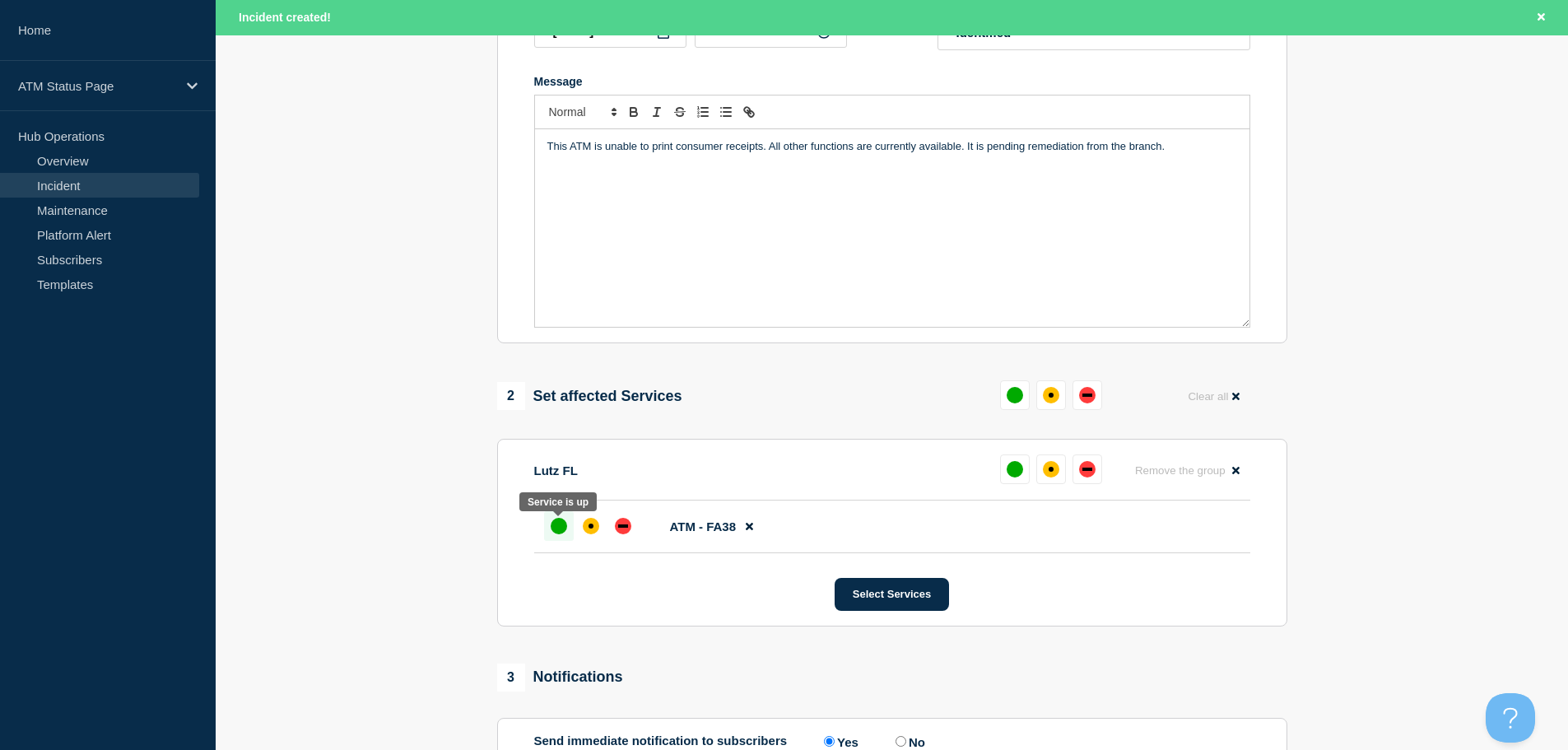
click at [553, 534] on div "up" at bounding box center [560, 526] width 17 height 17
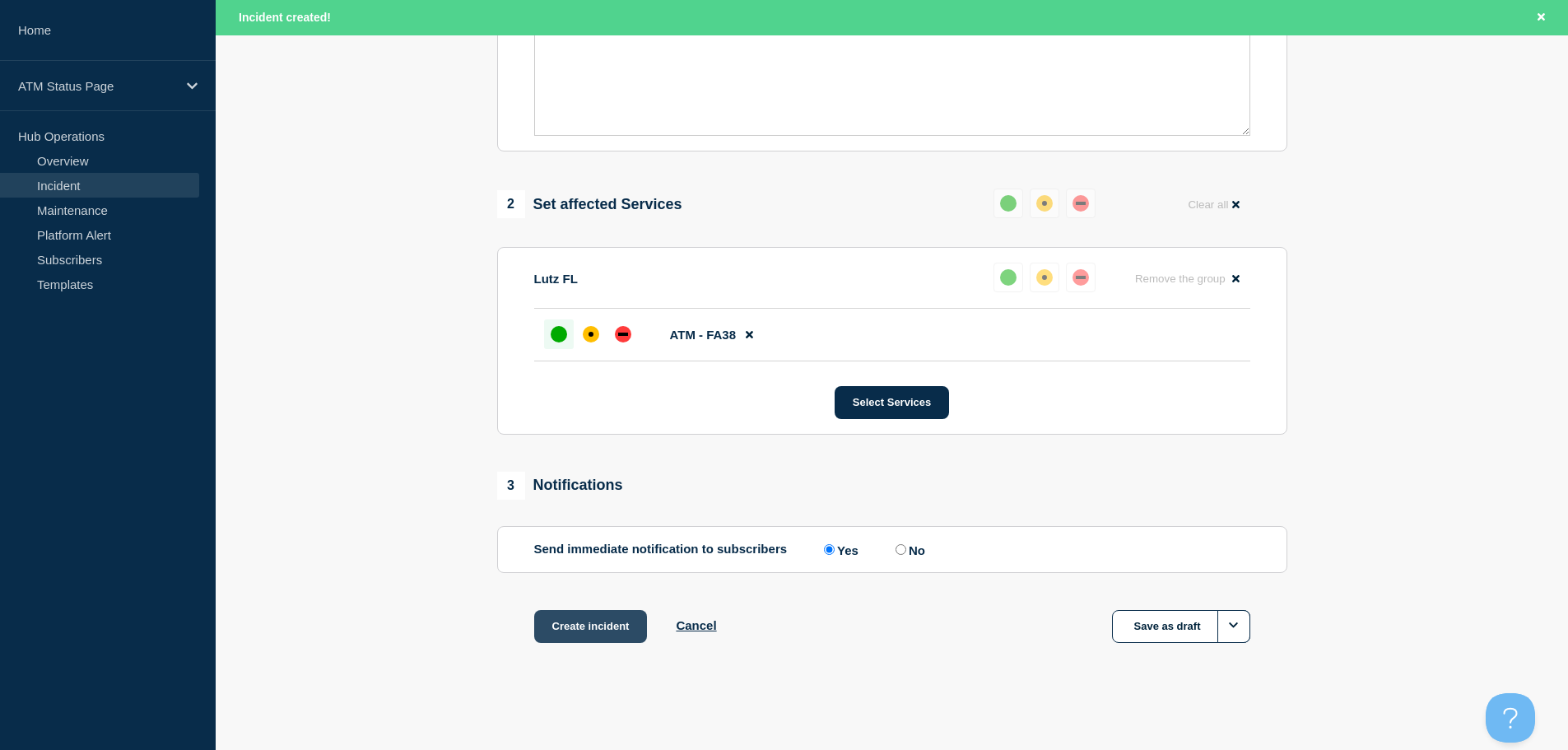
click at [576, 612] on button "Create incident" at bounding box center [591, 625] width 114 height 33
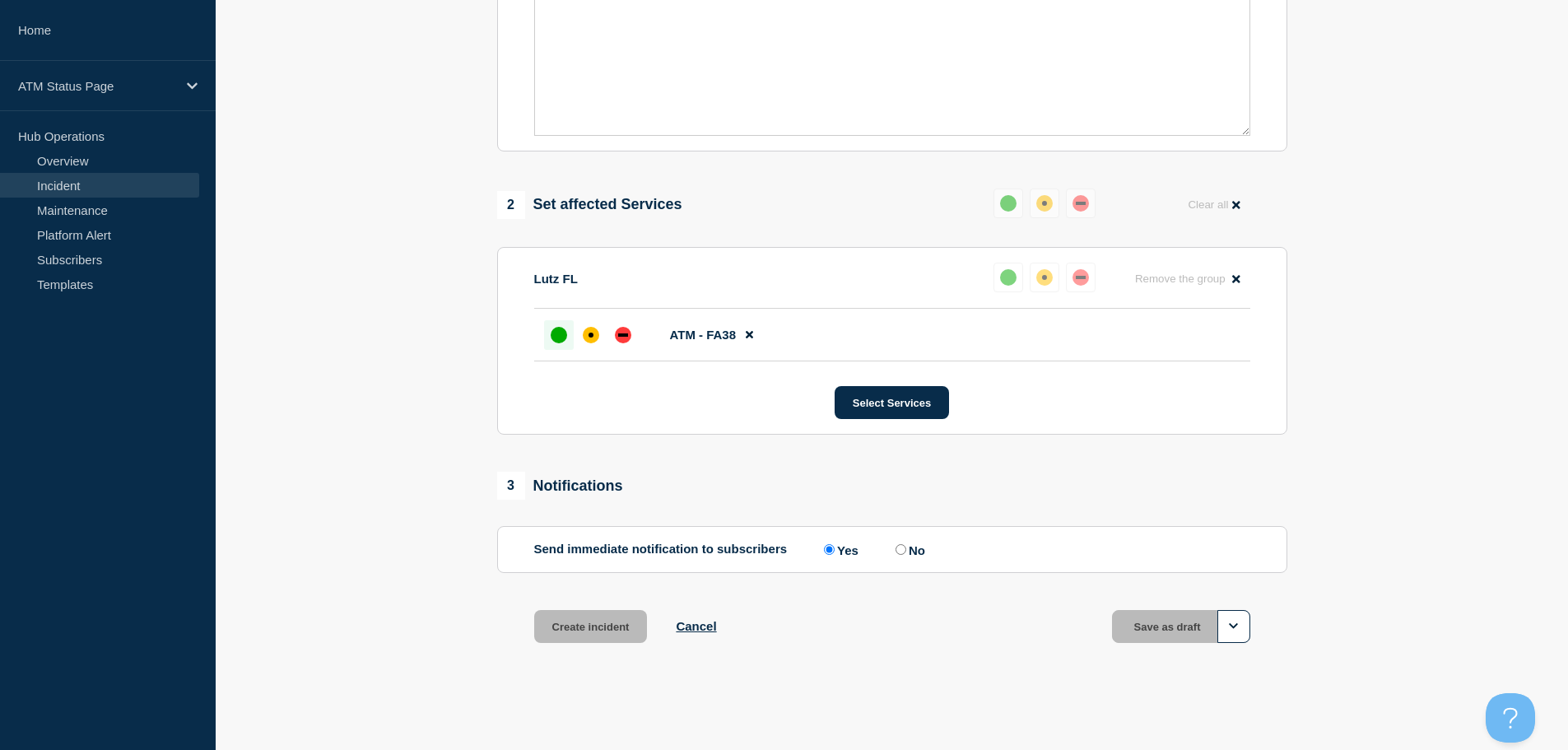
scroll to position [489, 0]
